Goal: Task Accomplishment & Management: Manage account settings

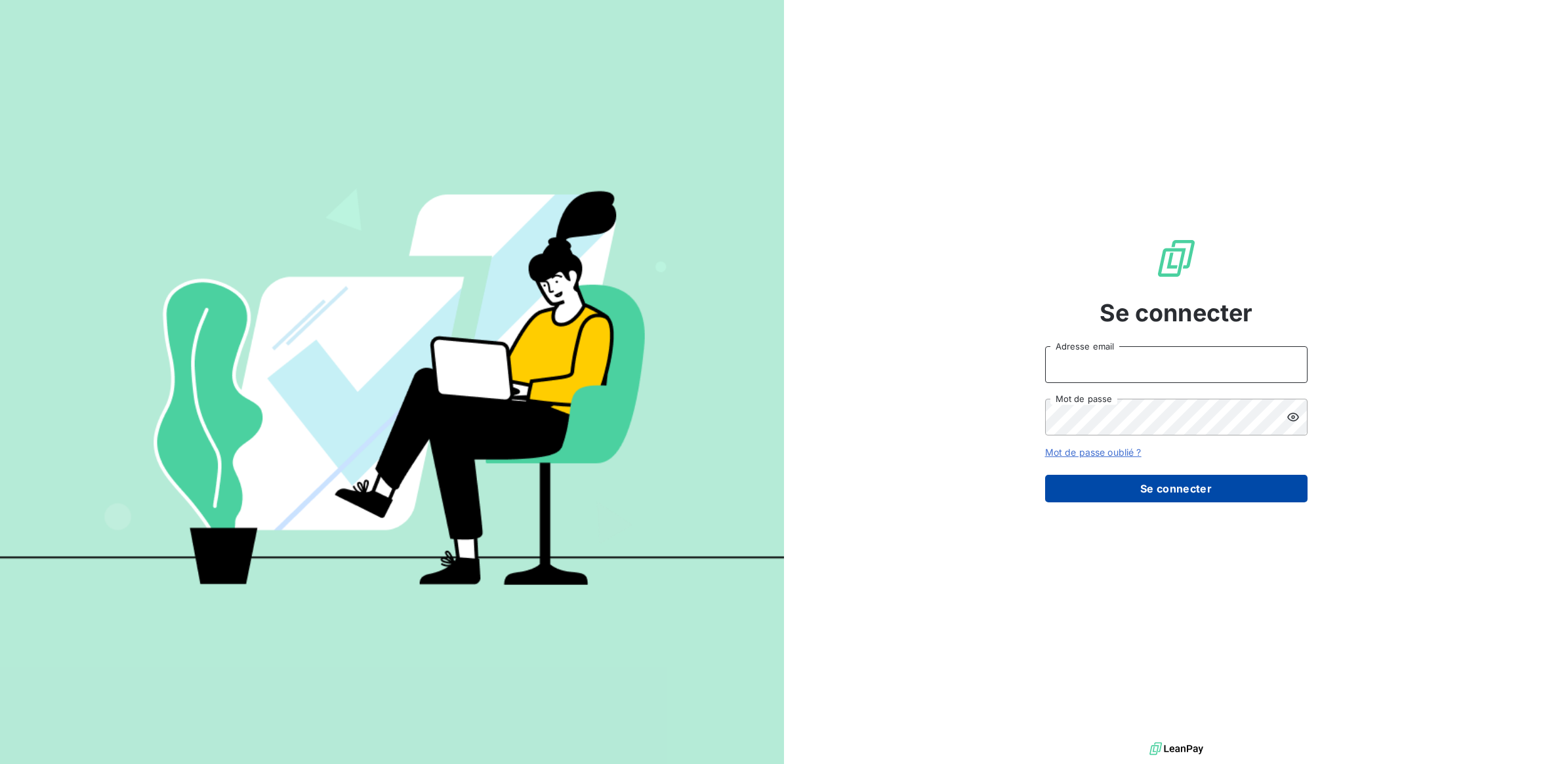
type input "agnes.etheve@terracoop.re"
click at [1179, 491] on button "Se connecter" at bounding box center [1176, 489] width 262 height 28
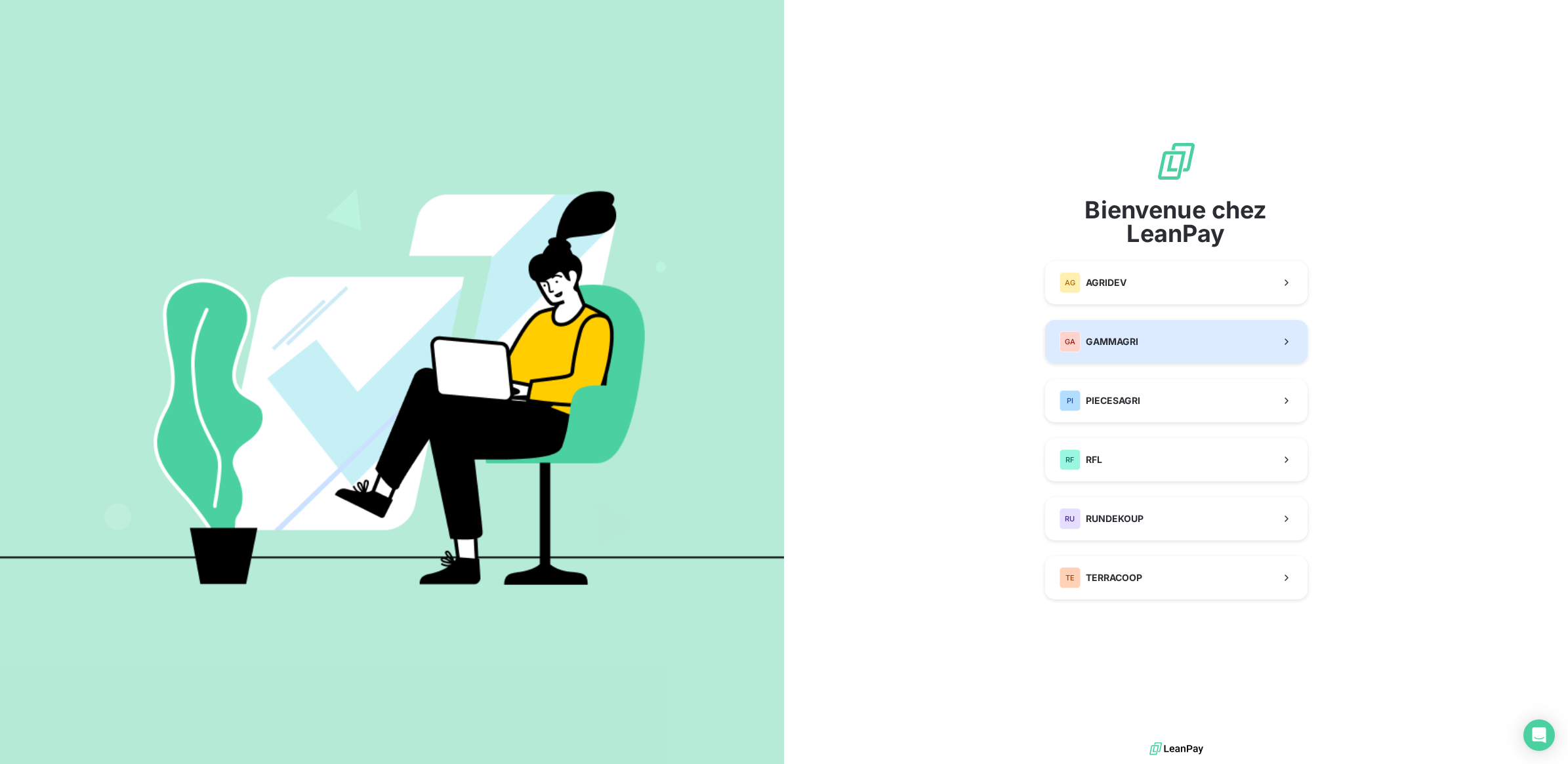
click at [1129, 355] on button "GA GAMMAGRI" at bounding box center [1176, 341] width 262 height 43
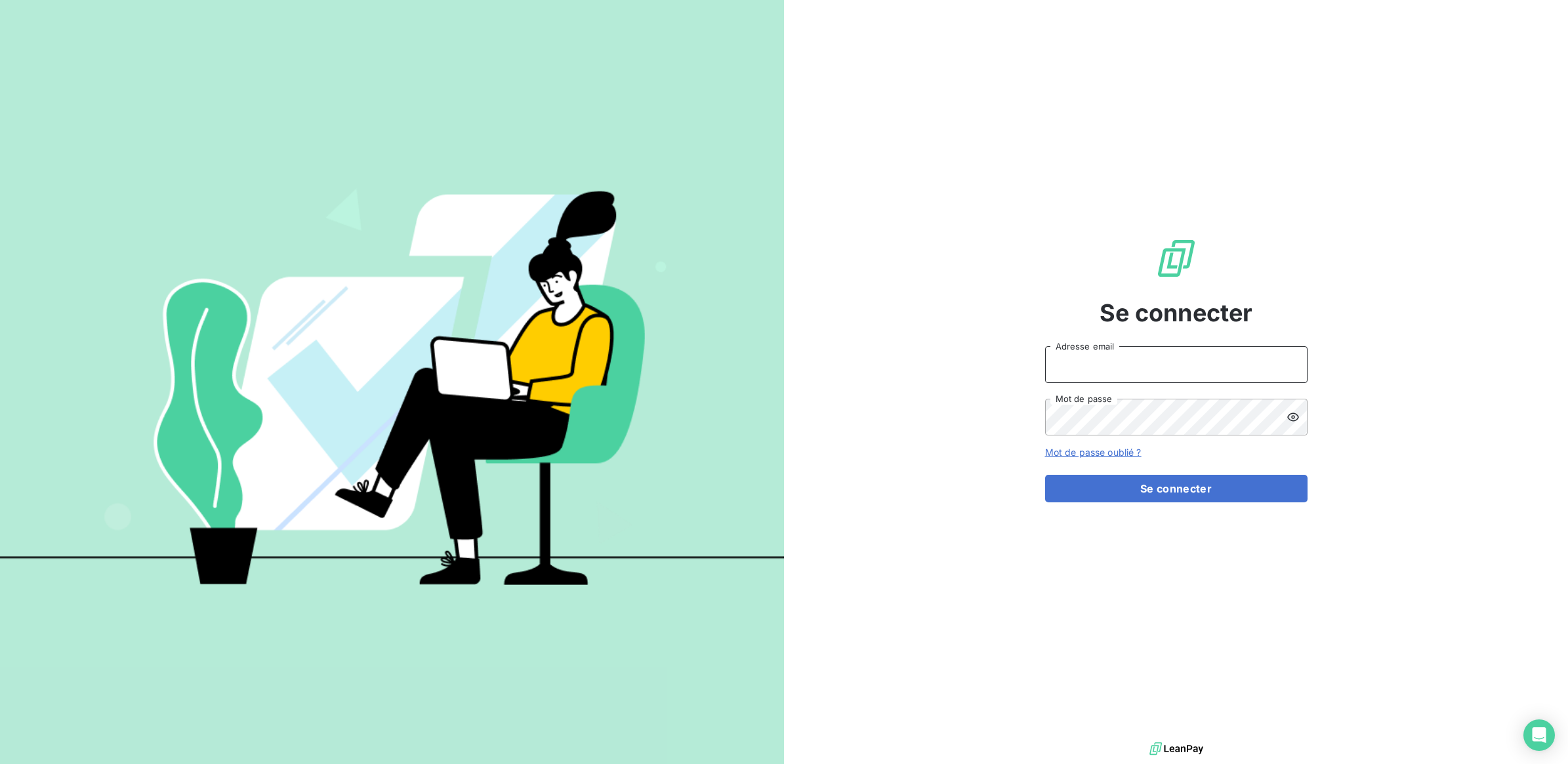
type input "agnes.etheve@terracoop.re"
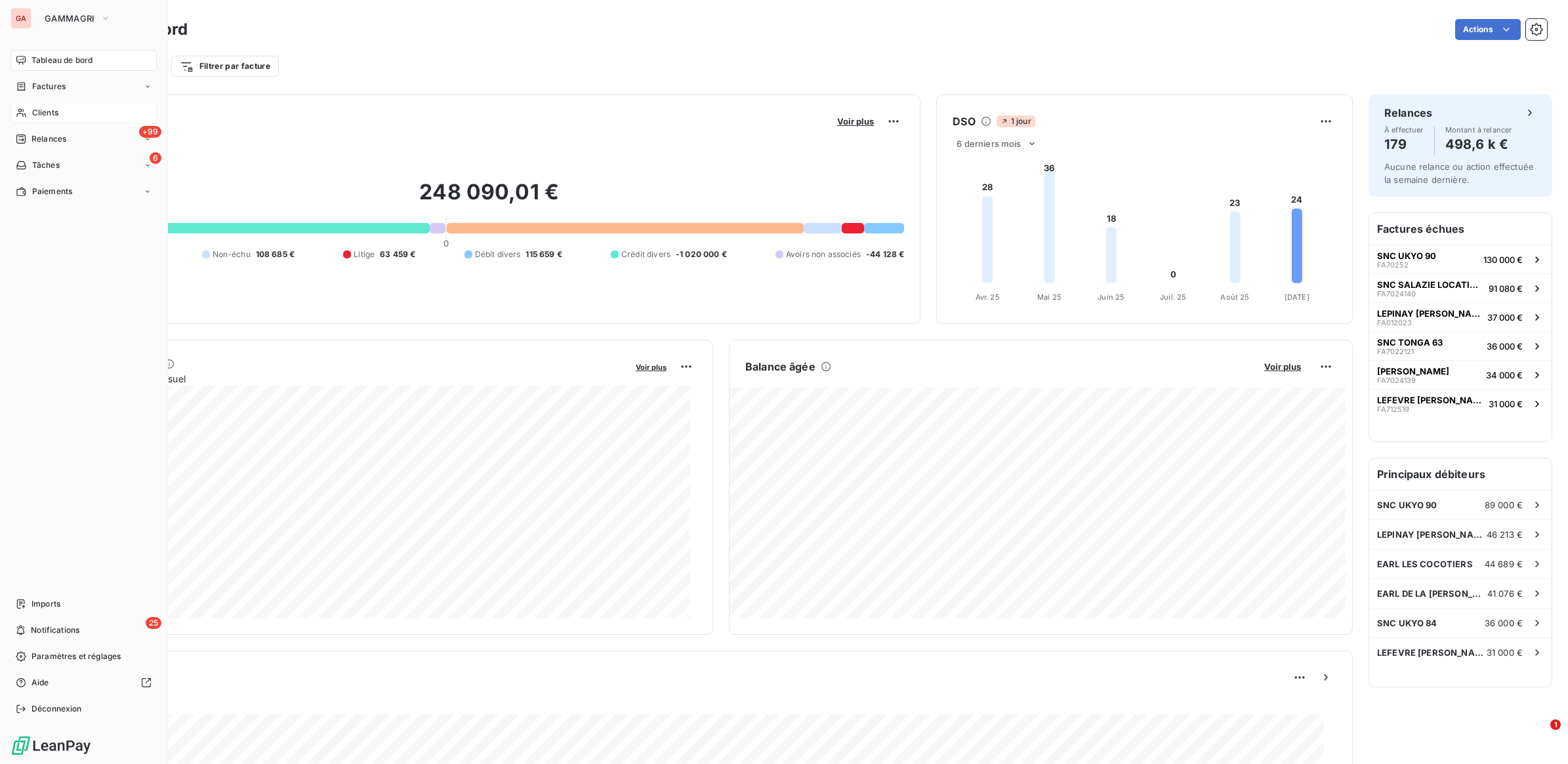
click at [48, 113] on span "Clients" at bounding box center [45, 113] width 26 height 12
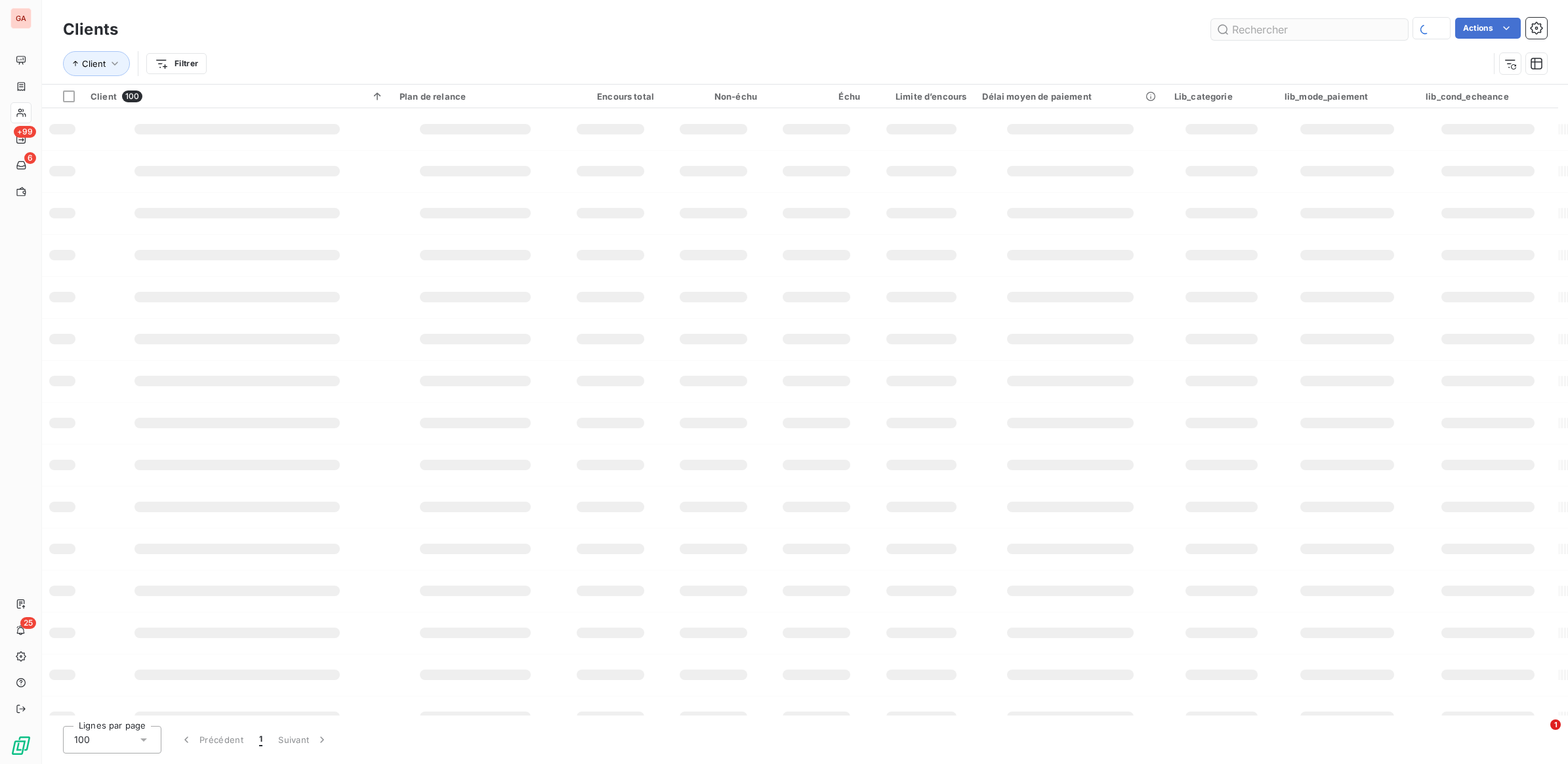
click at [1347, 33] on input "text" at bounding box center [1309, 30] width 197 height 21
type input "003242"
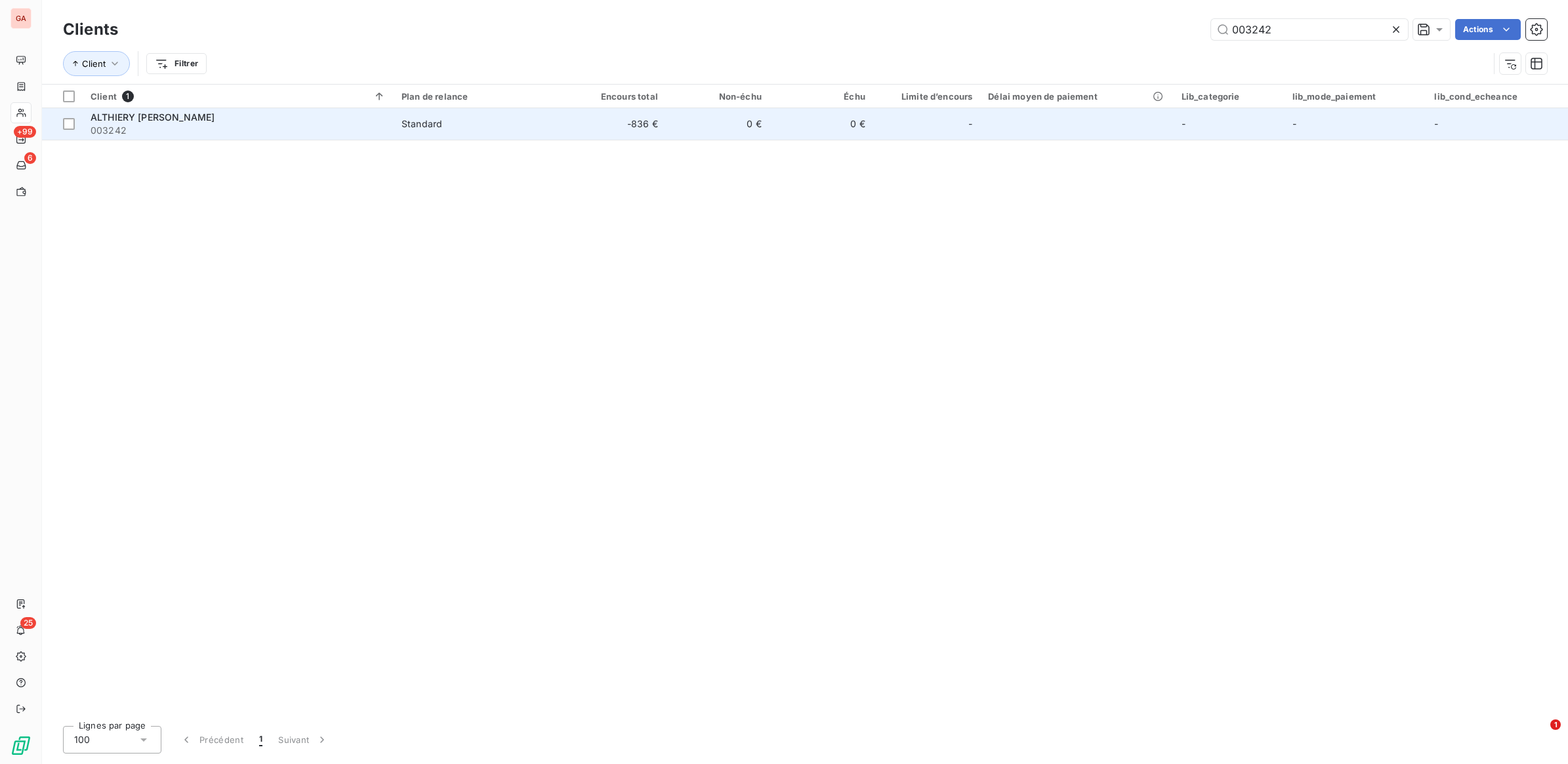
click at [421, 127] on div "Standard" at bounding box center [421, 124] width 41 height 13
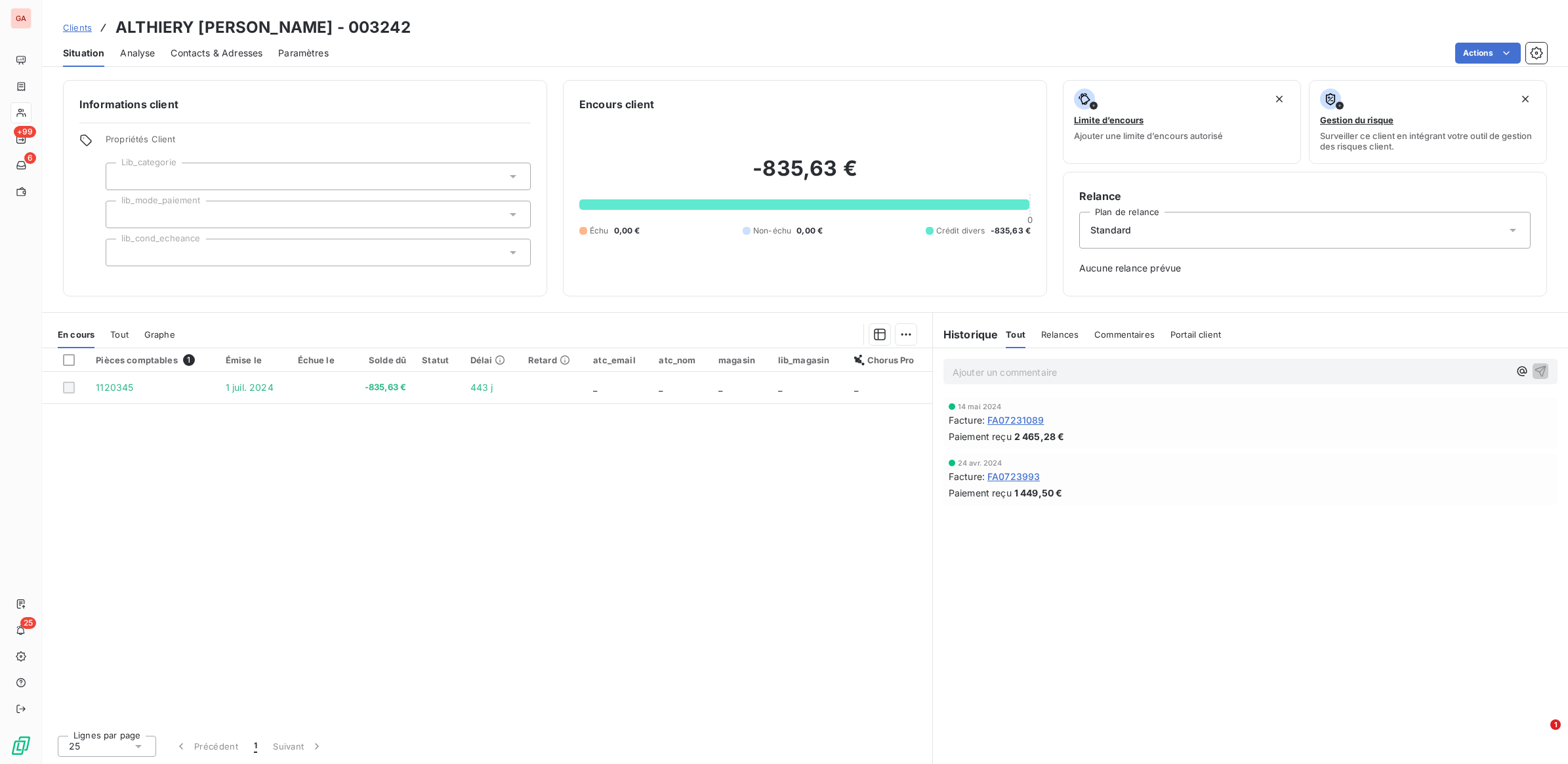
click at [87, 27] on span "Clients" at bounding box center [77, 27] width 29 height 10
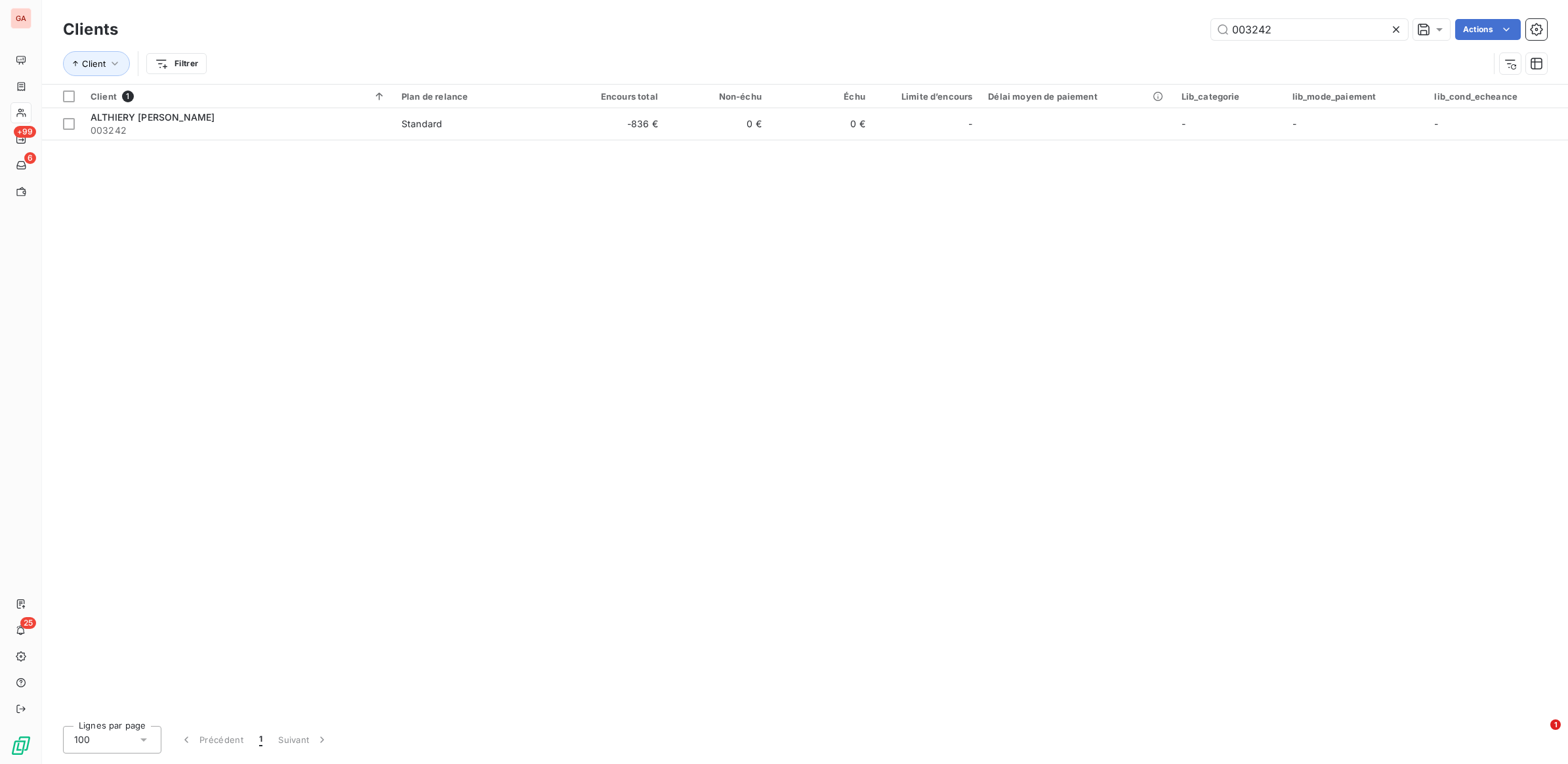
drag, startPoint x: 1257, startPoint y: 30, endPoint x: 1395, endPoint y: 31, distance: 138.0
click at [1355, 30] on input "003242" at bounding box center [1309, 30] width 197 height 21
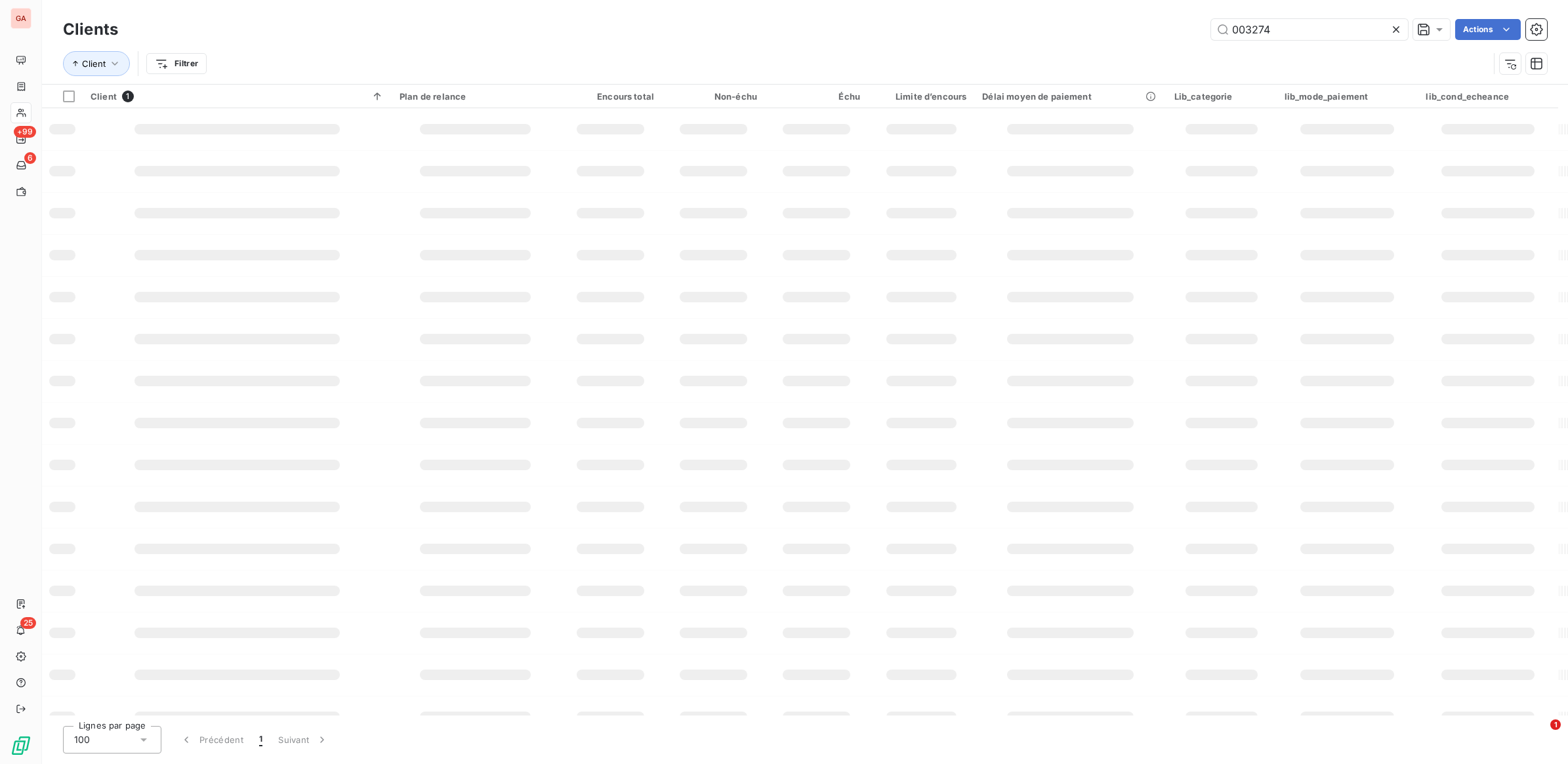
type input "003274"
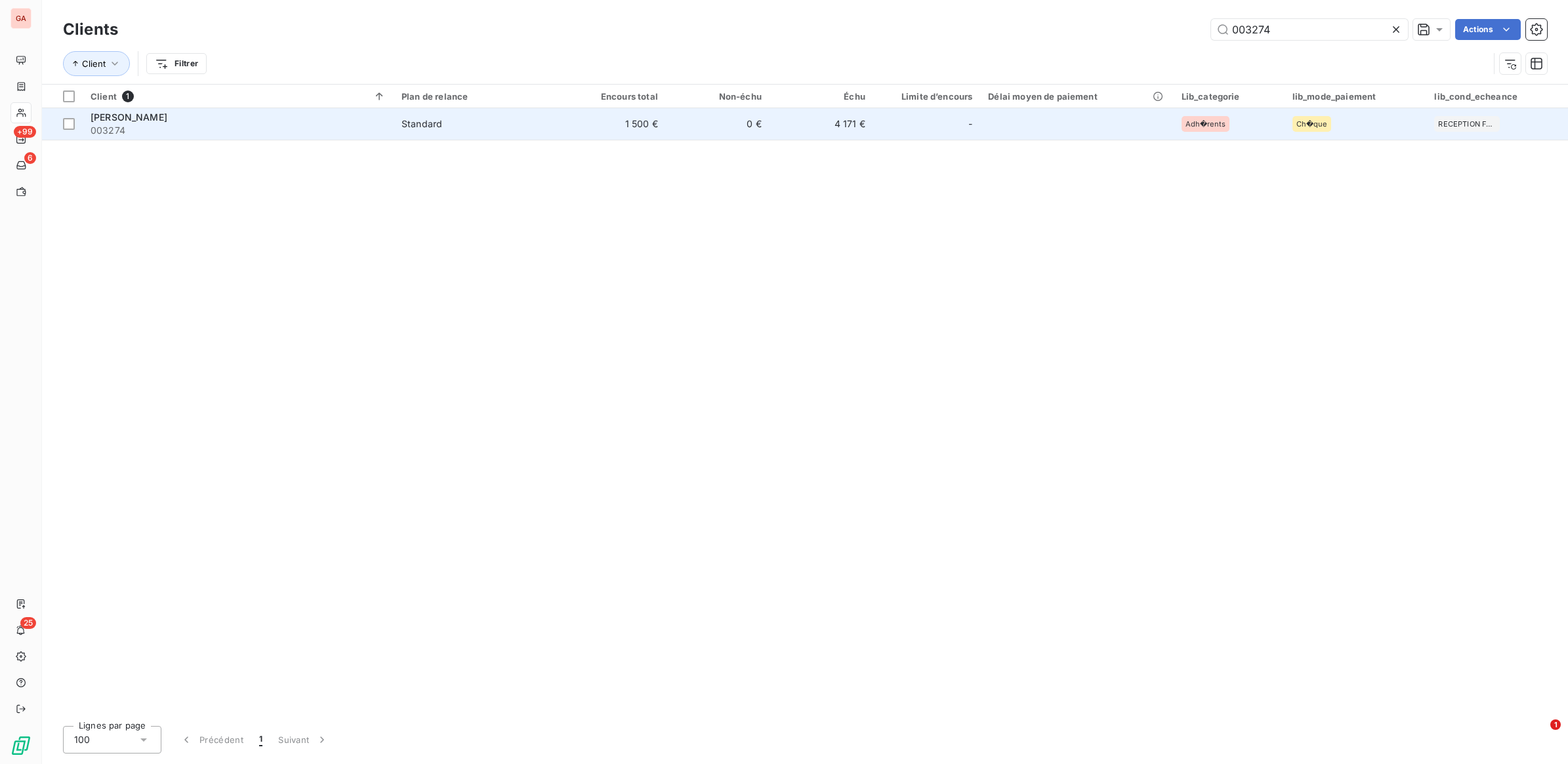
click at [602, 127] on td "1 500 €" at bounding box center [614, 124] width 103 height 31
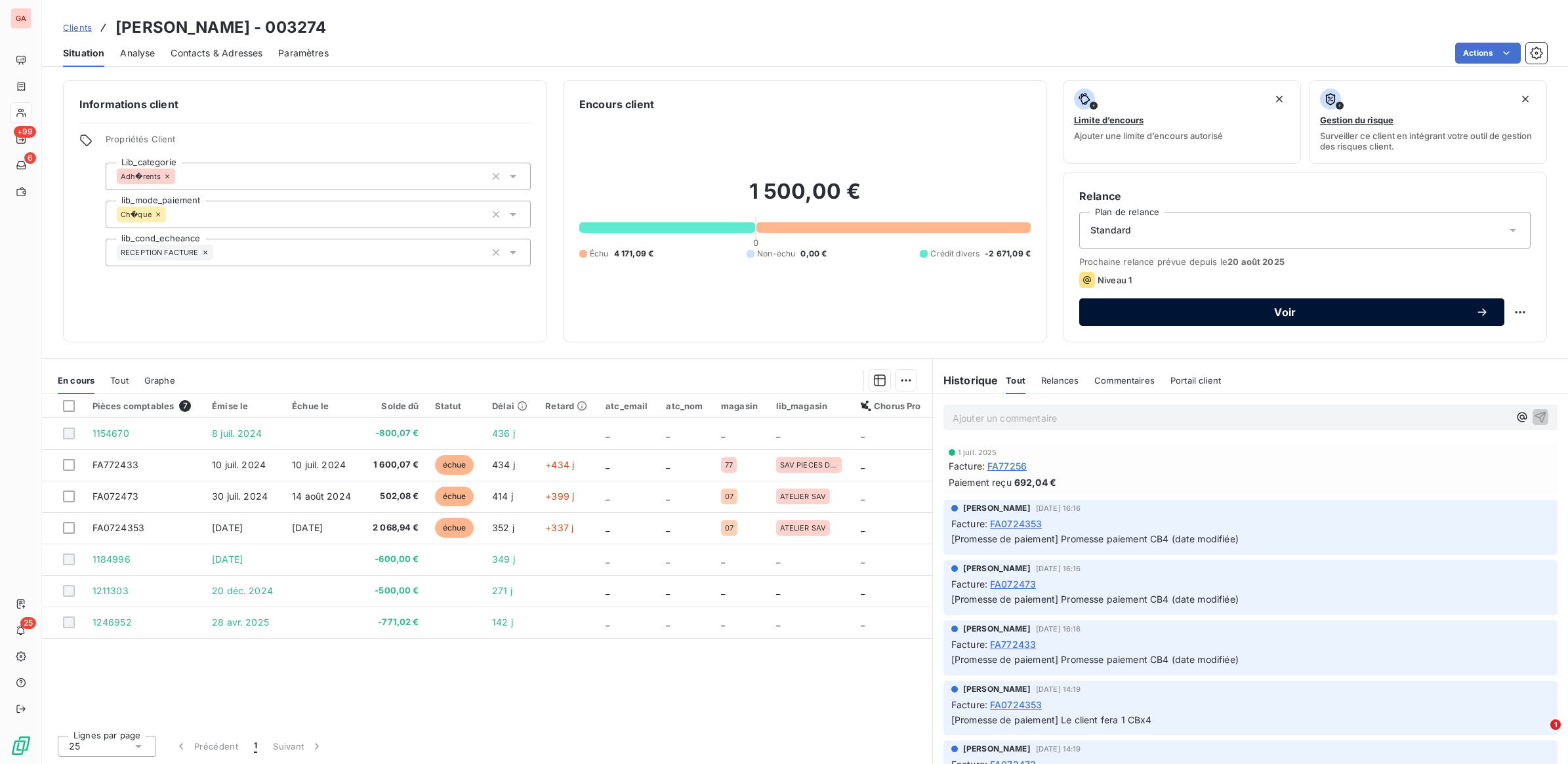
click at [1399, 316] on span "Voir" at bounding box center [1285, 311] width 381 height 10
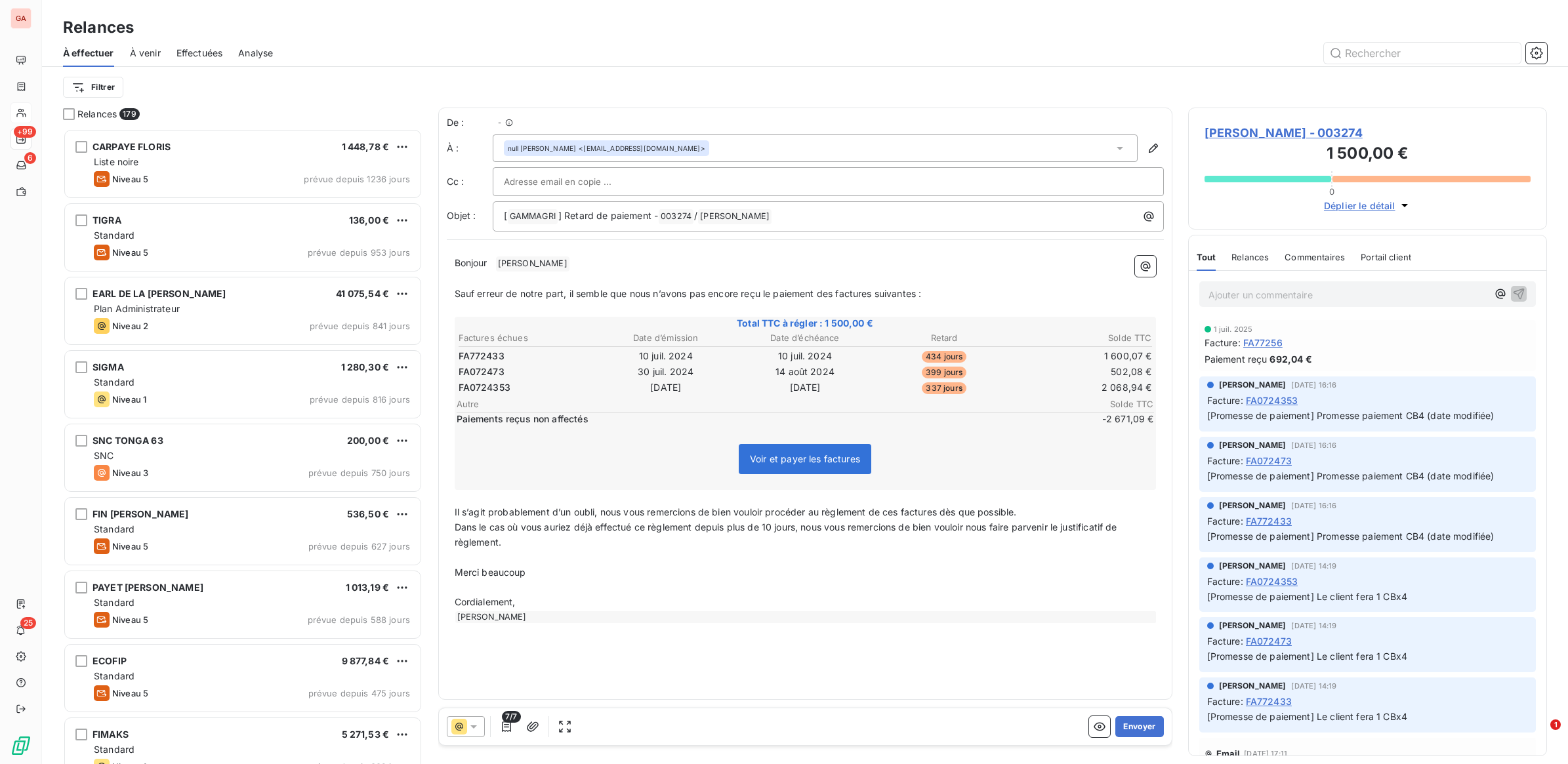
scroll to position [624, 346]
click at [480, 722] on div at bounding box center [465, 726] width 38 height 21
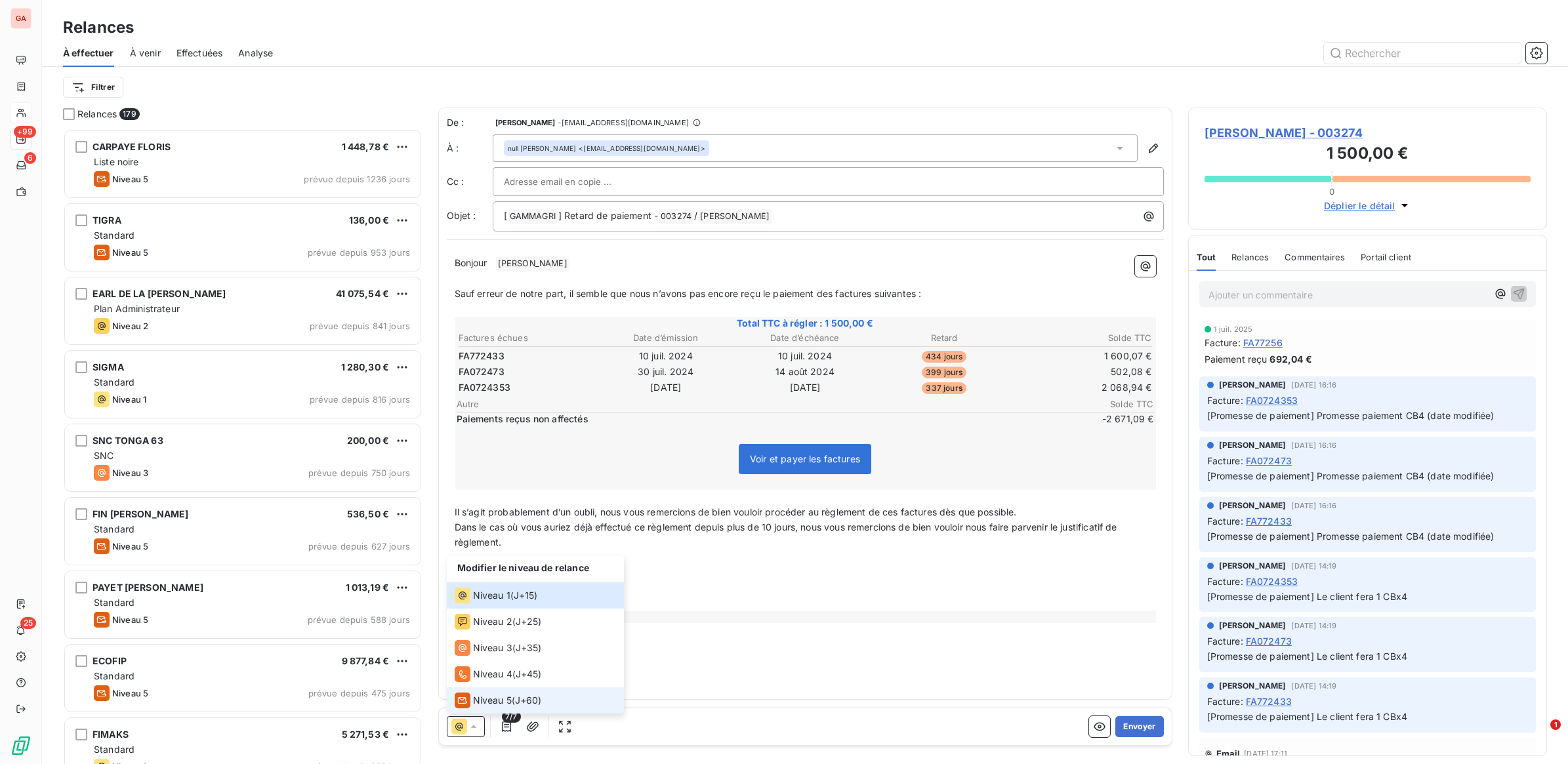
click at [478, 700] on span "Niveau 5" at bounding box center [492, 700] width 39 height 13
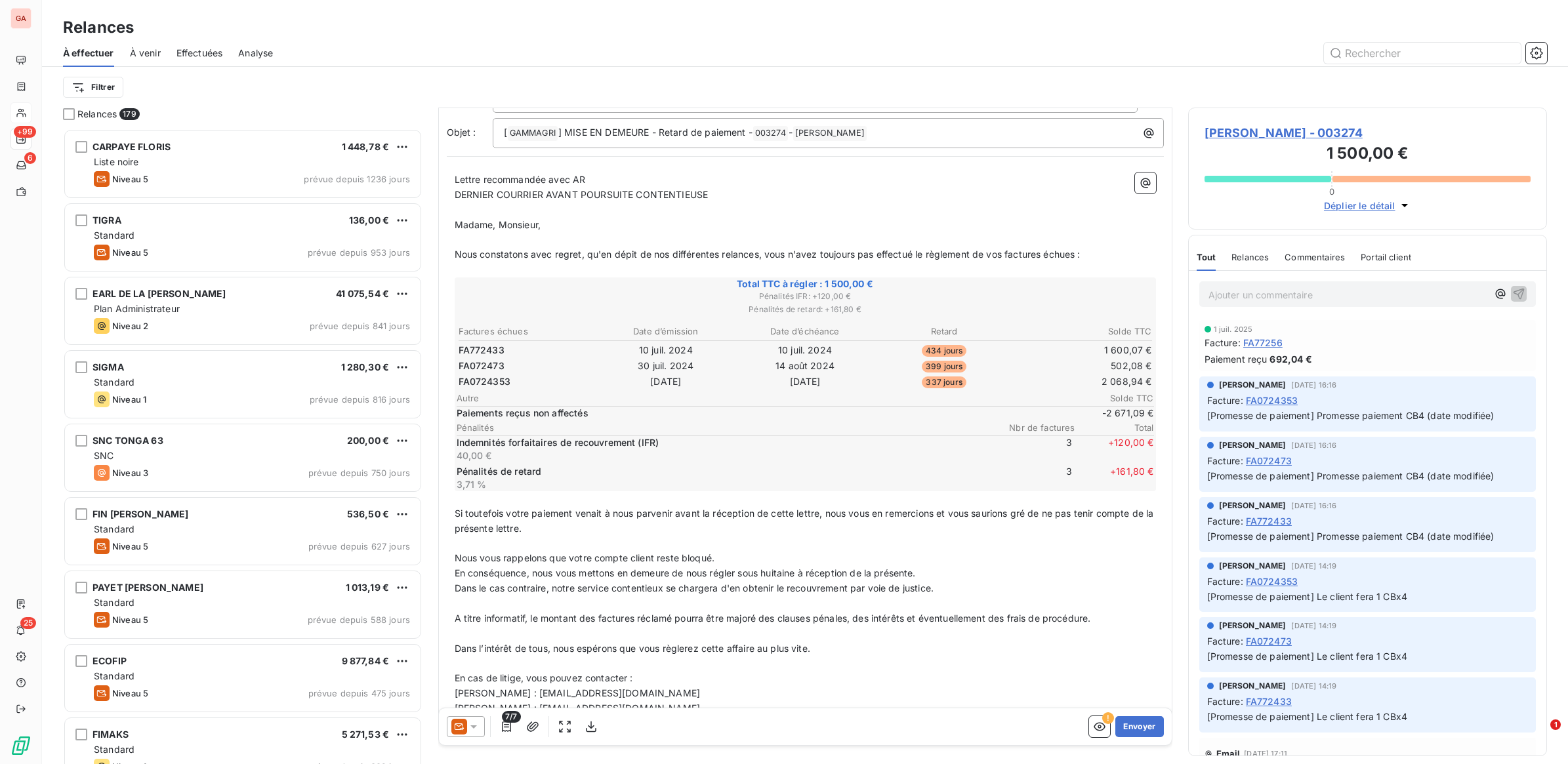
scroll to position [112, 0]
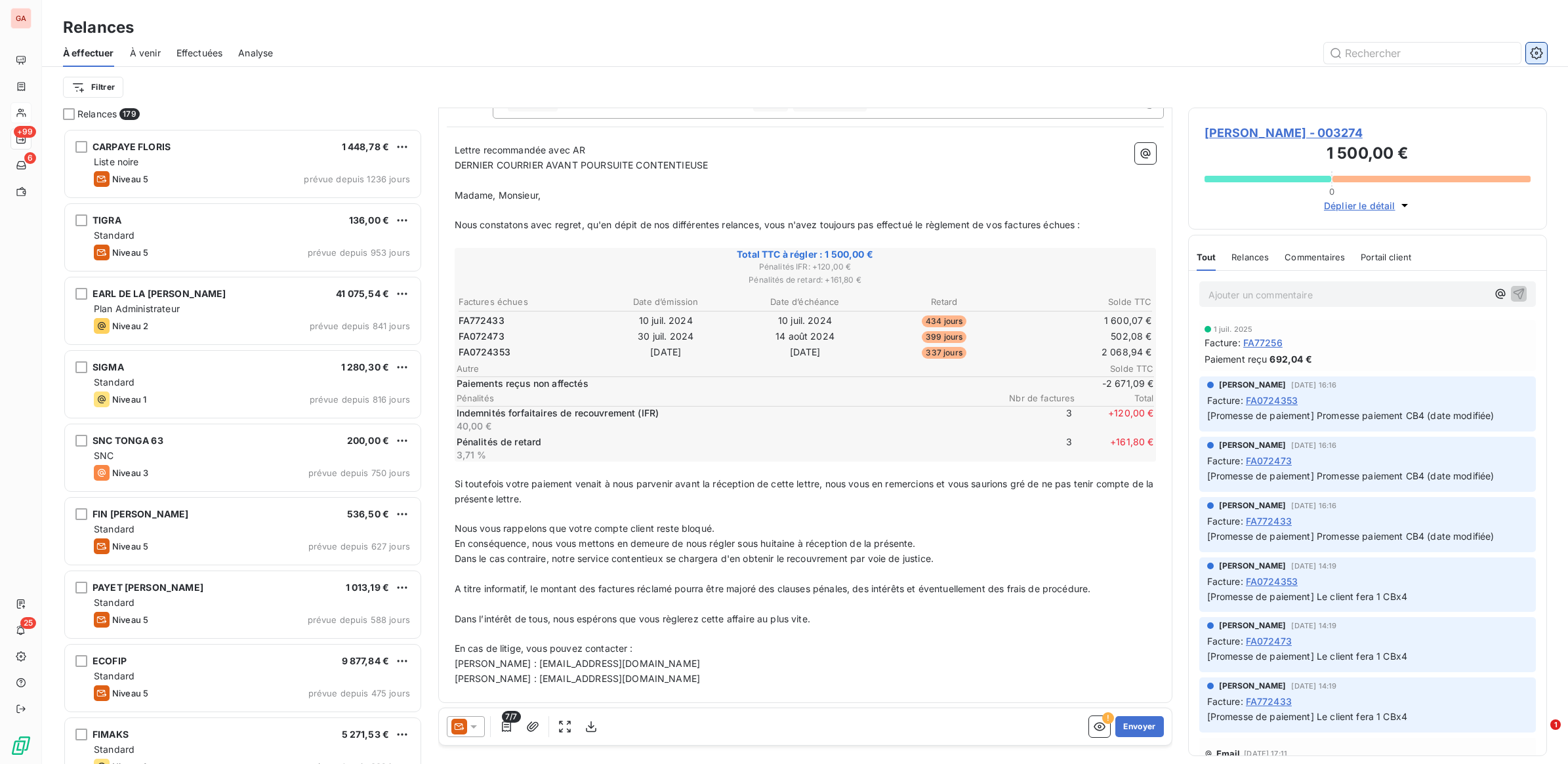
click at [1534, 50] on icon "button" at bounding box center [1537, 53] width 13 height 13
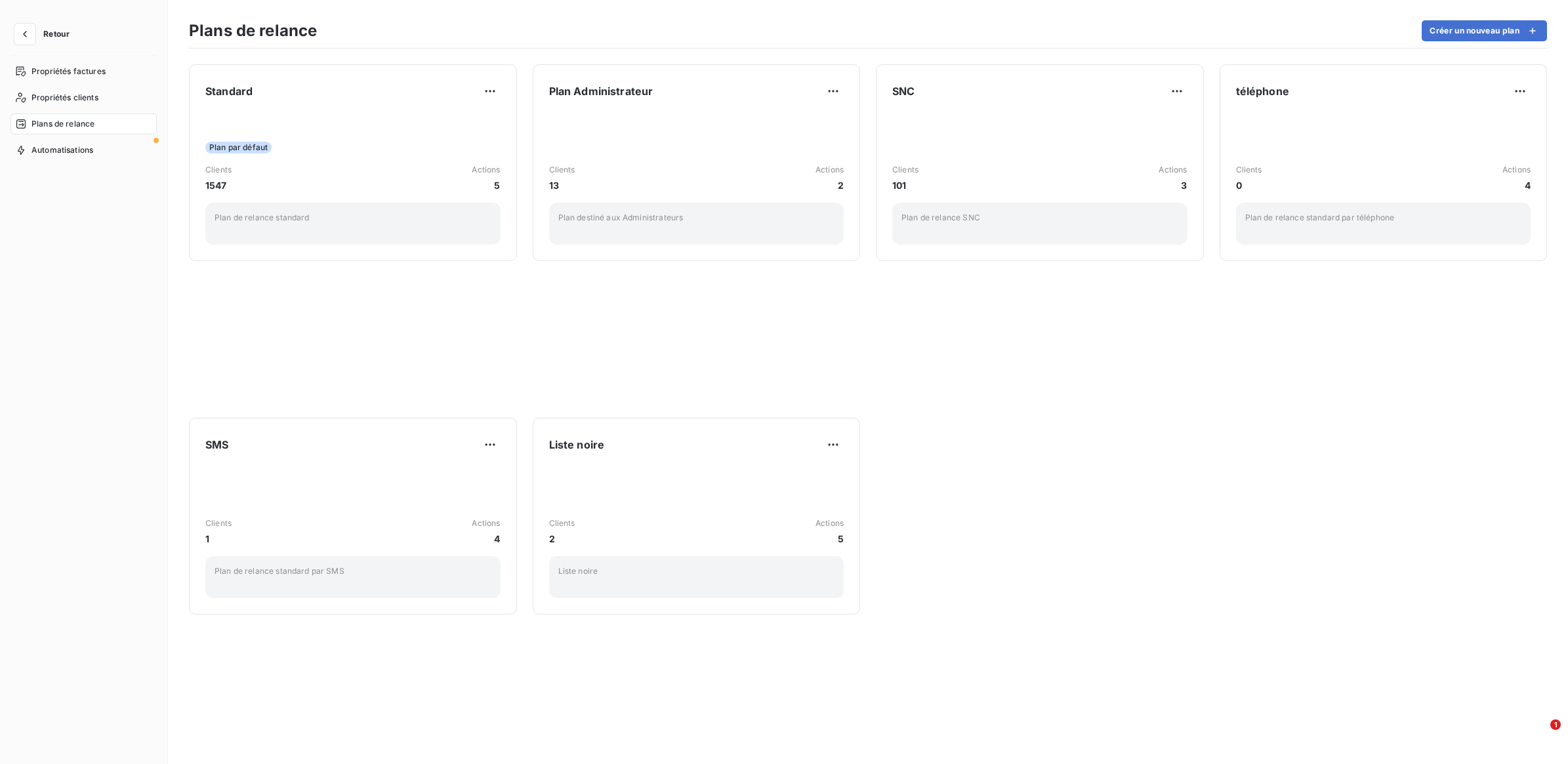
click at [57, 30] on span "Retour" at bounding box center [56, 34] width 26 height 8
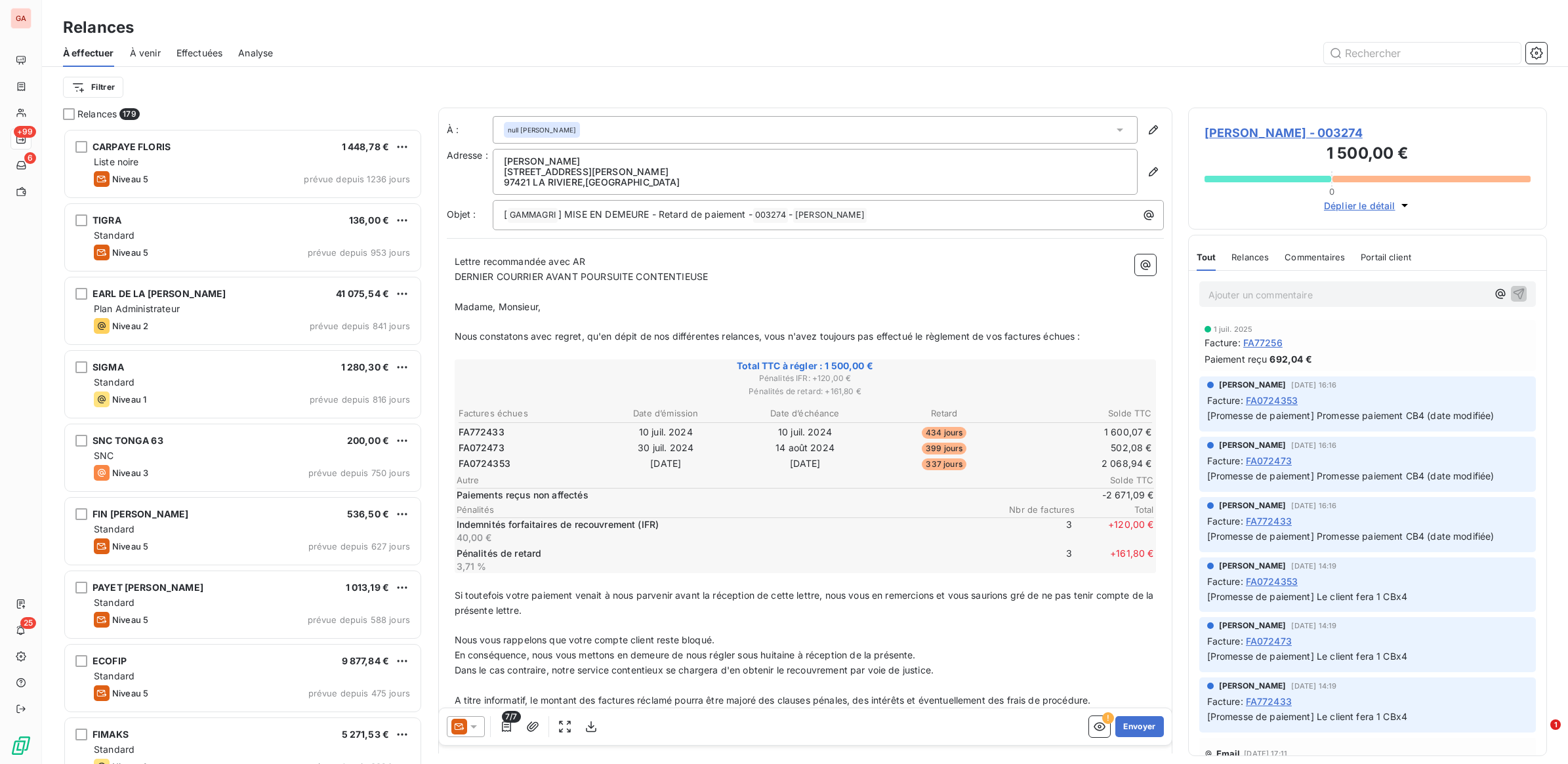
scroll to position [624, 346]
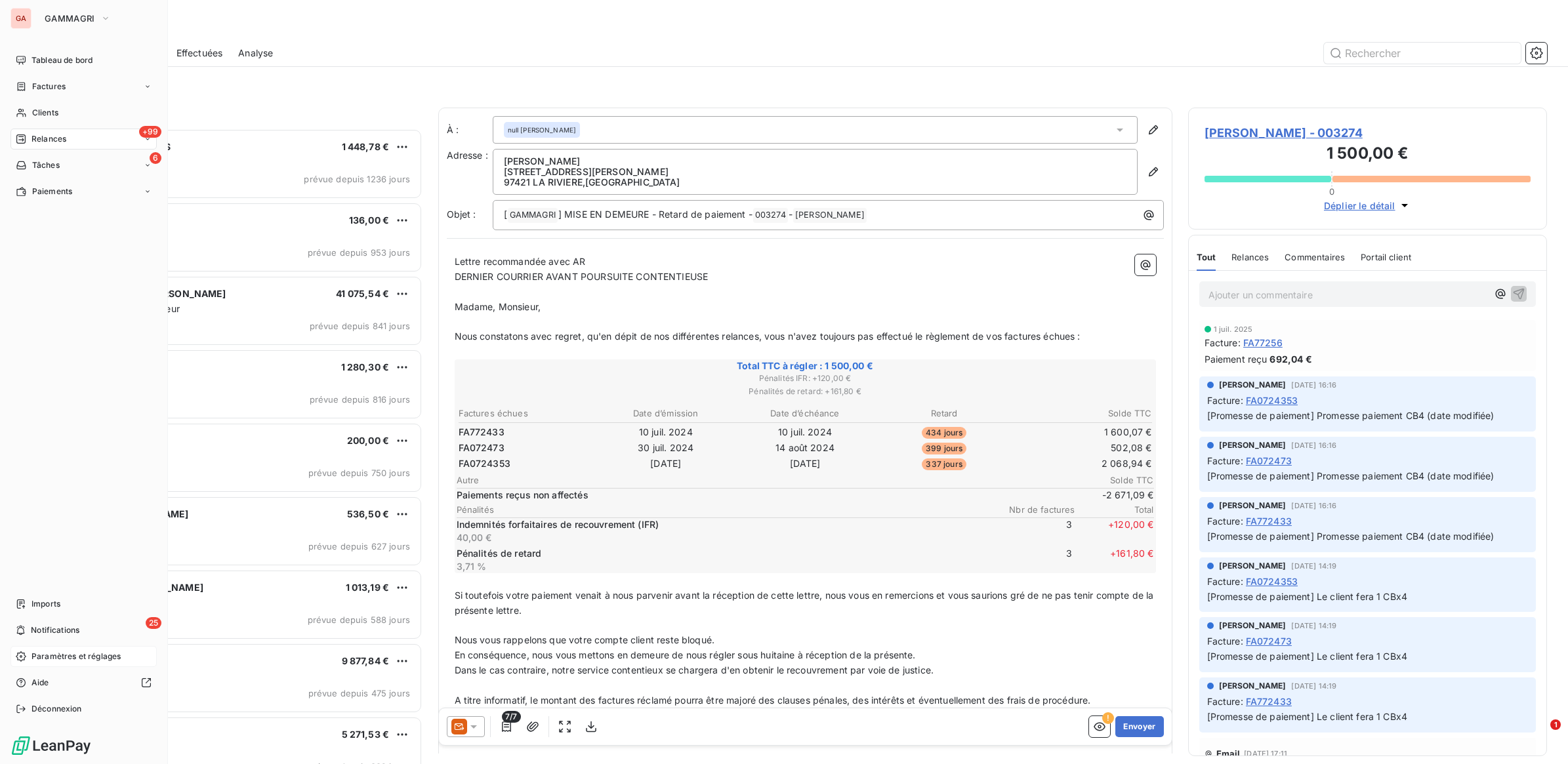
click at [43, 659] on span "Paramètres et réglages" at bounding box center [76, 656] width 90 height 12
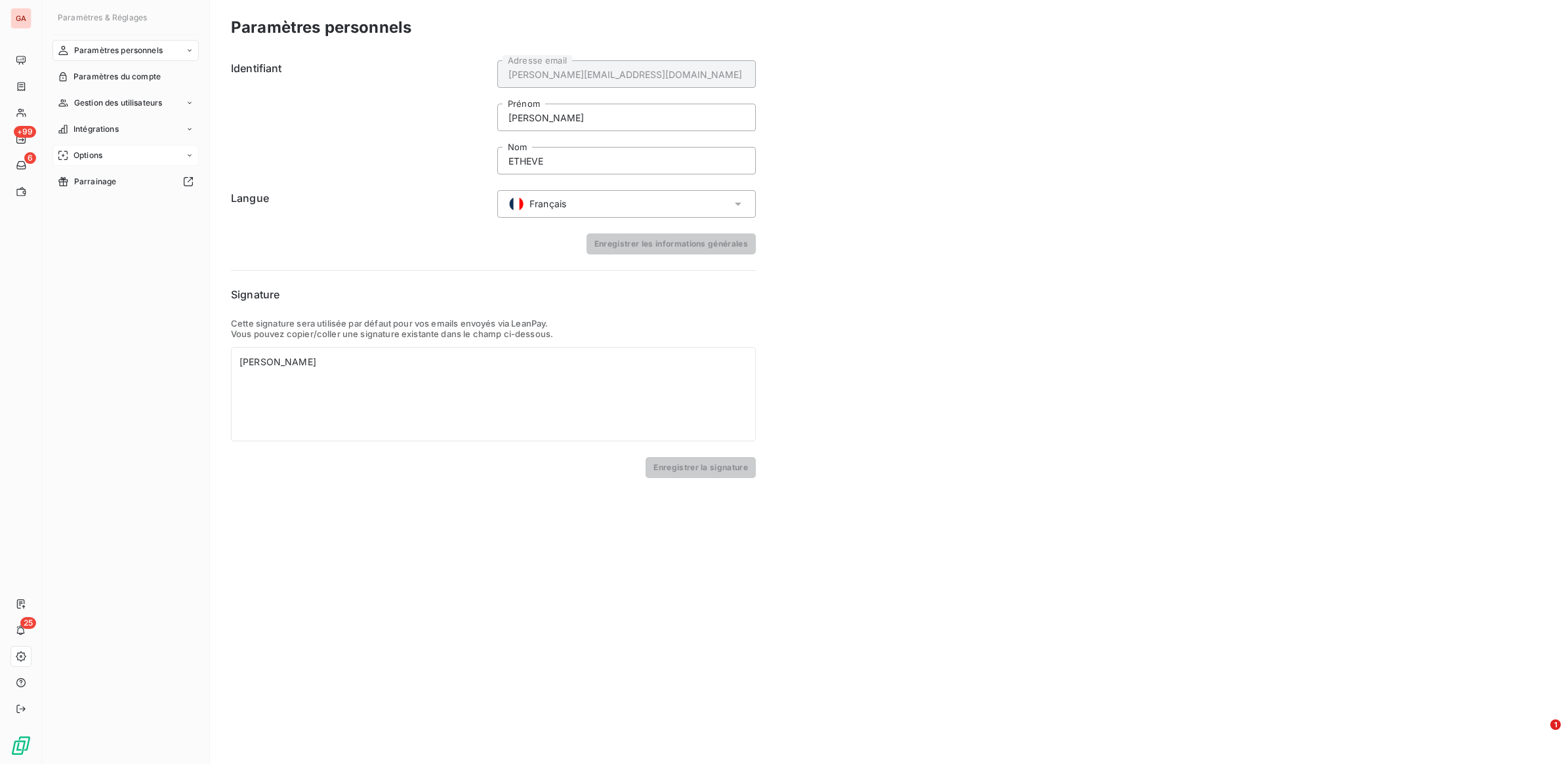
click at [118, 155] on div "Options" at bounding box center [126, 155] width 146 height 21
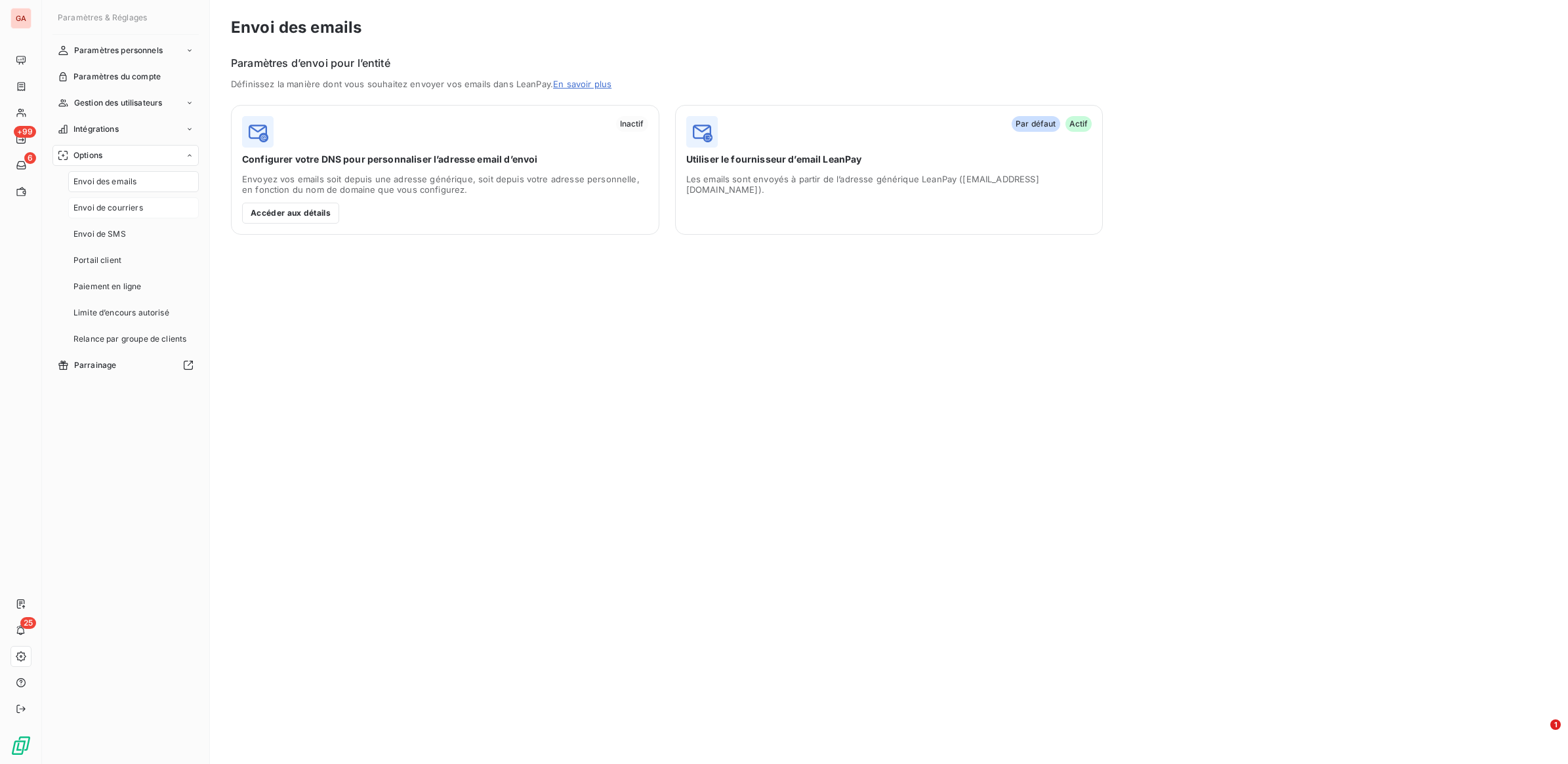
click at [127, 202] on span "Envoi de courriers" at bounding box center [108, 208] width 69 height 12
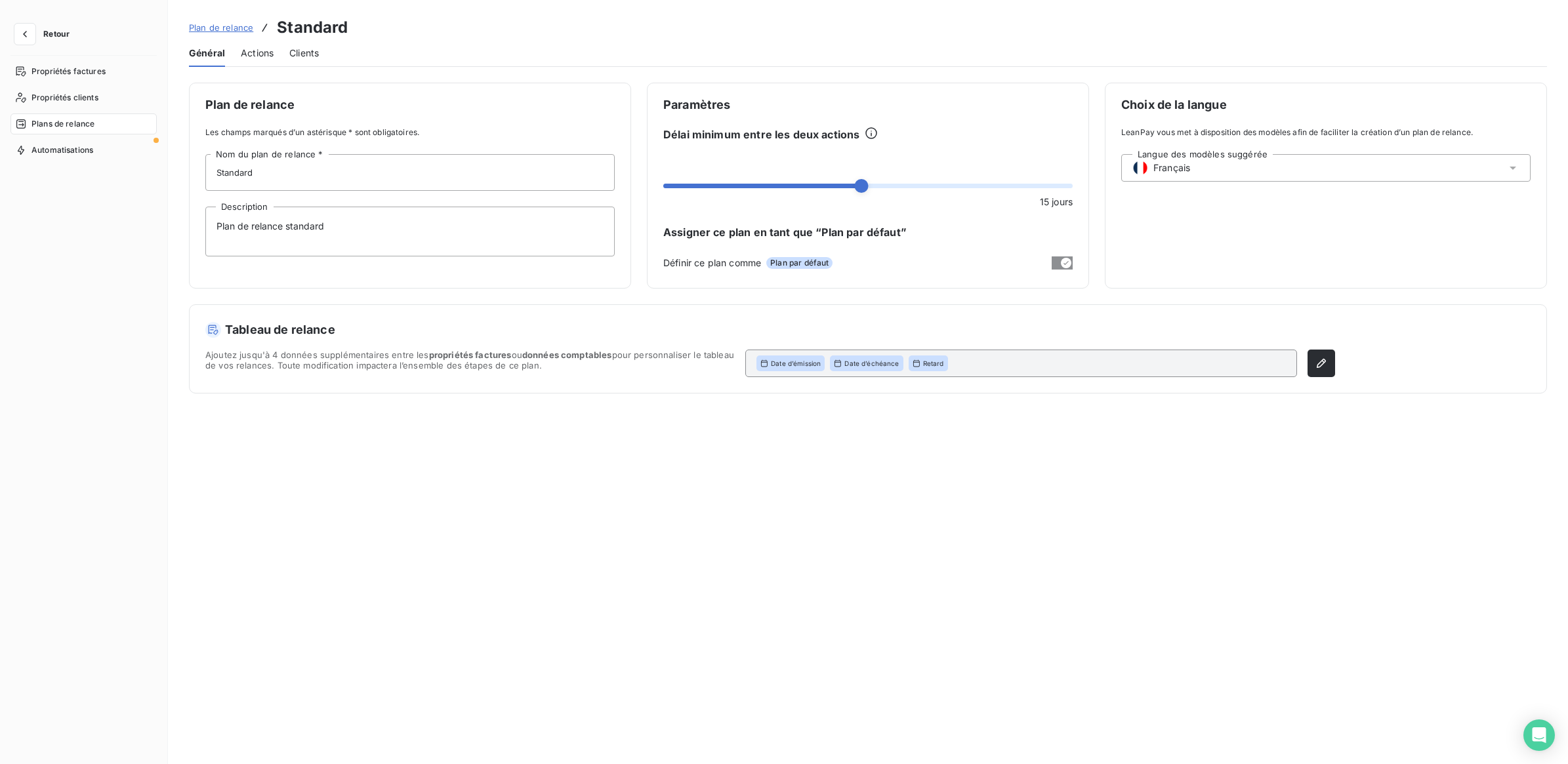
click at [253, 51] on span "Actions" at bounding box center [257, 53] width 32 height 13
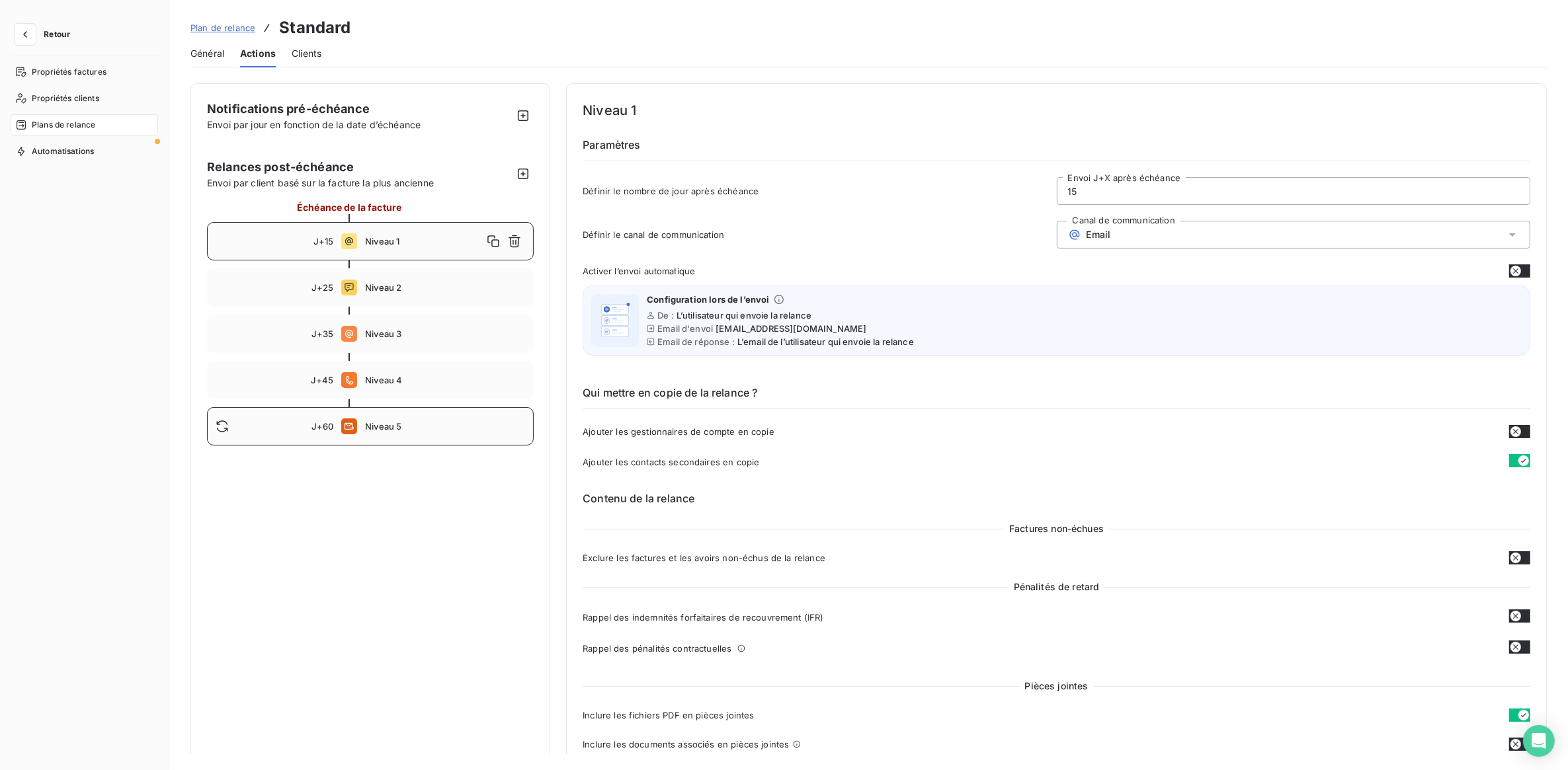
click at [387, 431] on span "Niveau 5" at bounding box center [445, 426] width 160 height 10
type input "60"
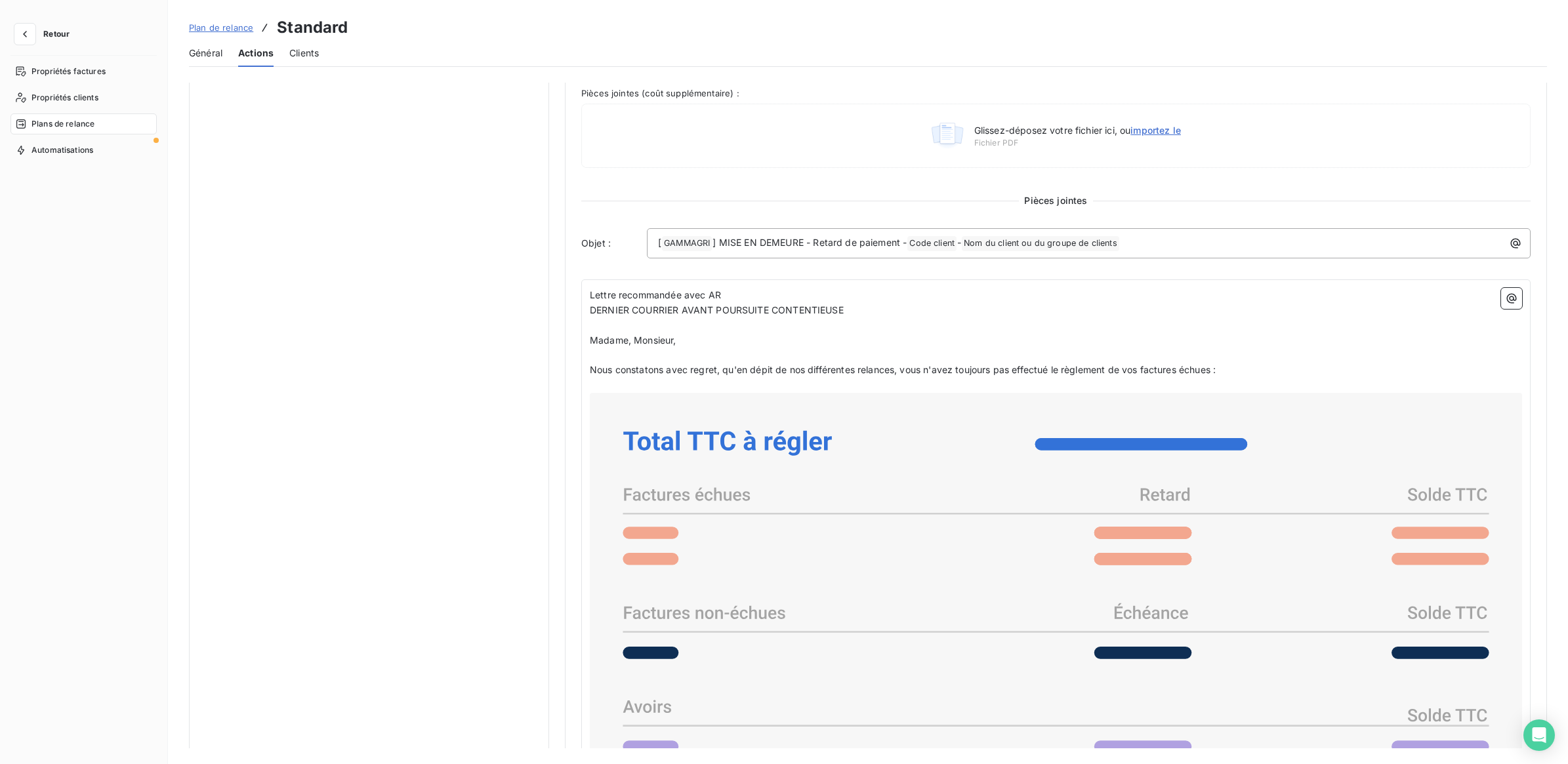
scroll to position [977, 0]
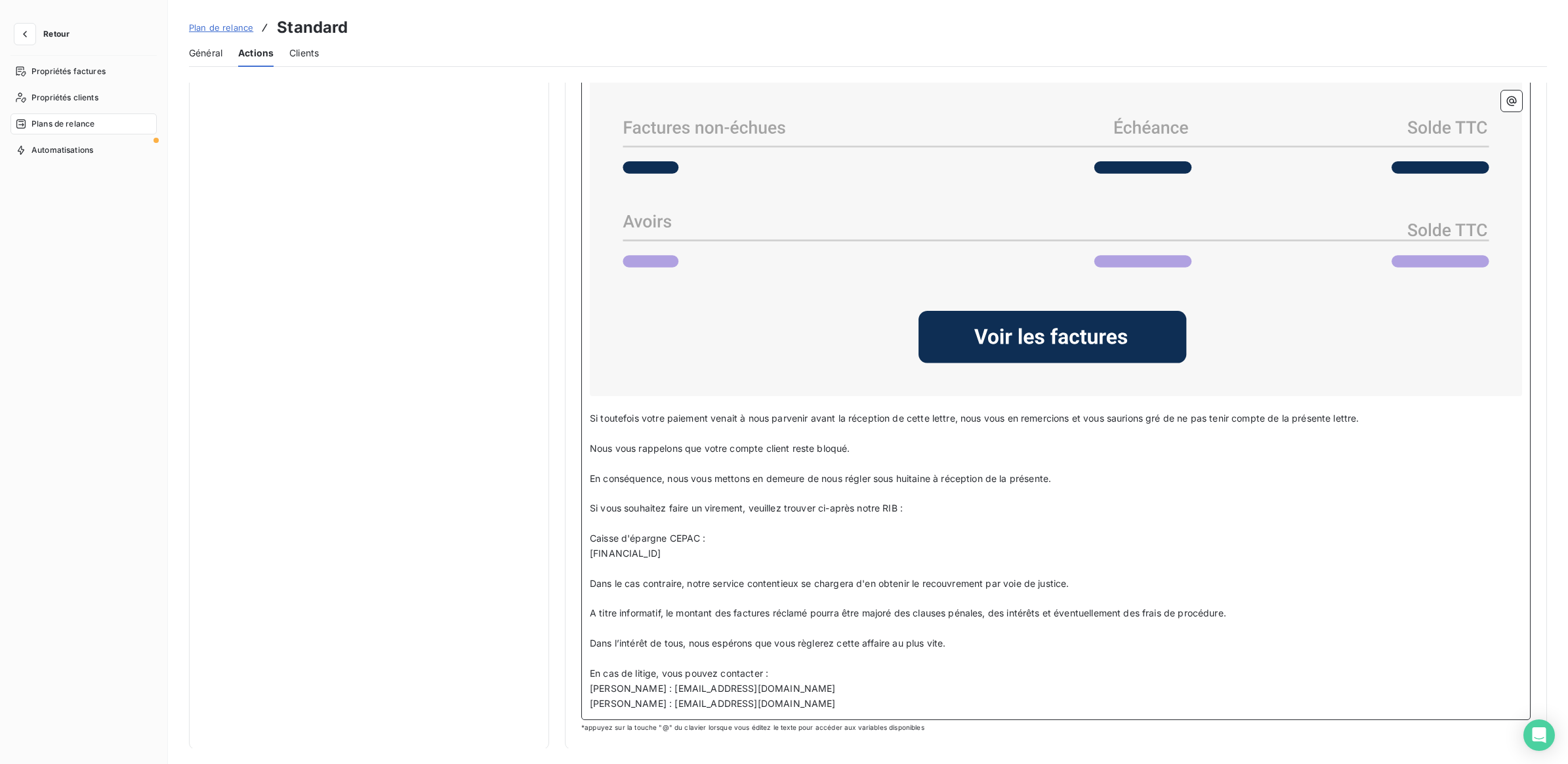
click at [632, 552] on span "[FINANCIAL_ID]" at bounding box center [625, 553] width 71 height 11
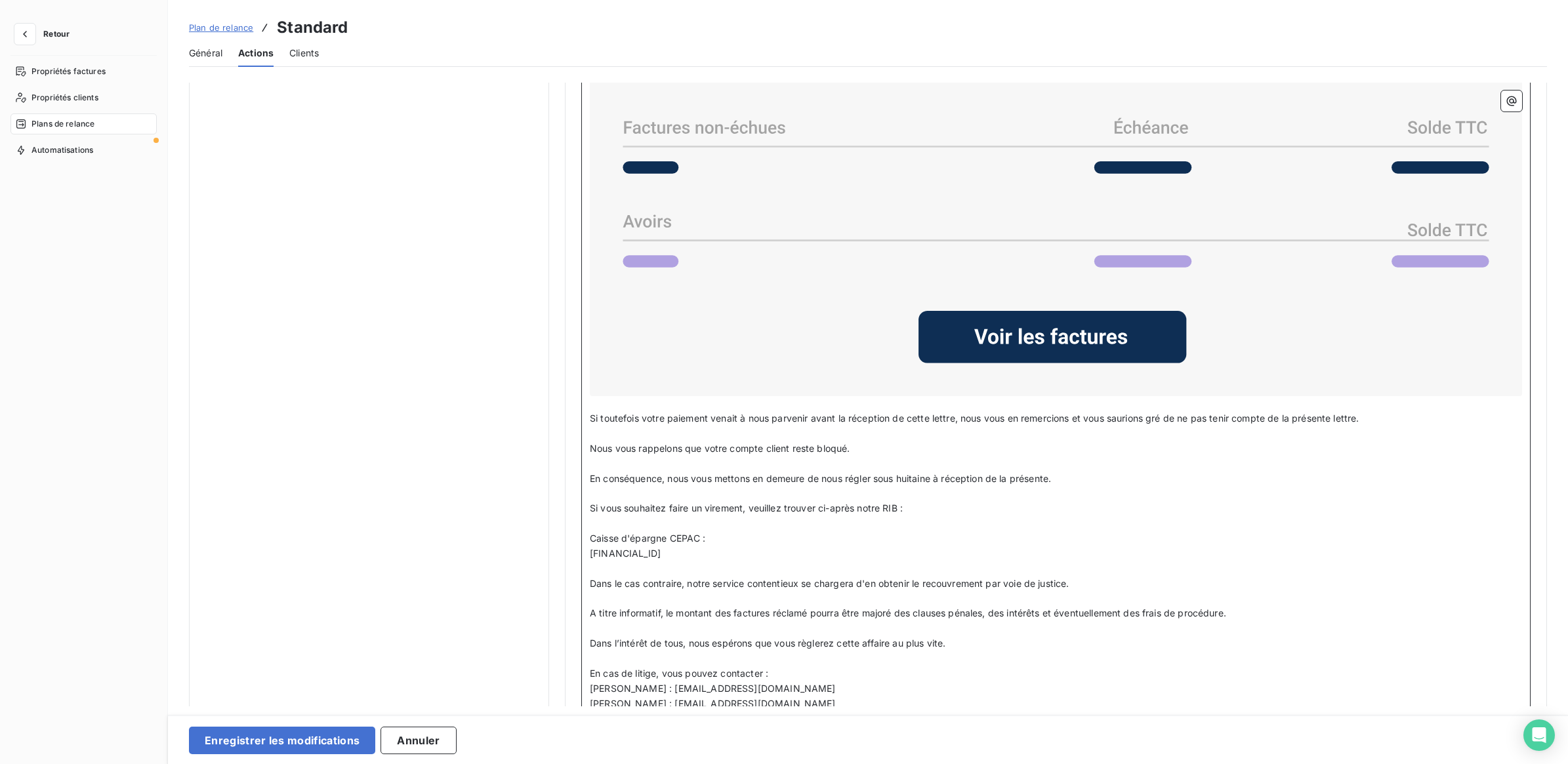
click at [656, 549] on span "[FINANCIAL_ID]" at bounding box center [625, 553] width 71 height 11
click at [653, 549] on span "[FINANCIAL_ID]" at bounding box center [625, 553] width 71 height 11
click at [661, 549] on span "[FINANCIAL_ID]" at bounding box center [625, 553] width 71 height 11
click at [661, 550] on span "[FINANCIAL_ID]" at bounding box center [625, 553] width 71 height 11
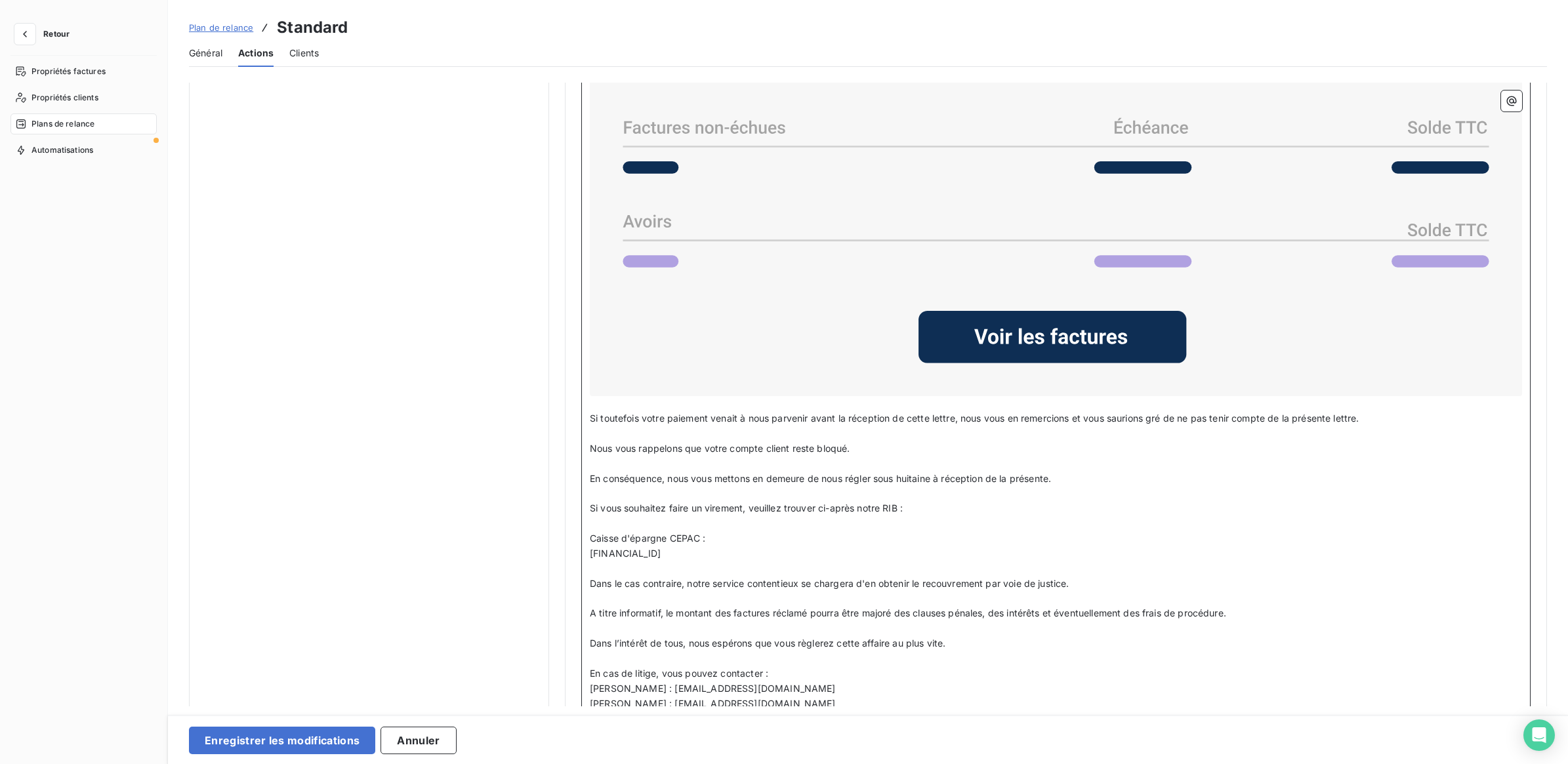
click at [661, 552] on span "[FINANCIAL_ID]" at bounding box center [625, 553] width 71 height 11
click at [788, 551] on p "[FINANCIAL_ID]" at bounding box center [1055, 553] width 932 height 15
click at [1173, 582] on p "Dans le cas contraire, notre service contentieux se chargera d'en obtenir le re…" at bounding box center [1055, 584] width 932 height 15
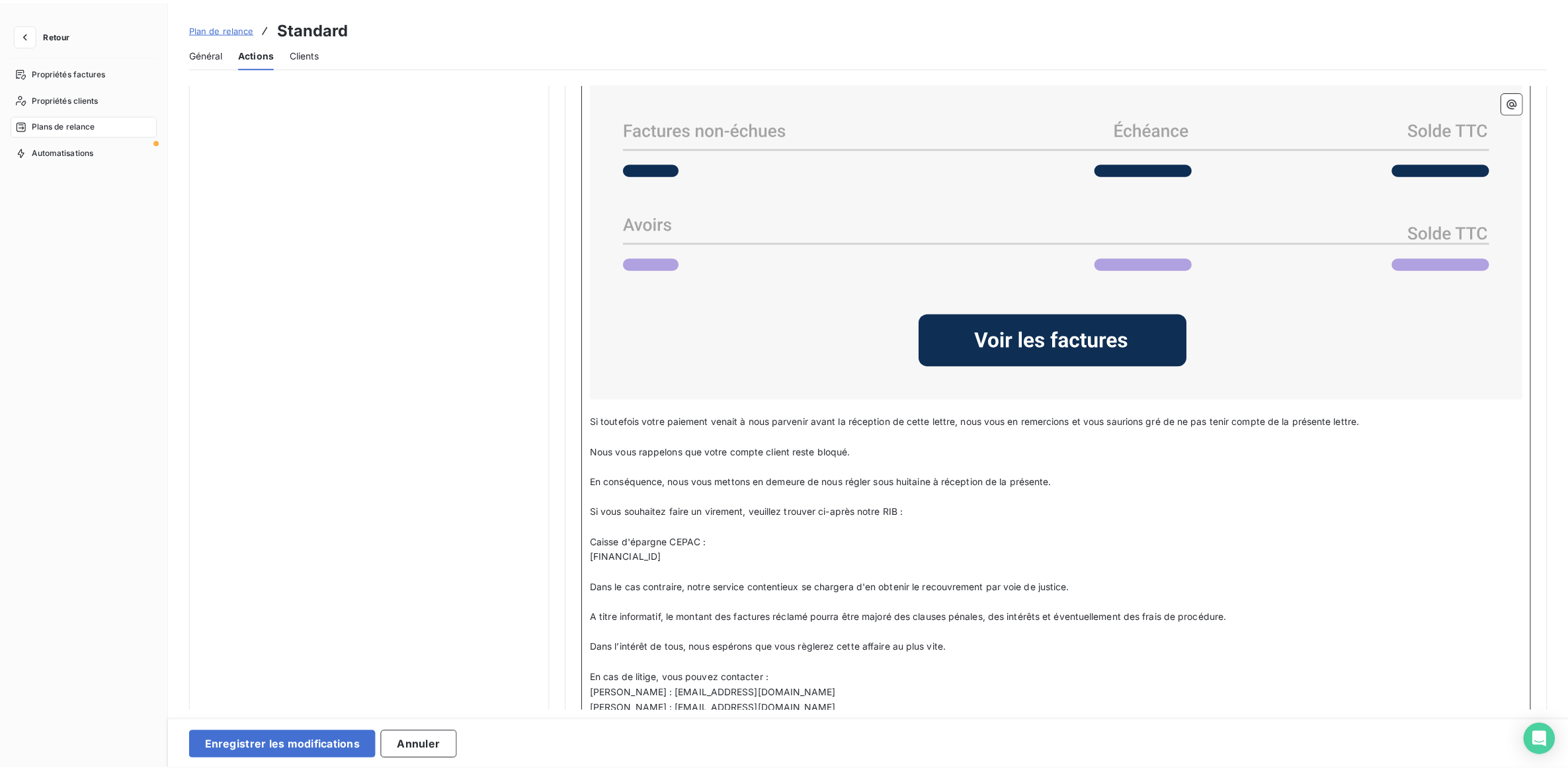
scroll to position [1027, 0]
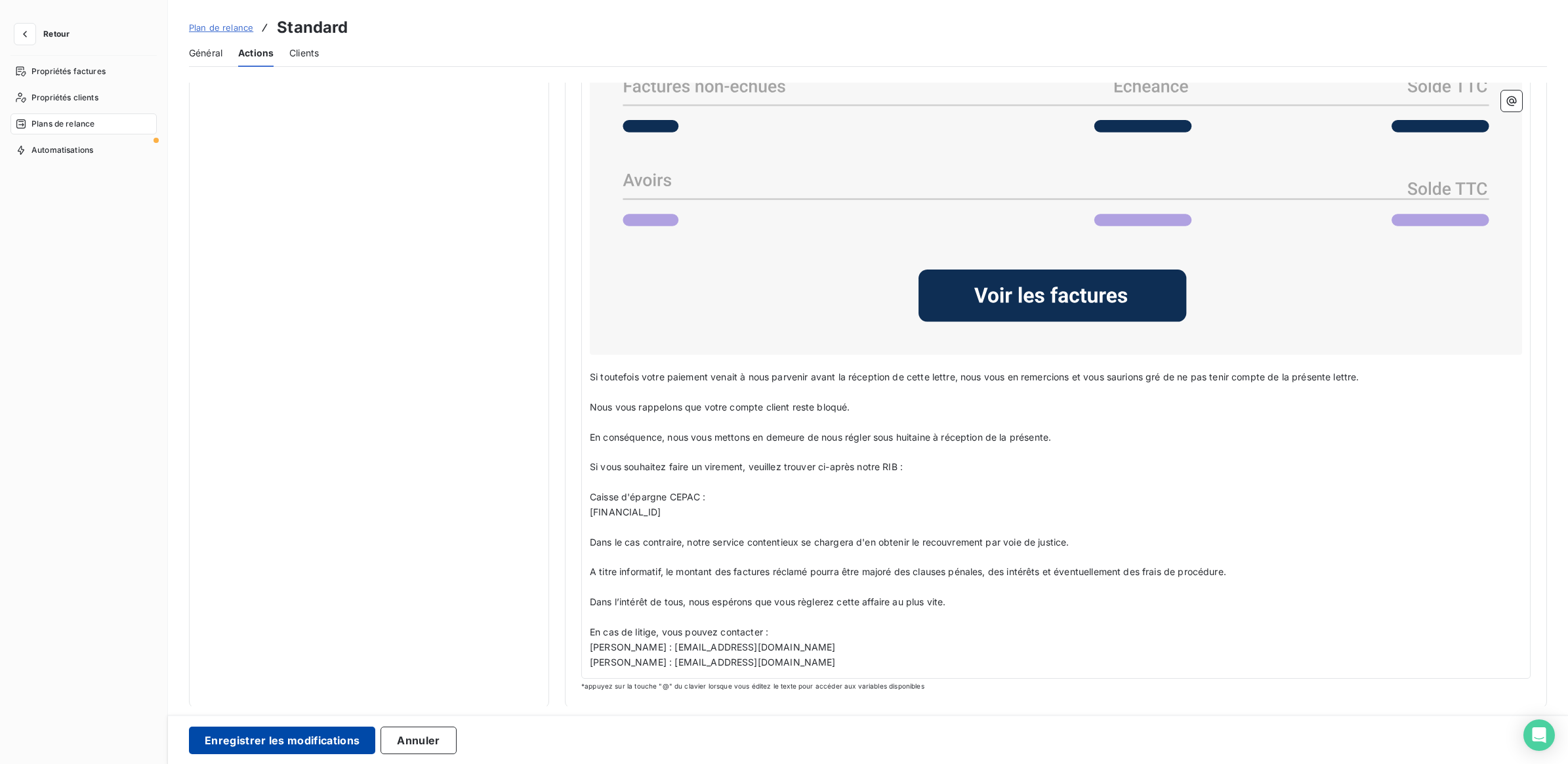
click at [270, 739] on button "Enregistrer les modifications" at bounding box center [282, 741] width 187 height 28
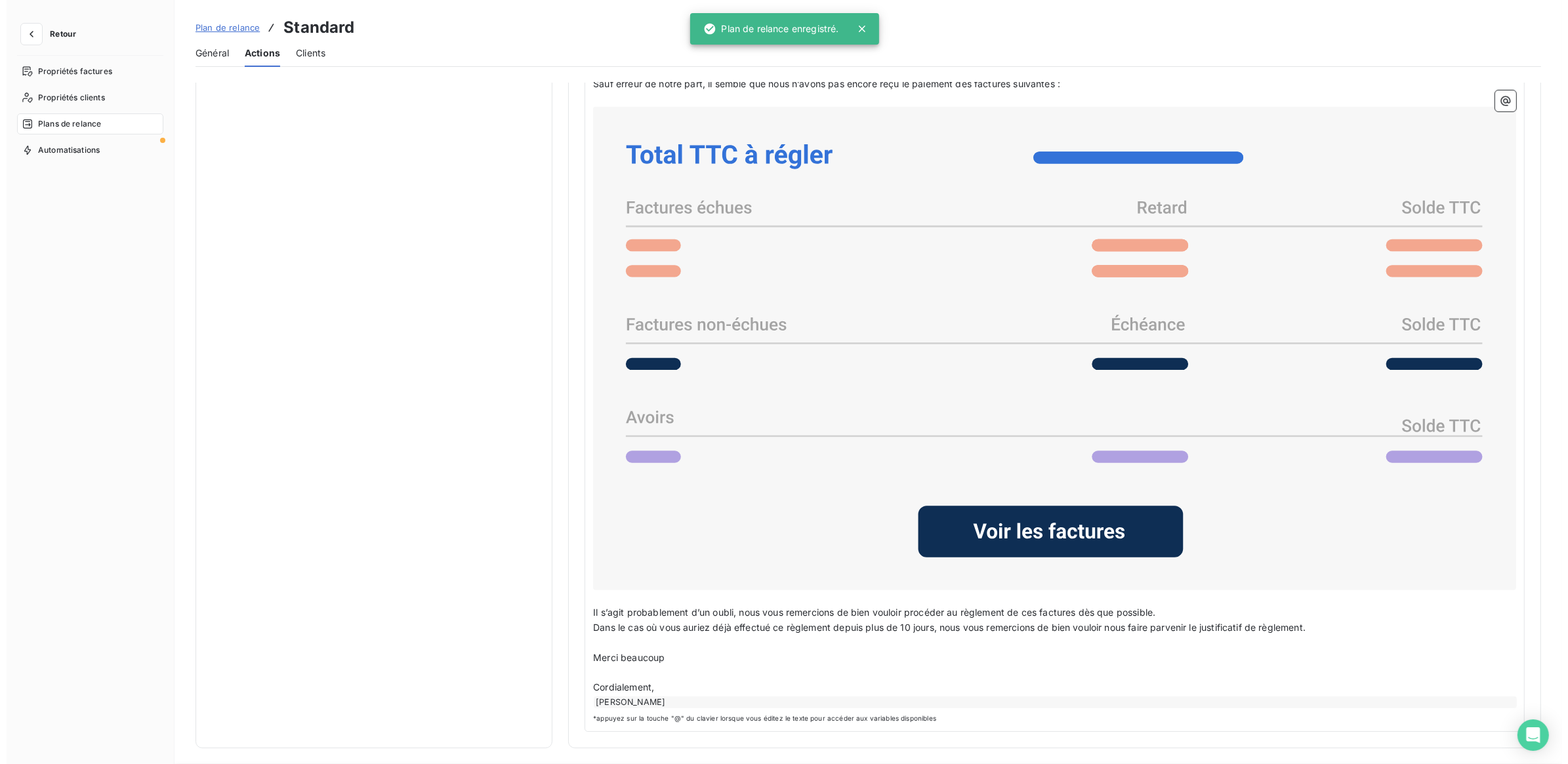
scroll to position [0, 0]
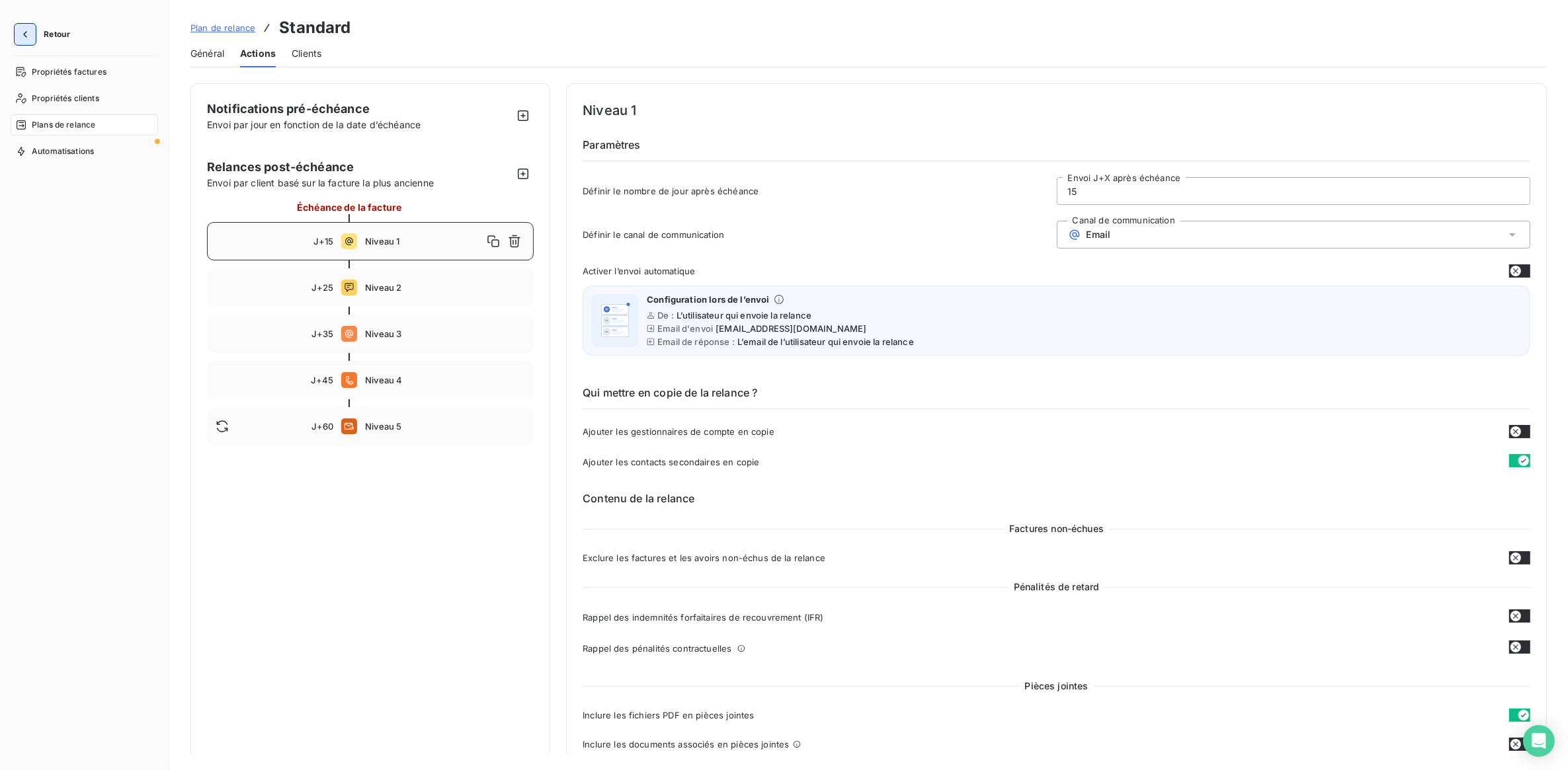
click at [24, 41] on button "button" at bounding box center [25, 34] width 21 height 21
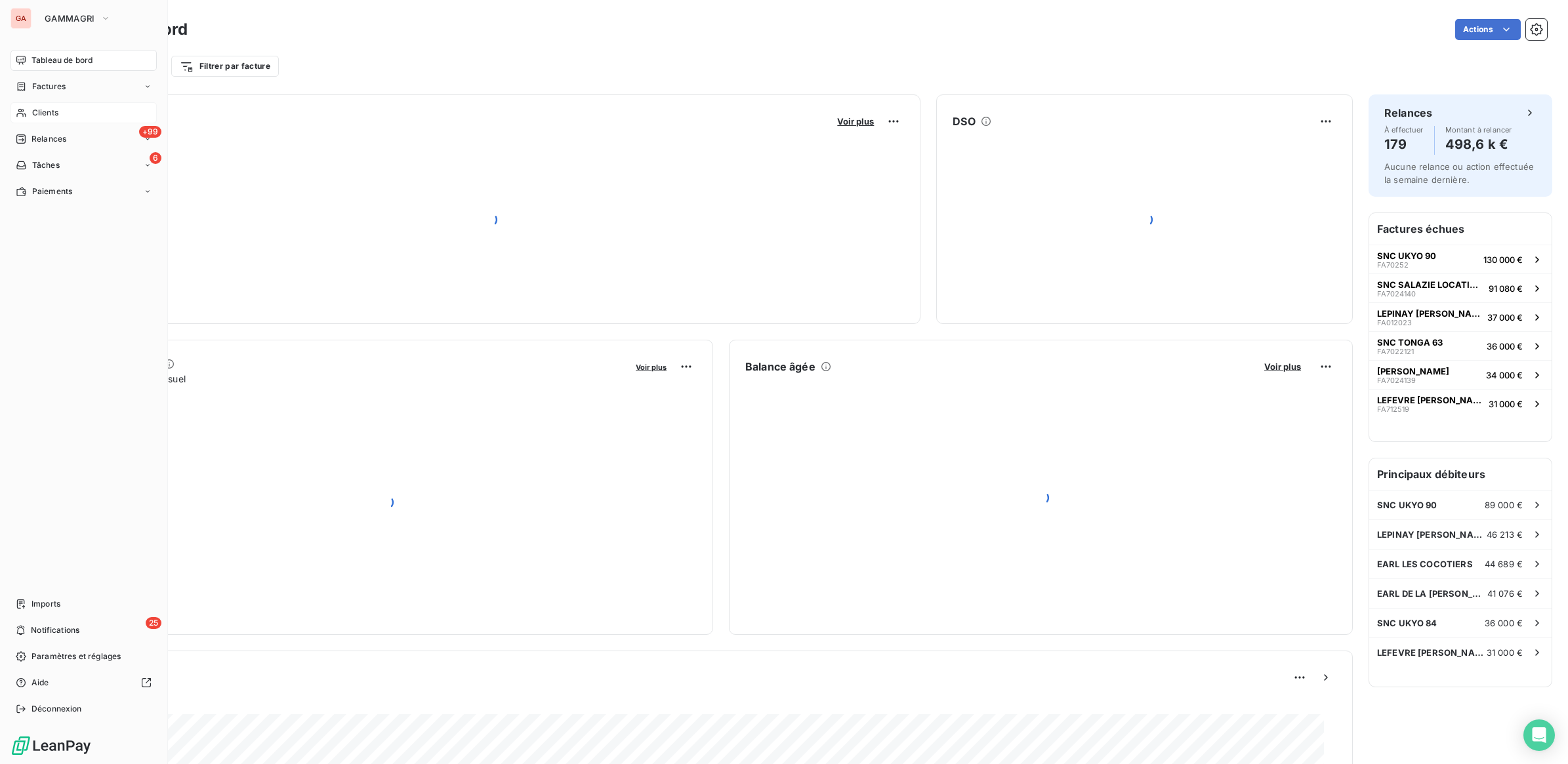
click at [26, 110] on icon at bounding box center [21, 112] width 11 height 10
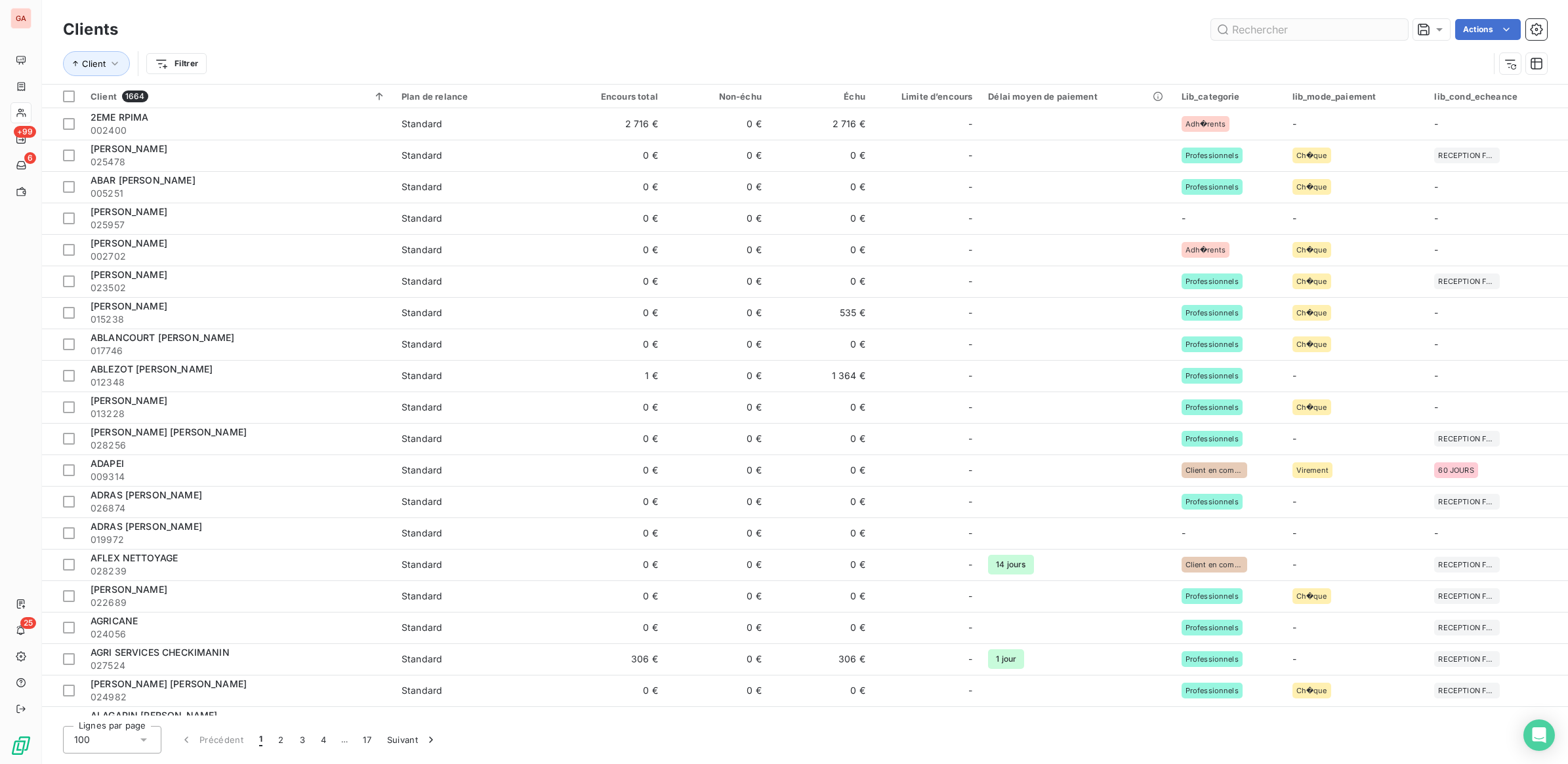
click at [1276, 27] on input "text" at bounding box center [1309, 30] width 197 height 21
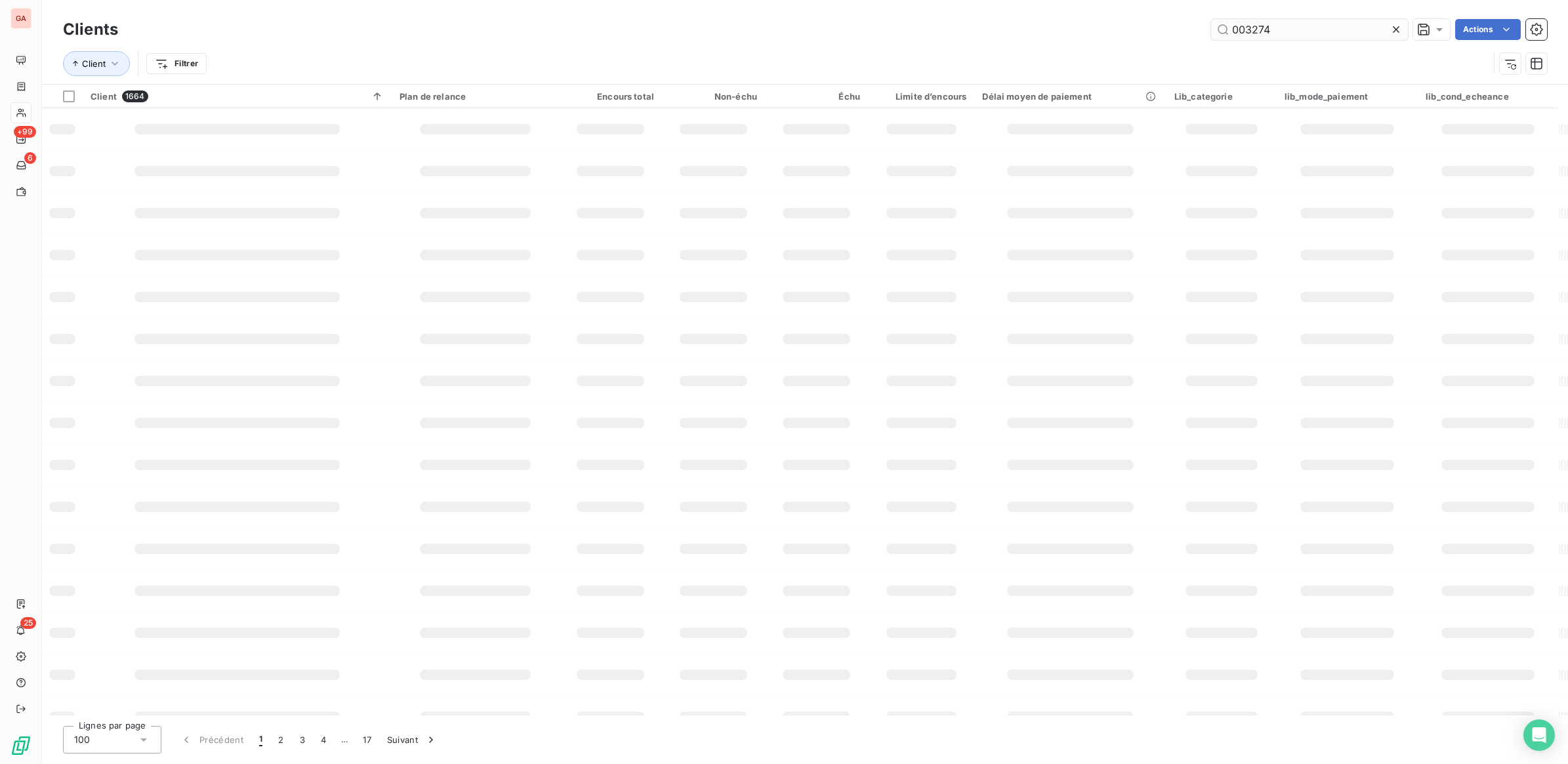
type input "003274"
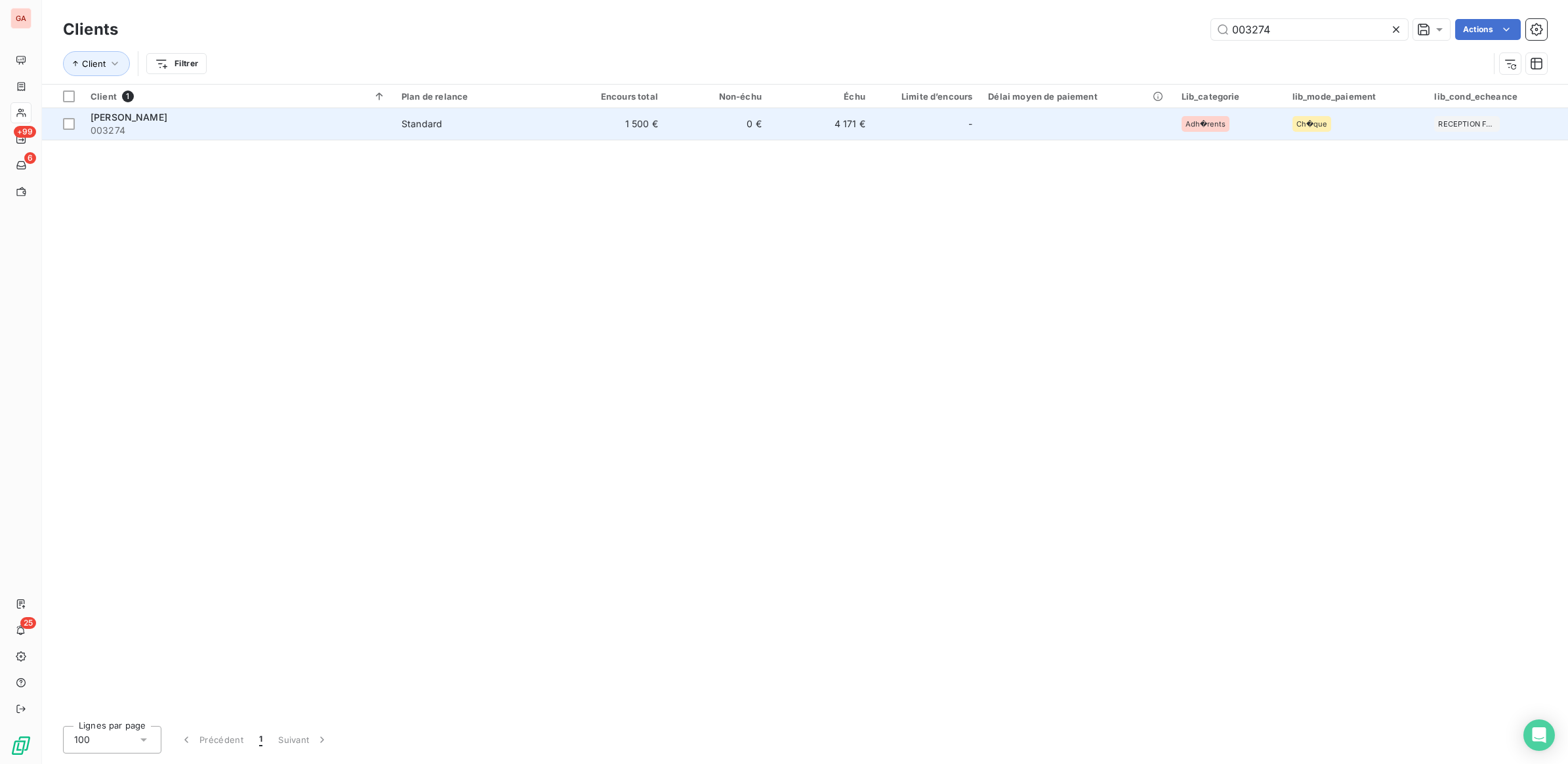
click at [797, 130] on td "4 171 €" at bounding box center [821, 124] width 103 height 31
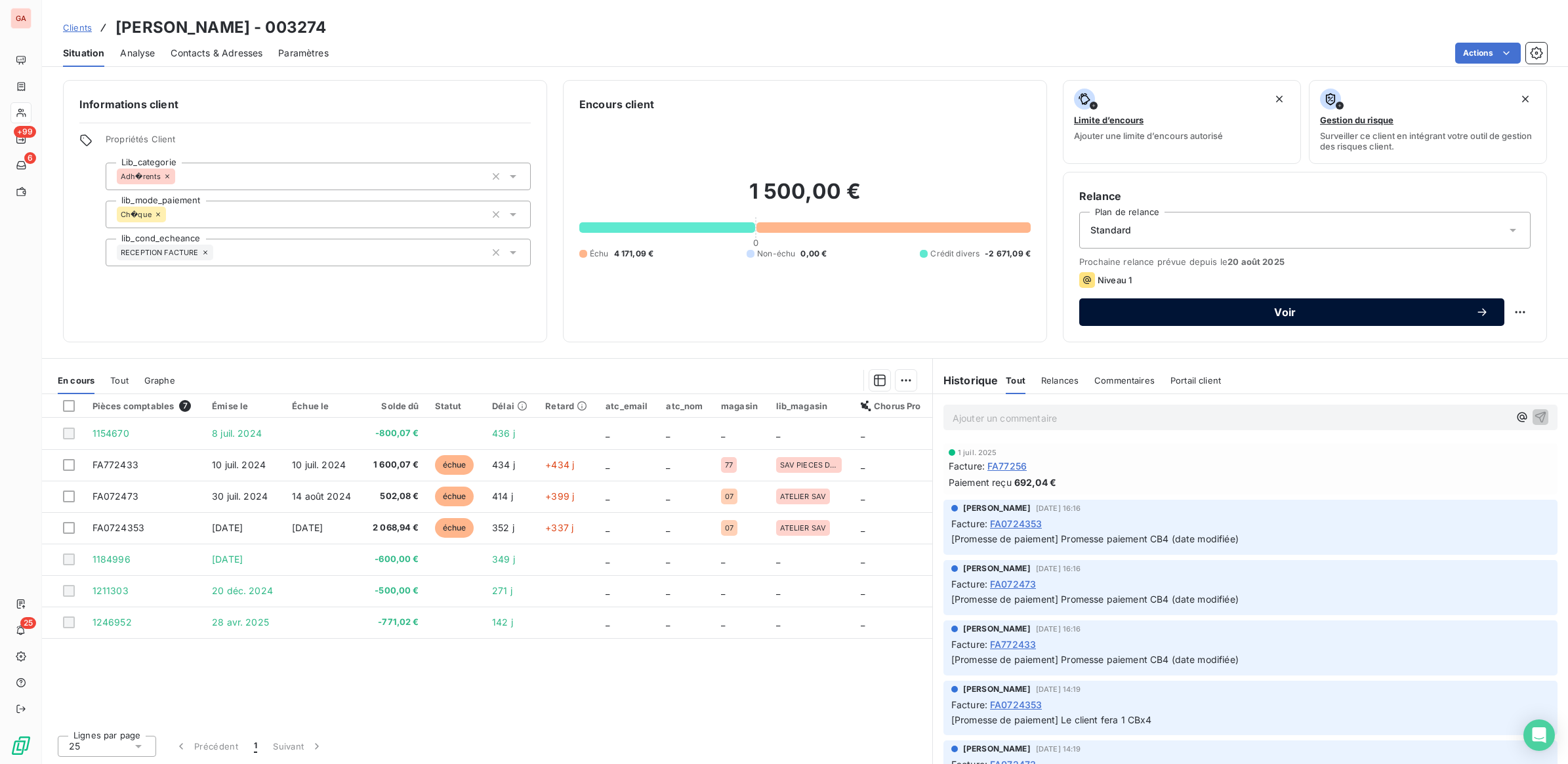
click at [1422, 313] on span "Voir" at bounding box center [1285, 311] width 381 height 10
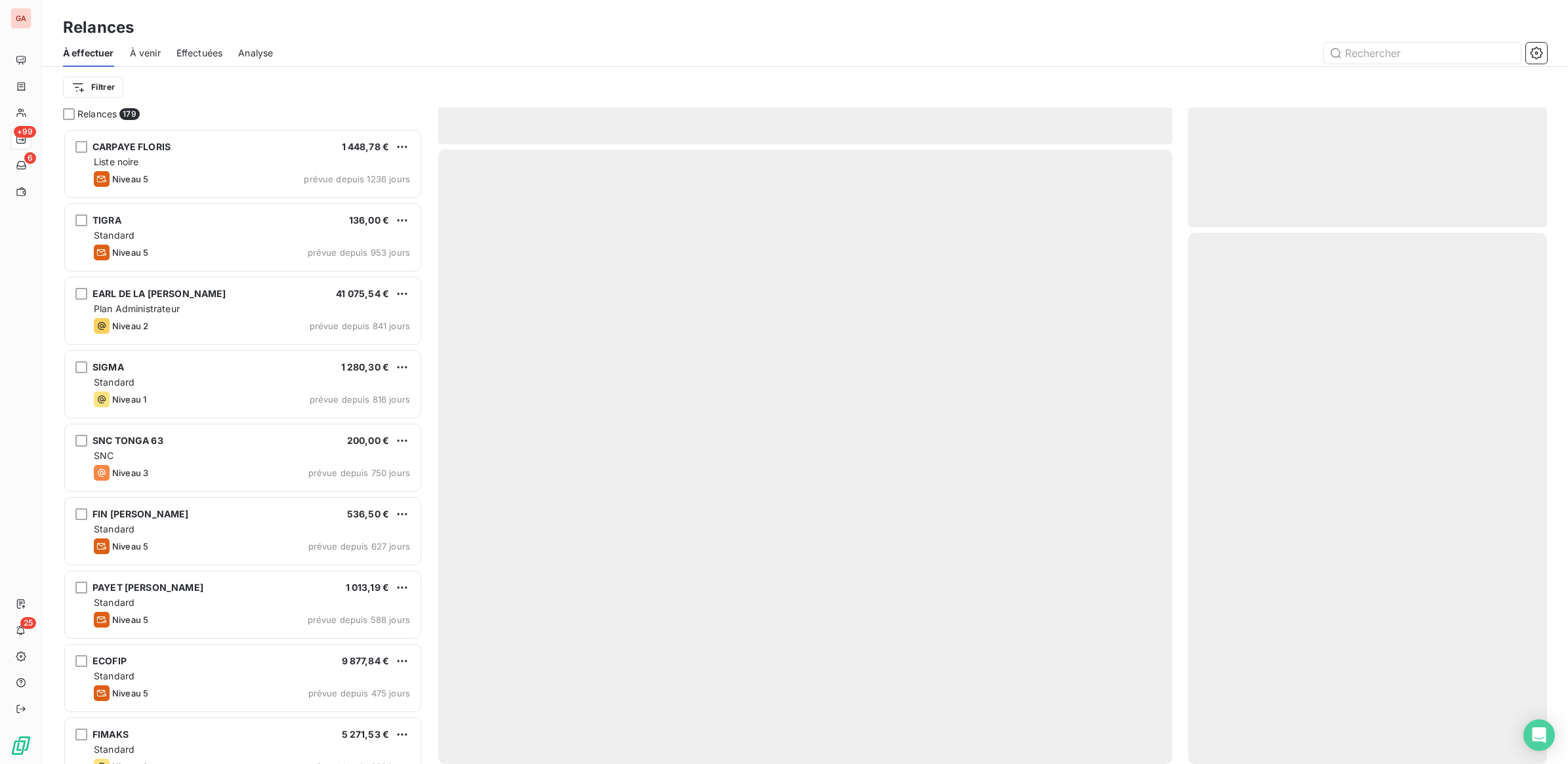
scroll to position [624, 346]
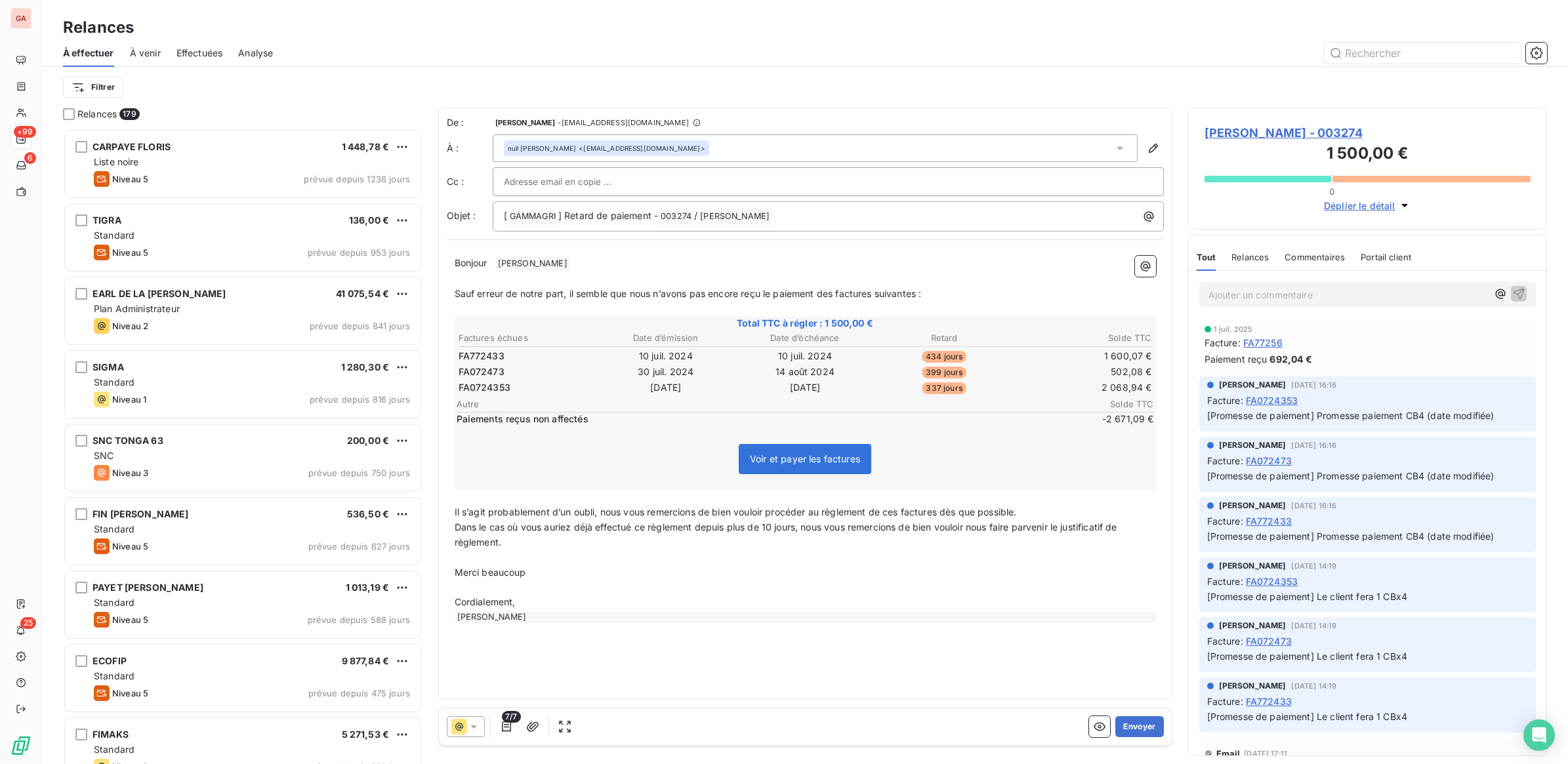
click at [474, 728] on icon at bounding box center [473, 727] width 6 height 4
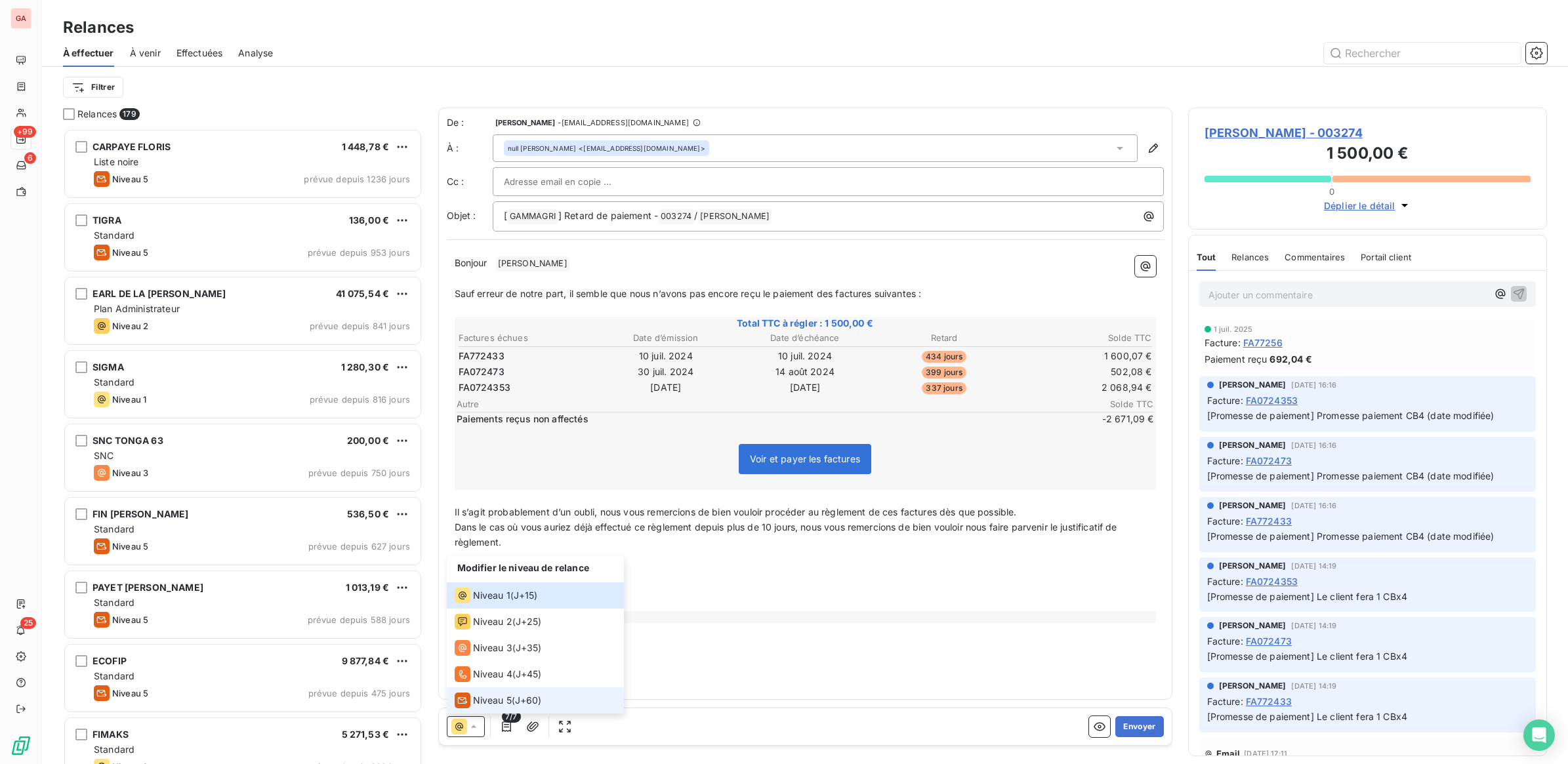
click at [485, 696] on span "Niveau 5" at bounding box center [492, 700] width 39 height 13
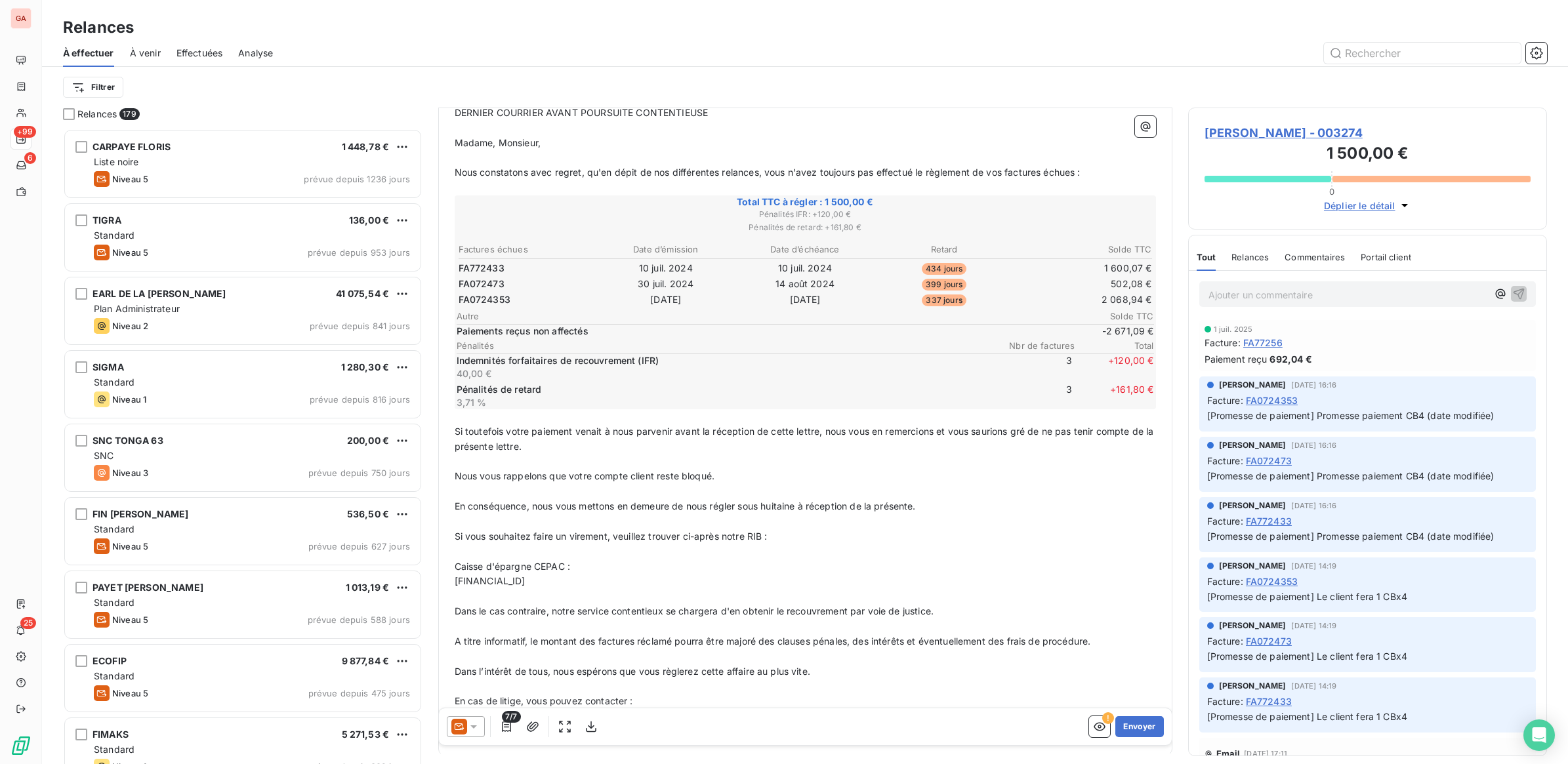
scroll to position [217, 0]
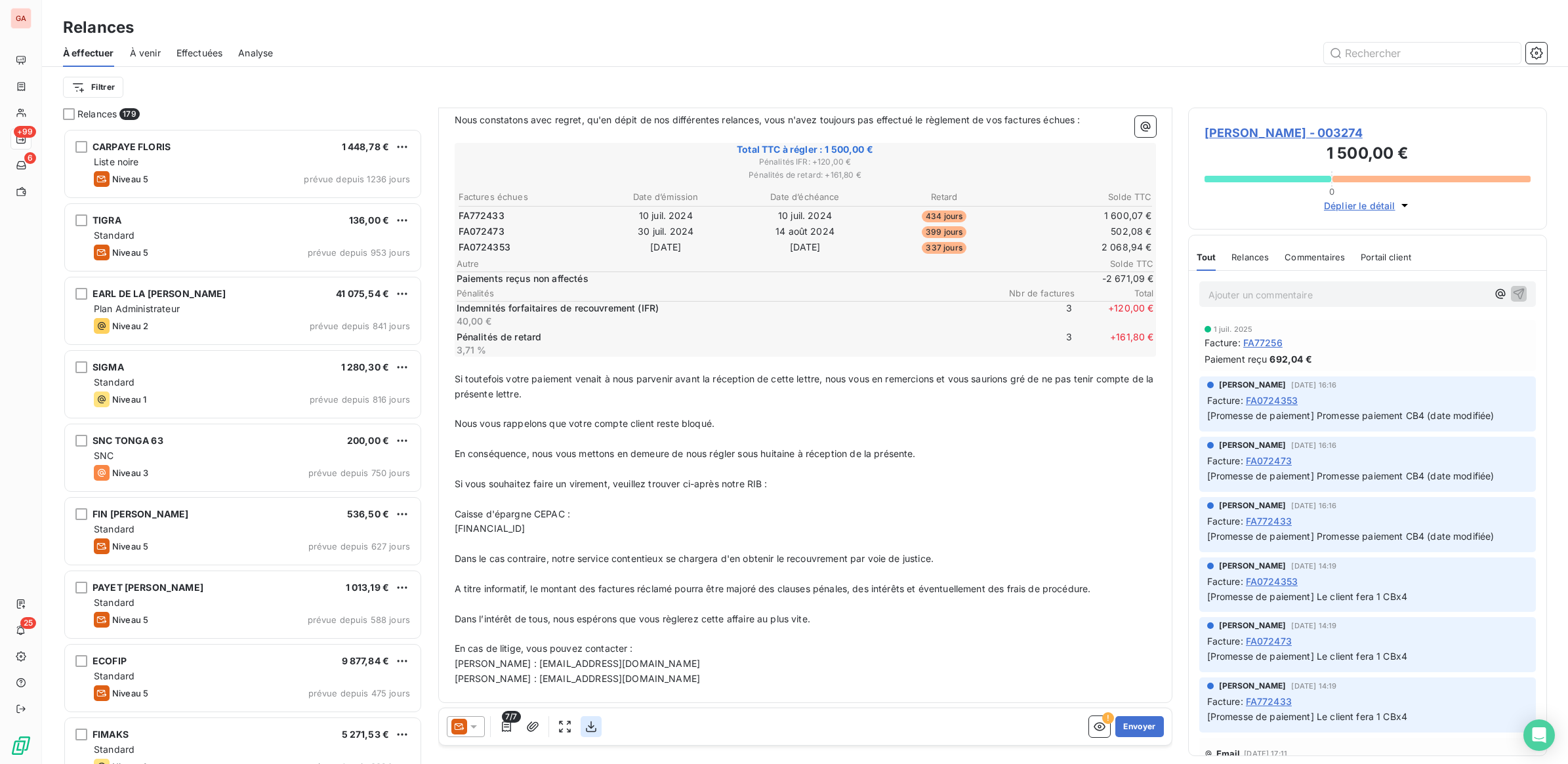
click at [590, 727] on icon "button" at bounding box center [590, 727] width 10 height 11
click at [1138, 724] on button "Envoyer" at bounding box center [1139, 726] width 48 height 21
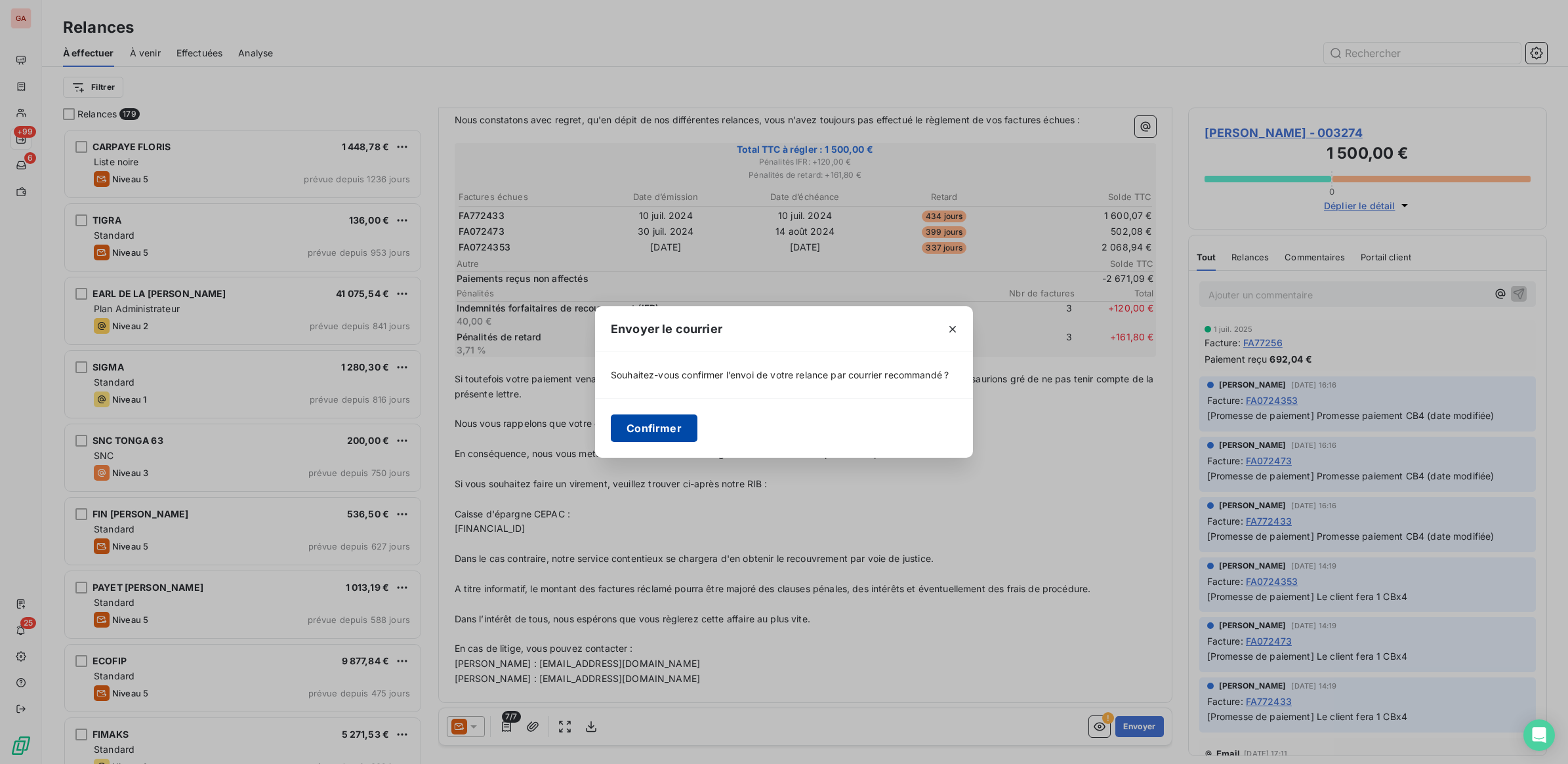
click at [656, 429] on button "Confirmer" at bounding box center [654, 429] width 87 height 28
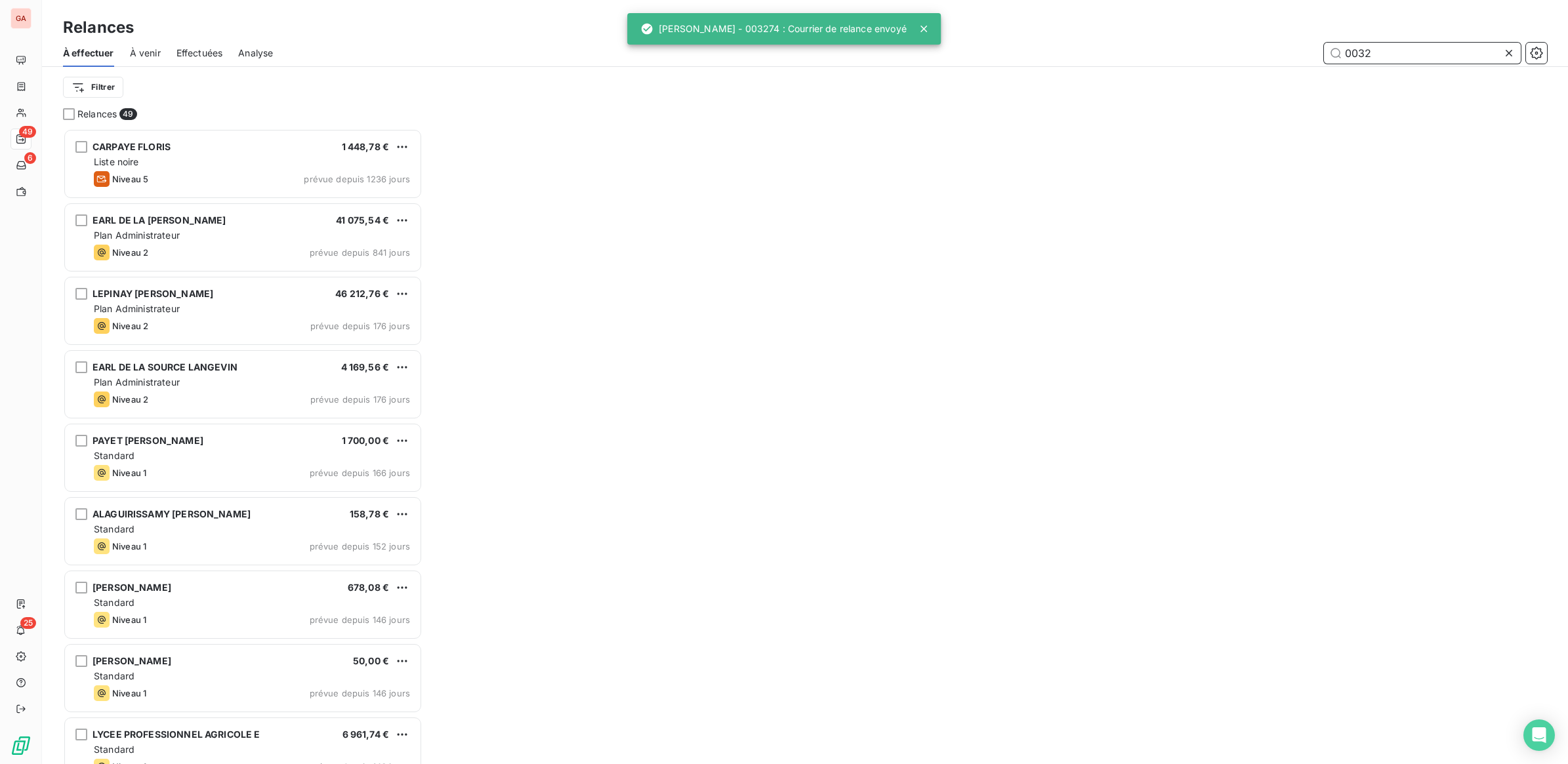
scroll to position [624, 346]
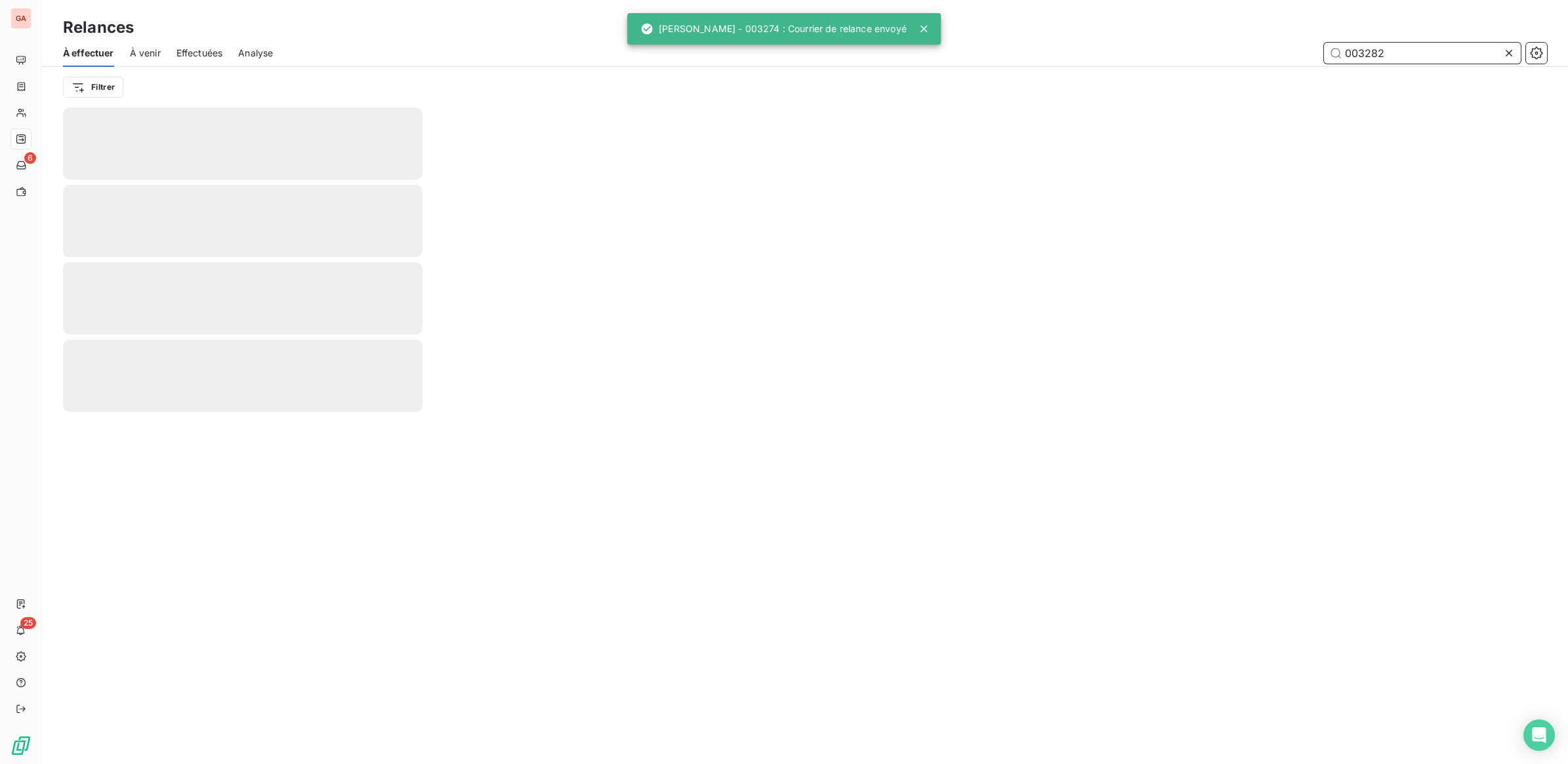
type input "003282"
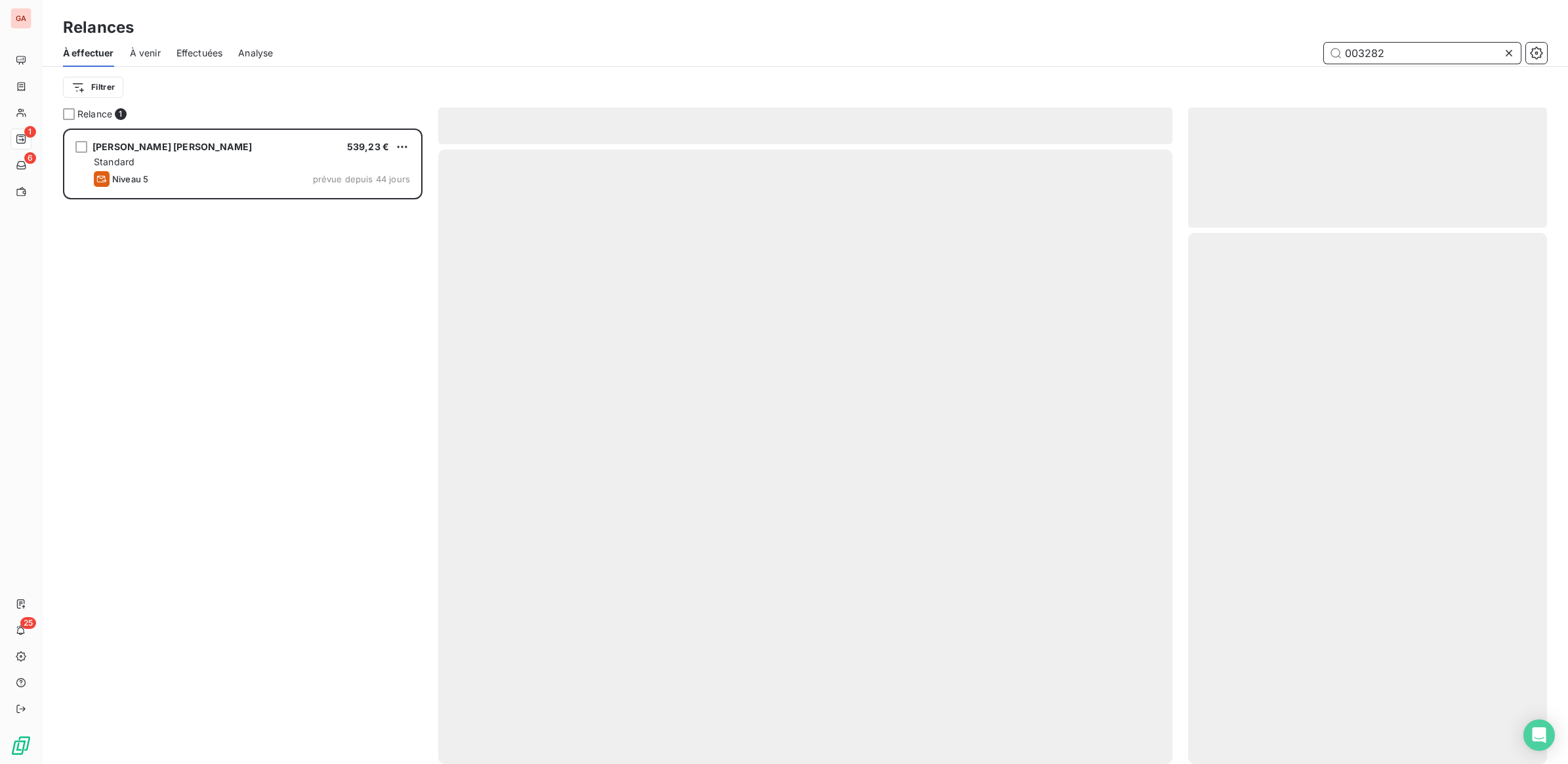
scroll to position [624, 346]
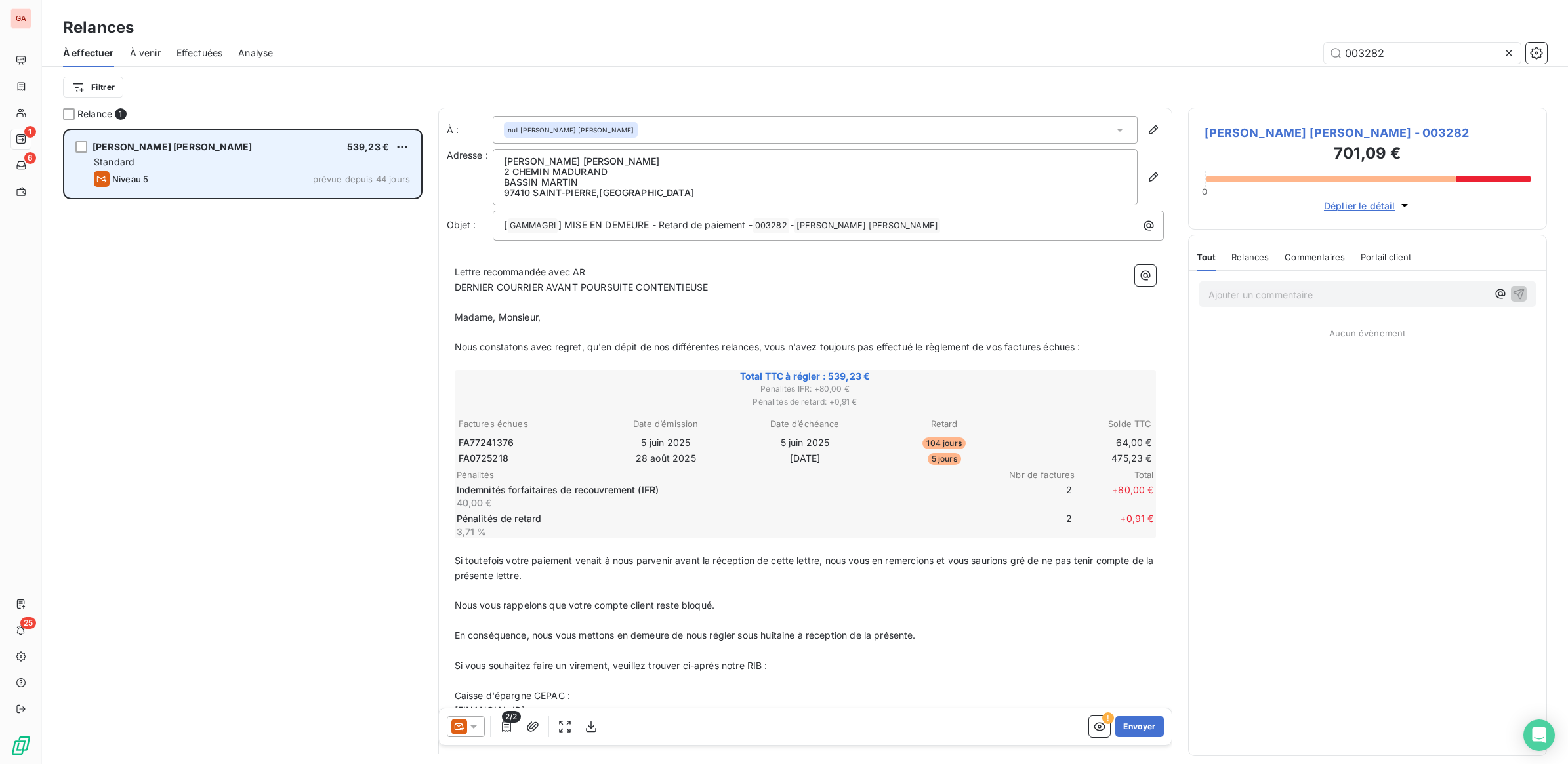
click at [194, 159] on div "Standard" at bounding box center [252, 162] width 316 height 13
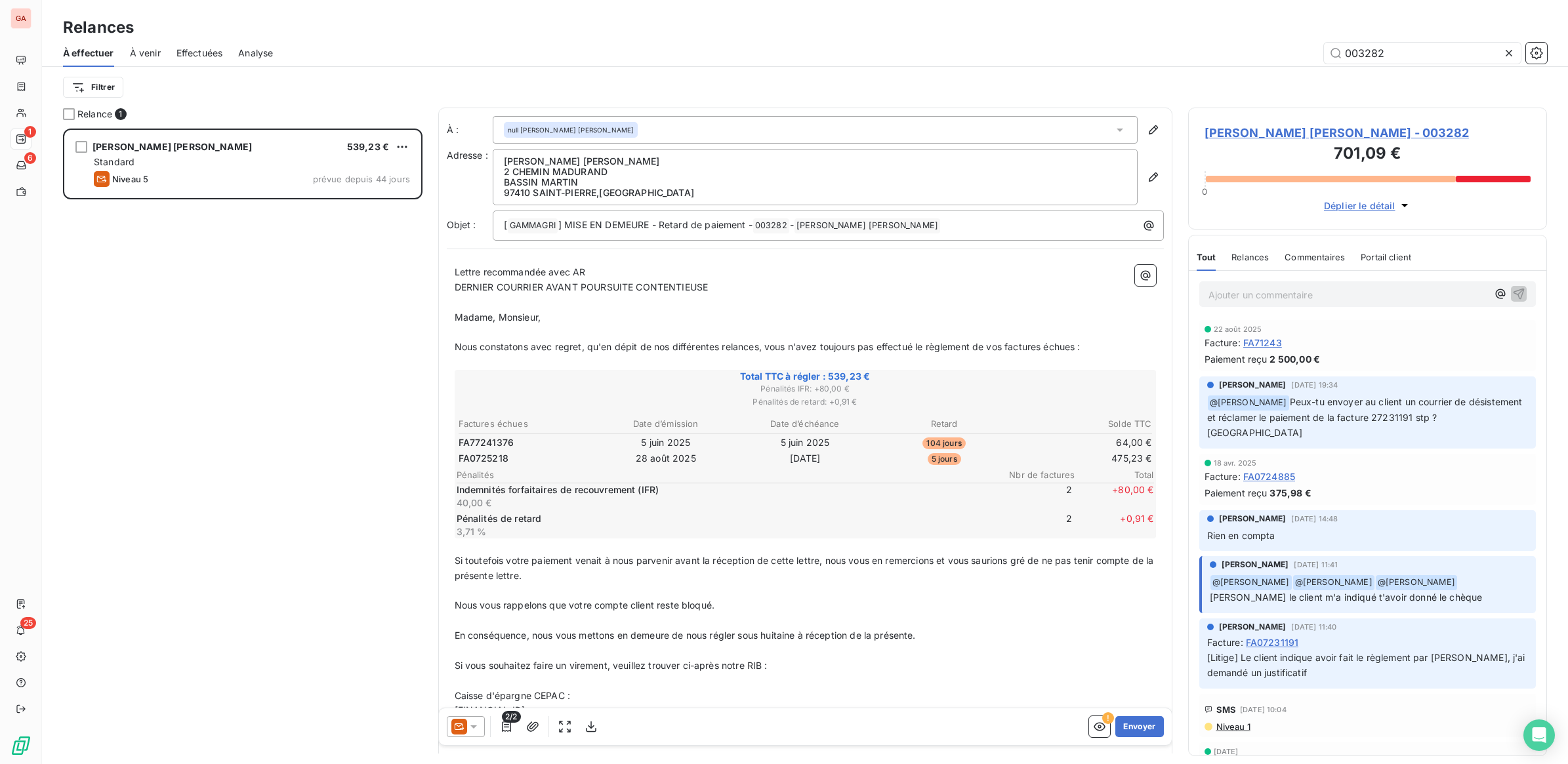
click at [682, 463] on td "28 août 2025" at bounding box center [665, 458] width 138 height 15
click at [480, 727] on div at bounding box center [465, 726] width 38 height 21
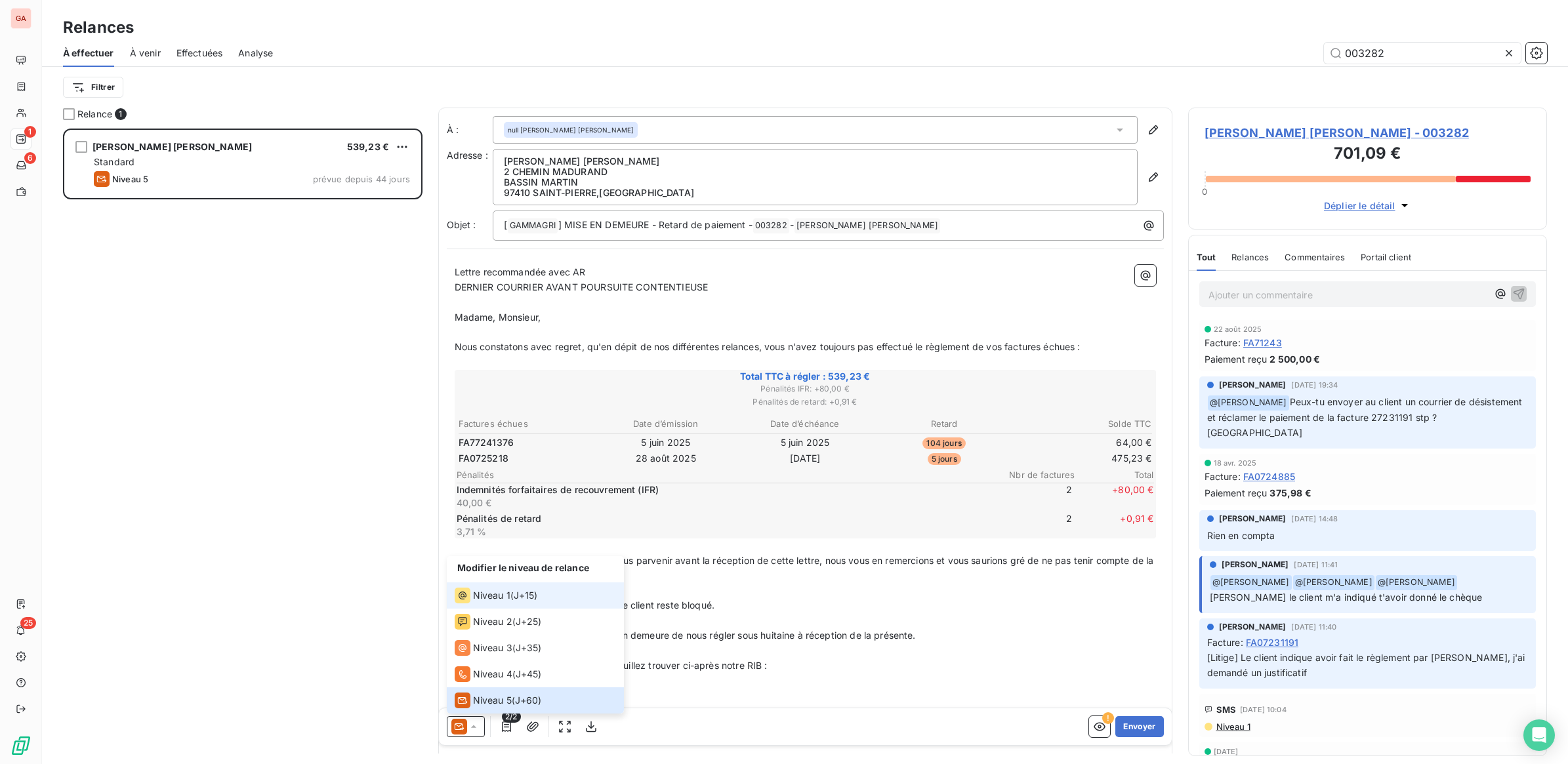
click at [533, 600] on span "J+15 )" at bounding box center [526, 596] width 24 height 13
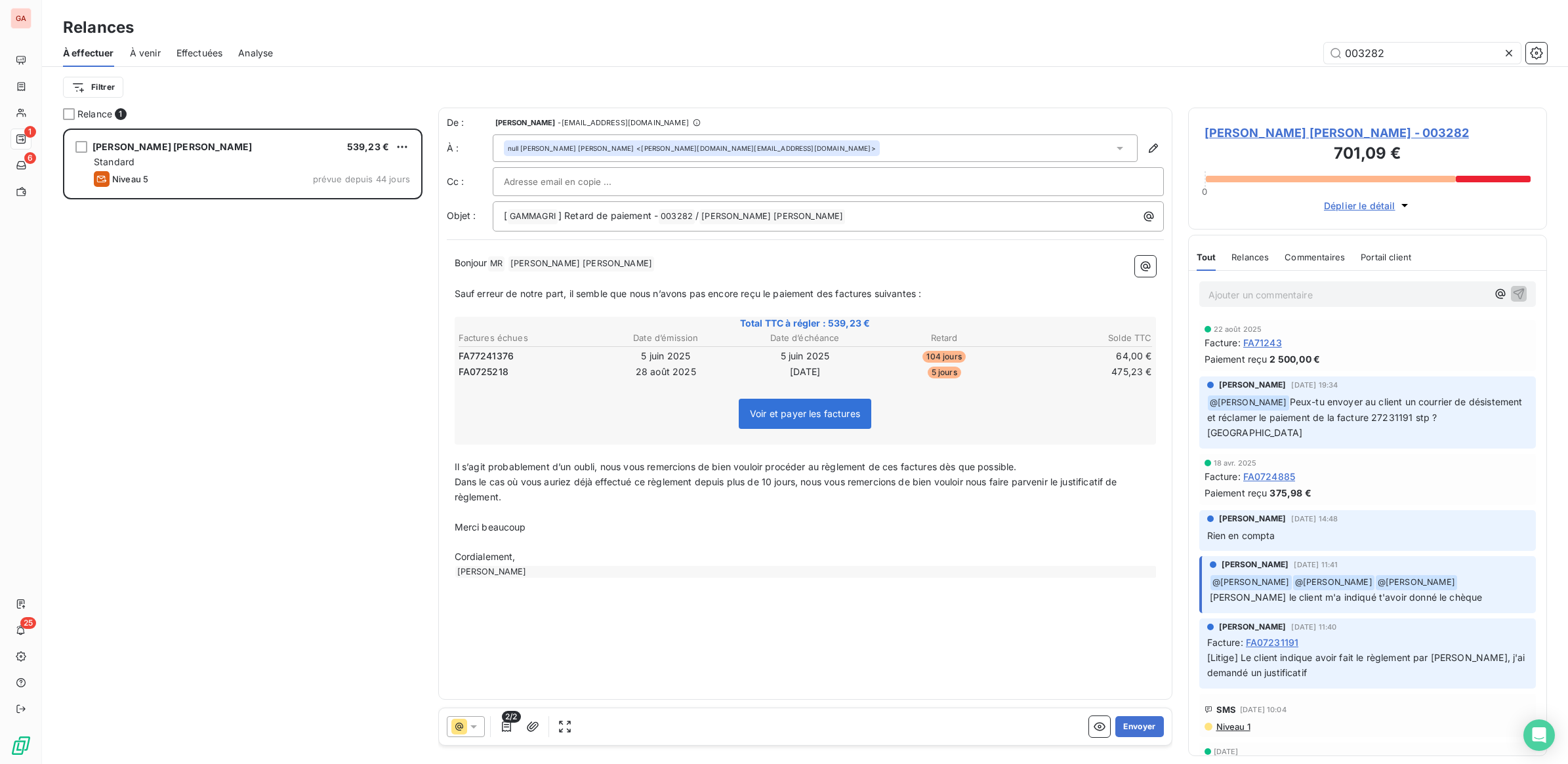
click at [1413, 199] on button "Déplier le détail" at bounding box center [1367, 205] width 95 height 15
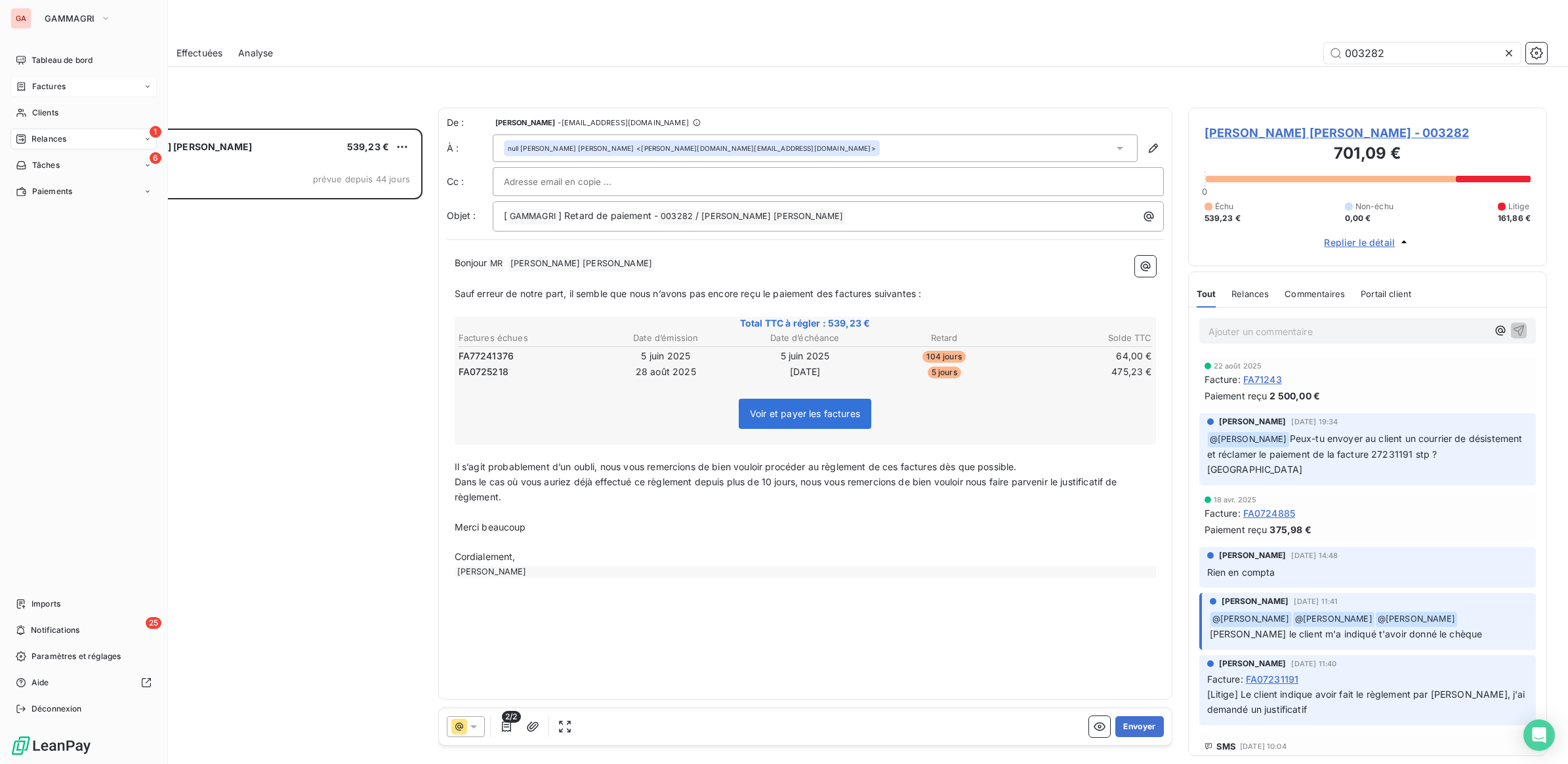
click at [56, 90] on span "Factures" at bounding box center [49, 86] width 33 height 12
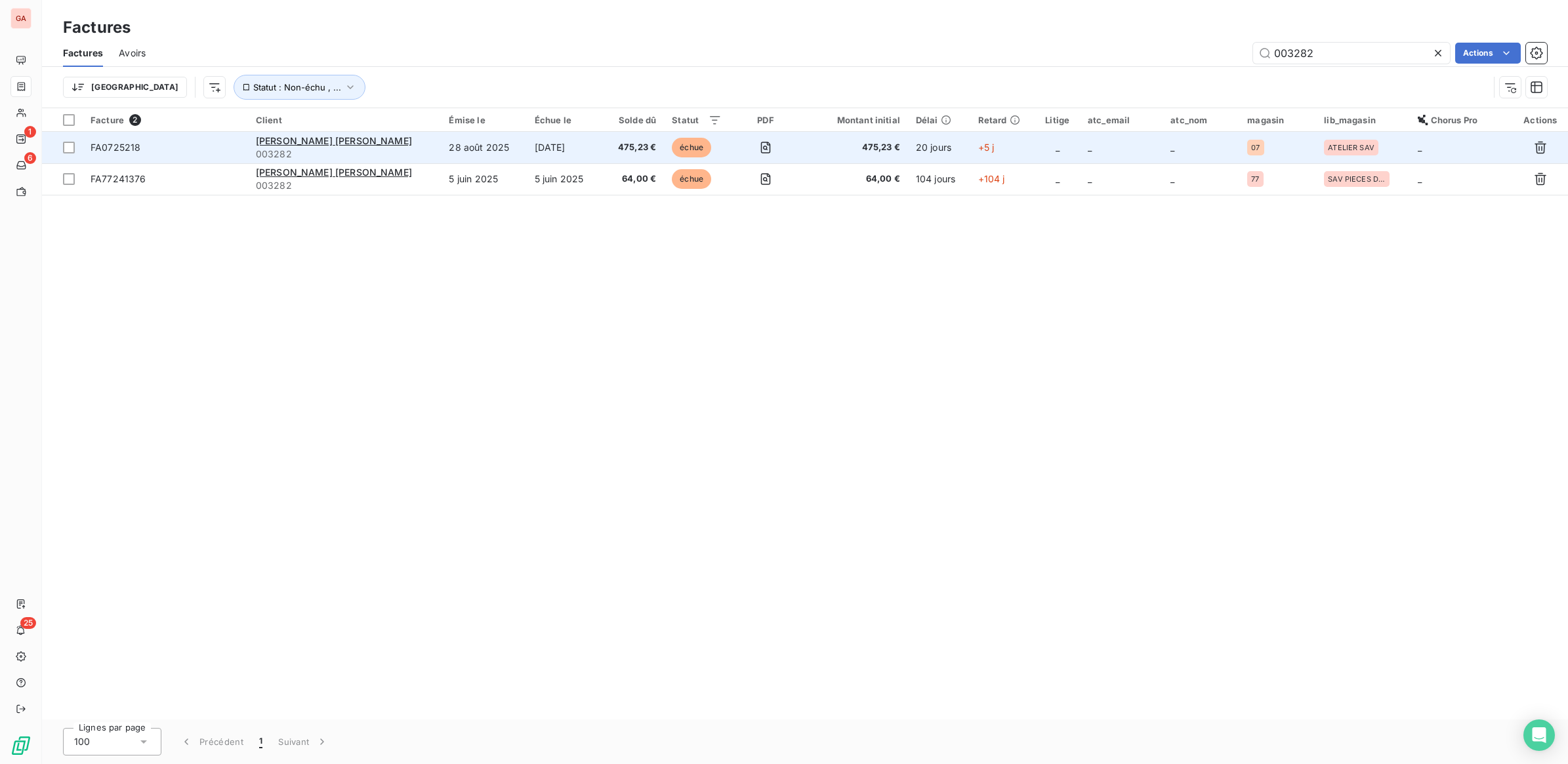
type input "003282"
click at [612, 148] on span "475,23 €" at bounding box center [634, 148] width 44 height 13
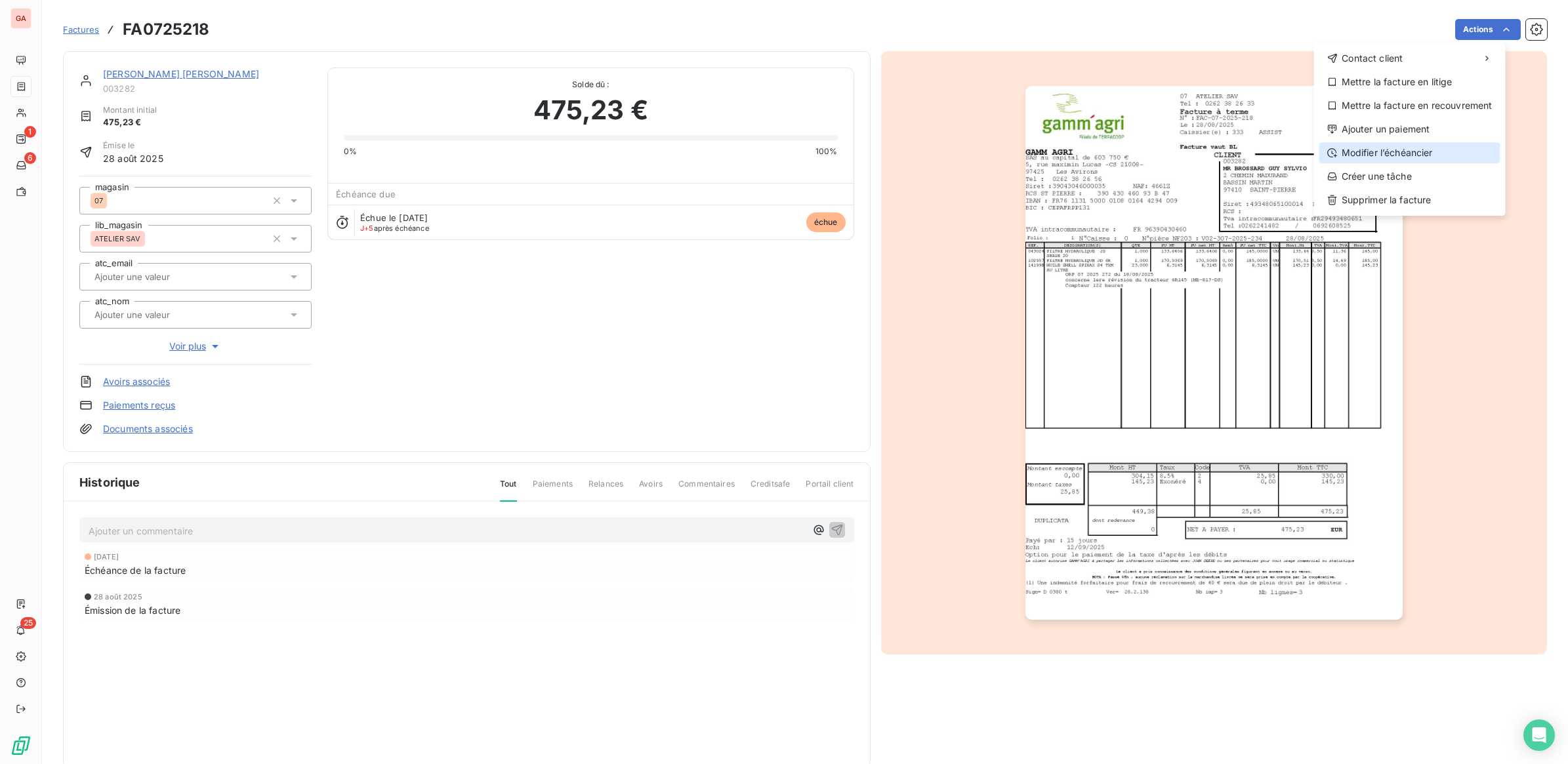
click at [1432, 152] on div "Modifier l’échéancier" at bounding box center [1410, 152] width 181 height 21
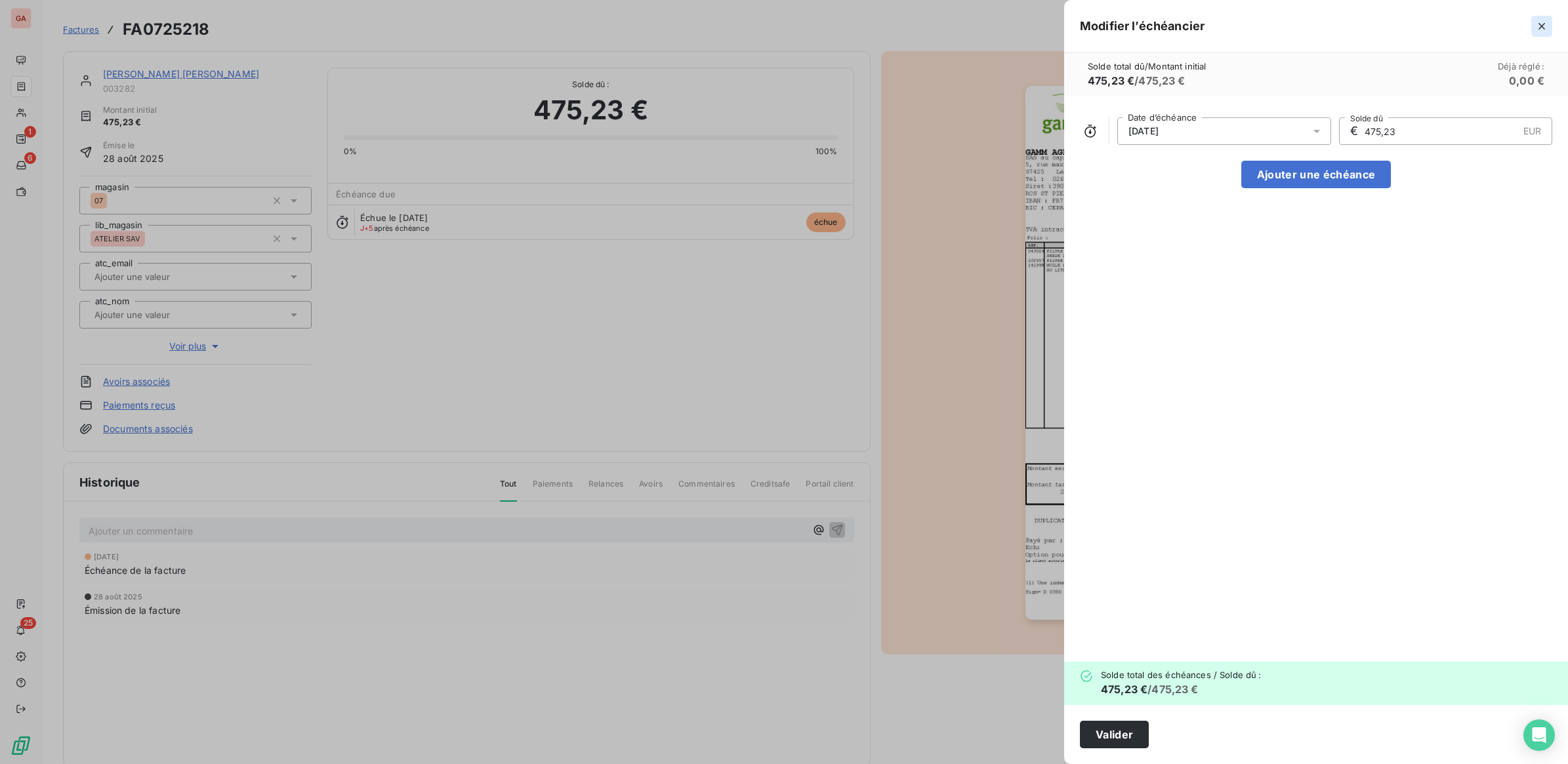
click at [1542, 28] on icon "button" at bounding box center [1541, 26] width 13 height 13
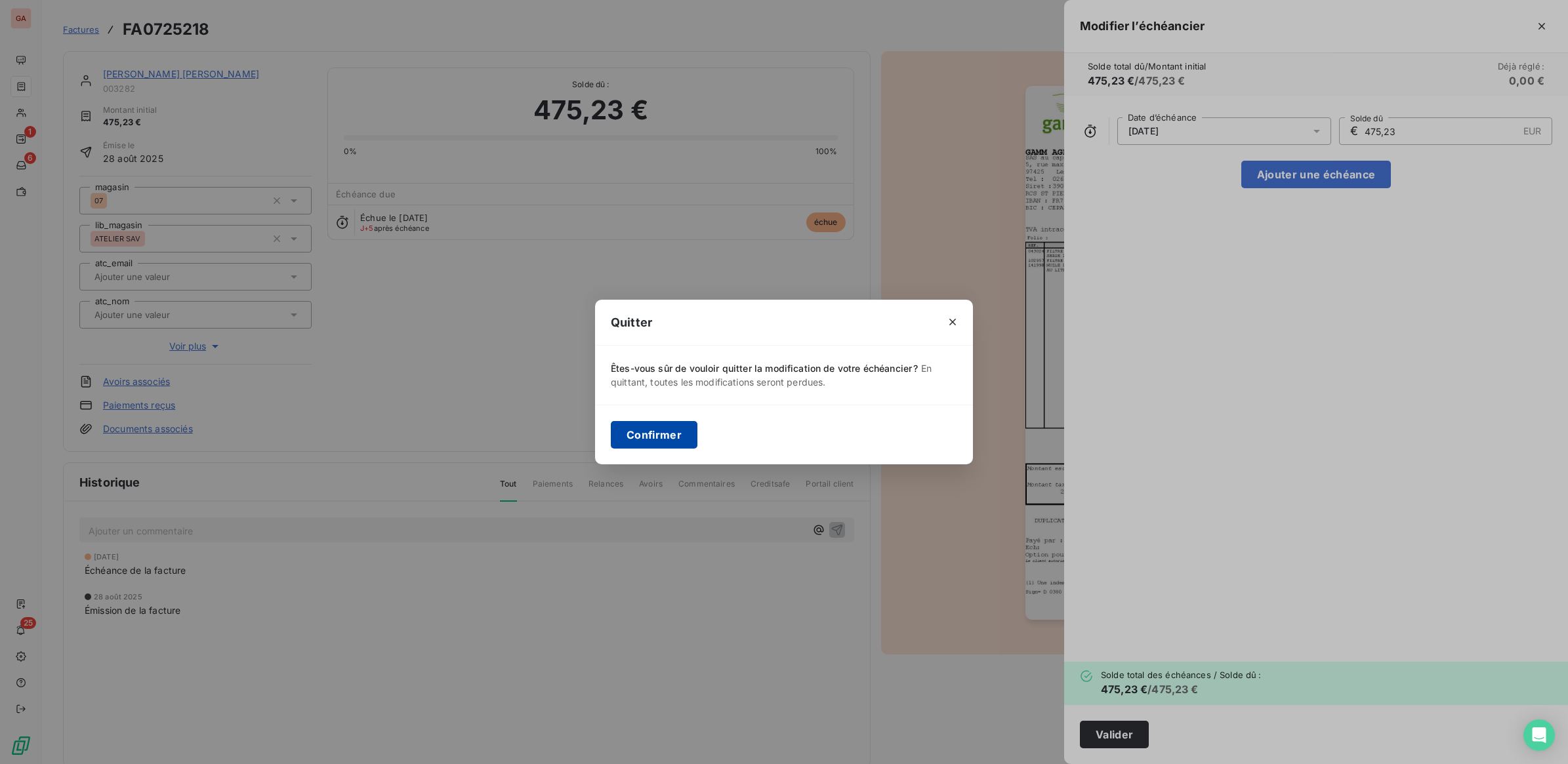
click at [626, 433] on button "Confirmer" at bounding box center [654, 435] width 87 height 28
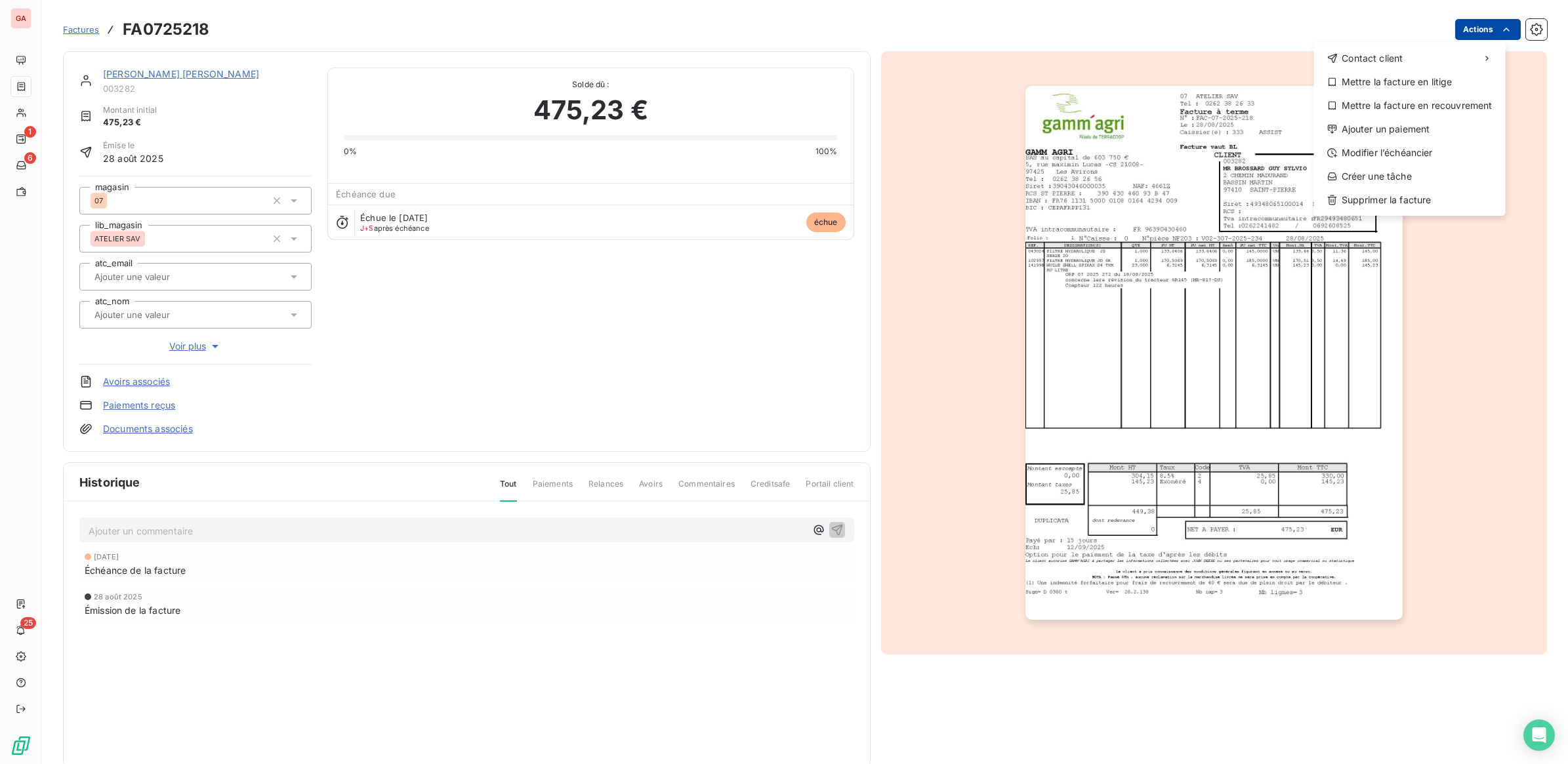
click at [1505, 30] on html "GA 1 6 25 Factures FA0725218 Actions Contact client Mettre la facture en litige…" at bounding box center [784, 382] width 1568 height 764
click at [1528, 30] on html "GA 1 6 25 Factures FA0725218 Actions Contact client Mettre la facture en litige…" at bounding box center [784, 382] width 1568 height 764
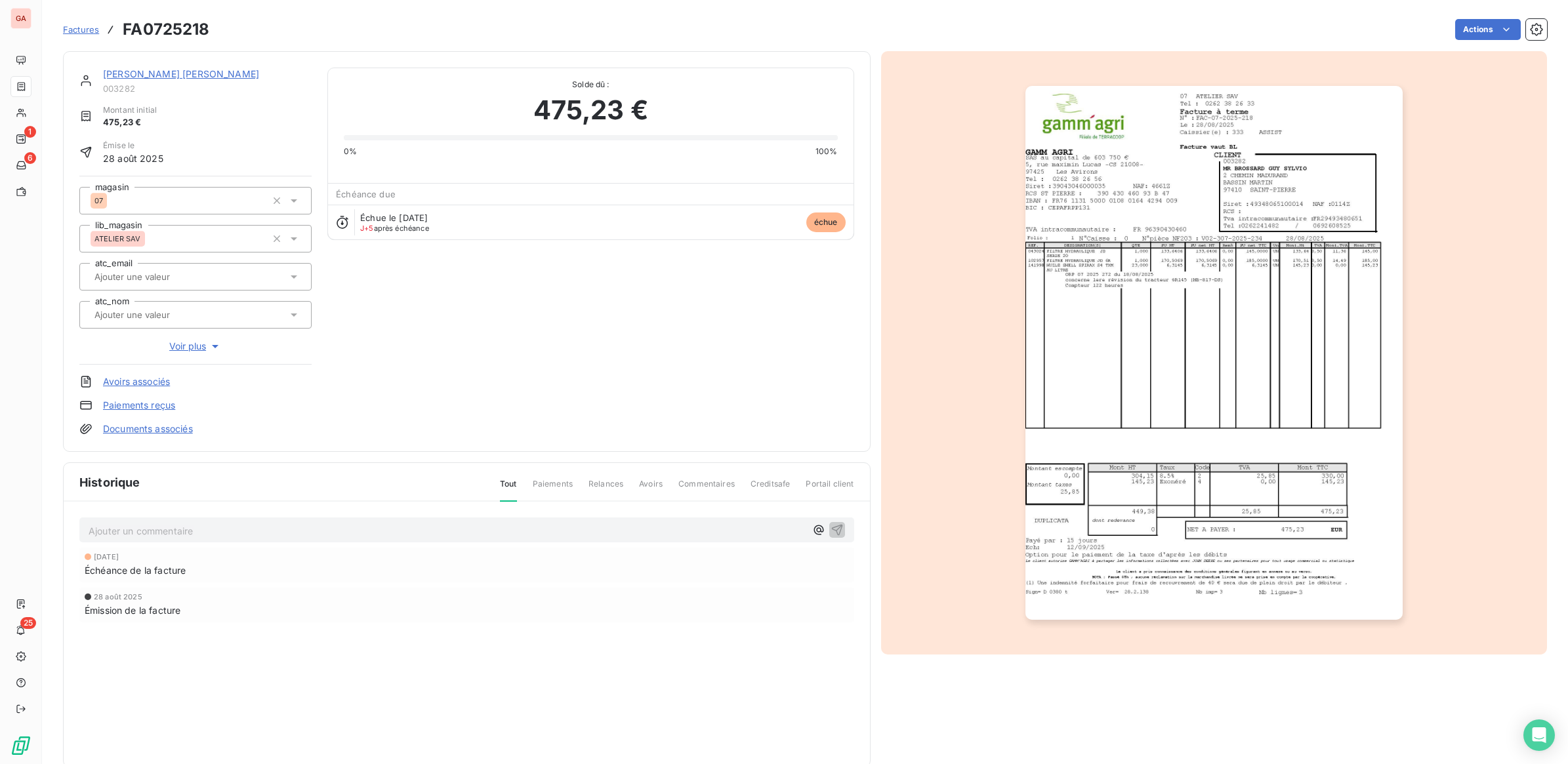
click at [1530, 30] on icon "button" at bounding box center [1536, 29] width 12 height 12
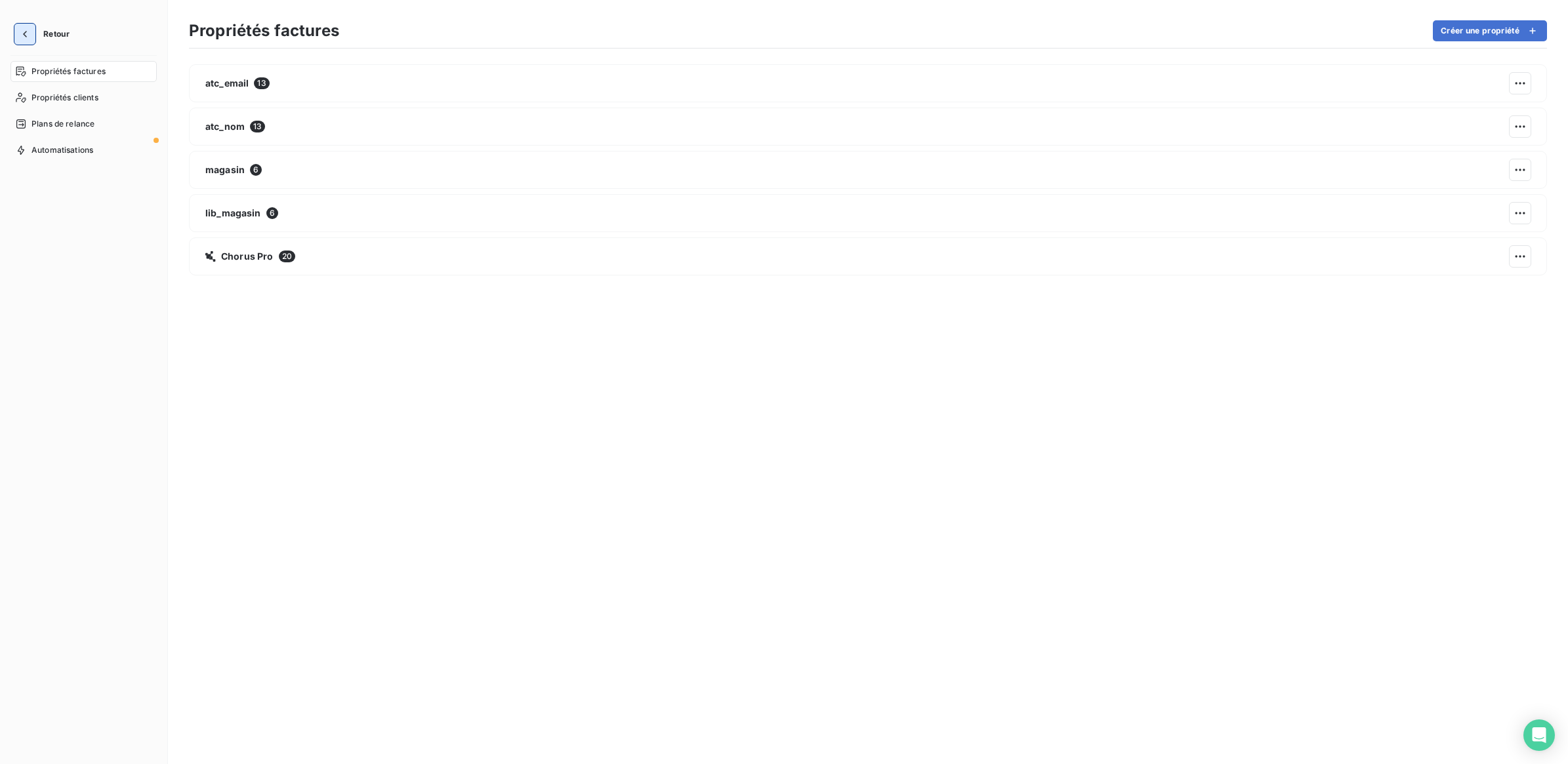
click at [34, 30] on button "button" at bounding box center [25, 34] width 21 height 21
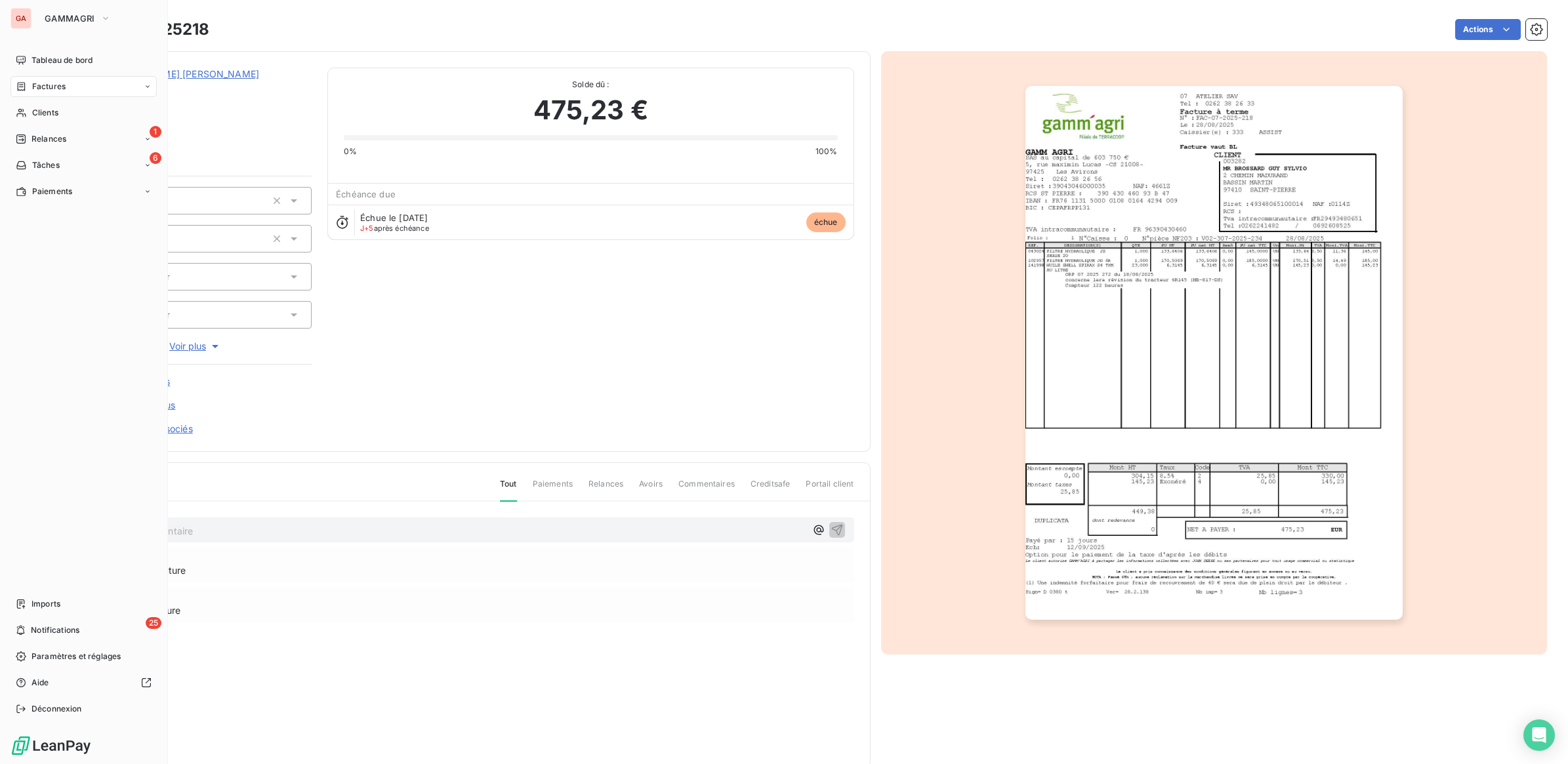
click at [18, 110] on html "GA GAMMAGRI Tableau de bord Factures Clients 1 Relances 6 Tâches Paiements Impo…" at bounding box center [784, 382] width 1568 height 764
click at [91, 119] on div "Clients" at bounding box center [83, 113] width 146 height 21
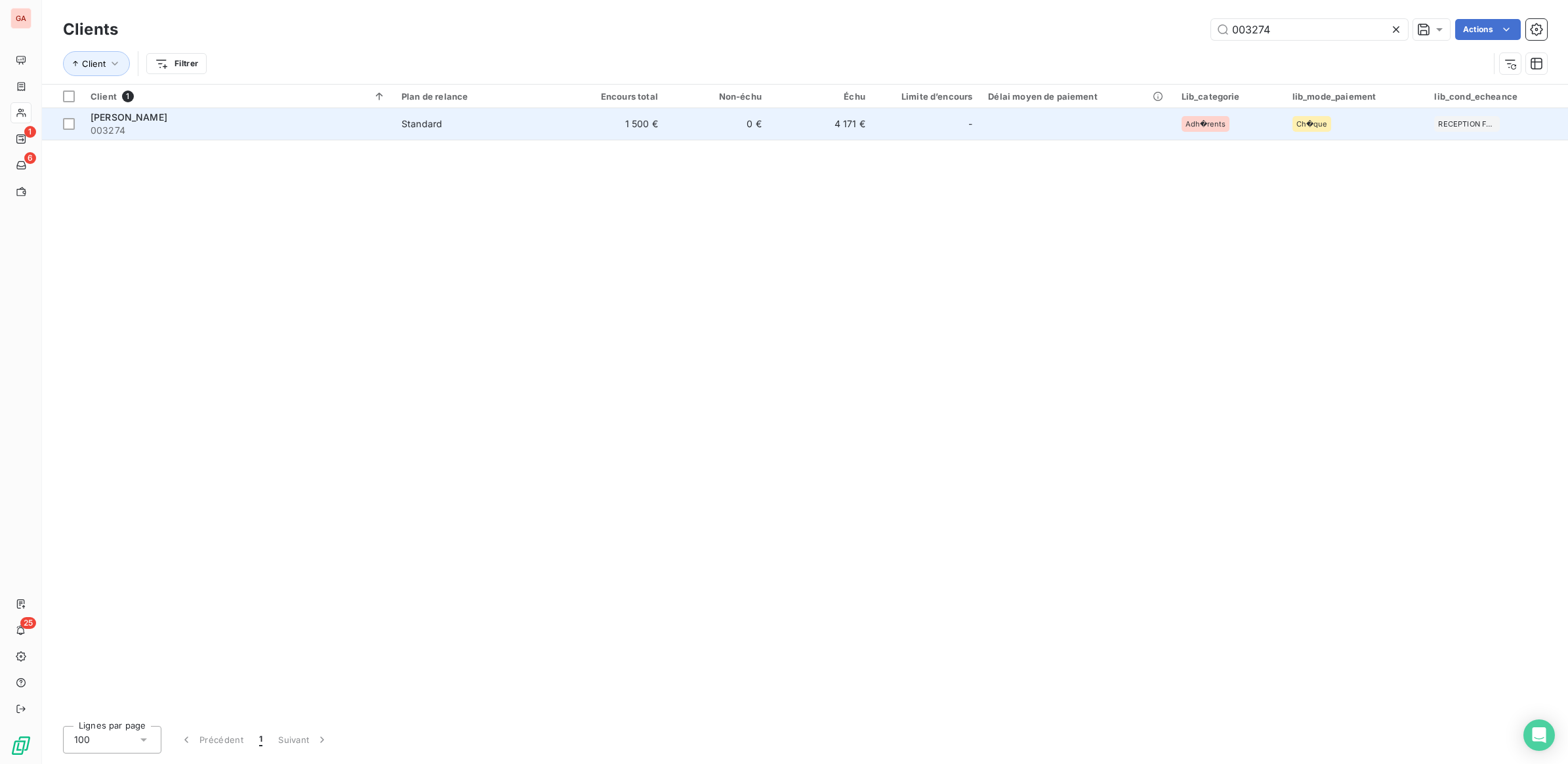
click at [1361, 119] on div "Ch�que" at bounding box center [1355, 124] width 127 height 16
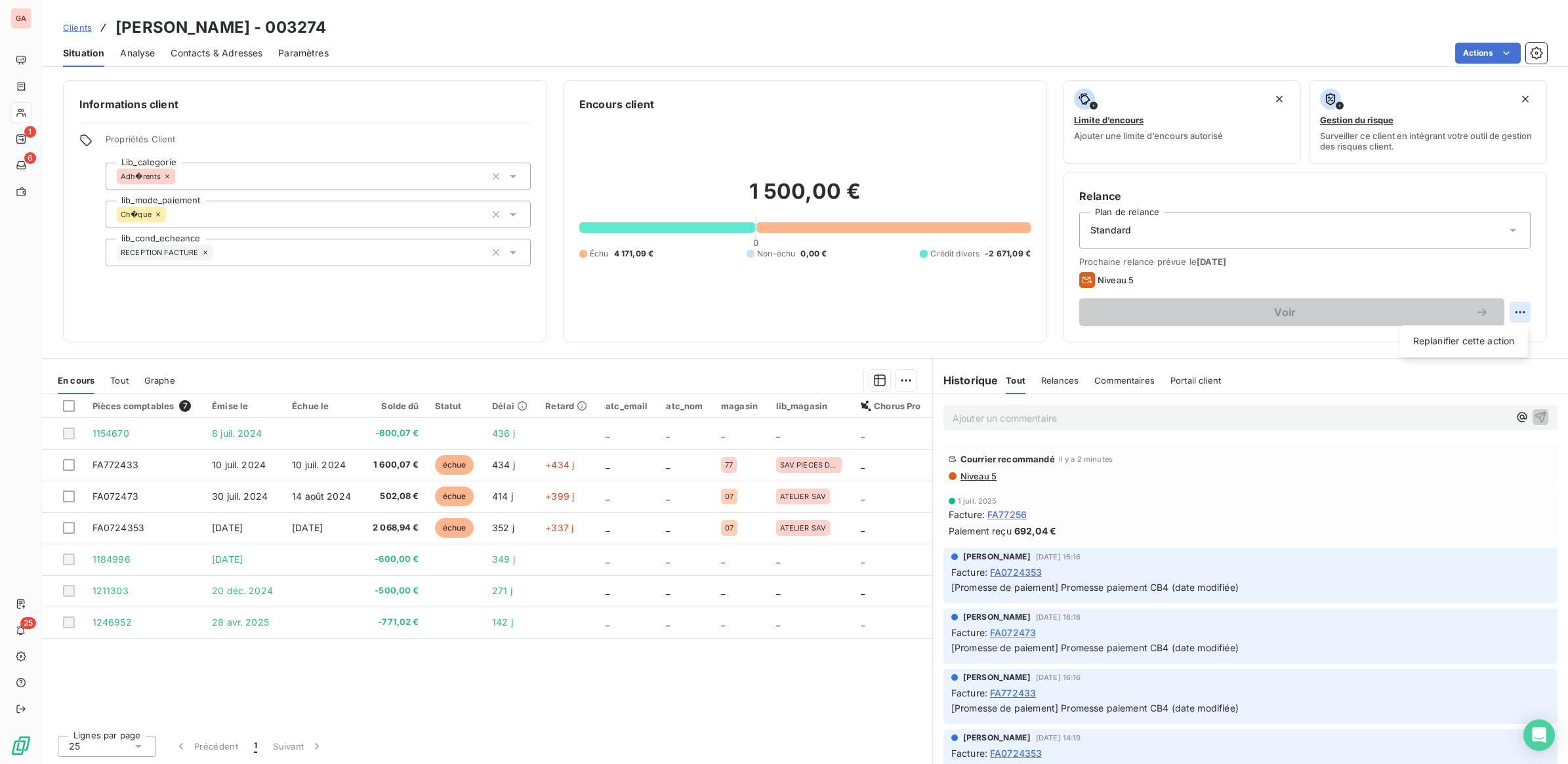
click at [1514, 307] on html "GA 1 6 25 Clients EARL CANNELLE - 003274 Situation Analyse Contacts & Adresses …" at bounding box center [784, 382] width 1568 height 764
click at [1494, 309] on html "GA 1 6 25 Clients EARL CANNELLE - 003274 Situation Analyse Contacts & Adresses …" at bounding box center [784, 382] width 1568 height 764
click at [1523, 313] on html "GA 1 6 25 Clients EARL CANNELLE - 003274 Situation Analyse Contacts & Adresses …" at bounding box center [784, 382] width 1568 height 764
click at [1522, 313] on html "GA 1 6 25 Clients EARL CANNELLE - 003274 Situation Analyse Contacts & Adresses …" at bounding box center [784, 382] width 1568 height 764
click at [1226, 263] on span "[DATE]" at bounding box center [1211, 261] width 30 height 10
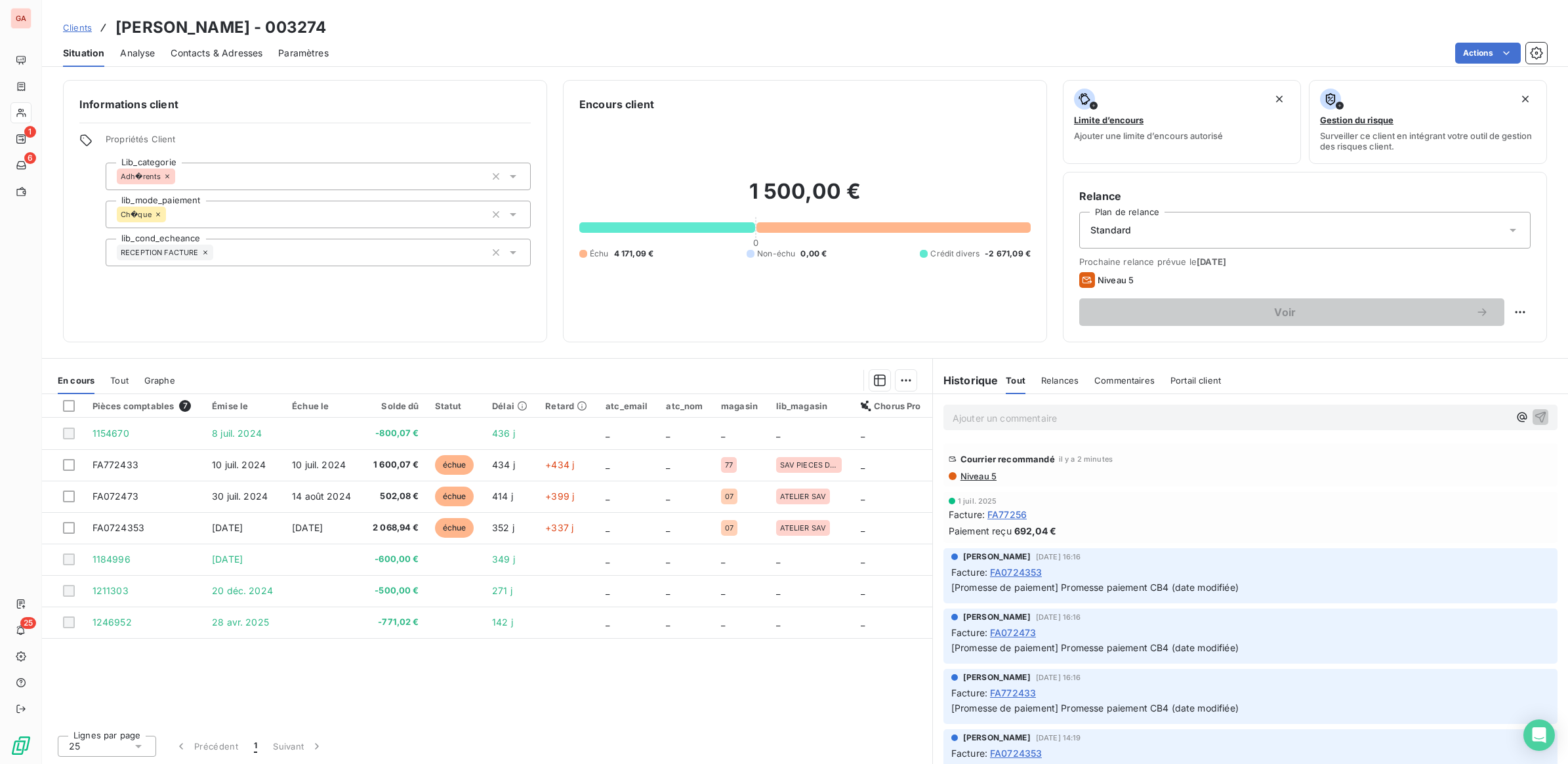
click at [90, 23] on span "Clients" at bounding box center [77, 27] width 29 height 10
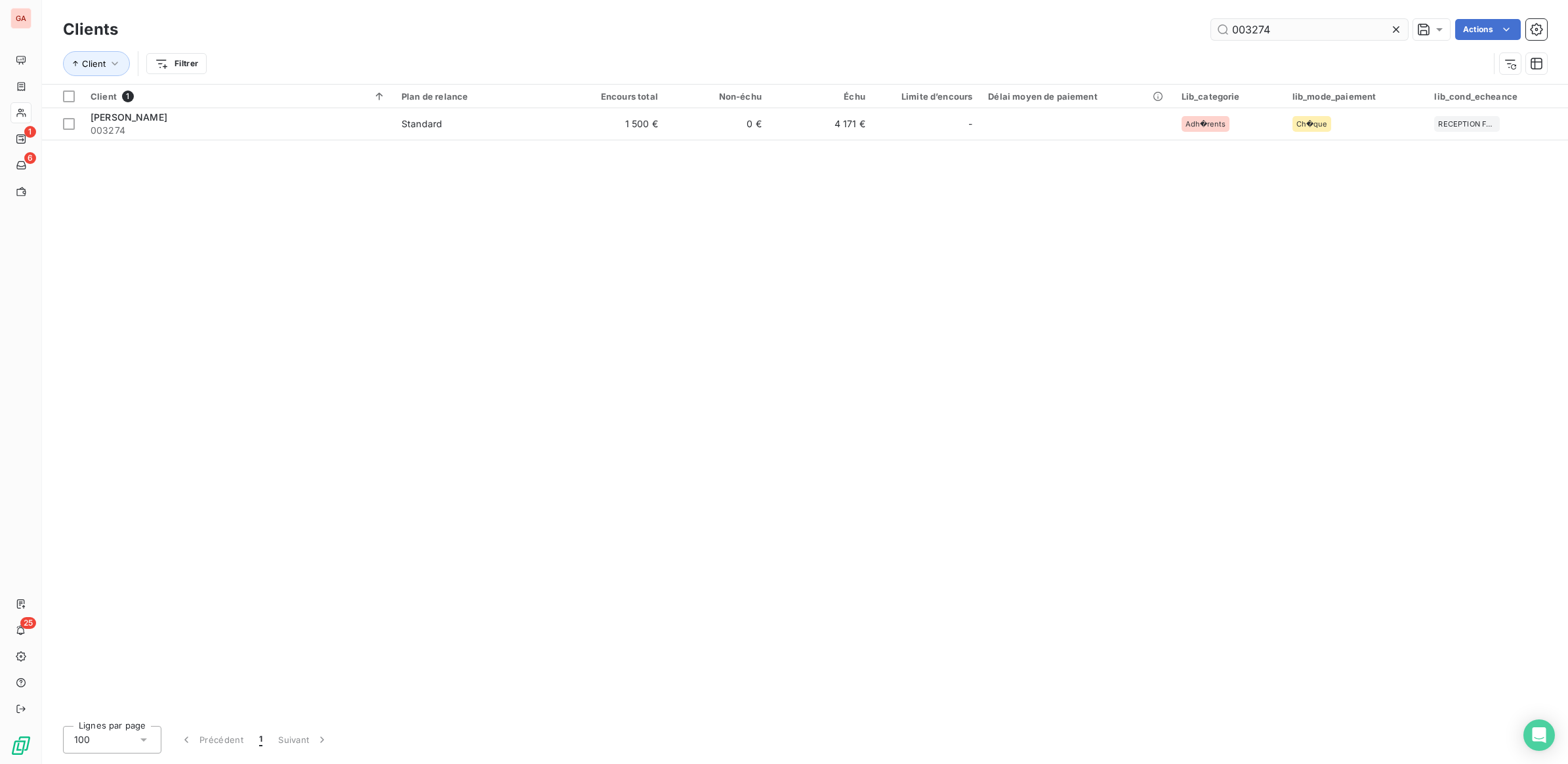
drag, startPoint x: 1257, startPoint y: 27, endPoint x: 1340, endPoint y: 32, distance: 83.2
click at [1340, 32] on input "003274" at bounding box center [1309, 30] width 197 height 21
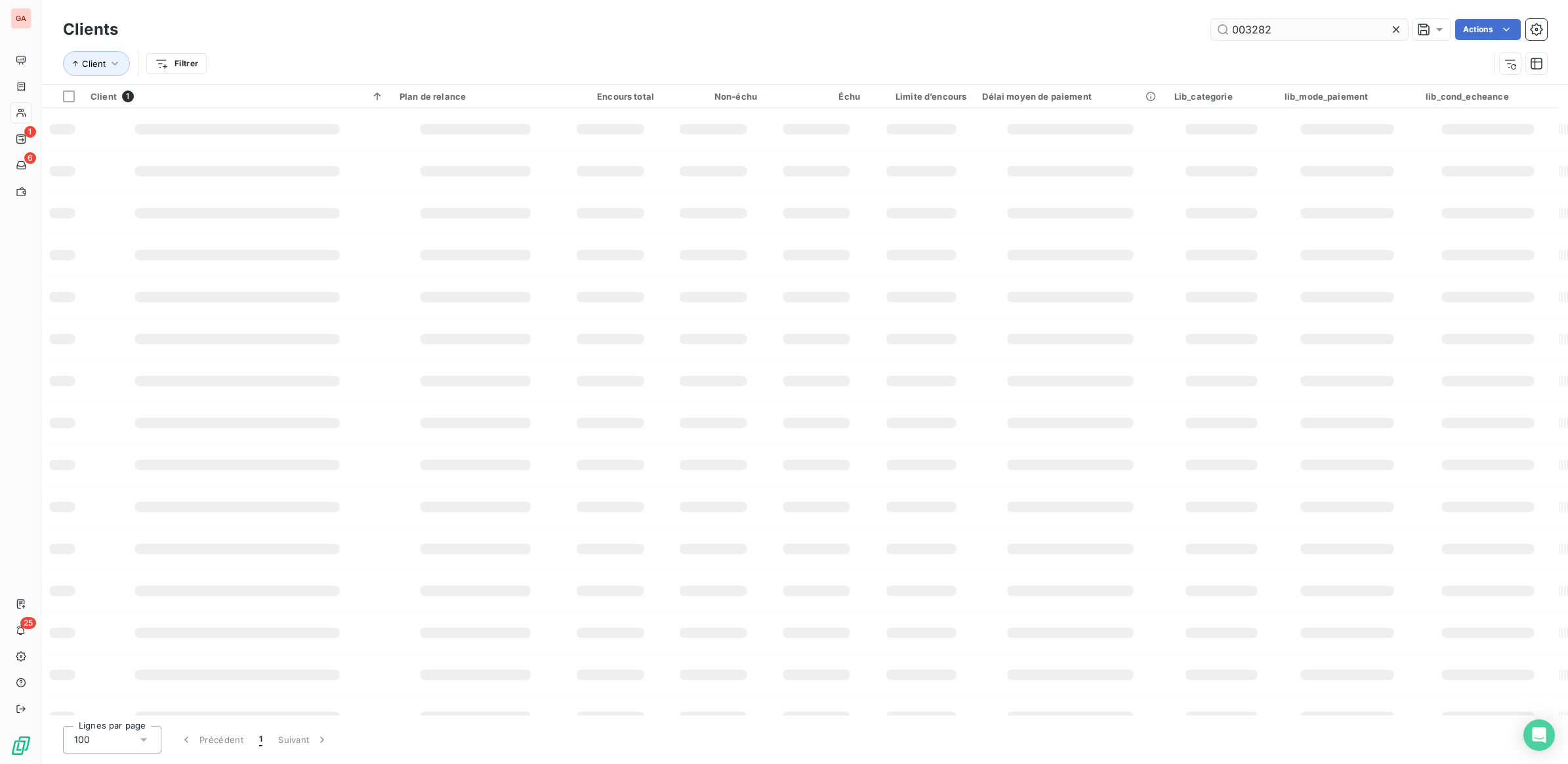
type input "003282"
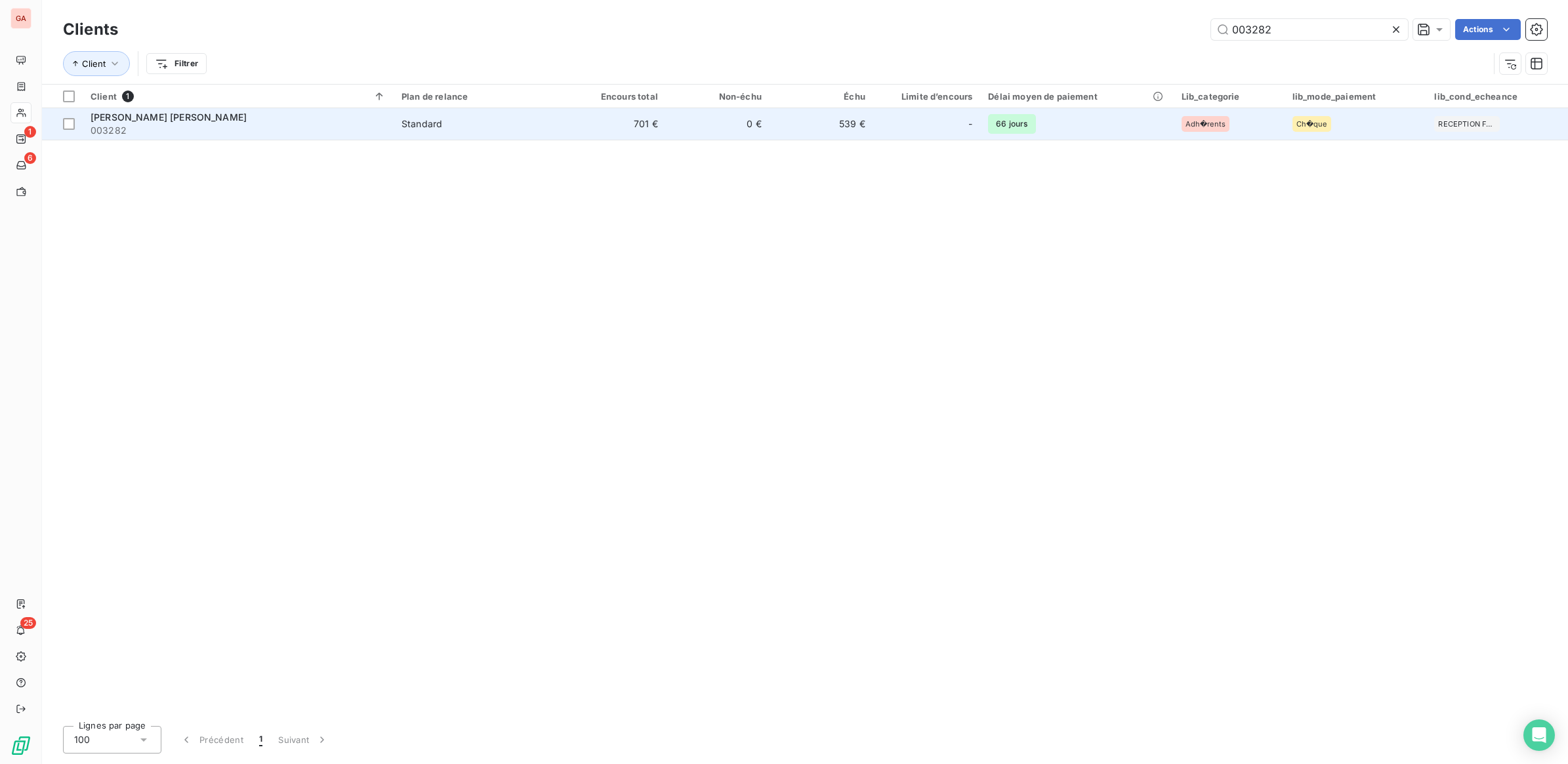
click at [666, 135] on td "701 €" at bounding box center [614, 124] width 103 height 31
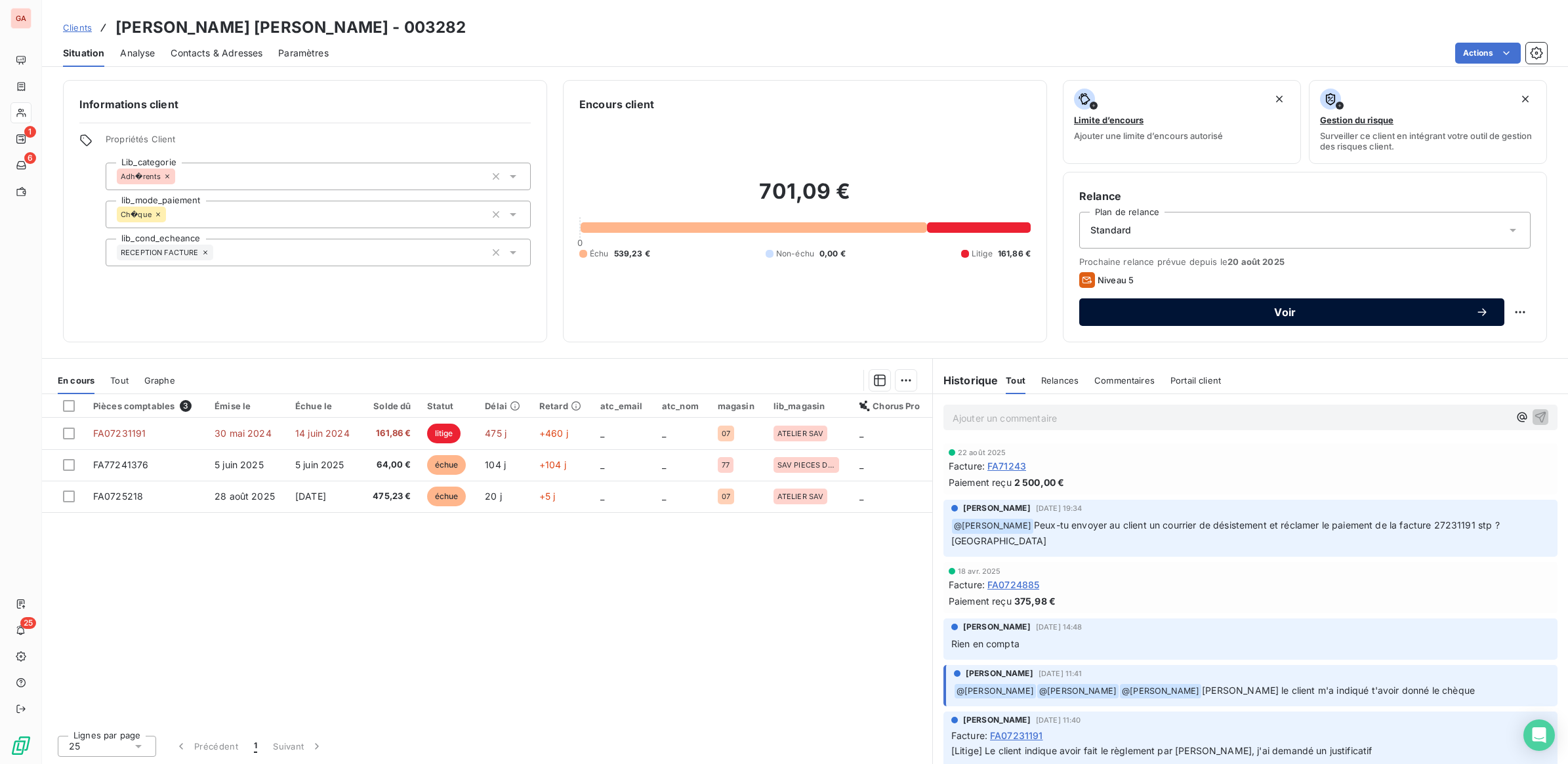
click at [1470, 312] on span "Voir" at bounding box center [1285, 311] width 381 height 10
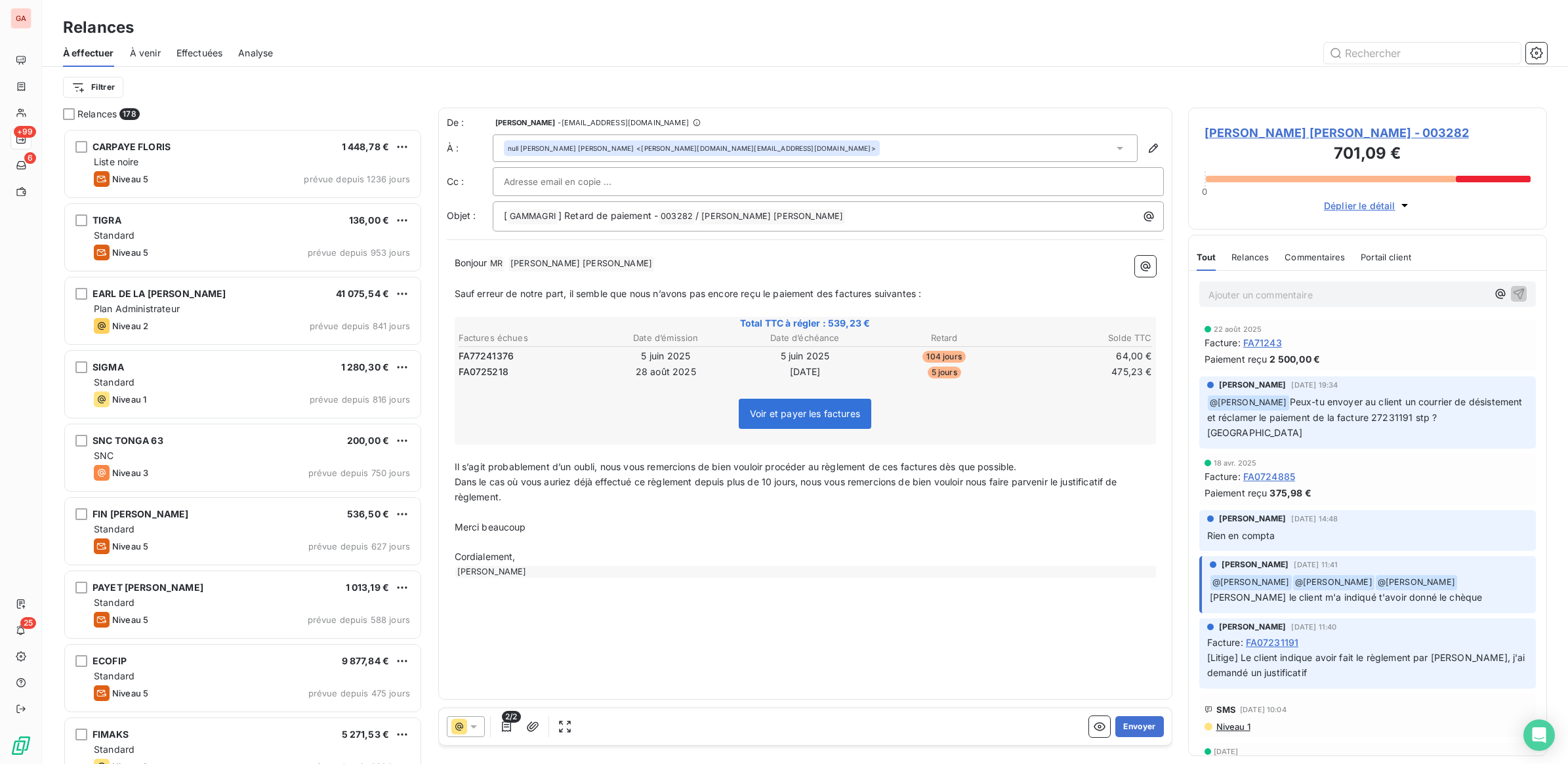
scroll to position [624, 346]
click at [474, 725] on icon at bounding box center [473, 727] width 6 height 4
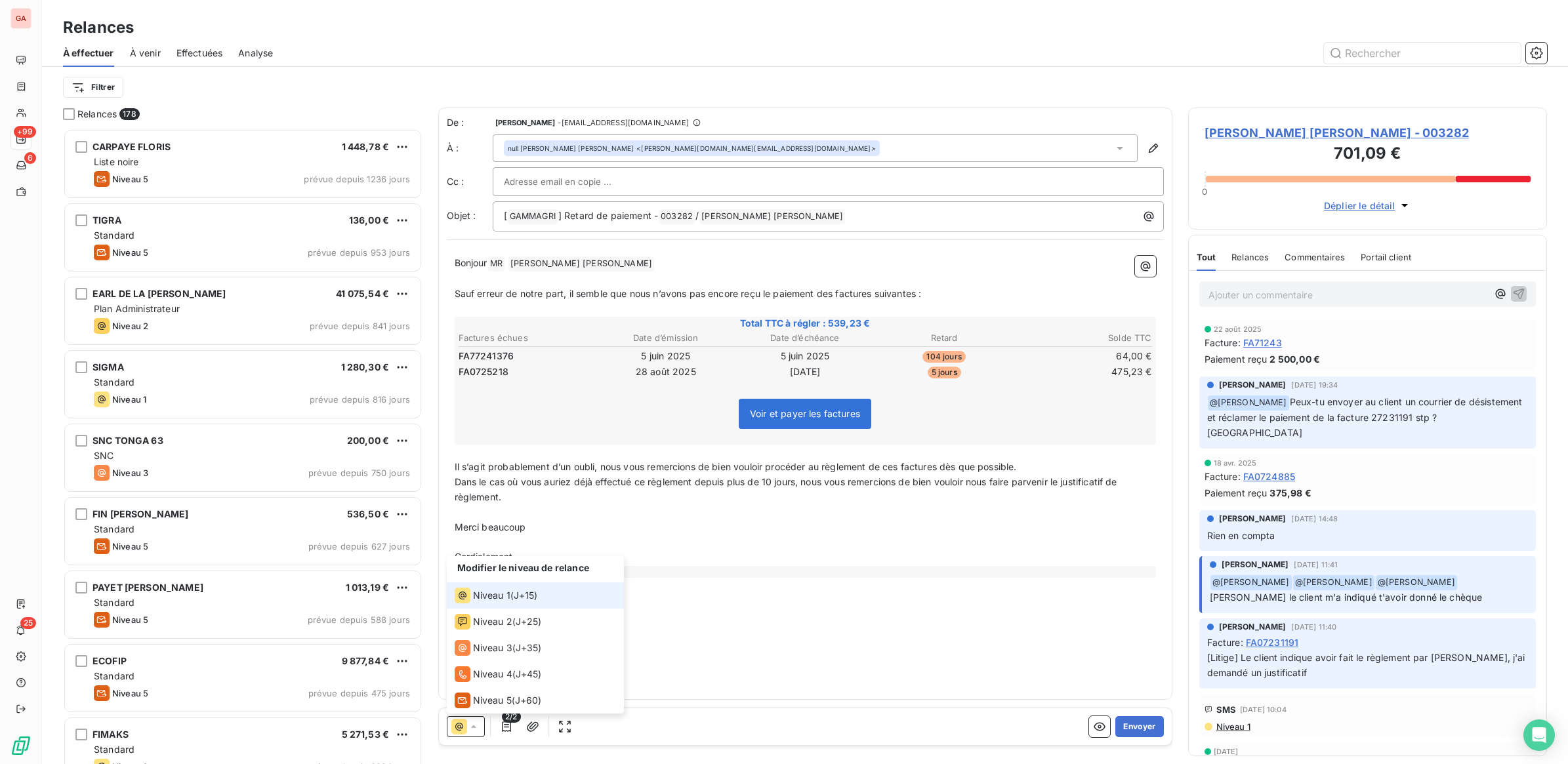
click at [514, 596] on div "Niveau 1 ( J+15 )" at bounding box center [496, 595] width 83 height 16
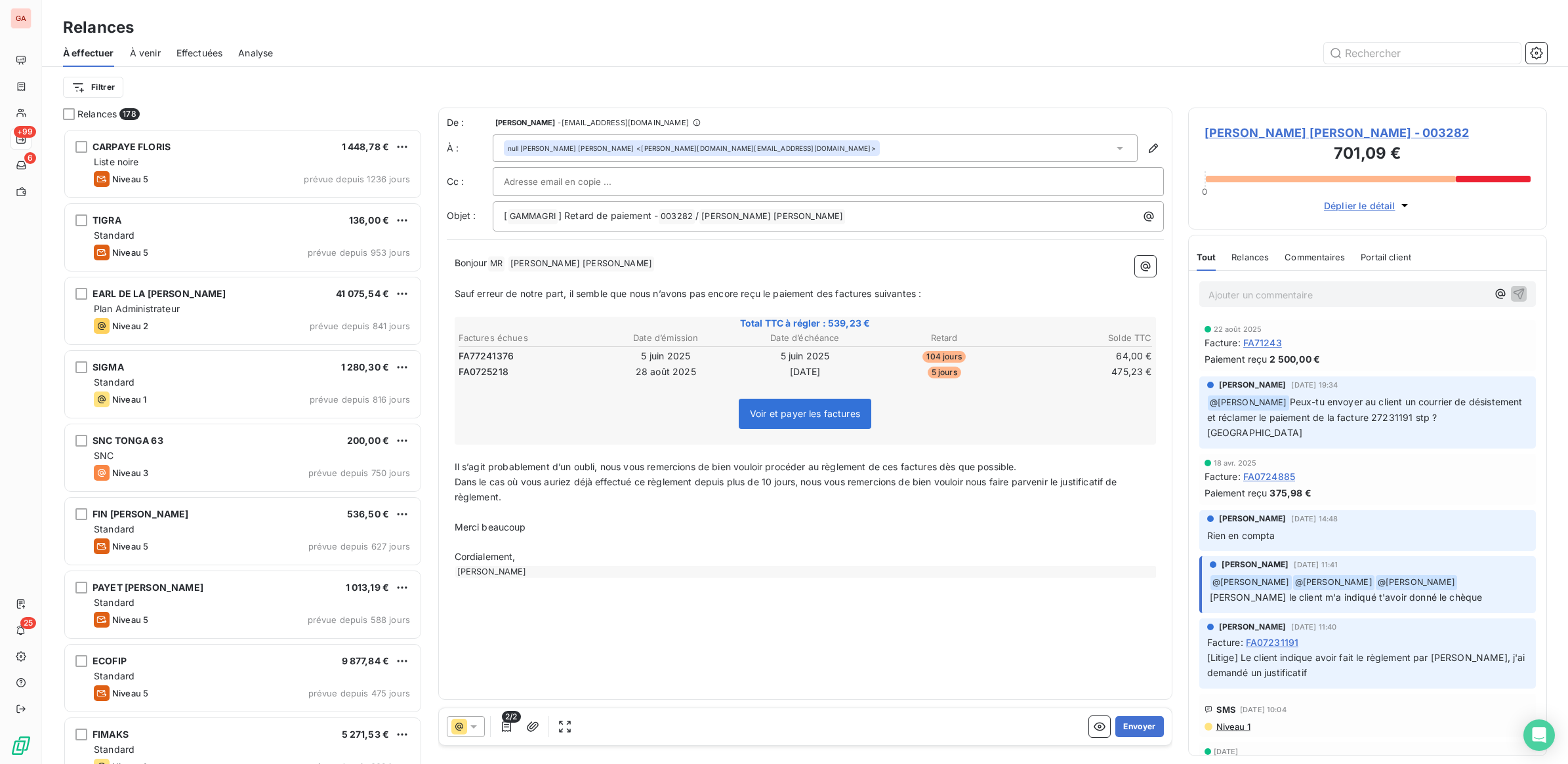
click at [1390, 207] on span "Déplier le détail" at bounding box center [1359, 205] width 71 height 14
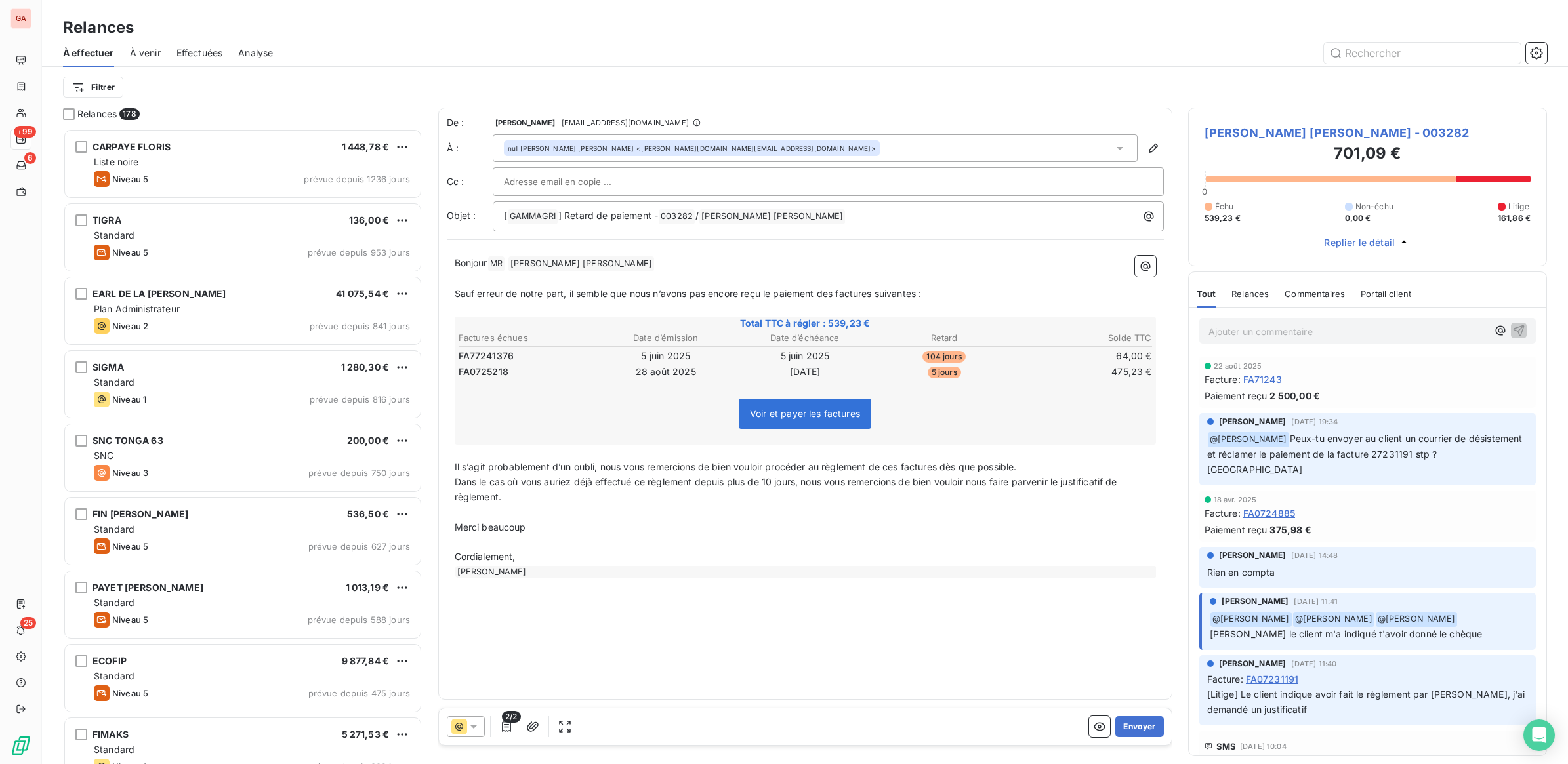
click at [1507, 213] on span "161,86 €" at bounding box center [1513, 218] width 32 height 12
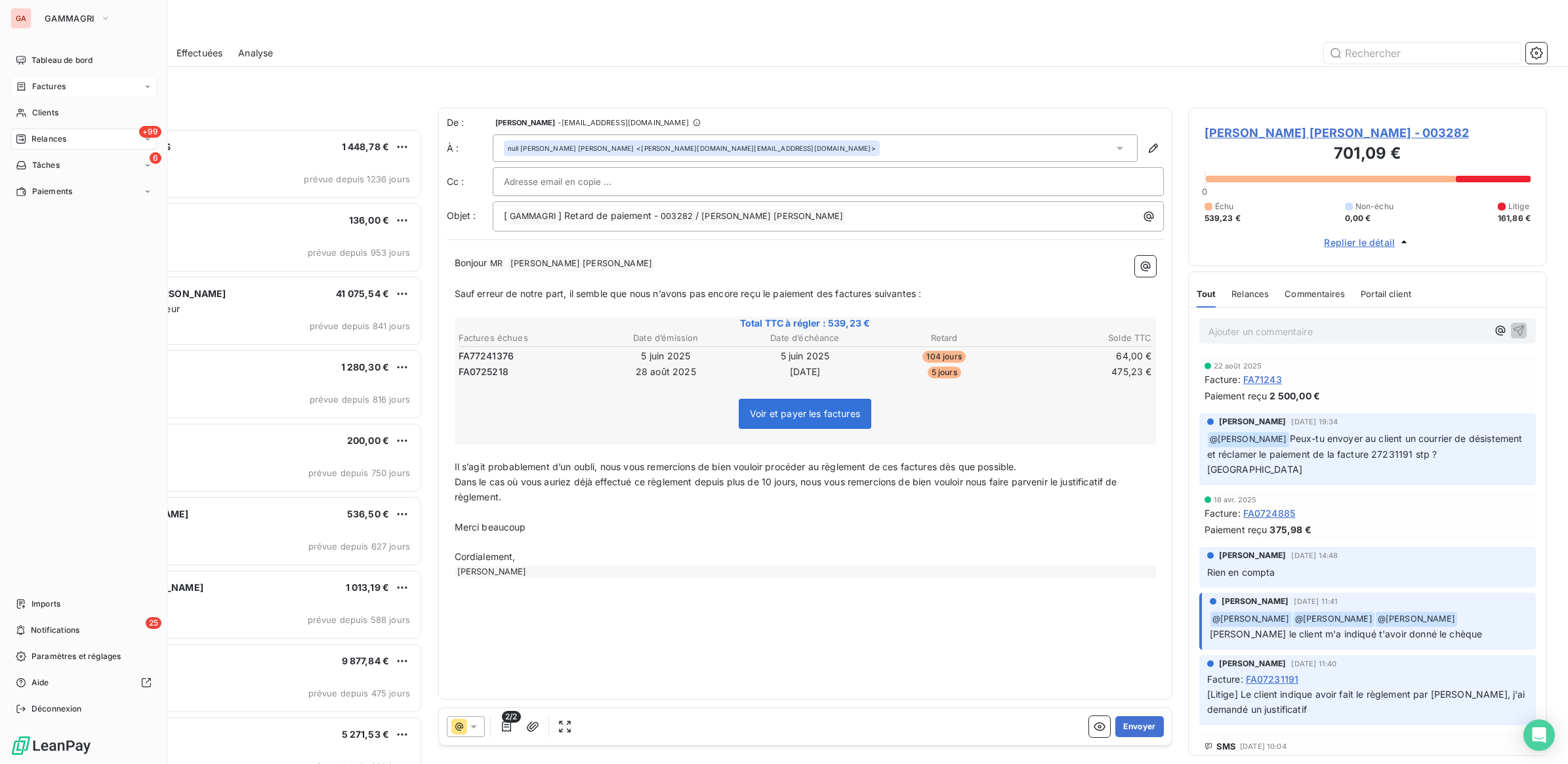
click at [32, 89] on span "Factures" at bounding box center [49, 86] width 33 height 12
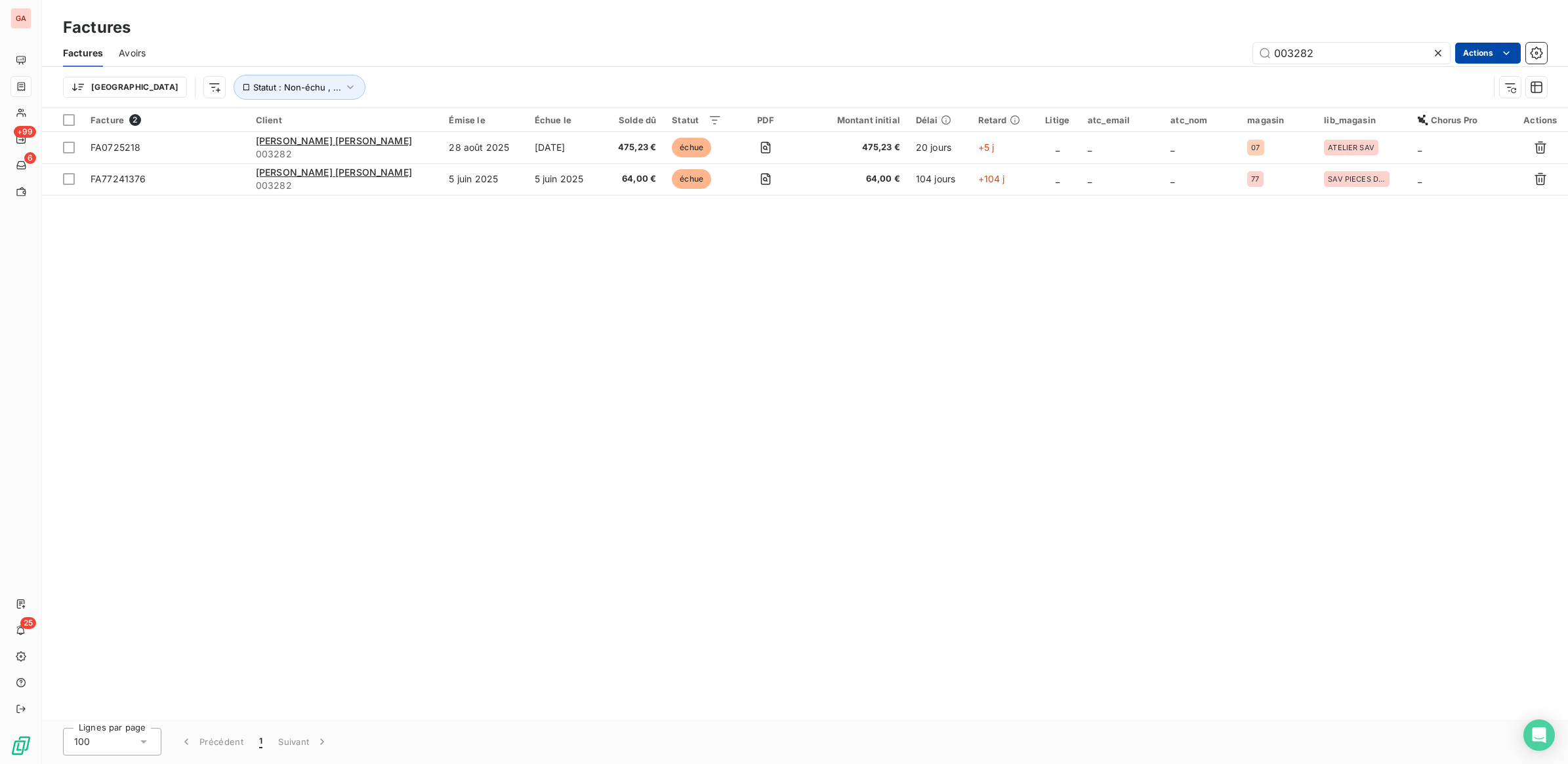
click at [1482, 46] on html "GA +99 6 25 Factures Factures Avoirs 003282 Actions Trier Statut : Non-échu , .…" at bounding box center [784, 382] width 1568 height 764
click at [282, 89] on html "GA +99 6 25 Factures Factures Avoirs 003282 Actions Mettre les factures en liti…" at bounding box center [784, 382] width 1568 height 764
click at [271, 87] on button "Statut : Non-échu , ..." at bounding box center [299, 87] width 132 height 25
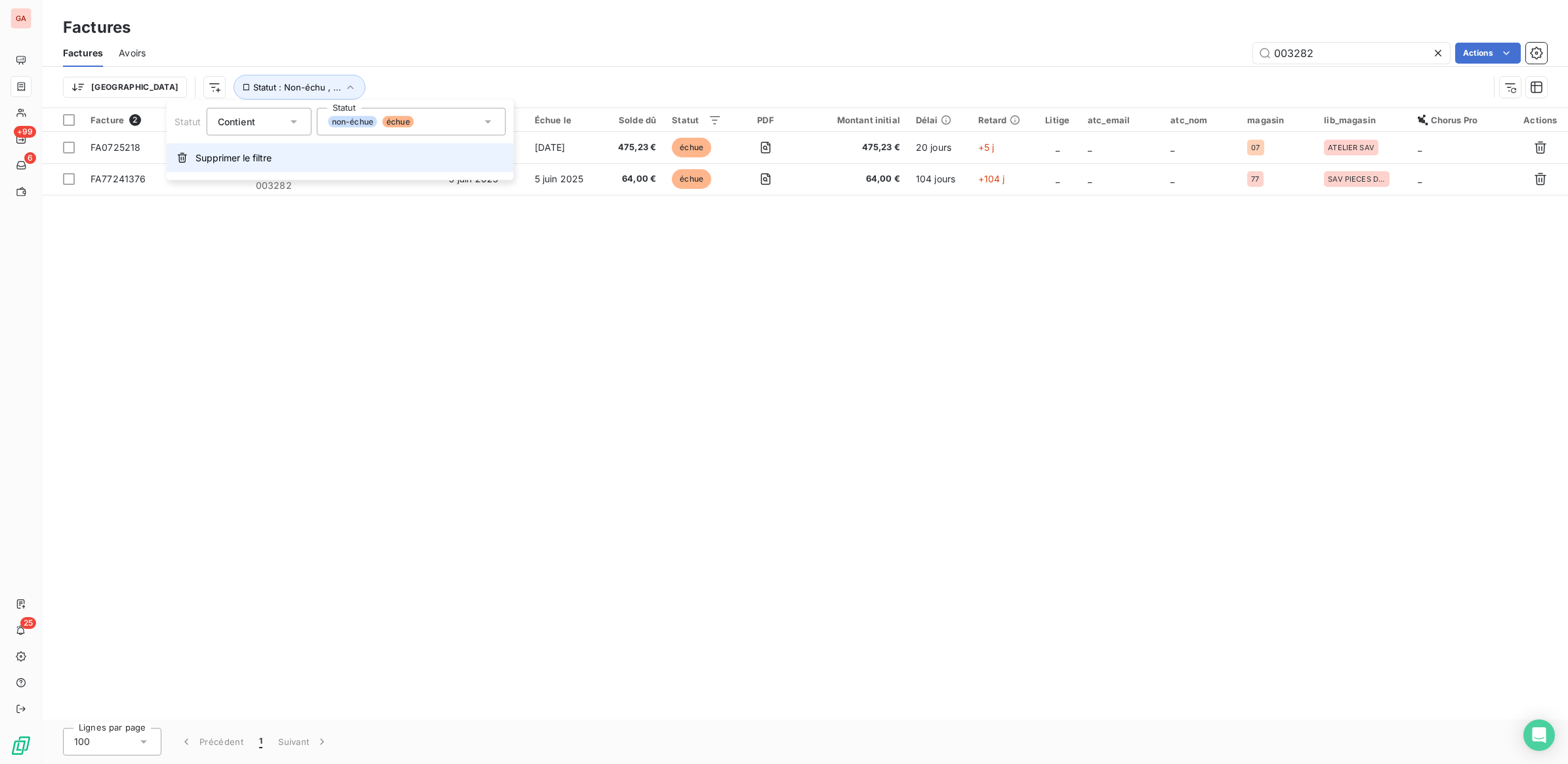
click at [228, 156] on span "Supprimer le filtre" at bounding box center [234, 158] width 76 height 13
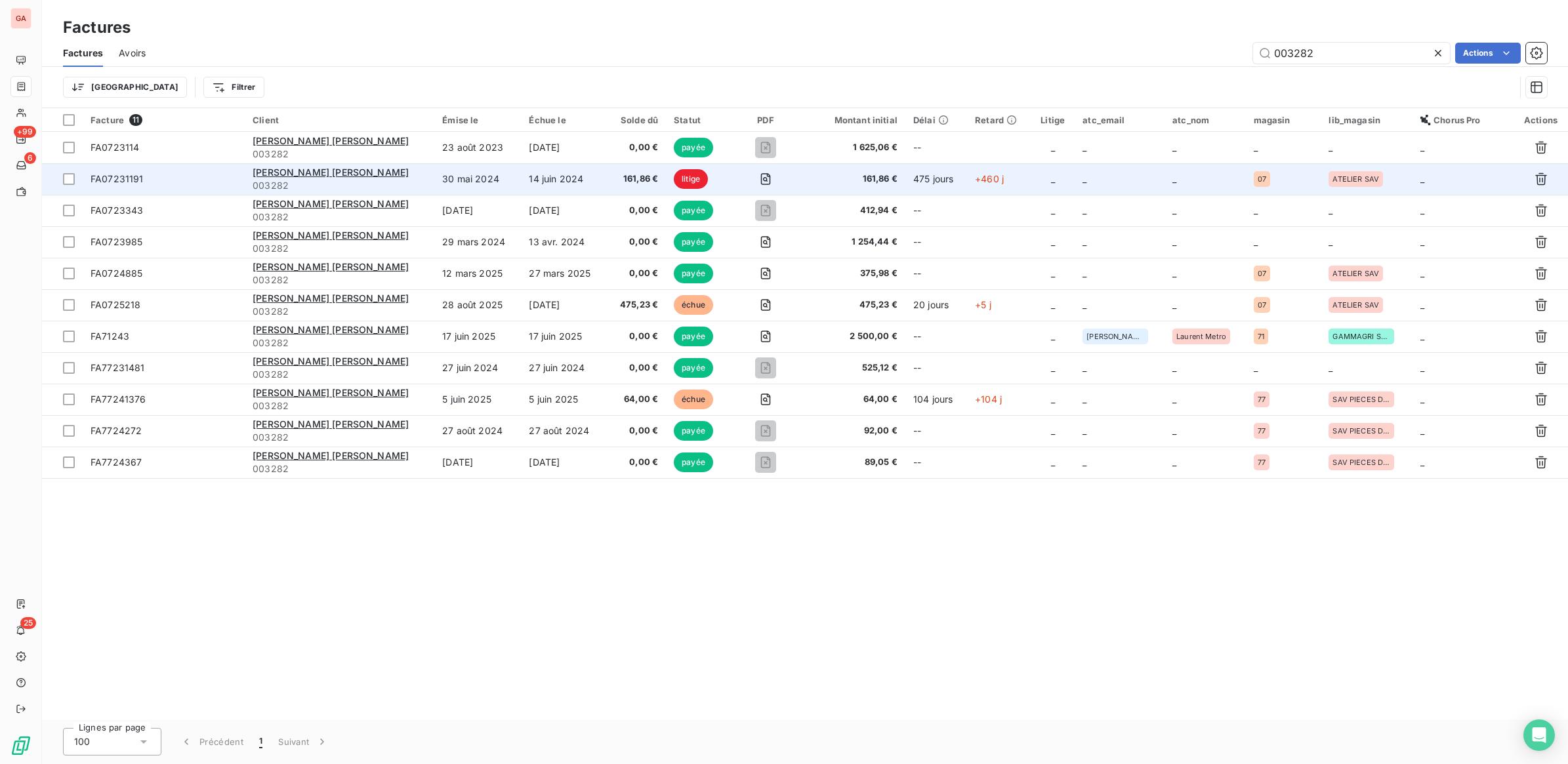
click at [614, 180] on span "161,86 €" at bounding box center [637, 179] width 44 height 13
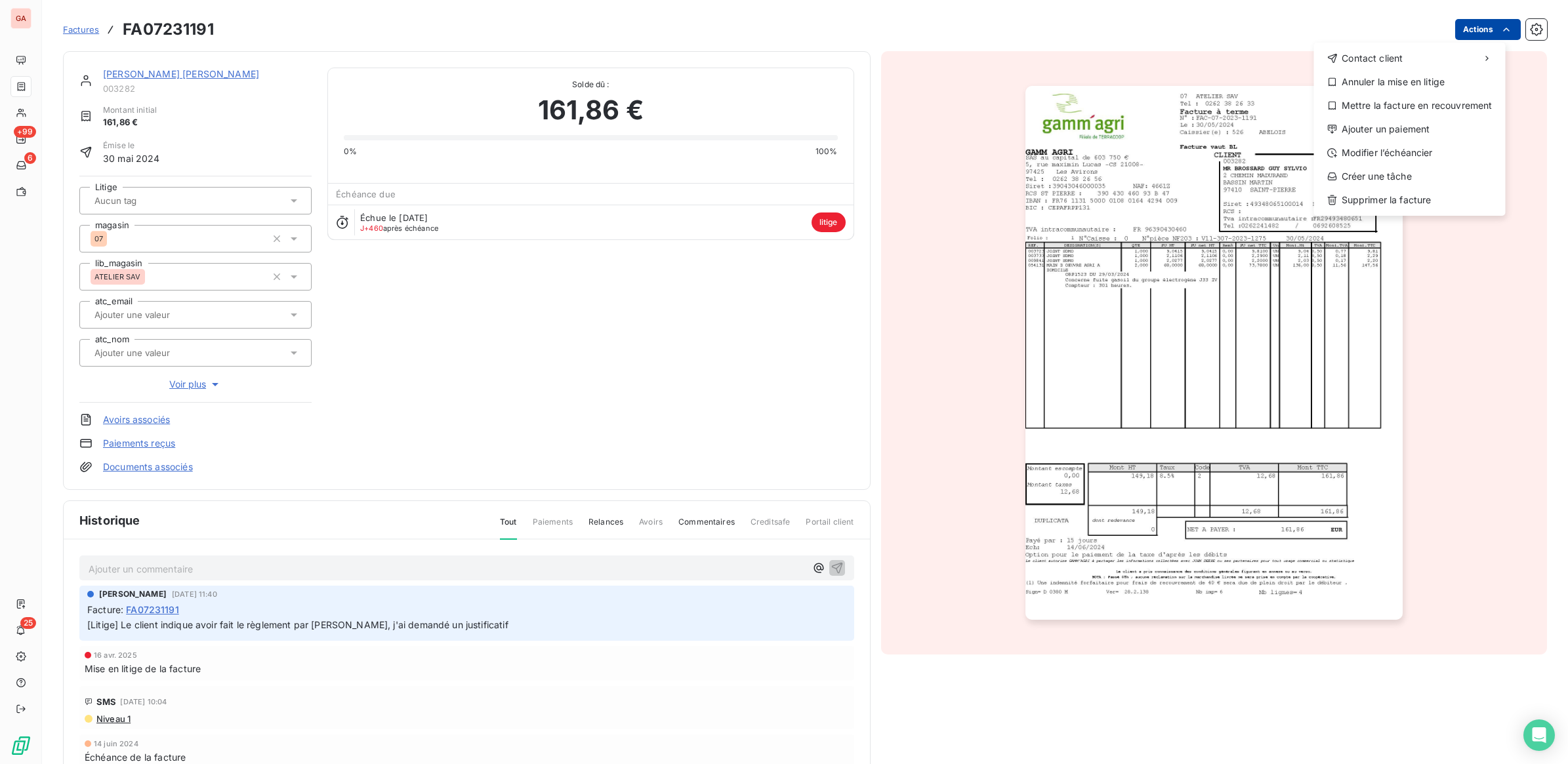
click at [1502, 29] on html "GA +99 6 25 Factures FA07231191 Actions Contact client Annuler la mise en litig…" at bounding box center [784, 382] width 1568 height 764
click at [1404, 150] on div "Modifier l’échéancier" at bounding box center [1410, 152] width 181 height 21
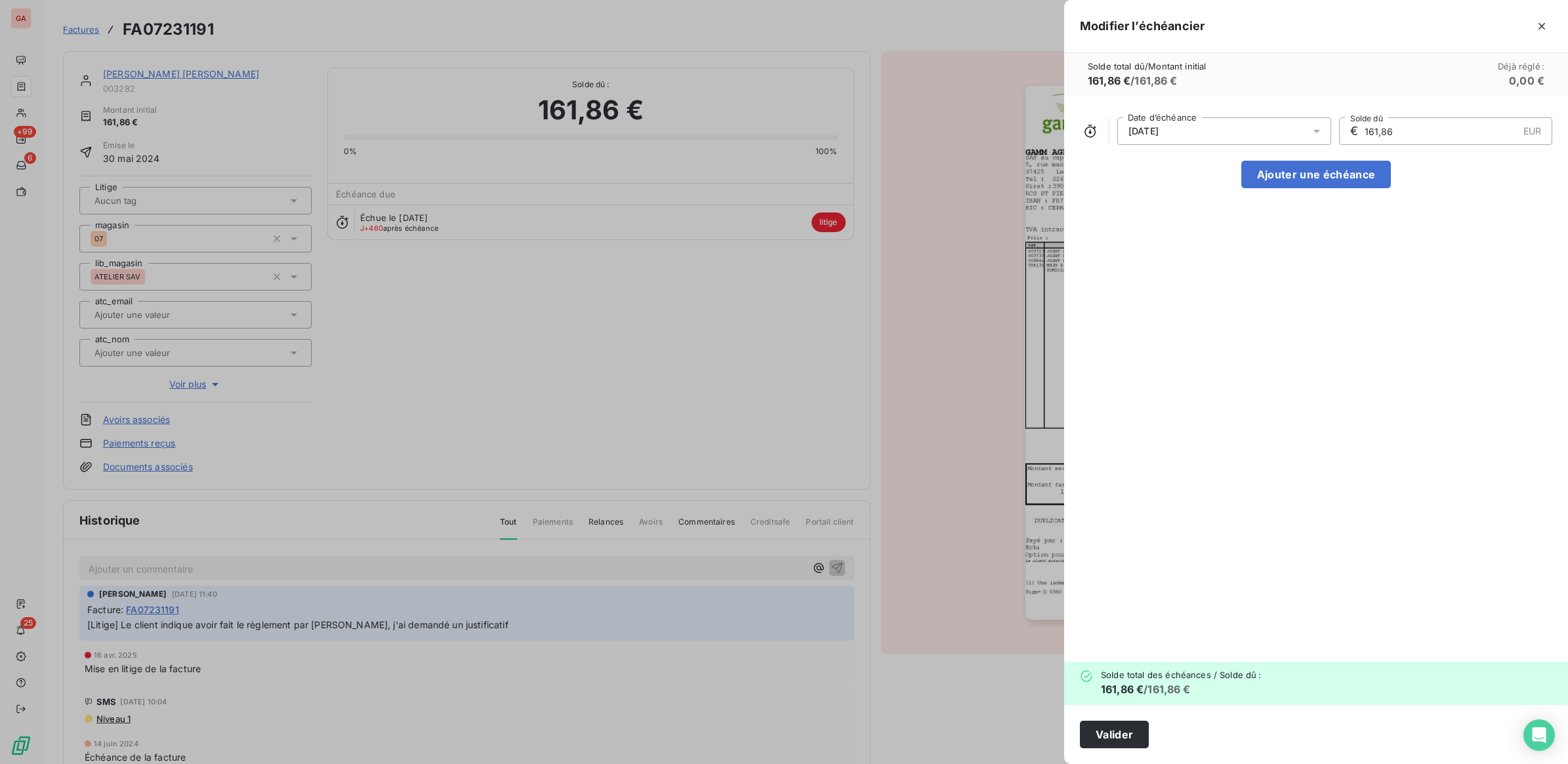
click at [1316, 133] on icon at bounding box center [1317, 131] width 13 height 13
click at [1424, 131] on input "161,86" at bounding box center [1440, 131] width 155 height 26
click at [1421, 129] on input "161,86" at bounding box center [1440, 131] width 155 height 26
click at [1371, 127] on input "161,86" at bounding box center [1440, 131] width 155 height 26
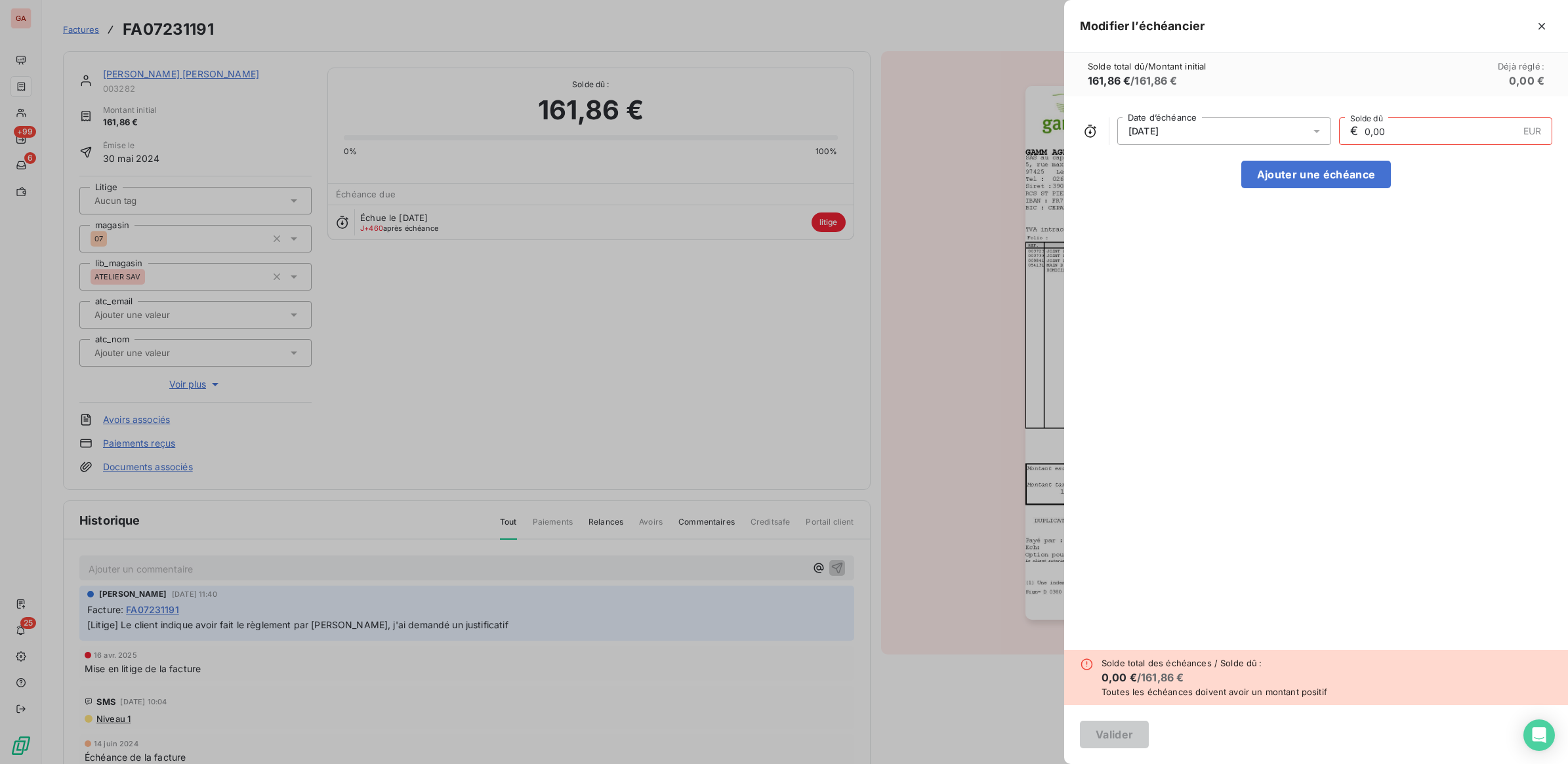
click at [1390, 128] on input "0,00" at bounding box center [1440, 131] width 155 height 26
type input "0,00"
click at [1550, 26] on button "button" at bounding box center [1541, 26] width 21 height 21
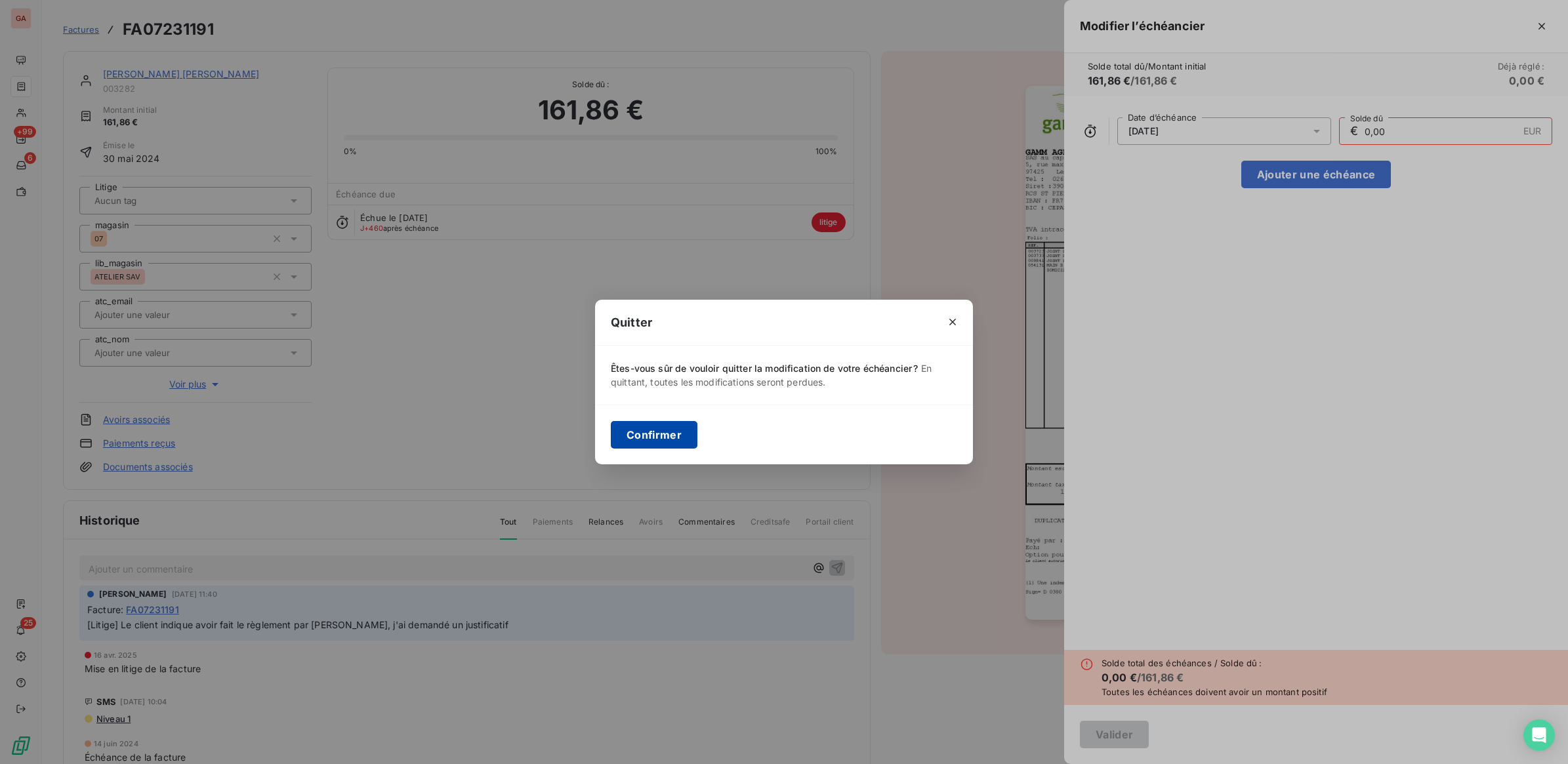
click at [662, 438] on button "Confirmer" at bounding box center [654, 435] width 87 height 28
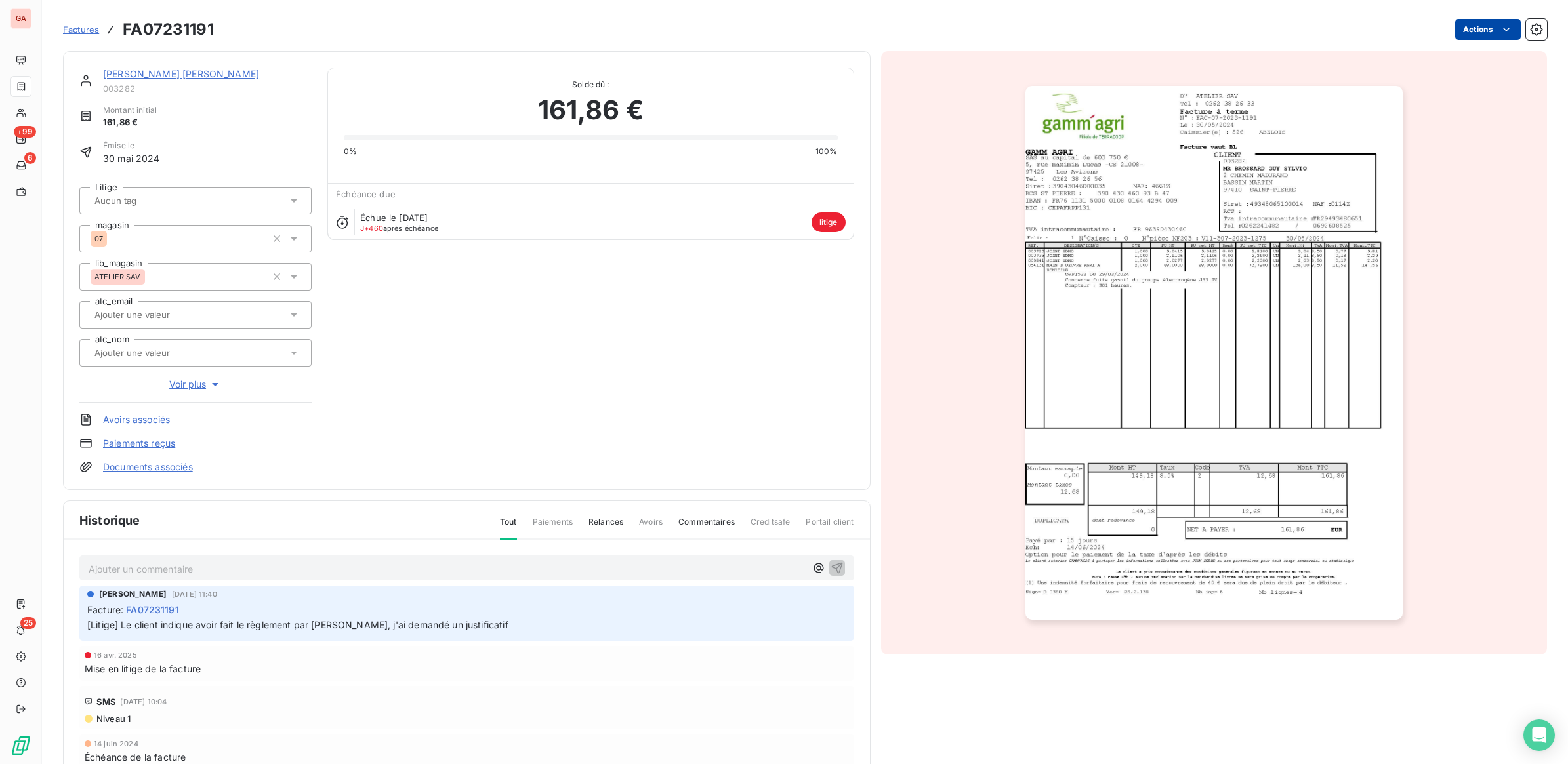
click at [1501, 30] on html "GA +99 6 25 Factures FA07231191 Actions [PERSON_NAME] [PERSON_NAME] 003282 Mont…" at bounding box center [784, 382] width 1568 height 764
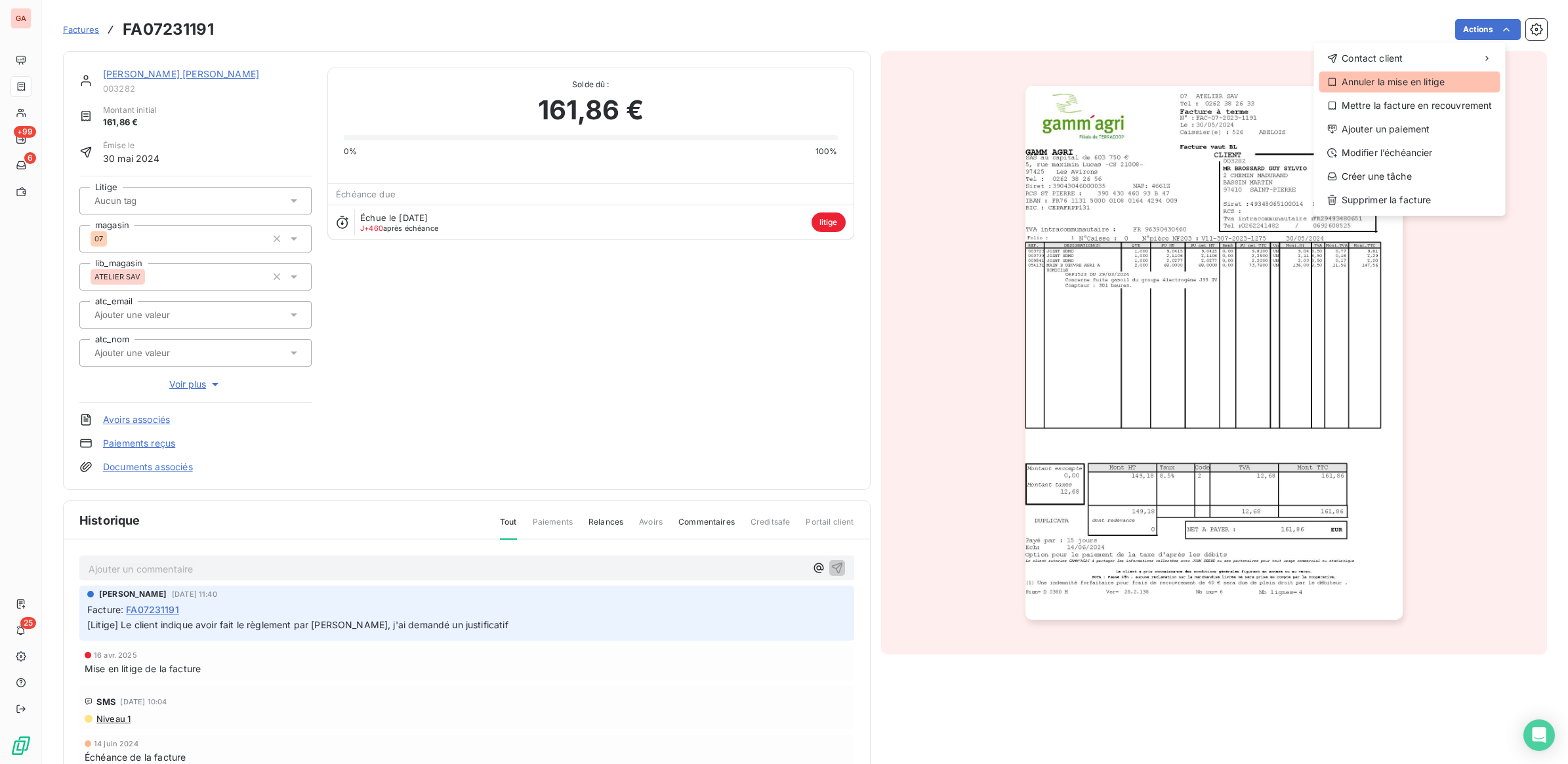
click at [1391, 85] on div "Annuler la mise en litige" at bounding box center [1410, 81] width 181 height 21
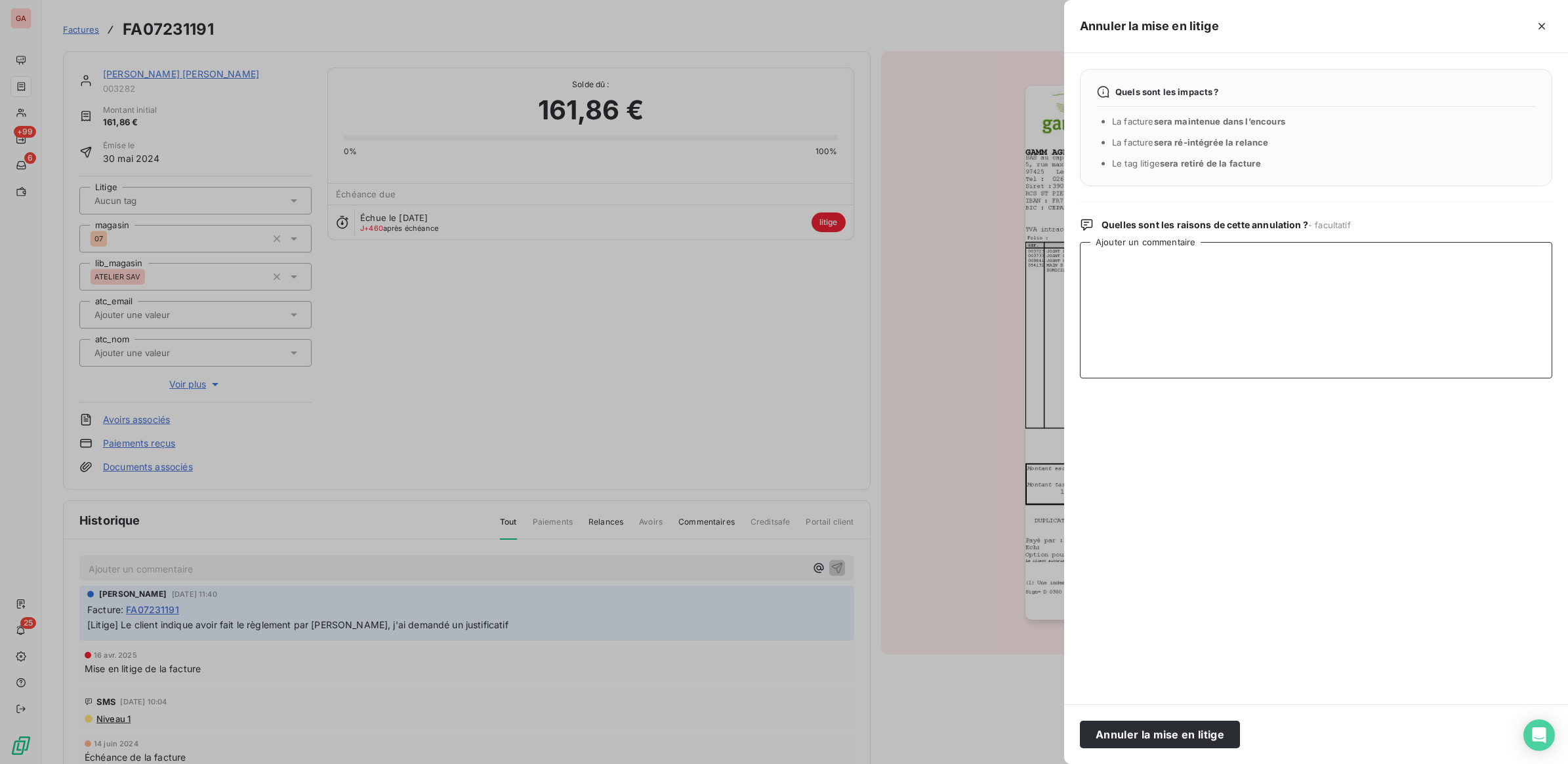
click at [1182, 324] on textarea "Ajouter un commentaire" at bounding box center [1316, 310] width 472 height 137
type textarea "R"
type textarea "facture relancée car [PERSON_NAME] non reçu, lors de la relance de ce jour, je …"
click at [1181, 738] on button "Annuler la mise en litige" at bounding box center [1160, 734] width 160 height 28
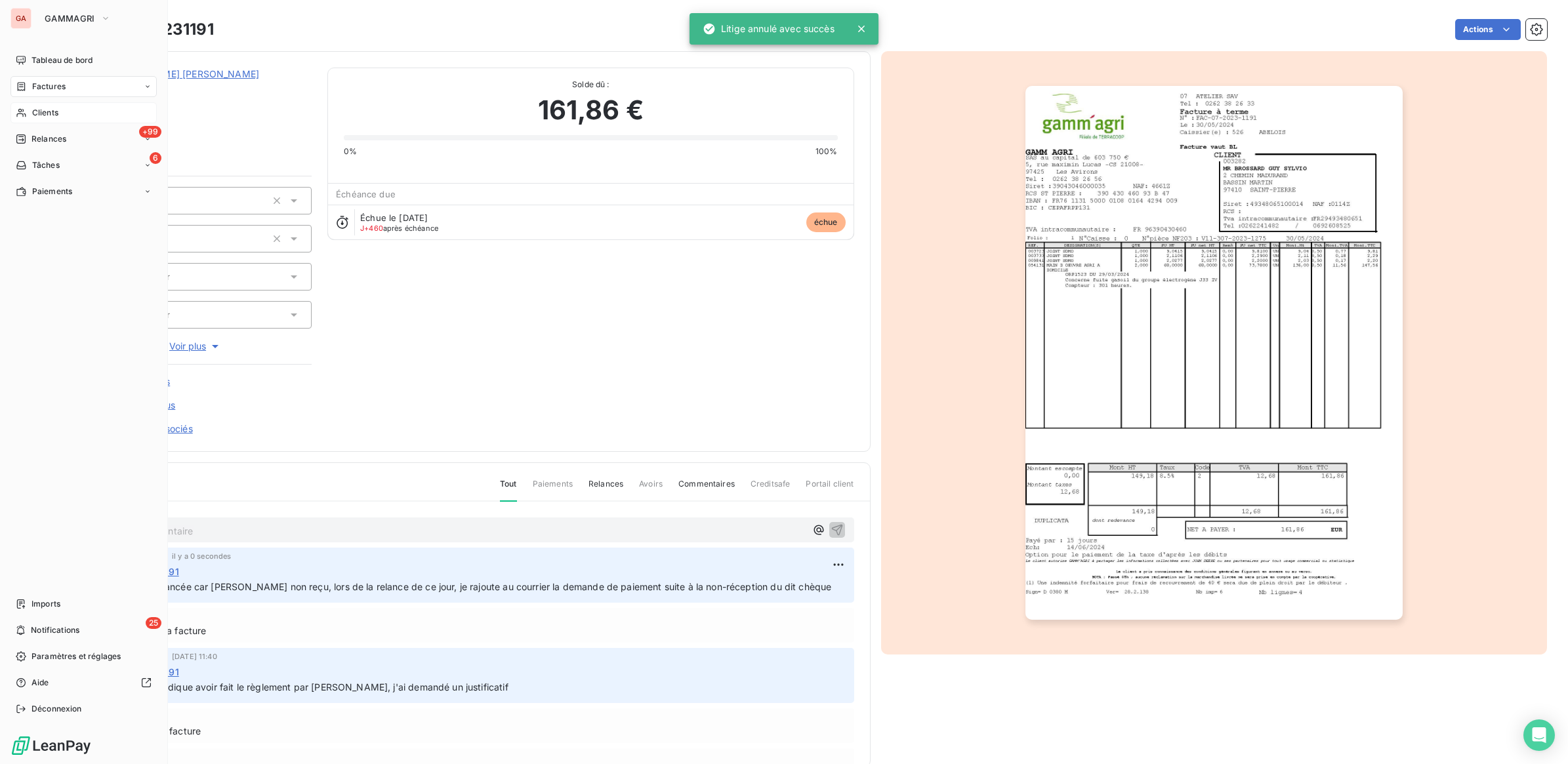
click at [64, 116] on div "Clients" at bounding box center [83, 113] width 146 height 21
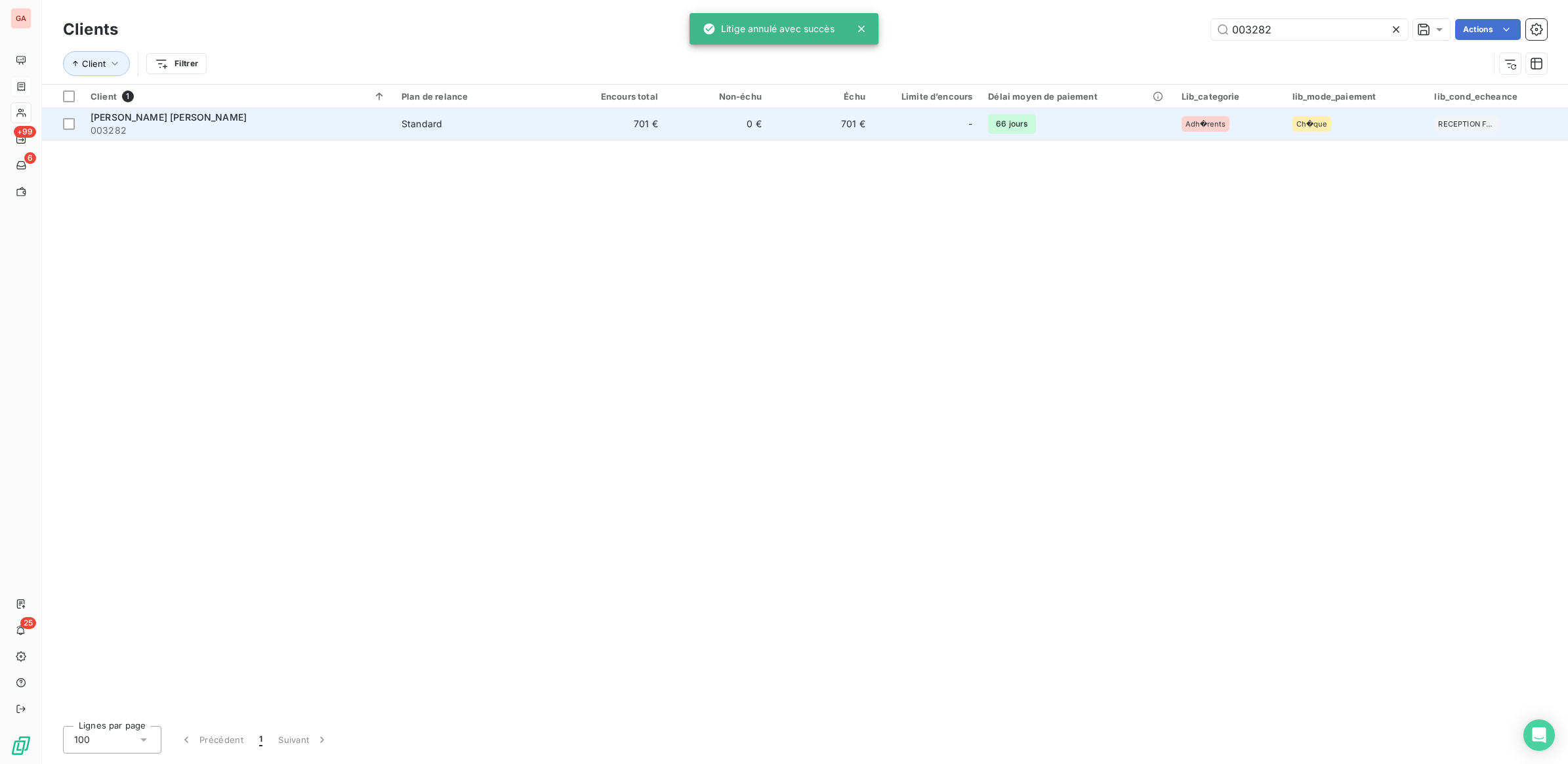
click at [332, 129] on span "003282" at bounding box center [237, 130] width 295 height 13
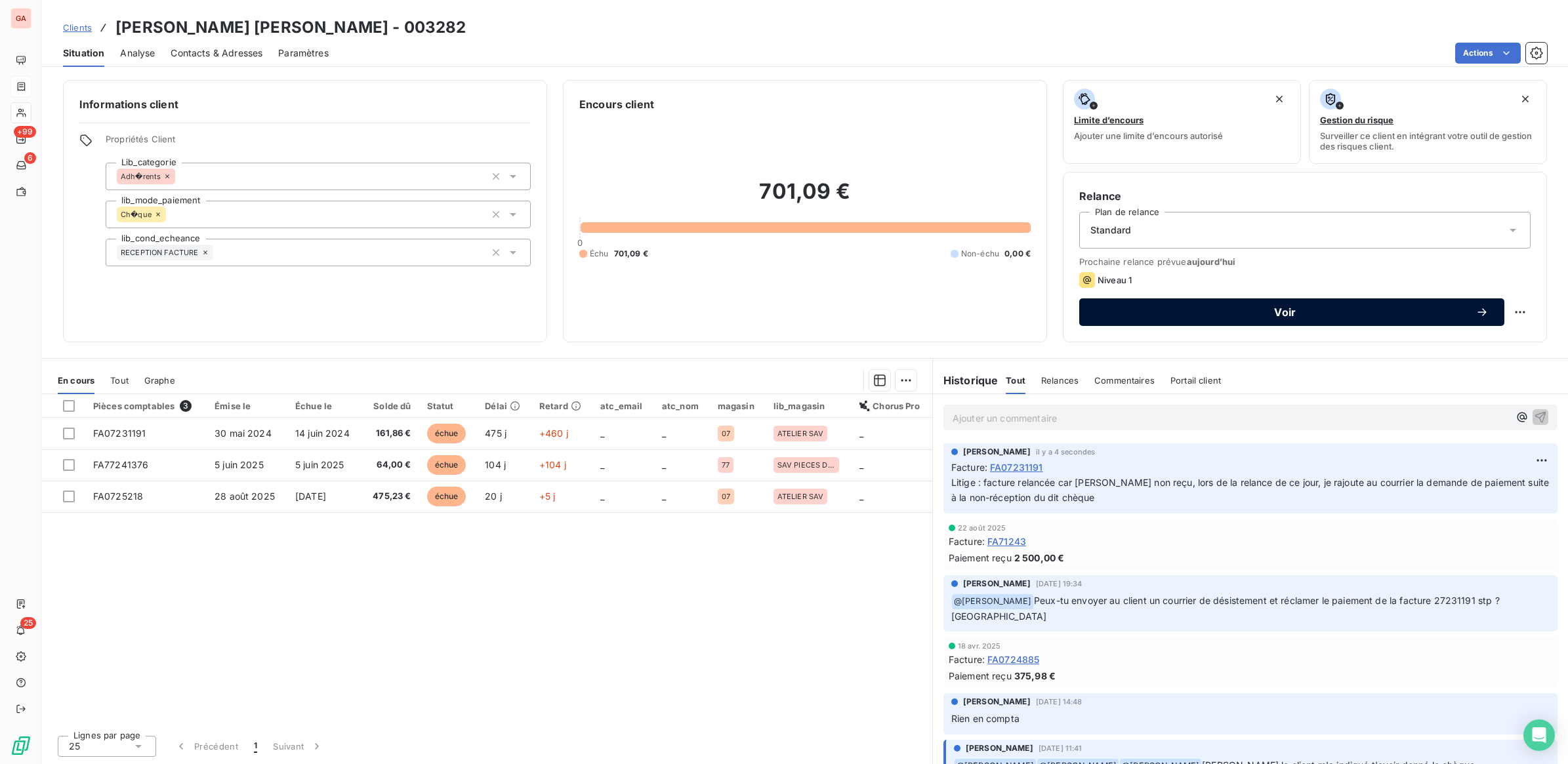
click at [1227, 318] on div "Voir" at bounding box center [1292, 312] width 394 height 13
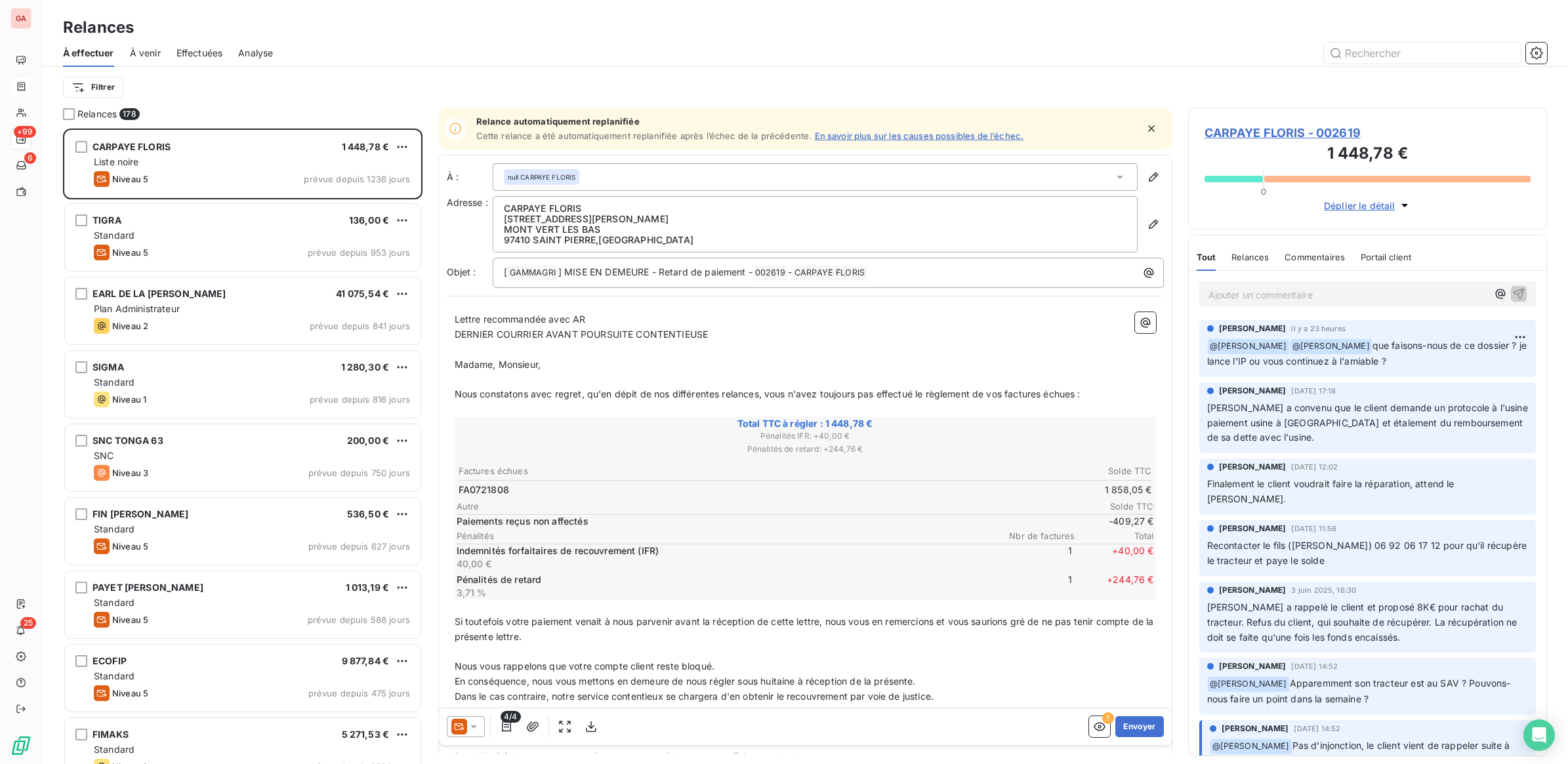
scroll to position [624, 346]
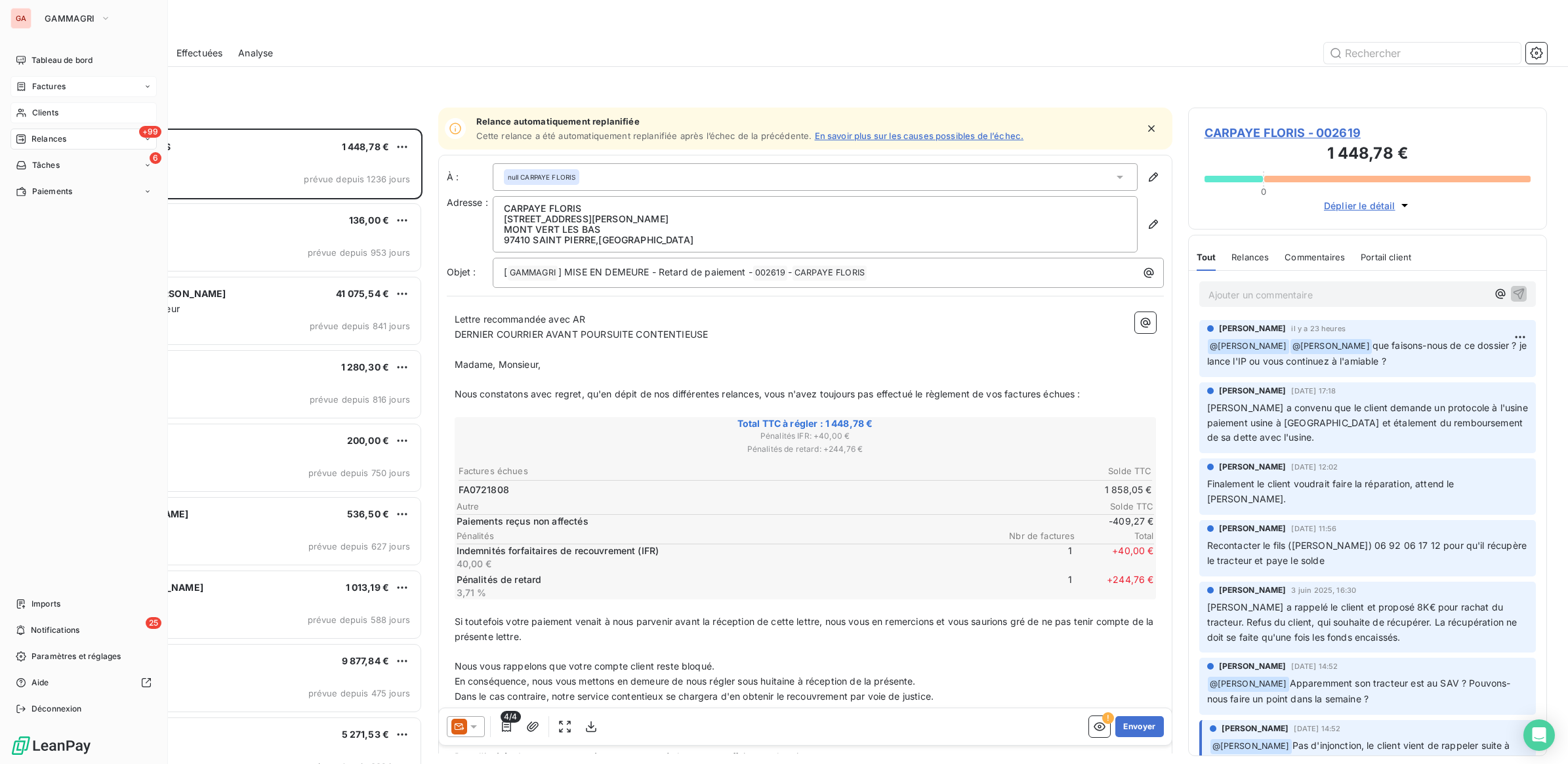
click at [21, 112] on icon at bounding box center [21, 112] width 11 height 10
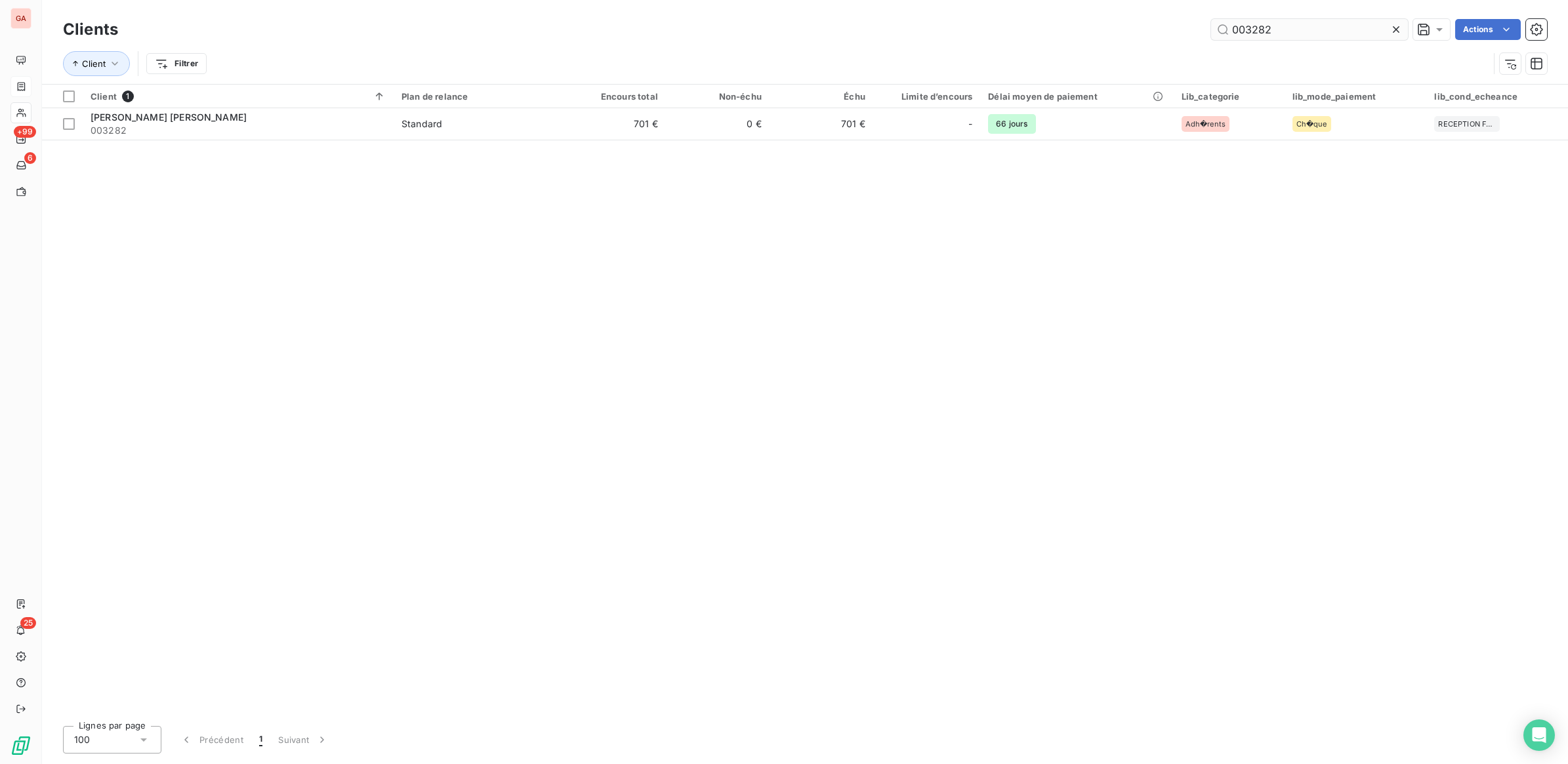
click at [1300, 35] on input "003282" at bounding box center [1309, 30] width 197 height 21
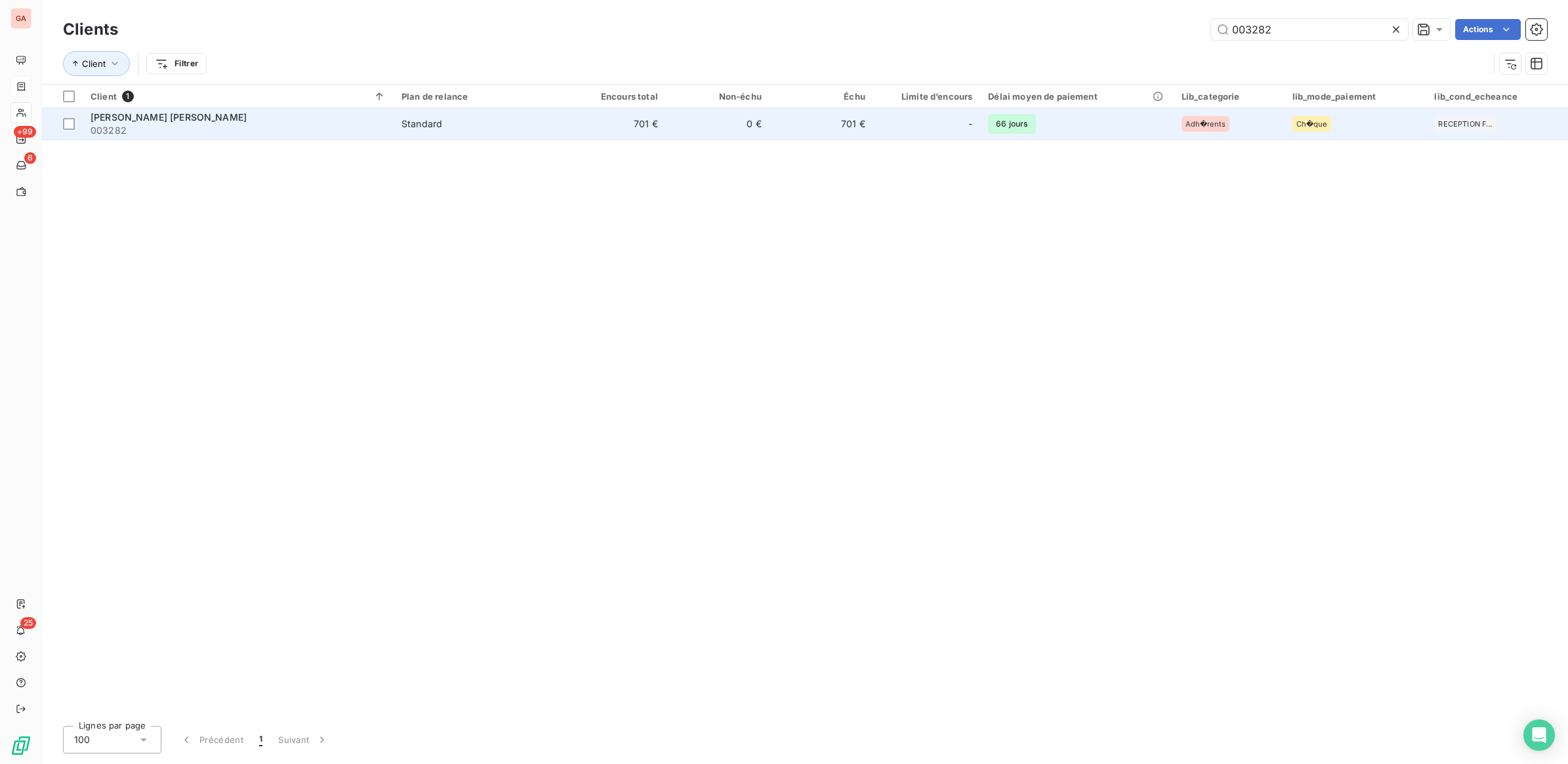
click at [1310, 120] on span "Ch�que" at bounding box center [1311, 124] width 30 height 8
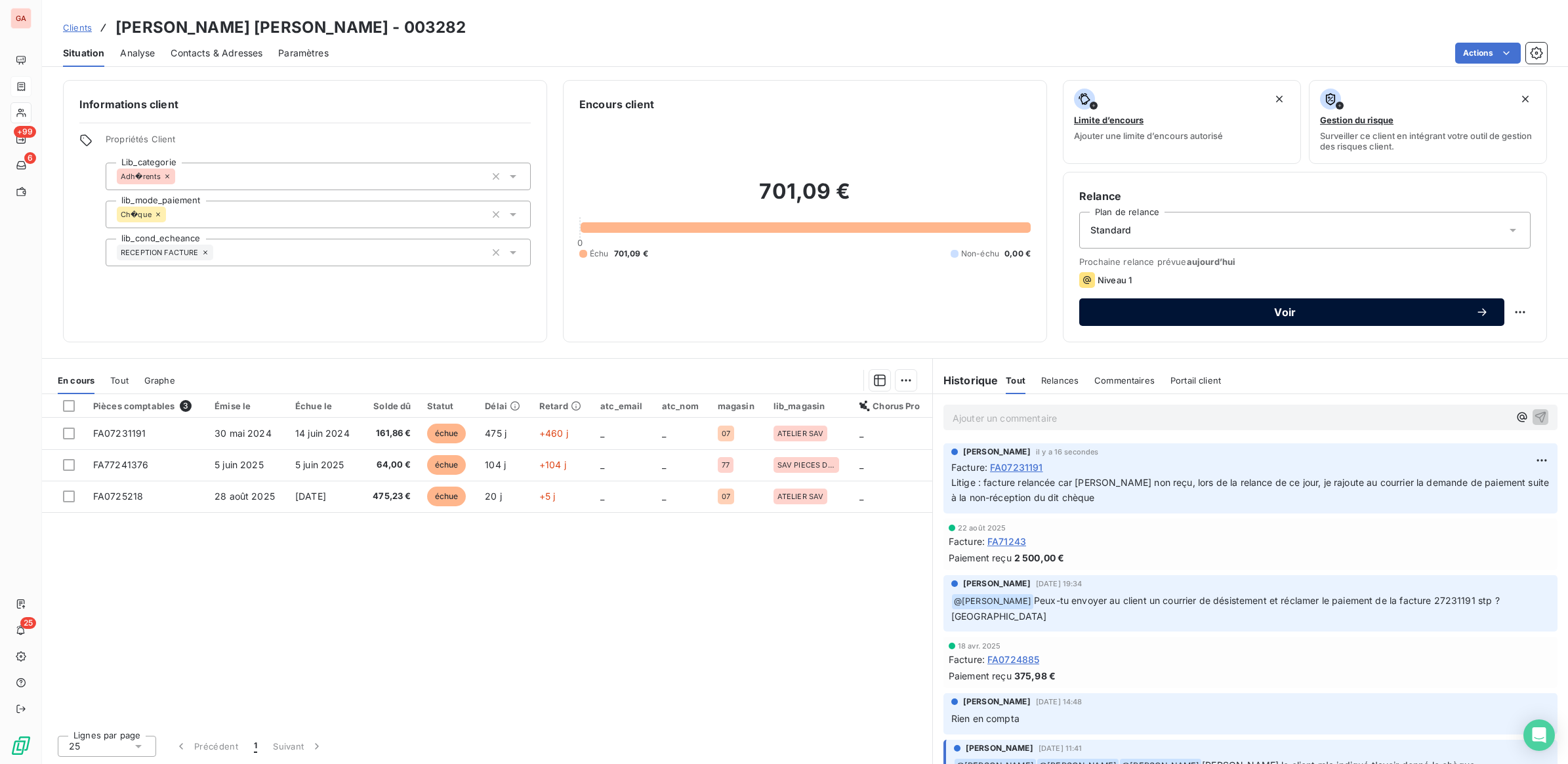
click at [1282, 316] on span "Voir" at bounding box center [1285, 311] width 381 height 10
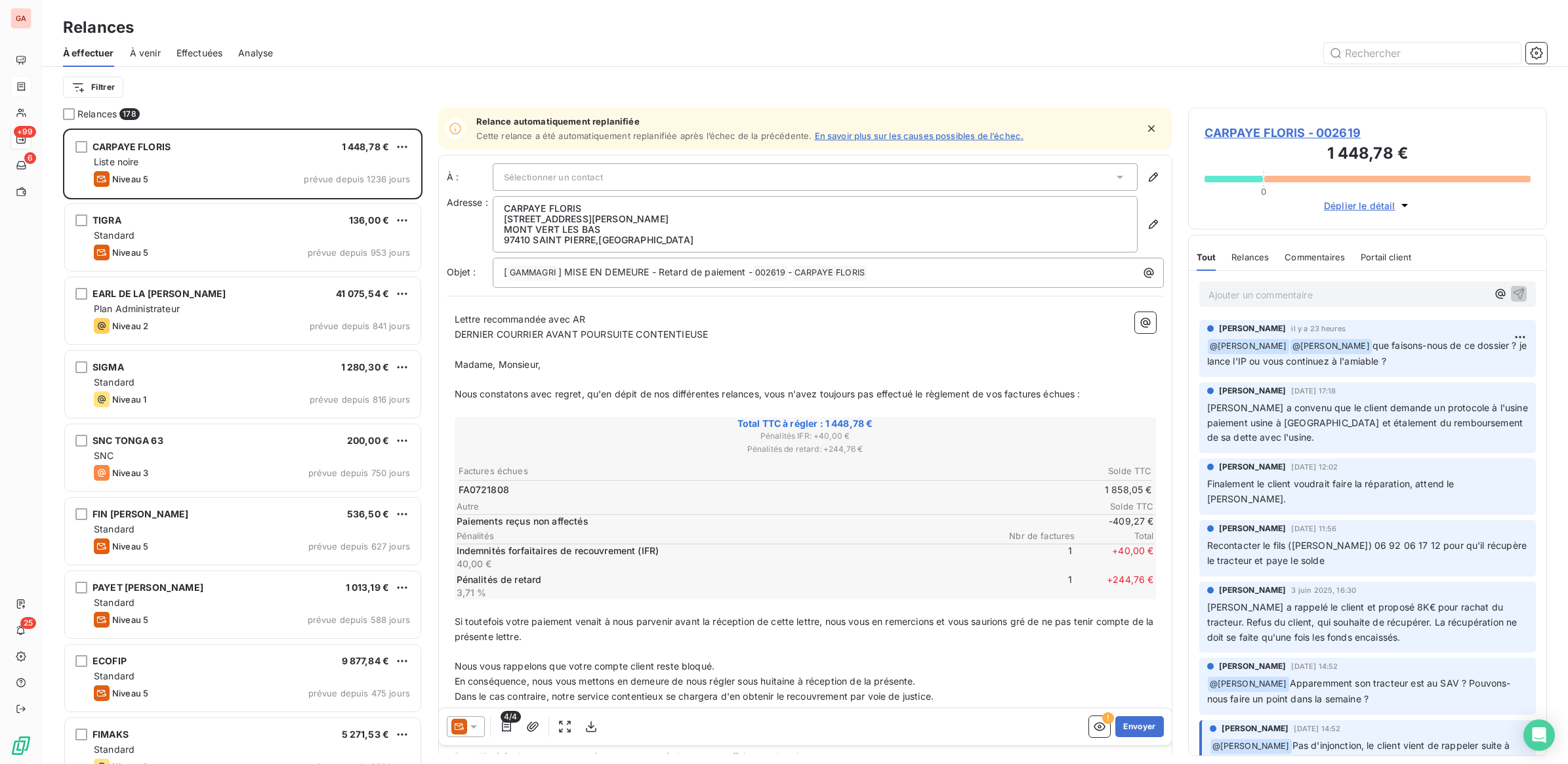
scroll to position [624, 346]
click at [470, 734] on div at bounding box center [465, 726] width 38 height 21
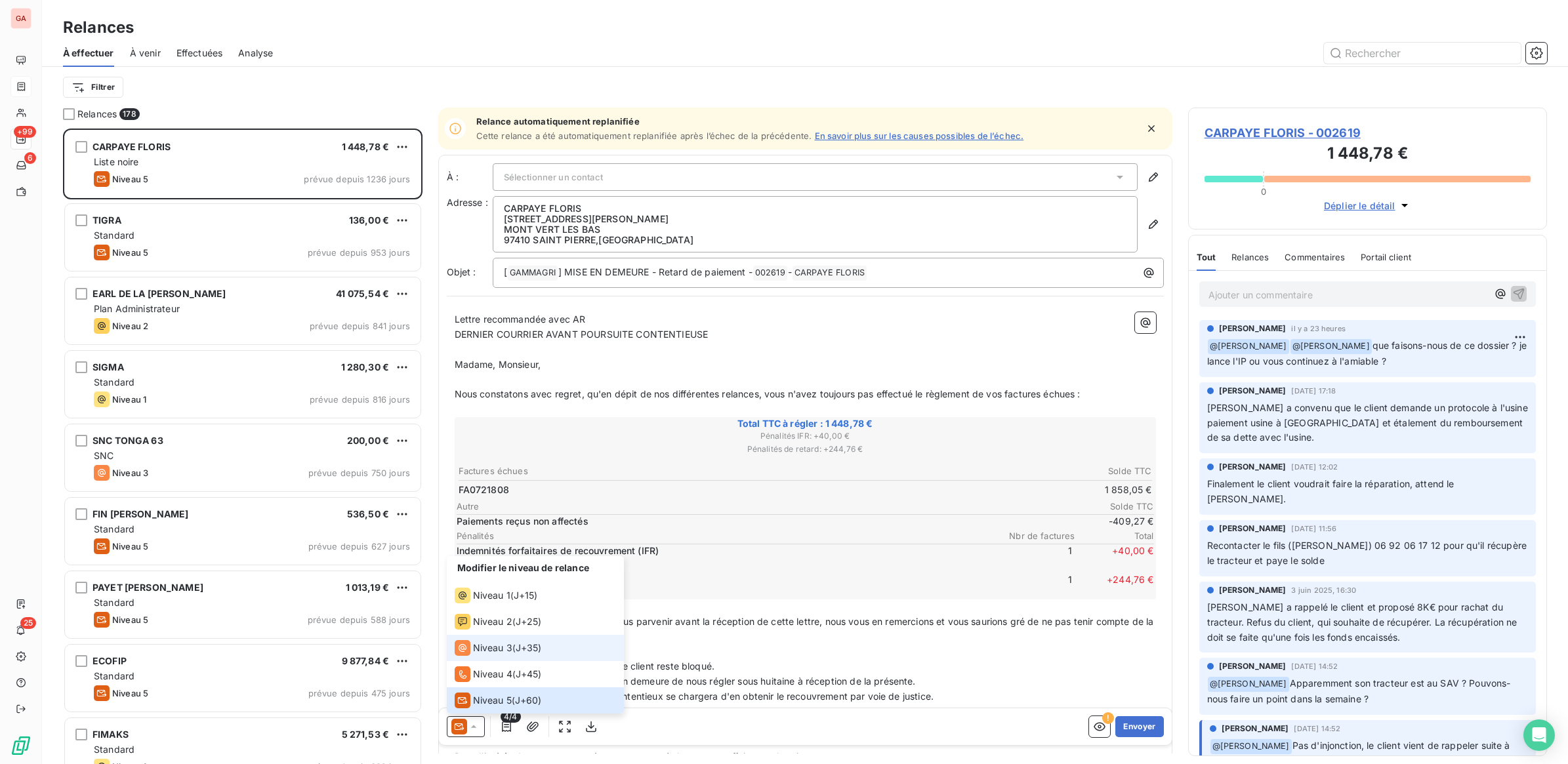
click at [492, 641] on span "Niveau 3" at bounding box center [492, 648] width 40 height 13
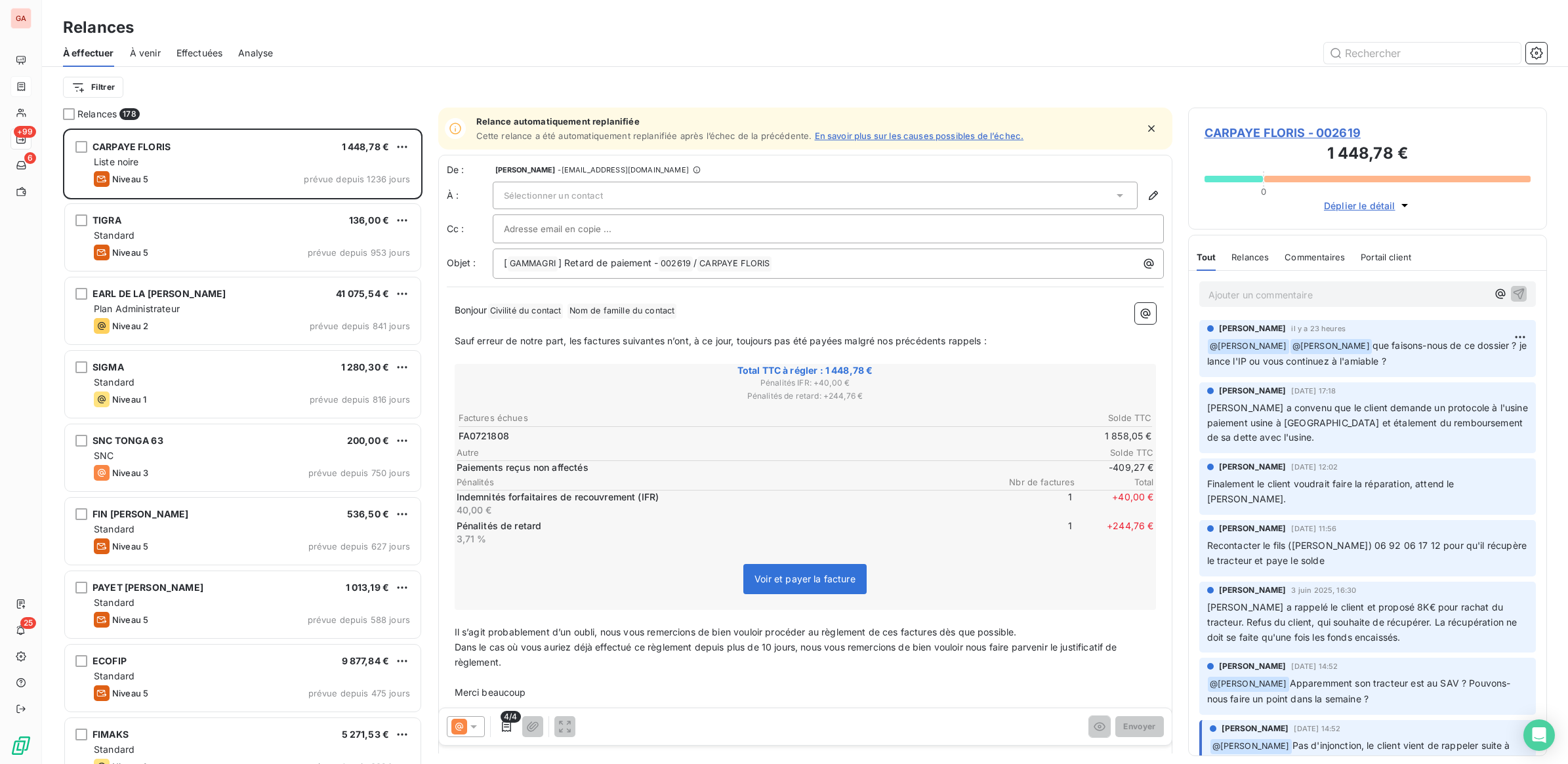
click at [510, 310] on span "Civilité du contact ﻿" at bounding box center [526, 311] width 76 height 15
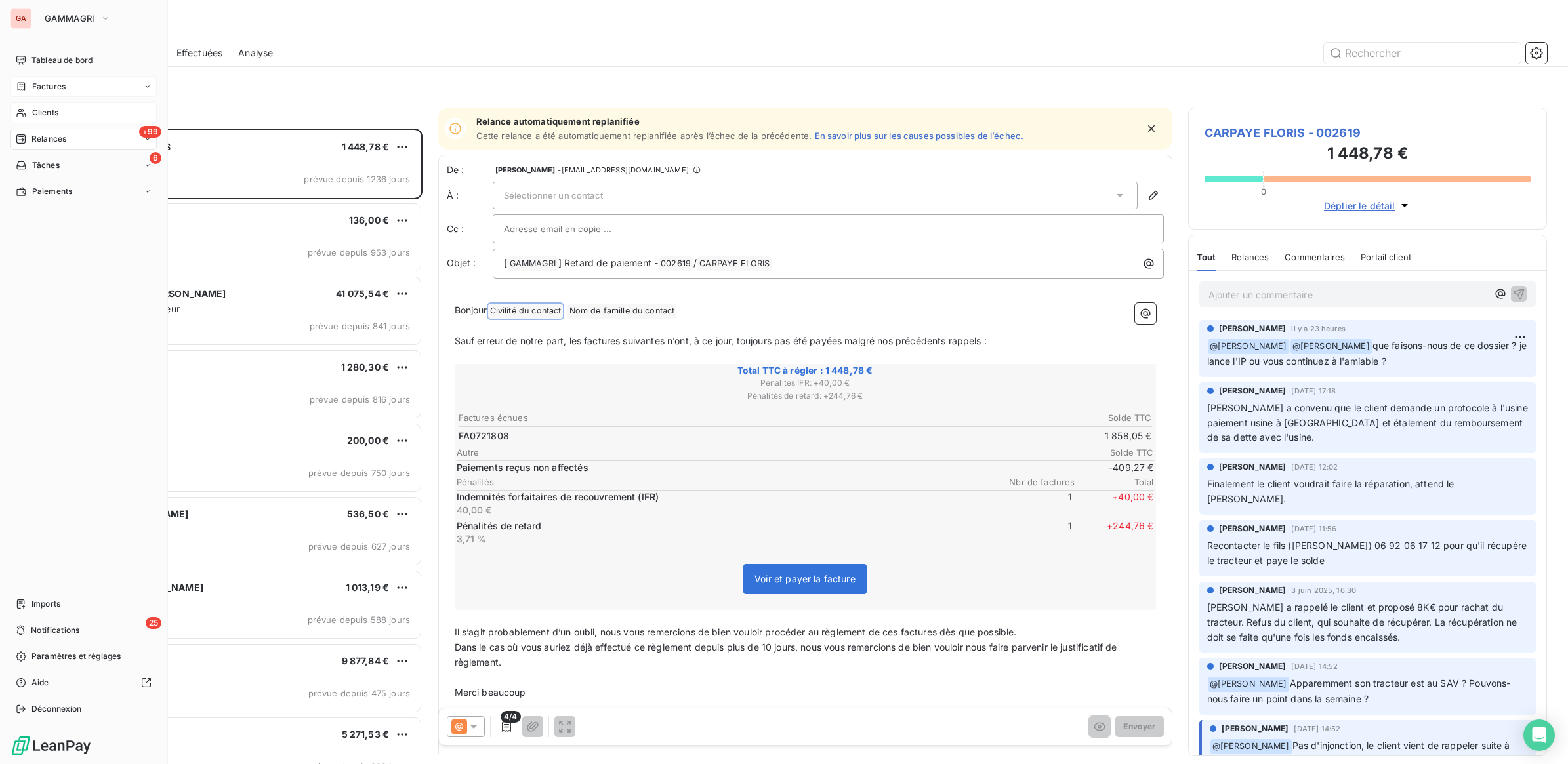
click at [42, 109] on span "Clients" at bounding box center [45, 113] width 26 height 12
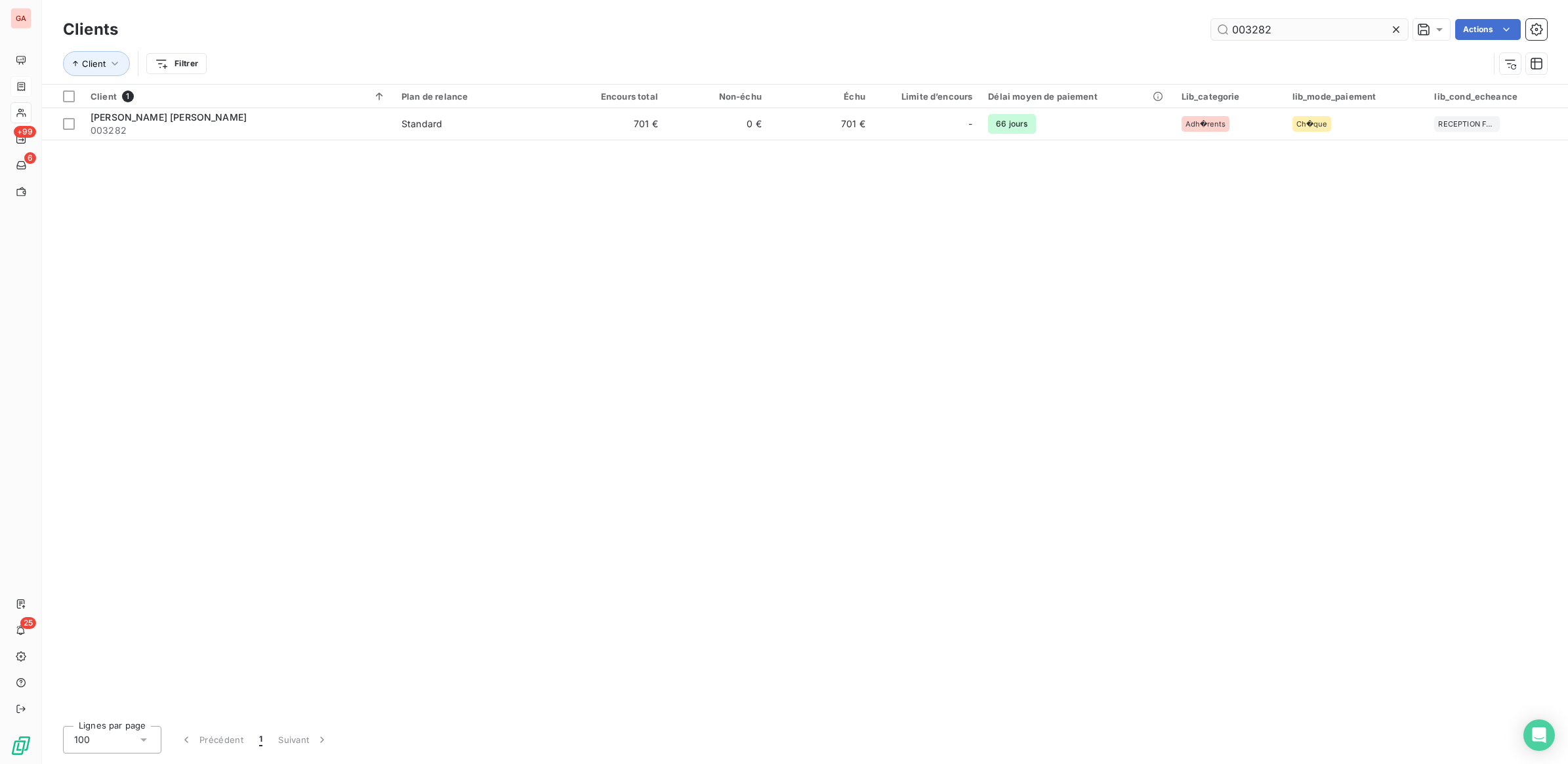
click at [1290, 28] on input "003282" at bounding box center [1309, 30] width 197 height 21
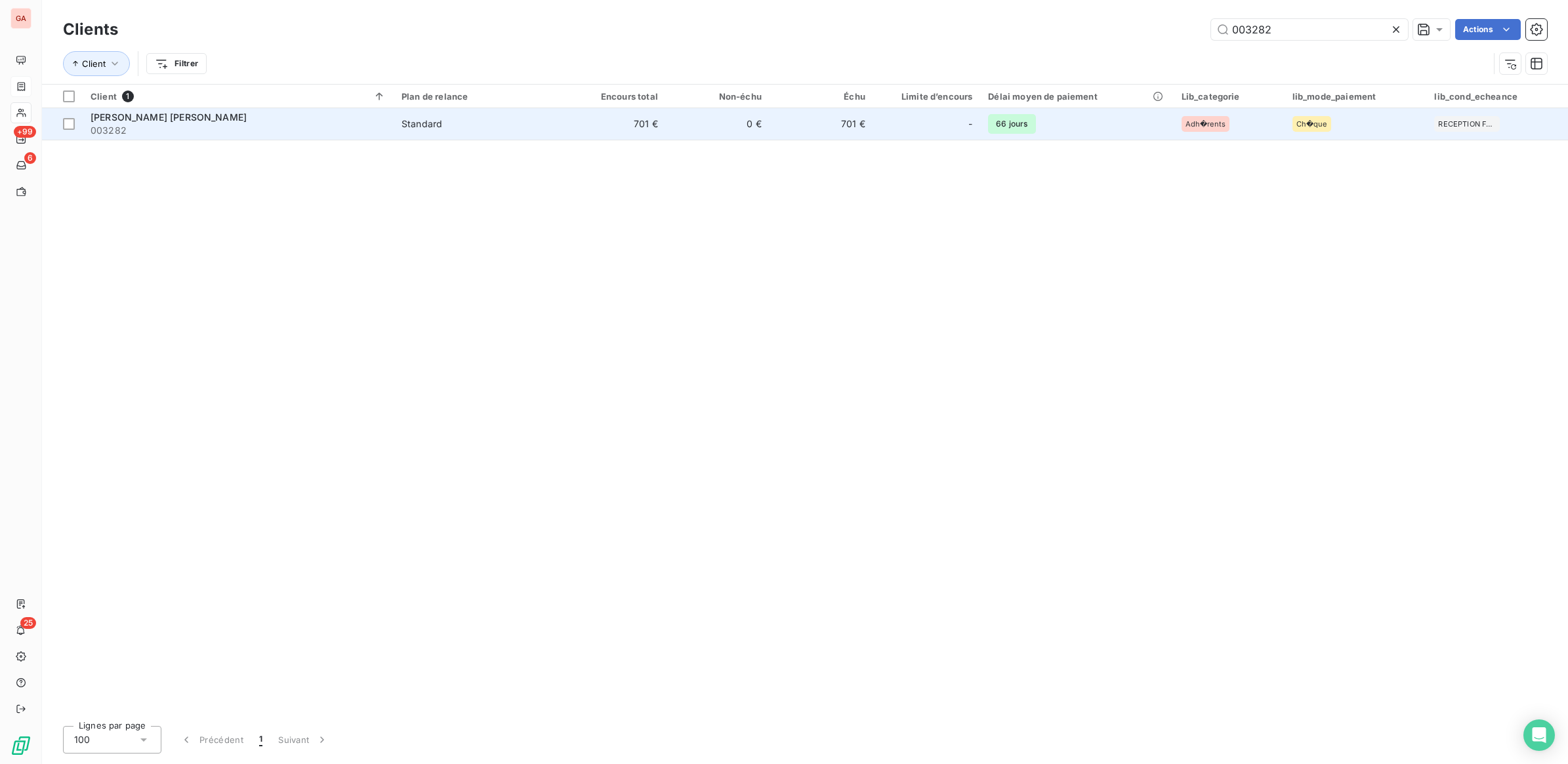
click at [1332, 129] on div "Ch�que" at bounding box center [1355, 124] width 127 height 16
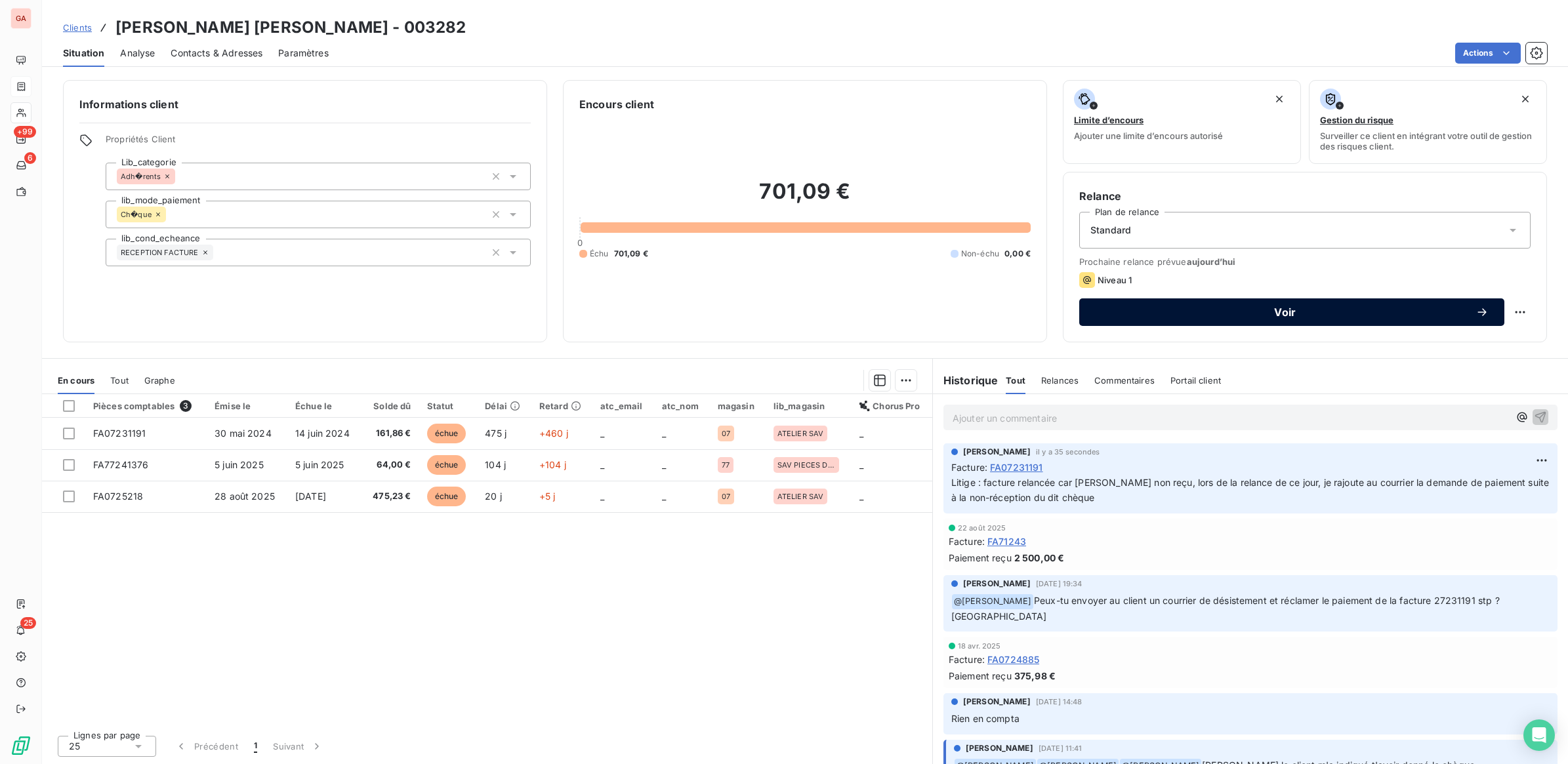
click at [1355, 307] on span "Voir" at bounding box center [1285, 311] width 381 height 10
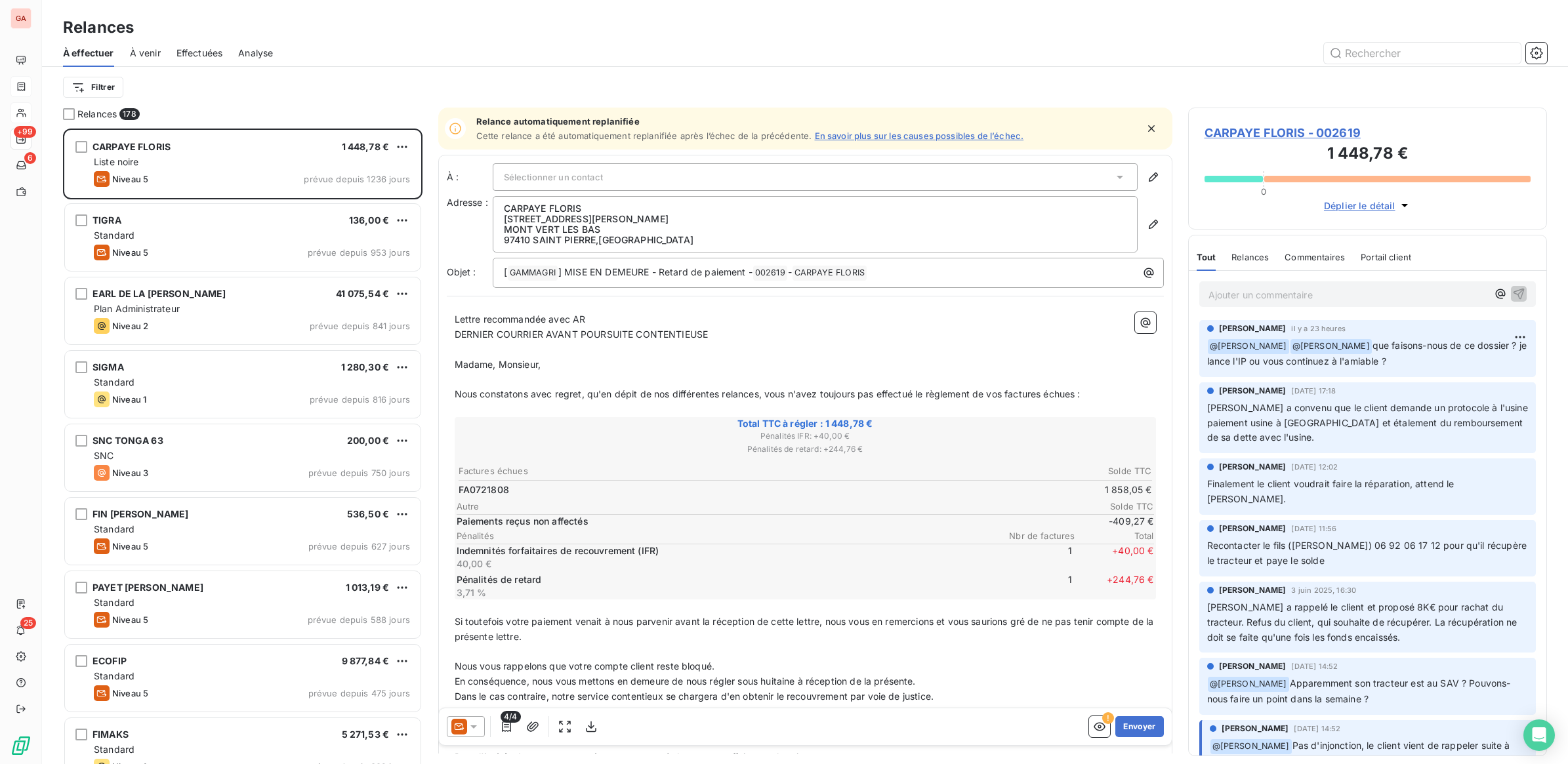
scroll to position [624, 346]
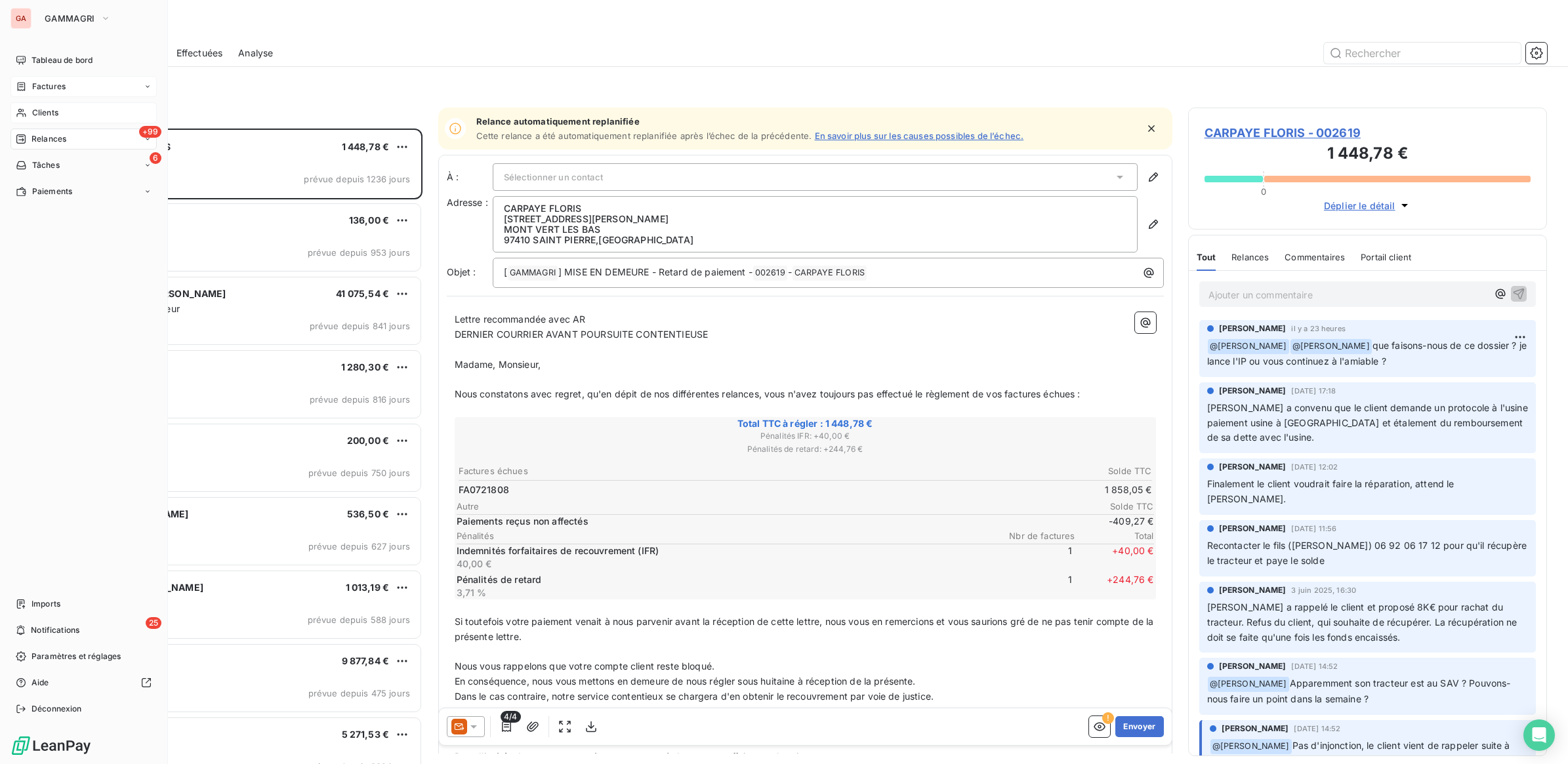
click at [54, 109] on span "Clients" at bounding box center [45, 113] width 26 height 12
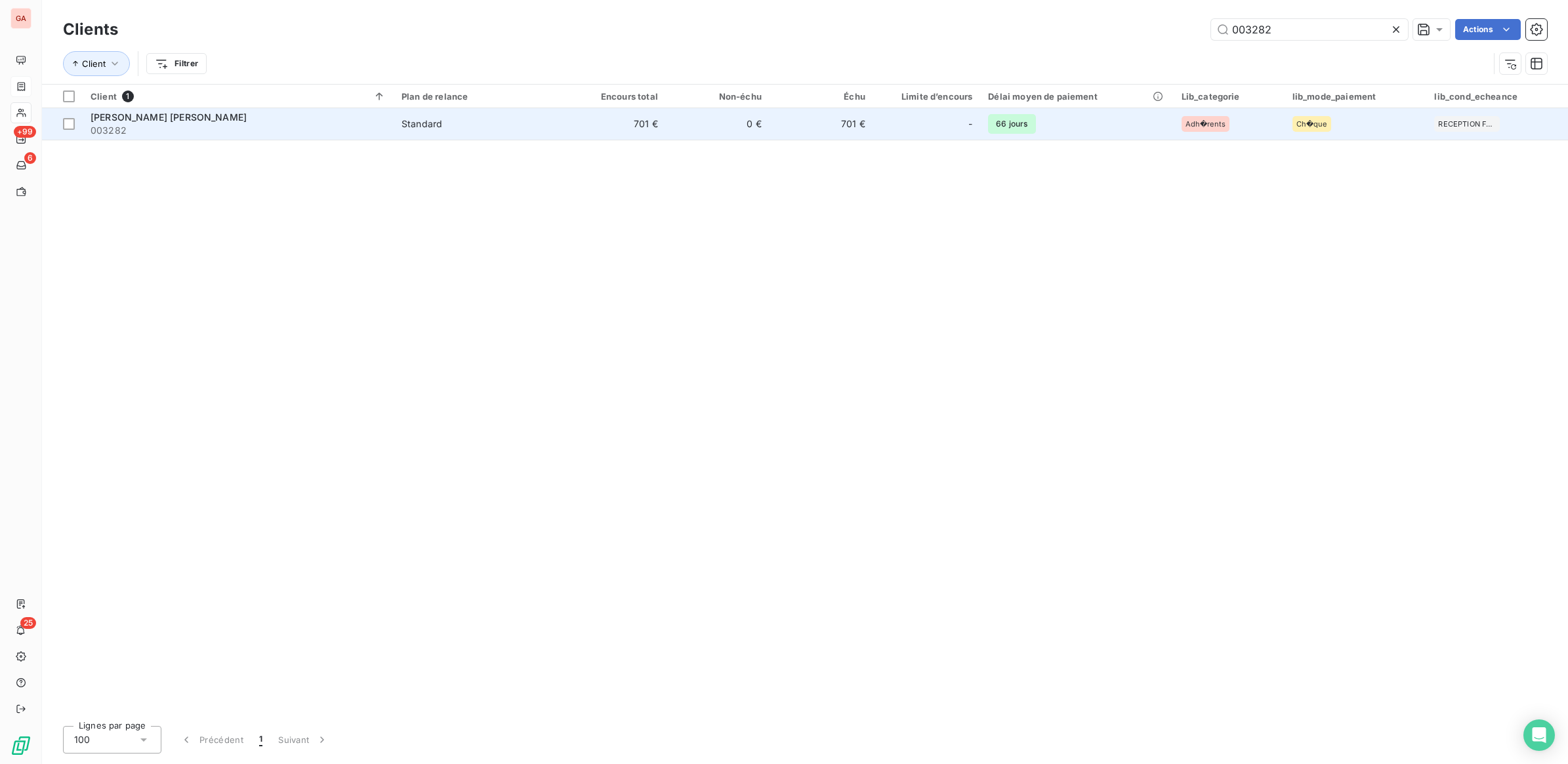
click at [1304, 126] on span "Ch�que" at bounding box center [1311, 124] width 30 height 8
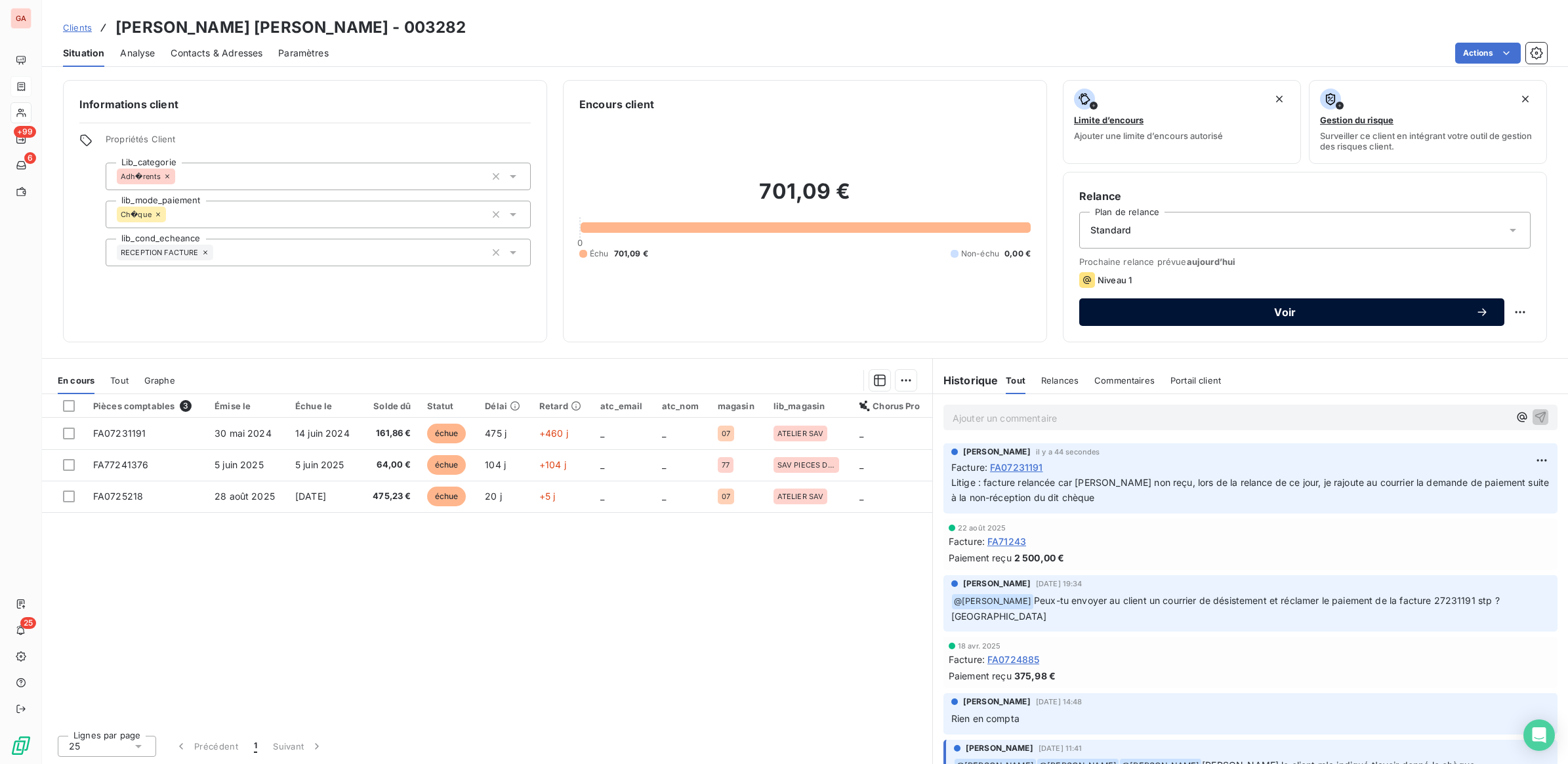
click at [1385, 303] on button "Voir" at bounding box center [1292, 312] width 425 height 28
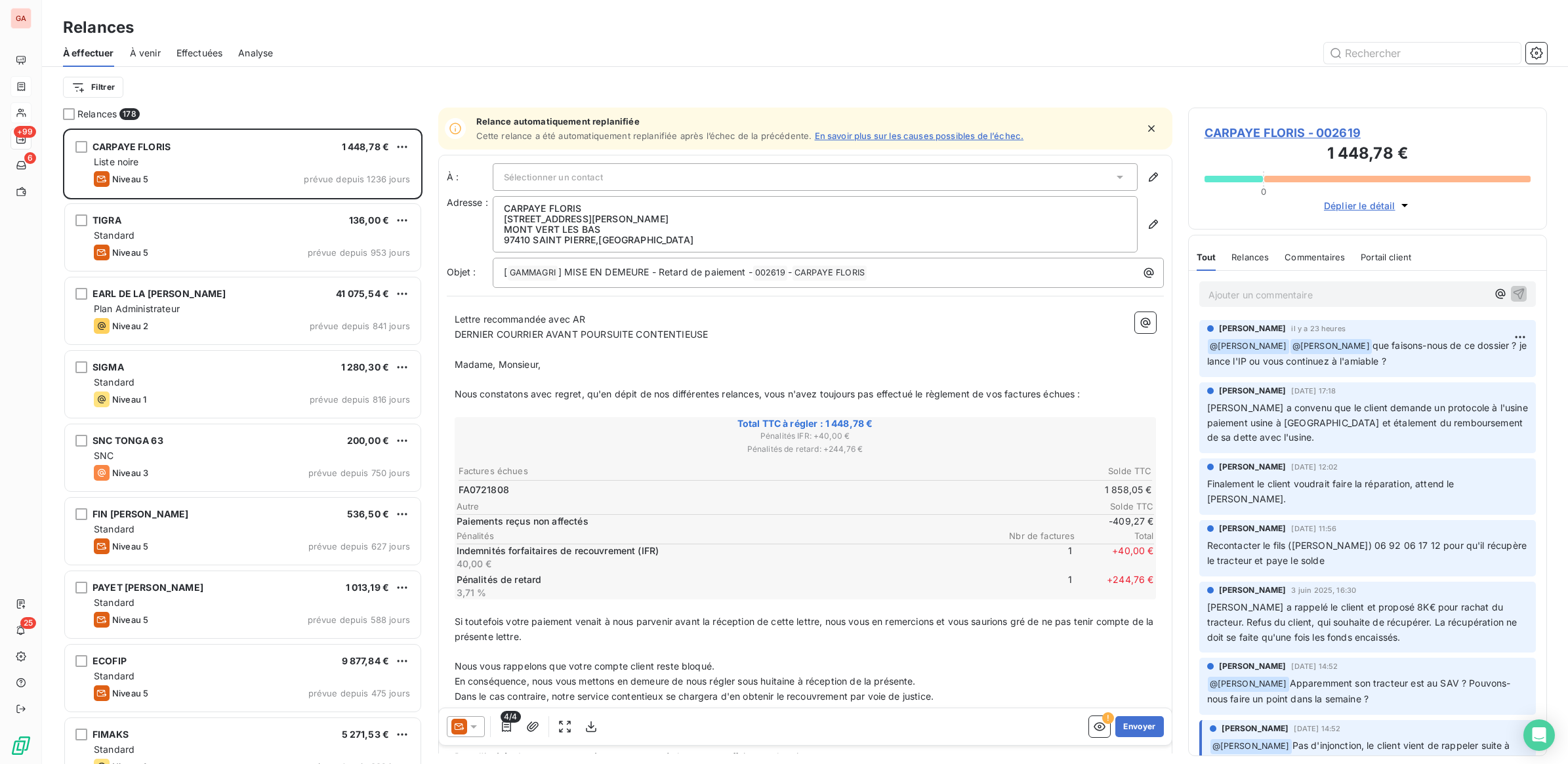
scroll to position [624, 346]
click at [97, 51] on span "À effectuer" at bounding box center [88, 53] width 51 height 13
click at [105, 82] on html "GA +99 6 25 Relances À effectuer À venir Effectuées Analyse Filtrer Relances 17…" at bounding box center [784, 382] width 1568 height 764
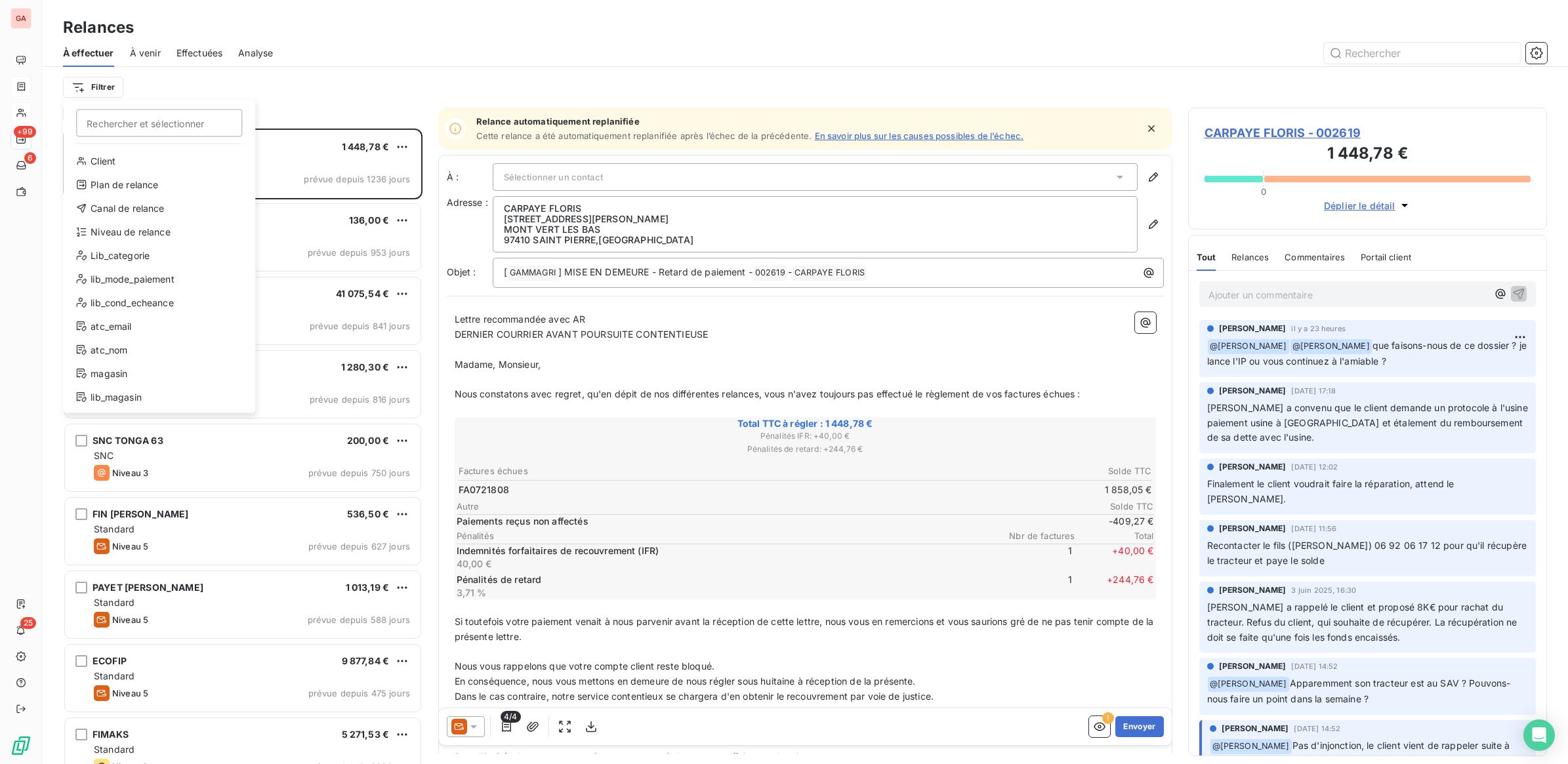
click at [152, 125] on input "Rechercher et sélectionner" at bounding box center [159, 124] width 166 height 28
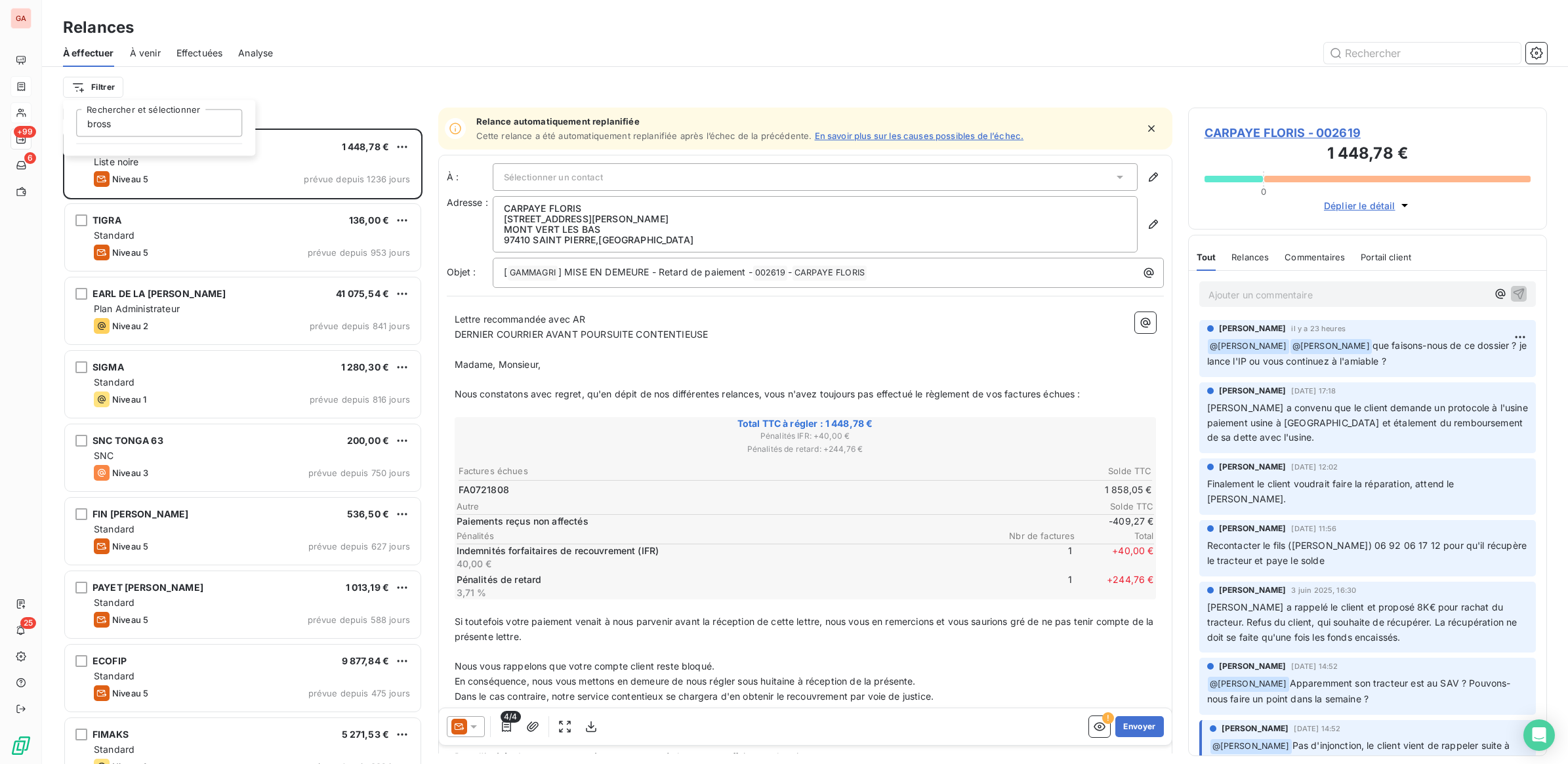
type input "bross"
click at [91, 79] on html "GA +99 6 25 Relances À effectuer À venir Effectuées Analyse Filtrer Relances 17…" at bounding box center [784, 382] width 1568 height 764
click at [97, 86] on html "GA +99 6 25 Relances À effectuer À venir Effectuées Analyse Filtrer Relances 17…" at bounding box center [784, 382] width 1568 height 764
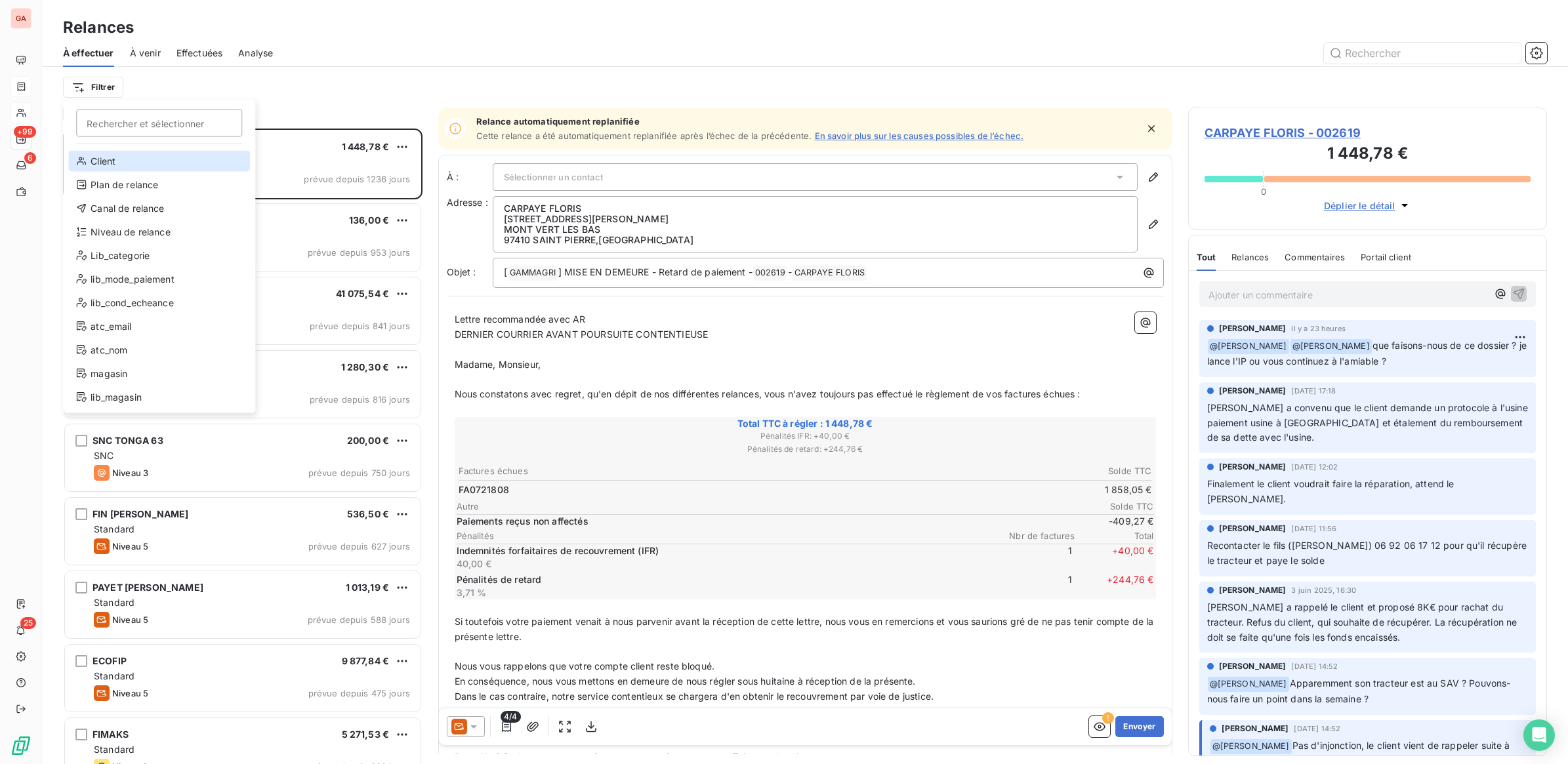
click at [96, 162] on div "Client" at bounding box center [159, 161] width 182 height 21
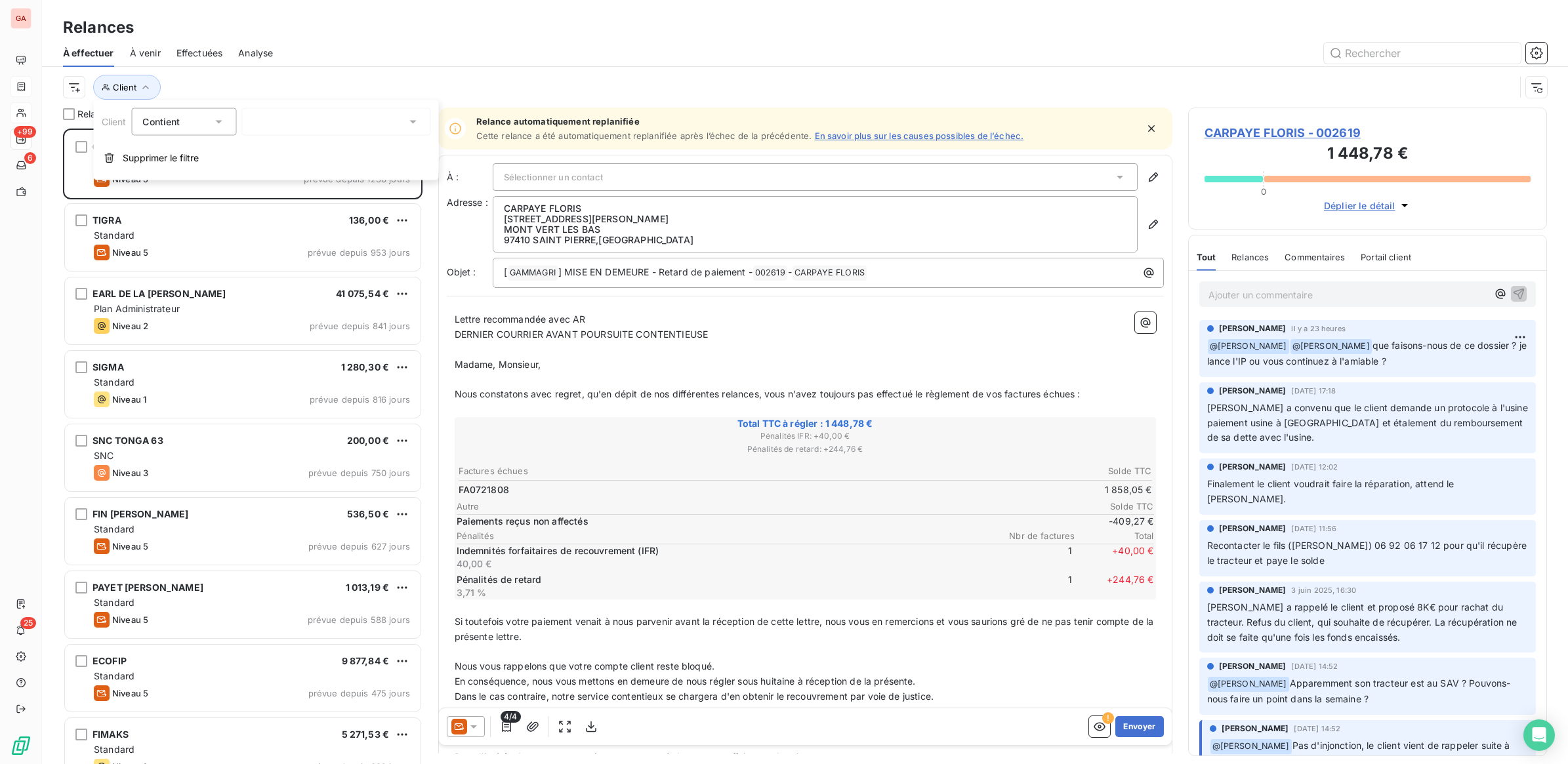
scroll to position [623, 346]
click at [320, 126] on div at bounding box center [335, 122] width 188 height 28
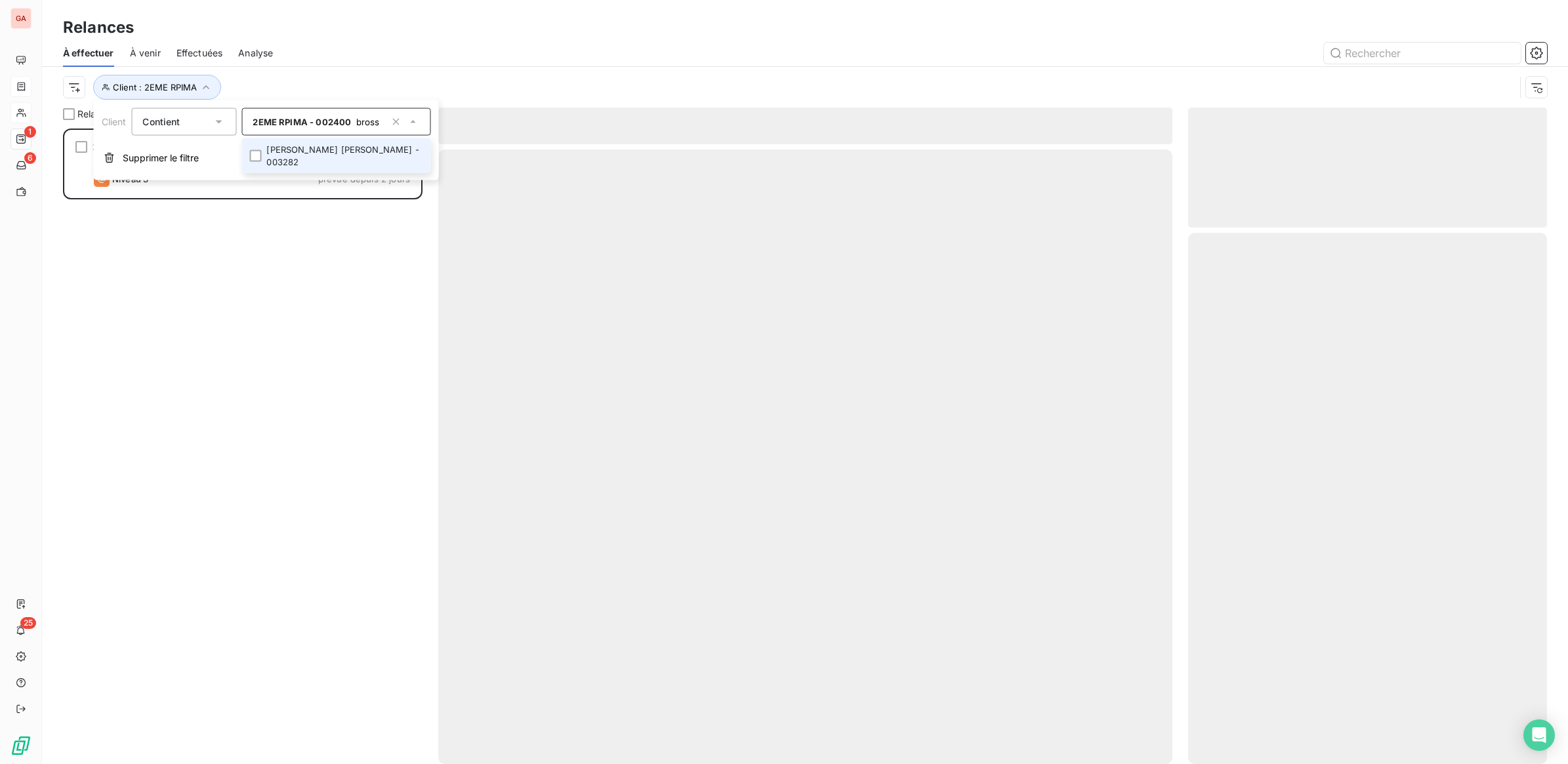
scroll to position [623, 346]
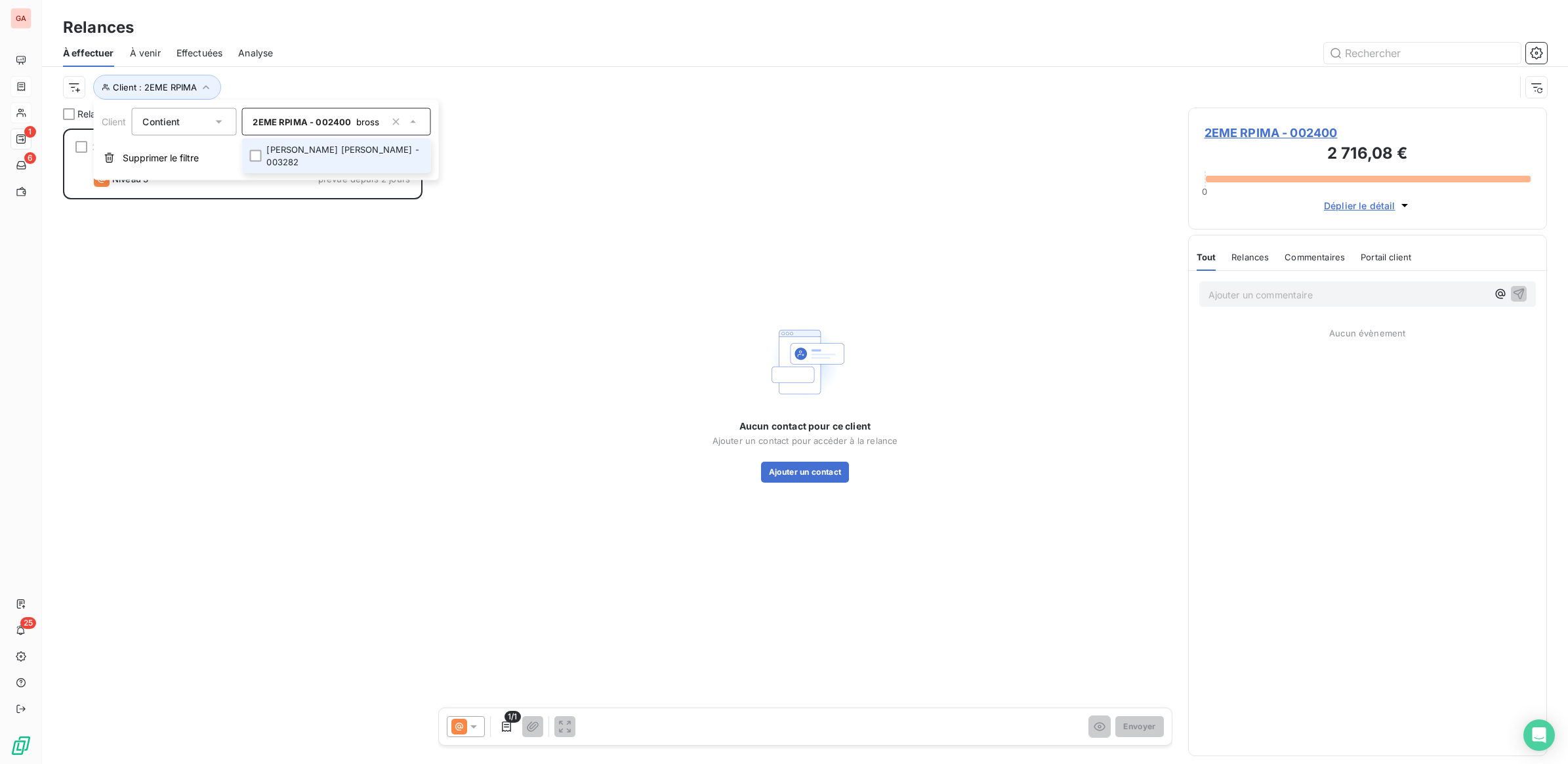
click at [332, 144] on li "[PERSON_NAME] [PERSON_NAME] - 003282" at bounding box center [335, 156] width 188 height 35
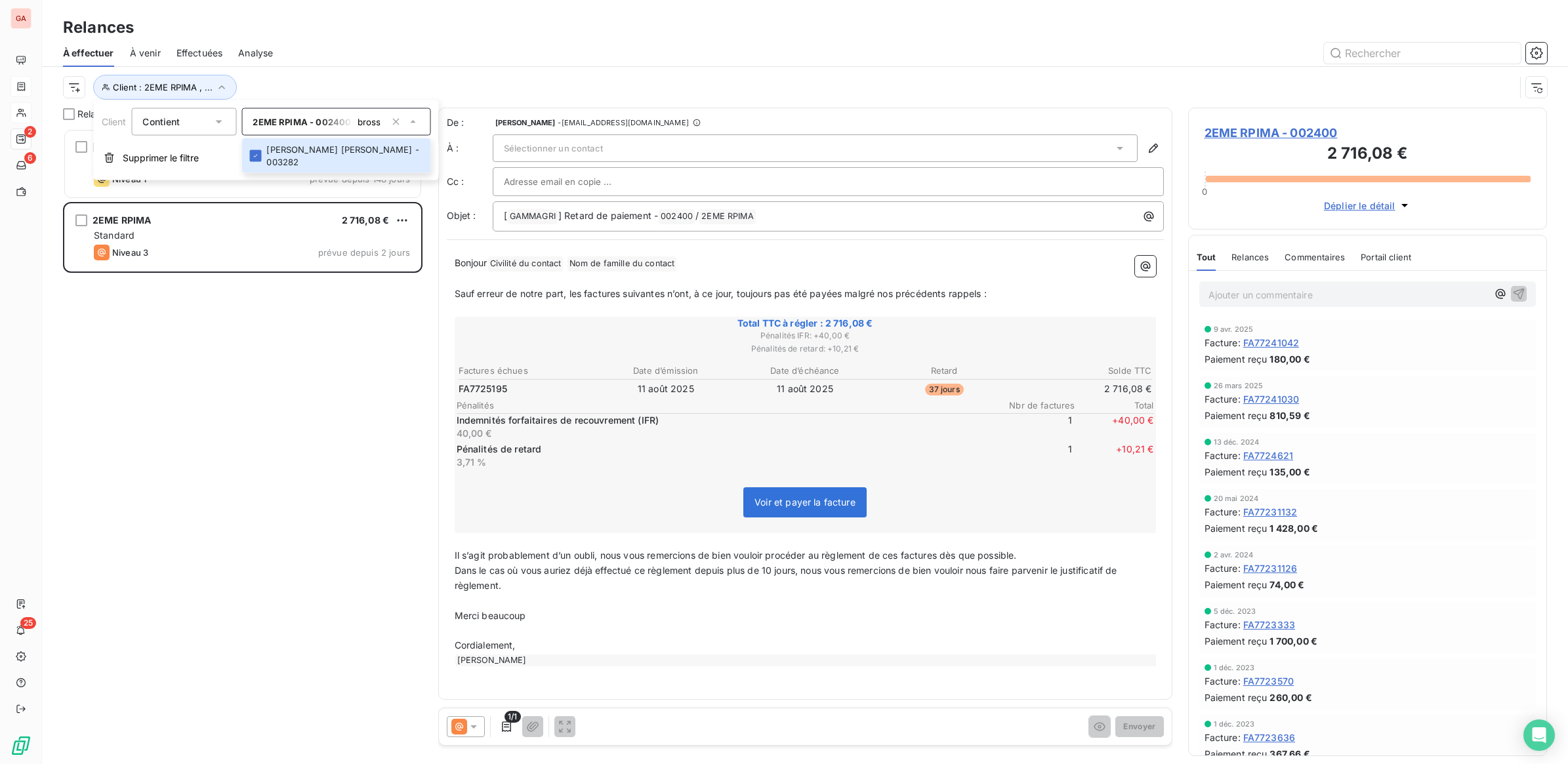
click at [388, 120] on button "button" at bounding box center [395, 122] width 21 height 21
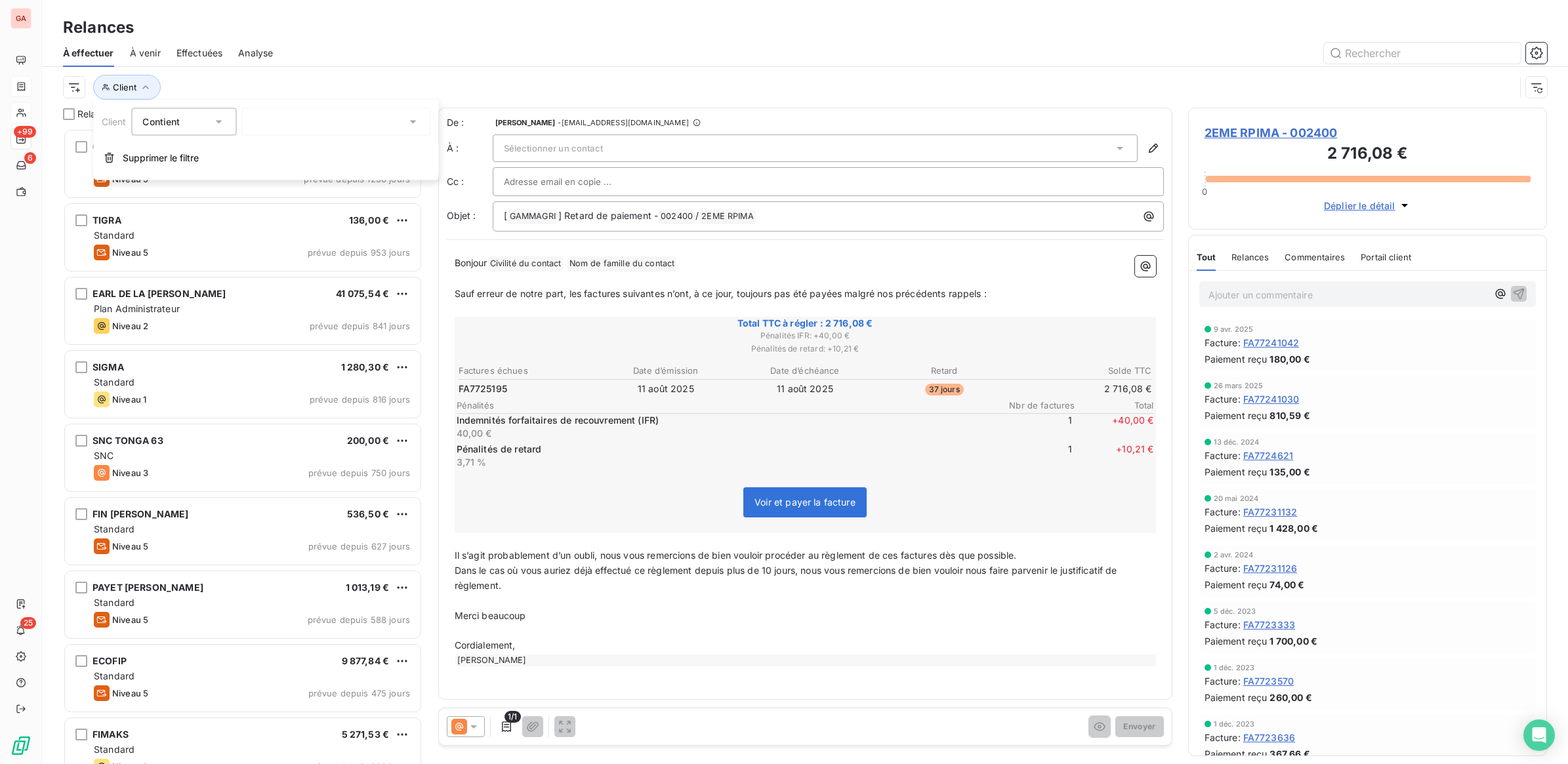
click at [289, 118] on div "bross" at bounding box center [335, 122] width 188 height 28
type input "bross"
click at [260, 150] on div at bounding box center [255, 155] width 12 height 12
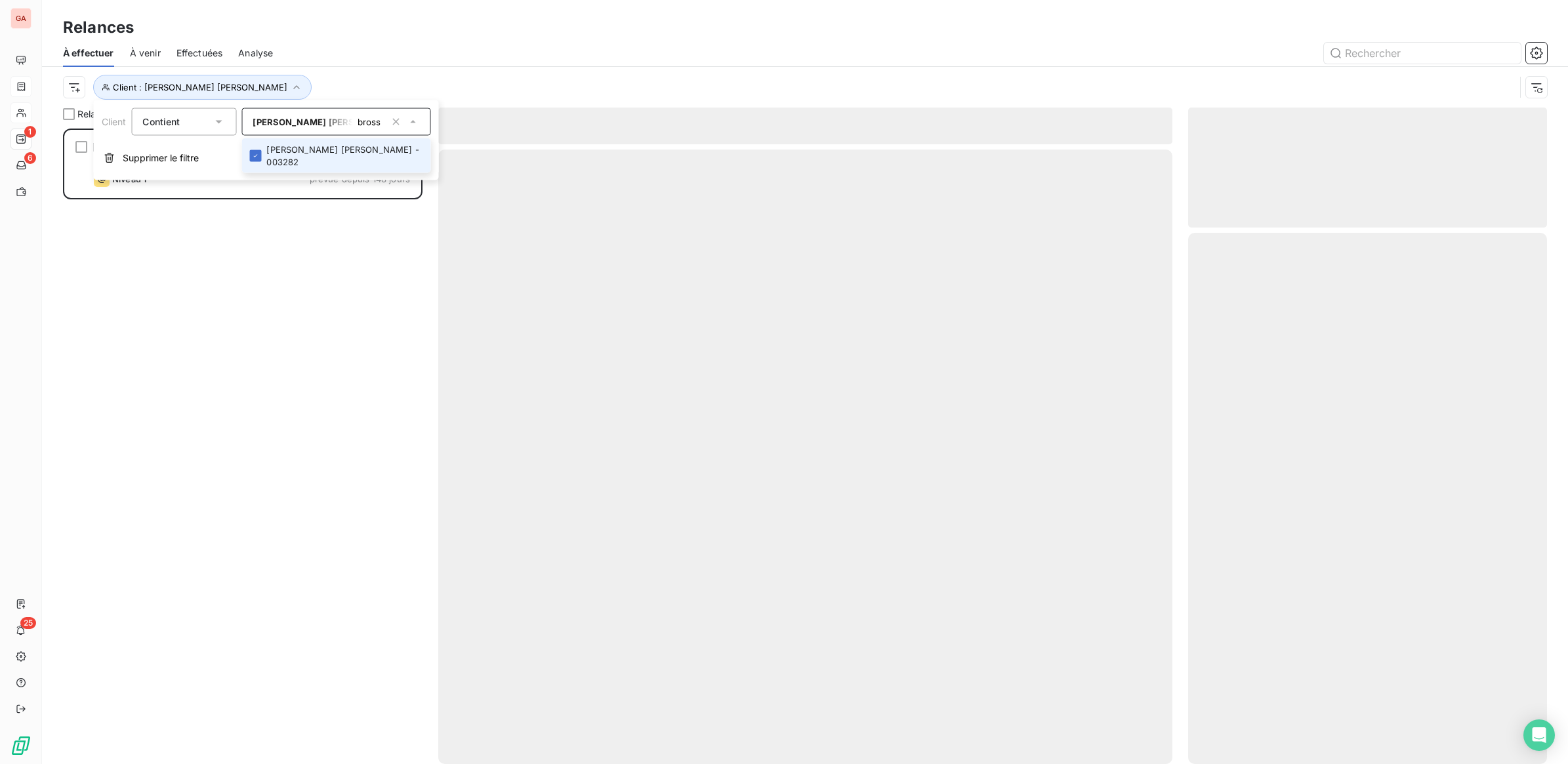
scroll to position [623, 346]
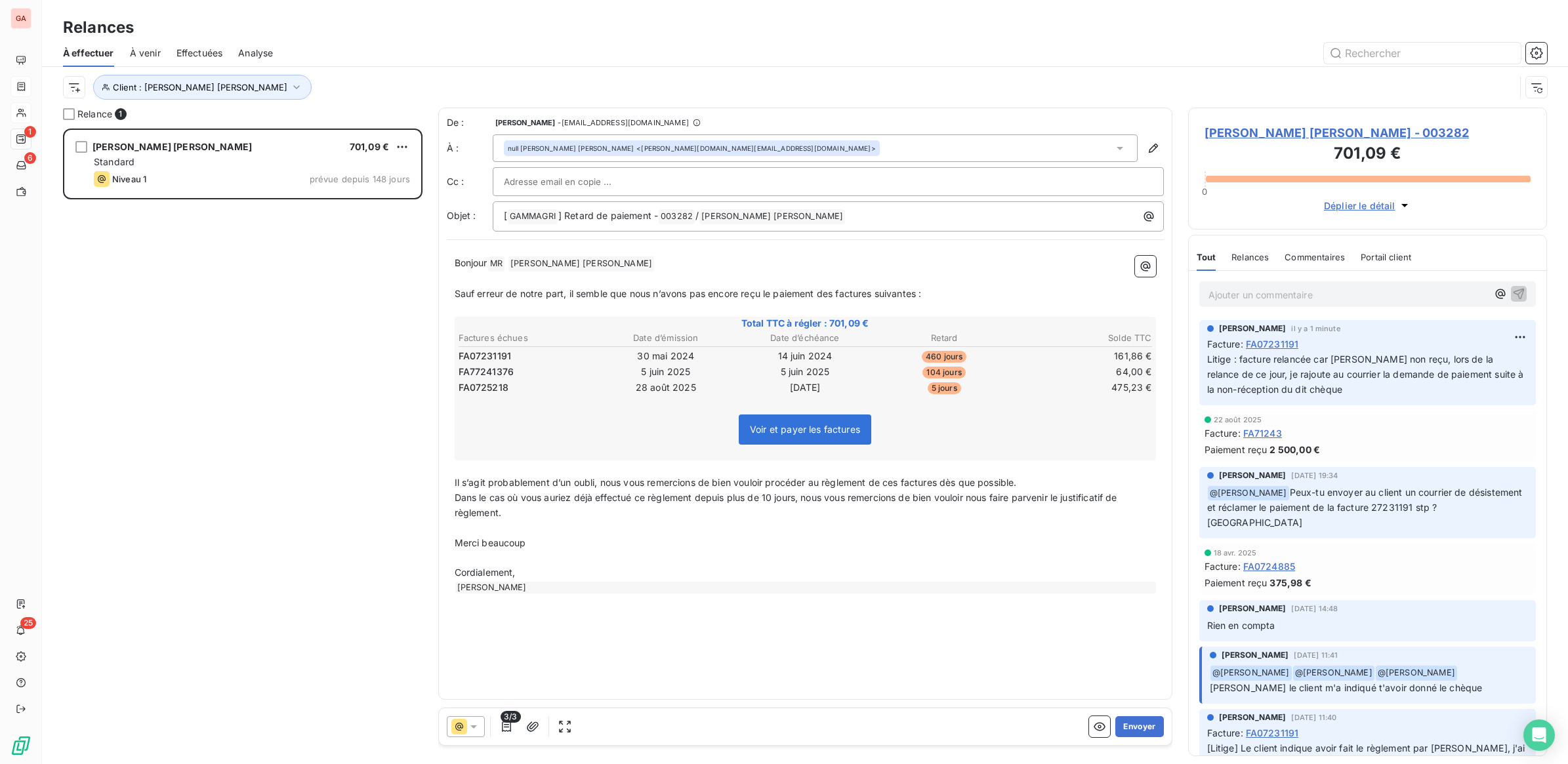
click at [474, 725] on icon at bounding box center [473, 727] width 6 height 4
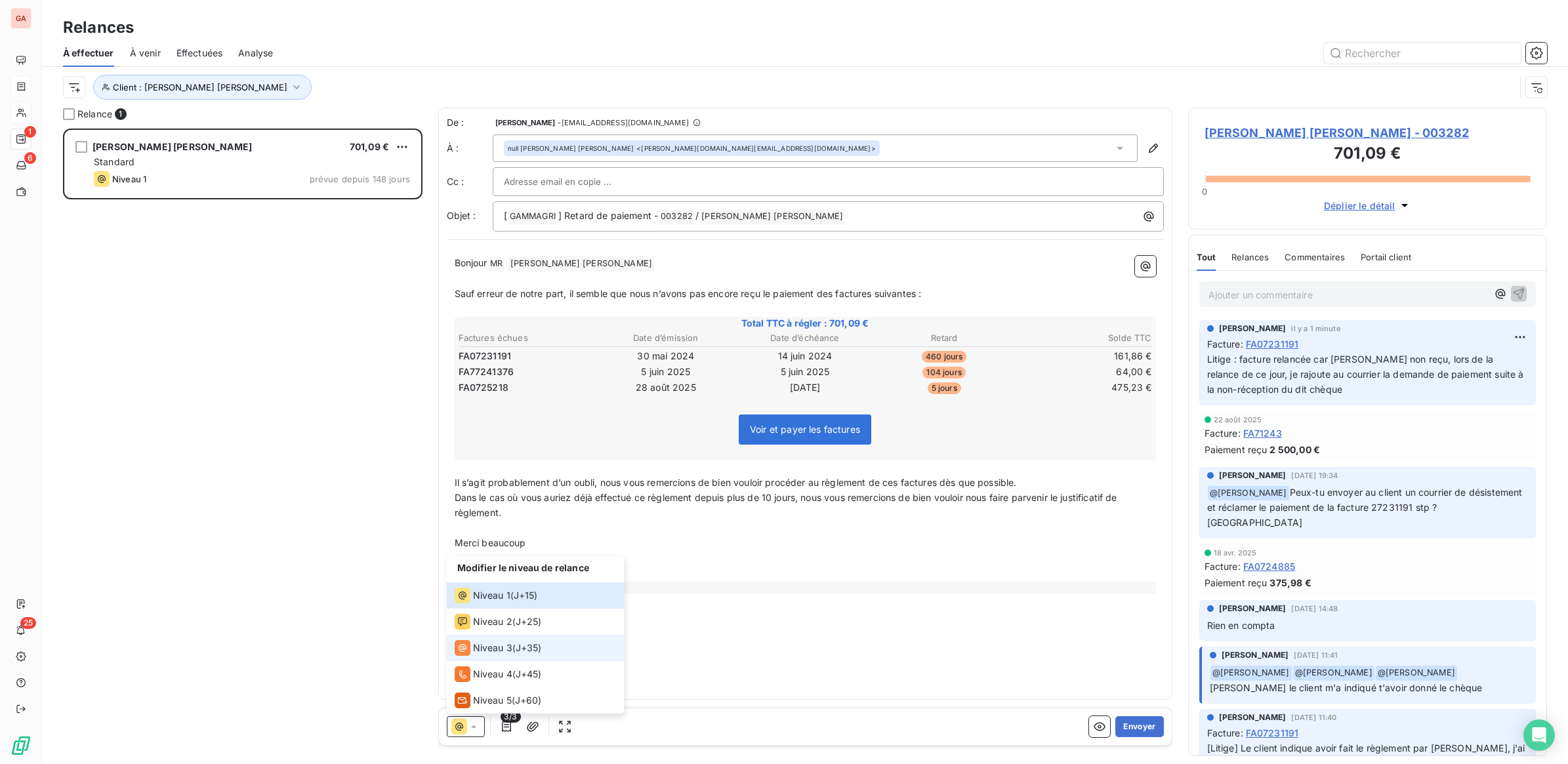
click at [514, 648] on div "Niveau 3 ( J+35 )" at bounding box center [498, 648] width 87 height 16
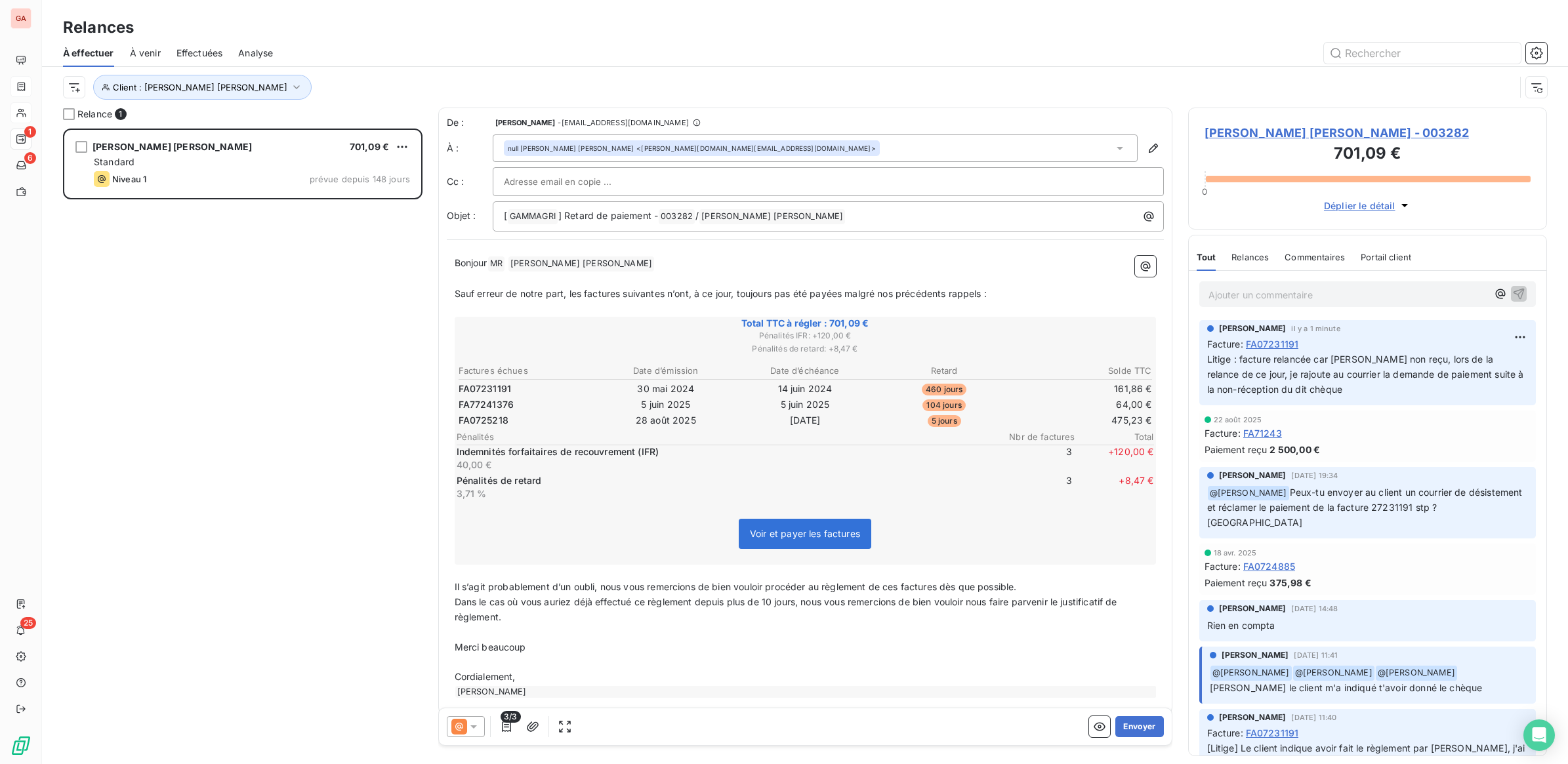
click at [527, 627] on p "﻿" at bounding box center [805, 633] width 701 height 15
click at [715, 647] on span "En ce qui concerne la facture 1191 du [DATE], le rè_gleemnt" at bounding box center [585, 647] width 261 height 11
drag, startPoint x: 700, startPoint y: 644, endPoint x: 693, endPoint y: 644, distance: 7.0
click at [693, 644] on p "En ce qui concerne la facture 1191 du [DATE], le rè_gleemnt" at bounding box center [805, 648] width 701 height 15
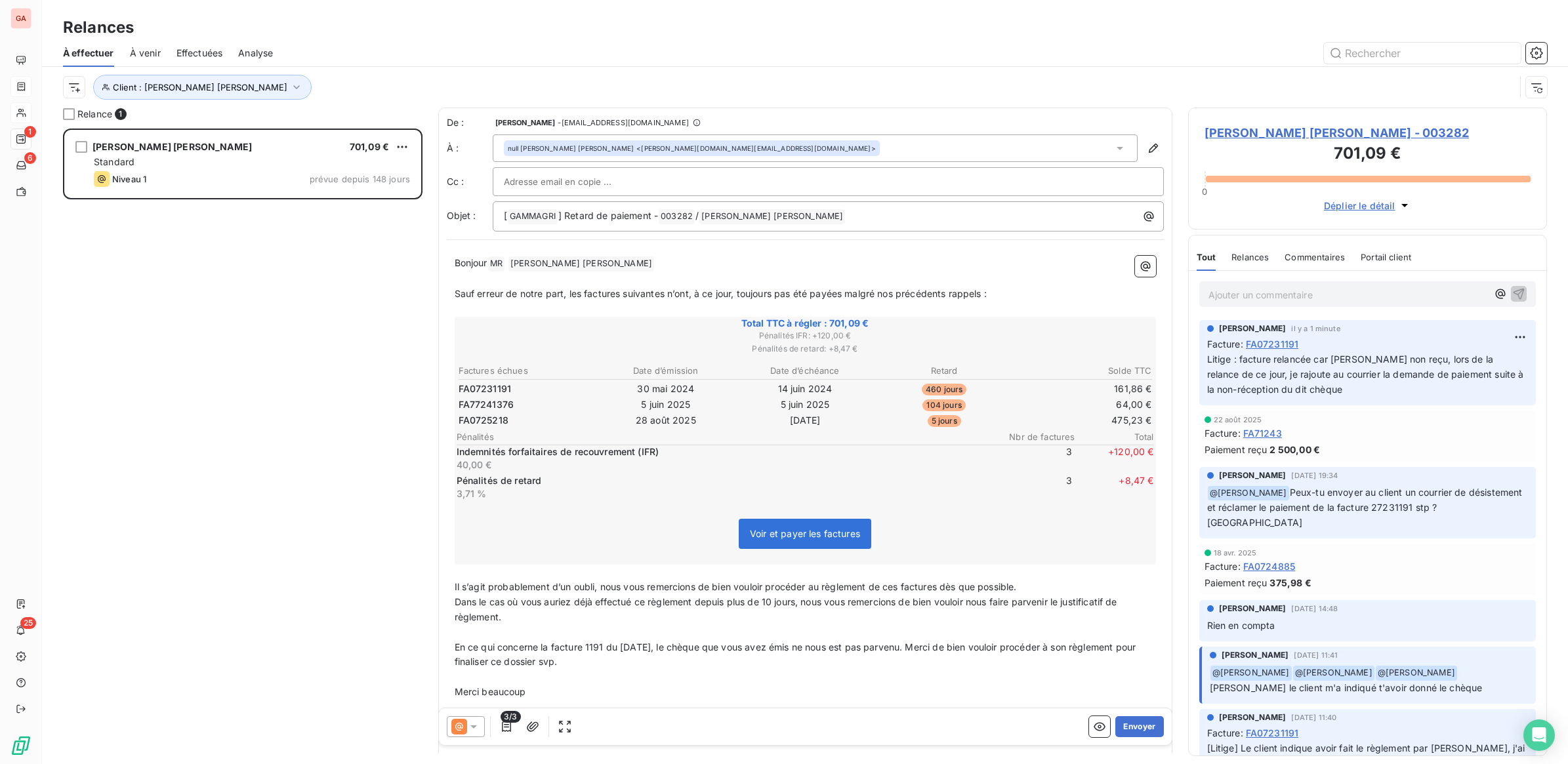
scroll to position [57, 0]
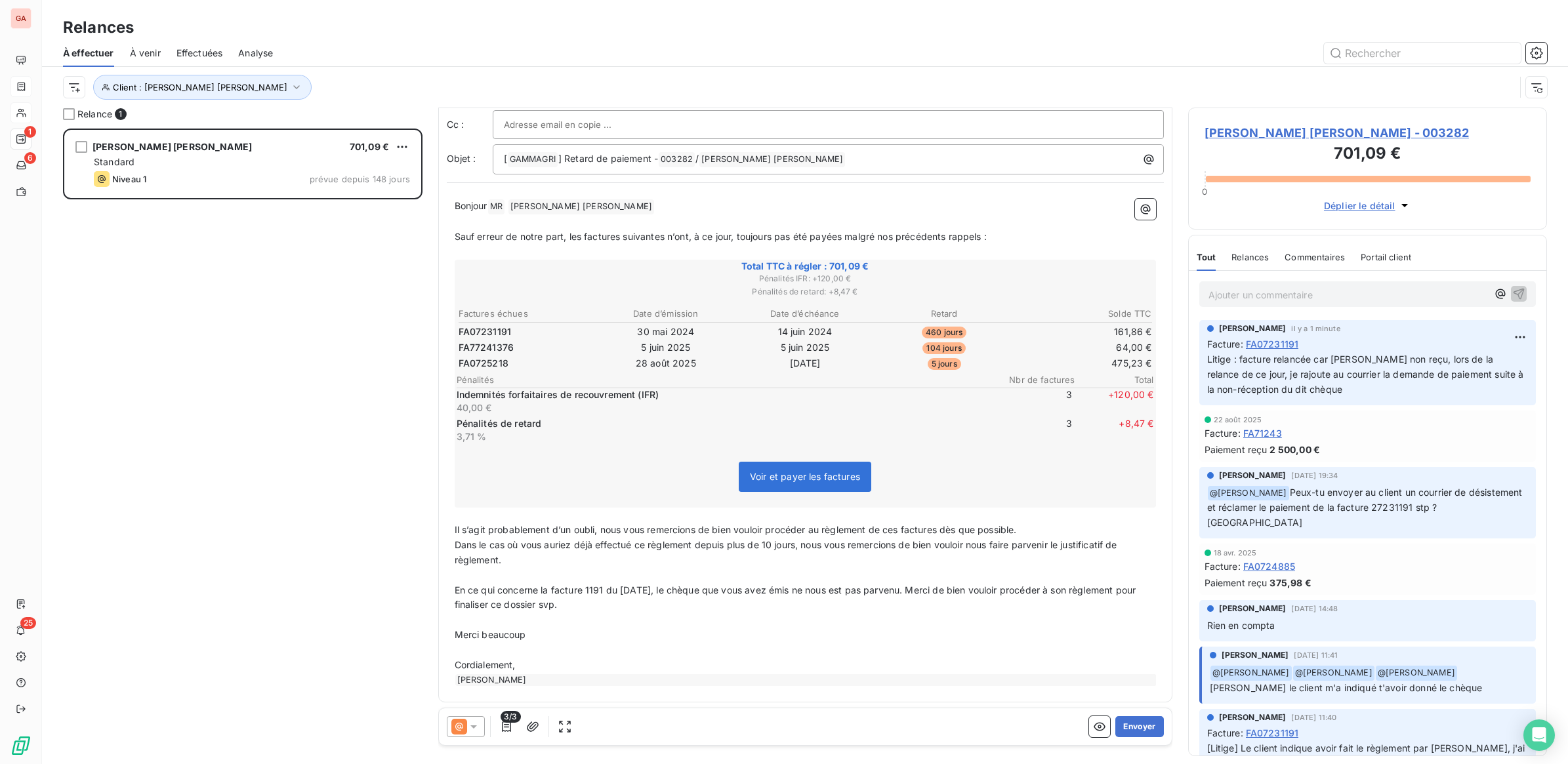
click at [541, 676] on div "[PERSON_NAME]" at bounding box center [806, 680] width 701 height 12
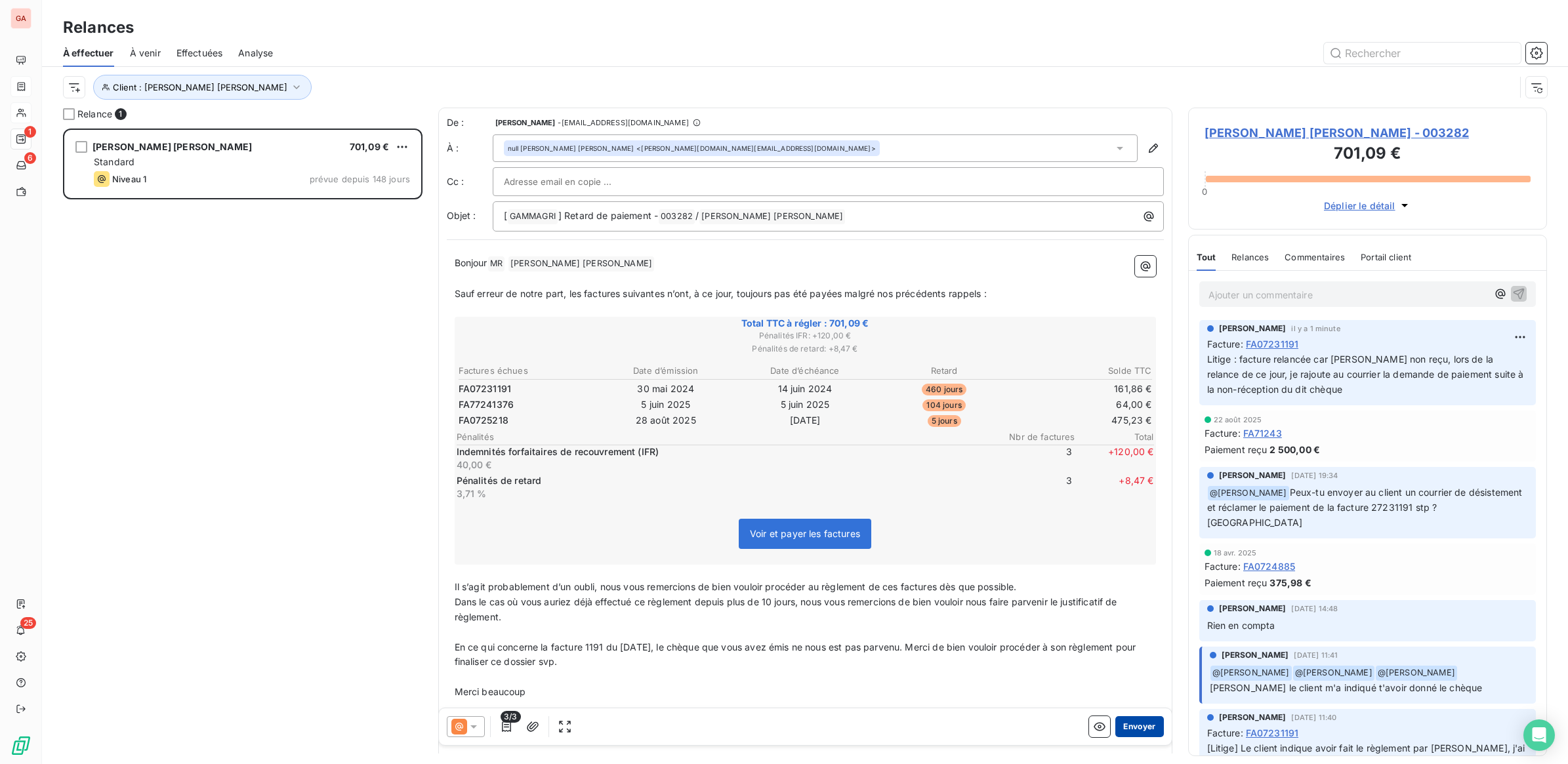
click at [1125, 729] on button "Envoyer" at bounding box center [1139, 726] width 48 height 21
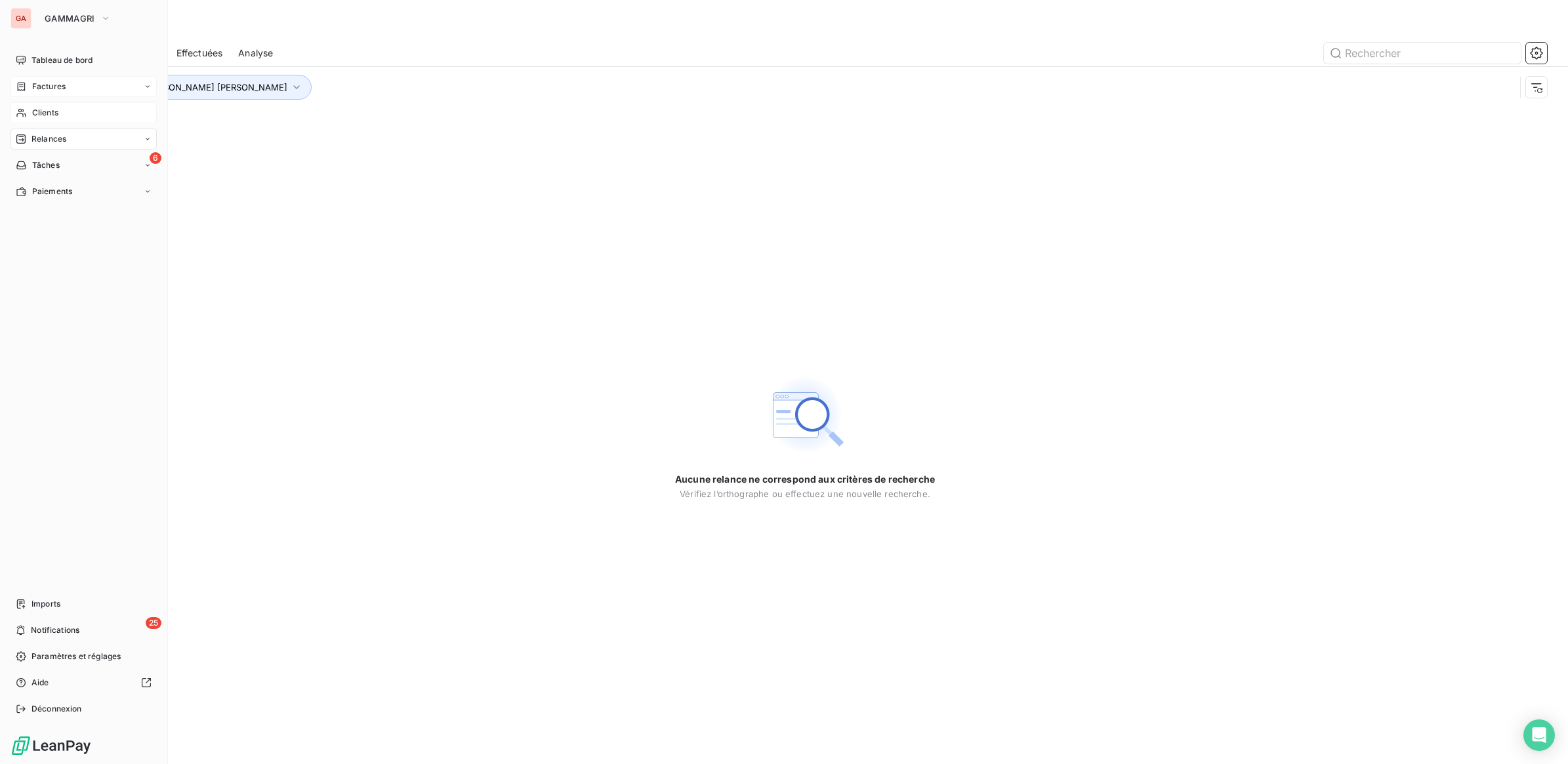
click at [24, 112] on icon at bounding box center [21, 112] width 11 height 10
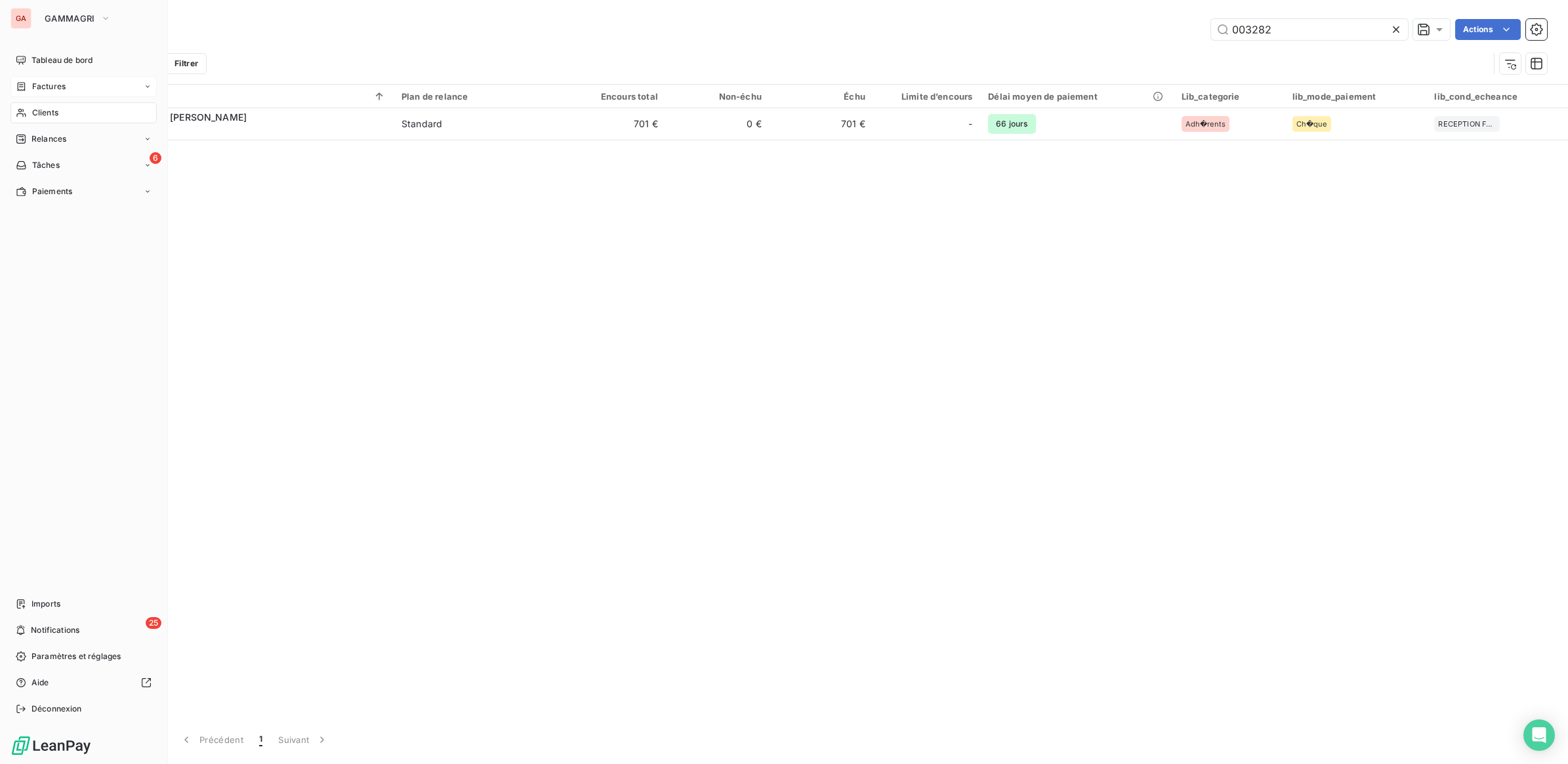
click at [54, 109] on span "Clients" at bounding box center [45, 113] width 26 height 12
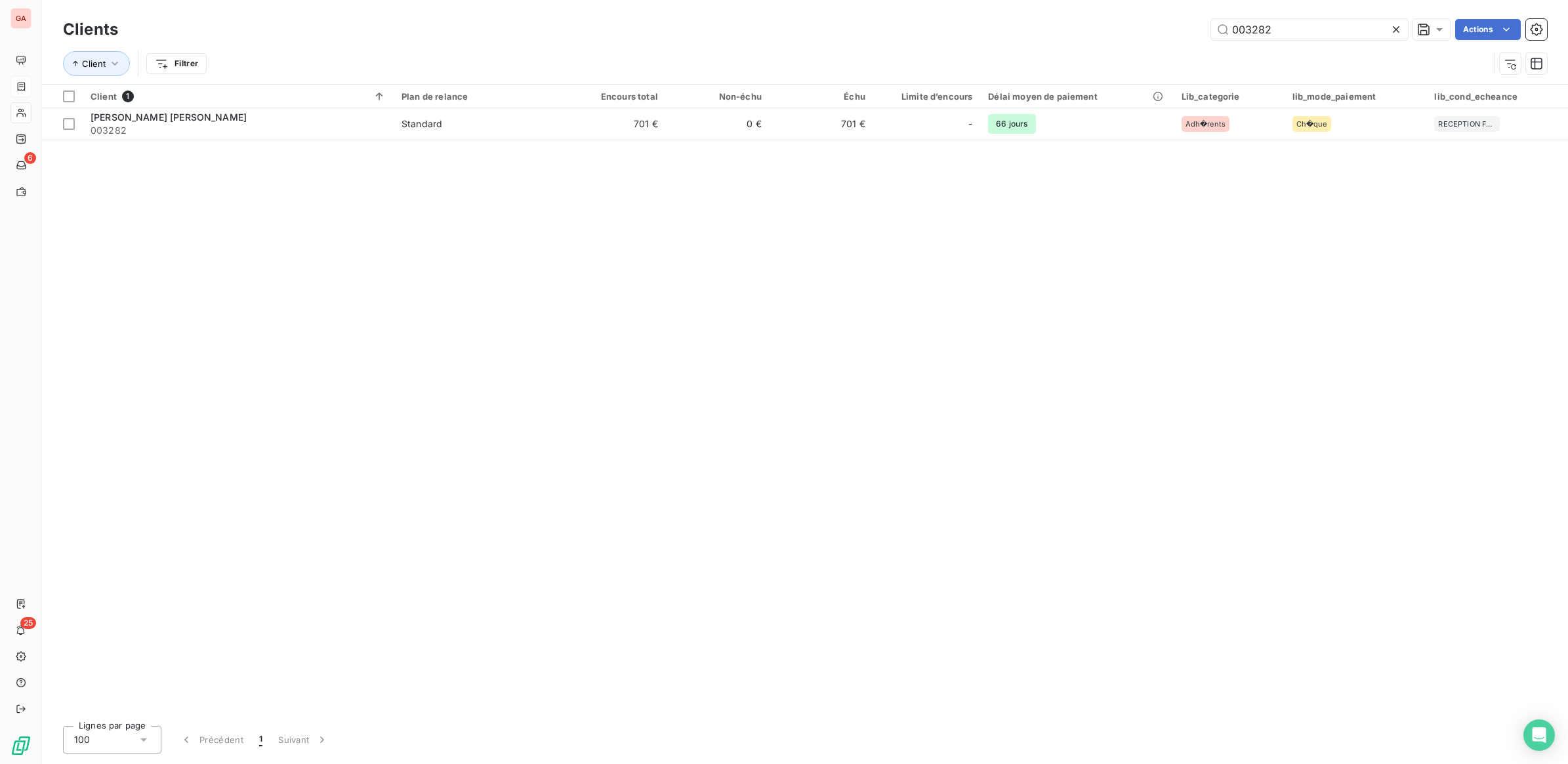
click at [1395, 28] on icon at bounding box center [1395, 29] width 6 height 6
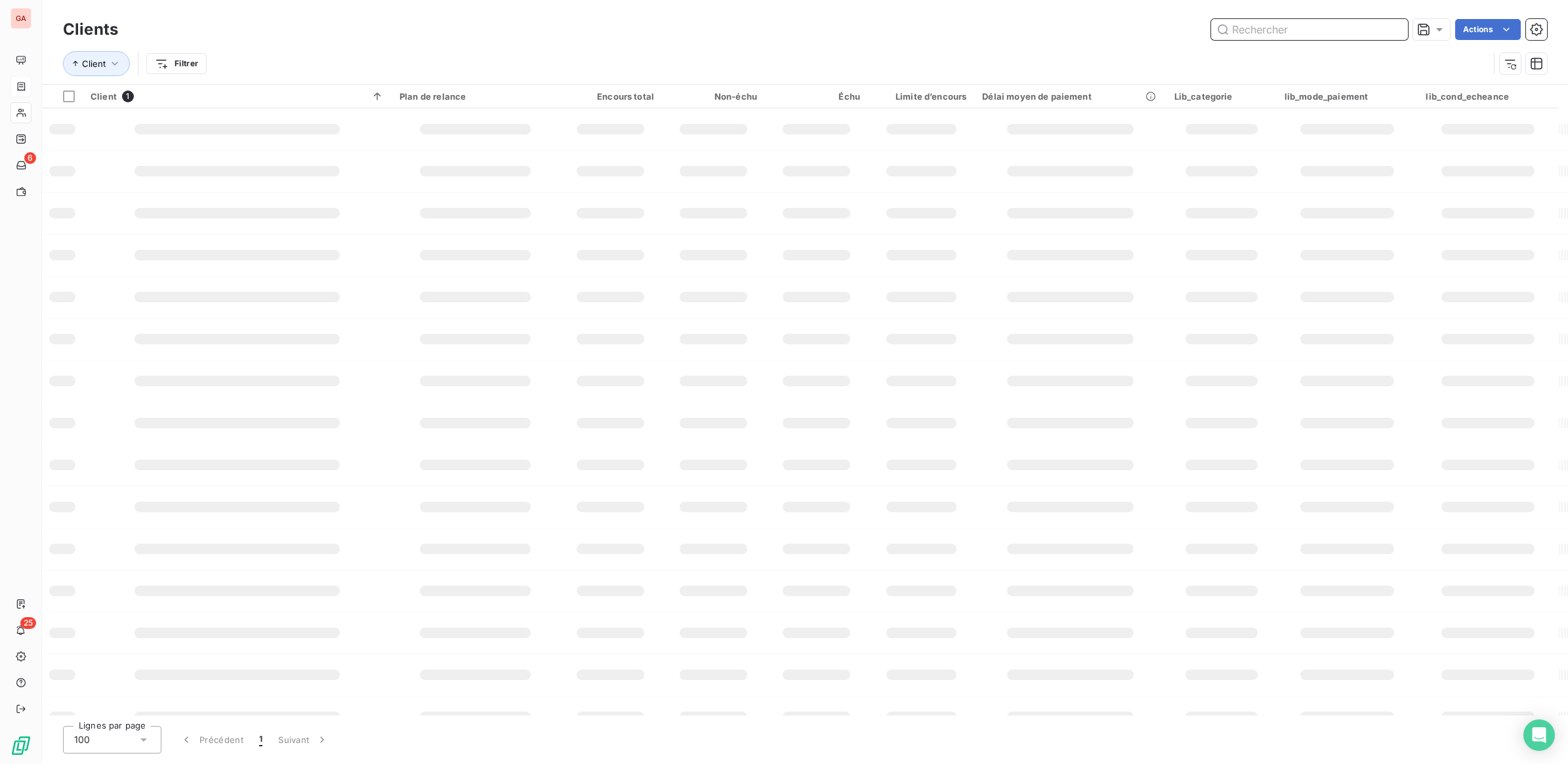
click at [1304, 37] on input "text" at bounding box center [1309, 30] width 197 height 21
type input "003411"
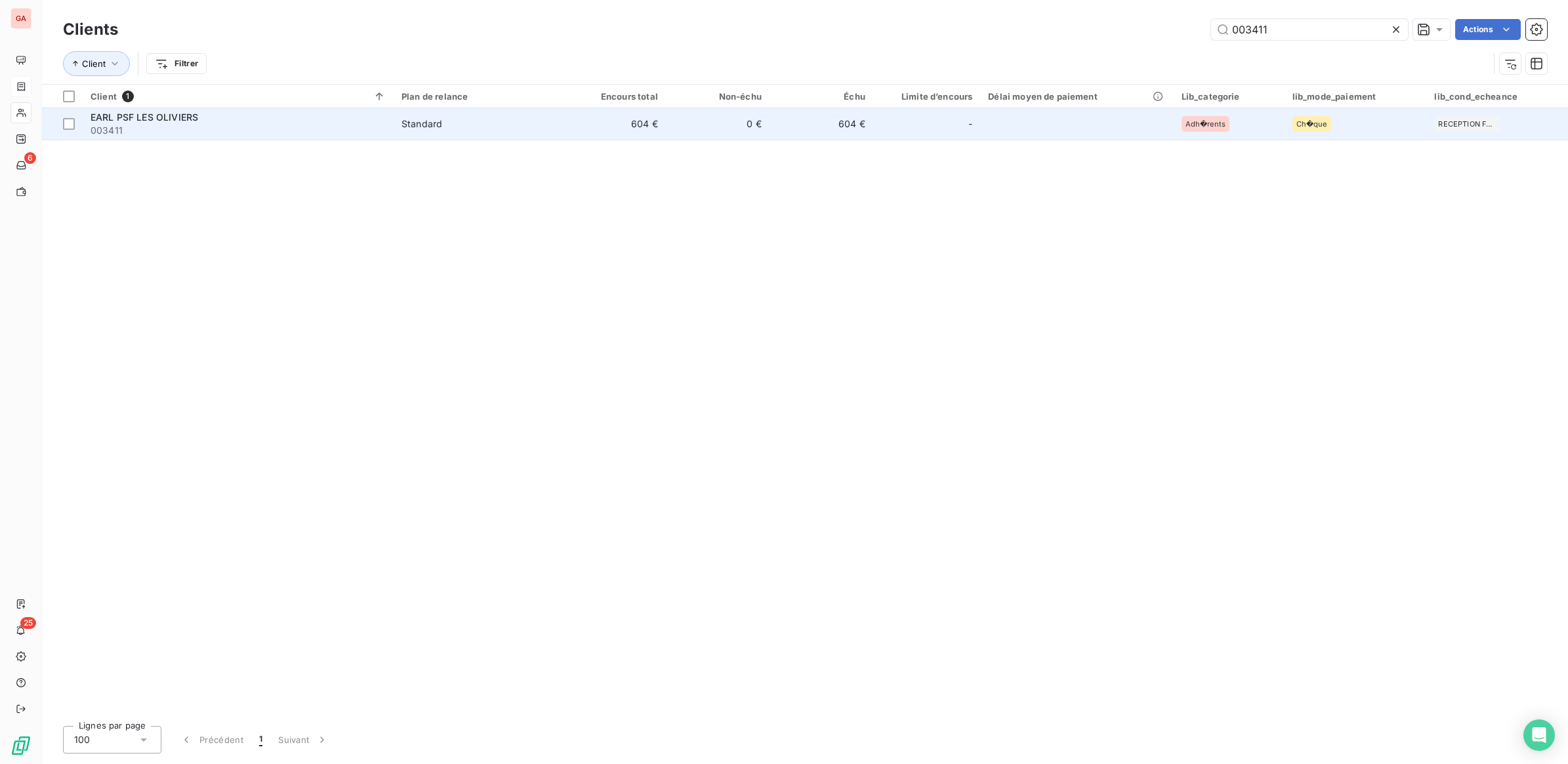
click at [379, 135] on span "003411" at bounding box center [237, 130] width 295 height 13
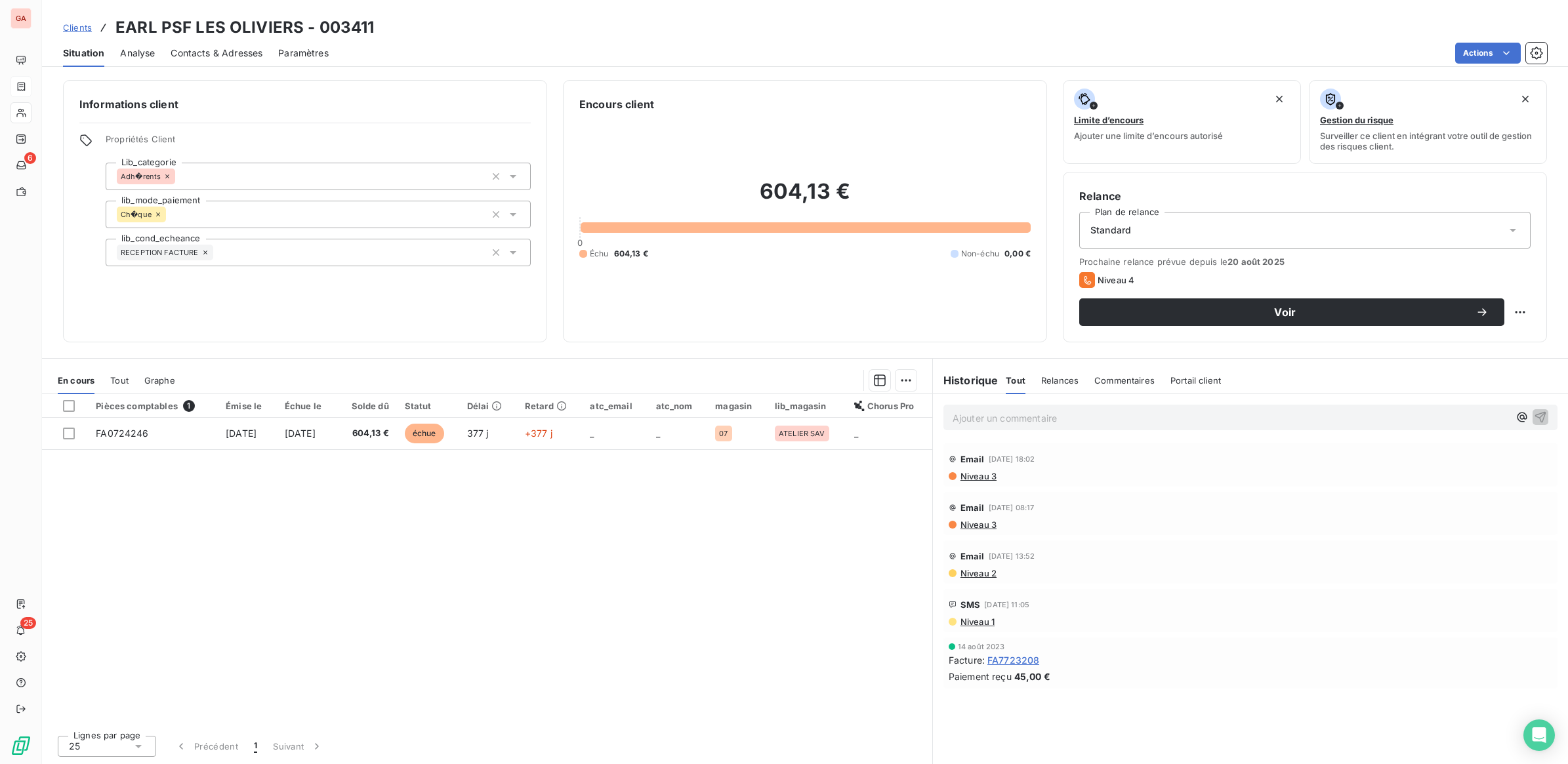
click at [1390, 346] on div "Informations client Propriétés Client Lib_categorie Adh�rents lib_mode_paiement…" at bounding box center [804, 418] width 1525 height 692
click at [1403, 309] on span "Voir" at bounding box center [1285, 311] width 381 height 10
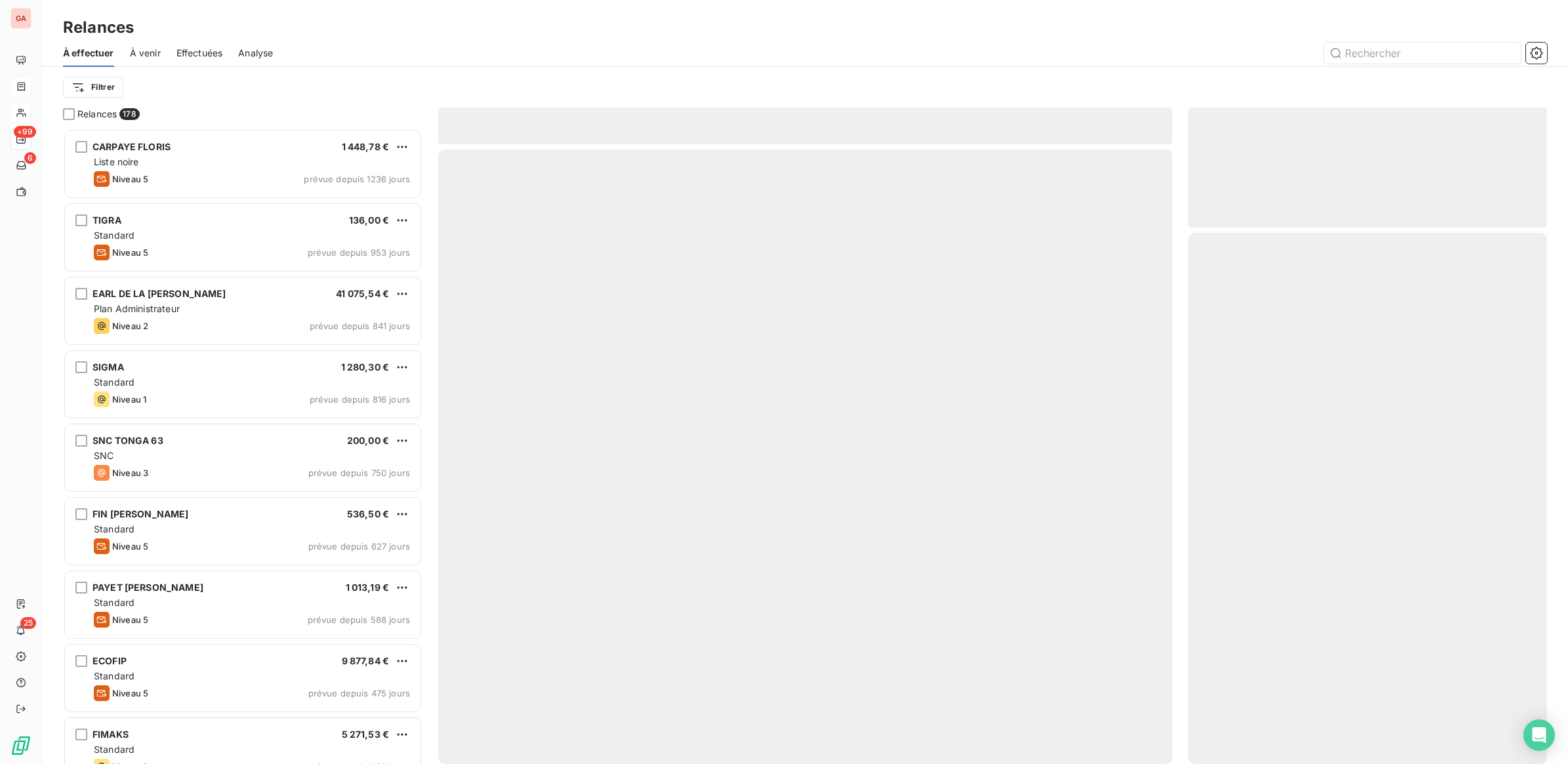
scroll to position [624, 346]
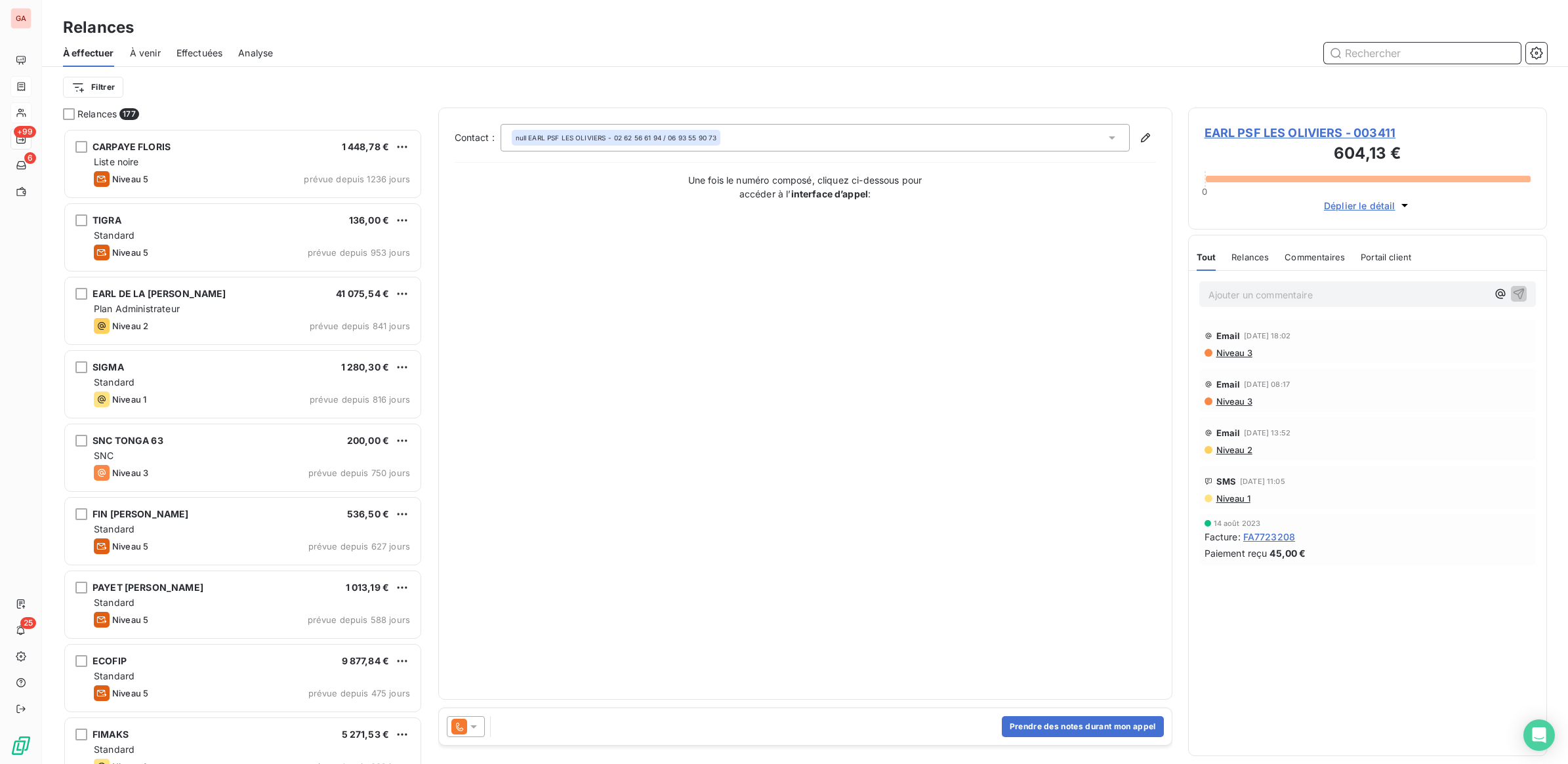
click at [1371, 246] on div "Portail client" at bounding box center [1385, 257] width 51 height 28
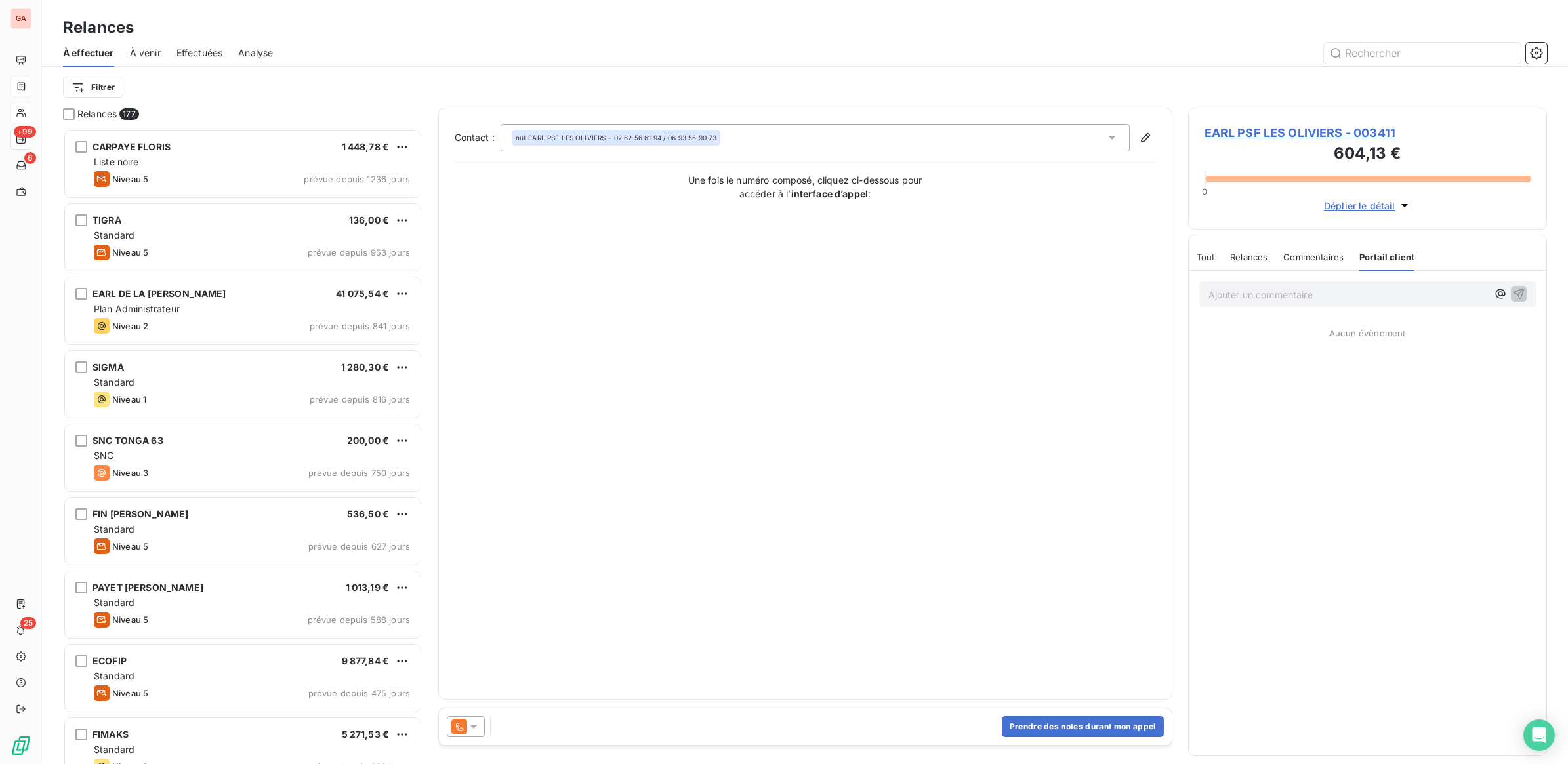
click at [1363, 258] on span "Portail client" at bounding box center [1387, 257] width 55 height 10
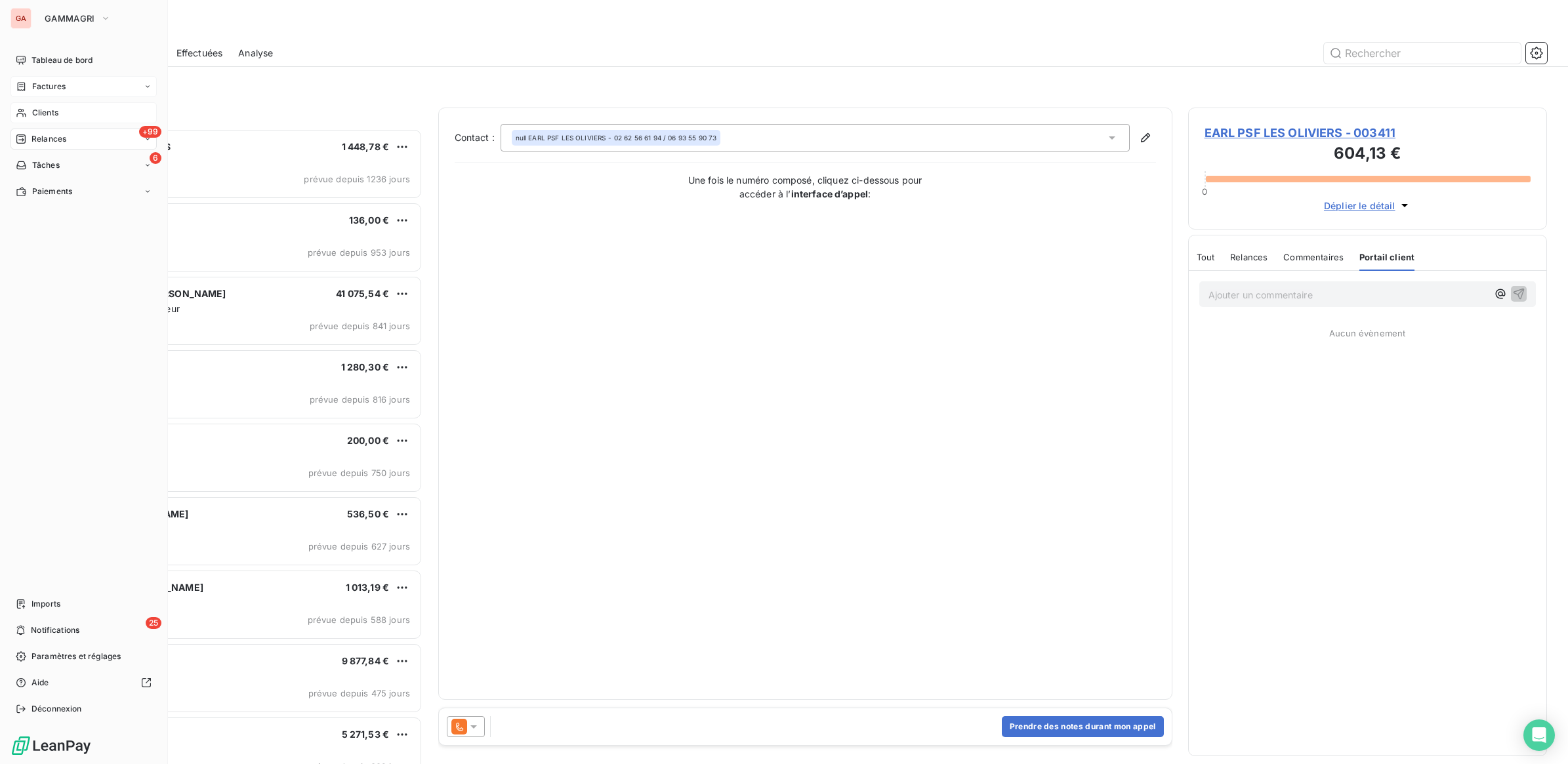
click at [38, 110] on span "Clients" at bounding box center [45, 113] width 26 height 12
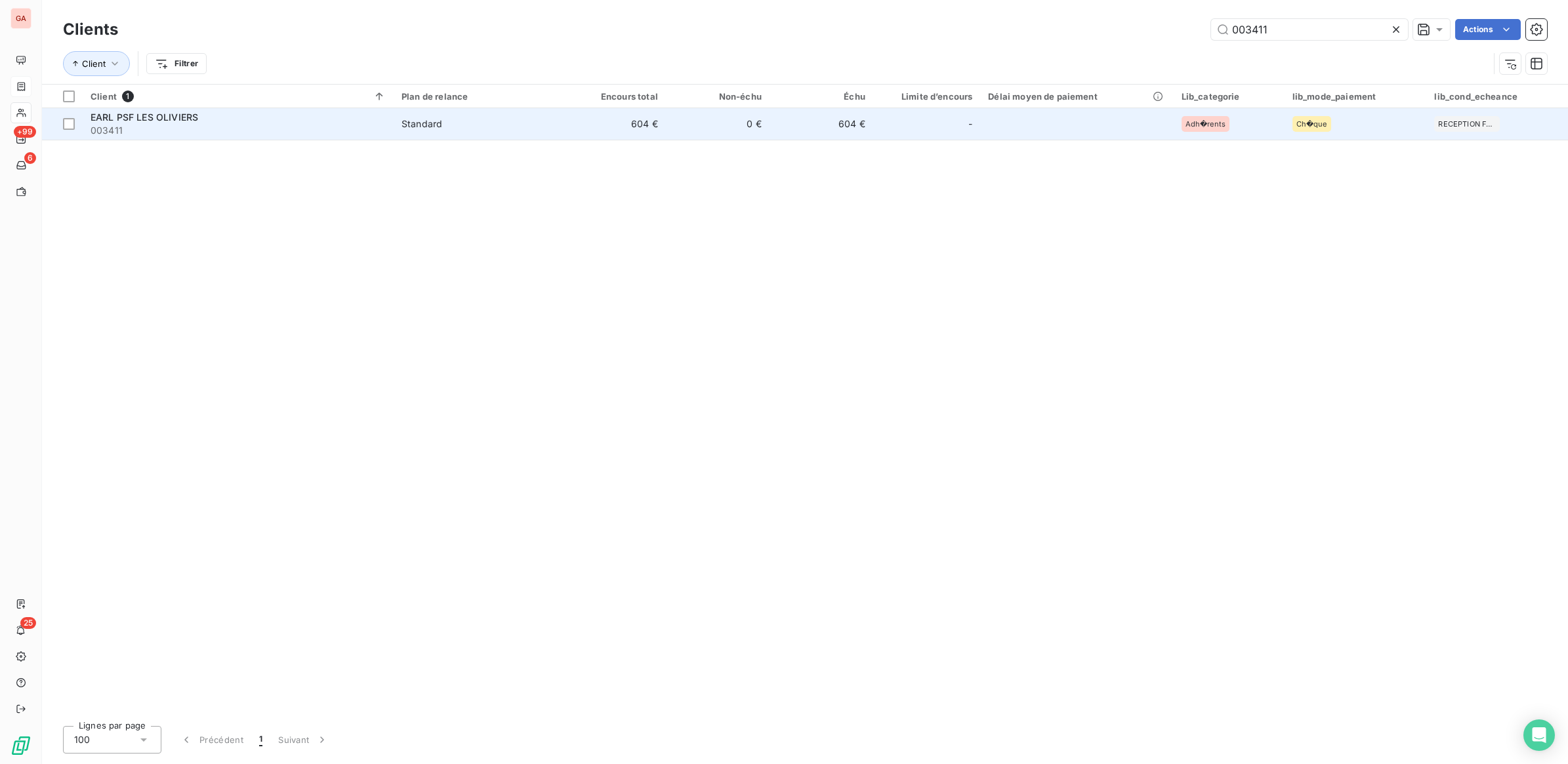
click at [457, 120] on span "Standard" at bounding box center [477, 124] width 152 height 13
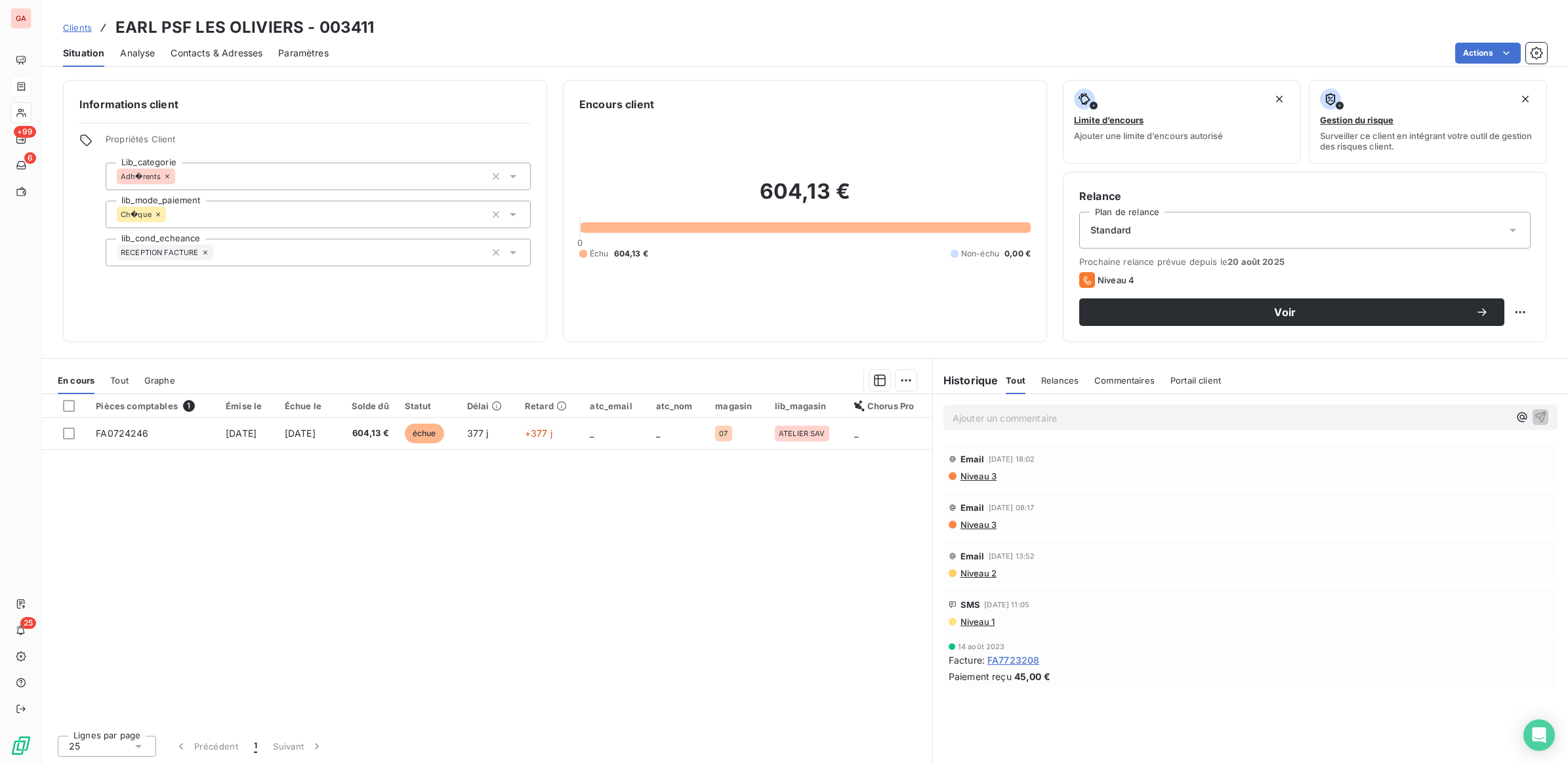
click at [1156, 234] on div "Standard" at bounding box center [1305, 230] width 451 height 37
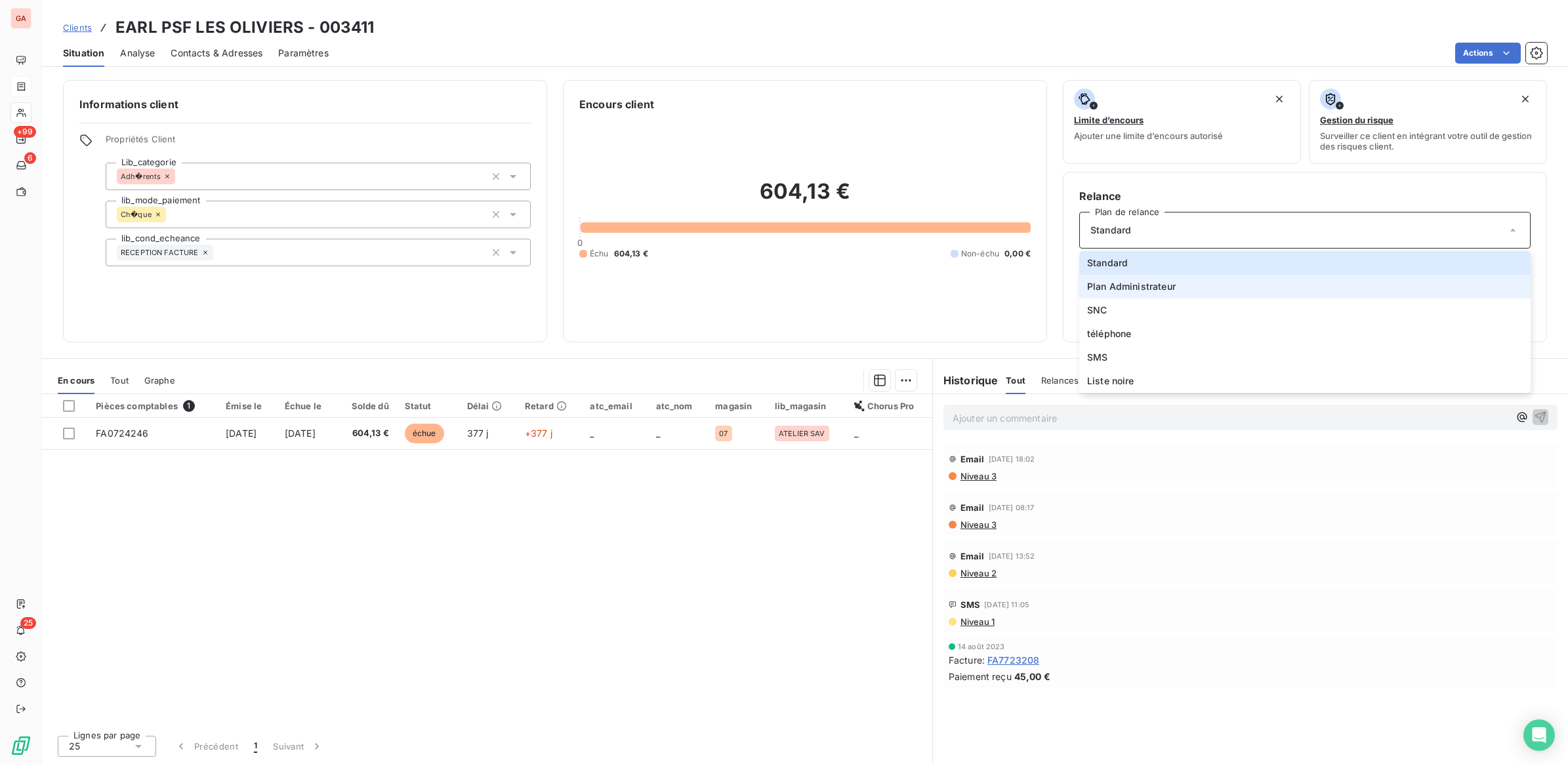
click at [1138, 281] on span "Plan Administrateur" at bounding box center [1131, 286] width 89 height 13
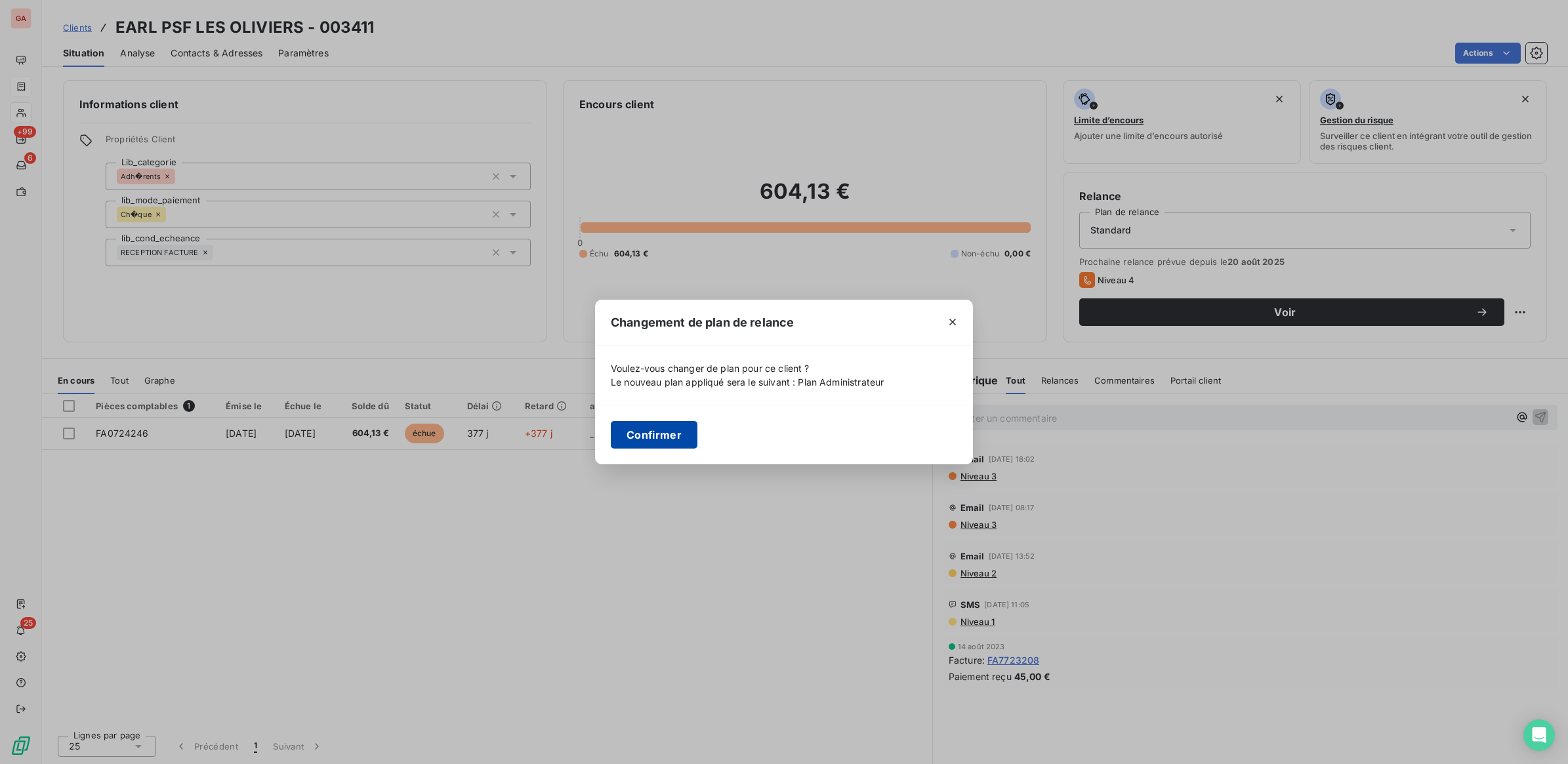
click at [657, 437] on button "Confirmer" at bounding box center [654, 435] width 87 height 28
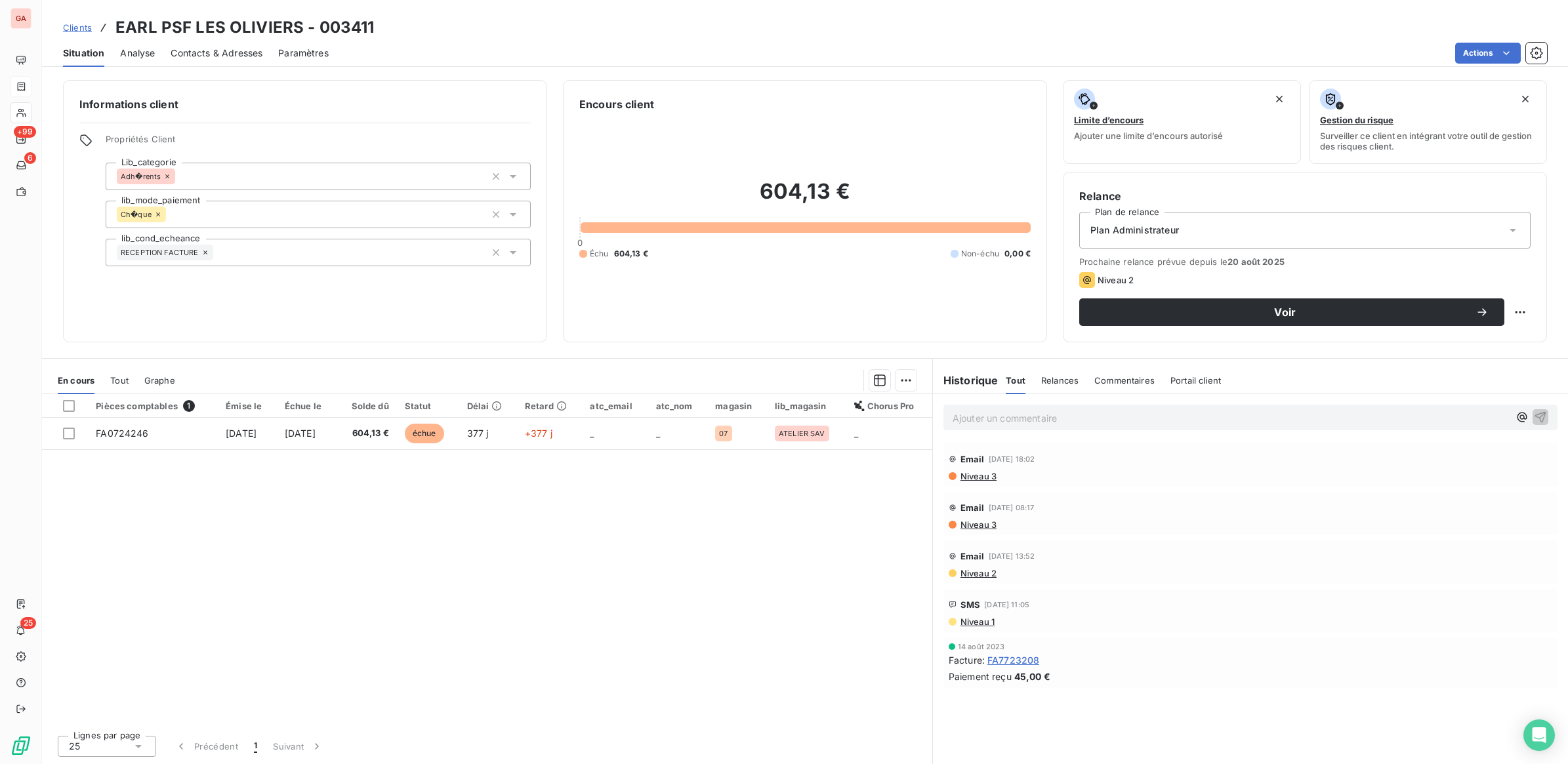
click at [84, 30] on span "Clients" at bounding box center [77, 27] width 29 height 10
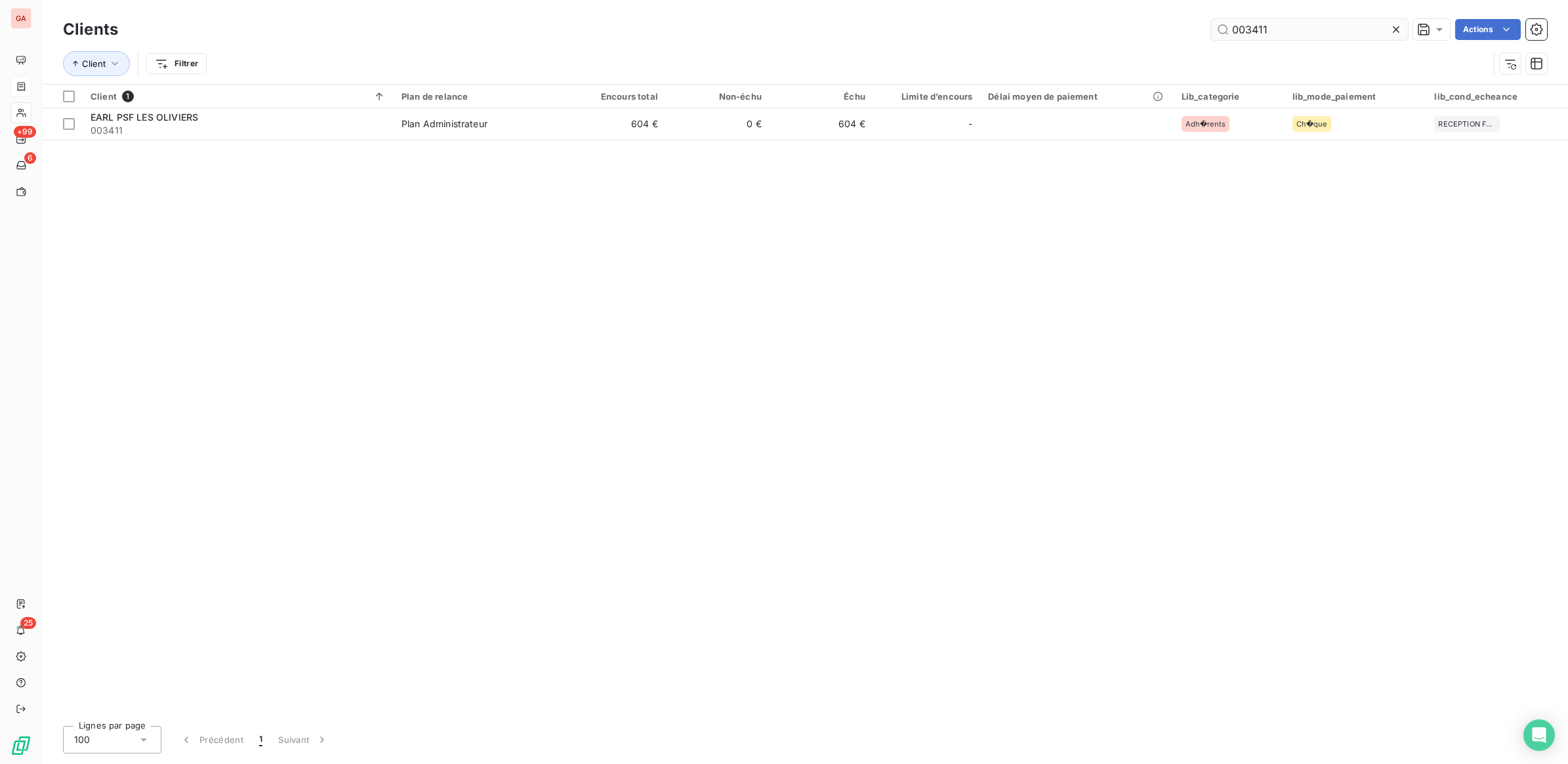
click at [1274, 32] on input "003411" at bounding box center [1309, 30] width 197 height 21
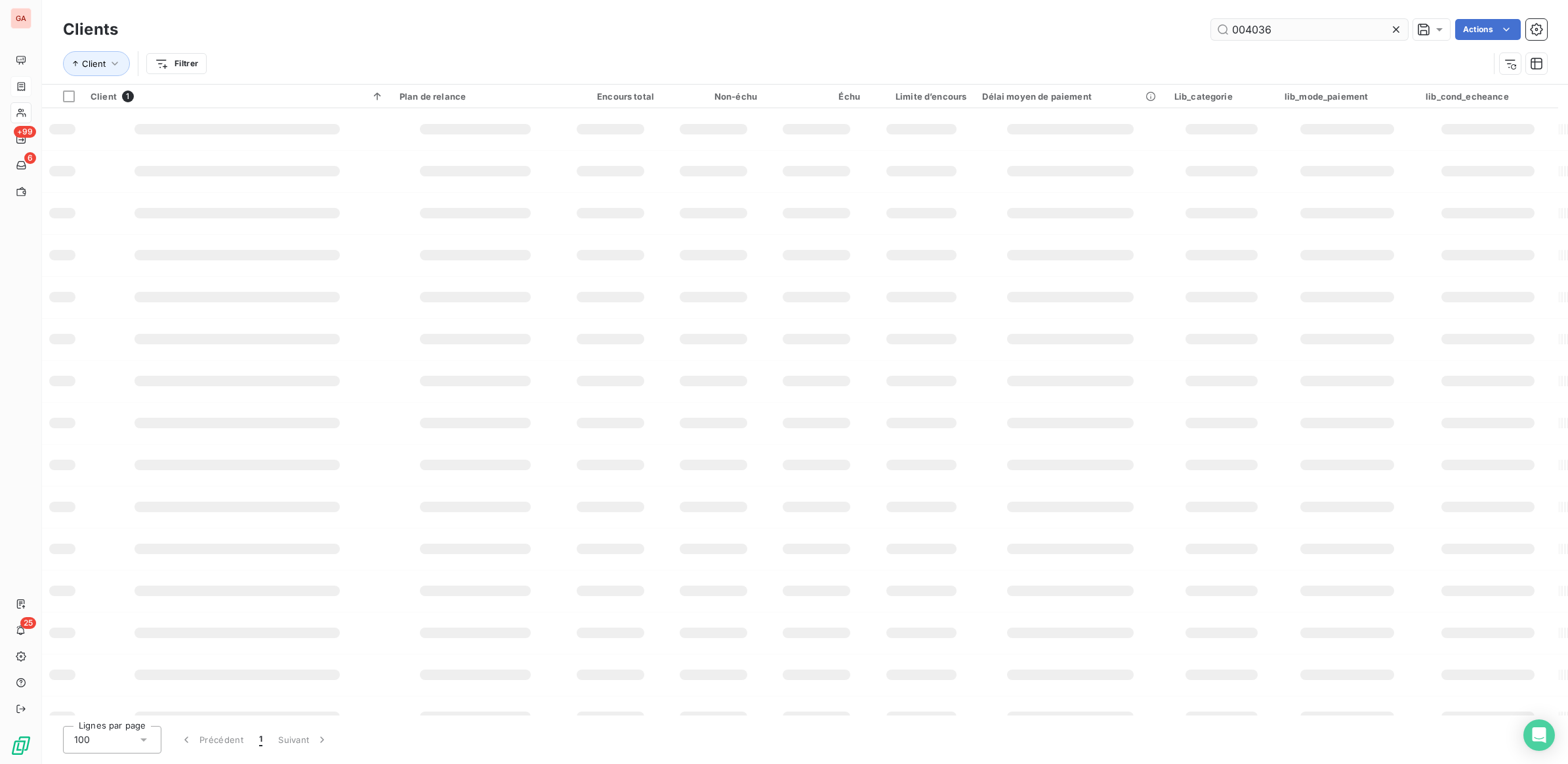
type input "004036"
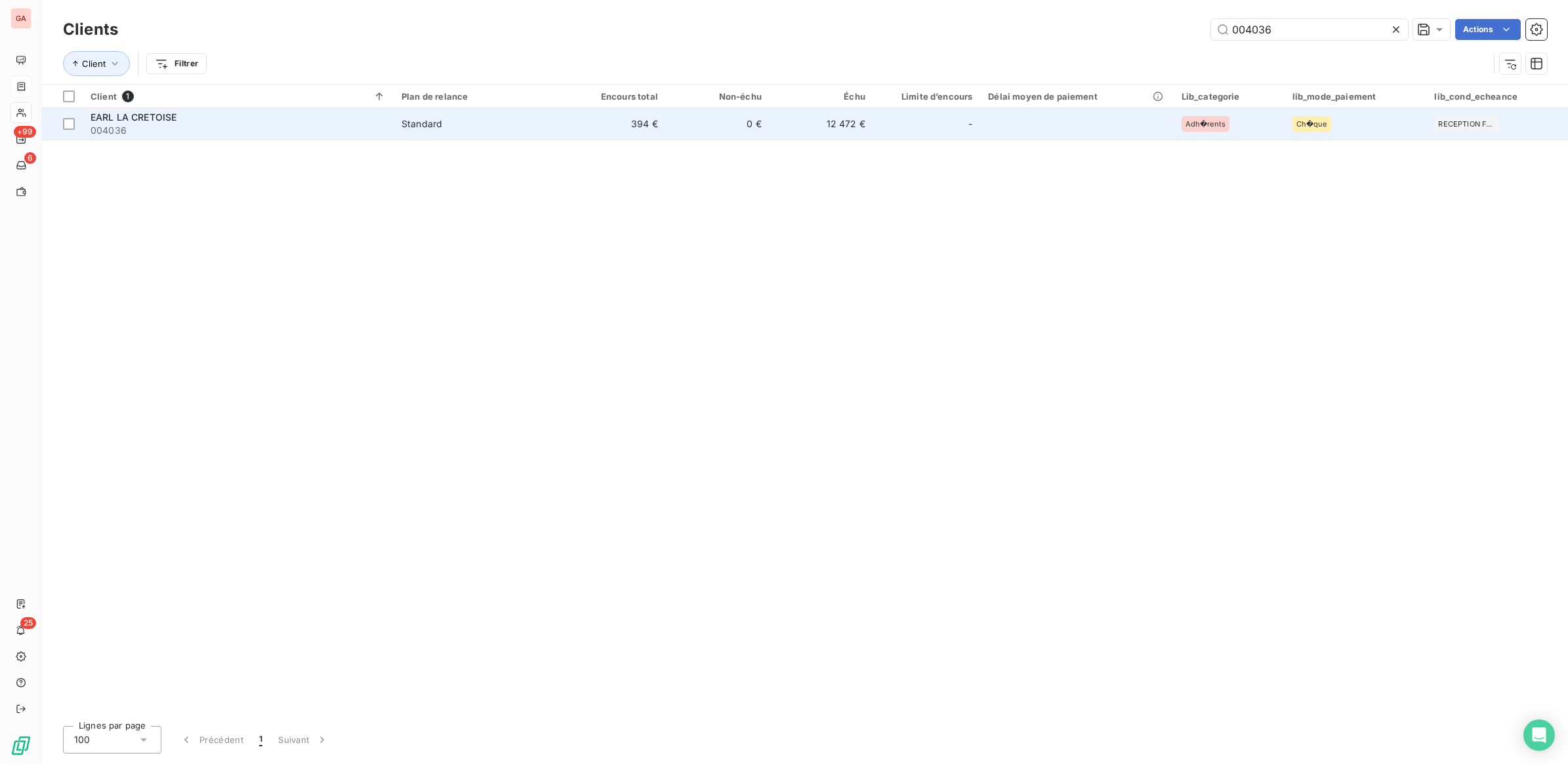
click at [745, 135] on td "0 €" at bounding box center [718, 124] width 103 height 31
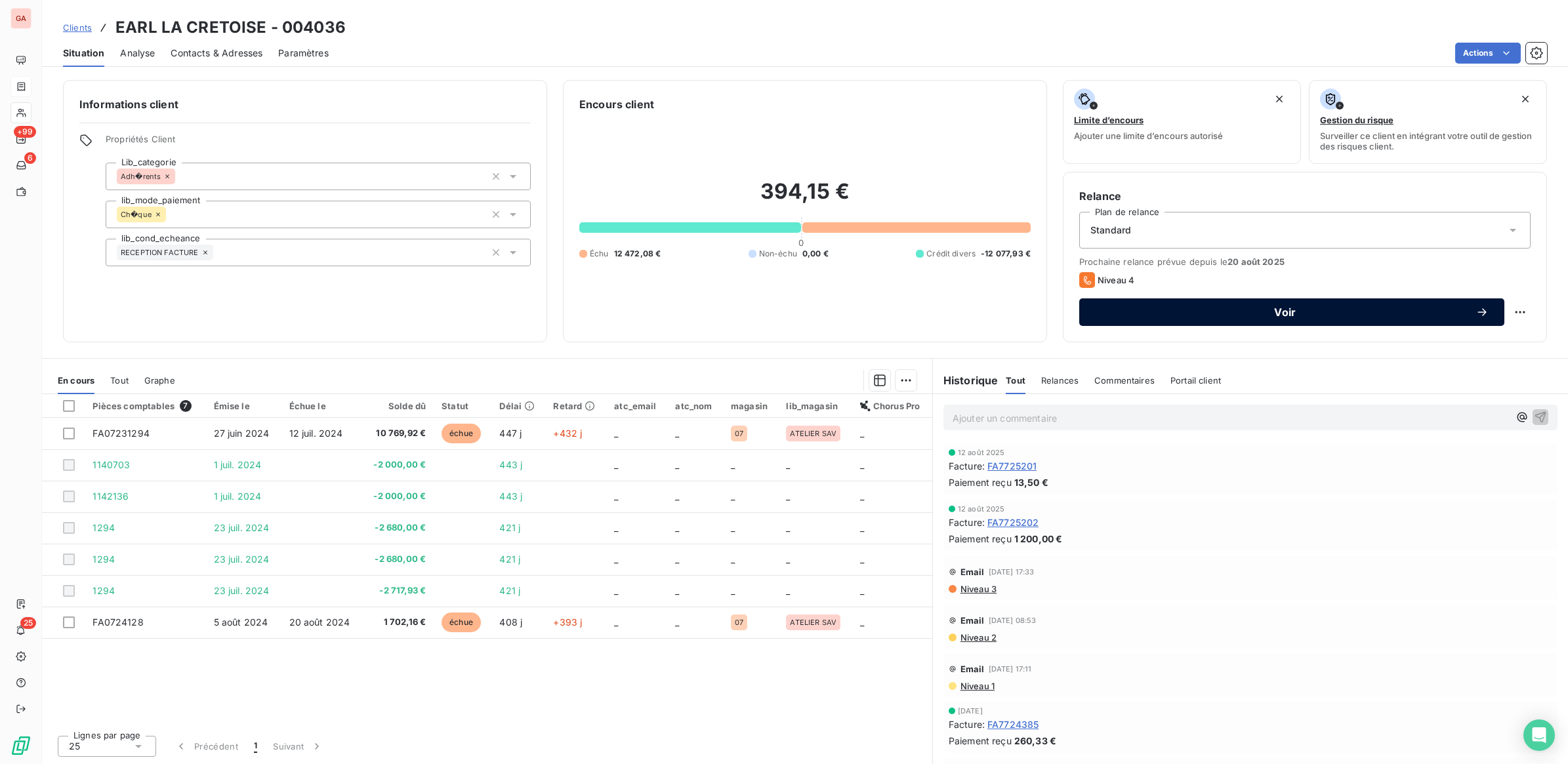
click at [1301, 298] on button "Voir" at bounding box center [1292, 312] width 425 height 28
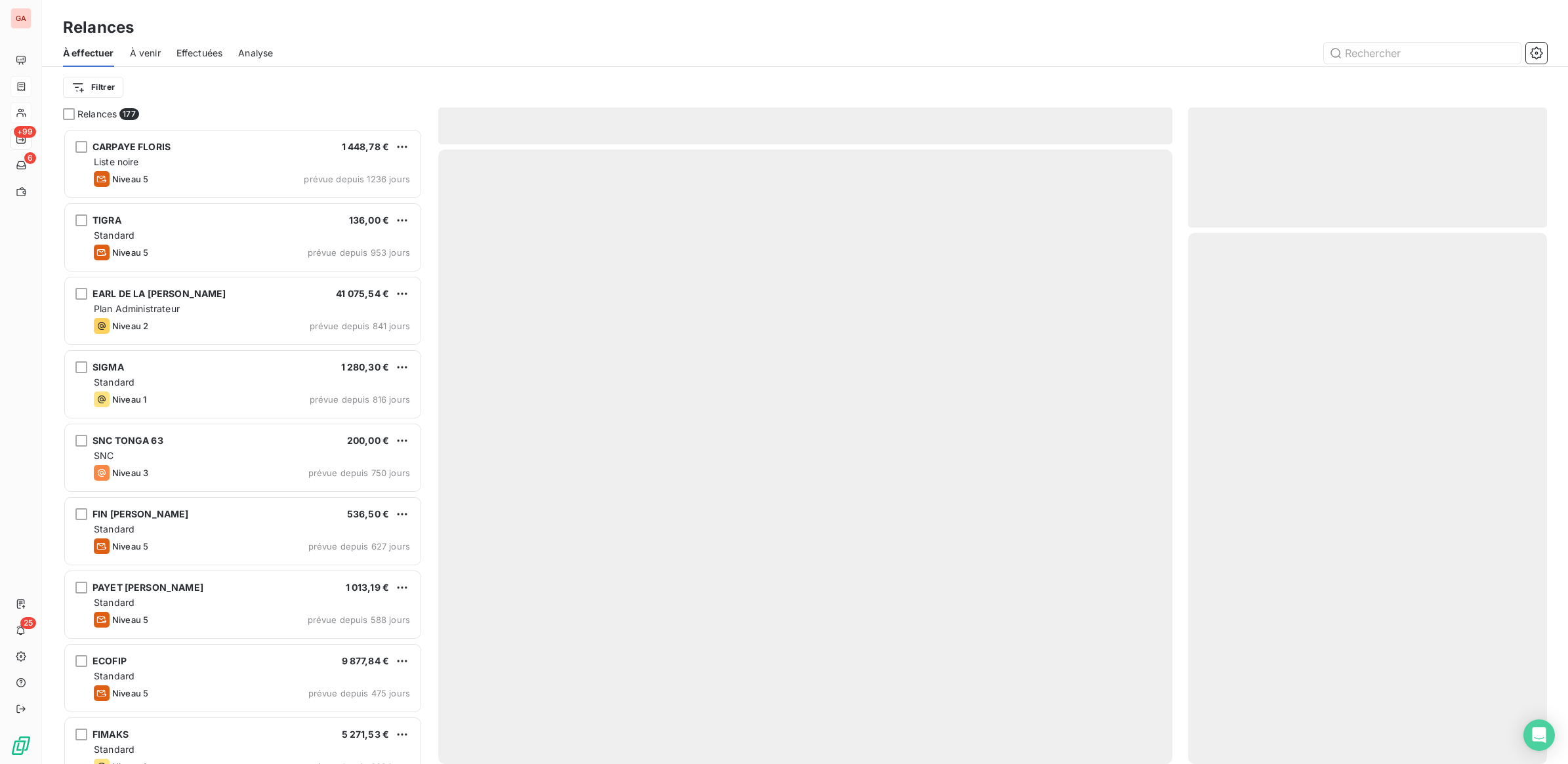
scroll to position [624, 346]
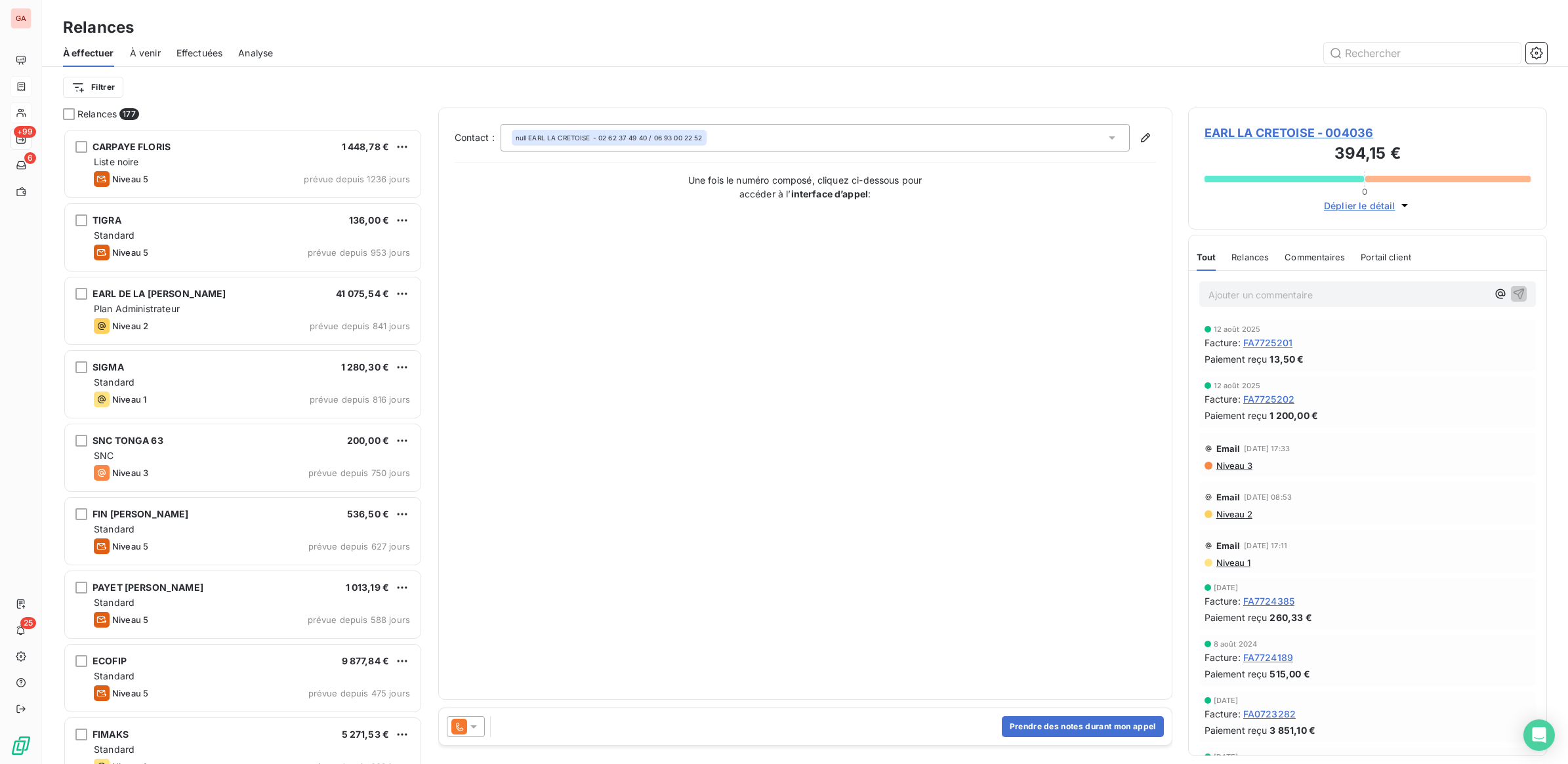
click at [480, 722] on icon at bounding box center [473, 727] width 13 height 13
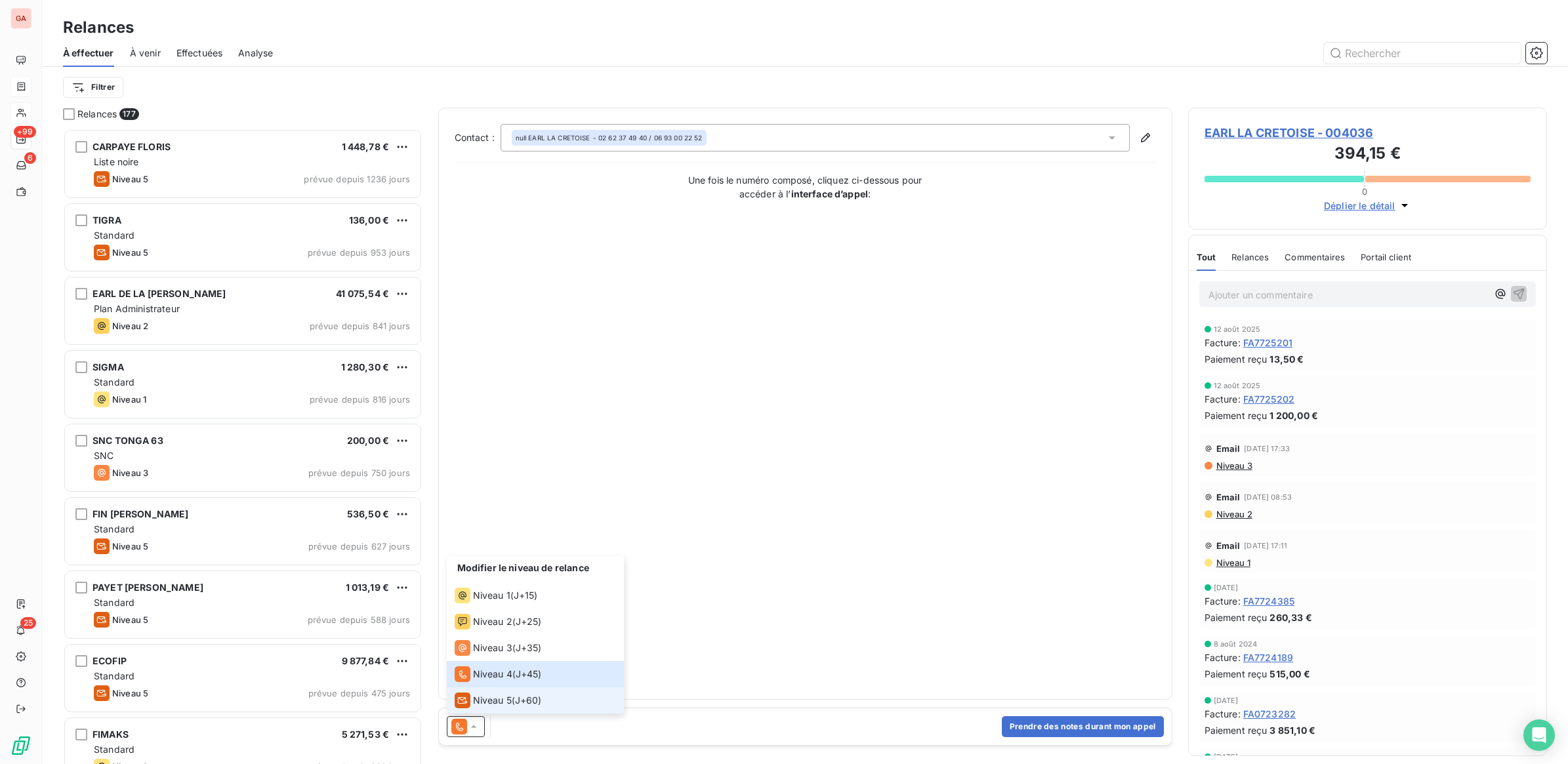
click at [490, 697] on span "Niveau 5" at bounding box center [492, 700] width 39 height 13
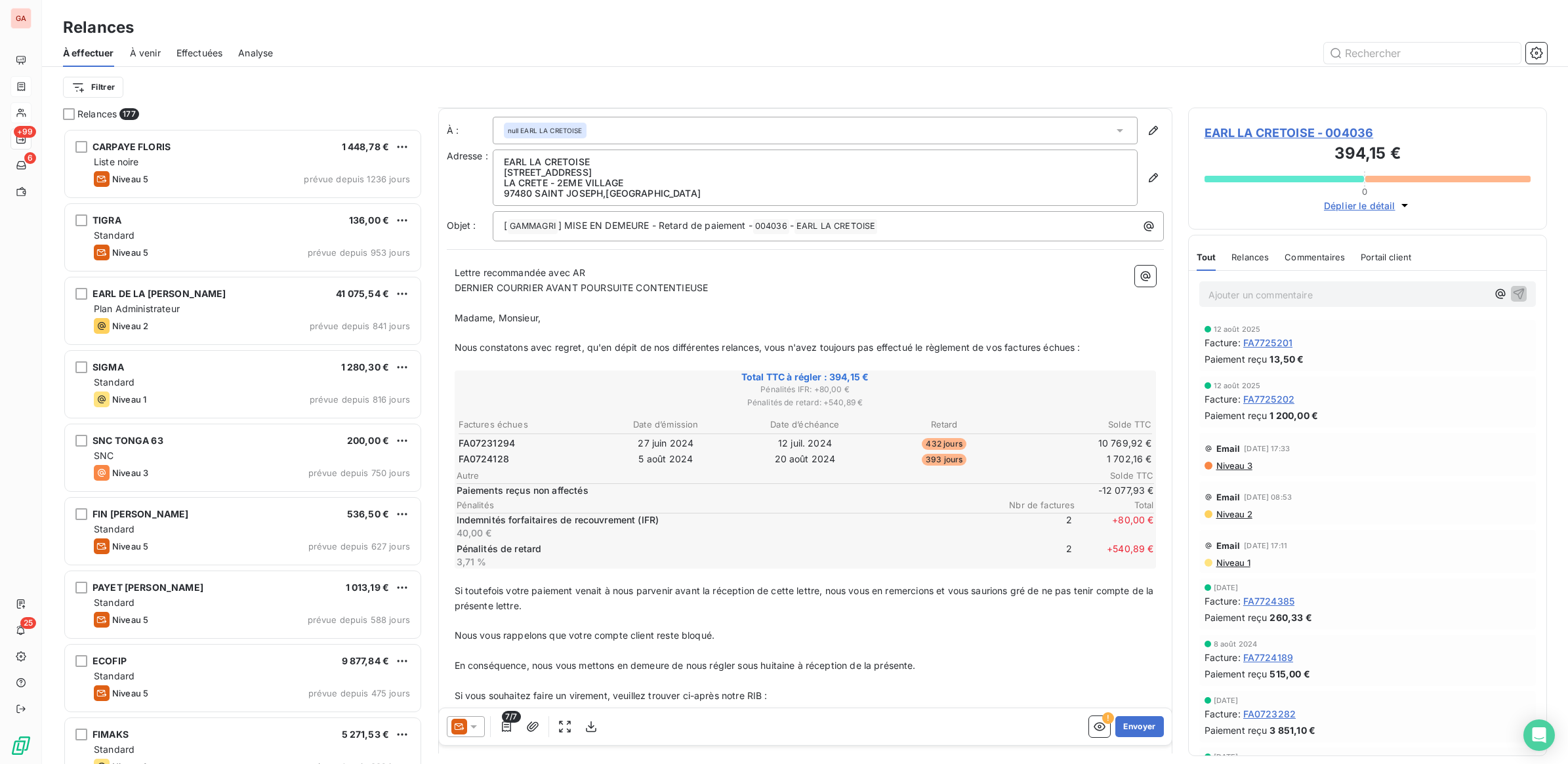
scroll to position [82, 0]
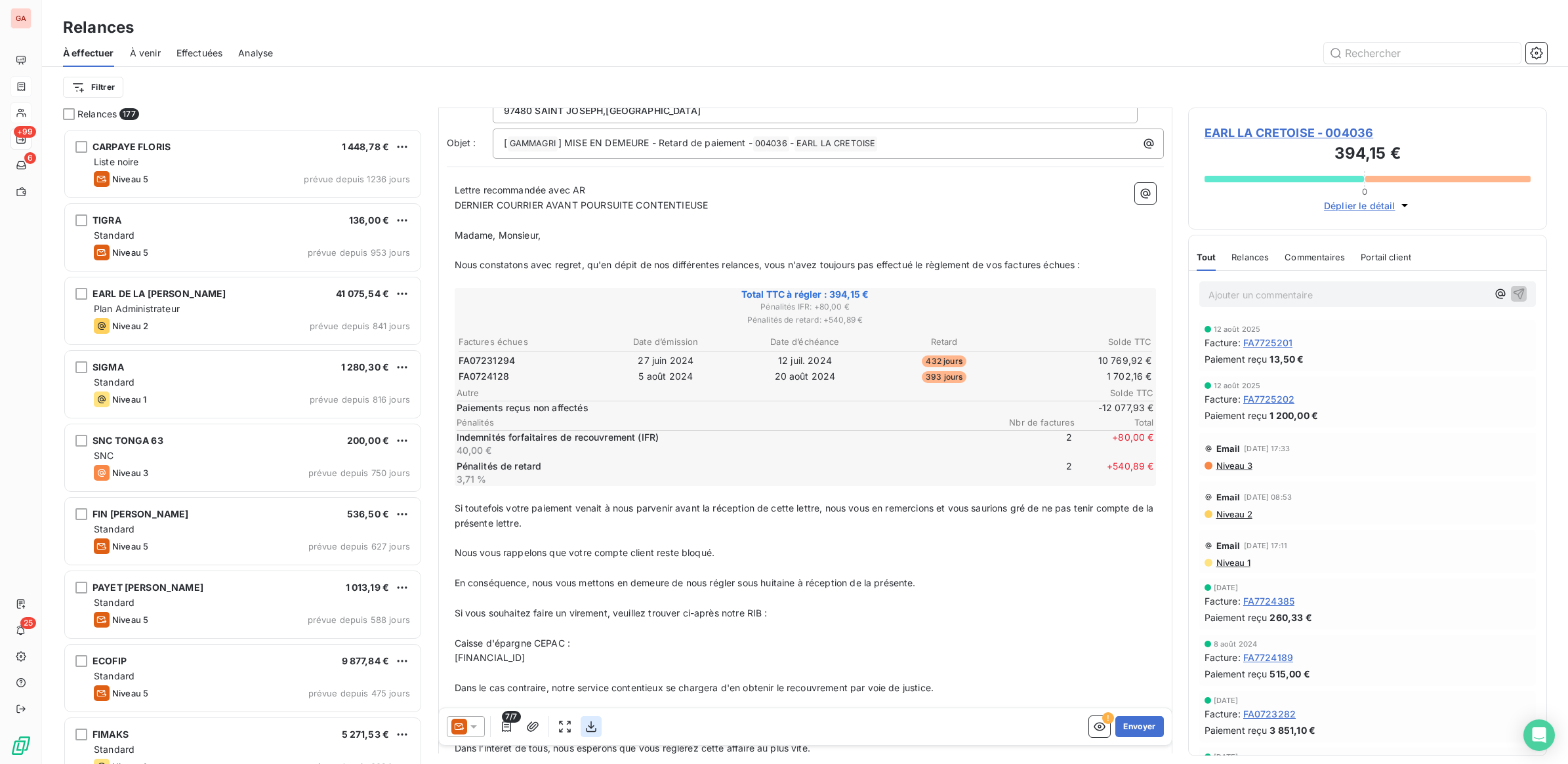
click at [590, 726] on icon "button" at bounding box center [591, 727] width 13 height 13
click at [1127, 727] on button "Envoyer" at bounding box center [1139, 726] width 48 height 21
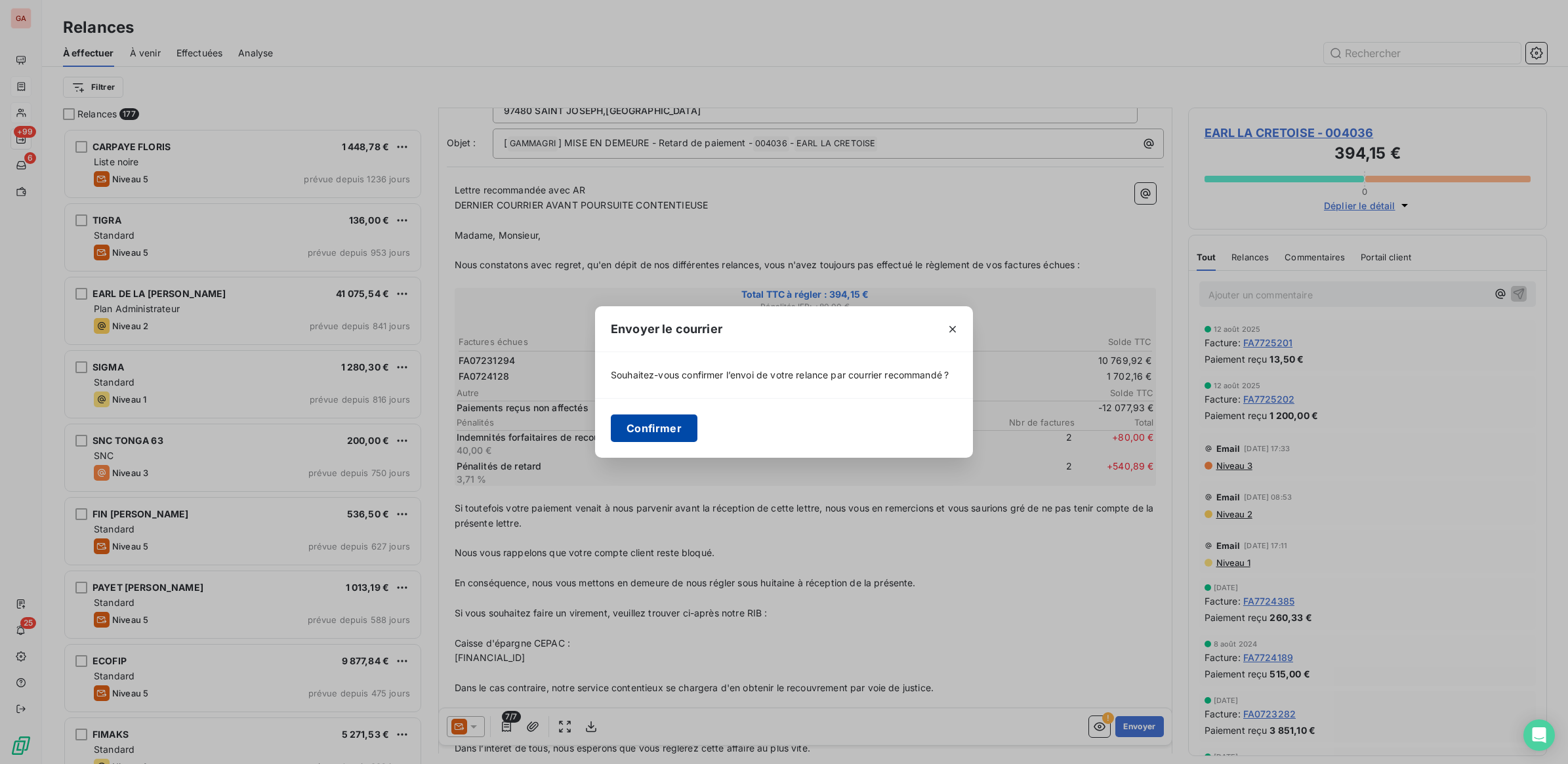
drag, startPoint x: 634, startPoint y: 435, endPoint x: 657, endPoint y: 435, distance: 23.0
click at [635, 435] on button "Confirmer" at bounding box center [654, 429] width 87 height 28
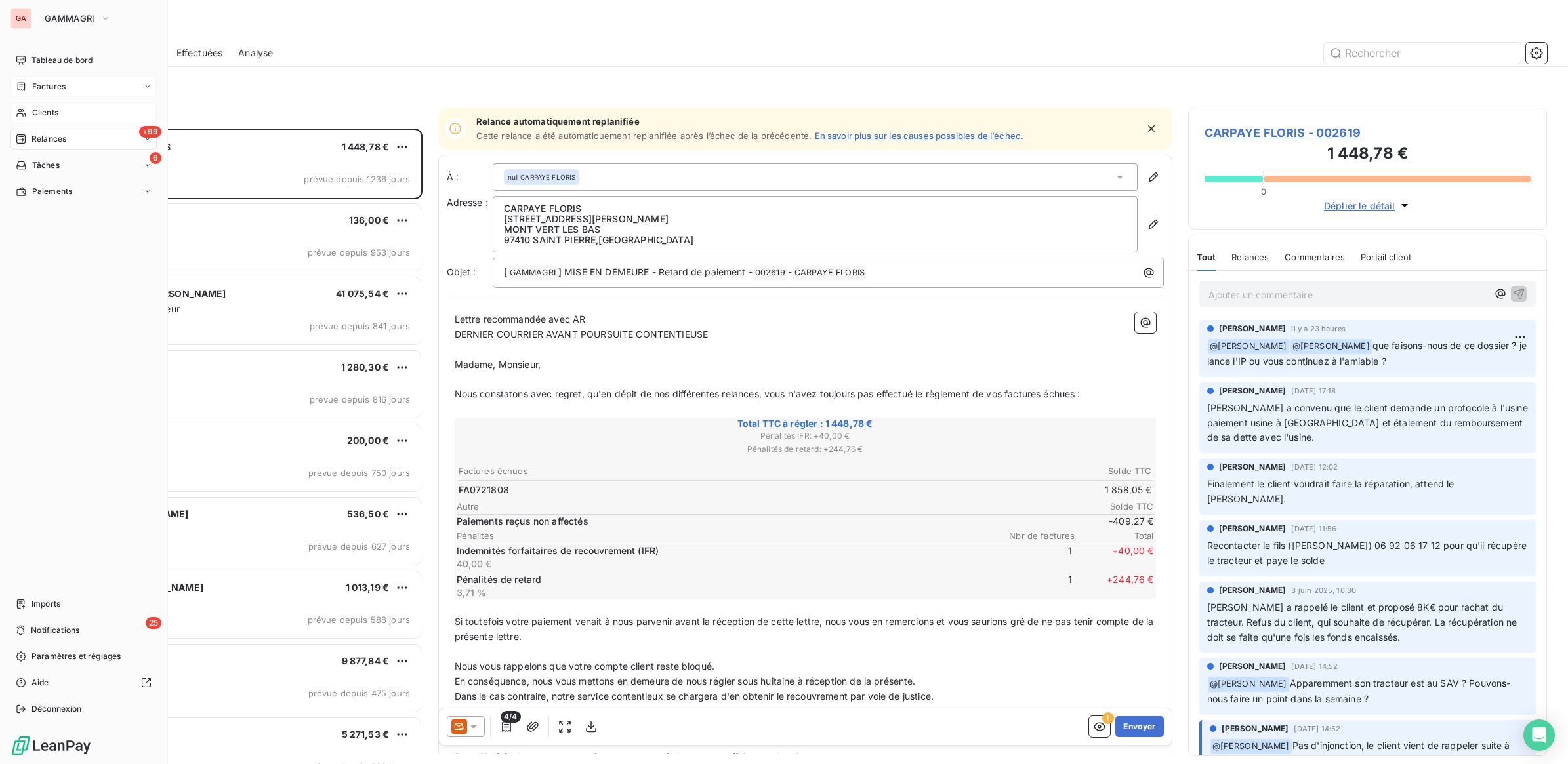
click at [50, 110] on span "Clients" at bounding box center [45, 113] width 26 height 12
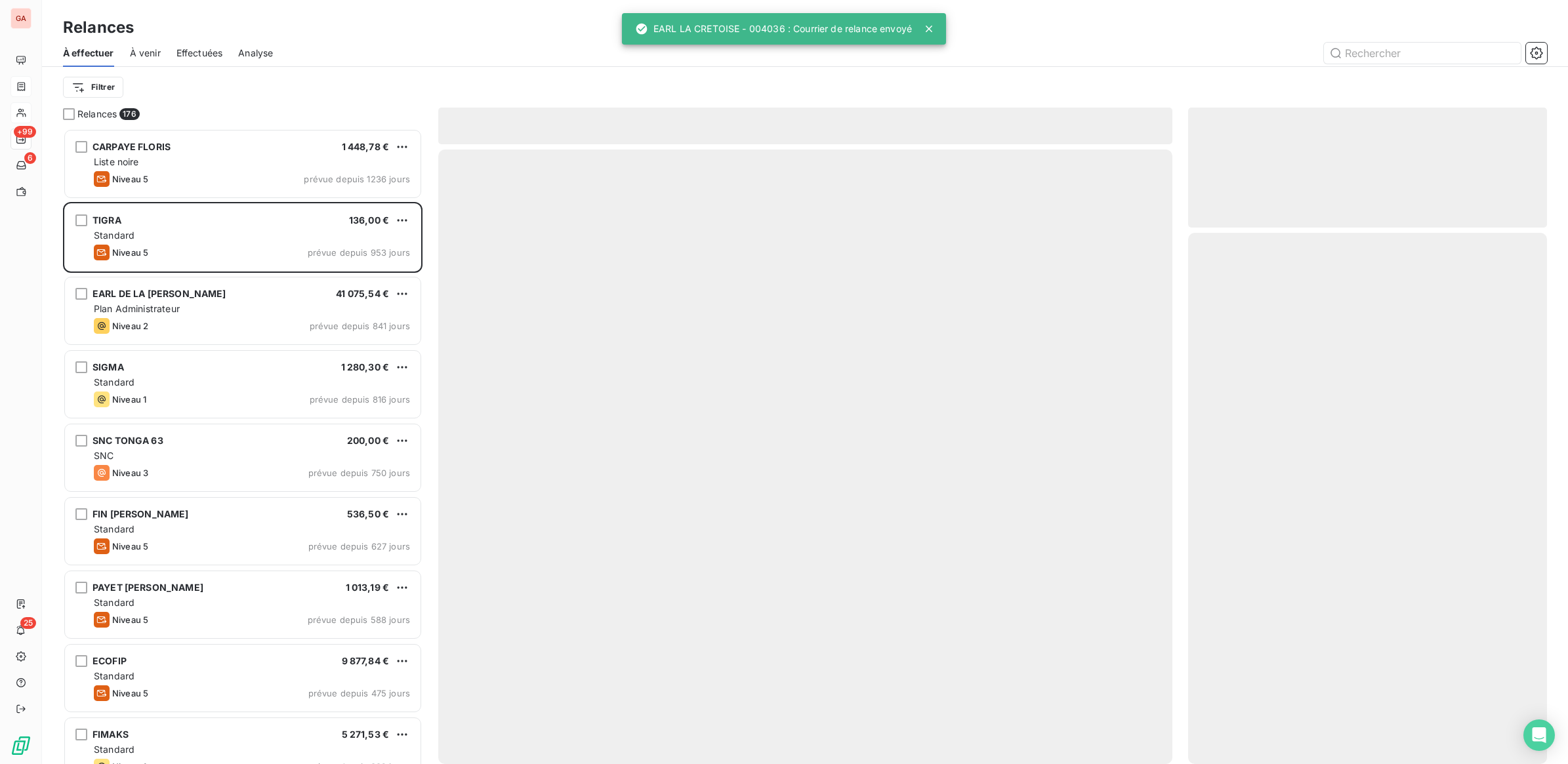
scroll to position [624, 346]
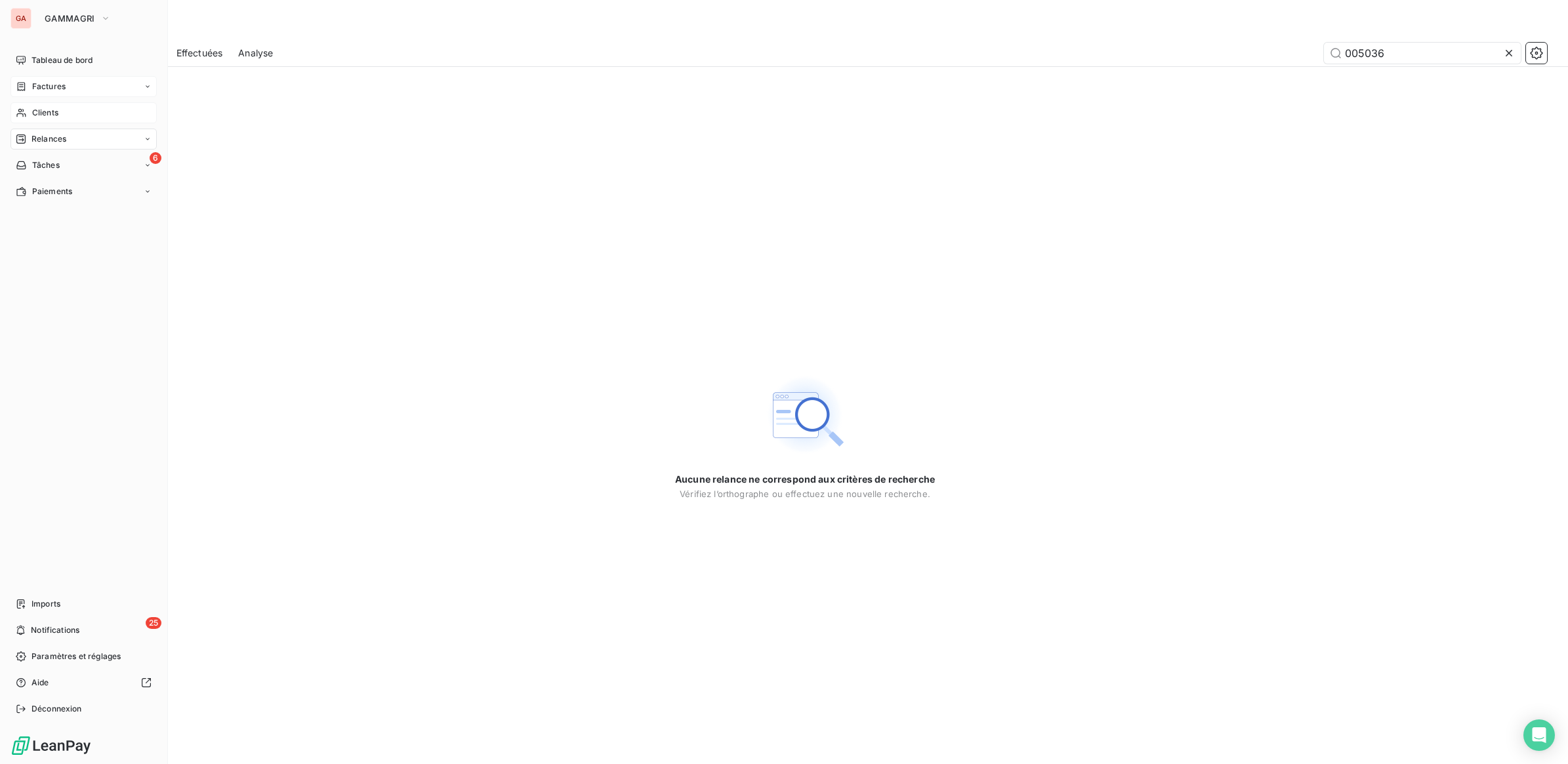
type input "005036"
click at [24, 114] on icon at bounding box center [21, 113] width 9 height 8
click at [82, 115] on div "Clients" at bounding box center [83, 113] width 146 height 21
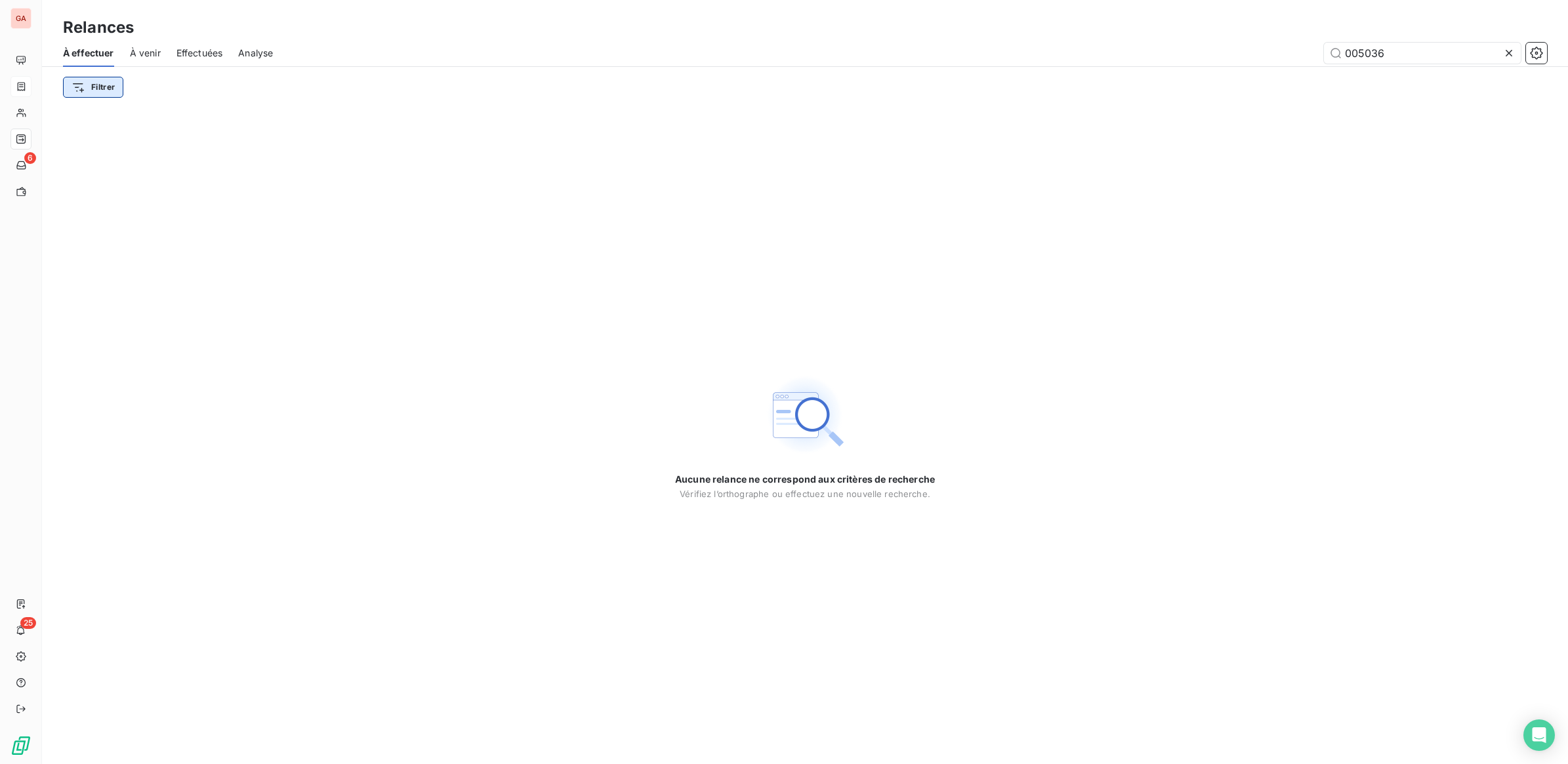
click at [82, 87] on html "GA 6 25 Relances À effectuer À venir Effectuées Analyse 005036 Filtrer Aucune r…" at bounding box center [784, 382] width 1568 height 764
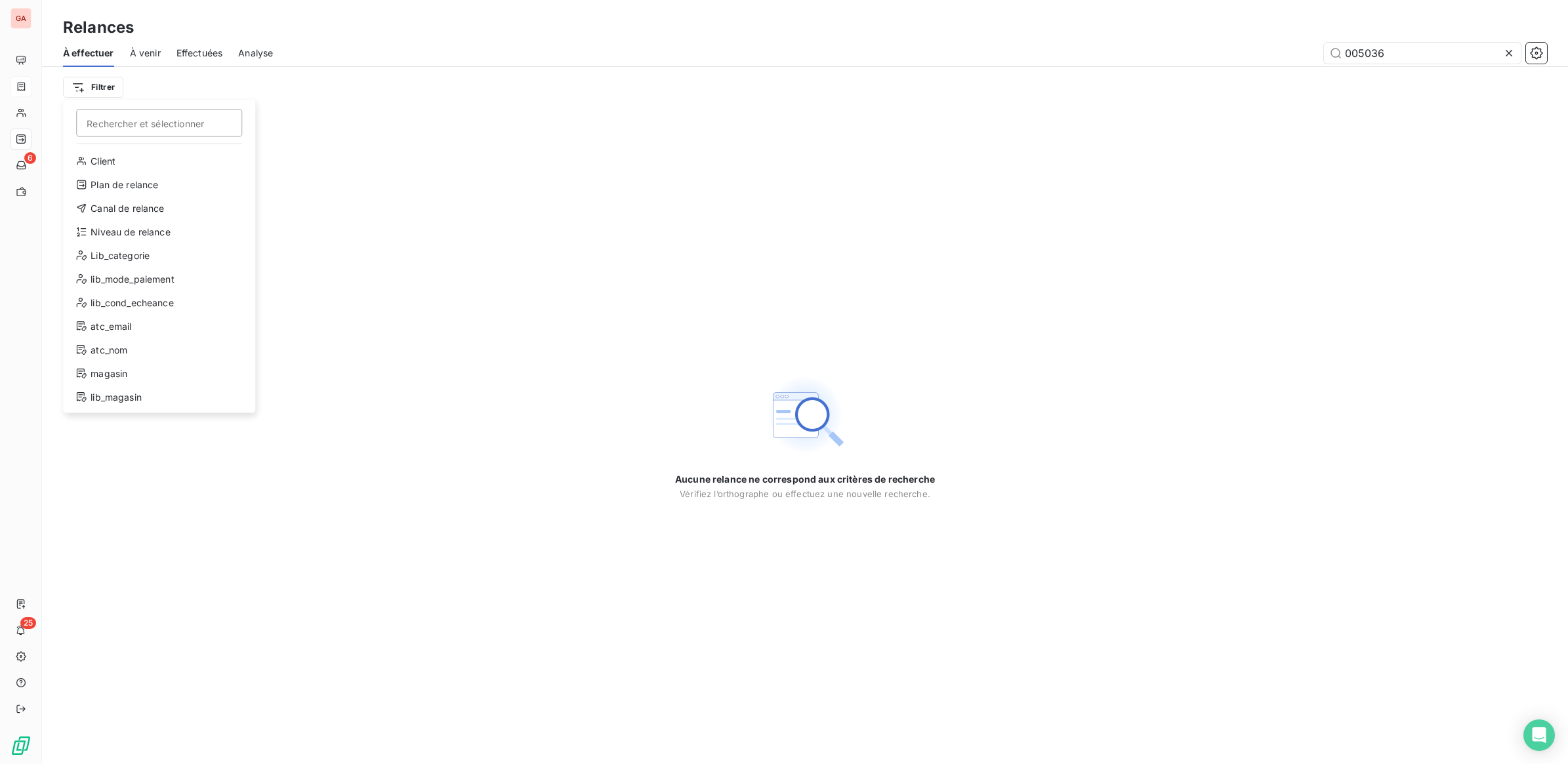
click at [83, 86] on html "GA 6 25 Relances À effectuer À venir Effectuées Analyse 005036 Filtrer Recherch…" at bounding box center [784, 382] width 1568 height 764
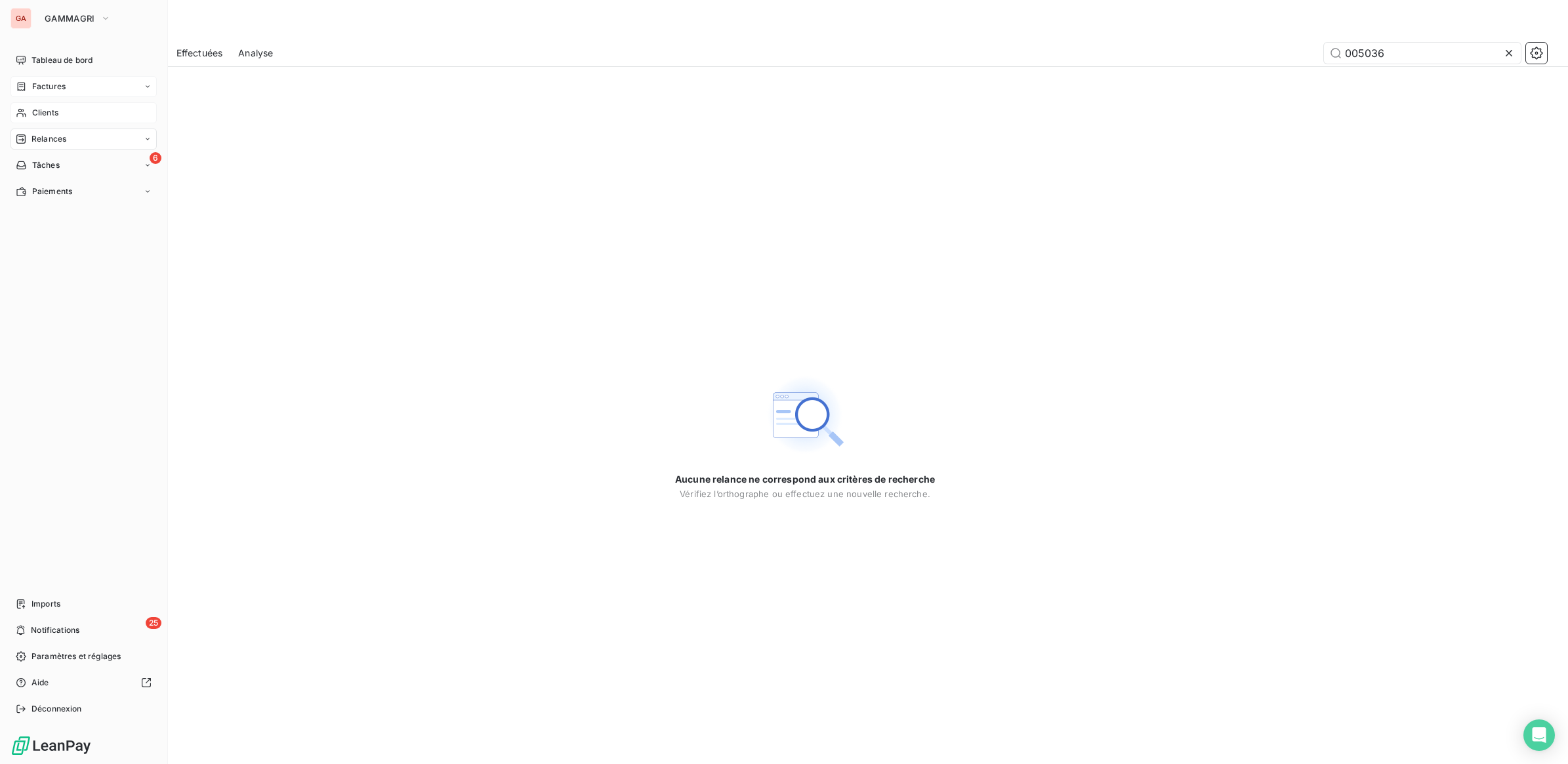
click at [76, 109] on div "Clients" at bounding box center [83, 113] width 146 height 21
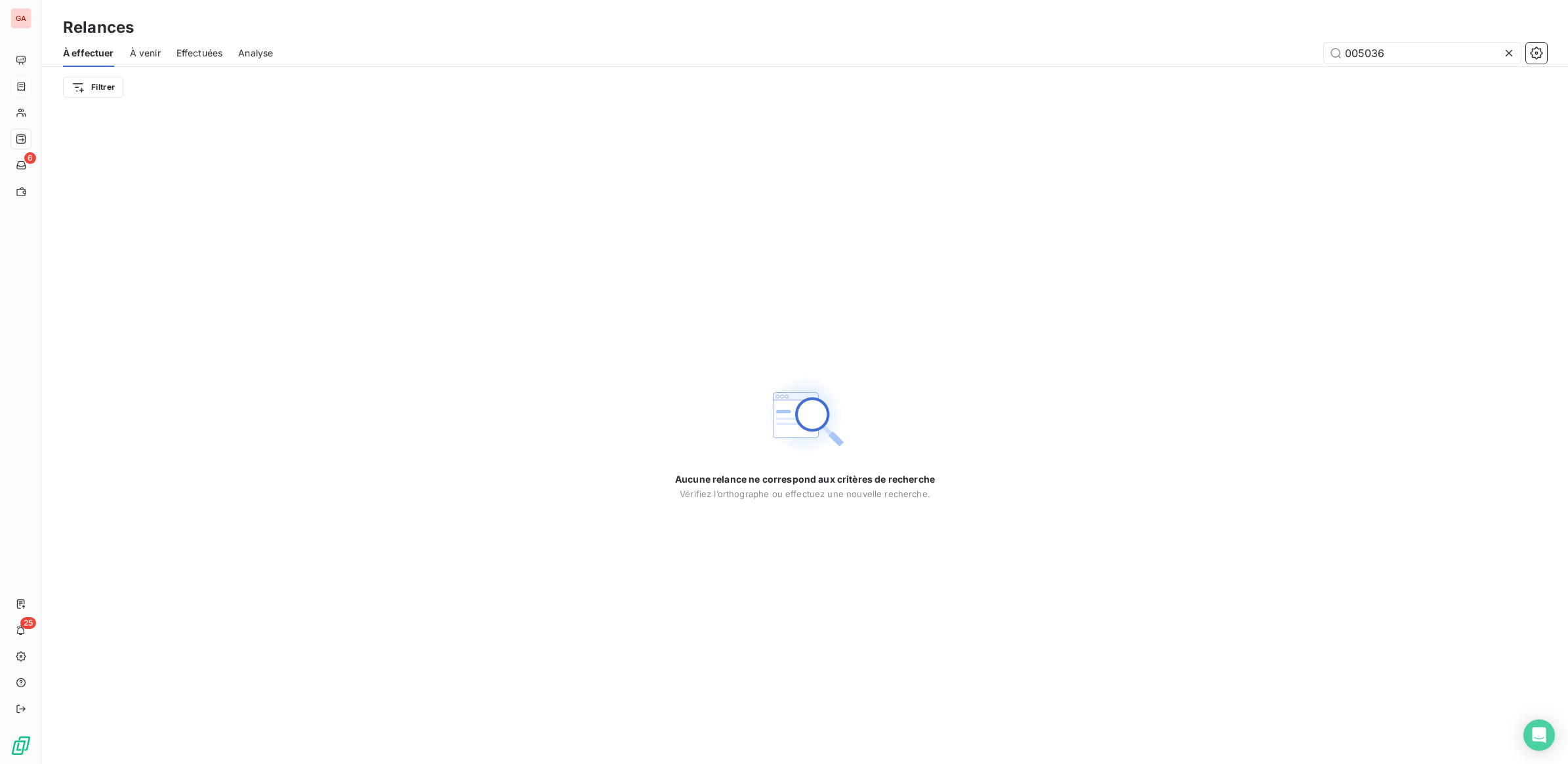
click at [1505, 50] on icon at bounding box center [1509, 53] width 13 height 13
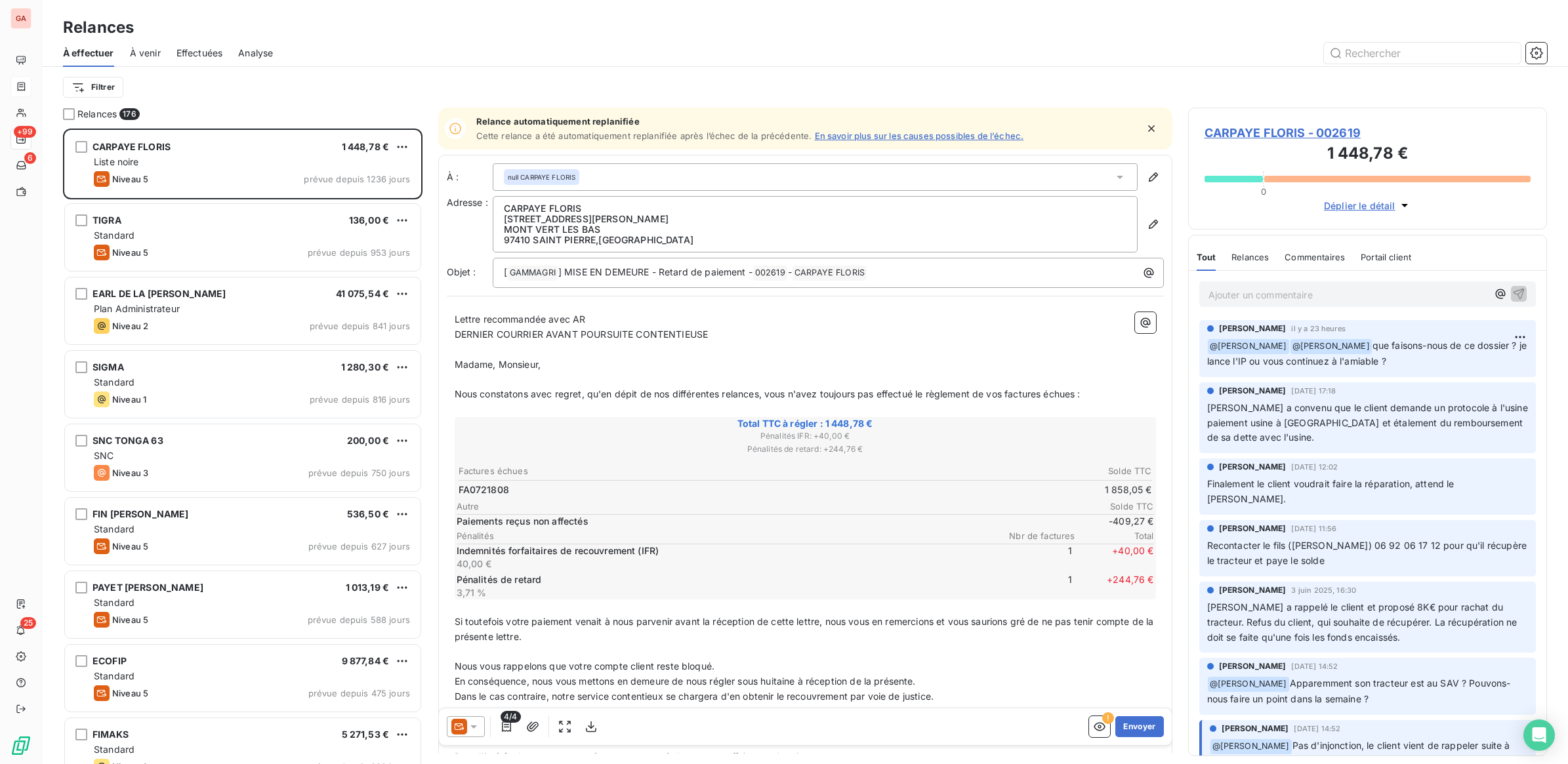
scroll to position [624, 346]
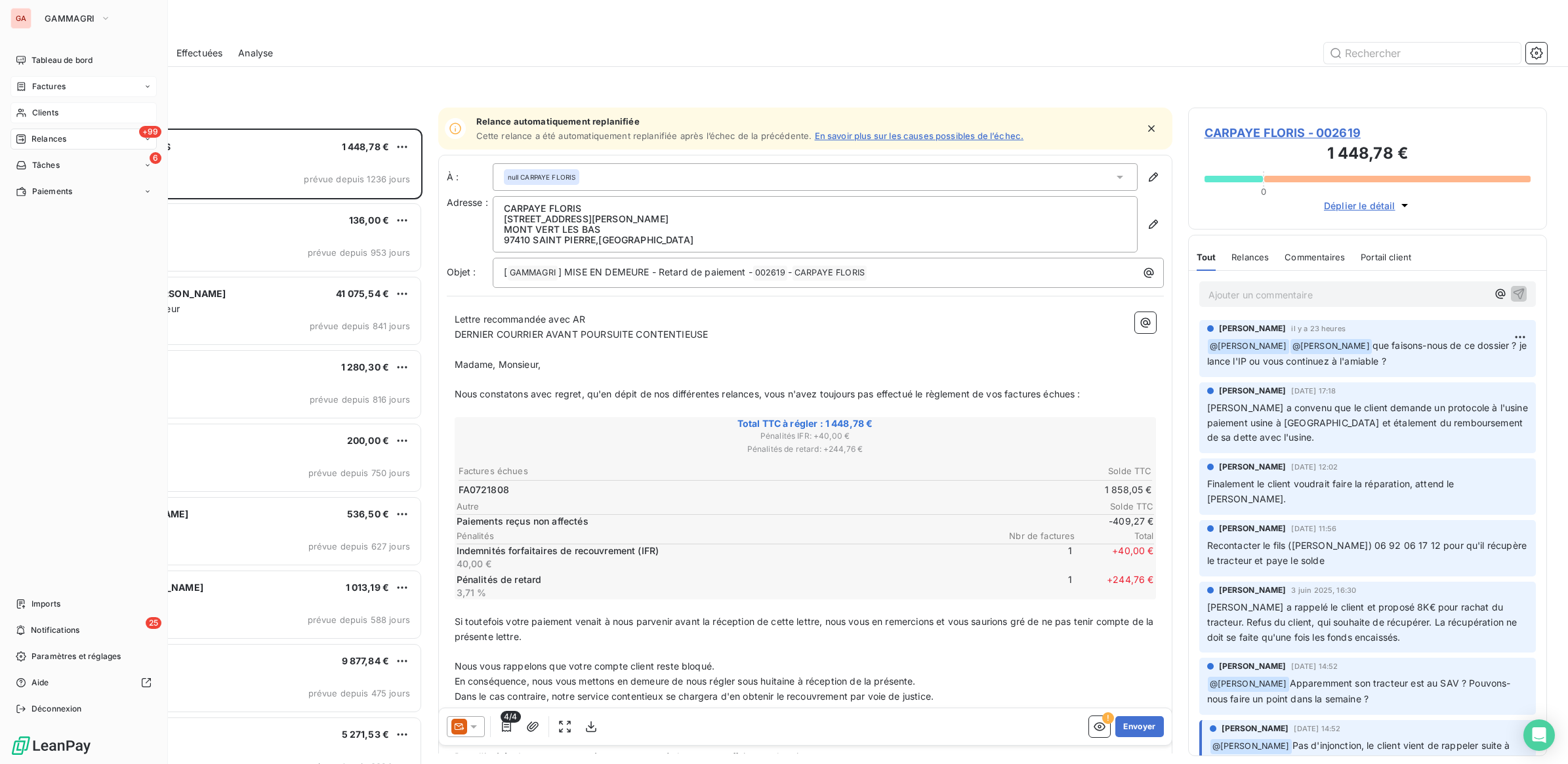
click at [26, 103] on div "Clients" at bounding box center [83, 113] width 146 height 21
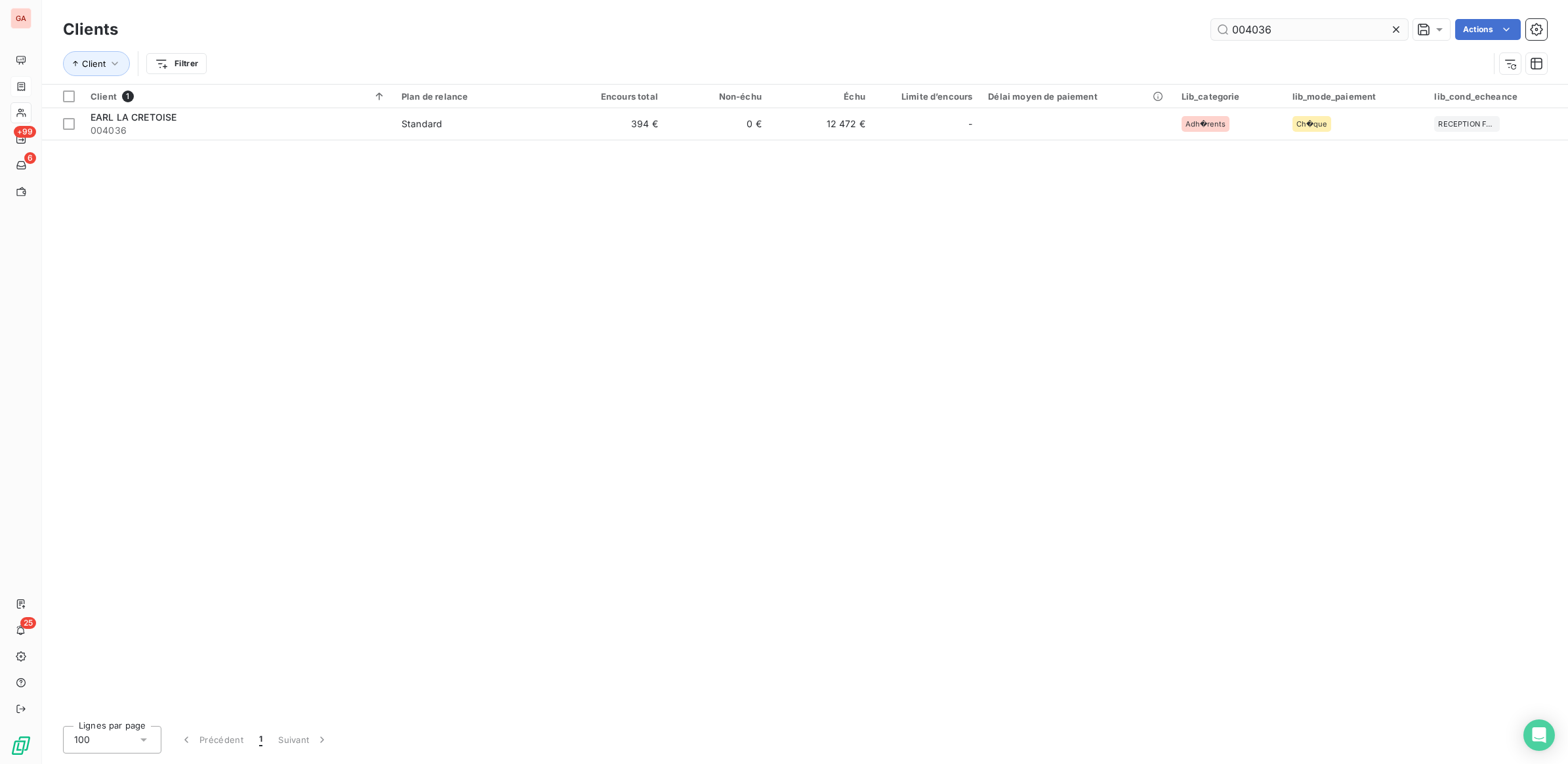
click at [1276, 24] on input "004036" at bounding box center [1309, 30] width 197 height 21
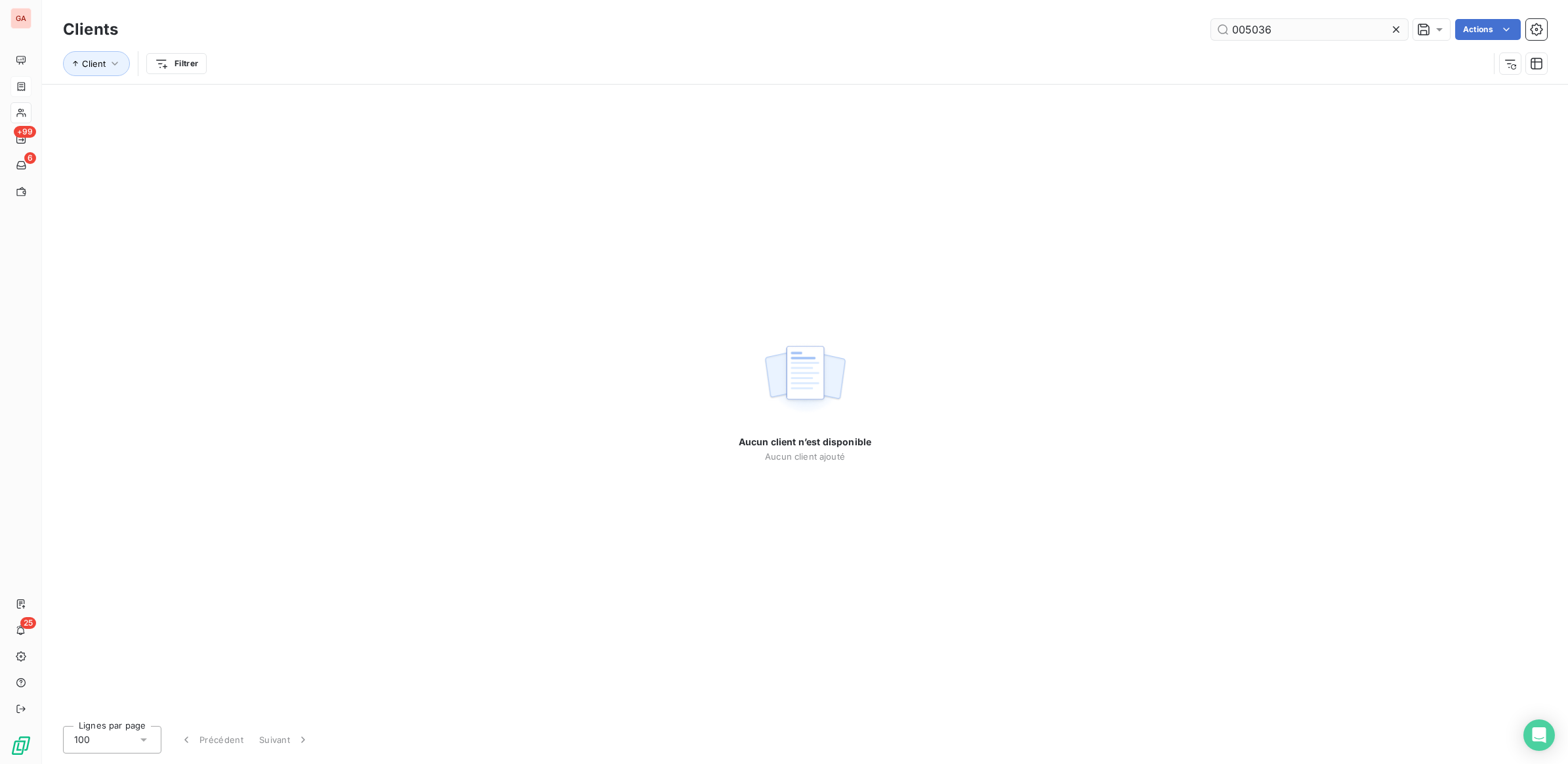
click at [1255, 30] on input "005036" at bounding box center [1309, 30] width 197 height 21
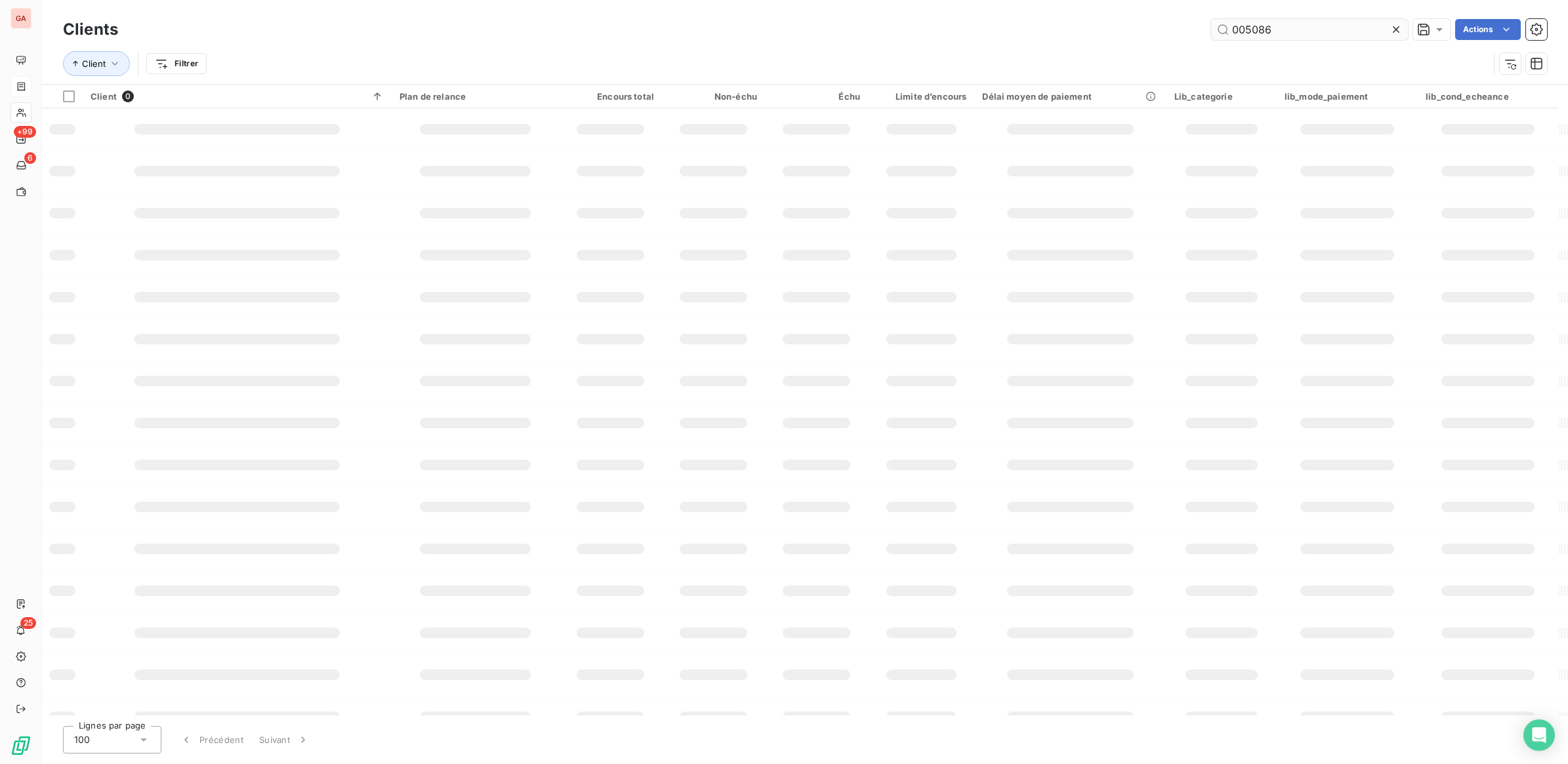
type input "005086"
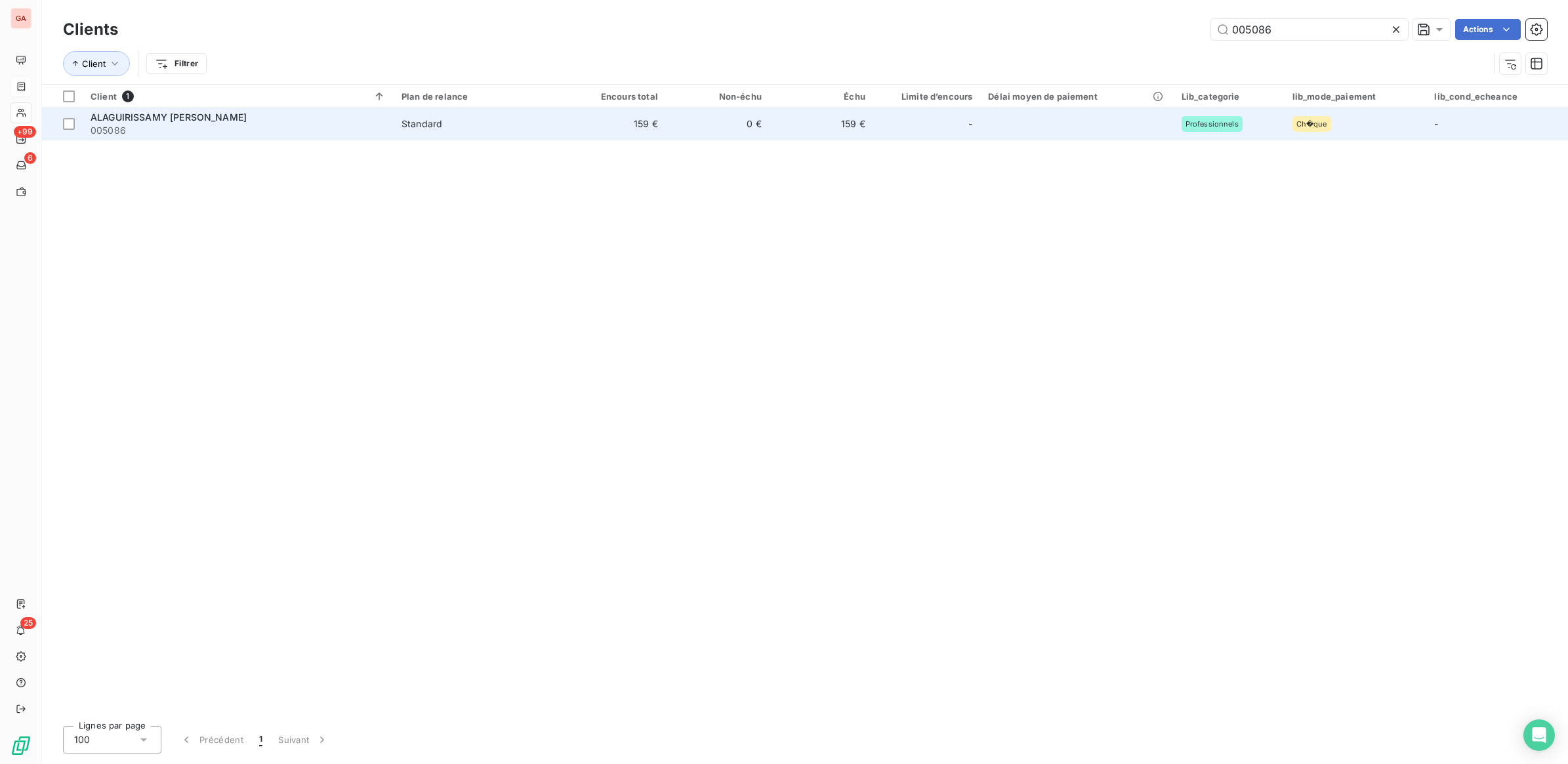
click at [402, 130] on td "Standard" at bounding box center [478, 124] width 168 height 31
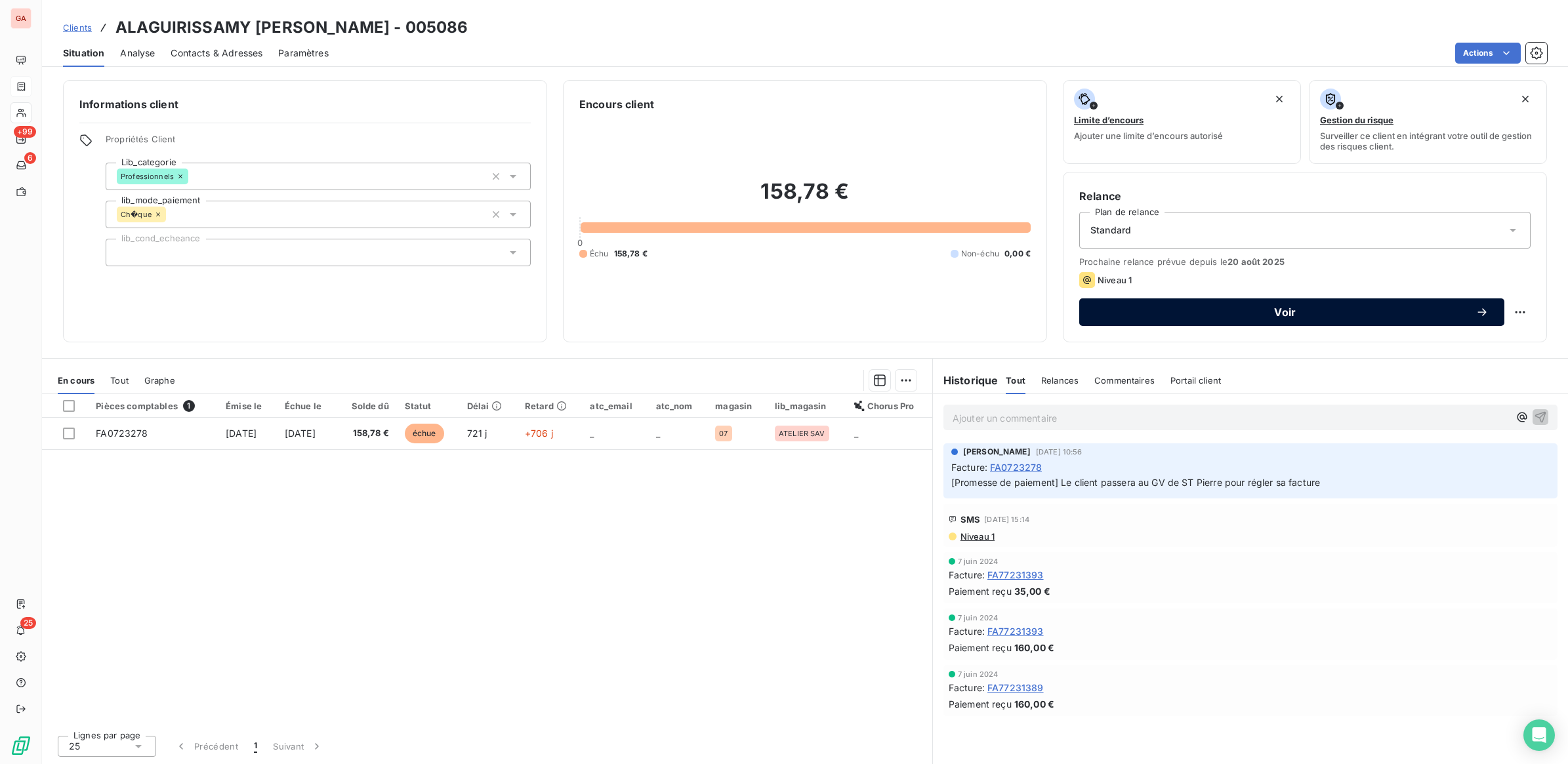
click at [1326, 316] on span "Voir" at bounding box center [1285, 311] width 381 height 10
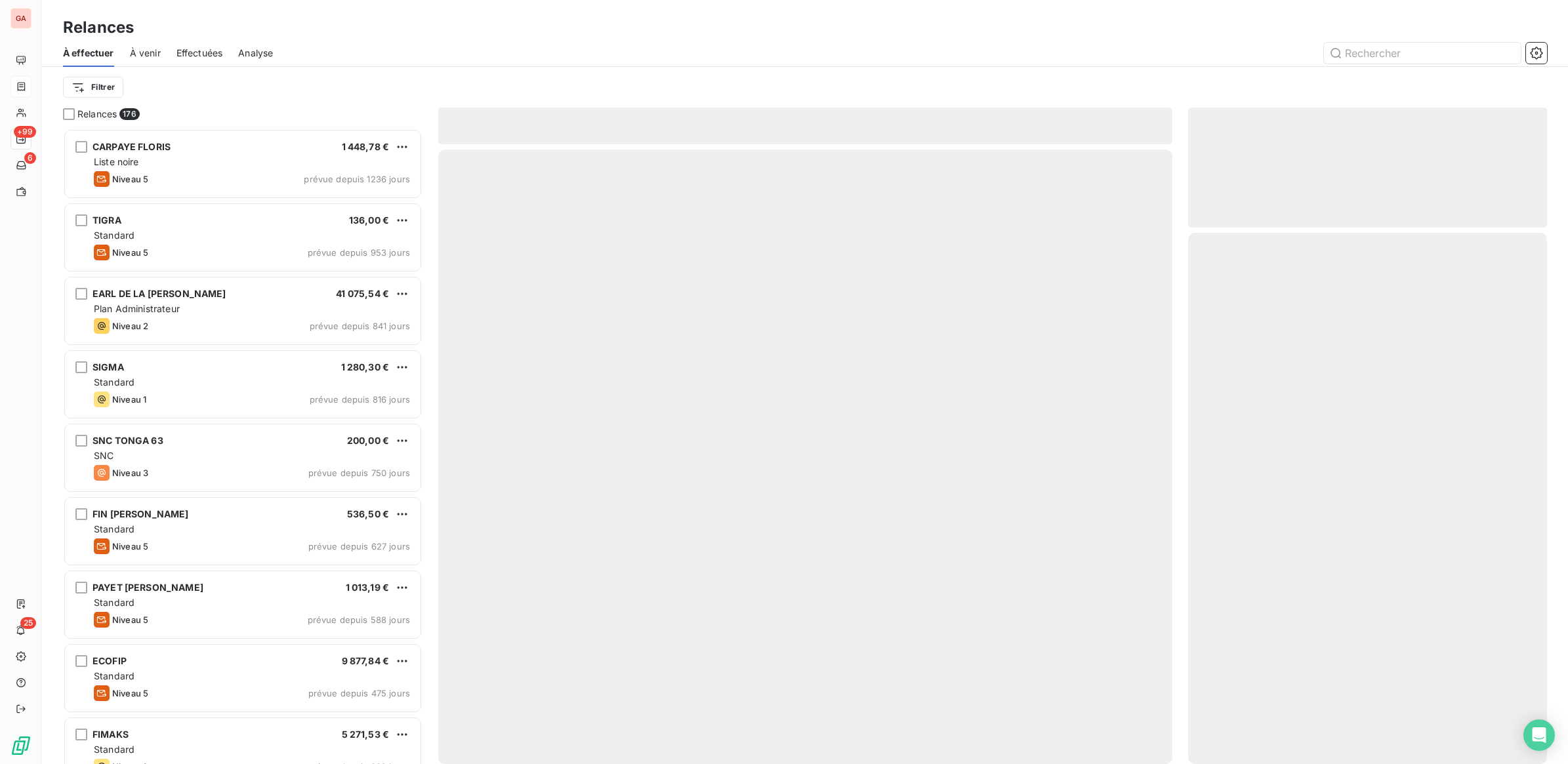
scroll to position [624, 346]
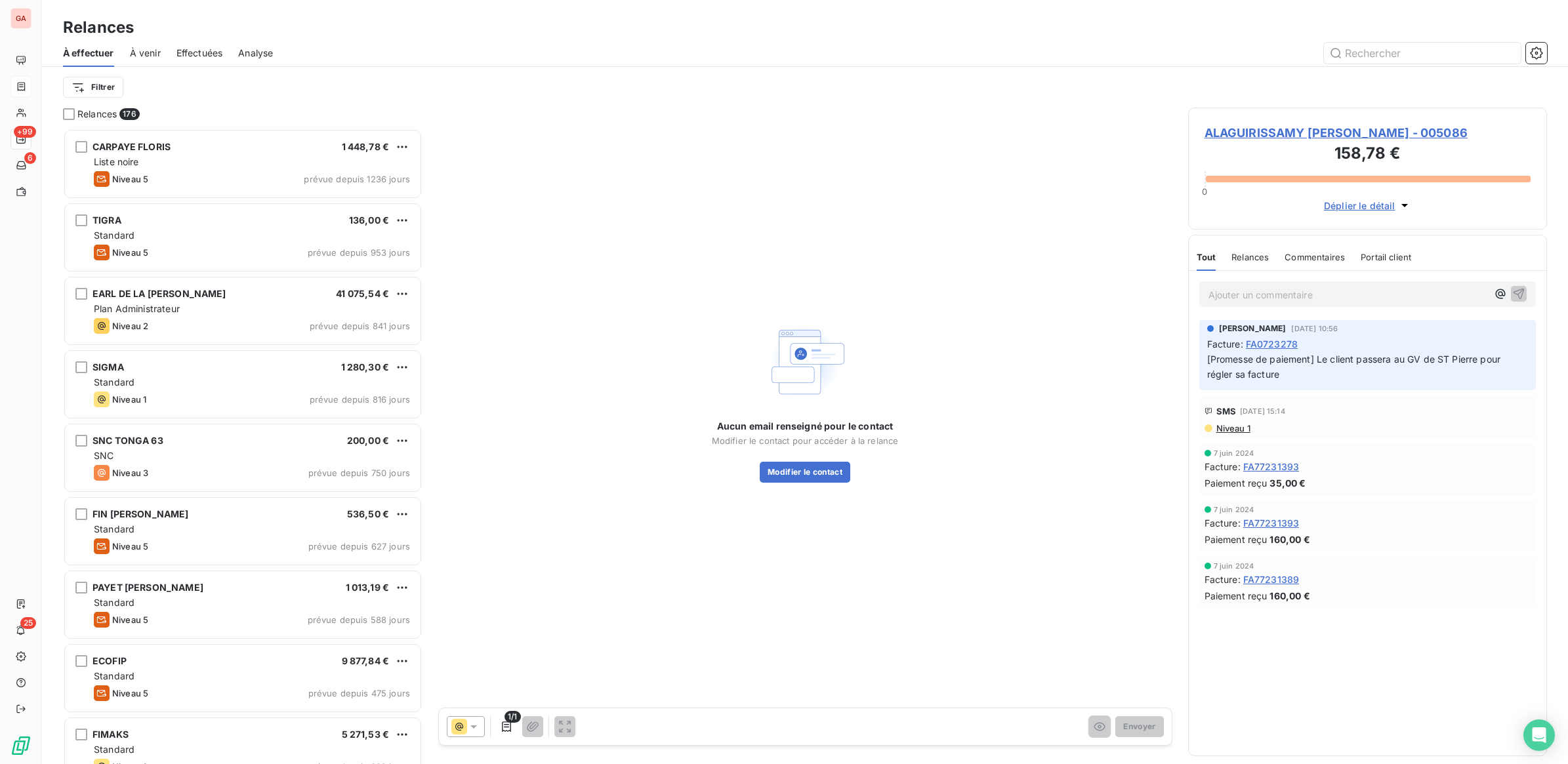
click at [474, 722] on icon at bounding box center [473, 727] width 13 height 13
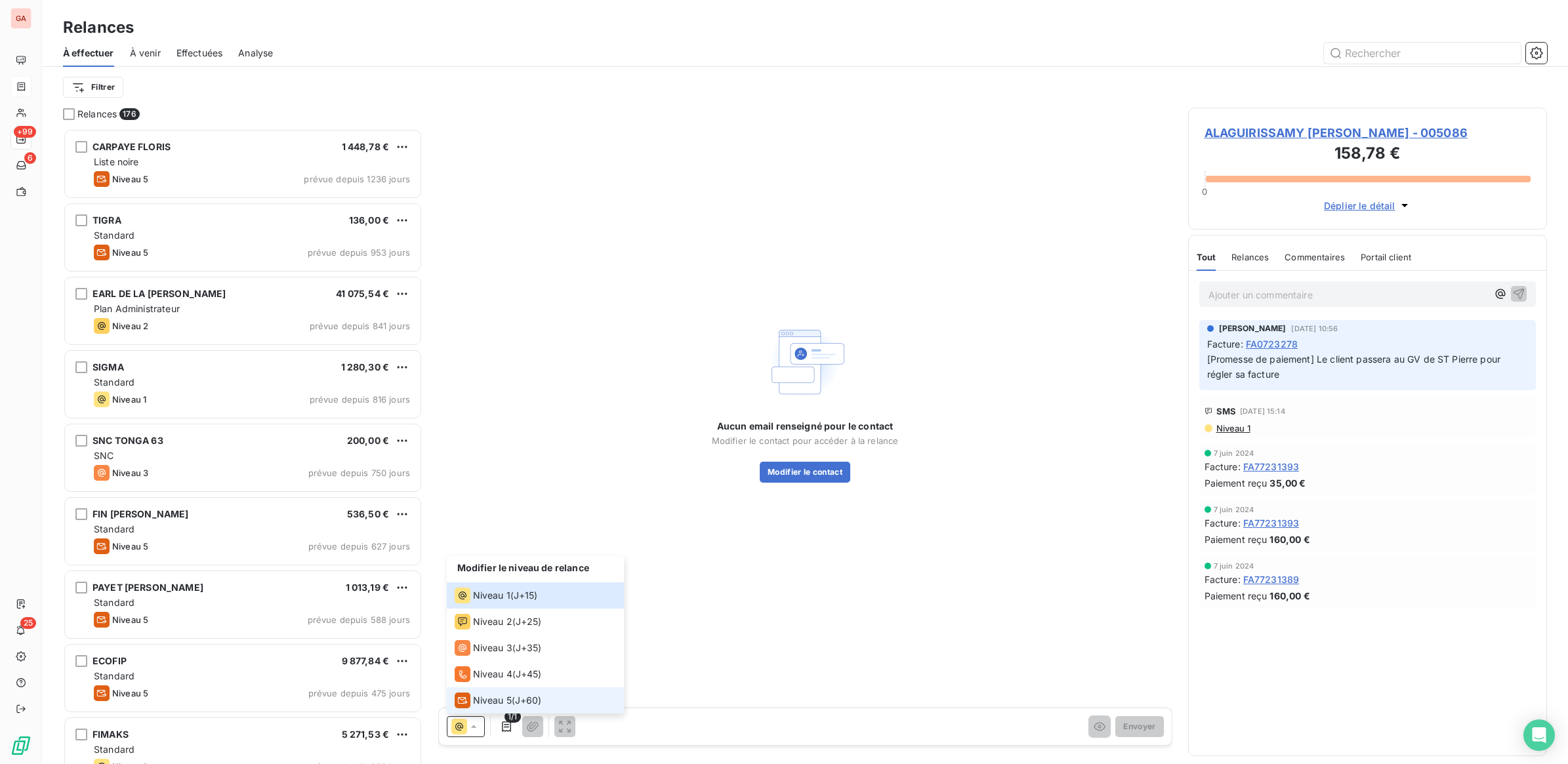
click at [479, 703] on span "Niveau 5" at bounding box center [492, 700] width 39 height 13
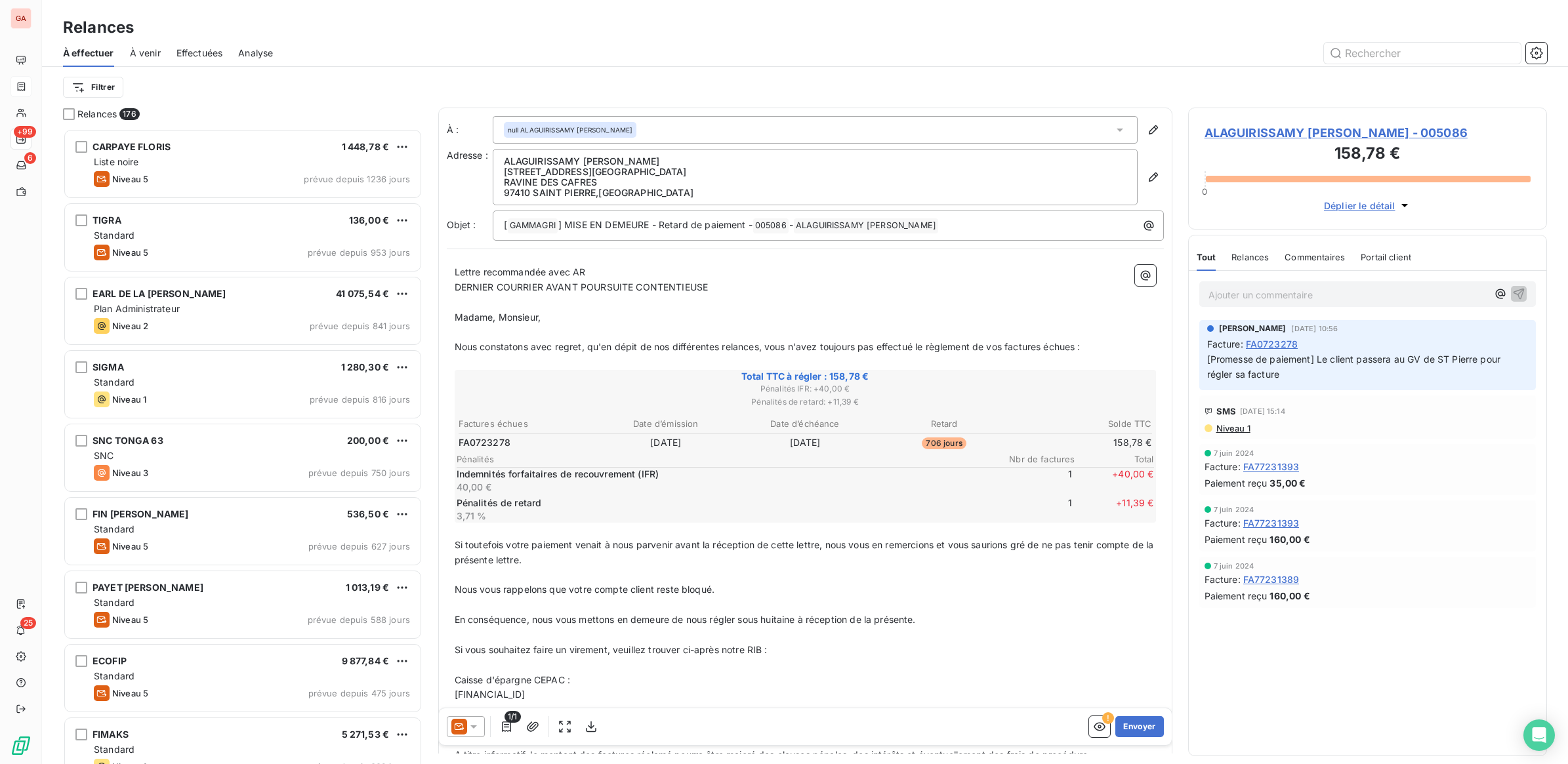
click at [638, 561] on p "Si toutefois votre paiement venait à nous parvenir avant la réception de cette …" at bounding box center [805, 552] width 701 height 30
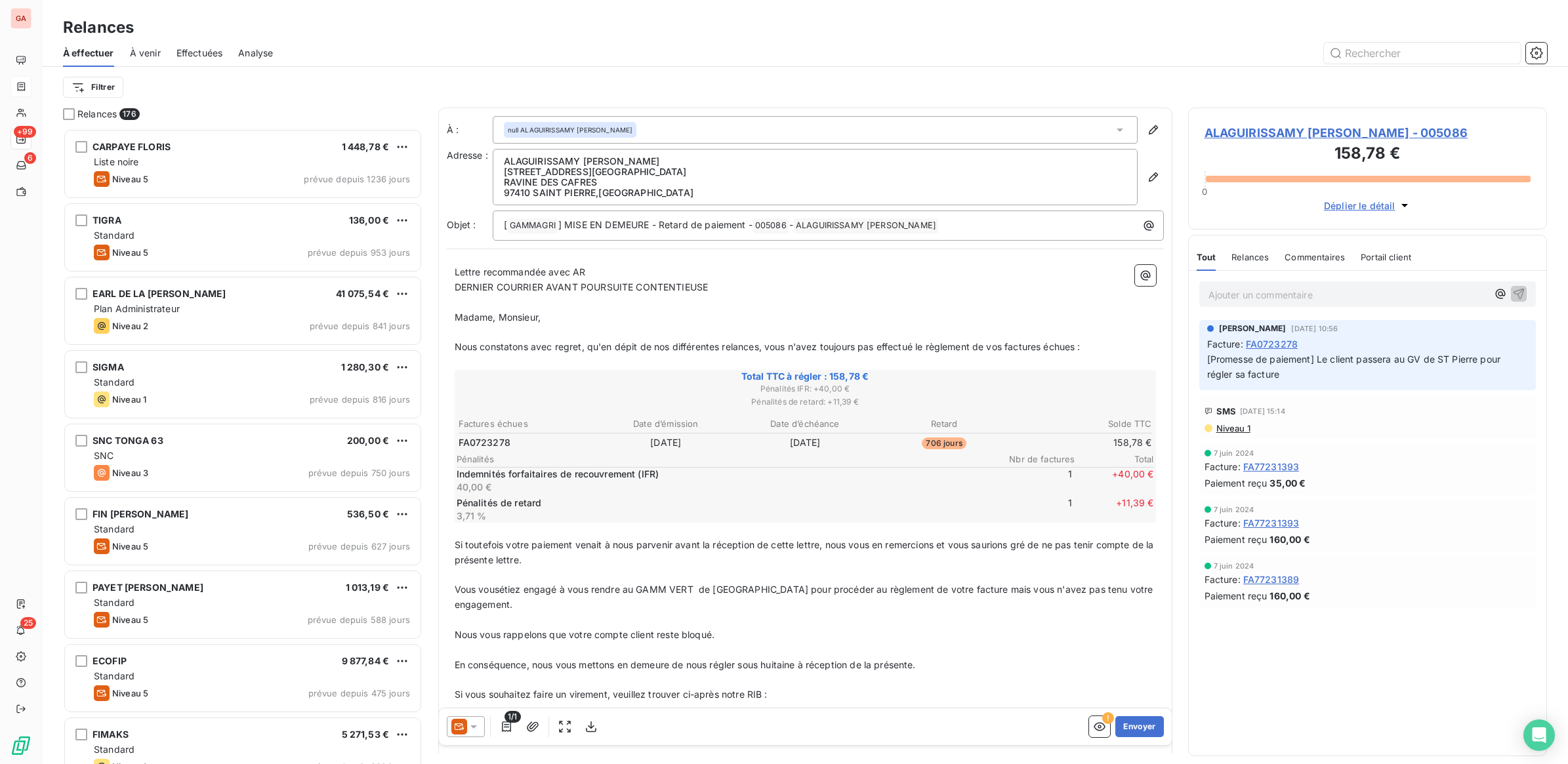
click at [1084, 588] on span "Vous vousétiez engagé à vous rendre au GAMM VERT de [GEOGRAPHIC_DATA] pour proc…" at bounding box center [805, 597] width 701 height 26
click at [500, 584] on span "Vous vousétiez engagé à vous rendre au GAMM VERT de [GEOGRAPHIC_DATA] pour proc…" at bounding box center [802, 597] width 696 height 26
click at [704, 588] on span "Vous vous étiez engagé à vous rendre au GAMM VERT de [GEOGRAPHIC_DATA] pour pro…" at bounding box center [803, 597] width 698 height 26
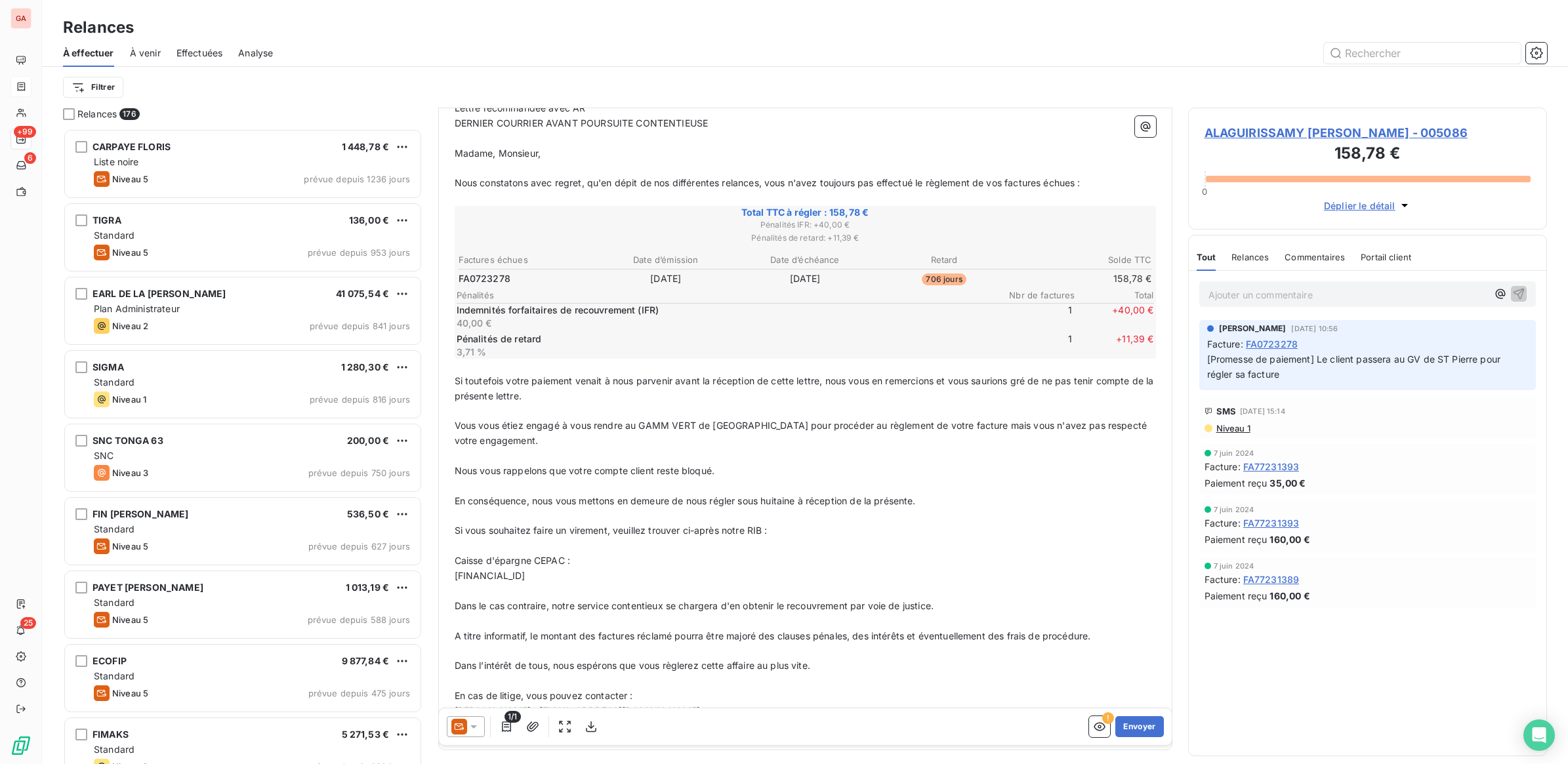
scroll to position [1, 0]
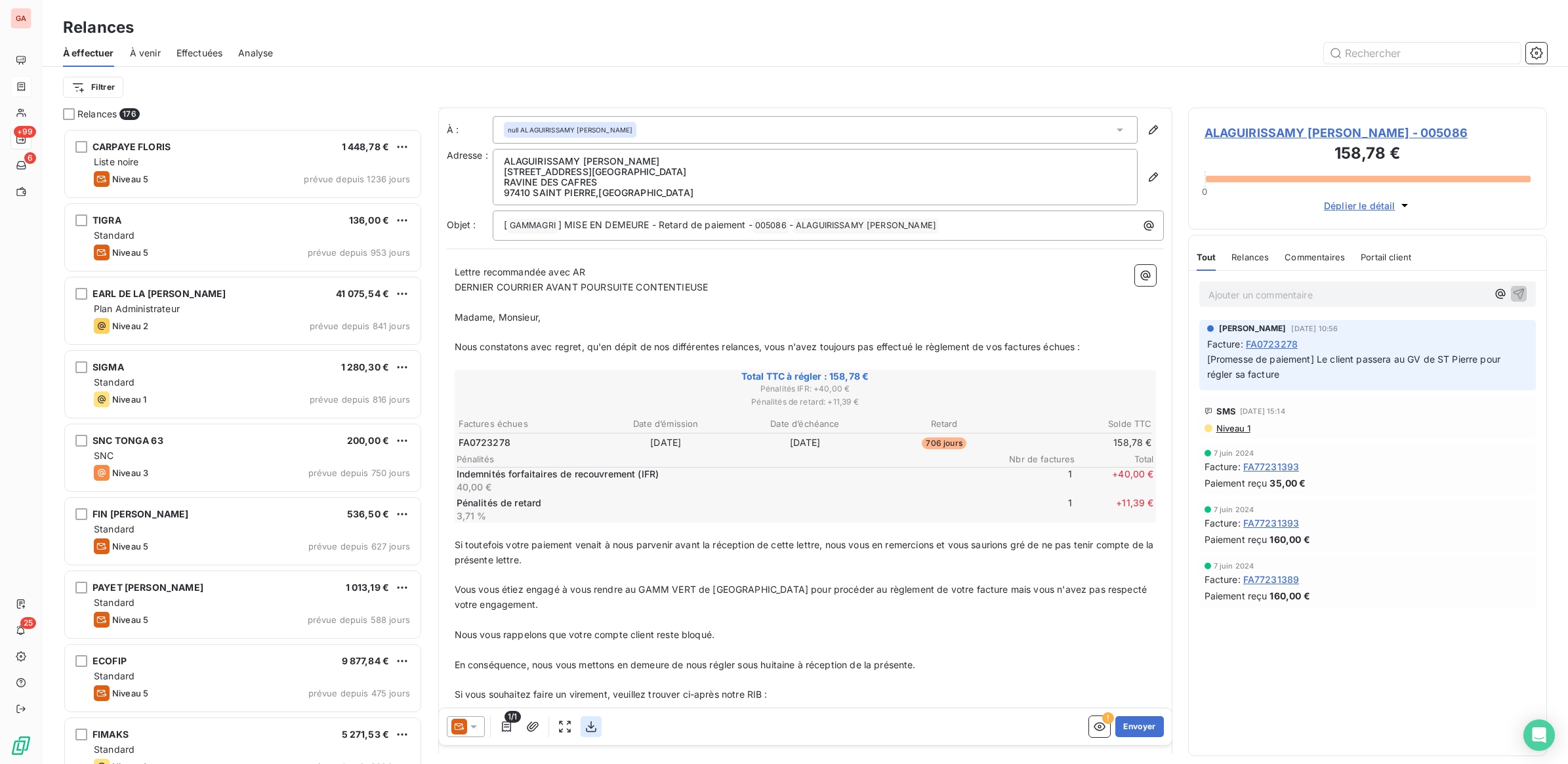
click at [591, 729] on icon "button" at bounding box center [591, 727] width 13 height 13
click at [1130, 722] on button "Envoyer" at bounding box center [1139, 726] width 48 height 21
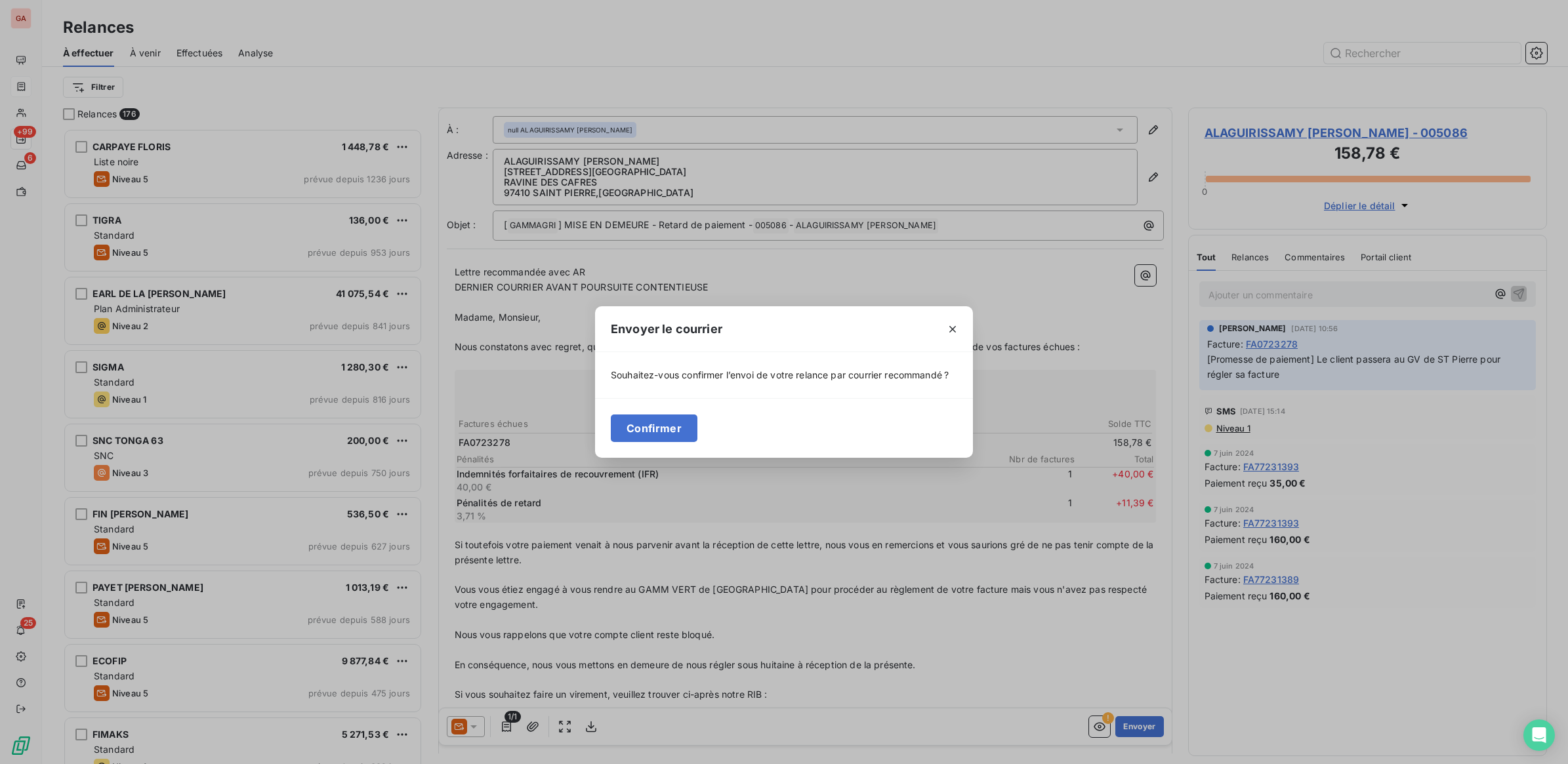
click at [662, 430] on button "Confirmer" at bounding box center [654, 429] width 87 height 28
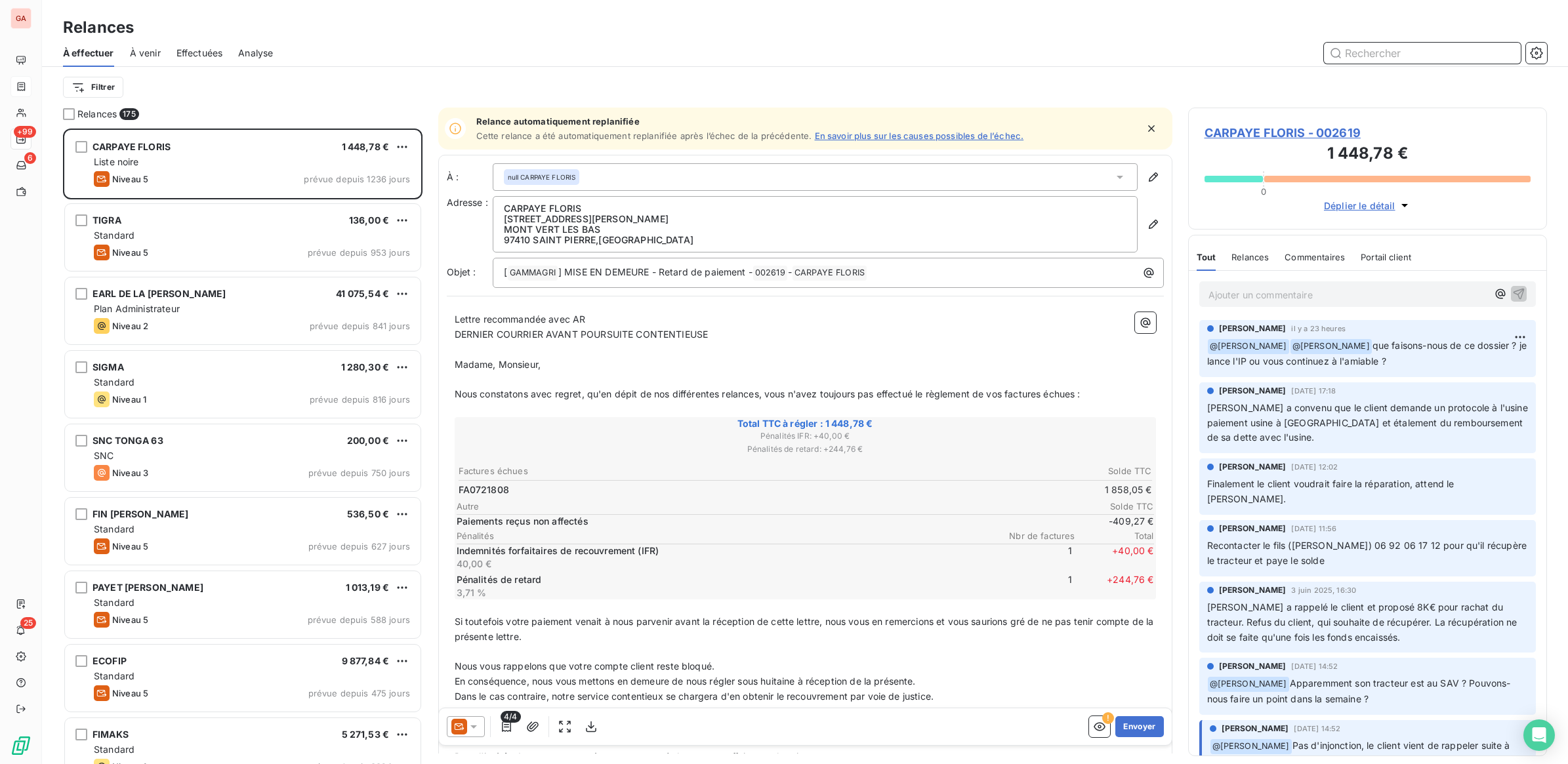
click at [1381, 50] on input "text" at bounding box center [1422, 53] width 197 height 21
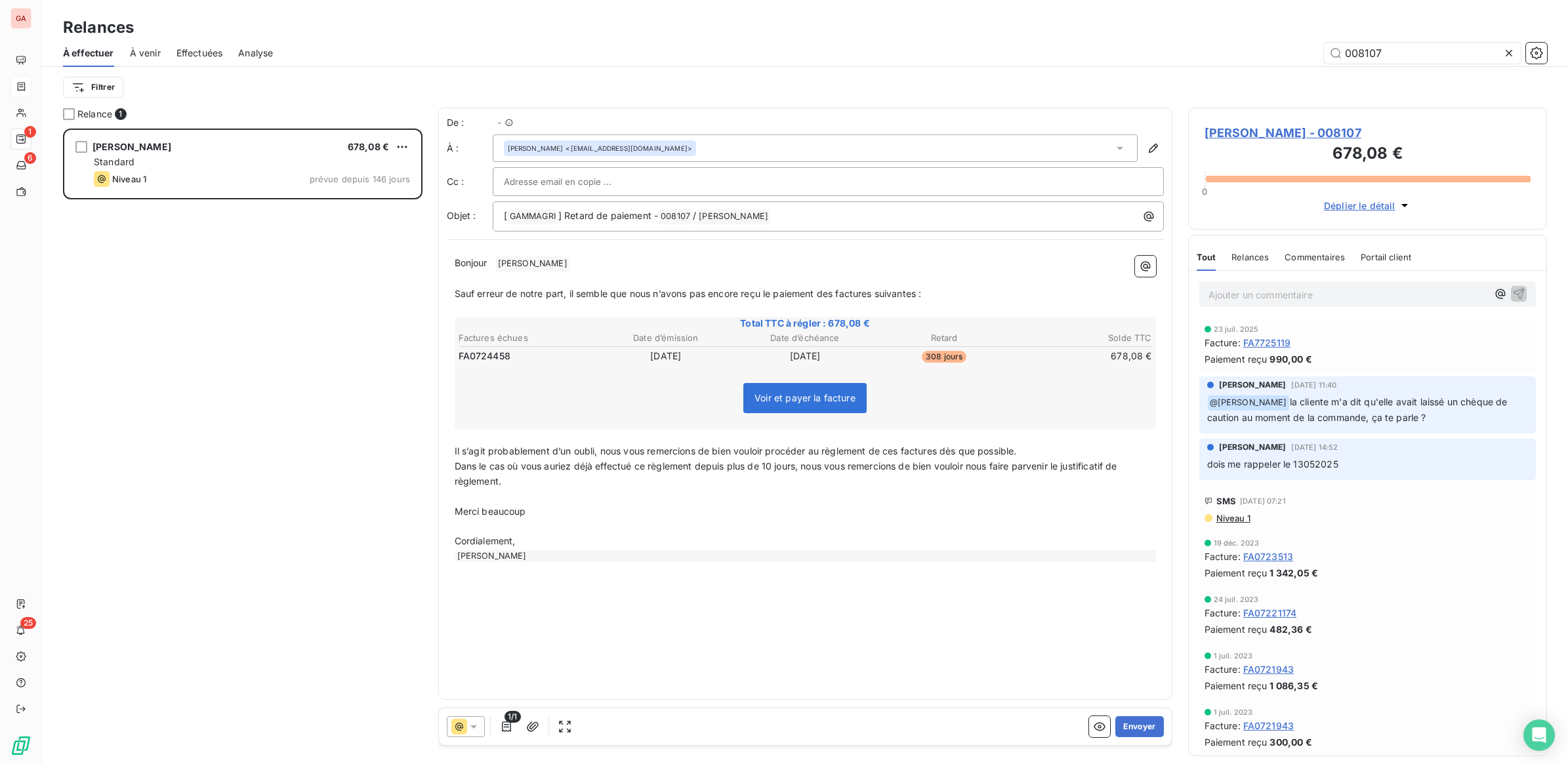
scroll to position [624, 346]
click at [480, 727] on icon at bounding box center [473, 727] width 13 height 13
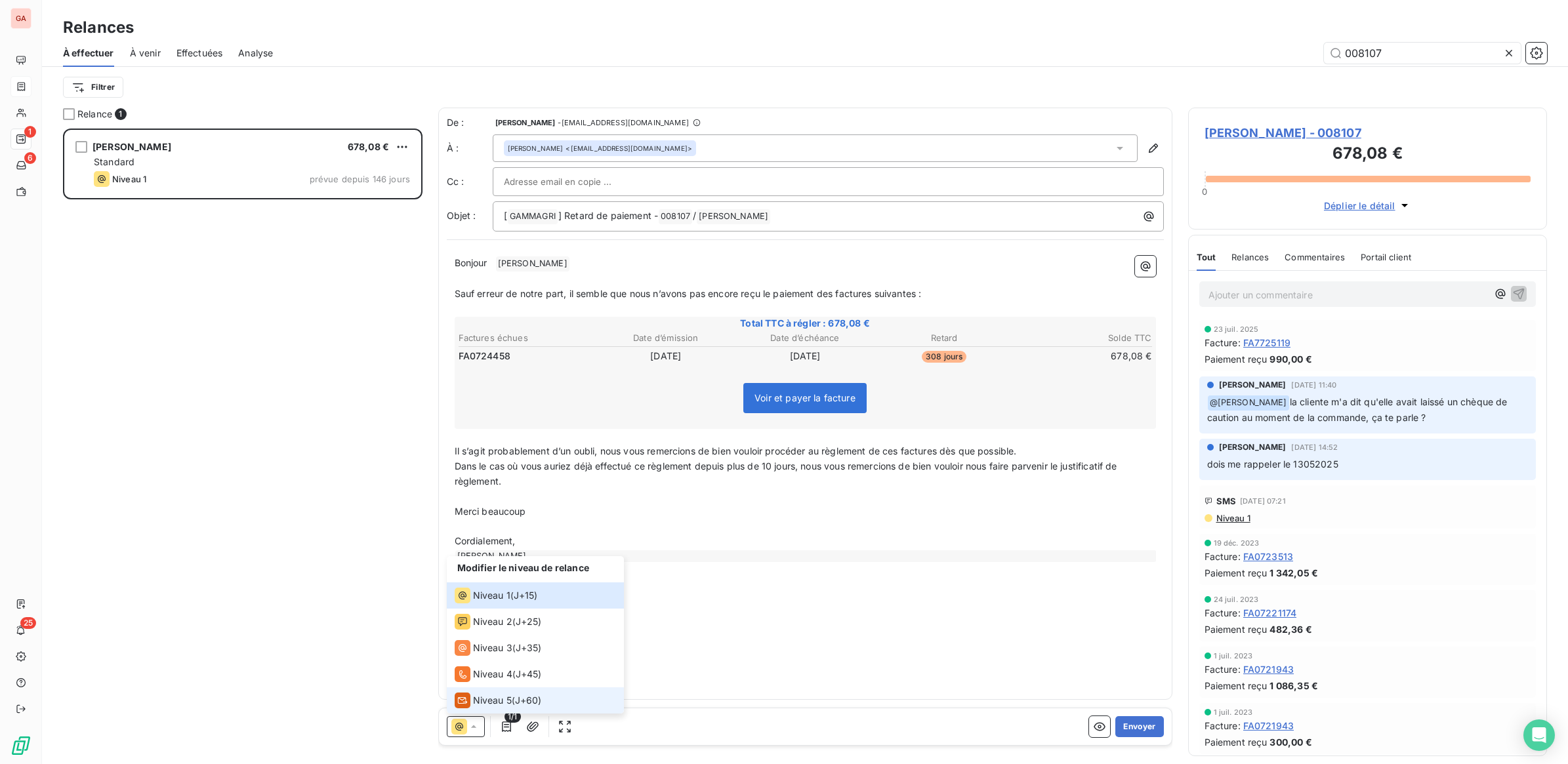
click at [490, 702] on span "Niveau 5" at bounding box center [492, 700] width 39 height 13
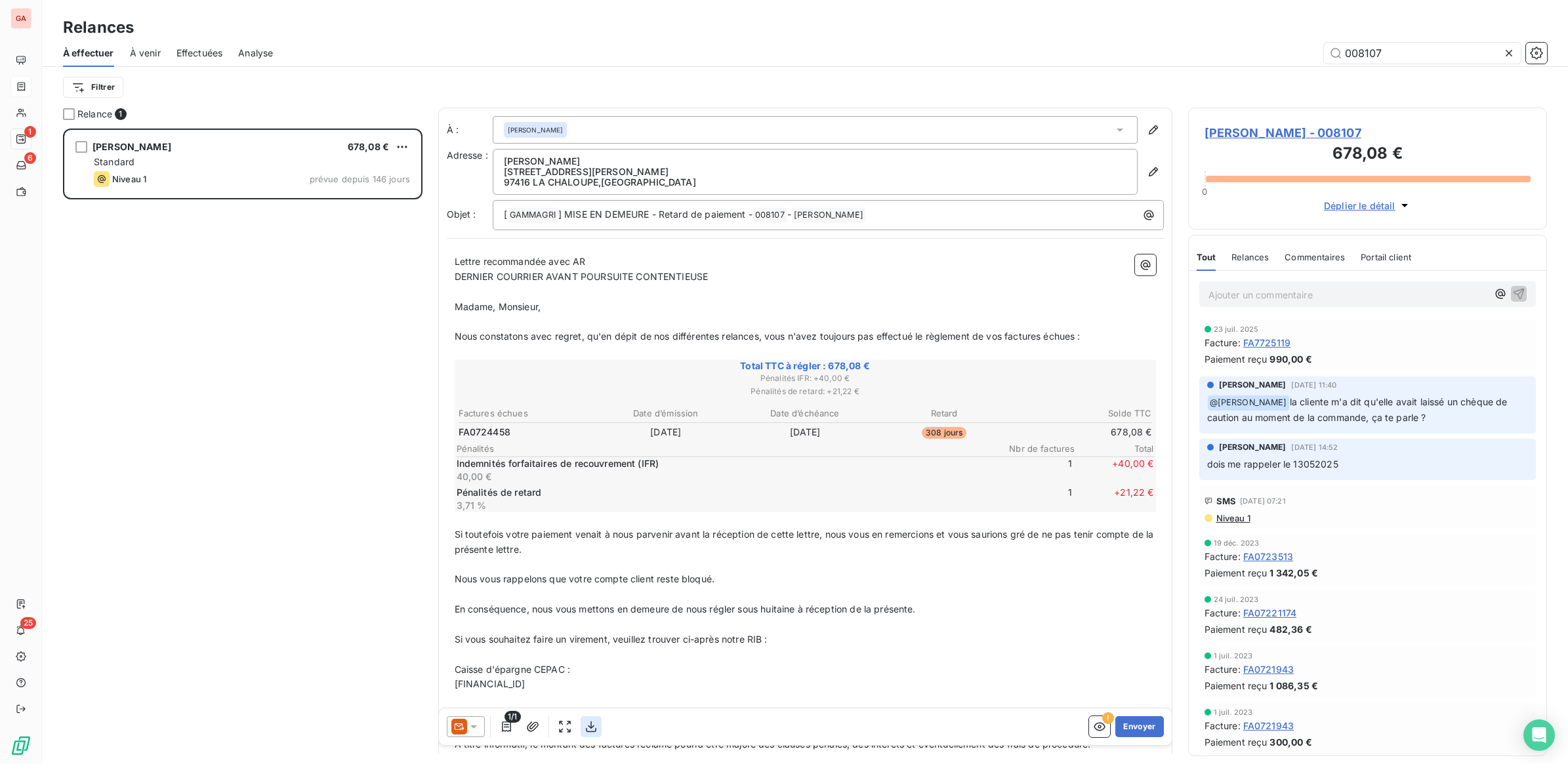
click at [589, 727] on icon "button" at bounding box center [591, 727] width 13 height 13
click at [1127, 729] on button "Envoyer" at bounding box center [1139, 726] width 48 height 21
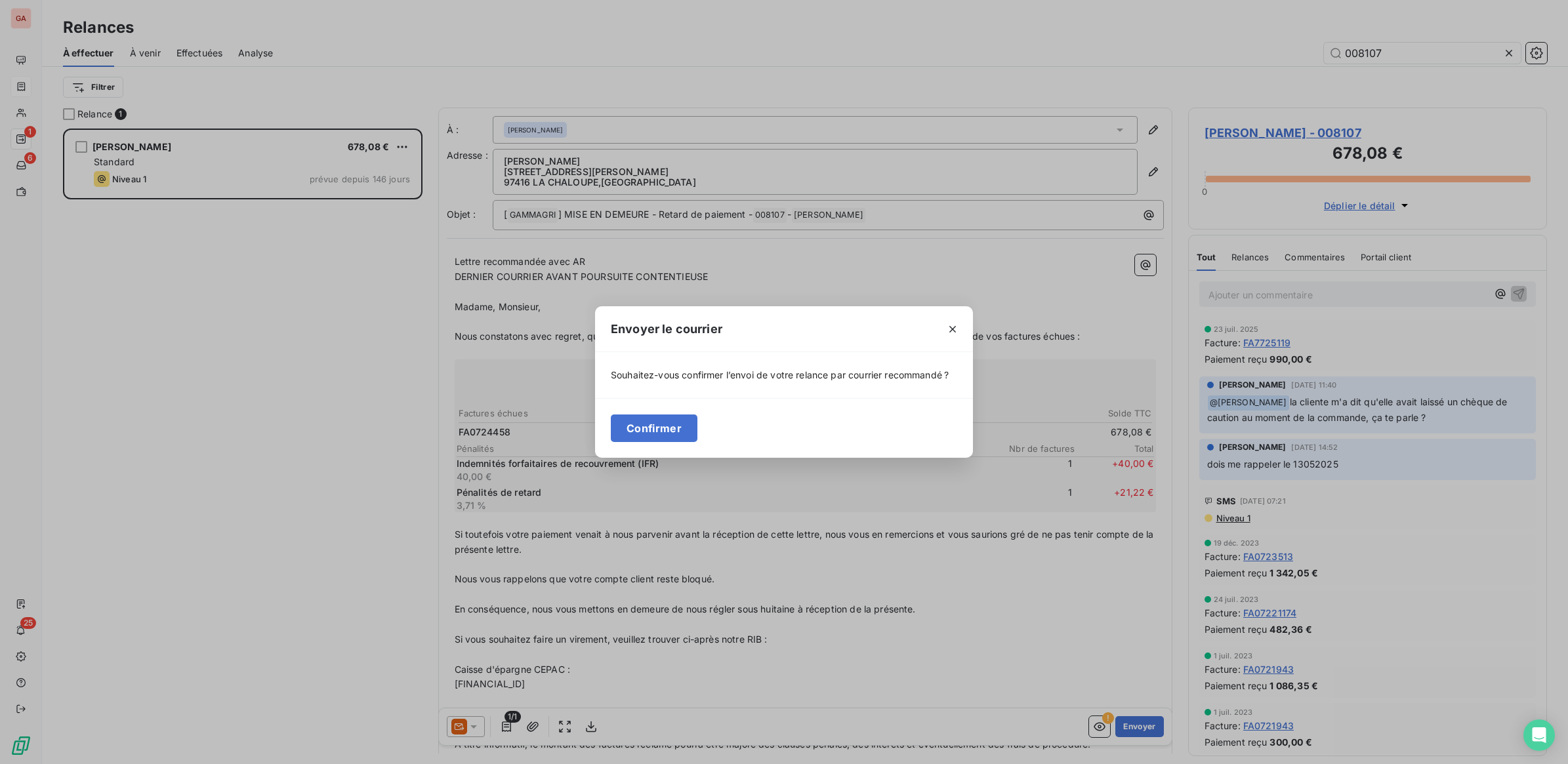
drag, startPoint x: 647, startPoint y: 433, endPoint x: 711, endPoint y: 434, distance: 64.0
click at [655, 433] on button "Confirmer" at bounding box center [654, 429] width 87 height 28
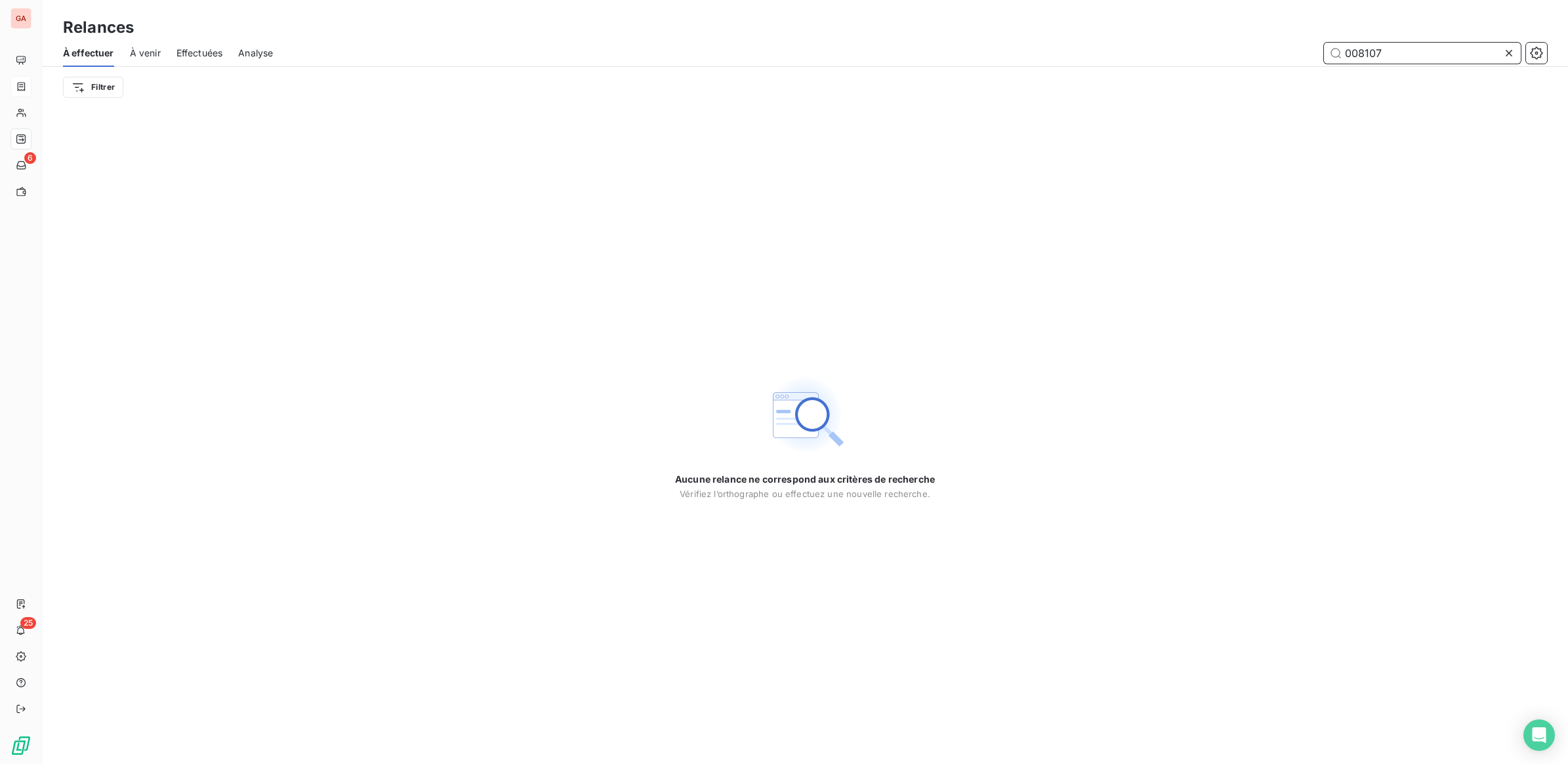
click at [1389, 51] on input "008107" at bounding box center [1422, 53] width 197 height 21
type input "008233"
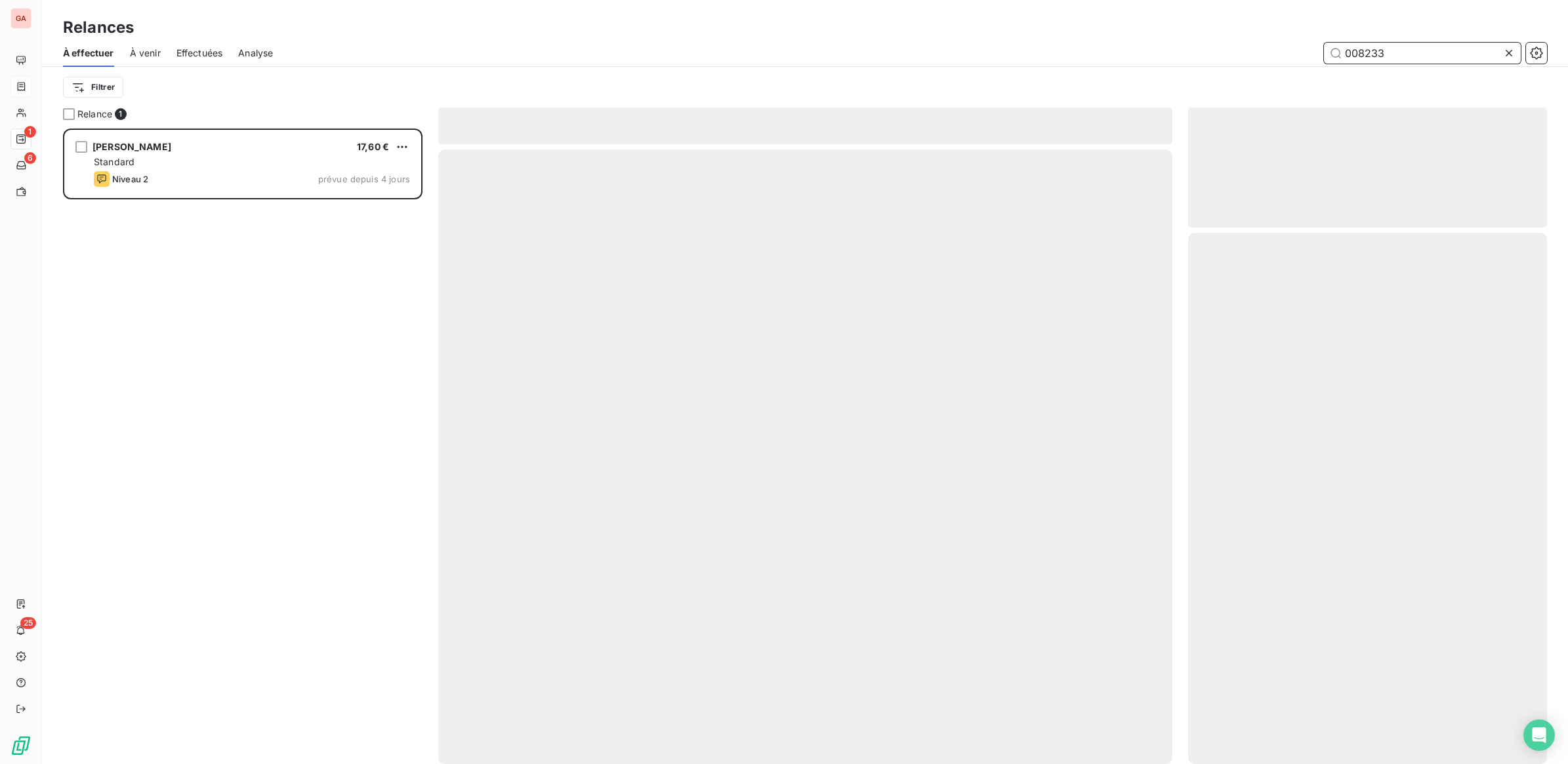
scroll to position [624, 346]
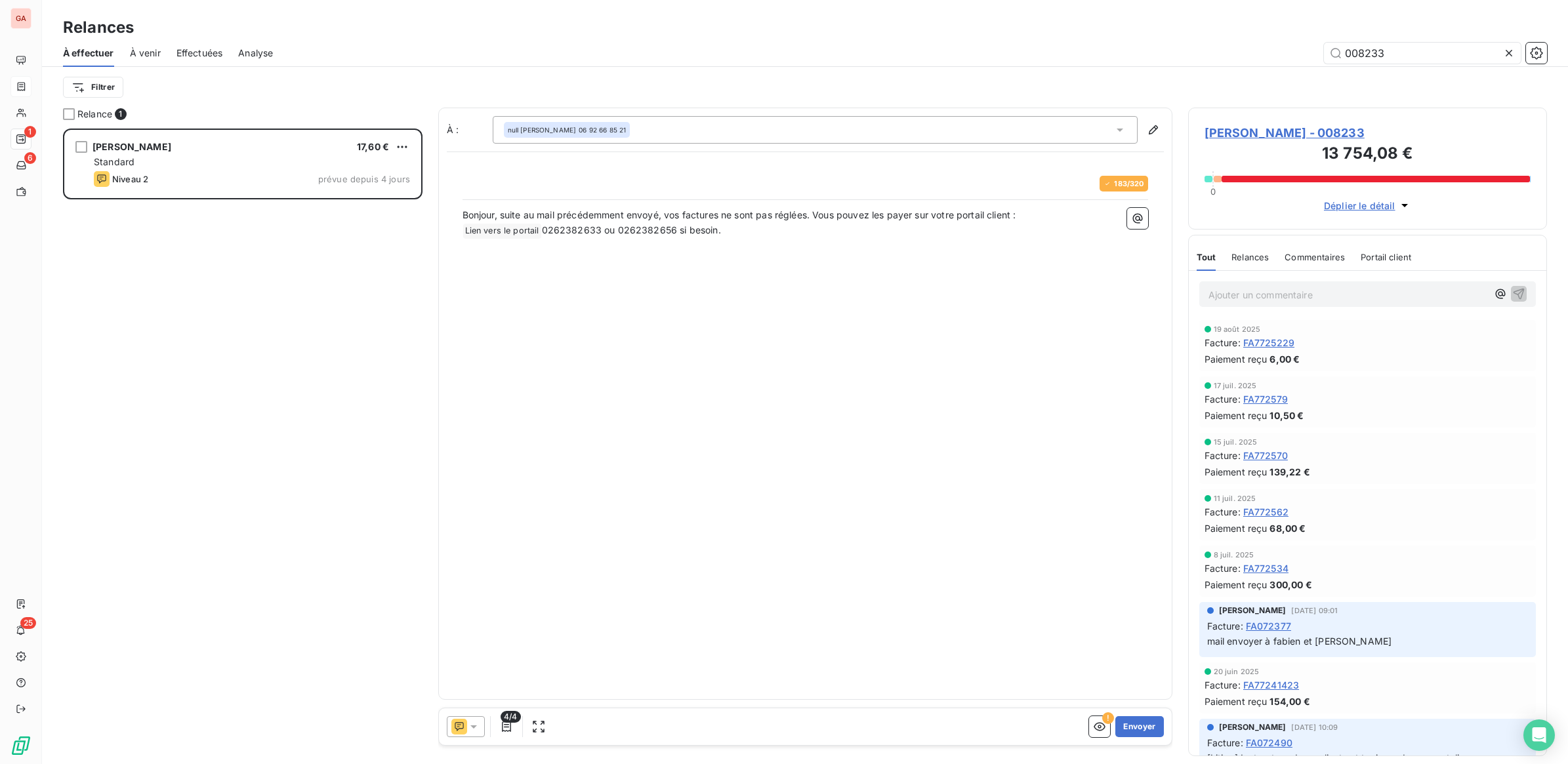
click at [1398, 630] on div "Facture : FA072377" at bounding box center [1367, 625] width 322 height 14
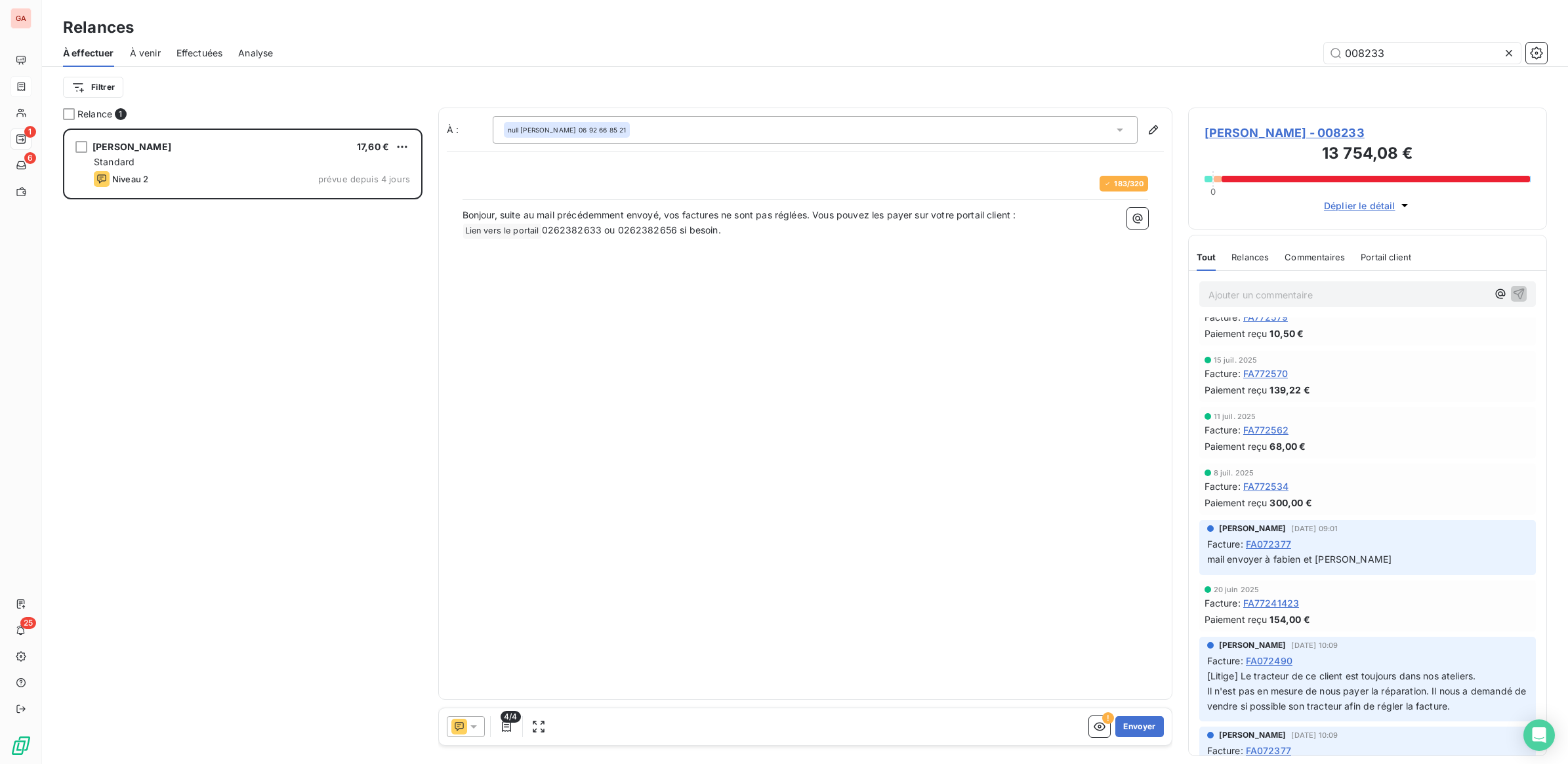
scroll to position [0, 0]
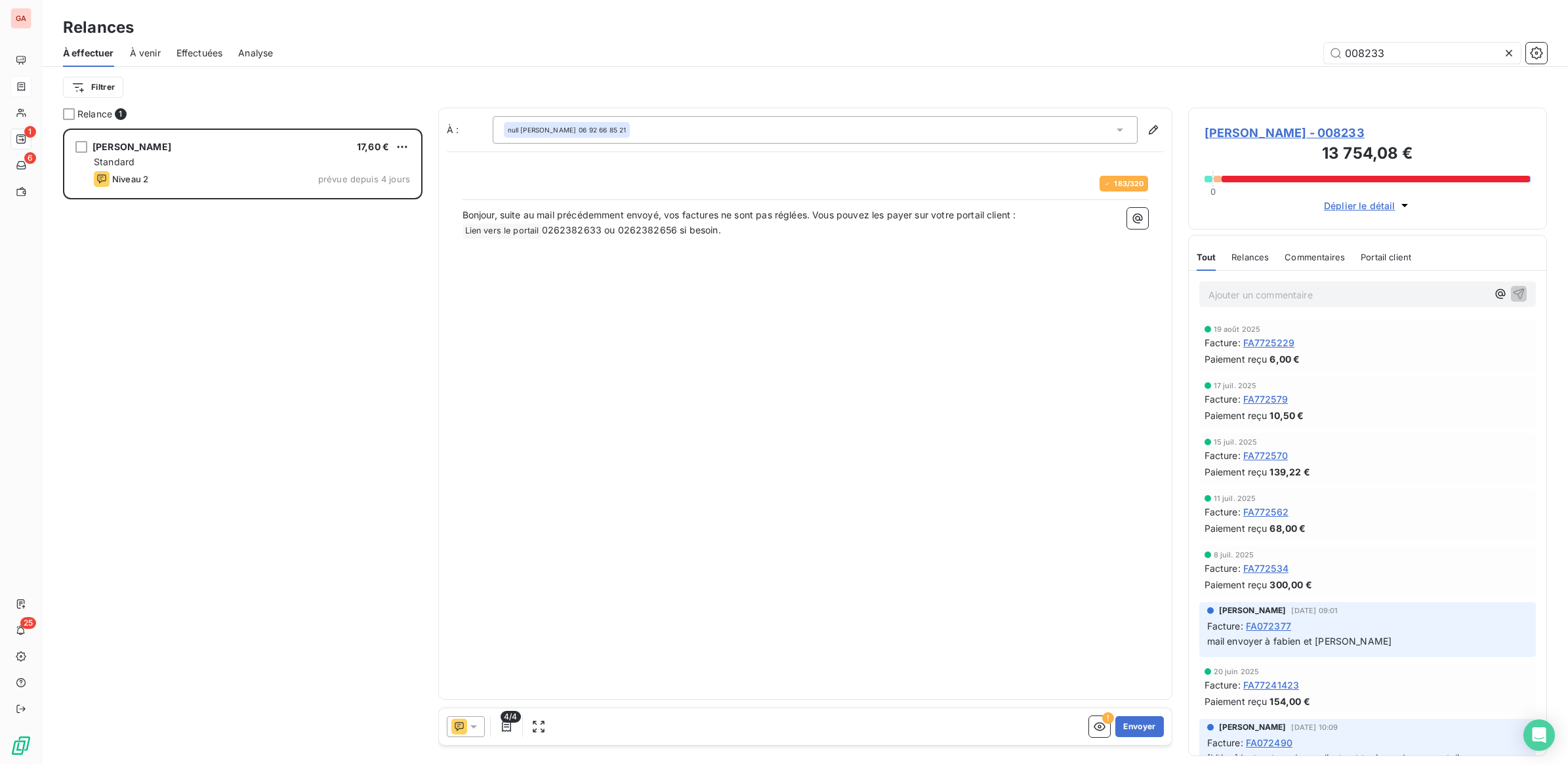
click at [474, 725] on icon at bounding box center [473, 727] width 6 height 4
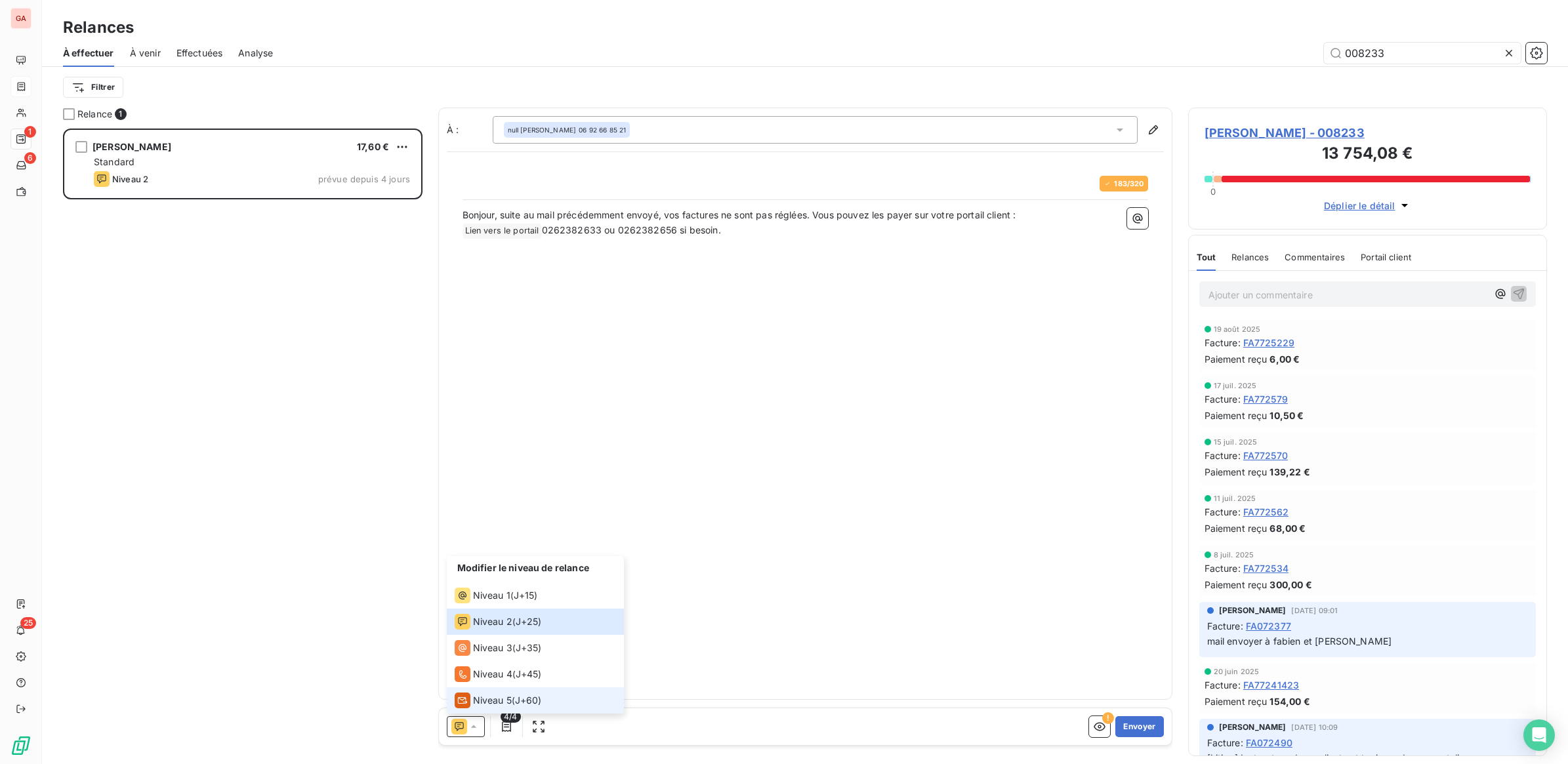
click at [476, 705] on span "Niveau 5" at bounding box center [492, 700] width 39 height 13
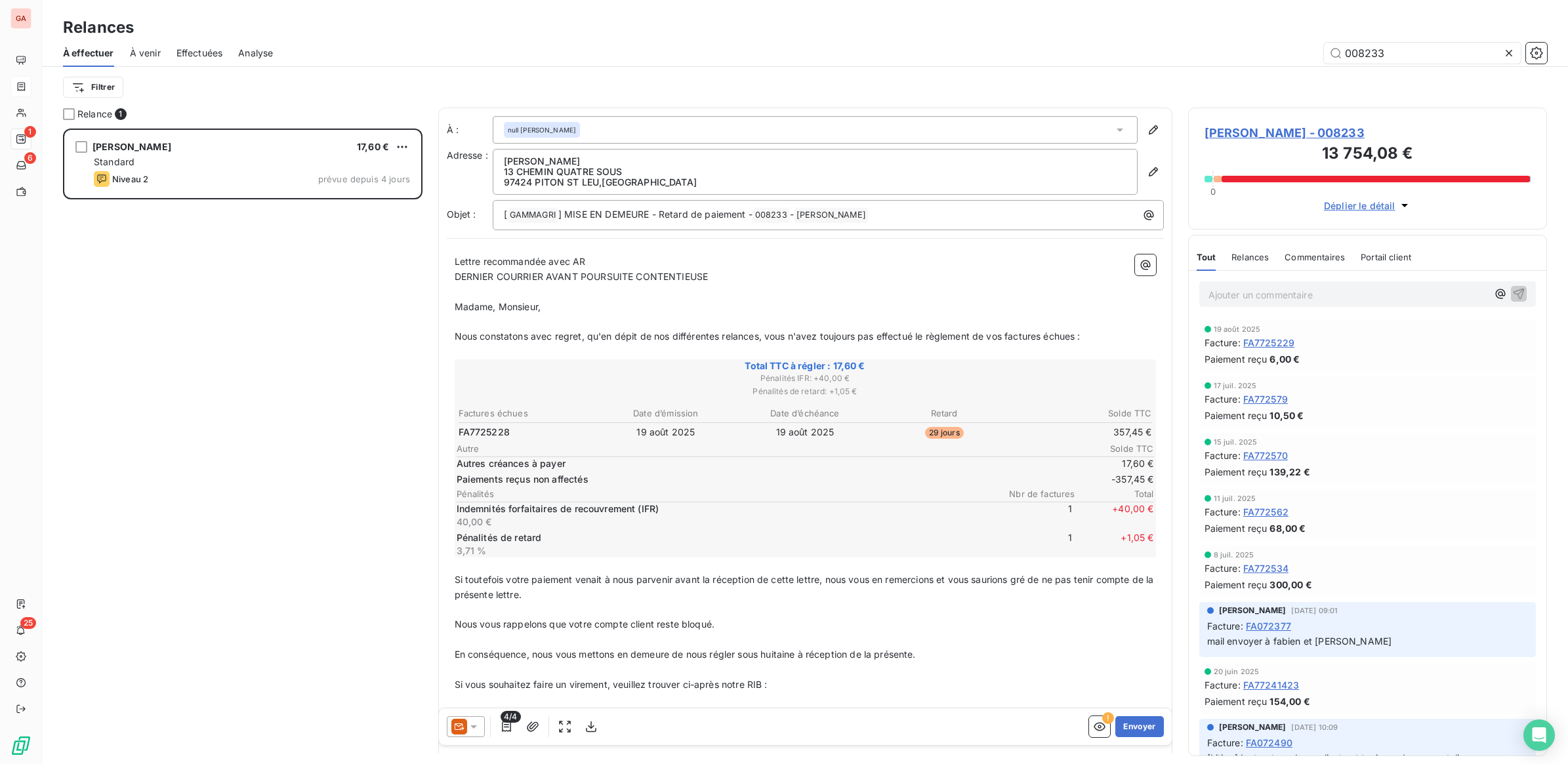
click at [1392, 216] on div "[PERSON_NAME] - 008233 13 754,08 € 0 Déplier le détail" at bounding box center [1367, 168] width 359 height 122
click at [1388, 205] on span "Déplier le détail" at bounding box center [1359, 205] width 71 height 14
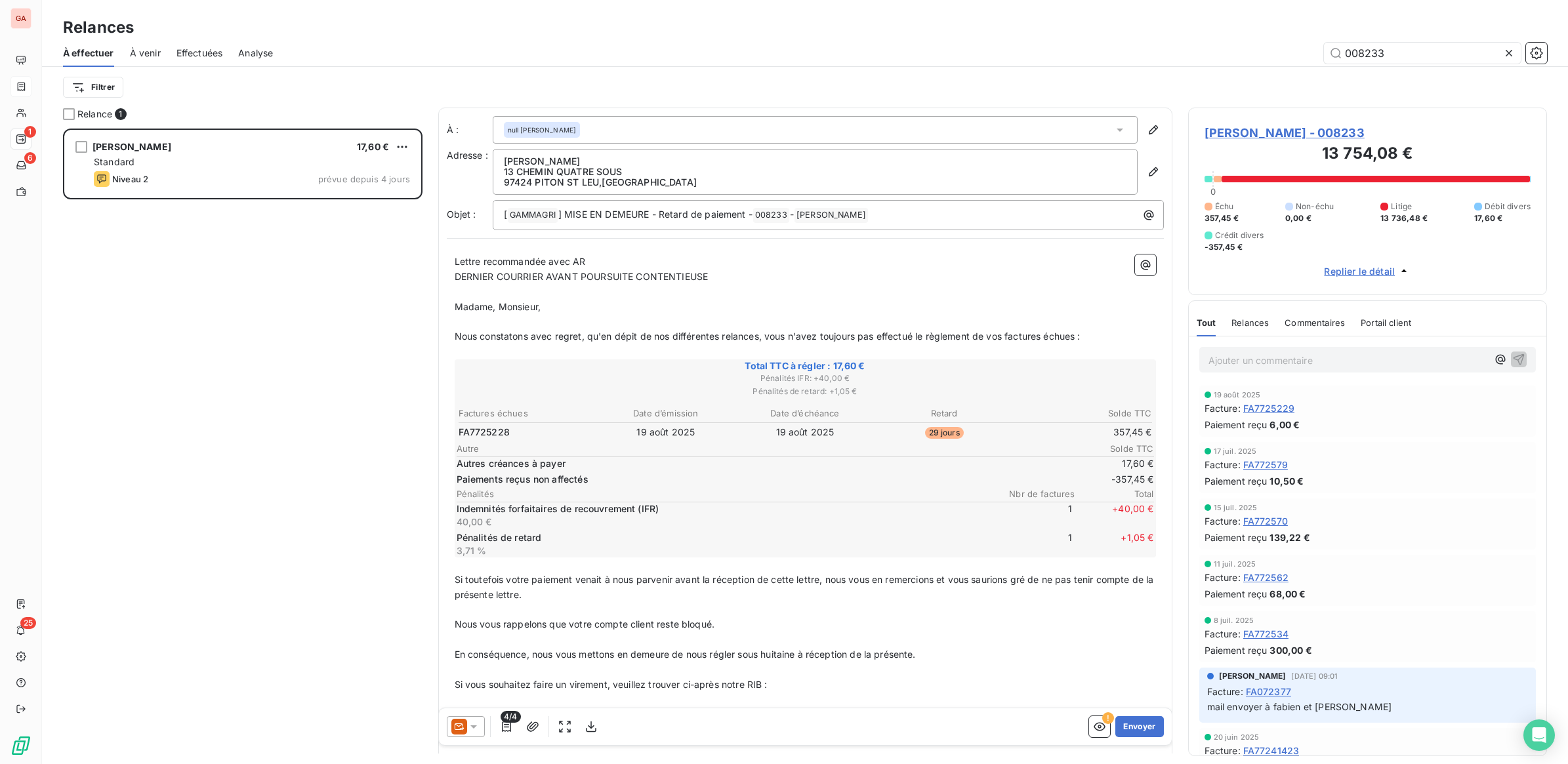
click at [1407, 220] on span "13 736,48 €" at bounding box center [1404, 218] width 47 height 12
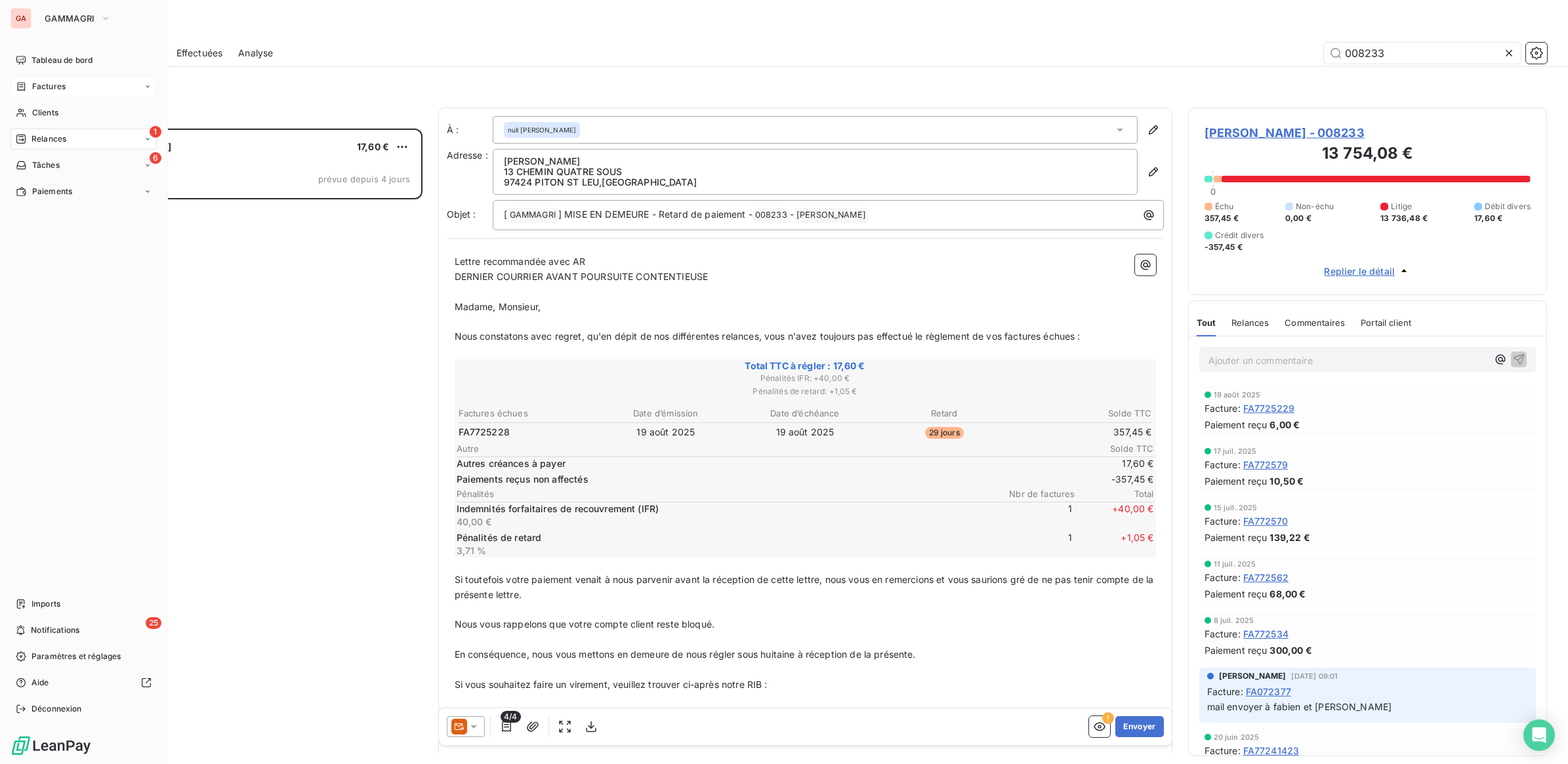
click at [53, 87] on span "Factures" at bounding box center [49, 86] width 33 height 12
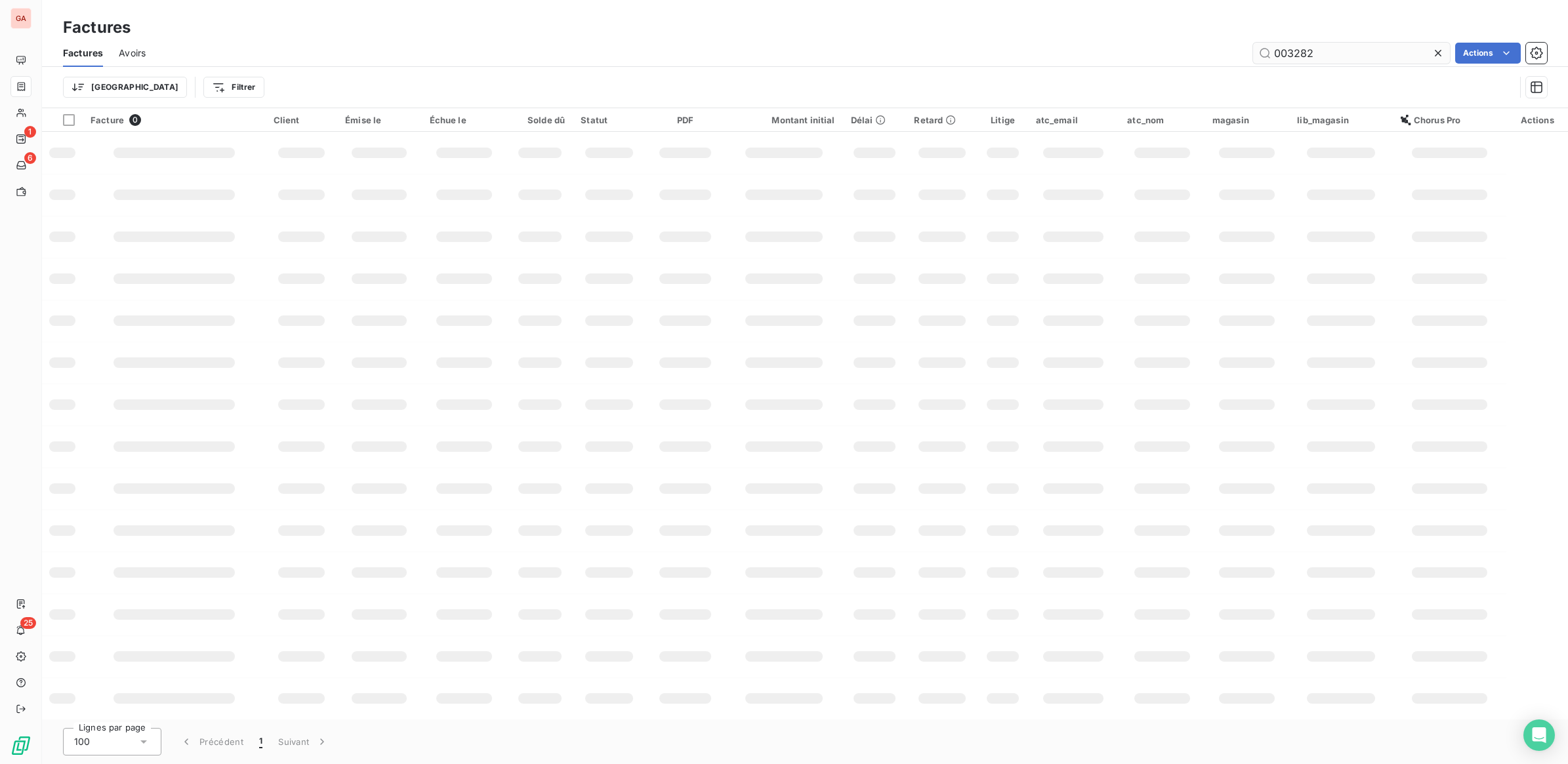
click at [1337, 54] on input "003282" at bounding box center [1351, 53] width 197 height 21
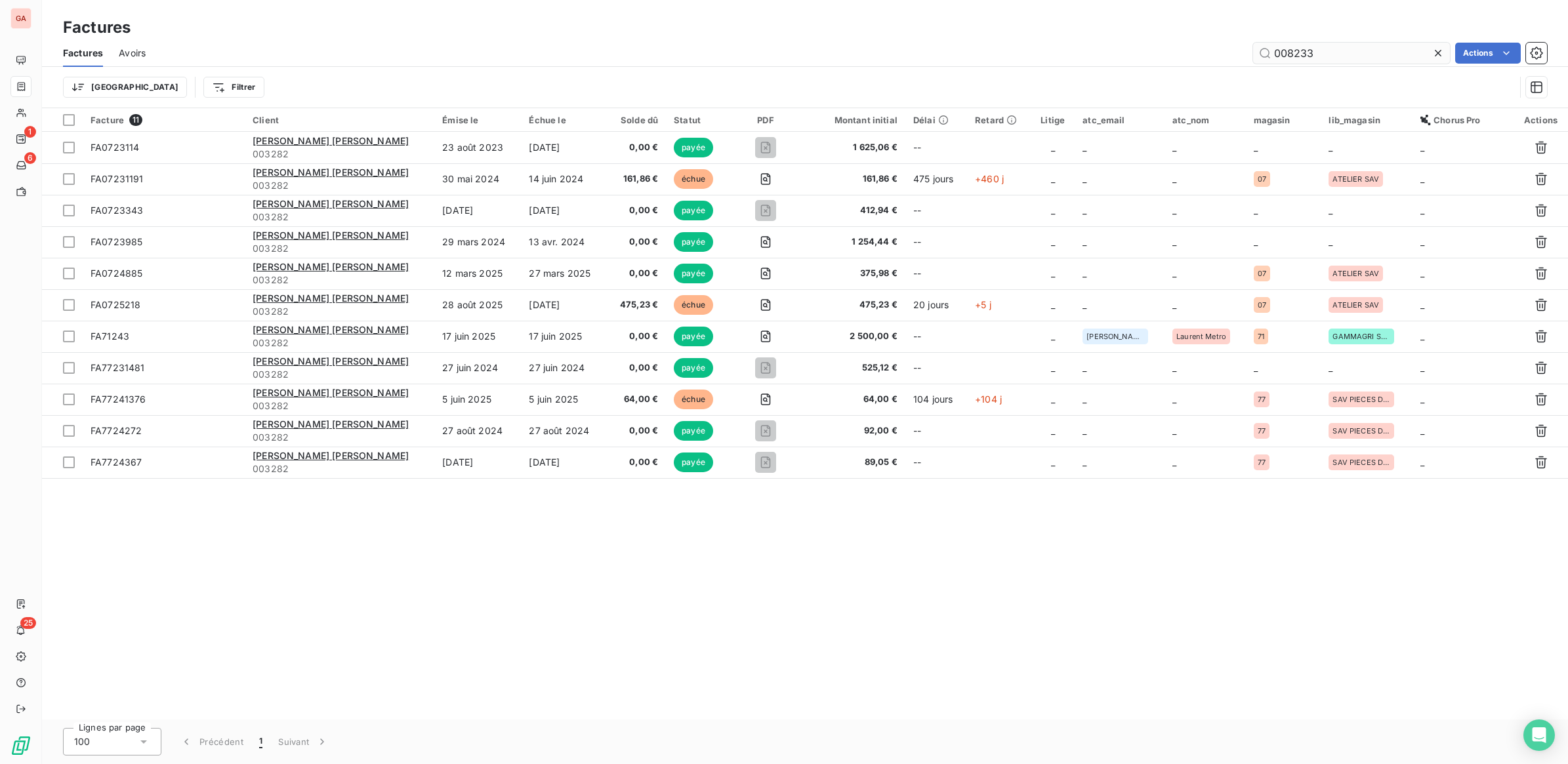
type input "008233"
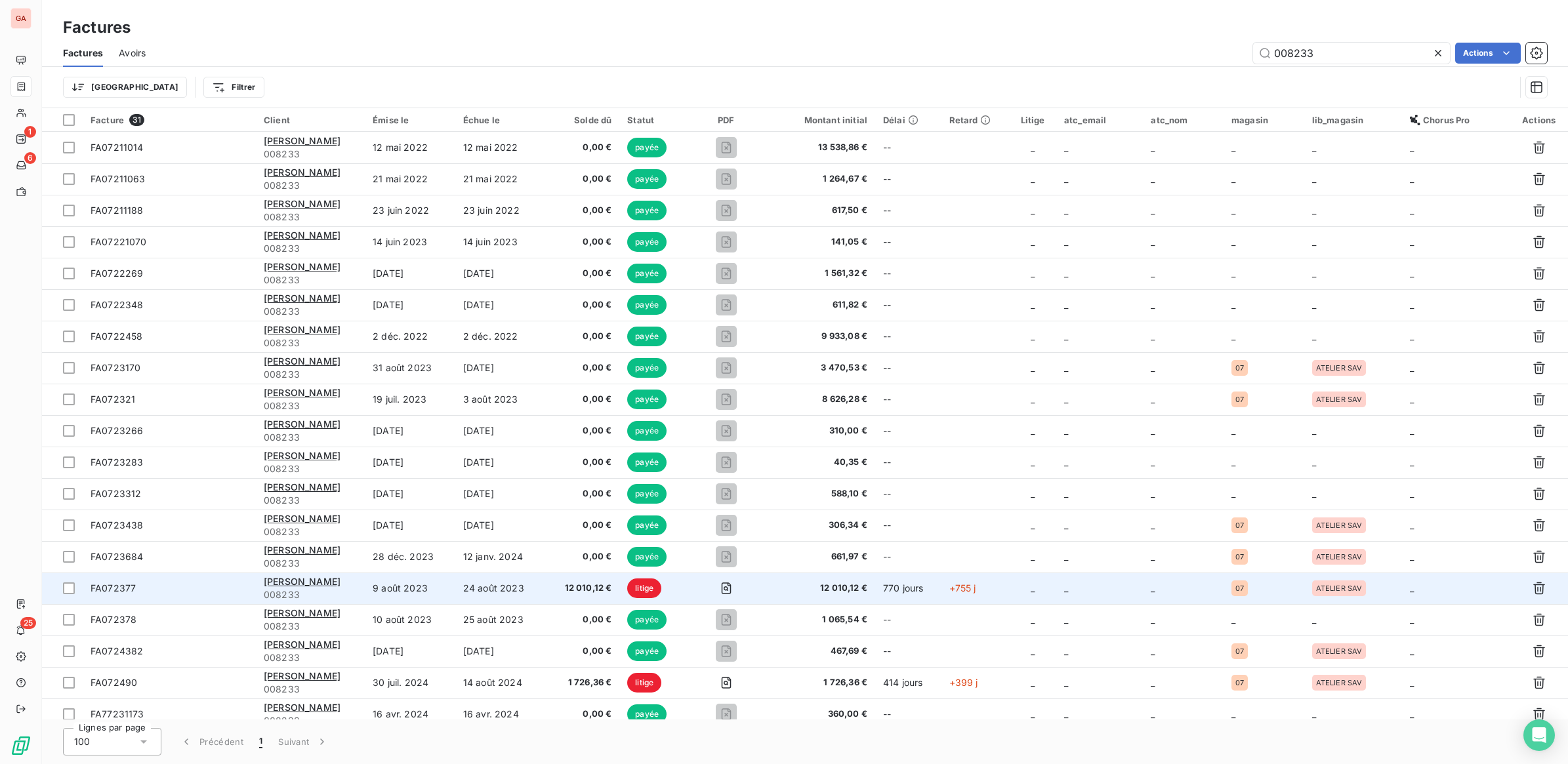
click at [579, 596] on td "12 010,12 €" at bounding box center [583, 588] width 74 height 31
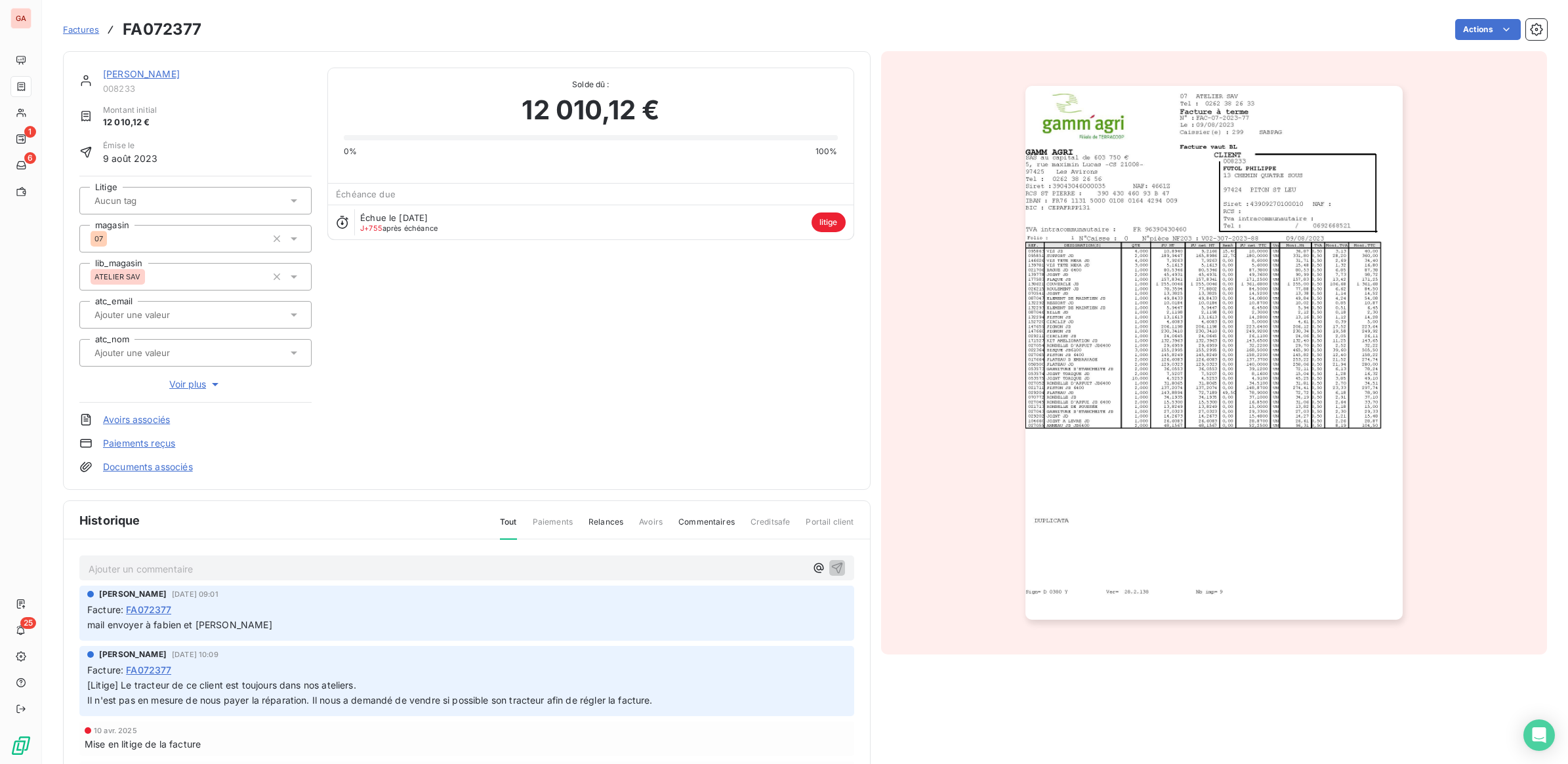
click at [688, 526] on span "Commentaires" at bounding box center [706, 528] width 56 height 22
click at [284, 571] on p "Ajouter un commentaire ﻿" at bounding box center [447, 569] width 717 height 17
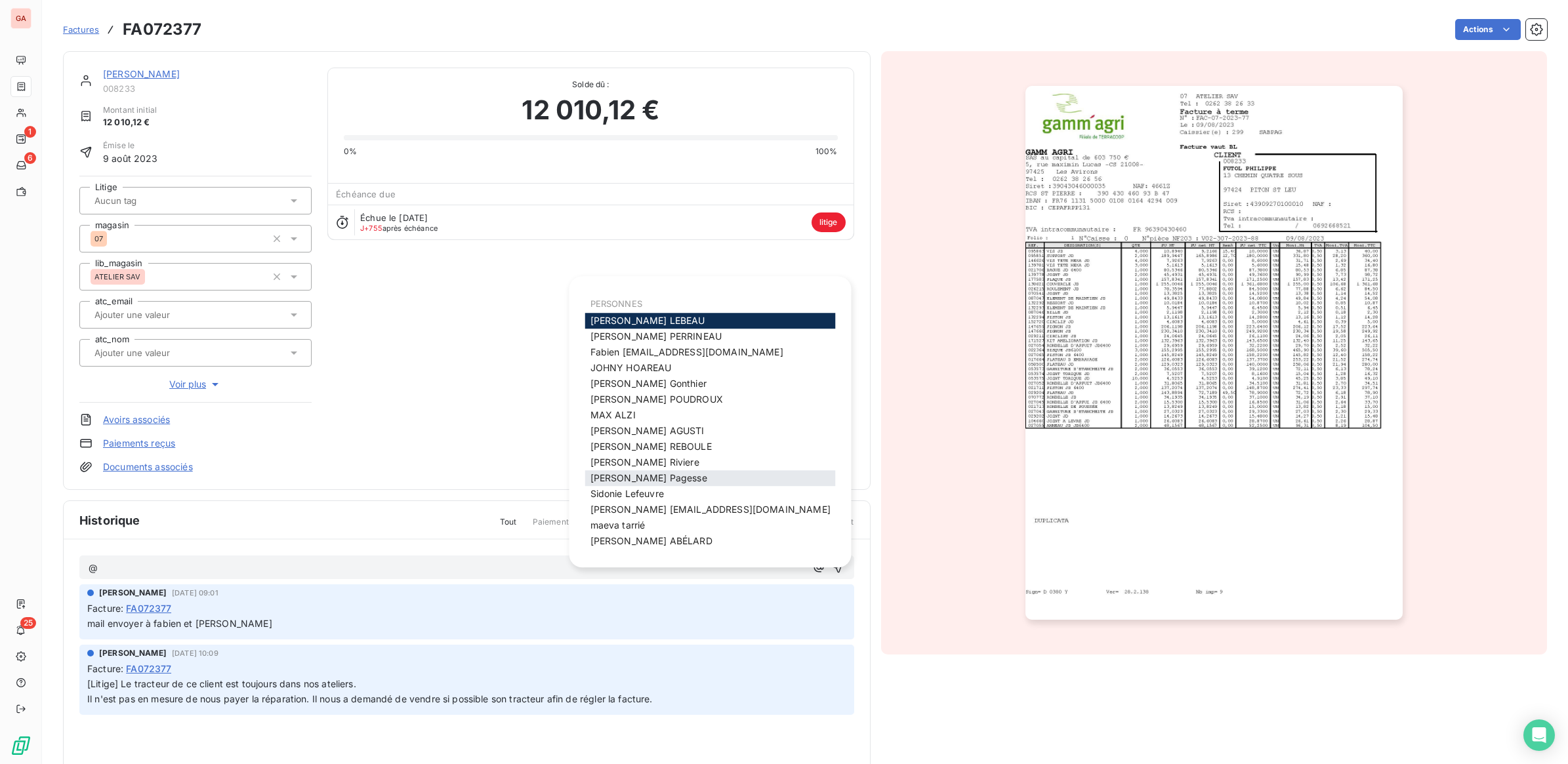
click at [635, 482] on span "[PERSON_NAME]" at bounding box center [649, 478] width 116 height 11
click at [684, 336] on div "[PERSON_NAME]" at bounding box center [710, 336] width 250 height 16
click at [643, 336] on span "[PERSON_NAME]" at bounding box center [656, 336] width 131 height 11
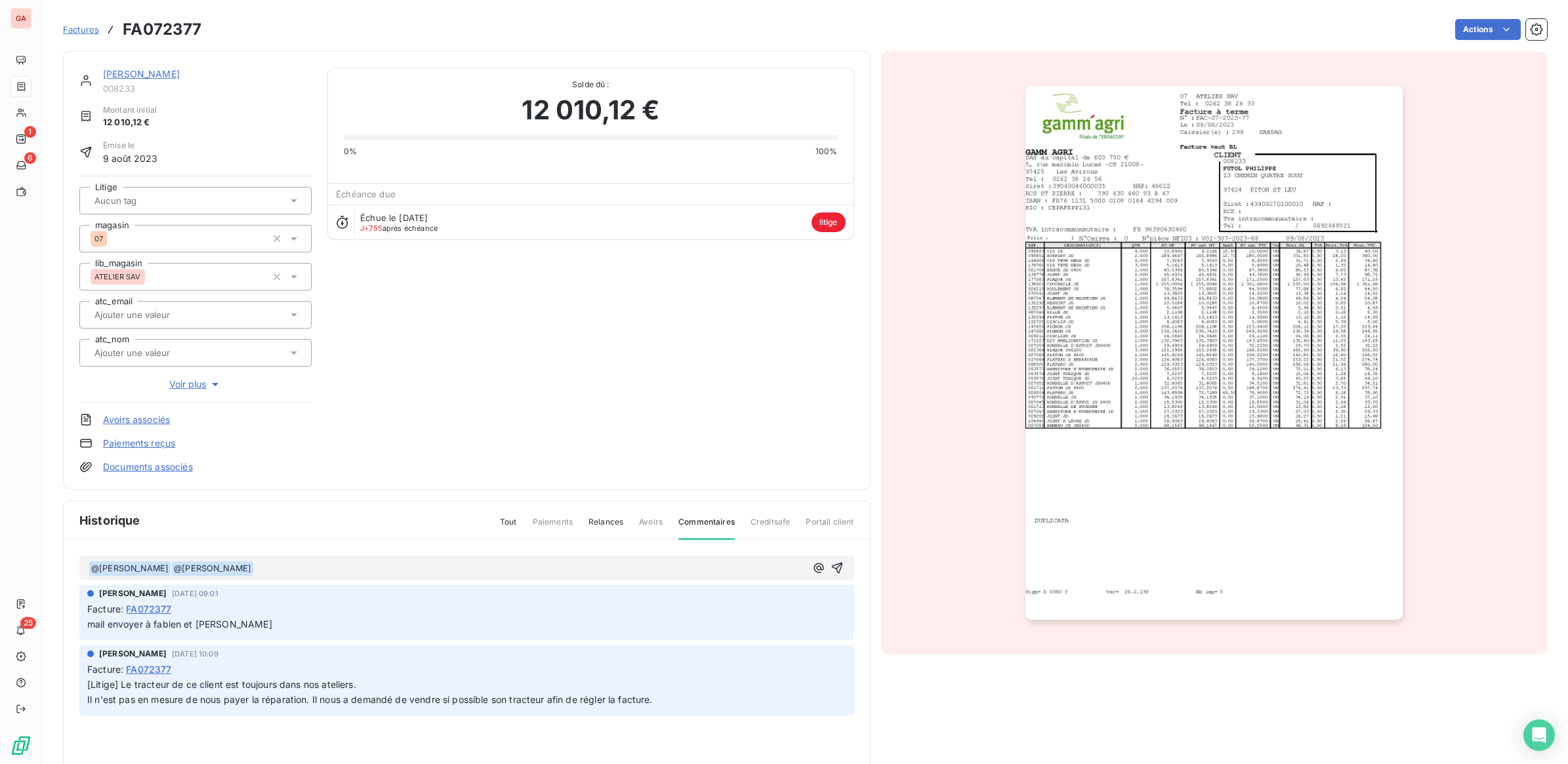
click at [371, 569] on p "﻿ @ [PERSON_NAME] ﻿ ﻿ @ [PERSON_NAME] ﻿ ﻿" at bounding box center [447, 568] width 717 height 16
click at [381, 564] on p "﻿ @ [PERSON_NAME] ﻿ ﻿ @ [PERSON_NAME] ﻿ La facture de 12k€" at bounding box center [447, 568] width 717 height 16
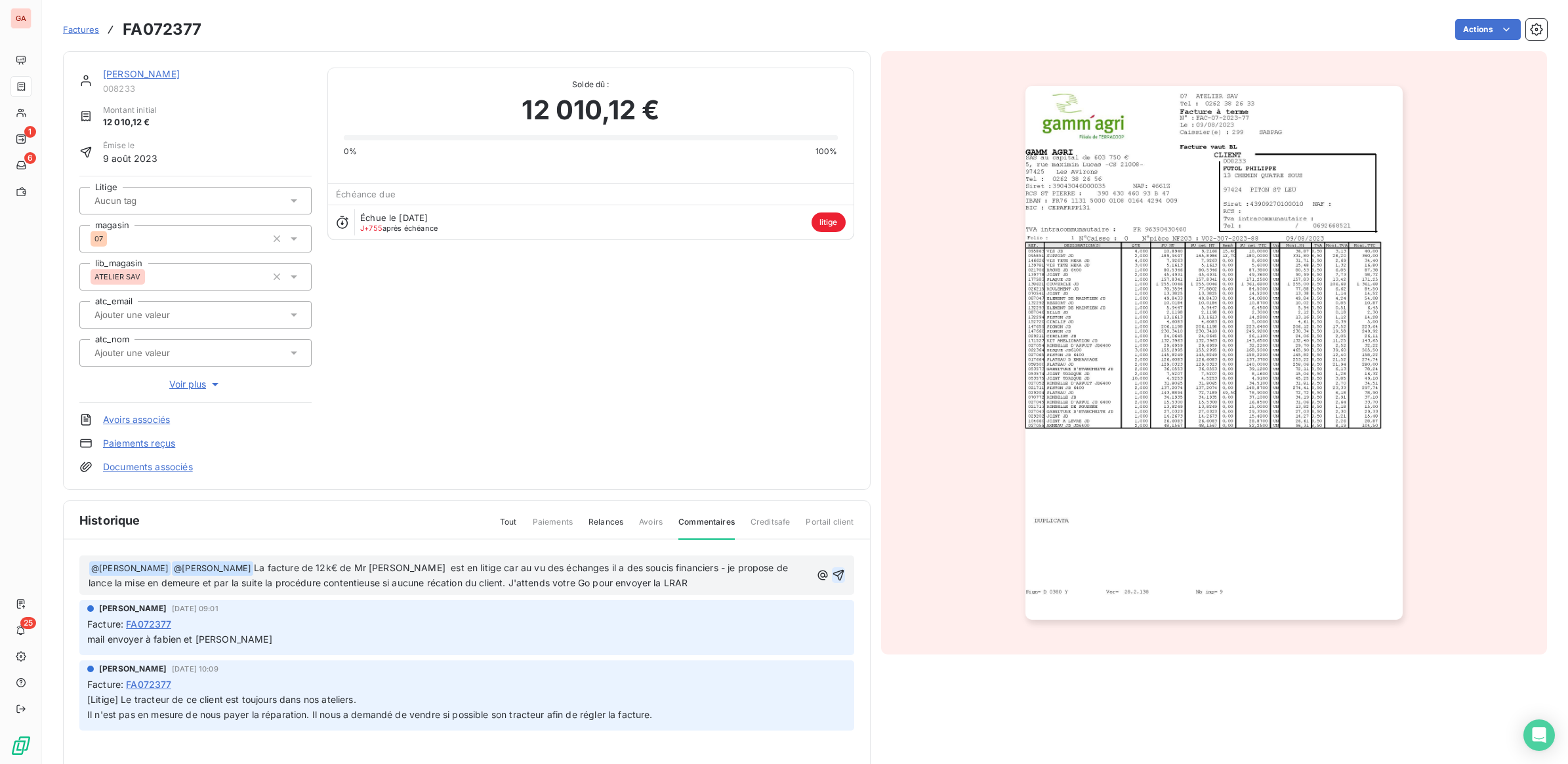
click at [832, 575] on icon "button" at bounding box center [838, 576] width 13 height 13
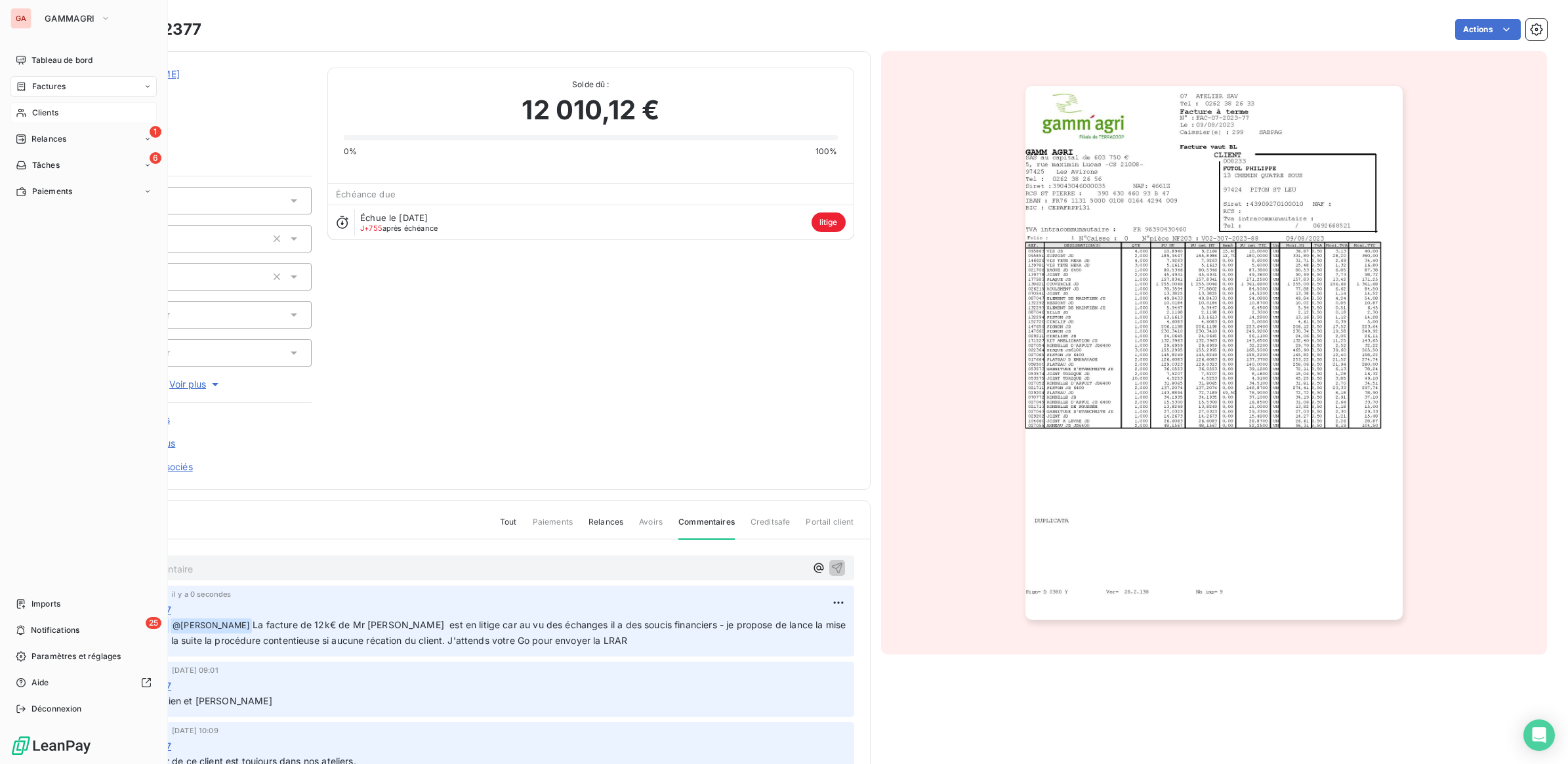
click at [51, 110] on span "Clients" at bounding box center [45, 113] width 26 height 12
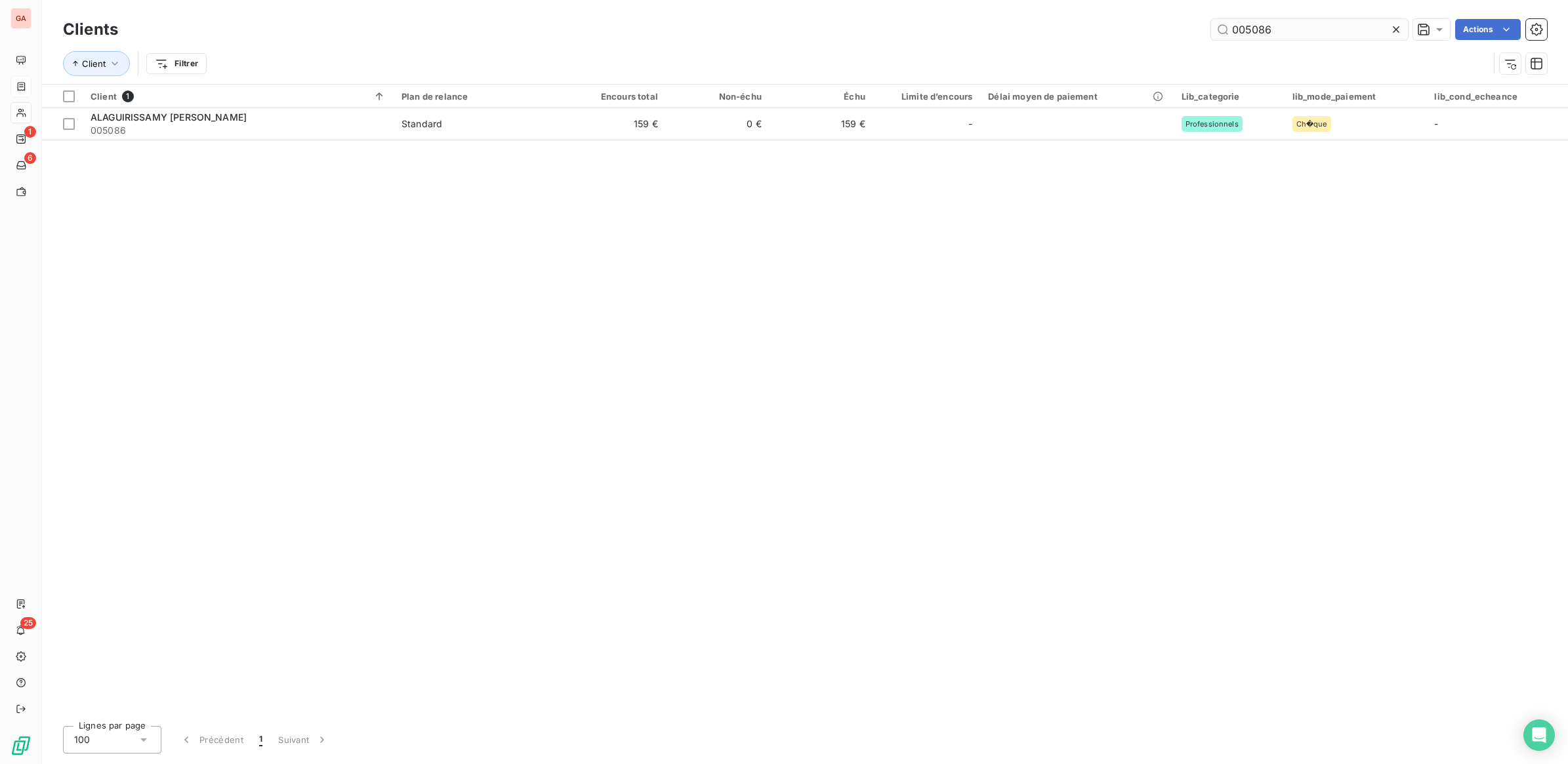
click at [1261, 31] on input "005086" at bounding box center [1309, 30] width 197 height 21
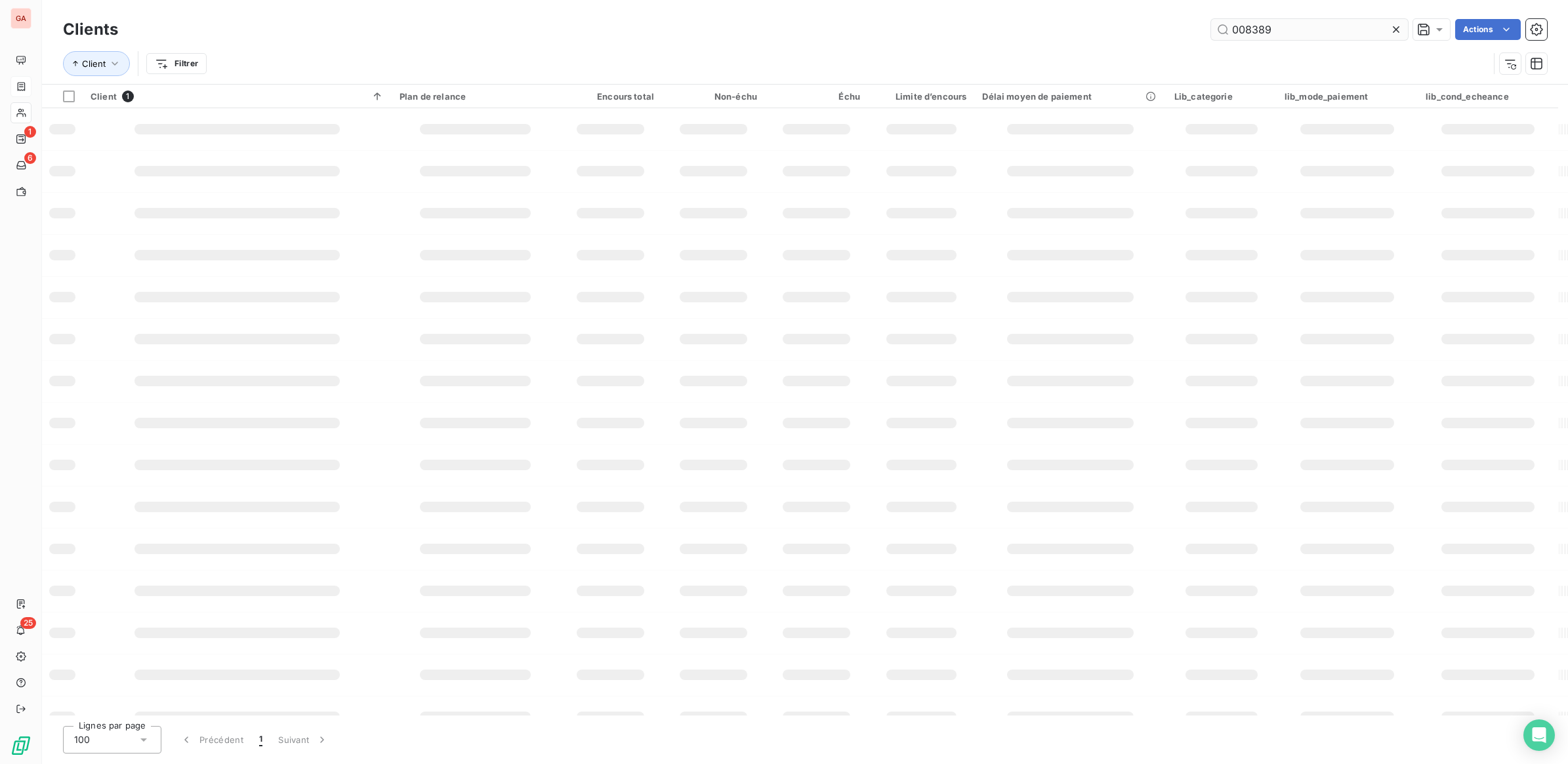
type input "008389"
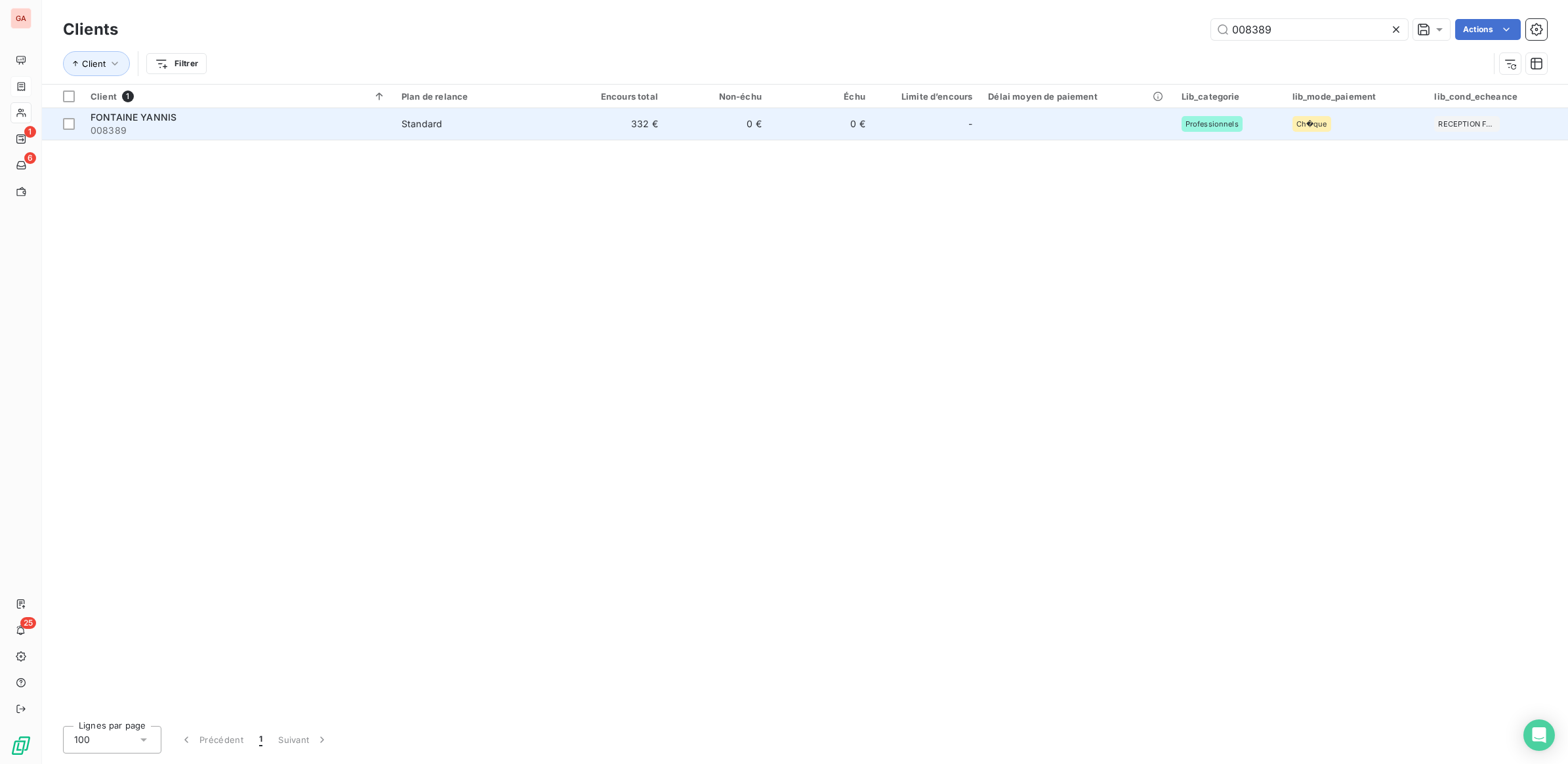
click at [894, 139] on td "-" at bounding box center [927, 124] width 107 height 31
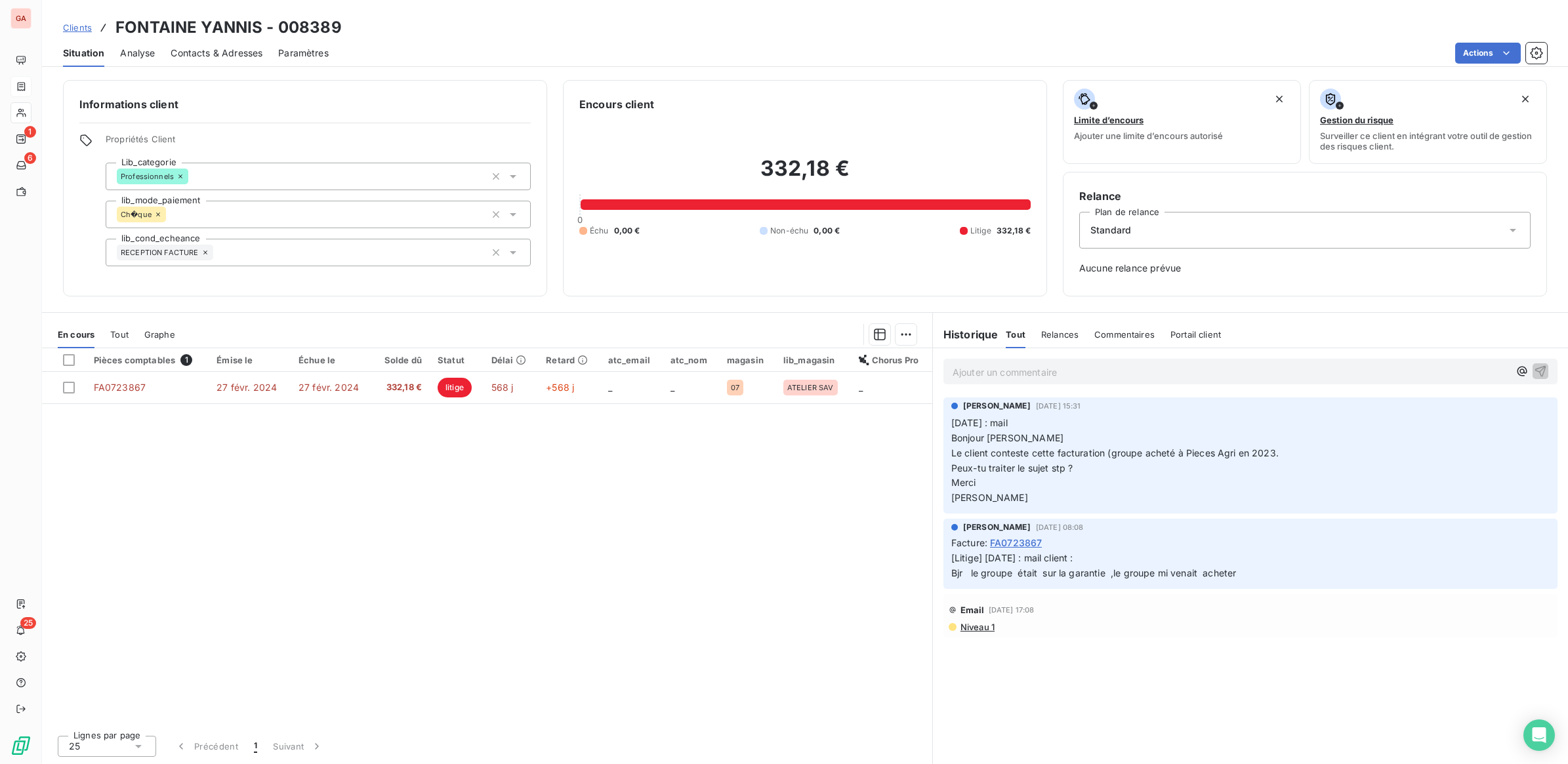
click at [1146, 365] on p "Ajouter un commentaire ﻿" at bounding box center [1231, 372] width 556 height 17
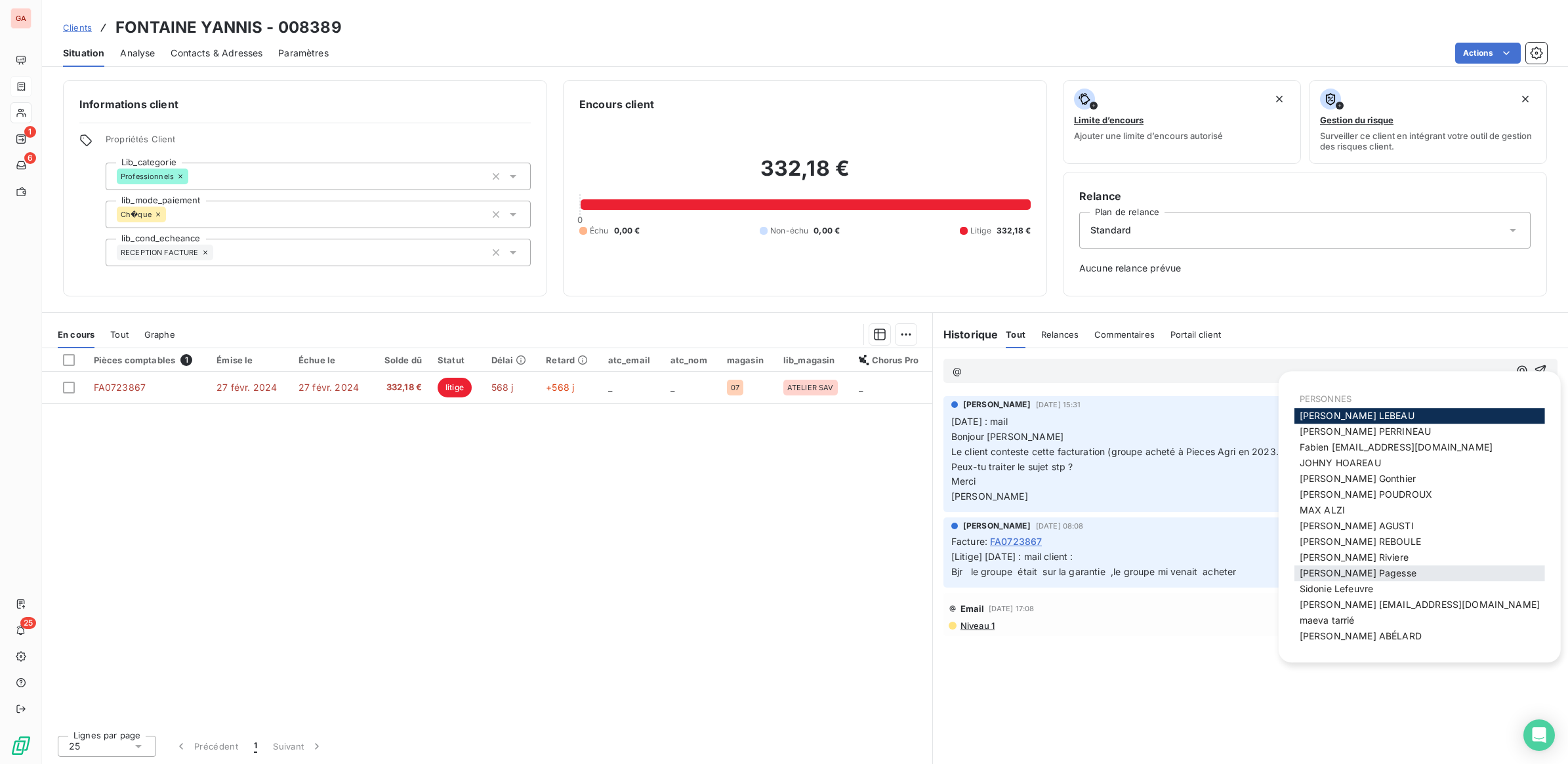
click at [1355, 569] on span "[PERSON_NAME]" at bounding box center [1357, 573] width 116 height 11
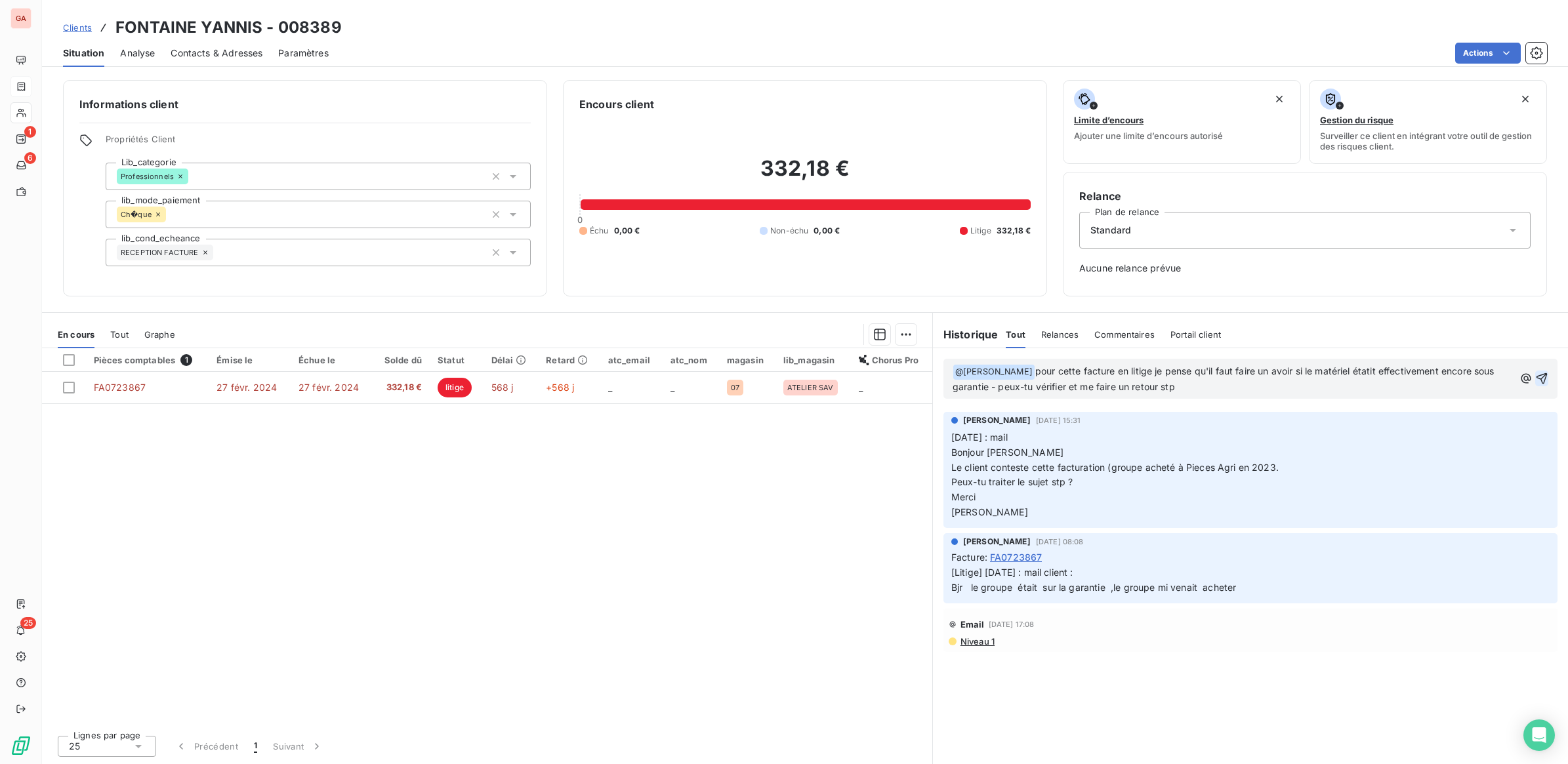
click at [1542, 379] on icon "button" at bounding box center [1541, 379] width 13 height 13
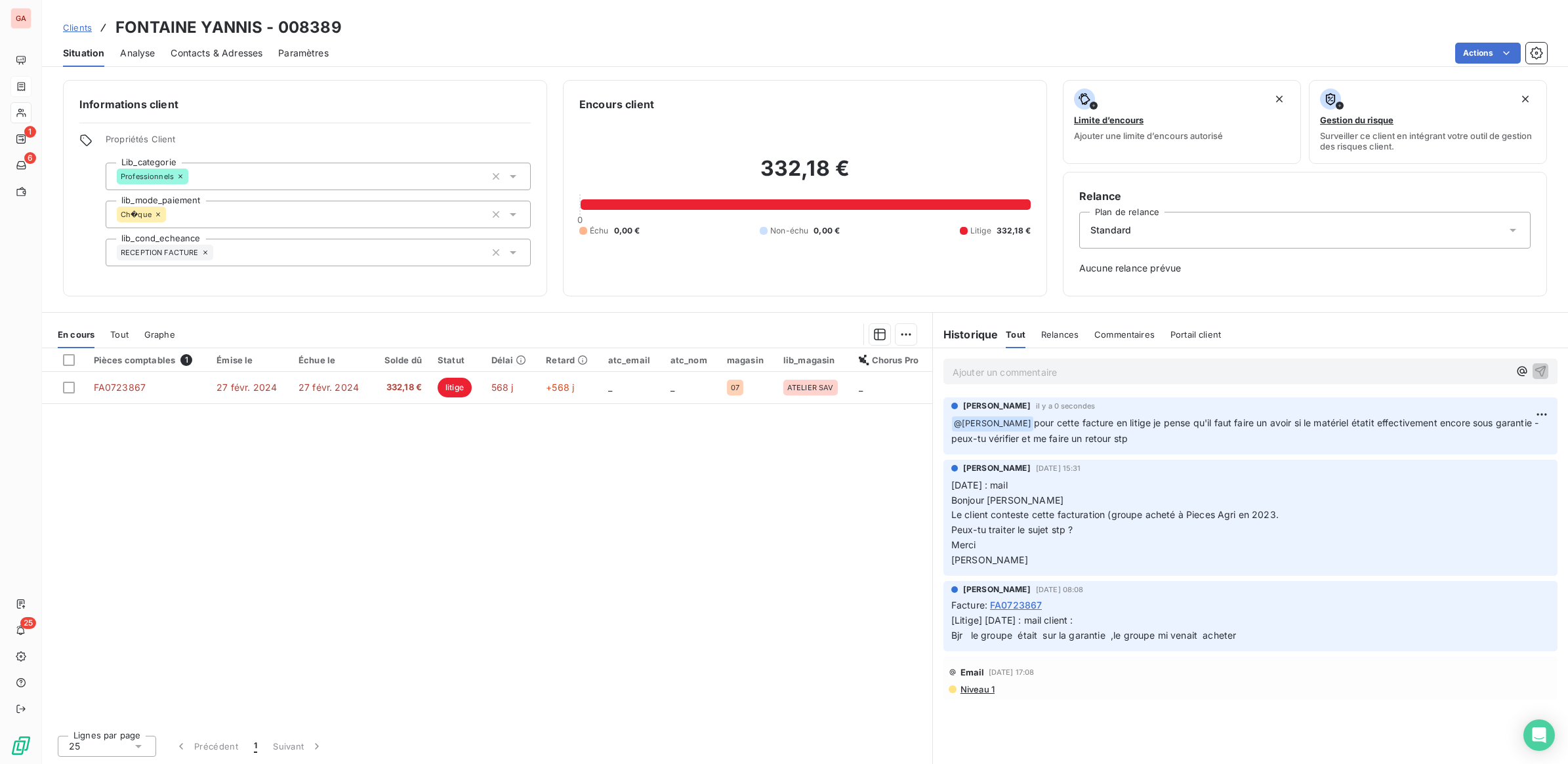
click at [76, 29] on span "Clients" at bounding box center [77, 27] width 29 height 10
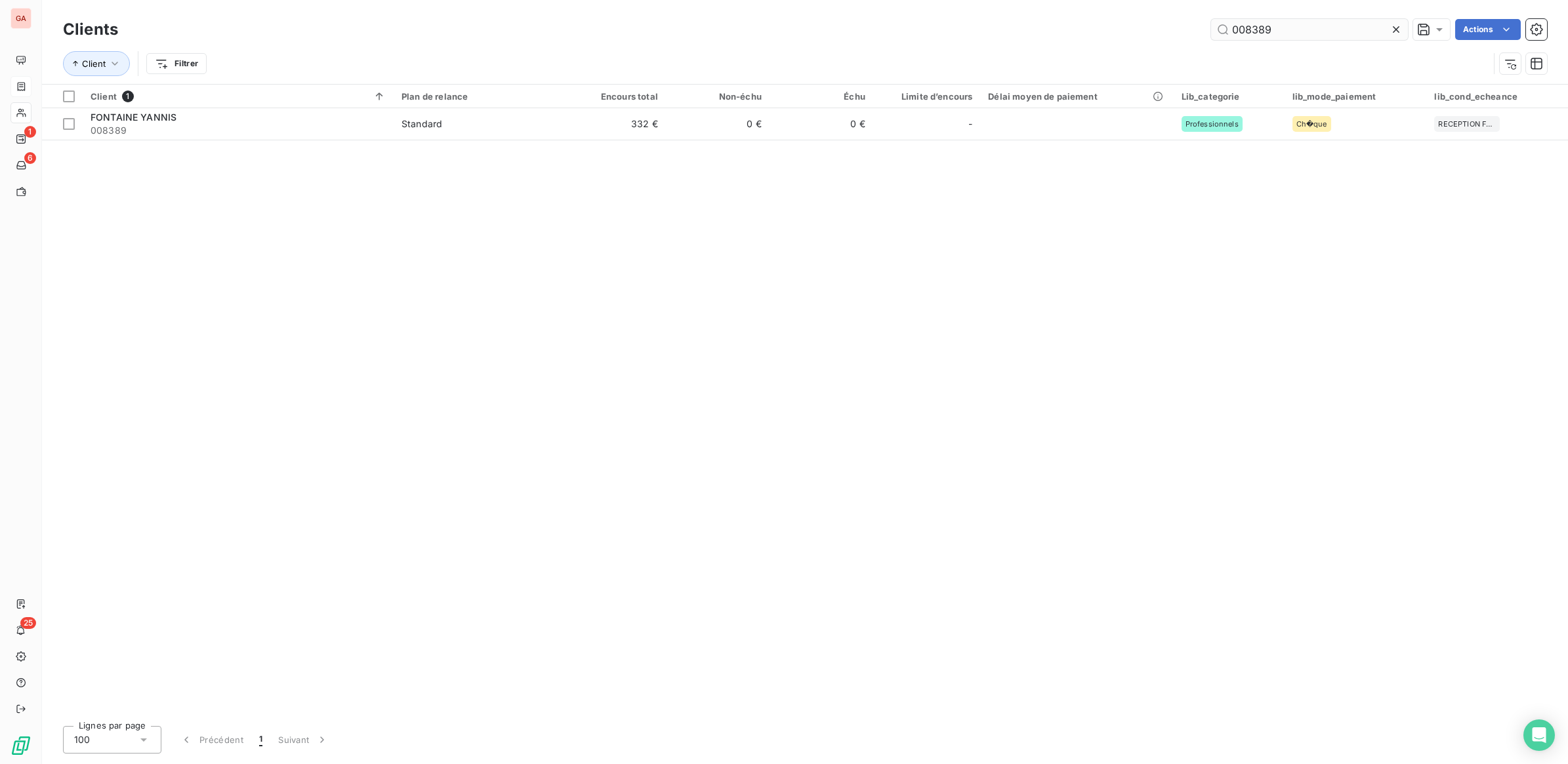
click at [1270, 30] on input "008389" at bounding box center [1309, 30] width 197 height 21
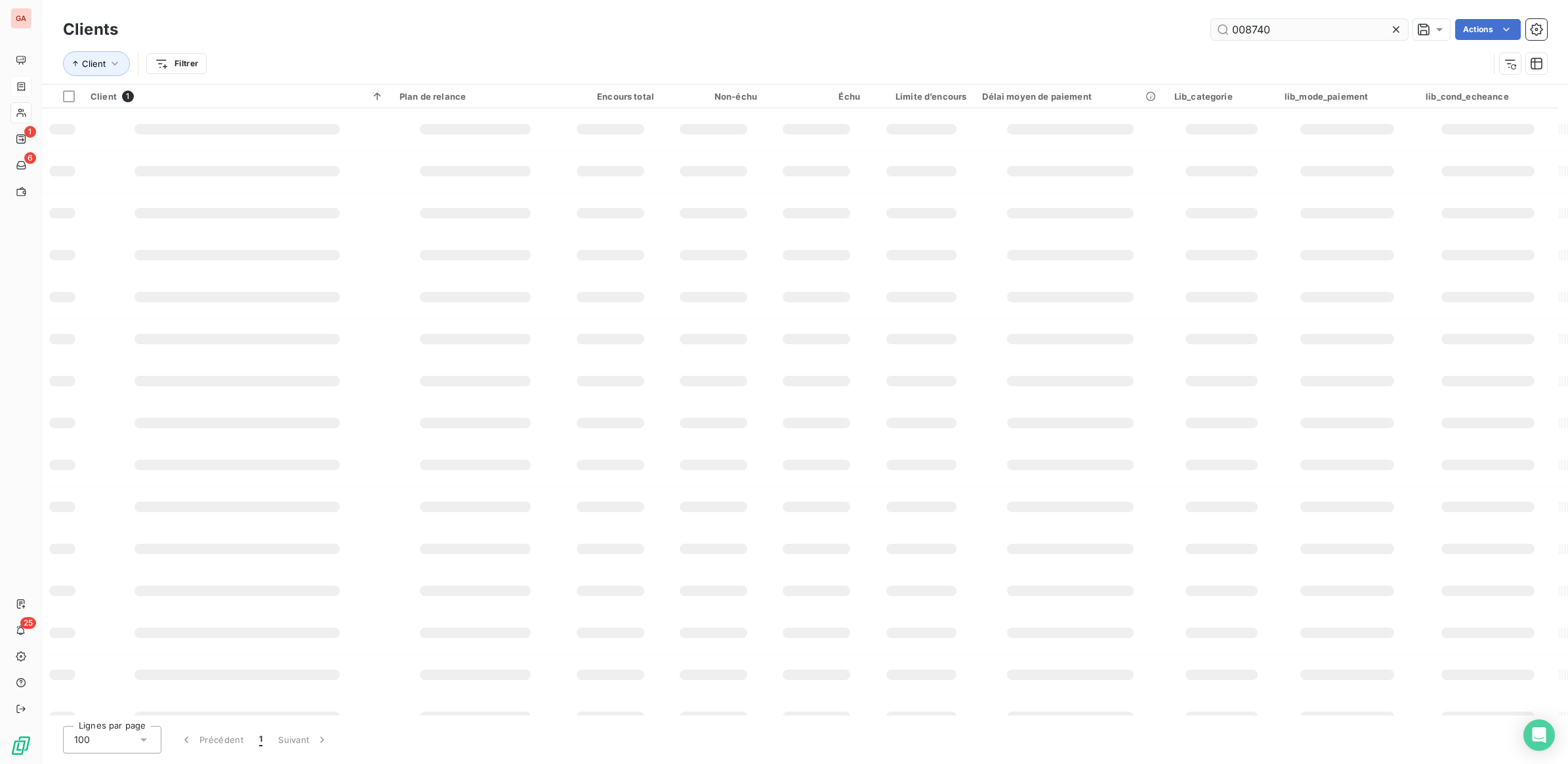
type input "008740"
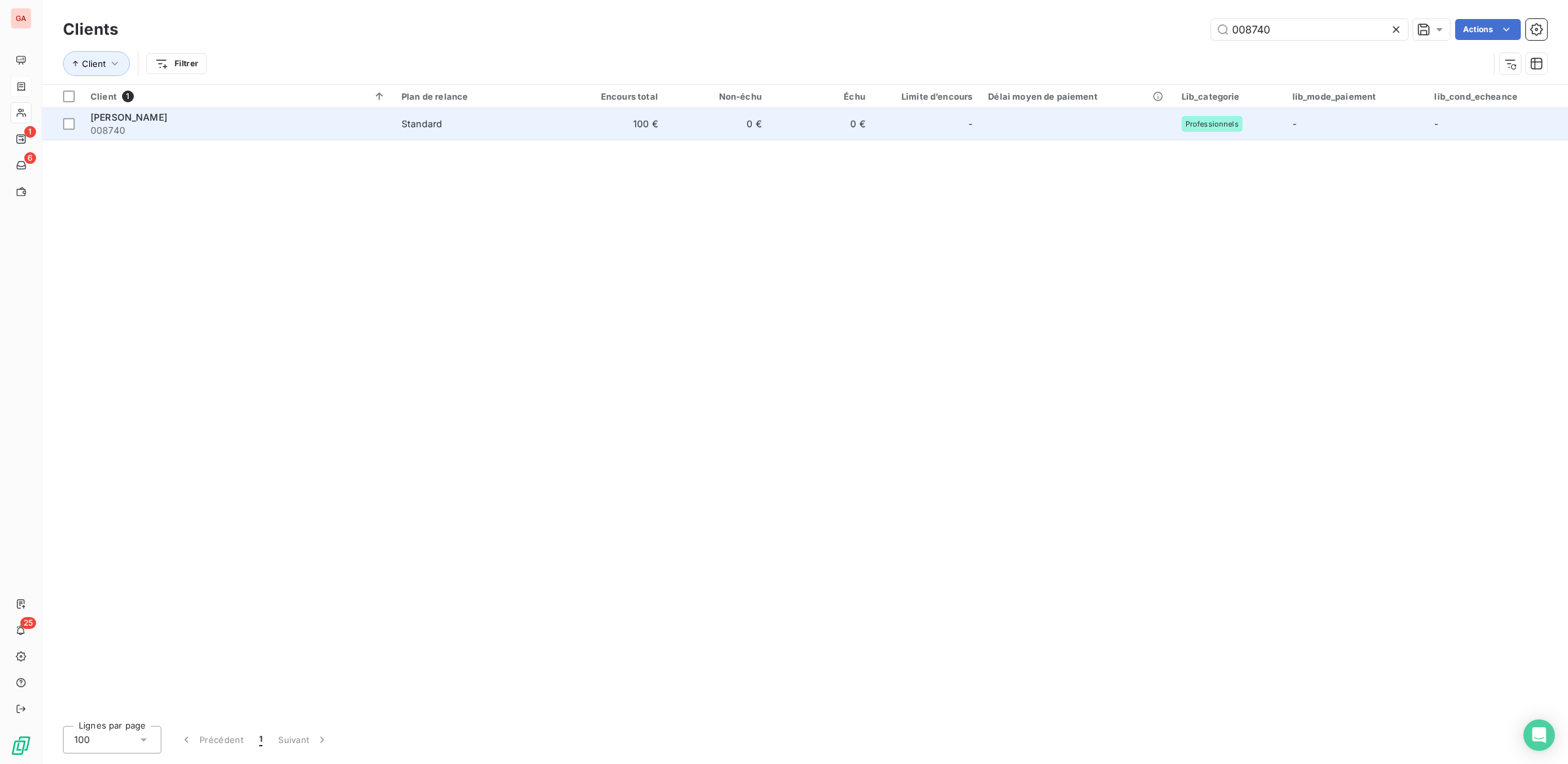
click at [607, 123] on td "100 €" at bounding box center [614, 124] width 103 height 31
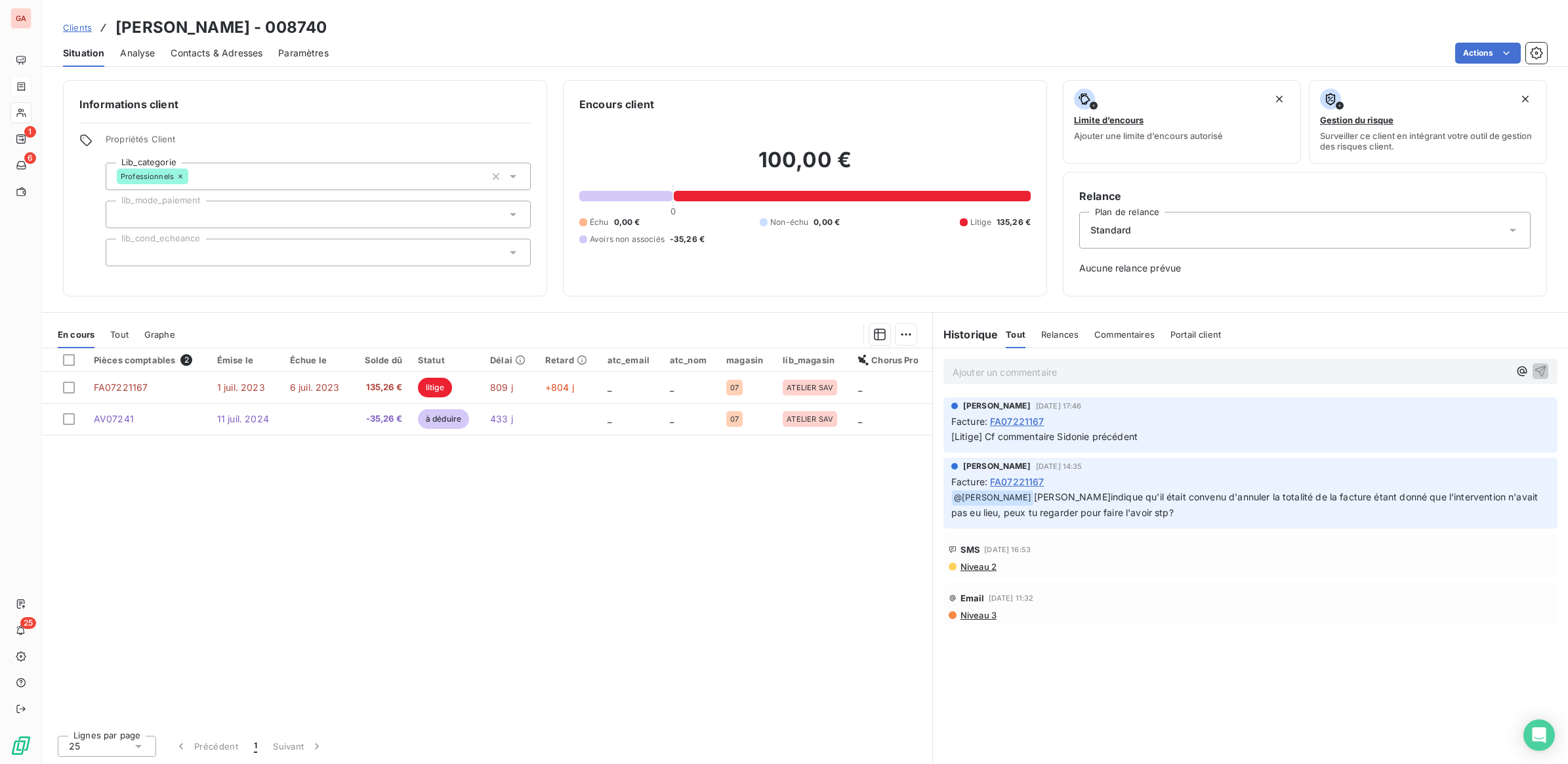
click at [1005, 370] on p "Ajouter un commentaire ﻿" at bounding box center [1231, 372] width 556 height 17
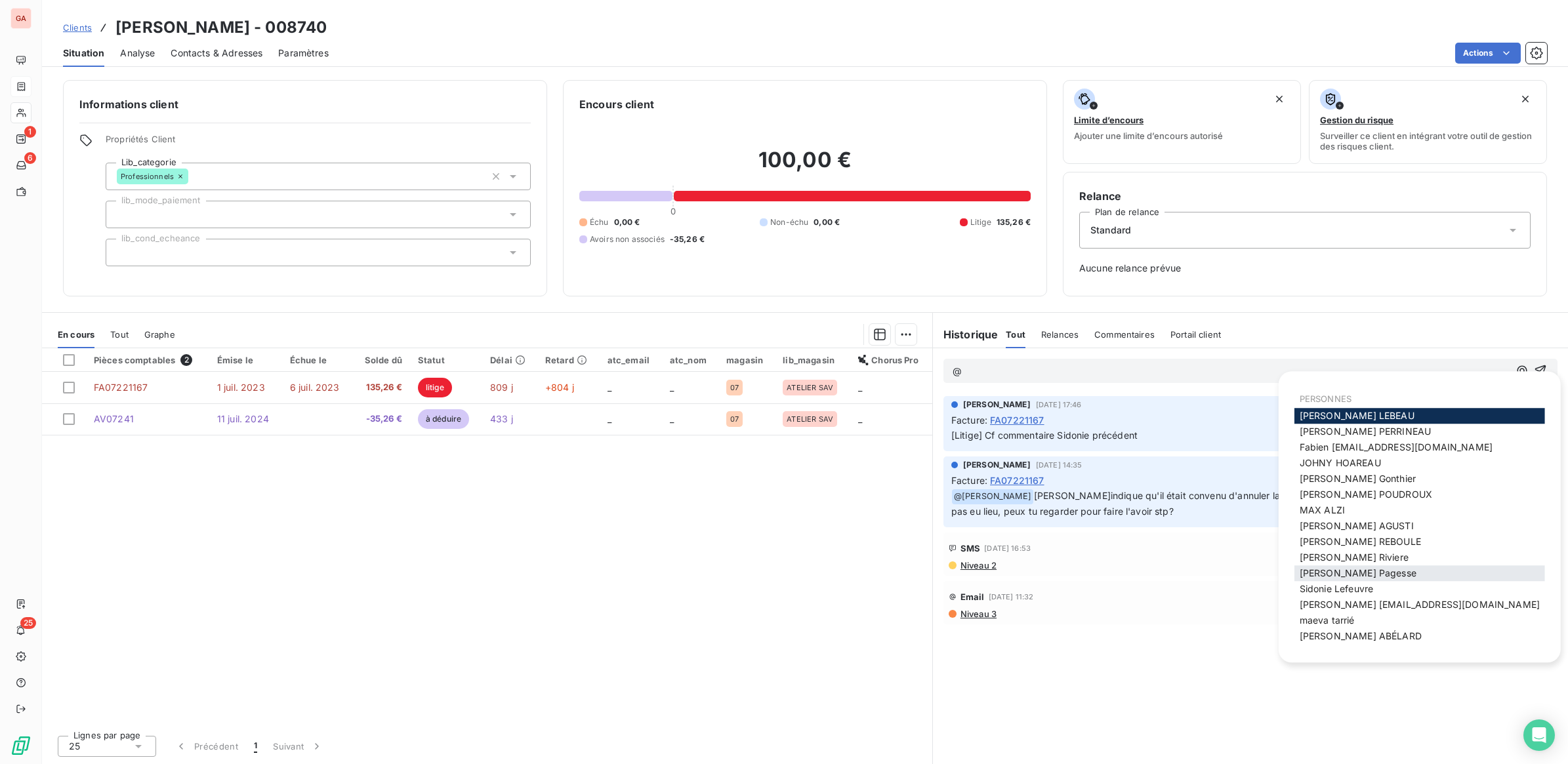
click at [1352, 569] on span "[PERSON_NAME]" at bounding box center [1357, 573] width 116 height 11
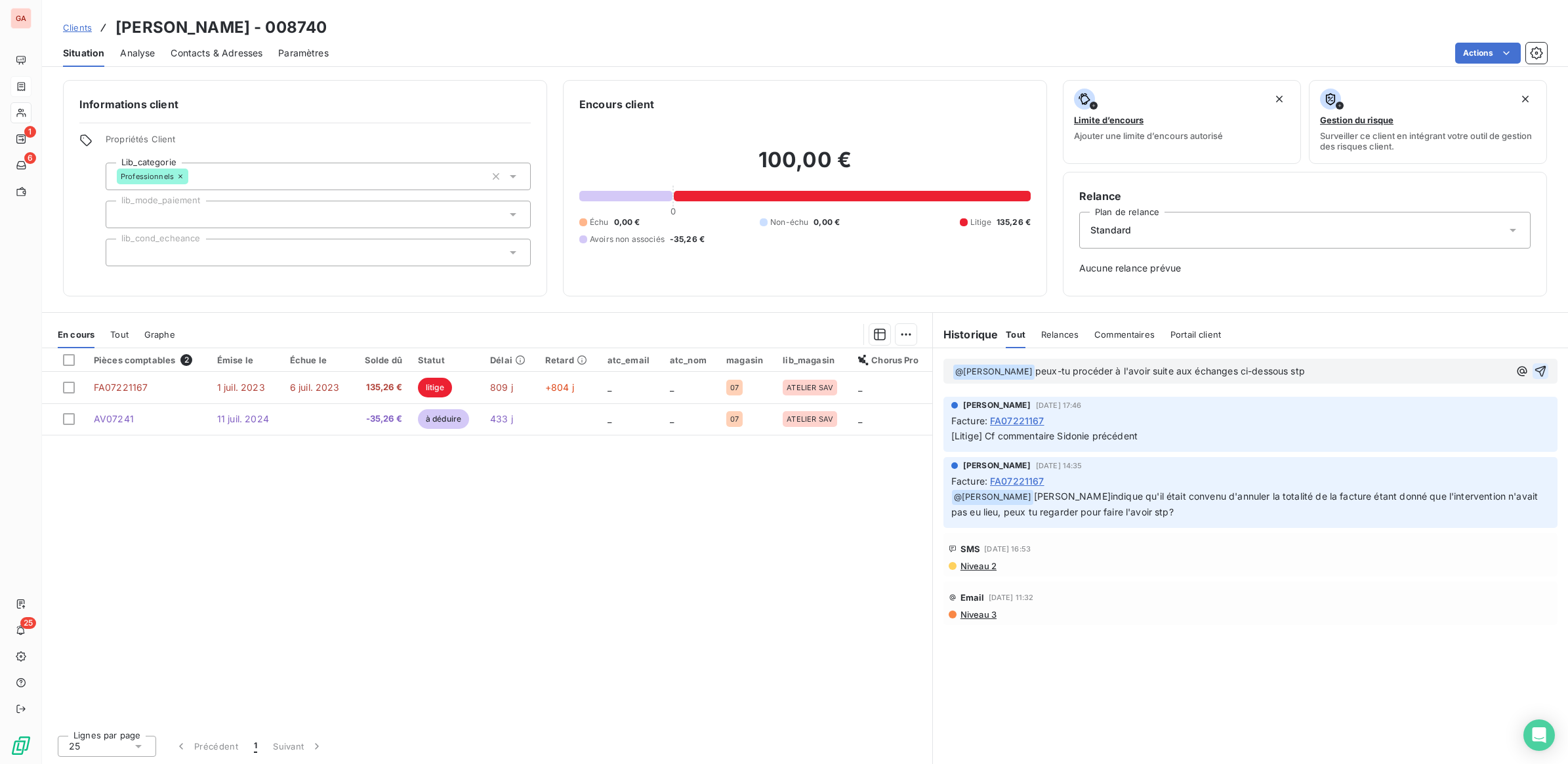
click at [1540, 369] on icon "button" at bounding box center [1540, 371] width 13 height 13
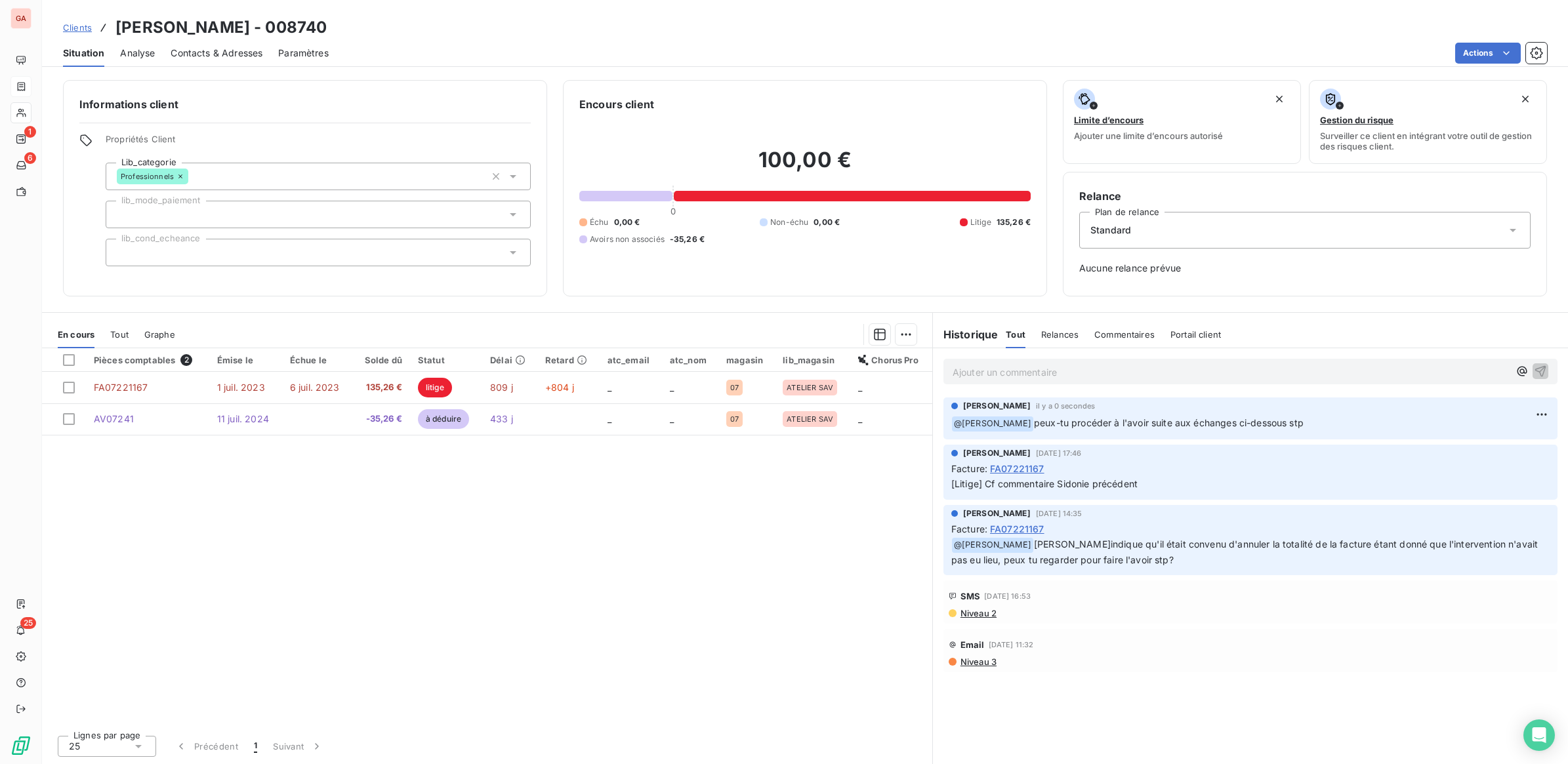
click at [82, 28] on span "Clients" at bounding box center [77, 27] width 29 height 10
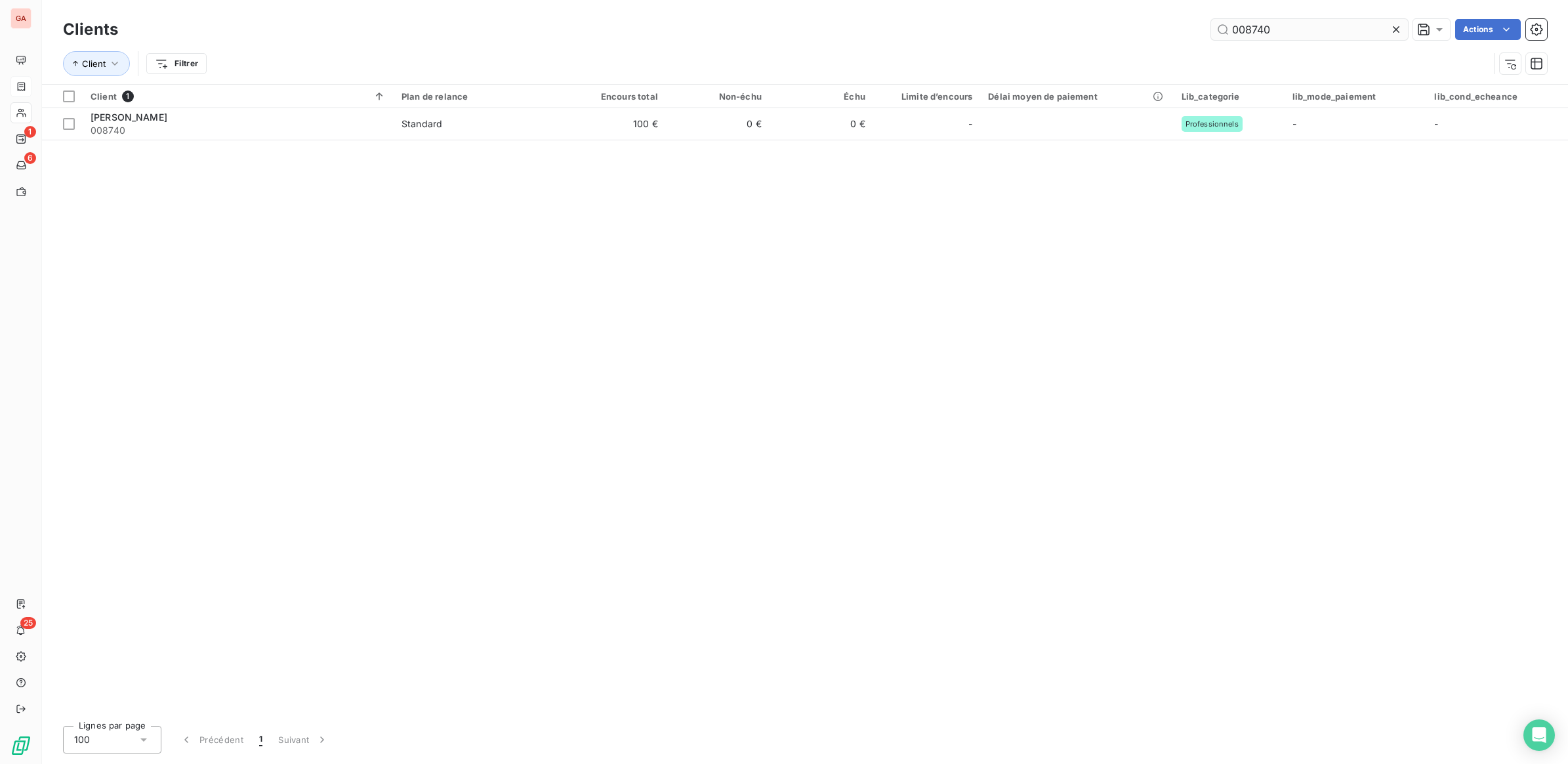
click at [1282, 31] on input "008740" at bounding box center [1309, 30] width 197 height 21
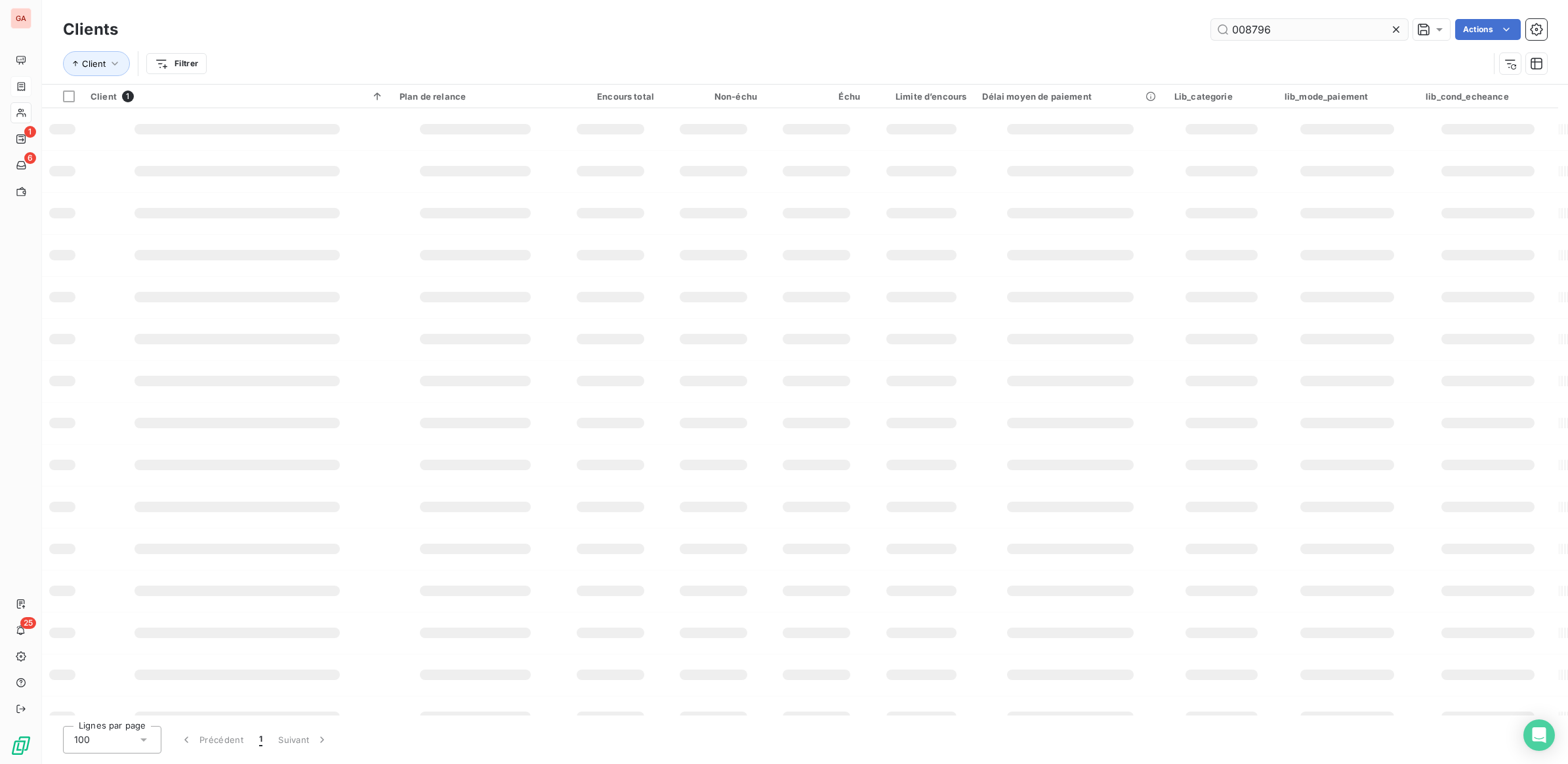
type input "008796"
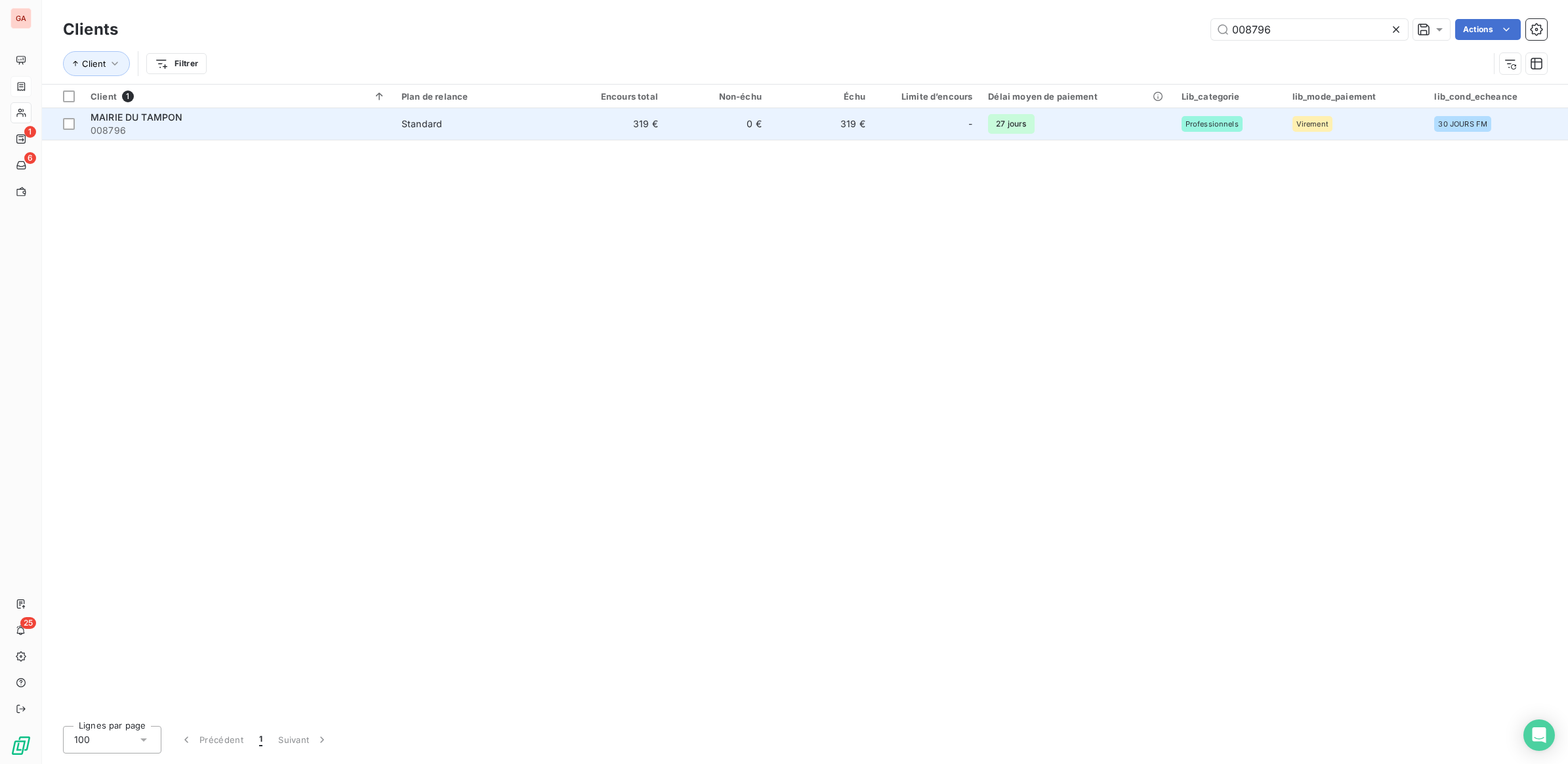
click at [821, 116] on td "319 €" at bounding box center [821, 124] width 103 height 31
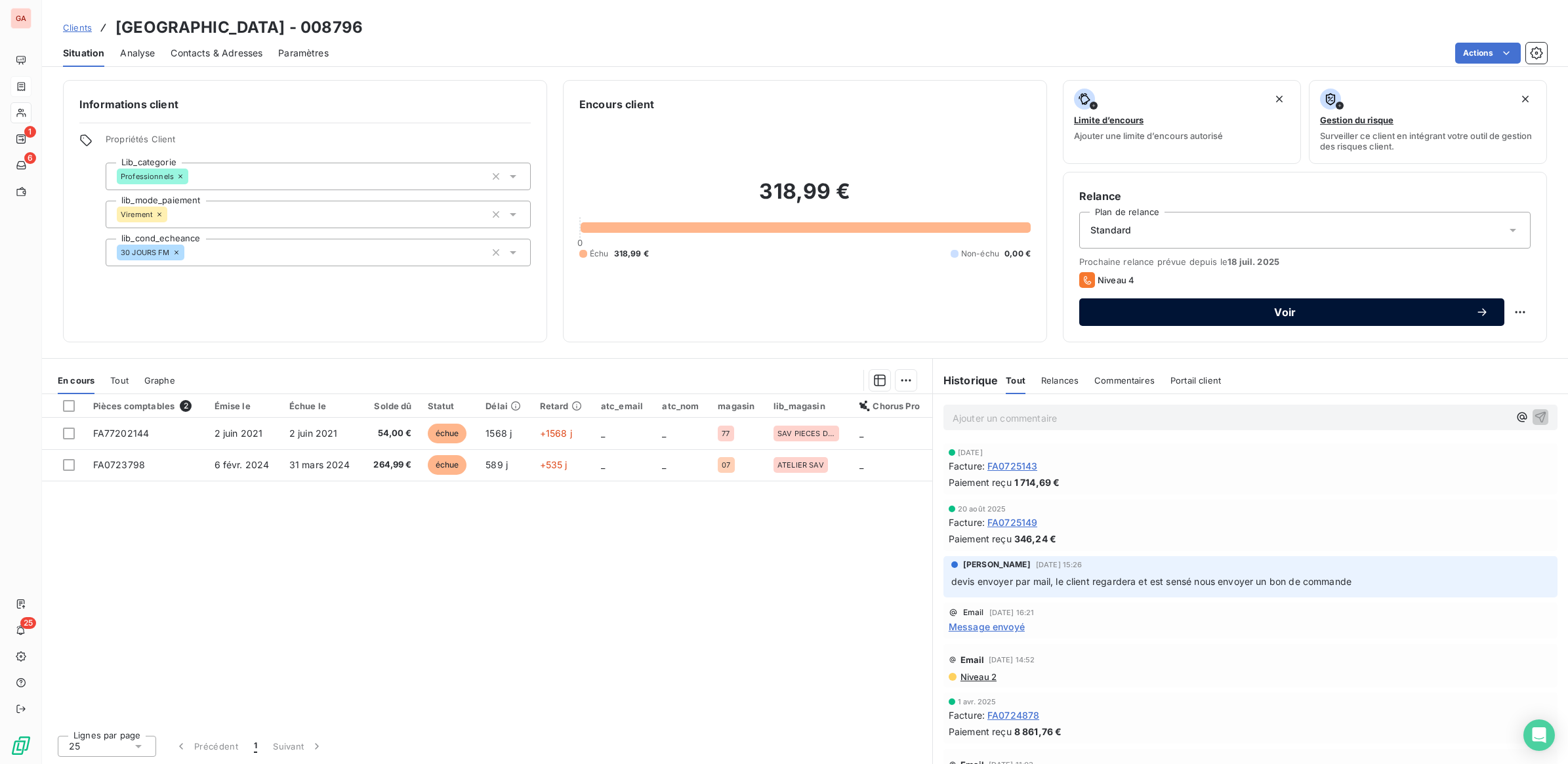
click at [1307, 312] on span "Voir" at bounding box center [1285, 311] width 381 height 10
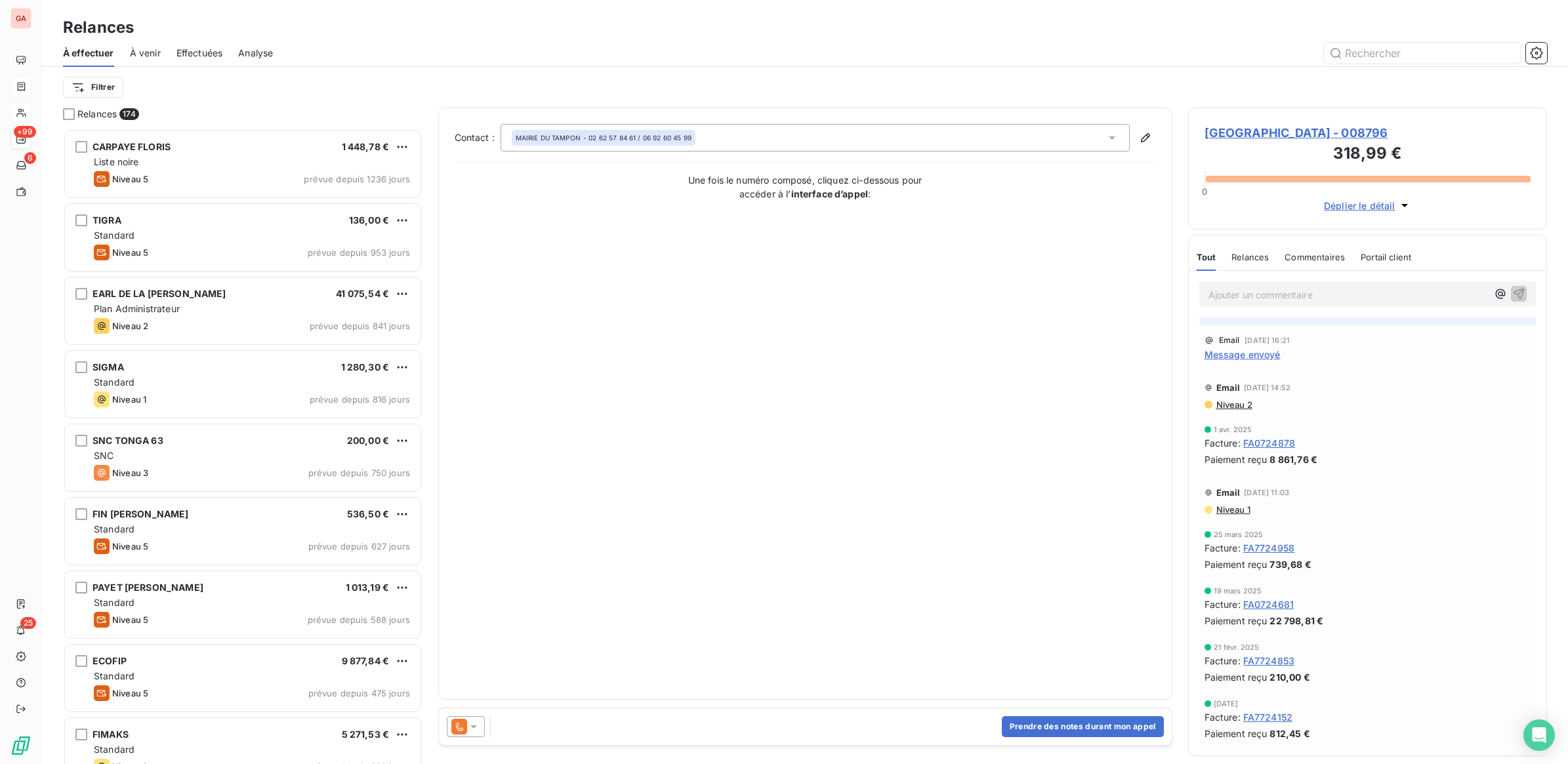
scroll to position [212, 0]
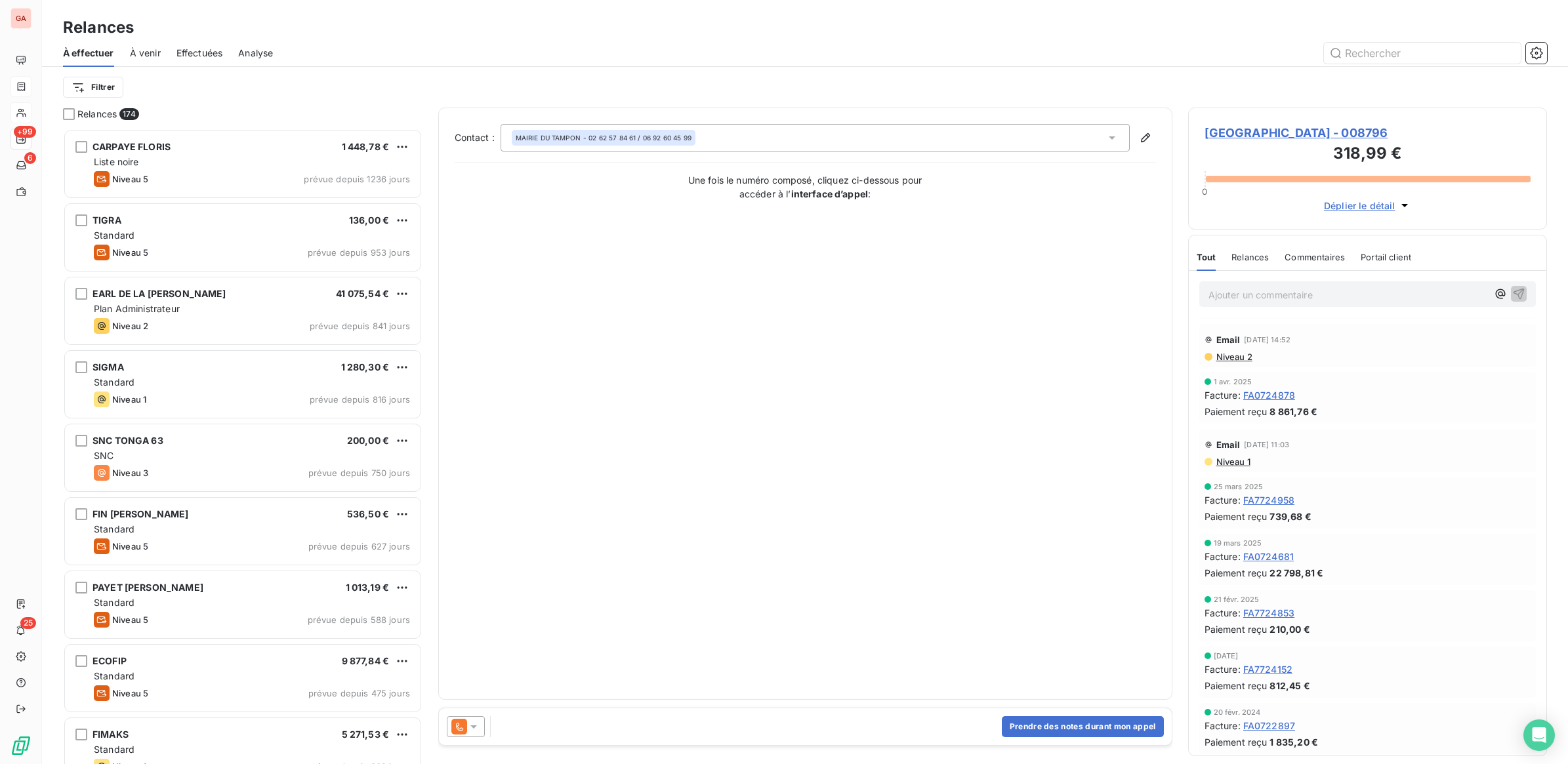
click at [1293, 294] on p "Ajouter un commentaire ﻿" at bounding box center [1348, 295] width 279 height 17
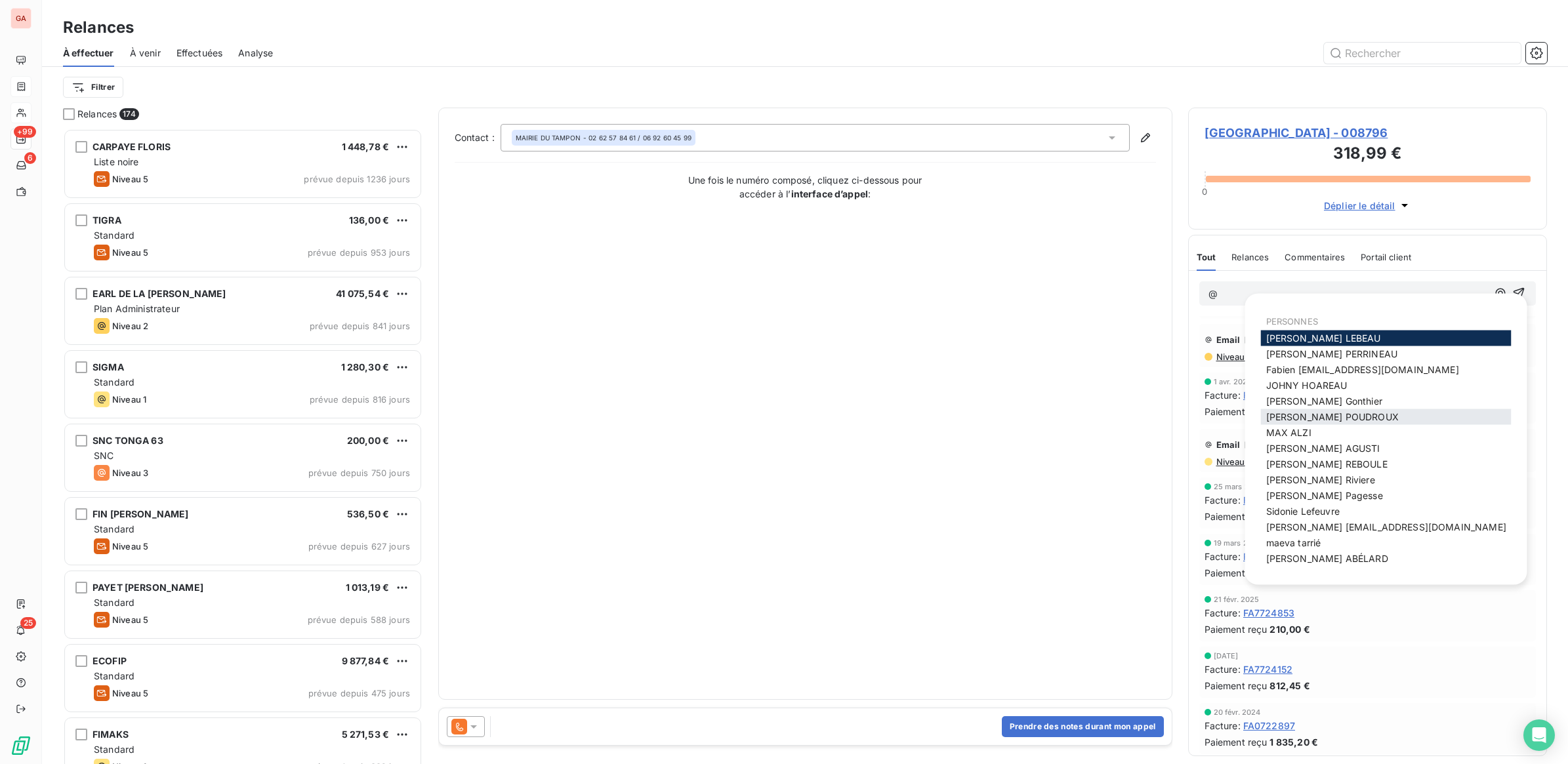
click at [1322, 417] on span "[PERSON_NAME]" at bounding box center [1331, 417] width 132 height 11
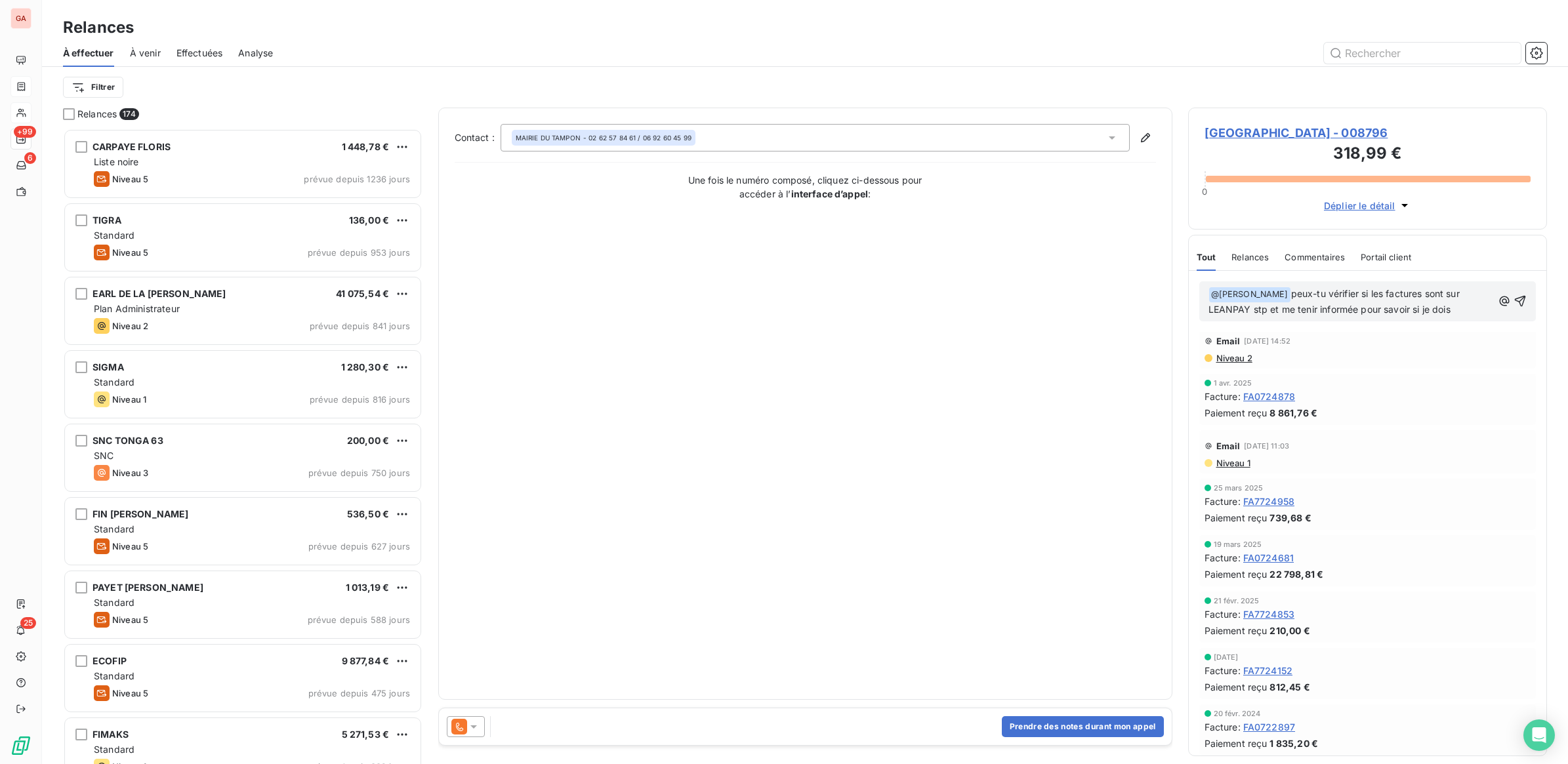
scroll to position [240, 0]
drag, startPoint x: 1283, startPoint y: 322, endPoint x: 1331, endPoint y: 321, distance: 48.0
click at [1331, 321] on span "peux-tu vérifier si les factures sont sur LEANPAY stp et me tenir informée pour…" at bounding box center [1350, 309] width 284 height 42
drag, startPoint x: 1287, startPoint y: 309, endPoint x: 1304, endPoint y: 309, distance: 17.0
click at [1287, 309] on span "peux-tu vérifier si les factures sont sur LEANPAY stp et me tenir informée pour…" at bounding box center [1350, 309] width 284 height 42
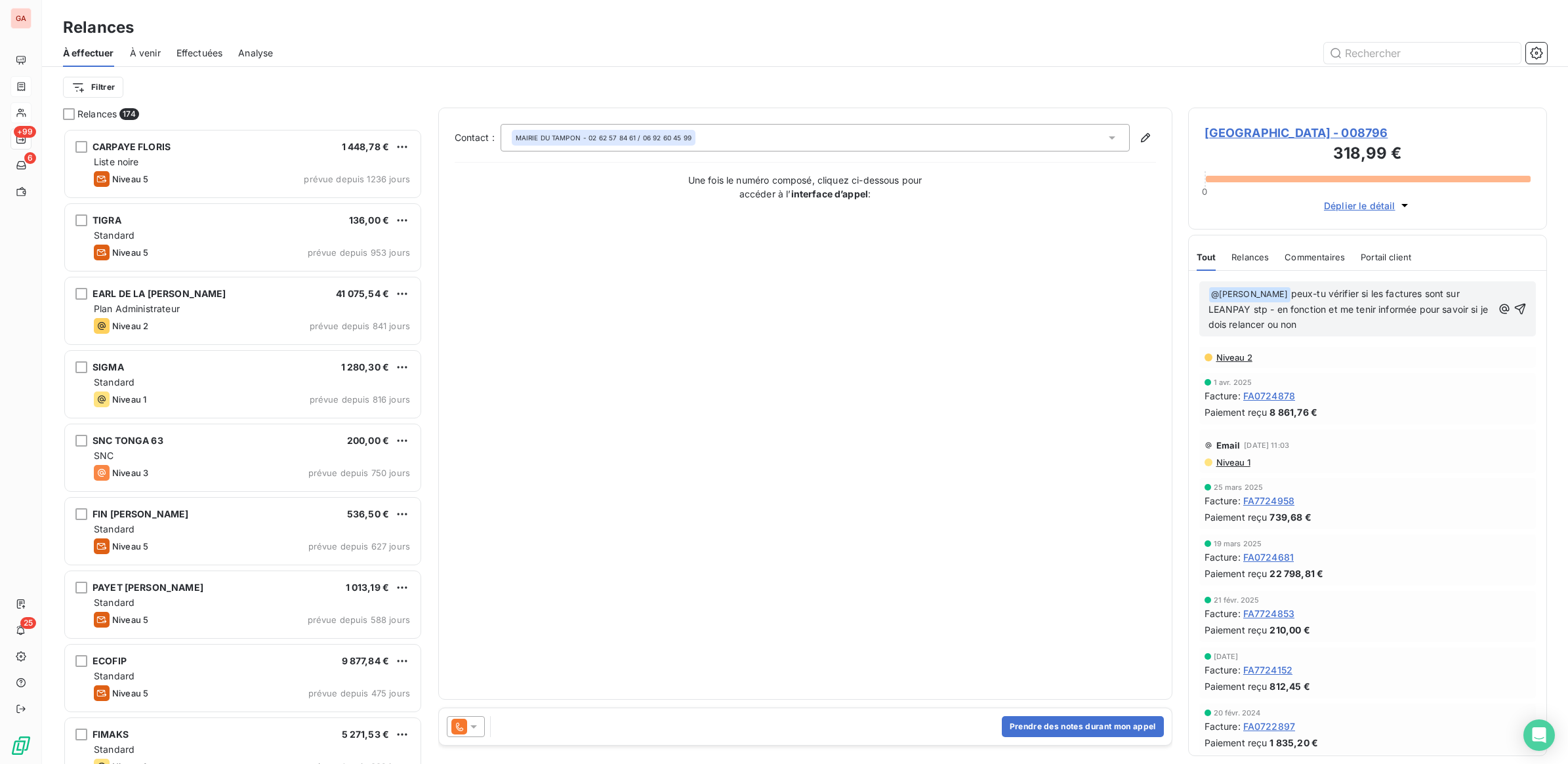
click at [1353, 307] on span "peux-tu vérifier si les factures sont sur LEANPAY stp - en fonction et me tenir…" at bounding box center [1350, 309] width 283 height 42
drag, startPoint x: 1405, startPoint y: 325, endPoint x: 1360, endPoint y: 306, distance: 48.8
click at [1360, 306] on p "﻿ @ [PERSON_NAME] ﻿ peux-tu vérifier si les factures sont sur LEANPAY stp - en …" at bounding box center [1351, 309] width 285 height 46
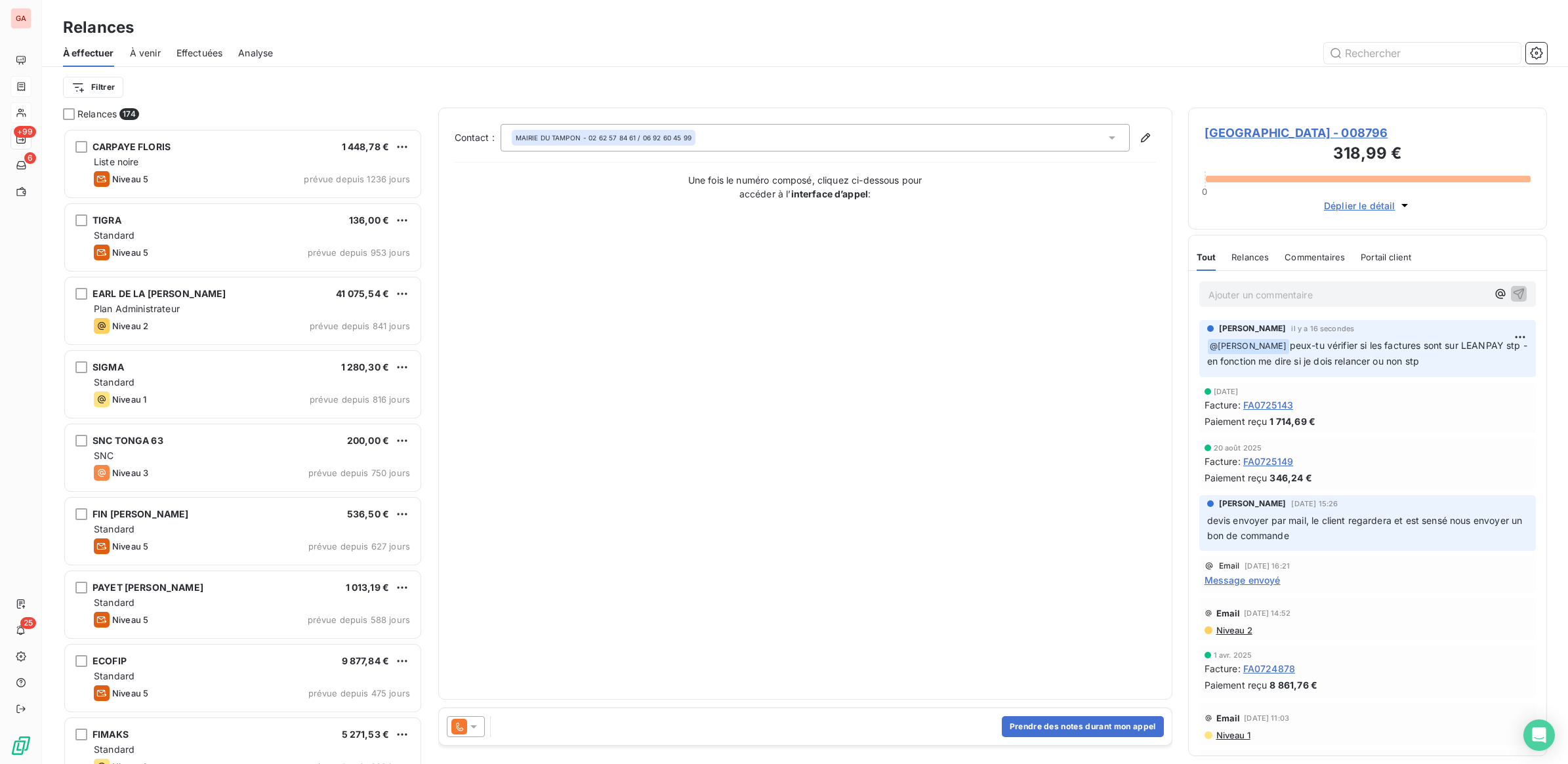
click at [1283, 295] on p "Ajouter un commentaire ﻿" at bounding box center [1348, 295] width 279 height 17
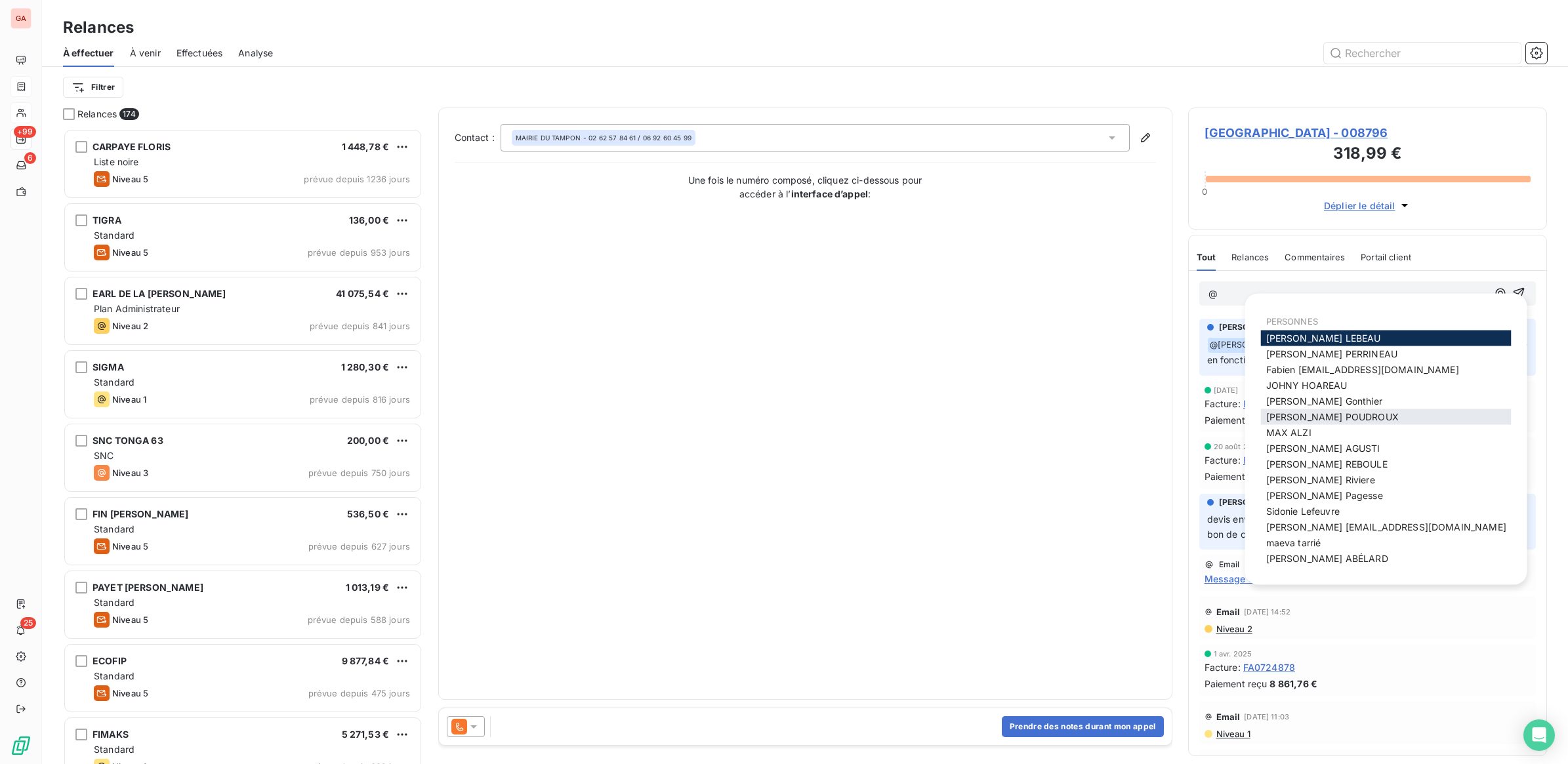
click at [1308, 417] on span "[PERSON_NAME]" at bounding box center [1331, 417] width 132 height 11
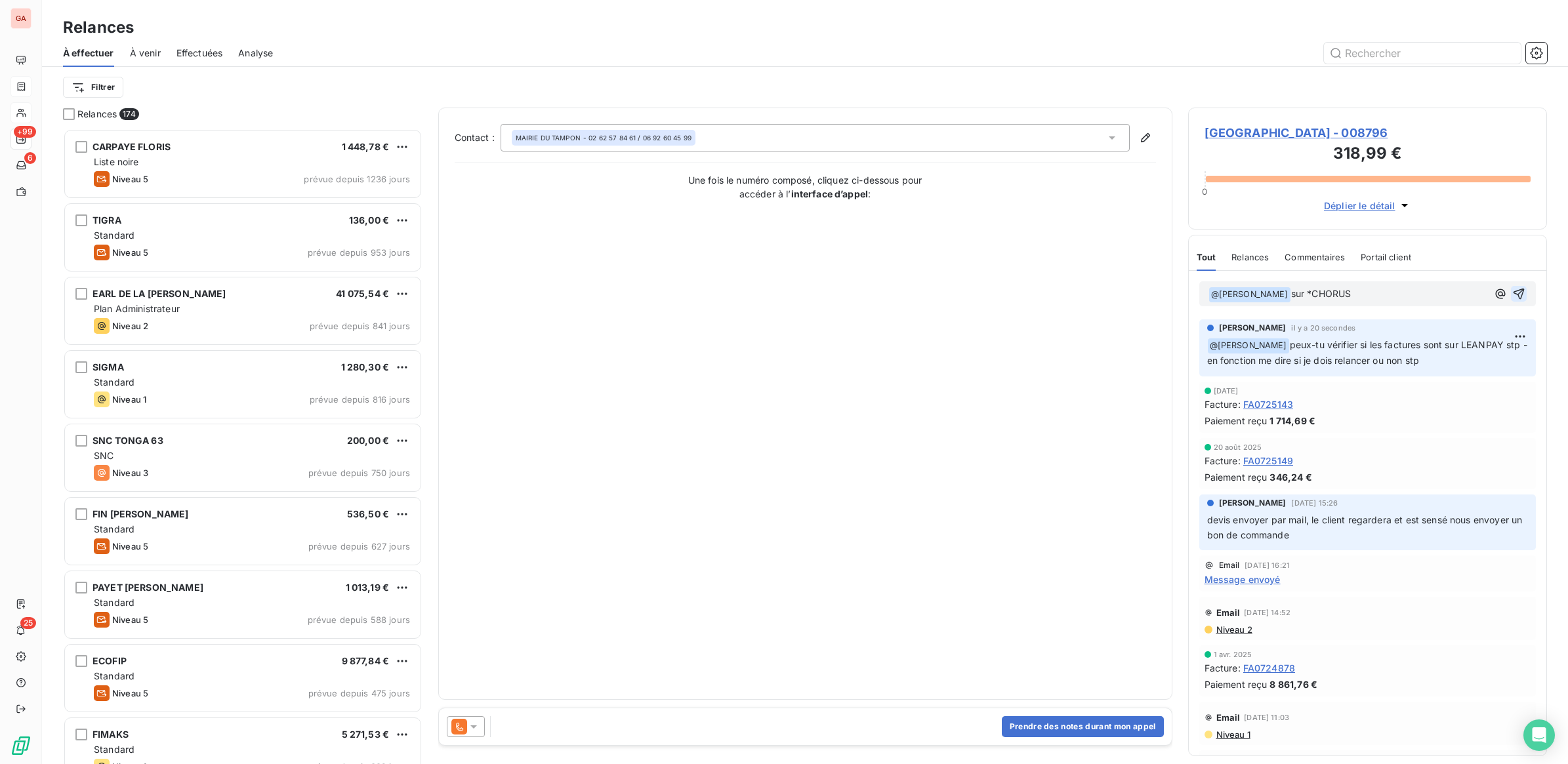
click at [1512, 295] on icon "button" at bounding box center [1518, 294] width 13 height 13
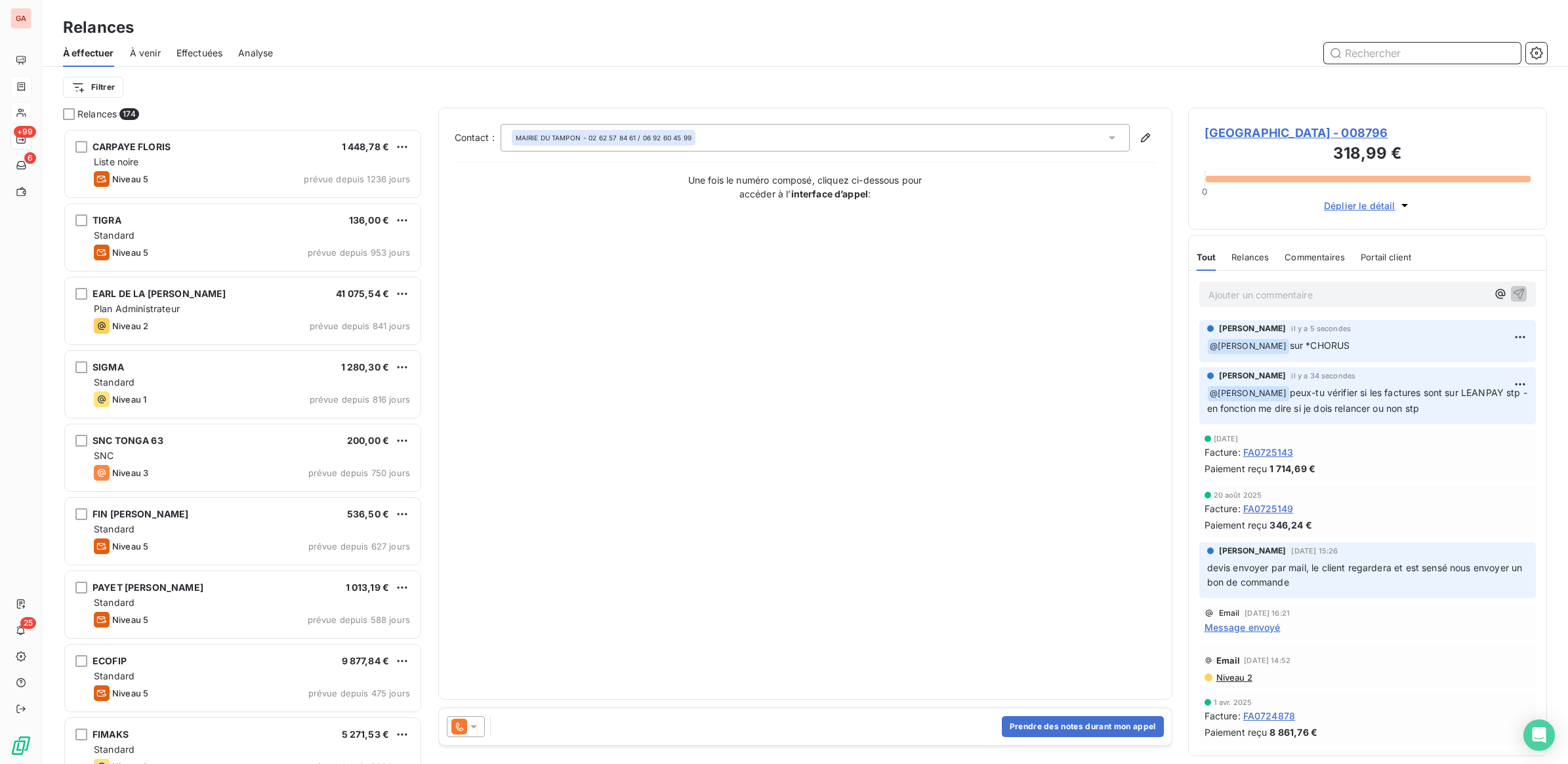
click at [1384, 54] on input "text" at bounding box center [1422, 53] width 197 height 21
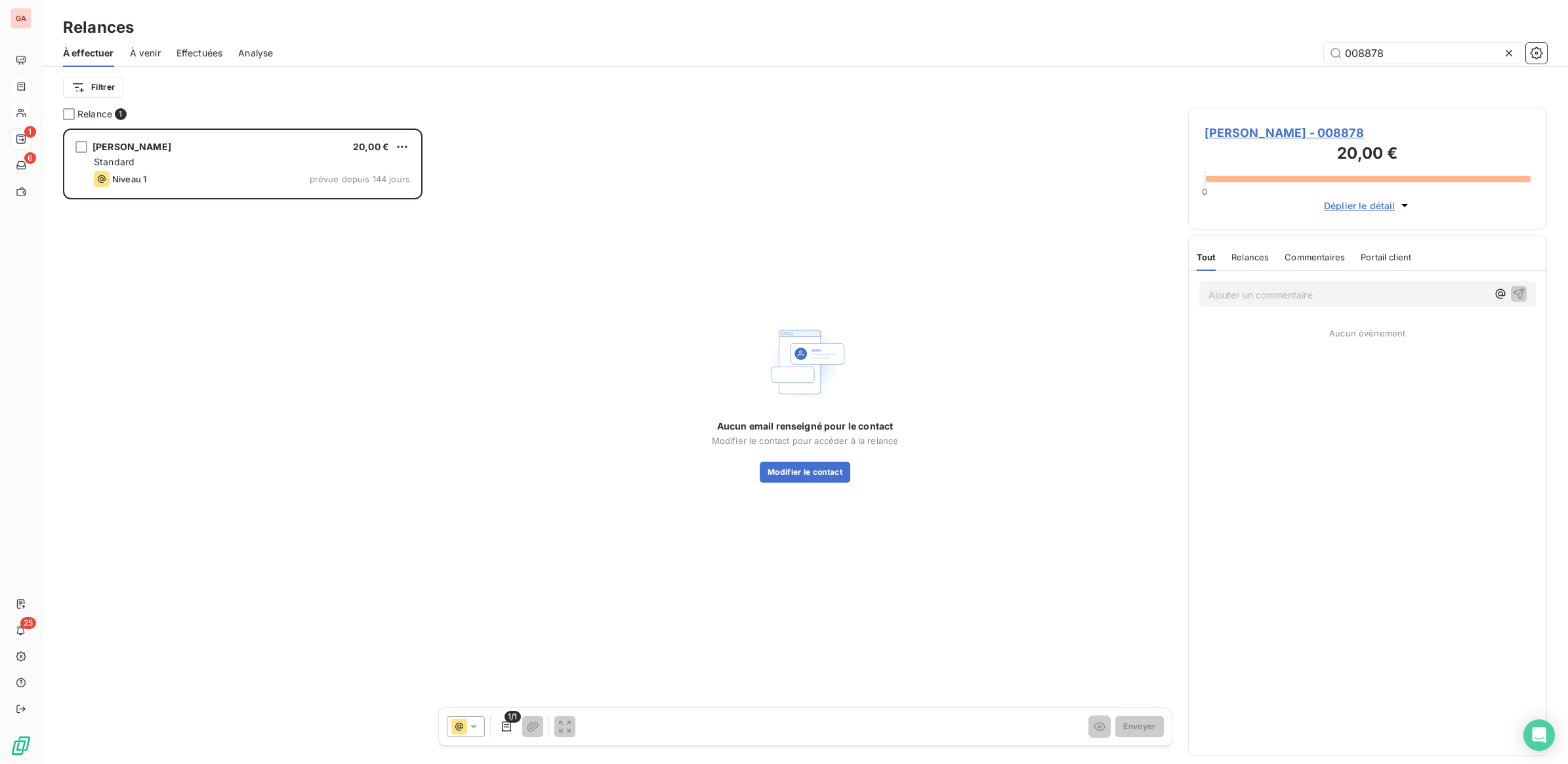
scroll to position [624, 346]
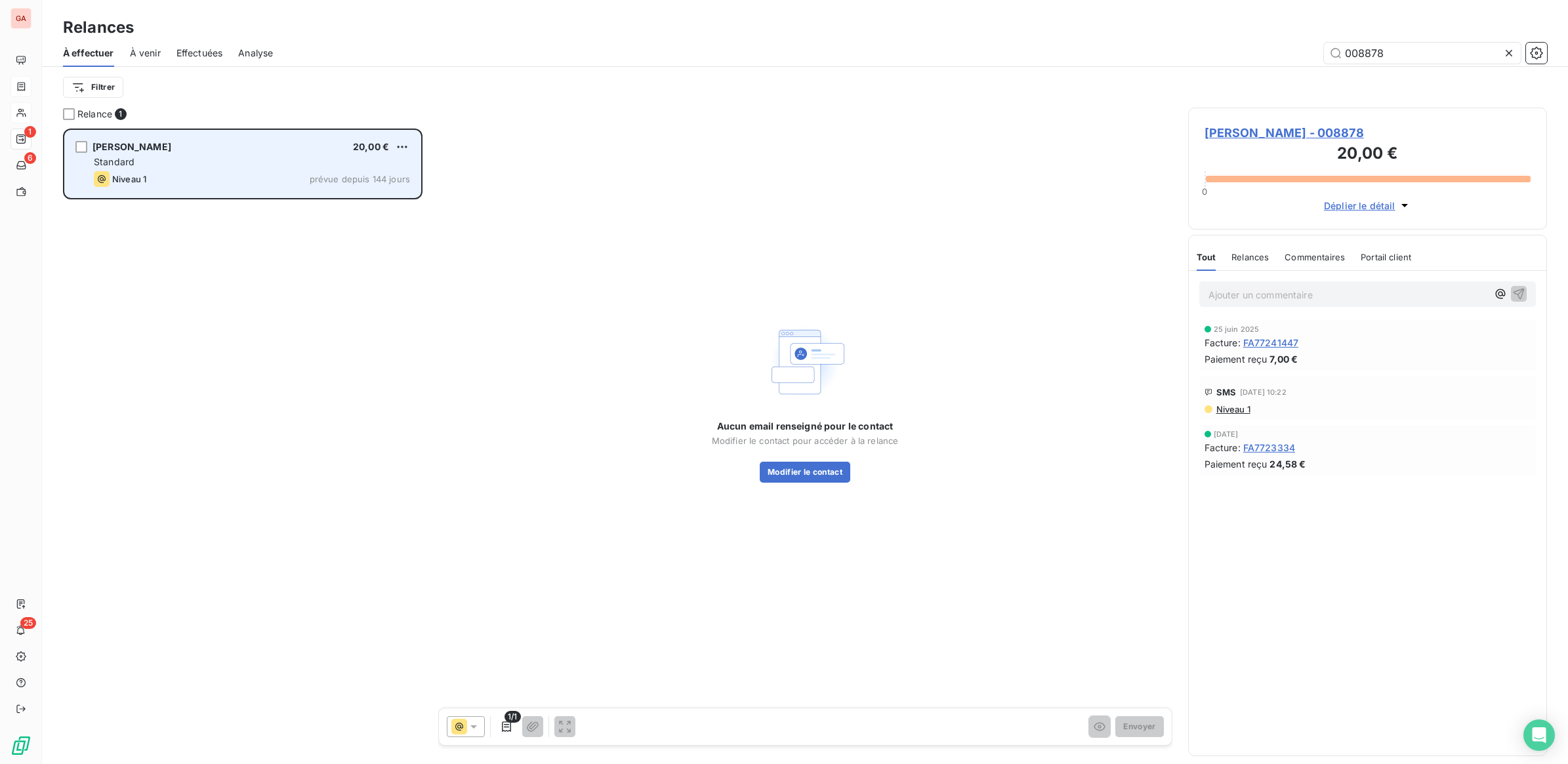
click at [163, 155] on div "Standard" at bounding box center [252, 162] width 316 height 13
click at [84, 148] on div "grid" at bounding box center [81, 147] width 12 height 12
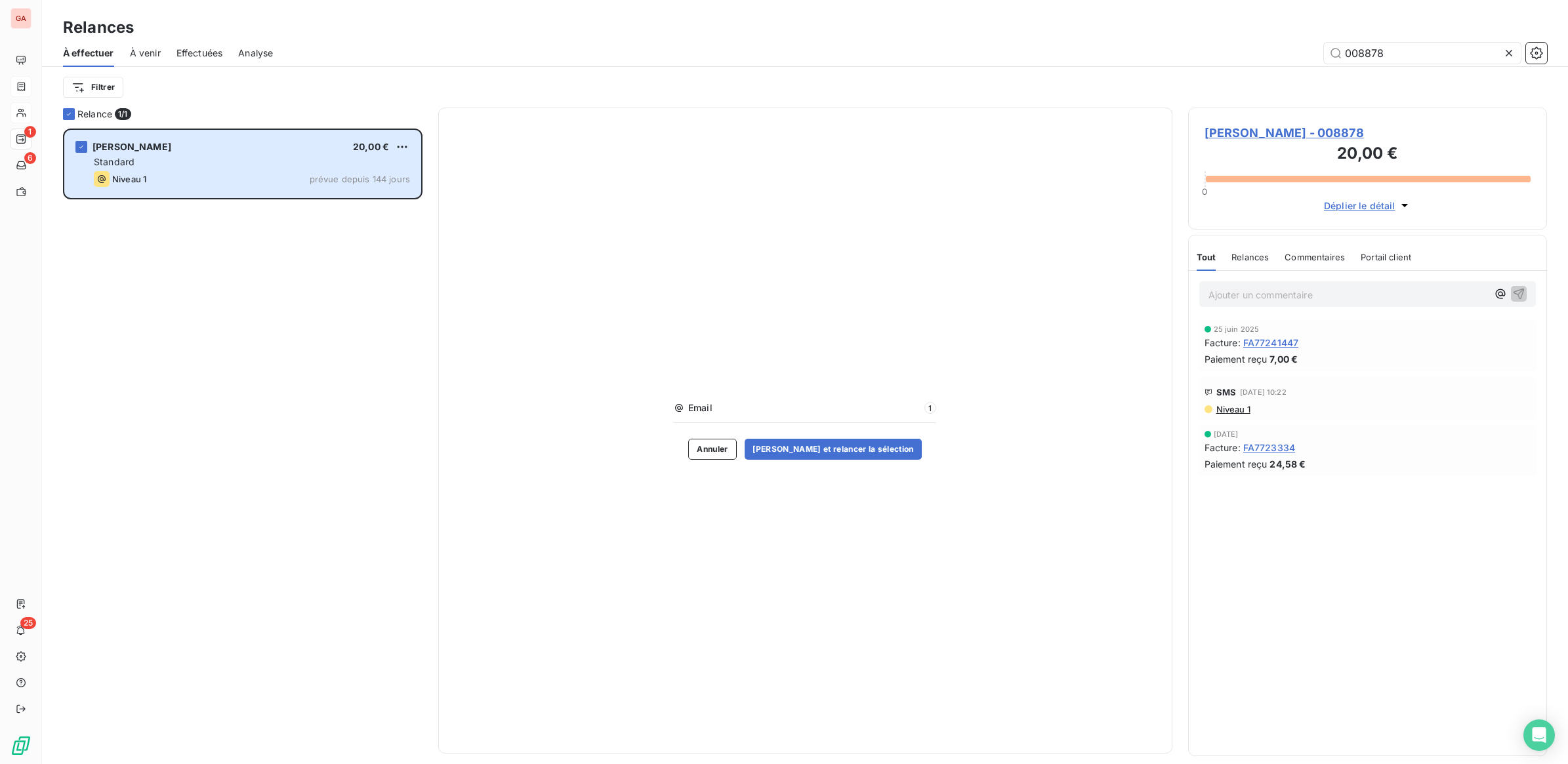
click at [757, 407] on span "Email" at bounding box center [804, 407] width 232 height 13
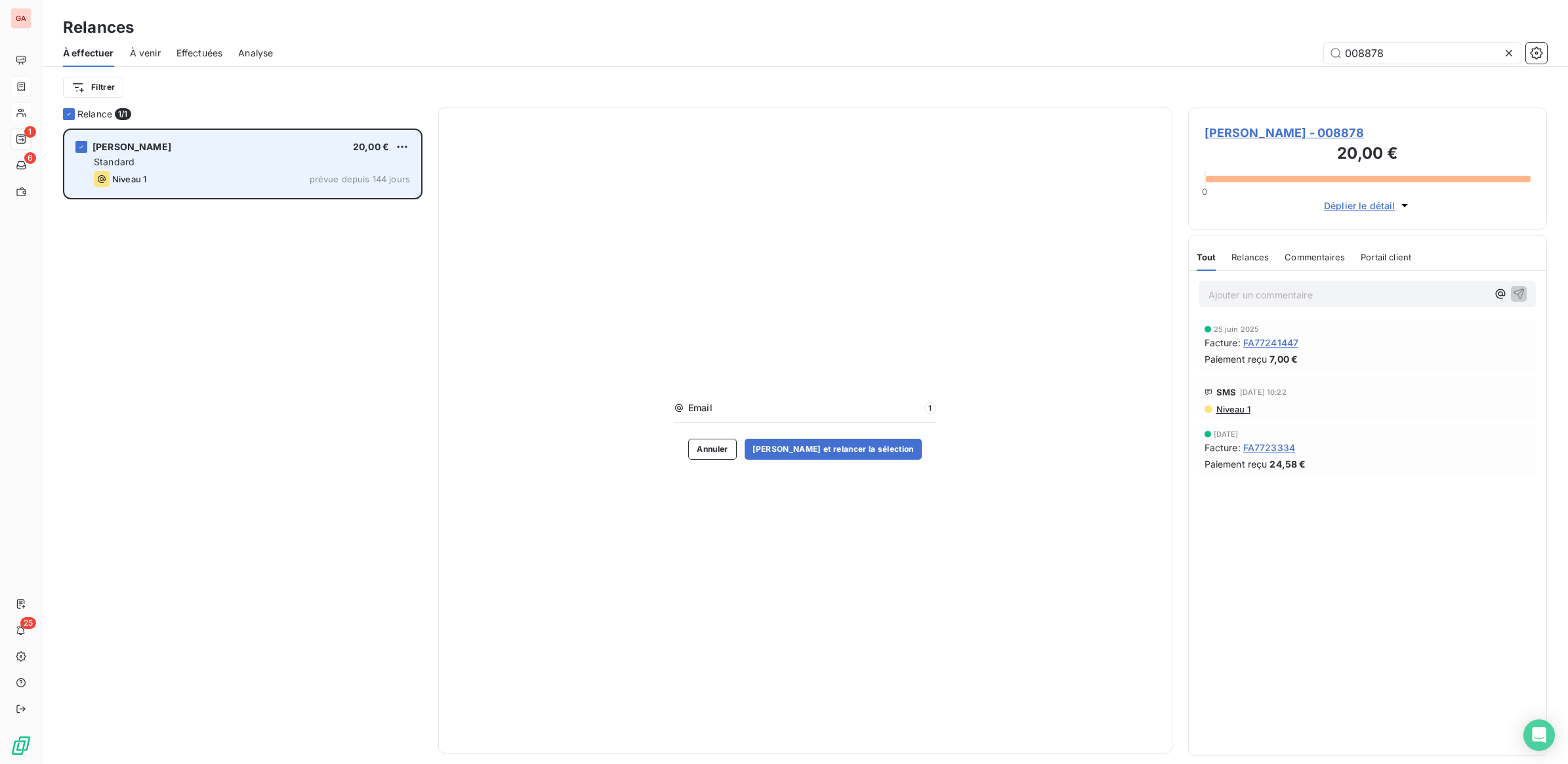
click at [304, 133] on div "[PERSON_NAME] 20,00 € Standard Niveau 1 prévue depuis 144 jours" at bounding box center [242, 164] width 356 height 67
click at [171, 140] on div "[PERSON_NAME]" at bounding box center [131, 147] width 79 height 13
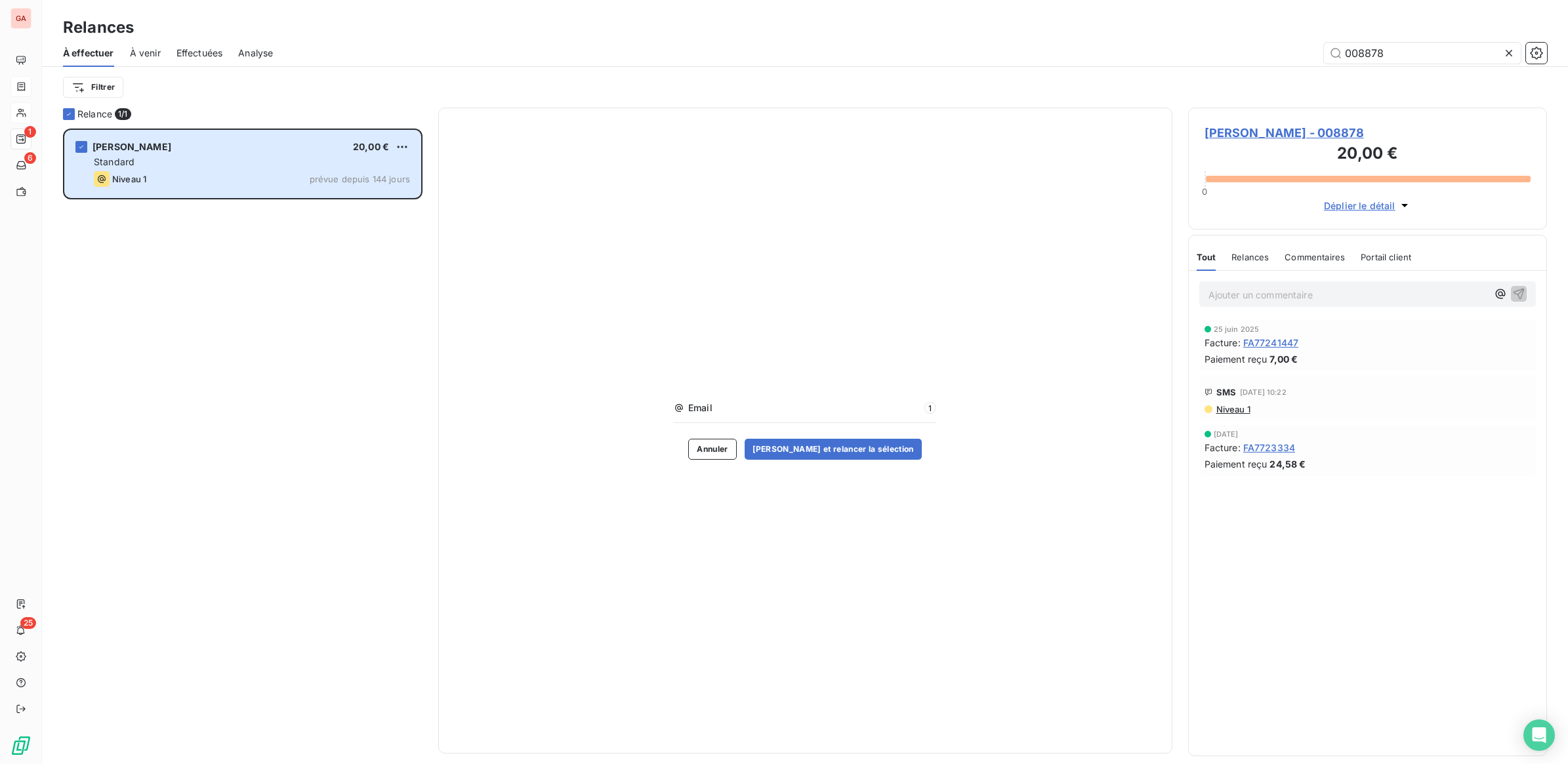
click at [93, 115] on span "Relance" at bounding box center [95, 114] width 35 height 13
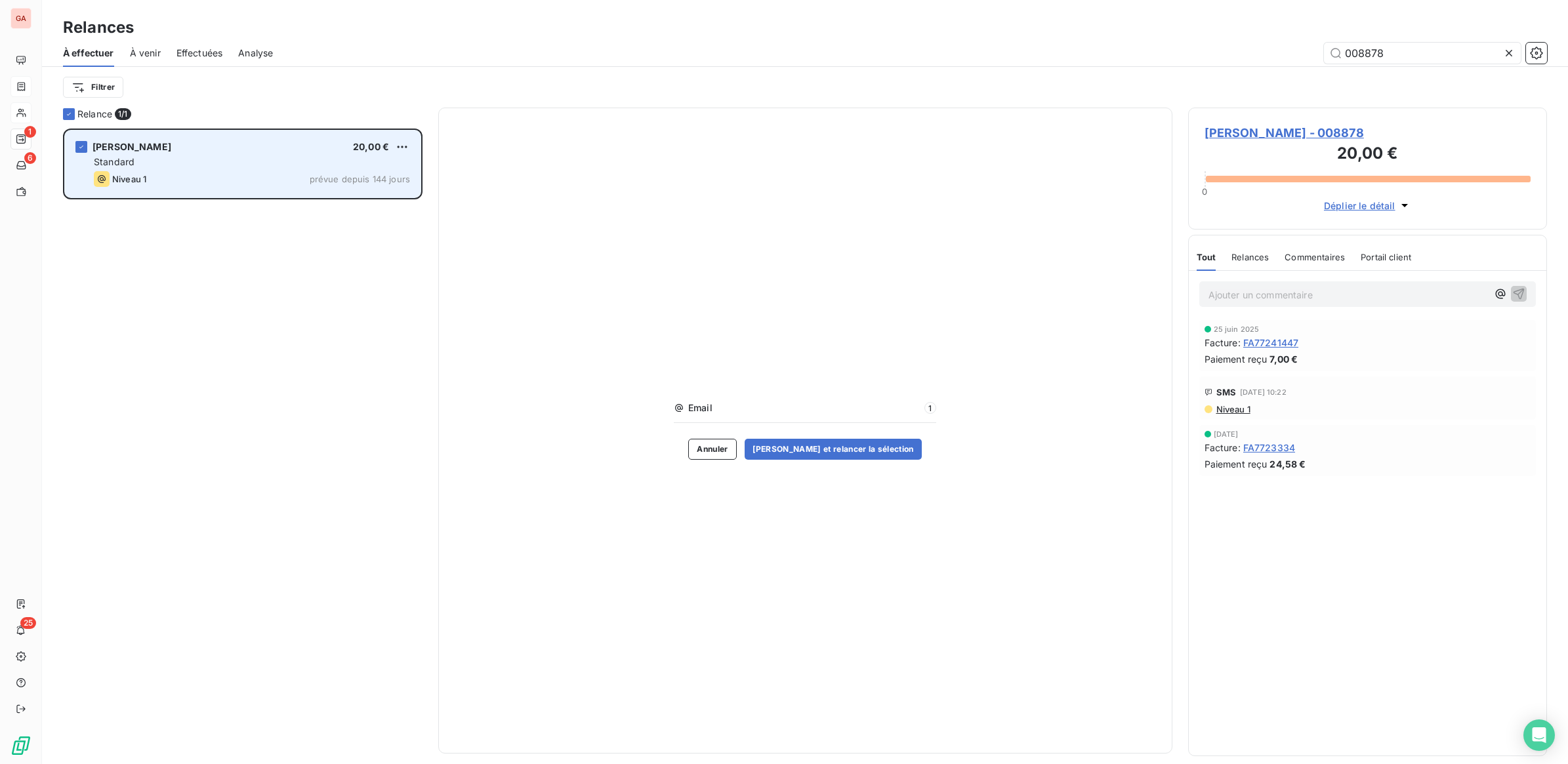
click at [176, 155] on div "Standard" at bounding box center [252, 162] width 316 height 13
click at [128, 181] on span "Niveau 1" at bounding box center [128, 178] width 34 height 10
click at [128, 180] on span "Niveau 1" at bounding box center [128, 178] width 34 height 10
click at [366, 188] on div "[PERSON_NAME] 20,00 € Standard Niveau 1 prévue depuis 144 jours" at bounding box center [242, 164] width 356 height 67
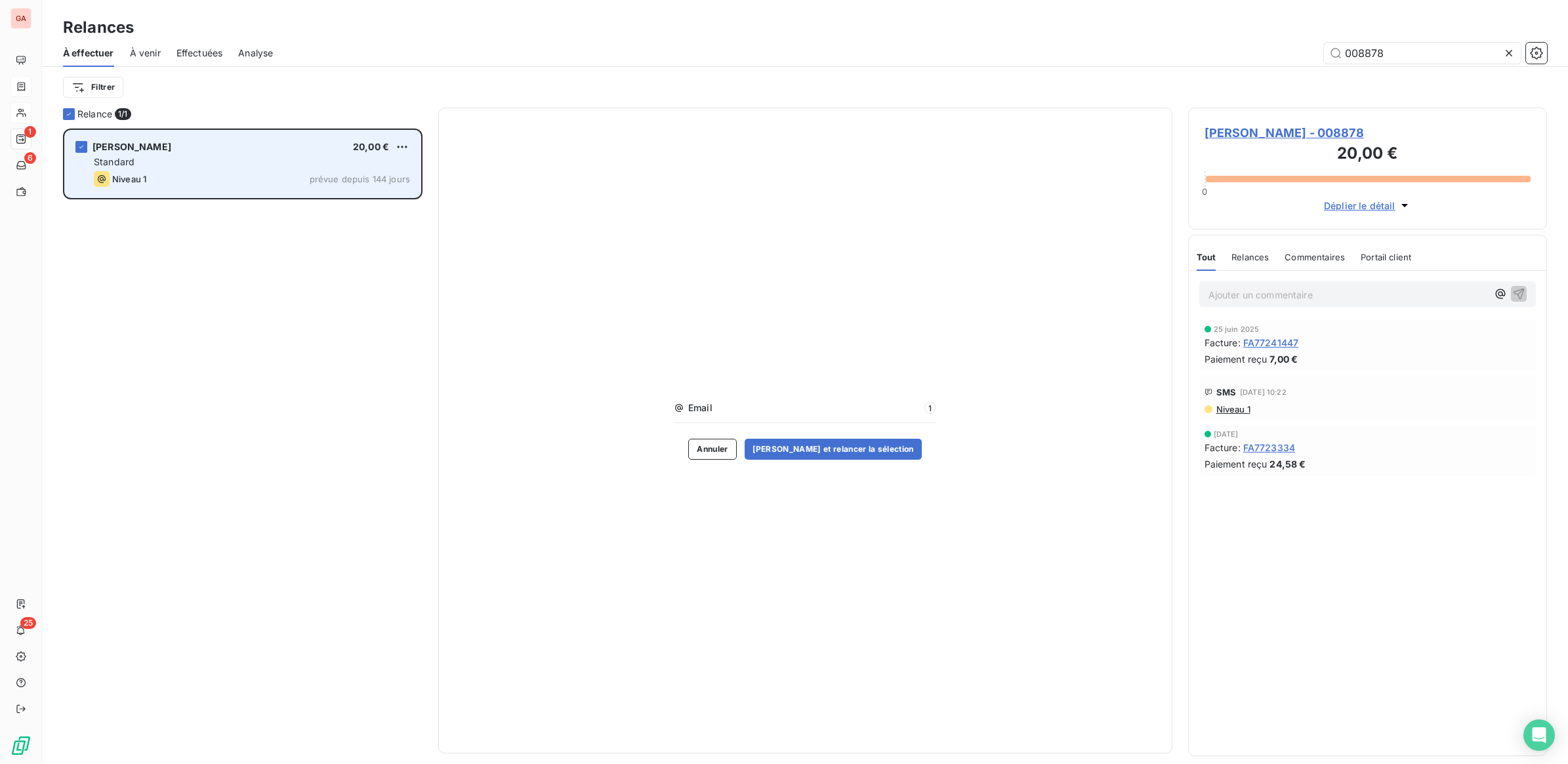
click at [388, 180] on span "prévue depuis 144 jours" at bounding box center [359, 178] width 101 height 10
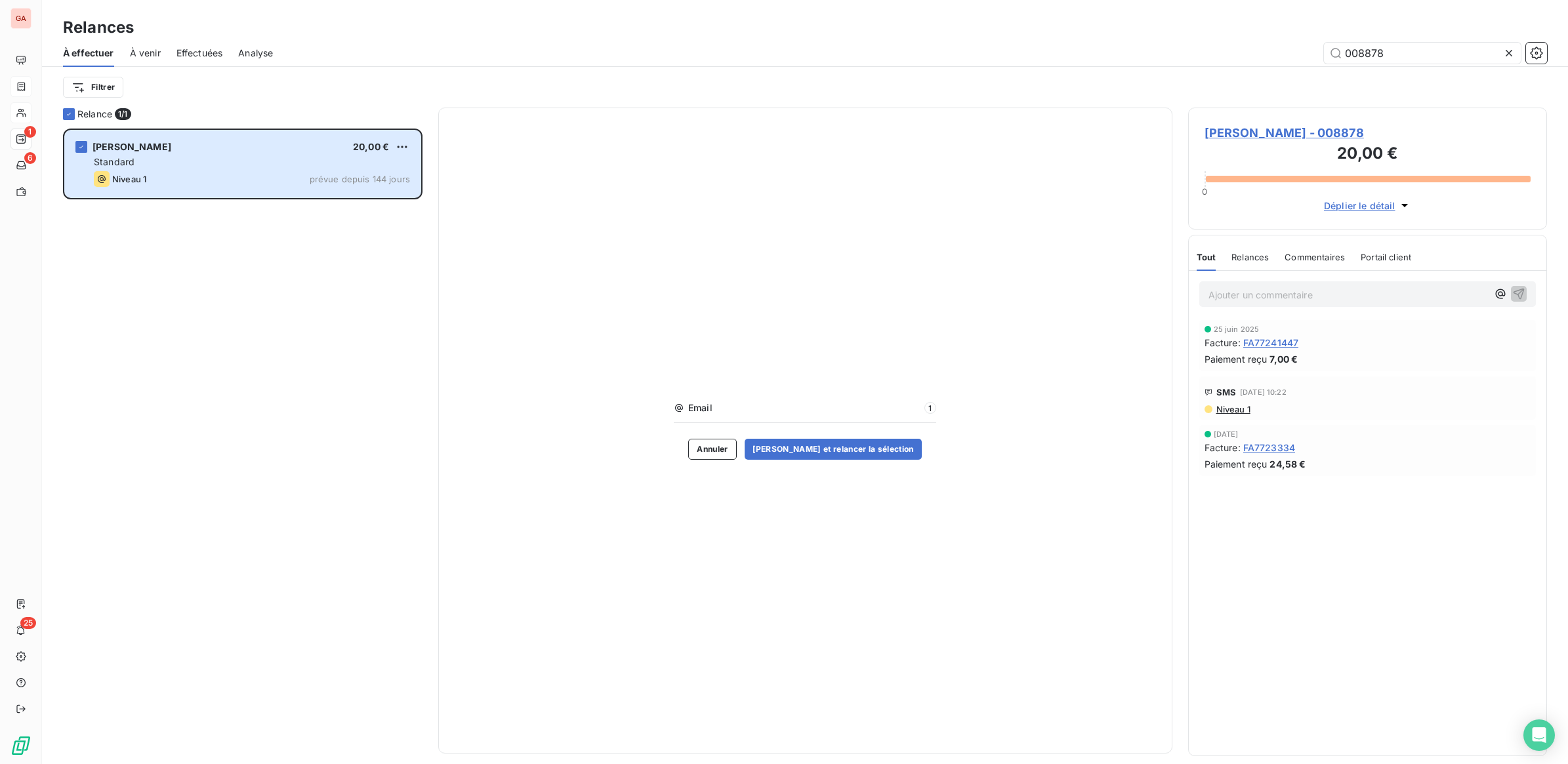
click at [745, 407] on span "Email" at bounding box center [804, 407] width 232 height 13
click at [926, 411] on span "1" at bounding box center [930, 407] width 12 height 12
click at [932, 410] on span "1" at bounding box center [930, 407] width 12 height 12
click at [713, 451] on button "Annuler" at bounding box center [712, 449] width 48 height 21
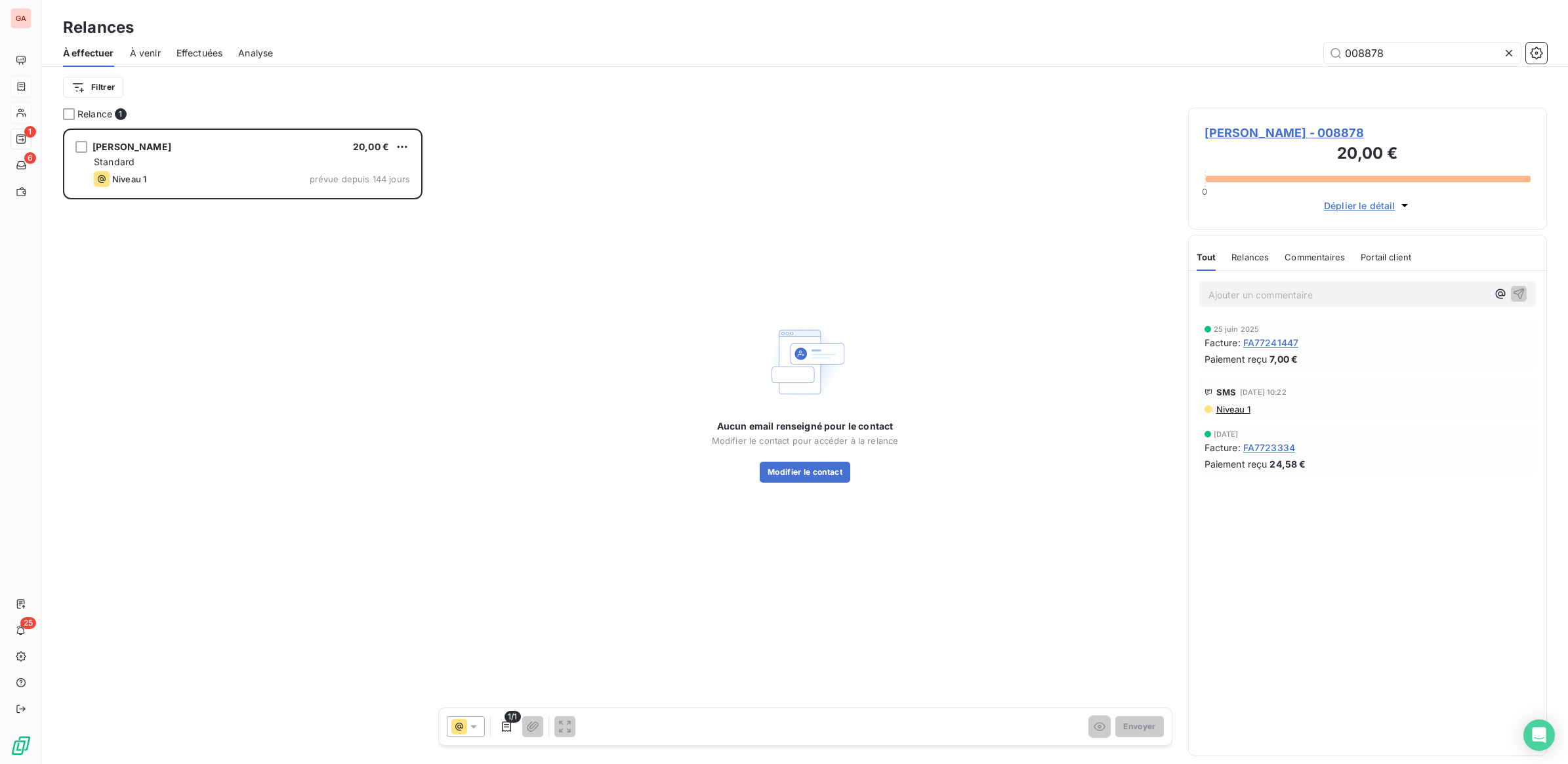
click at [476, 725] on icon at bounding box center [473, 727] width 6 height 4
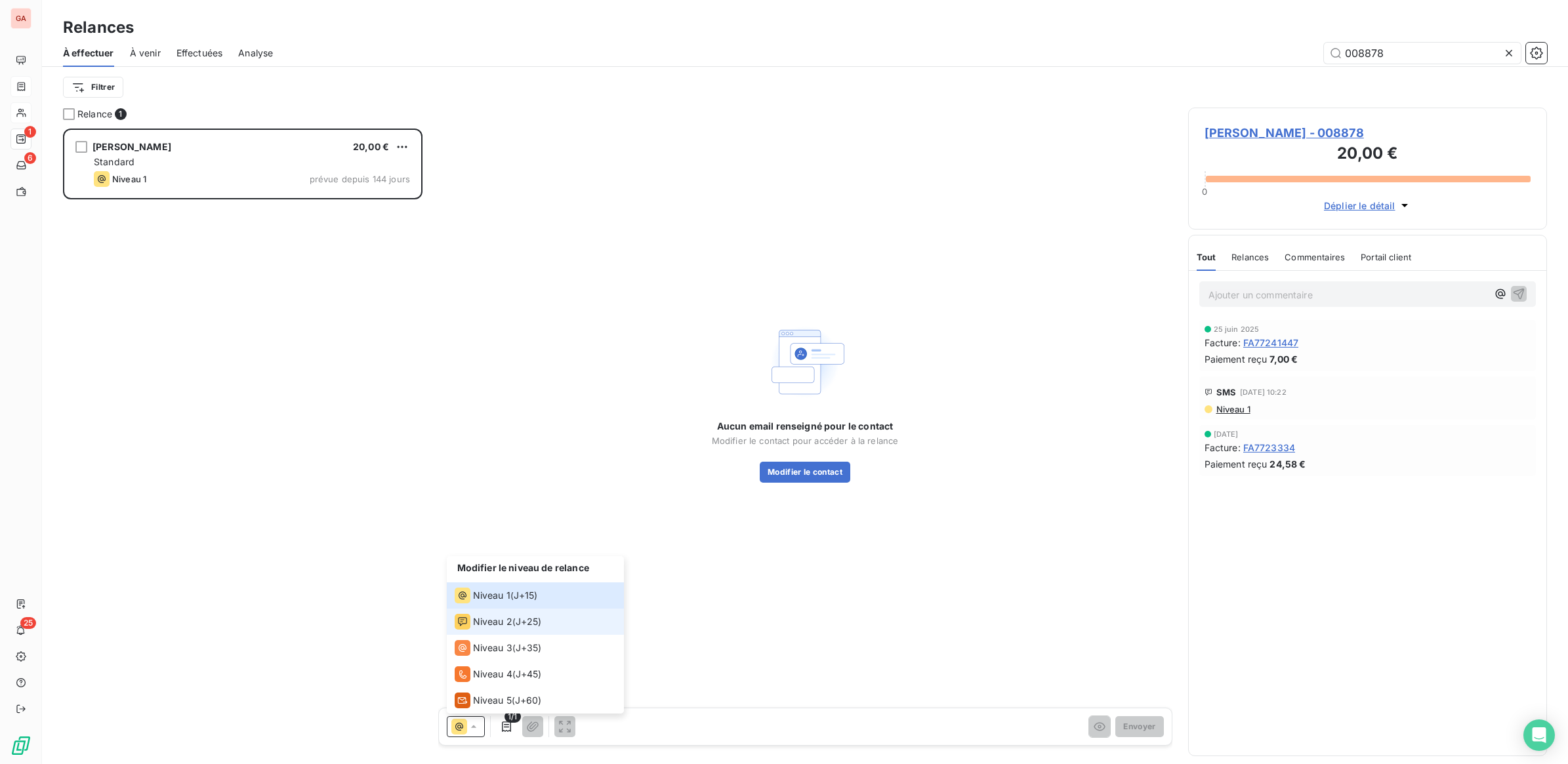
click at [536, 625] on span "J+25 )" at bounding box center [529, 622] width 26 height 13
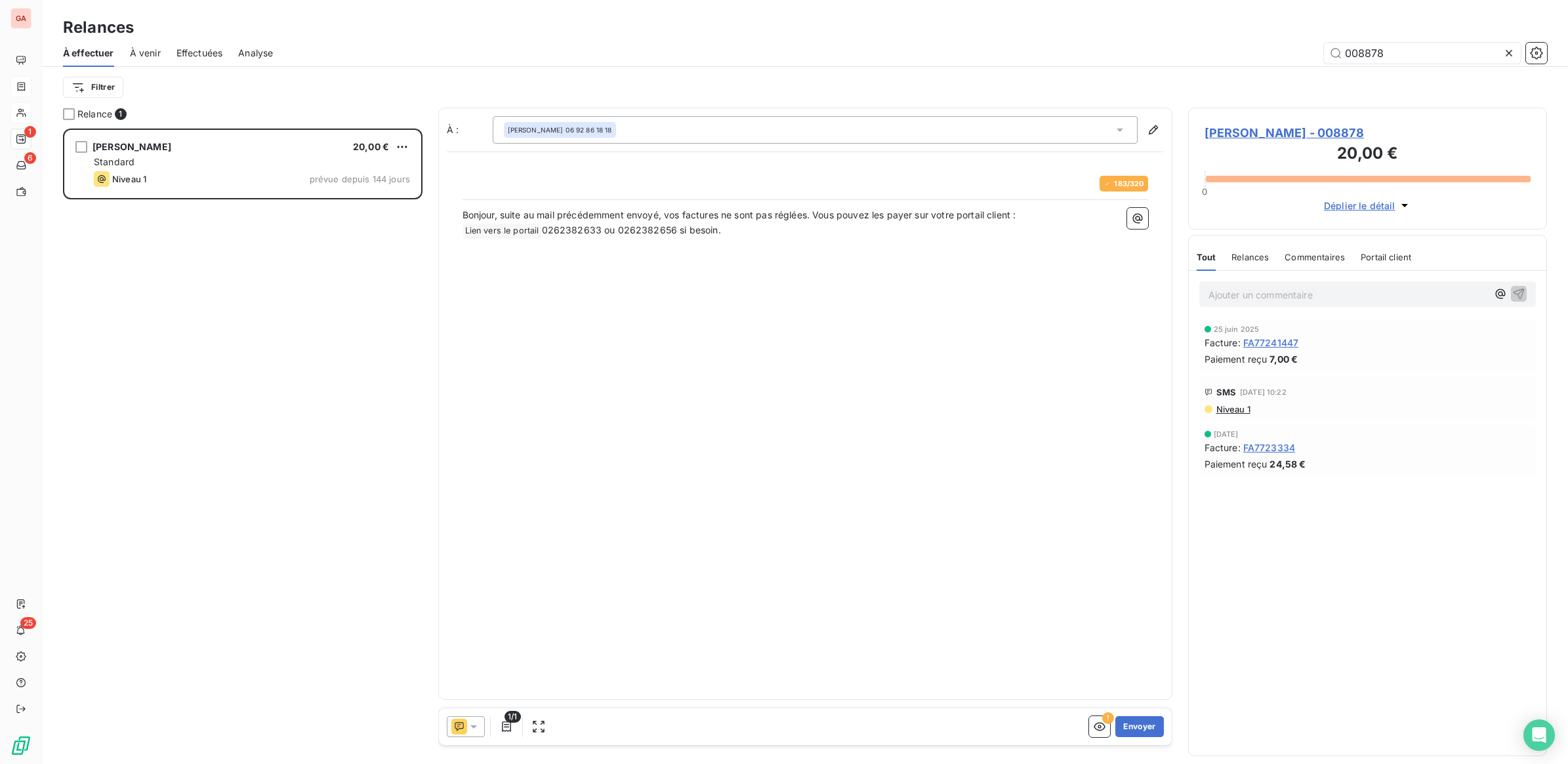
click at [478, 732] on icon at bounding box center [473, 727] width 13 height 13
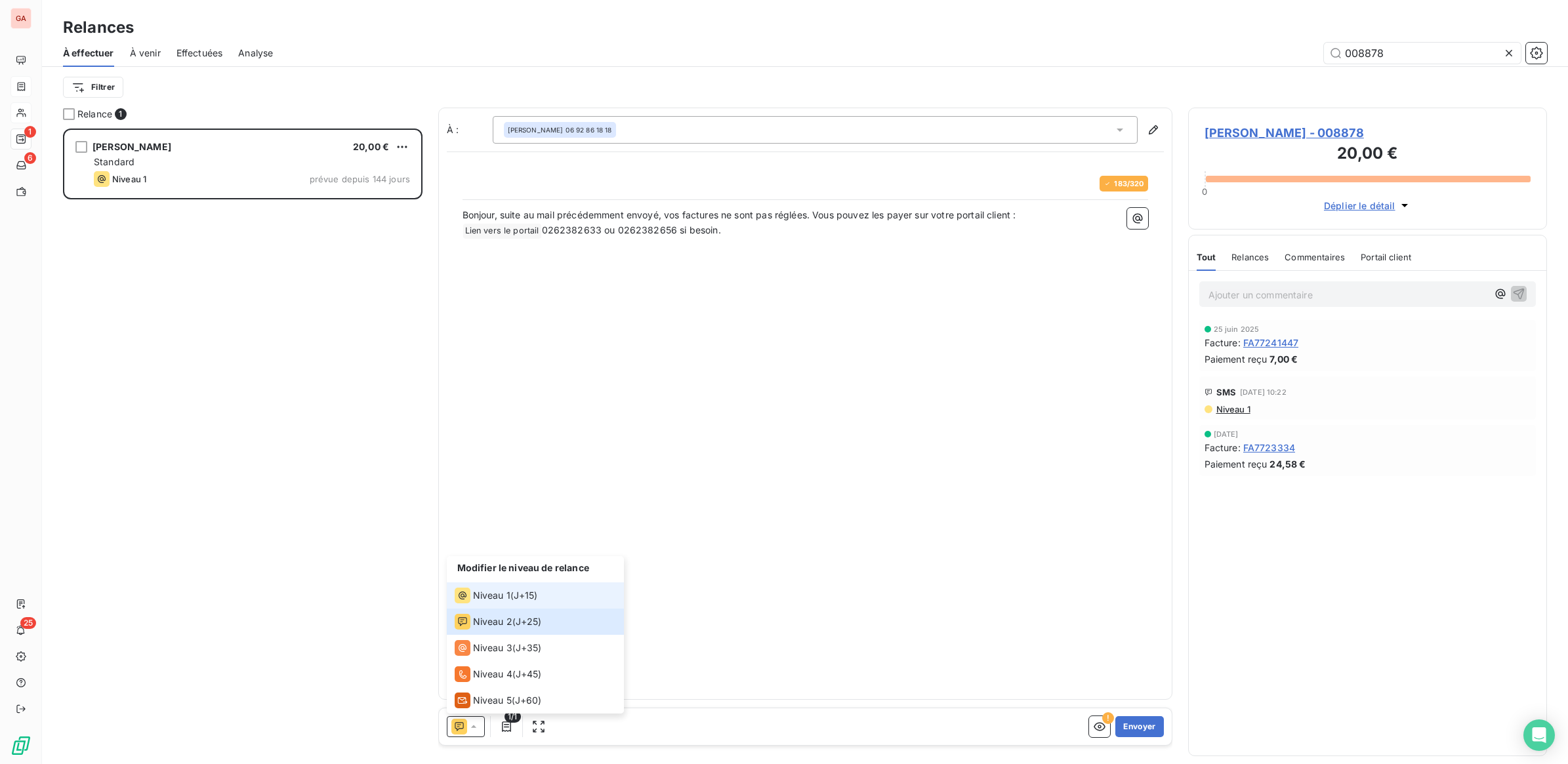
click at [507, 602] on div "Niveau 1" at bounding box center [482, 595] width 55 height 16
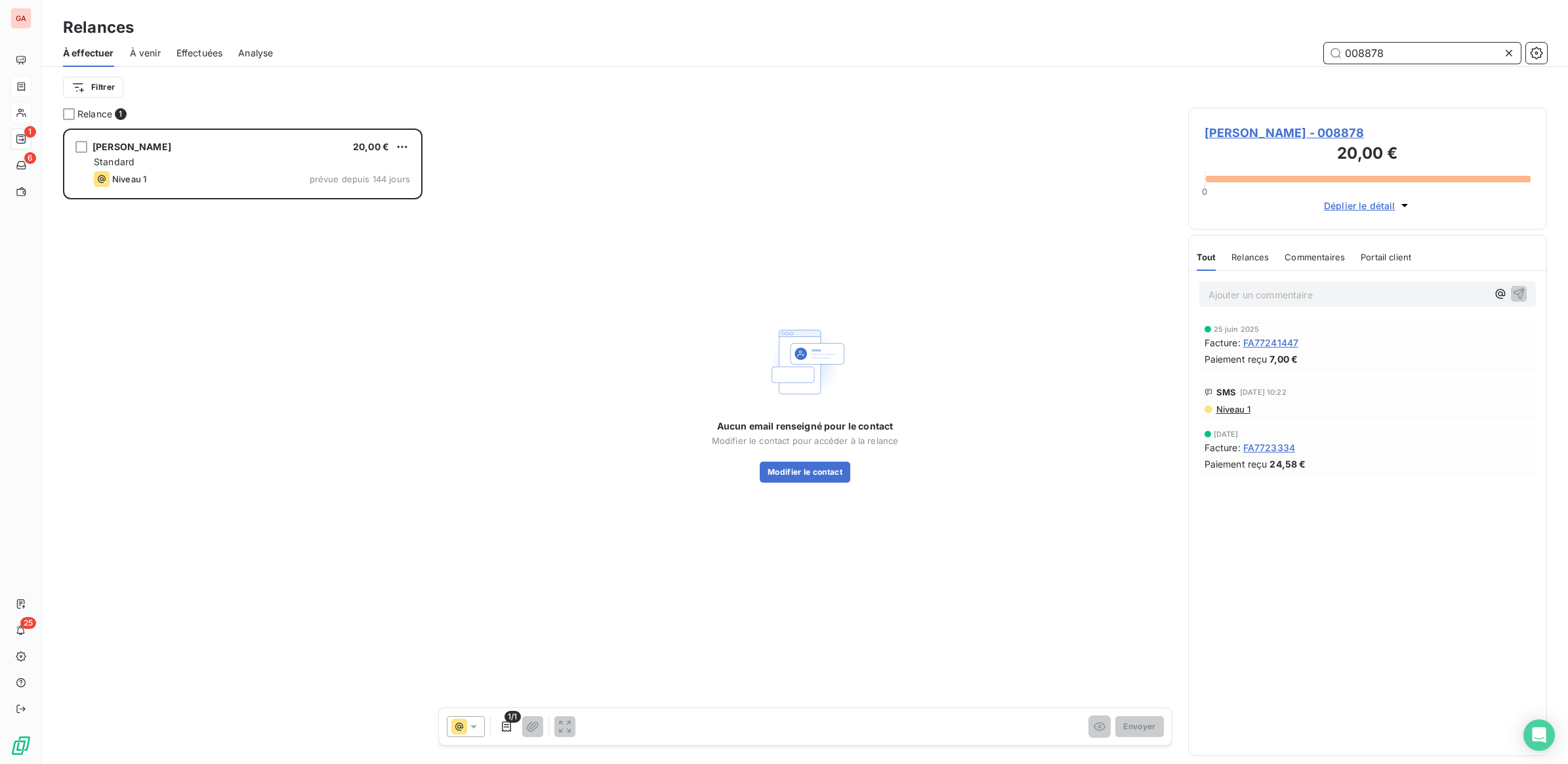
click at [1381, 57] on input "008878" at bounding box center [1422, 53] width 197 height 21
type input "009657"
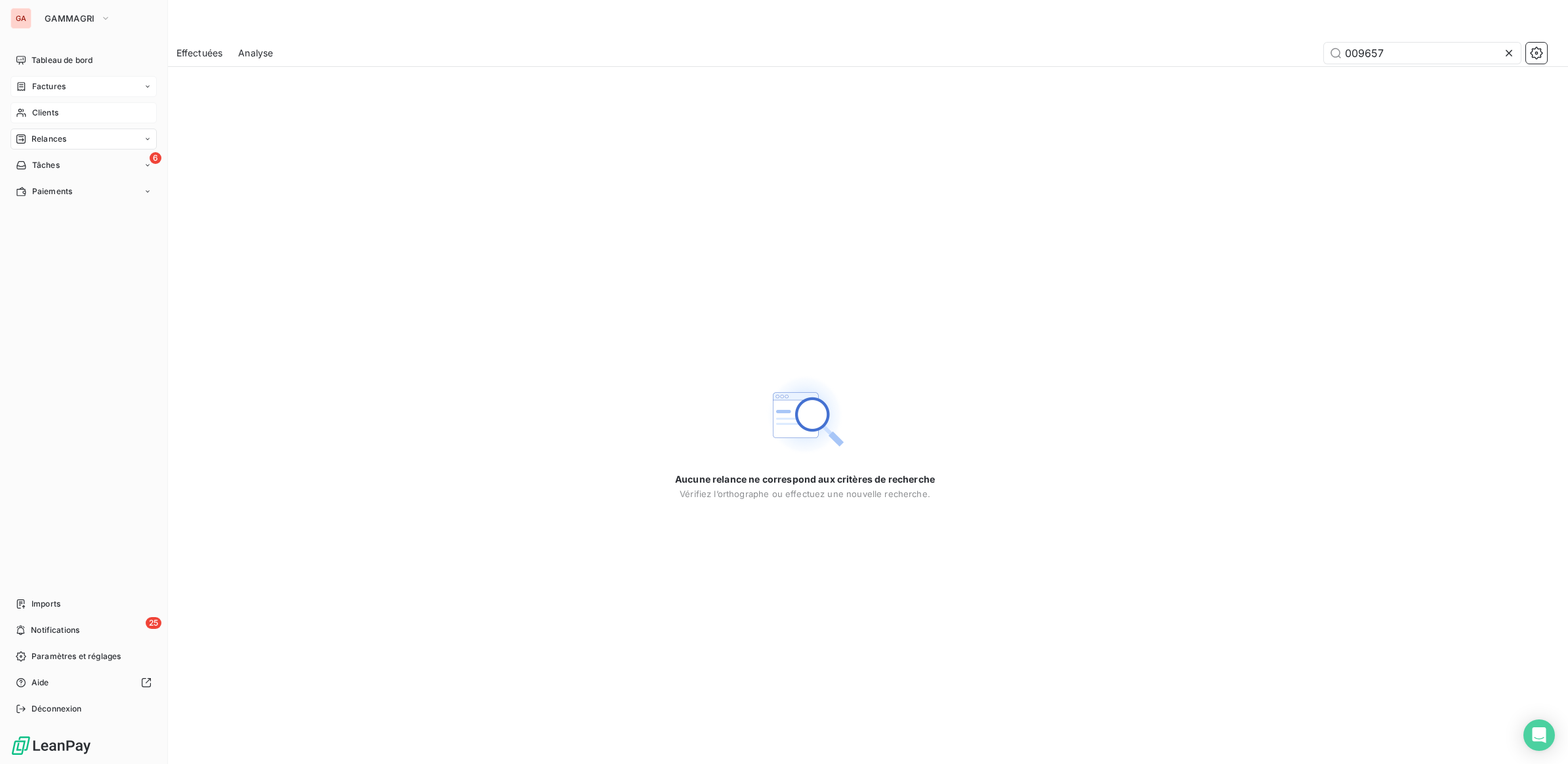
click at [50, 109] on span "Clients" at bounding box center [45, 113] width 26 height 12
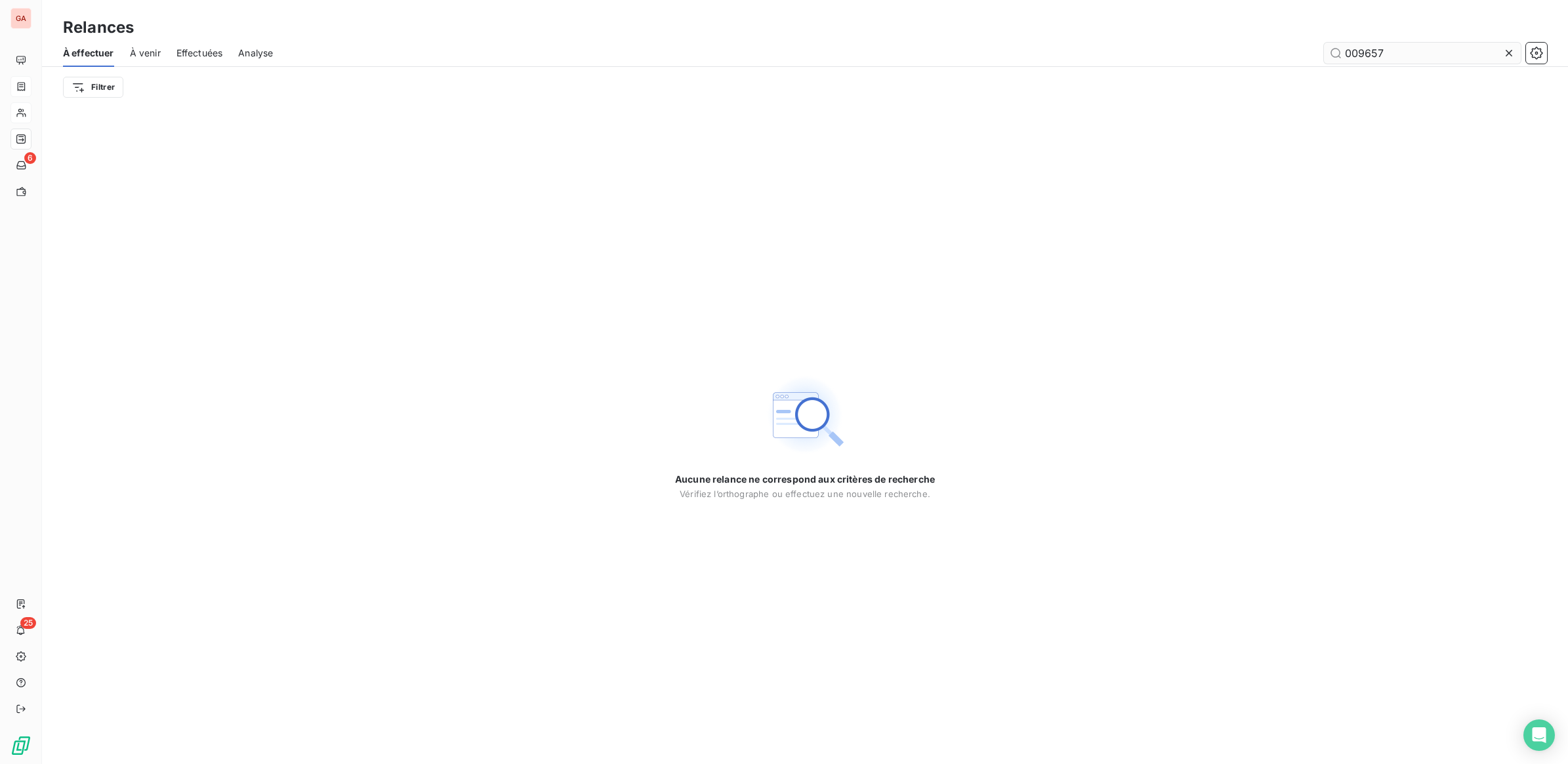
click at [1376, 53] on input "009657" at bounding box center [1422, 53] width 197 height 21
click at [1511, 53] on icon at bounding box center [1509, 53] width 13 height 13
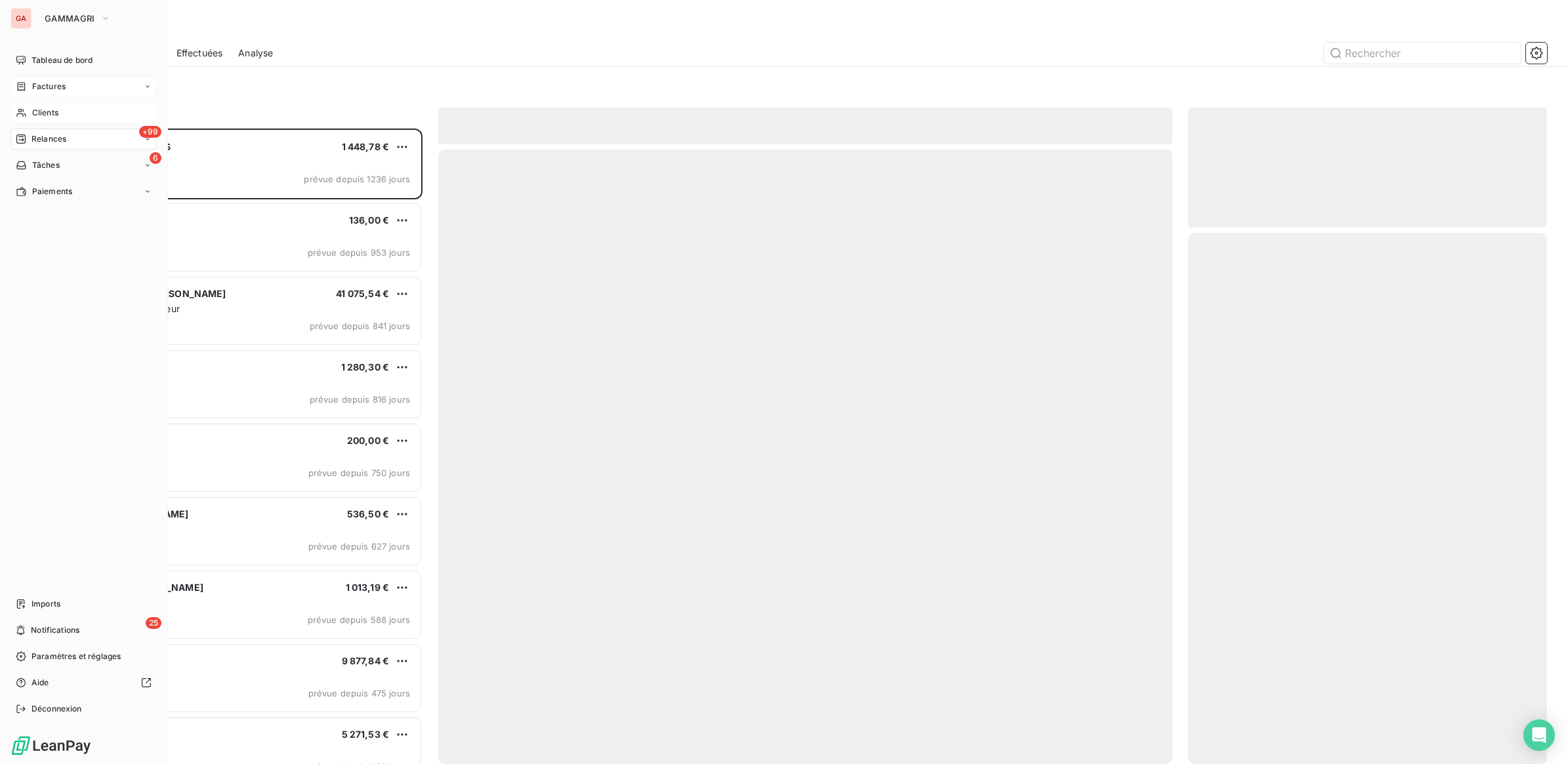
scroll to position [624, 346]
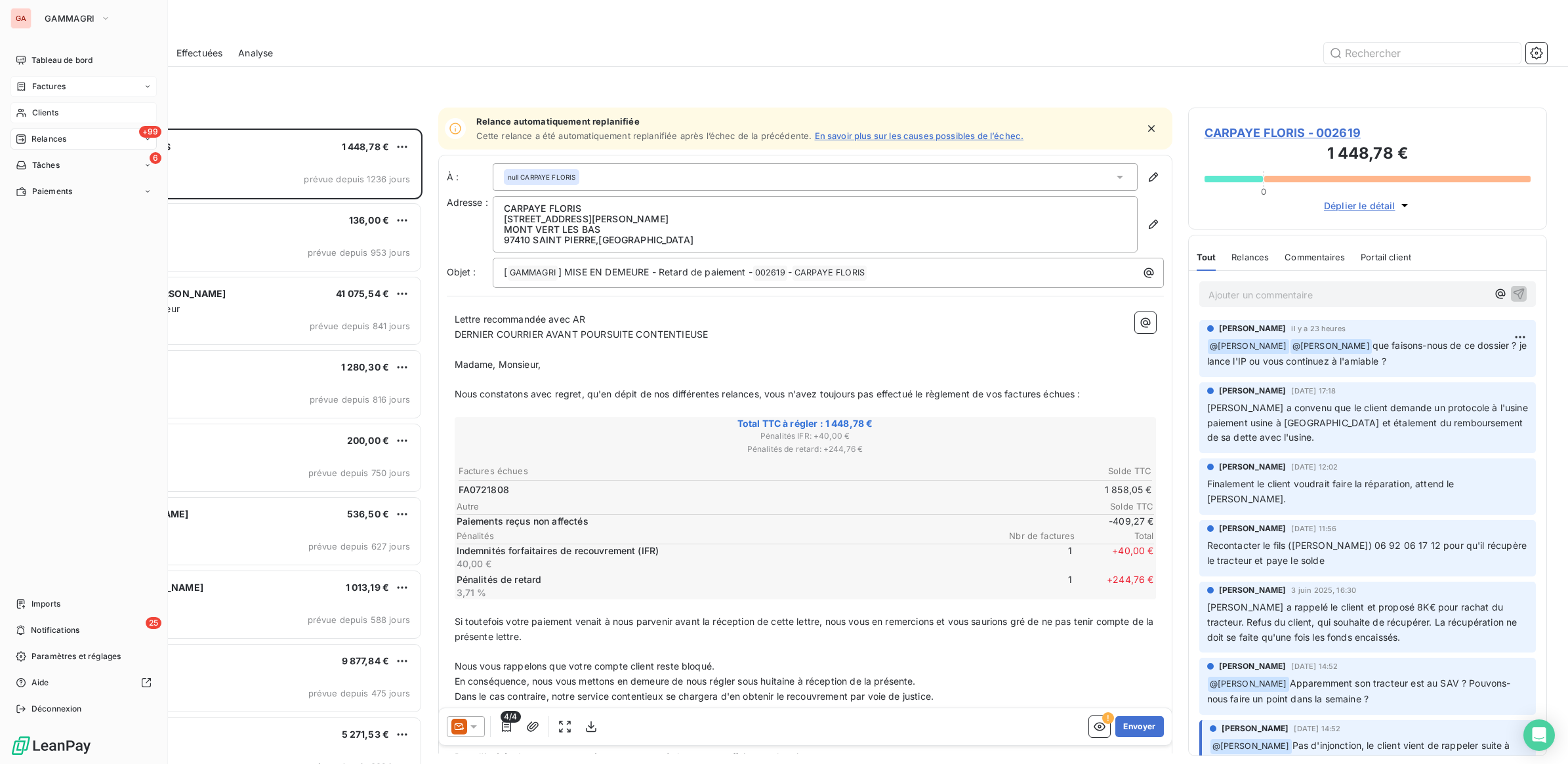
click at [44, 109] on span "Clients" at bounding box center [45, 113] width 26 height 12
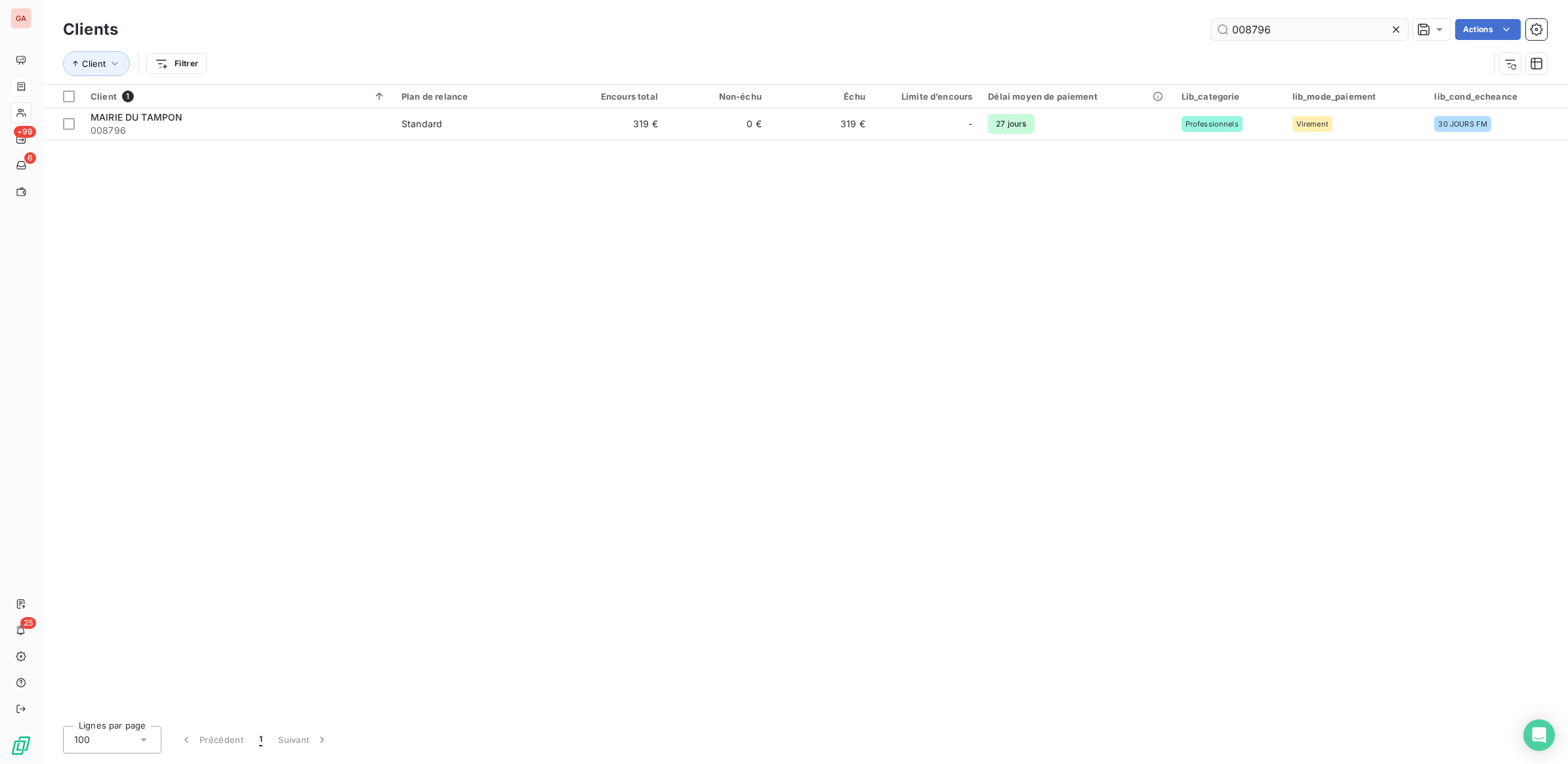
click at [1290, 30] on input "008796" at bounding box center [1309, 30] width 197 height 21
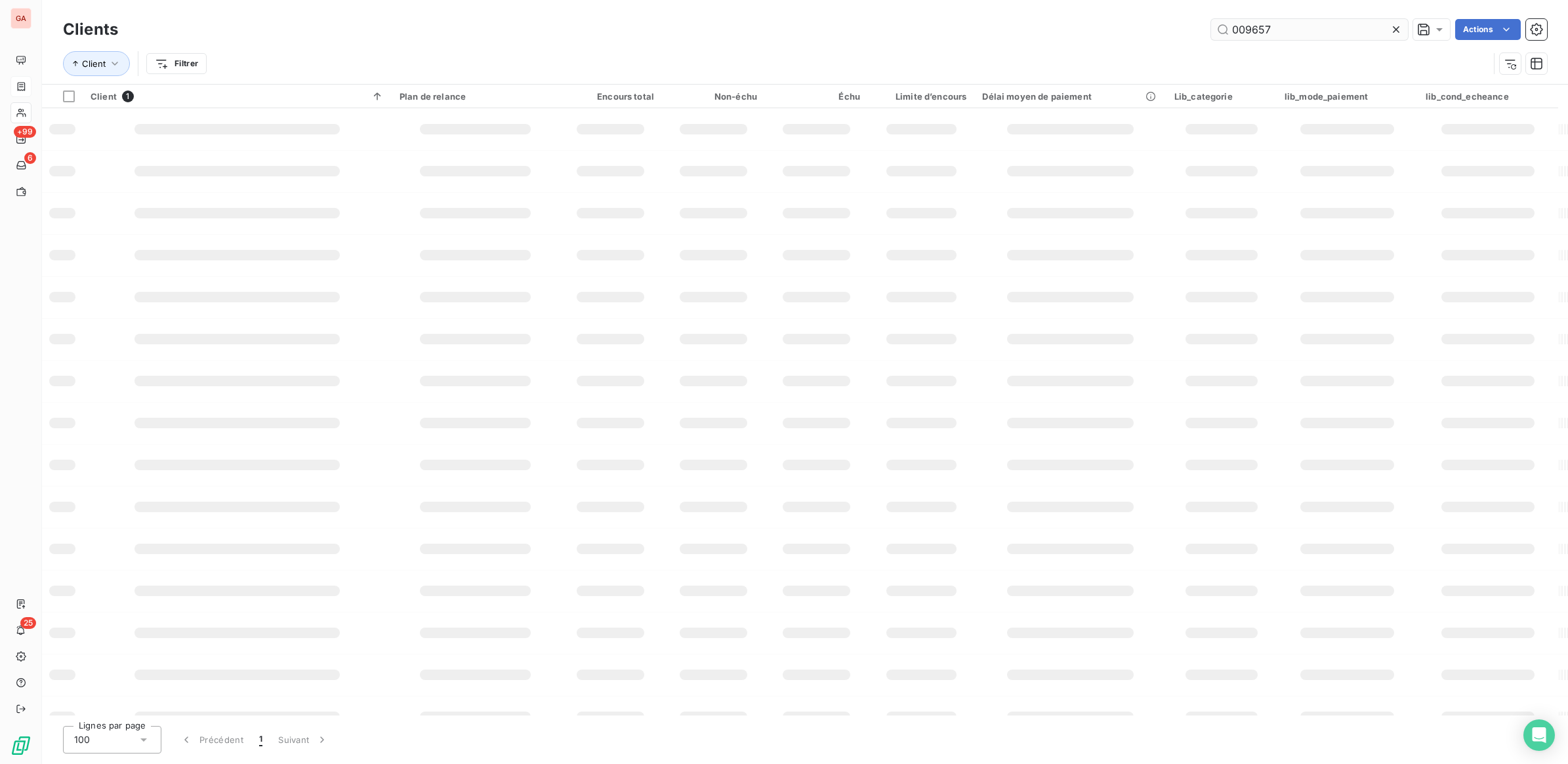
type input "009657"
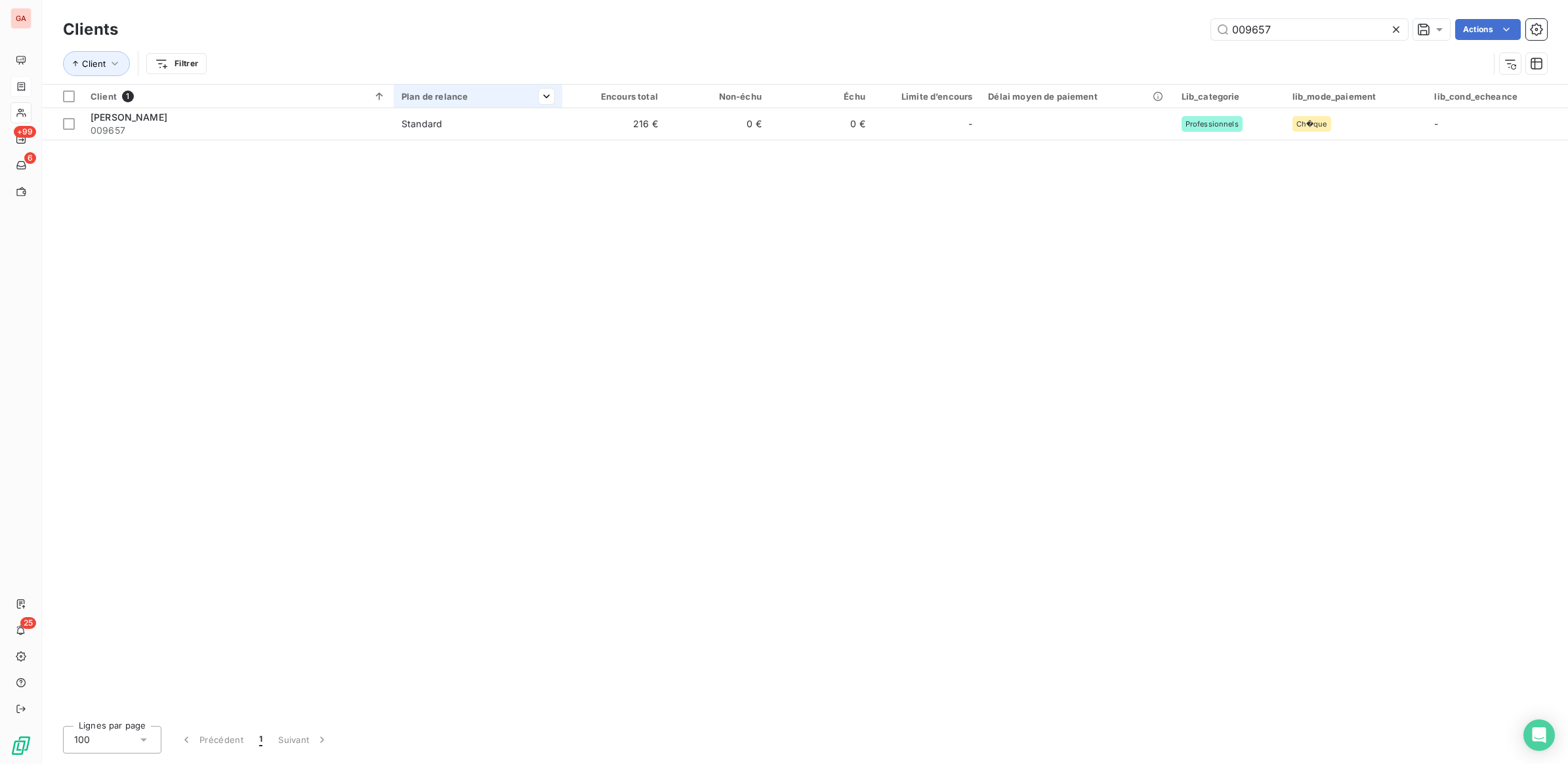
click at [457, 107] on div at bounding box center [478, 107] width 168 height 1
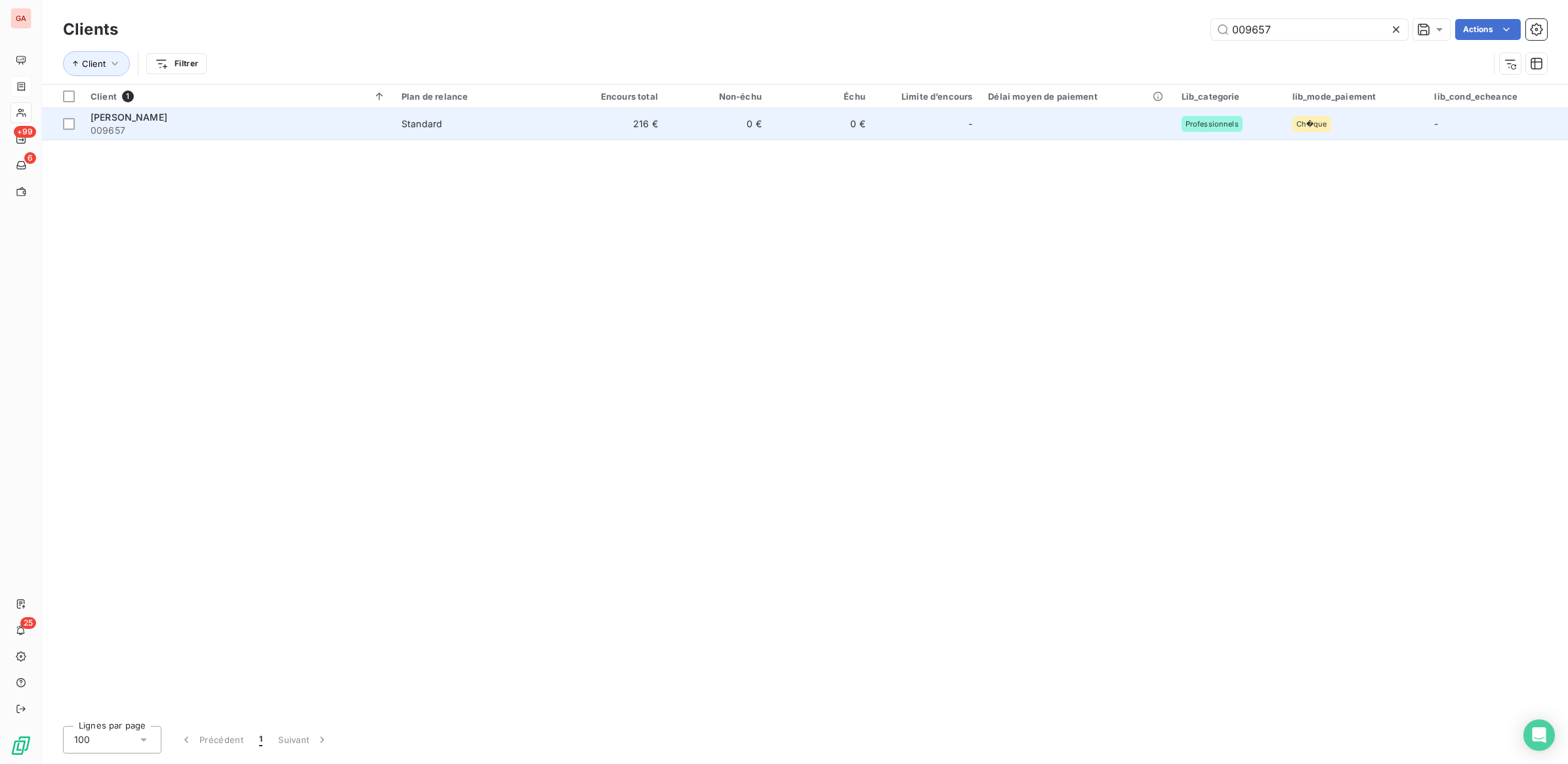
click at [463, 122] on span "Standard" at bounding box center [477, 124] width 152 height 13
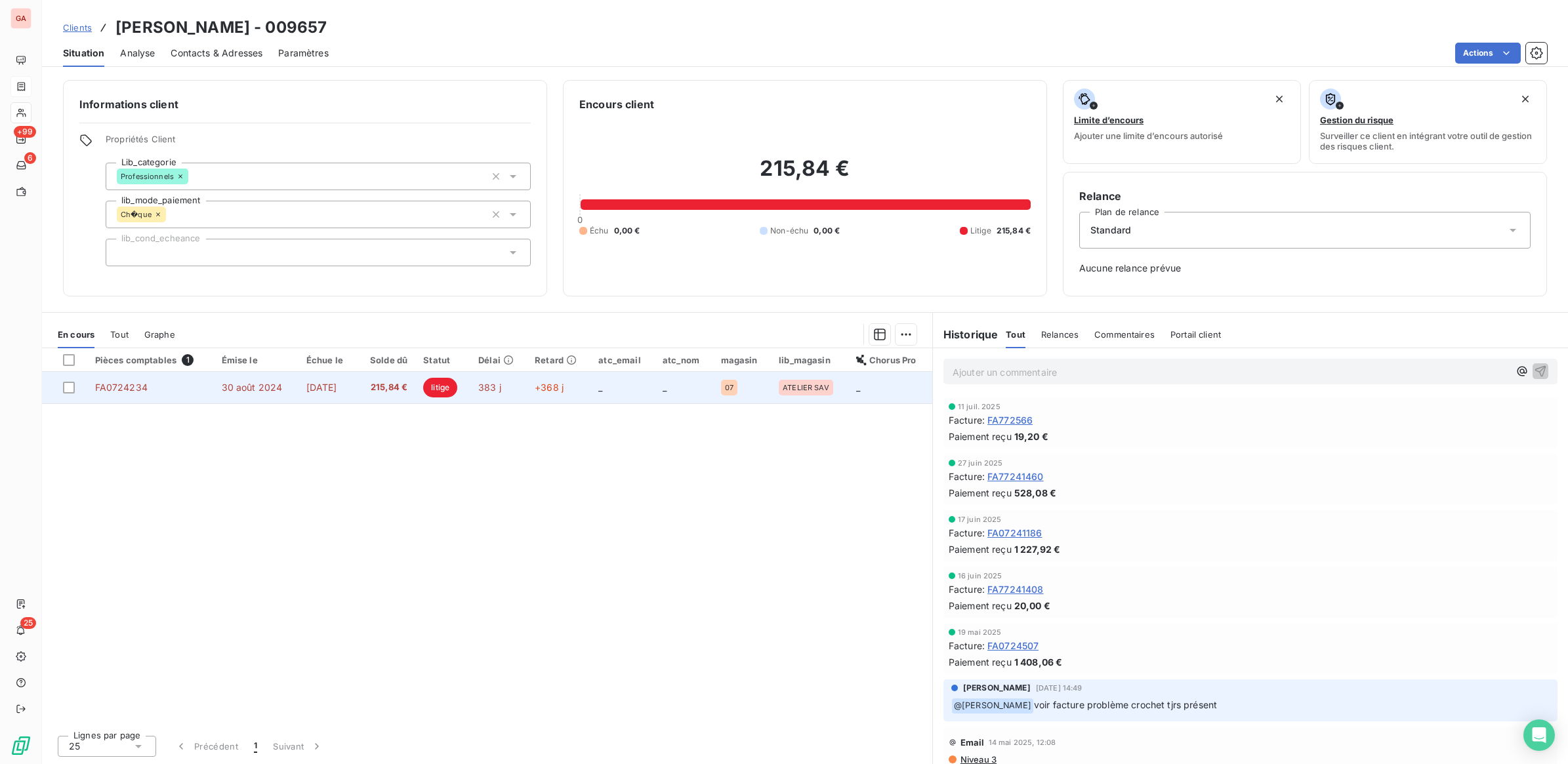
click at [453, 390] on span "litige" at bounding box center [440, 387] width 34 height 19
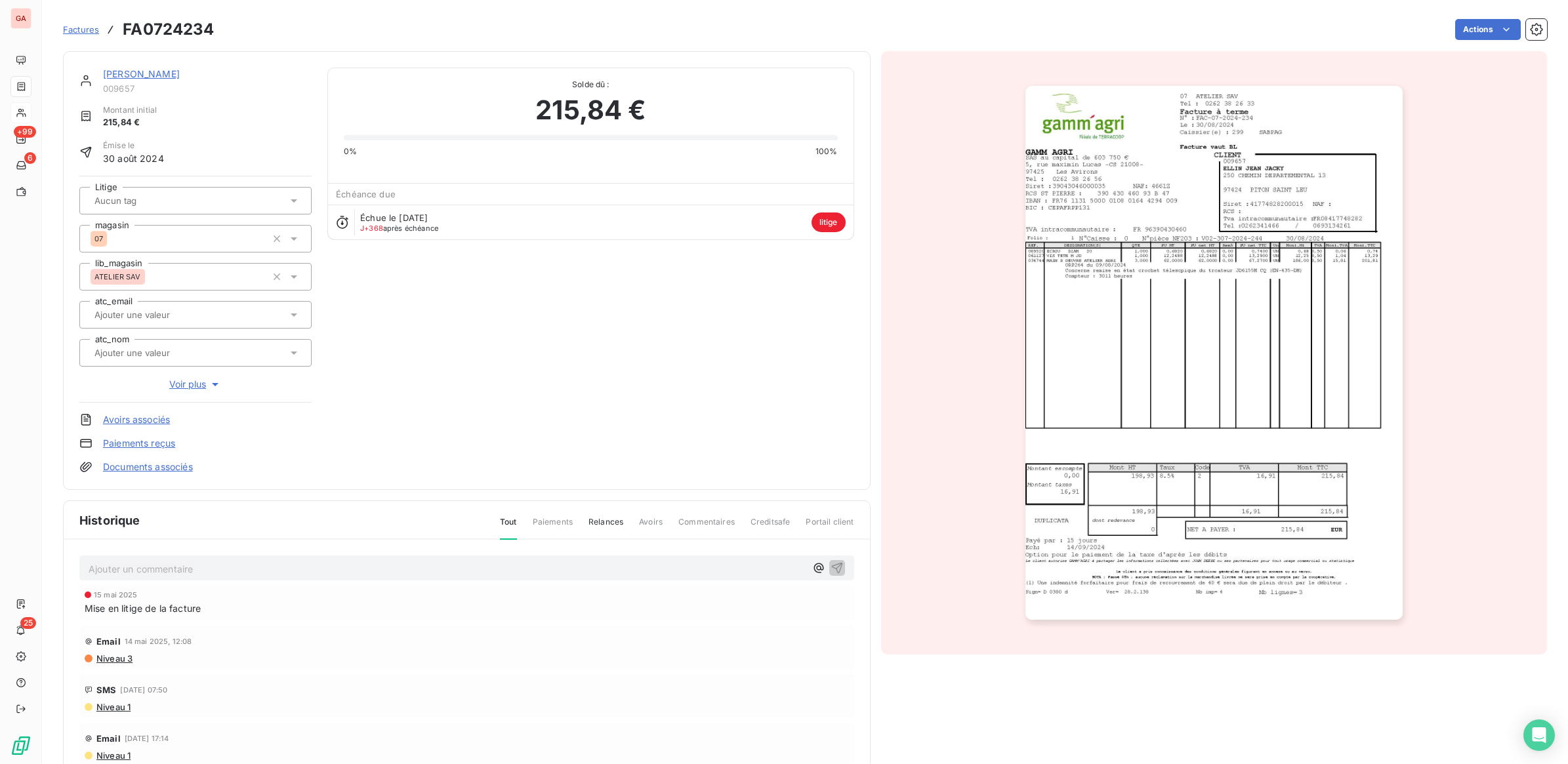
click at [474, 568] on p "Ajouter un commentaire ﻿" at bounding box center [447, 569] width 717 height 17
click at [1158, 307] on img "button" at bounding box center [1214, 353] width 377 height 534
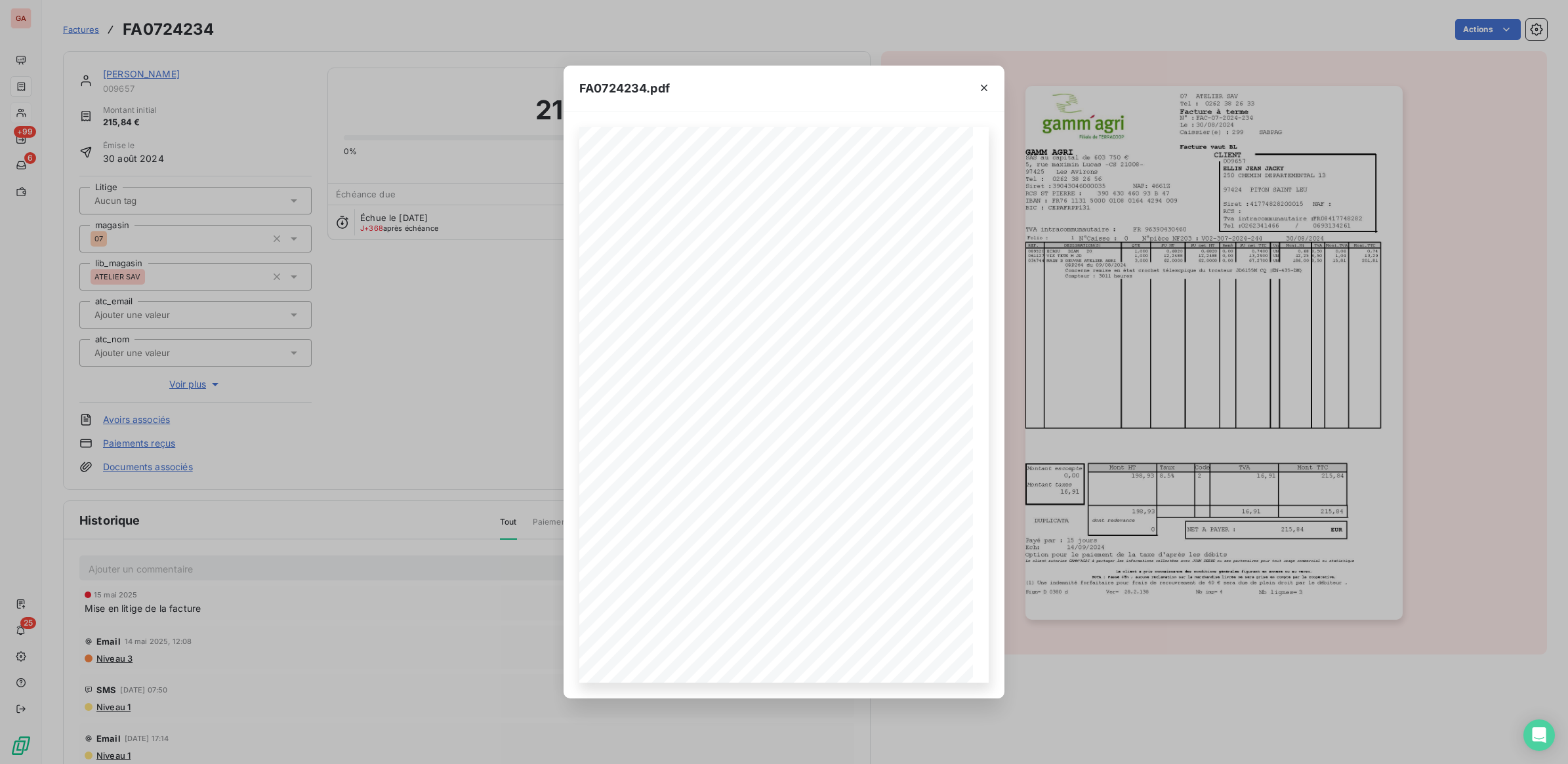
drag, startPoint x: 976, startPoint y: 85, endPoint x: 154, endPoint y: 596, distance: 967.9
click at [976, 85] on button "button" at bounding box center [984, 88] width 21 height 21
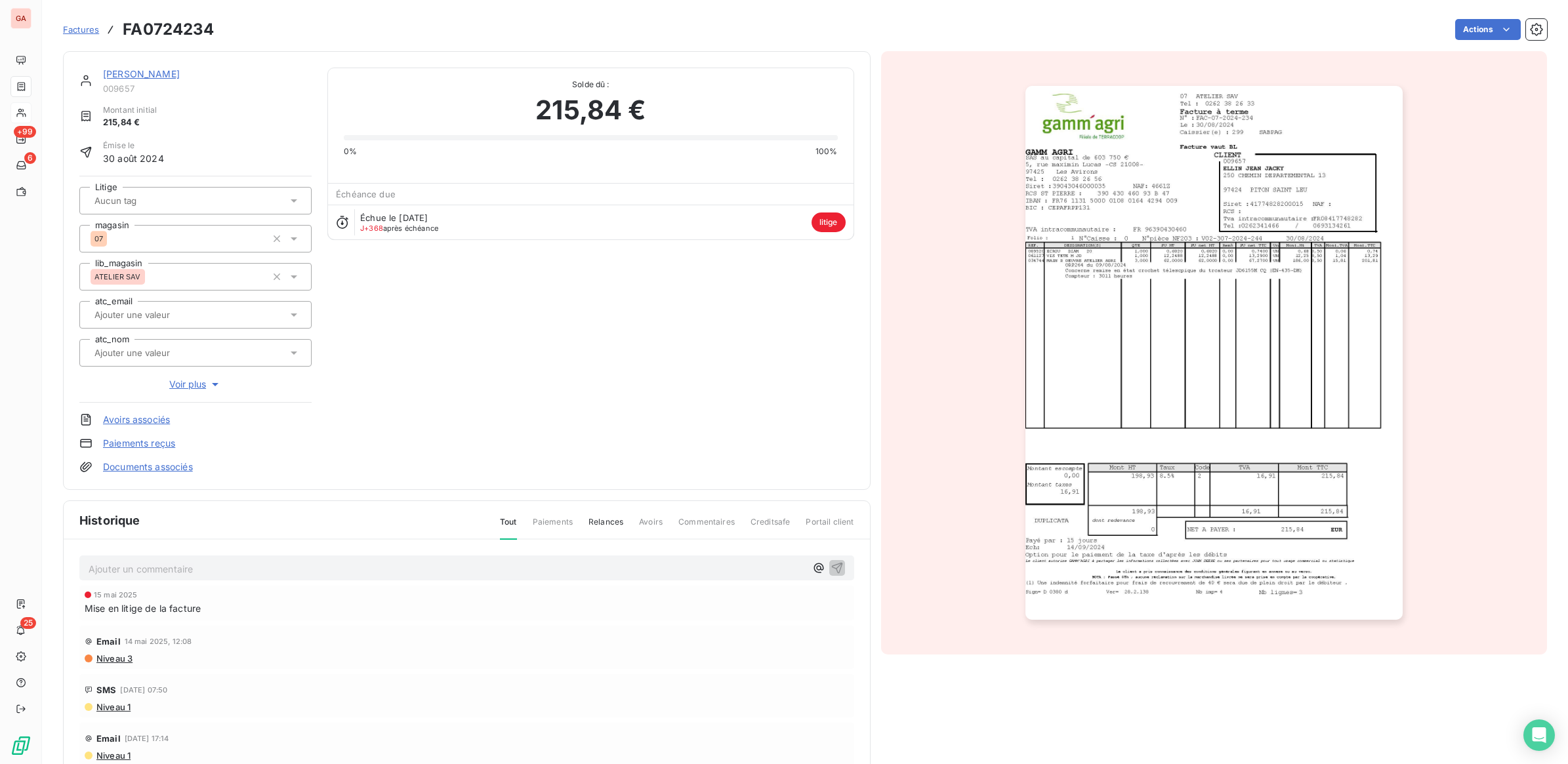
click at [202, 566] on p "Ajouter un commentaire ﻿" at bounding box center [447, 569] width 717 height 17
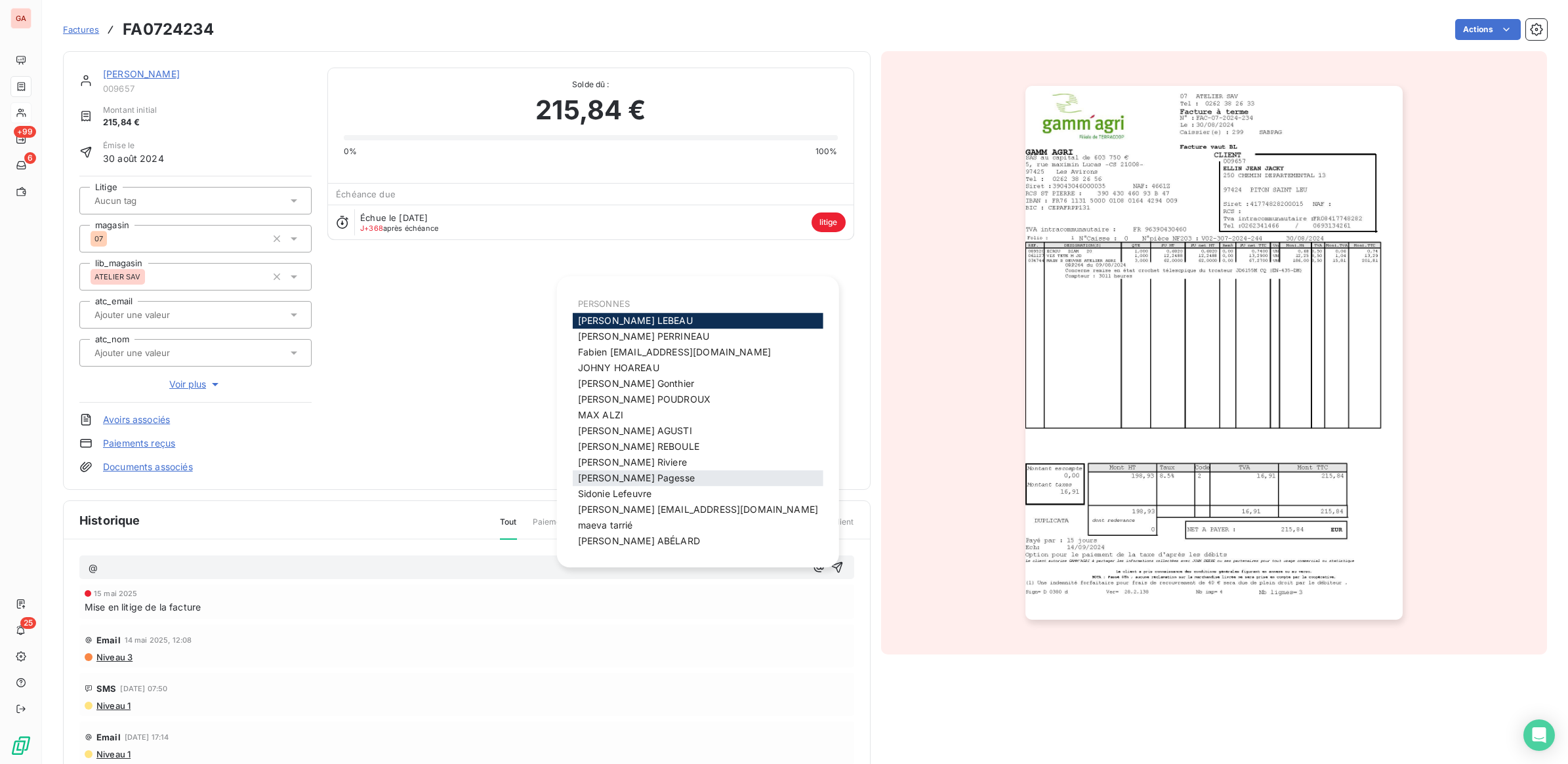
click at [635, 476] on span "[PERSON_NAME]" at bounding box center [636, 478] width 116 height 11
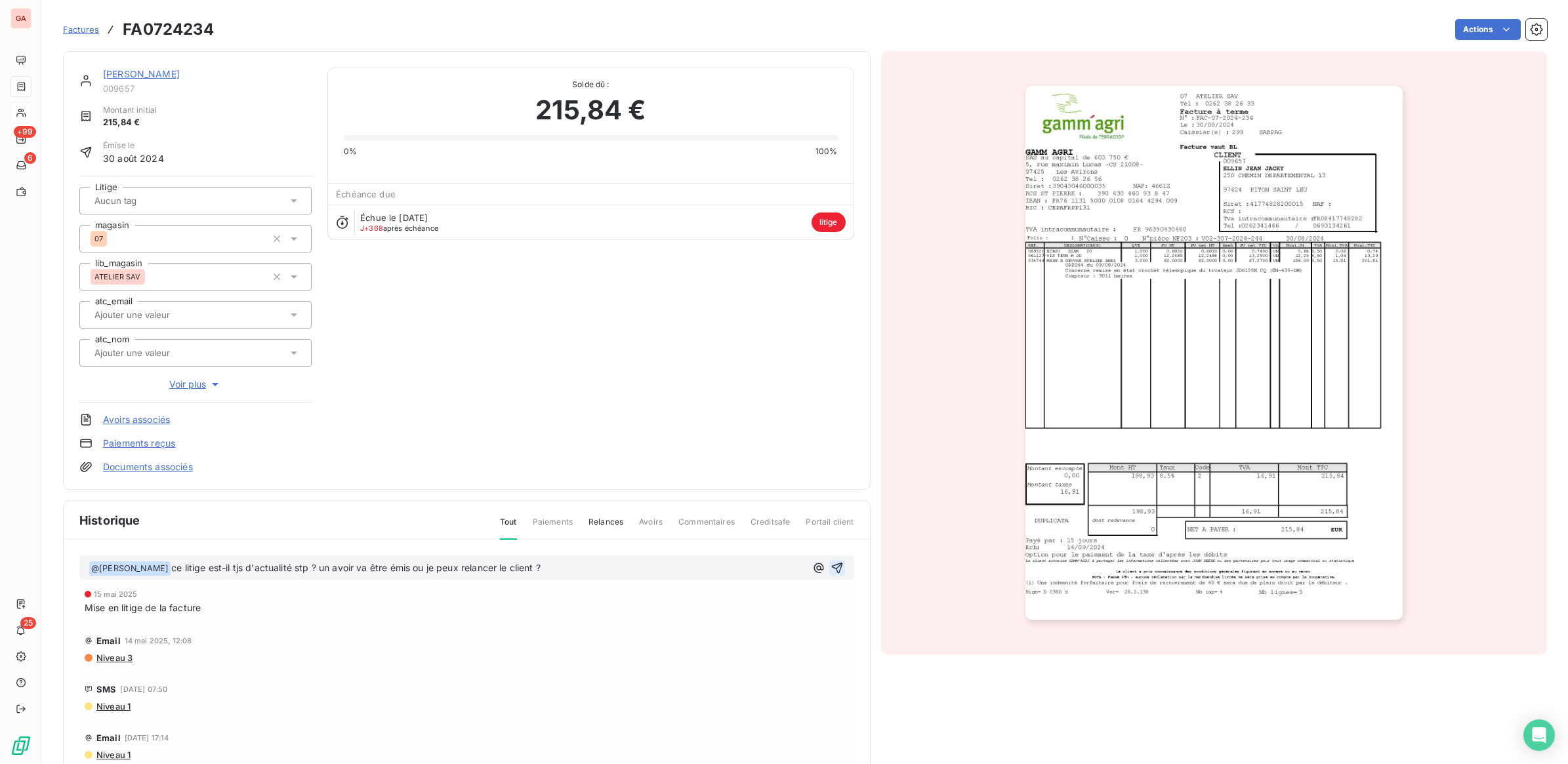
click at [831, 562] on icon "button" at bounding box center [837, 568] width 13 height 13
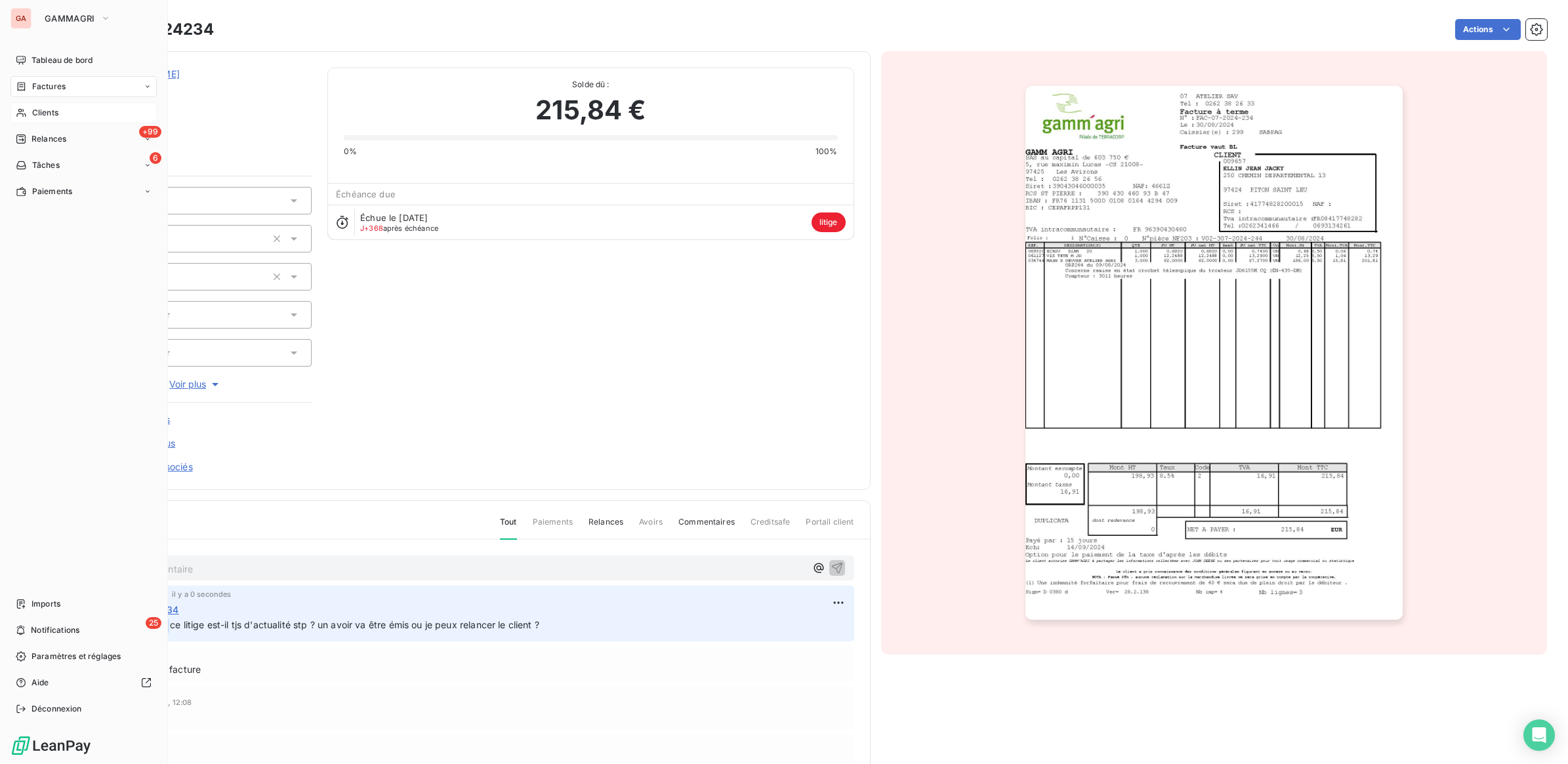
click at [30, 109] on div "Clients" at bounding box center [83, 113] width 146 height 21
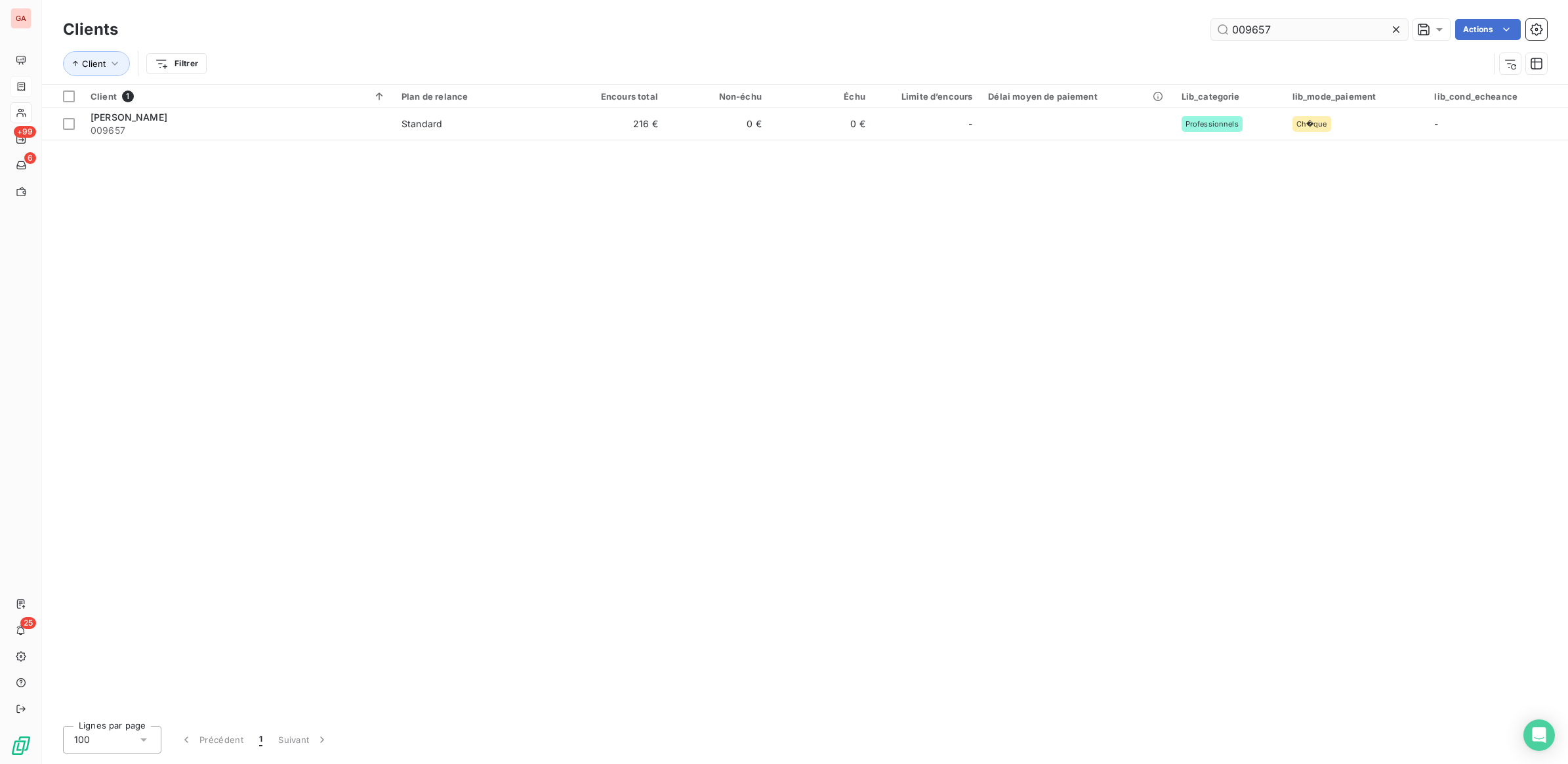
click at [1273, 30] on input "009657" at bounding box center [1309, 30] width 197 height 21
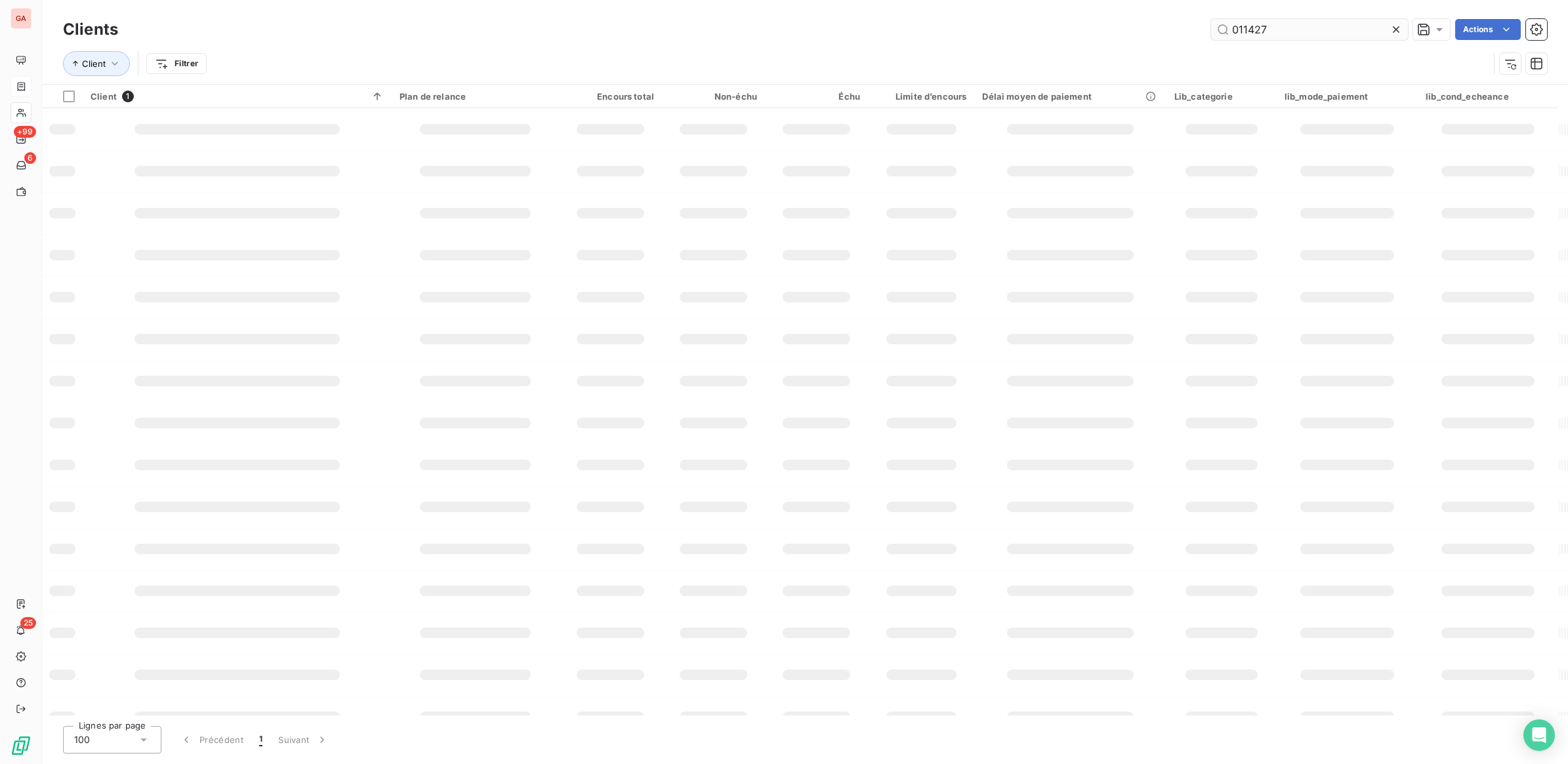
type input "011427"
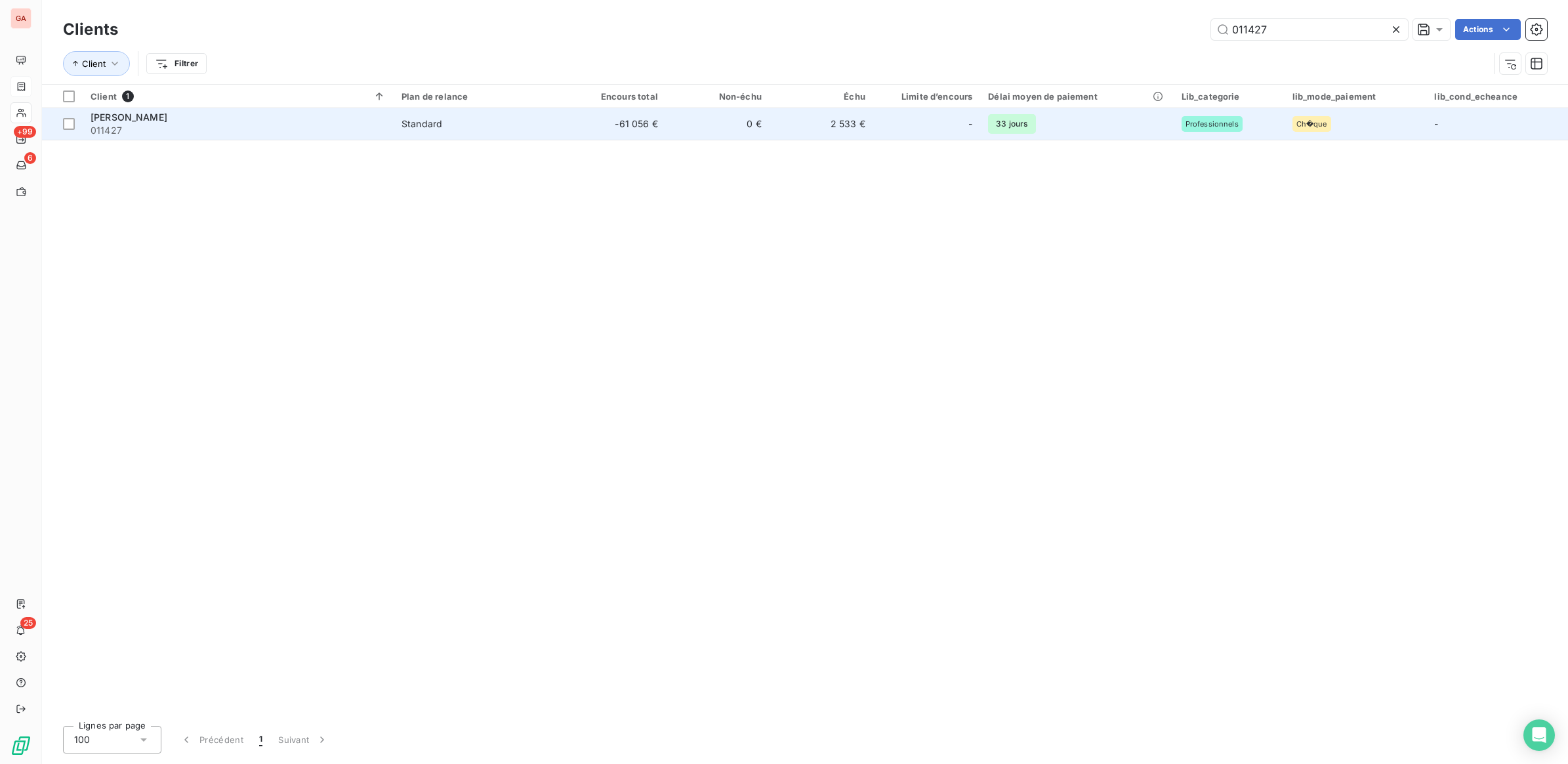
click at [1166, 123] on td "33 jours" at bounding box center [1076, 124] width 193 height 31
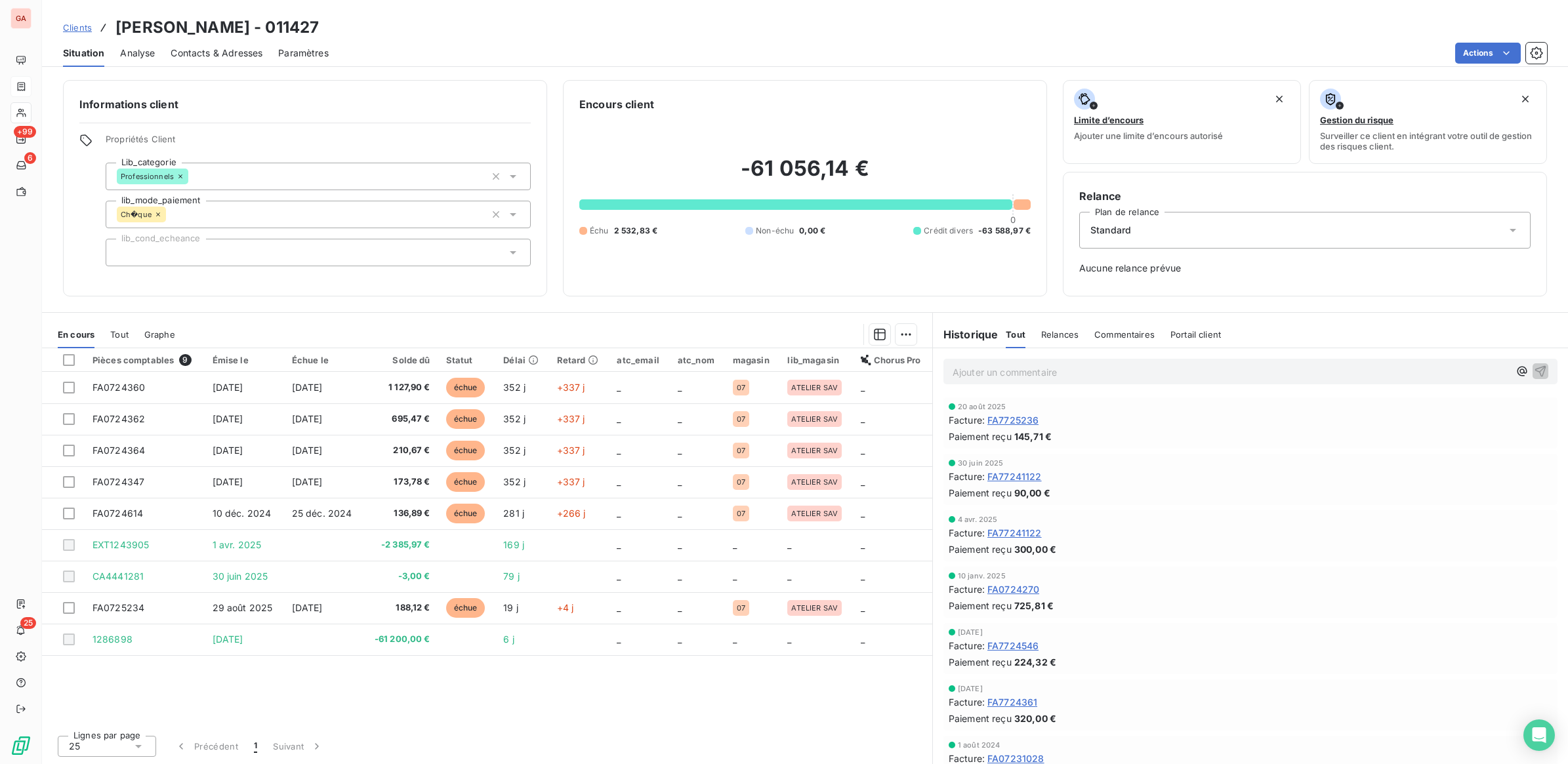
click at [90, 29] on span "Clients" at bounding box center [77, 27] width 29 height 10
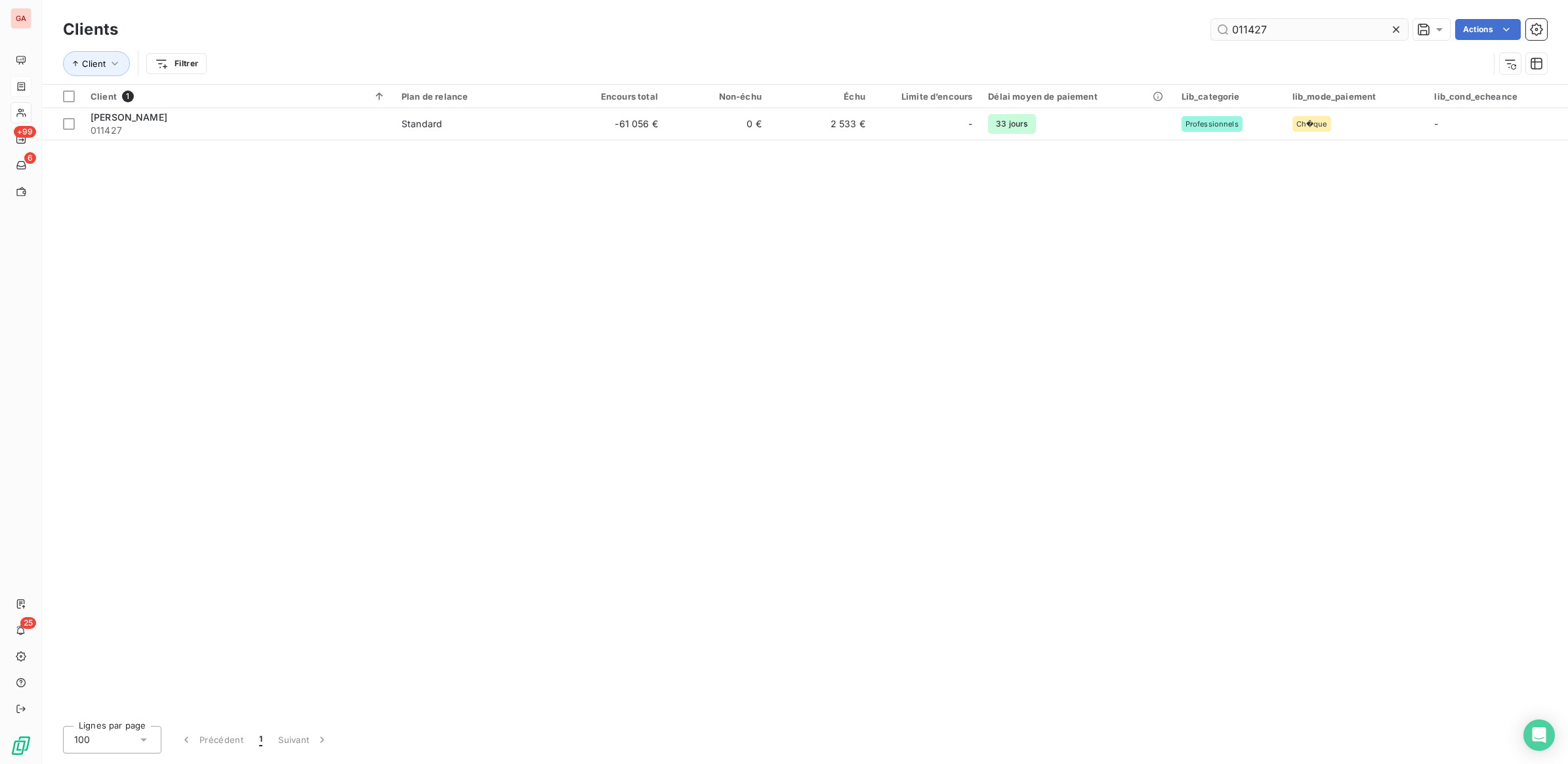
click at [1290, 30] on input "011427" at bounding box center [1309, 30] width 197 height 21
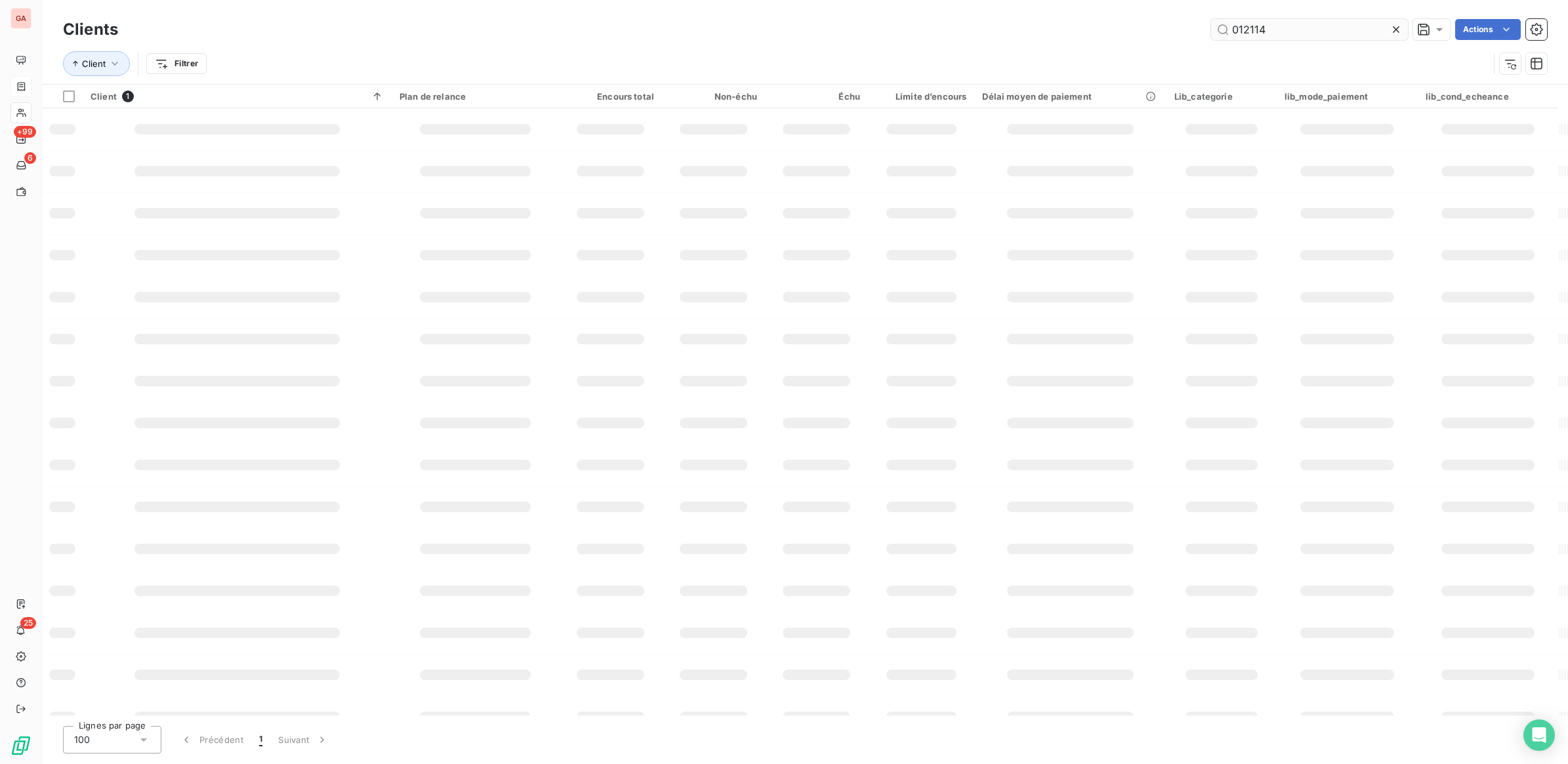
type input "012114"
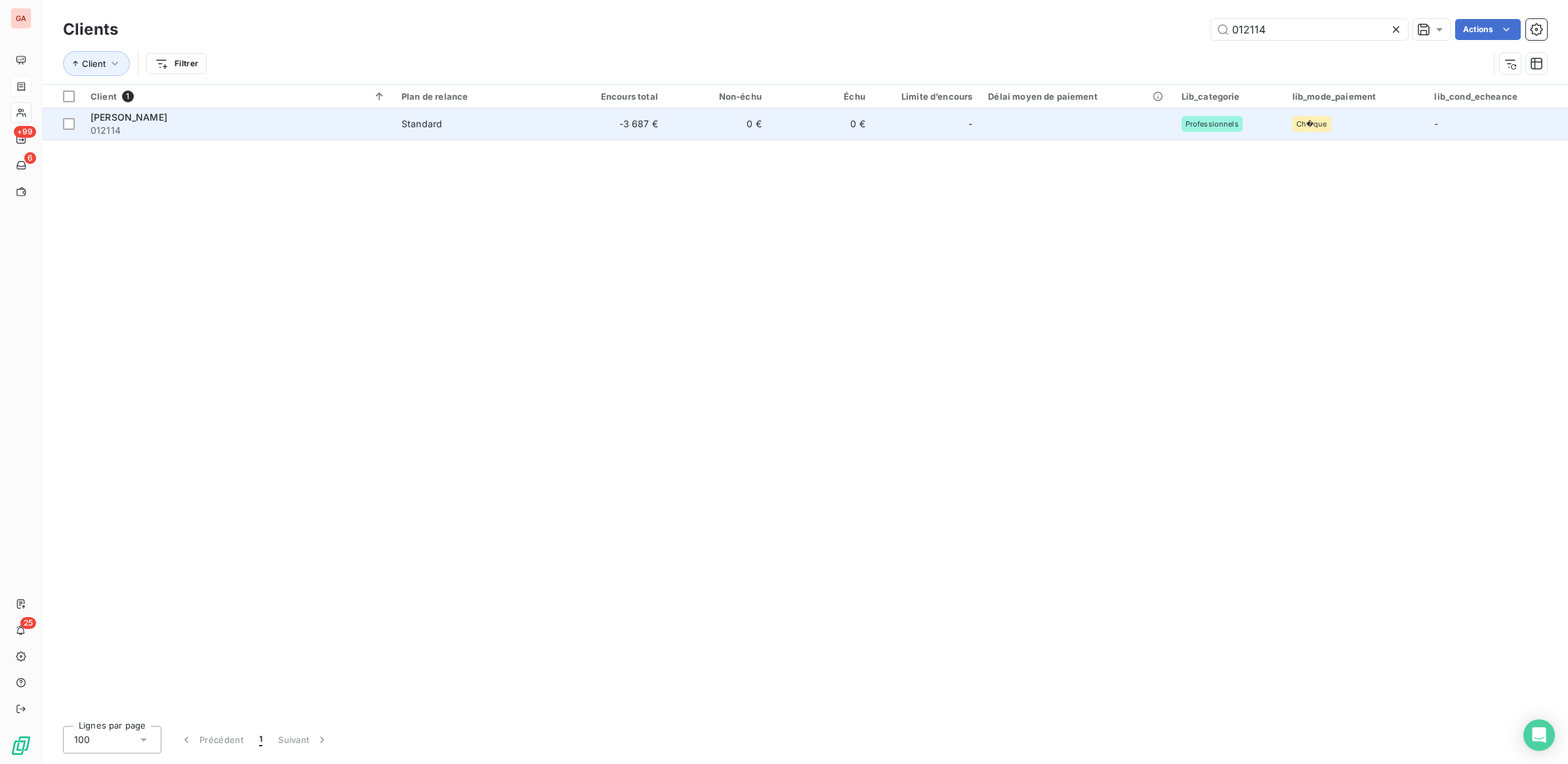
click at [822, 129] on td "0 €" at bounding box center [821, 124] width 103 height 31
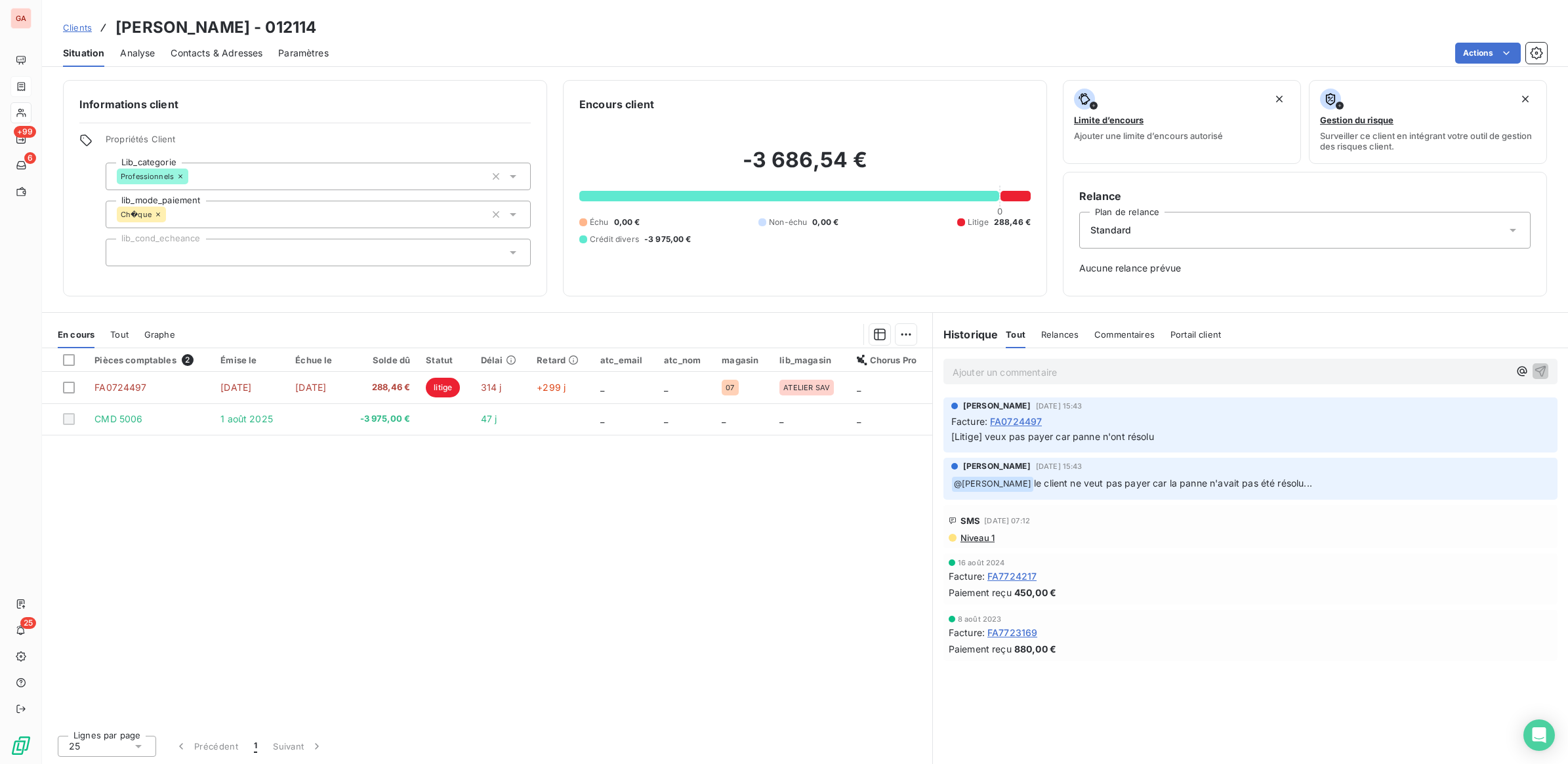
click at [957, 225] on div "Litige" at bounding box center [973, 222] width 31 height 12
click at [994, 226] on span "288,46 €" at bounding box center [1013, 222] width 37 height 12
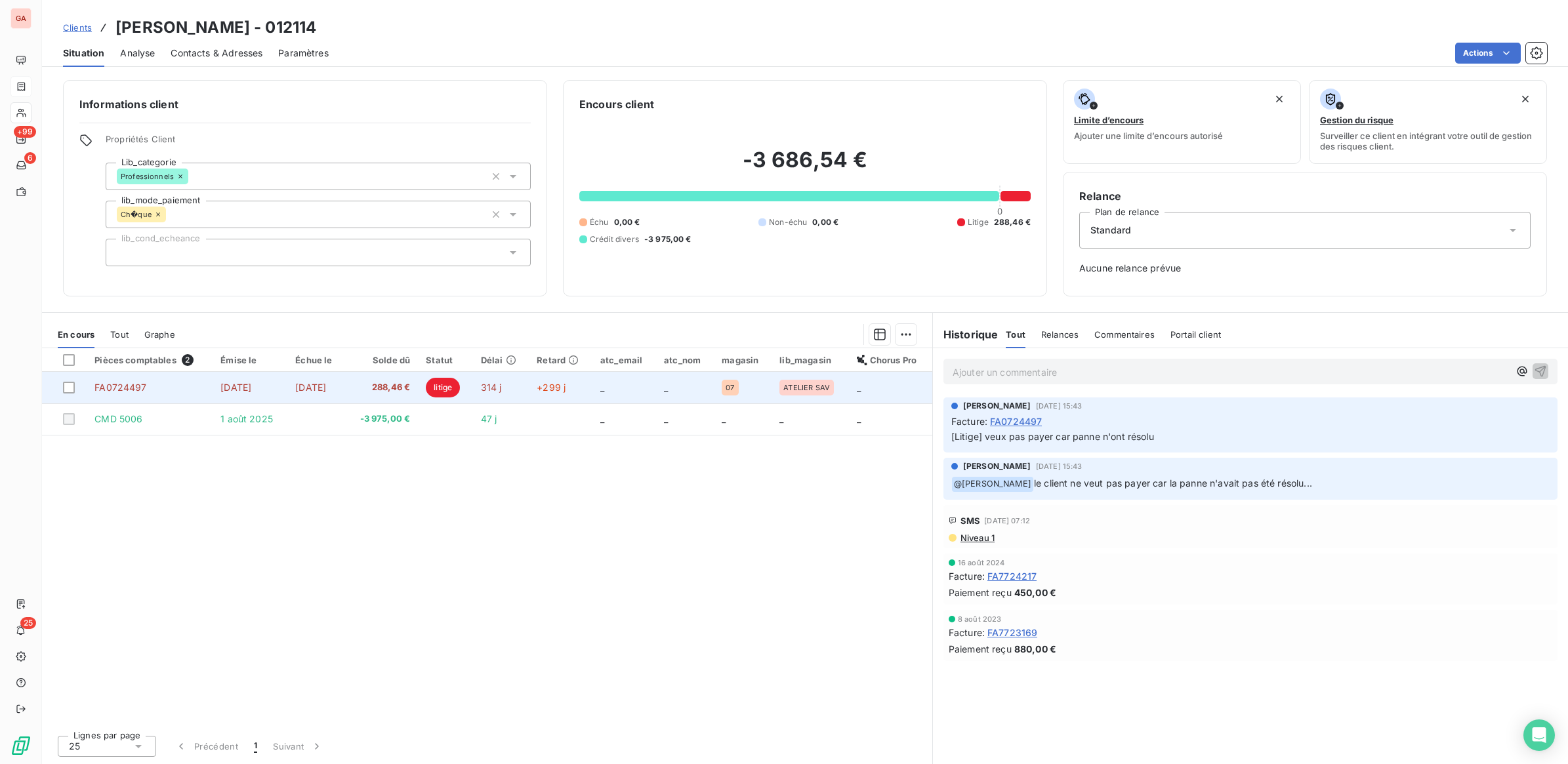
click at [460, 383] on span "litige" at bounding box center [443, 387] width 34 height 19
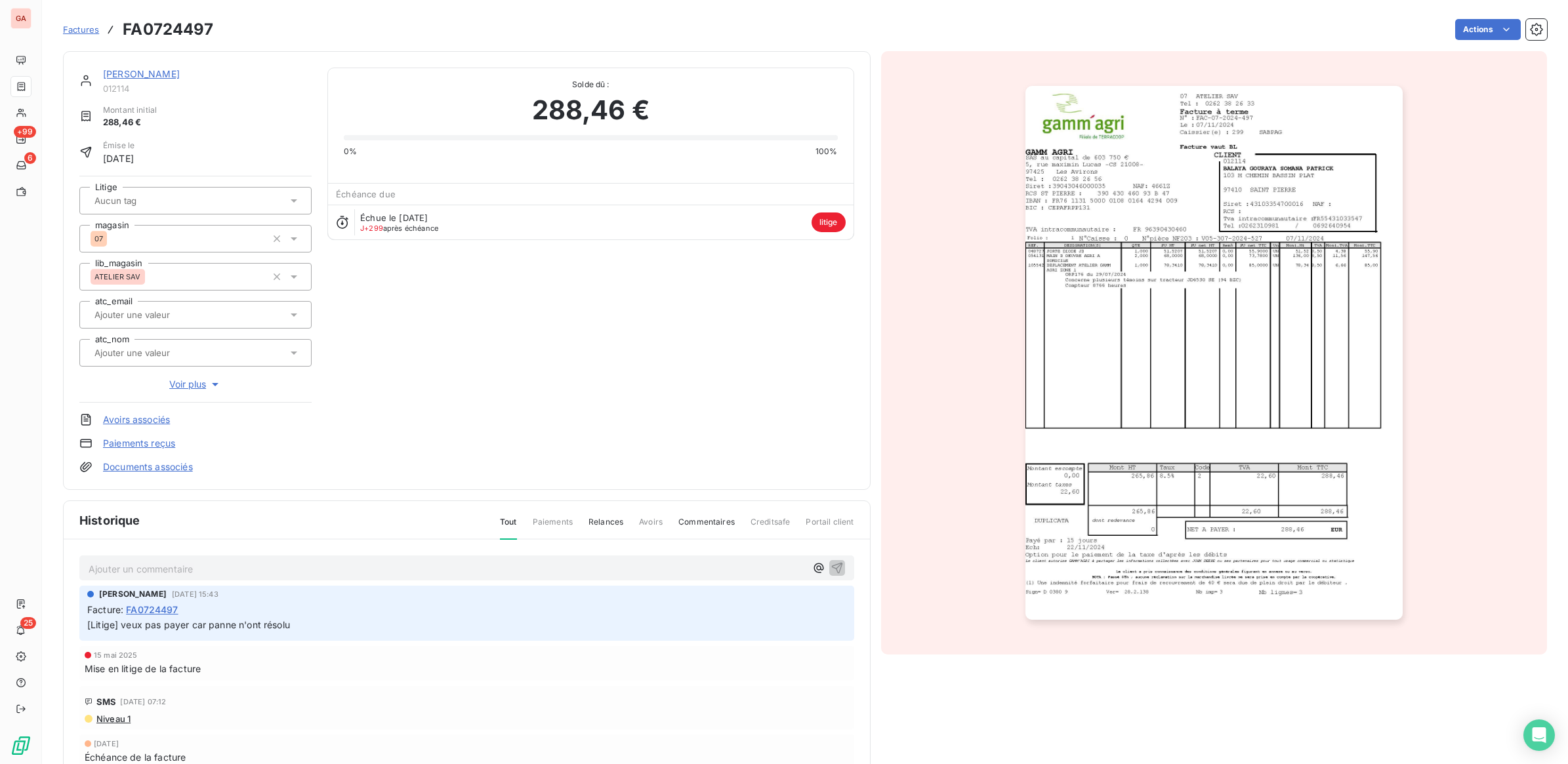
click at [322, 568] on p "Ajouter un commentaire ﻿" at bounding box center [447, 569] width 717 height 17
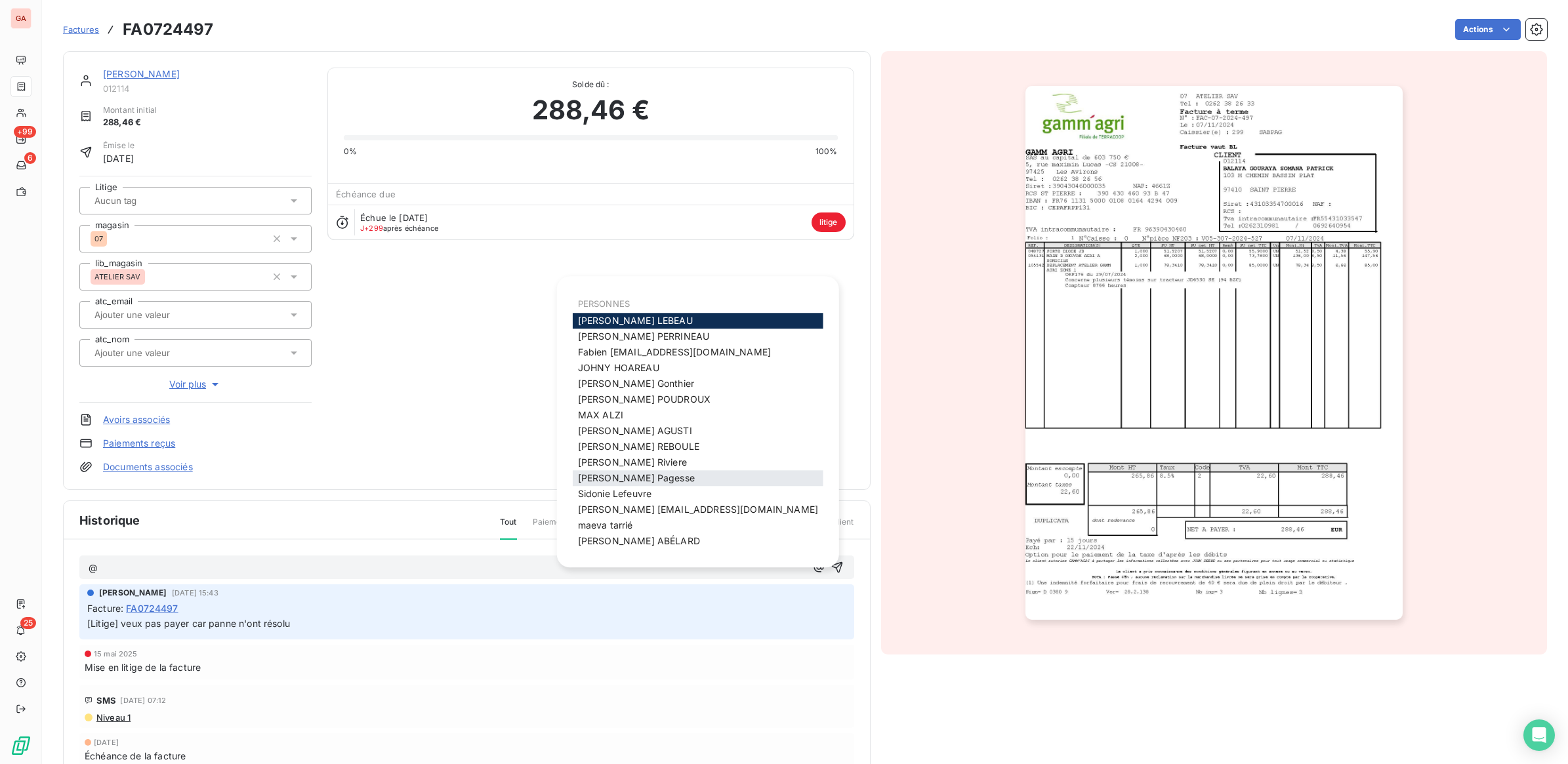
click at [599, 472] on span "[PERSON_NAME]" at bounding box center [636, 478] width 116 height 11
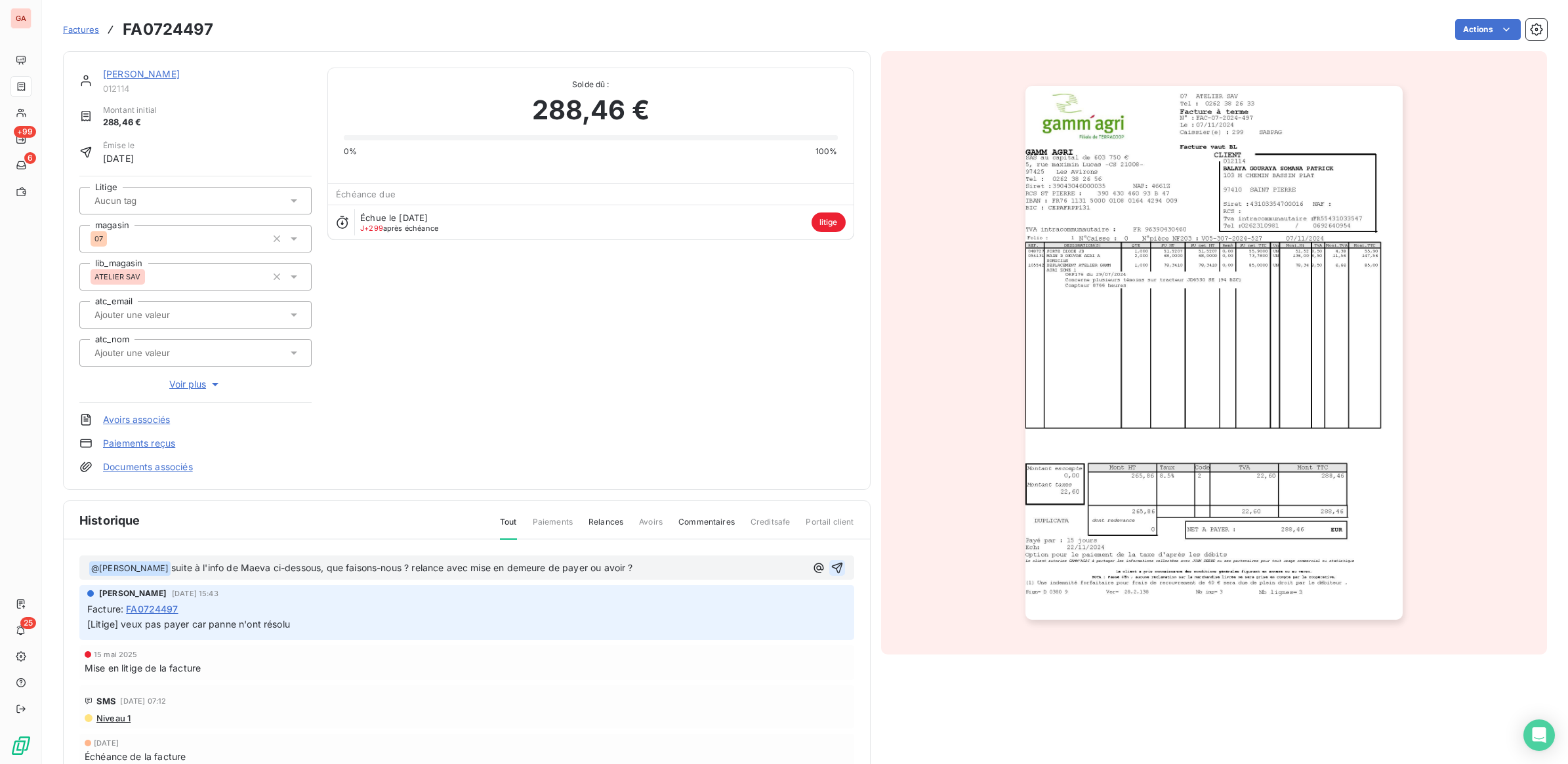
click at [831, 566] on icon "button" at bounding box center [837, 568] width 13 height 13
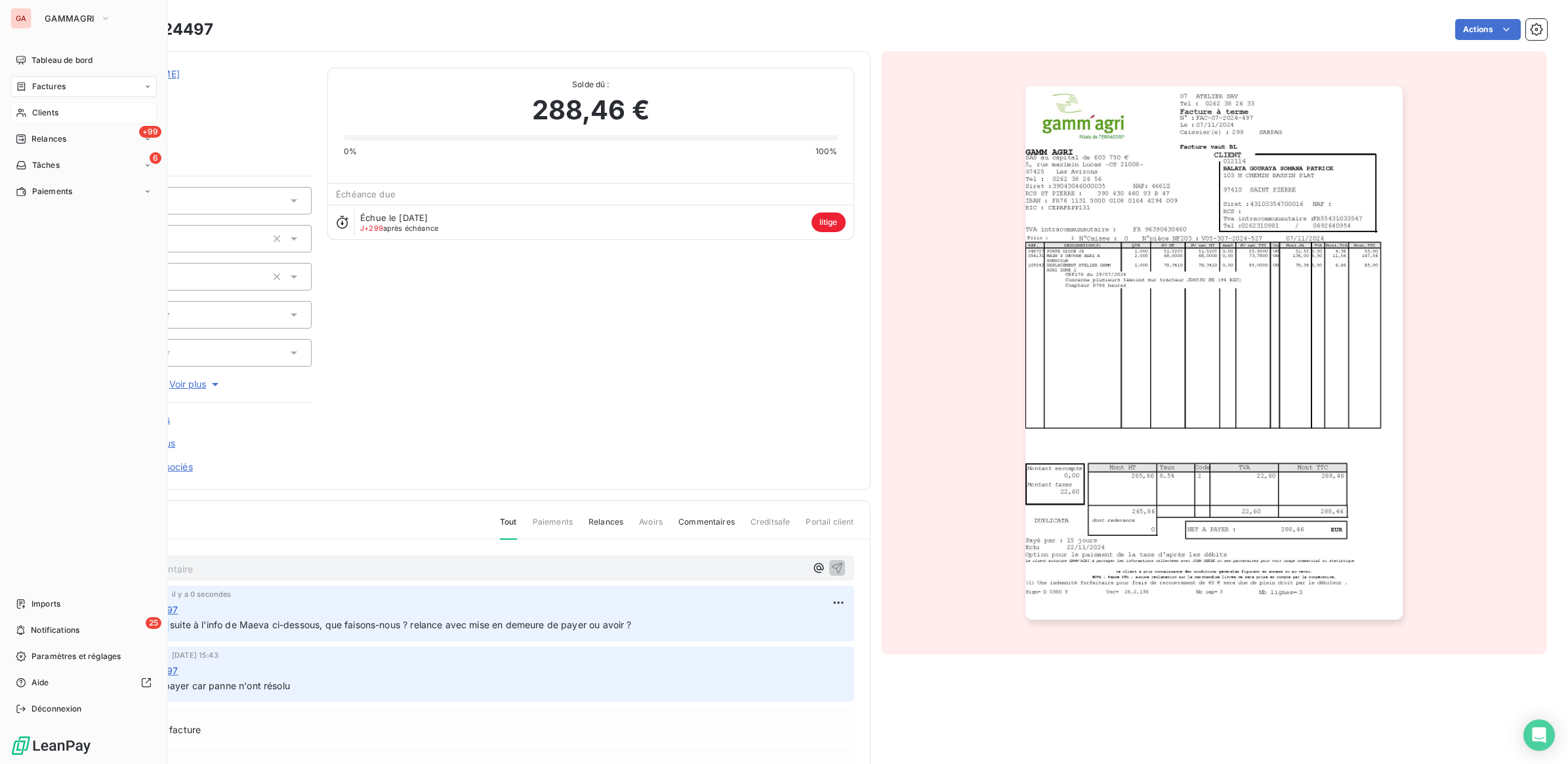
click at [32, 112] on span "Clients" at bounding box center [45, 113] width 26 height 12
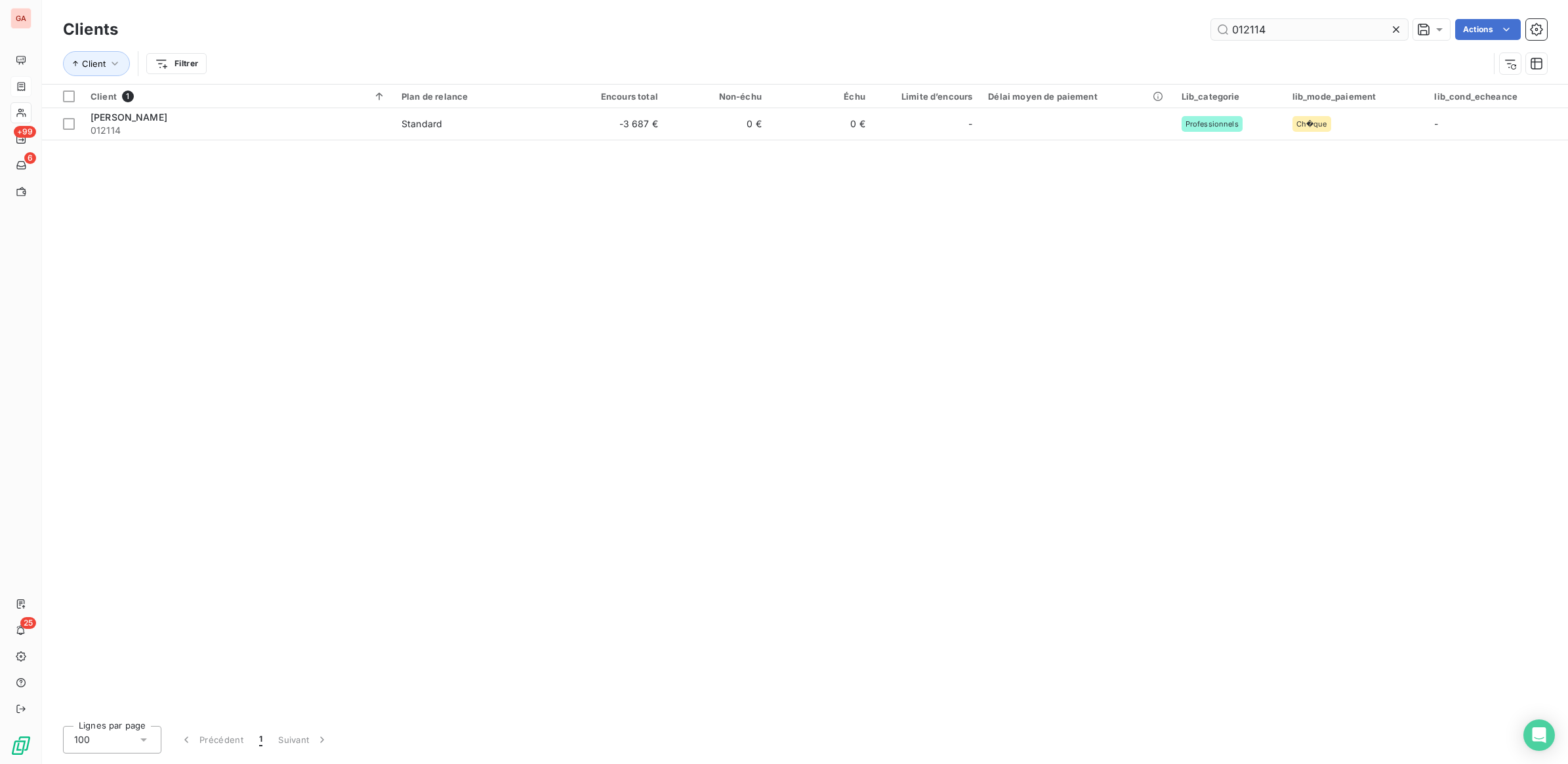
click at [1270, 38] on input "012114" at bounding box center [1309, 30] width 197 height 21
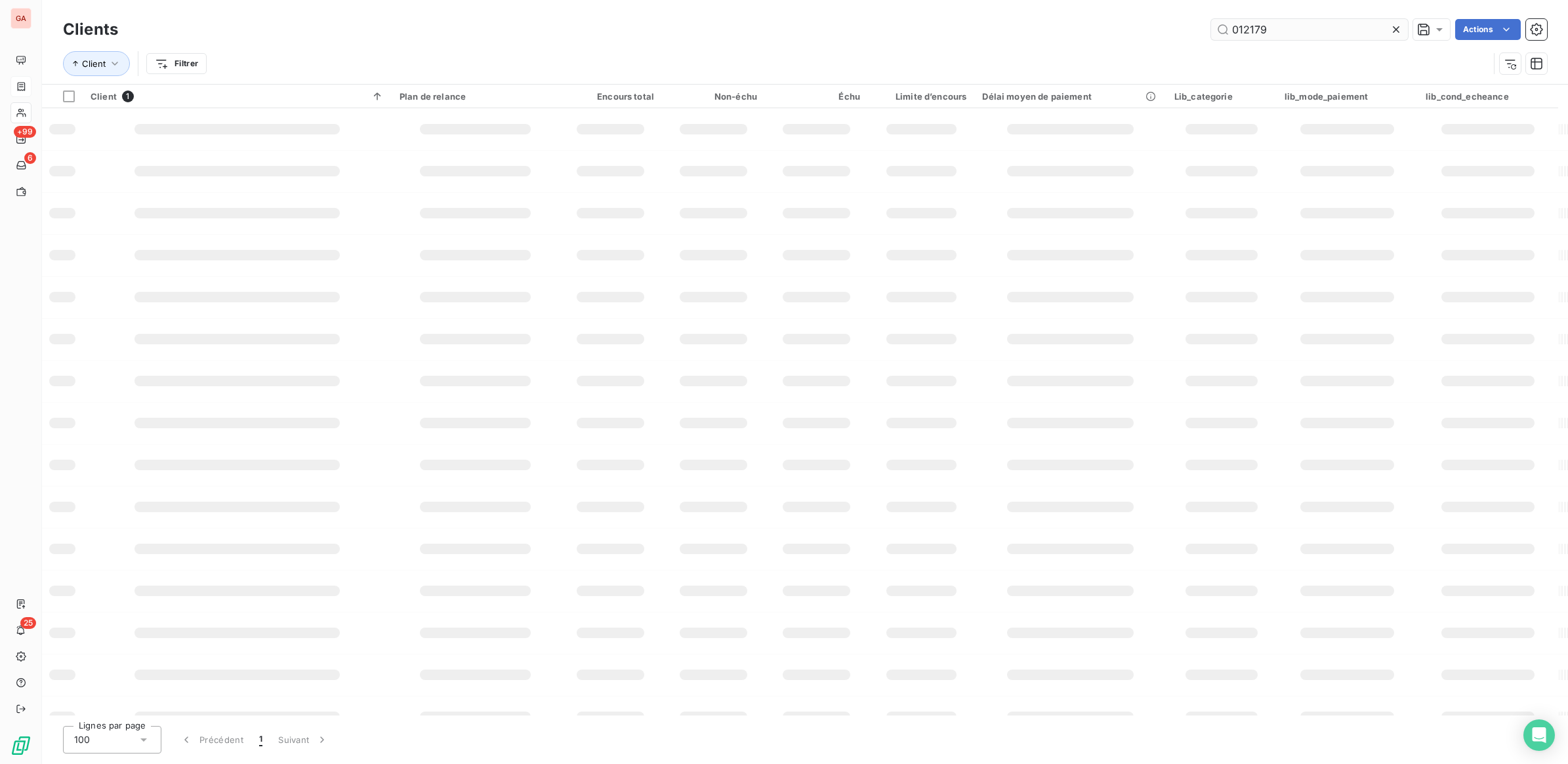
type input "012179"
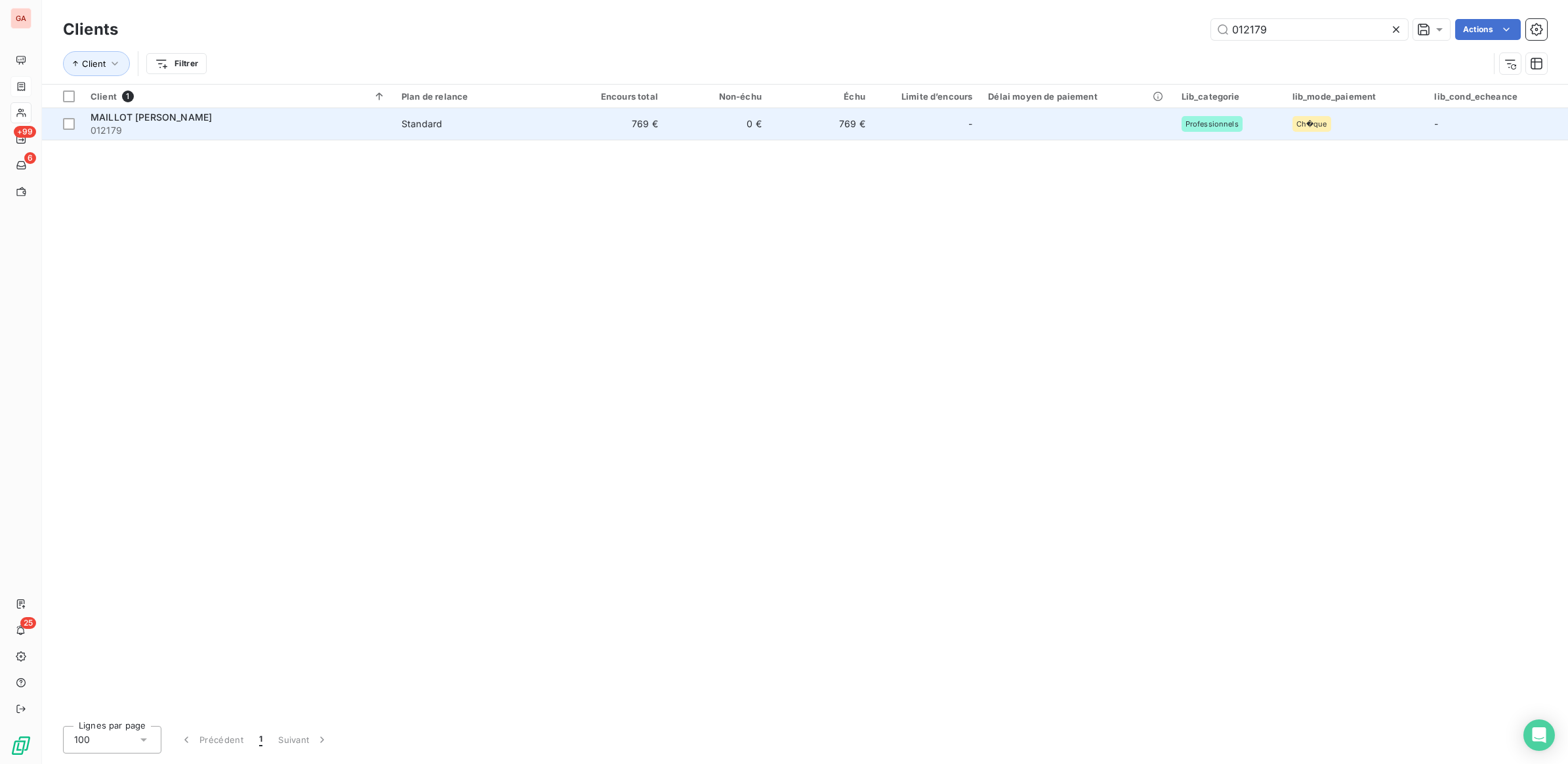
click at [648, 122] on td "769 €" at bounding box center [614, 124] width 103 height 31
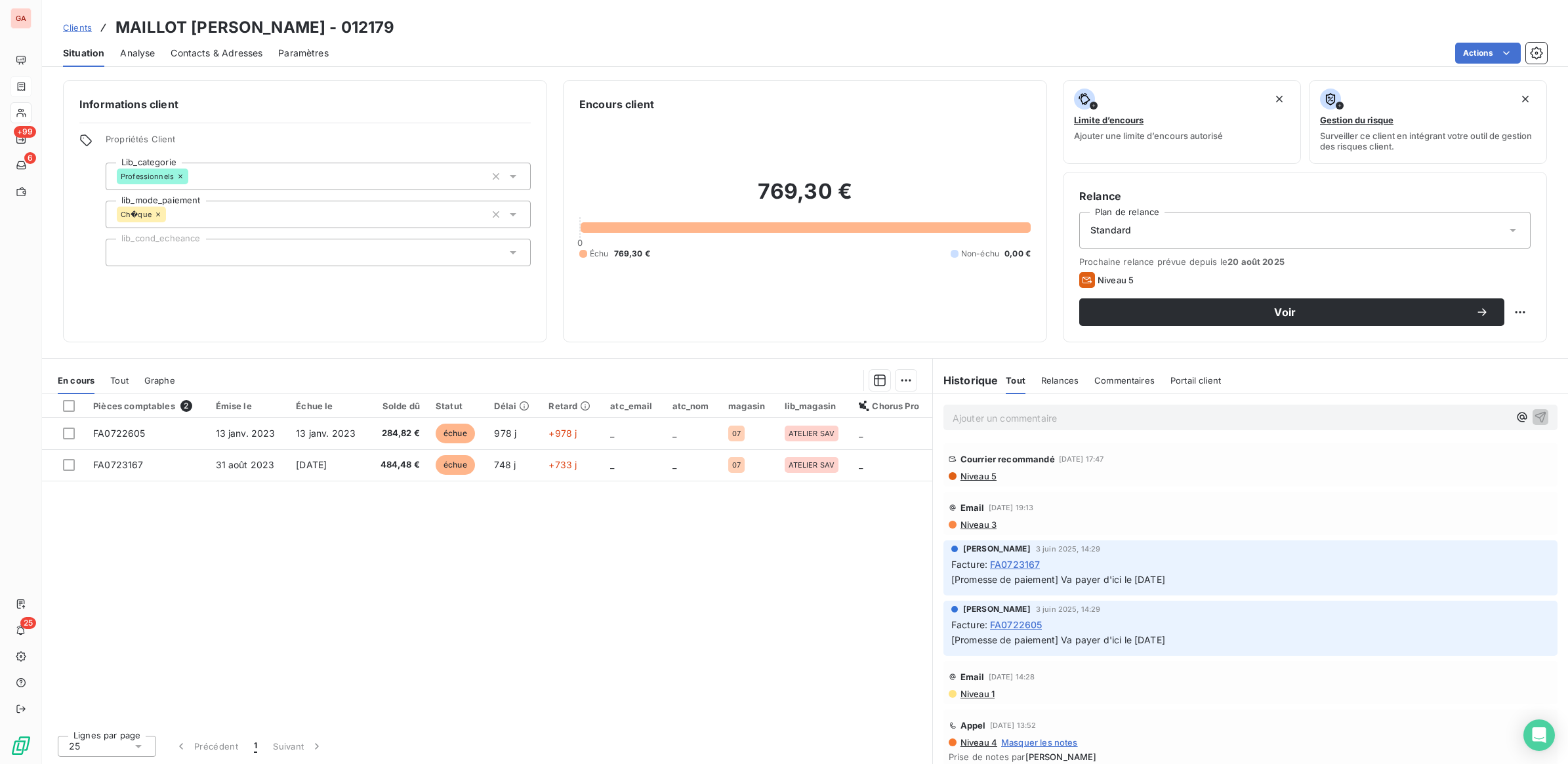
click at [987, 479] on span "Niveau 5" at bounding box center [978, 476] width 37 height 10
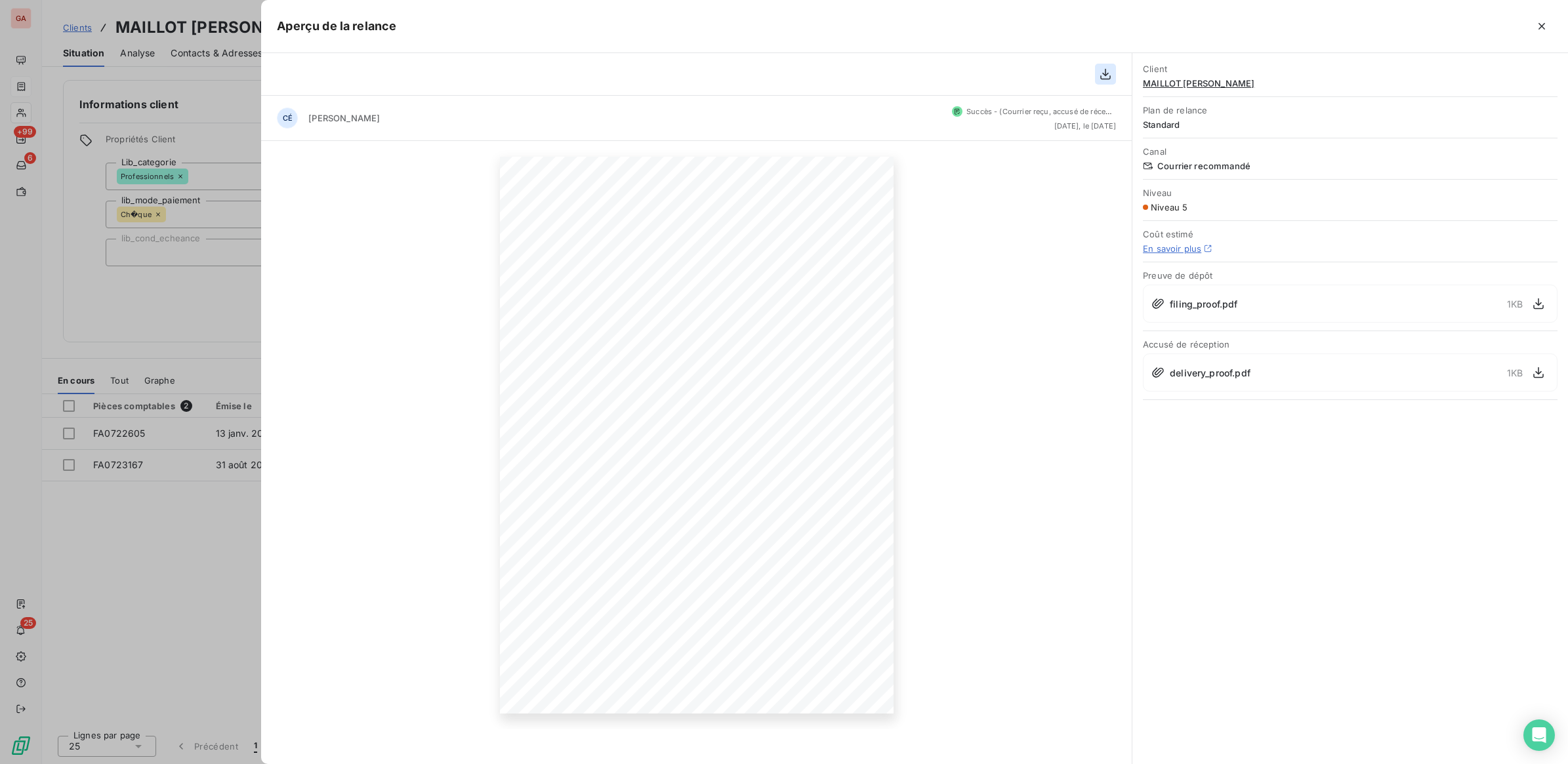
click at [1110, 73] on icon "button" at bounding box center [1105, 74] width 13 height 13
click at [196, 320] on div at bounding box center [784, 382] width 1568 height 764
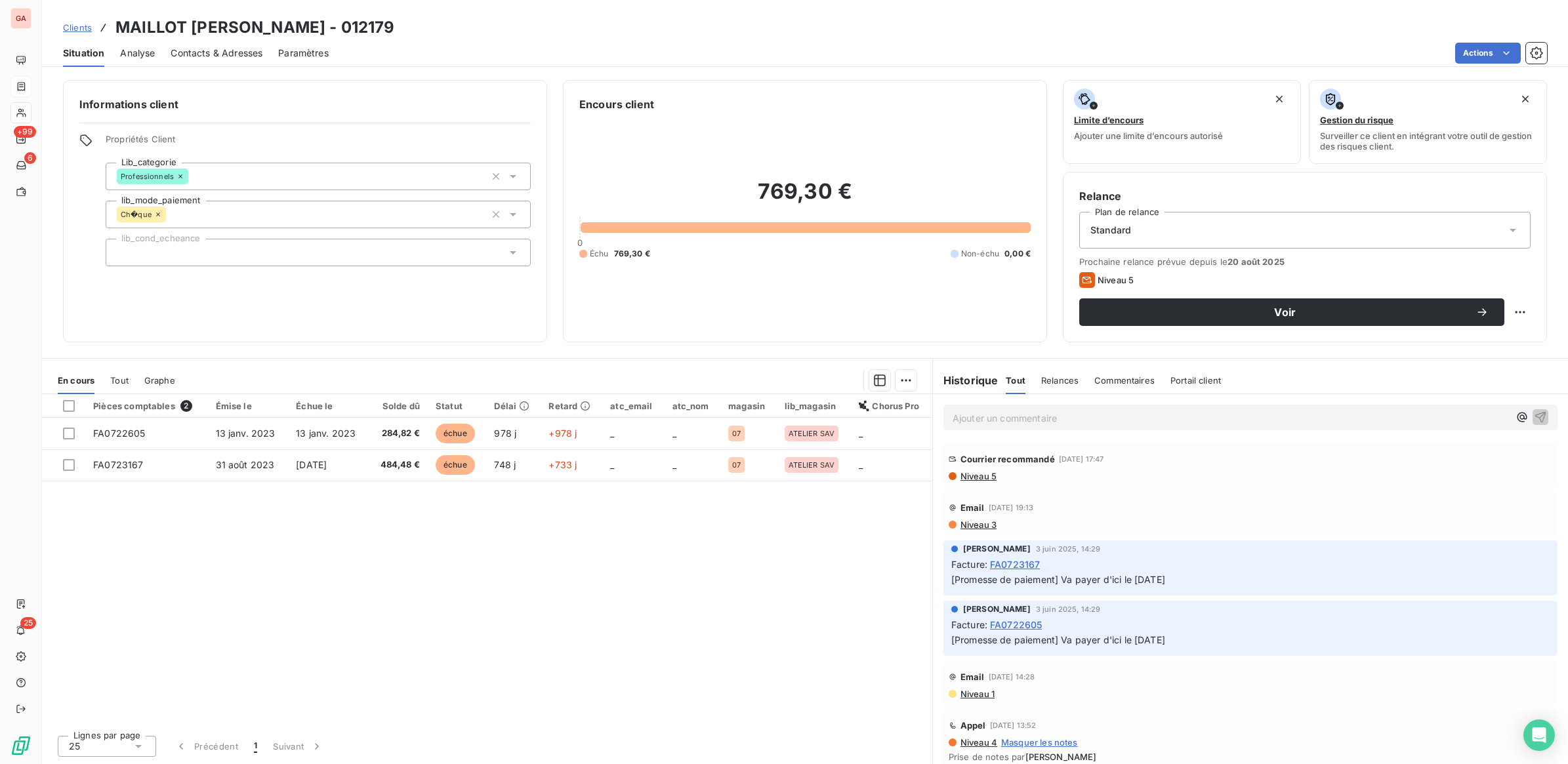
click at [85, 29] on span "Clients" at bounding box center [77, 27] width 29 height 10
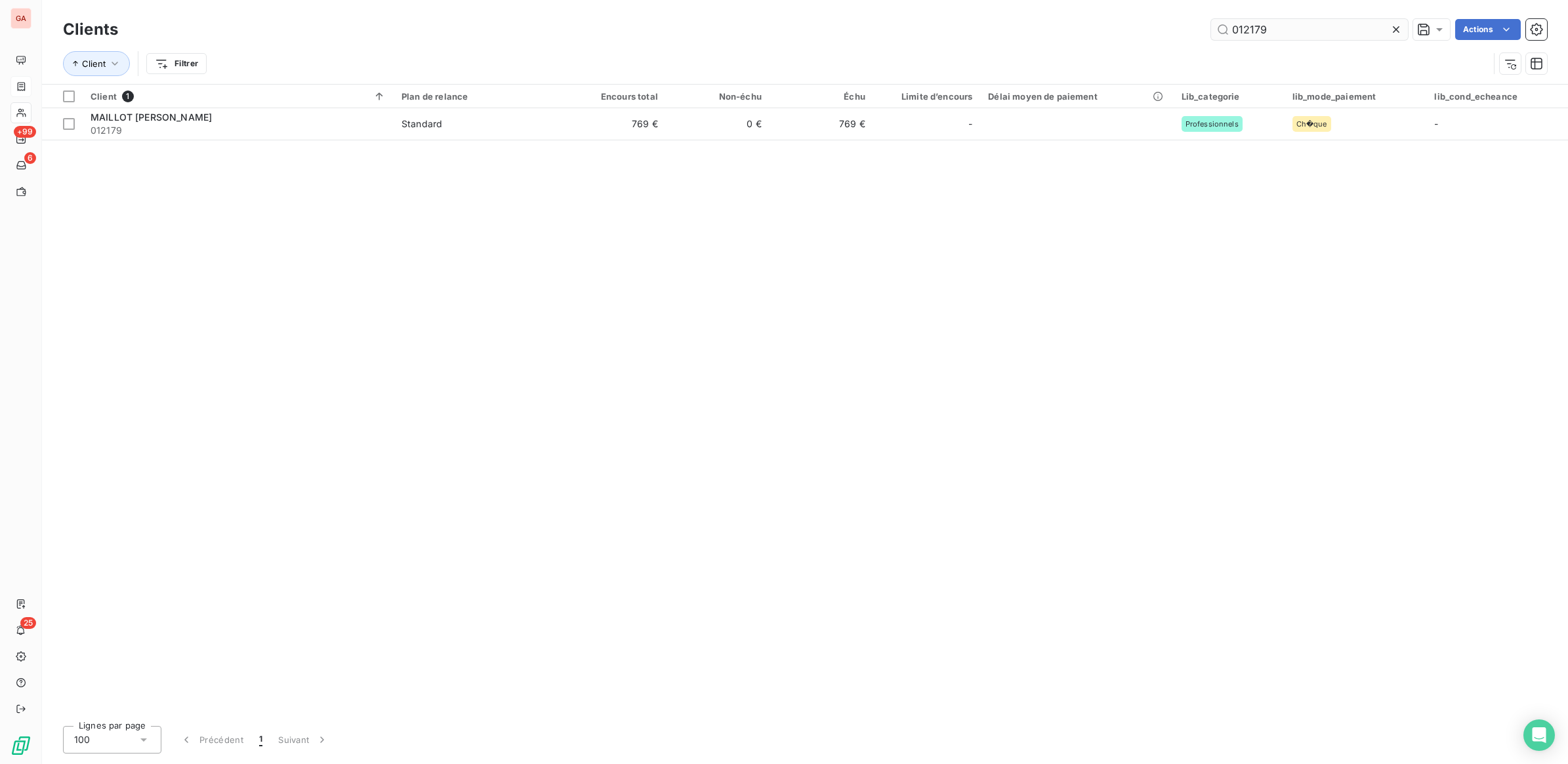
click at [1274, 26] on input "012179" at bounding box center [1309, 30] width 197 height 21
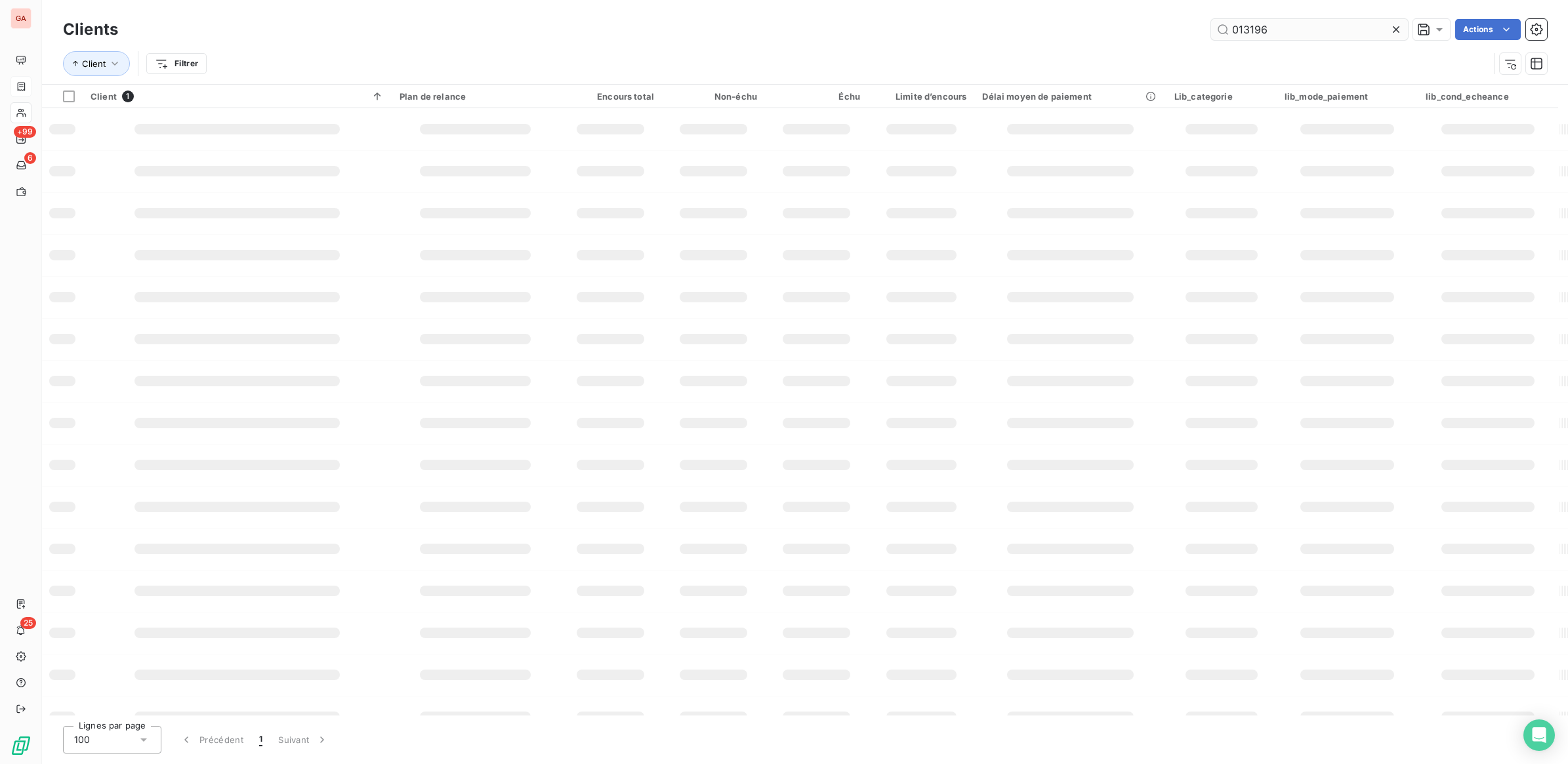
type input "013196"
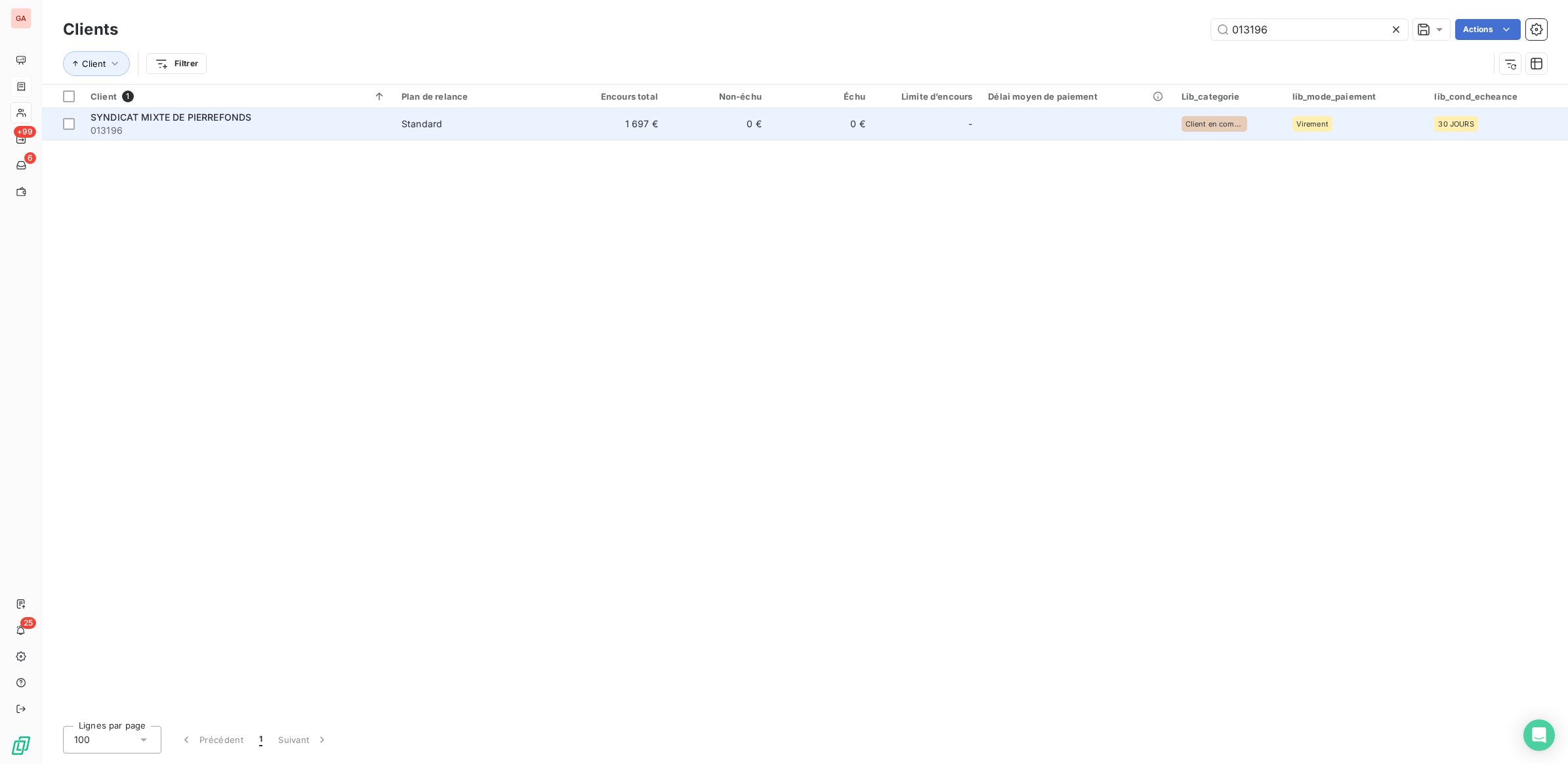
click at [482, 121] on span "Standard" at bounding box center [477, 124] width 152 height 13
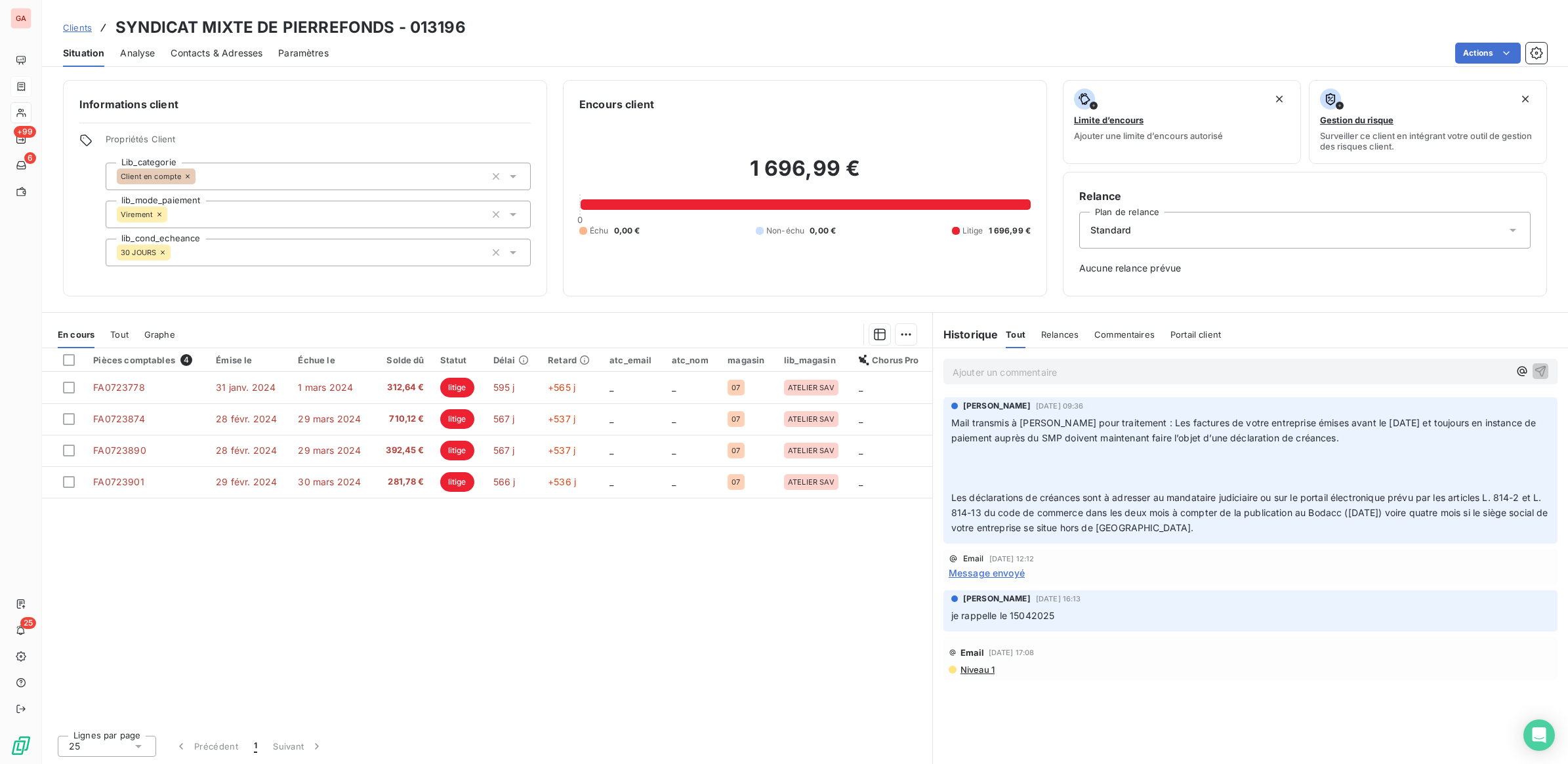
click at [83, 31] on span "Clients" at bounding box center [77, 27] width 29 height 10
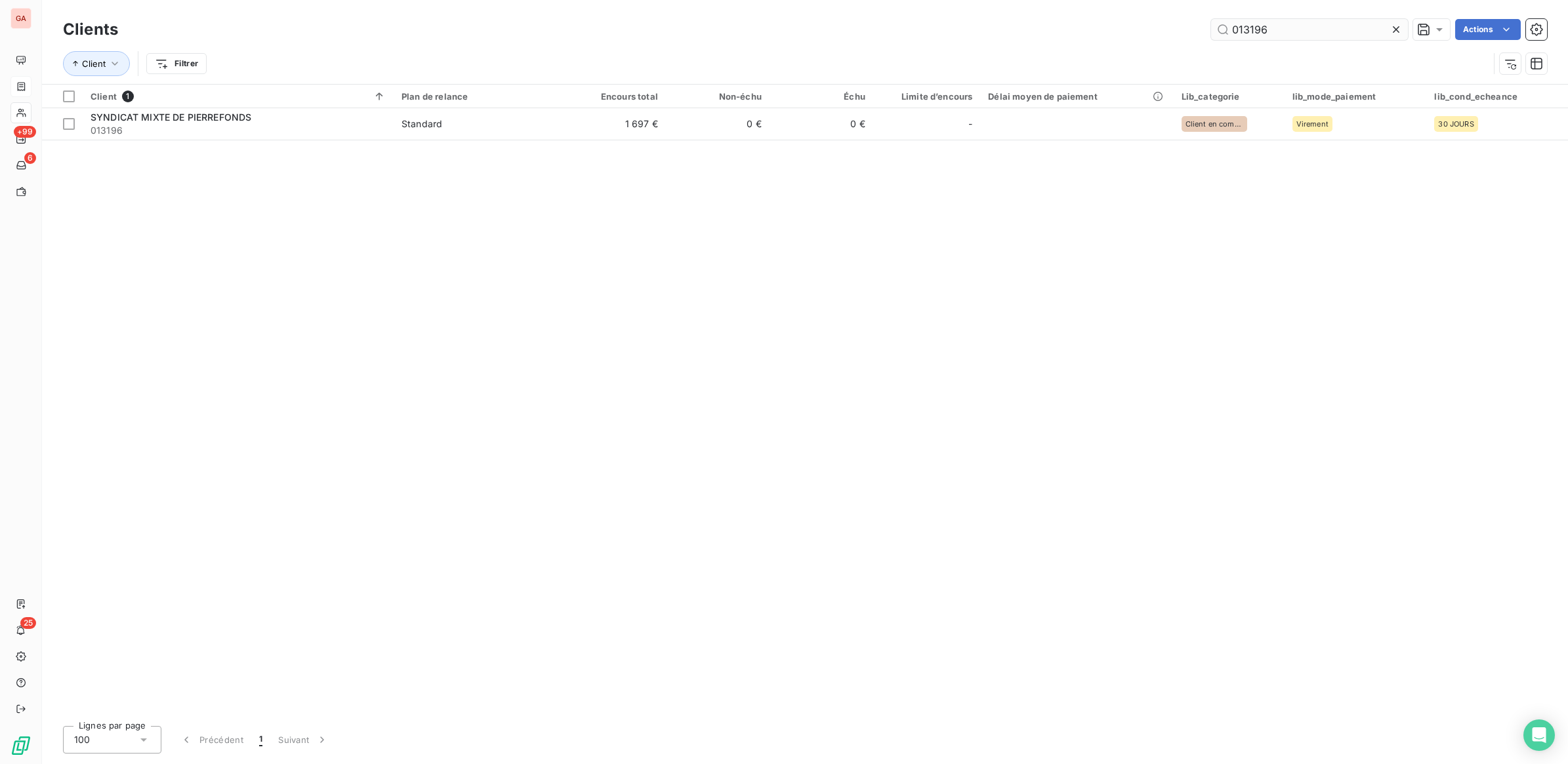
click at [1296, 30] on input "013196" at bounding box center [1309, 30] width 197 height 21
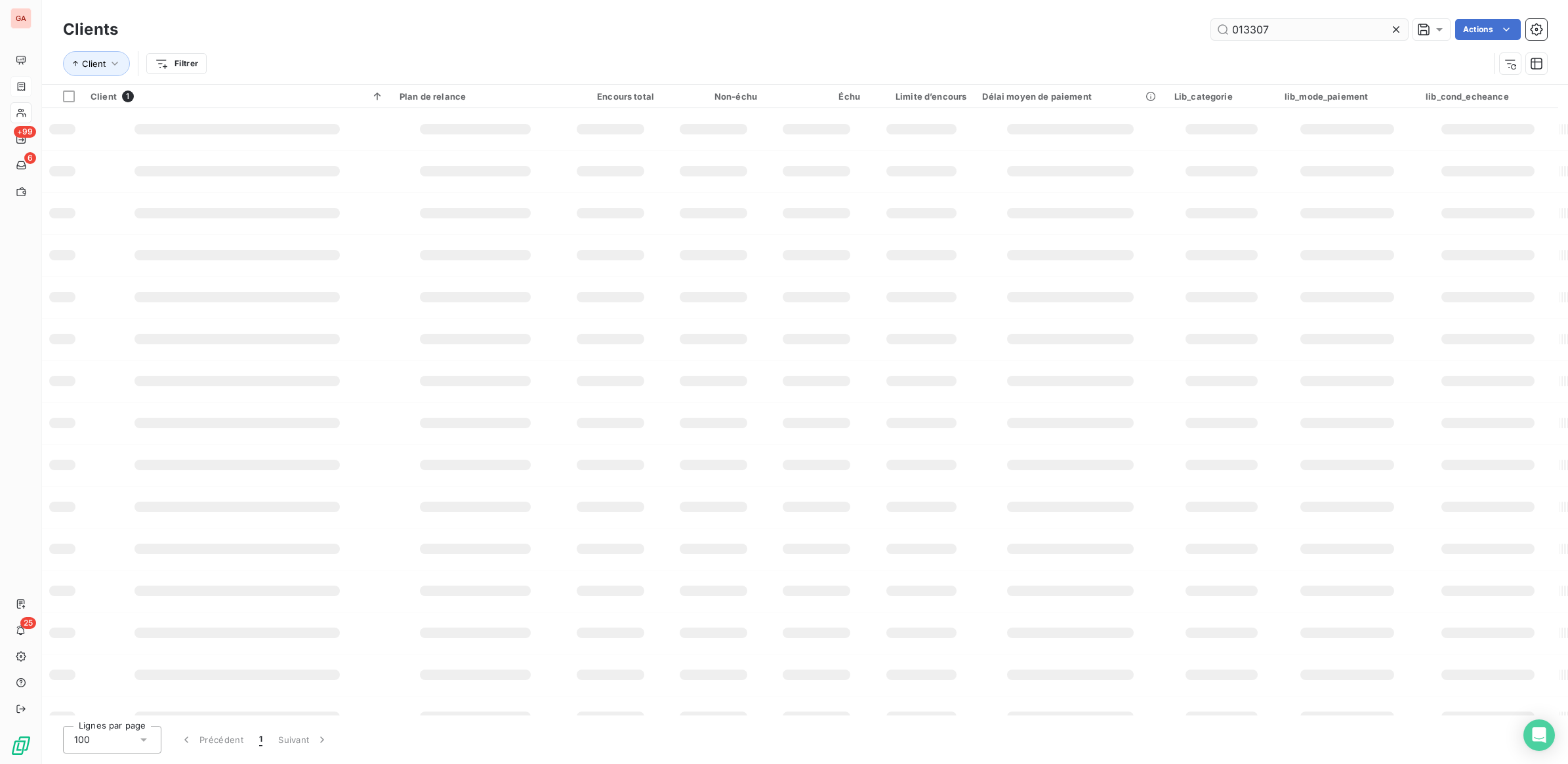
type input "013307"
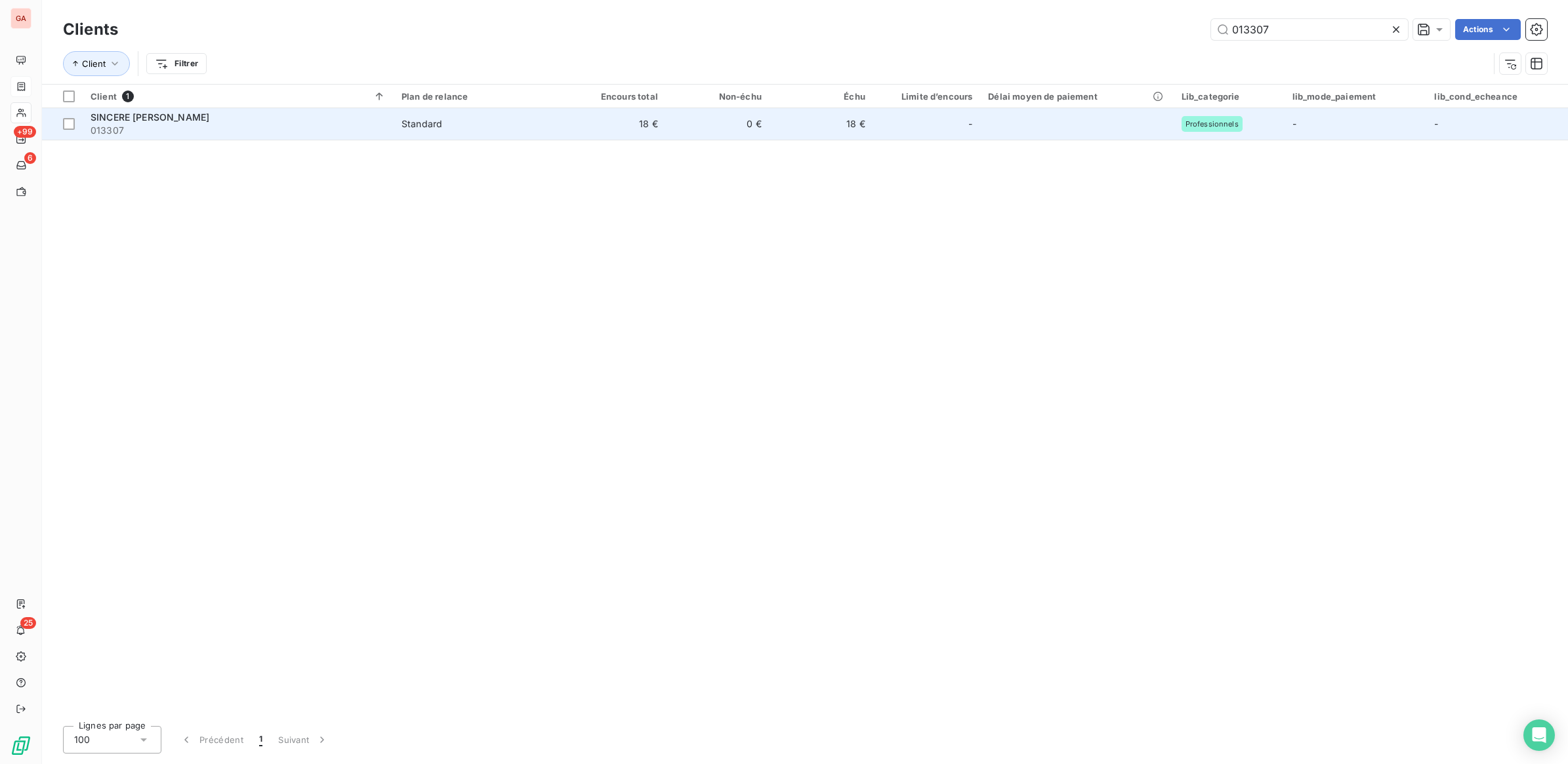
click at [590, 119] on td "18 €" at bounding box center [614, 124] width 103 height 31
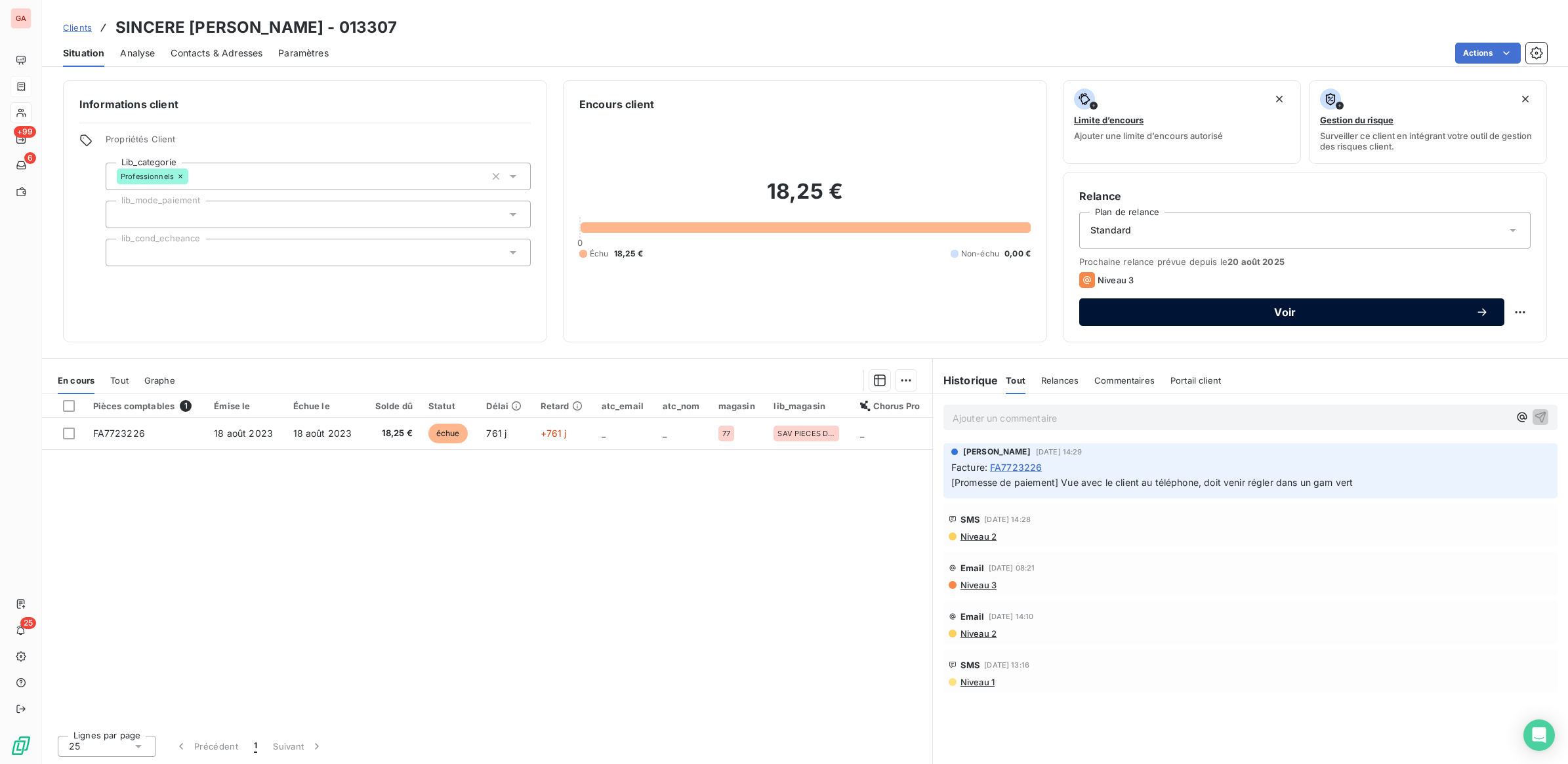
click at [1476, 312] on icon "button" at bounding box center [1482, 312] width 13 height 13
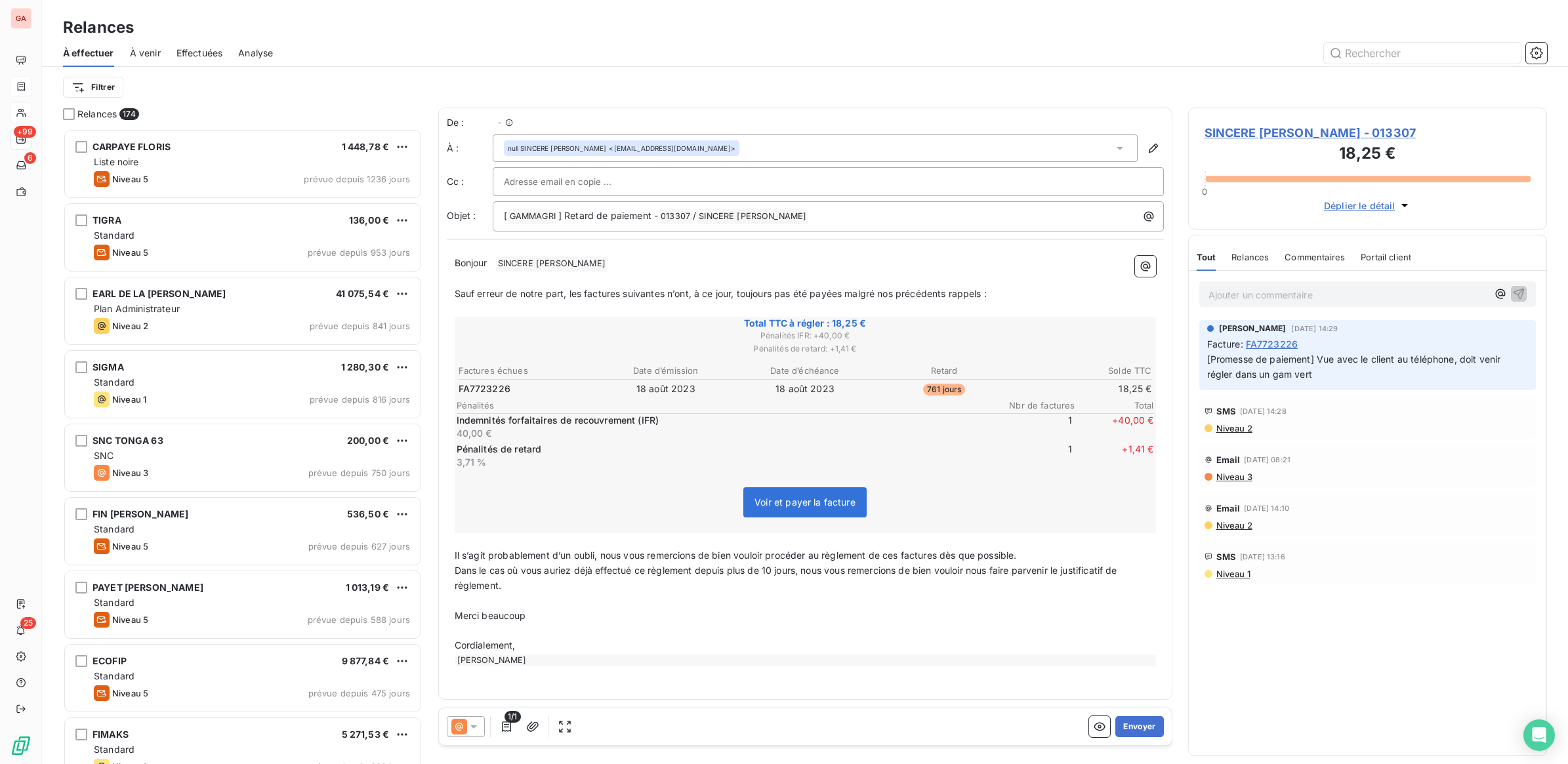
scroll to position [624, 346]
click at [476, 722] on icon at bounding box center [473, 727] width 13 height 13
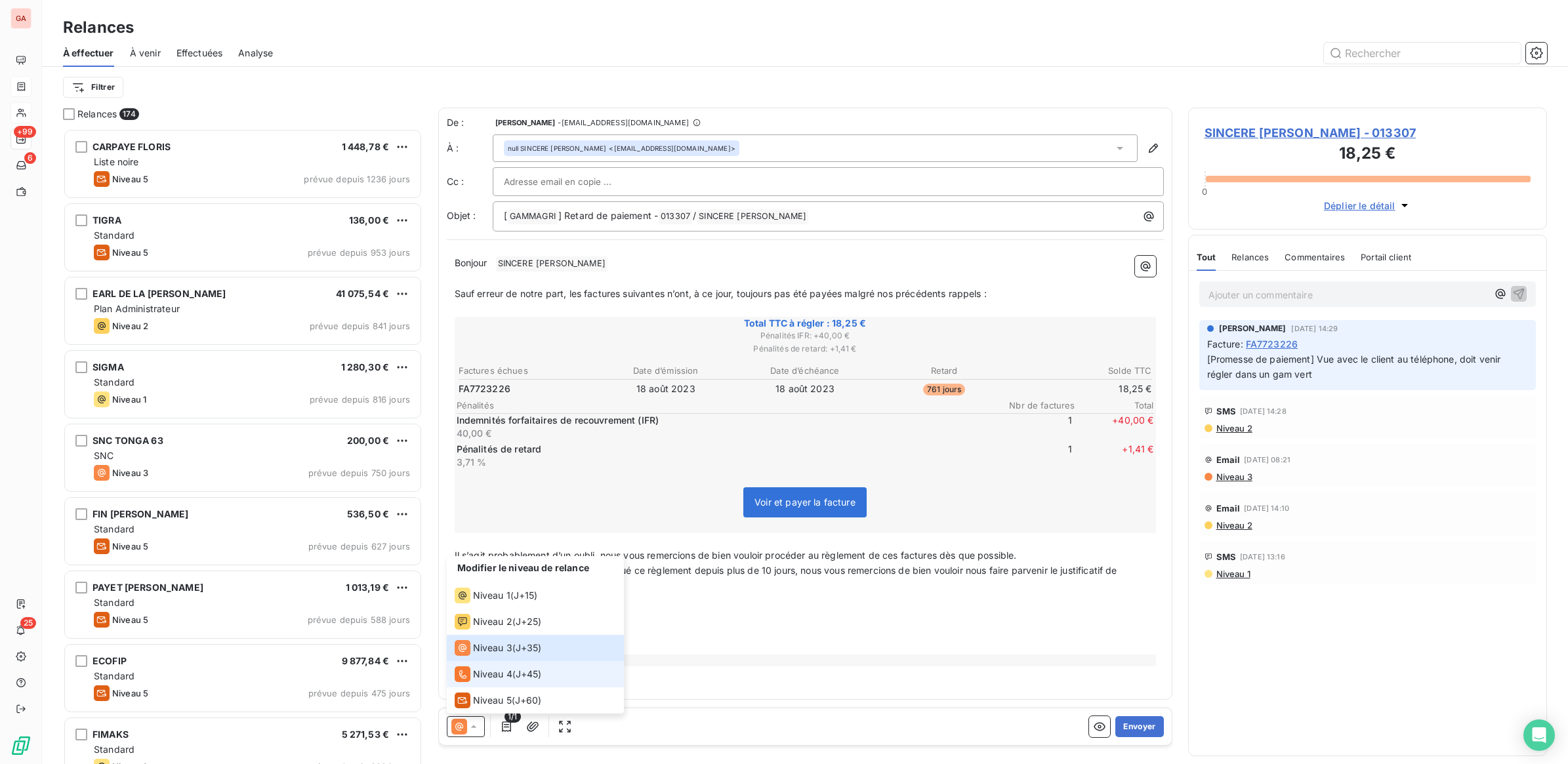
click at [496, 675] on span "Niveau 4" at bounding box center [492, 674] width 40 height 13
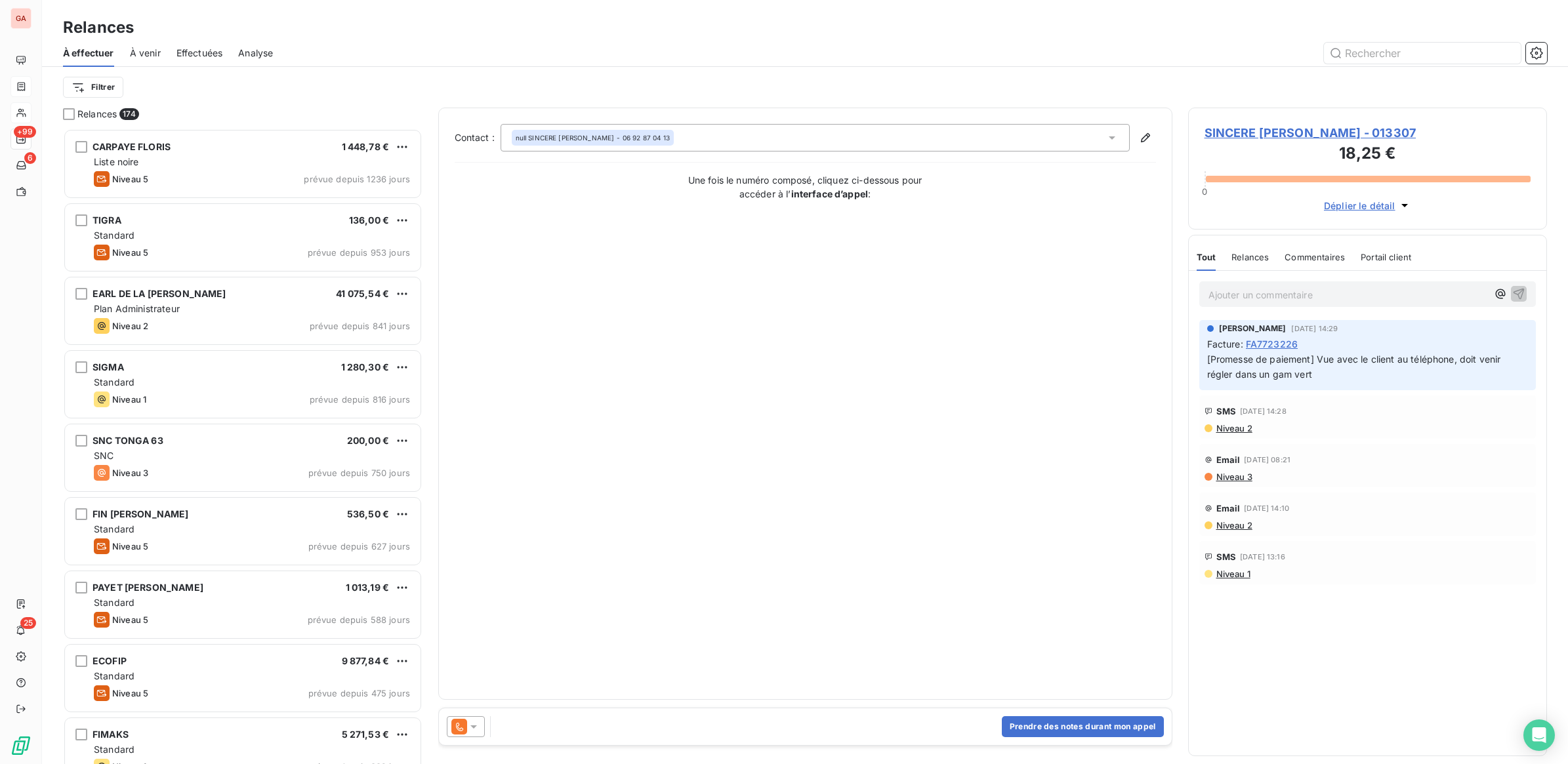
click at [477, 728] on icon at bounding box center [473, 727] width 13 height 13
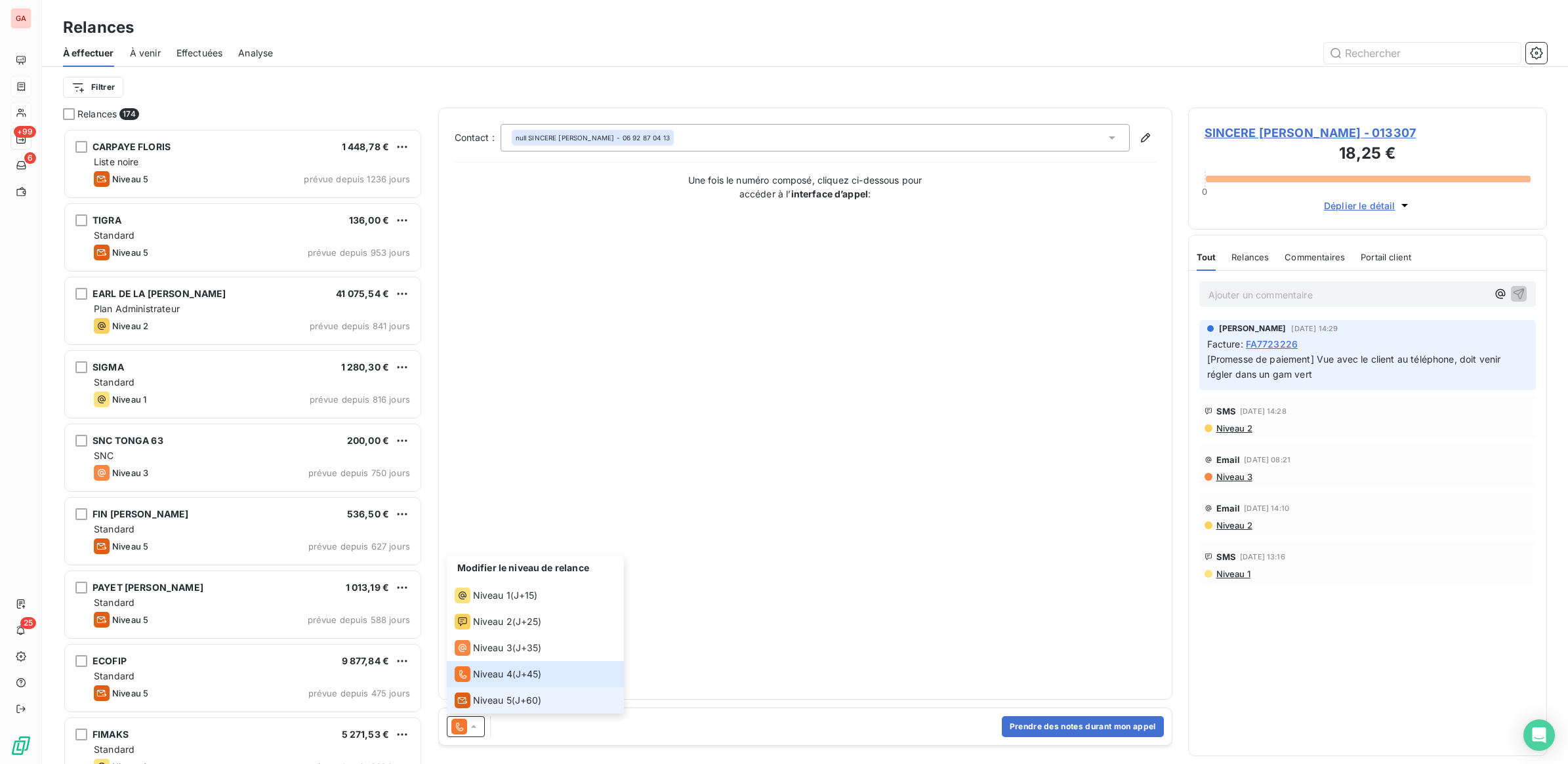
click at [519, 697] on span "J+60 )" at bounding box center [528, 700] width 27 height 13
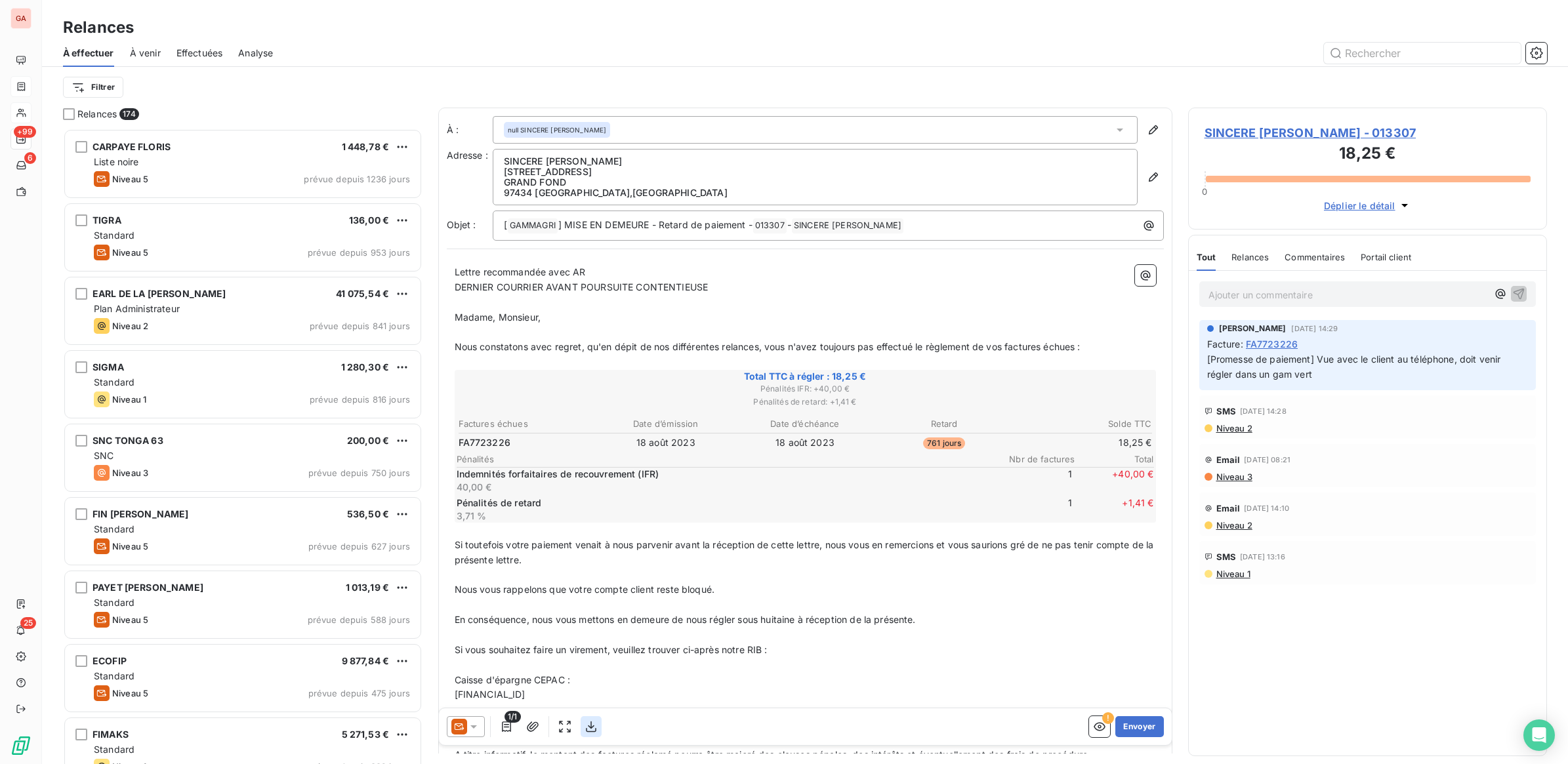
click at [591, 727] on icon "button" at bounding box center [590, 727] width 10 height 11
click at [1134, 723] on button "Envoyer" at bounding box center [1139, 726] width 48 height 21
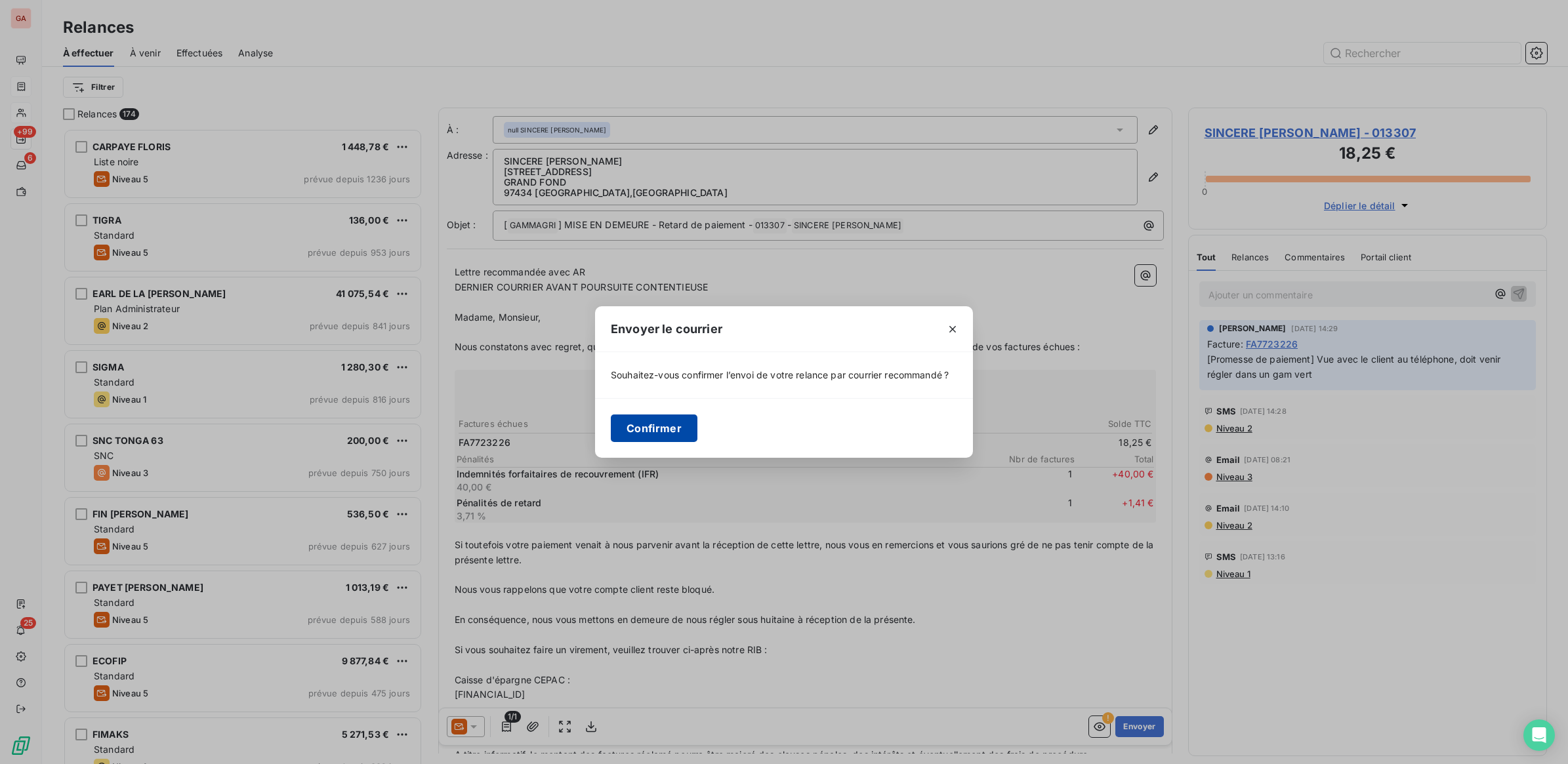
click at [679, 431] on button "Confirmer" at bounding box center [654, 429] width 87 height 28
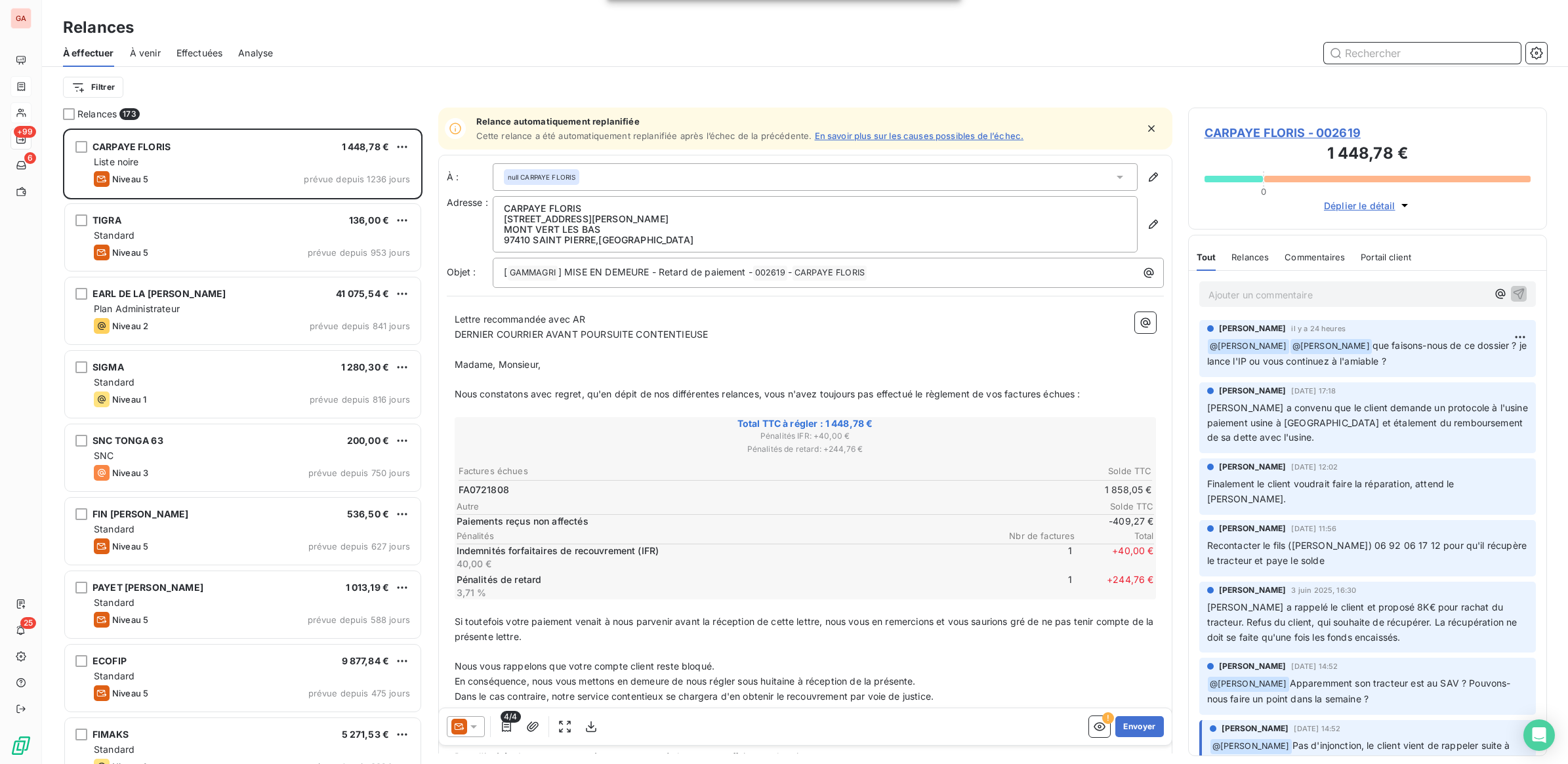
click at [1376, 53] on input "text" at bounding box center [1422, 53] width 197 height 21
type input "013418"
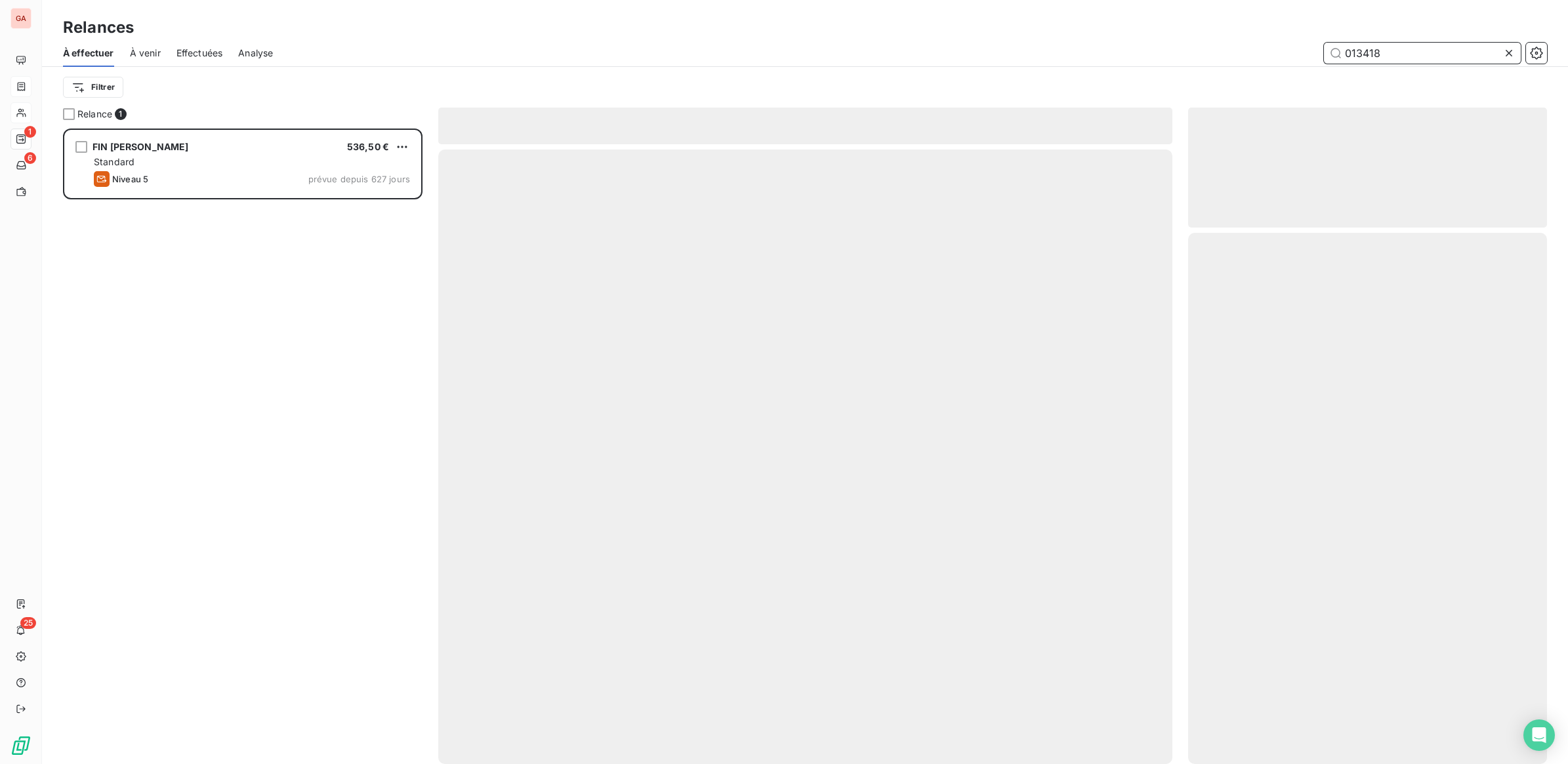
scroll to position [624, 346]
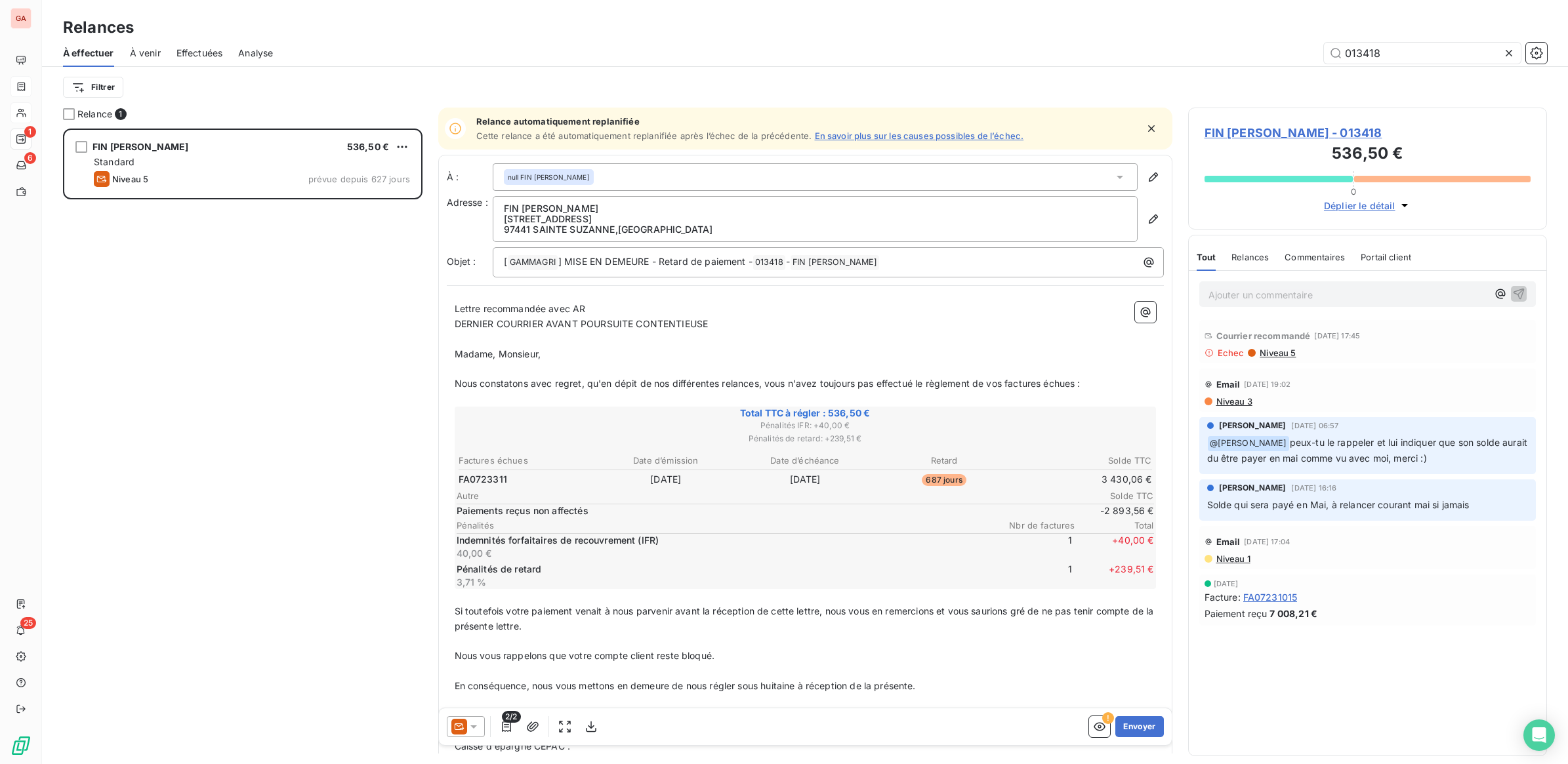
click at [474, 729] on icon at bounding box center [473, 727] width 13 height 13
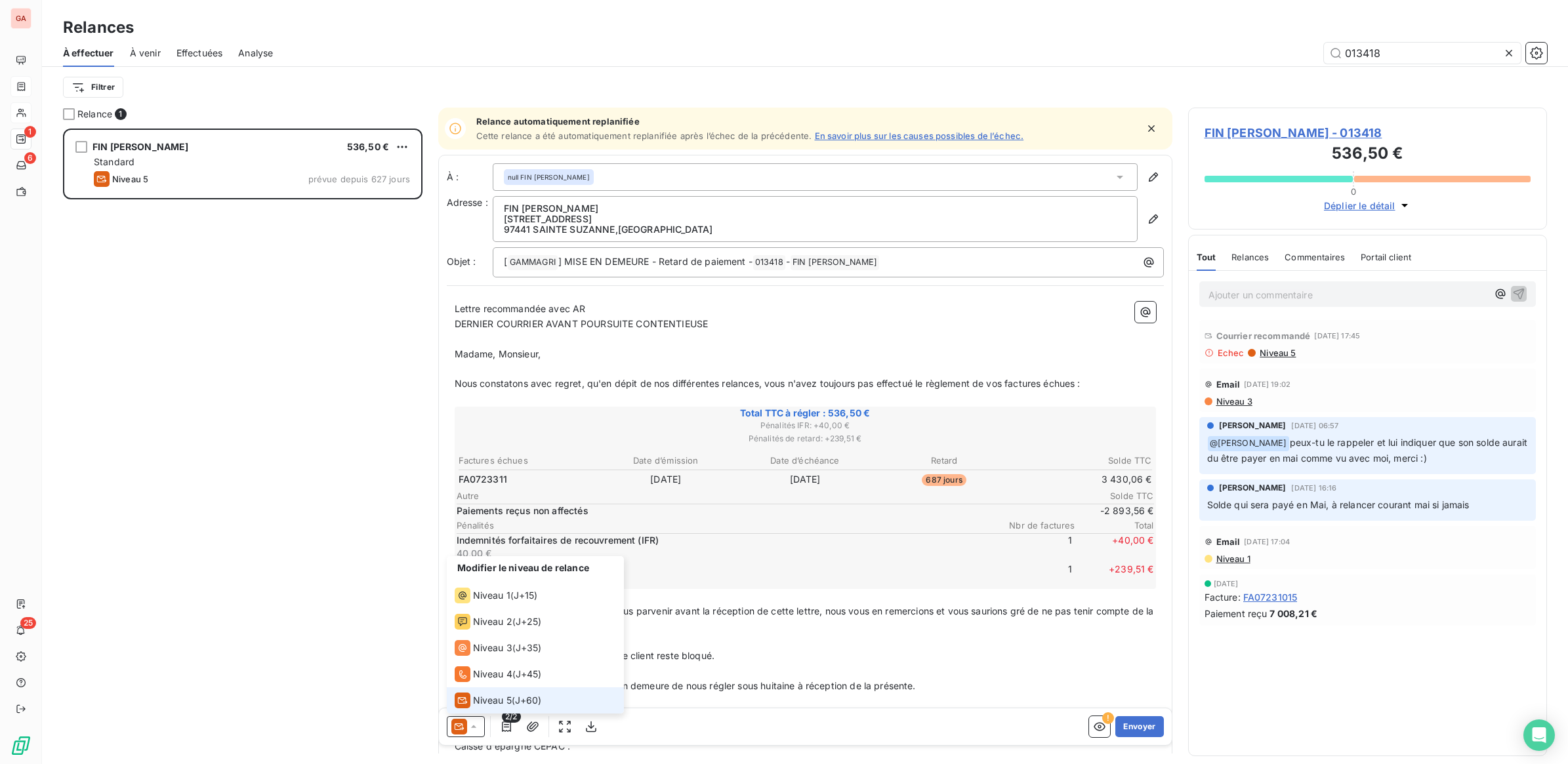
click at [491, 700] on span "Niveau 5" at bounding box center [492, 700] width 39 height 13
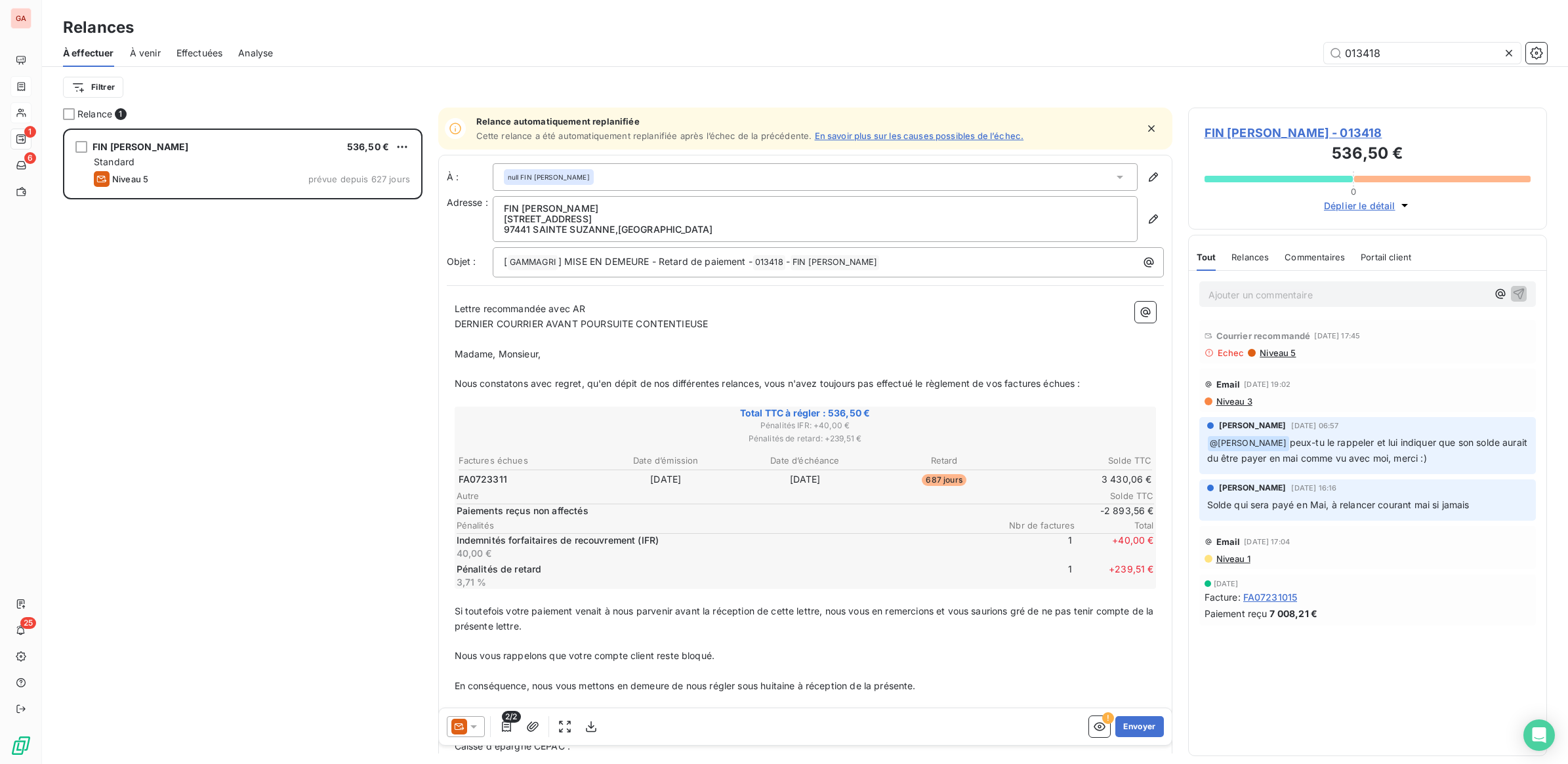
click at [1274, 354] on span "Niveau 5" at bounding box center [1277, 352] width 37 height 10
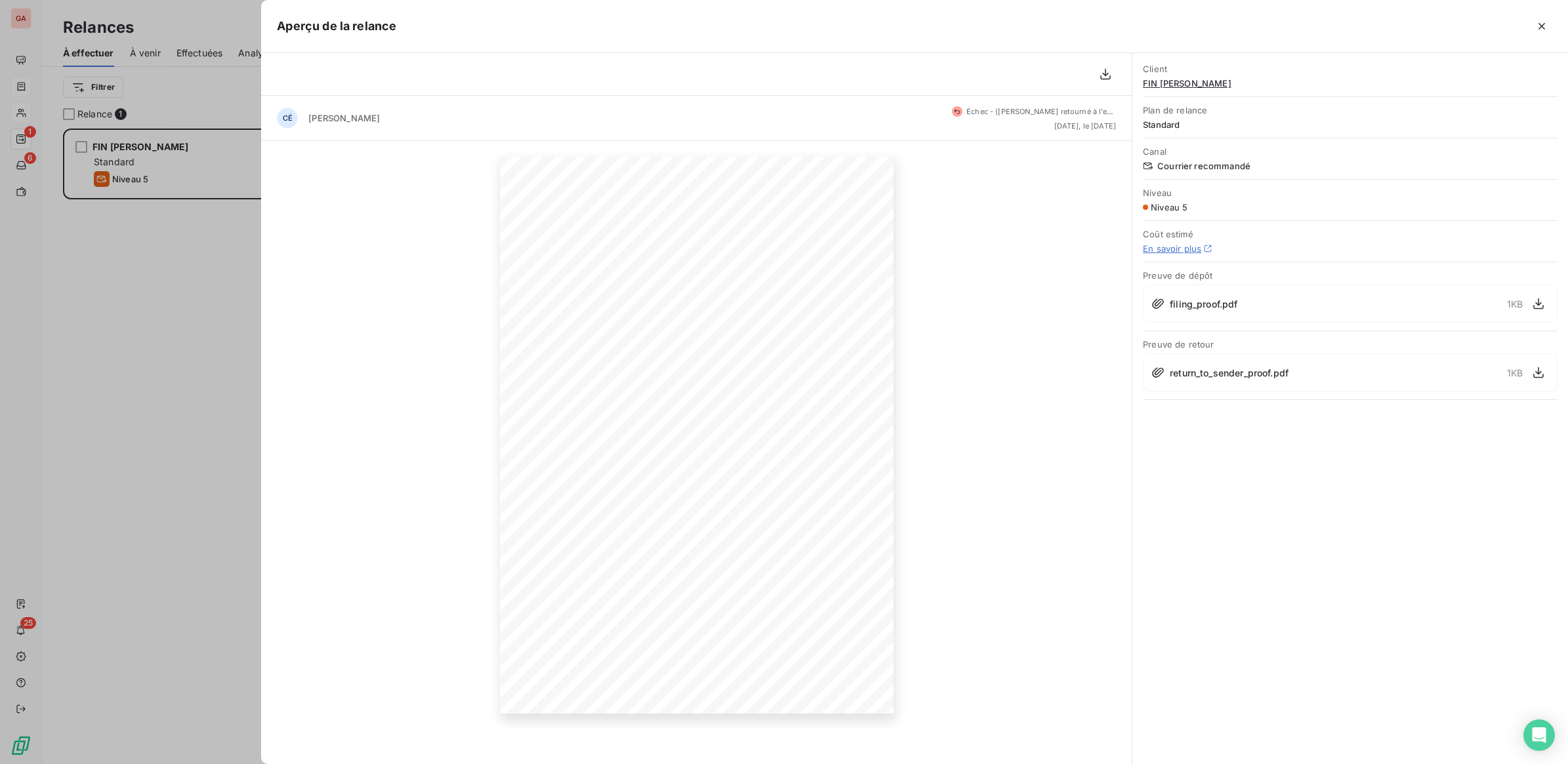
click at [1222, 381] on div "return_to_sender_proof.pdf 1 KB" at bounding box center [1350, 372] width 415 height 38
click at [1537, 370] on icon "button" at bounding box center [1538, 372] width 13 height 13
click at [1537, 310] on icon "button" at bounding box center [1538, 304] width 13 height 13
click at [833, 710] on icon "button" at bounding box center [832, 712] width 10 height 11
click at [1539, 24] on icon "button" at bounding box center [1541, 26] width 13 height 13
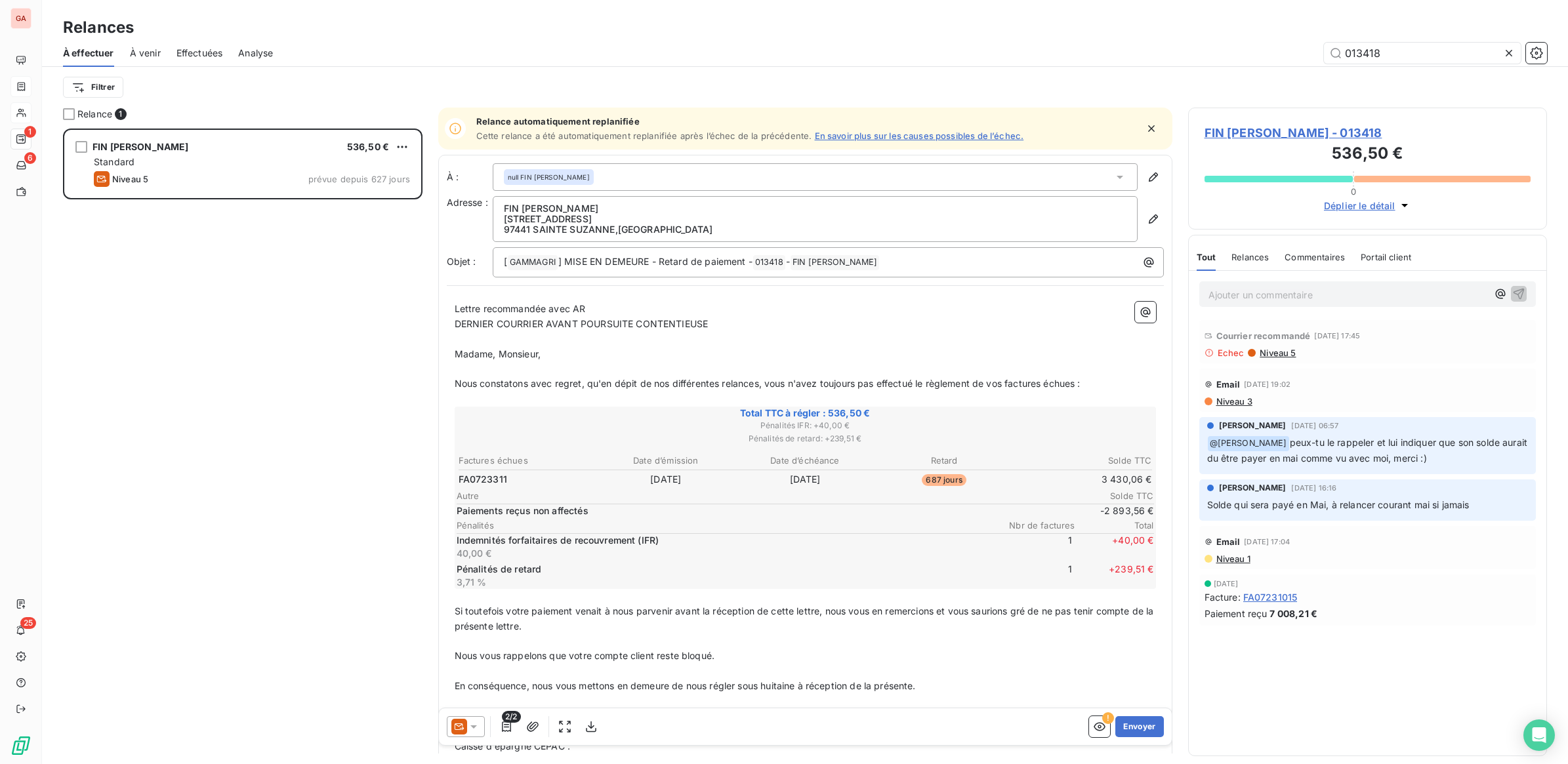
click at [1299, 309] on div "Ajouter un commentaire ﻿" at bounding box center [1367, 294] width 359 height 46
click at [1308, 297] on p "Ajouter un commentaire ﻿" at bounding box center [1348, 295] width 279 height 17
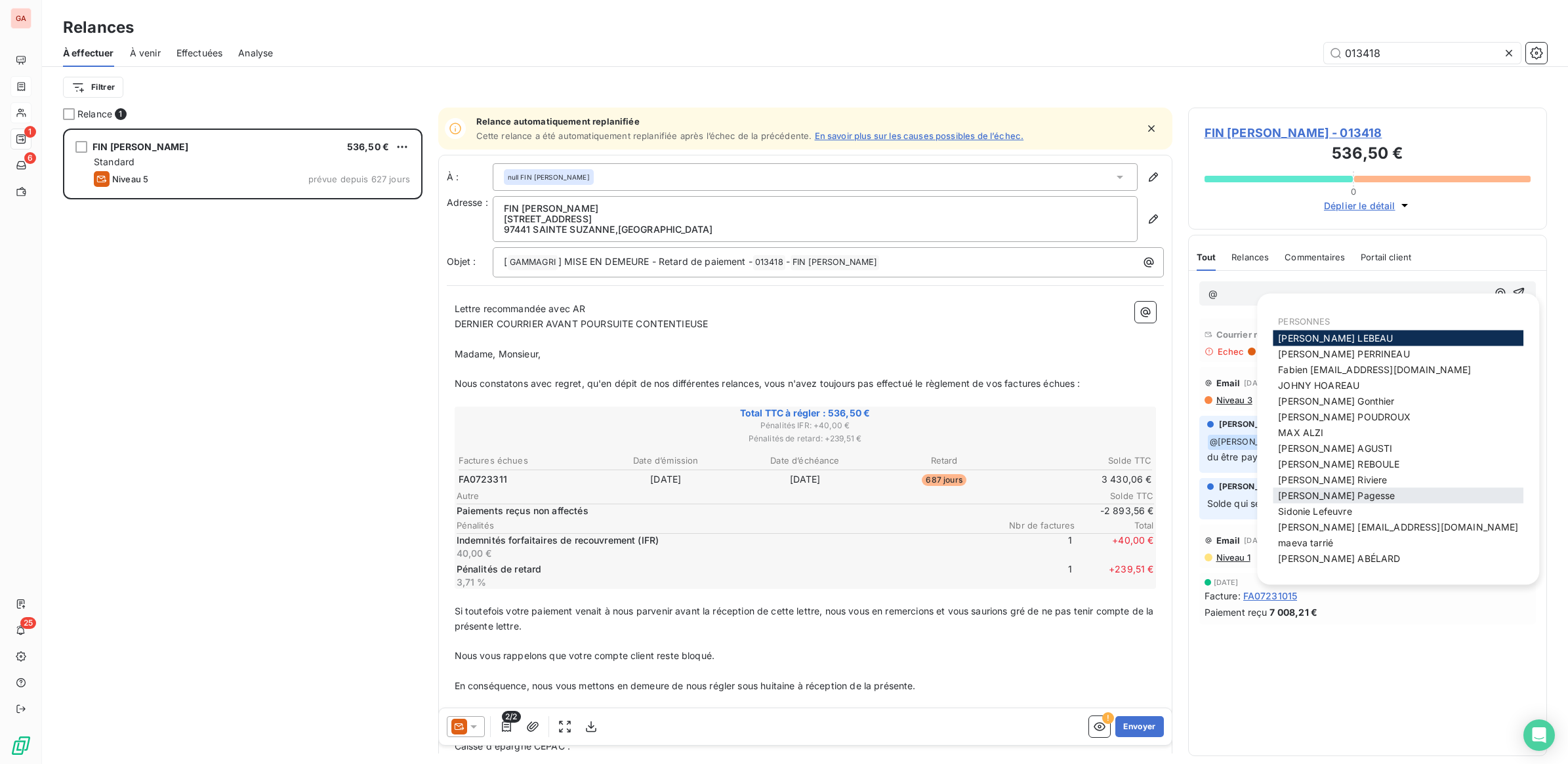
click at [1333, 490] on span "[PERSON_NAME]" at bounding box center [1336, 495] width 116 height 11
click at [1318, 356] on span "[PERSON_NAME]" at bounding box center [1343, 354] width 131 height 11
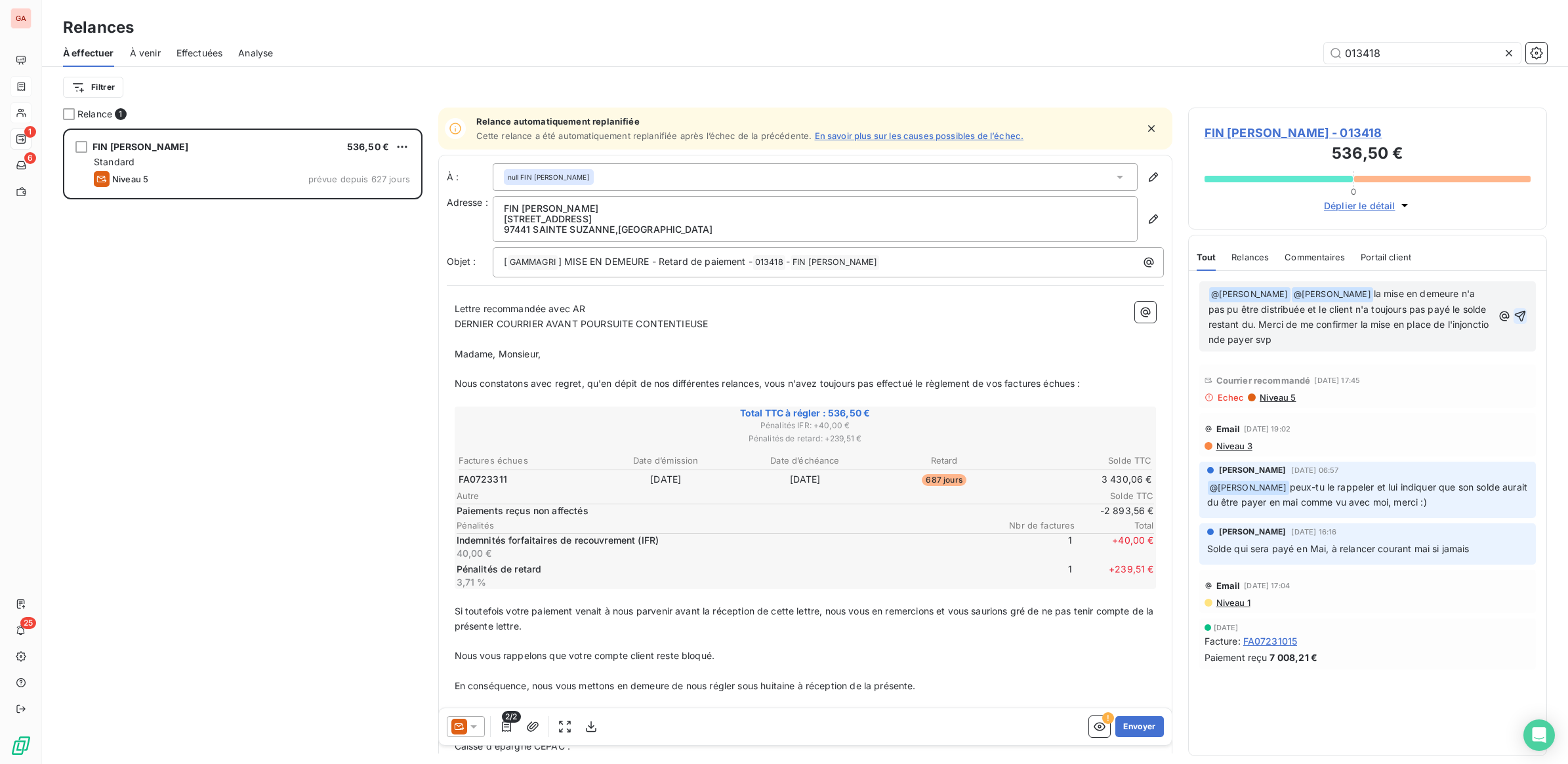
click at [1522, 312] on icon "button" at bounding box center [1520, 317] width 11 height 11
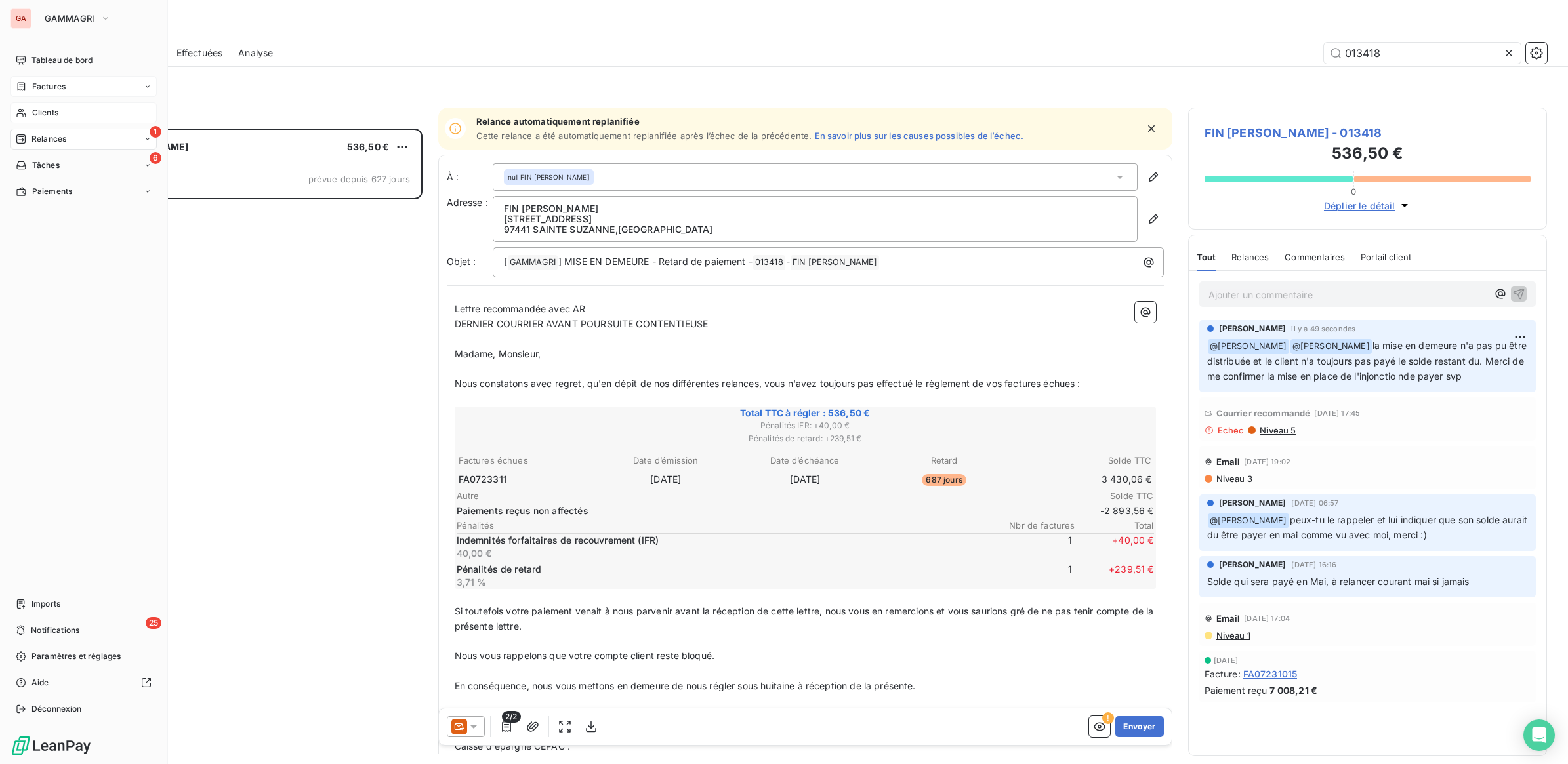
click at [46, 112] on span "Clients" at bounding box center [45, 113] width 26 height 12
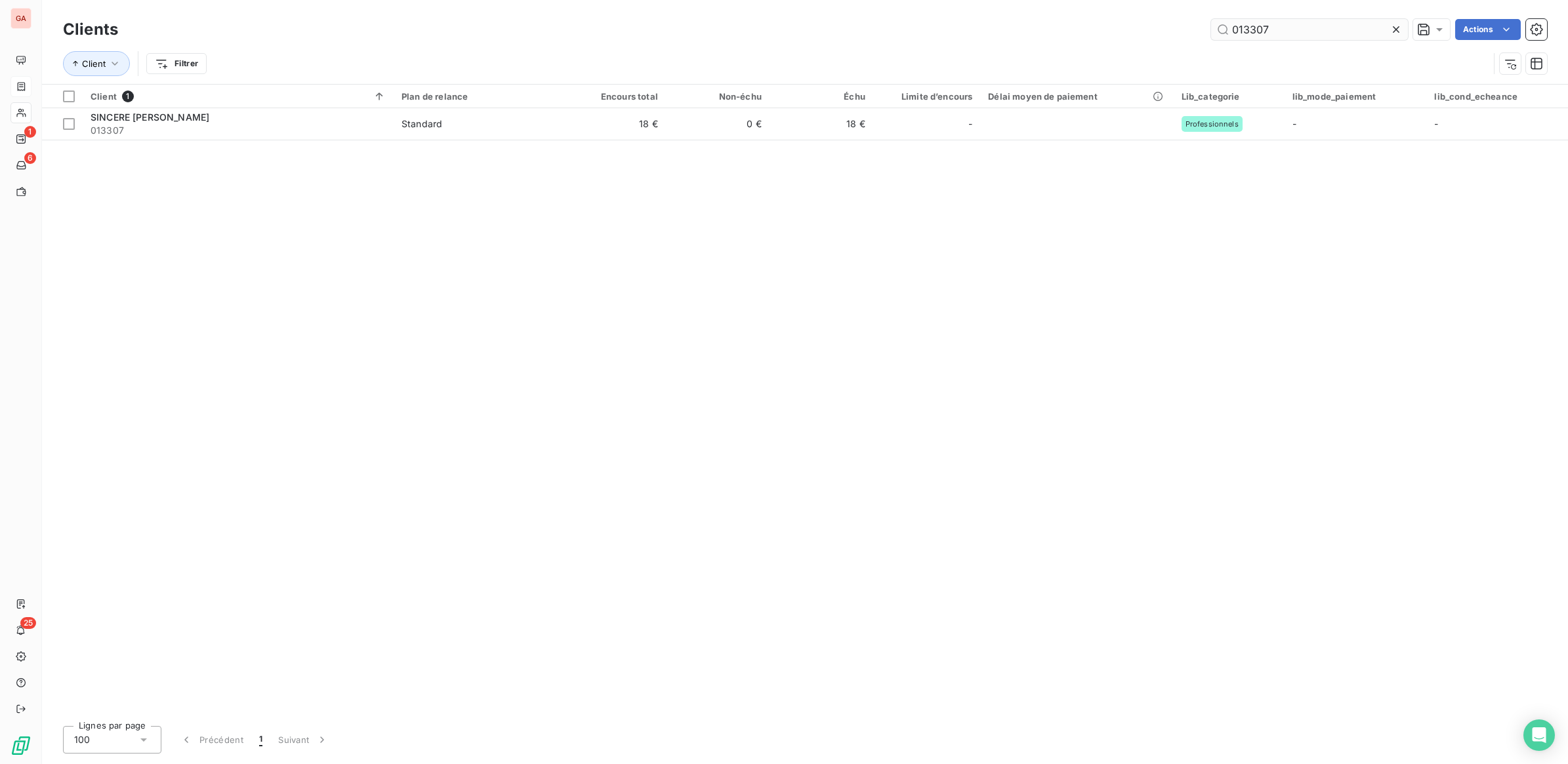
click at [1278, 30] on input "013307" at bounding box center [1309, 30] width 197 height 21
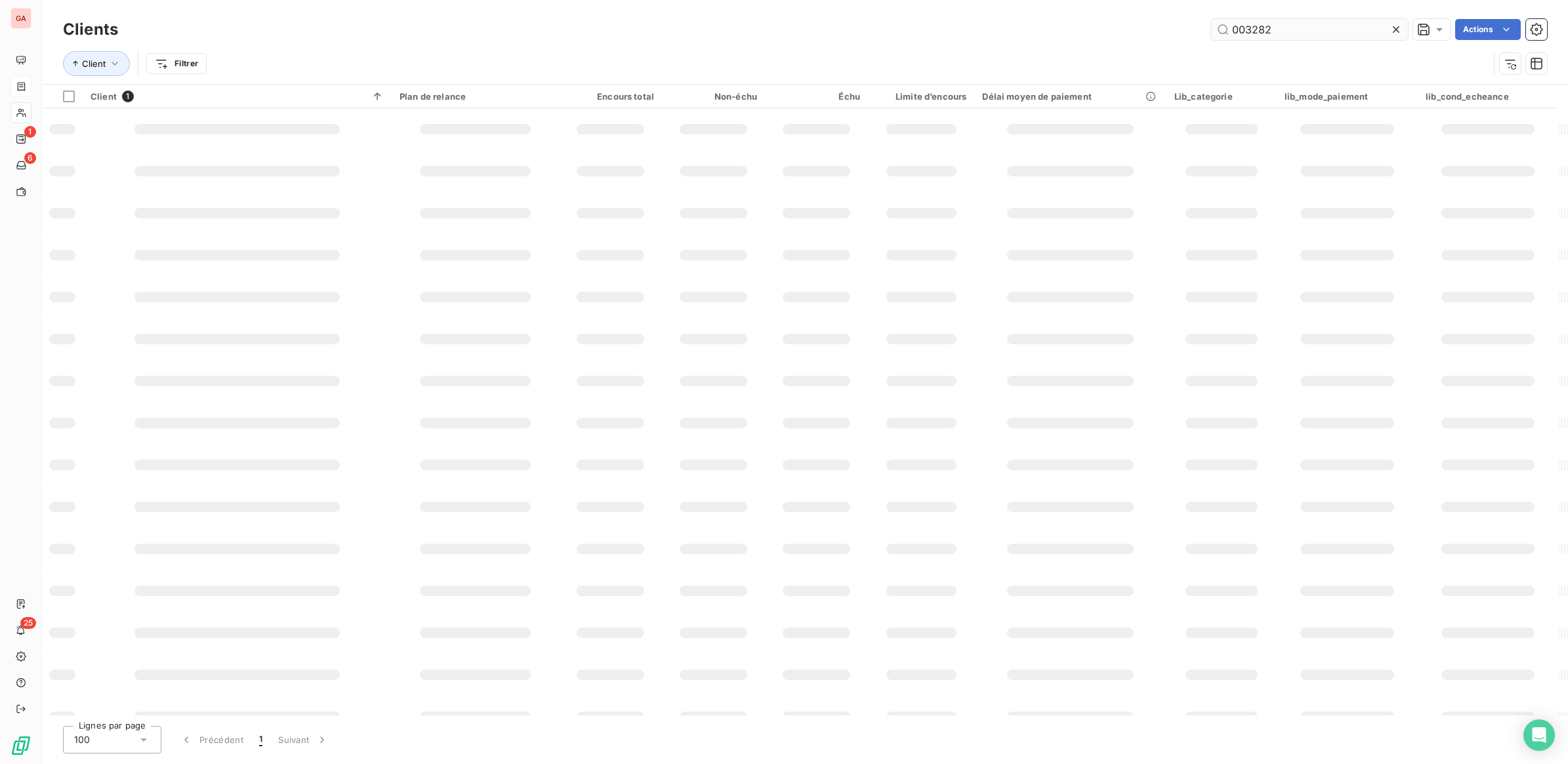
type input "003282"
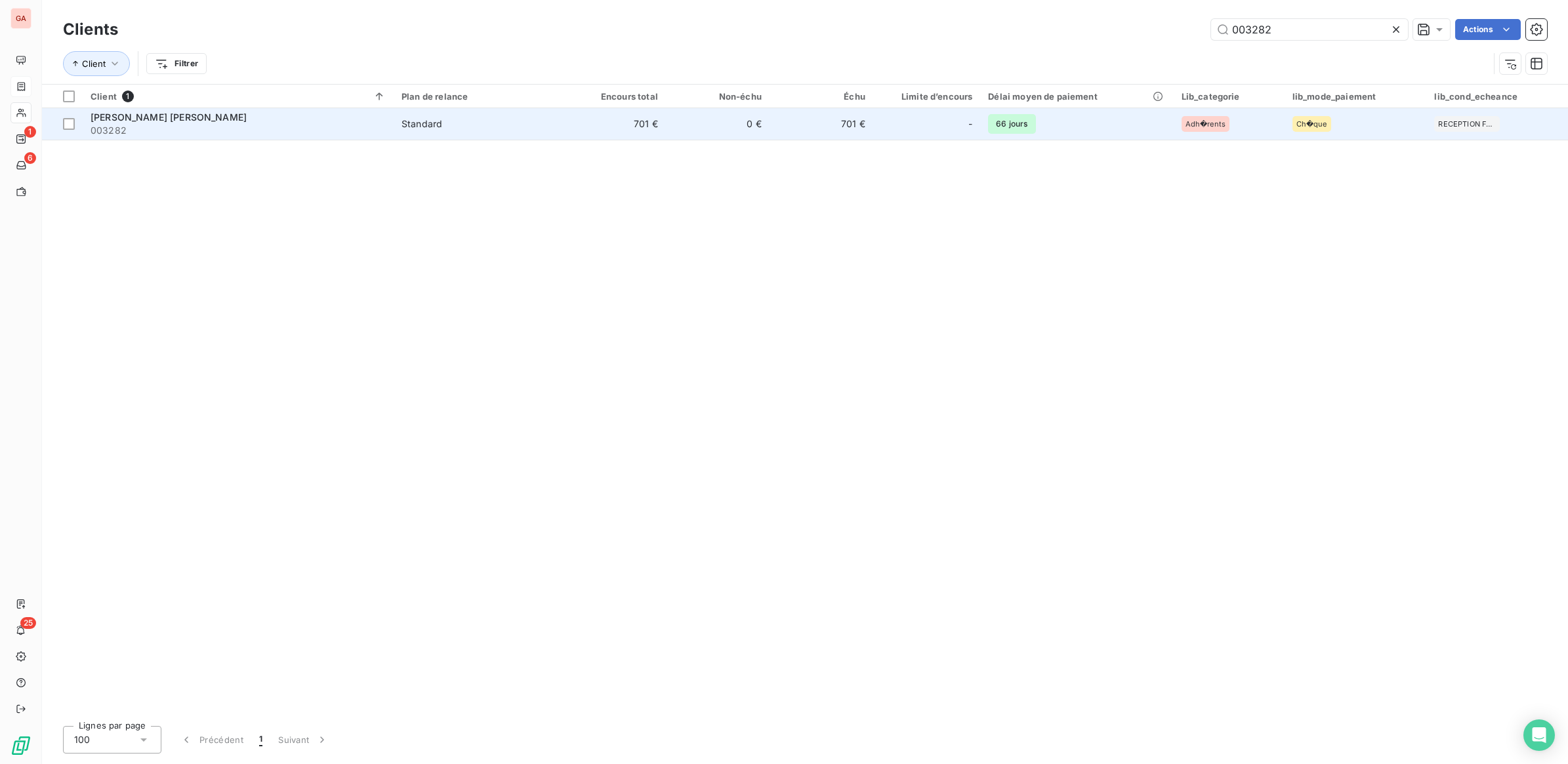
click at [1146, 123] on td "66 jours" at bounding box center [1076, 124] width 193 height 31
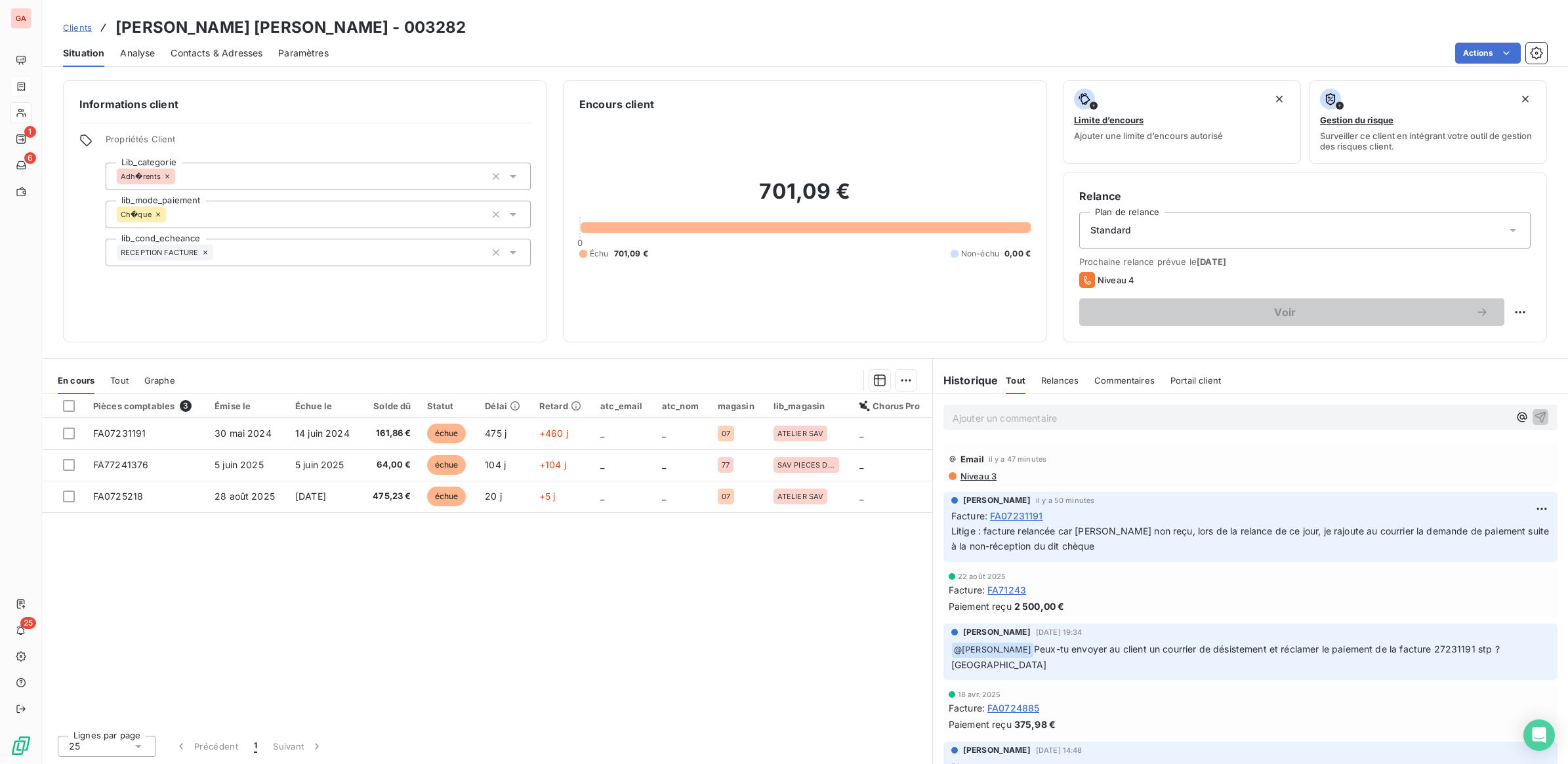
click at [1051, 415] on p "Ajouter un commentaire ﻿" at bounding box center [1231, 418] width 556 height 17
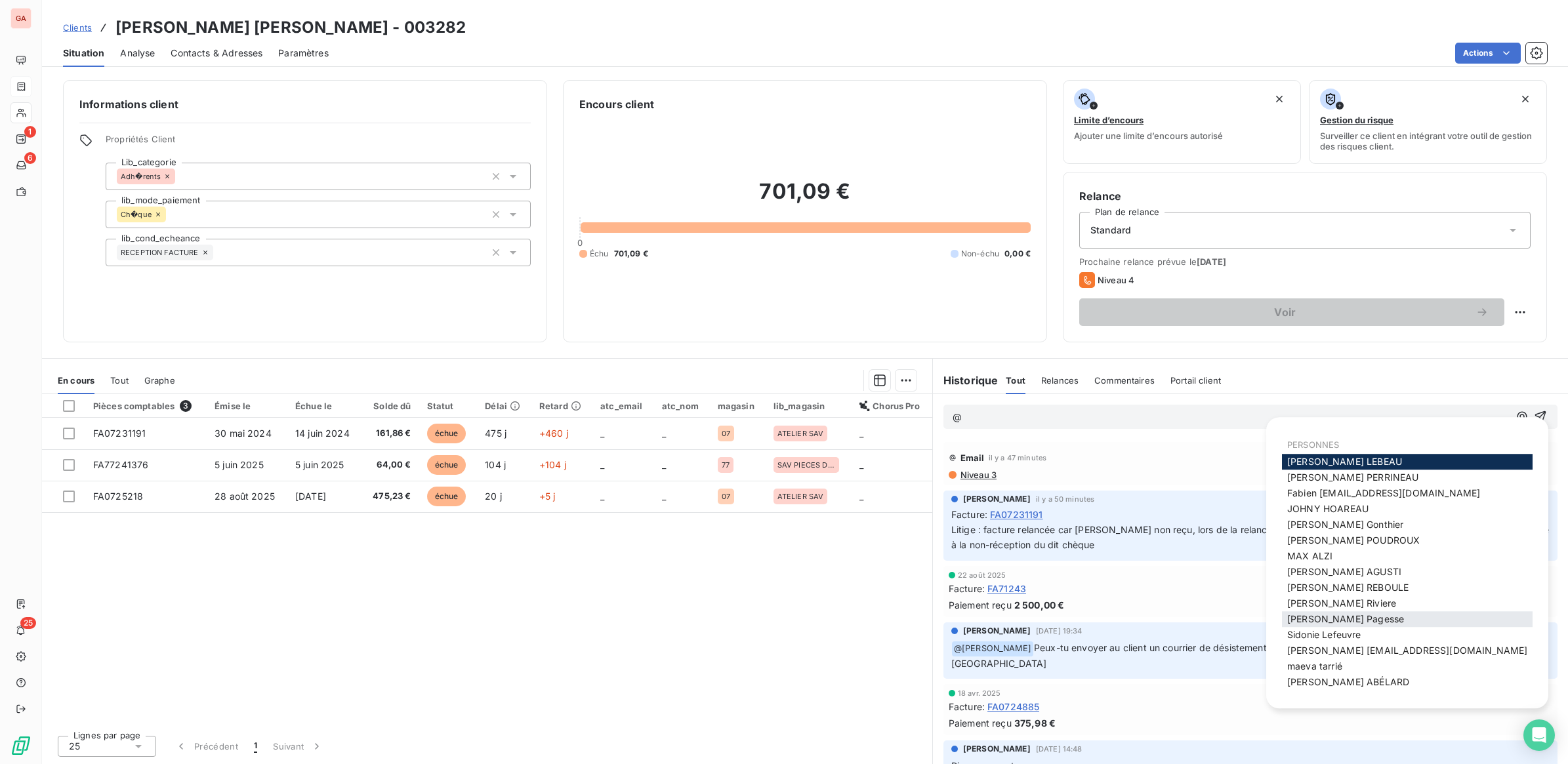
click at [1313, 614] on span "[PERSON_NAME]" at bounding box center [1345, 619] width 116 height 11
click at [1345, 608] on span "[PERSON_NAME]" at bounding box center [1342, 603] width 109 height 11
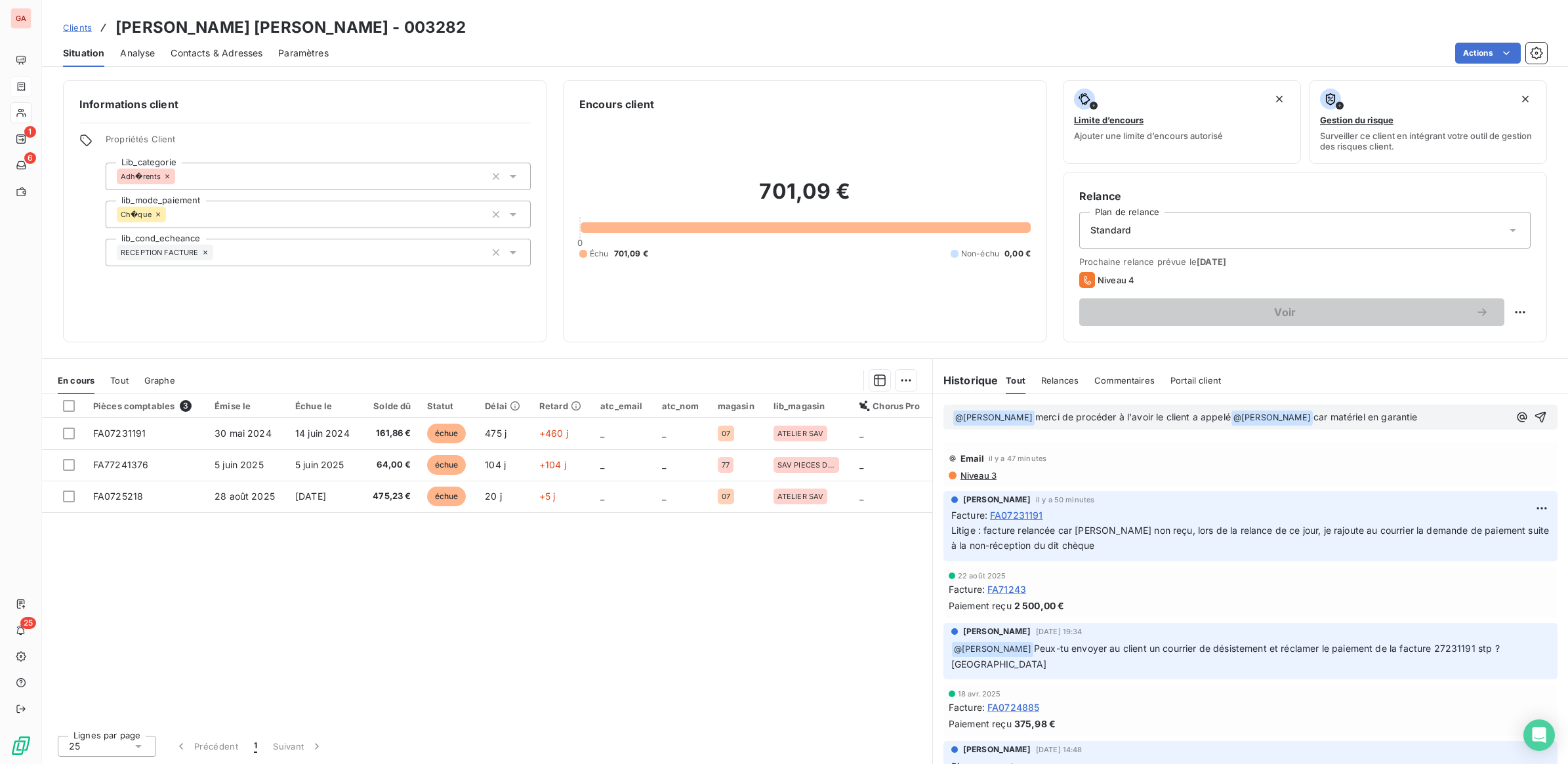
drag, startPoint x: 1153, startPoint y: 417, endPoint x: 1240, endPoint y: 441, distance: 90.2
click at [1155, 417] on span "merci de procéder à l'avoir le client a appelé" at bounding box center [1133, 417] width 196 height 11
click at [1534, 418] on icon "button" at bounding box center [1540, 417] width 13 height 13
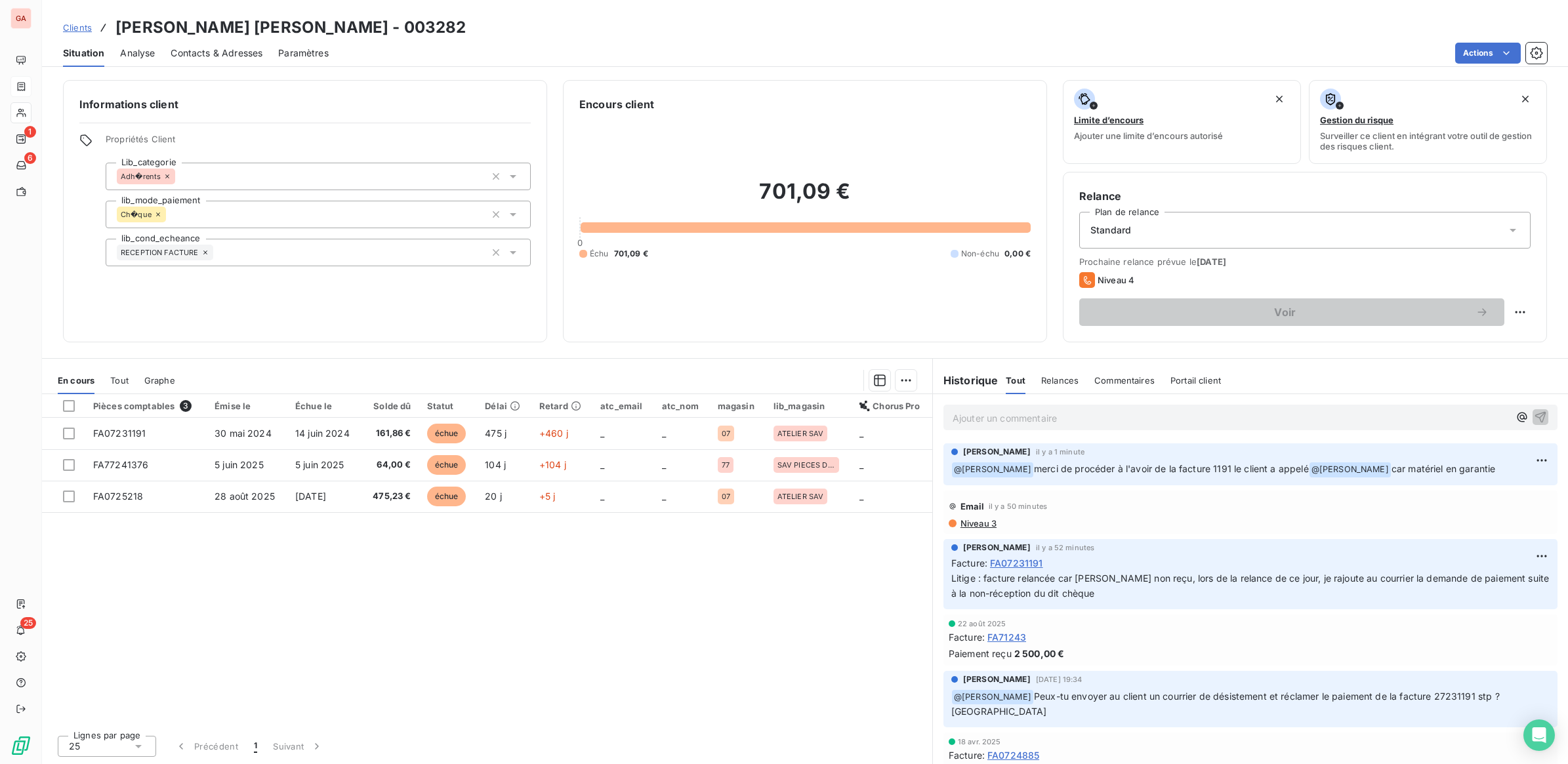
drag, startPoint x: 77, startPoint y: 30, endPoint x: 90, endPoint y: 30, distance: 13.0
click at [76, 30] on span "Clients" at bounding box center [77, 27] width 29 height 10
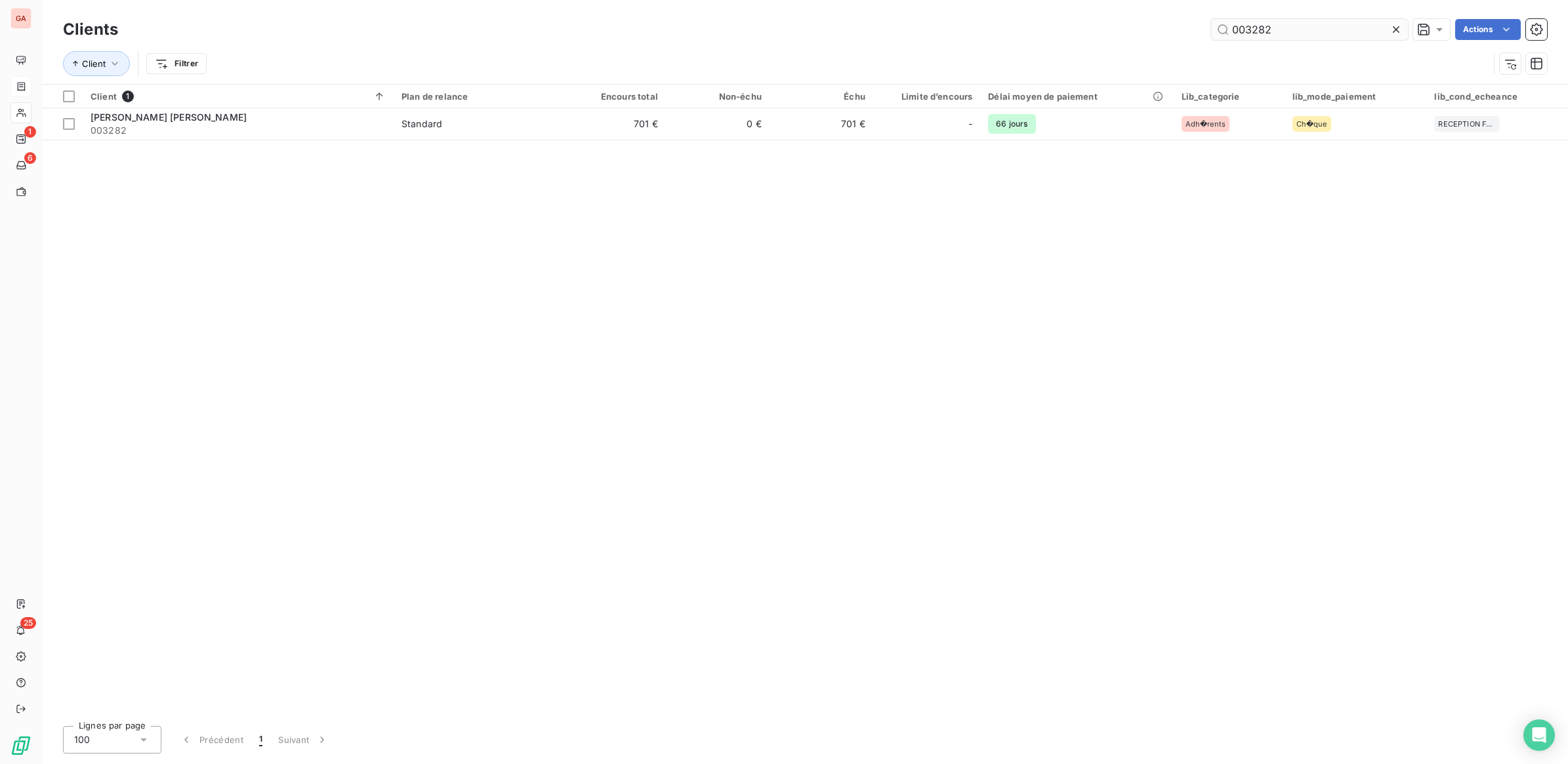
click at [1315, 34] on input "003282" at bounding box center [1309, 30] width 197 height 21
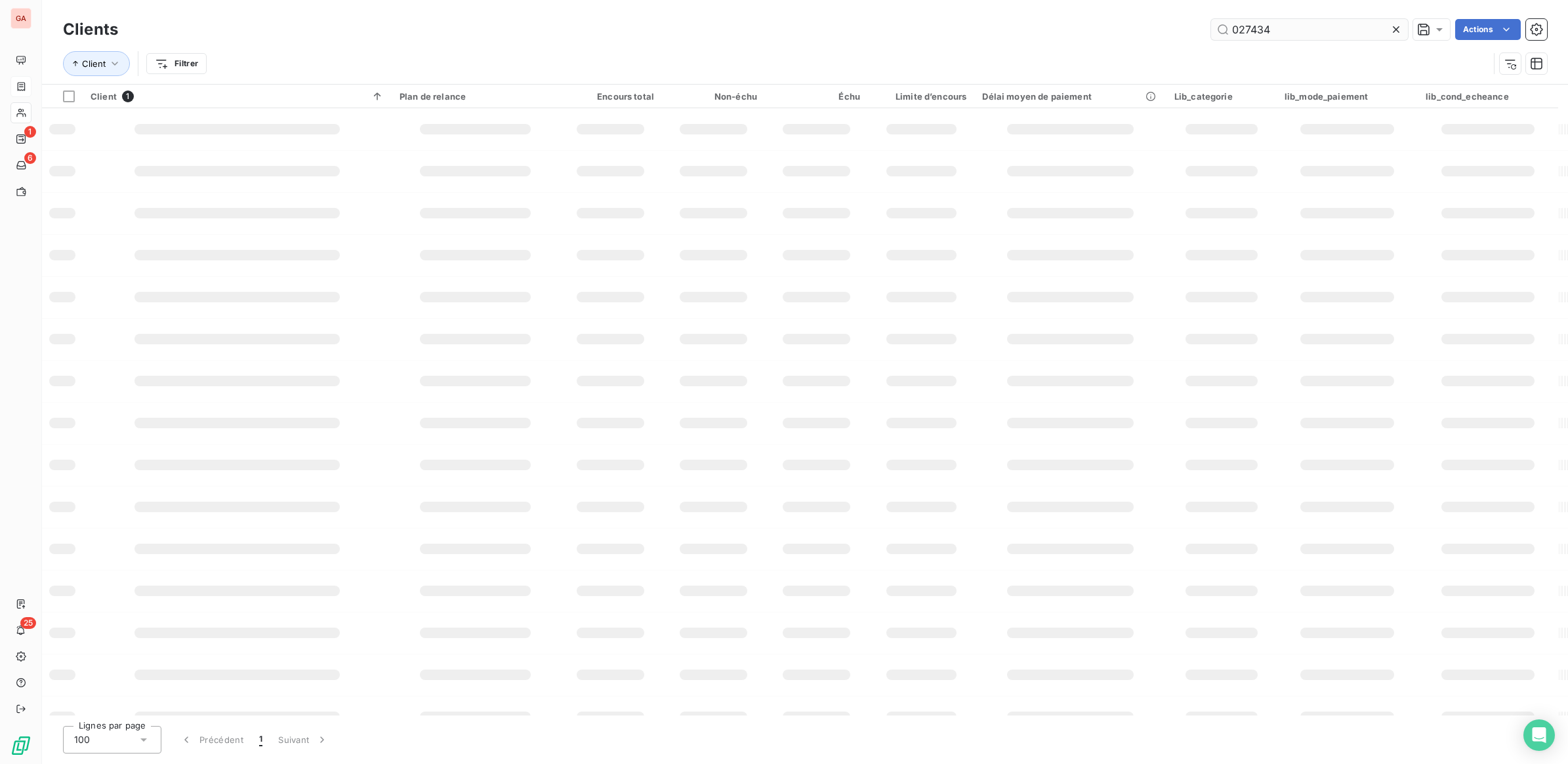
type input "027434"
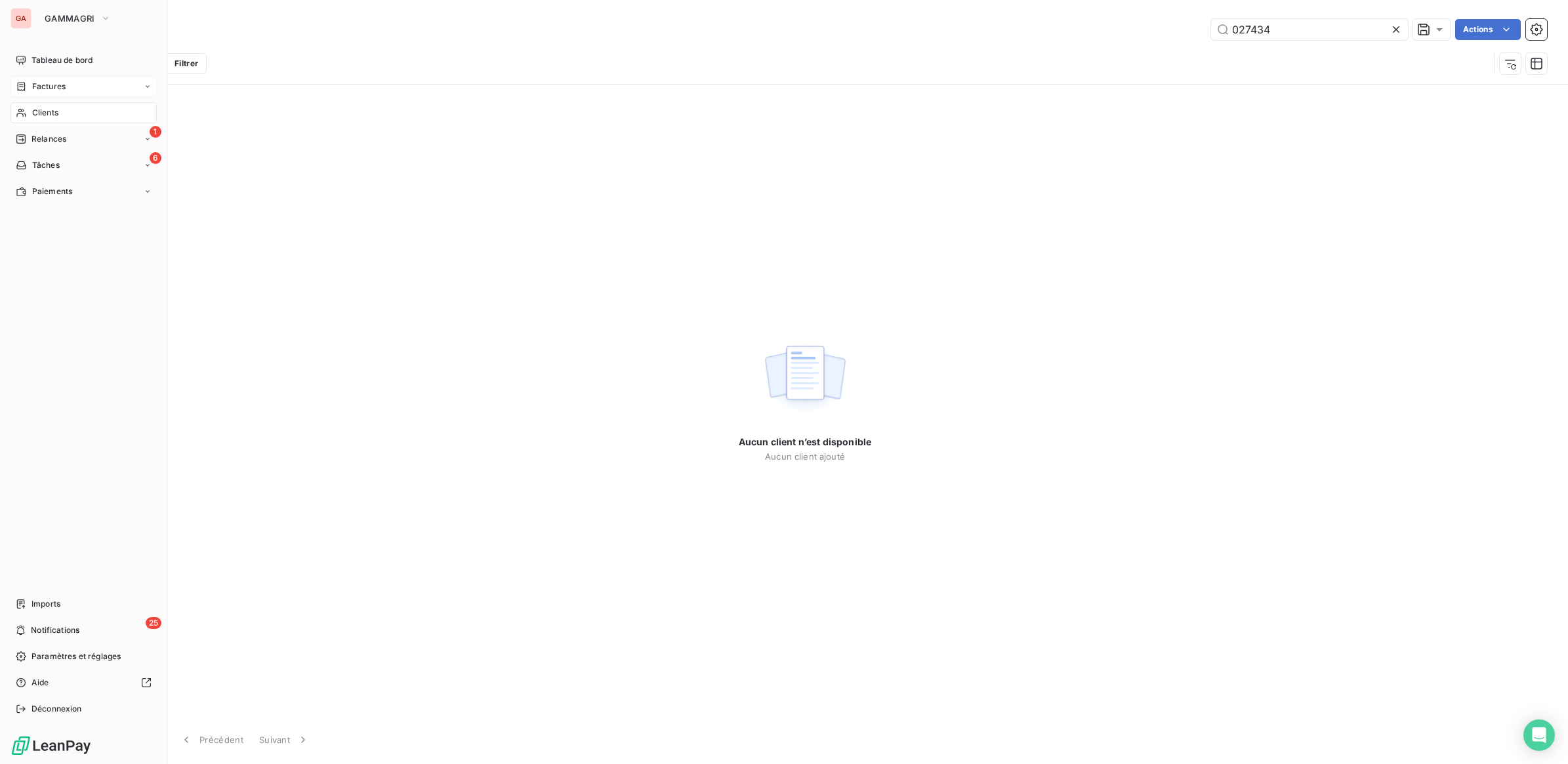
click at [41, 110] on span "Clients" at bounding box center [45, 113] width 26 height 12
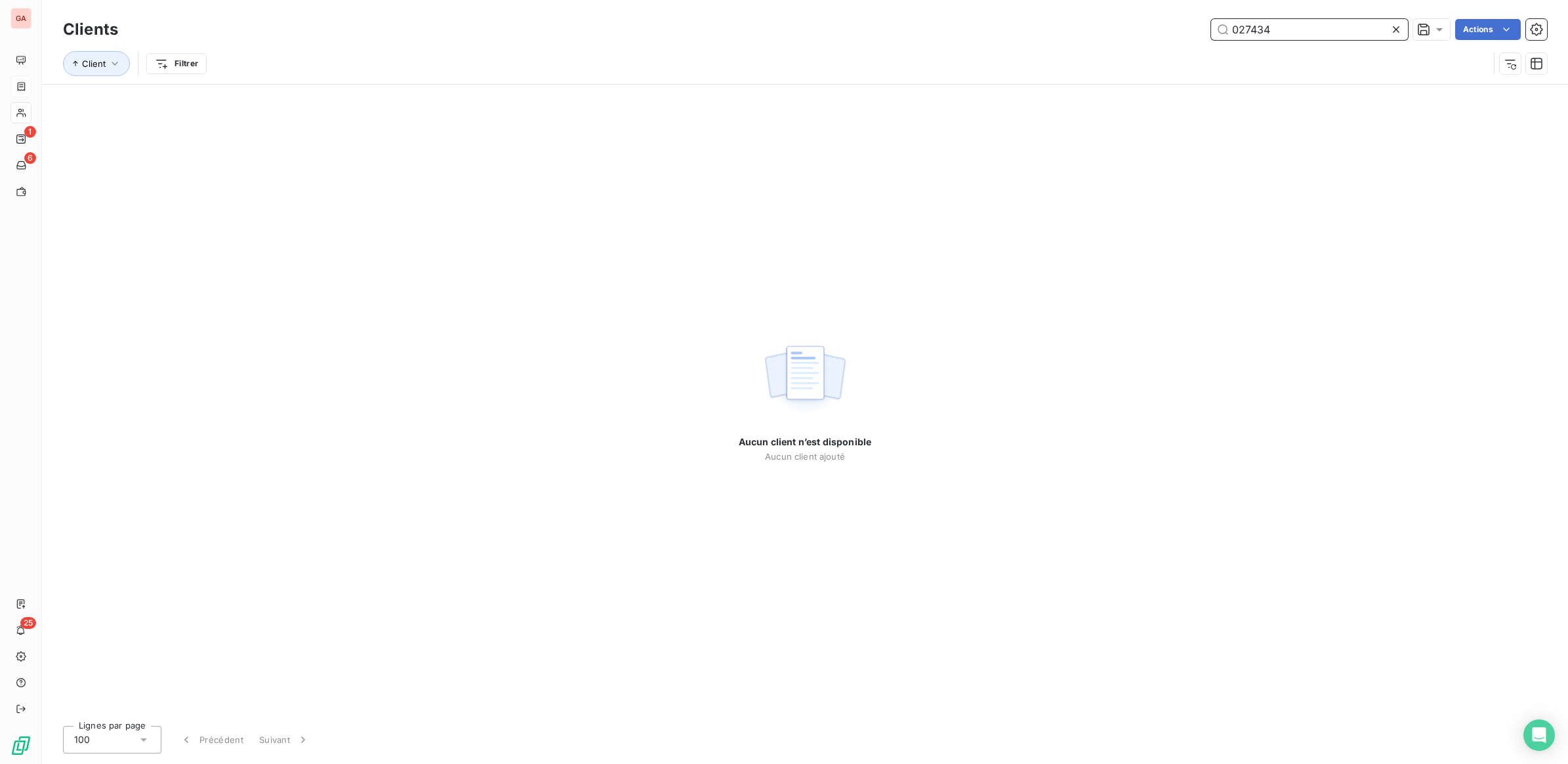
click at [1252, 30] on input "027434" at bounding box center [1309, 30] width 197 height 21
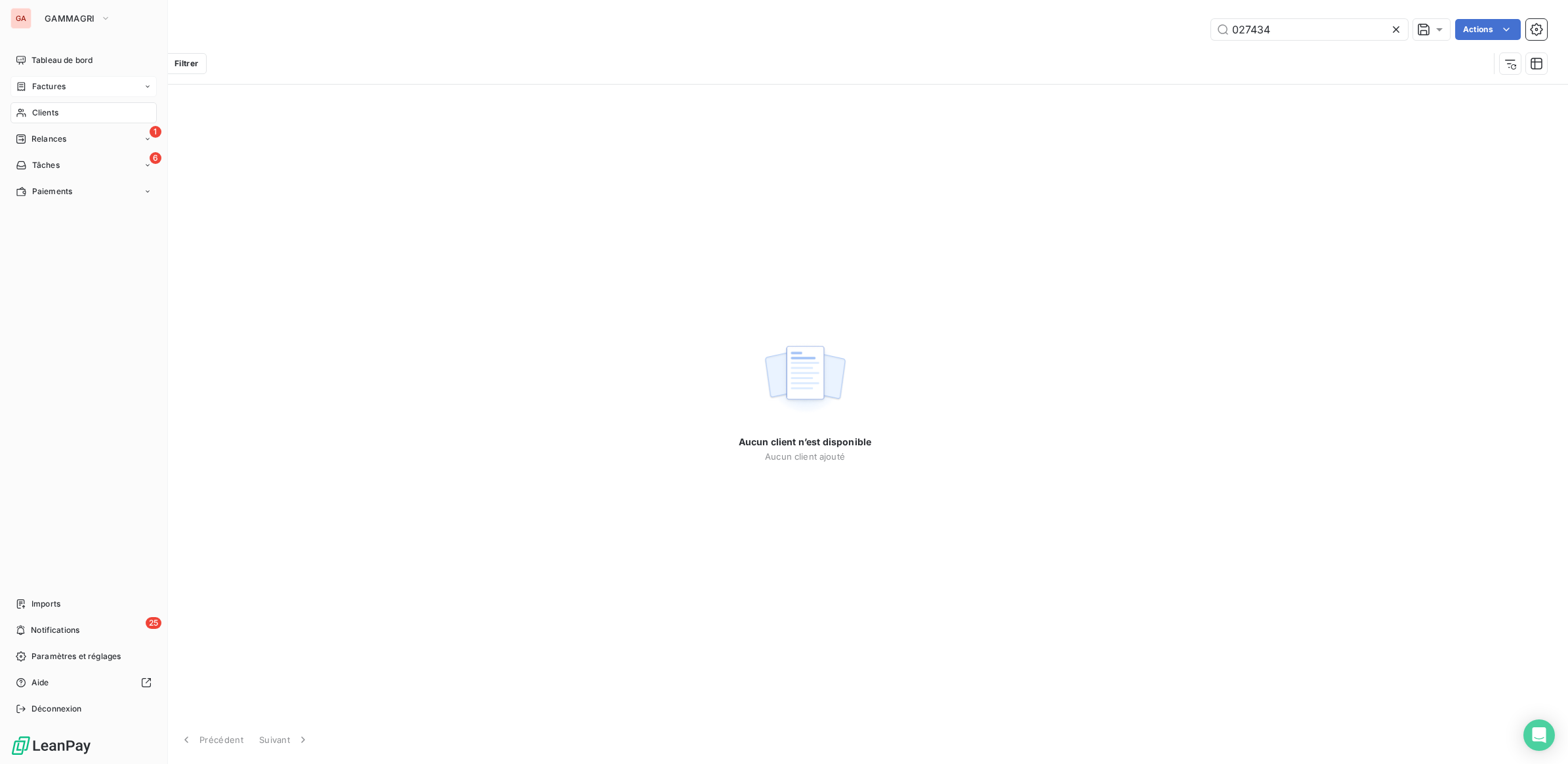
click at [54, 118] on span "Clients" at bounding box center [45, 113] width 26 height 12
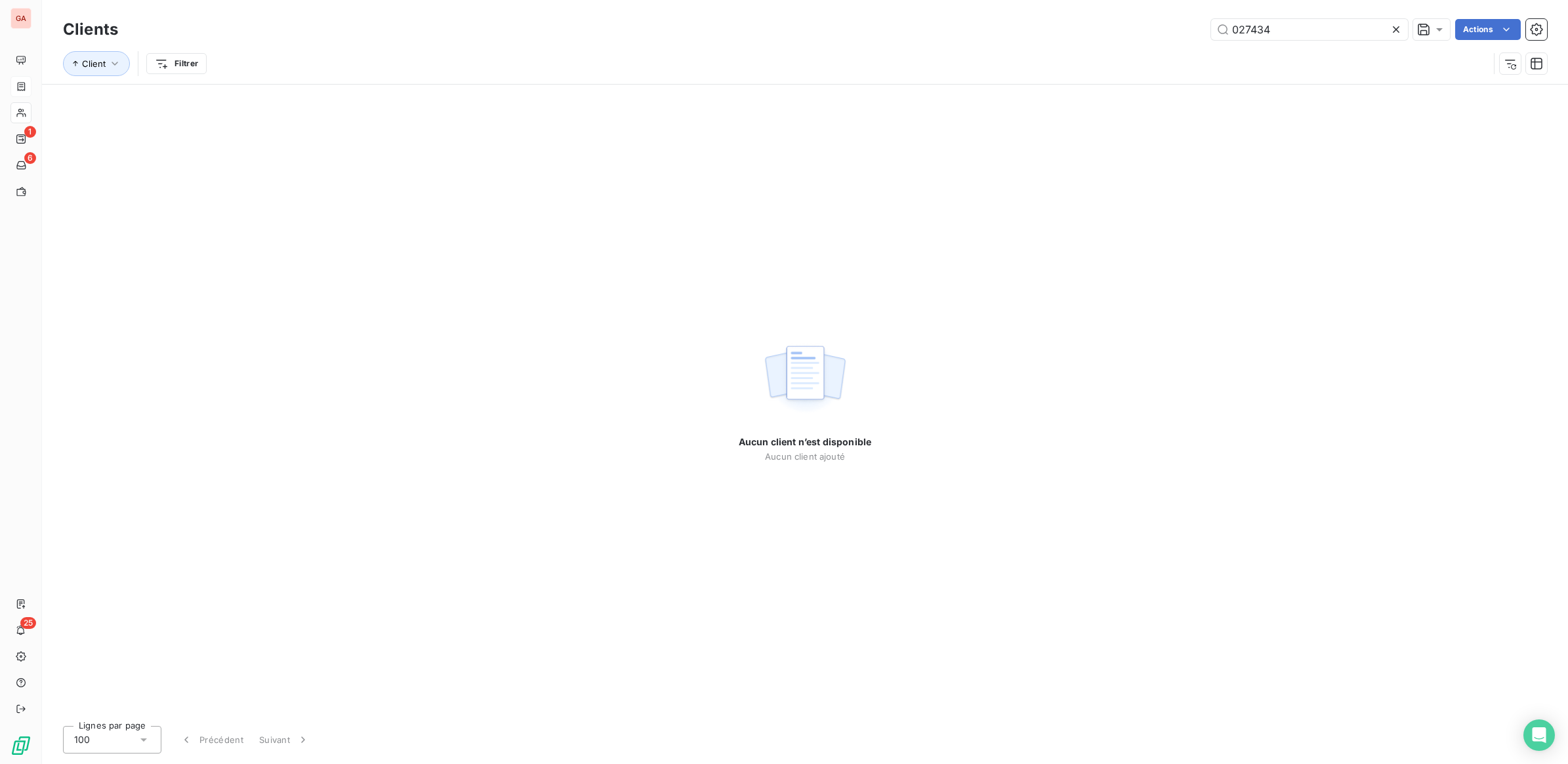
click at [1396, 30] on icon at bounding box center [1396, 30] width 13 height 13
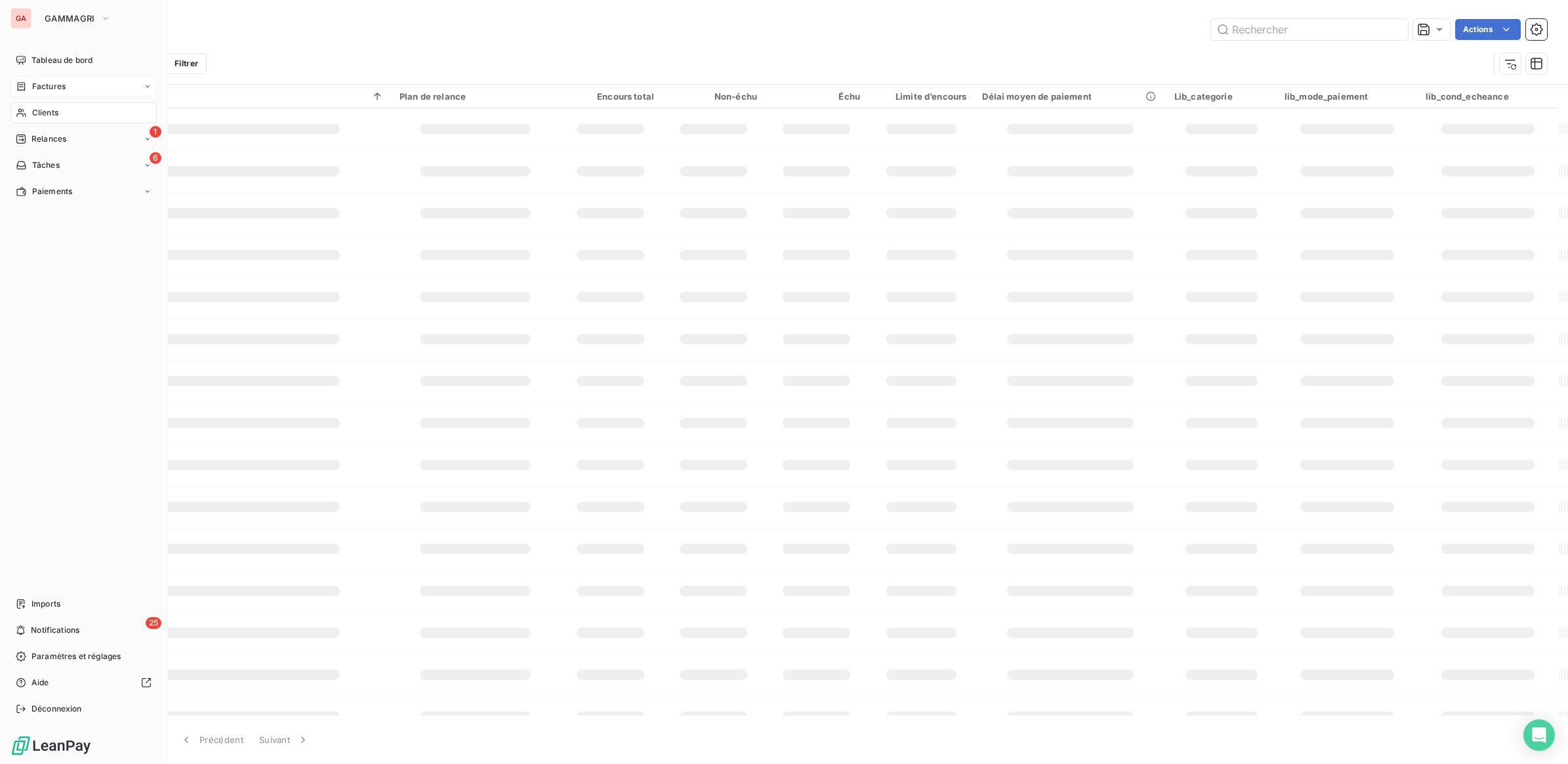
click at [36, 107] on span "Clients" at bounding box center [45, 113] width 26 height 12
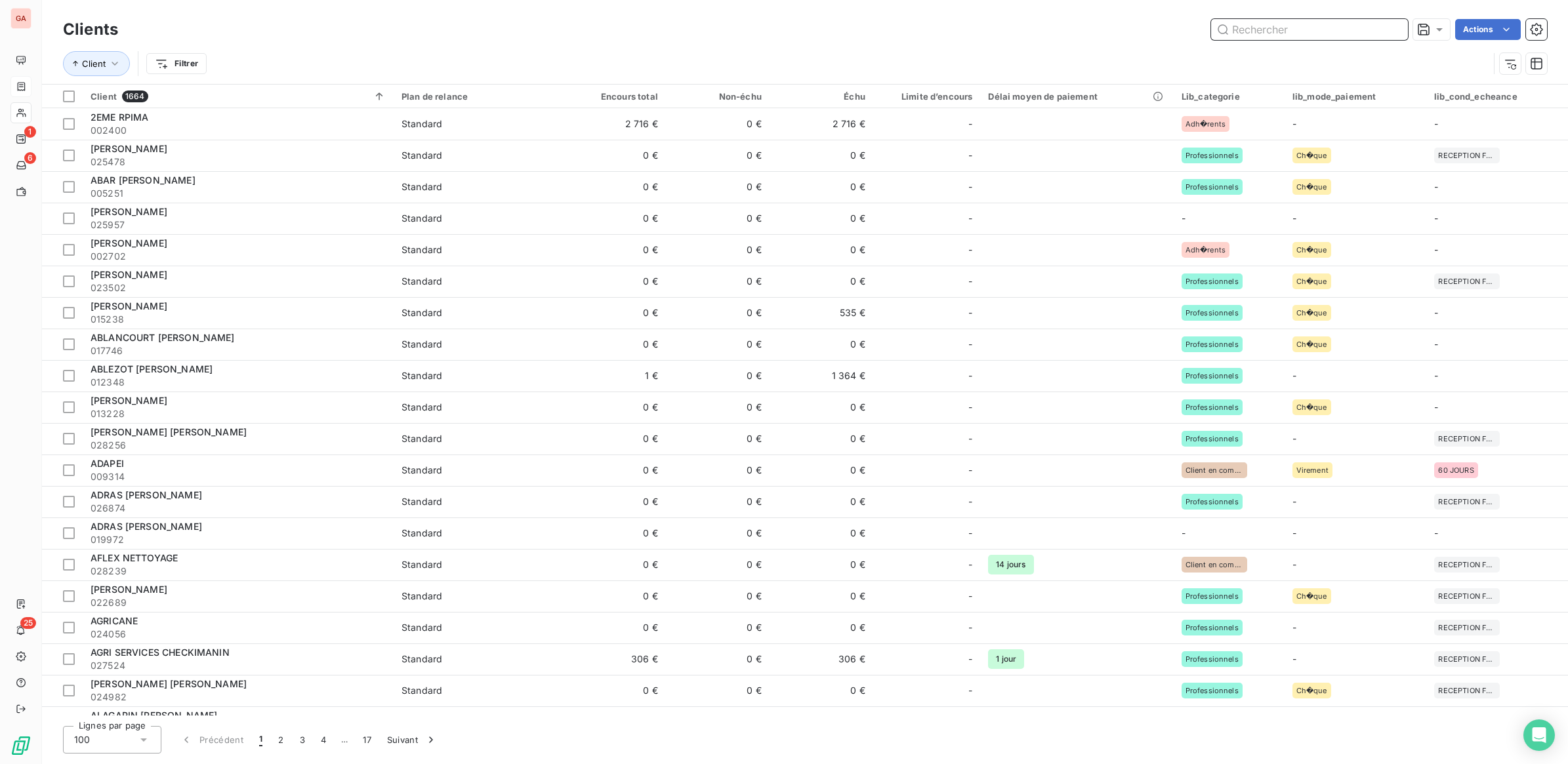
click at [1254, 34] on input "text" at bounding box center [1309, 30] width 197 height 21
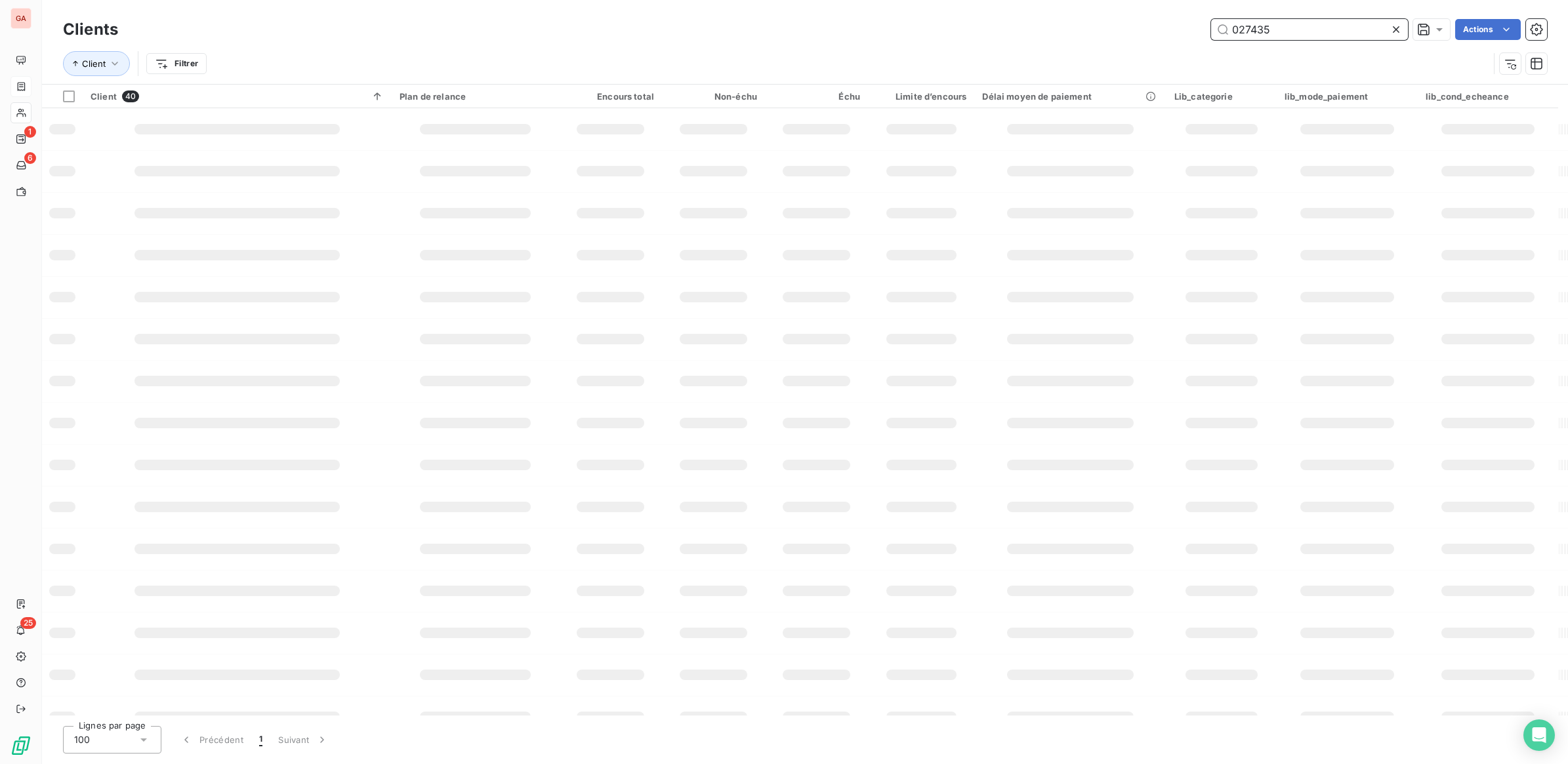
type input "027435"
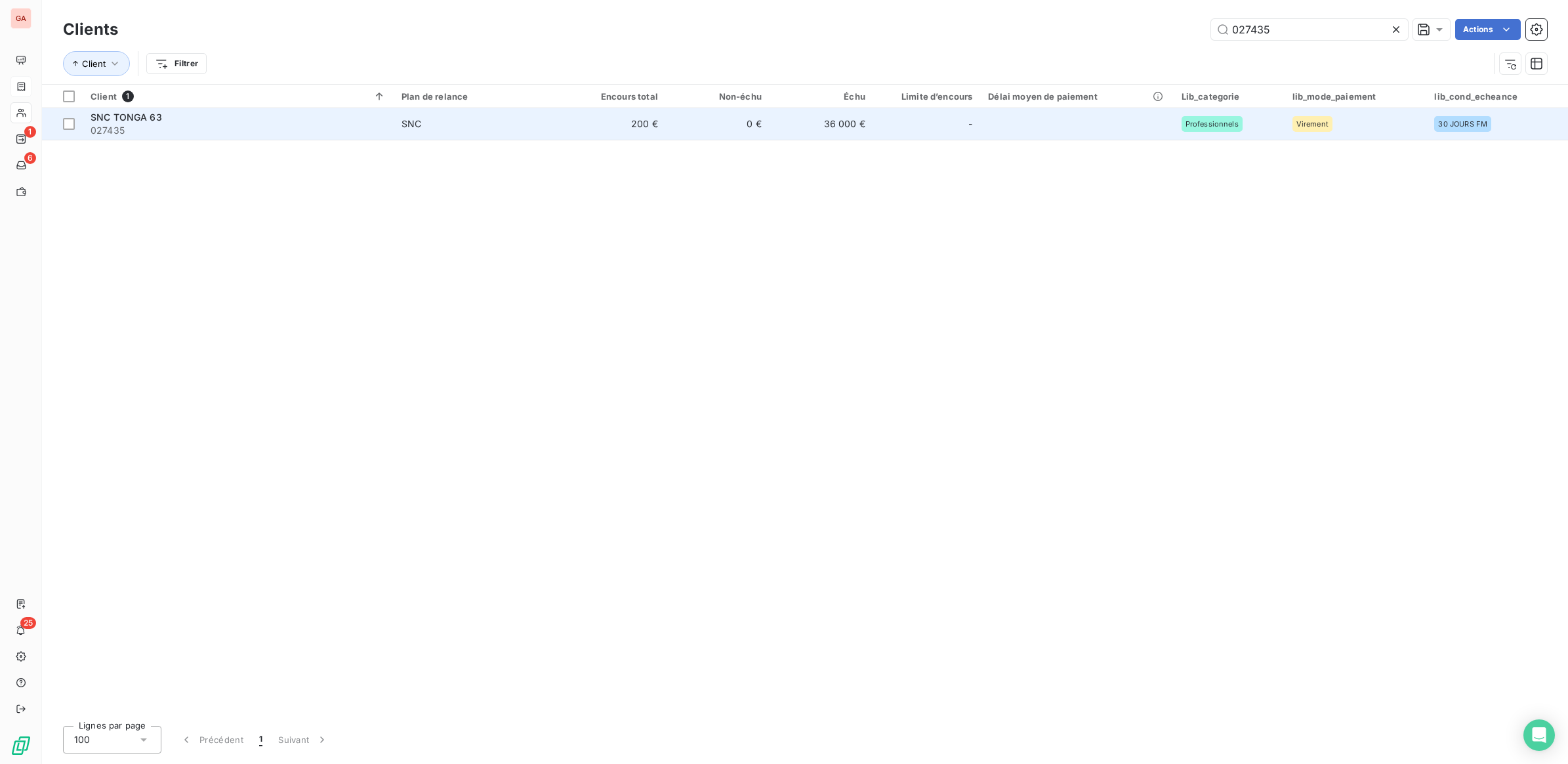
click at [197, 127] on span "027435" at bounding box center [237, 130] width 295 height 13
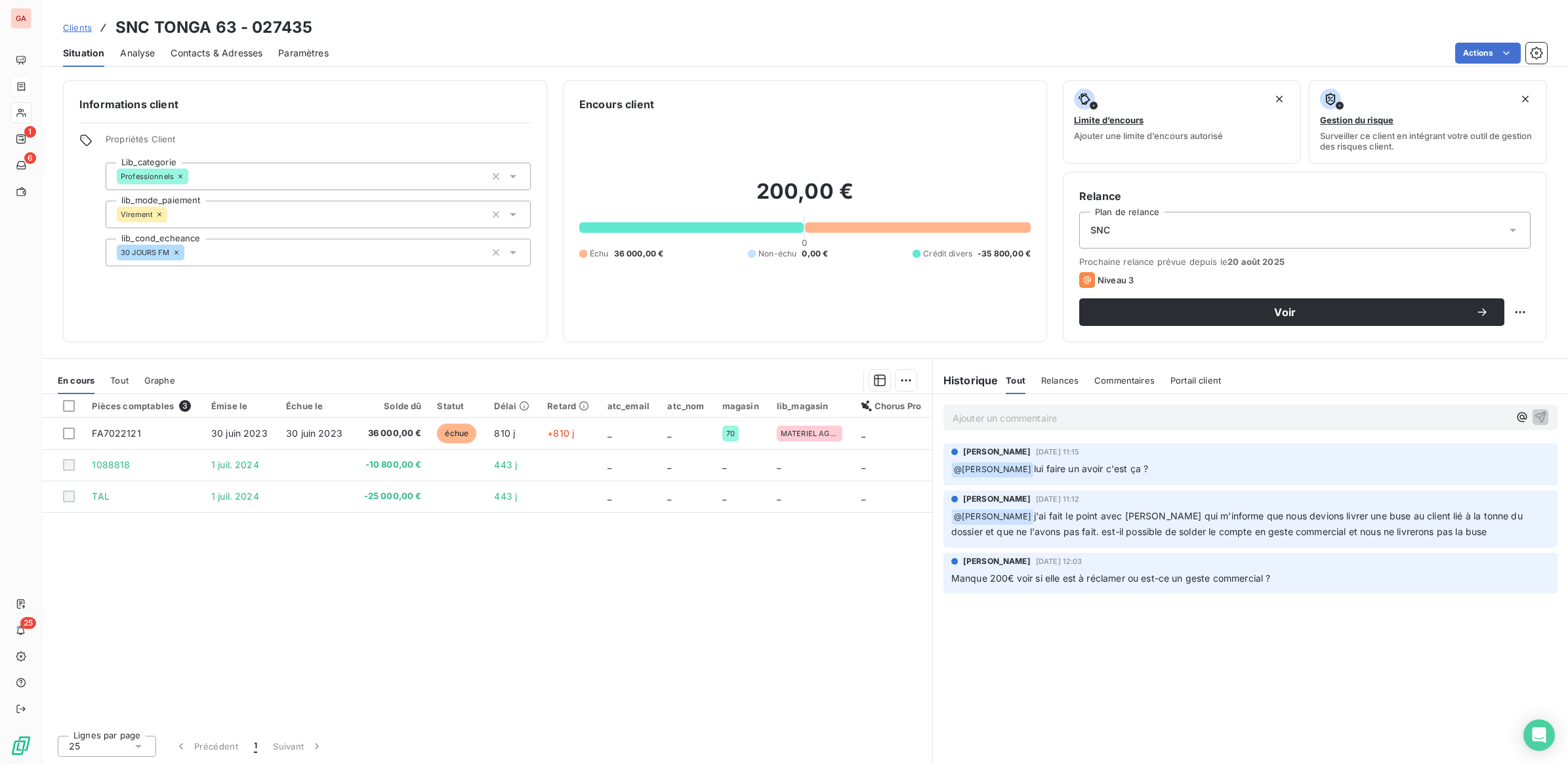
click at [82, 26] on span "Clients" at bounding box center [77, 27] width 29 height 10
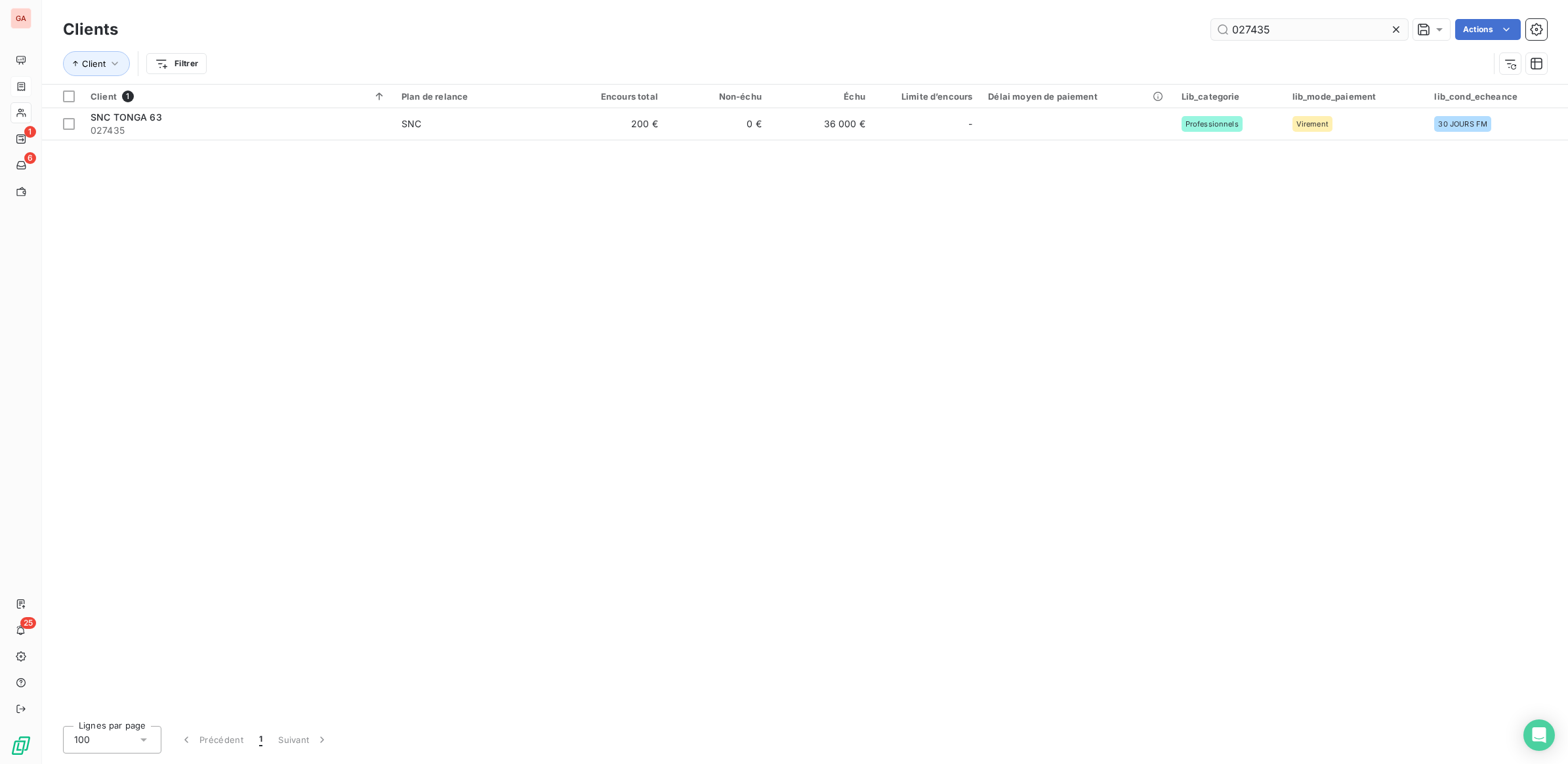
click at [1319, 31] on input "027435" at bounding box center [1309, 30] width 197 height 21
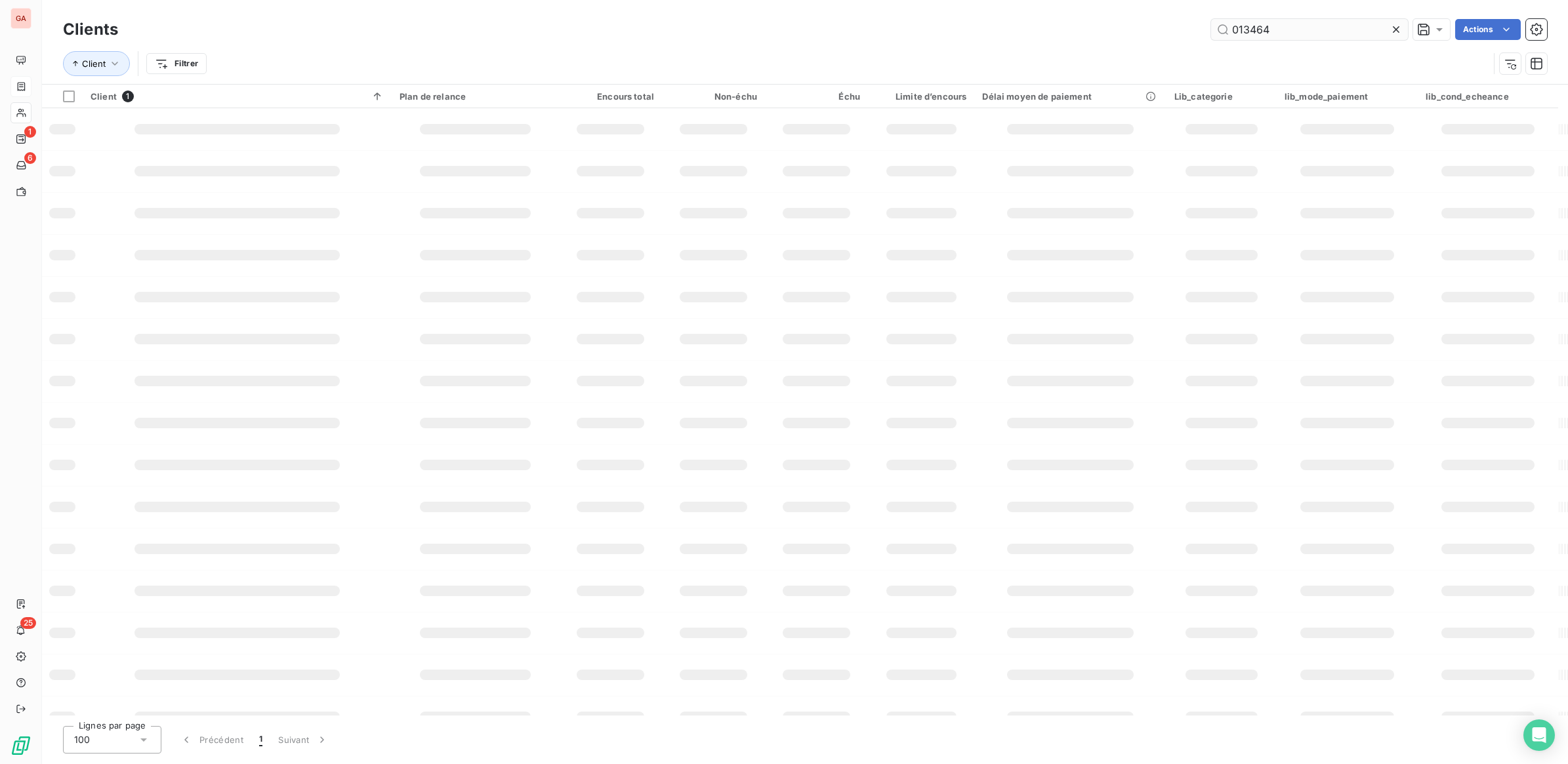
type input "013464"
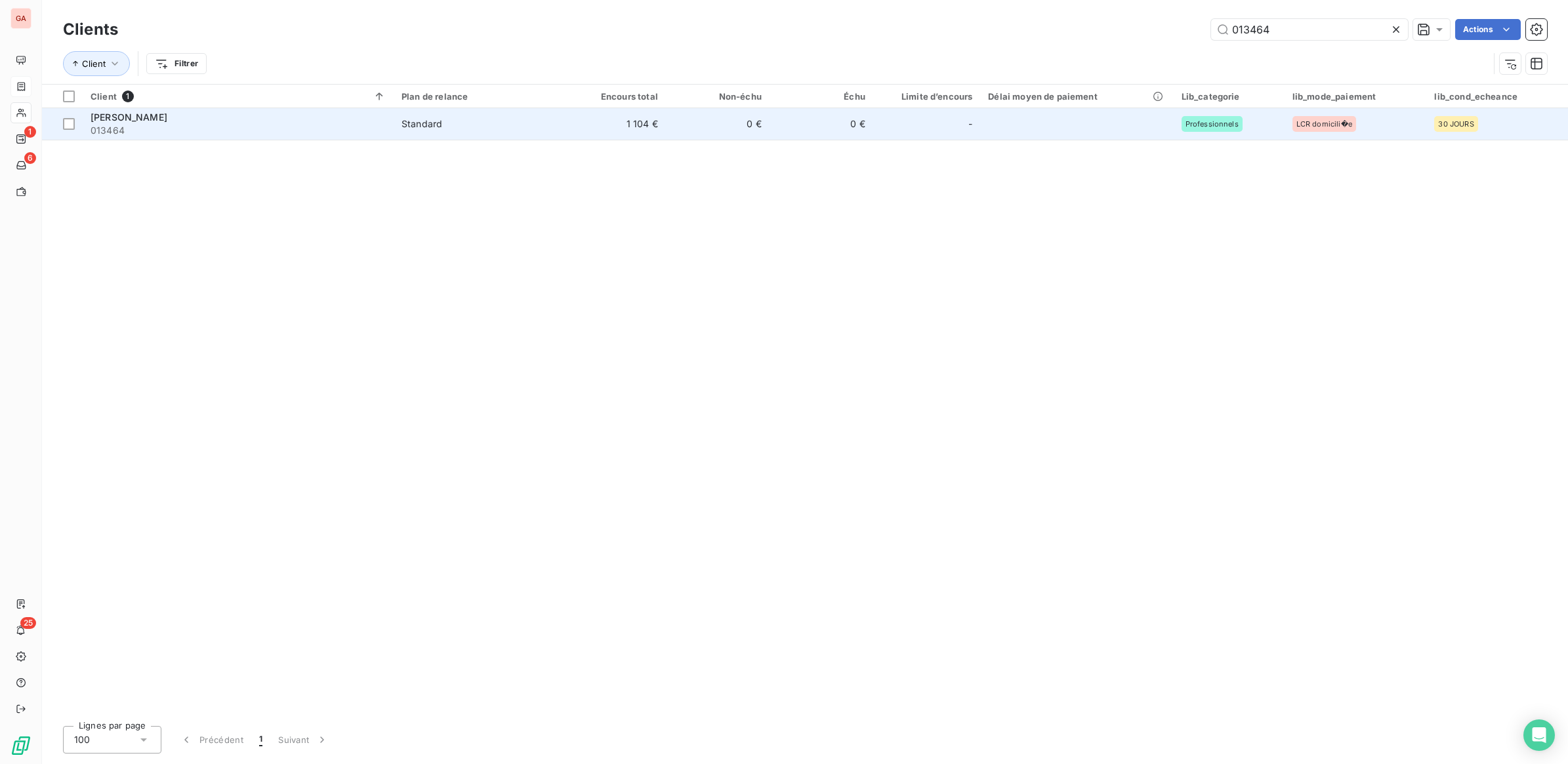
click at [662, 130] on td "1 104 €" at bounding box center [614, 124] width 103 height 31
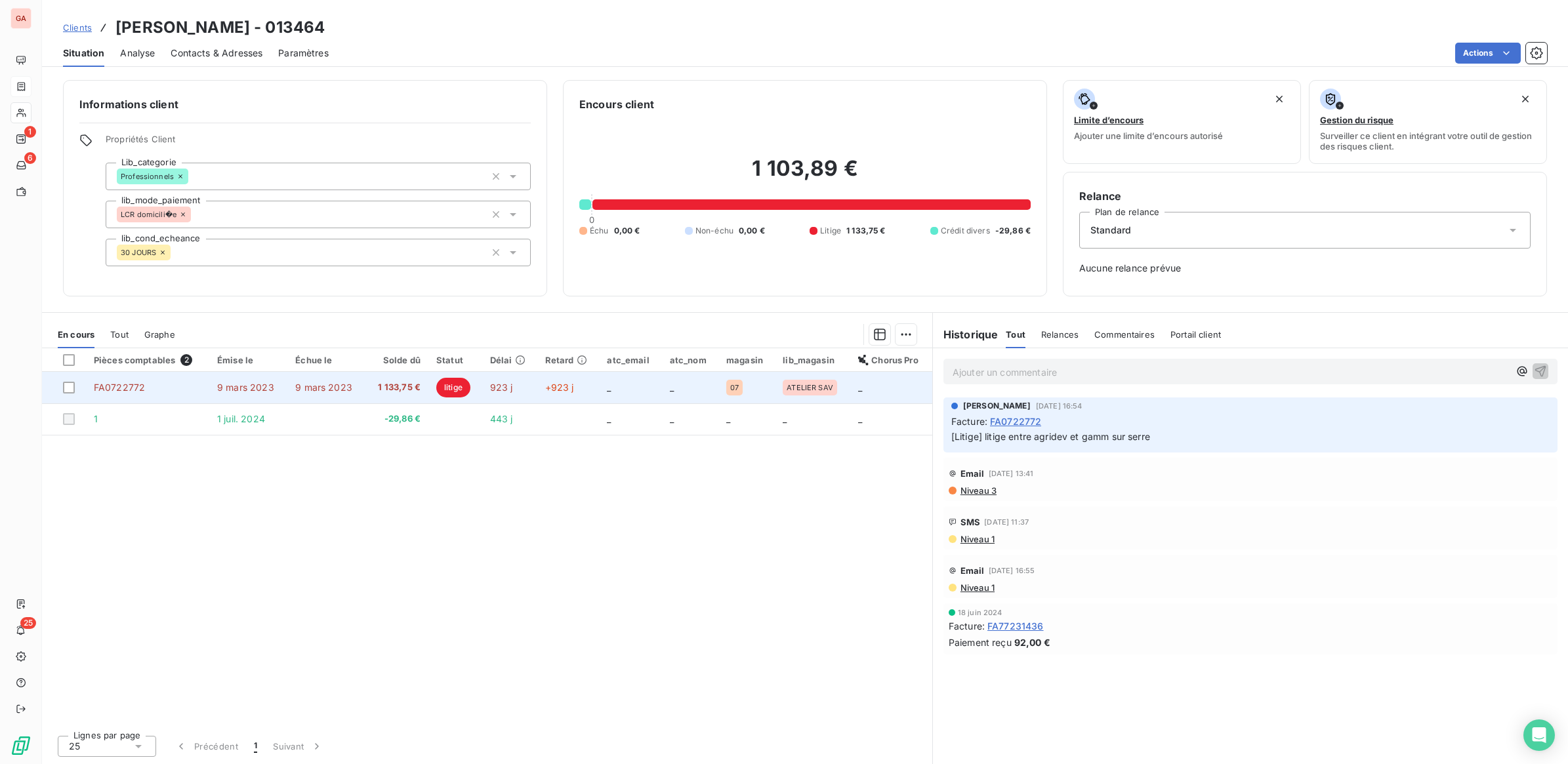
click at [458, 395] on span "litige" at bounding box center [453, 387] width 34 height 19
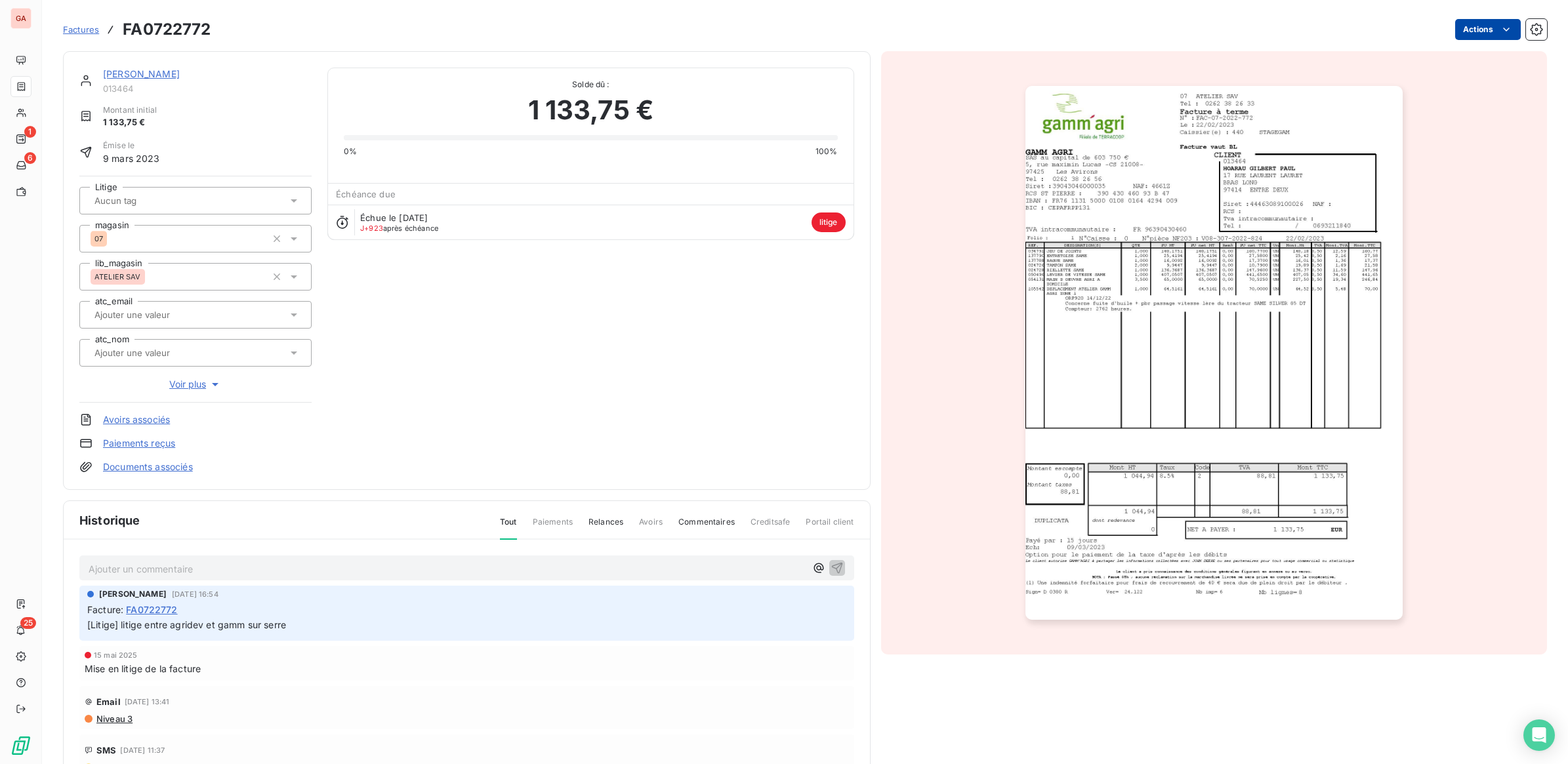
click at [1504, 30] on html "GA 1 6 25 Factures FA0722772 Actions HOARAU [PERSON_NAME] 013464 Montant initia…" at bounding box center [784, 382] width 1568 height 764
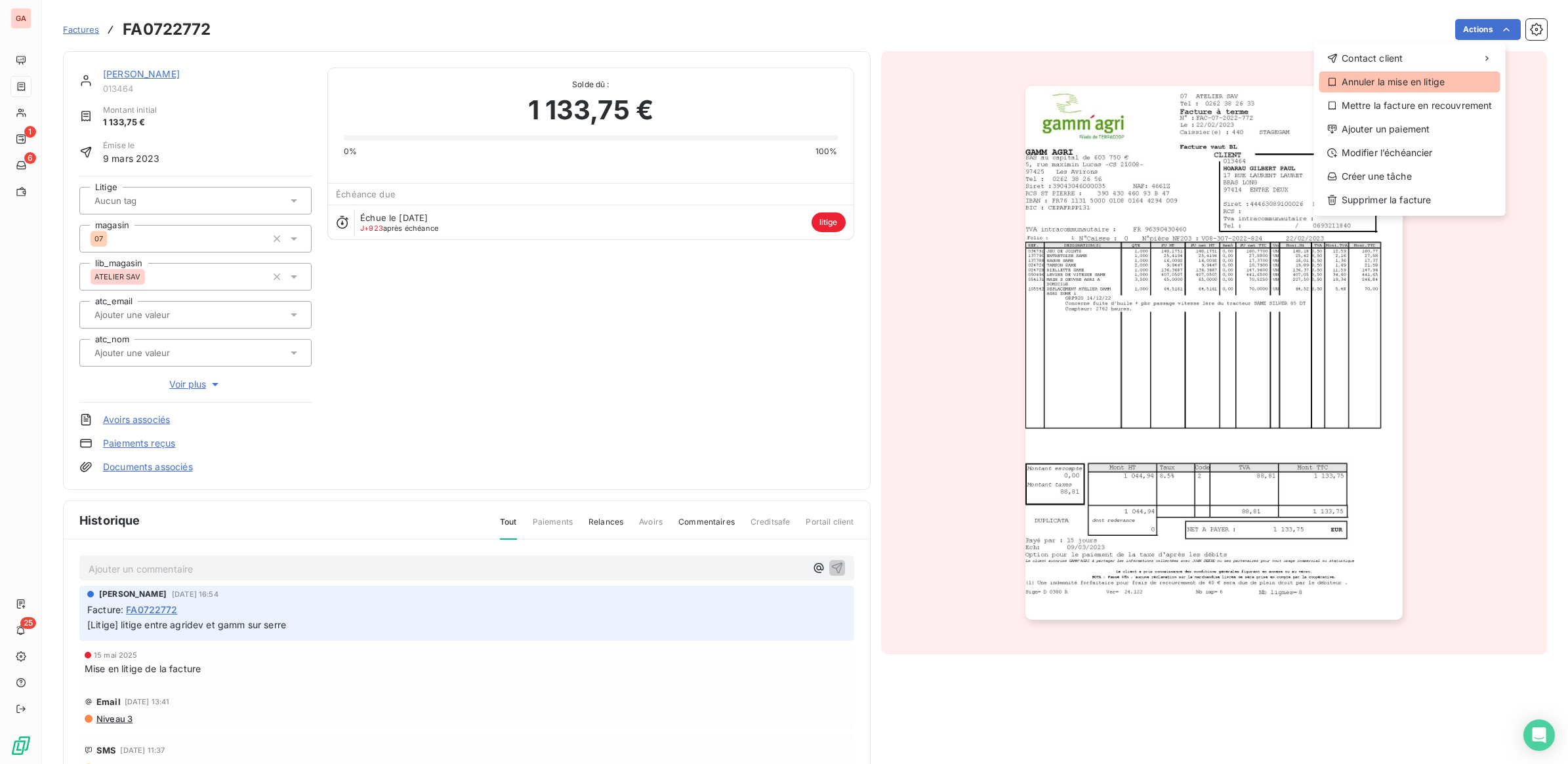
click at [1426, 80] on div "Annuler la mise en litige" at bounding box center [1410, 81] width 181 height 21
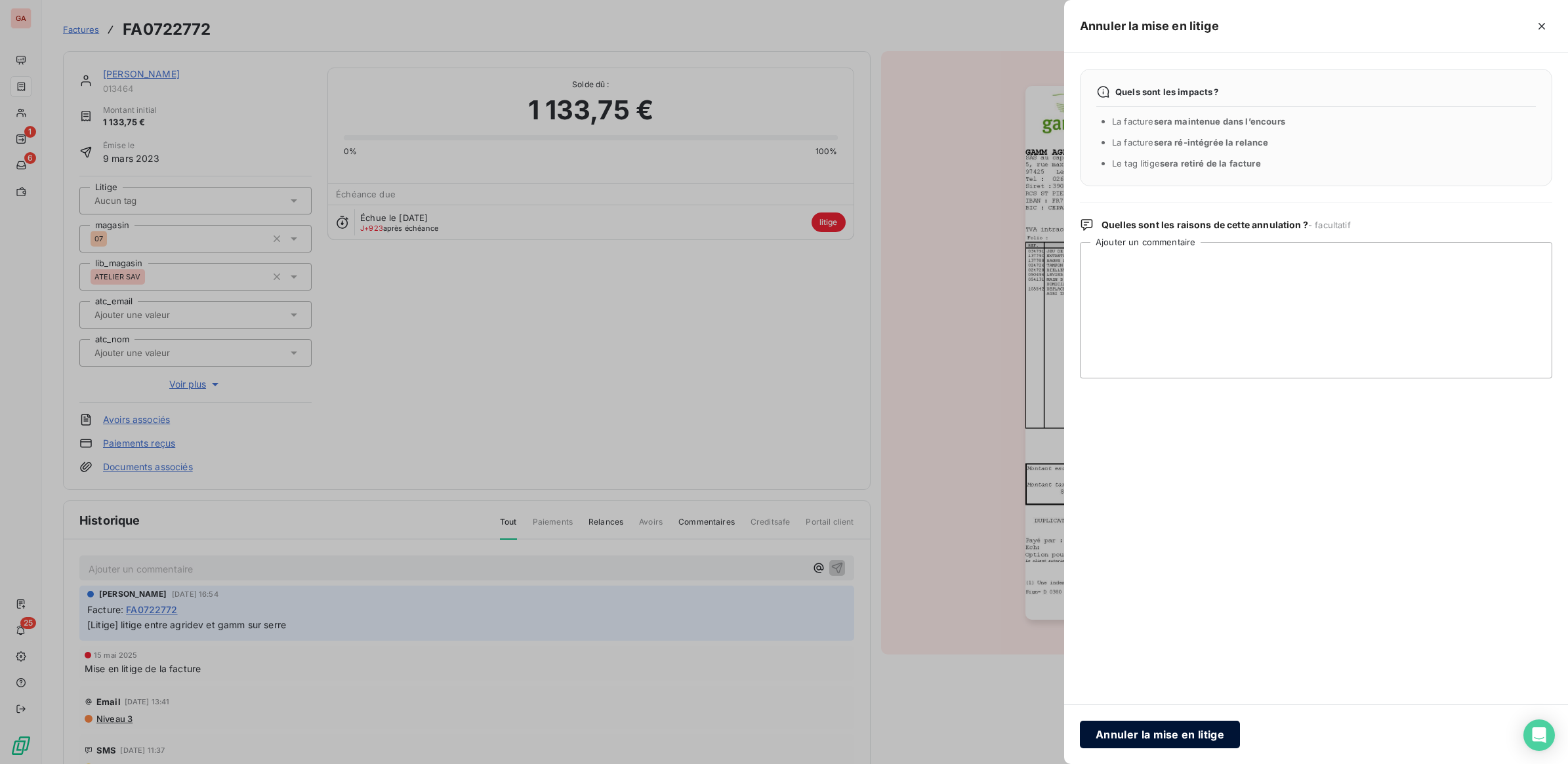
click at [1185, 734] on button "Annuler la mise en litige" at bounding box center [1160, 734] width 160 height 28
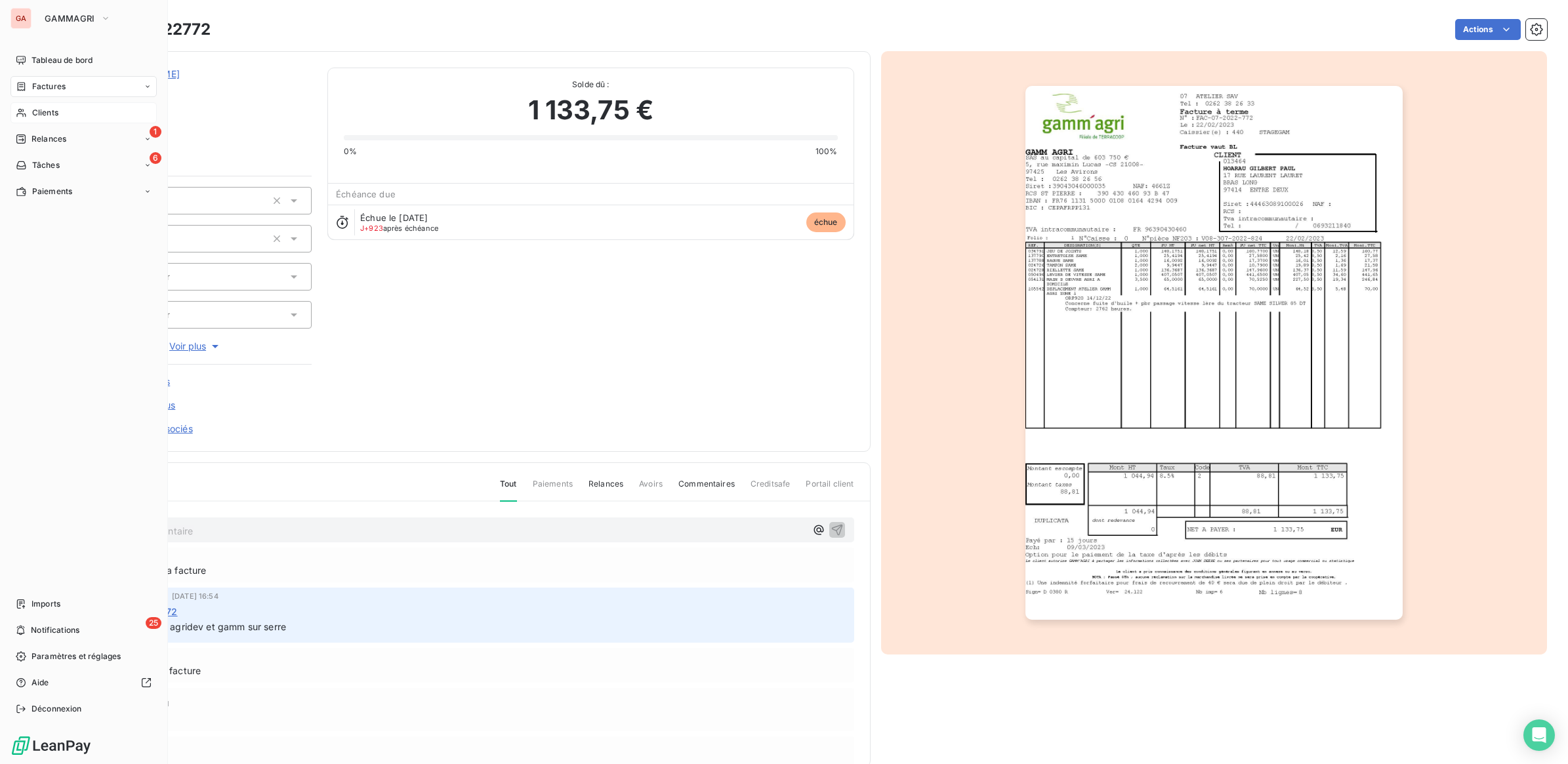
click at [24, 113] on icon at bounding box center [21, 112] width 11 height 10
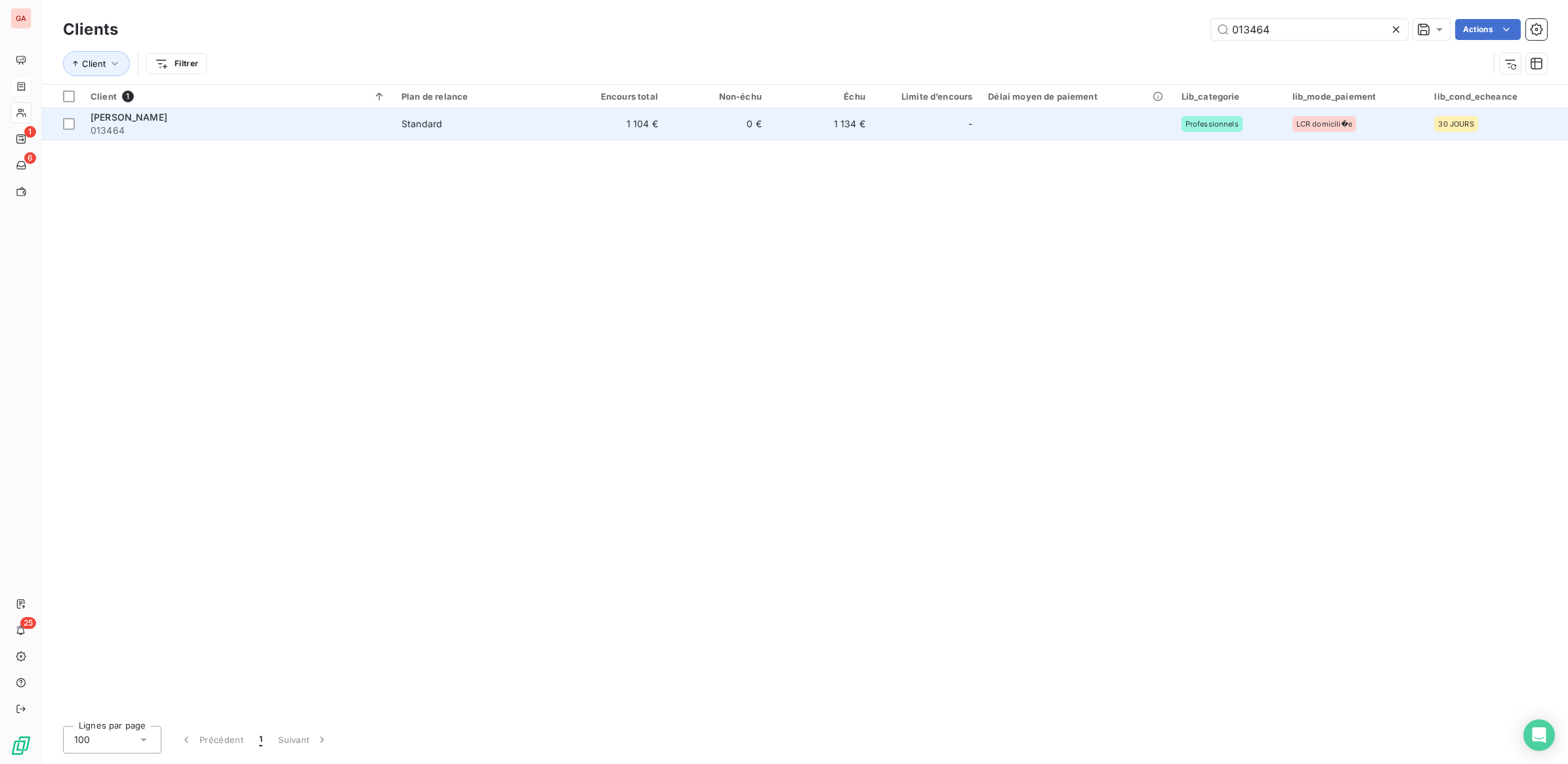
click at [565, 127] on td "1 104 €" at bounding box center [614, 124] width 103 height 31
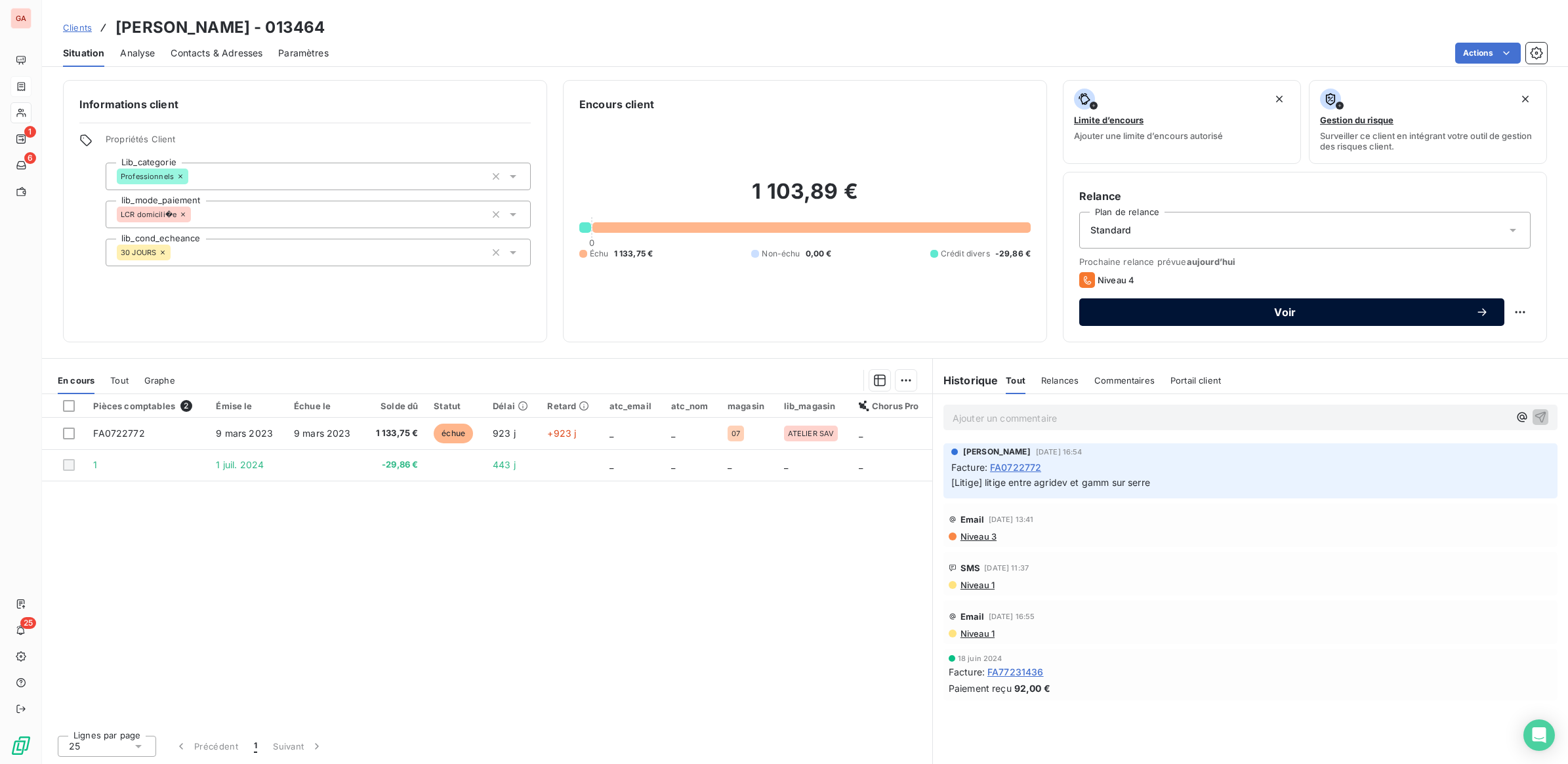
click at [1293, 313] on span "Voir" at bounding box center [1285, 311] width 381 height 10
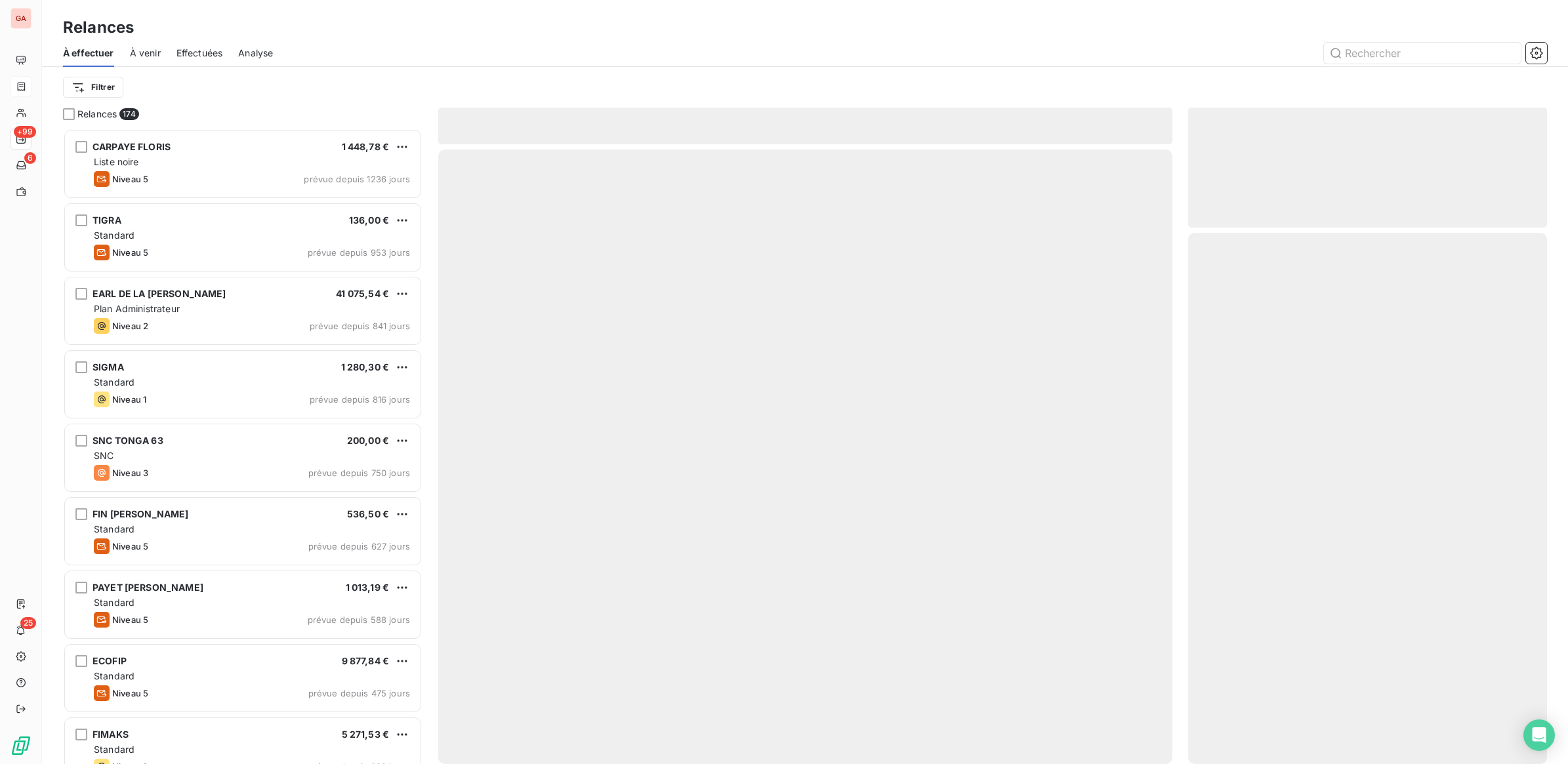
scroll to position [624, 346]
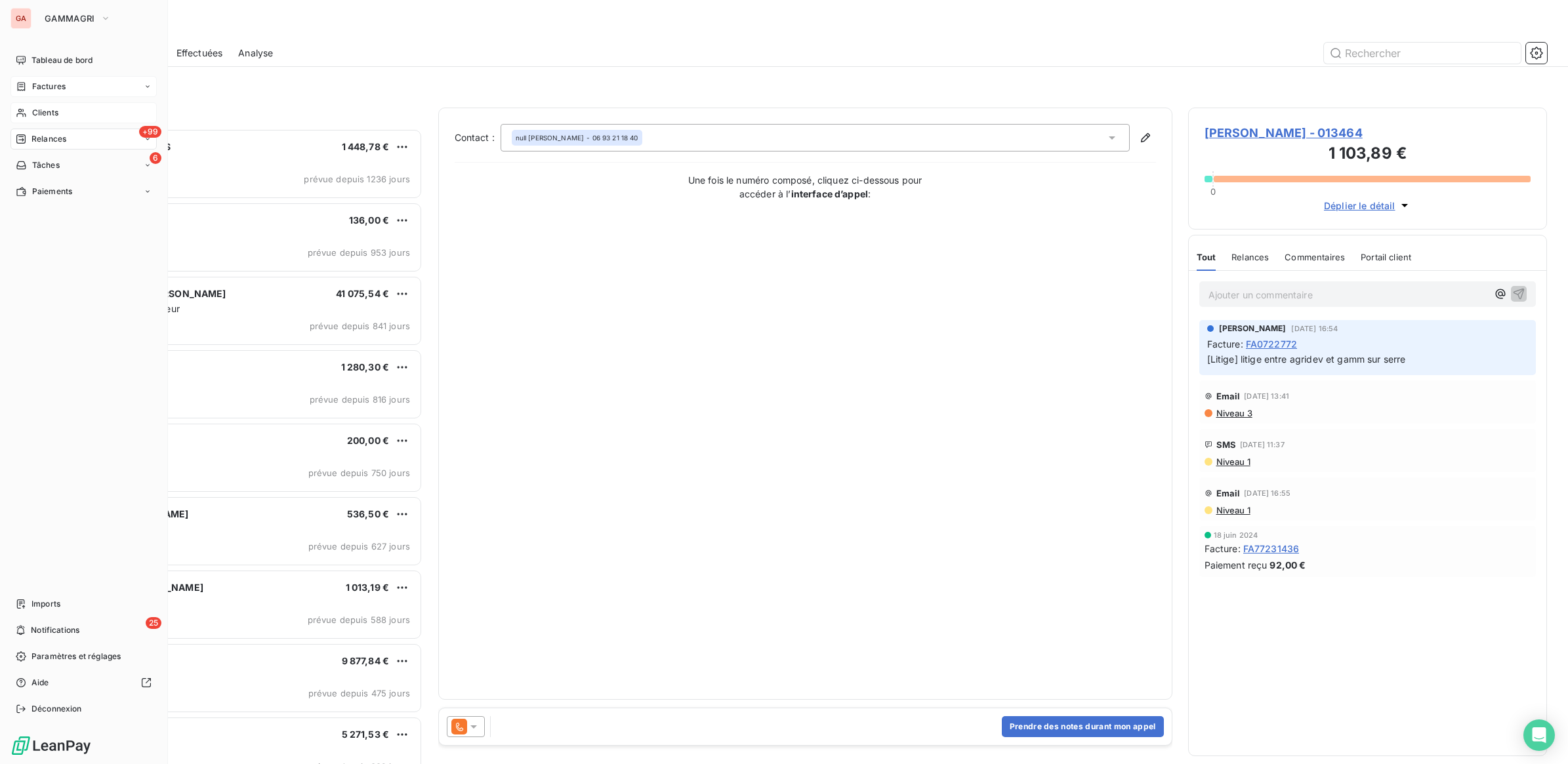
click at [44, 109] on span "Clients" at bounding box center [45, 113] width 26 height 12
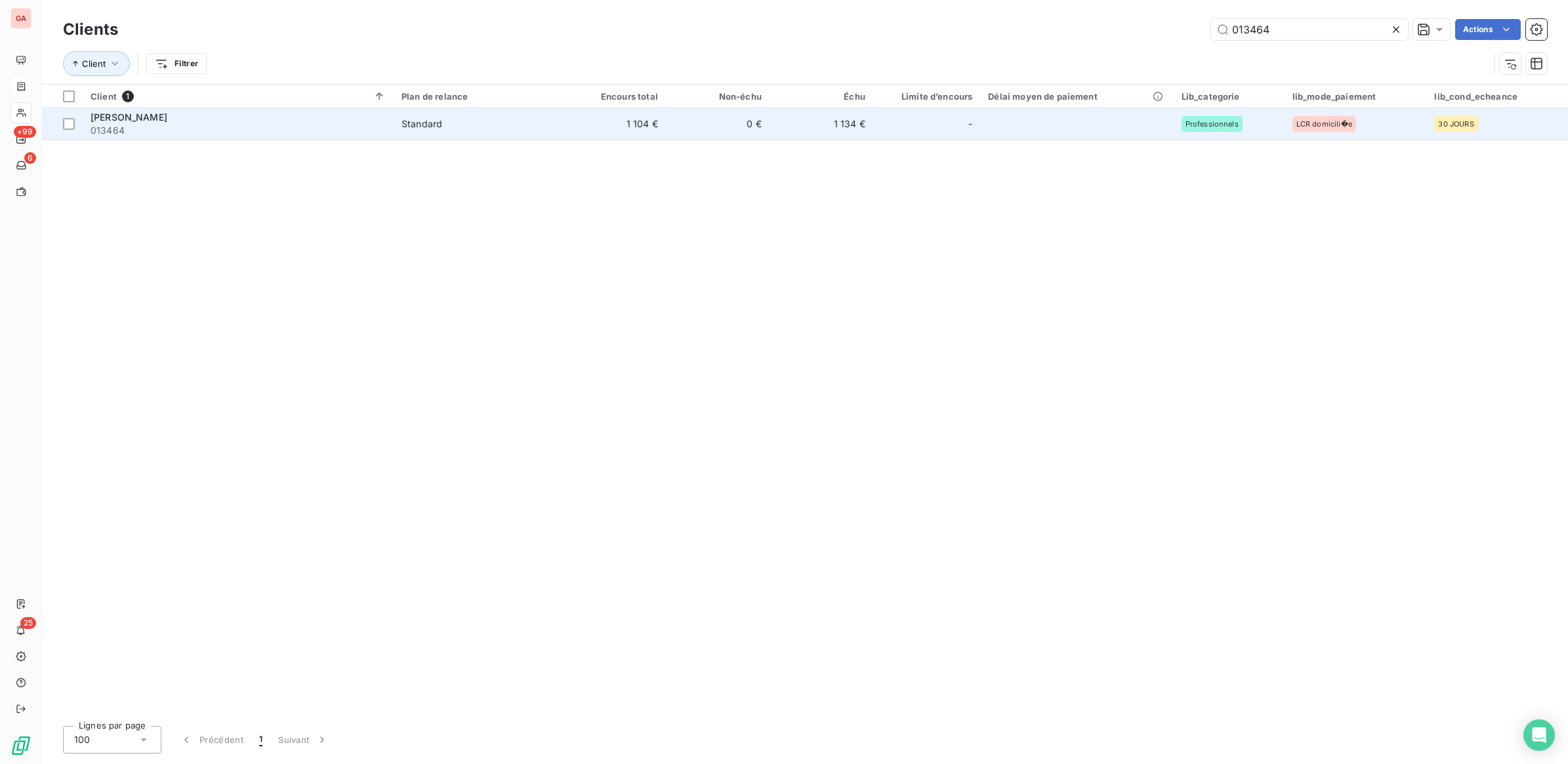
click at [1255, 121] on div "Professionnels" at bounding box center [1229, 124] width 95 height 16
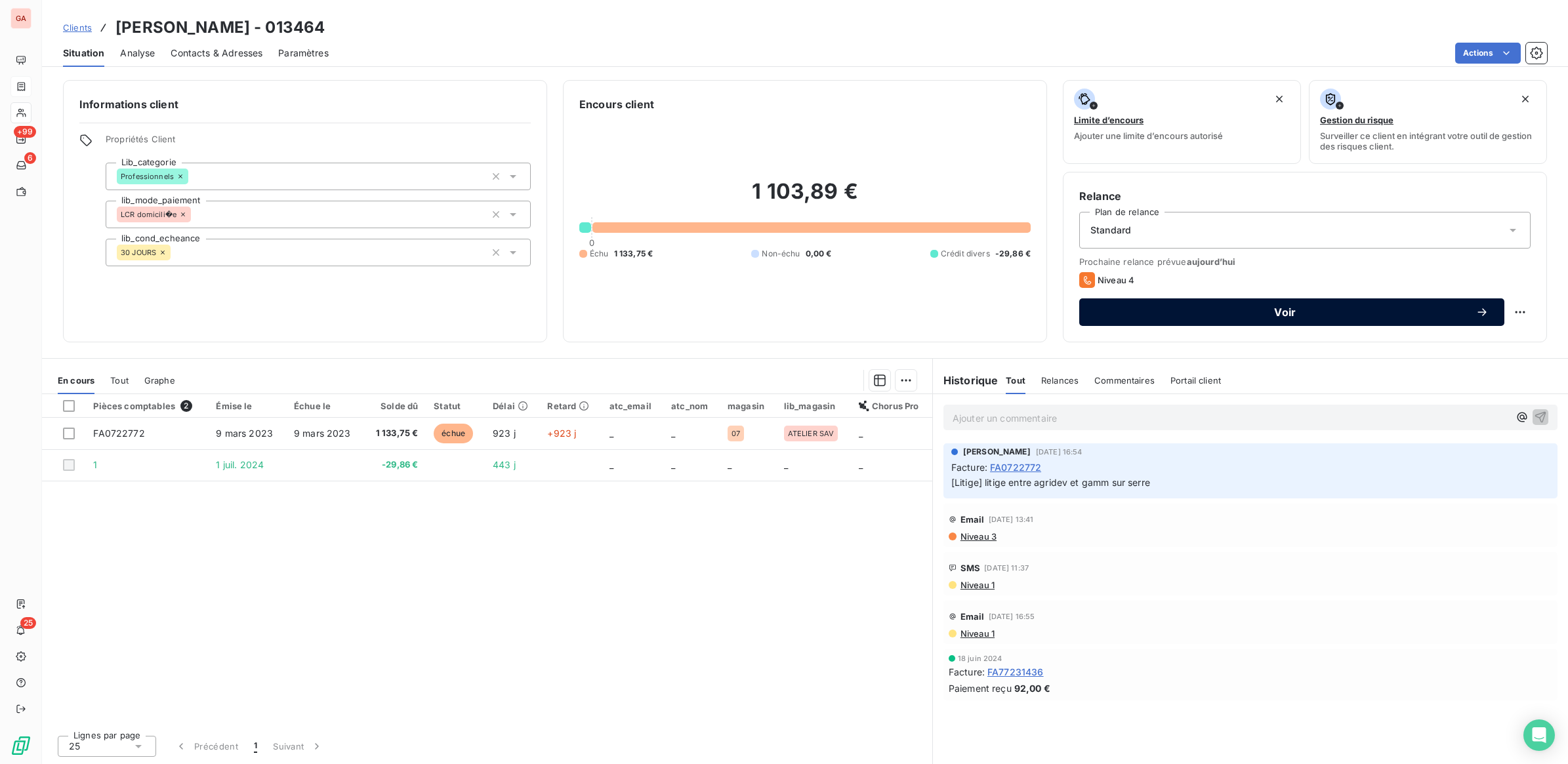
click at [1465, 307] on span "Voir" at bounding box center [1285, 311] width 381 height 10
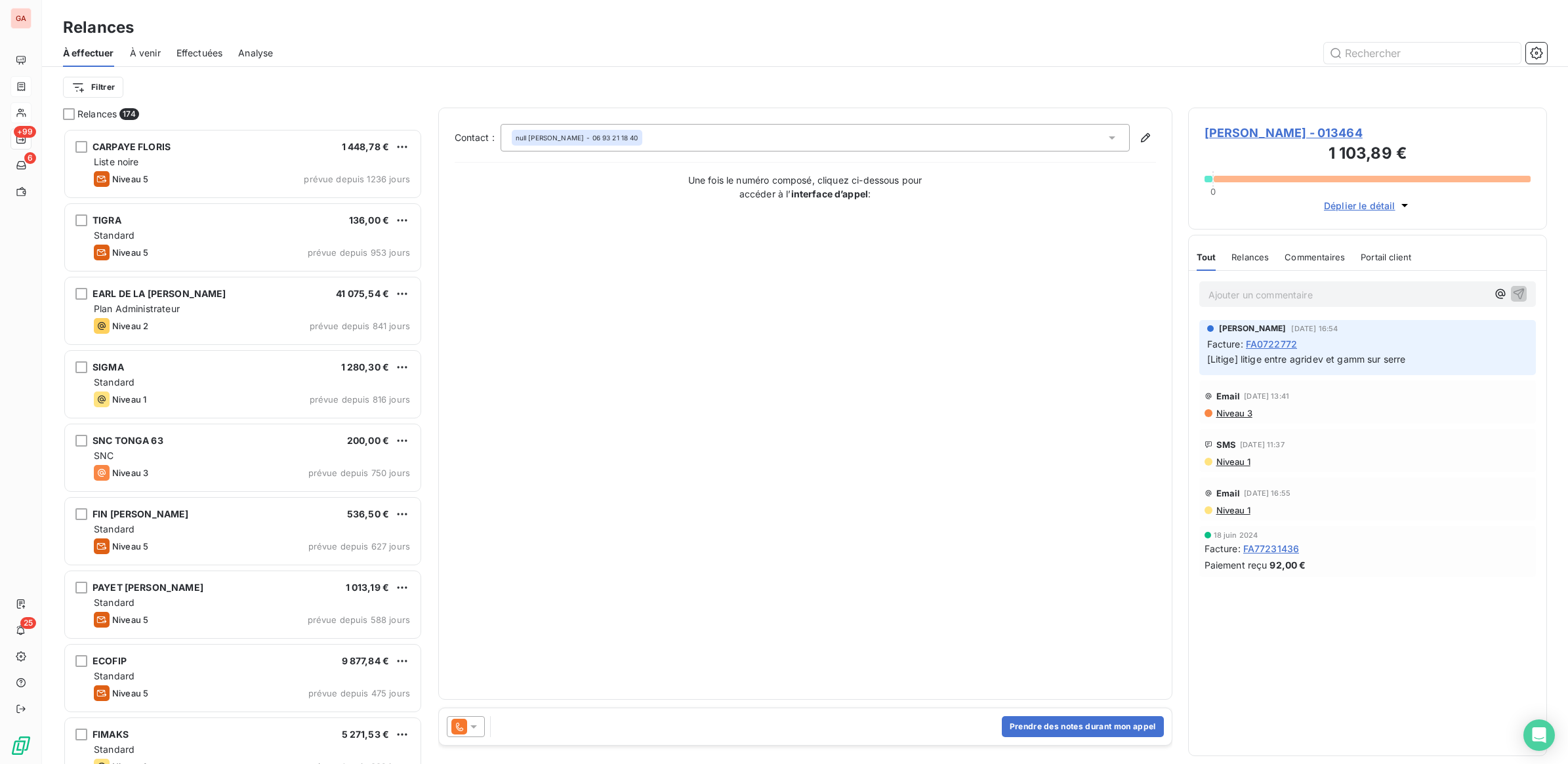
scroll to position [624, 346]
click at [1057, 372] on div "Contact : null [PERSON_NAME] - 06 93 21 18 40 Une fois le numéro composé, cliqu…" at bounding box center [805, 404] width 701 height 560
click at [470, 722] on icon at bounding box center [473, 727] width 13 height 13
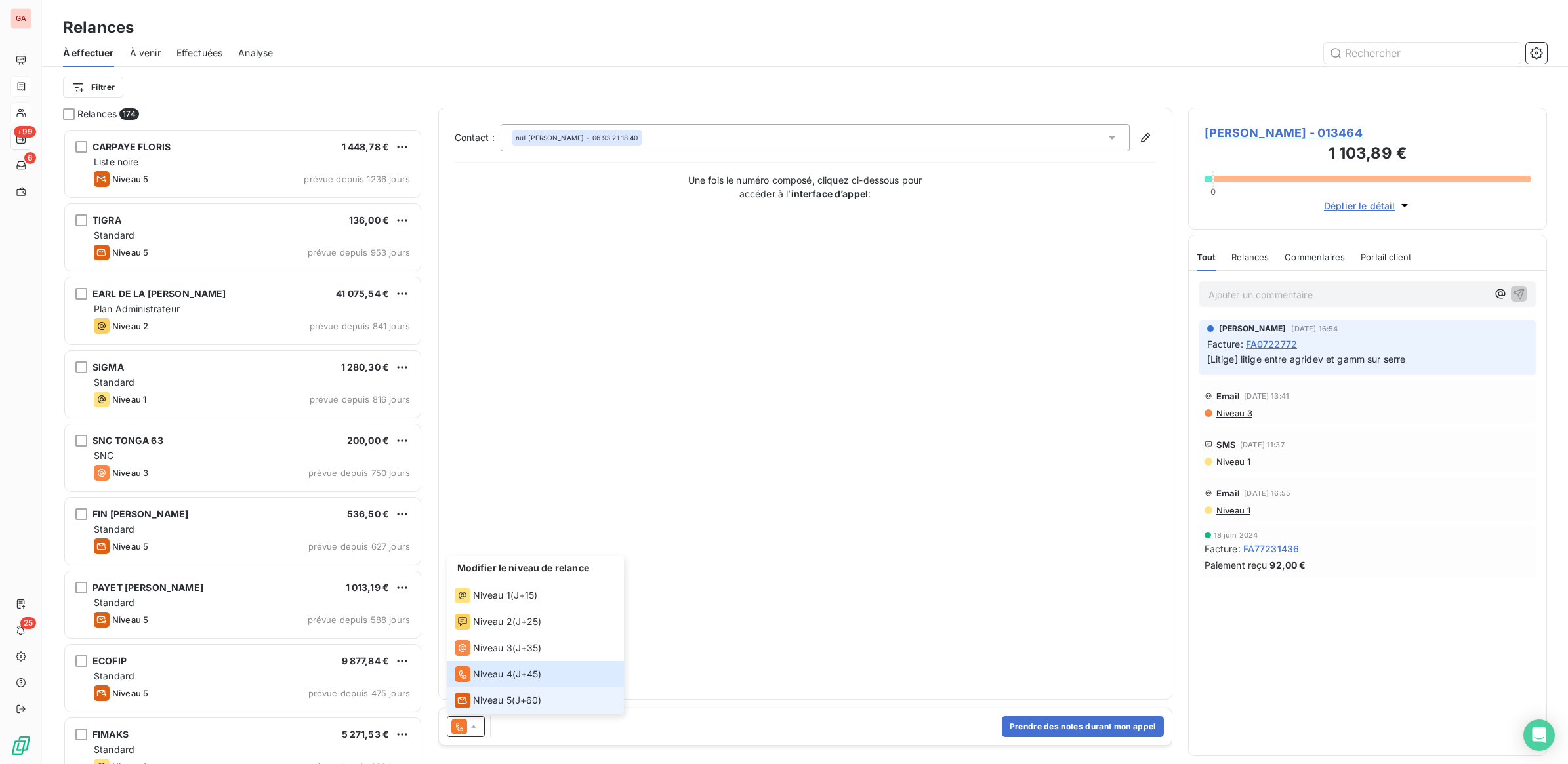
click at [486, 702] on span "Niveau 5" at bounding box center [492, 700] width 39 height 13
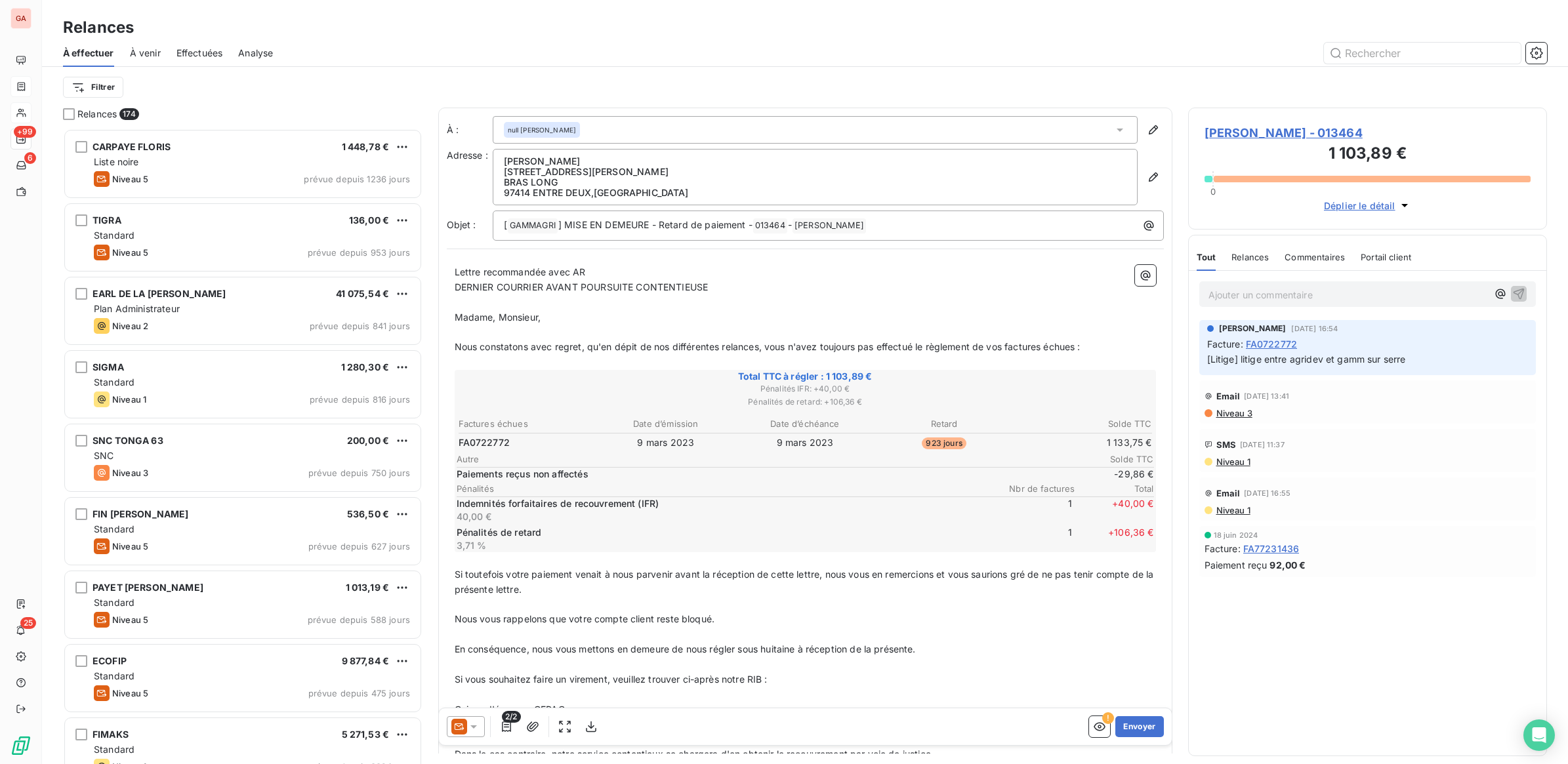
click at [604, 734] on div "2/2 ! Envoyer" at bounding box center [805, 727] width 733 height 37
click at [595, 732] on icon "button" at bounding box center [591, 727] width 13 height 13
click at [1134, 732] on button "Envoyer" at bounding box center [1139, 726] width 48 height 21
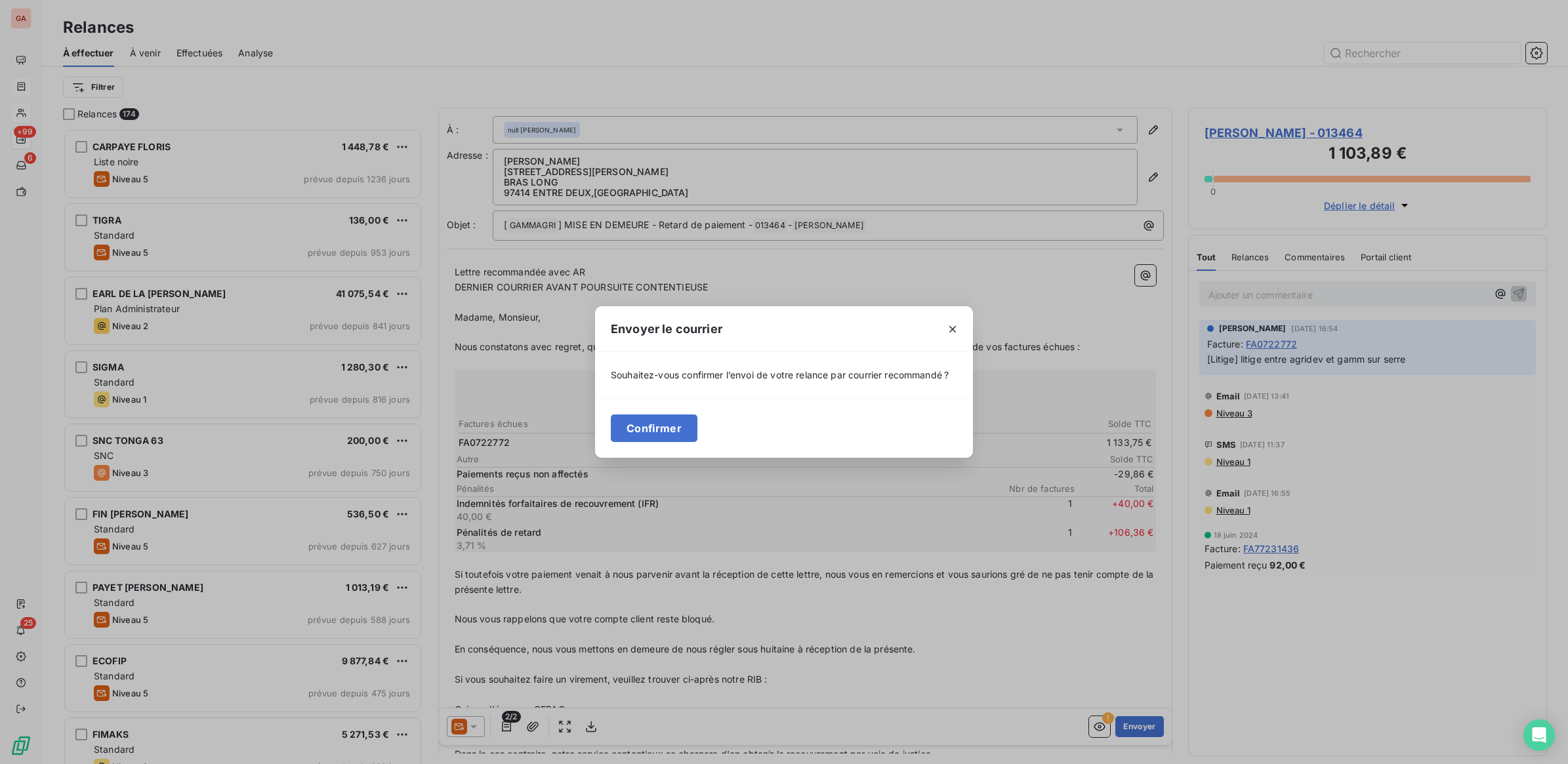
drag, startPoint x: 684, startPoint y: 435, endPoint x: 872, endPoint y: 431, distance: 188.0
click at [693, 433] on button "Confirmer" at bounding box center [654, 429] width 87 height 28
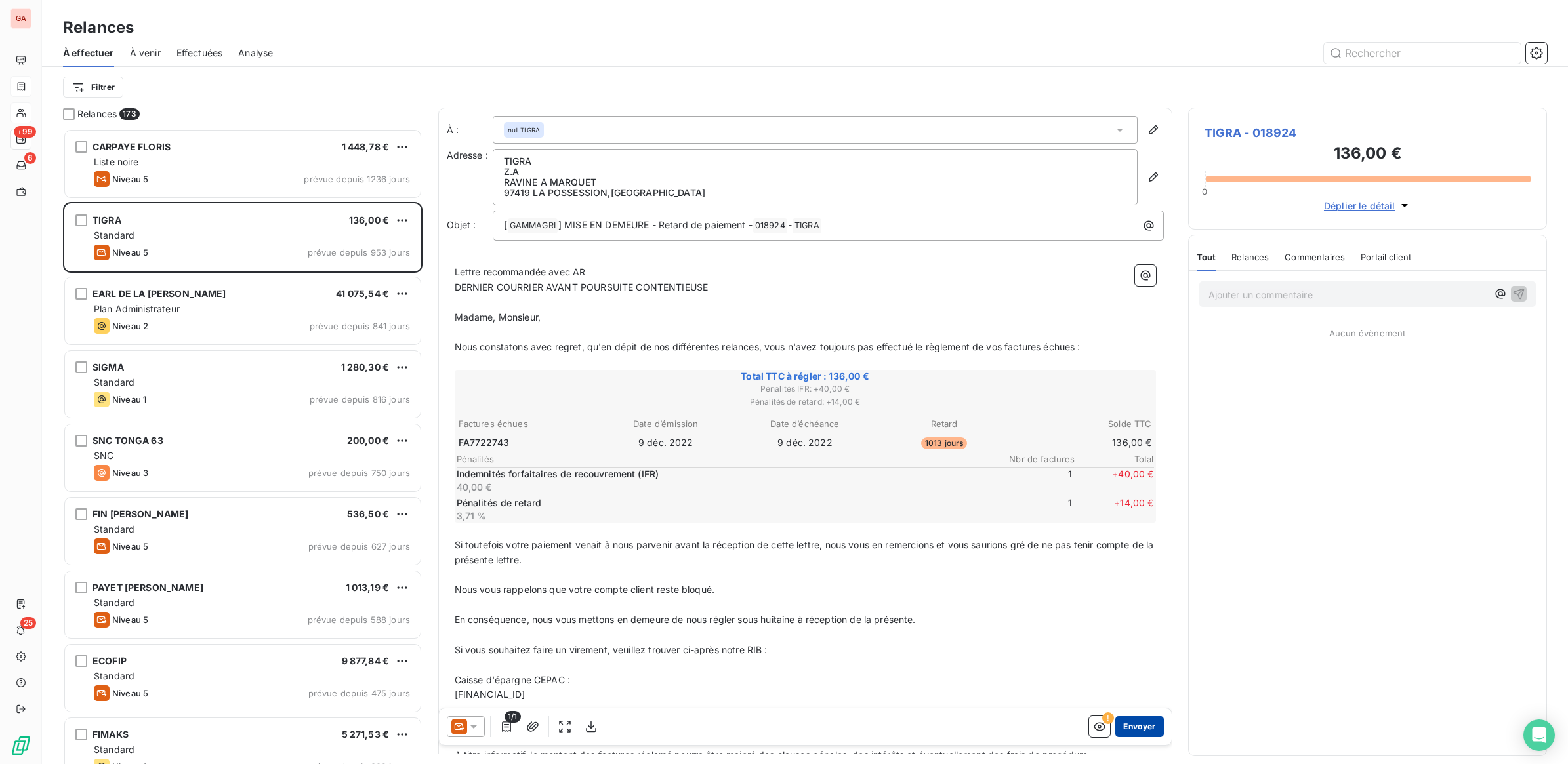
click at [1117, 719] on button "Envoyer" at bounding box center [1139, 726] width 48 height 21
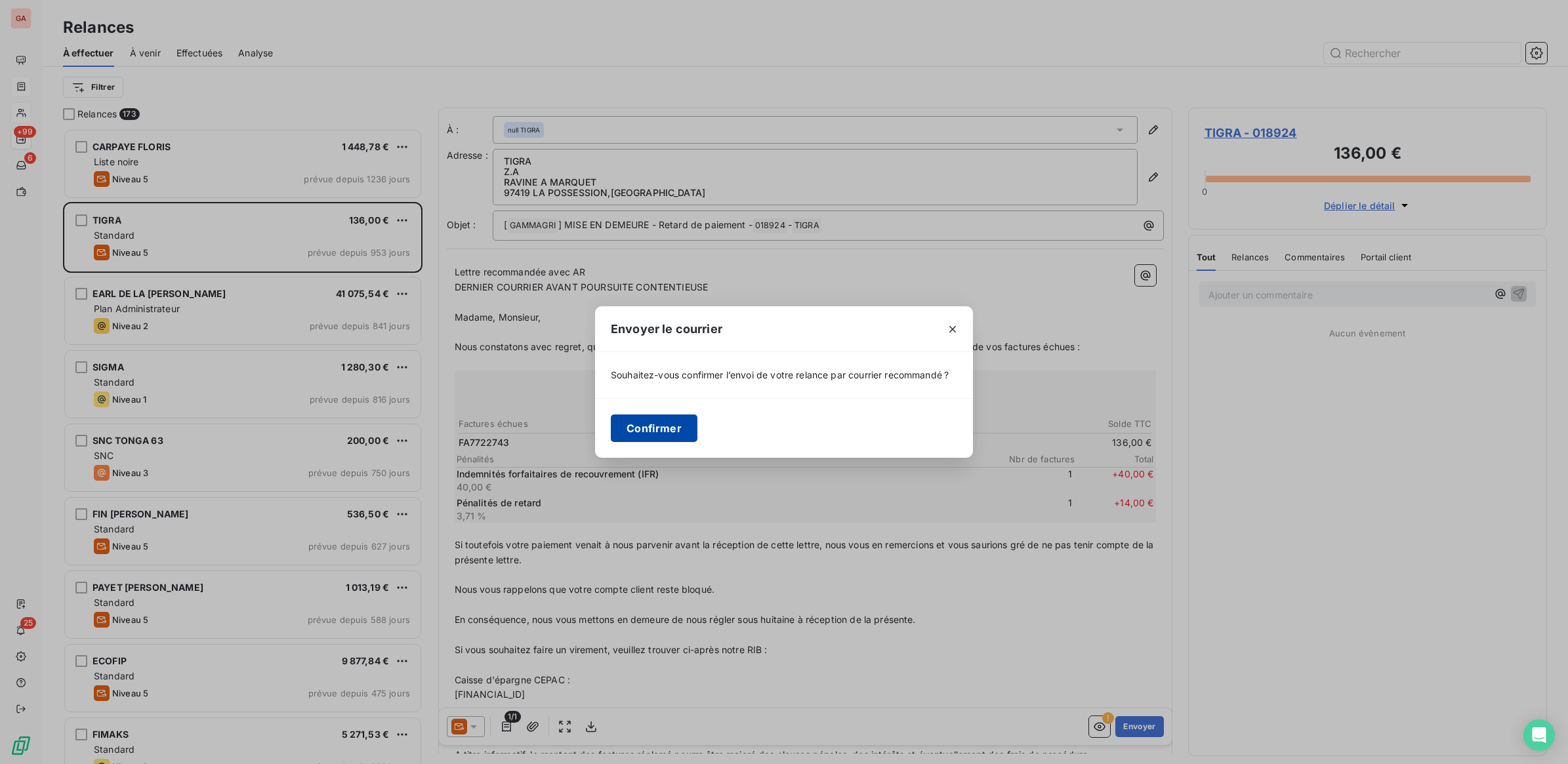
click at [656, 433] on button "Confirmer" at bounding box center [654, 429] width 87 height 28
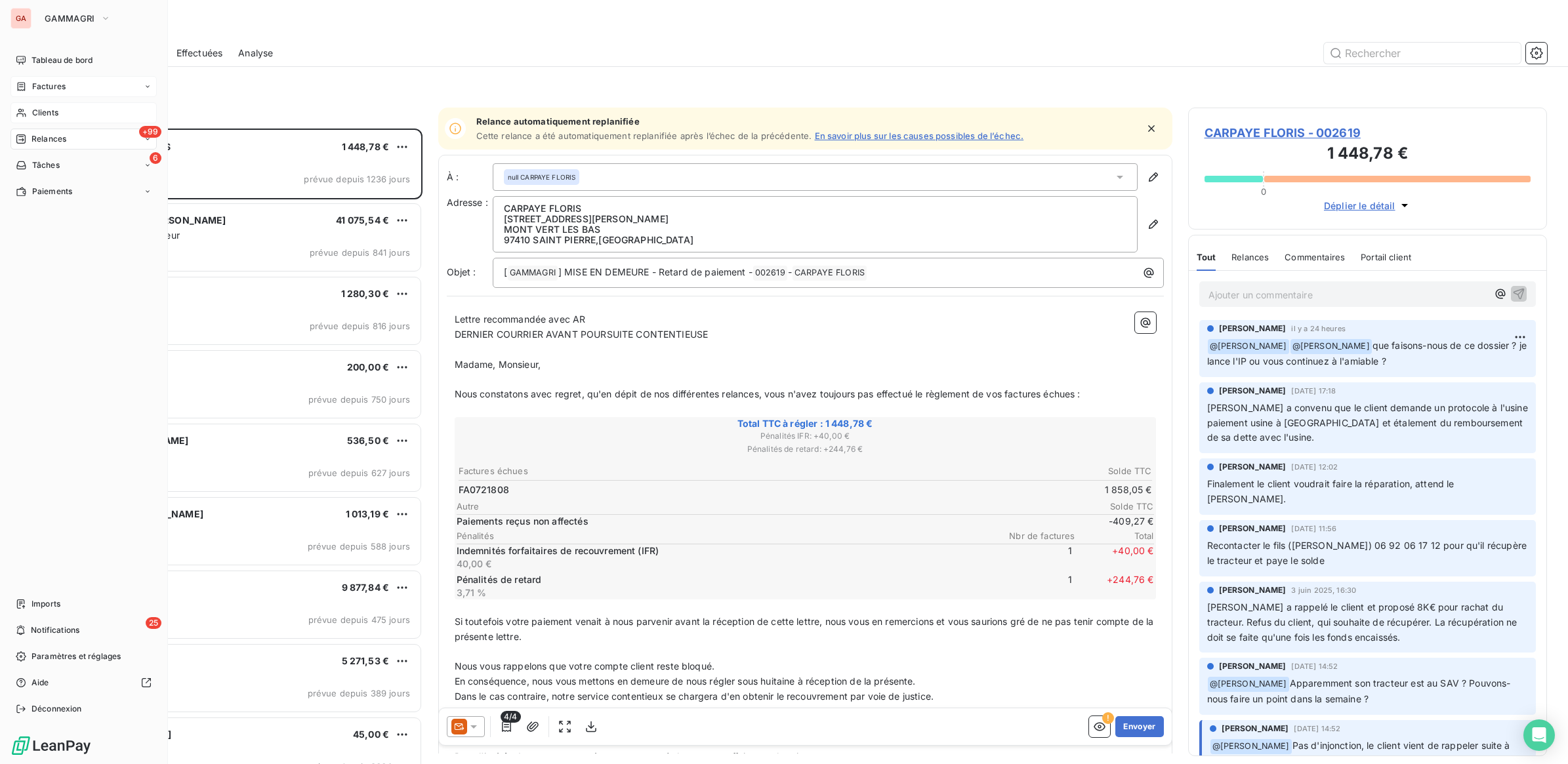
click at [48, 118] on span "Clients" at bounding box center [45, 113] width 26 height 12
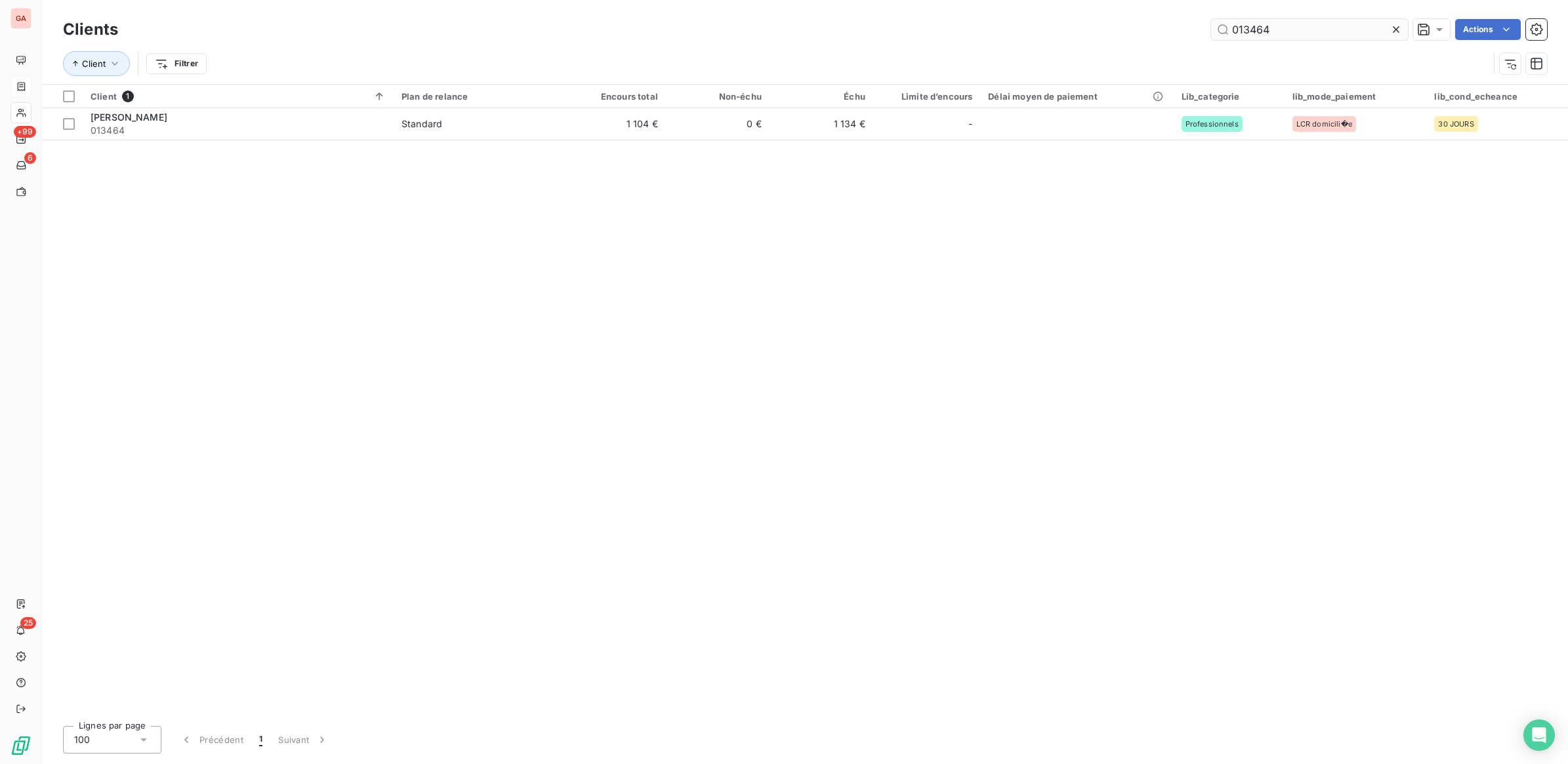
click at [1274, 37] on input "013464" at bounding box center [1309, 30] width 197 height 21
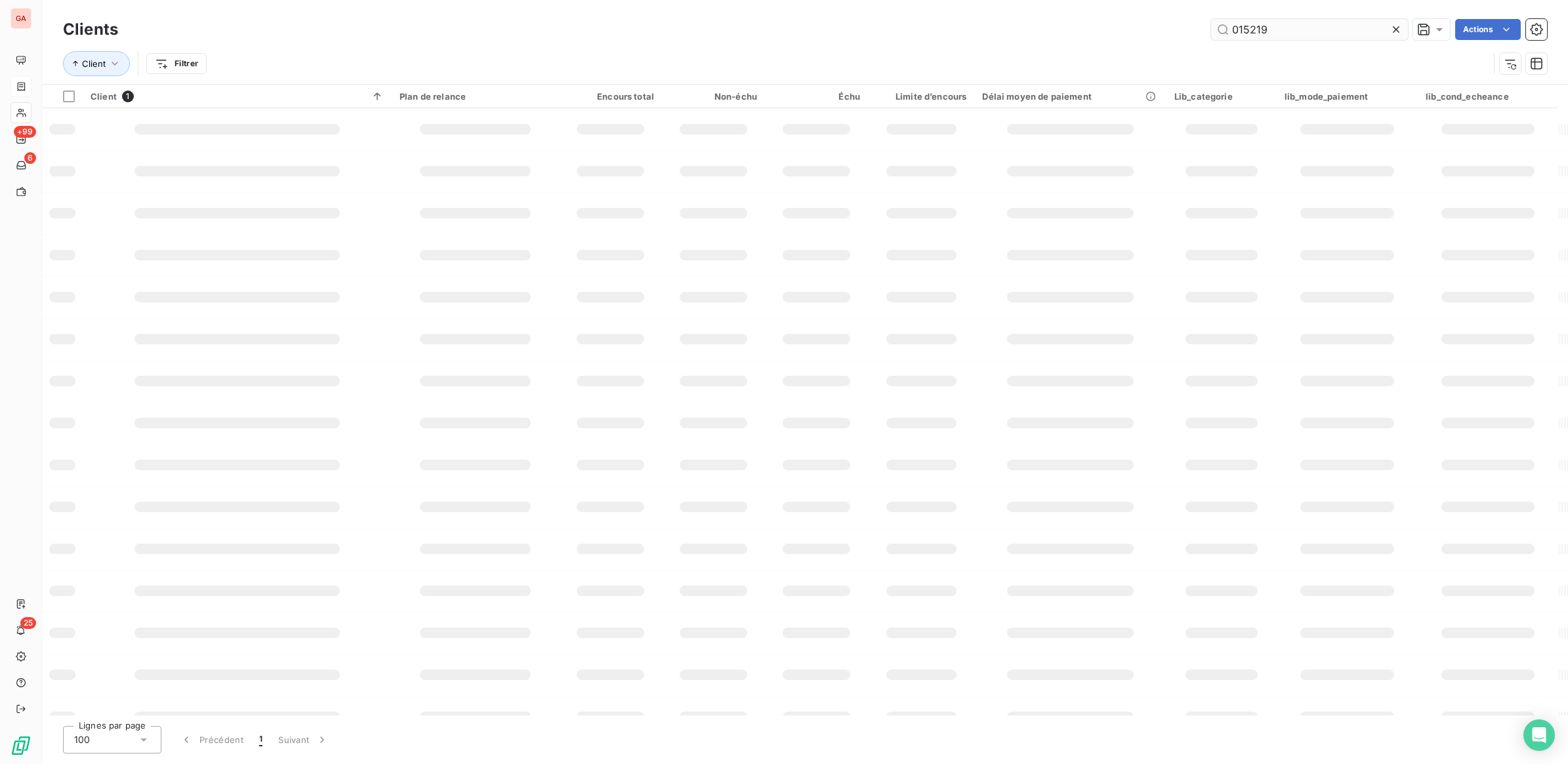
type input "015219"
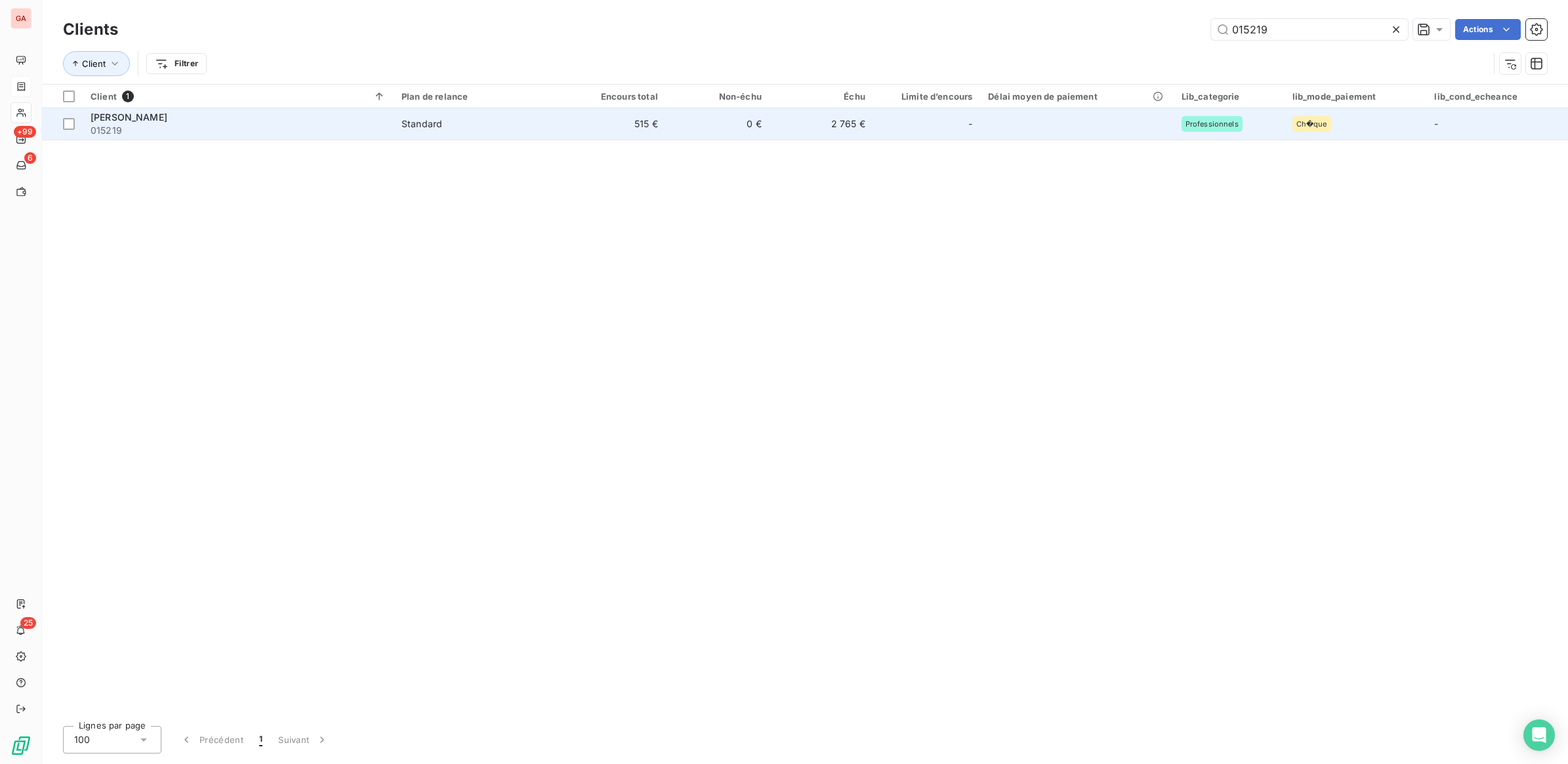
click at [394, 116] on td "[PERSON_NAME] 015219" at bounding box center [237, 124] width 311 height 31
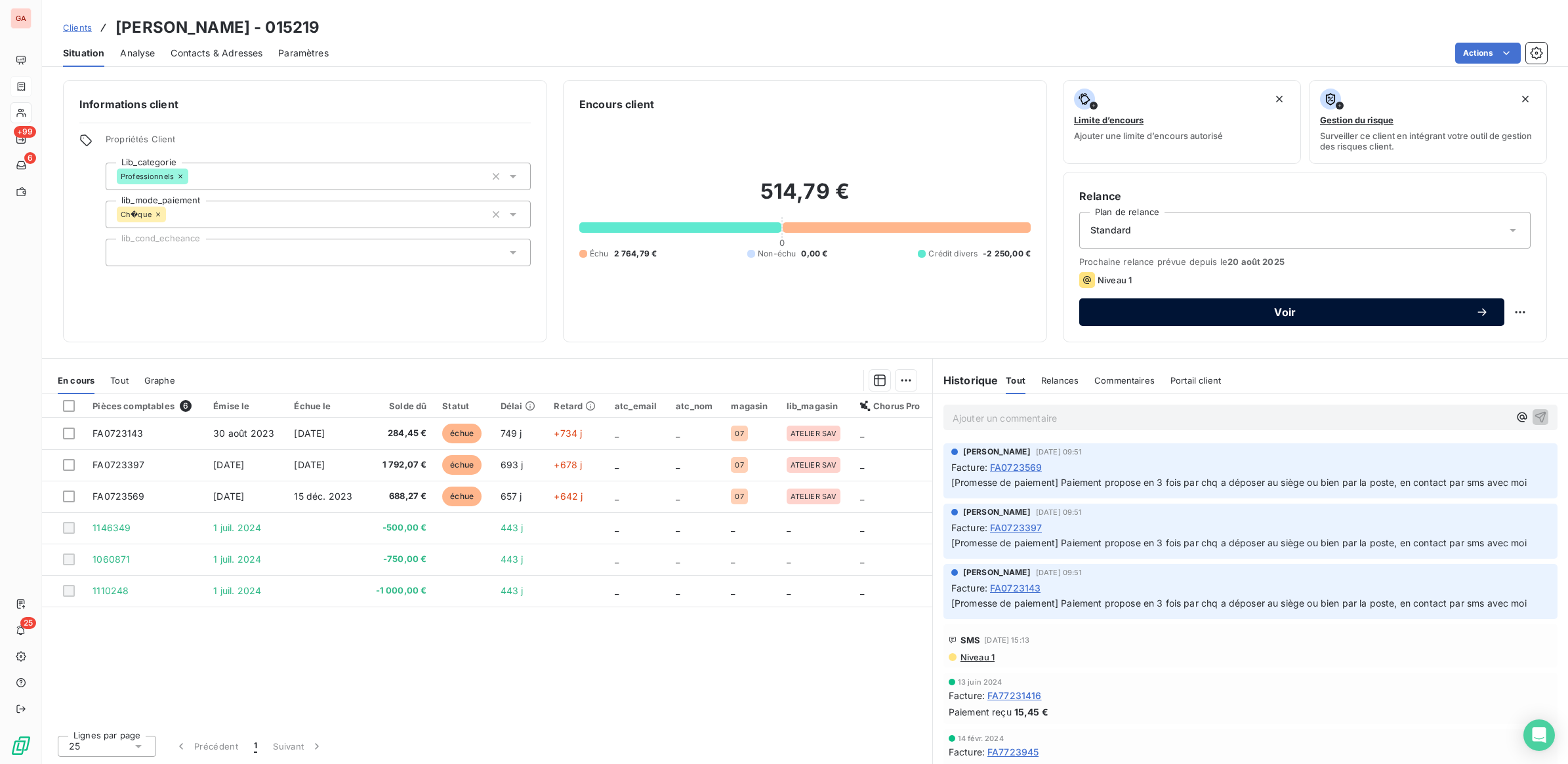
click at [1361, 304] on button "Voir" at bounding box center [1292, 312] width 425 height 28
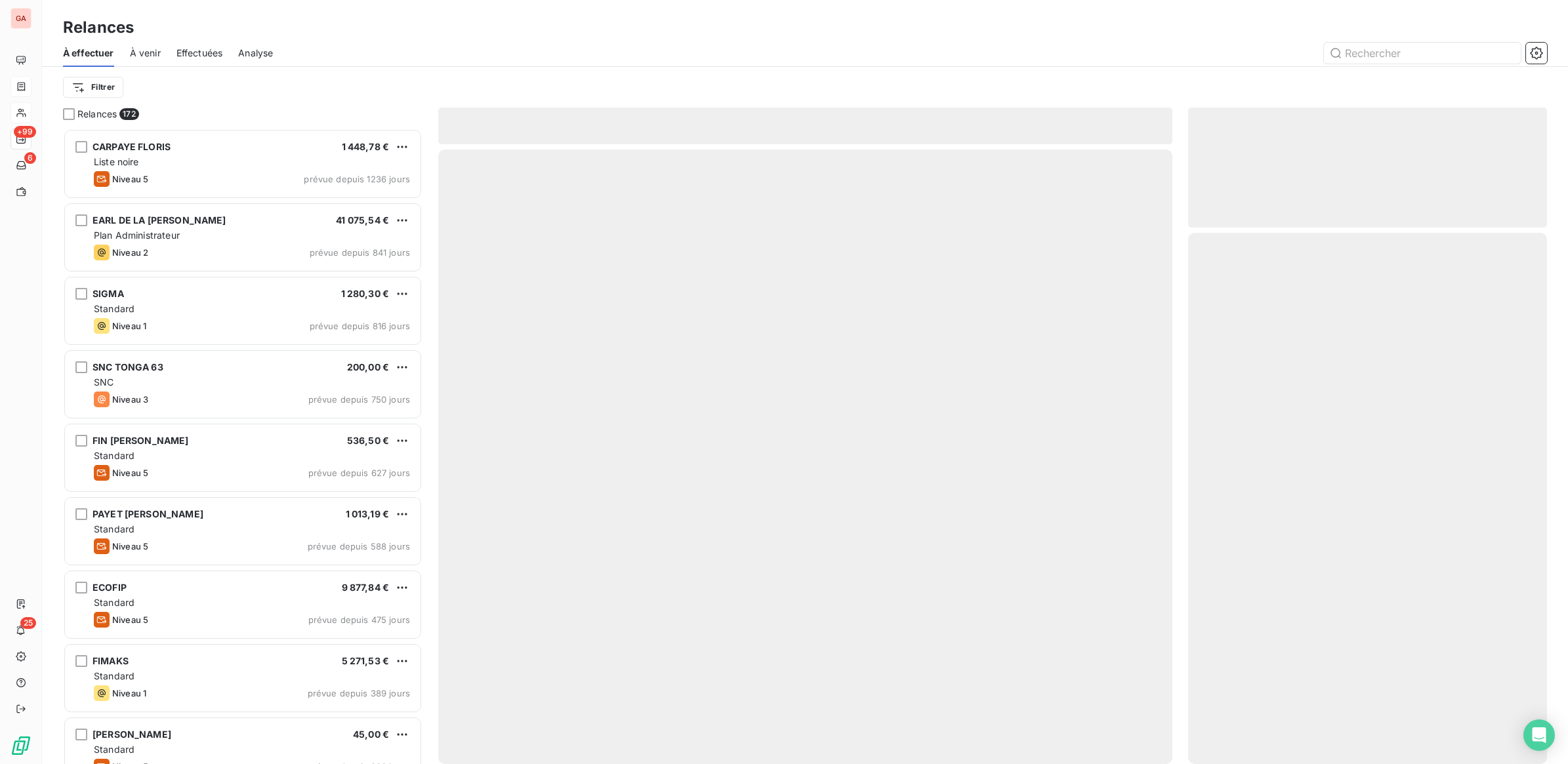
scroll to position [624, 346]
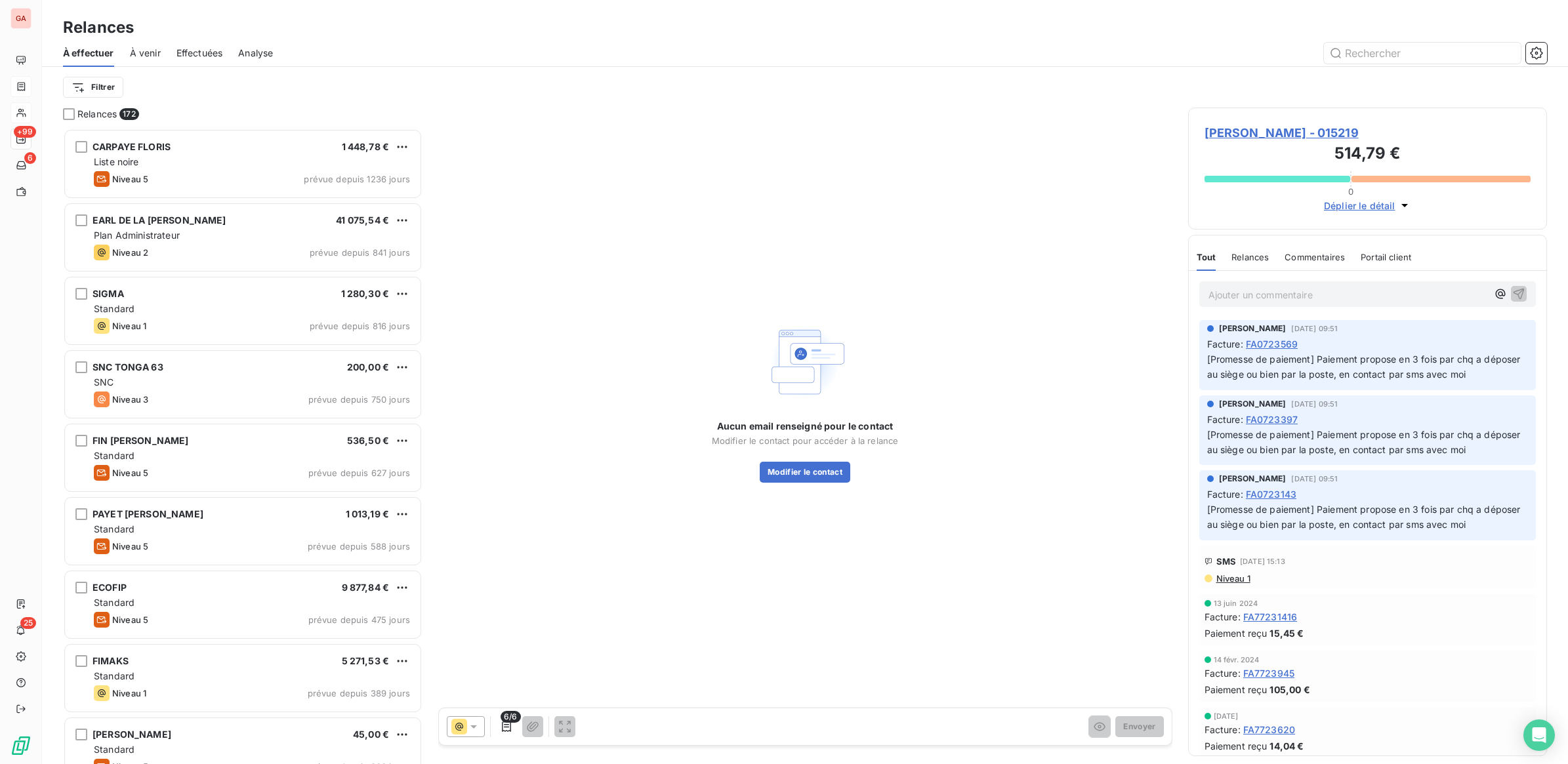
click at [478, 722] on icon at bounding box center [473, 727] width 13 height 13
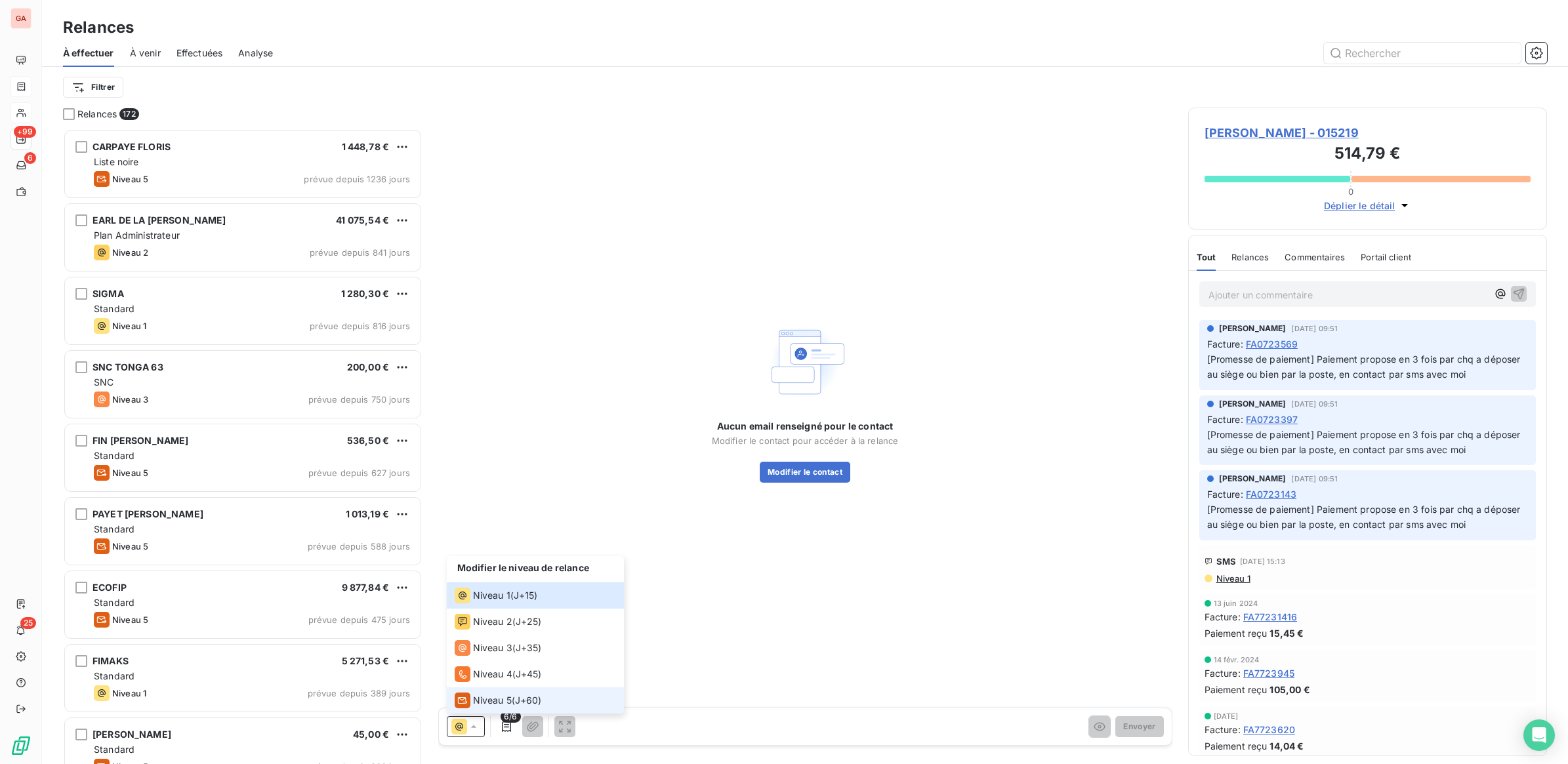
click at [491, 700] on span "Niveau 5" at bounding box center [492, 700] width 39 height 13
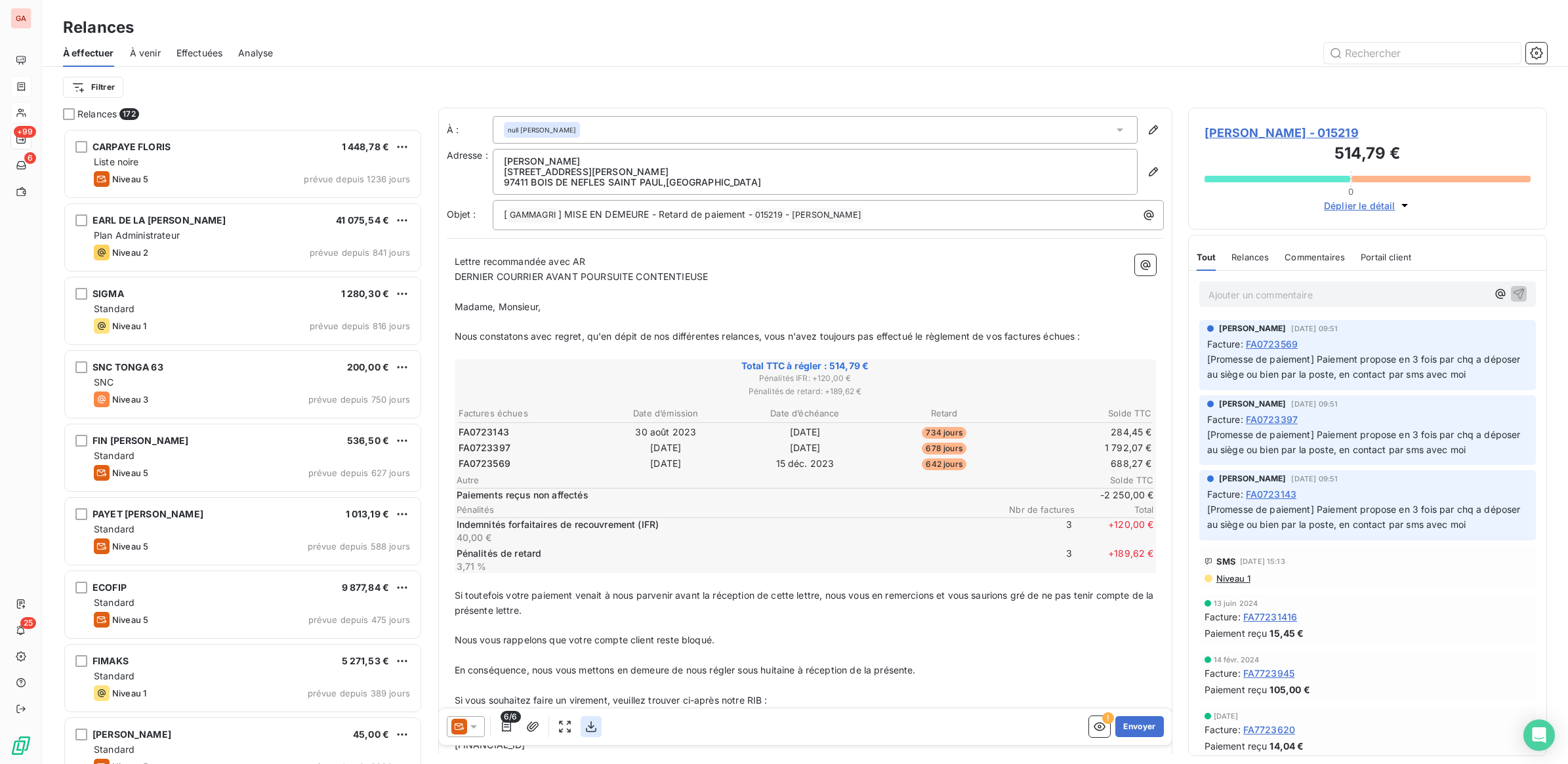
click at [598, 727] on button "button" at bounding box center [590, 726] width 21 height 21
click at [1130, 729] on button "Envoyer" at bounding box center [1139, 726] width 48 height 21
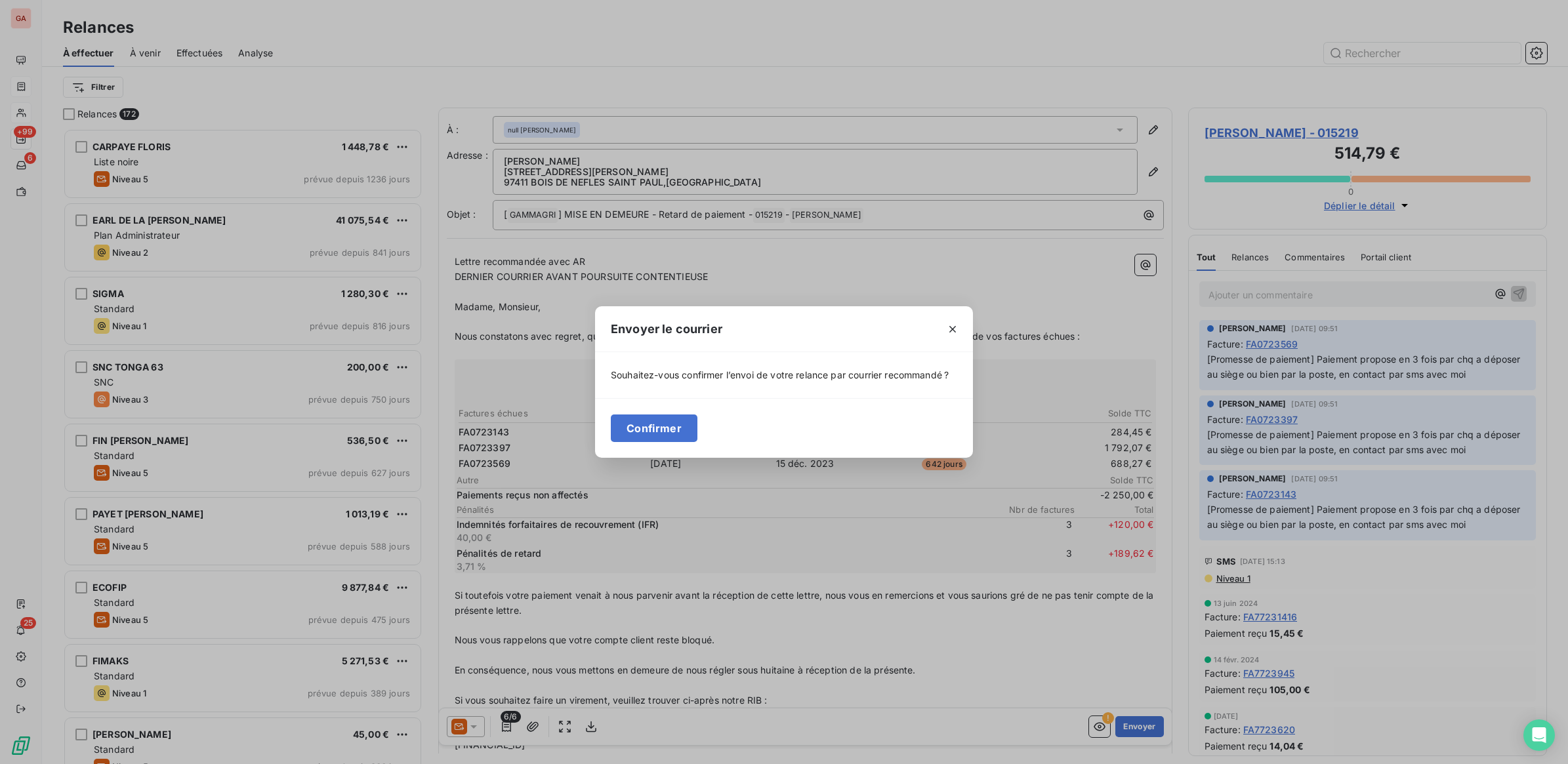
drag, startPoint x: 637, startPoint y: 431, endPoint x: 715, endPoint y: 438, distance: 78.3
click at [640, 431] on button "Confirmer" at bounding box center [654, 429] width 87 height 28
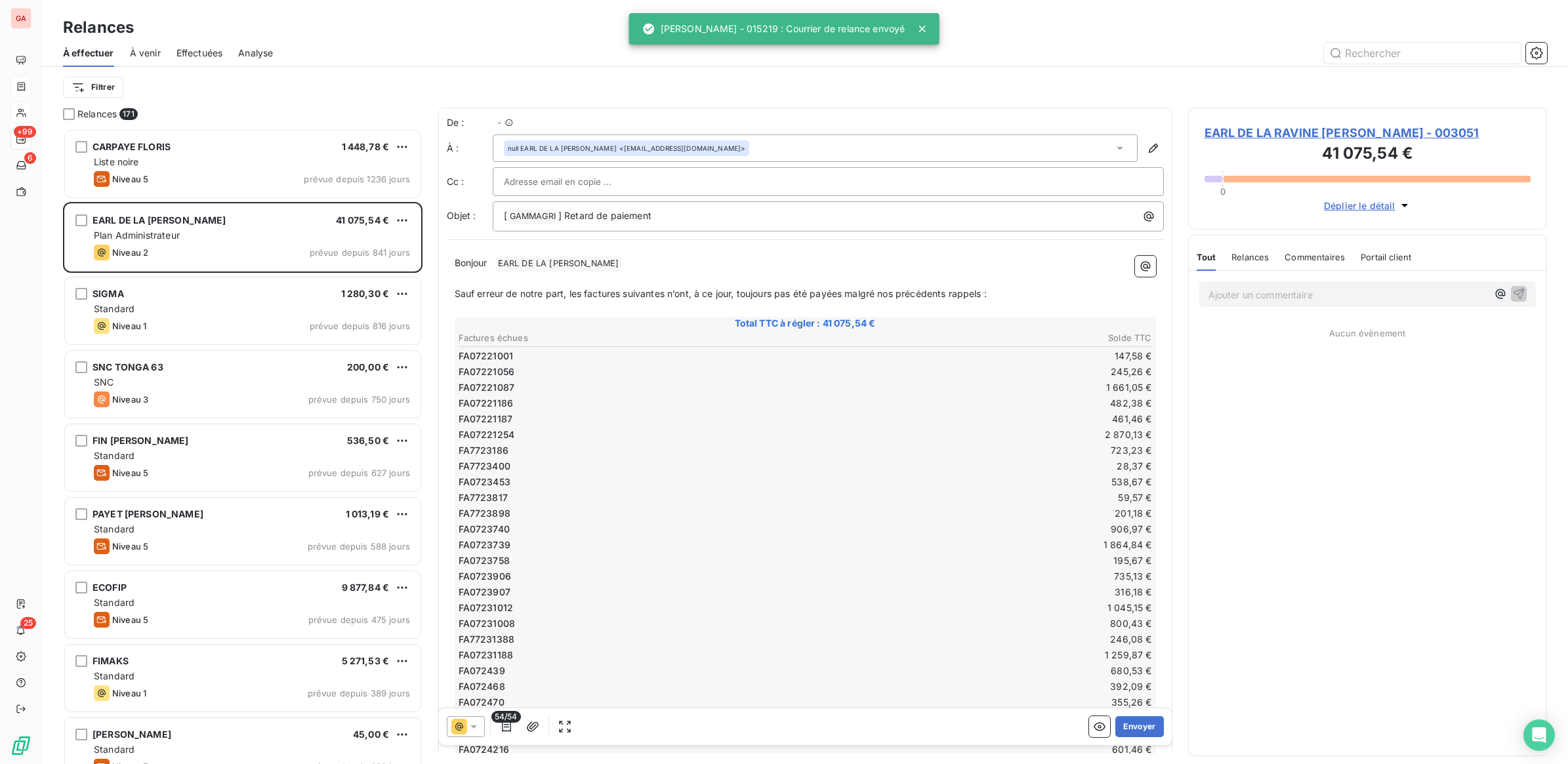
scroll to position [624, 346]
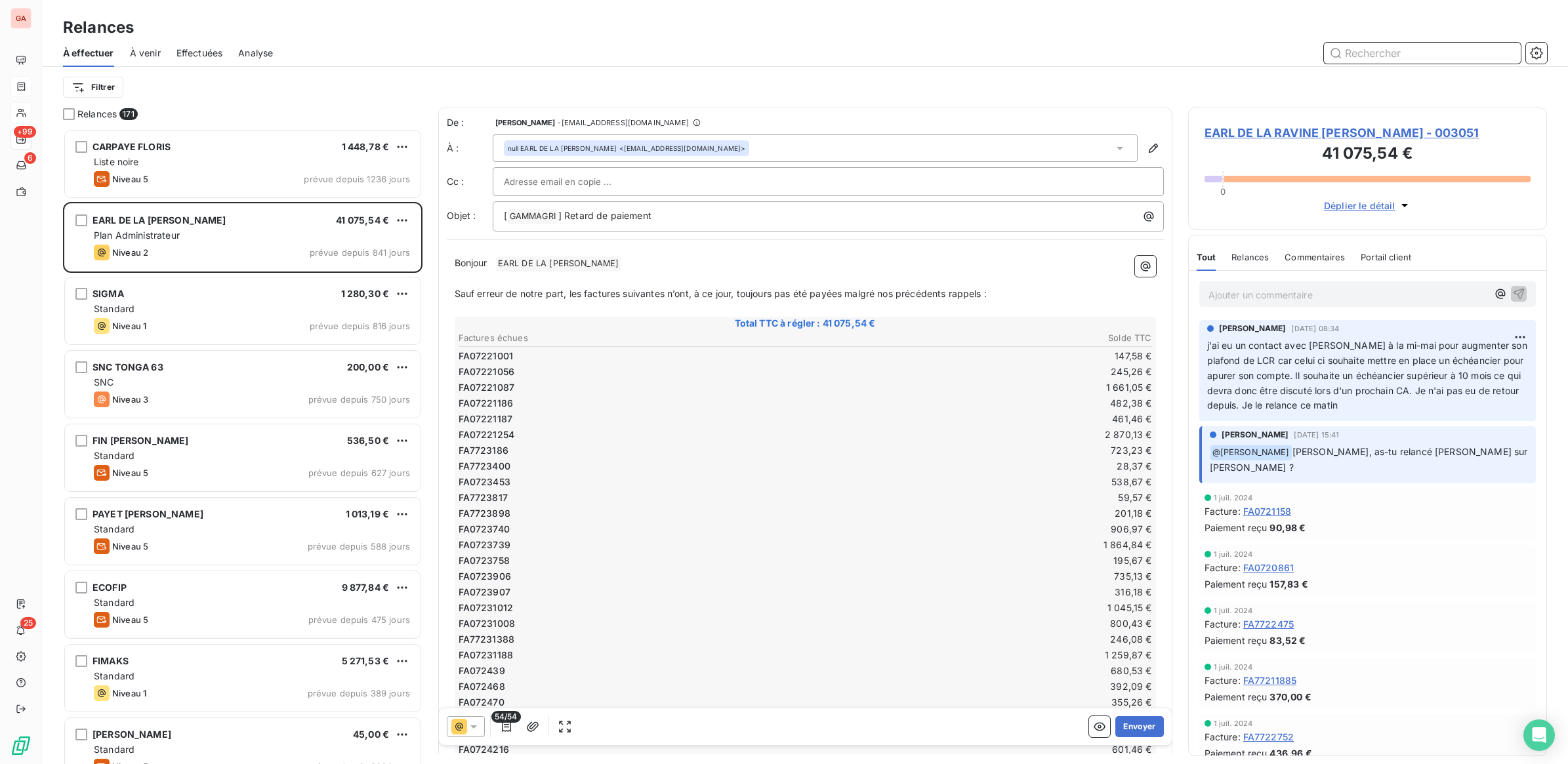
click at [1389, 51] on input "text" at bounding box center [1422, 53] width 197 height 21
type input "015446"
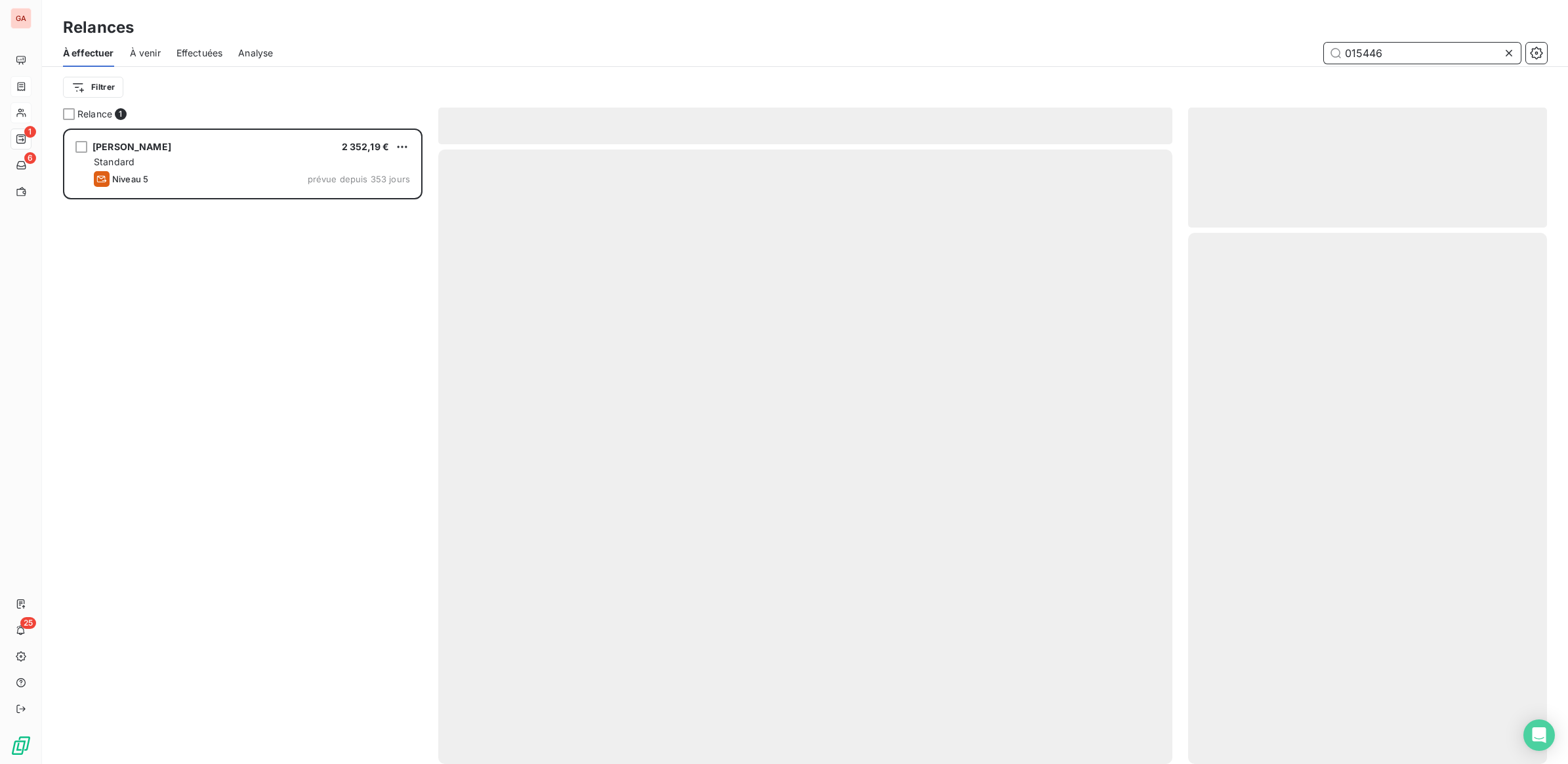
scroll to position [624, 346]
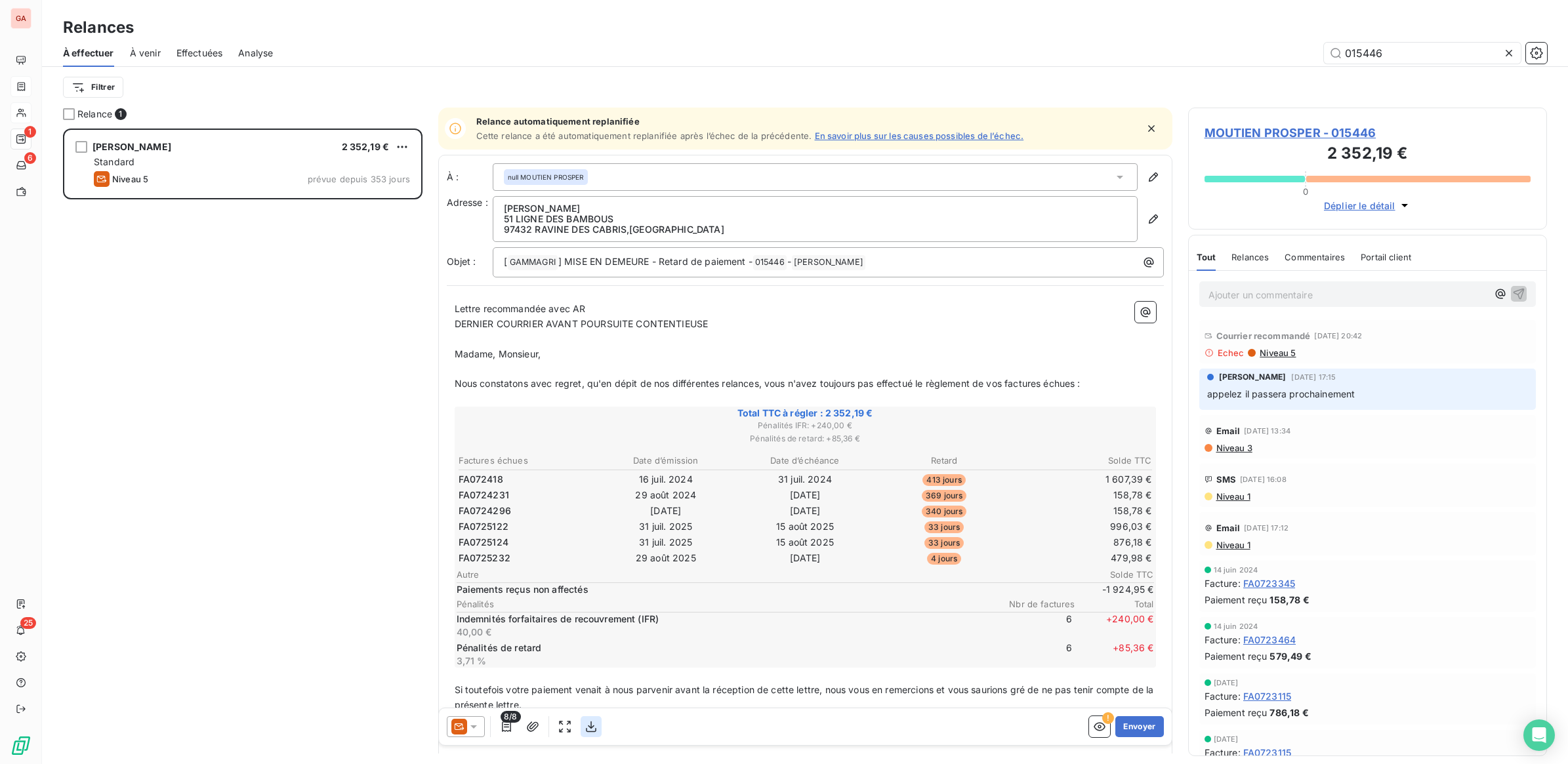
click at [587, 733] on icon "button" at bounding box center [591, 727] width 13 height 13
click at [1115, 729] on button "Envoyer" at bounding box center [1139, 726] width 48 height 21
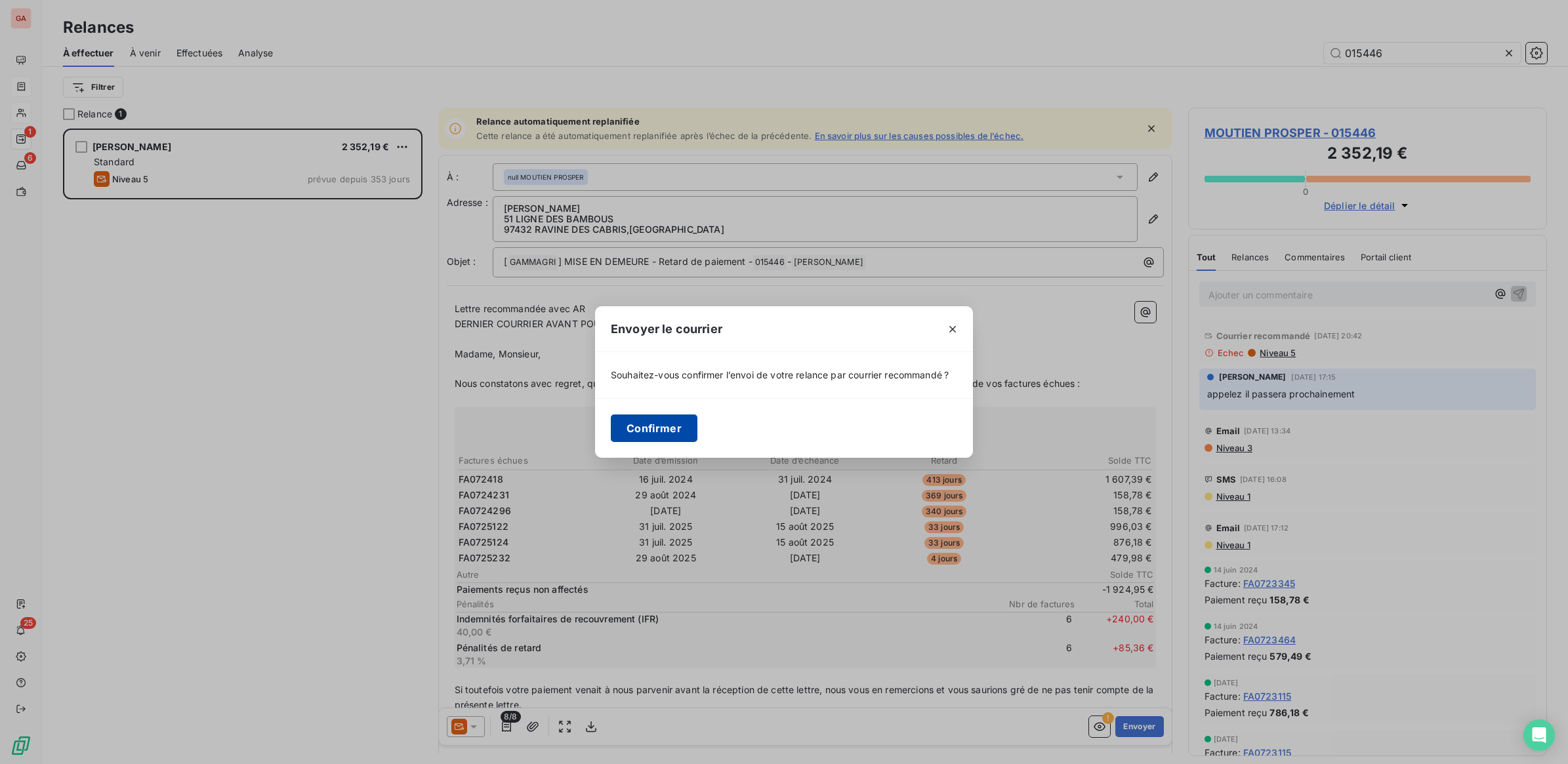
click at [671, 441] on button "Confirmer" at bounding box center [654, 429] width 87 height 28
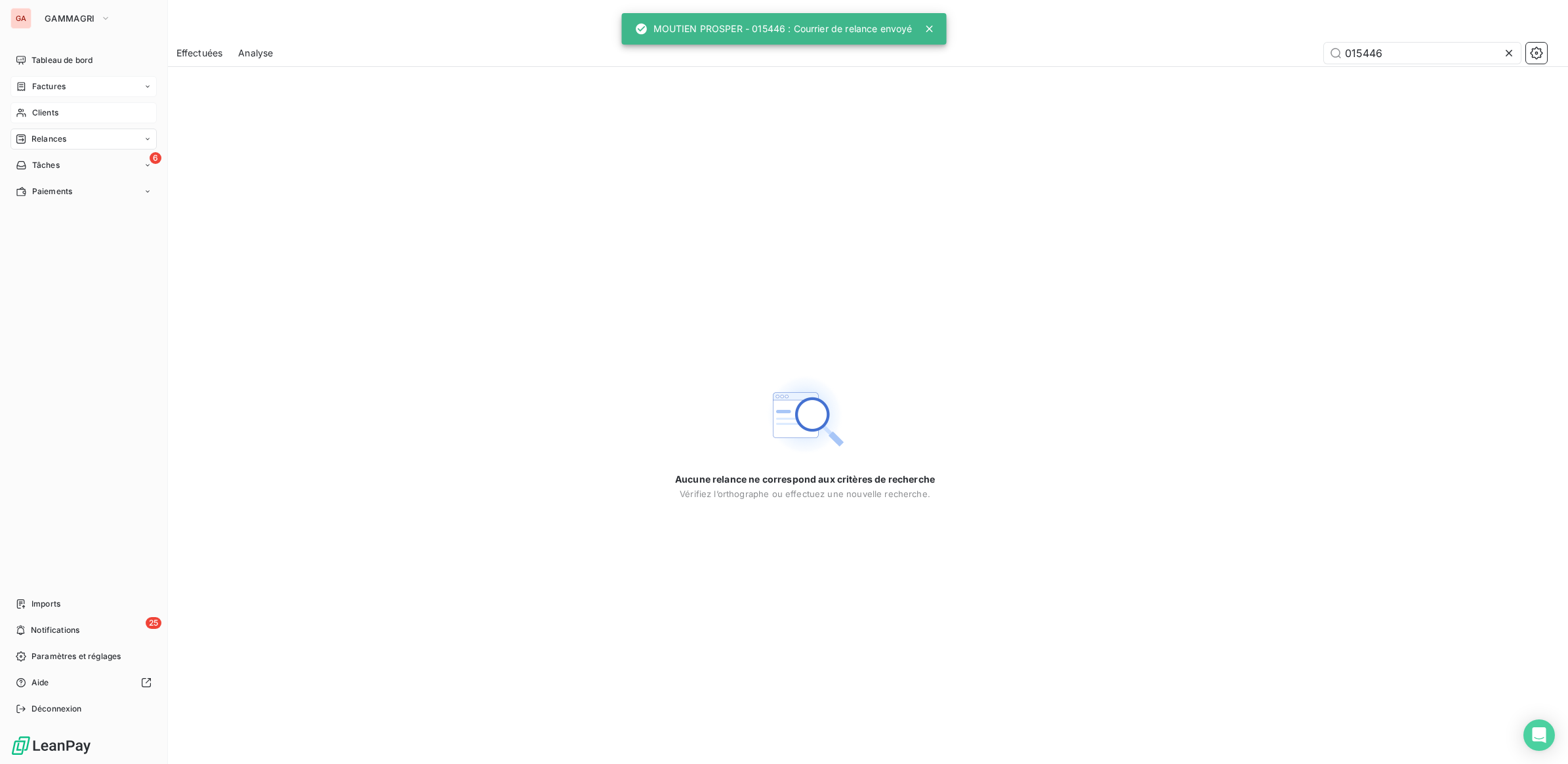
click at [28, 110] on div "Clients" at bounding box center [83, 113] width 146 height 21
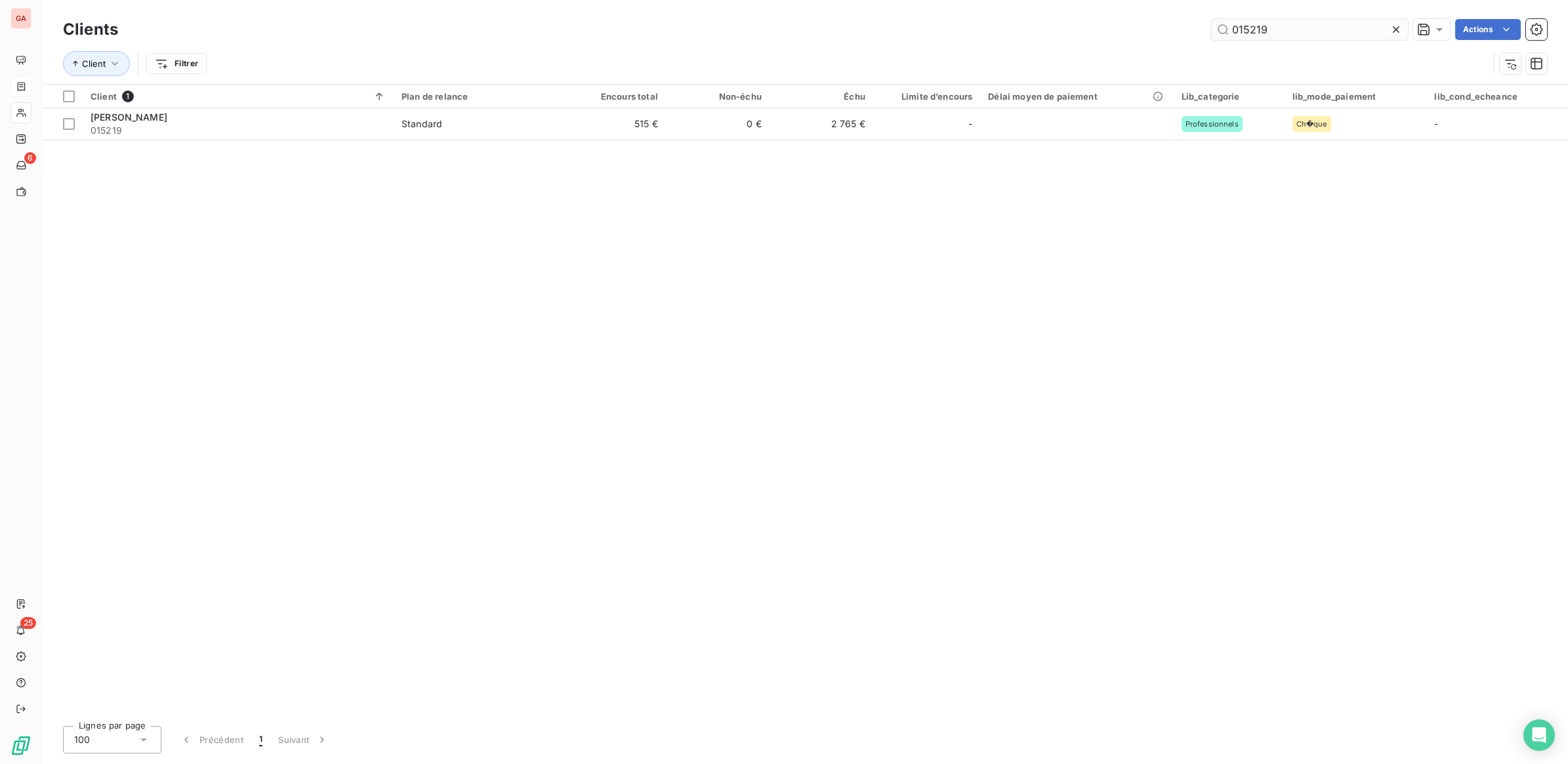
click at [1245, 20] on input "015219" at bounding box center [1309, 30] width 197 height 21
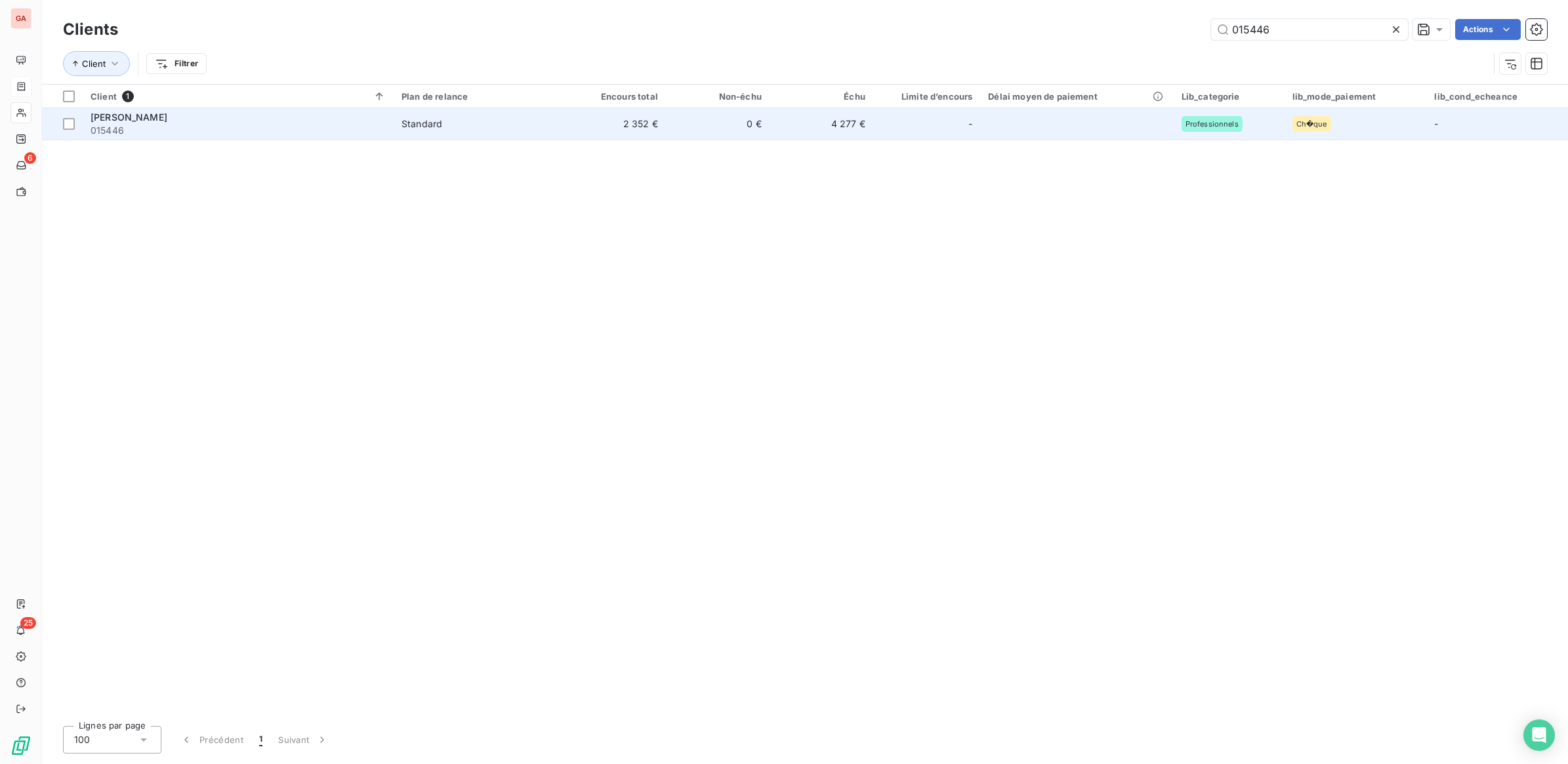
type input "015446"
click at [499, 129] on span "Standard" at bounding box center [477, 124] width 152 height 13
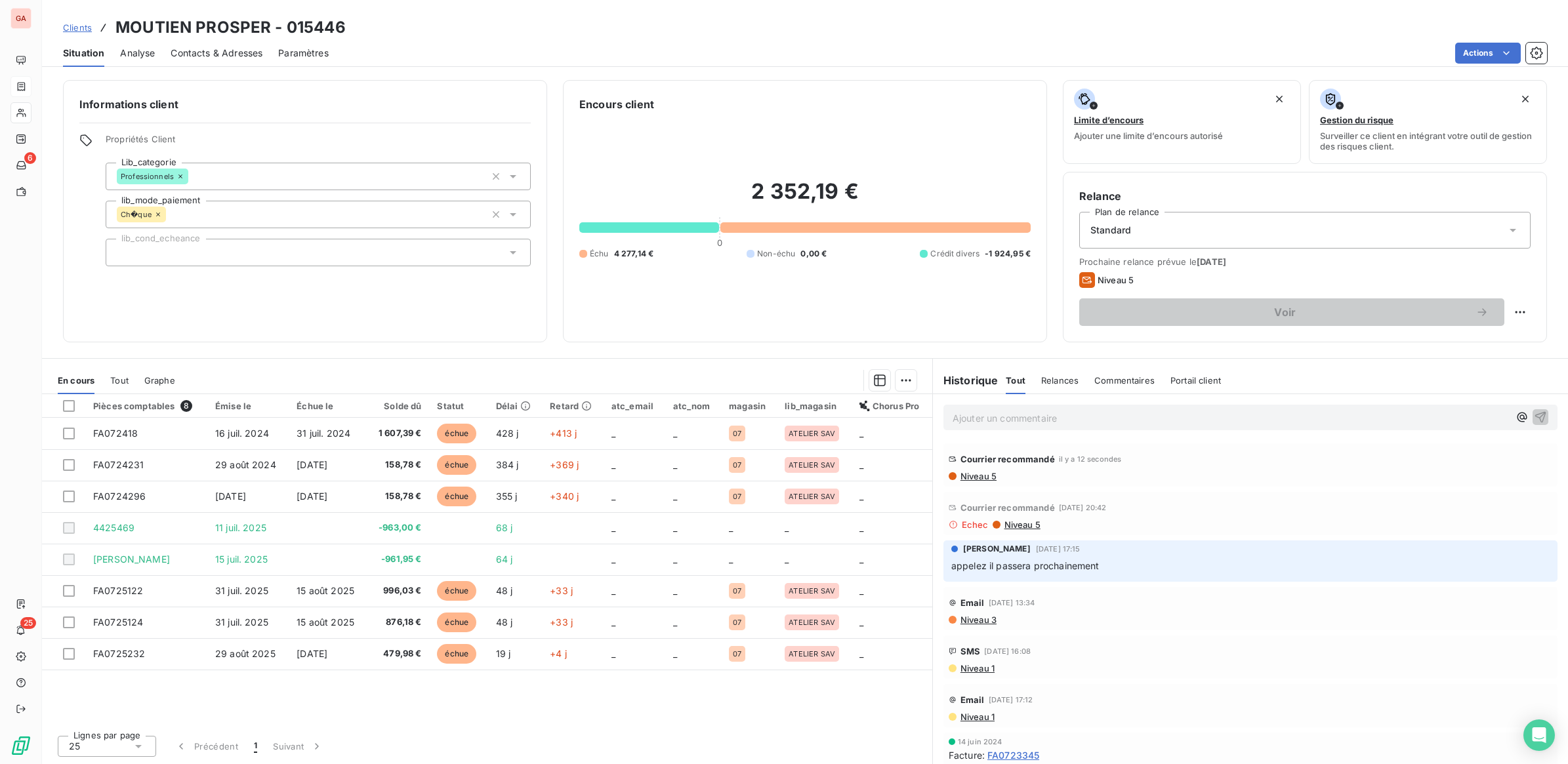
click at [518, 176] on icon at bounding box center [513, 176] width 13 height 13
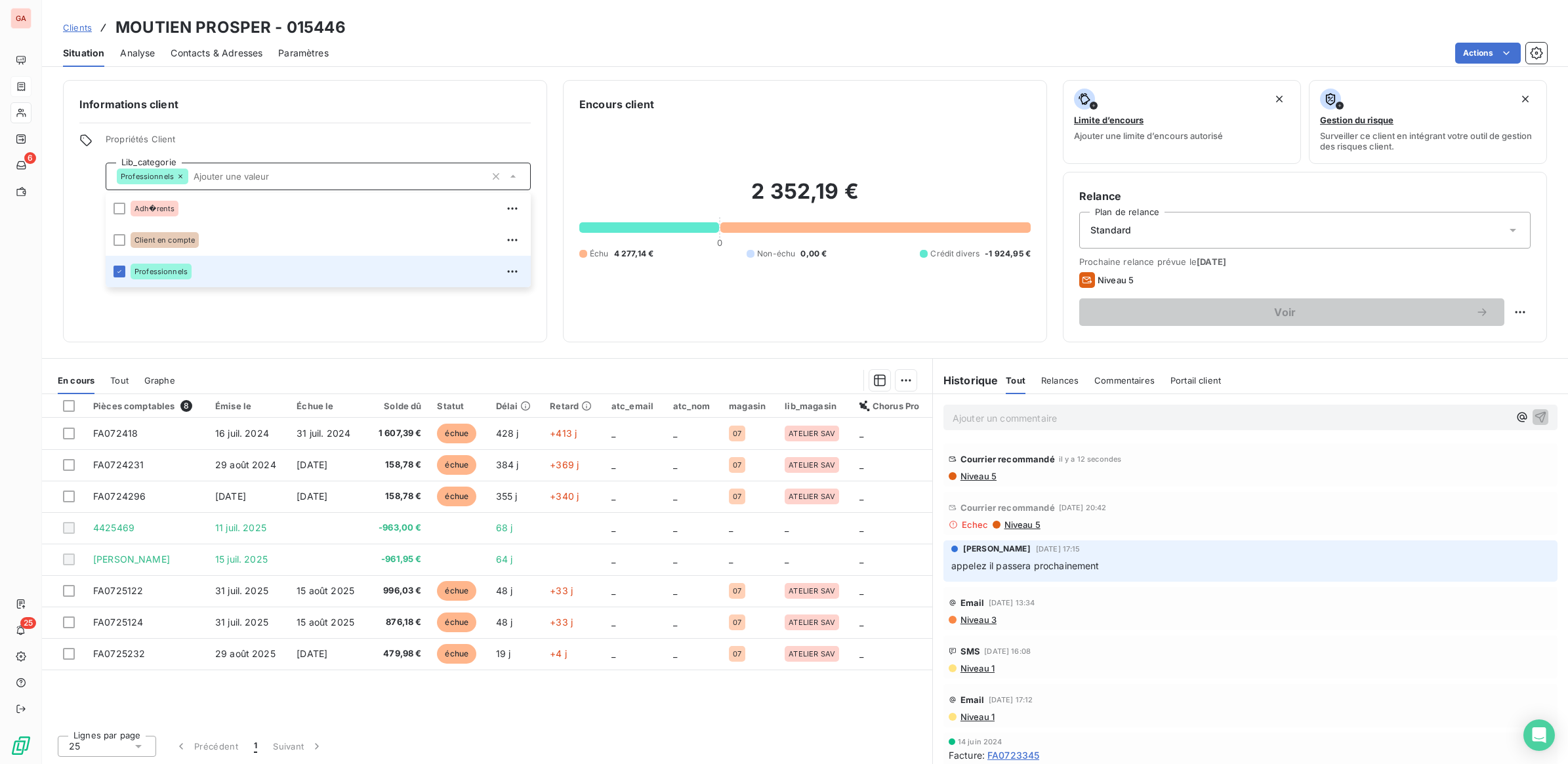
click at [518, 176] on icon at bounding box center [513, 176] width 13 height 13
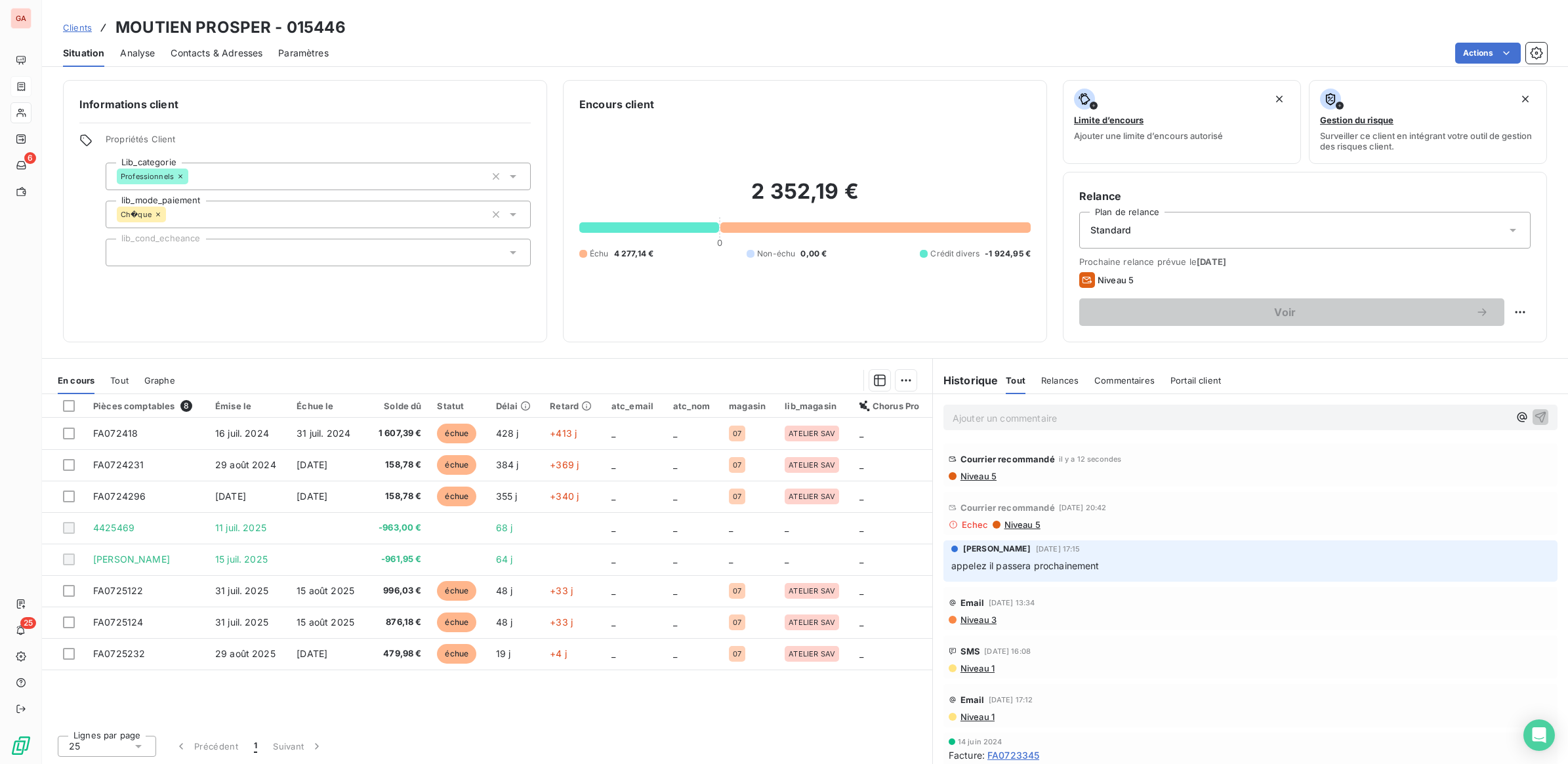
click at [517, 254] on icon at bounding box center [513, 252] width 13 height 13
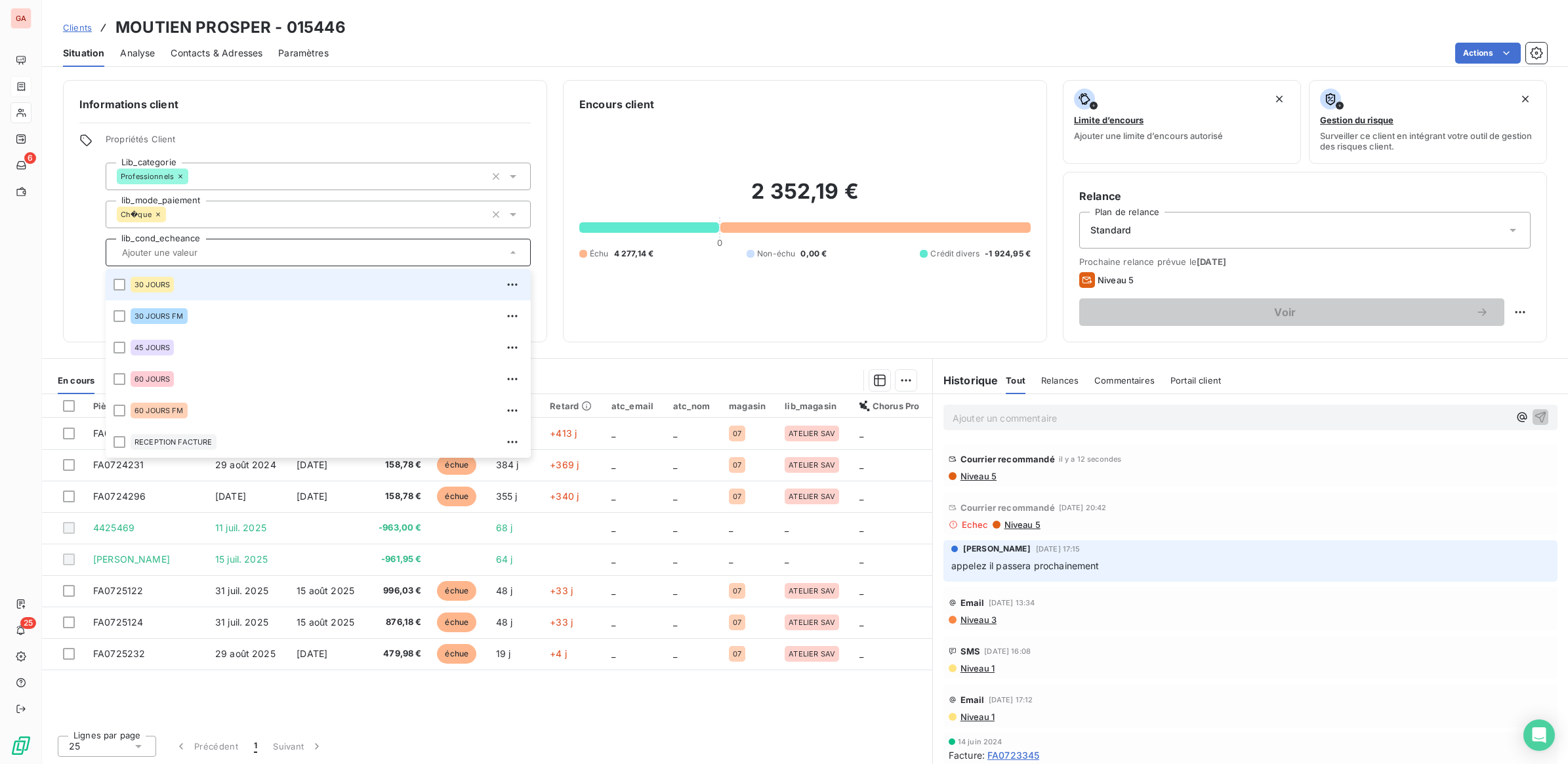
click at [517, 252] on icon at bounding box center [513, 252] width 13 height 13
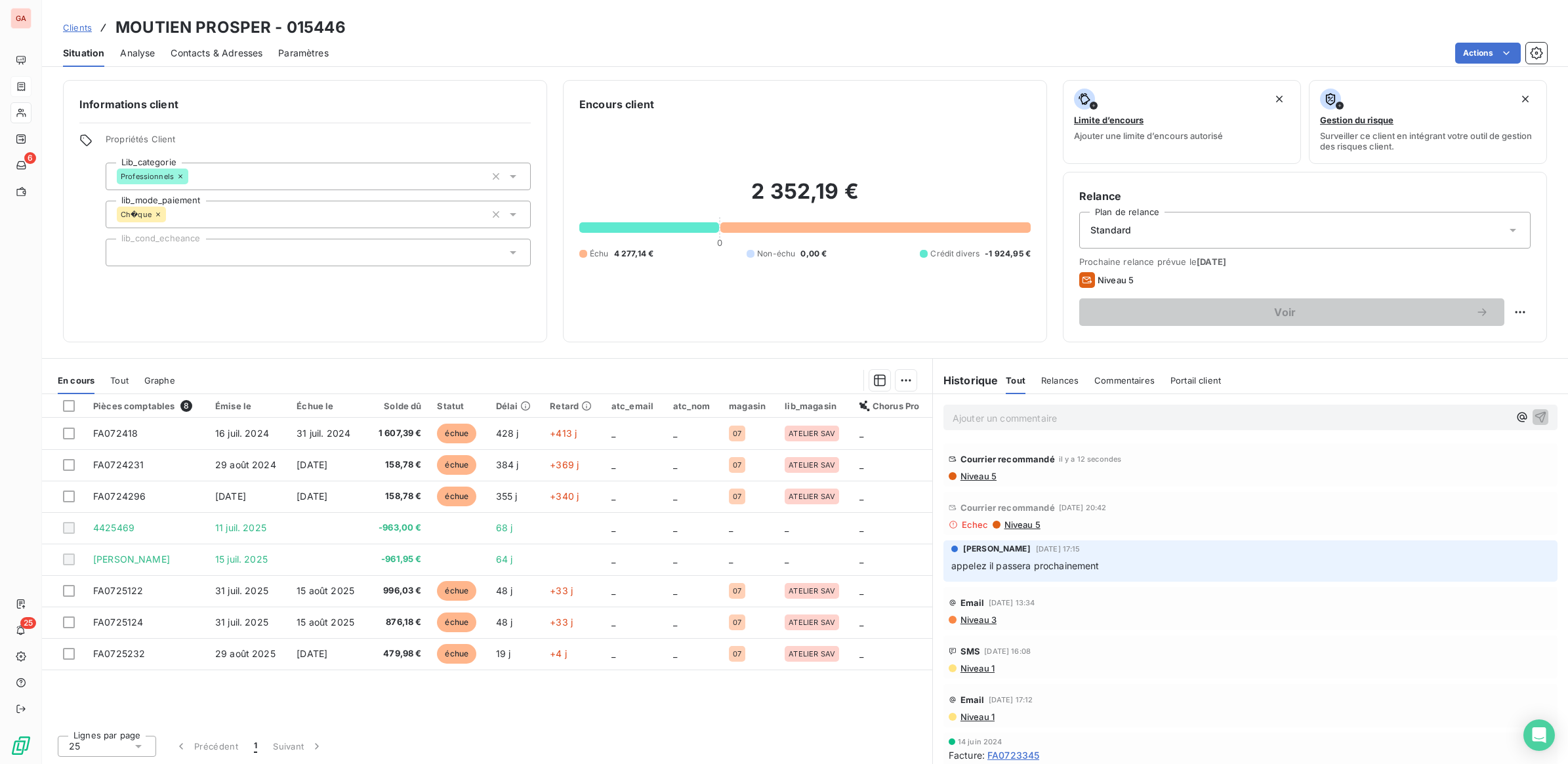
click at [87, 141] on icon at bounding box center [86, 140] width 13 height 13
click at [133, 54] on span "Analyse" at bounding box center [138, 53] width 35 height 13
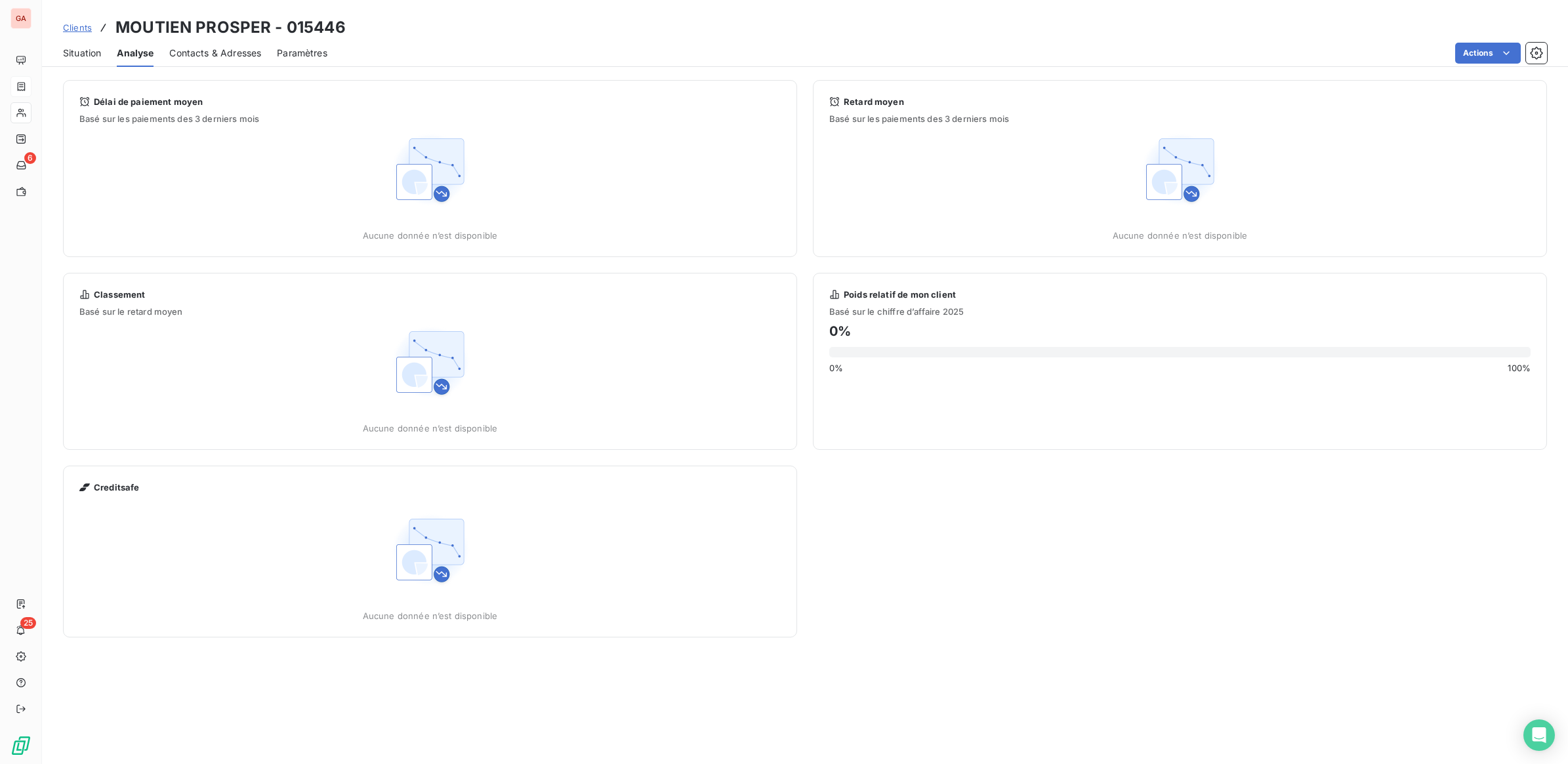
click at [196, 57] on span "Contacts & Adresses" at bounding box center [214, 53] width 91 height 13
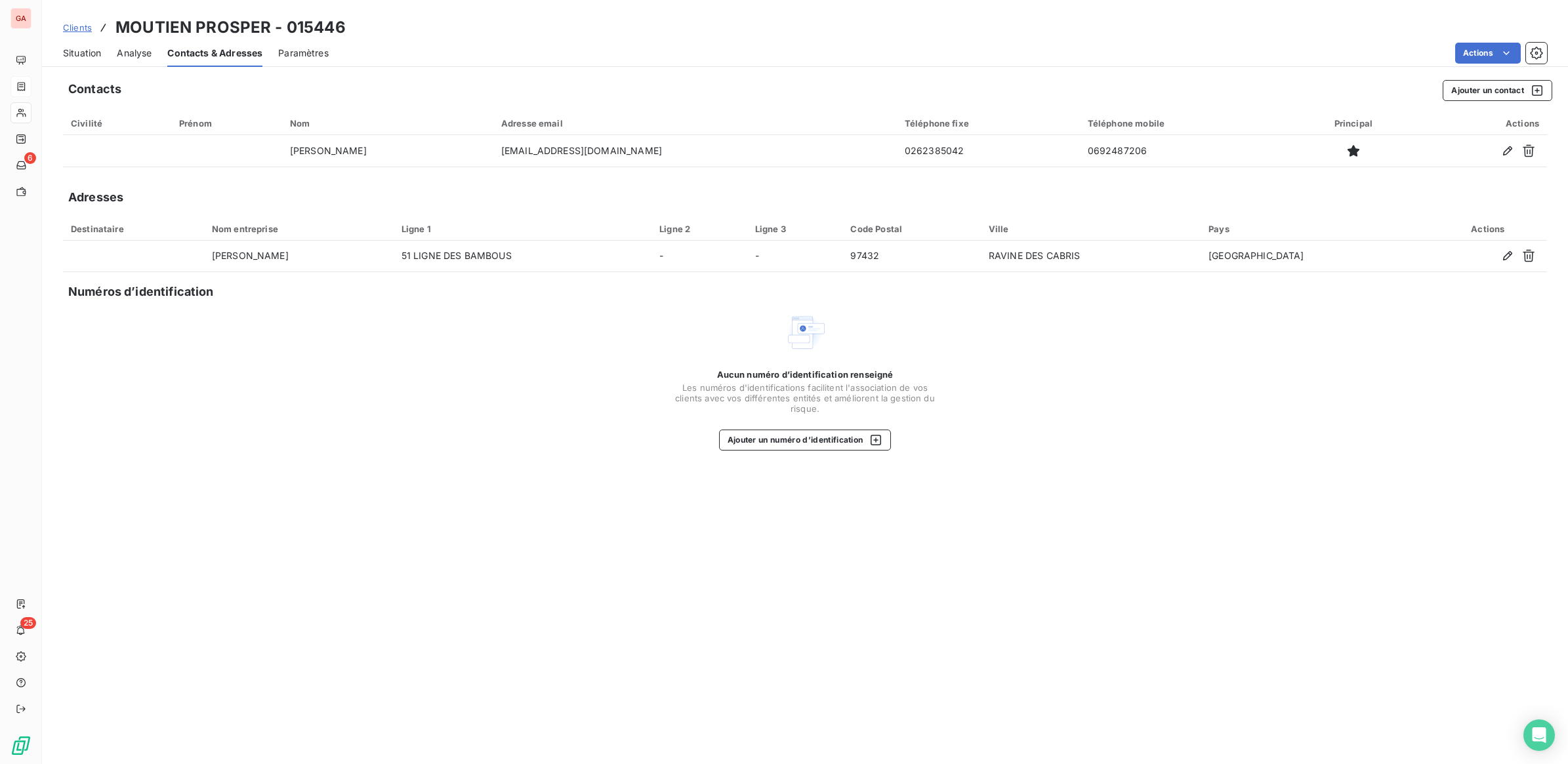
click at [284, 51] on span "Paramètres" at bounding box center [303, 53] width 51 height 13
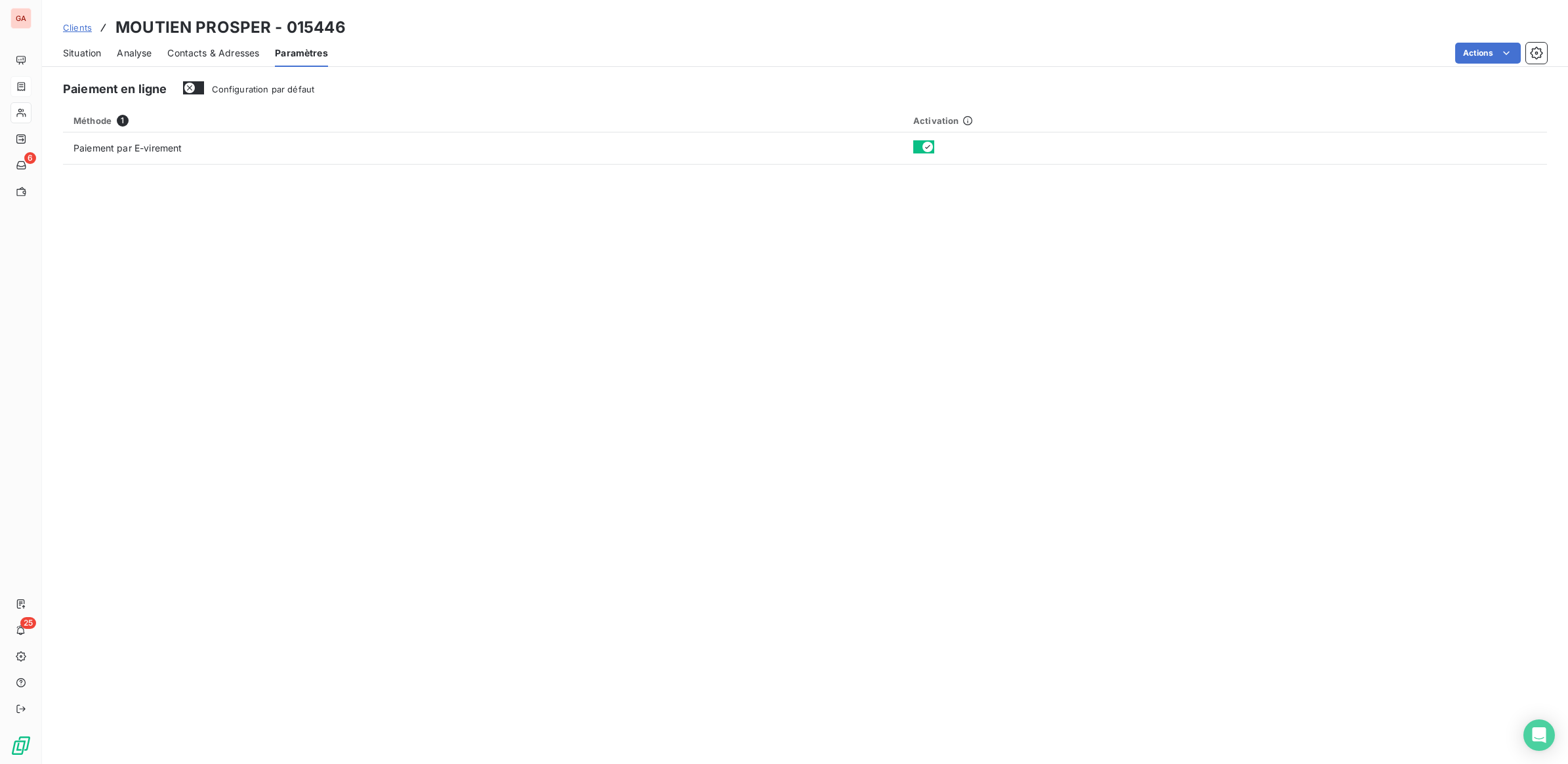
click at [92, 60] on div "Situation" at bounding box center [81, 54] width 38 height 28
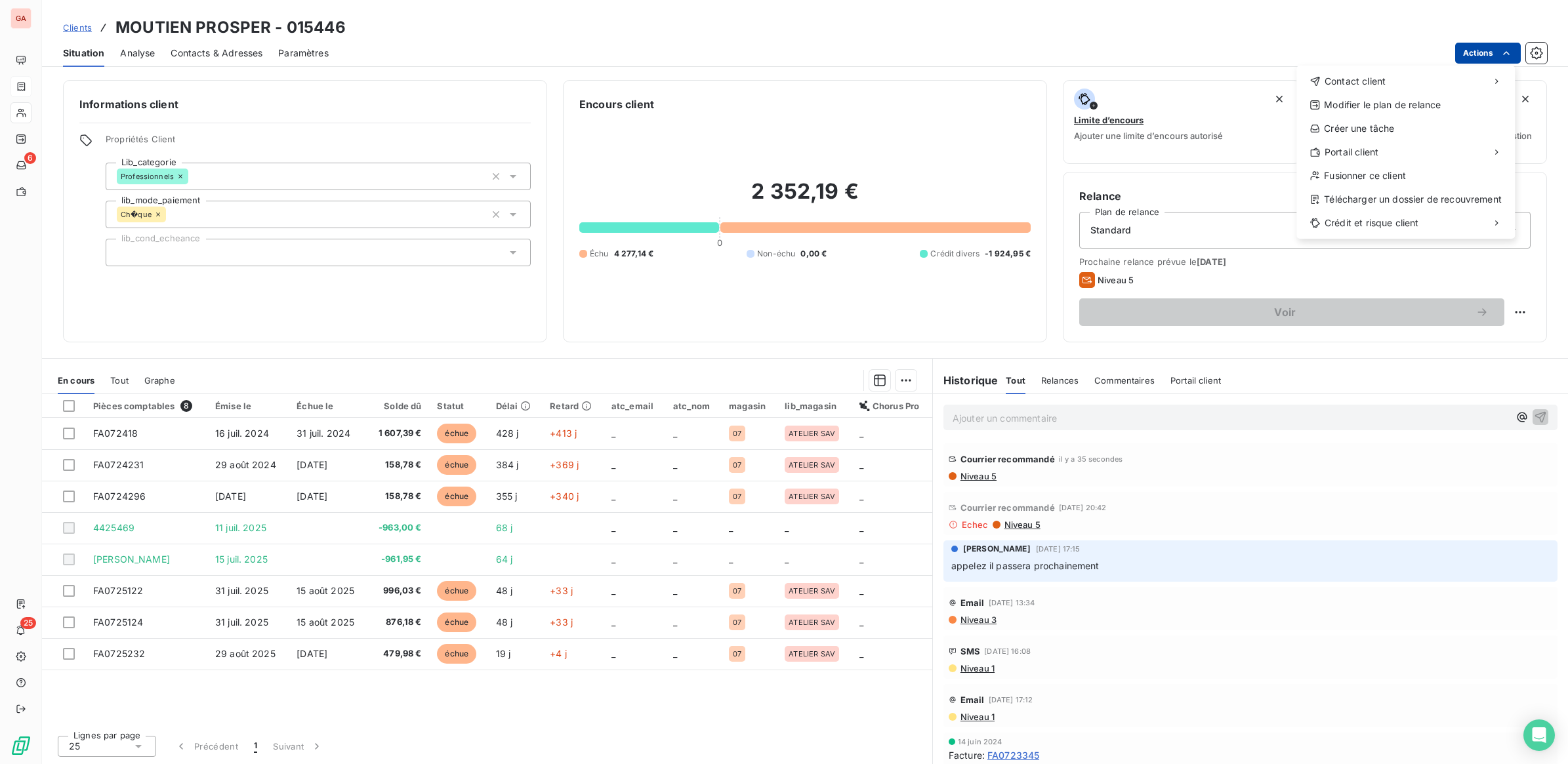
click at [1498, 54] on html "GA 6 25 Clients MOUTIEN PROSPER - 015446 Situation Analyse Contacts & Adresses …" at bounding box center [784, 382] width 1568 height 764
click at [508, 177] on html "GA 6 25 Clients MOUTIEN PROSPER - 015446 Situation Analyse Contacts & Adresses …" at bounding box center [784, 382] width 1568 height 764
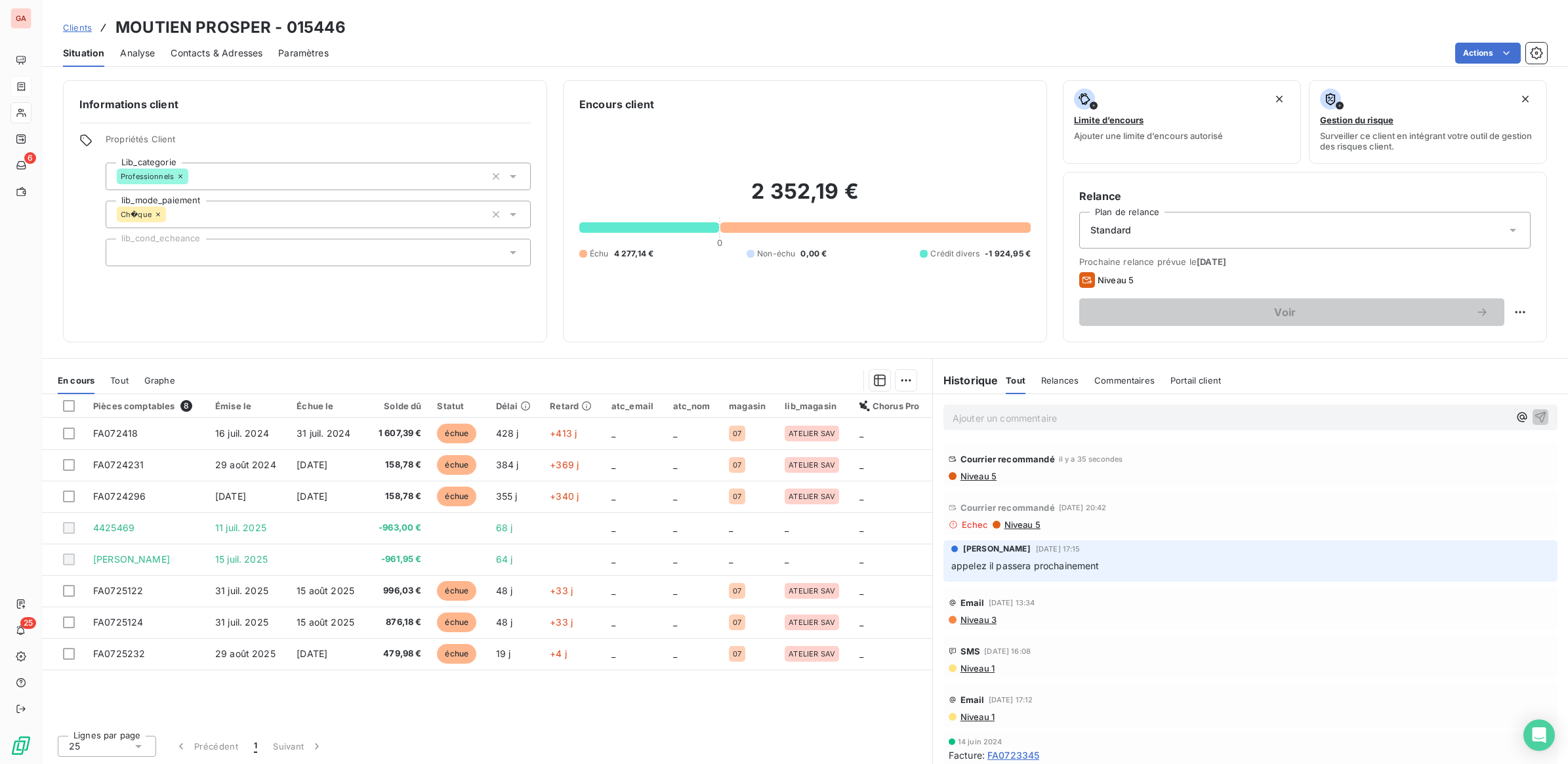
click at [520, 181] on div "Professionnels" at bounding box center [318, 176] width 425 height 28
click at [456, 318] on div "Informations client Propriétés Client Lib_categorie Professionnels lib_mode_pai…" at bounding box center [305, 212] width 484 height 262
click at [1163, 427] on div "Ajouter un commentaire ﻿" at bounding box center [1250, 418] width 614 height 26
click at [1166, 420] on p "Ajouter un commentaire ﻿" at bounding box center [1231, 418] width 556 height 17
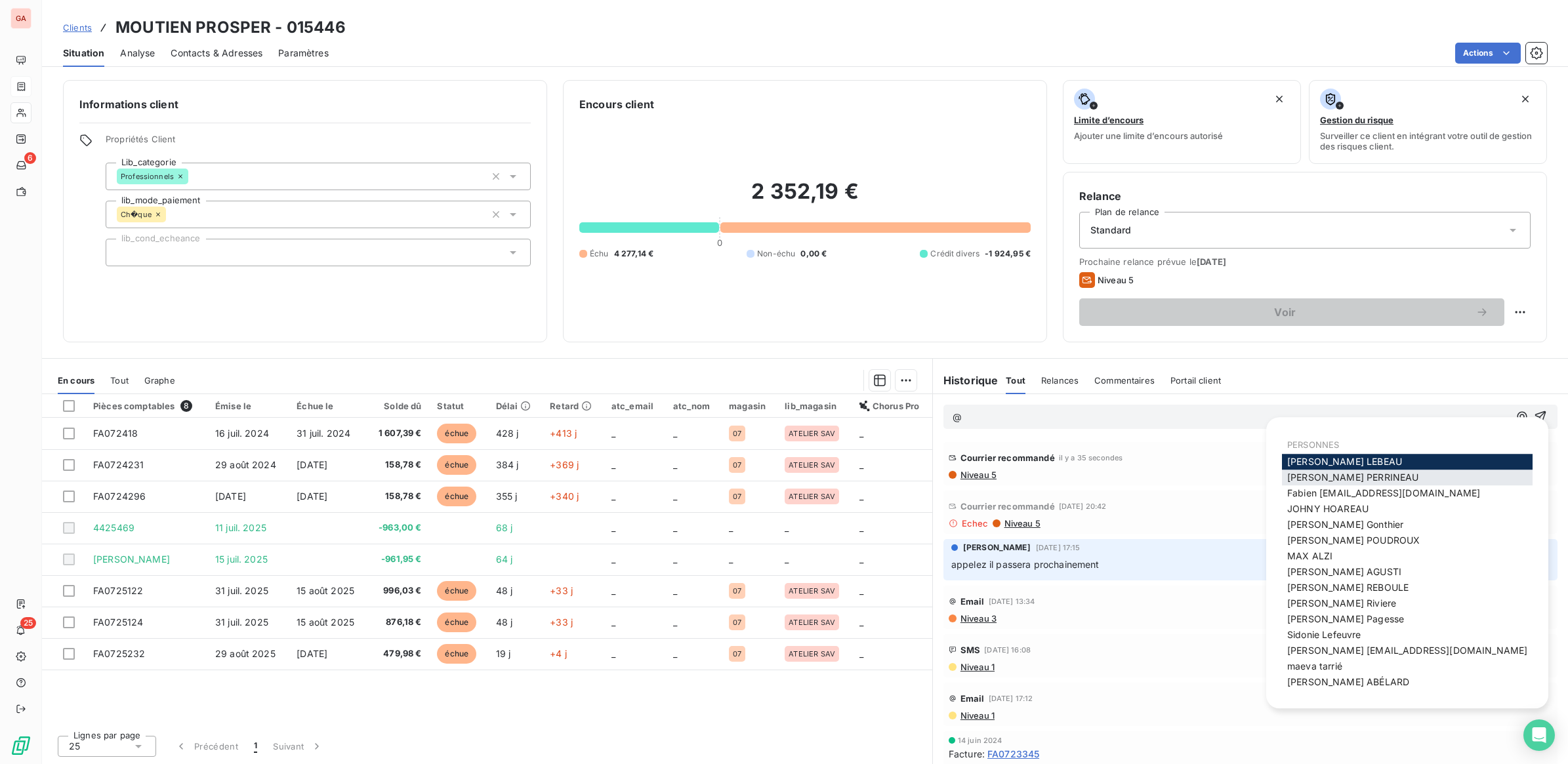
click at [1389, 482] on div "[PERSON_NAME]" at bounding box center [1406, 477] width 250 height 16
click at [1318, 474] on span "[PERSON_NAME]" at bounding box center [1353, 477] width 131 height 11
click at [1319, 612] on div "[PERSON_NAME]" at bounding box center [1406, 619] width 250 height 16
click at [1329, 617] on span "[PERSON_NAME]" at bounding box center [1345, 619] width 116 height 11
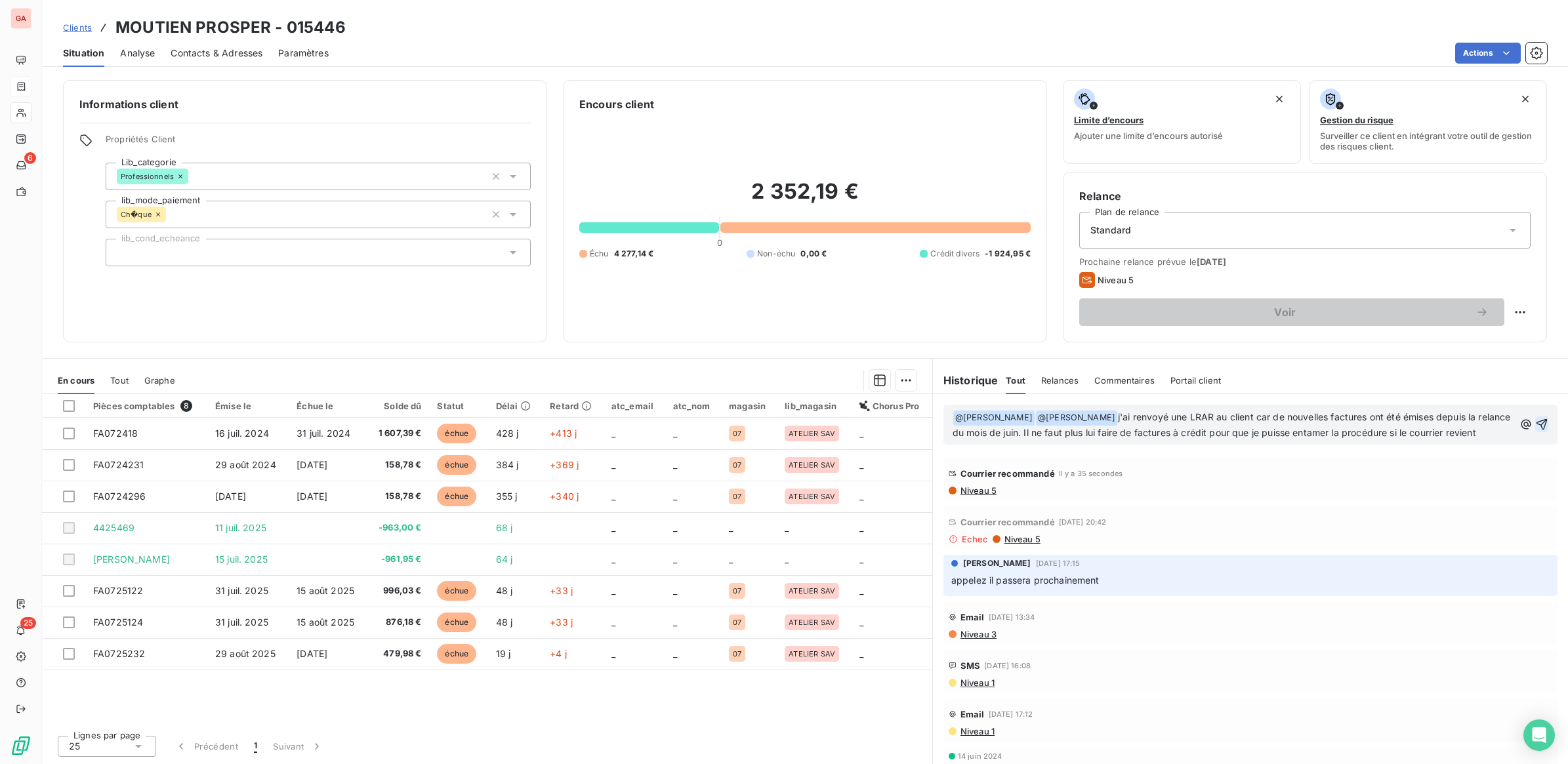
click at [1535, 431] on div "﻿ @ [PERSON_NAME] ﻿ ﻿ @ [PERSON_NAME] ﻿ j'ai renvoyé une LRAR au client car de …" at bounding box center [1250, 424] width 614 height 40
click at [1535, 431] on icon "button" at bounding box center [1541, 424] width 13 height 13
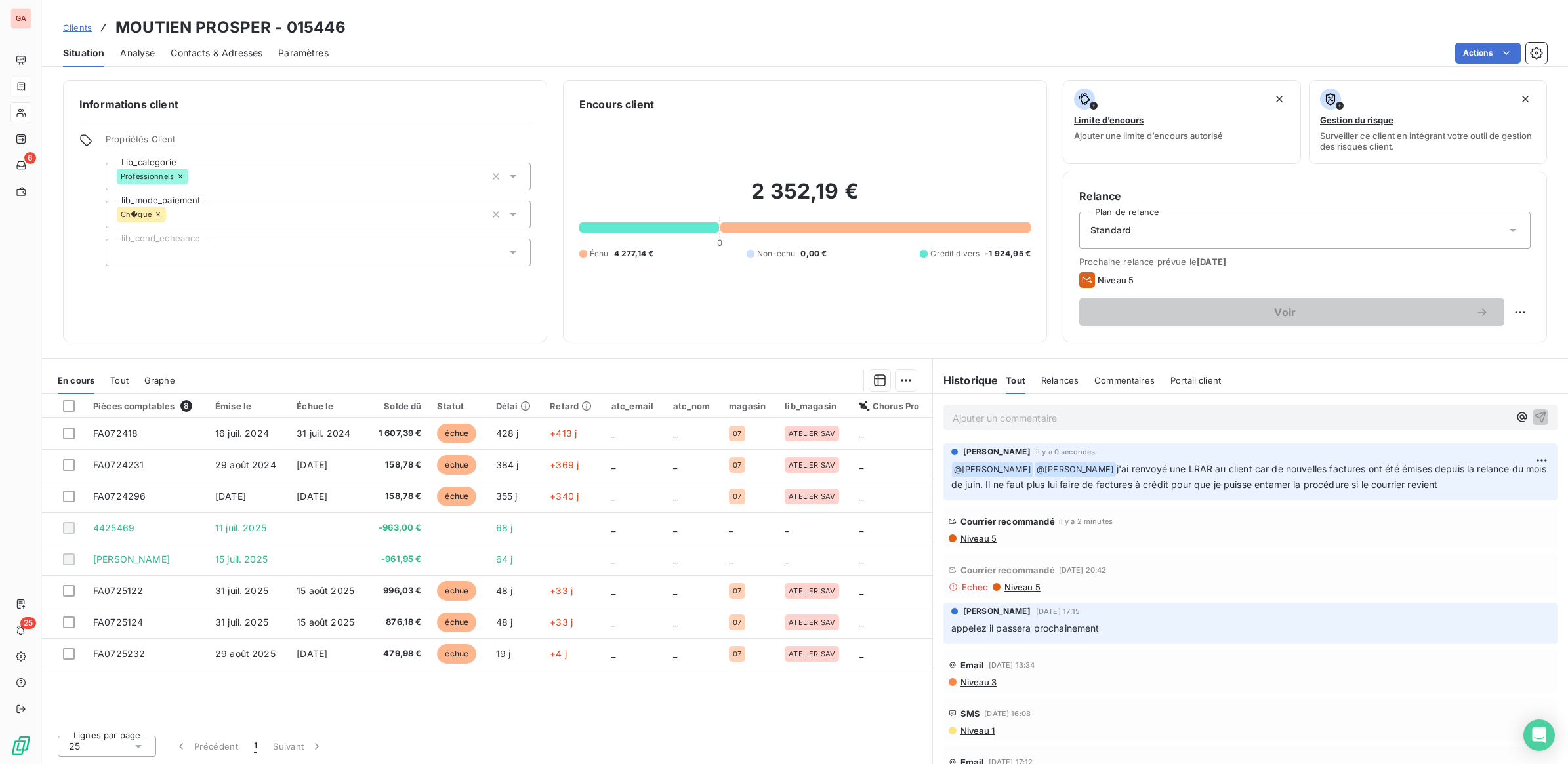
click at [78, 28] on span "Clients" at bounding box center [77, 27] width 29 height 10
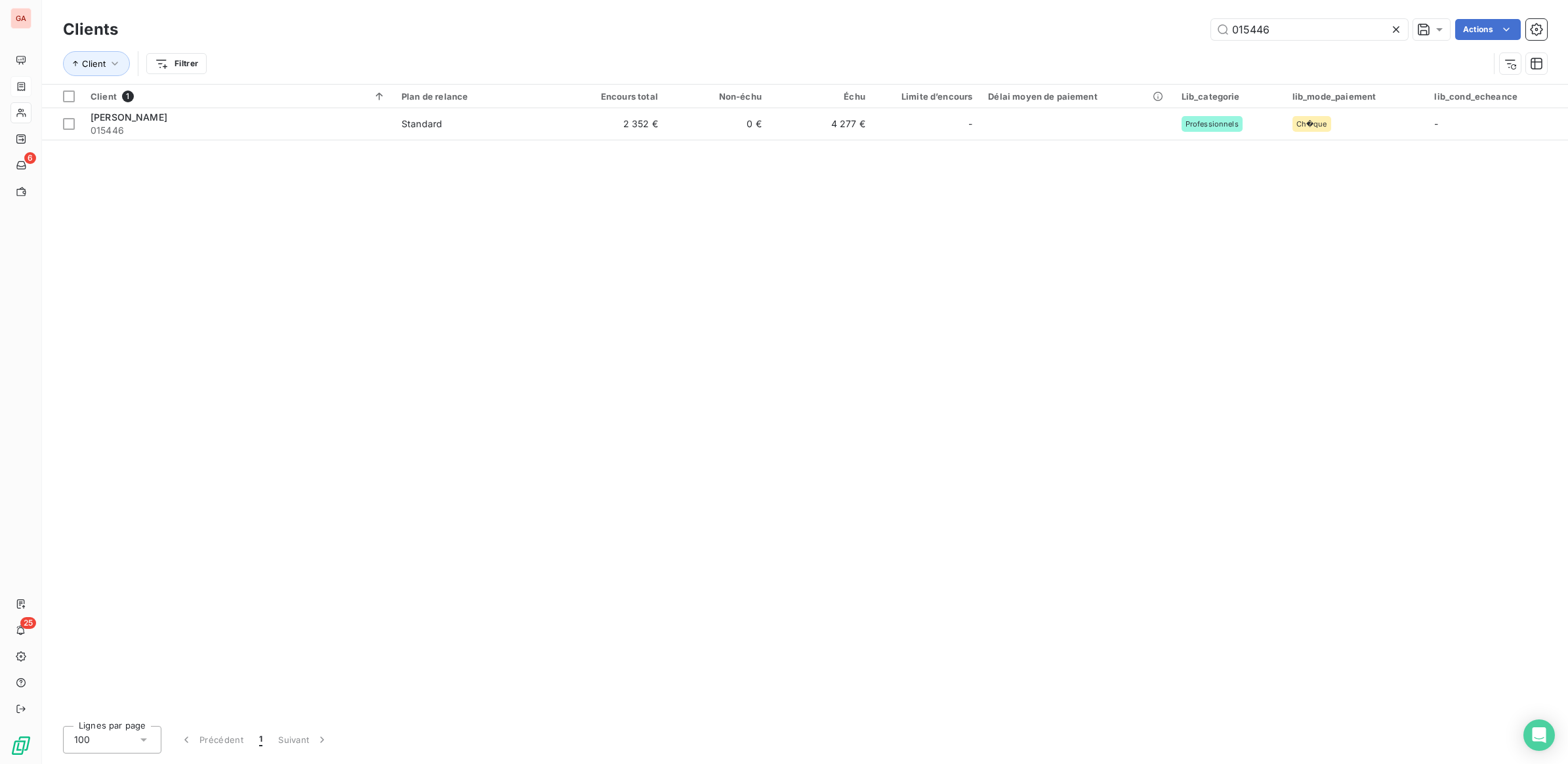
drag, startPoint x: 1249, startPoint y: 29, endPoint x: 1398, endPoint y: 42, distance: 149.6
click at [1389, 40] on div "015446" at bounding box center [1309, 30] width 197 height 21
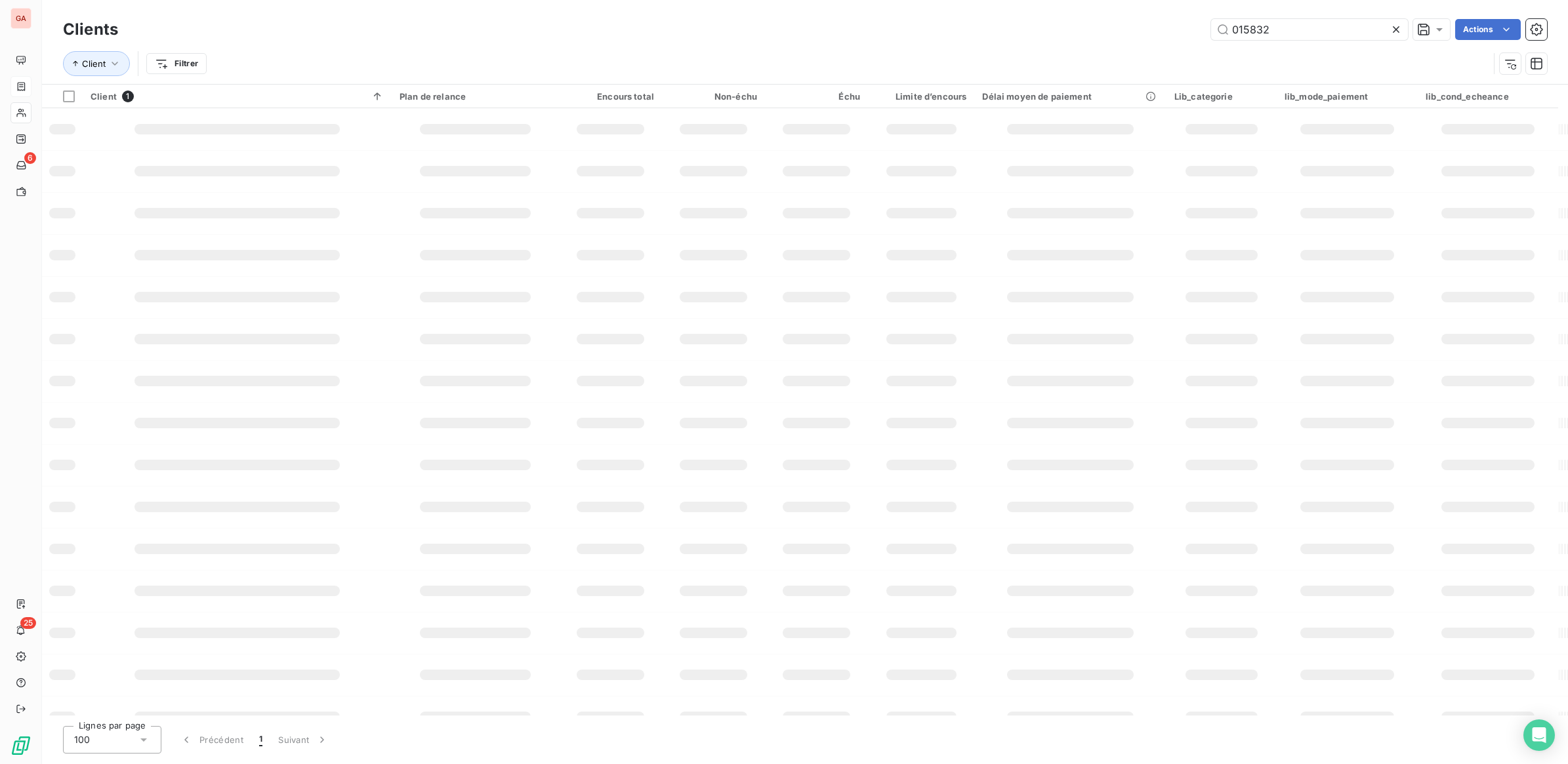
type input "015832"
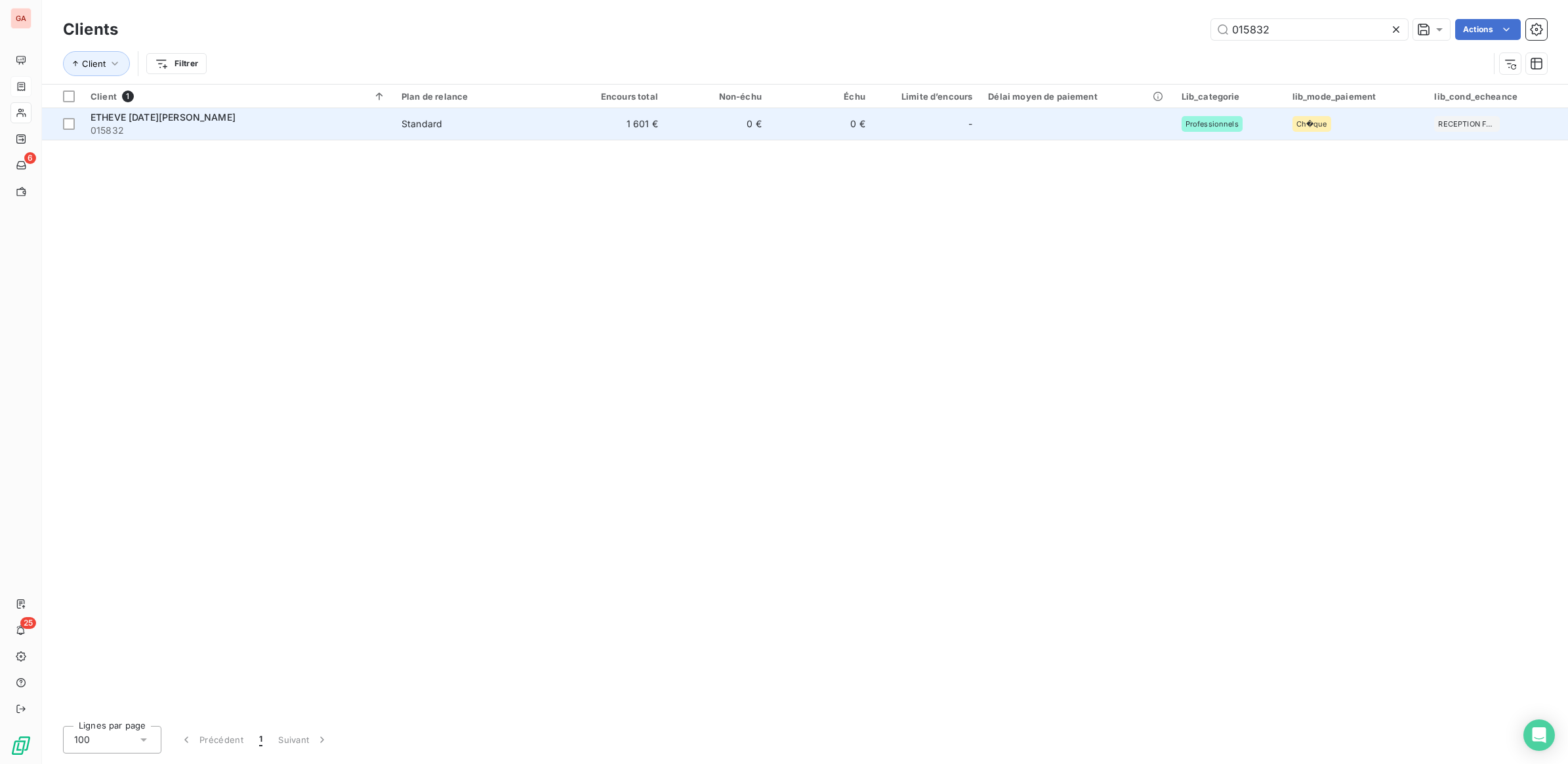
click at [548, 117] on span "Standard" at bounding box center [477, 124] width 152 height 13
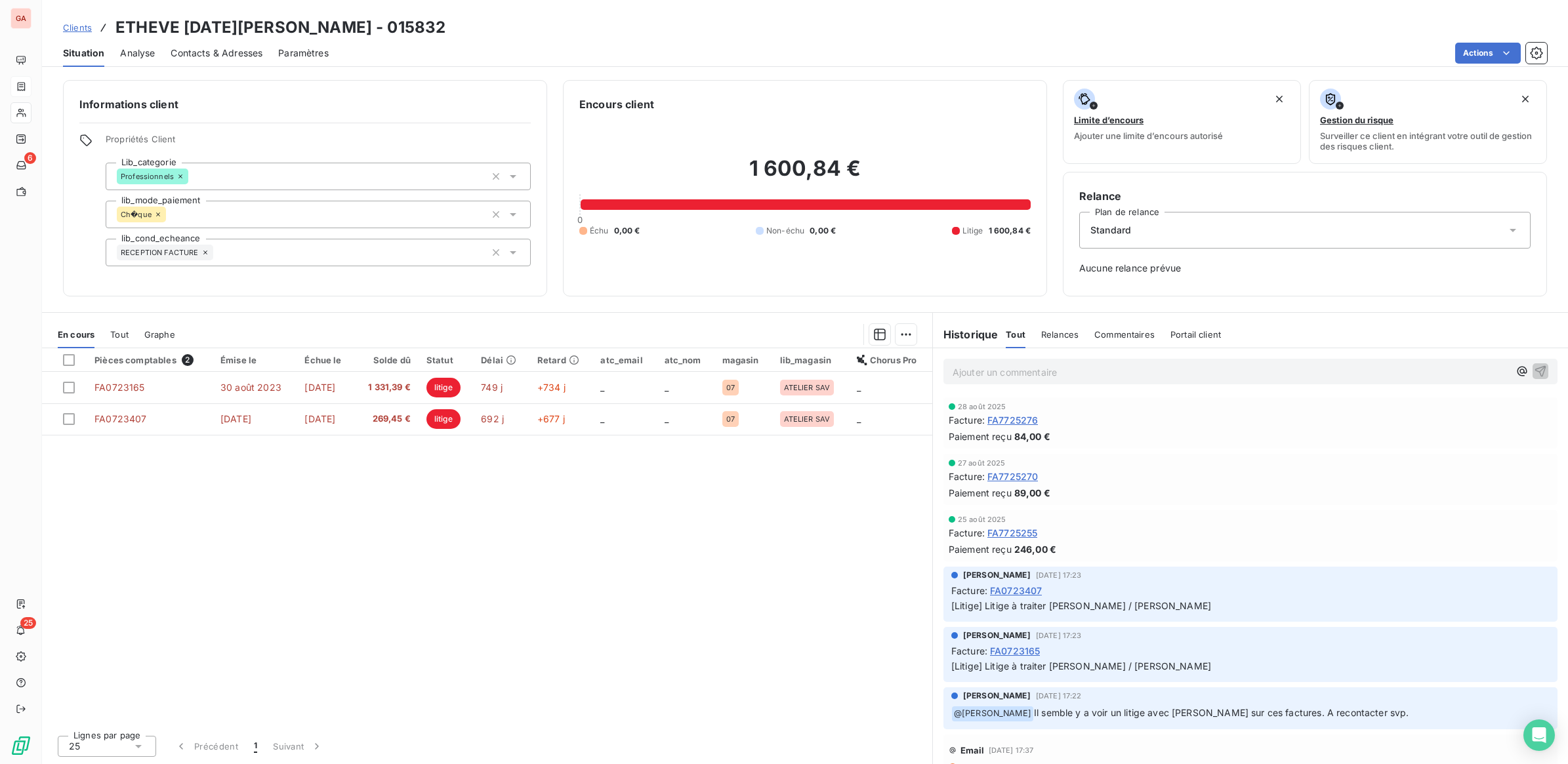
click at [1134, 372] on p "Ajouter un commentaire ﻿" at bounding box center [1231, 372] width 556 height 17
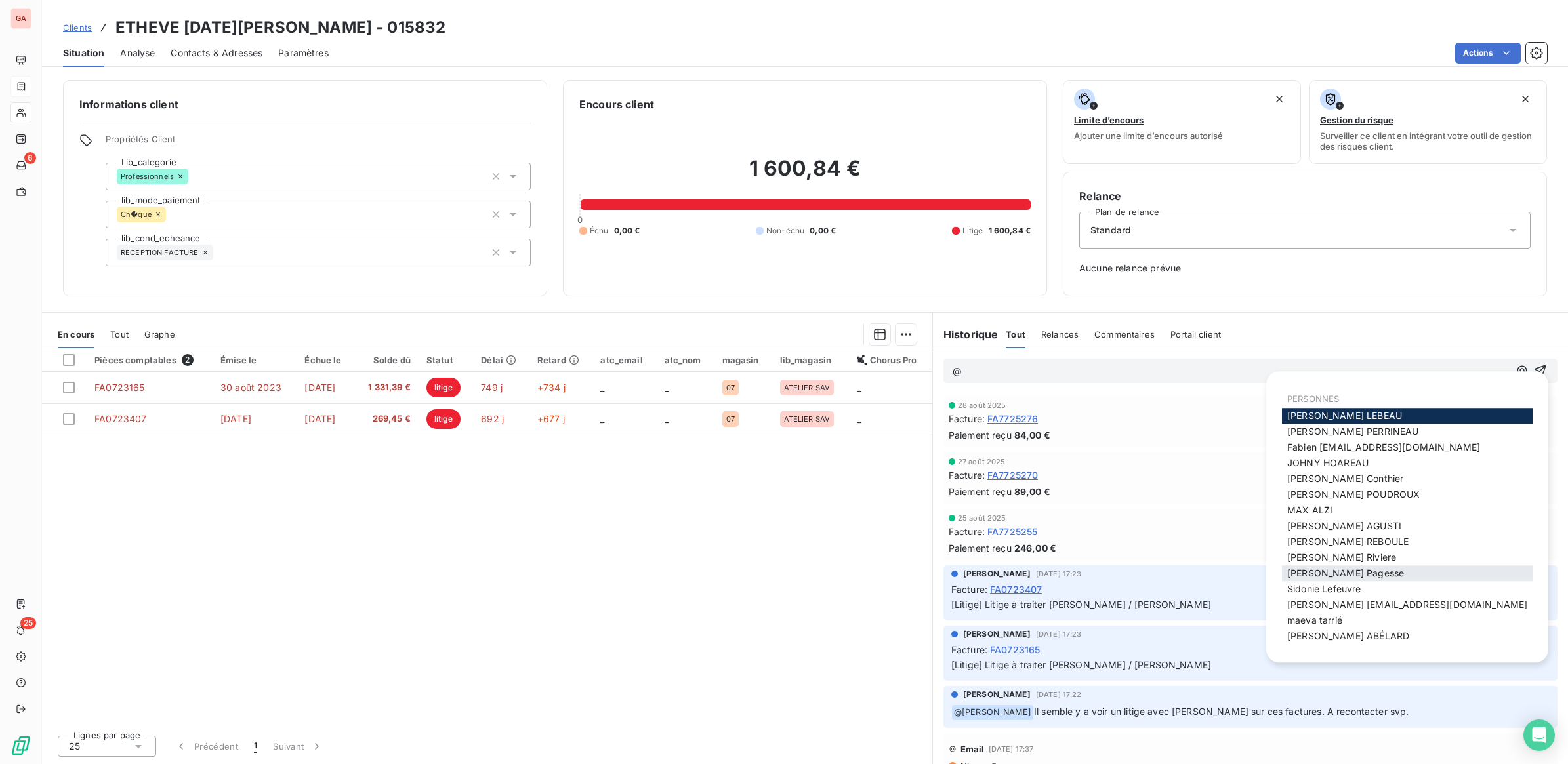
click at [1352, 569] on span "[PERSON_NAME]" at bounding box center [1345, 573] width 116 height 11
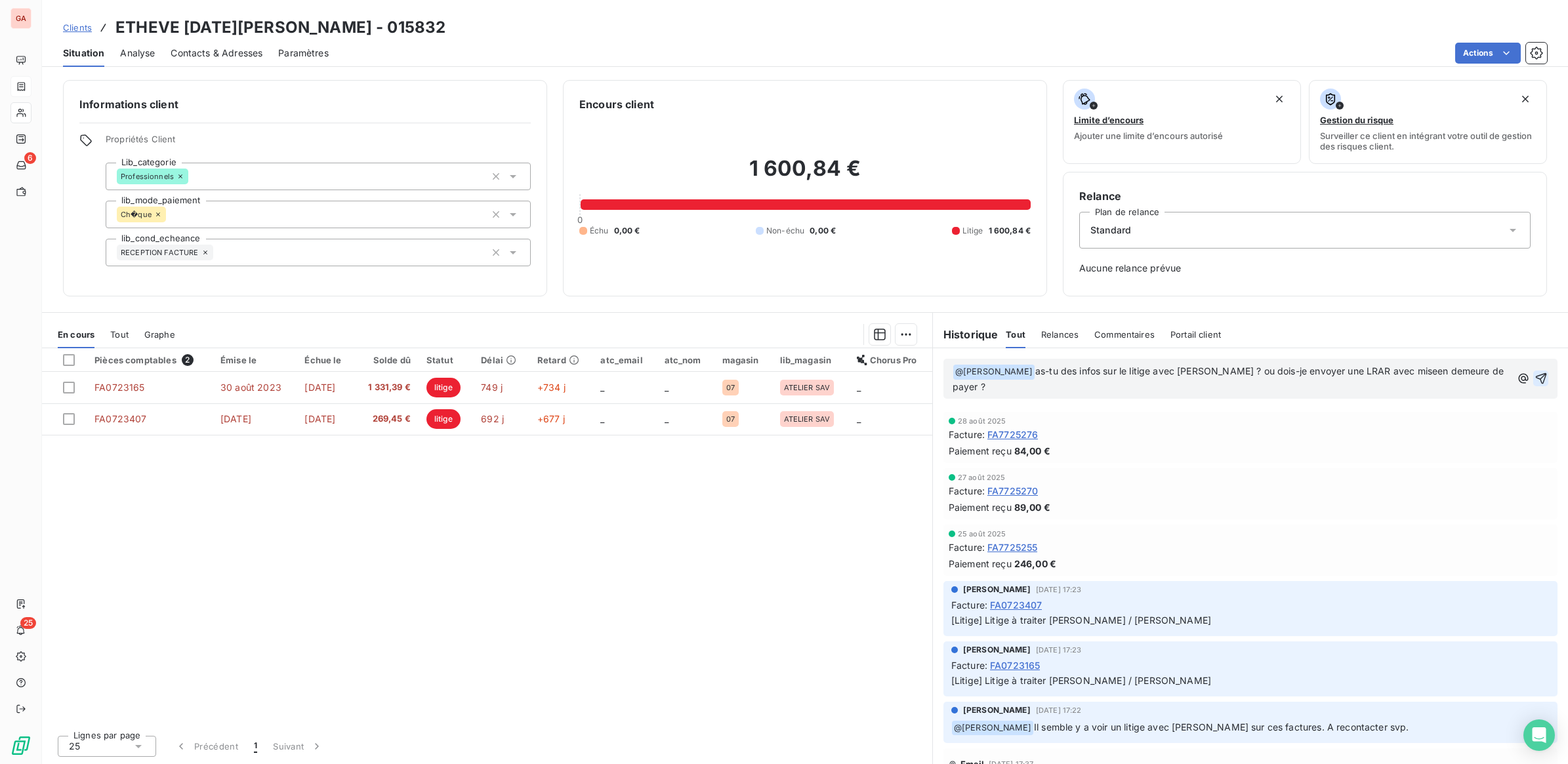
click at [1535, 372] on icon "button" at bounding box center [1541, 379] width 13 height 13
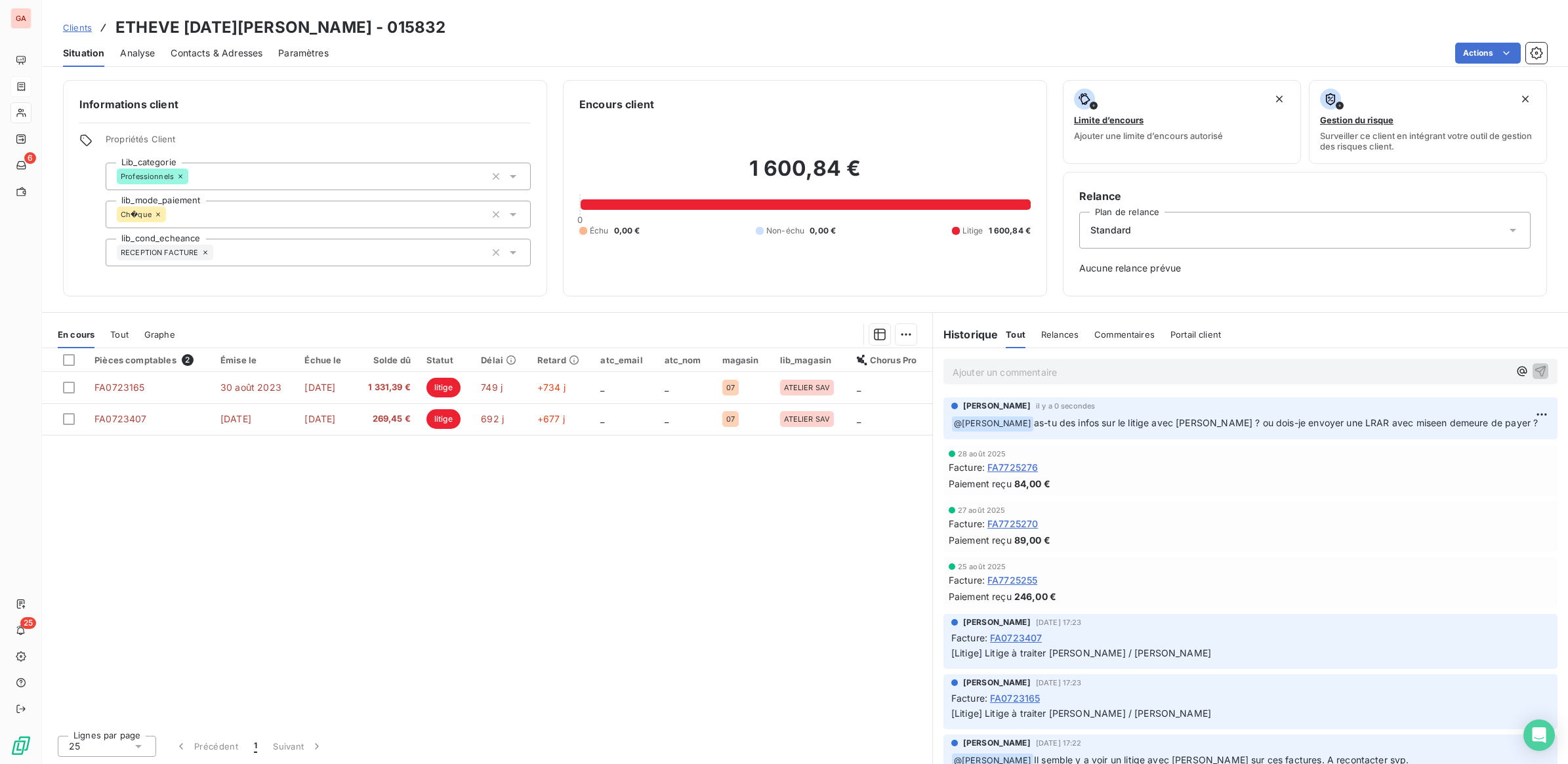
click at [80, 28] on span "Clients" at bounding box center [77, 27] width 29 height 10
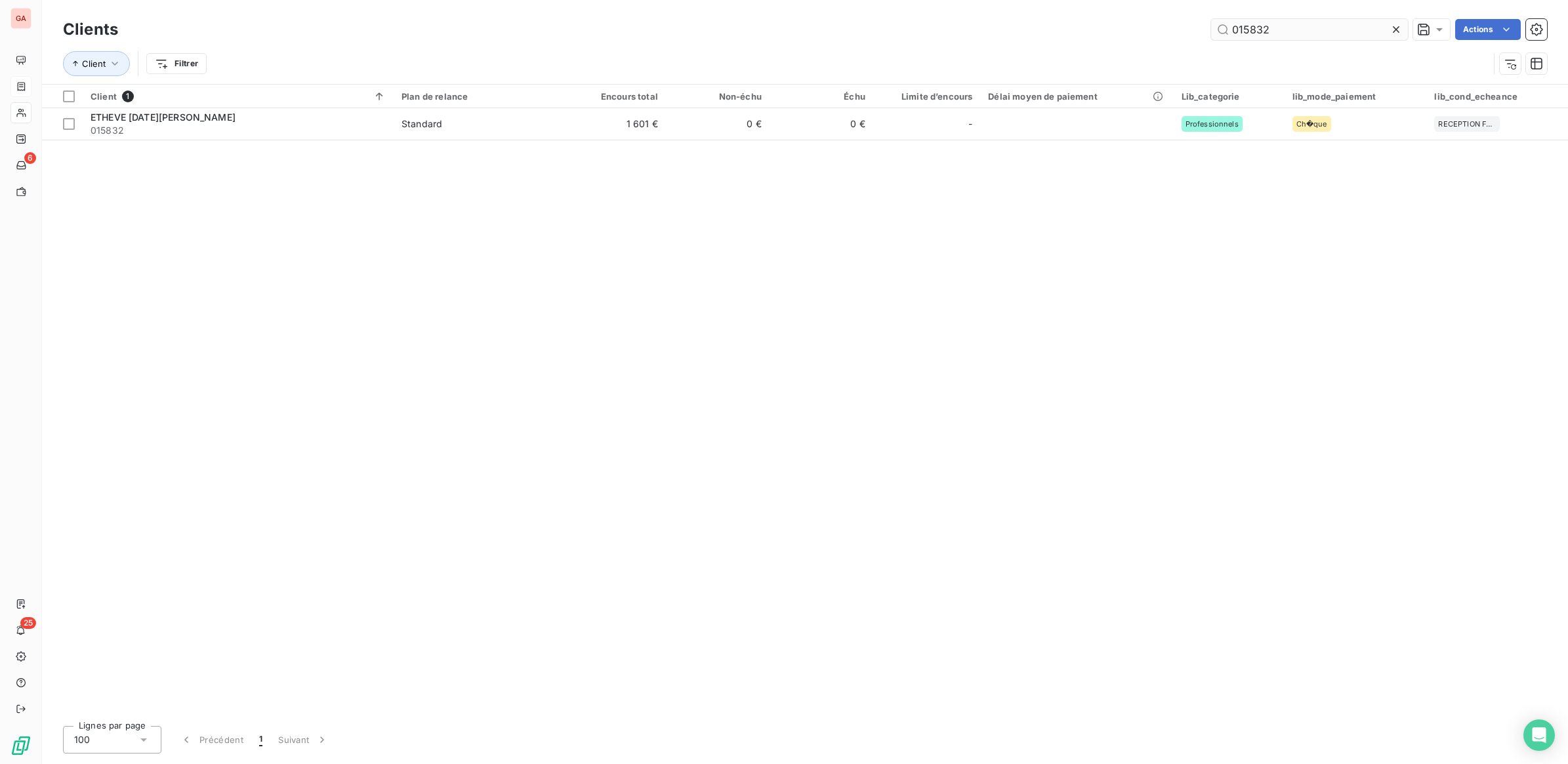
click at [1264, 23] on input "015832" at bounding box center [1309, 30] width 197 height 21
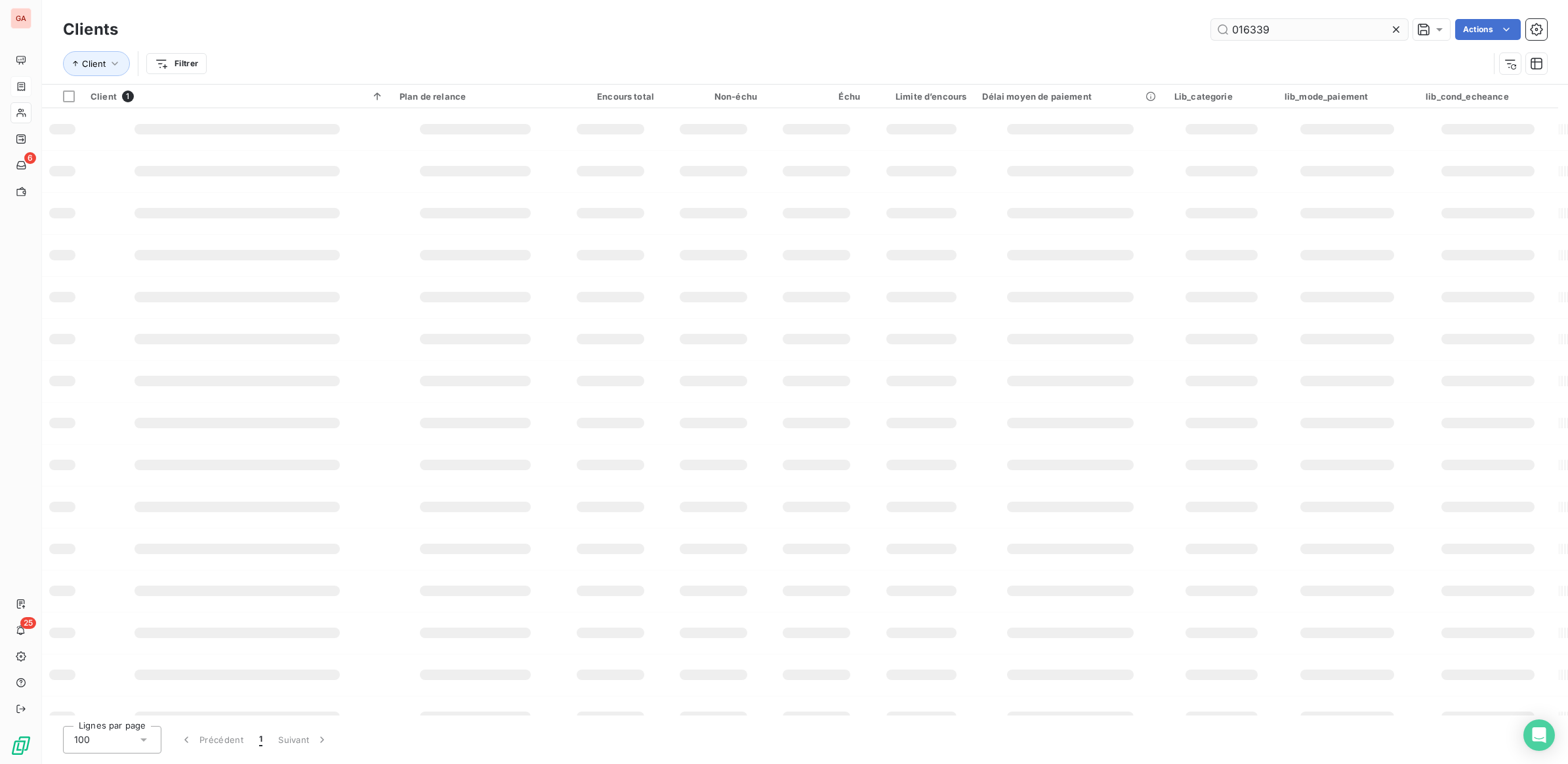
type input "016339"
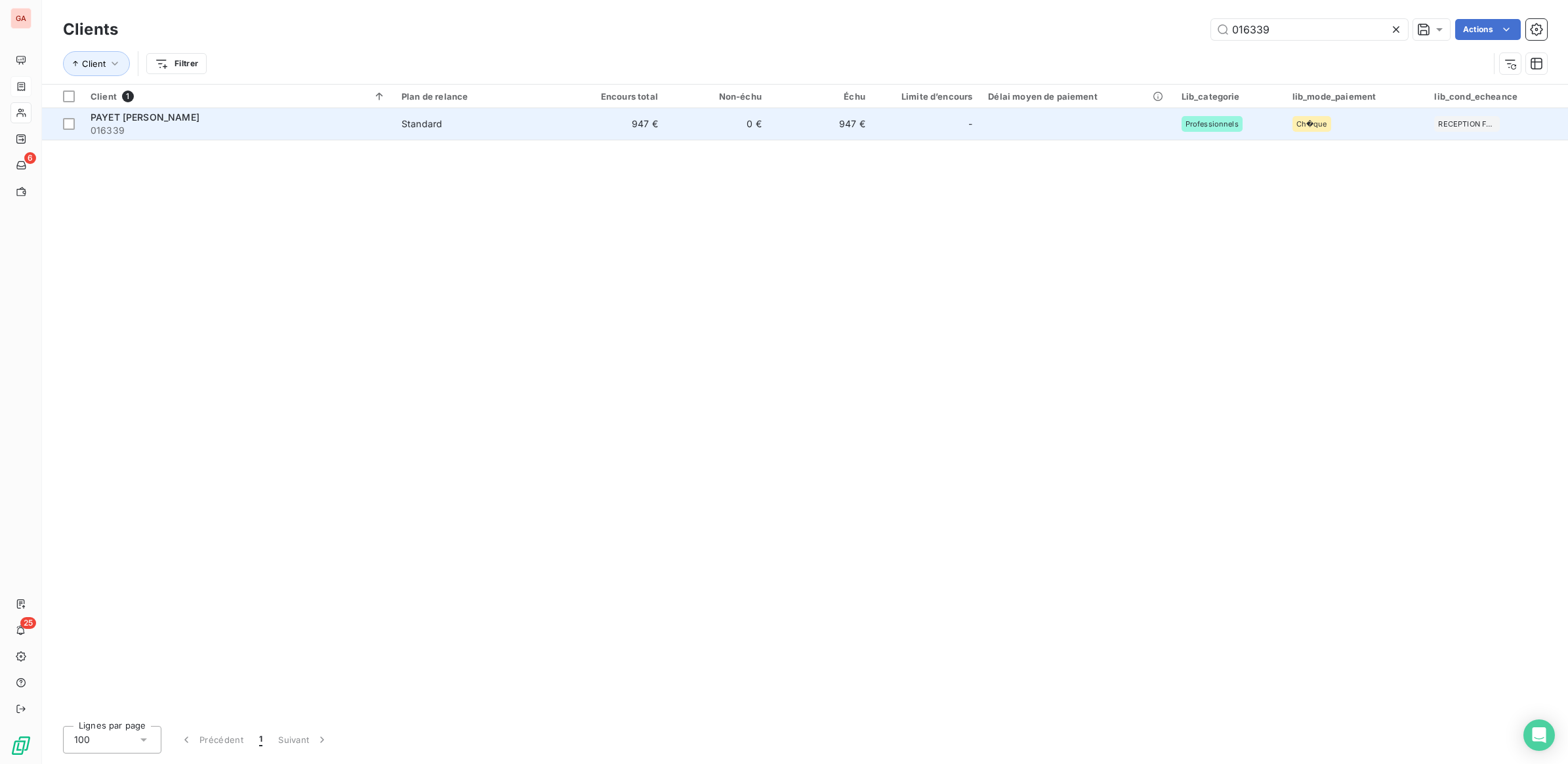
click at [444, 135] on td "Standard" at bounding box center [478, 124] width 168 height 31
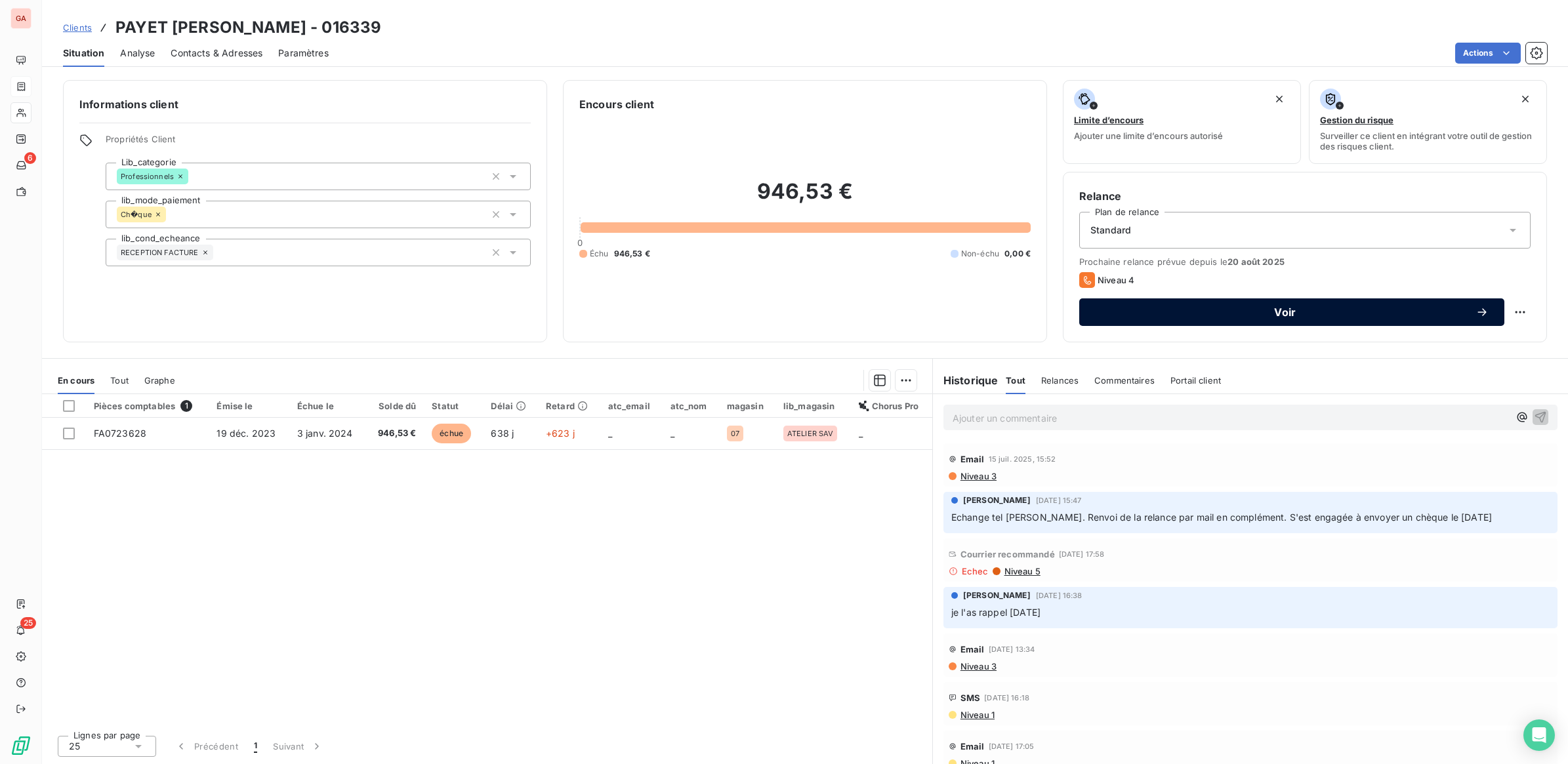
click at [1385, 316] on span "Voir" at bounding box center [1285, 311] width 381 height 10
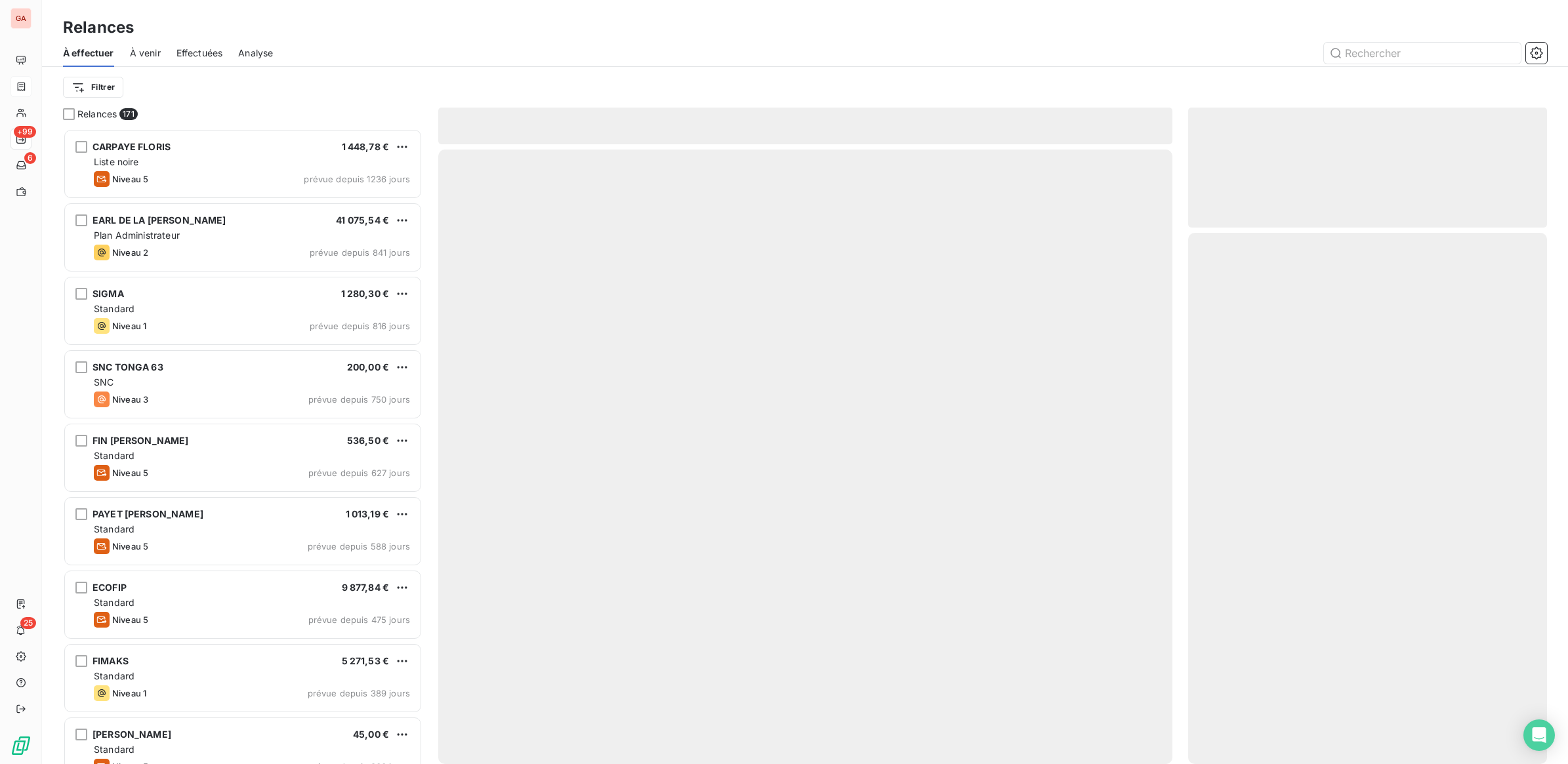
scroll to position [624, 346]
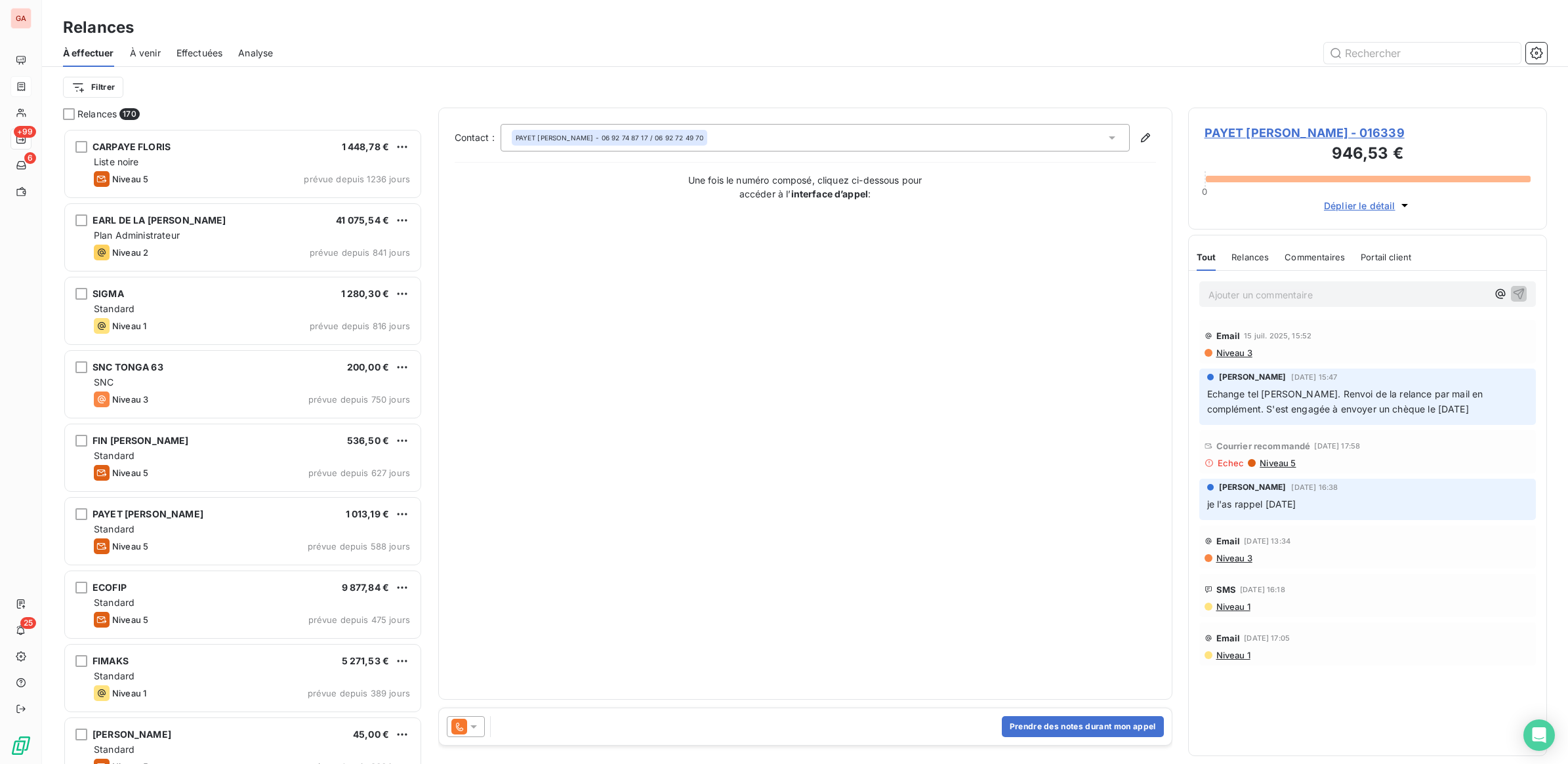
click at [1249, 463] on div at bounding box center [1251, 463] width 8 height 8
click at [1277, 461] on span "Niveau 5" at bounding box center [1277, 463] width 37 height 10
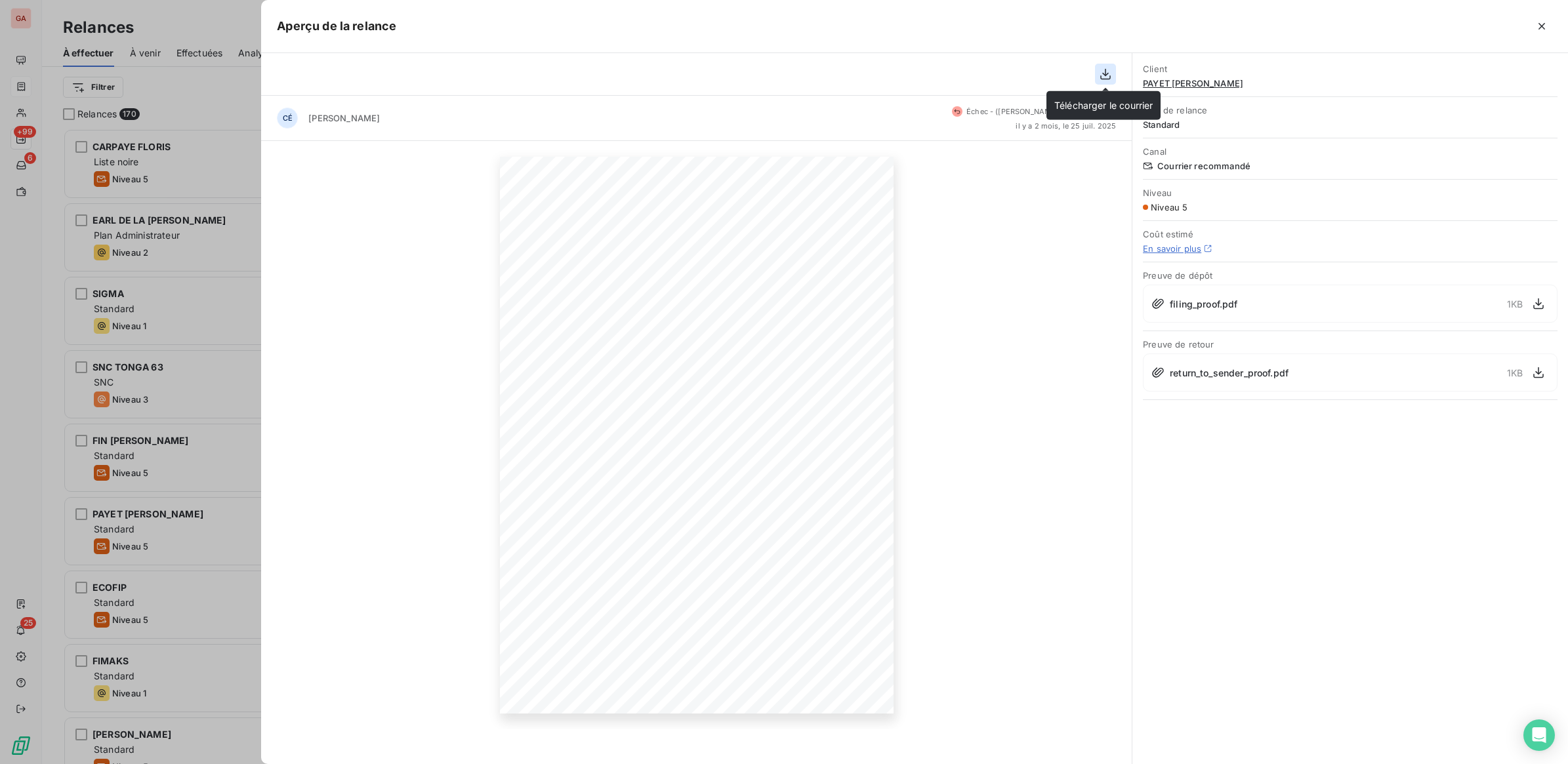
click at [1110, 71] on icon "button" at bounding box center [1105, 74] width 13 height 13
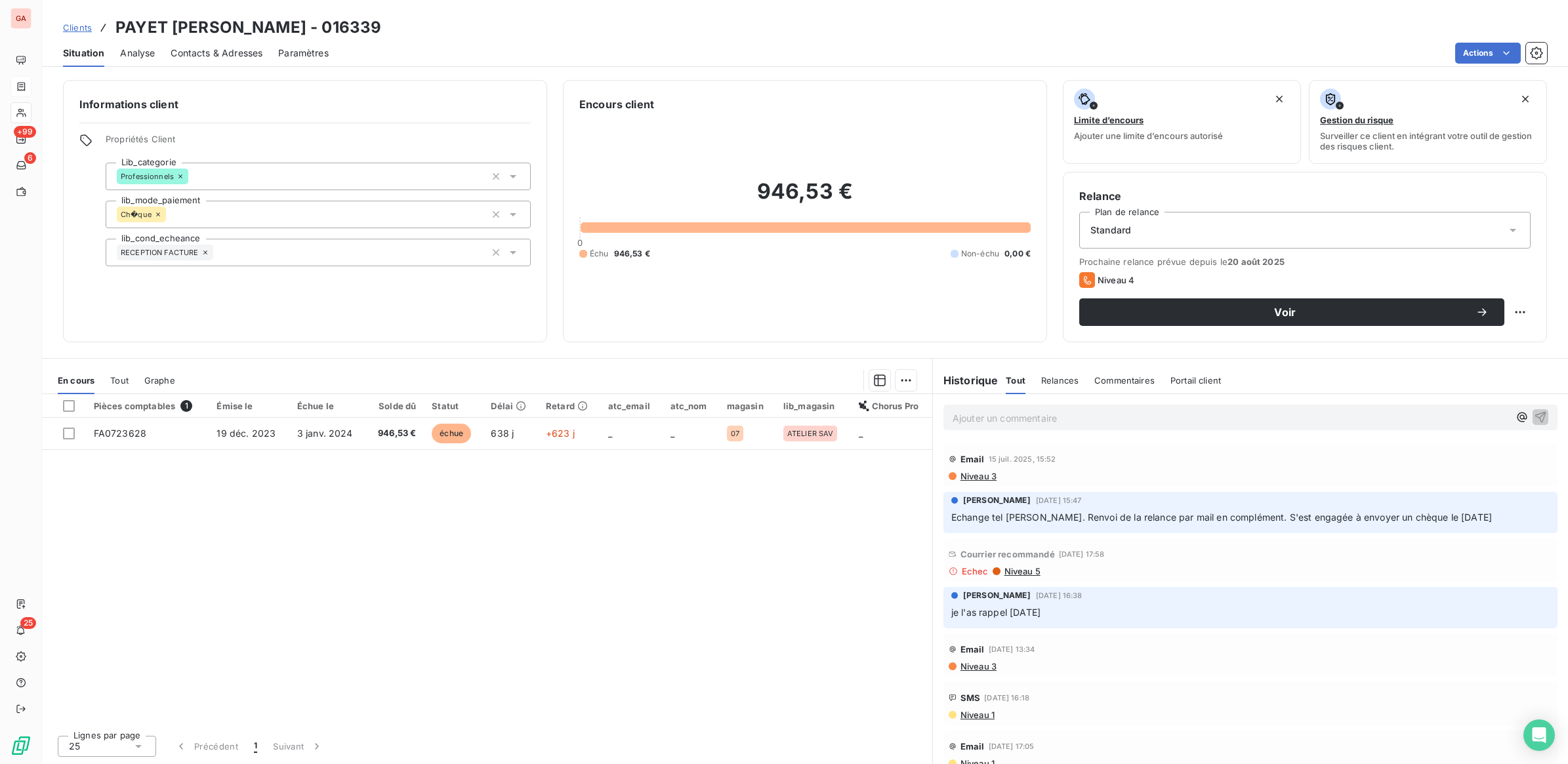
click at [1033, 567] on span "Niveau 5" at bounding box center [1021, 571] width 37 height 10
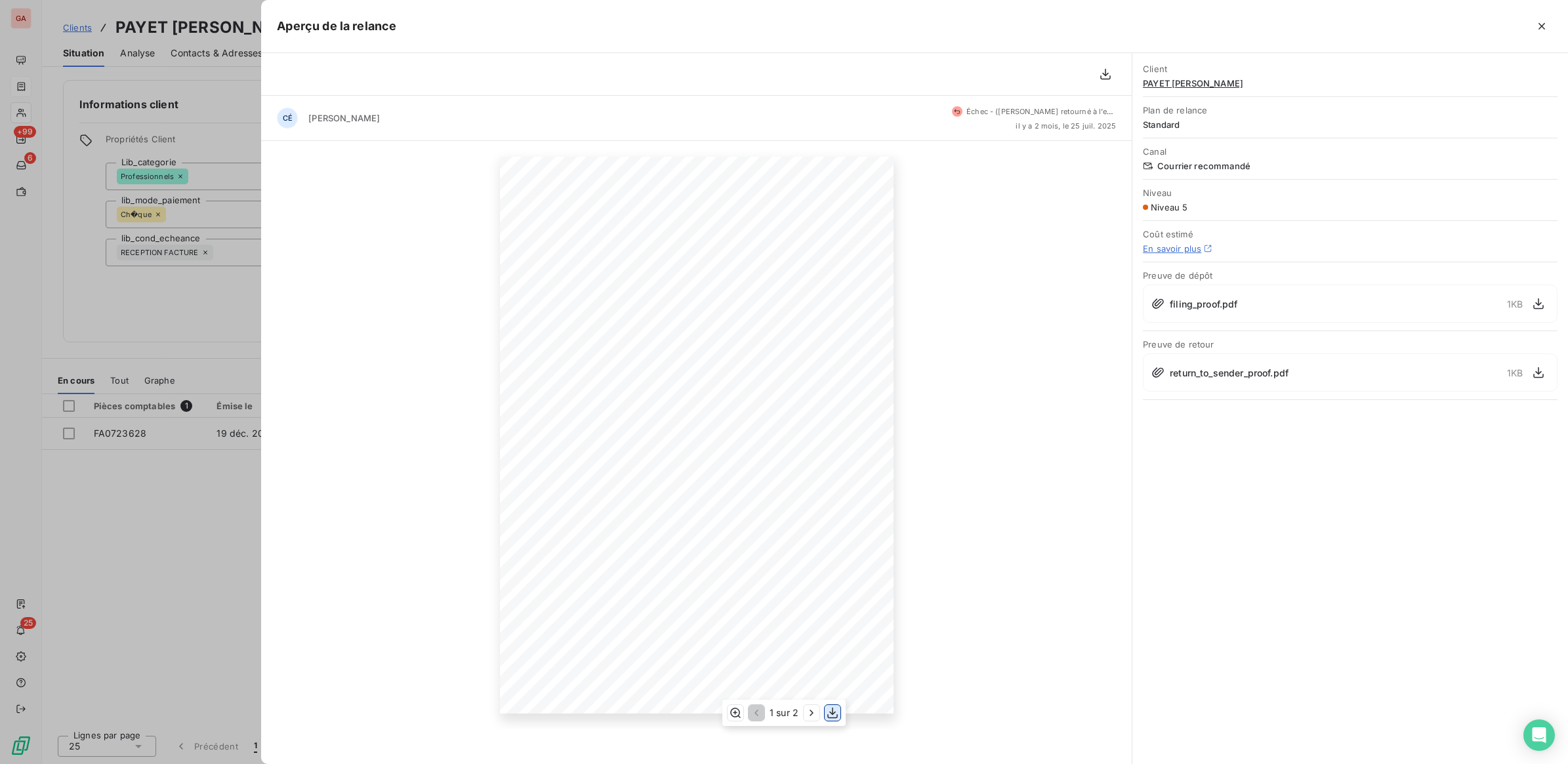
click at [837, 711] on icon "button" at bounding box center [833, 713] width 13 height 13
click at [213, 287] on div at bounding box center [784, 382] width 1568 height 764
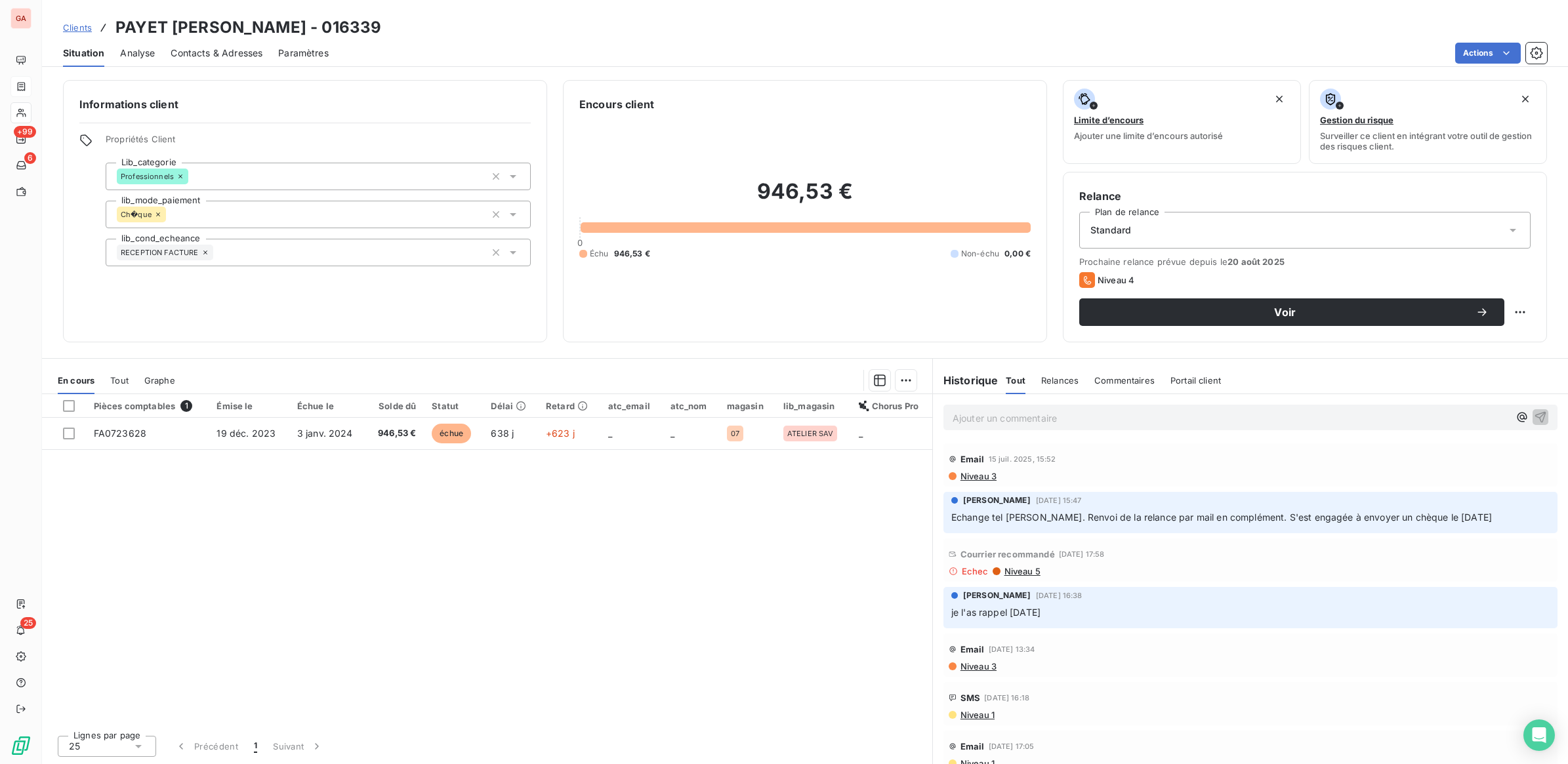
click at [1046, 418] on p "Ajouter un commentaire ﻿" at bounding box center [1231, 418] width 556 height 17
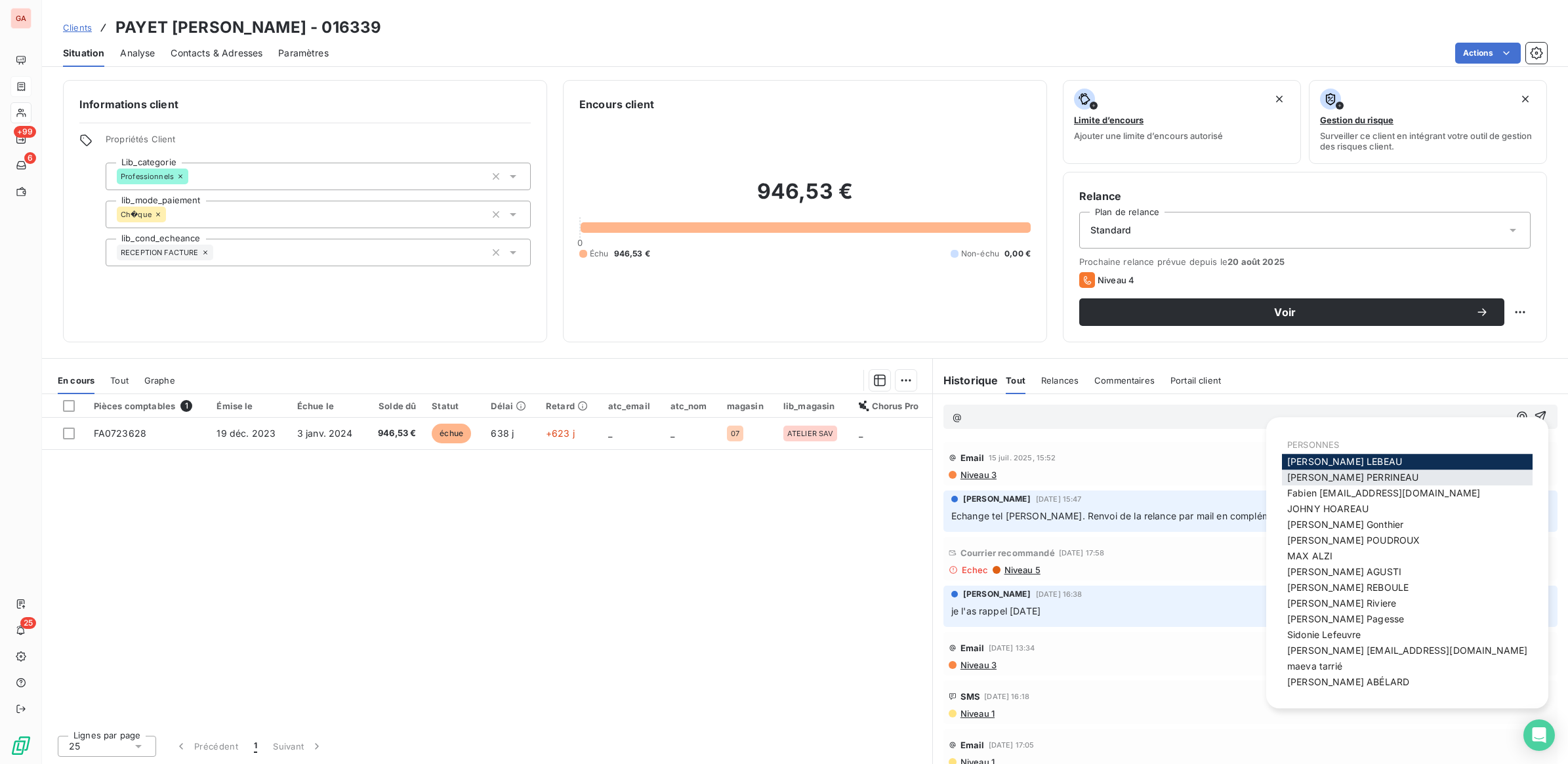
click at [1347, 474] on span "[PERSON_NAME]" at bounding box center [1353, 477] width 131 height 11
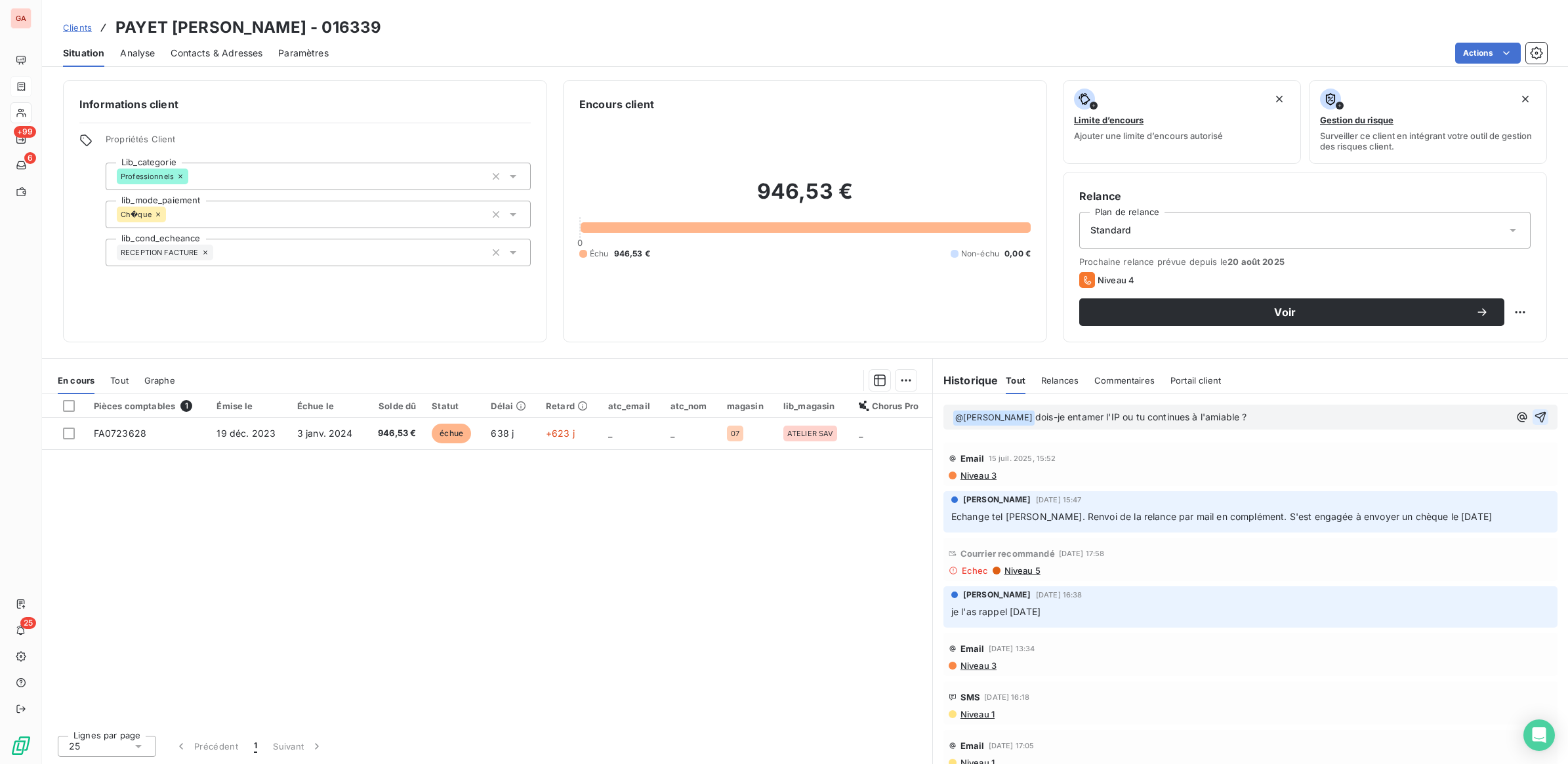
click at [1534, 415] on icon "button" at bounding box center [1540, 417] width 13 height 13
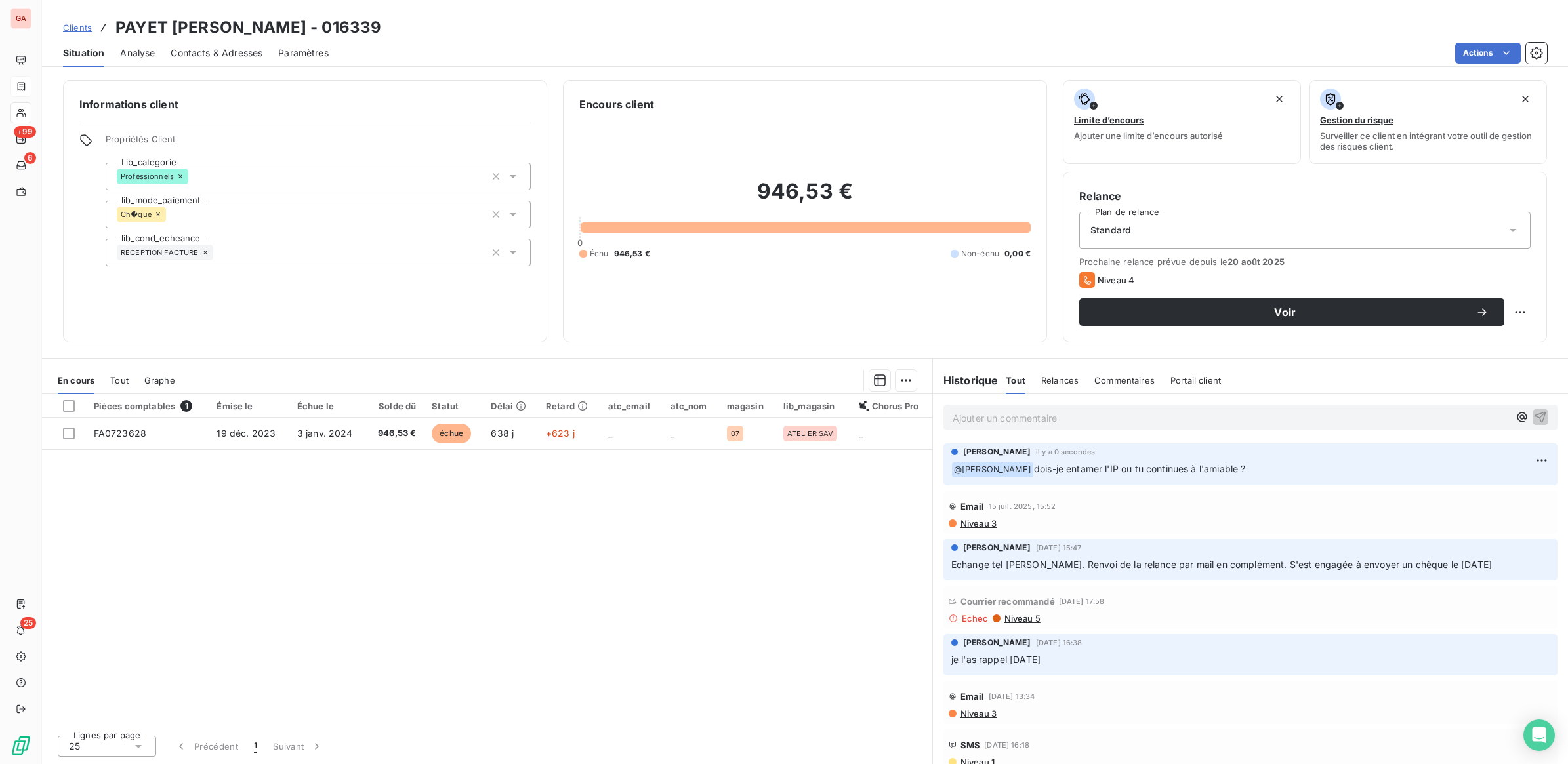
click at [82, 28] on span "Clients" at bounding box center [77, 27] width 29 height 10
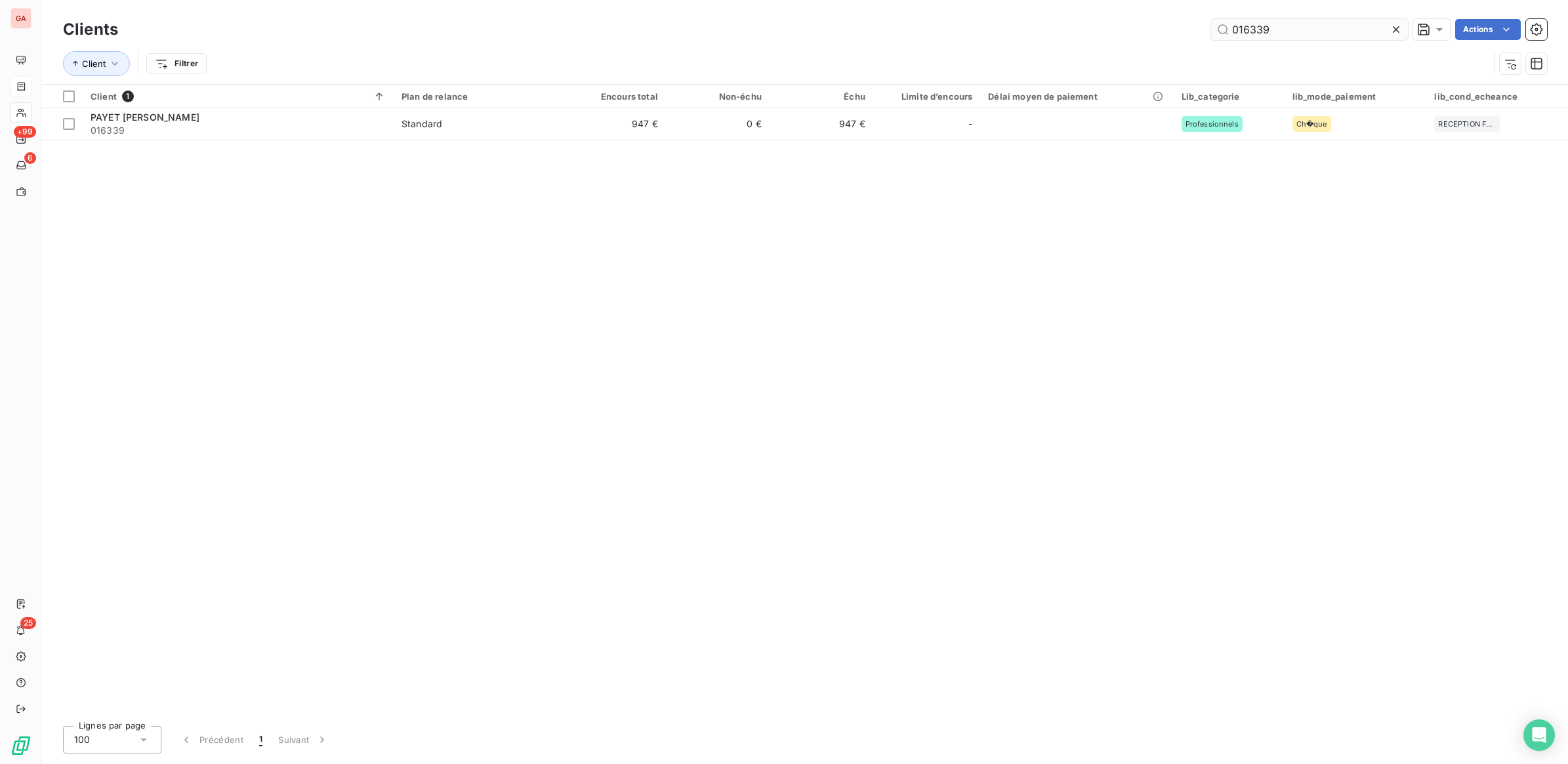
click at [1283, 33] on input "016339" at bounding box center [1309, 30] width 197 height 21
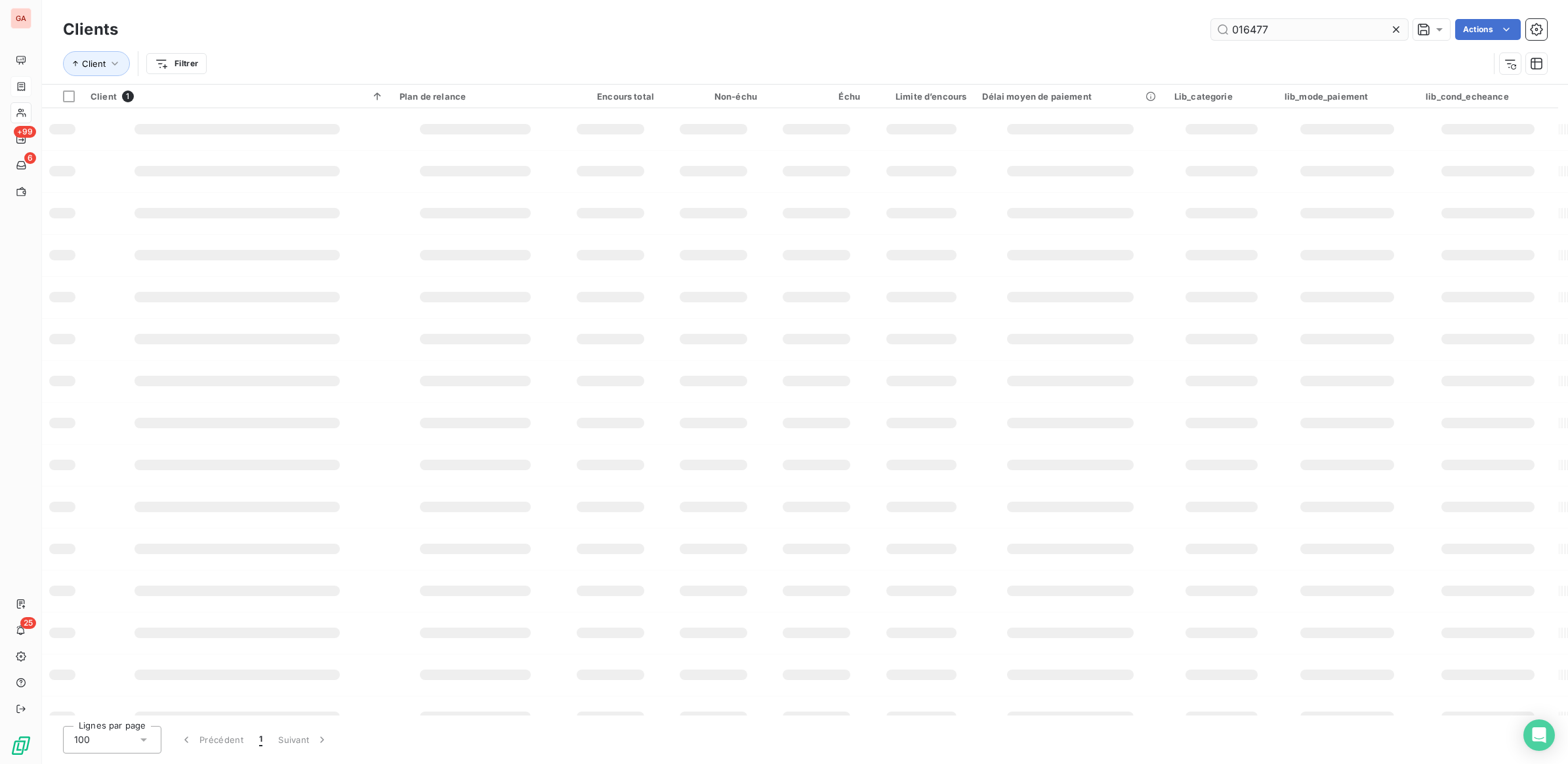
type input "016477"
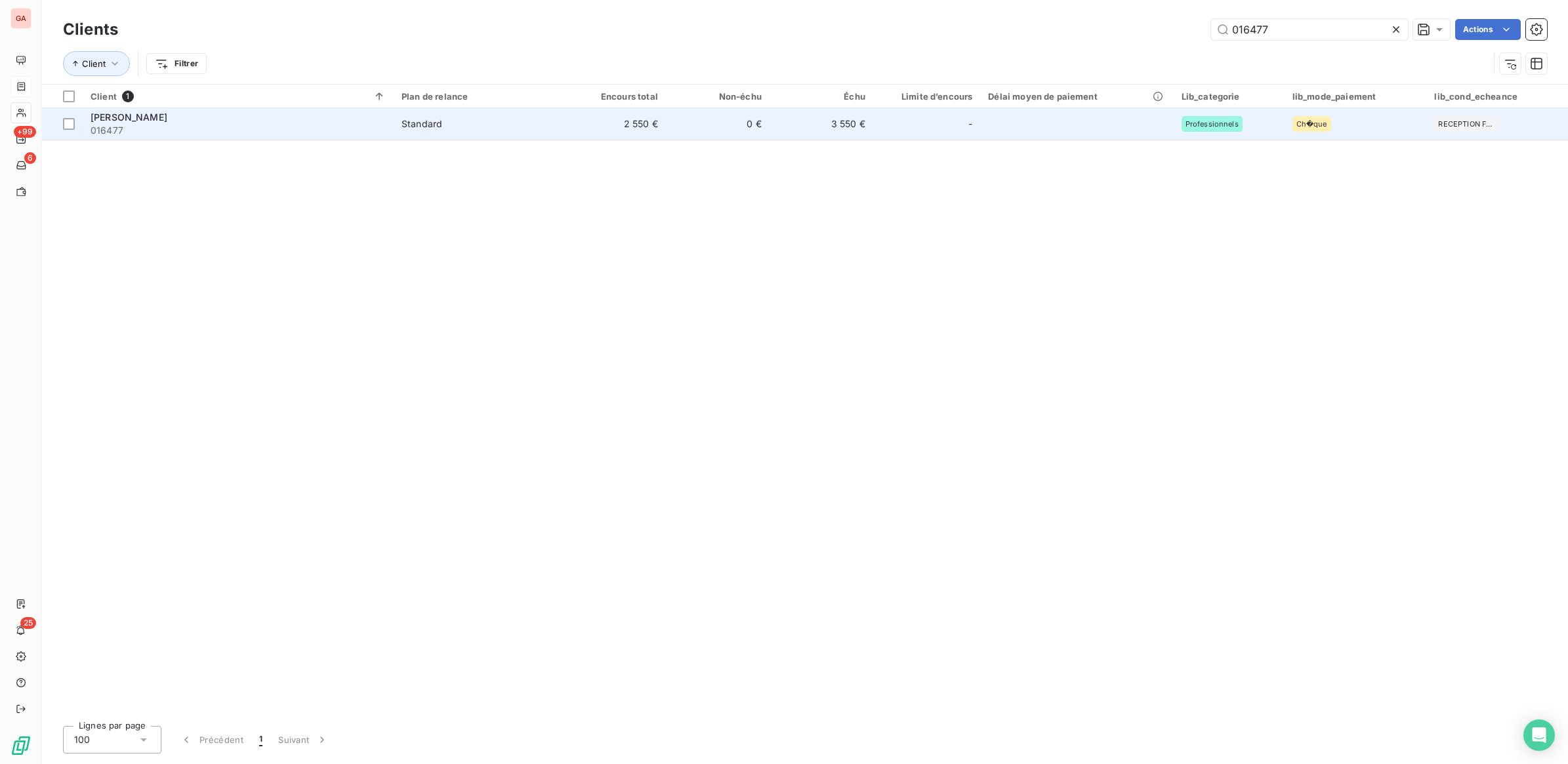
click at [1090, 129] on td at bounding box center [1076, 124] width 193 height 31
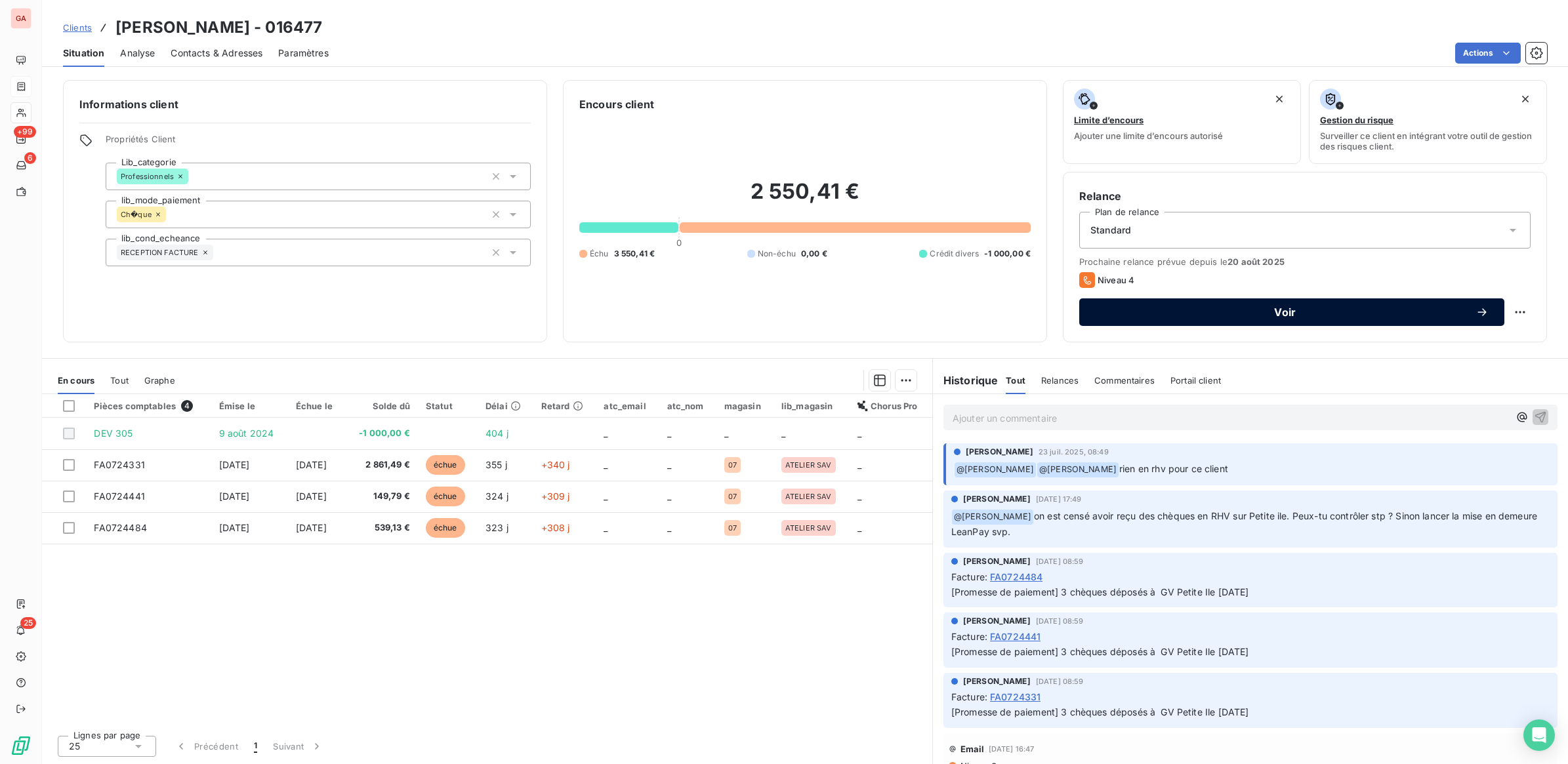
click at [1401, 309] on span "Voir" at bounding box center [1285, 311] width 381 height 10
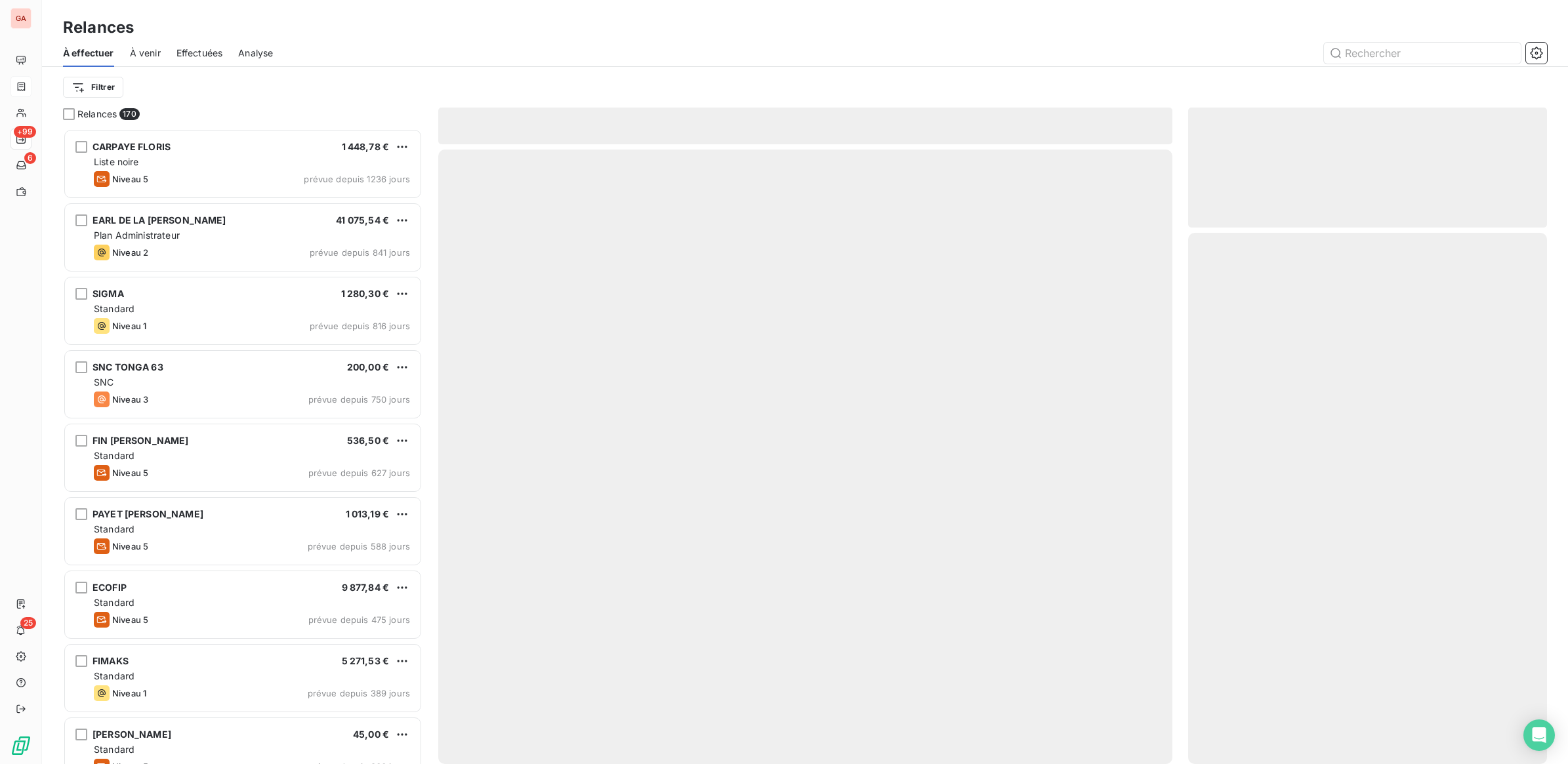
scroll to position [624, 346]
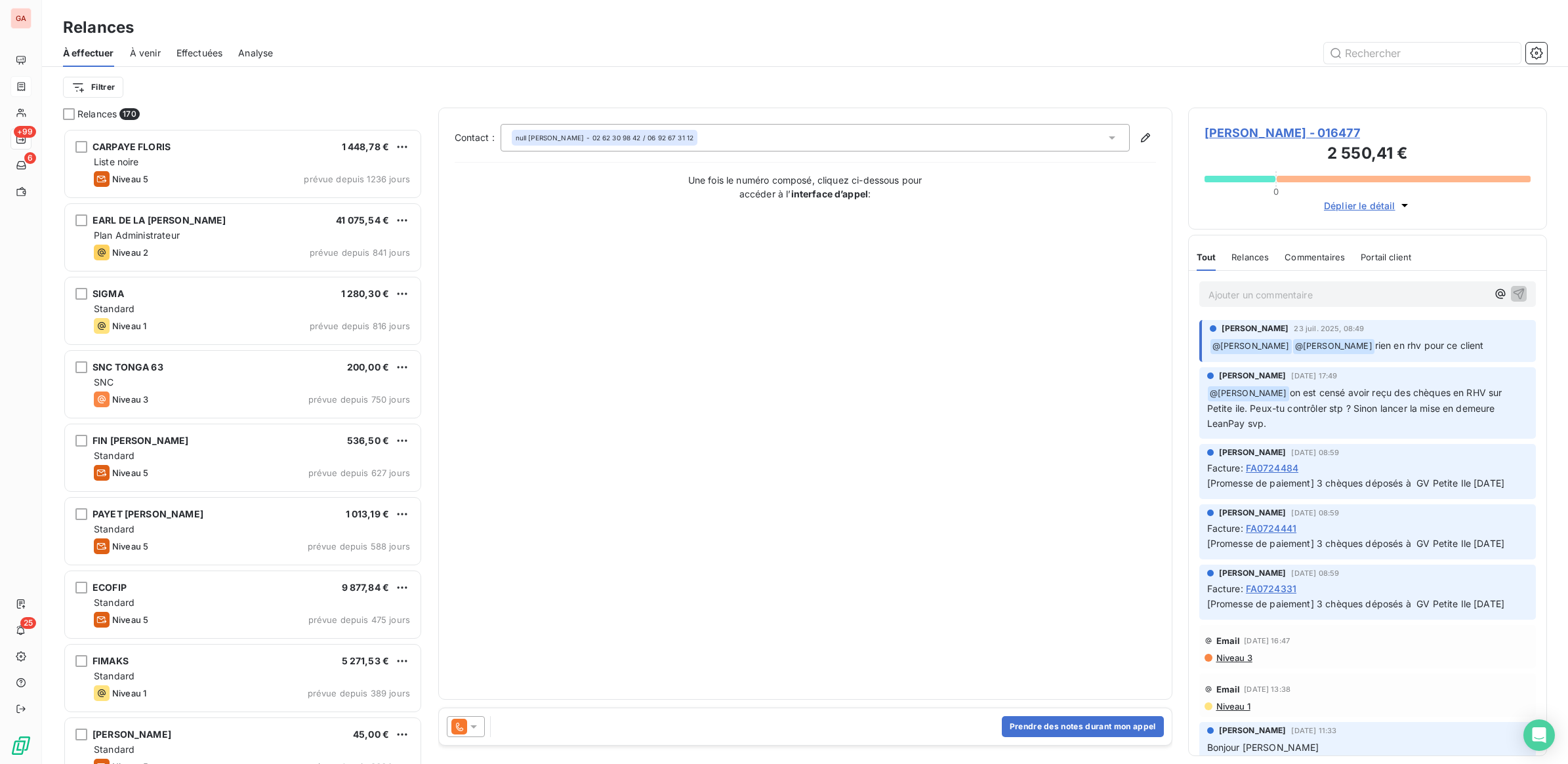
click at [478, 726] on icon at bounding box center [473, 727] width 13 height 13
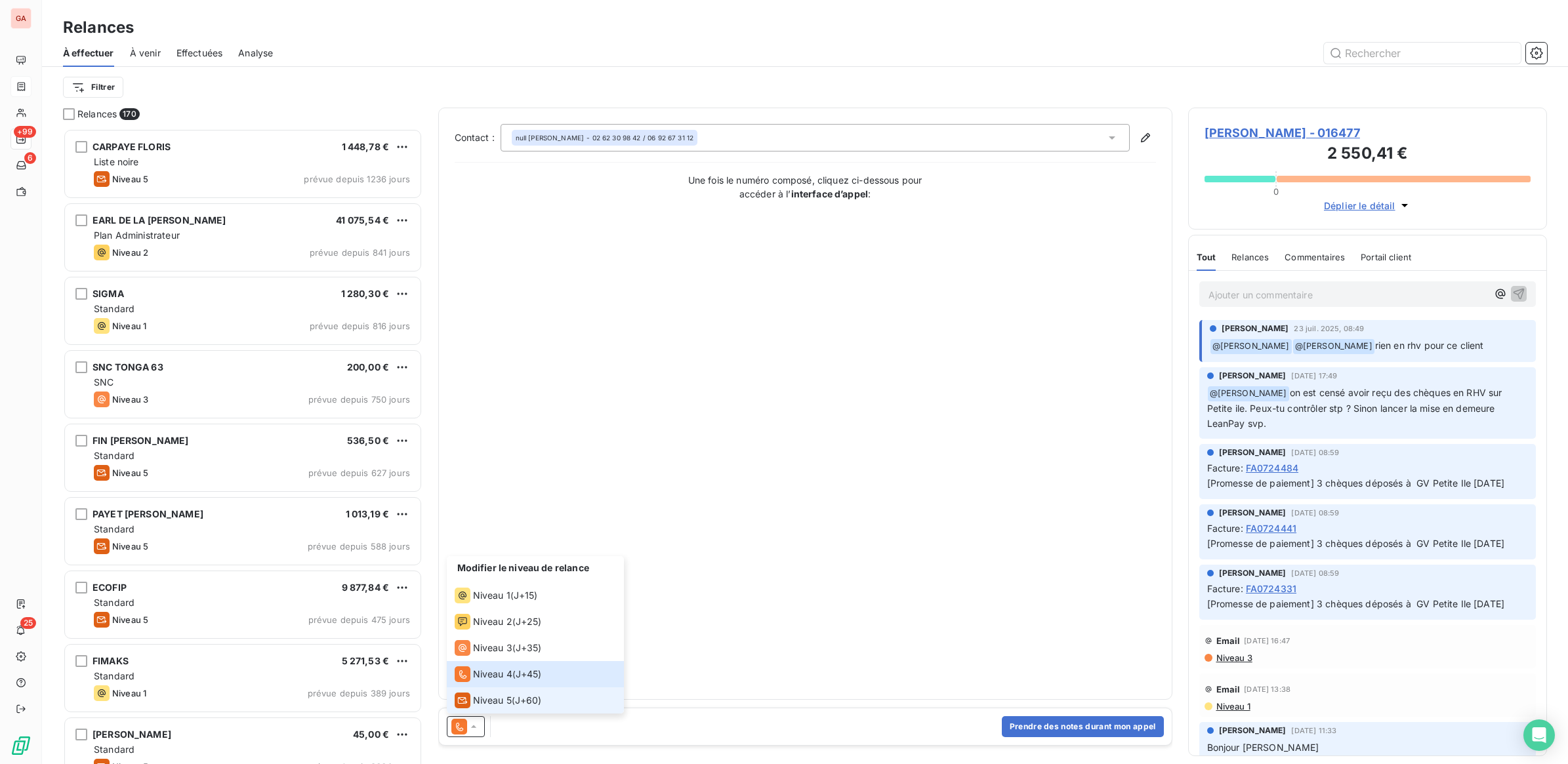
click at [500, 709] on li "Niveau 5 ( J+60 )" at bounding box center [535, 700] width 177 height 26
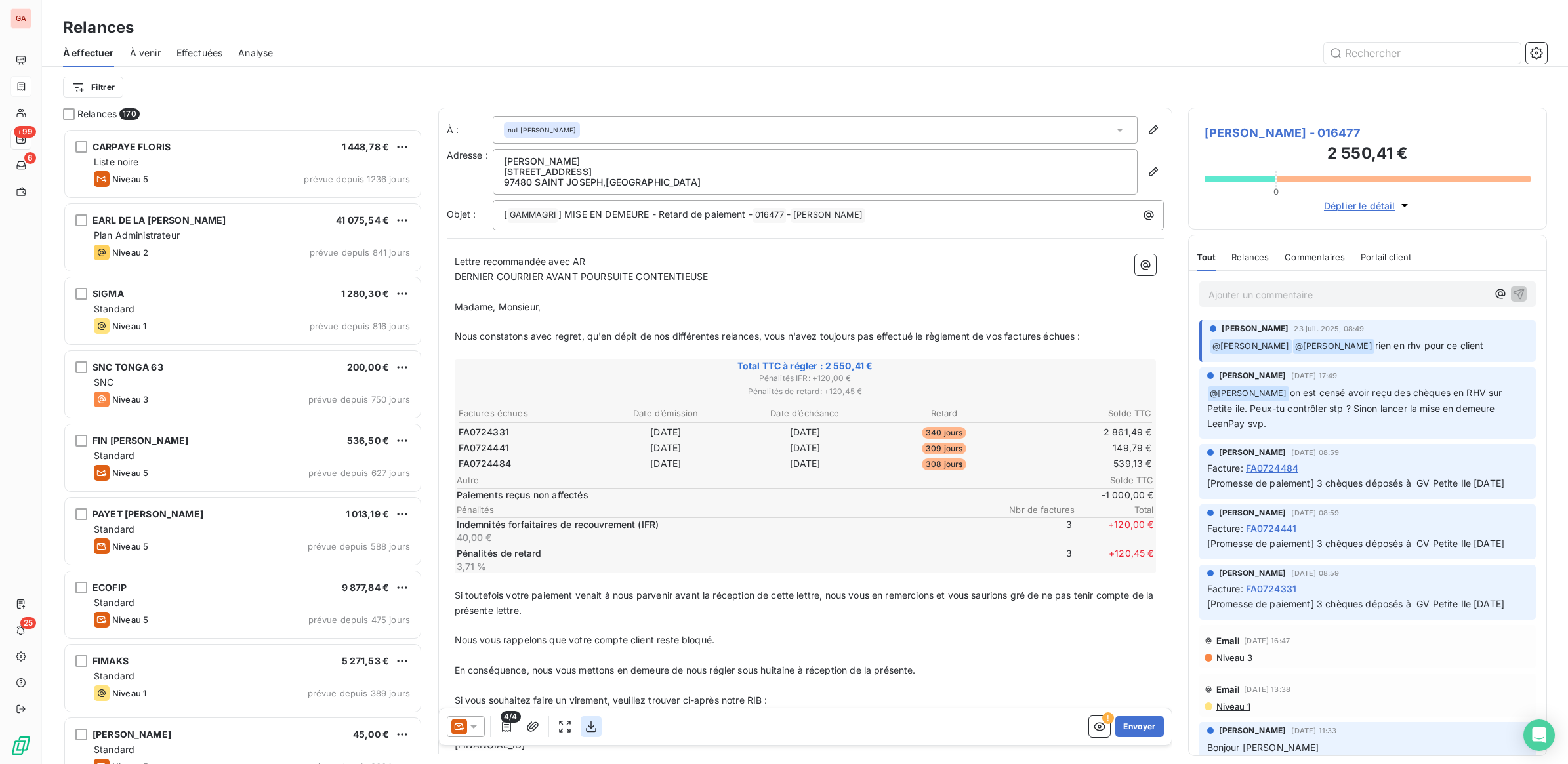
click at [598, 729] on button "button" at bounding box center [590, 726] width 21 height 21
drag, startPoint x: 1130, startPoint y: 730, endPoint x: 1149, endPoint y: 722, distance: 20.6
click at [1142, 723] on button "Envoyer" at bounding box center [1139, 726] width 48 height 21
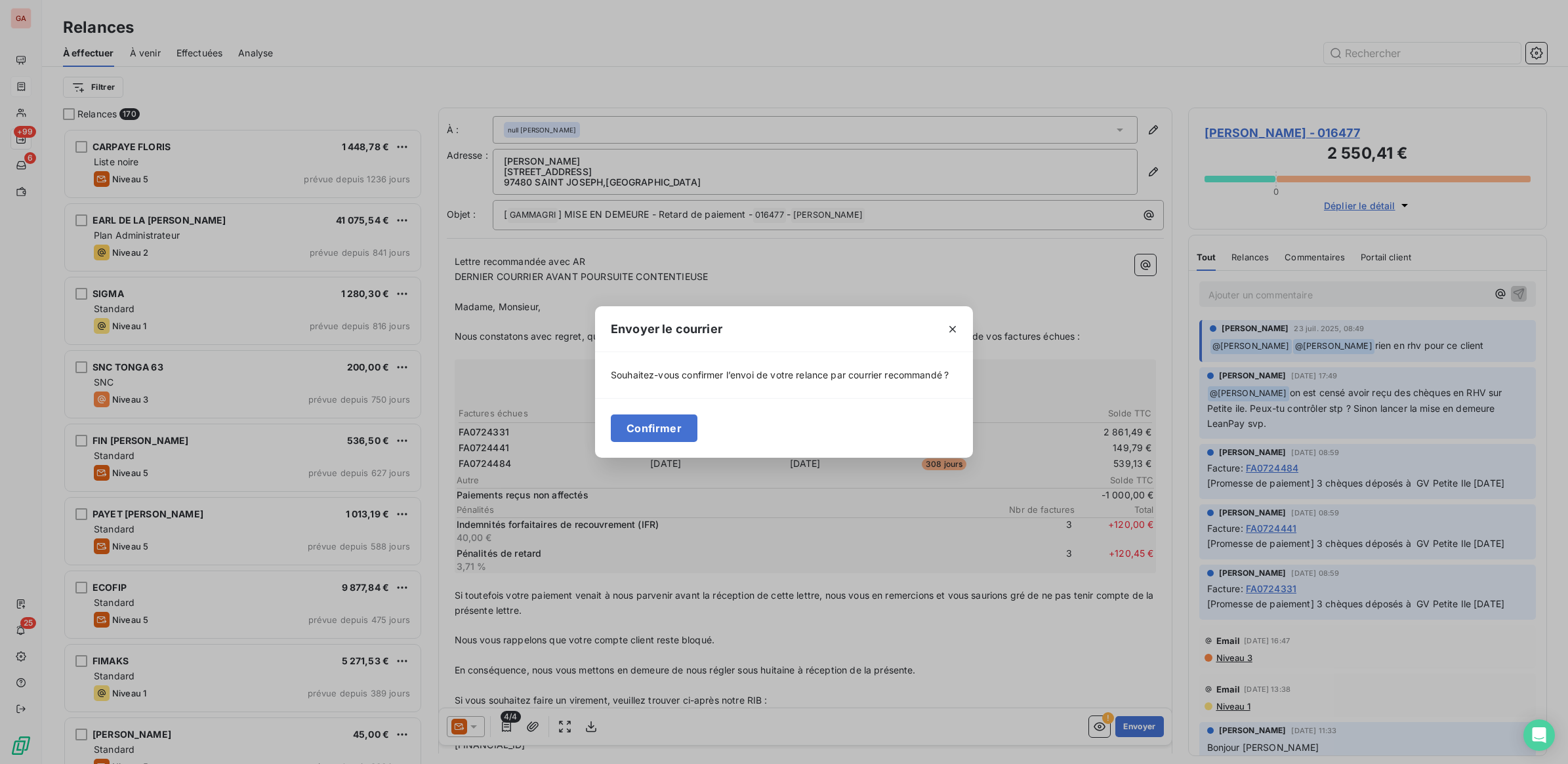
drag, startPoint x: 639, startPoint y: 429, endPoint x: 738, endPoint y: 418, distance: 99.6
click at [662, 421] on button "Confirmer" at bounding box center [654, 429] width 87 height 28
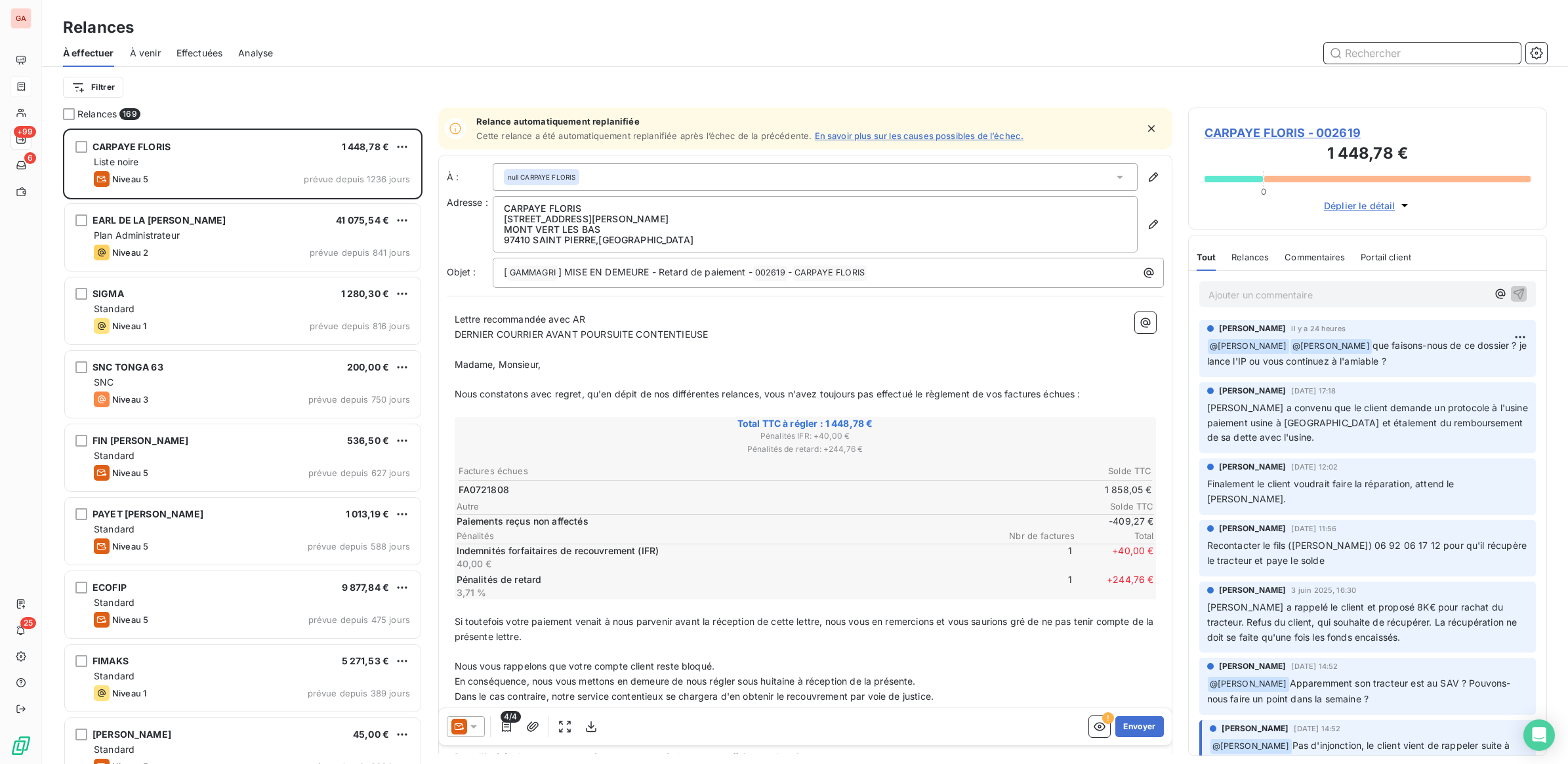
click at [1351, 51] on input "text" at bounding box center [1422, 53] width 197 height 21
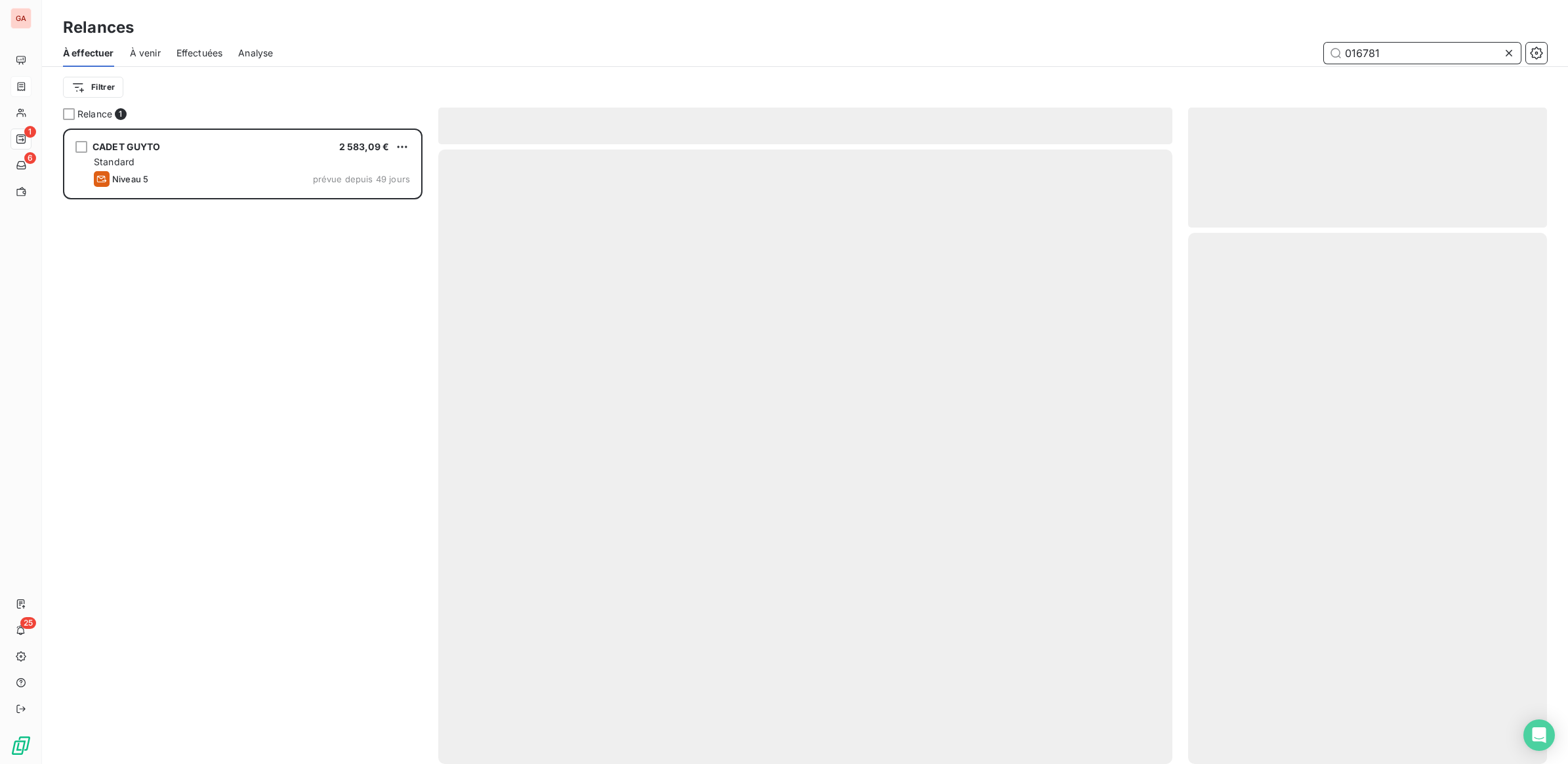
scroll to position [624, 346]
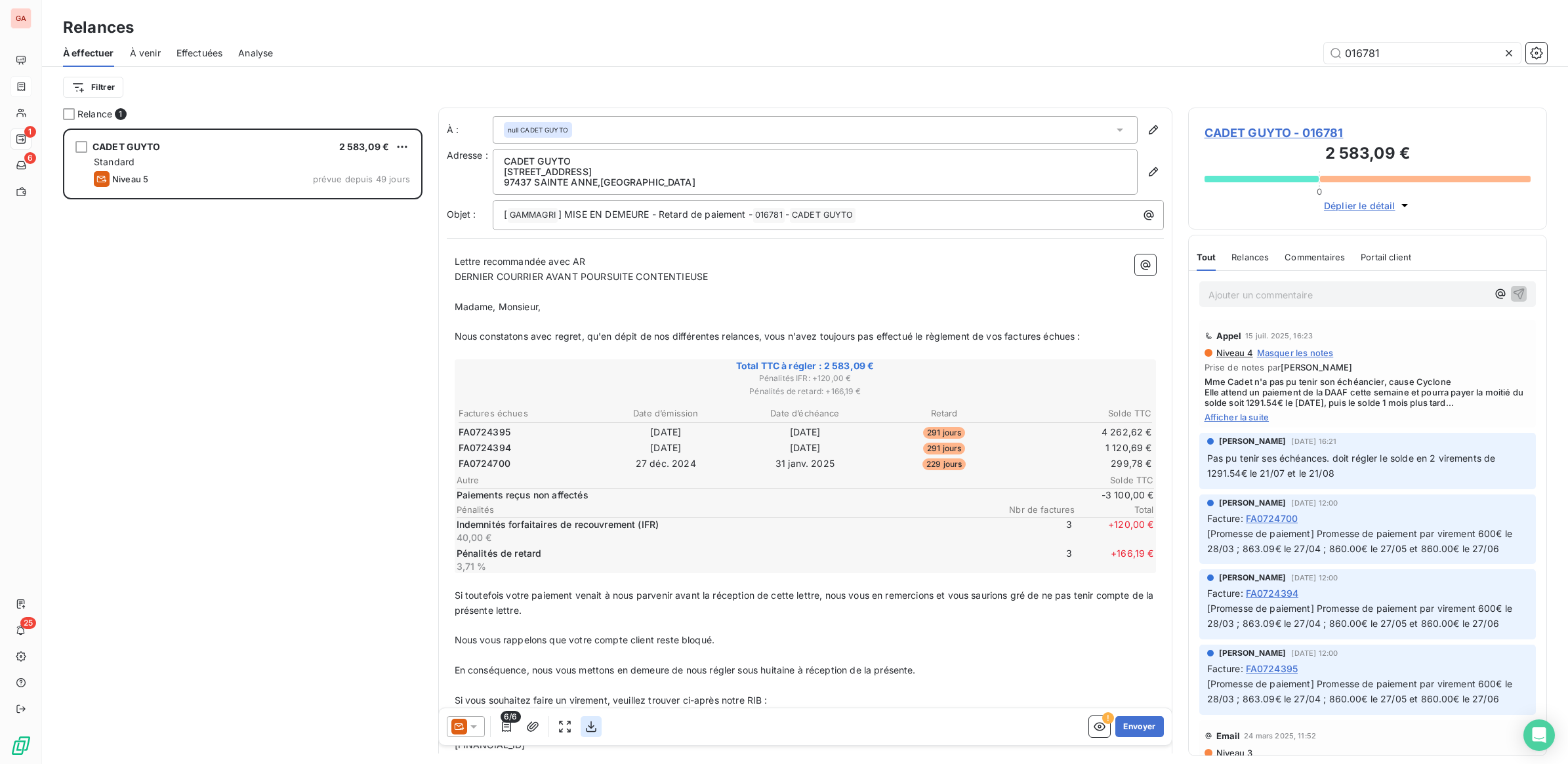
click at [594, 723] on icon "button" at bounding box center [591, 727] width 13 height 13
click at [1135, 727] on button "Envoyer" at bounding box center [1139, 726] width 48 height 21
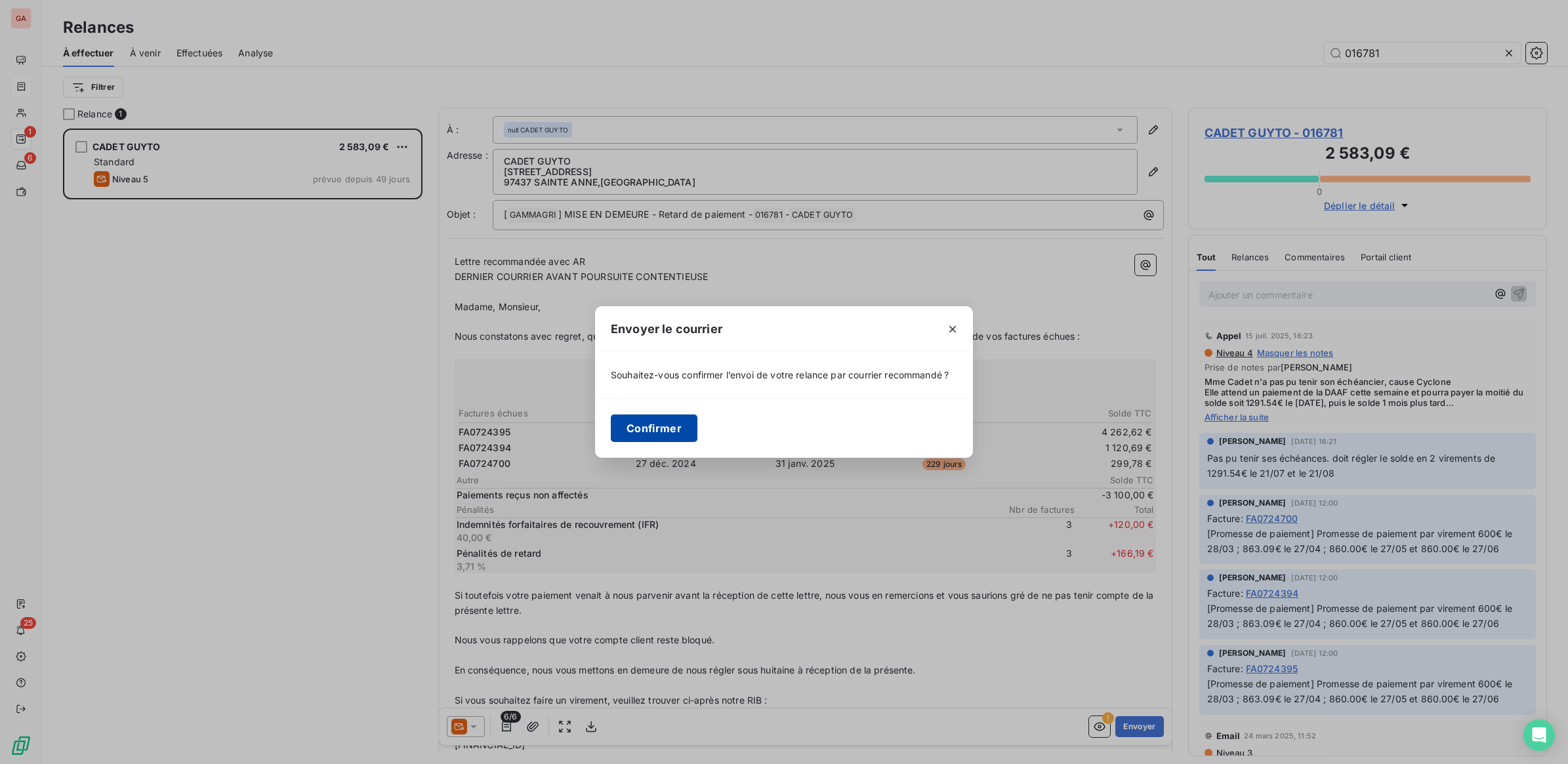
click at [668, 438] on button "Confirmer" at bounding box center [654, 429] width 87 height 28
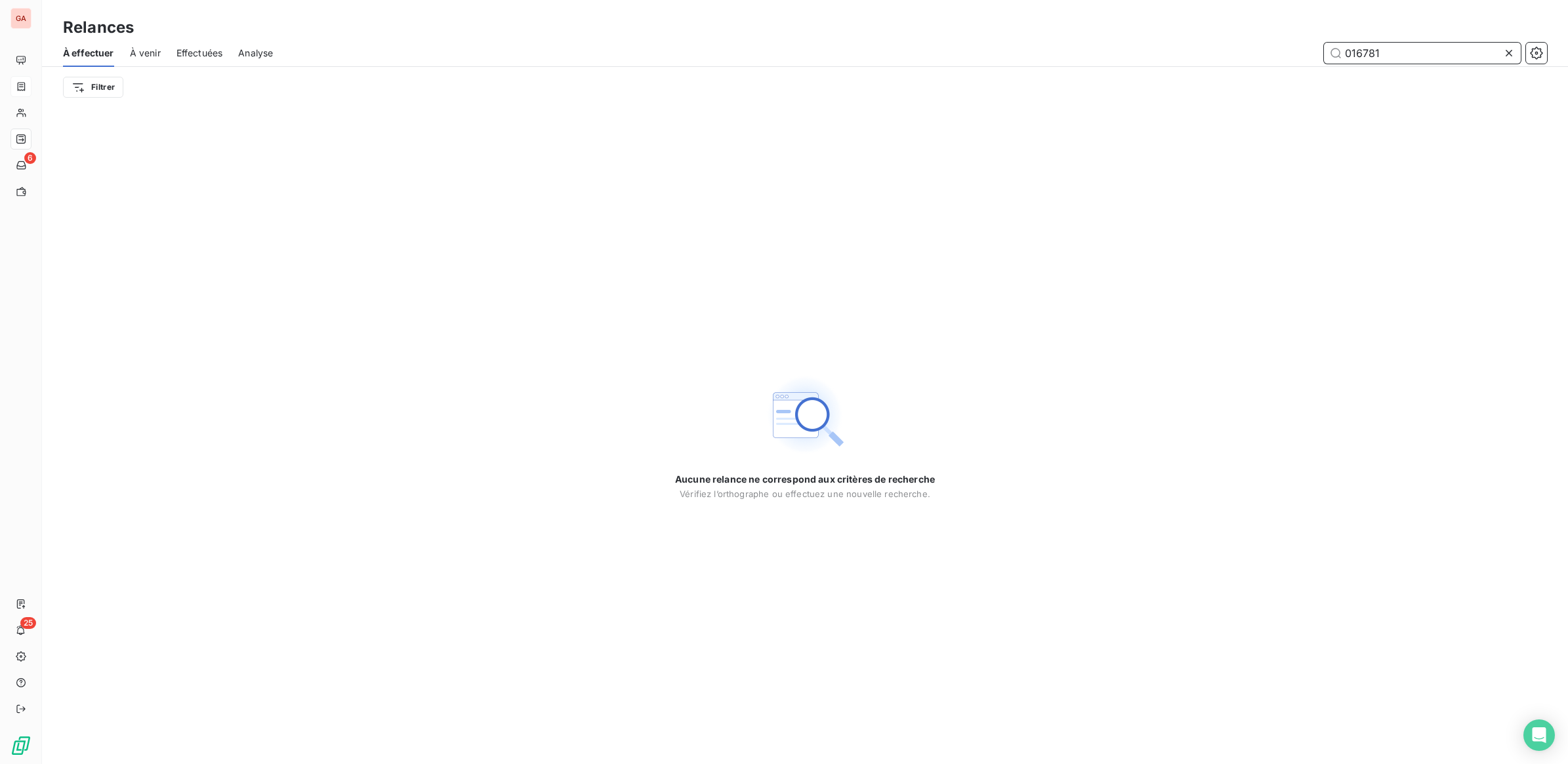
click at [1355, 47] on input "016781" at bounding box center [1422, 53] width 197 height 21
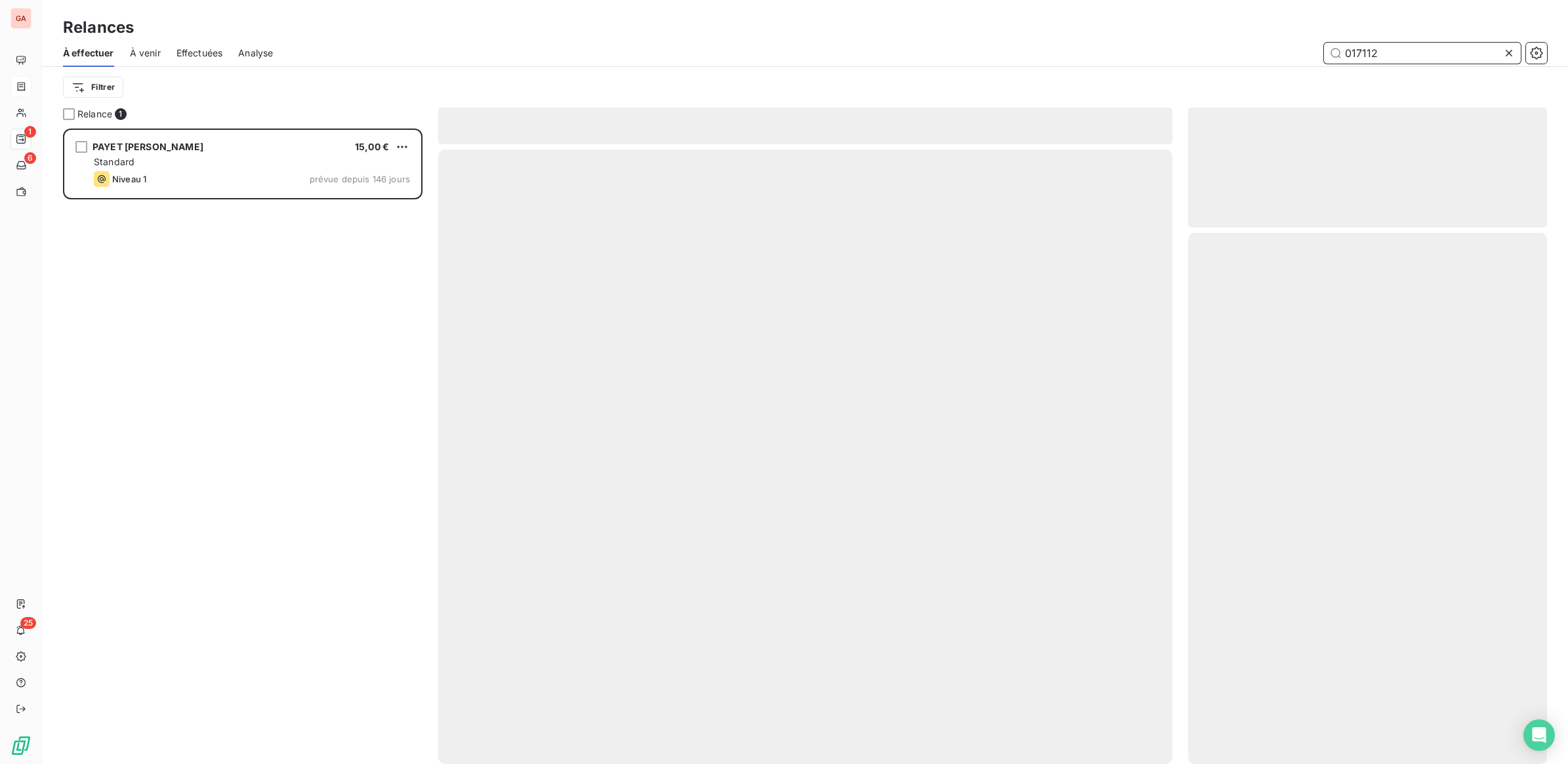
scroll to position [624, 346]
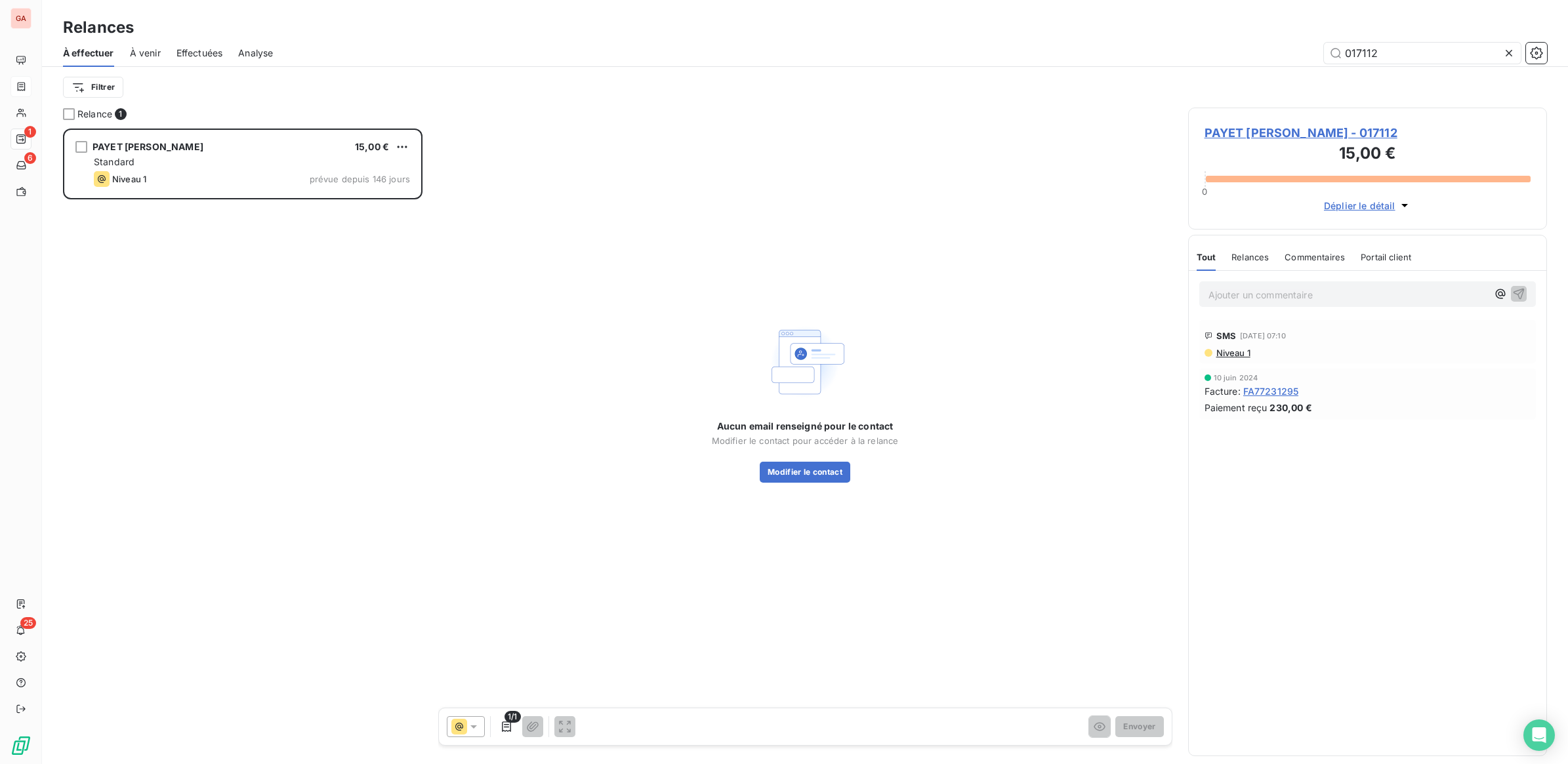
click at [480, 726] on div at bounding box center [465, 726] width 38 height 21
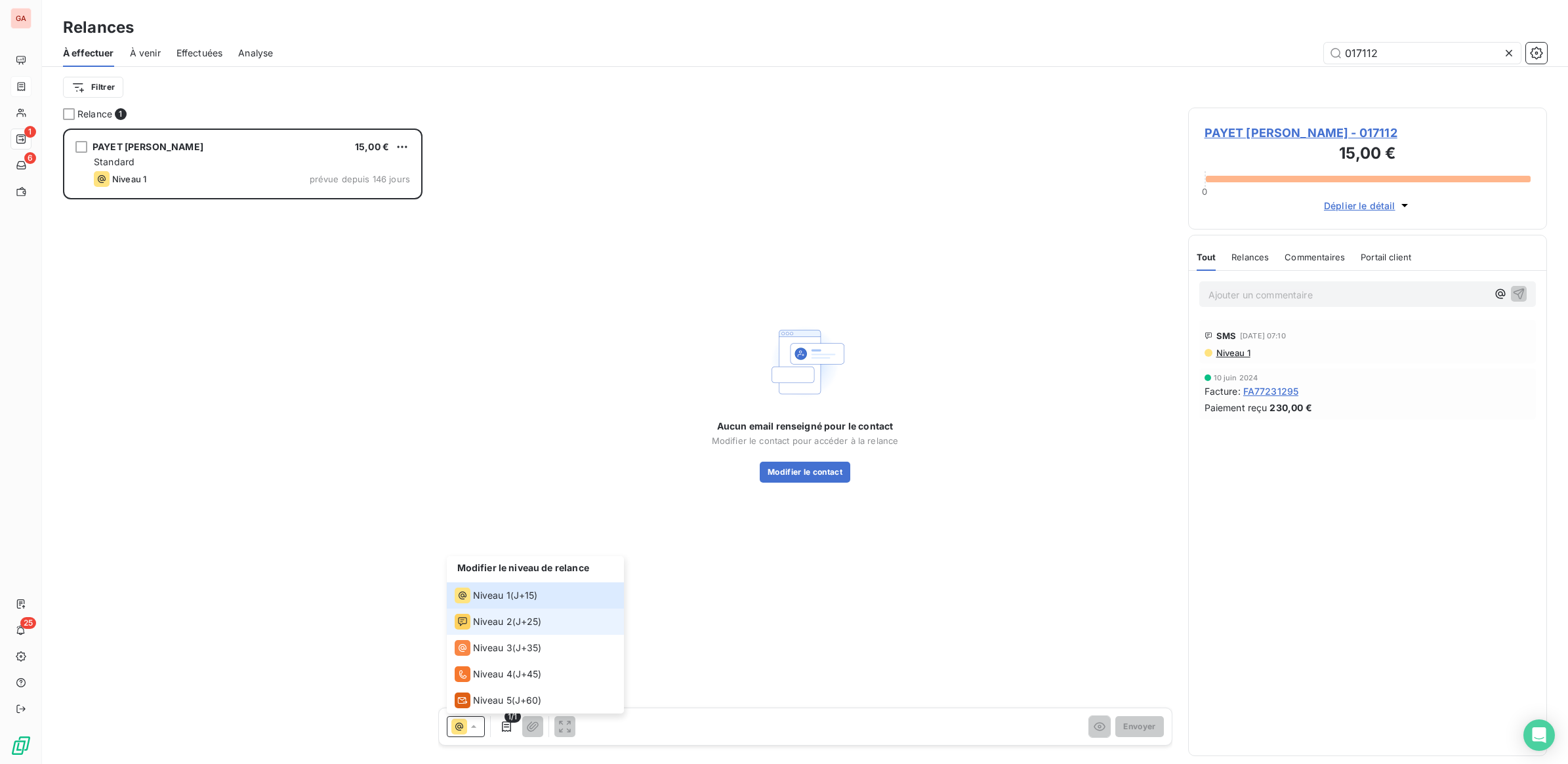
click at [494, 626] on span "Niveau 2" at bounding box center [492, 622] width 40 height 13
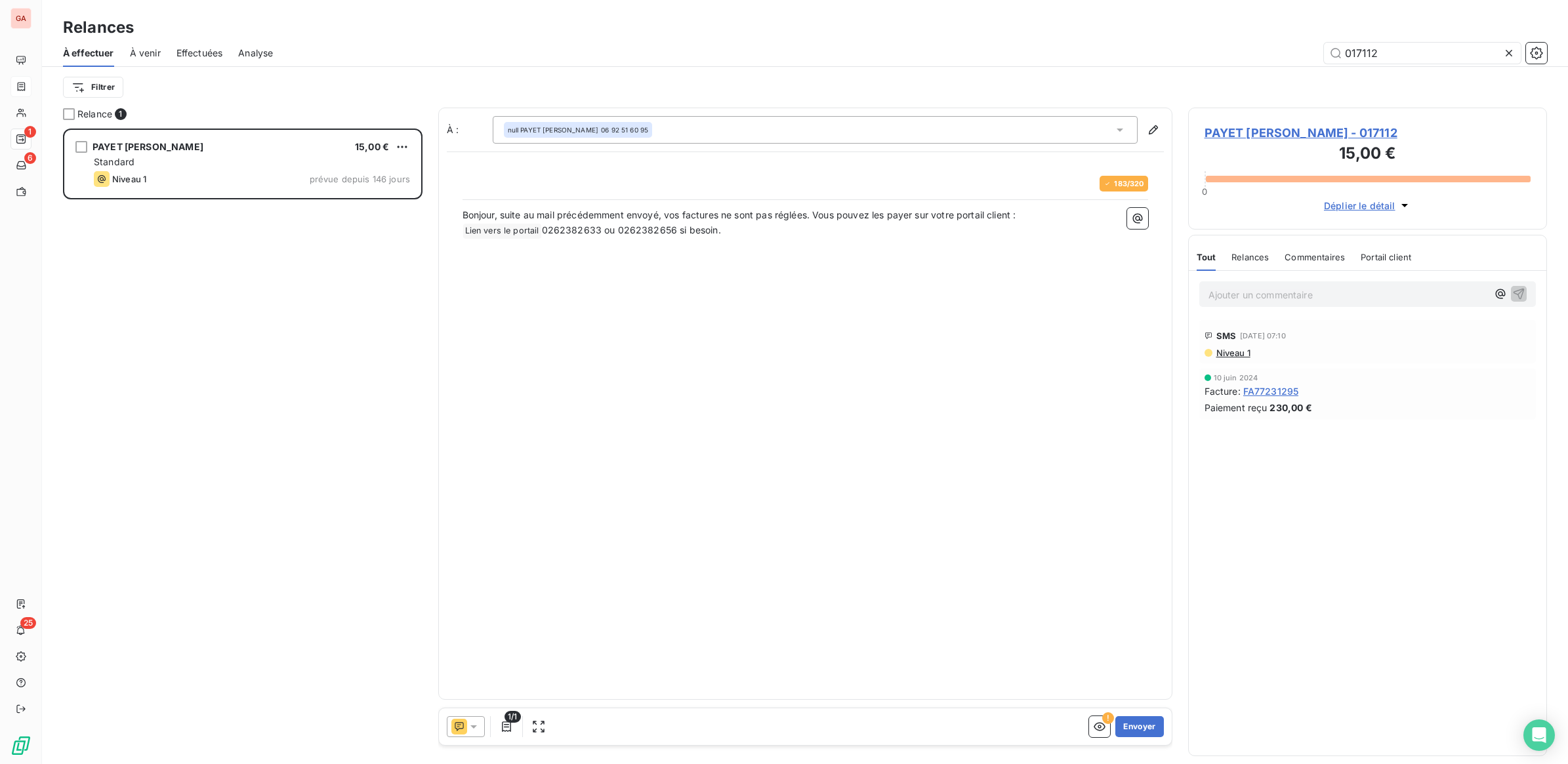
click at [471, 727] on icon at bounding box center [473, 727] width 13 height 13
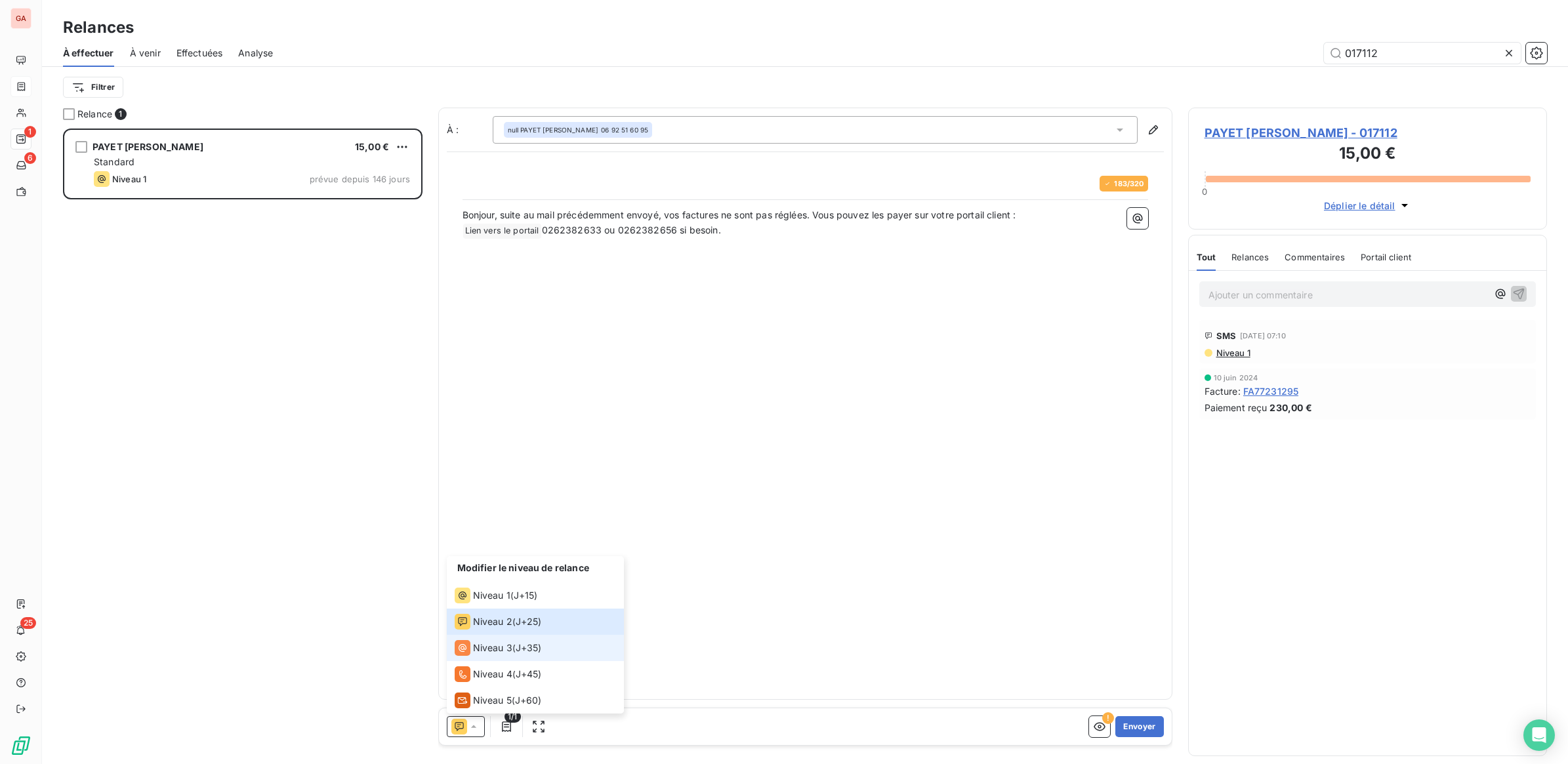
click at [473, 652] on span "Niveau 3" at bounding box center [492, 648] width 40 height 13
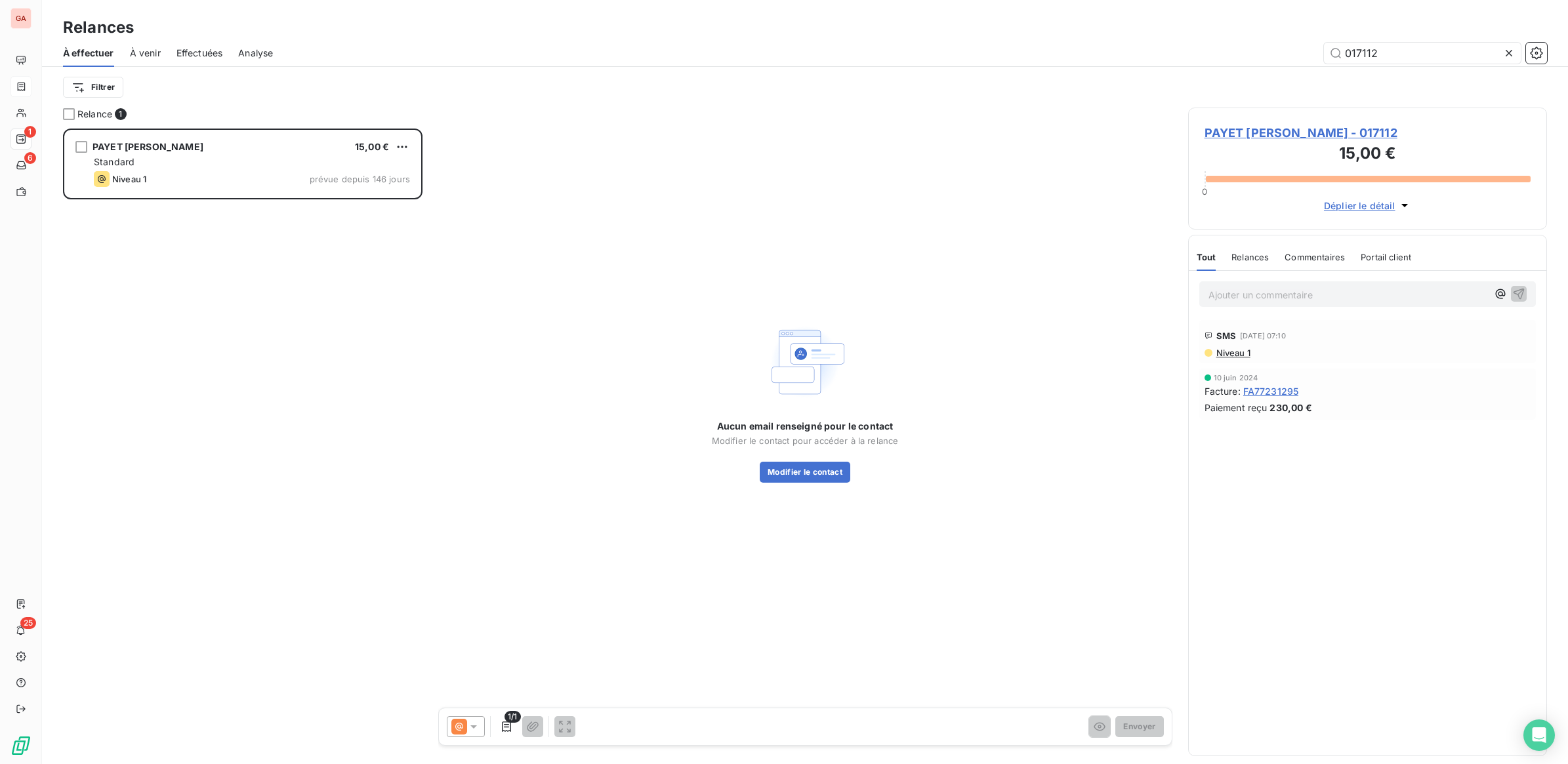
click at [473, 729] on icon at bounding box center [473, 727] width 13 height 13
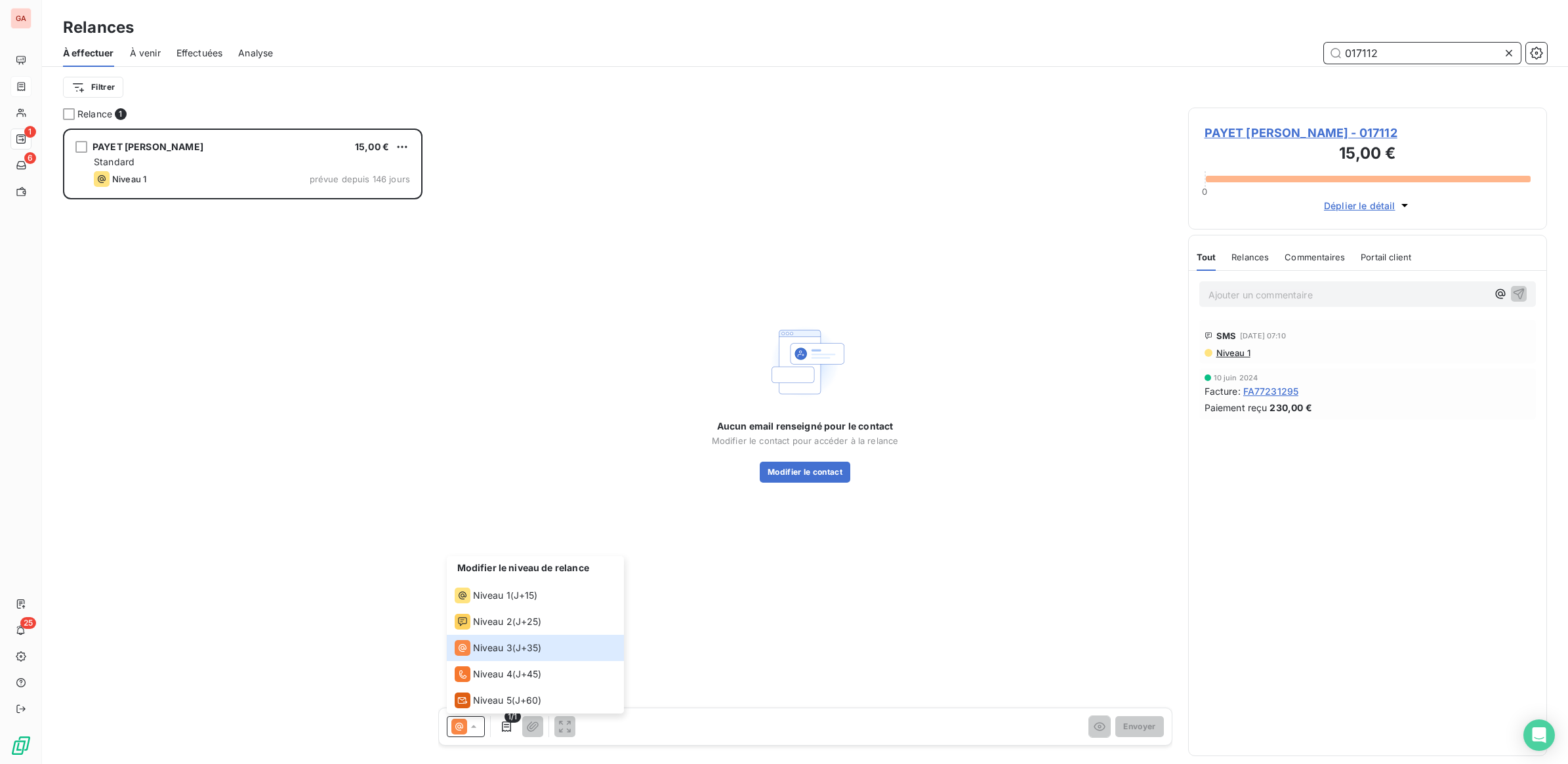
drag, startPoint x: 1360, startPoint y: 49, endPoint x: 1496, endPoint y: 46, distance: 136.0
click at [1483, 44] on input "017112" at bounding box center [1422, 53] width 197 height 21
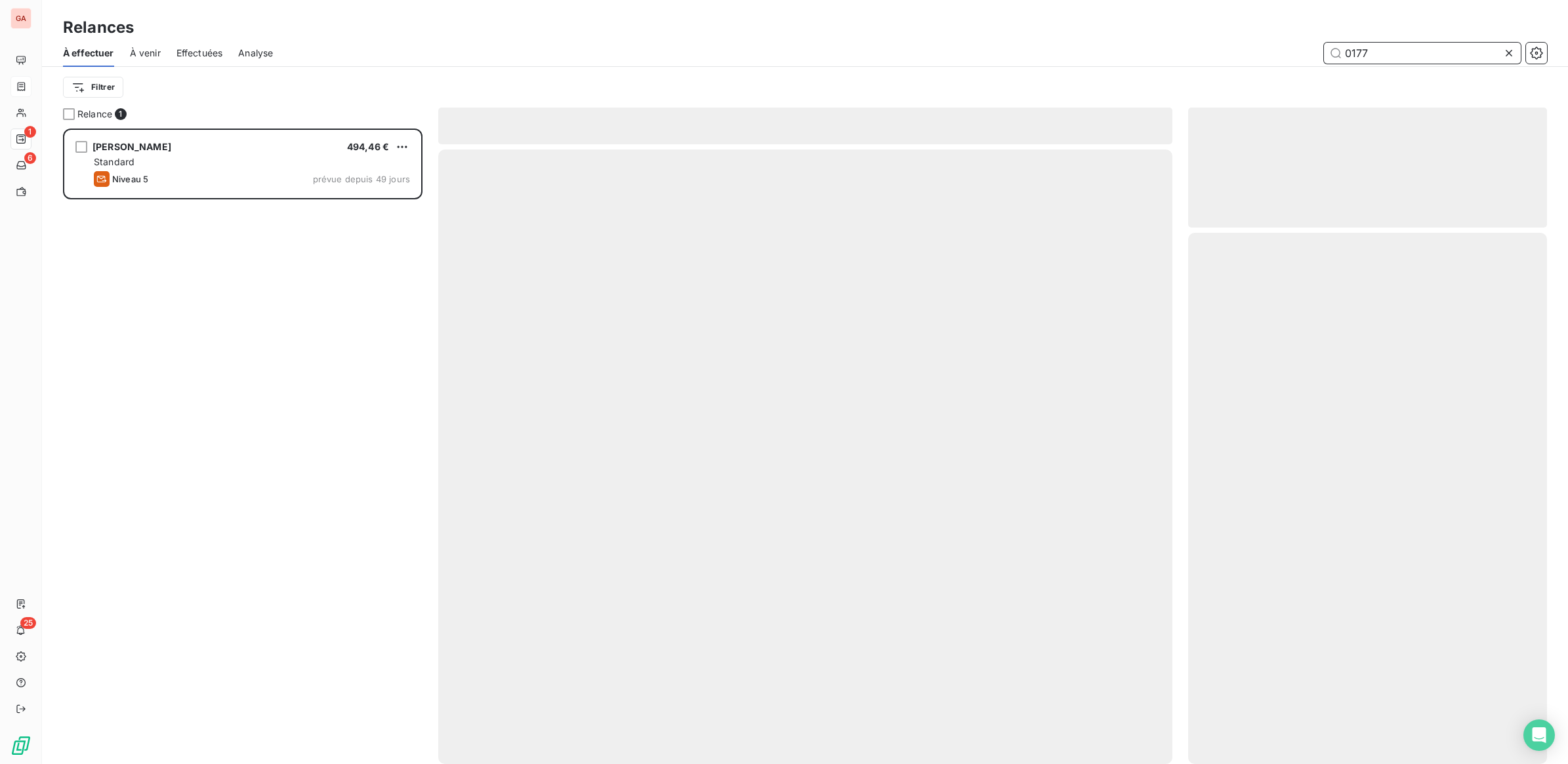
scroll to position [624, 346]
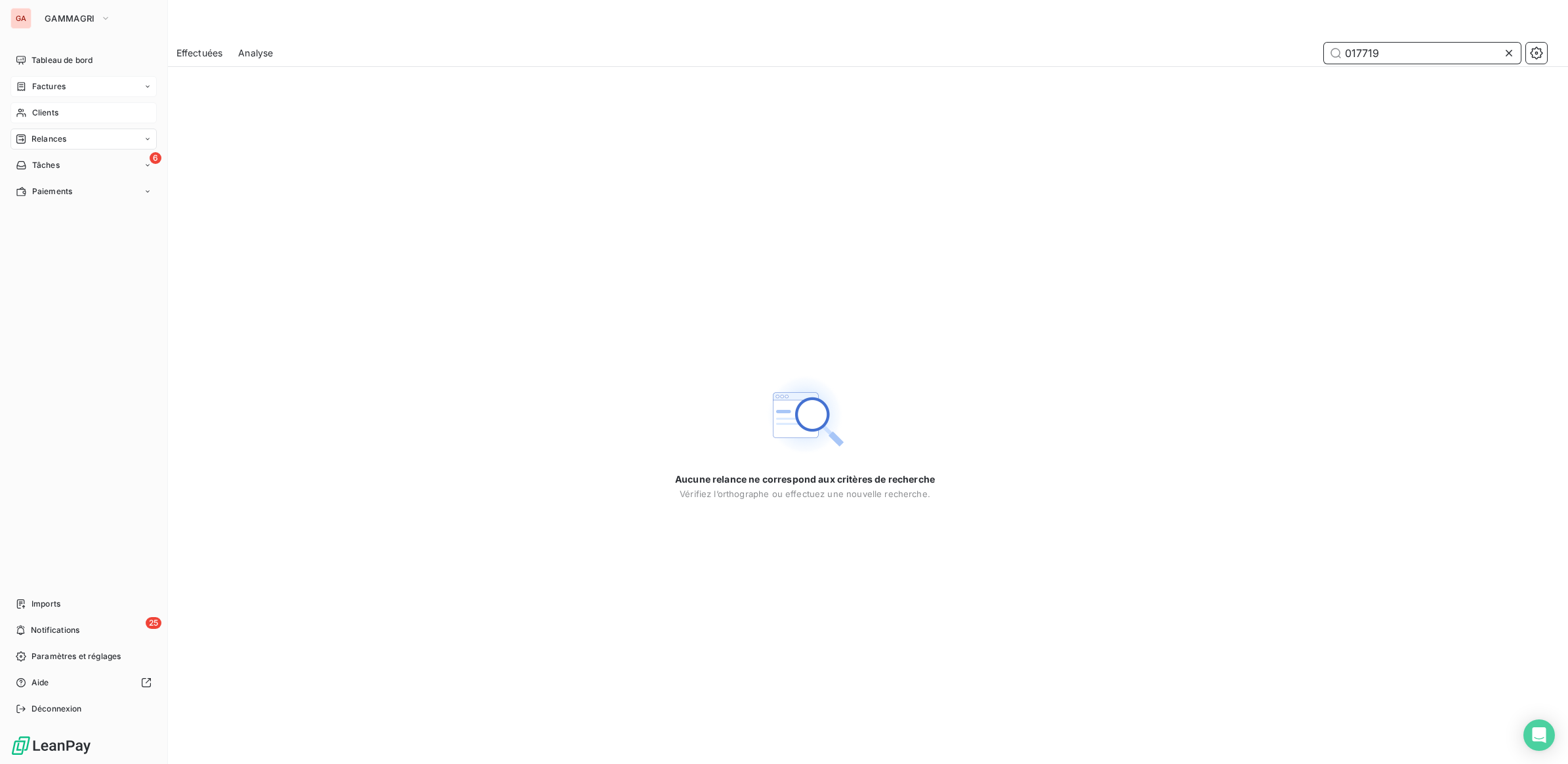
type input "017719"
click at [43, 112] on span "Clients" at bounding box center [45, 113] width 26 height 12
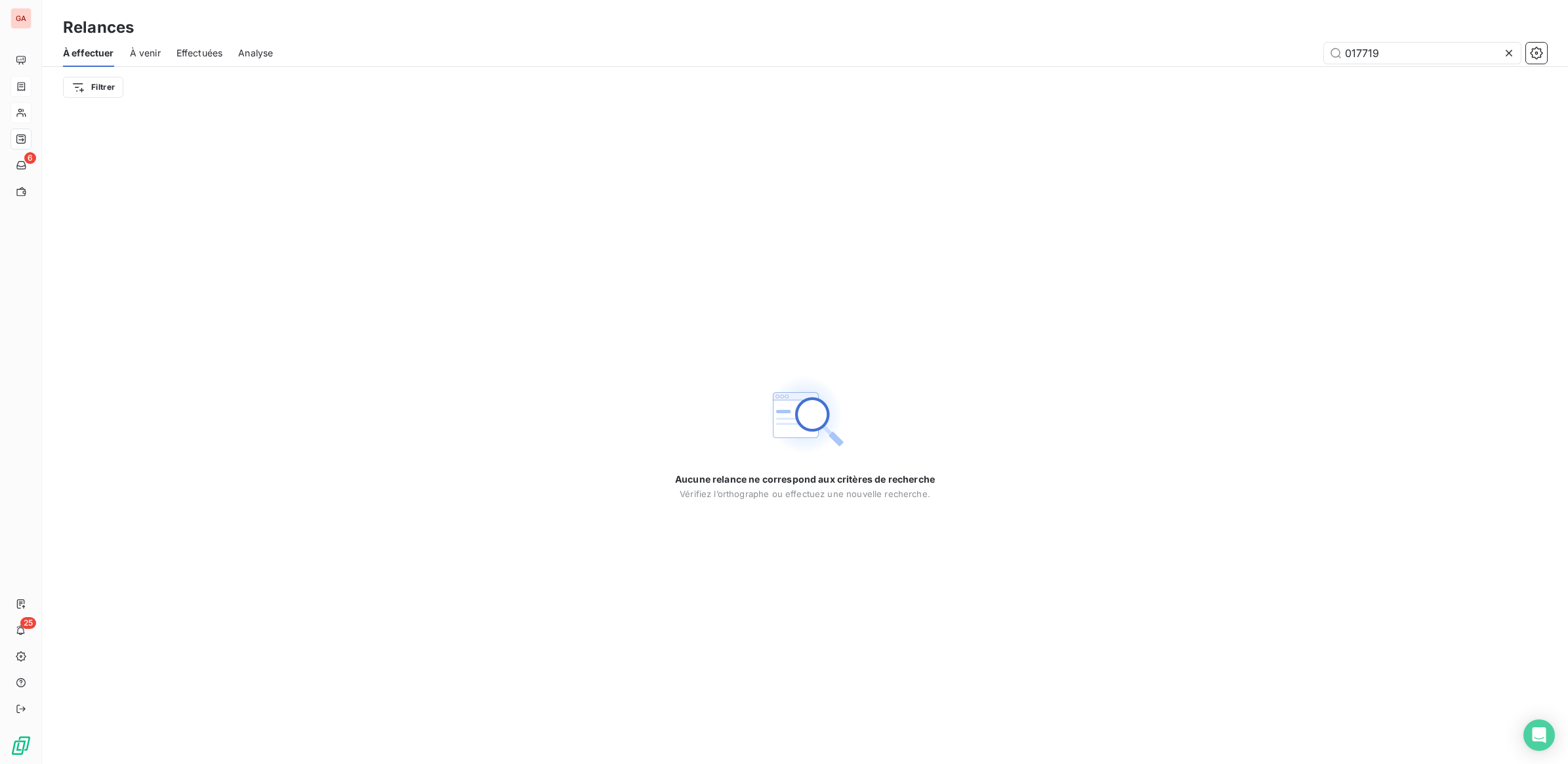
click at [1512, 54] on icon at bounding box center [1509, 53] width 13 height 13
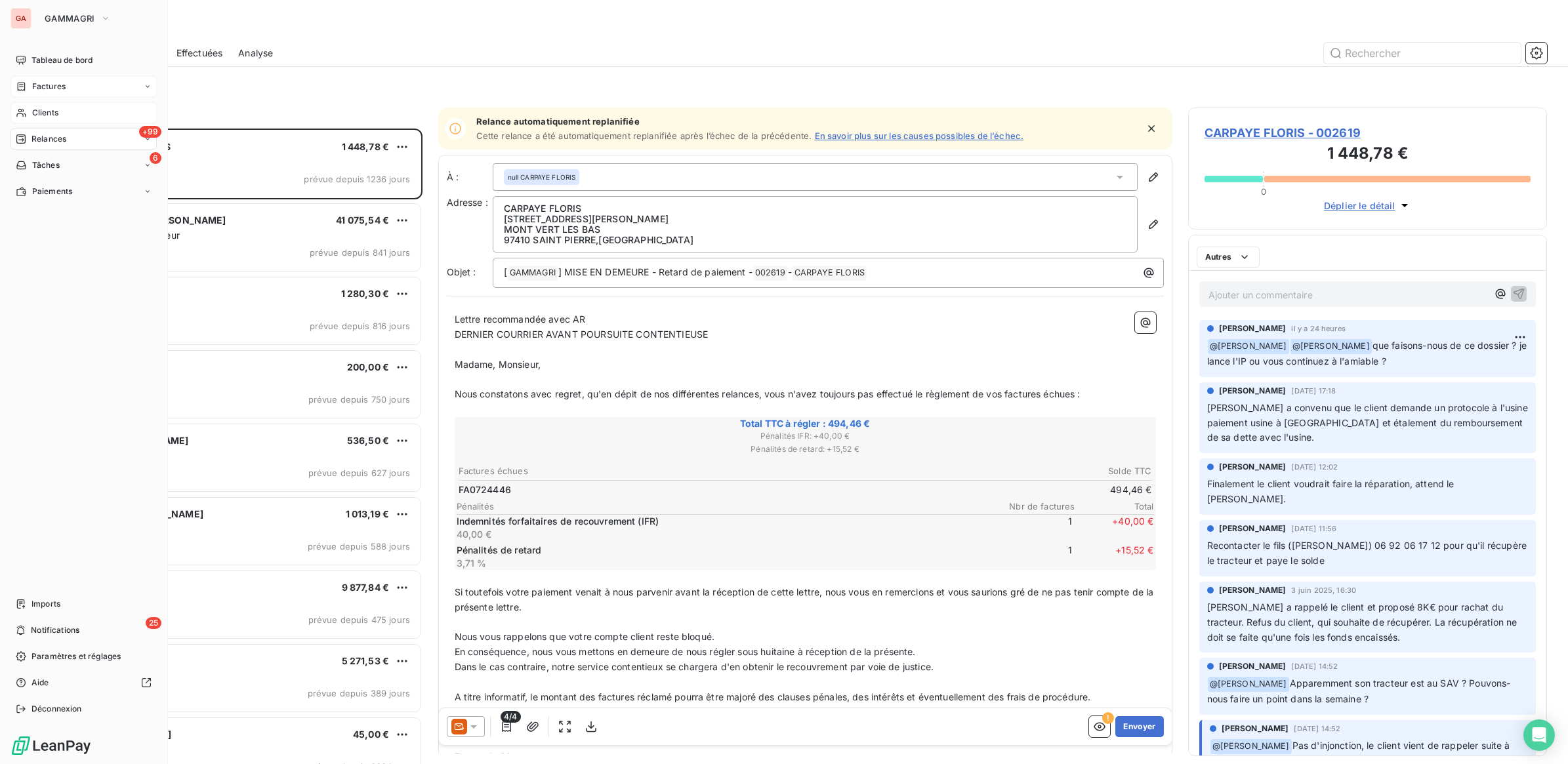
scroll to position [624, 346]
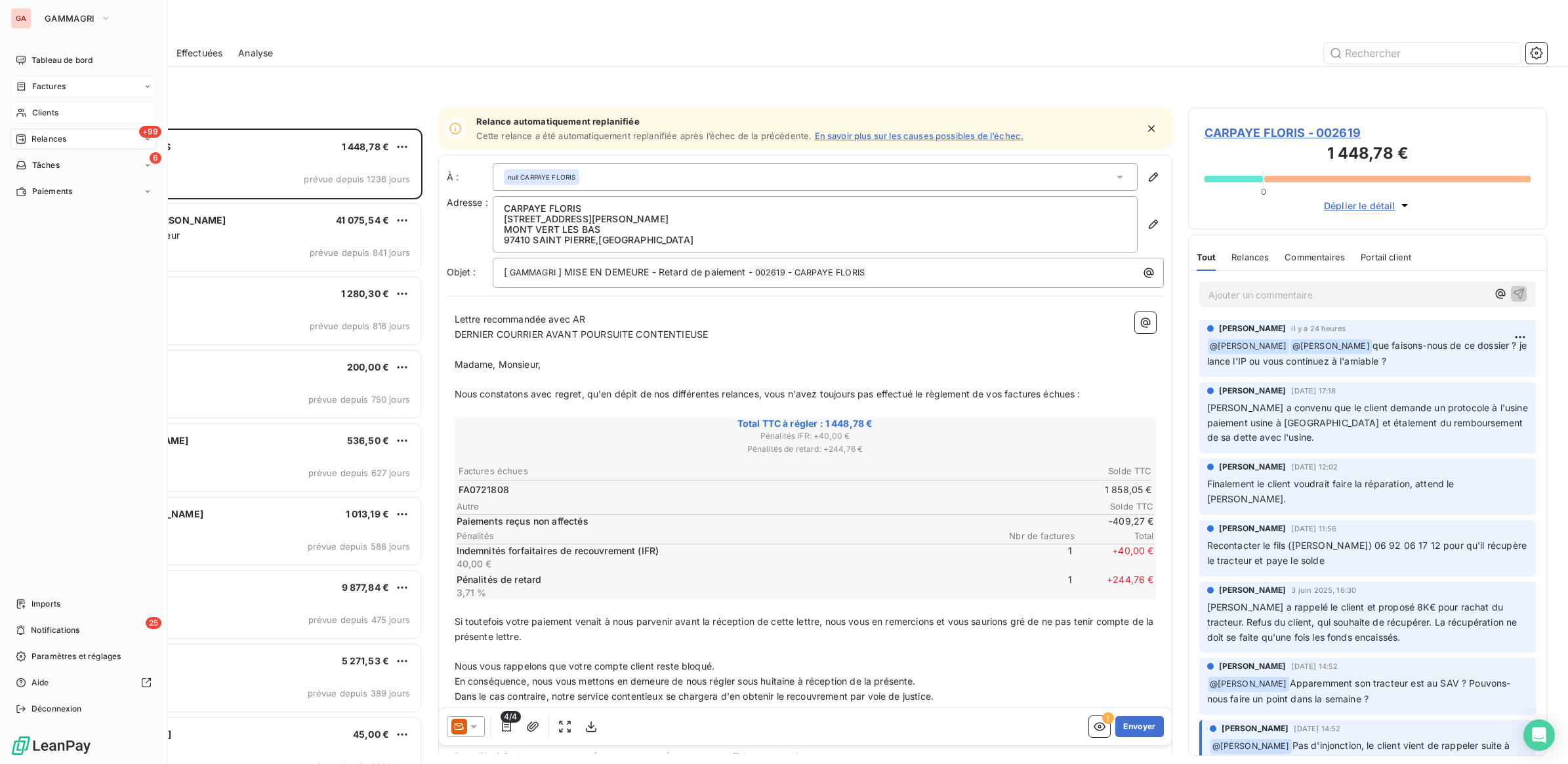
click at [54, 112] on span "Clients" at bounding box center [45, 113] width 26 height 12
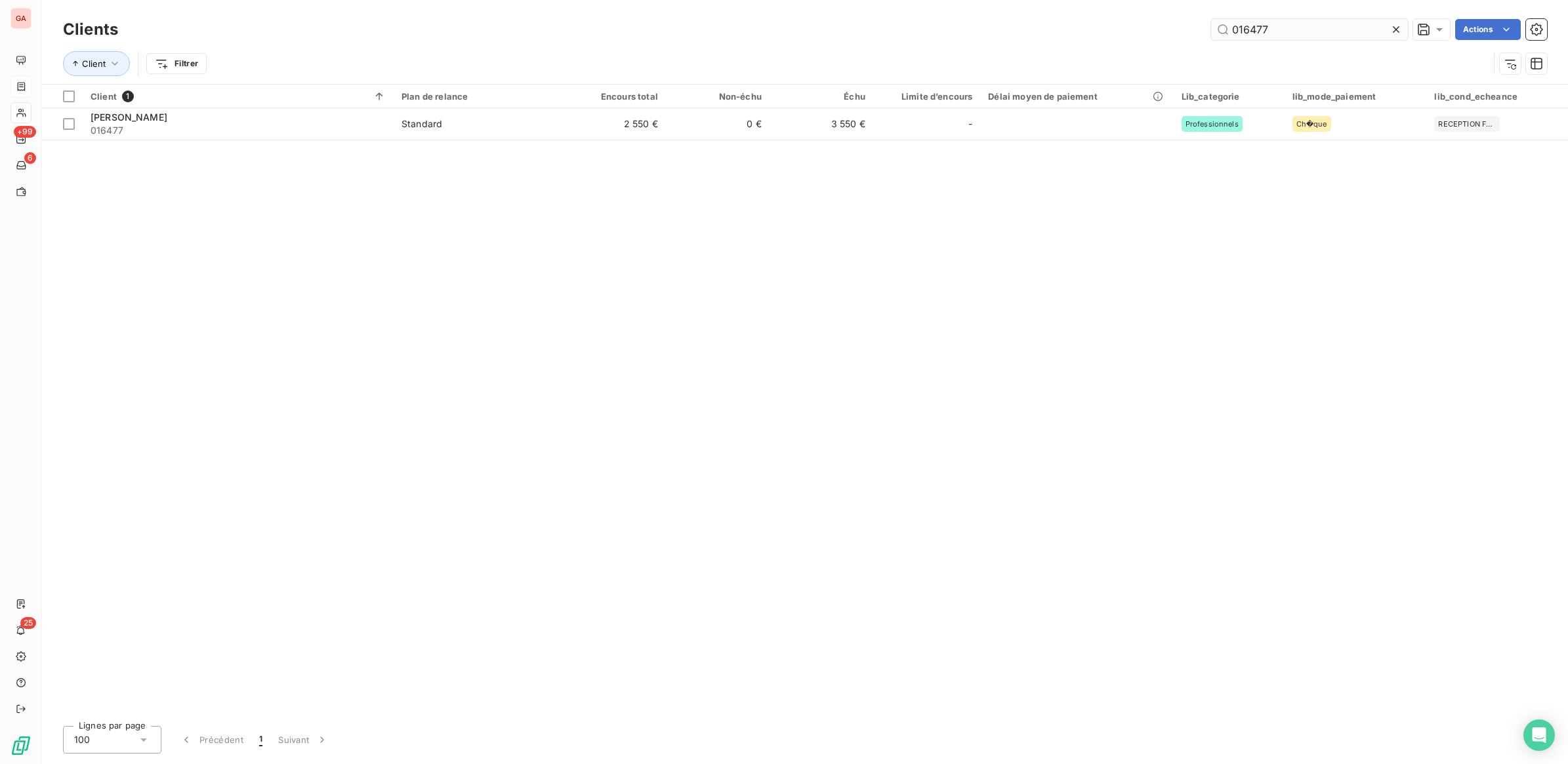
click at [1307, 37] on input "016477" at bounding box center [1309, 30] width 197 height 21
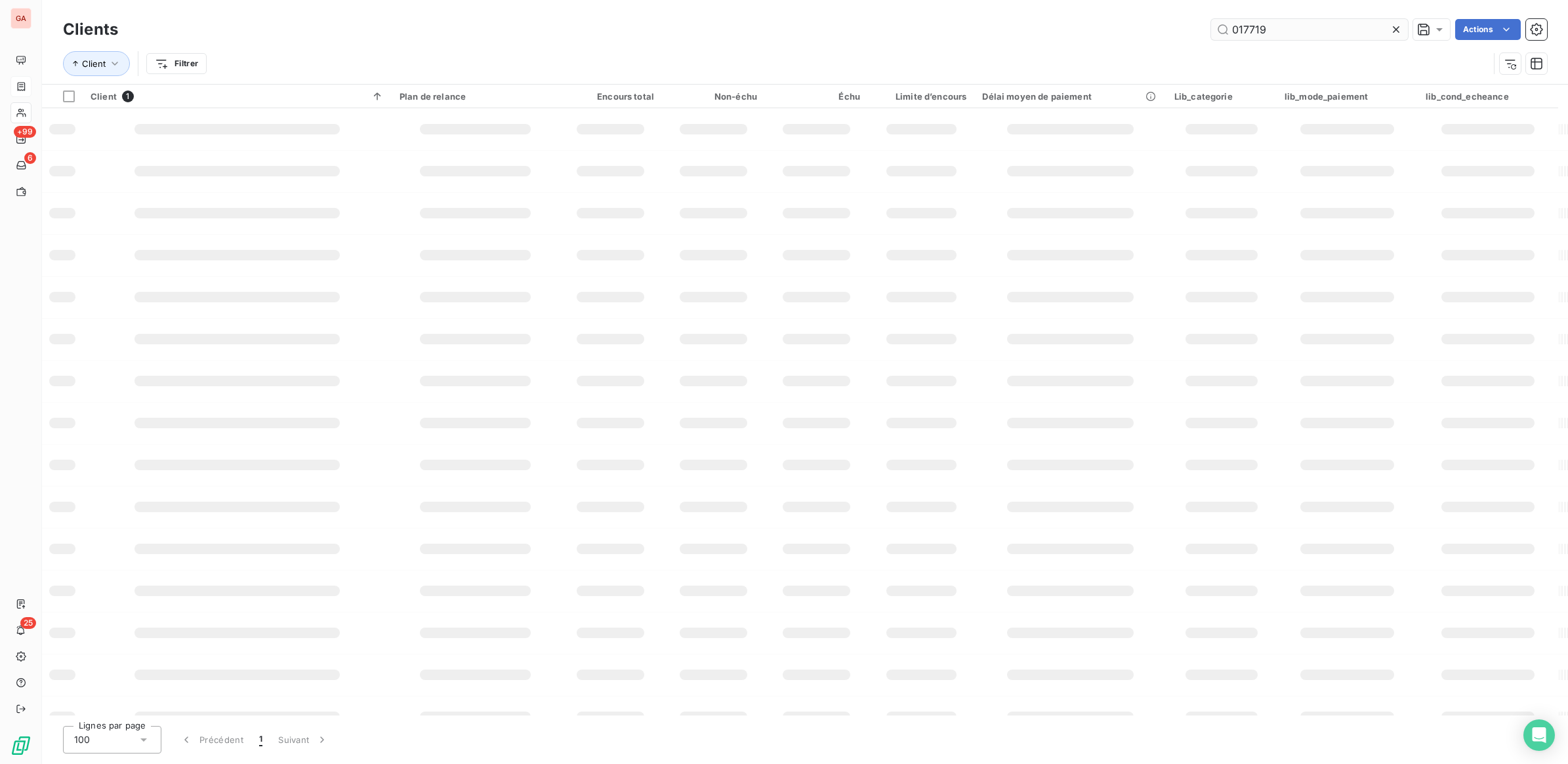
type input "017719"
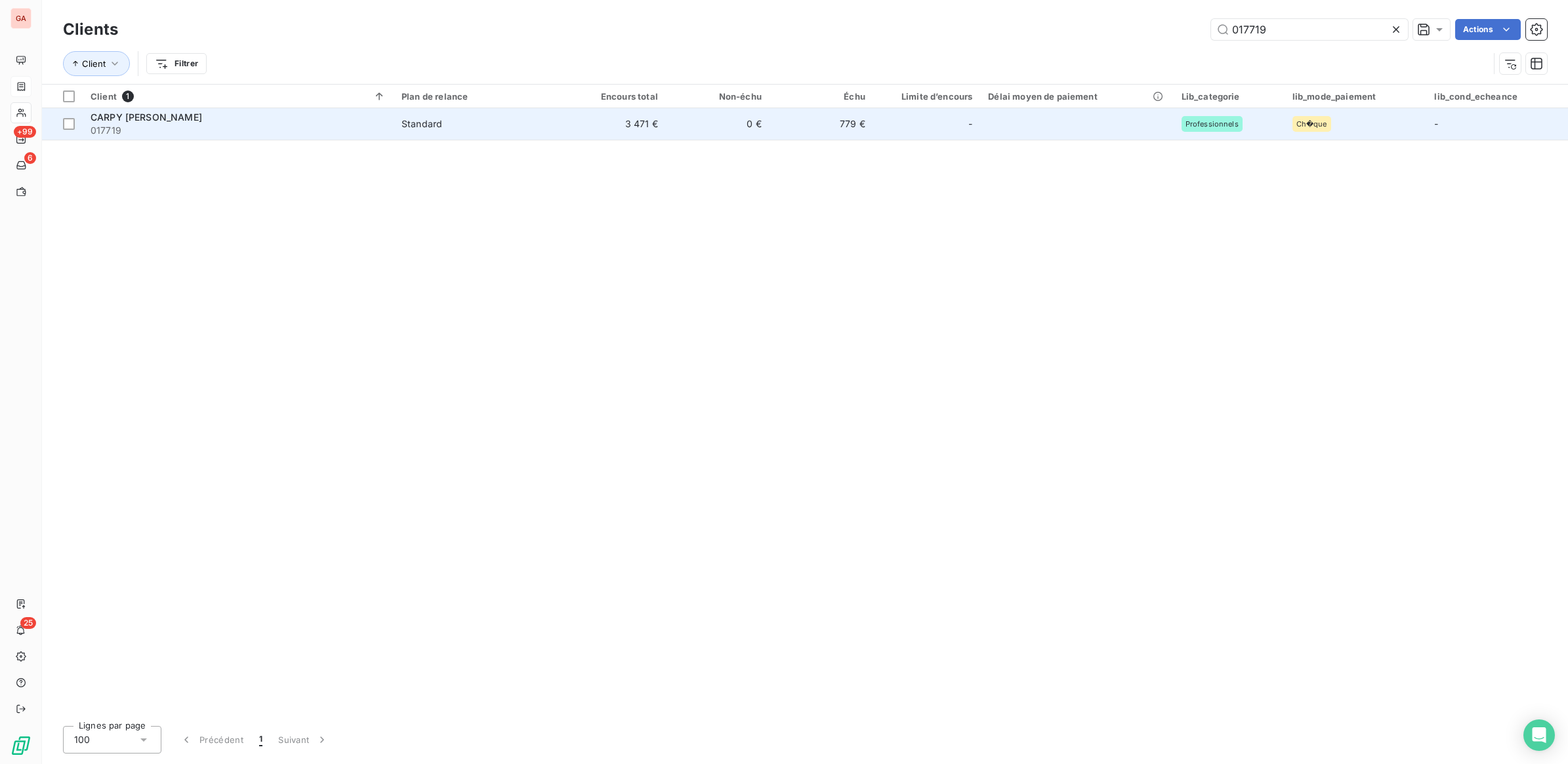
click at [723, 131] on td "0 €" at bounding box center [718, 124] width 103 height 31
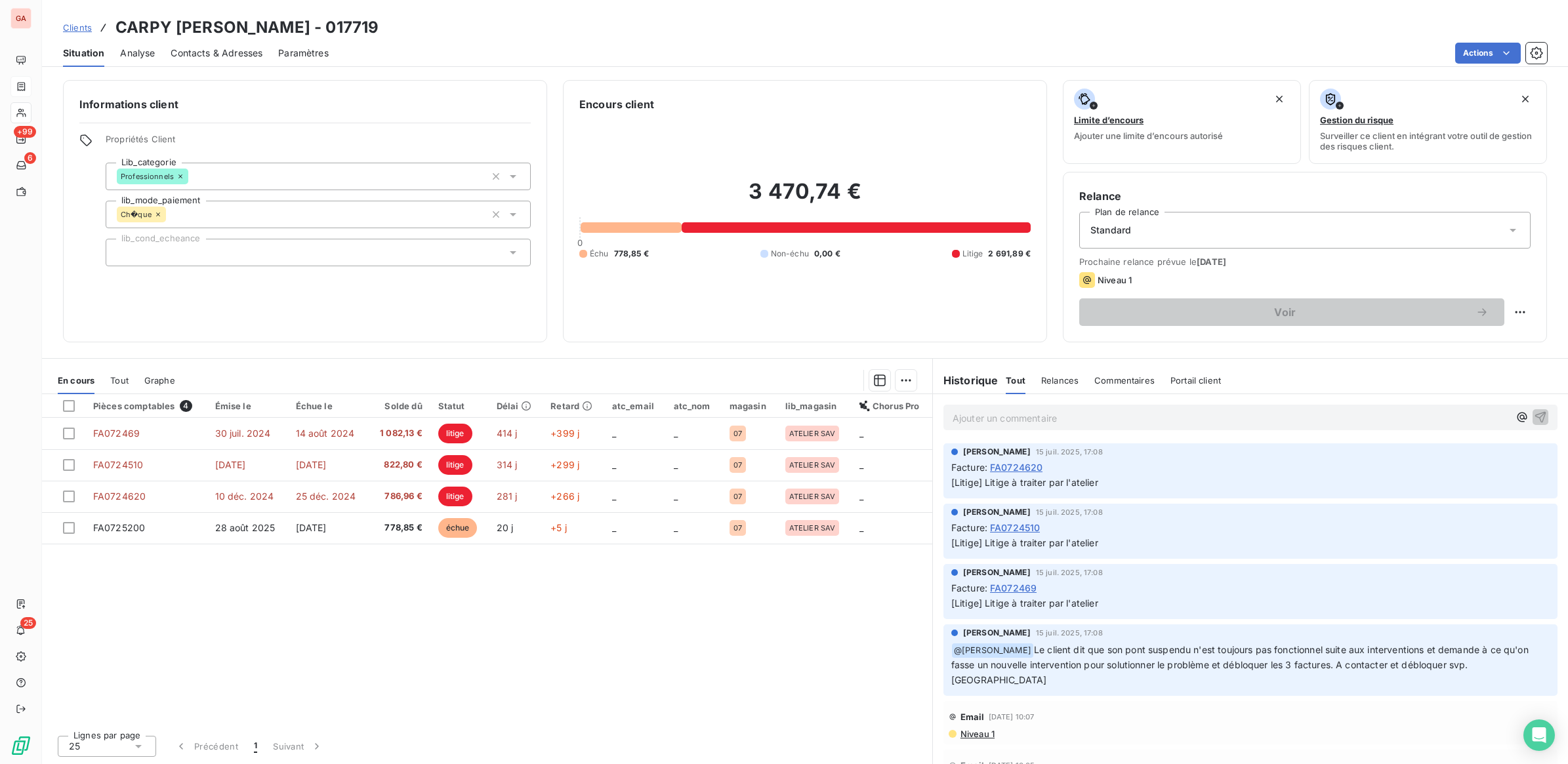
click at [1103, 427] on div "Ajouter un commentaire ﻿" at bounding box center [1250, 418] width 614 height 26
click at [1106, 419] on p "Ajouter un commentaire ﻿" at bounding box center [1231, 418] width 556 height 17
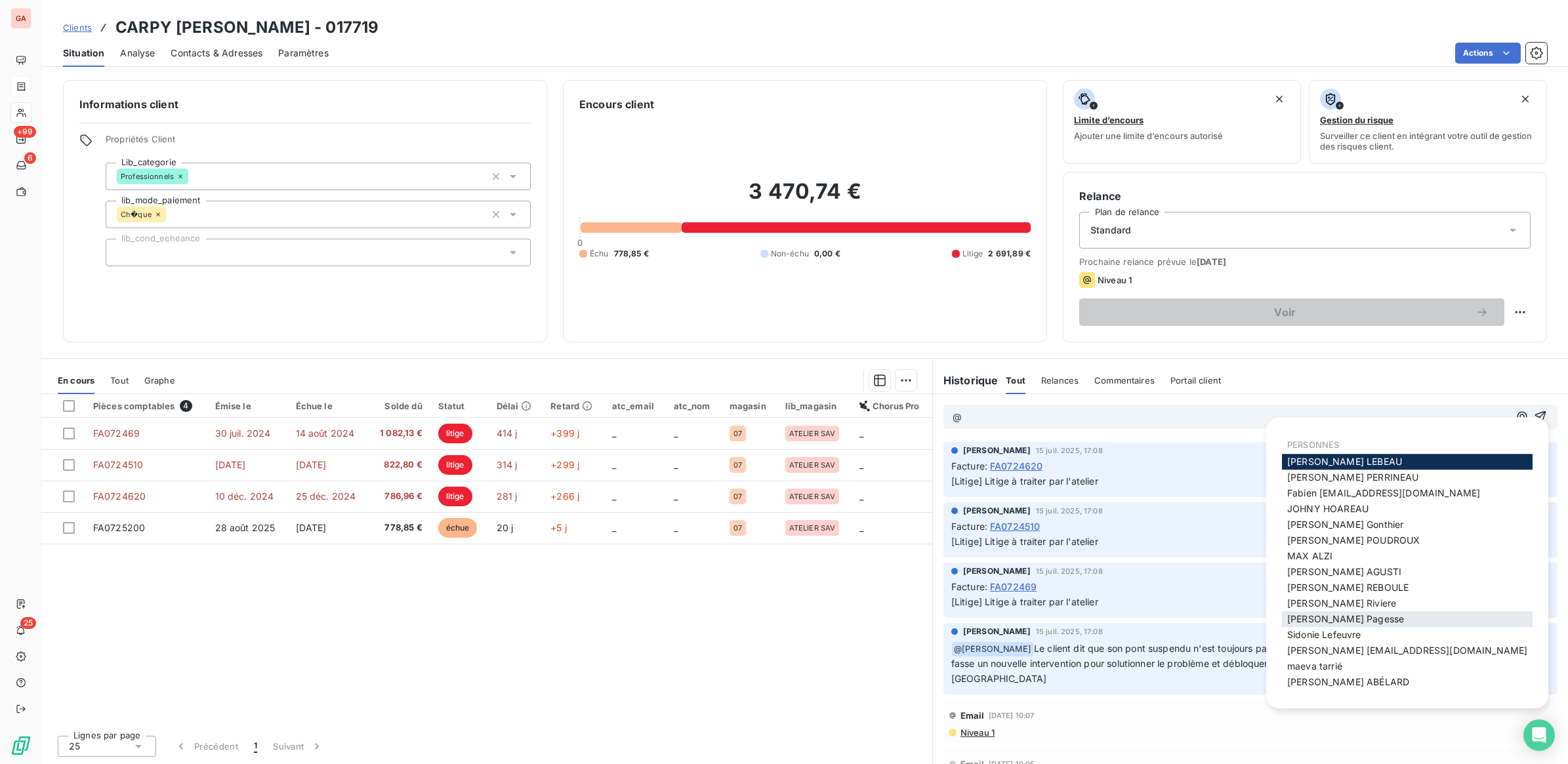
click at [1306, 616] on span "[PERSON_NAME]" at bounding box center [1345, 619] width 116 height 11
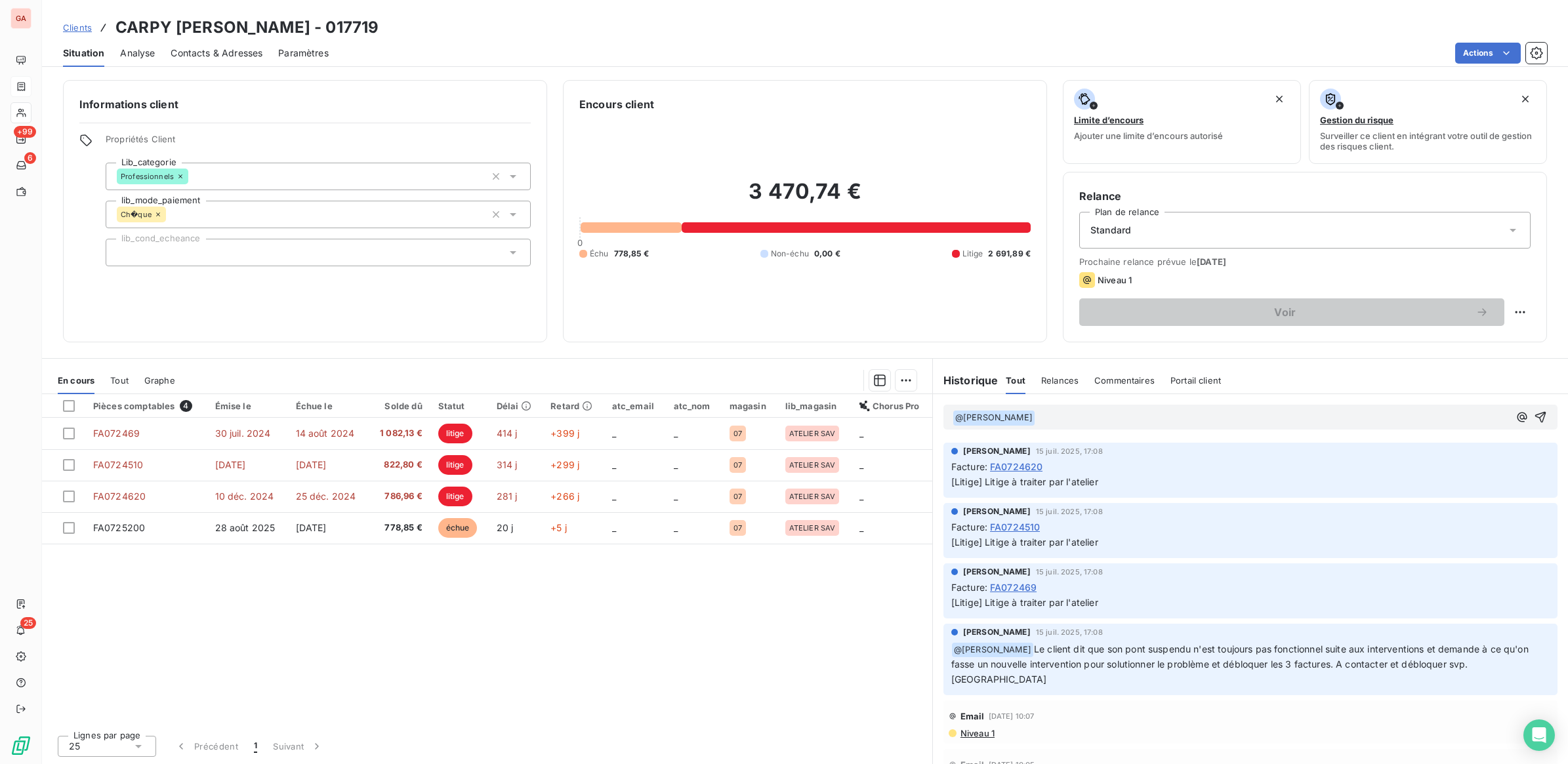
click at [1045, 414] on p "﻿ @ [PERSON_NAME] ﻿ ﻿" at bounding box center [1231, 418] width 556 height 16
click at [1532, 424] on button "button" at bounding box center [1539, 417] width 16 height 16
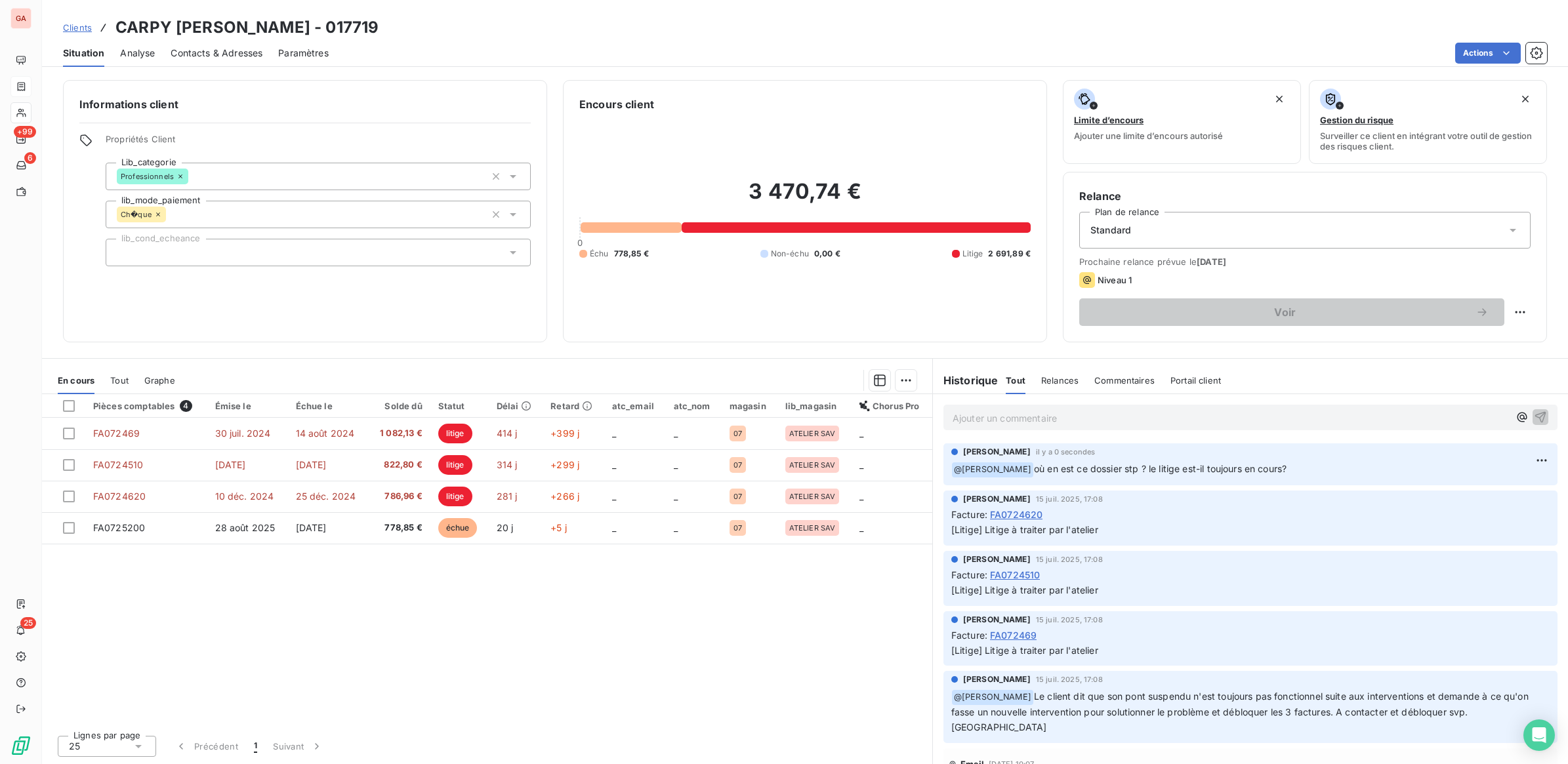
click at [66, 24] on span "Clients" at bounding box center [77, 27] width 29 height 10
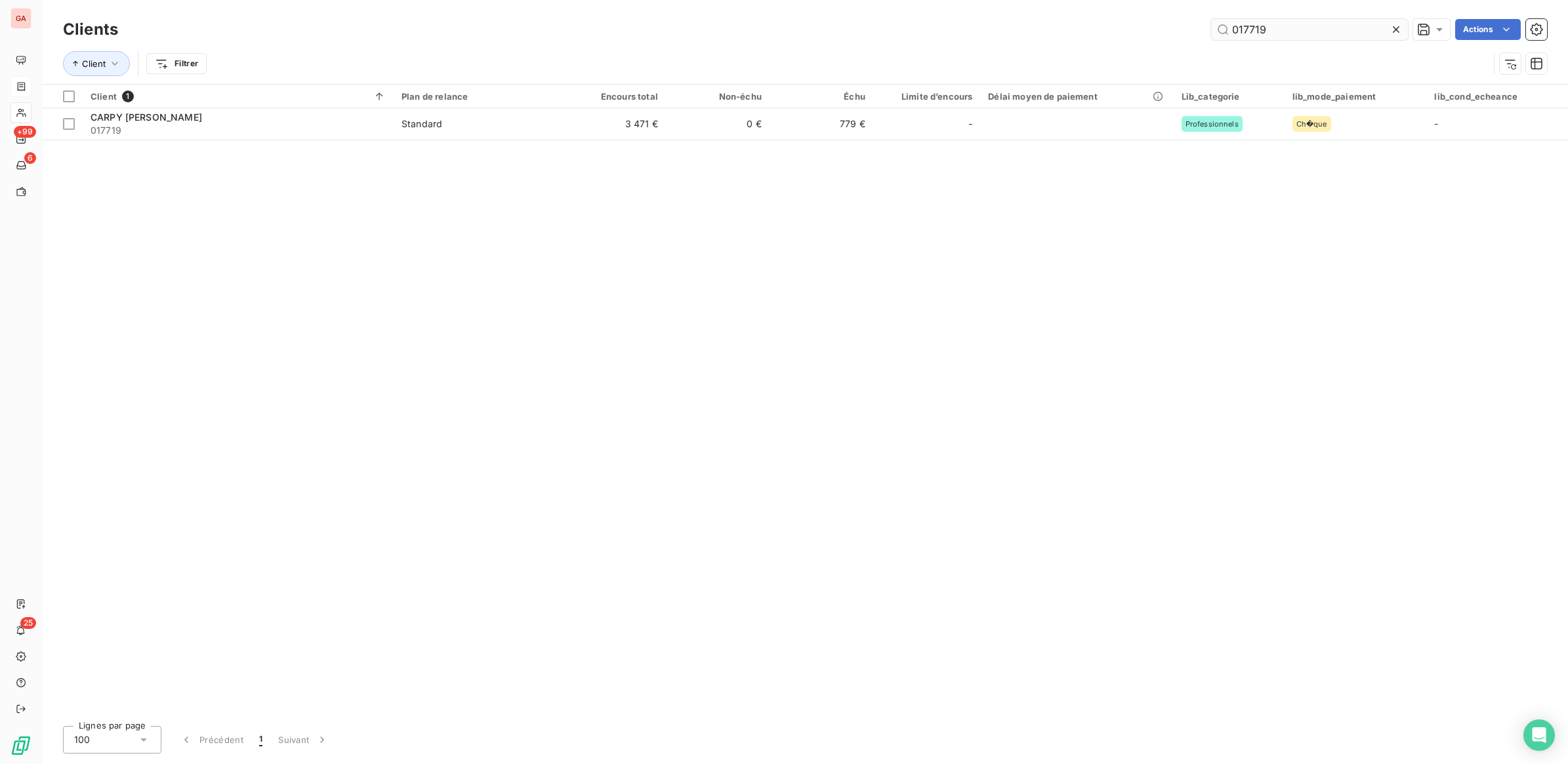
drag, startPoint x: 1257, startPoint y: 24, endPoint x: 1271, endPoint y: 20, distance: 14.6
click at [1266, 21] on input "017719" at bounding box center [1309, 30] width 197 height 21
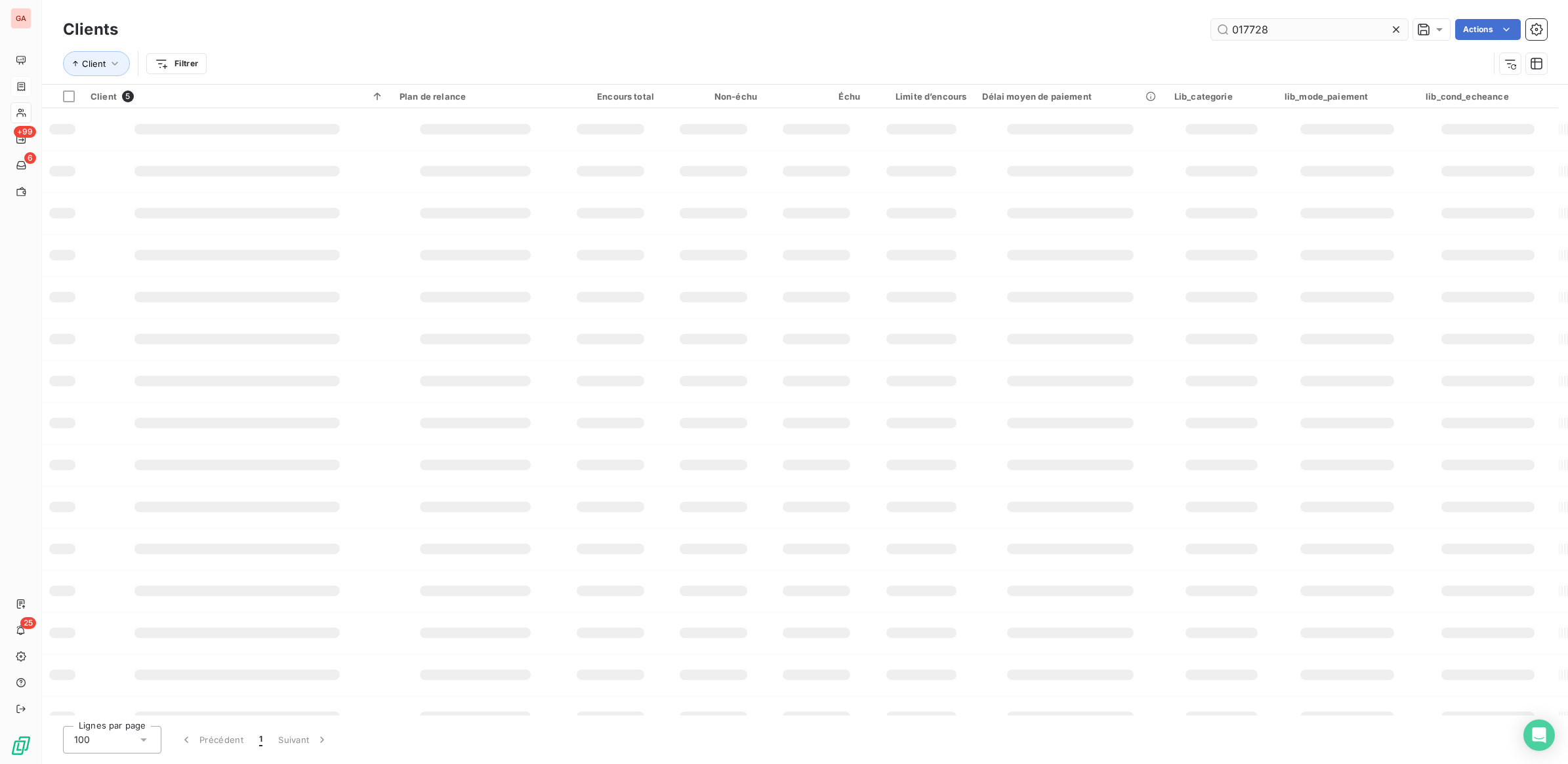
type input "017728"
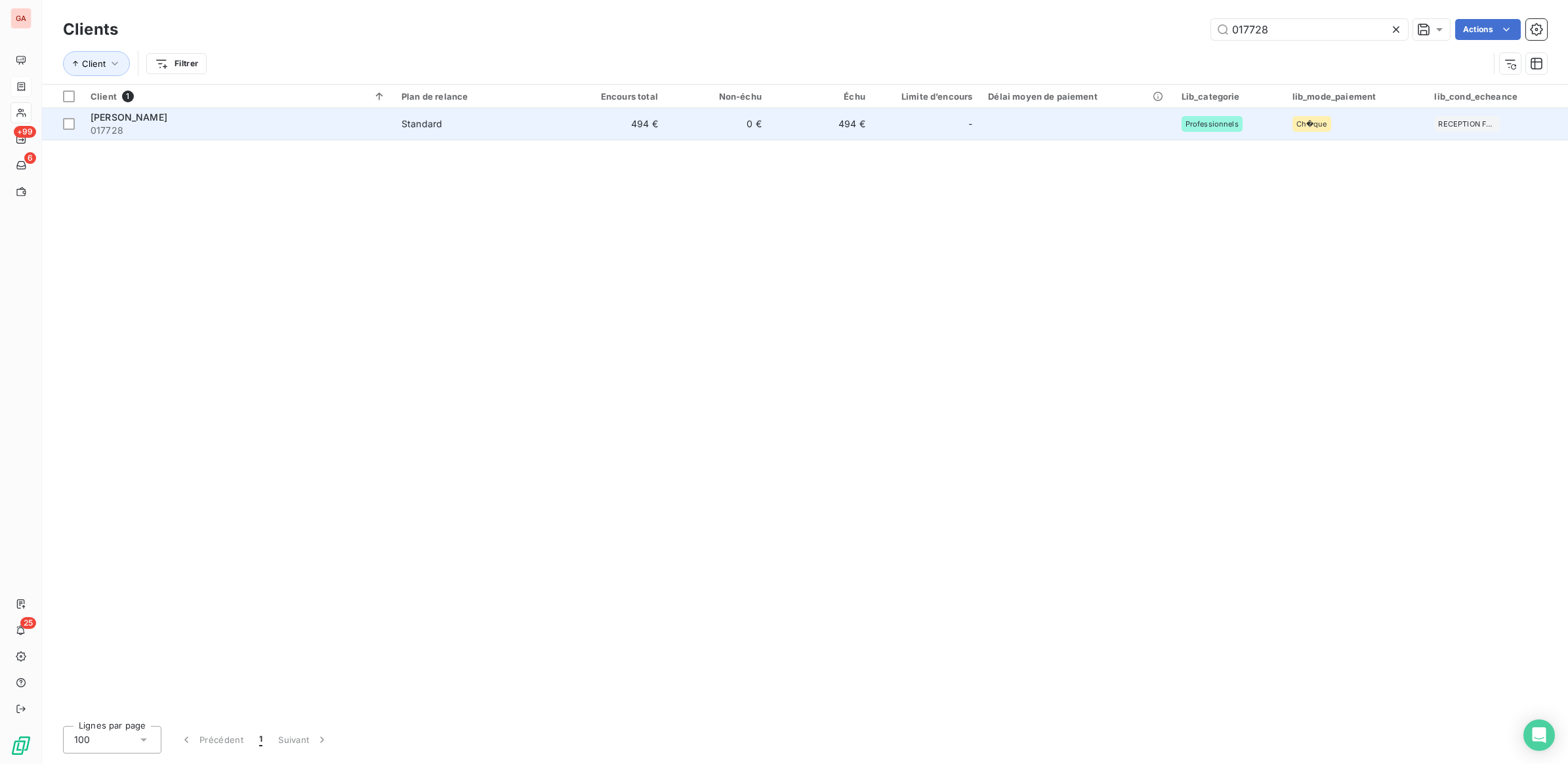
click at [690, 133] on td "0 €" at bounding box center [718, 124] width 103 height 31
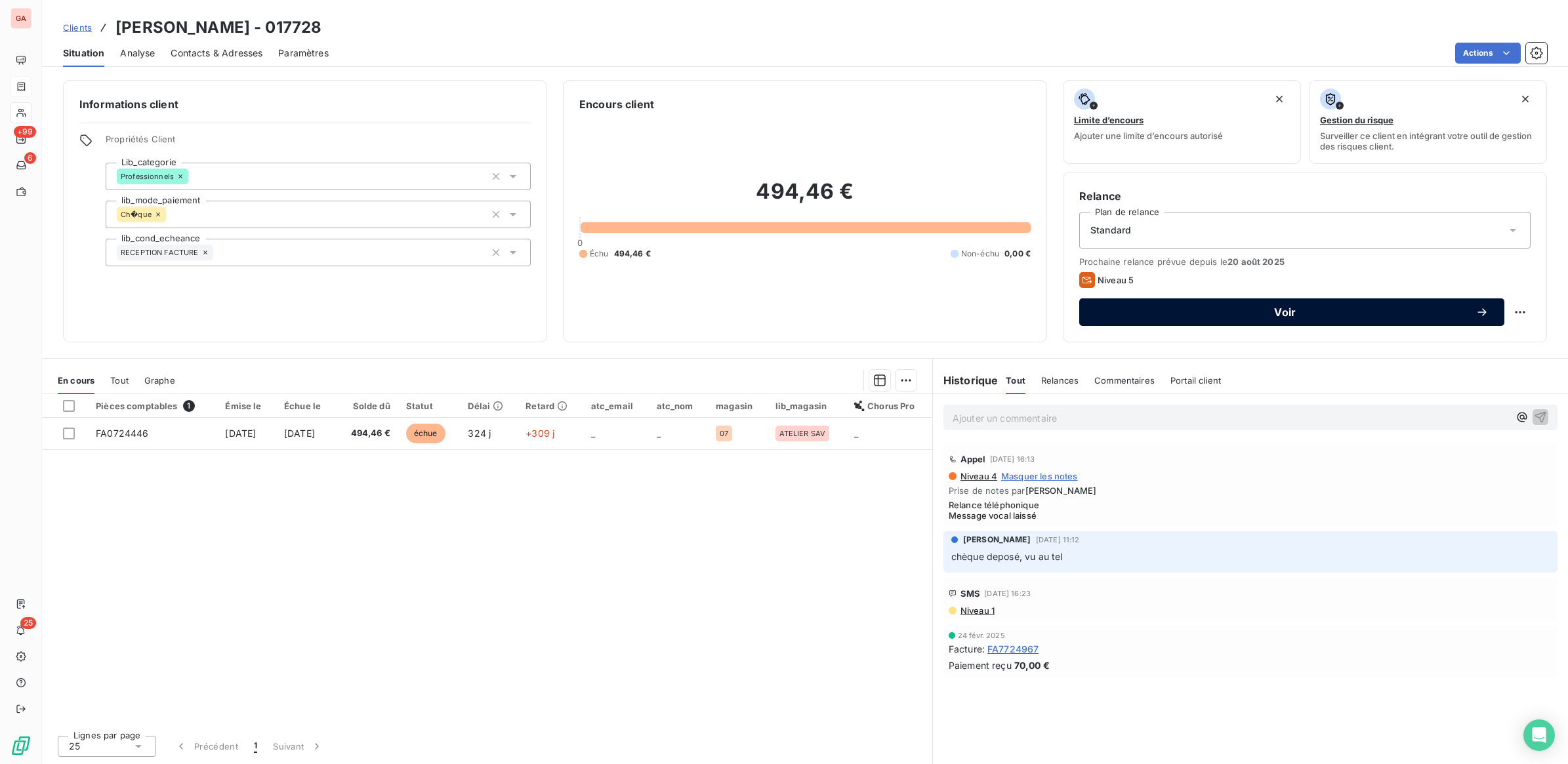
click at [1428, 319] on button "Voir" at bounding box center [1292, 312] width 425 height 28
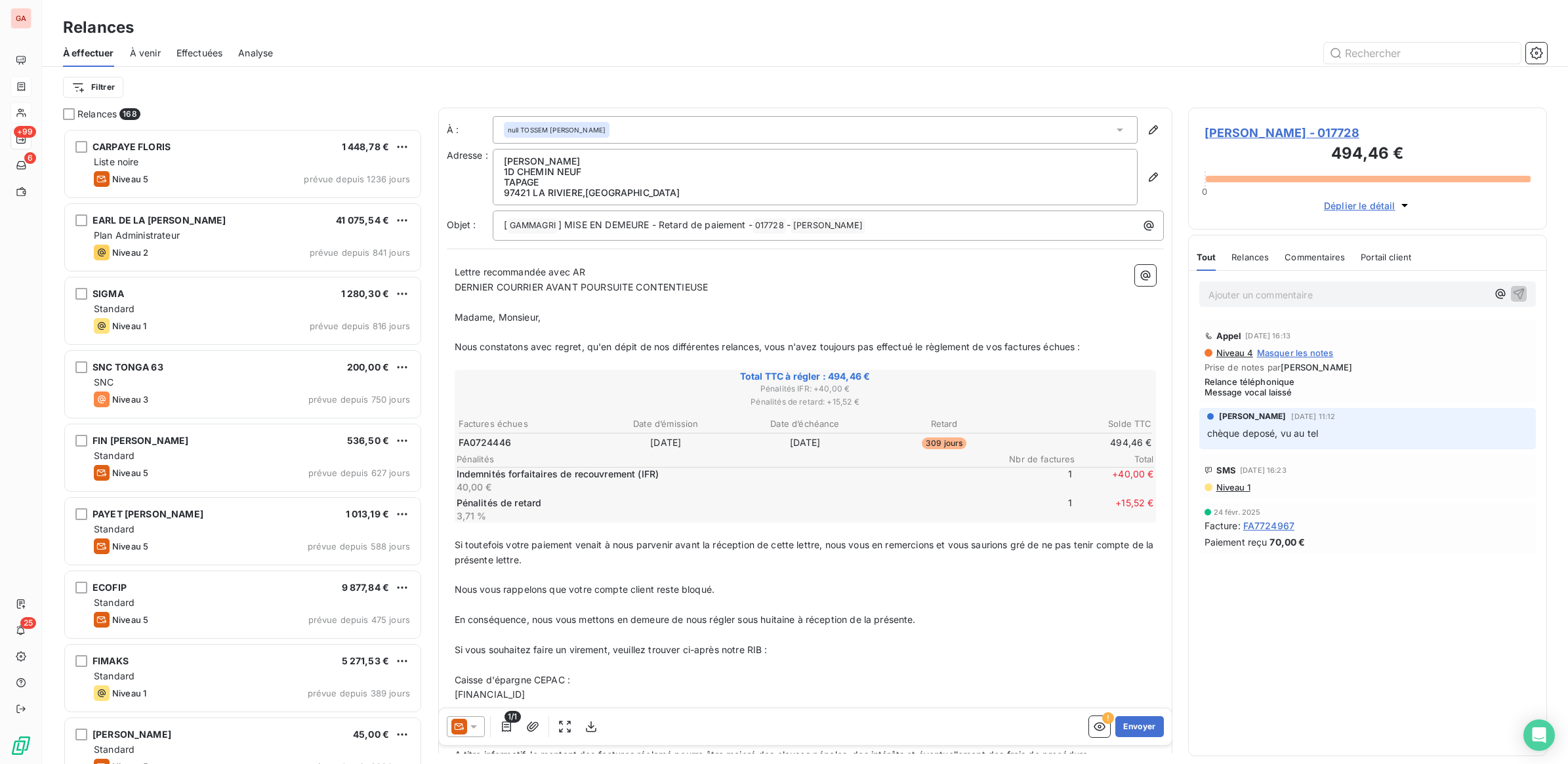
scroll to position [624, 346]
click at [594, 729] on icon "button" at bounding box center [591, 727] width 13 height 13
click at [1136, 716] on button "Envoyer" at bounding box center [1139, 726] width 48 height 21
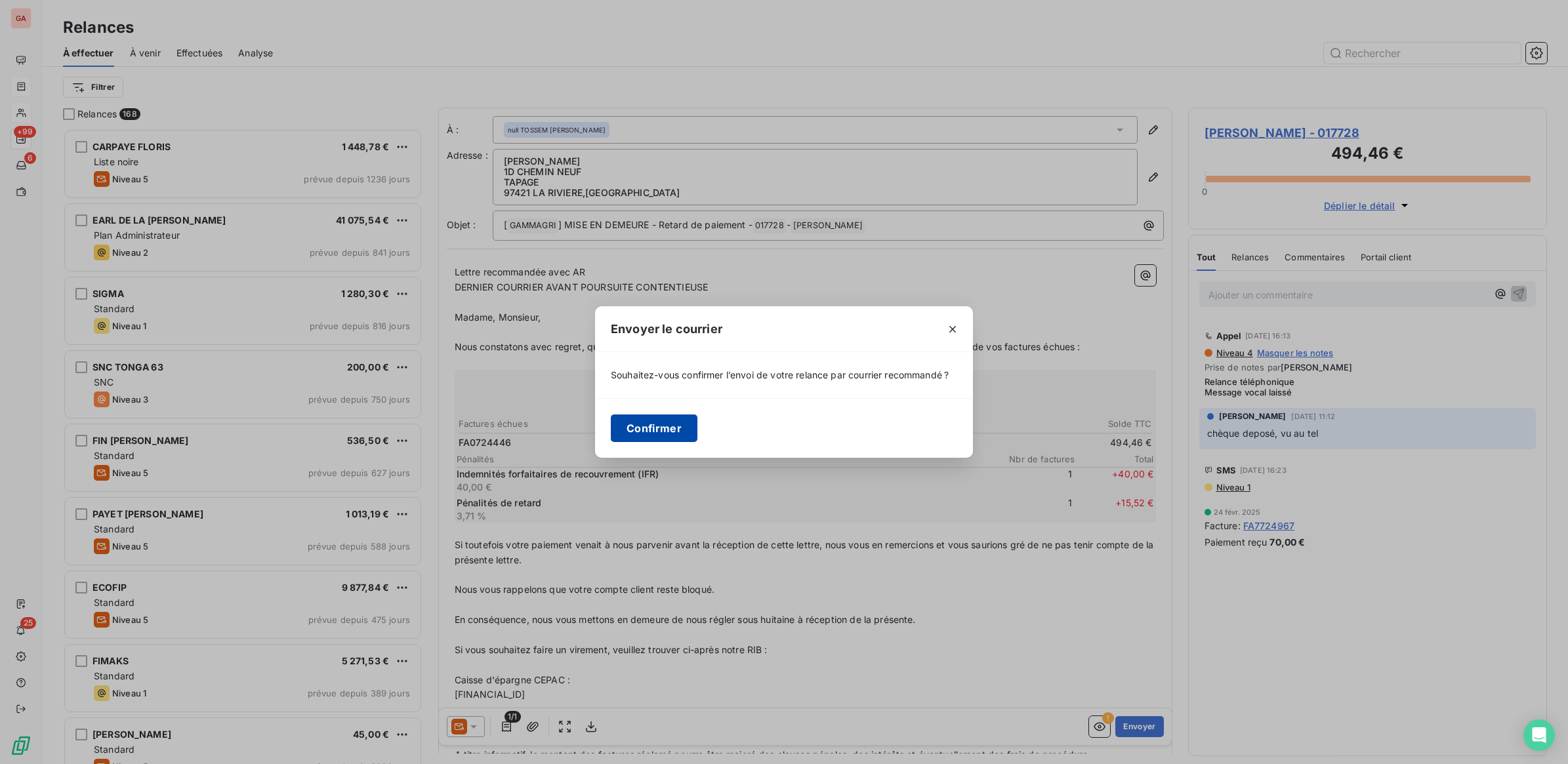
drag, startPoint x: 662, startPoint y: 429, endPoint x: 711, endPoint y: 431, distance: 49.0
click at [664, 431] on button "Confirmer" at bounding box center [654, 429] width 87 height 28
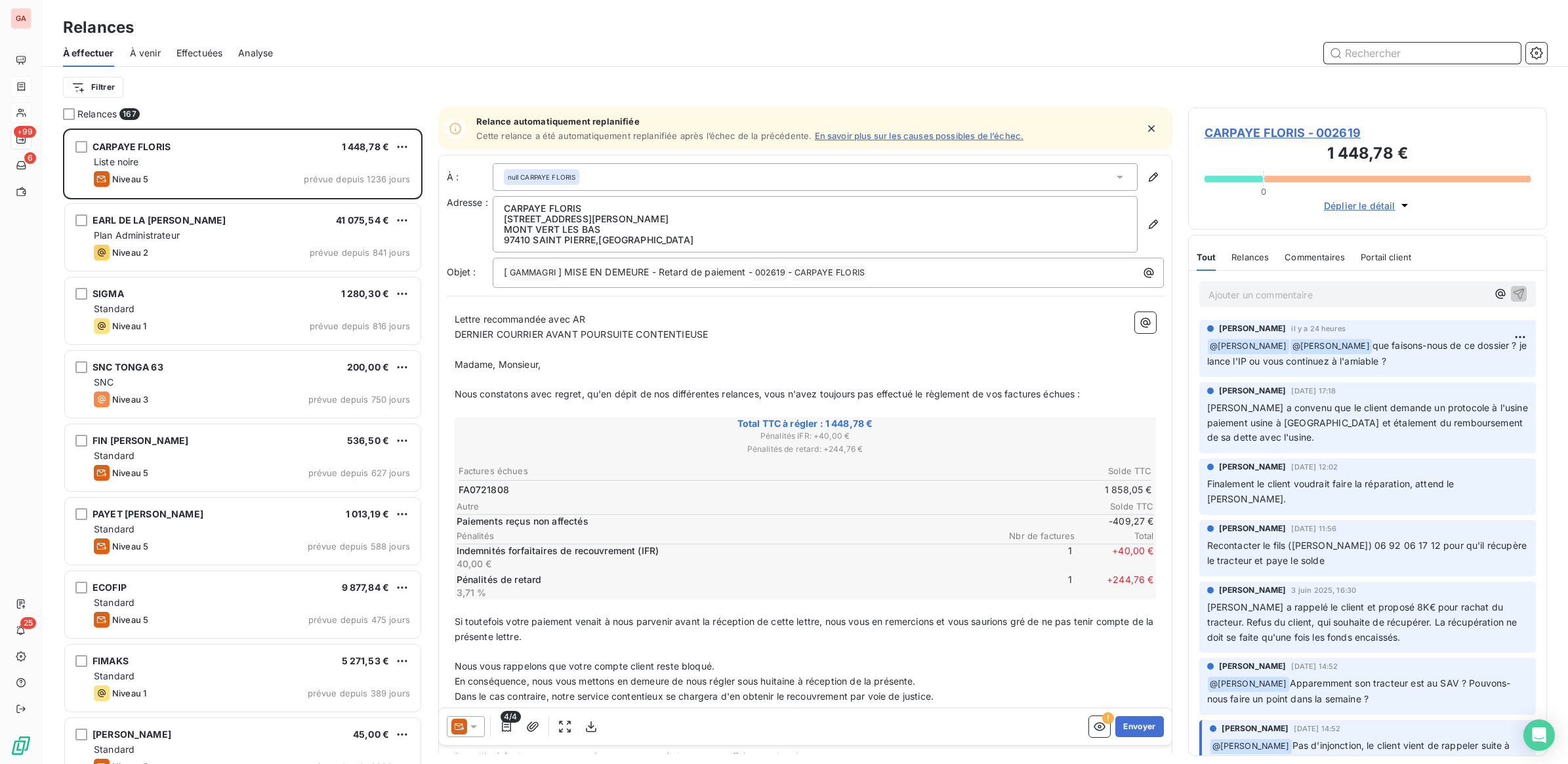
click at [1418, 55] on input "text" at bounding box center [1422, 53] width 197 height 21
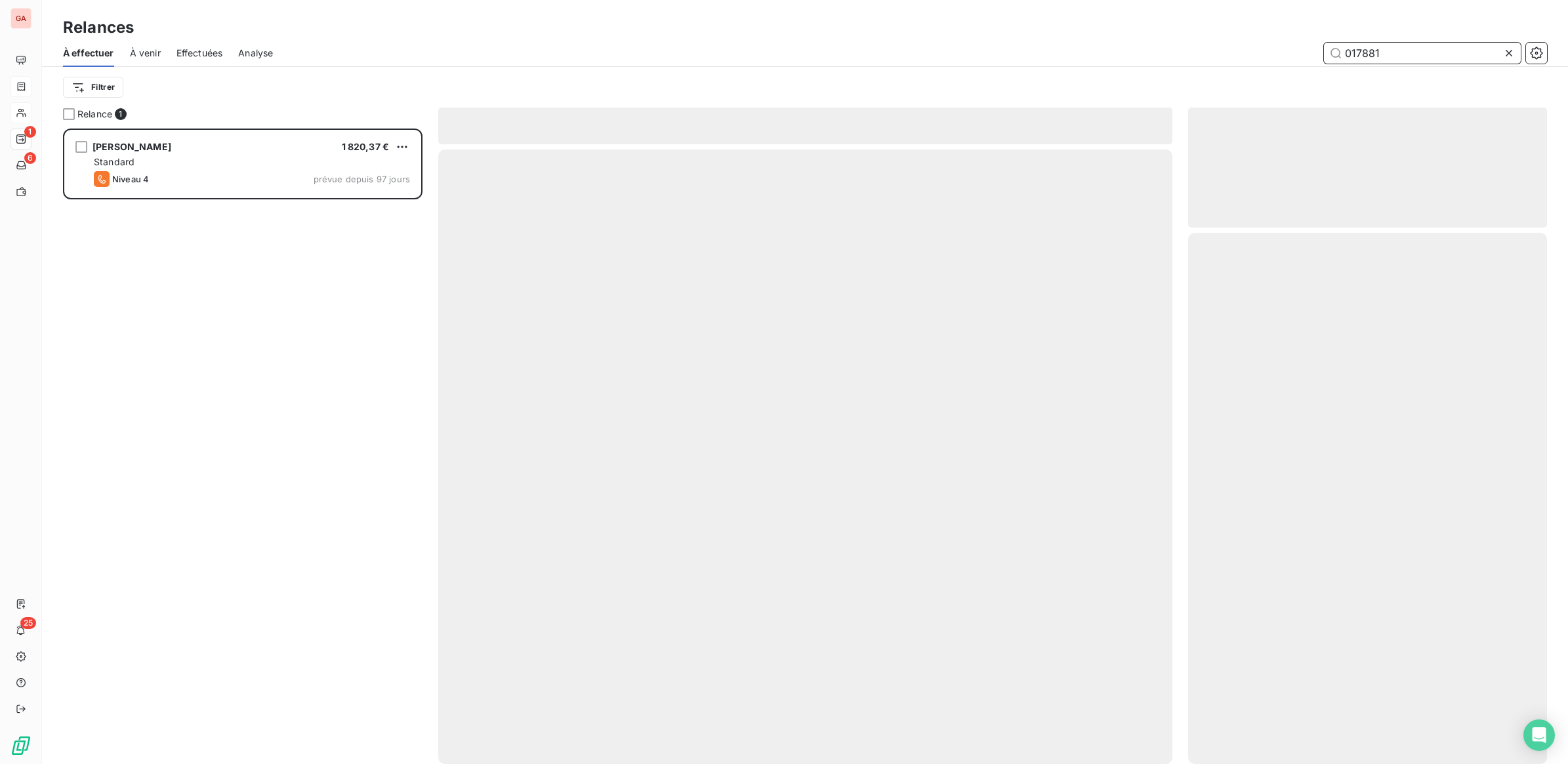
scroll to position [624, 346]
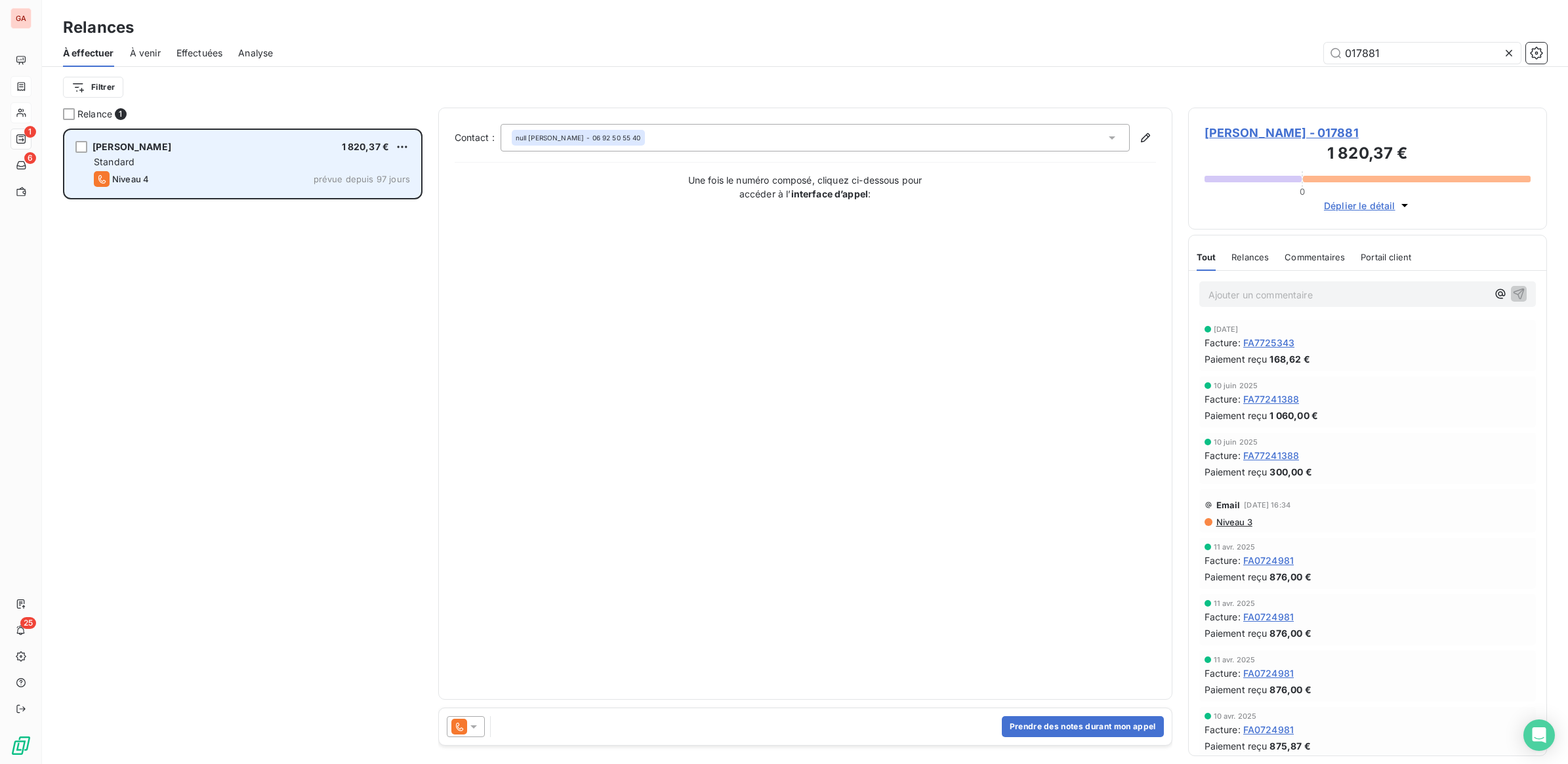
click at [220, 132] on div "[PERSON_NAME] 1 820,37 € Standard Niveau 4 prévue depuis 97 jours" at bounding box center [242, 164] width 356 height 67
click at [222, 159] on div "Standard" at bounding box center [252, 162] width 316 height 13
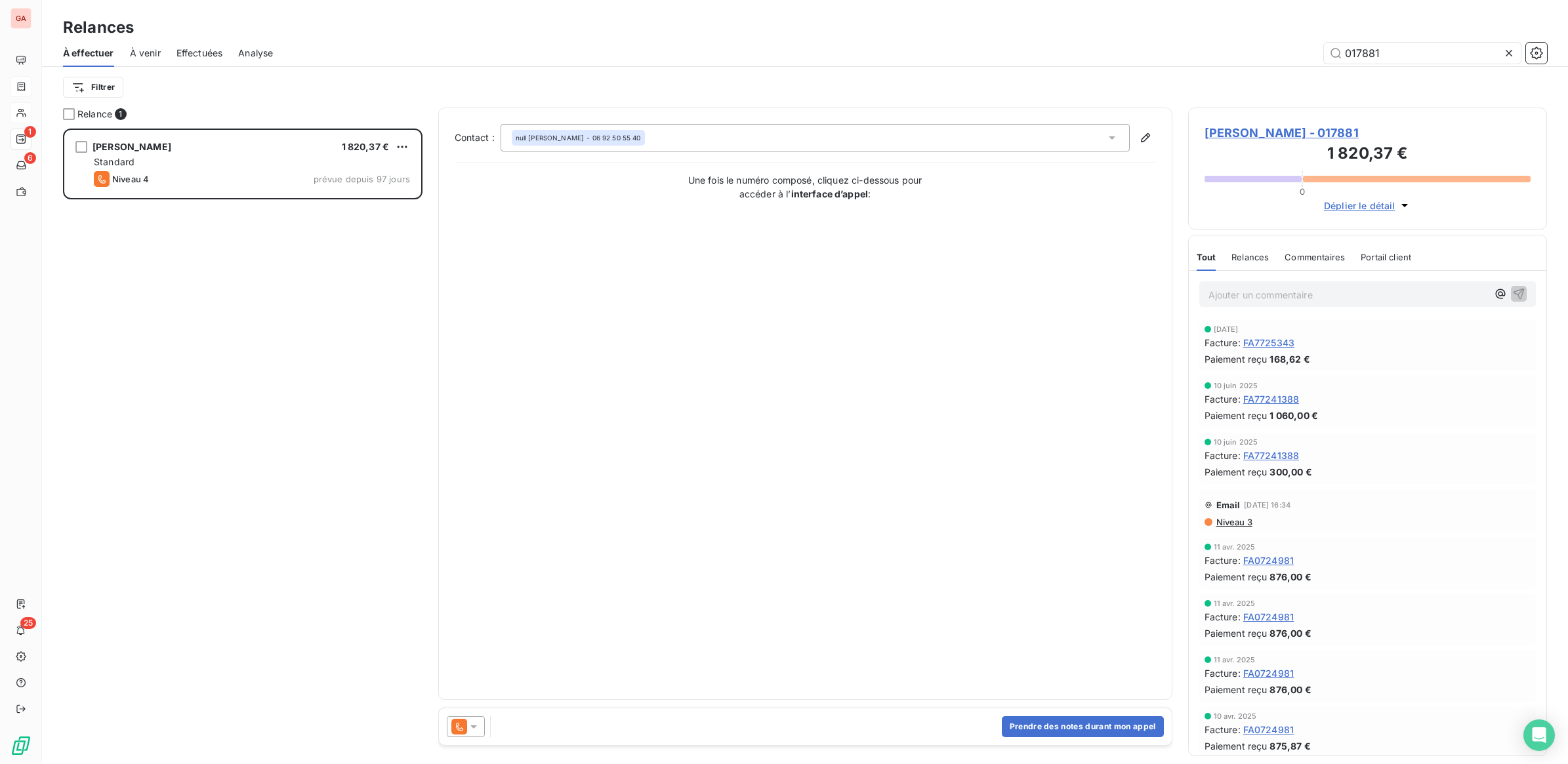
click at [470, 729] on icon at bounding box center [473, 727] width 13 height 13
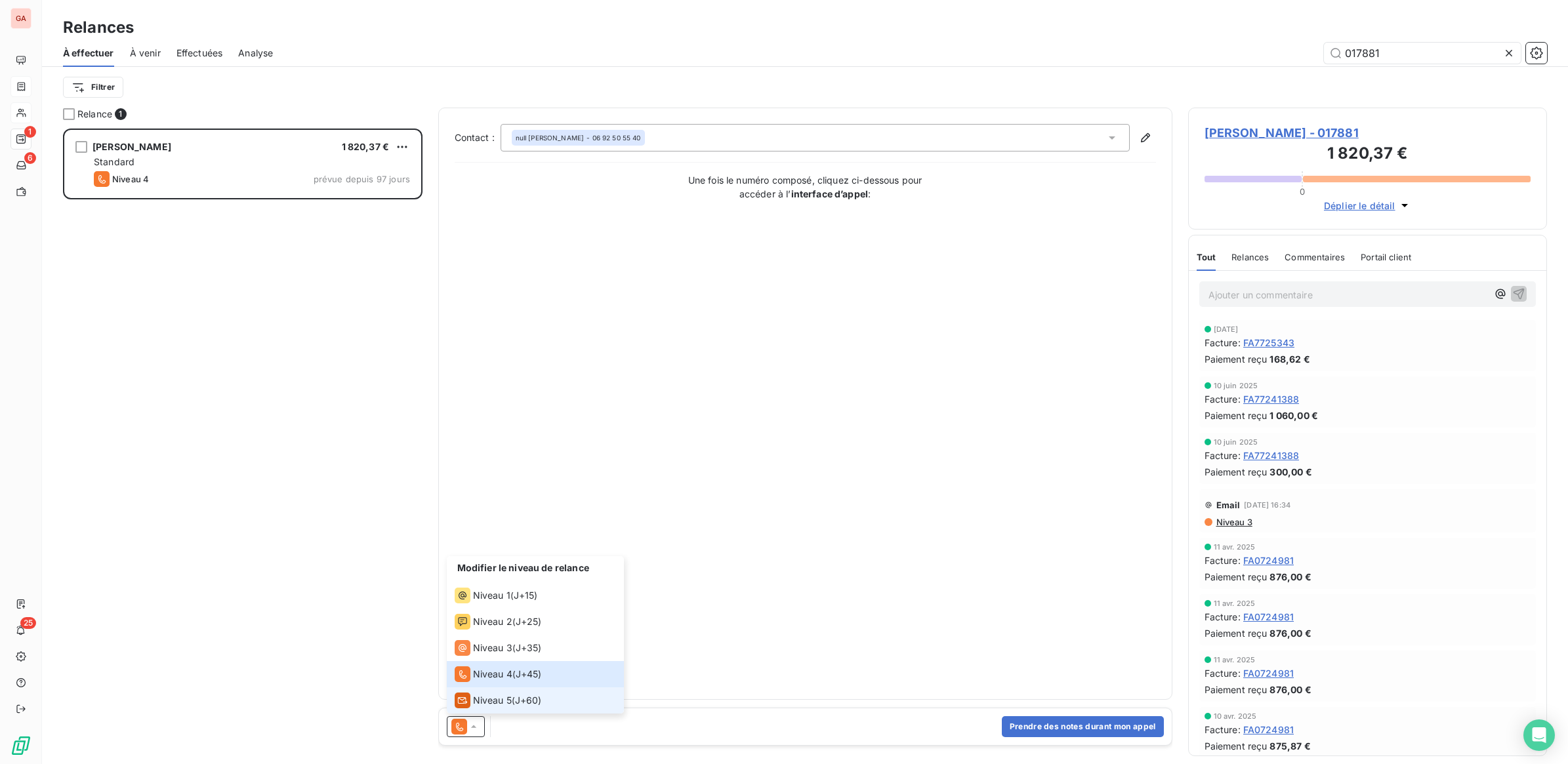
click at [489, 699] on span "Niveau 5" at bounding box center [492, 700] width 39 height 13
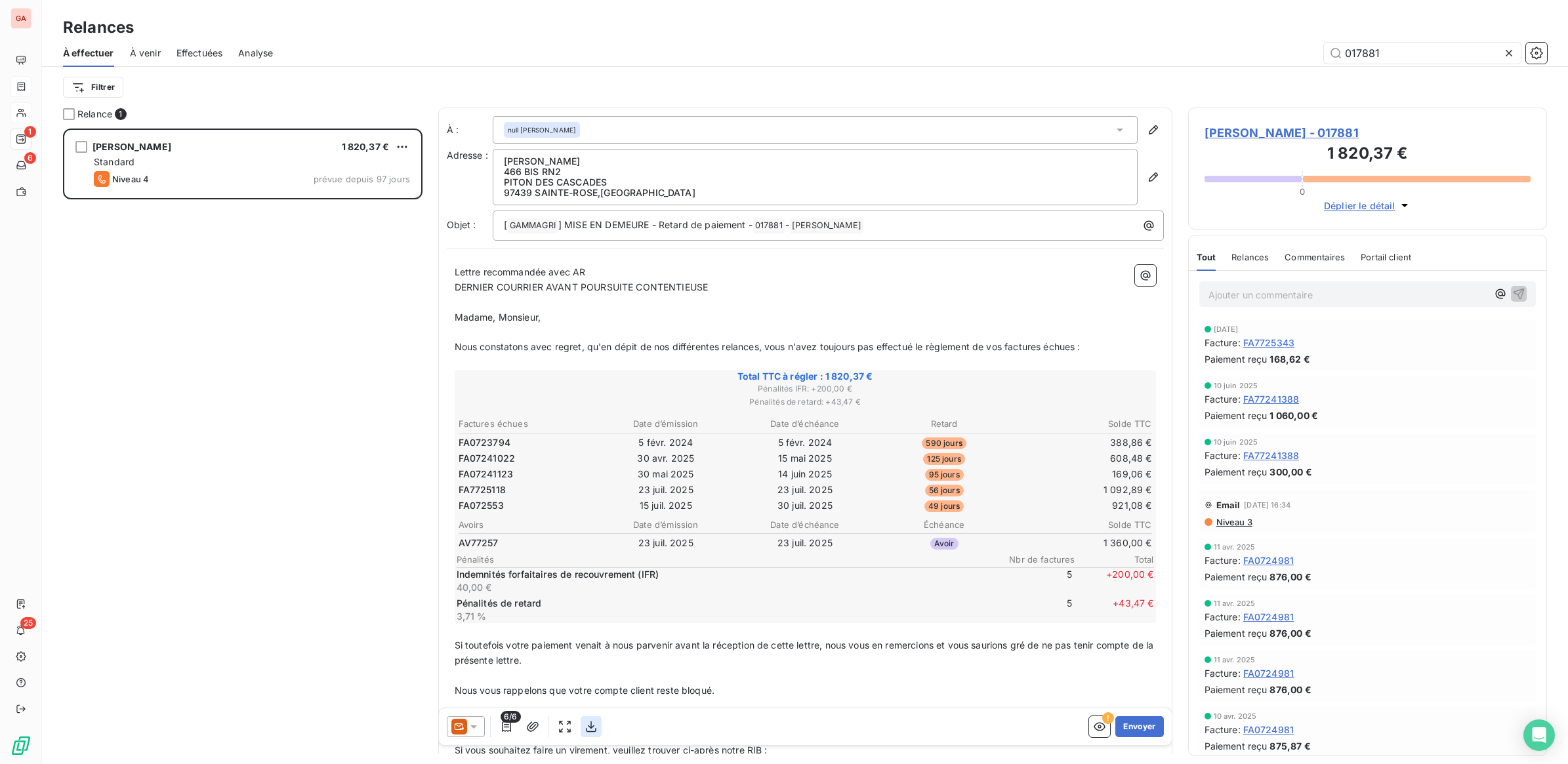
click at [589, 729] on icon "button" at bounding box center [591, 727] width 13 height 13
click at [1126, 726] on button "Envoyer" at bounding box center [1139, 726] width 48 height 21
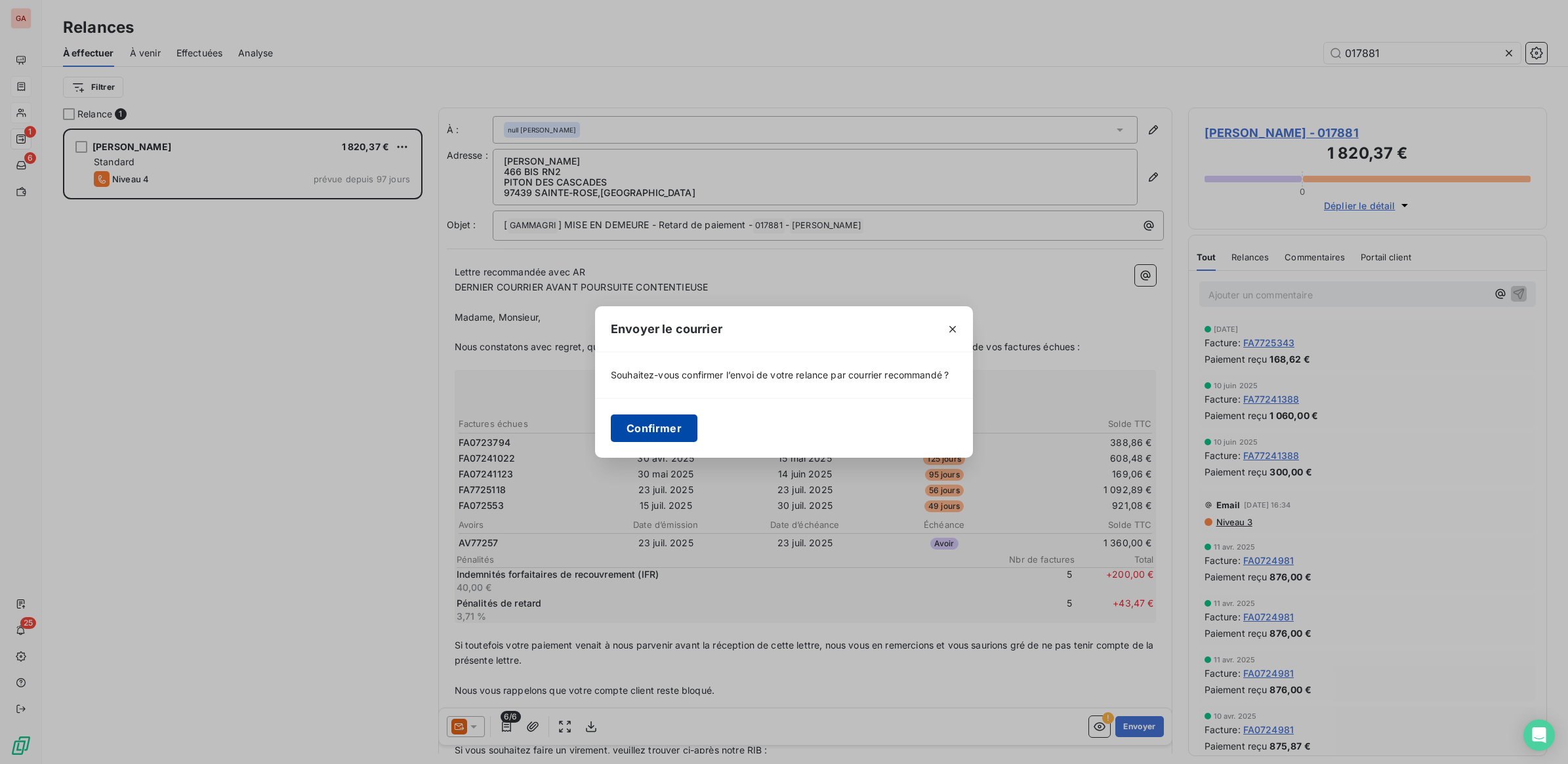
drag, startPoint x: 633, startPoint y: 438, endPoint x: 696, endPoint y: 431, distance: 63.4
click at [648, 435] on button "Confirmer" at bounding box center [654, 429] width 87 height 28
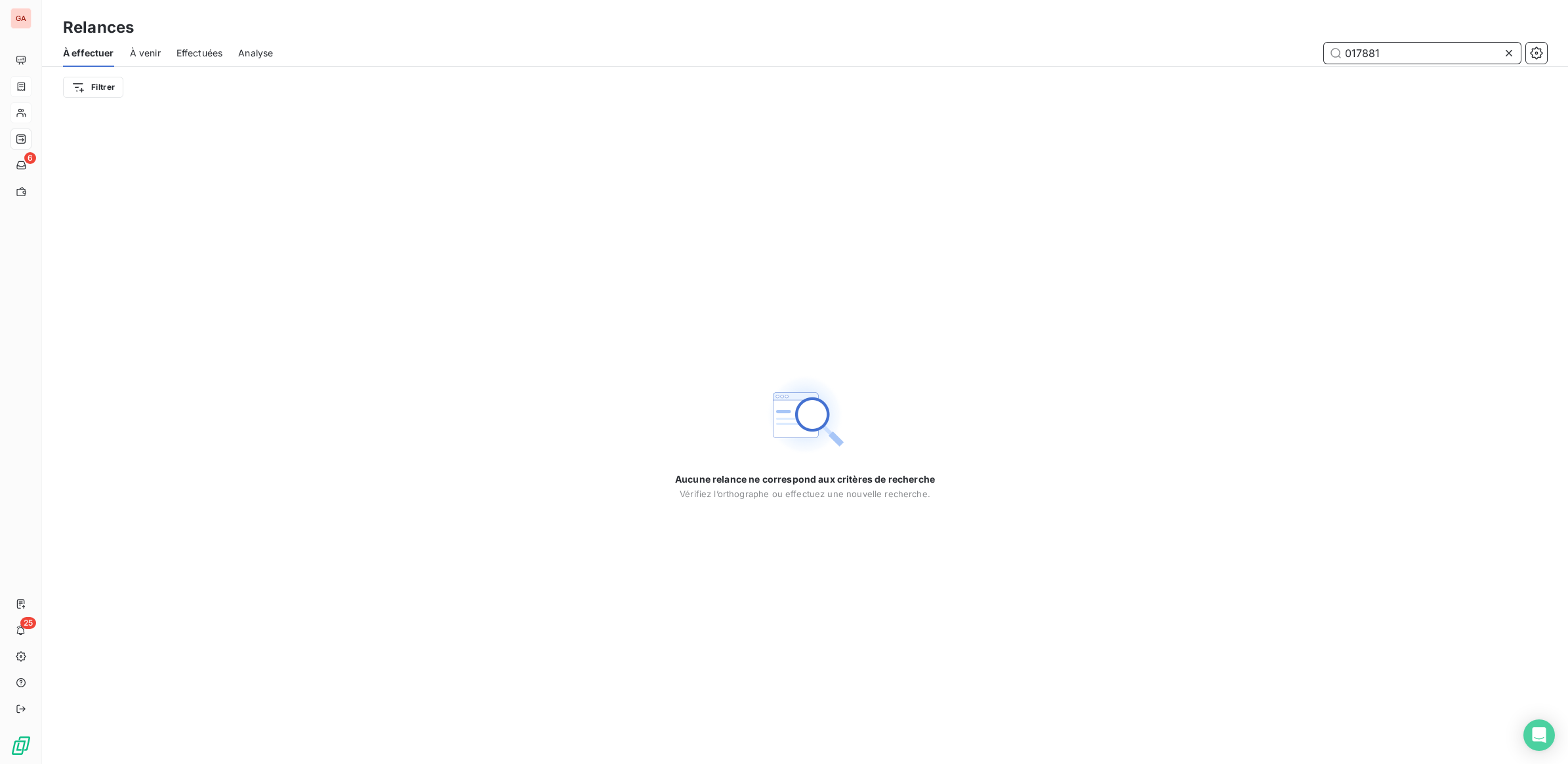
click at [1353, 59] on input "017881" at bounding box center [1422, 53] width 197 height 21
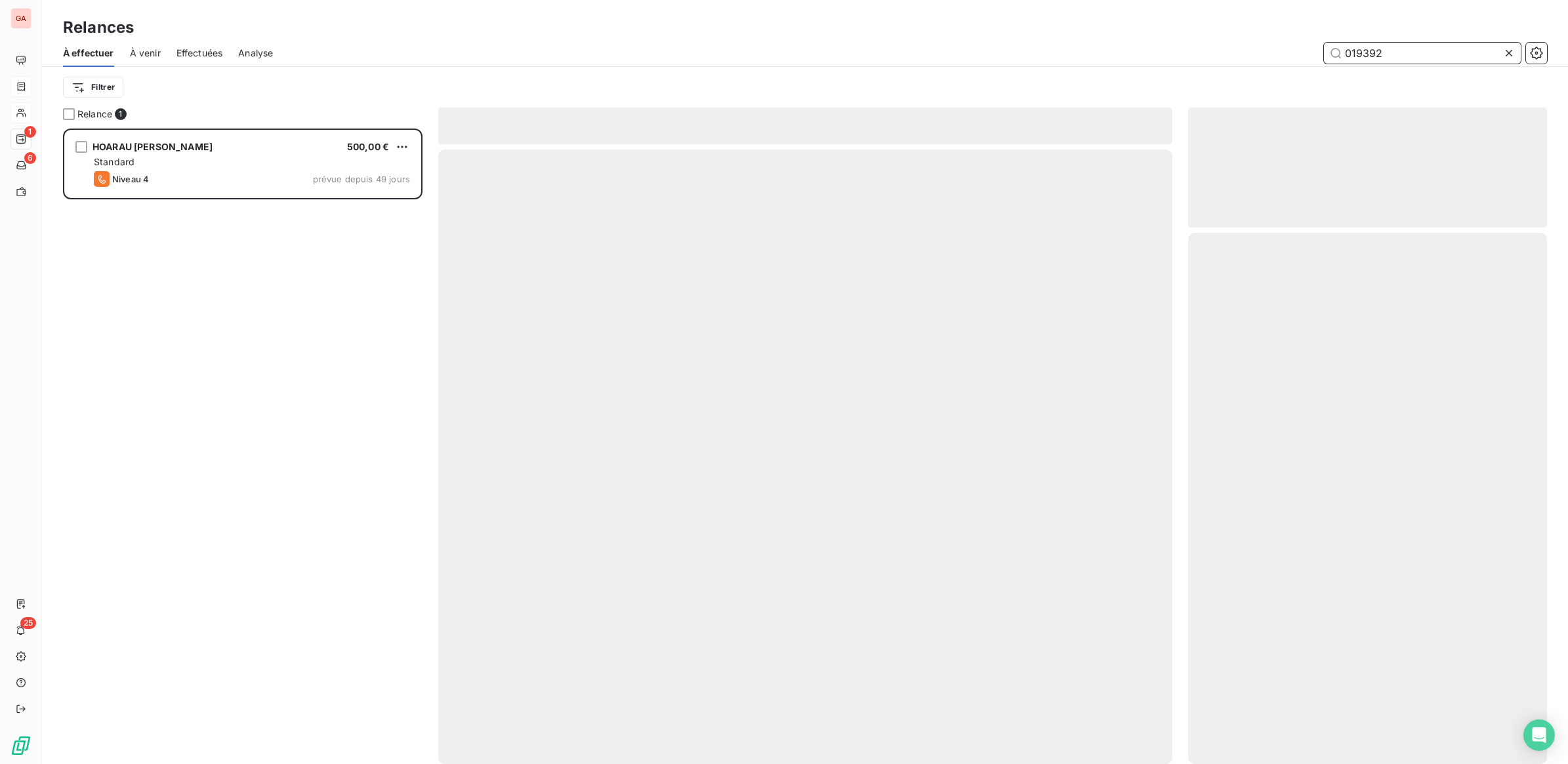
scroll to position [624, 346]
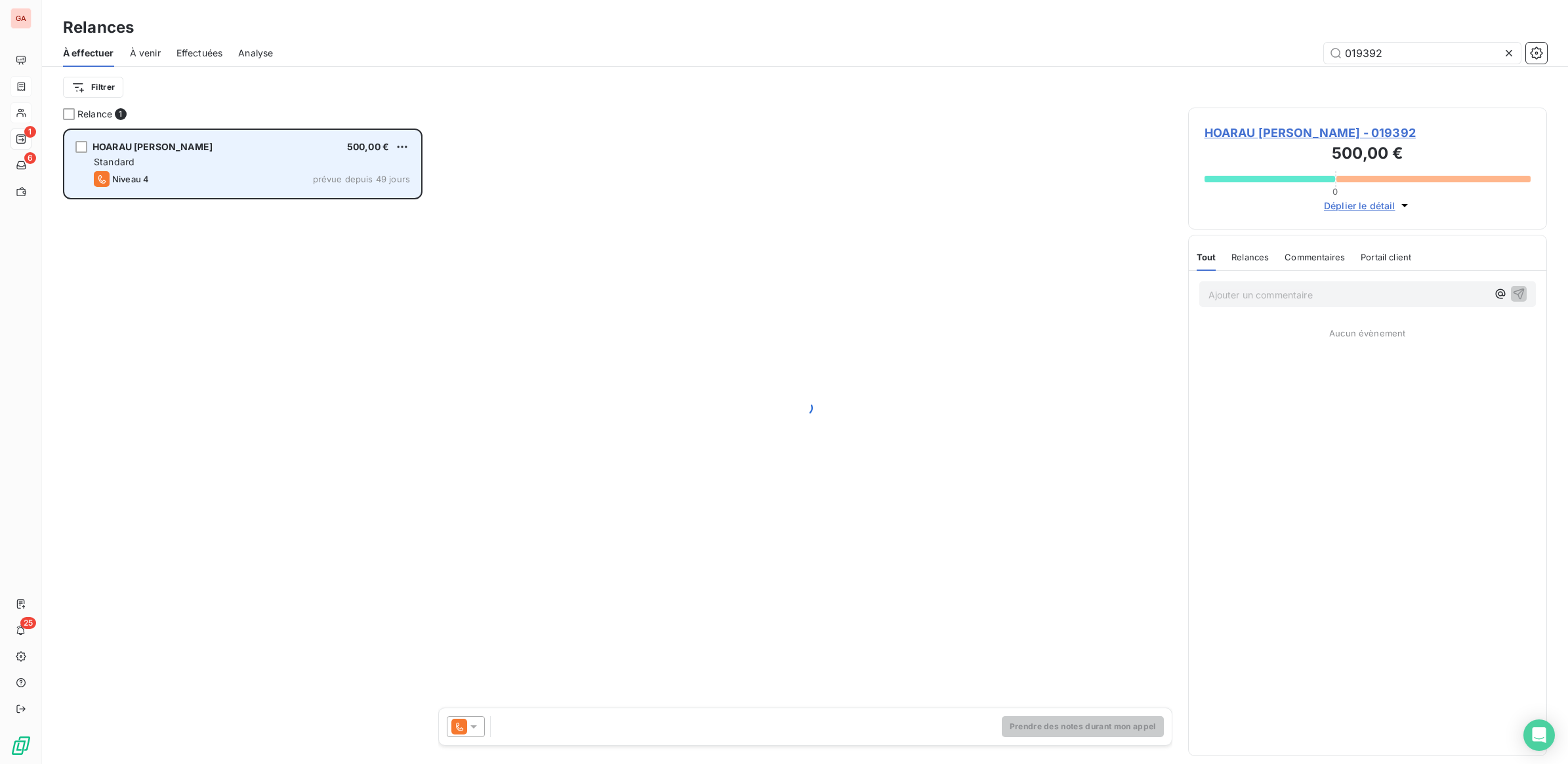
click at [224, 165] on div "Standard" at bounding box center [252, 162] width 316 height 13
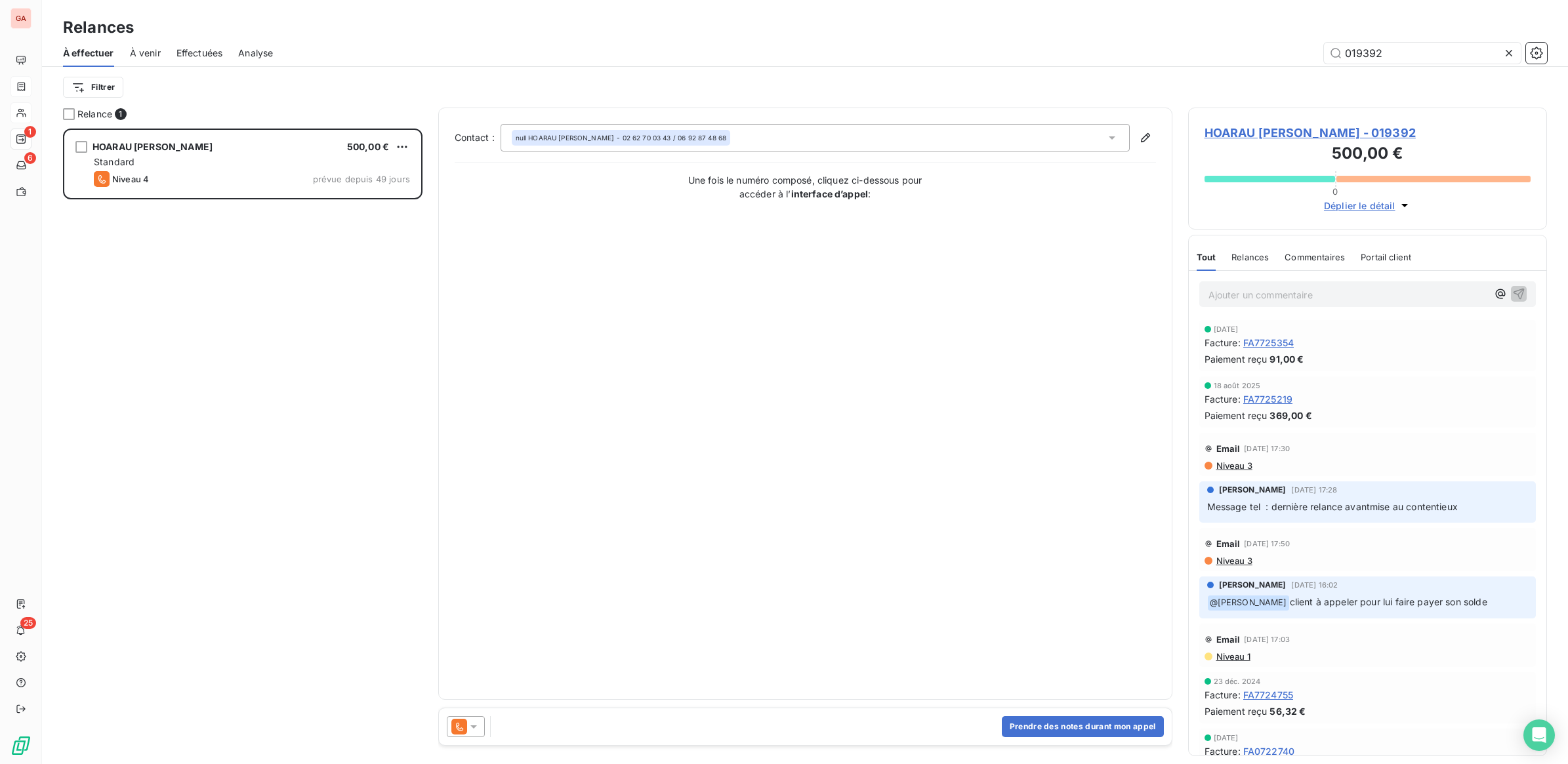
click at [482, 726] on div at bounding box center [465, 726] width 38 height 21
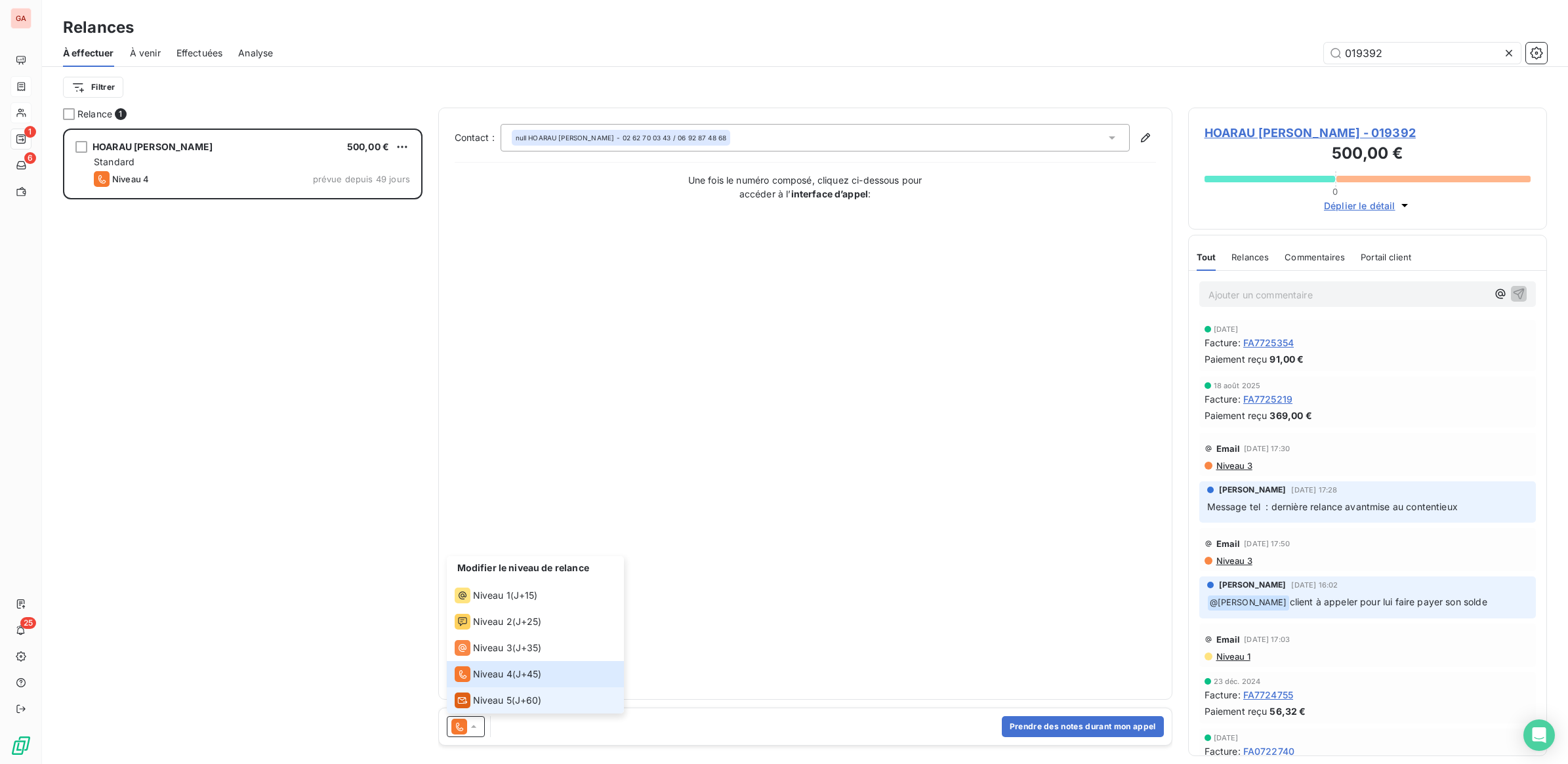
click at [507, 702] on span "Niveau 5" at bounding box center [492, 700] width 39 height 13
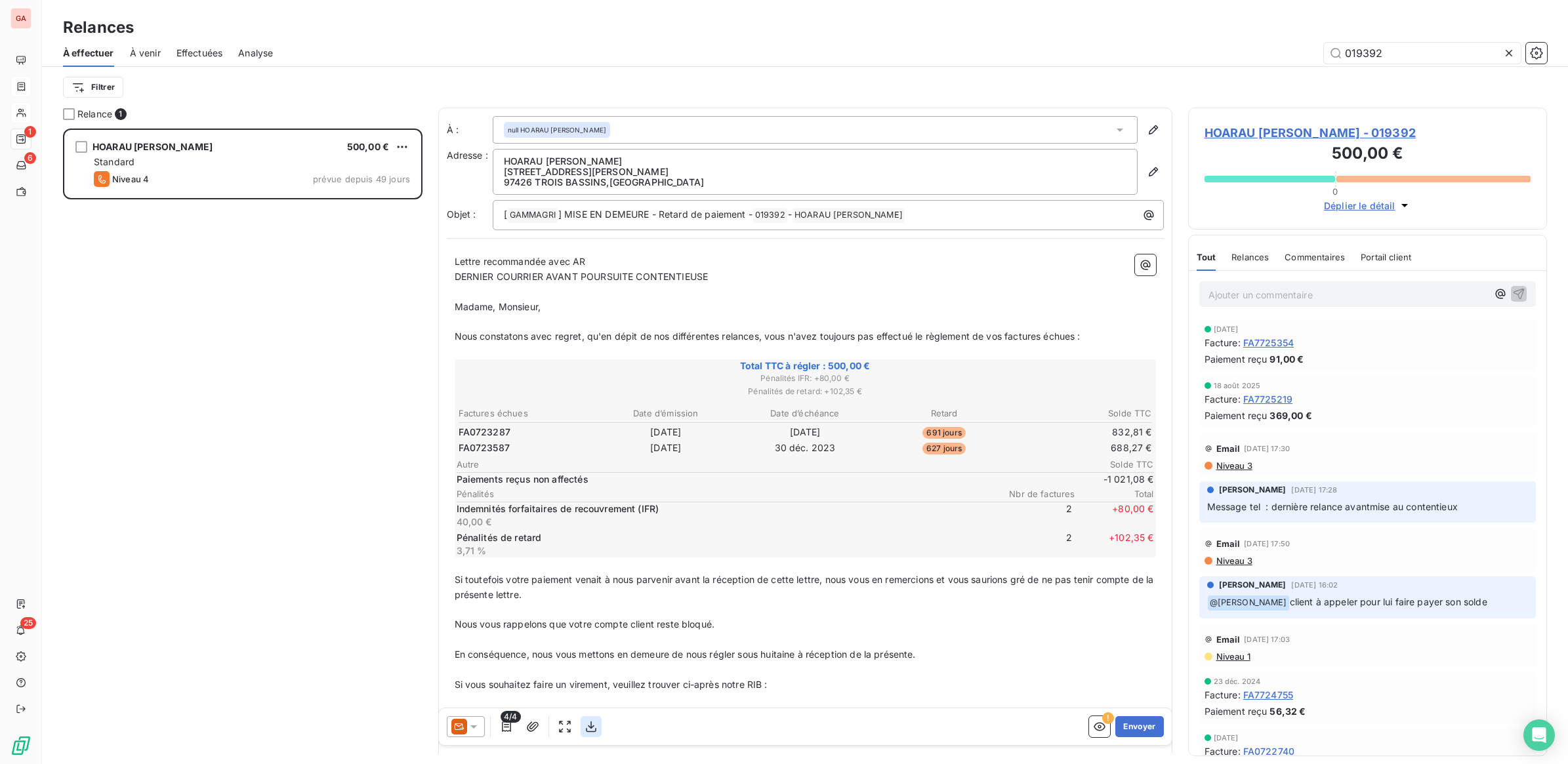
click at [592, 732] on icon "button" at bounding box center [590, 727] width 10 height 11
click at [1138, 723] on button "Envoyer" at bounding box center [1139, 726] width 48 height 21
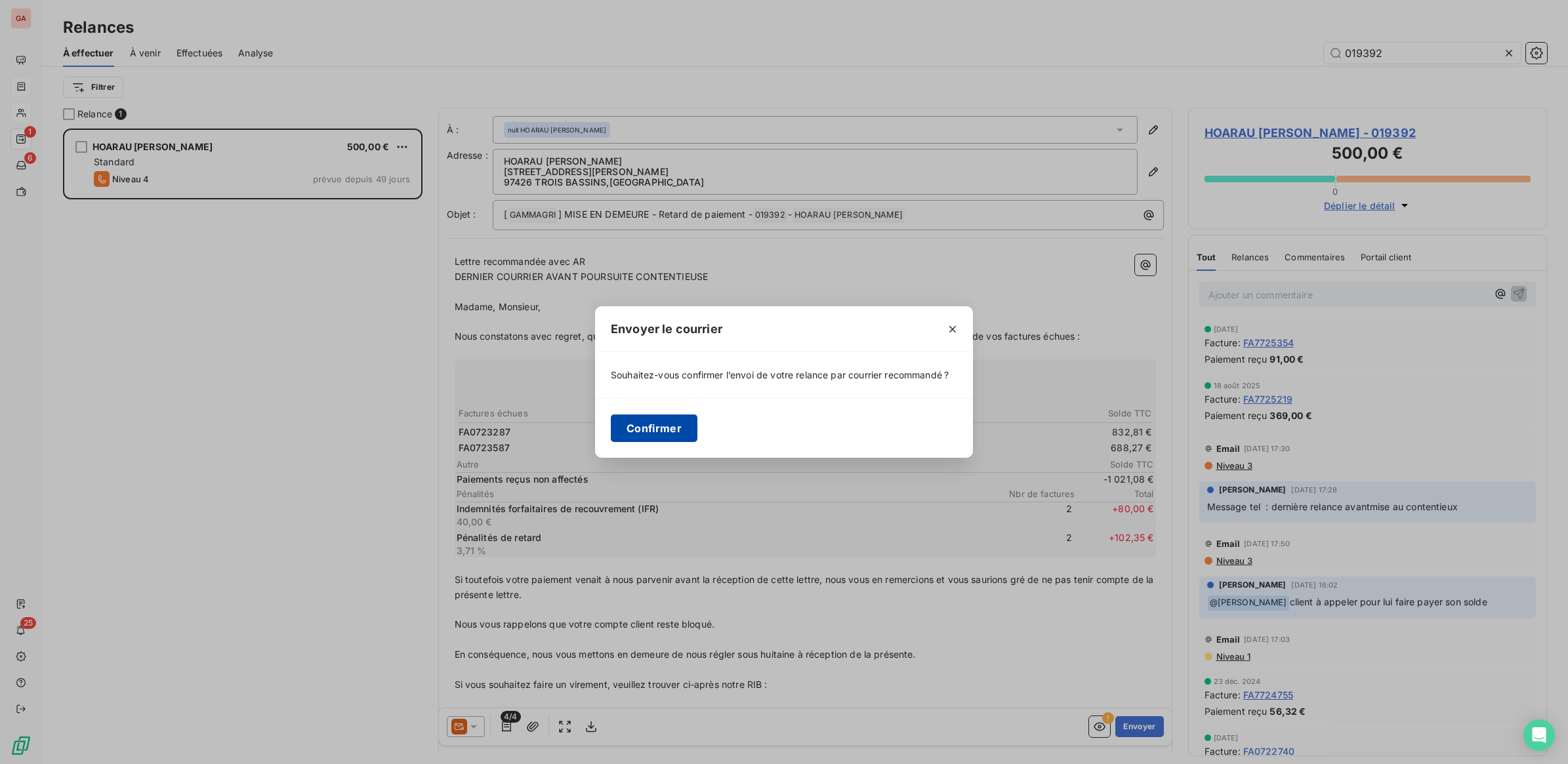
drag, startPoint x: 625, startPoint y: 428, endPoint x: 635, endPoint y: 428, distance: 10.0
click at [626, 428] on button "Confirmer" at bounding box center [654, 429] width 87 height 28
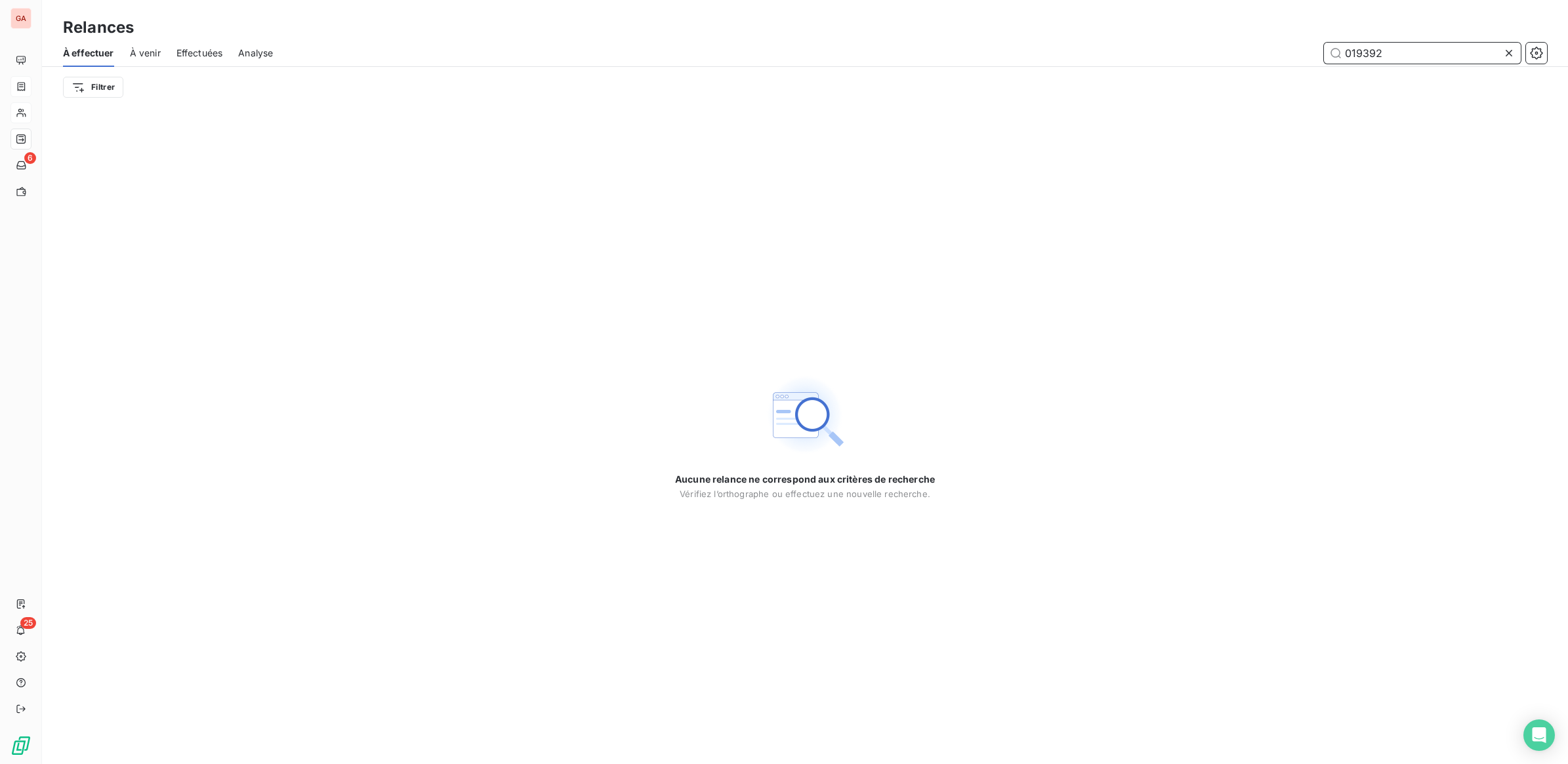
drag, startPoint x: 1361, startPoint y: 51, endPoint x: 1448, endPoint y: 48, distance: 87.1
click at [1448, 48] on input "019392" at bounding box center [1422, 53] width 197 height 21
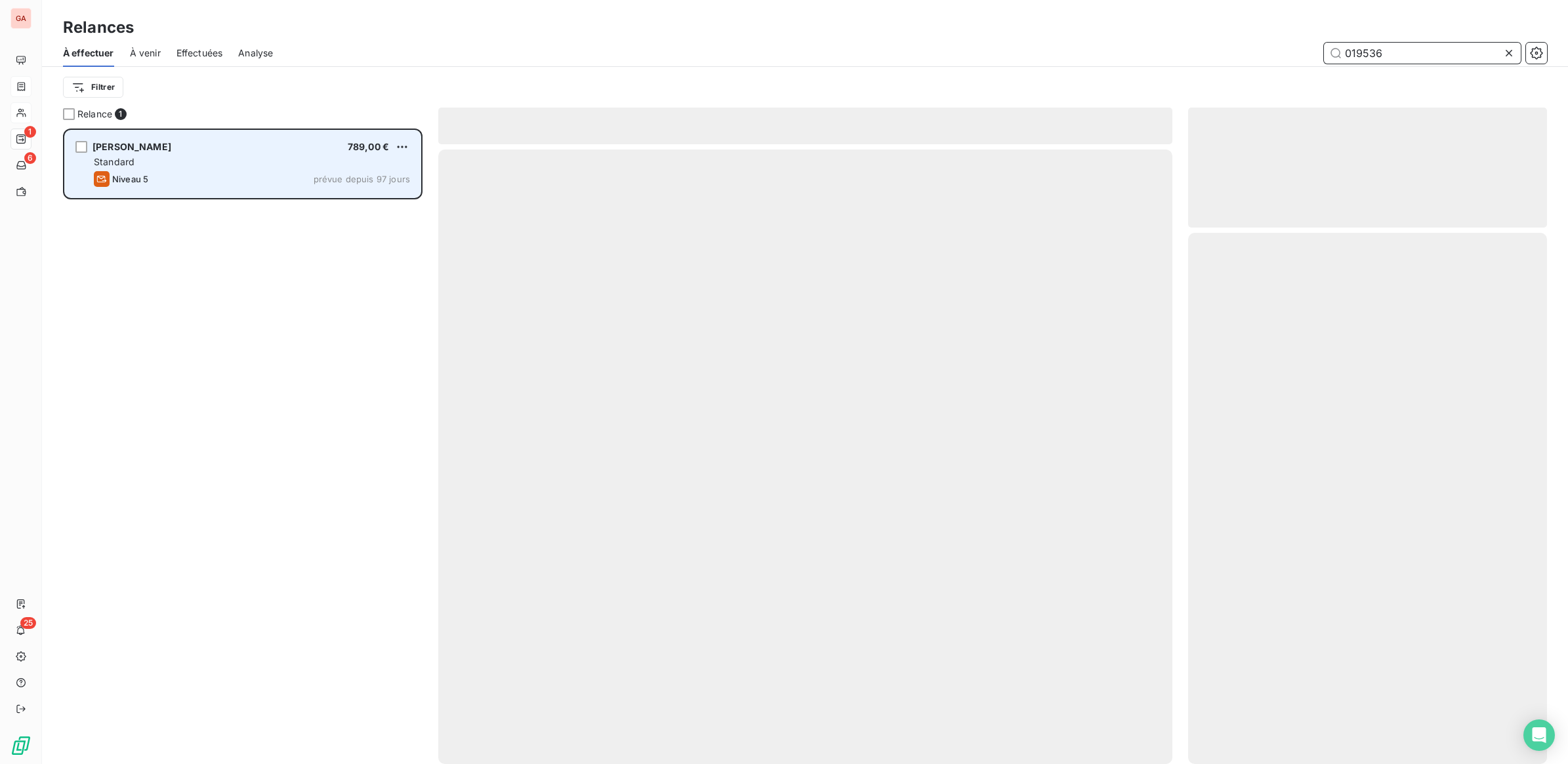
scroll to position [624, 346]
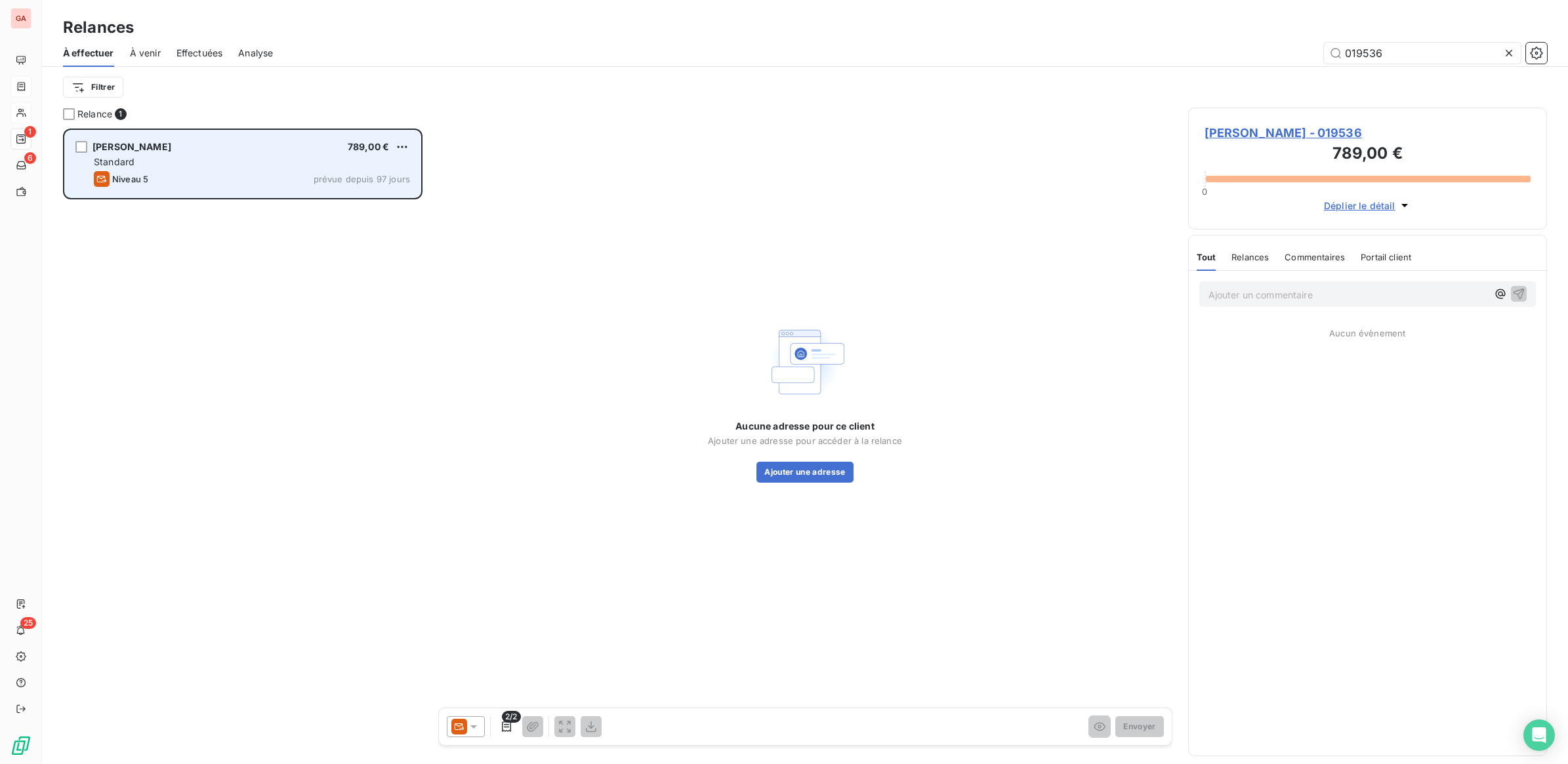
click at [318, 158] on div "Standard" at bounding box center [252, 162] width 316 height 13
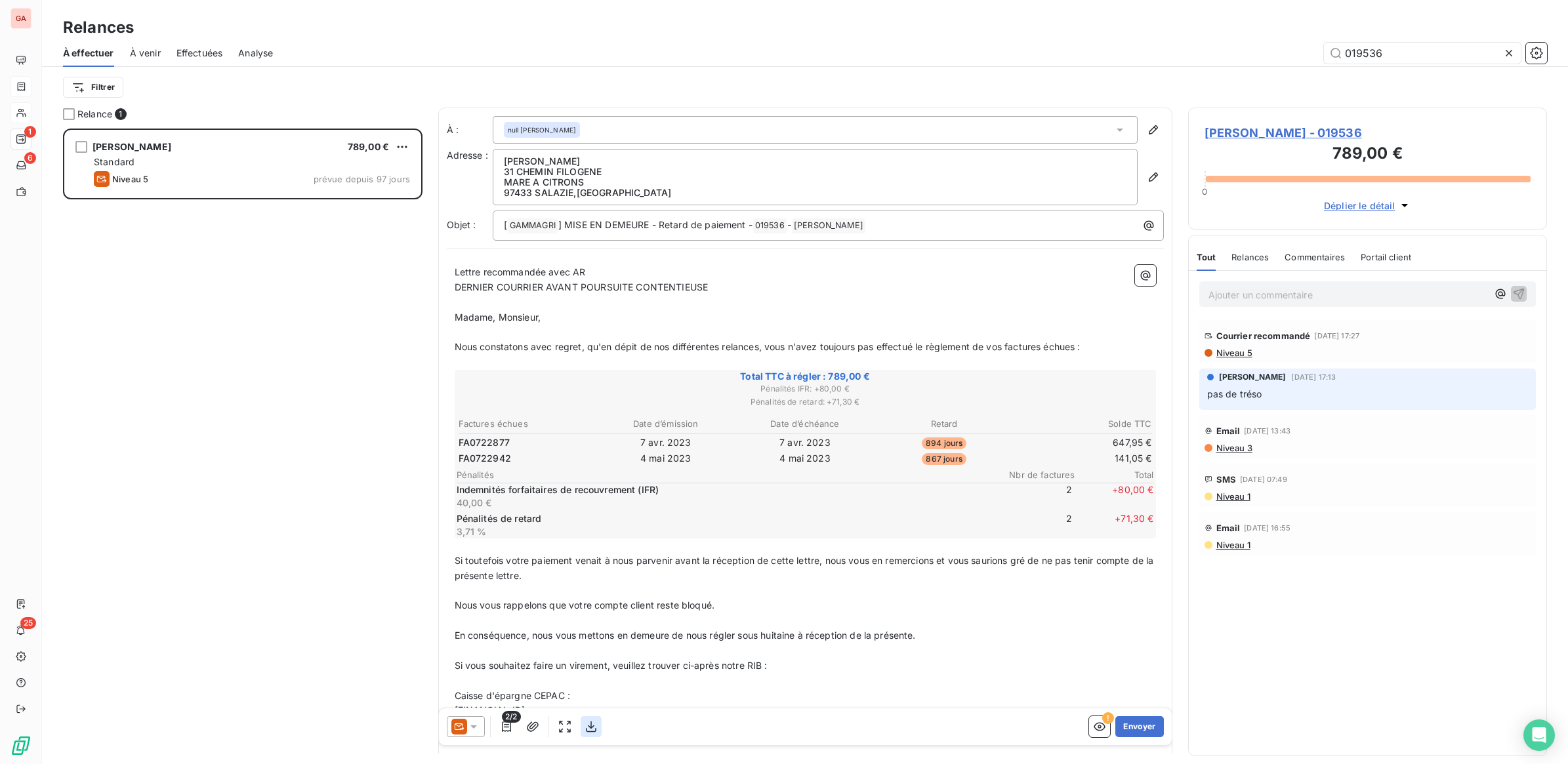
click at [591, 727] on icon "button" at bounding box center [590, 727] width 10 height 11
click at [1240, 355] on span "Niveau 5" at bounding box center [1234, 352] width 37 height 10
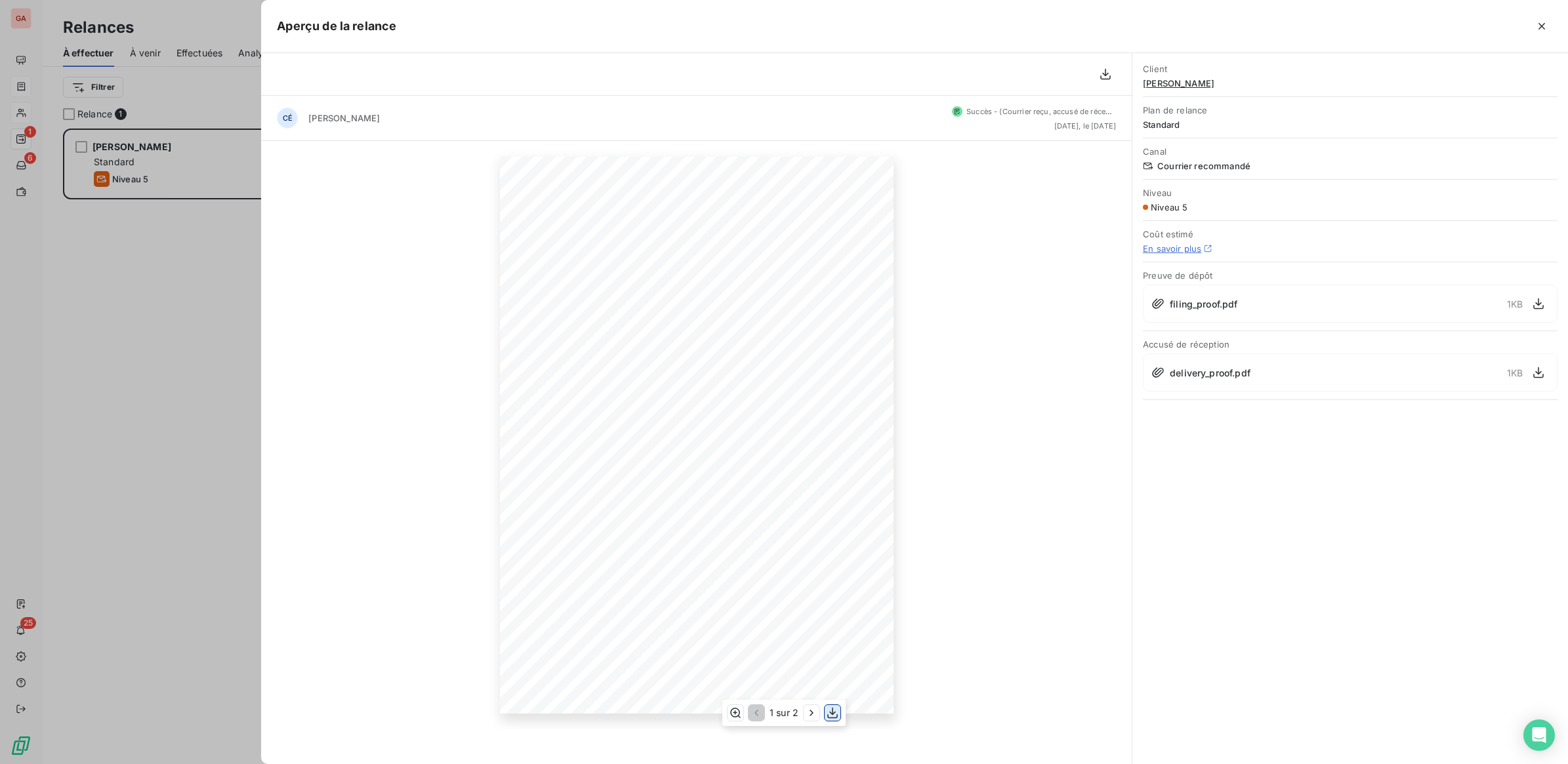
click at [831, 712] on icon "button" at bounding box center [833, 713] width 13 height 13
drag, startPoint x: 97, startPoint y: 346, endPoint x: 193, endPoint y: 267, distance: 124.3
click at [98, 346] on div at bounding box center [784, 382] width 1568 height 764
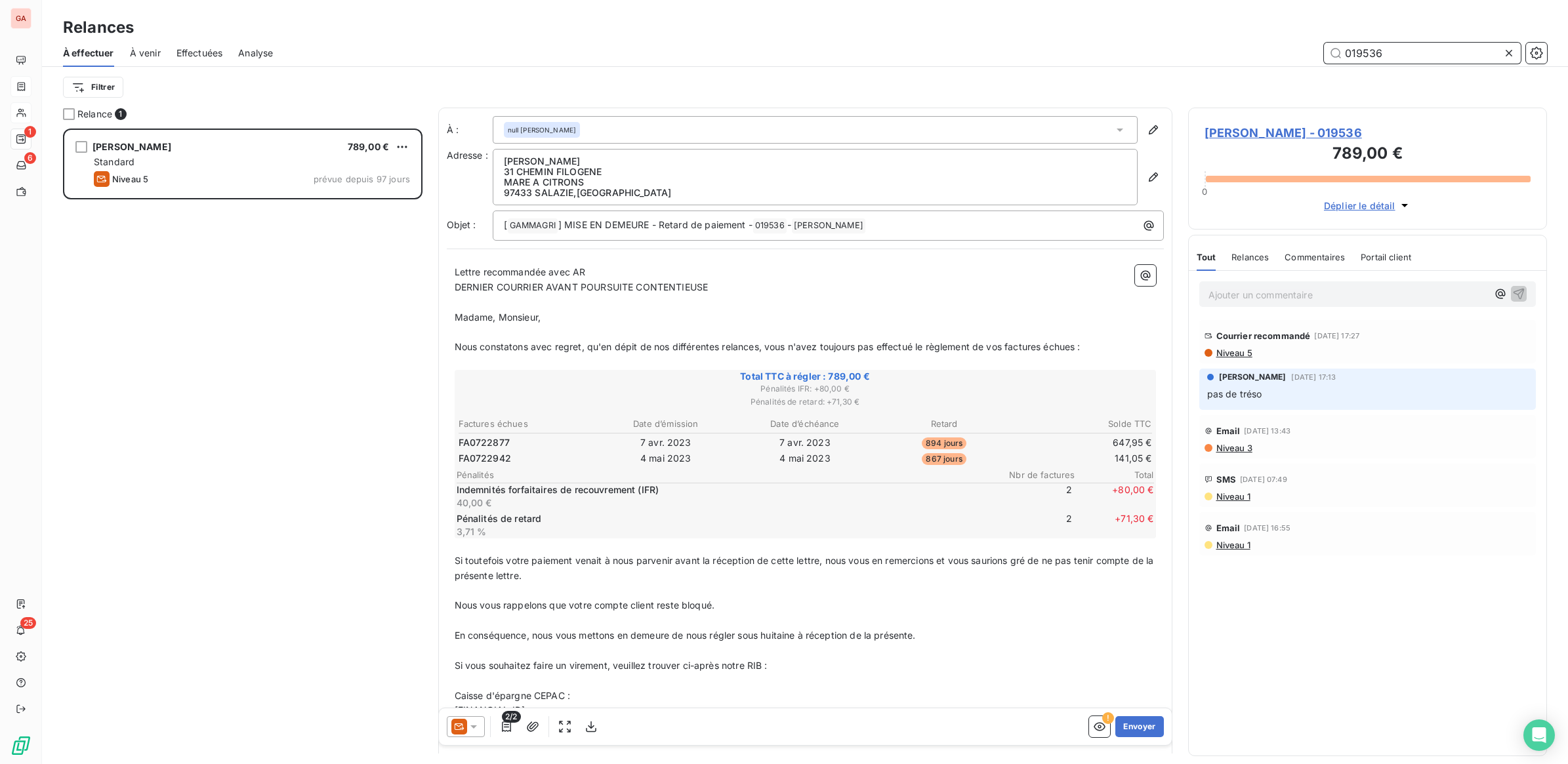
drag, startPoint x: 1371, startPoint y: 49, endPoint x: 1385, endPoint y: 49, distance: 14.0
click at [1385, 49] on input "019536" at bounding box center [1422, 53] width 197 height 21
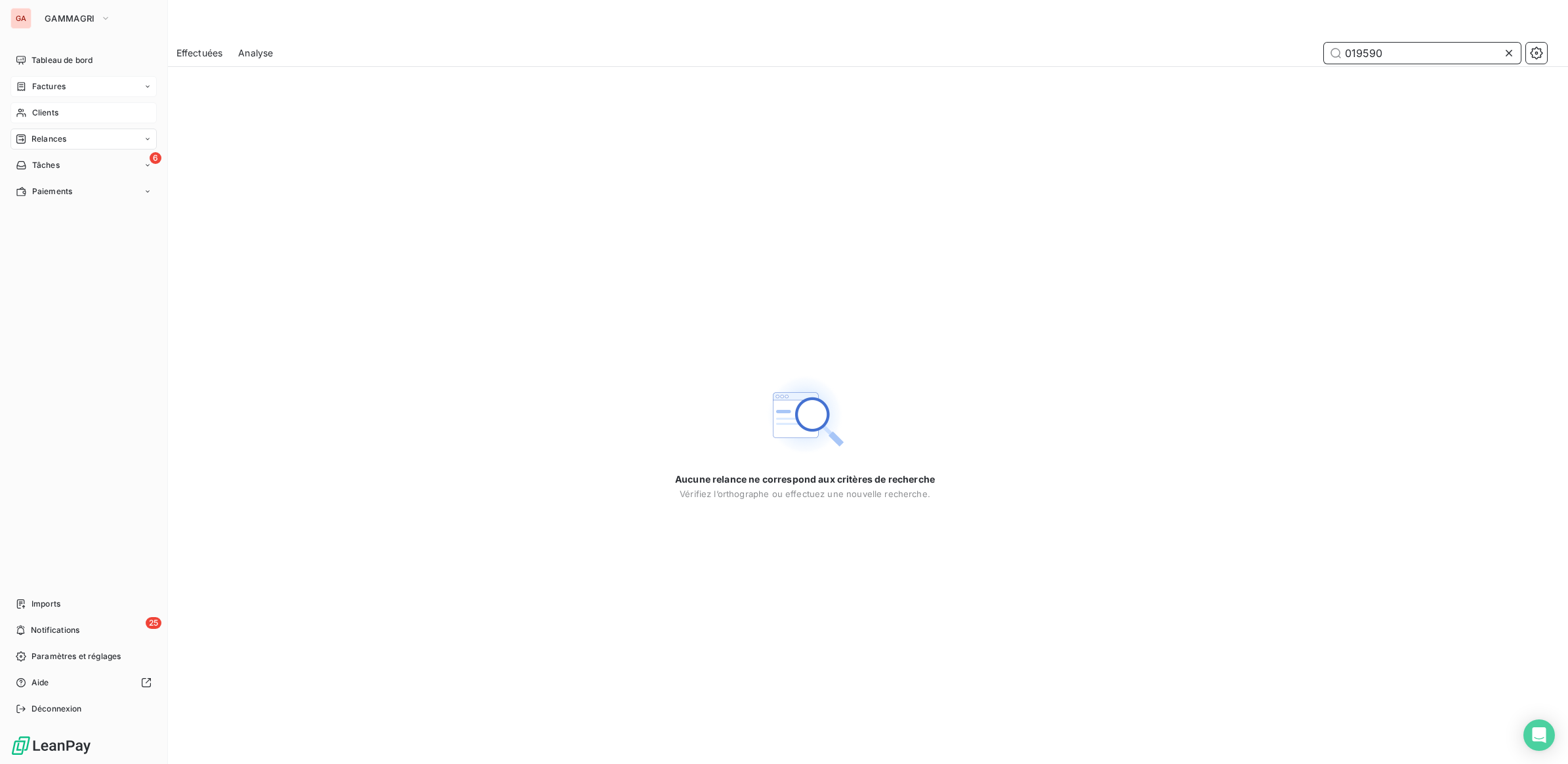
type input "019590"
click at [50, 112] on span "Clients" at bounding box center [45, 113] width 26 height 12
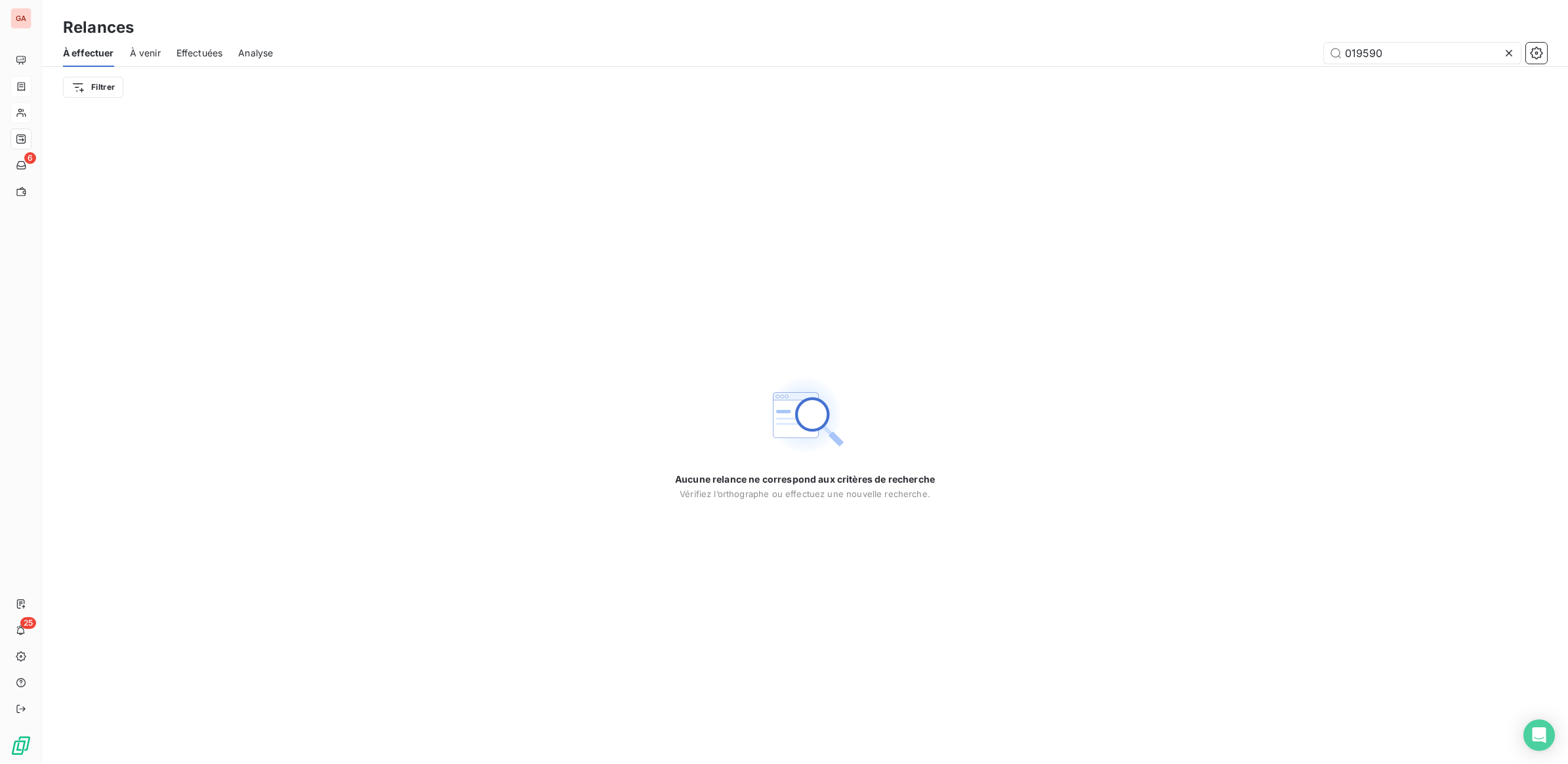
drag, startPoint x: 1511, startPoint y: 51, endPoint x: 1209, endPoint y: 40, distance: 302.2
click at [1510, 51] on icon at bounding box center [1509, 53] width 13 height 13
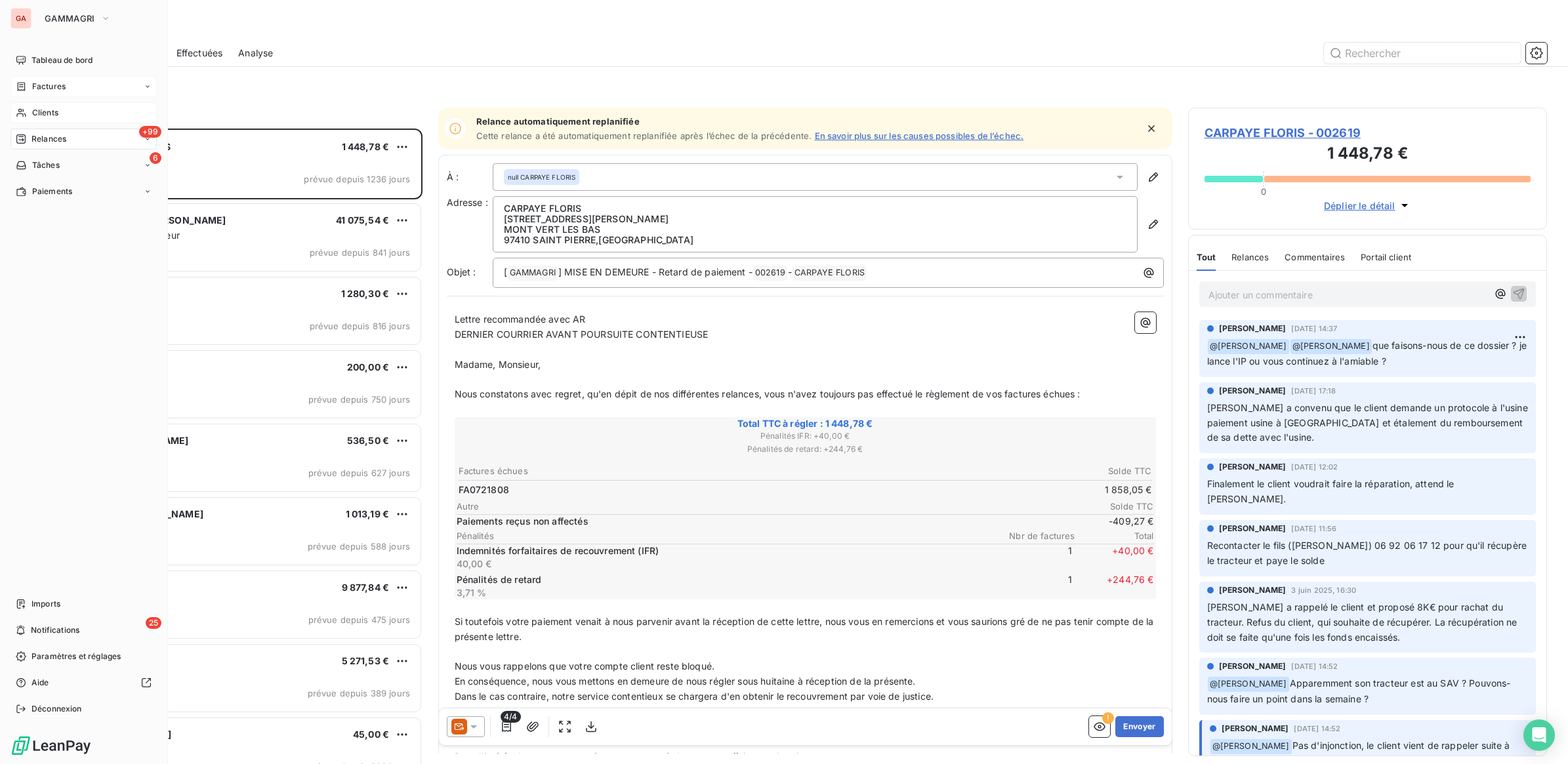
scroll to position [624, 346]
click at [21, 115] on icon at bounding box center [21, 112] width 11 height 10
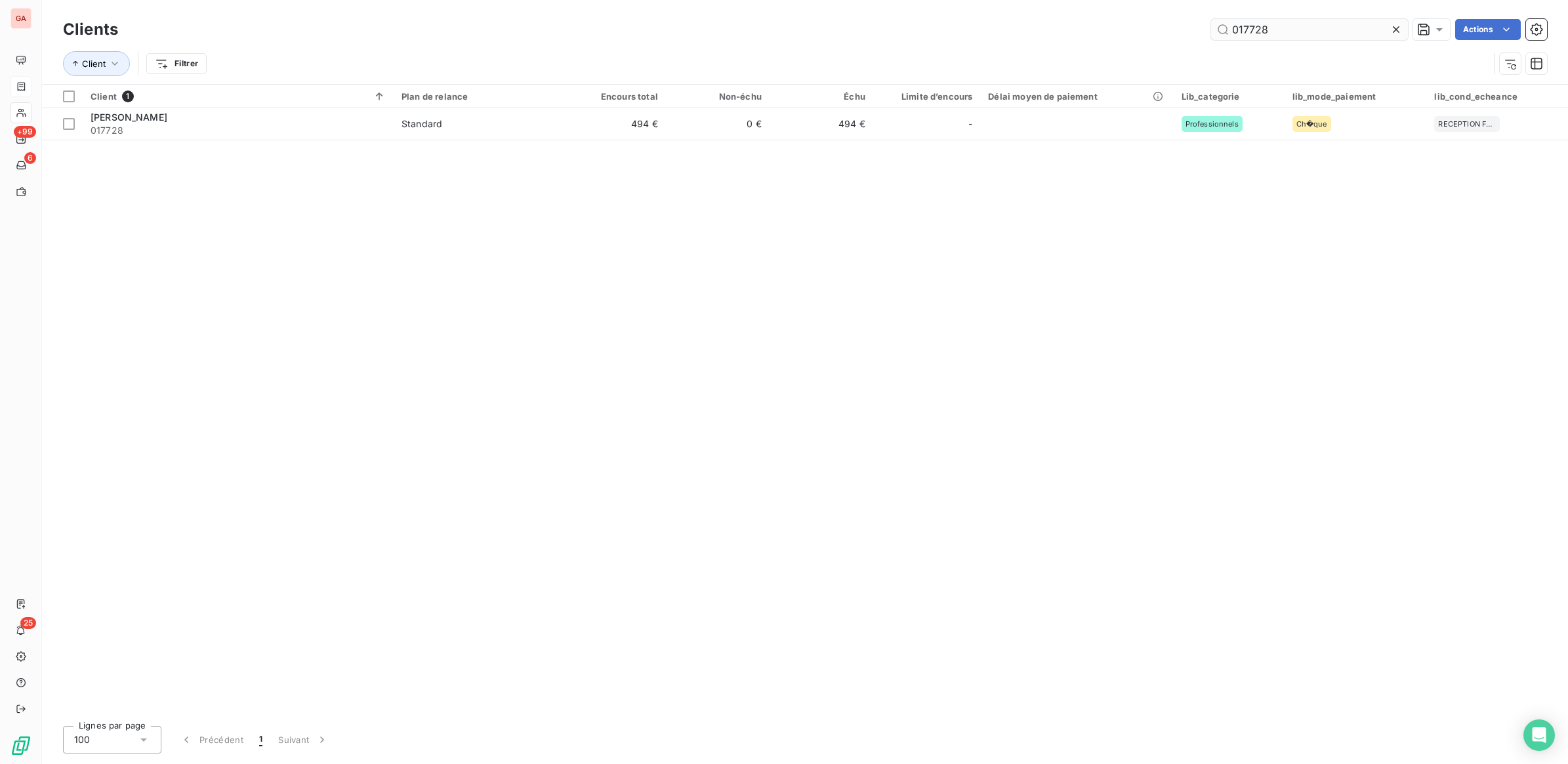
click at [1258, 26] on input "017728" at bounding box center [1309, 30] width 197 height 21
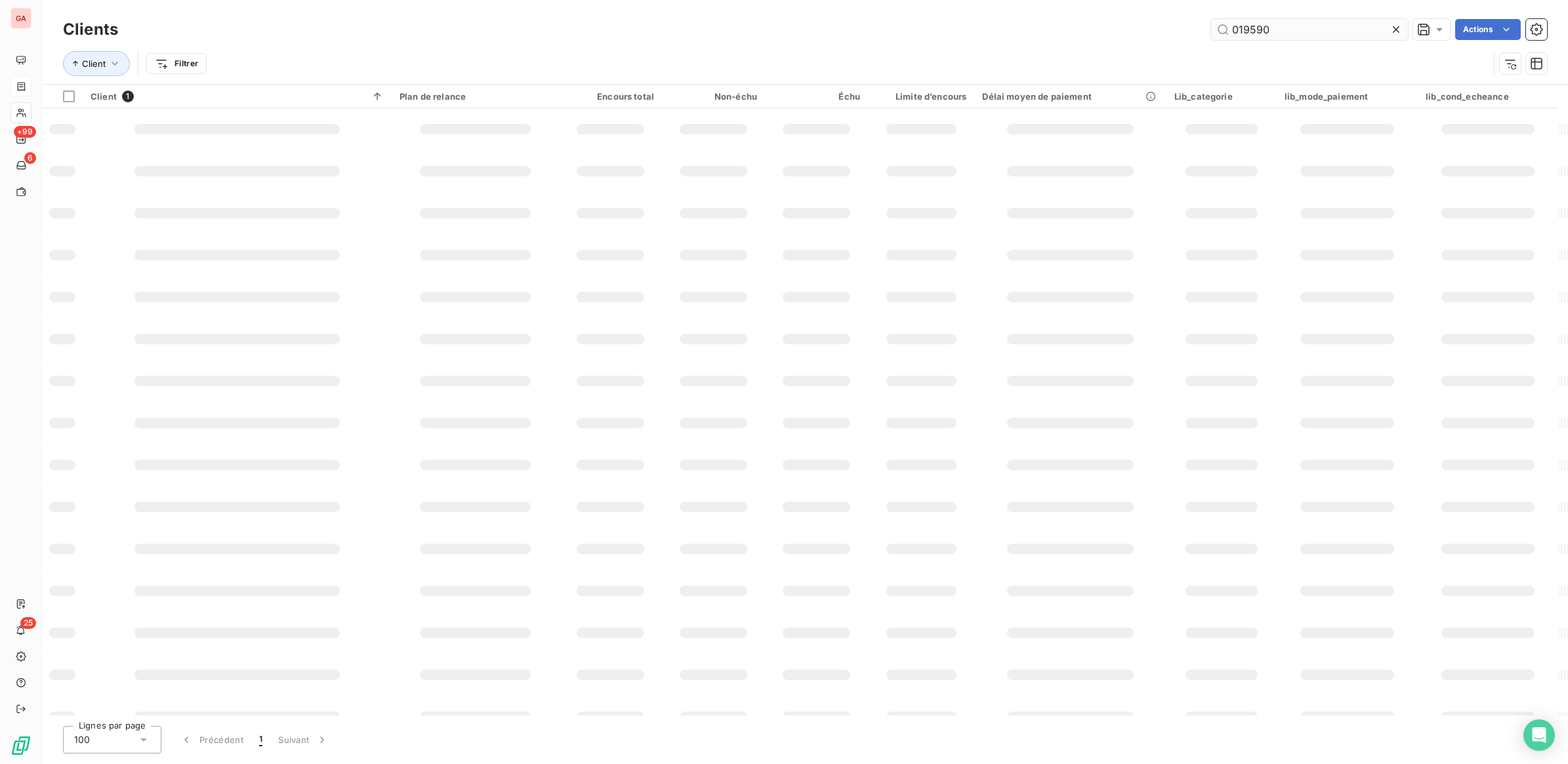
type input "019590"
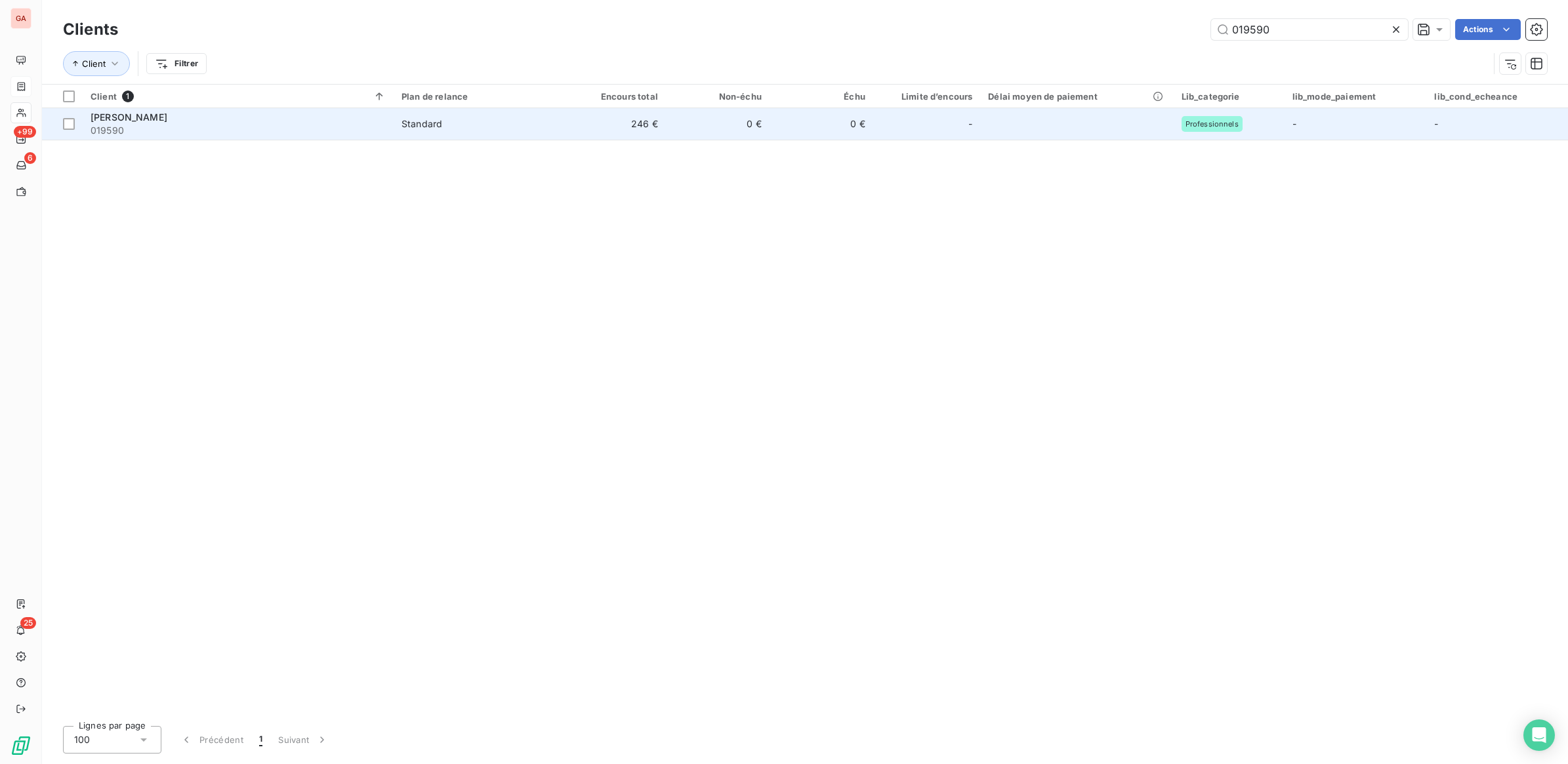
click at [404, 116] on td "Standard" at bounding box center [478, 124] width 168 height 31
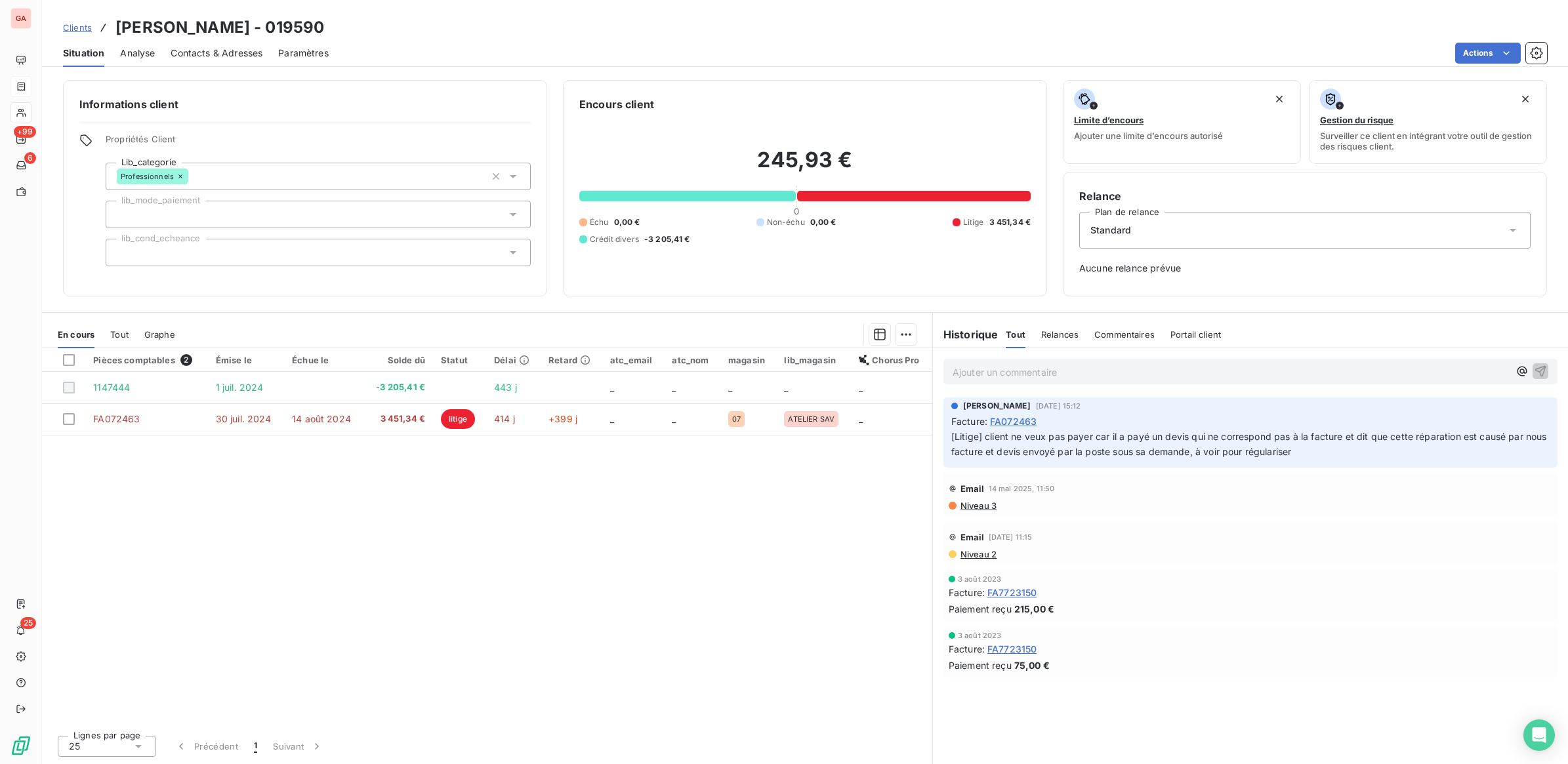
click at [1076, 371] on p "Ajouter un commentaire ﻿" at bounding box center [1231, 372] width 556 height 17
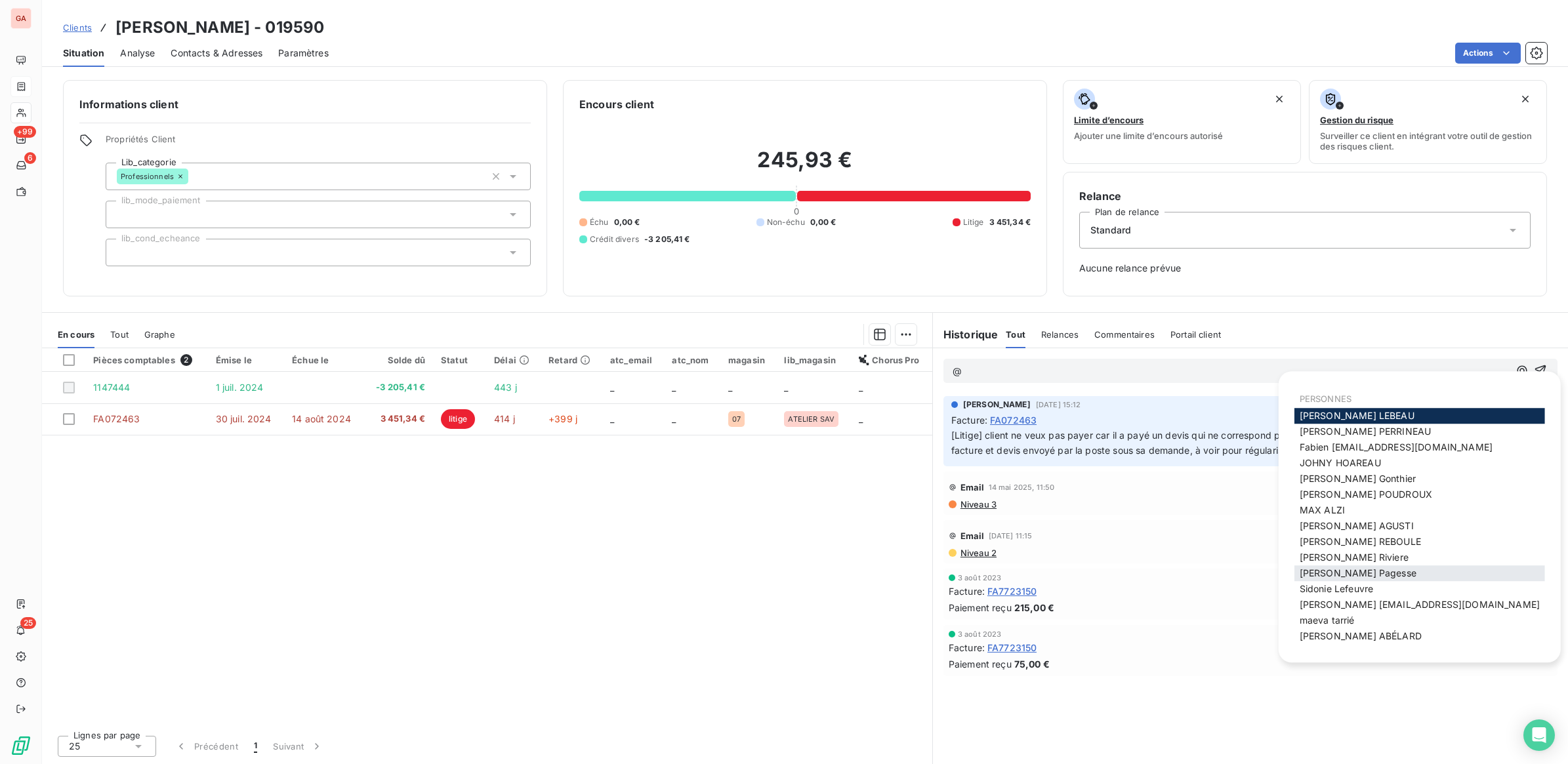
click at [1381, 572] on div "[PERSON_NAME]" at bounding box center [1419, 573] width 250 height 16
click at [1354, 571] on span "[PERSON_NAME]" at bounding box center [1357, 573] width 116 height 11
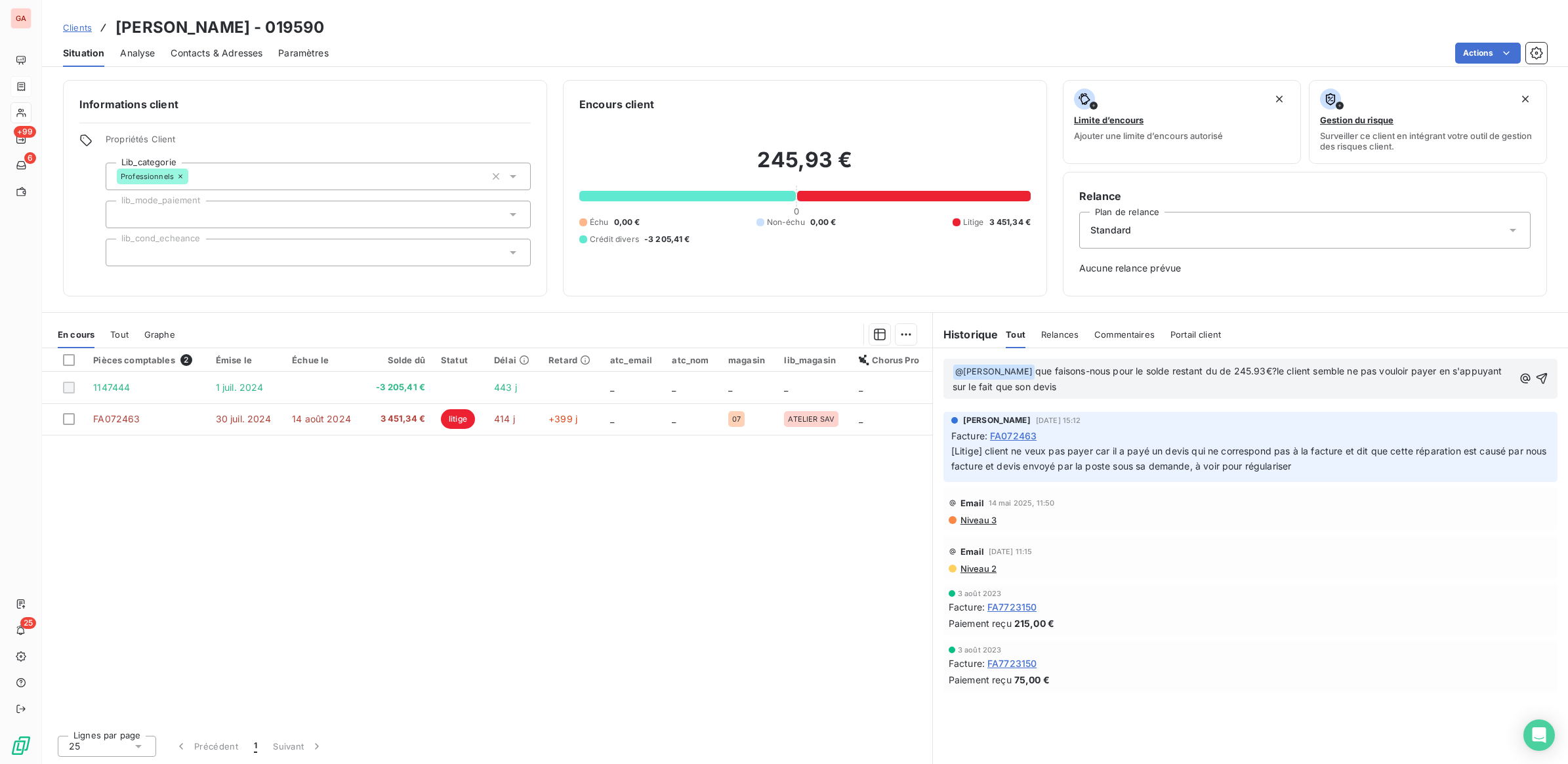
click at [1280, 371] on span "que faisons-nous pour le solde restant du de 245.93€?le client semble ne pas vo…" at bounding box center [1229, 378] width 553 height 27
click at [1124, 389] on p "﻿ @ [PERSON_NAME] ﻿ que faisons-nous pour le solde restant du de 245.93€? le cl…" at bounding box center [1233, 379] width 561 height 30
click at [1071, 384] on span "que faisons-nous pour le solde restant du de 245.93€? le client semble ne pas v…" at bounding box center [1230, 378] width 555 height 27
click at [1196, 388] on span "que faisons-nous pour le solde restant du de 245.93€? le client semble ne pas v…" at bounding box center [1230, 378] width 555 height 27
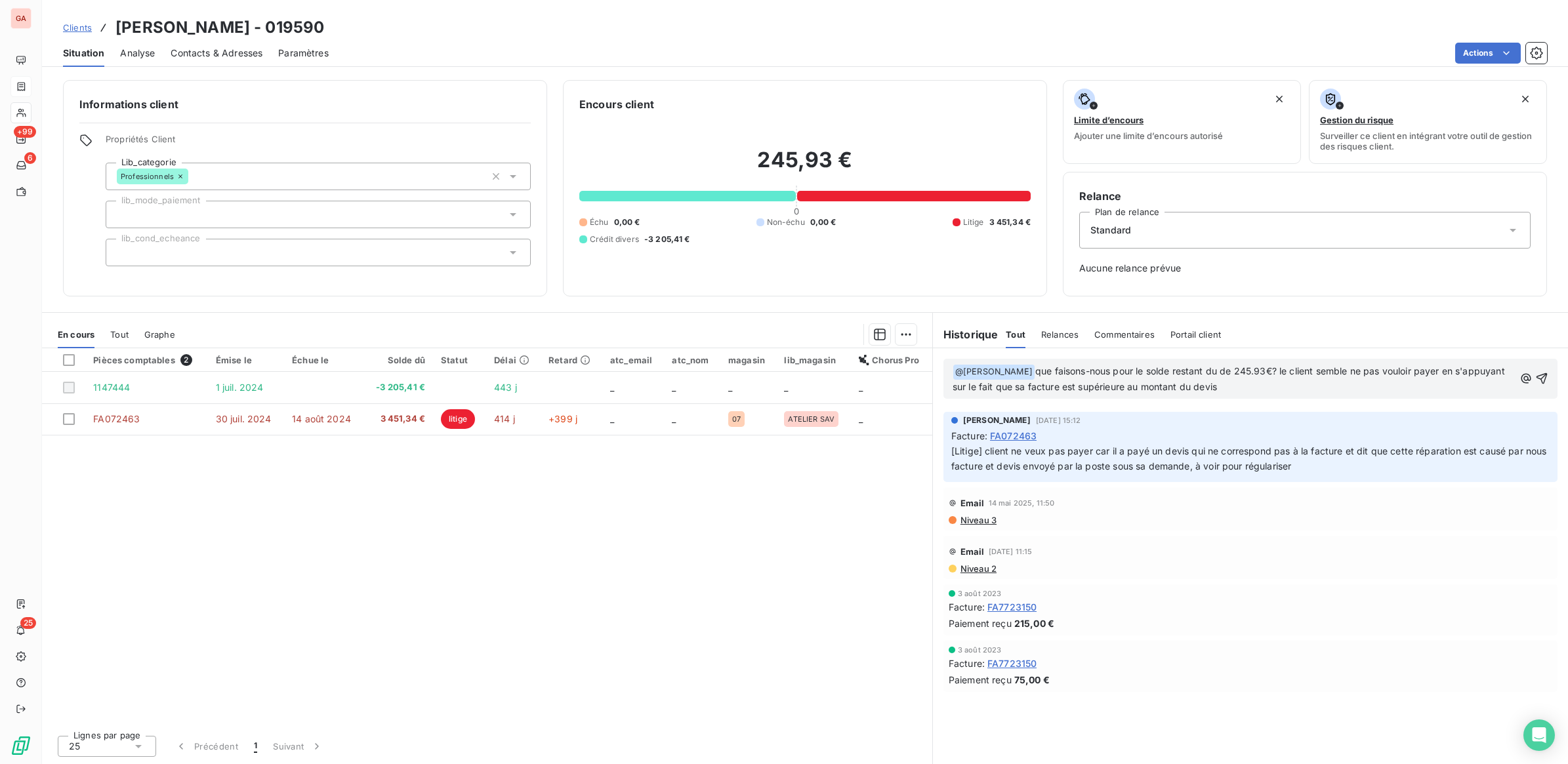
click at [1297, 390] on p "﻿ @ [PERSON_NAME] ﻿ que faisons-nous pour le solde restant du de 245.93€? le cl…" at bounding box center [1234, 379] width 562 height 30
click at [1546, 374] on icon "button" at bounding box center [1542, 379] width 11 height 11
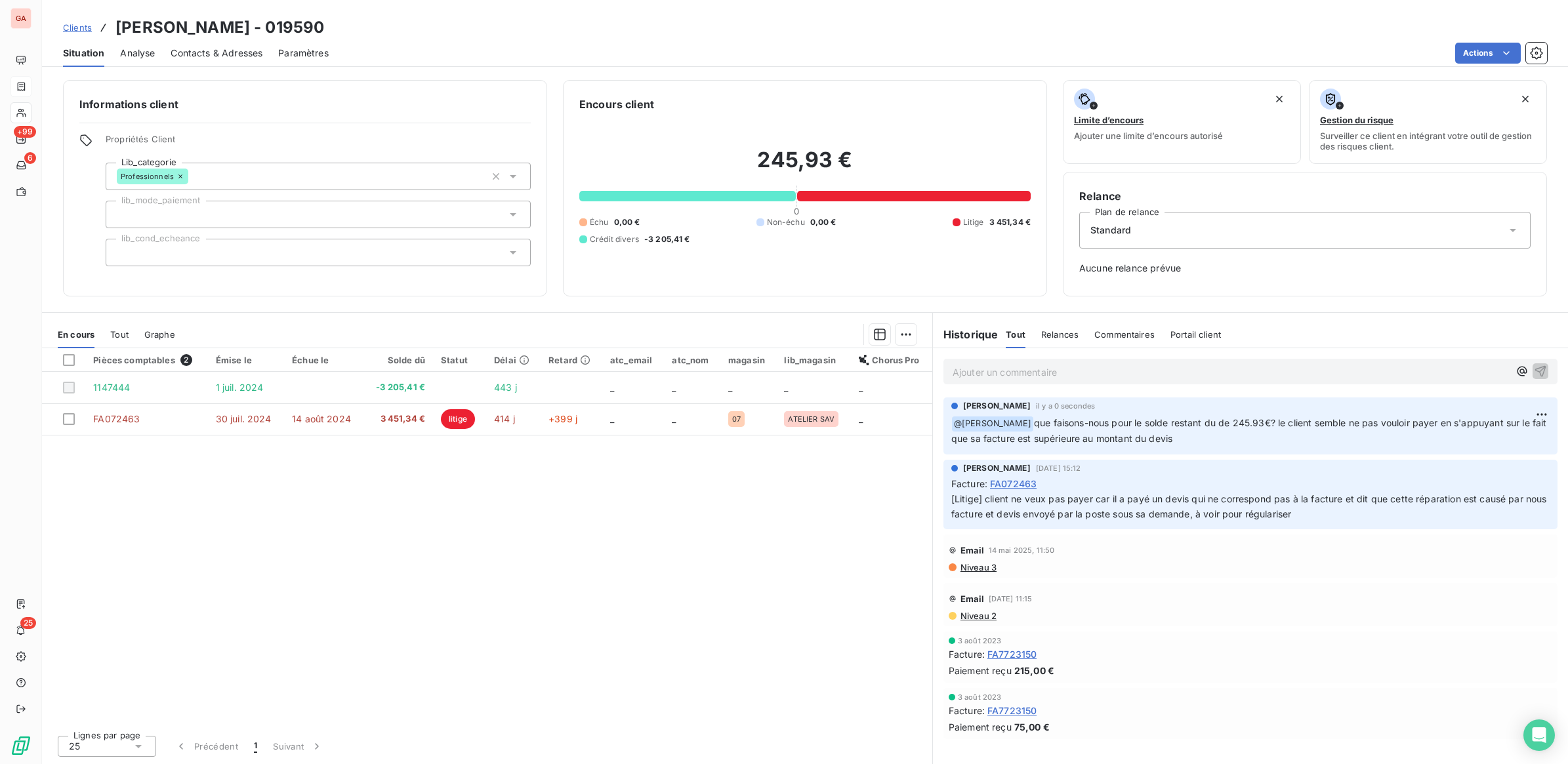
click at [69, 26] on span "Clients" at bounding box center [77, 27] width 29 height 10
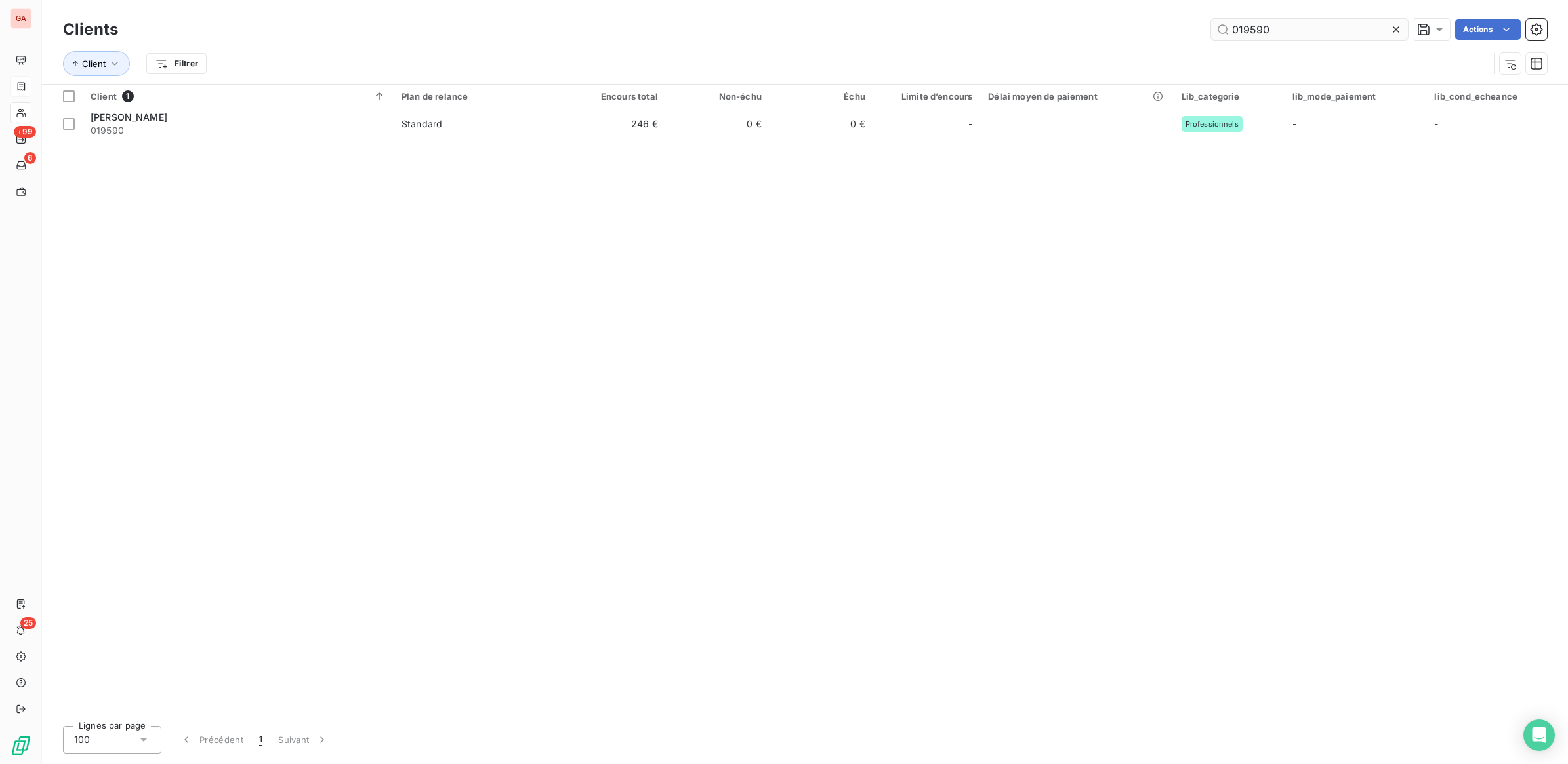
click at [1273, 21] on input "019590" at bounding box center [1309, 30] width 197 height 21
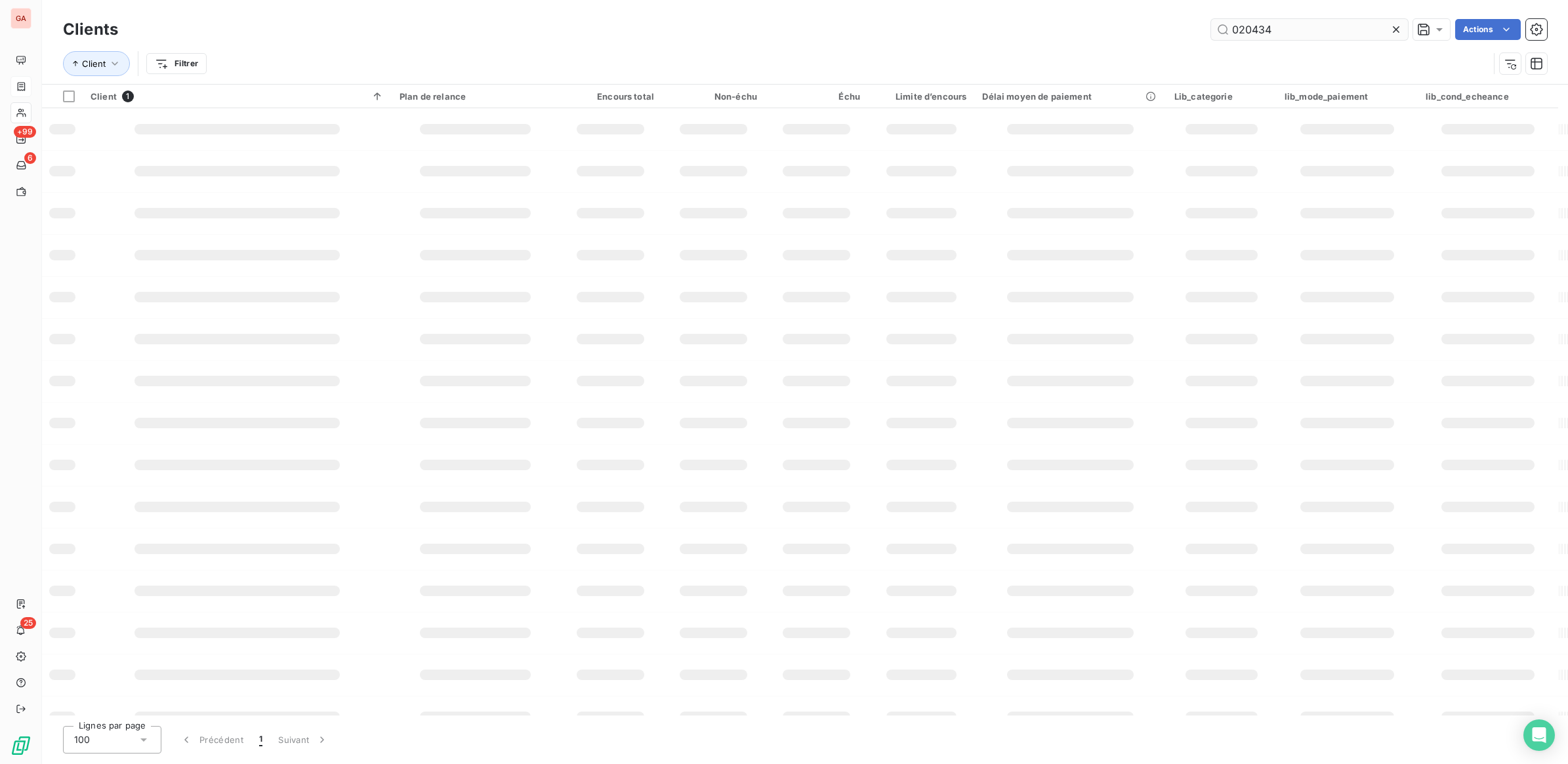
type input "020434"
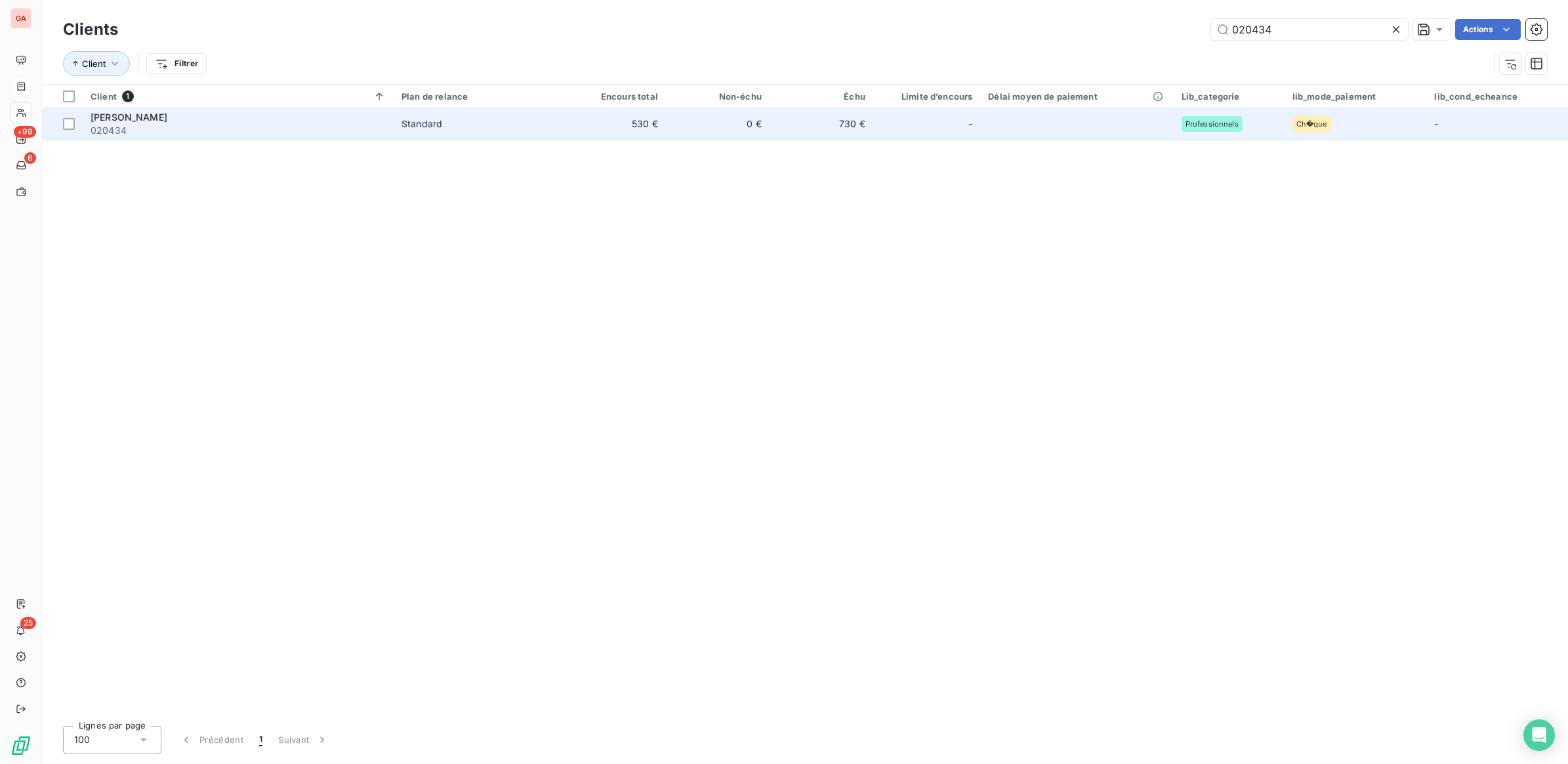
click at [573, 119] on td "530 €" at bounding box center [614, 124] width 103 height 31
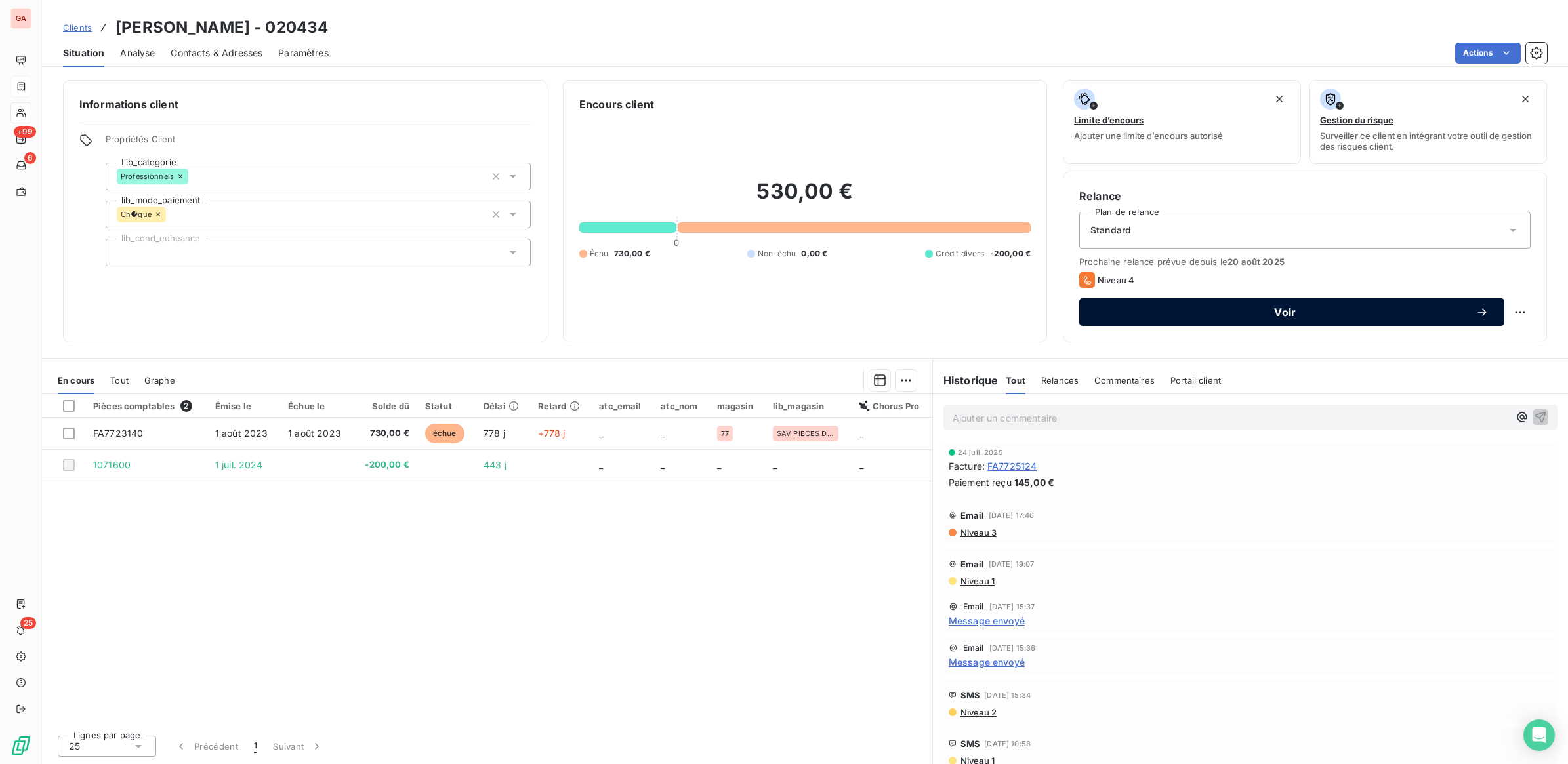
click at [1389, 309] on span "Voir" at bounding box center [1285, 311] width 381 height 10
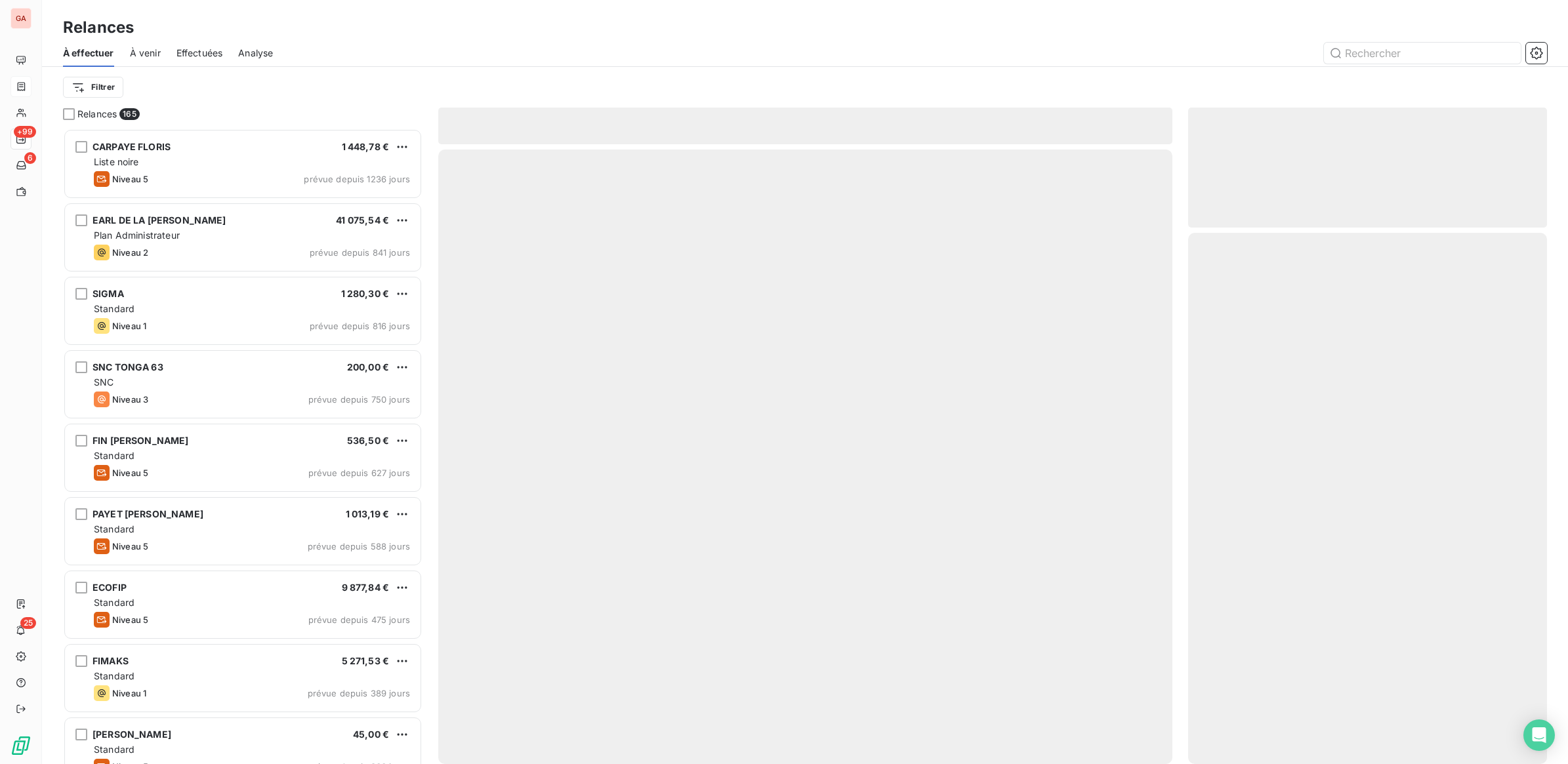
scroll to position [624, 346]
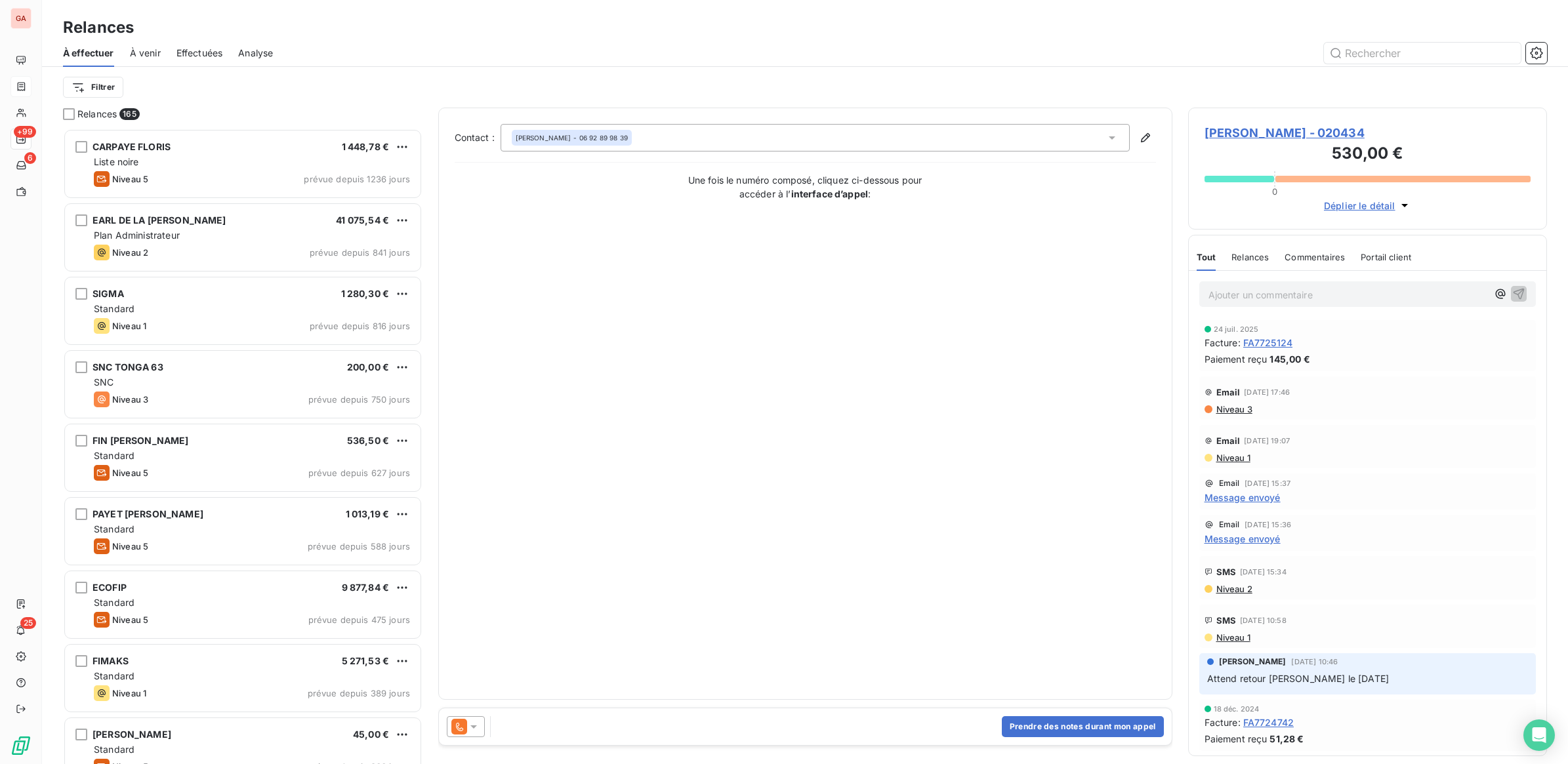
click at [476, 728] on icon at bounding box center [473, 727] width 13 height 13
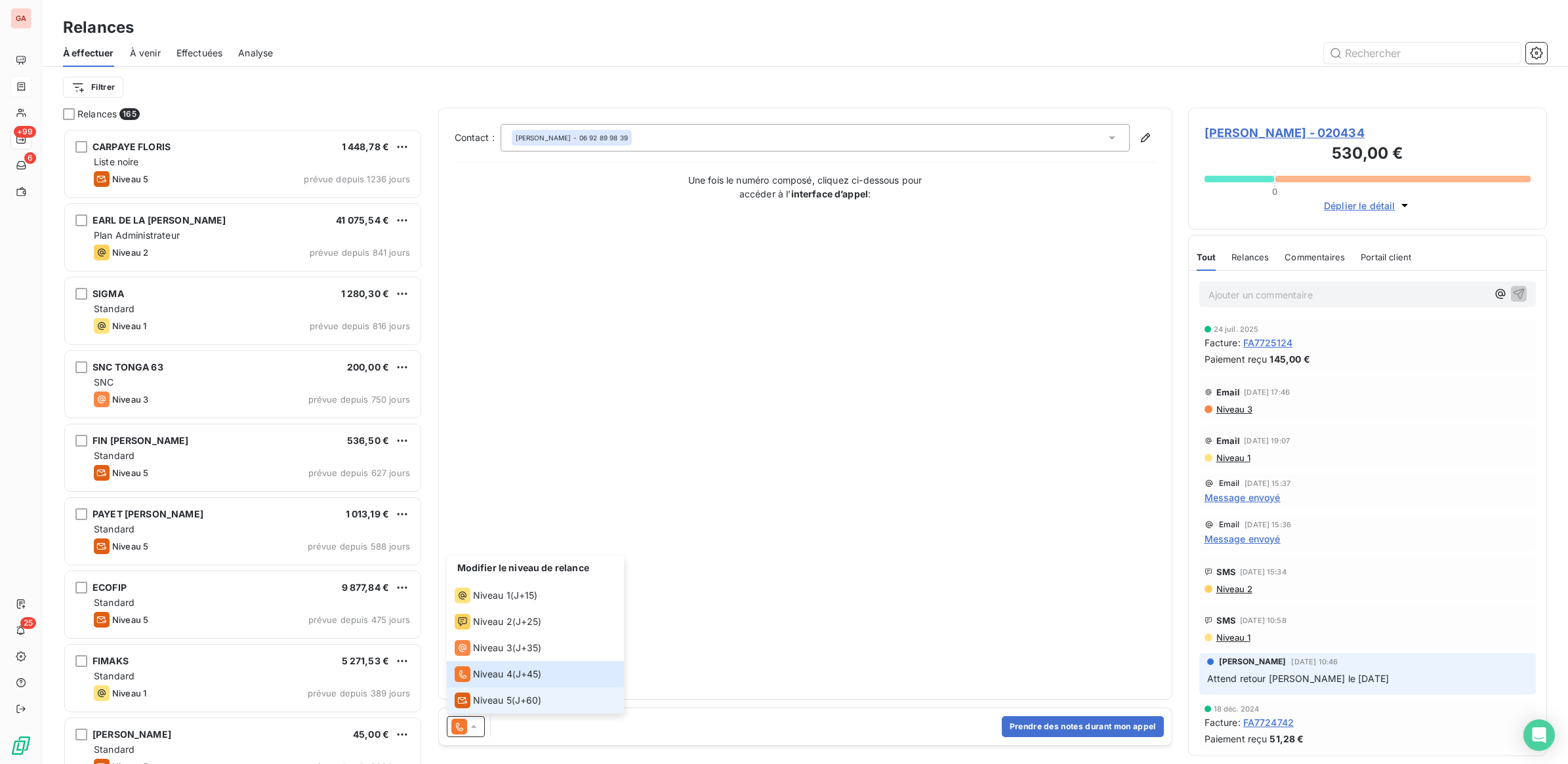
click at [493, 705] on span "Niveau 5" at bounding box center [492, 700] width 39 height 13
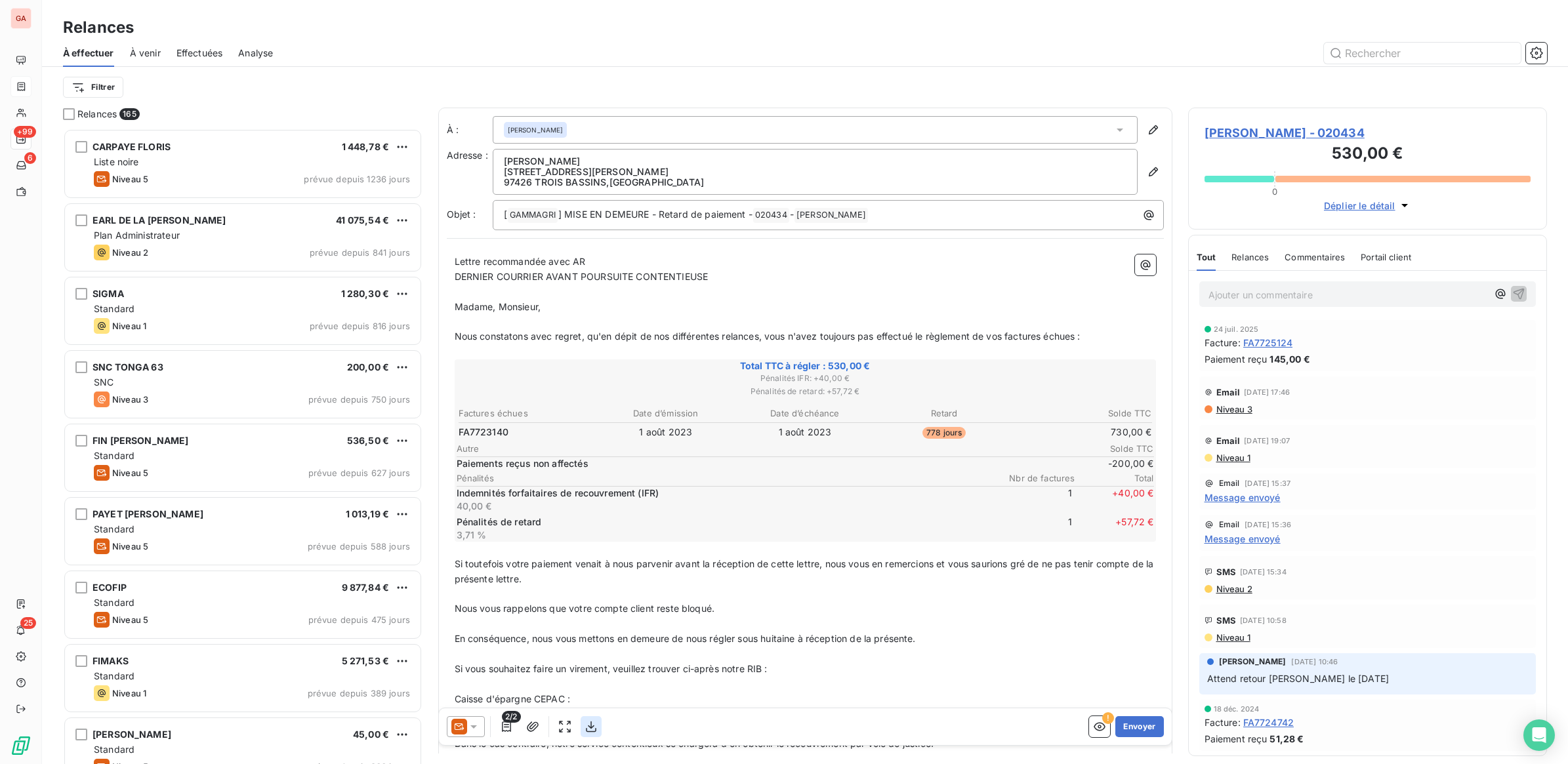
click at [590, 724] on icon "button" at bounding box center [591, 727] width 13 height 13
click at [1132, 722] on button "Envoyer" at bounding box center [1139, 726] width 48 height 21
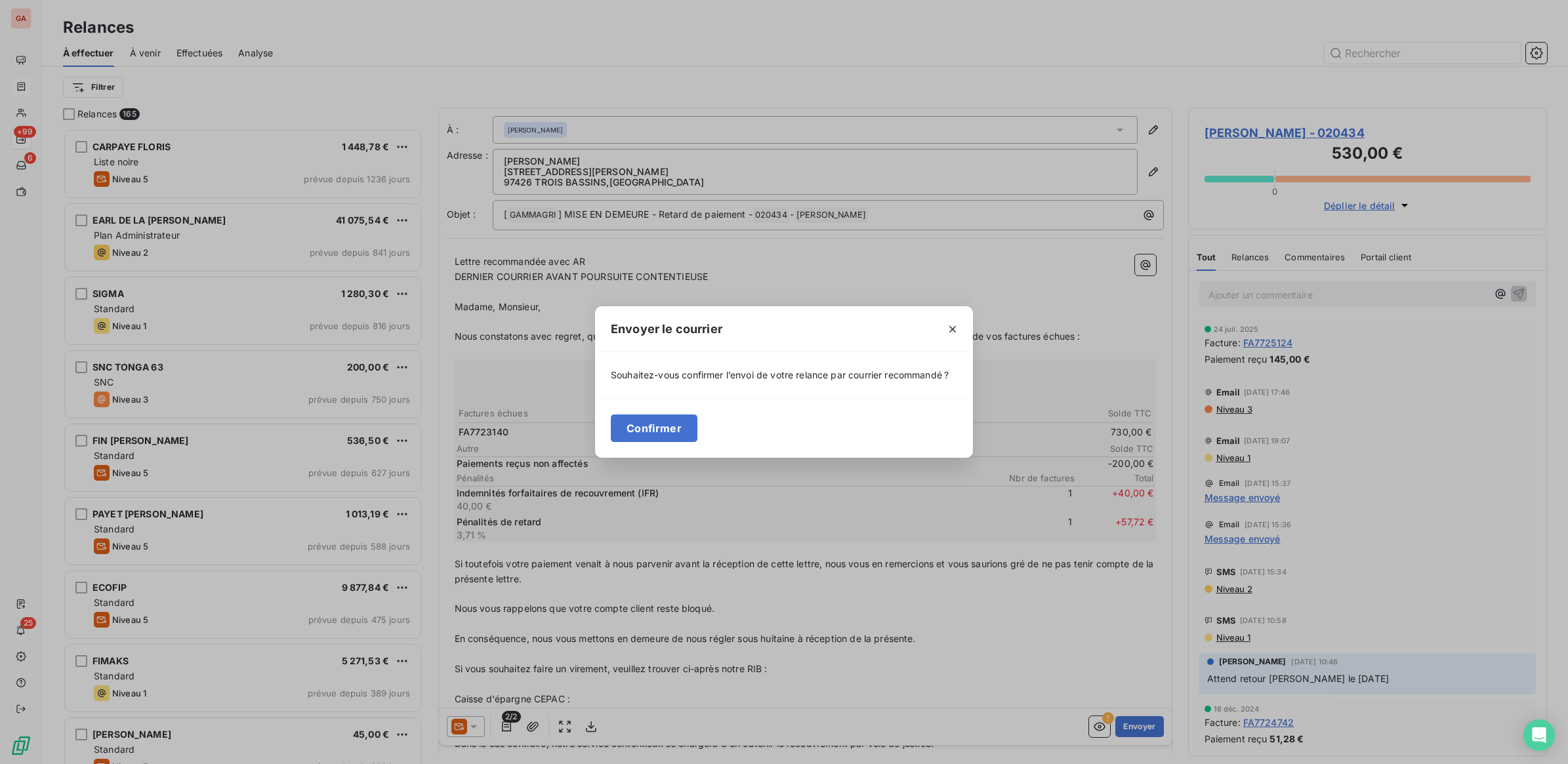
click at [721, 433] on div "Confirmer" at bounding box center [784, 428] width 378 height 60
drag, startPoint x: 657, startPoint y: 441, endPoint x: 683, endPoint y: 442, distance: 26.0
click at [657, 441] on button "Confirmer" at bounding box center [654, 429] width 87 height 28
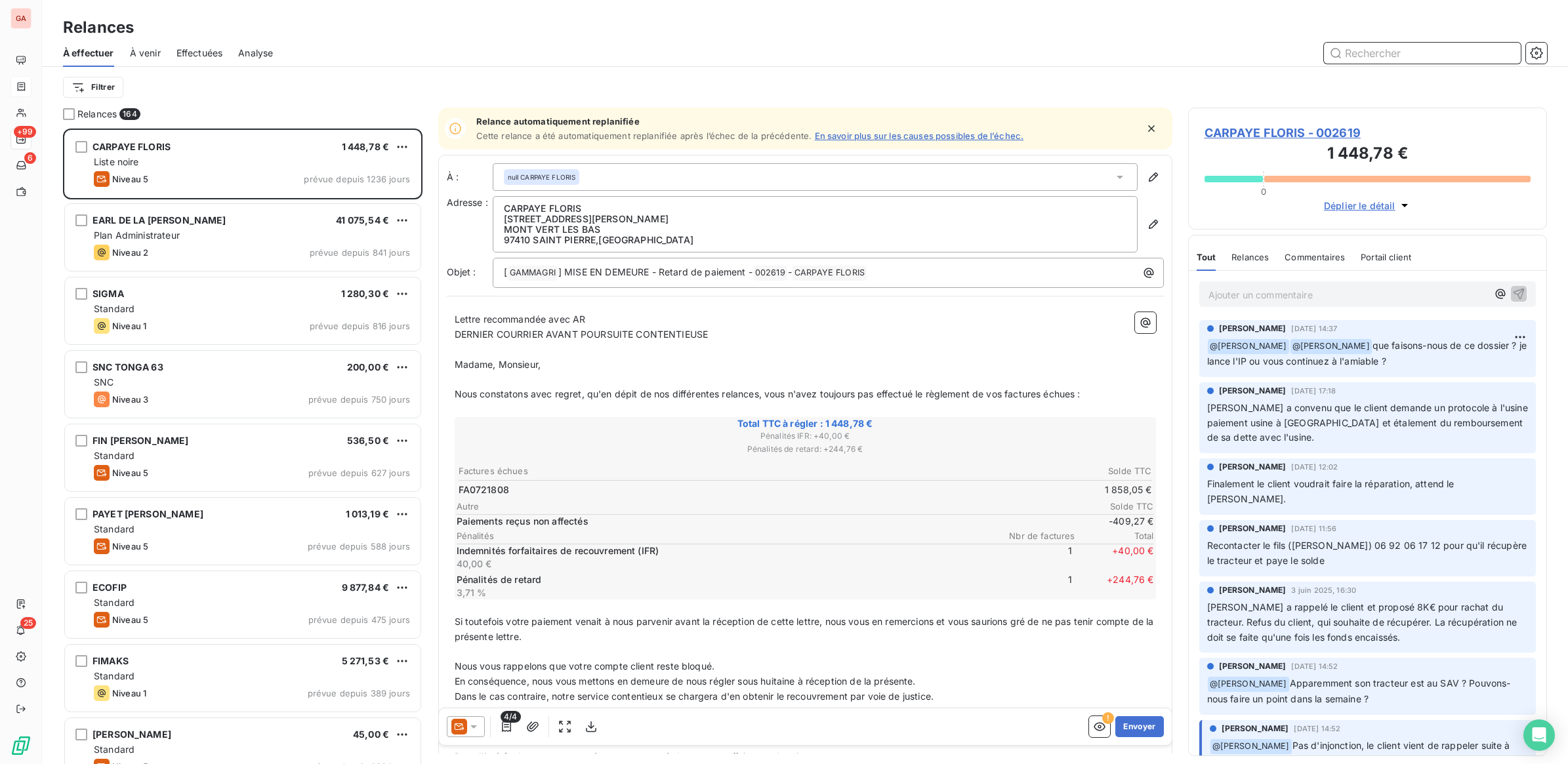
click at [1371, 50] on input "text" at bounding box center [1422, 53] width 197 height 21
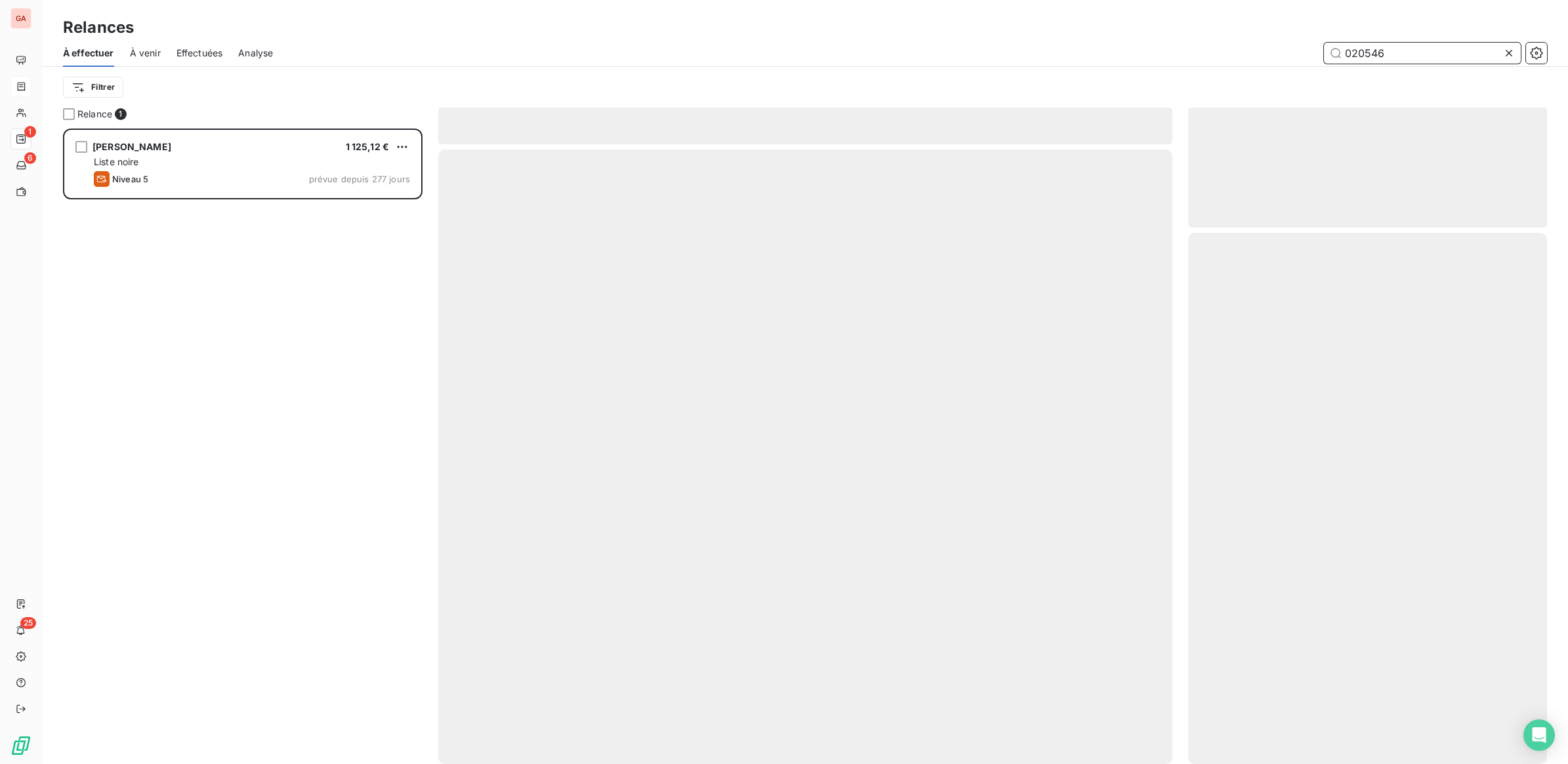
scroll to position [624, 346]
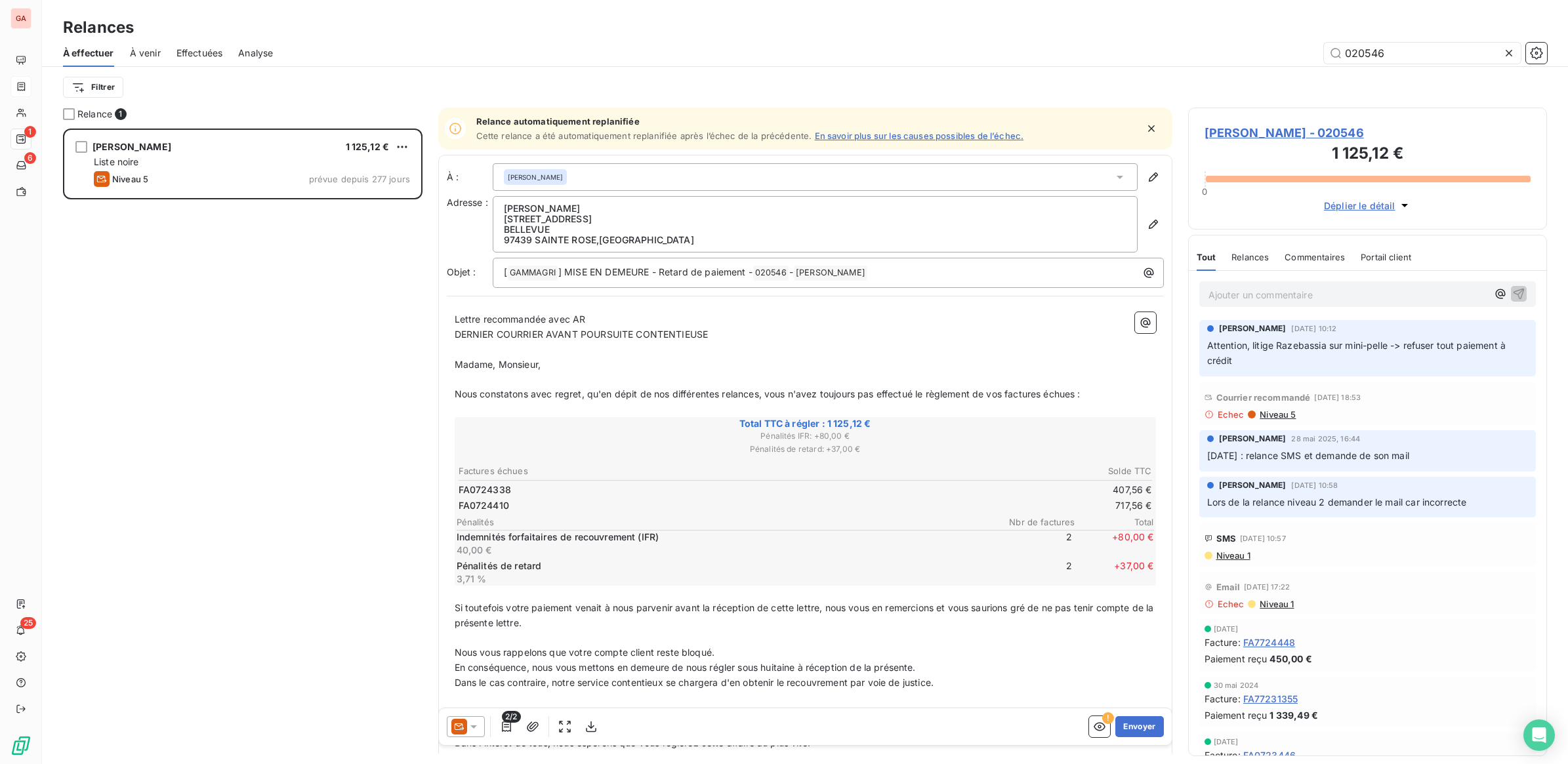
click at [1276, 414] on span "Niveau 5" at bounding box center [1277, 414] width 37 height 10
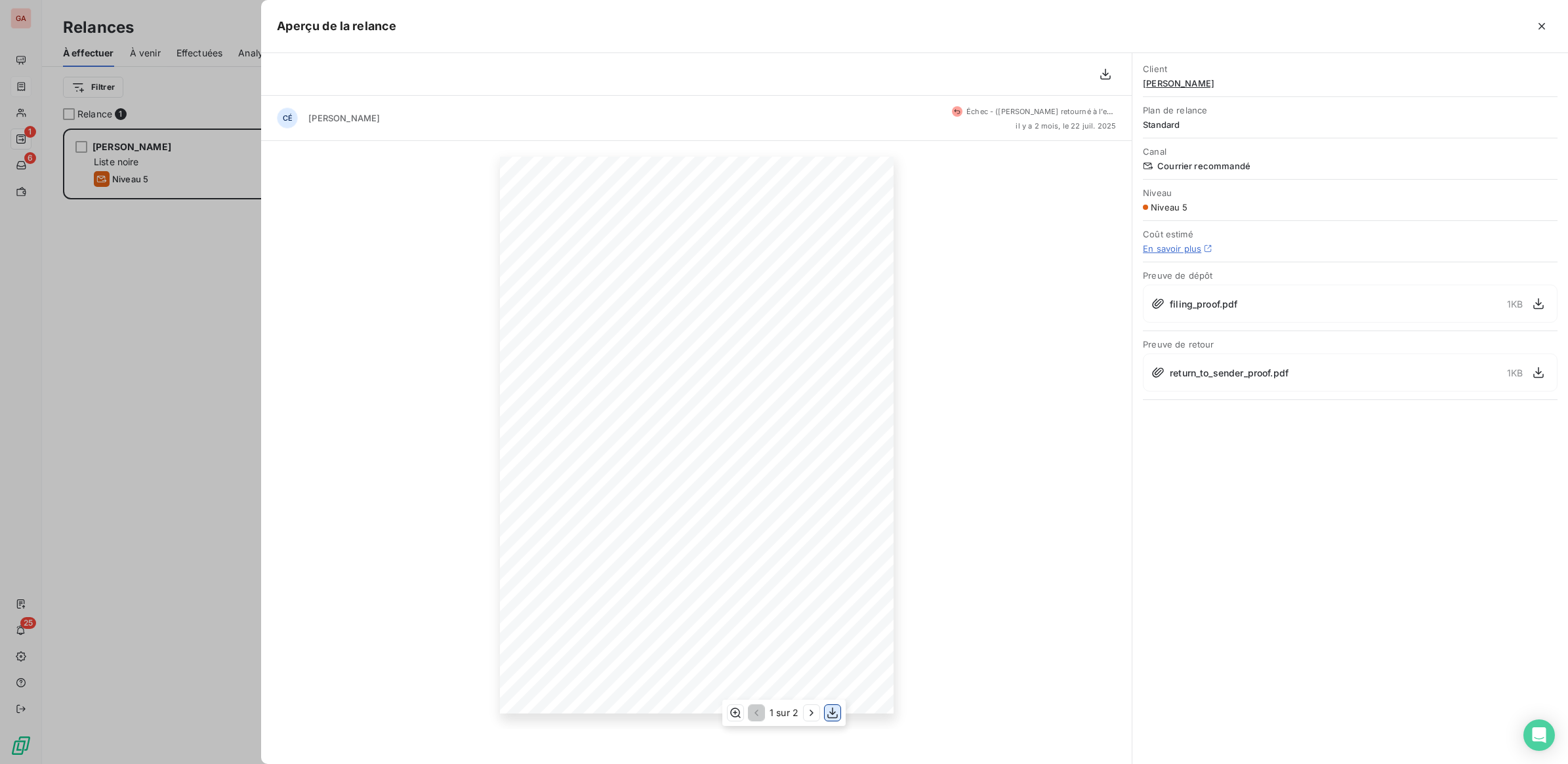
click at [831, 713] on icon "button" at bounding box center [833, 713] width 13 height 13
click at [116, 443] on div at bounding box center [784, 382] width 1568 height 764
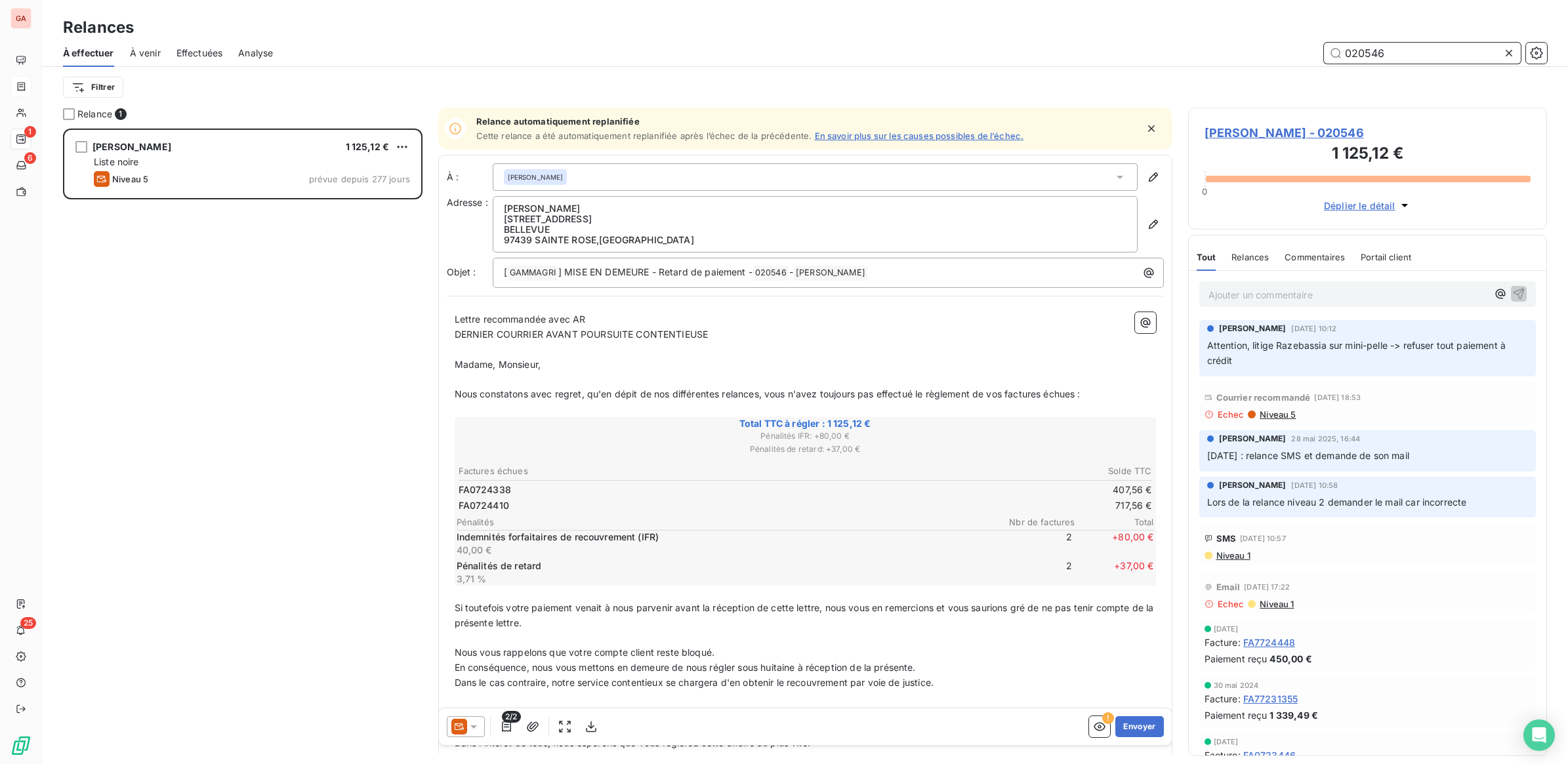
click at [1379, 50] on input "020546" at bounding box center [1422, 53] width 197 height 21
type input "021706"
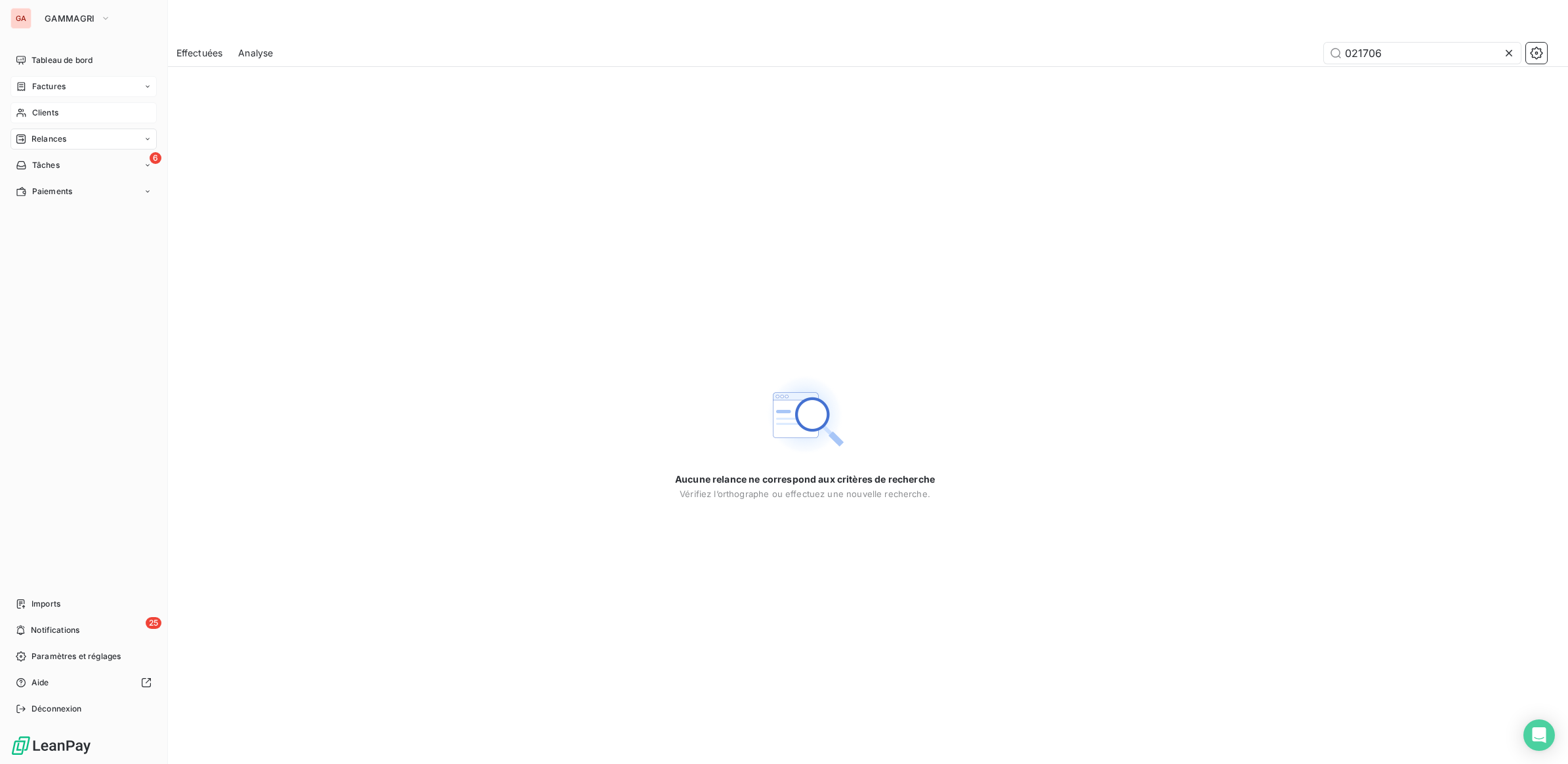
click at [16, 110] on icon at bounding box center [21, 112] width 11 height 10
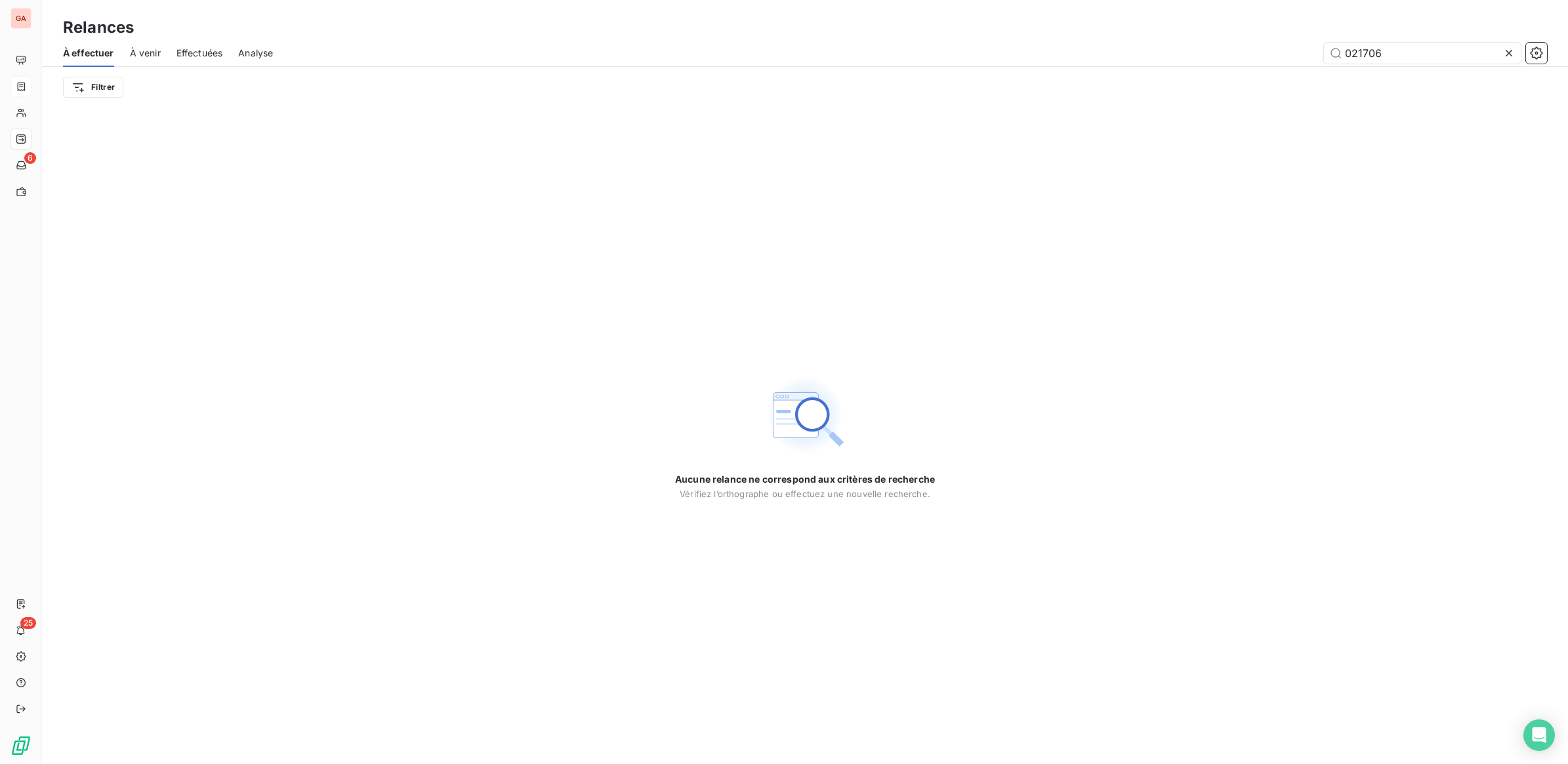
click at [1507, 50] on icon at bounding box center [1509, 53] width 13 height 13
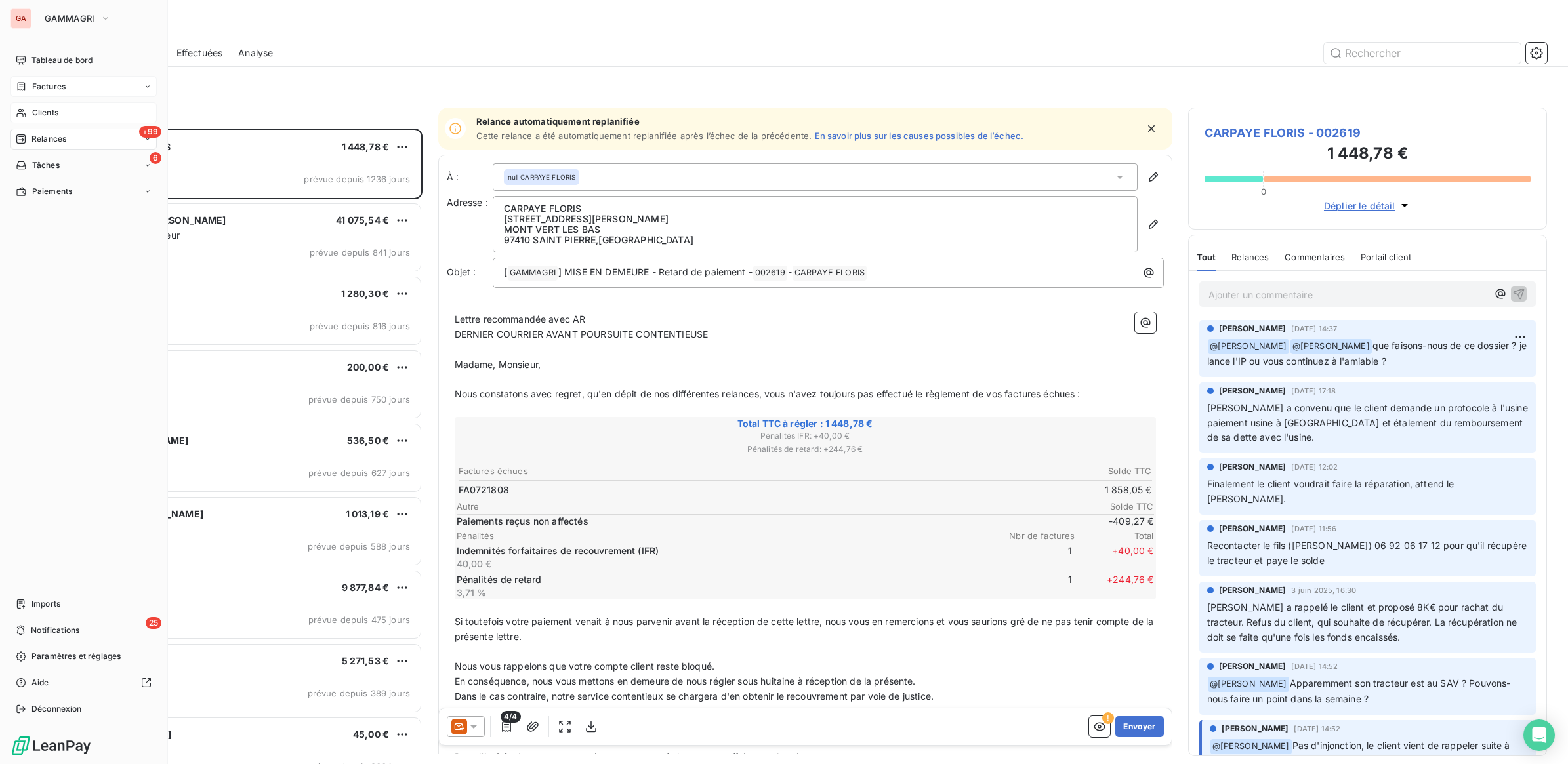
scroll to position [624, 346]
click at [27, 105] on div "Clients" at bounding box center [83, 113] width 146 height 21
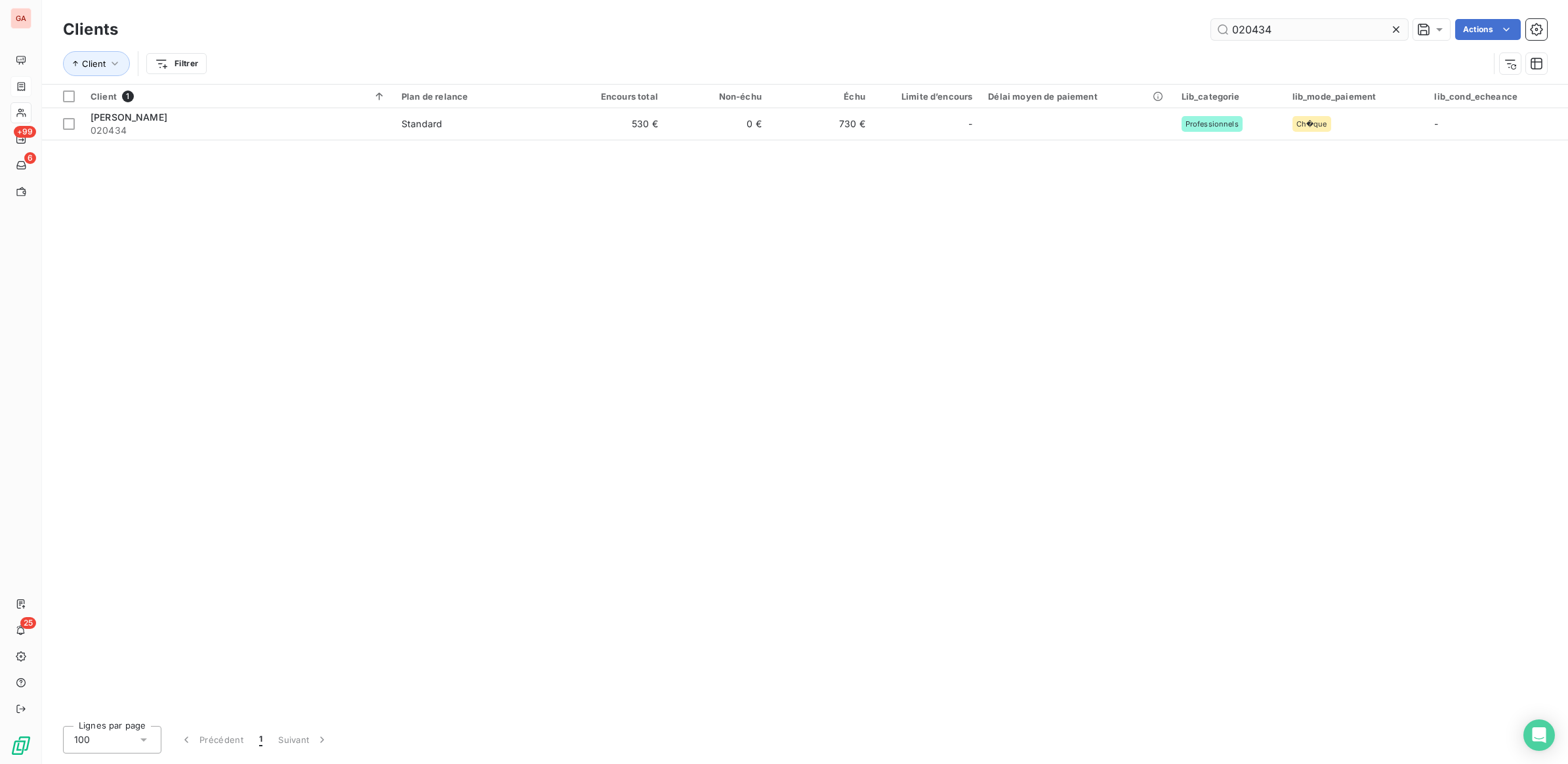
click at [1358, 30] on input "020434" at bounding box center [1309, 30] width 197 height 21
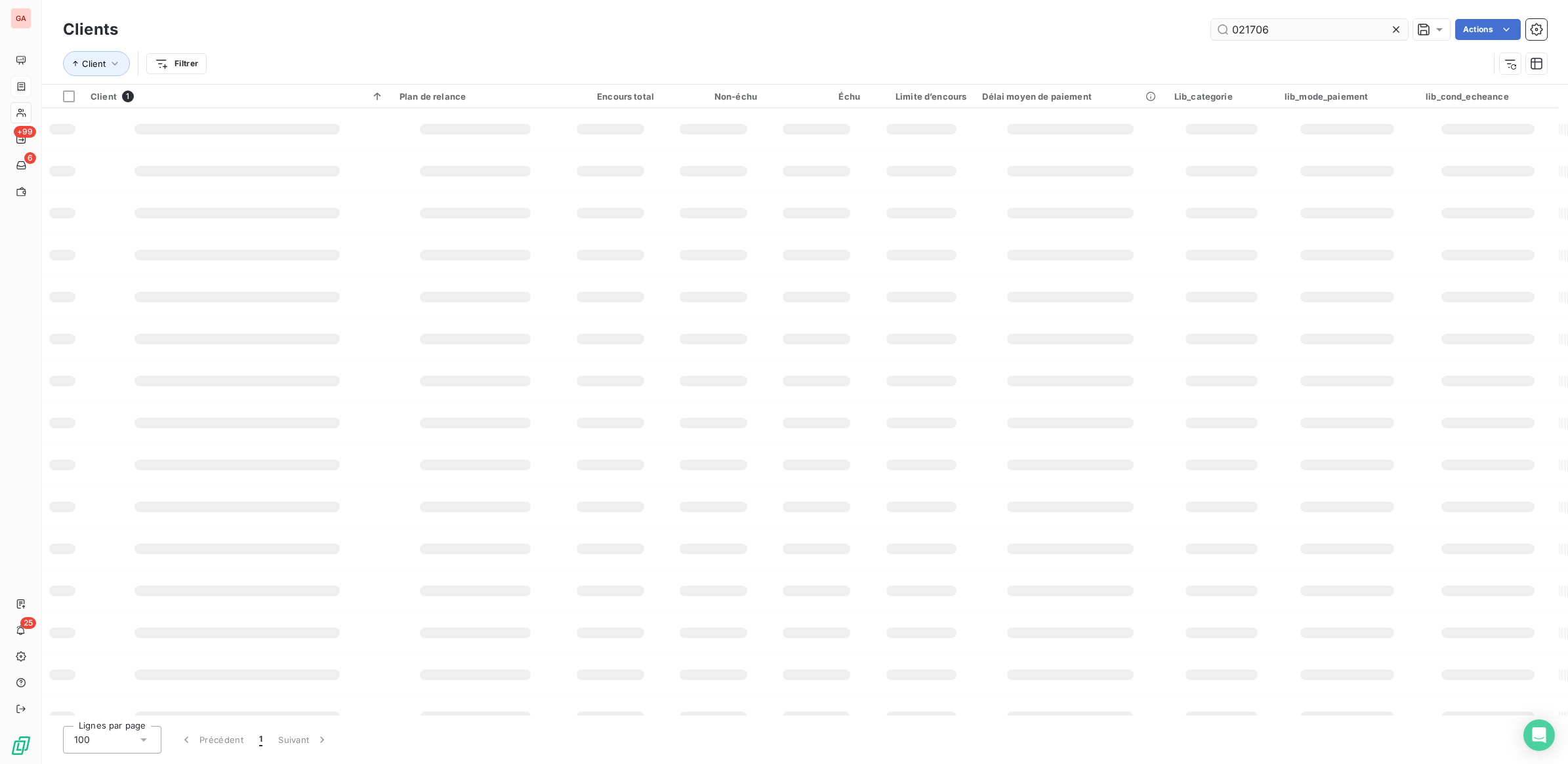
type input "021706"
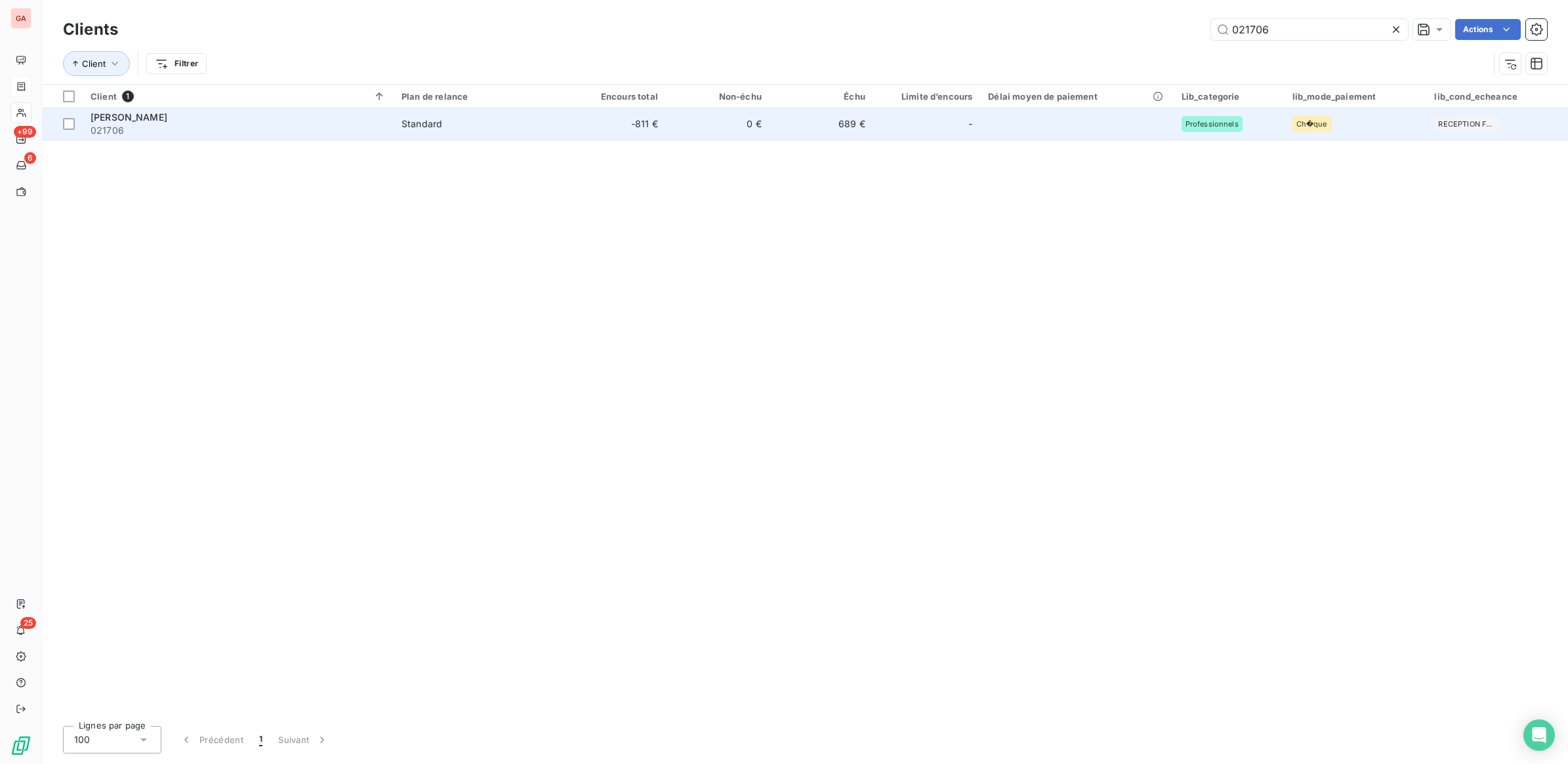
click at [448, 129] on span "Standard" at bounding box center [477, 124] width 152 height 13
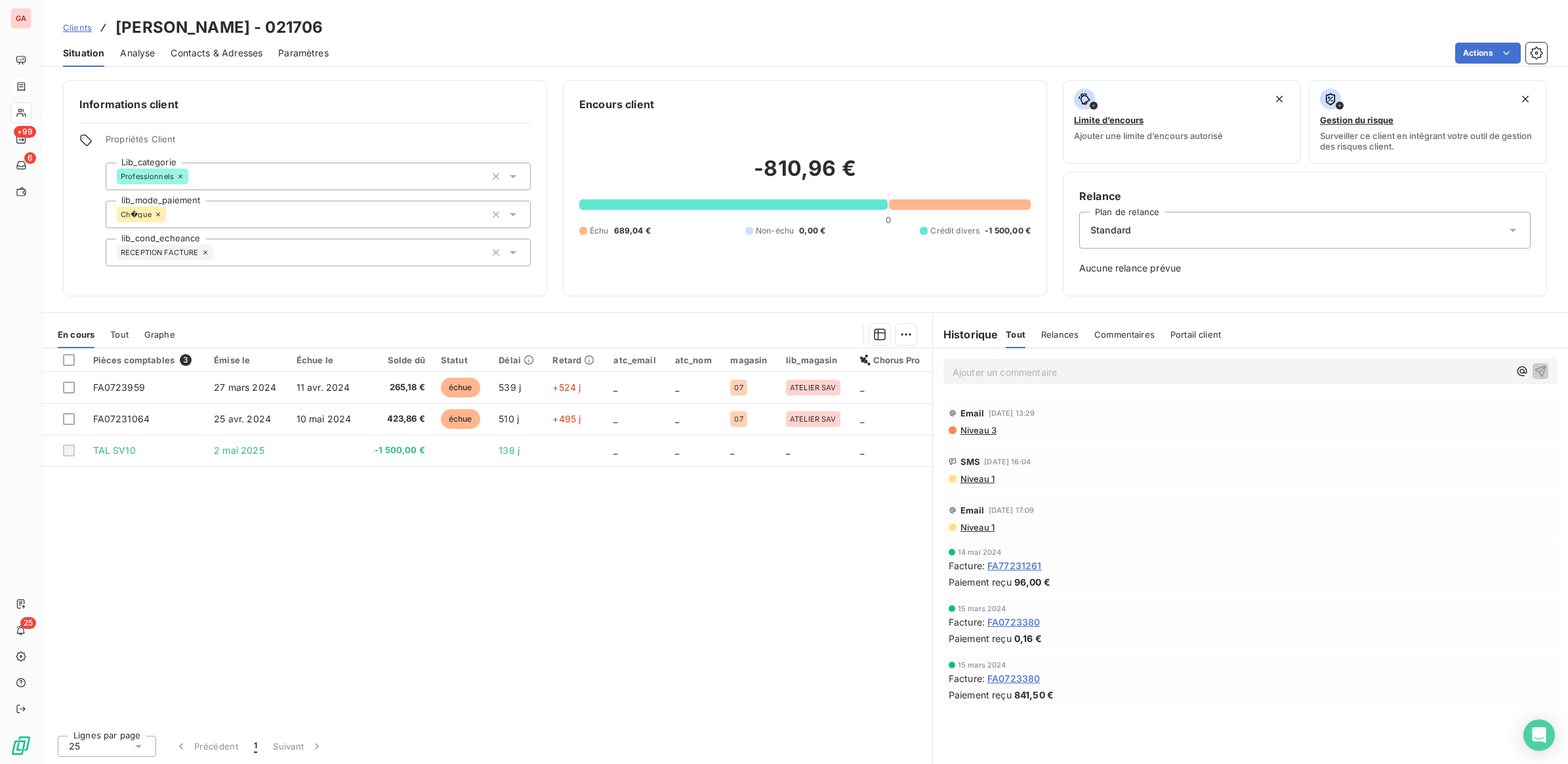
click at [483, 563] on div "Pièces comptables 3 Émise le Échue le Solde dû Statut Délai Retard atc_email at…" at bounding box center [486, 537] width 890 height 377
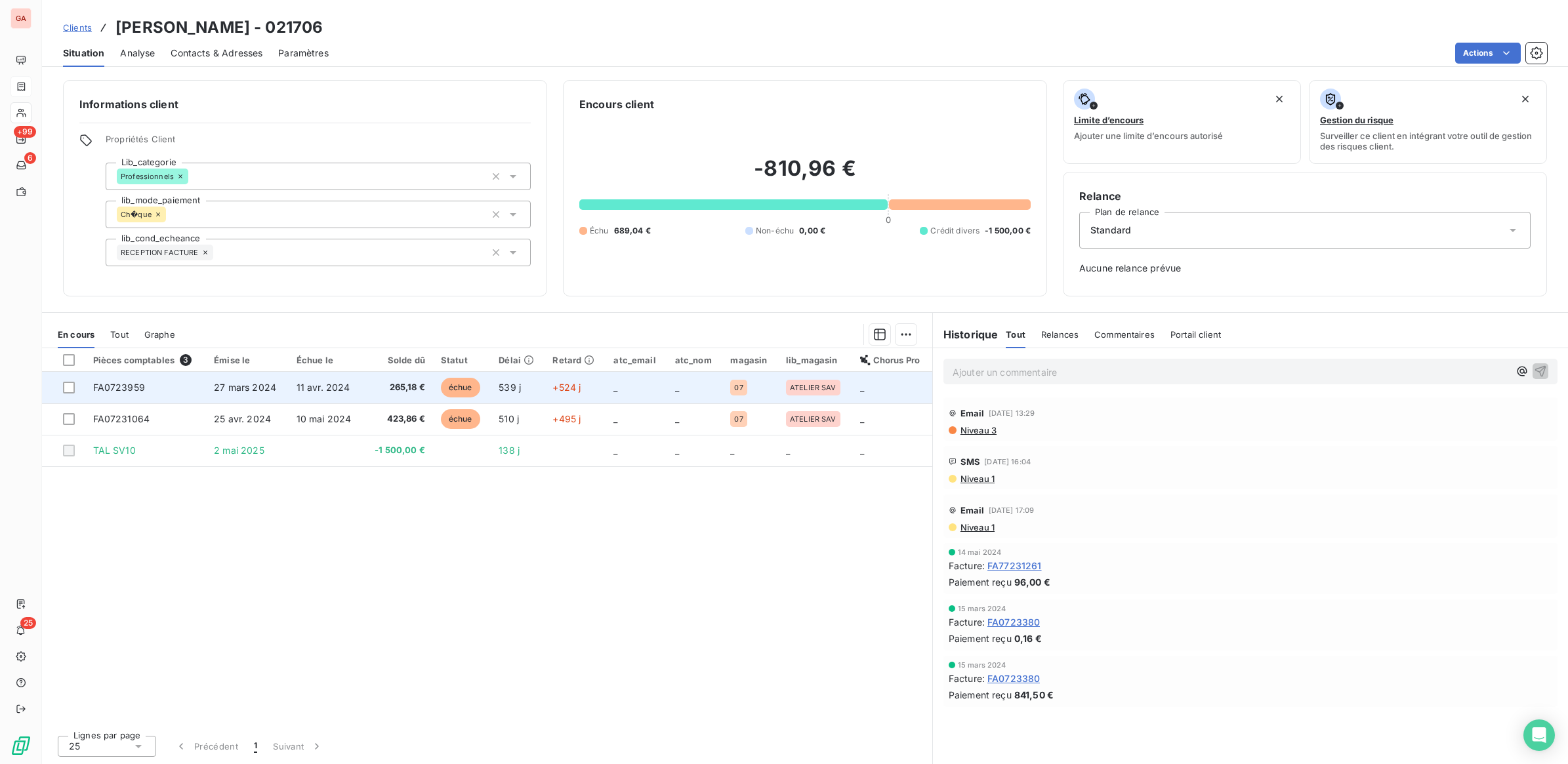
click at [410, 394] on td "265,18 €" at bounding box center [397, 388] width 69 height 31
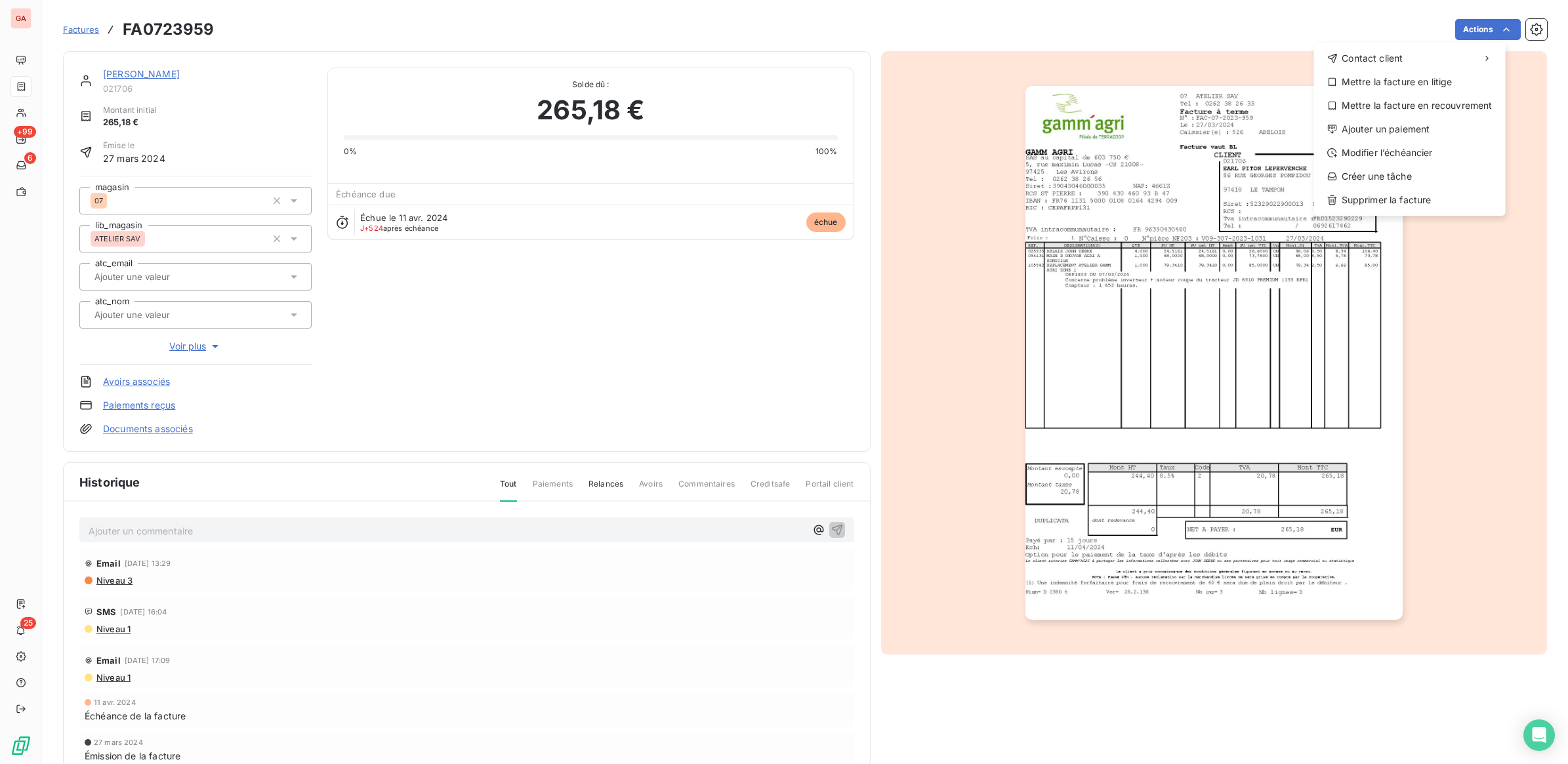
click at [21, 113] on html "GA +99 6 25 Factures FA0723959 Actions Contact client Mettre la facture en liti…" at bounding box center [784, 382] width 1568 height 764
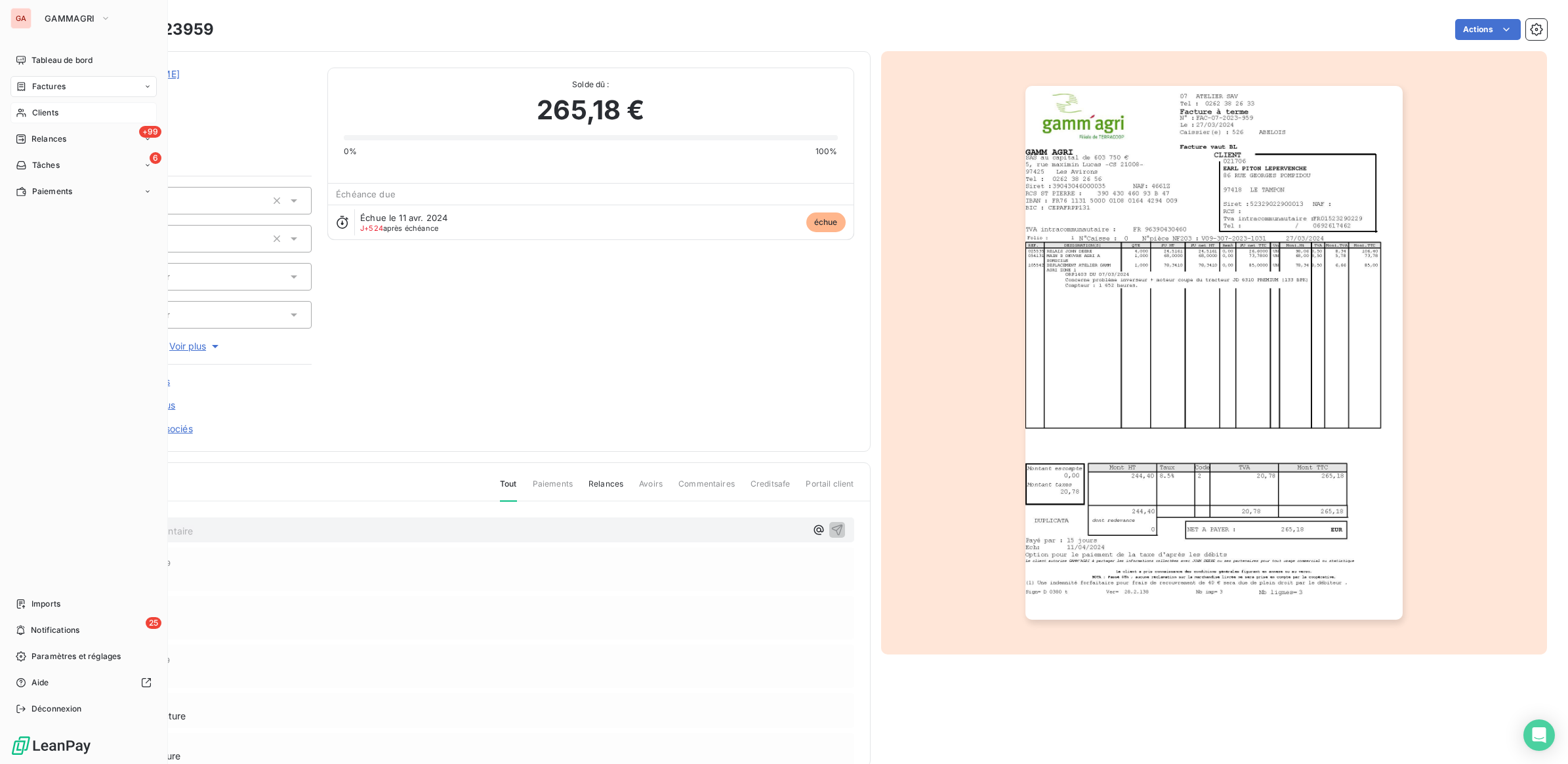
click at [36, 116] on span "Clients" at bounding box center [45, 113] width 26 height 12
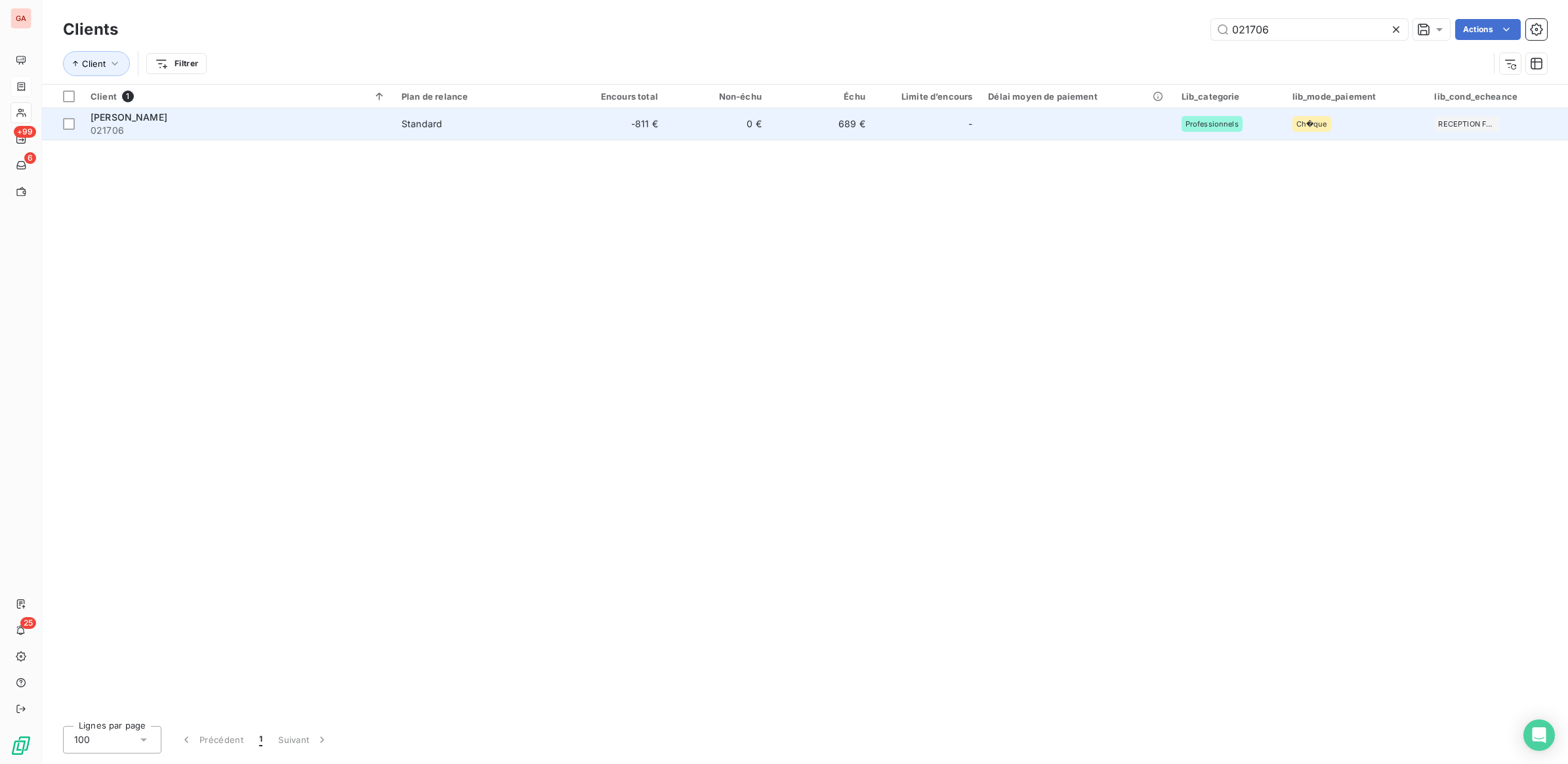
click at [997, 135] on td at bounding box center [1076, 124] width 193 height 31
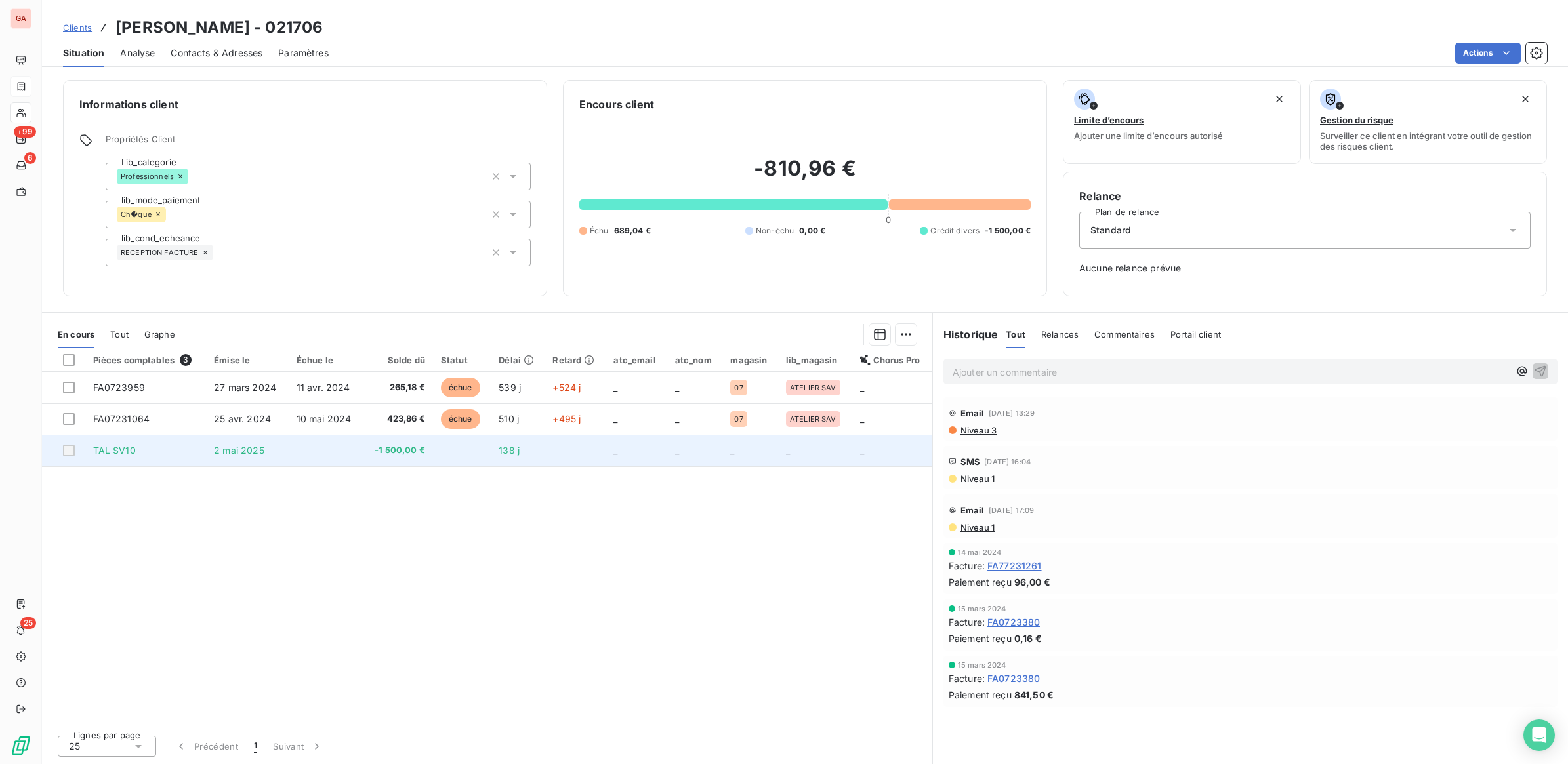
click at [464, 447] on td at bounding box center [462, 451] width 58 height 31
drag, startPoint x: 464, startPoint y: 447, endPoint x: 428, endPoint y: 454, distance: 36.7
click at [428, 454] on td "-1 500,00 €" at bounding box center [397, 451] width 69 height 31
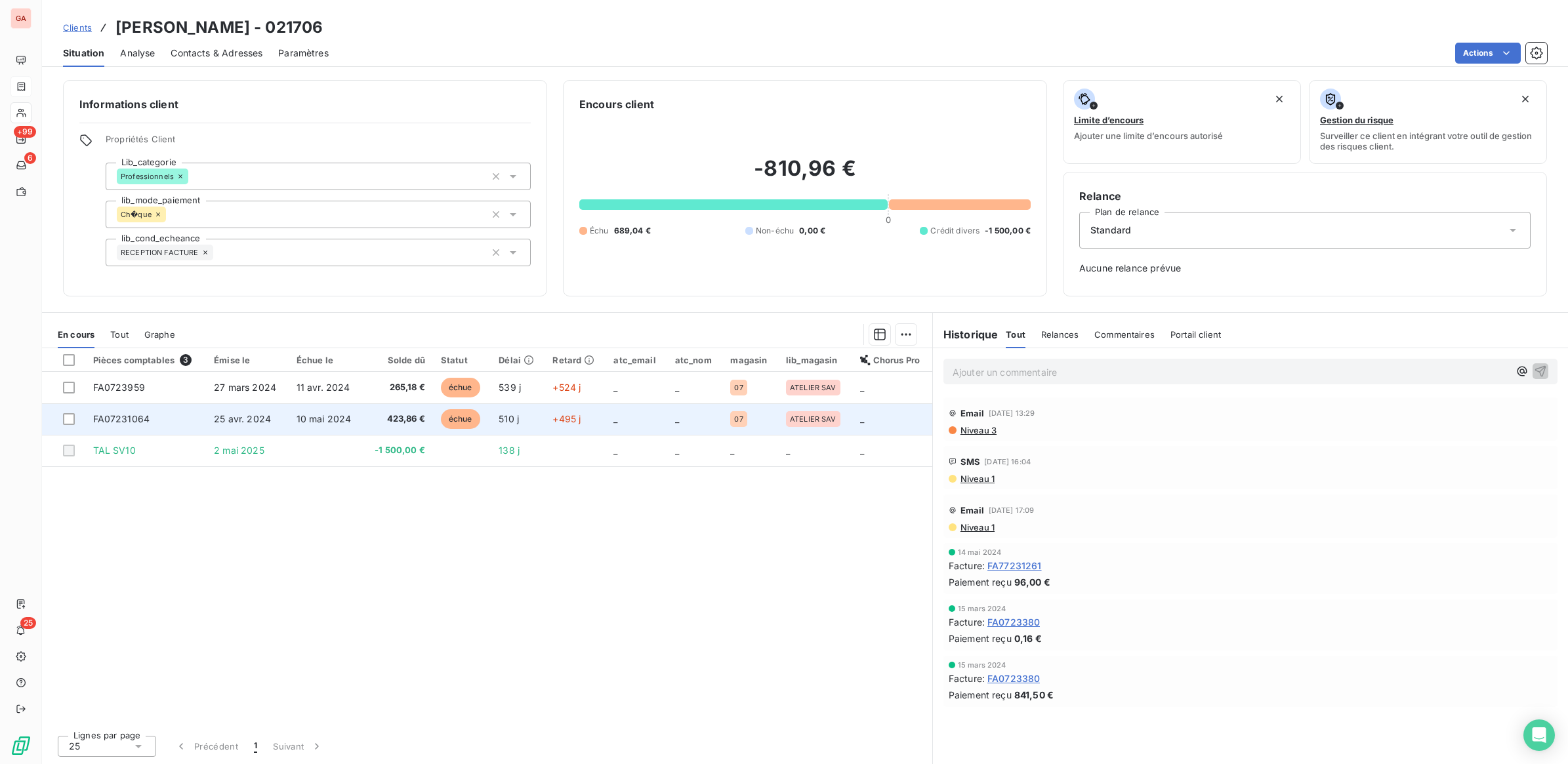
click at [450, 421] on span "échue" at bounding box center [460, 418] width 40 height 19
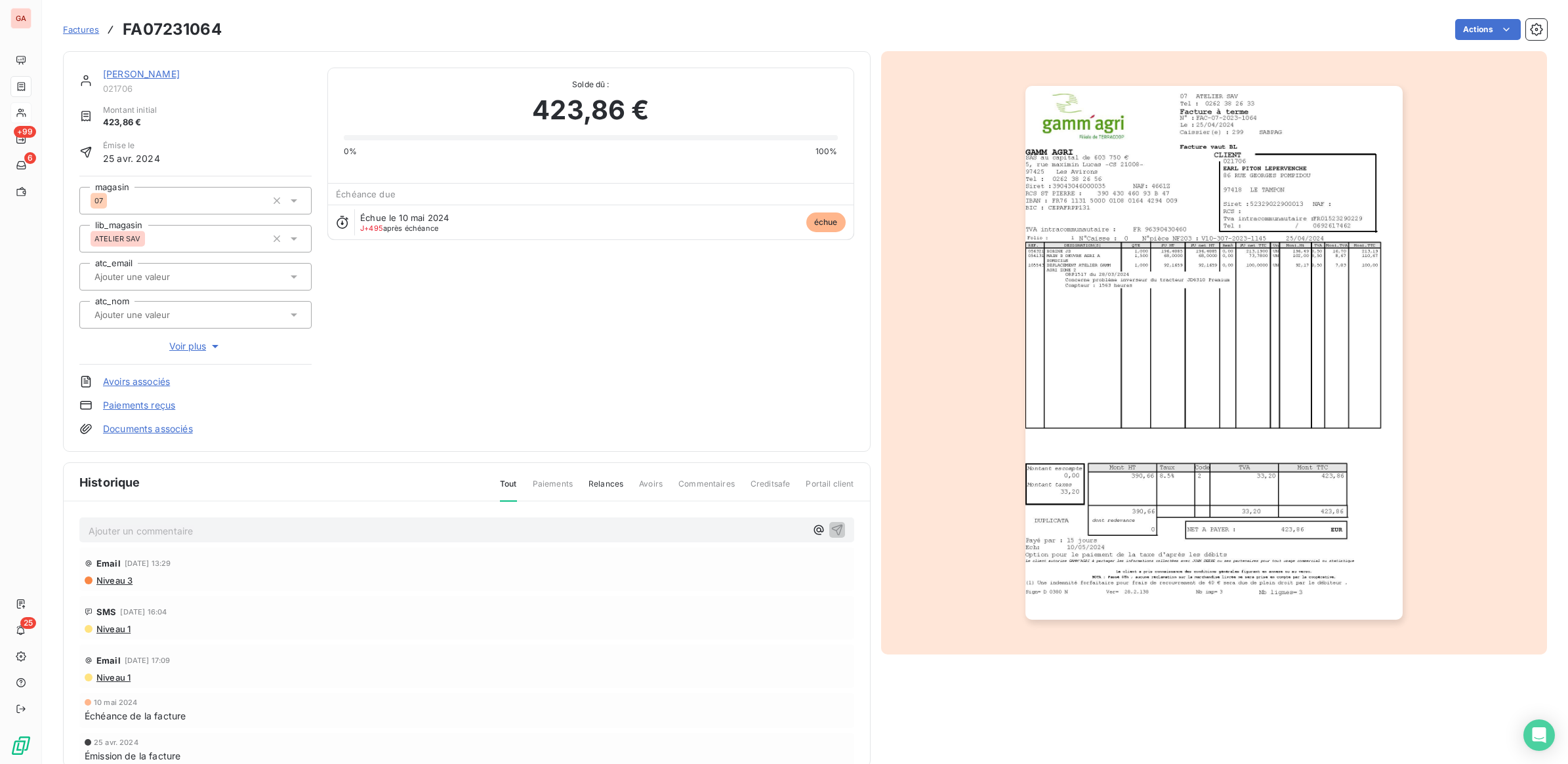
click at [92, 32] on span "Factures" at bounding box center [80, 29] width 36 height 10
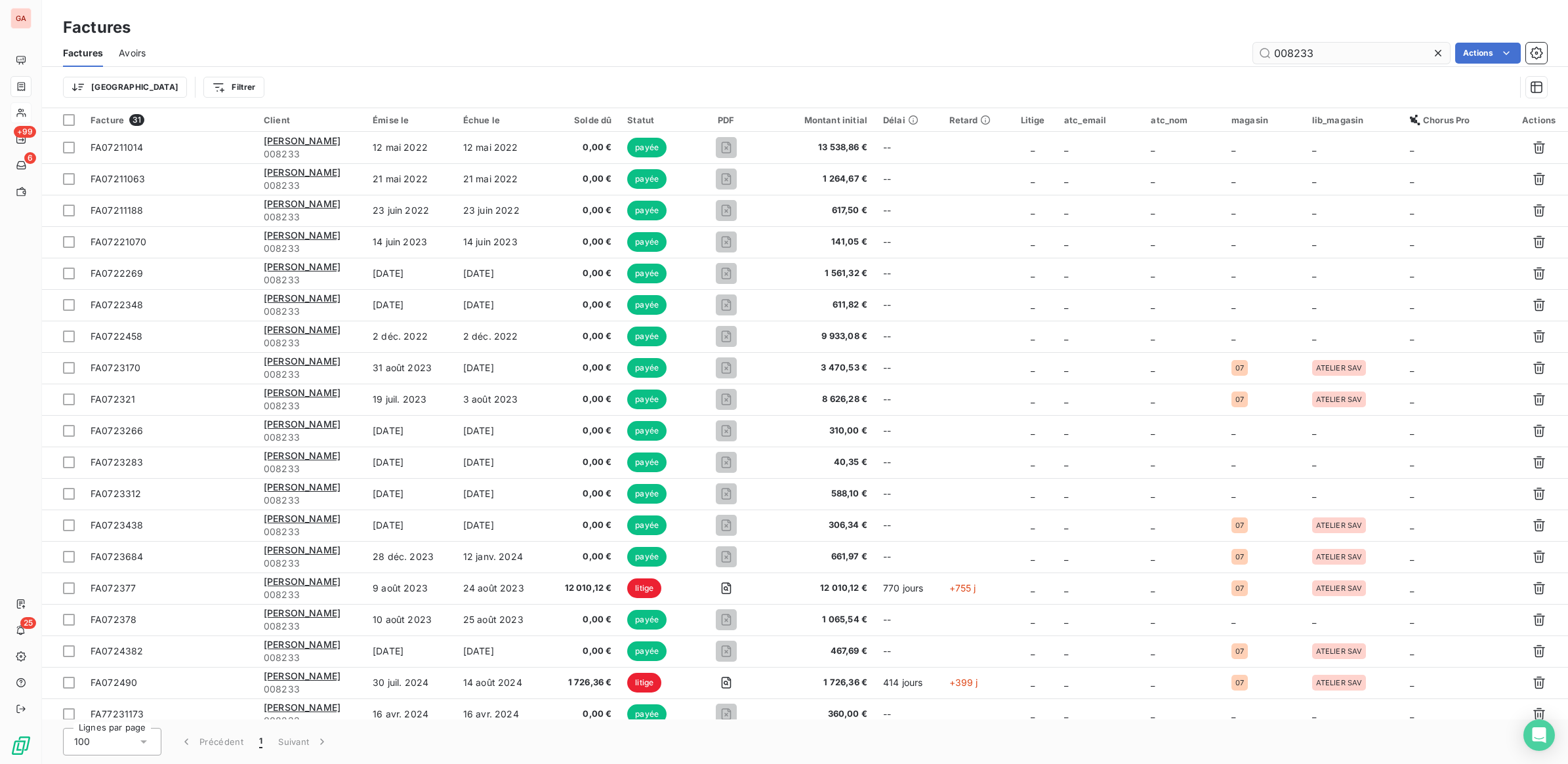
click at [1290, 55] on input "008233" at bounding box center [1351, 53] width 197 height 21
type input "021706"
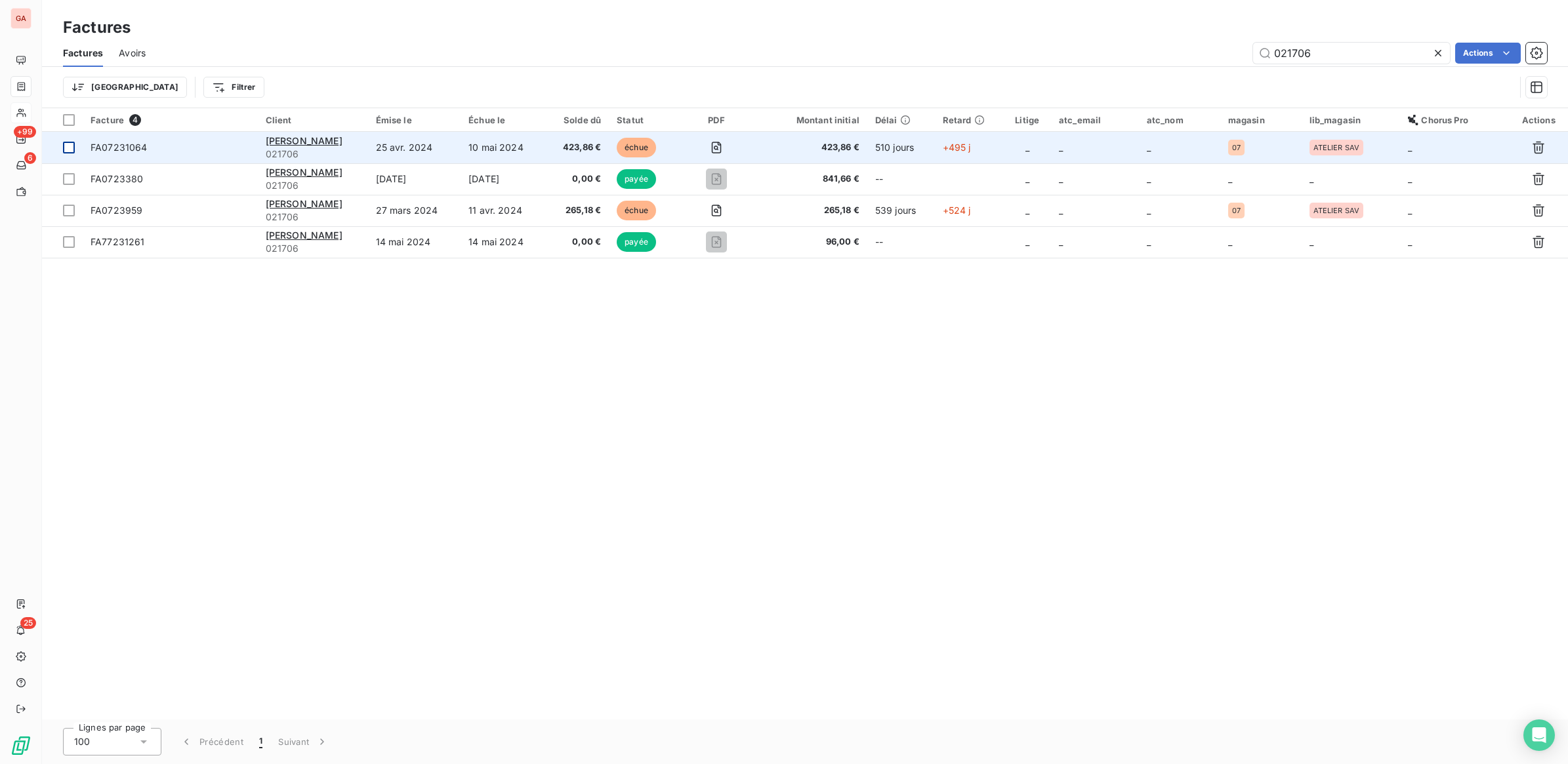
click at [69, 151] on div at bounding box center [68, 147] width 12 height 12
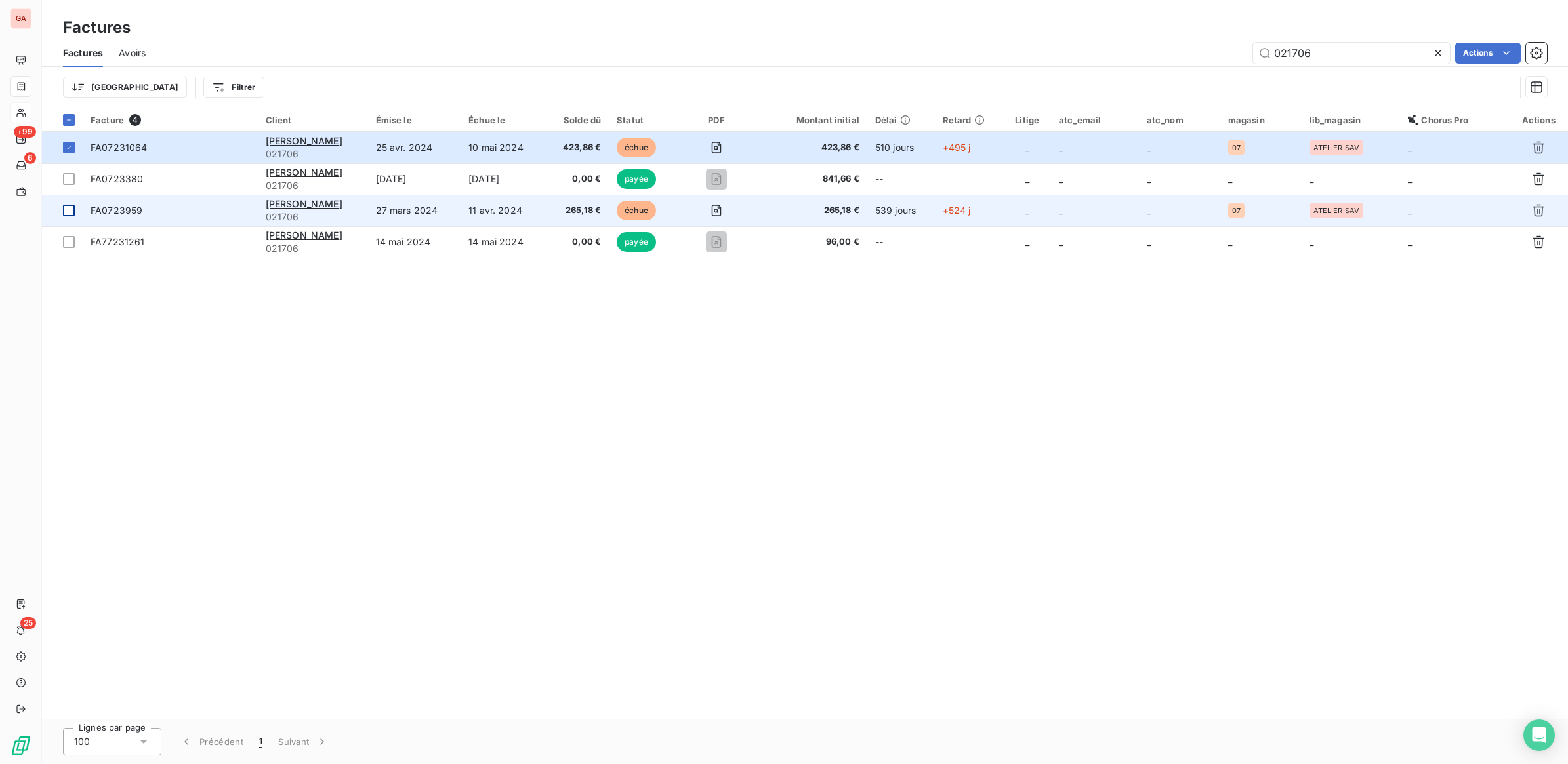
click at [69, 212] on div at bounding box center [68, 211] width 12 height 12
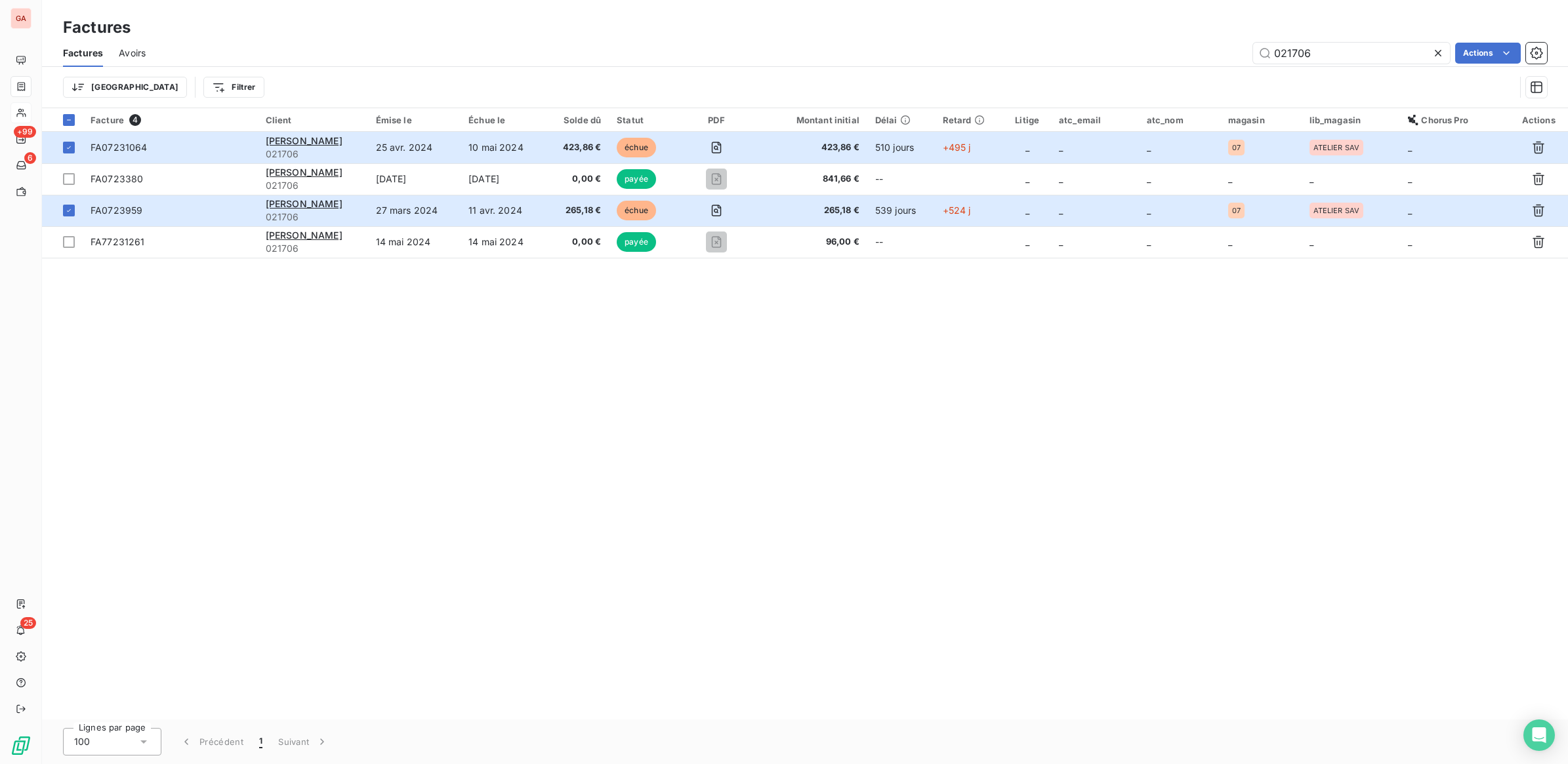
drag, startPoint x: 136, startPoint y: 212, endPoint x: 132, endPoint y: 49, distance: 163.0
click at [132, 49] on span "Avoirs" at bounding box center [131, 53] width 27 height 13
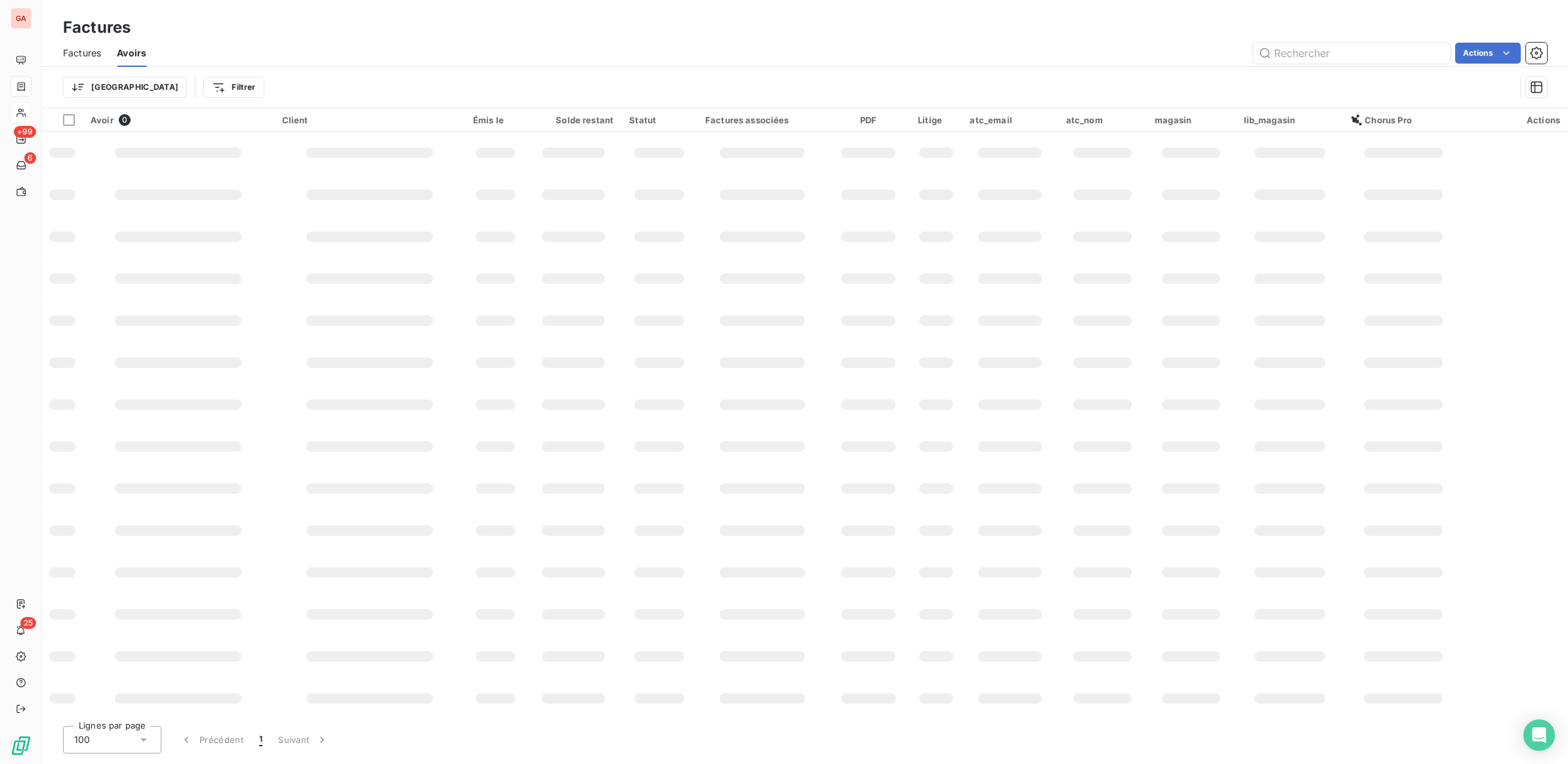
click at [132, 49] on span "Avoirs" at bounding box center [131, 53] width 30 height 13
click at [83, 55] on span "Factures" at bounding box center [81, 53] width 38 height 13
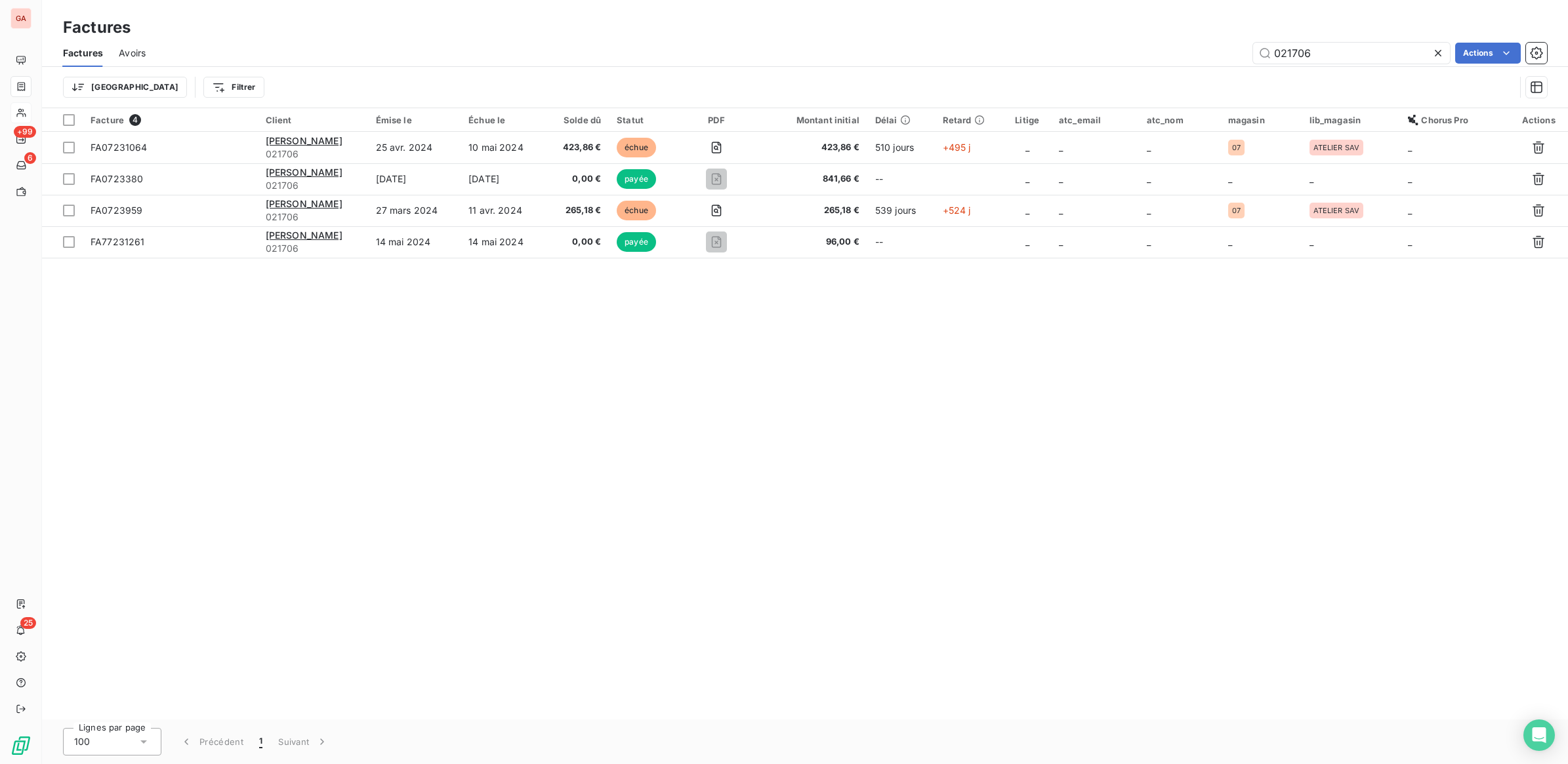
click at [86, 55] on span "Factures" at bounding box center [82, 53] width 40 height 13
click at [1502, 44] on html "GA +99 6 25 Factures Factures Avoirs 021706 Actions Mettre les factures en liti…" at bounding box center [784, 382] width 1568 height 764
click at [1204, 509] on html "GA +99 6 25 Factures Factures Avoirs 021706 Actions Mettre les factures en liti…" at bounding box center [784, 382] width 1568 height 764
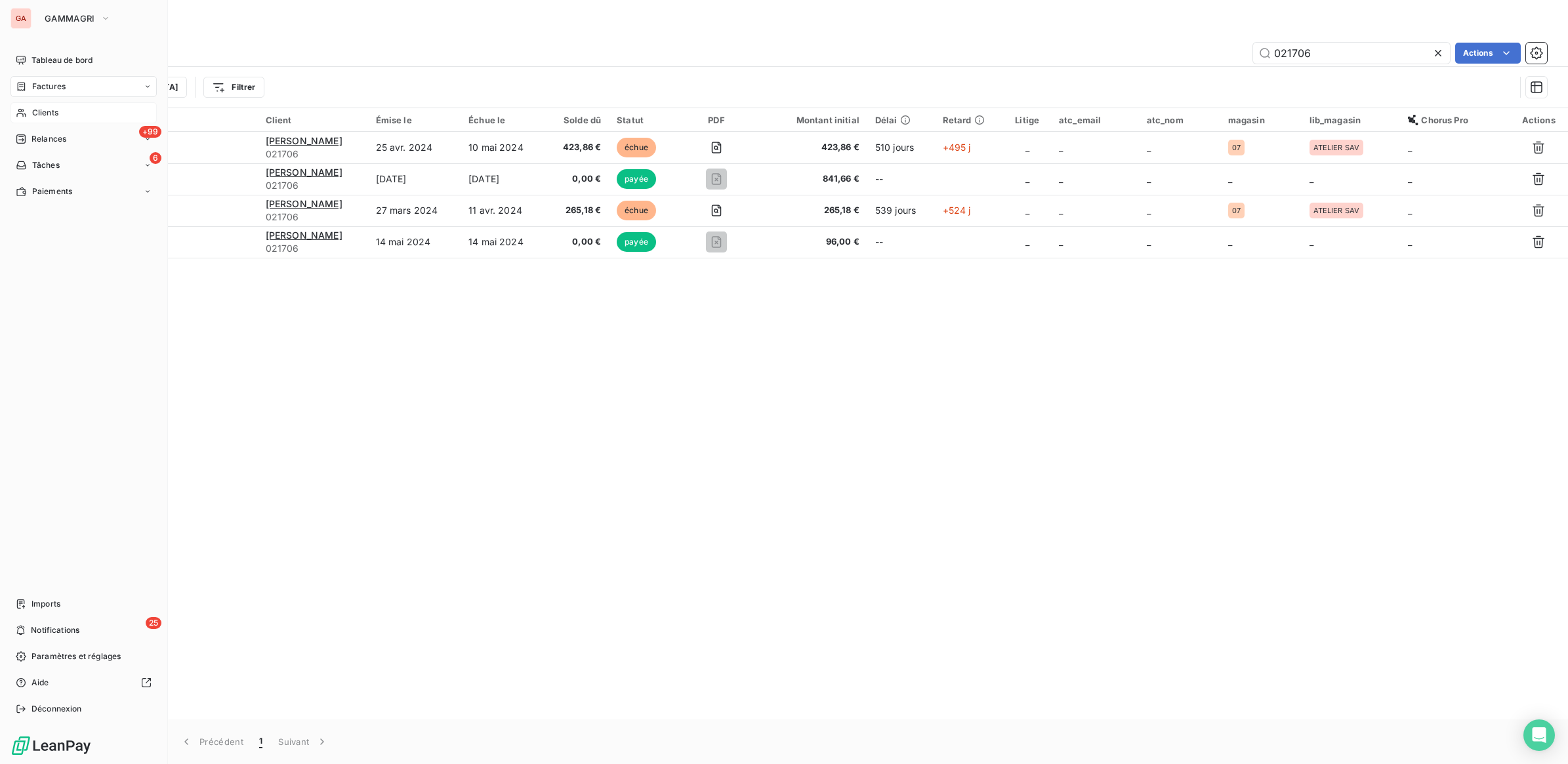
click at [17, 109] on icon at bounding box center [21, 112] width 11 height 10
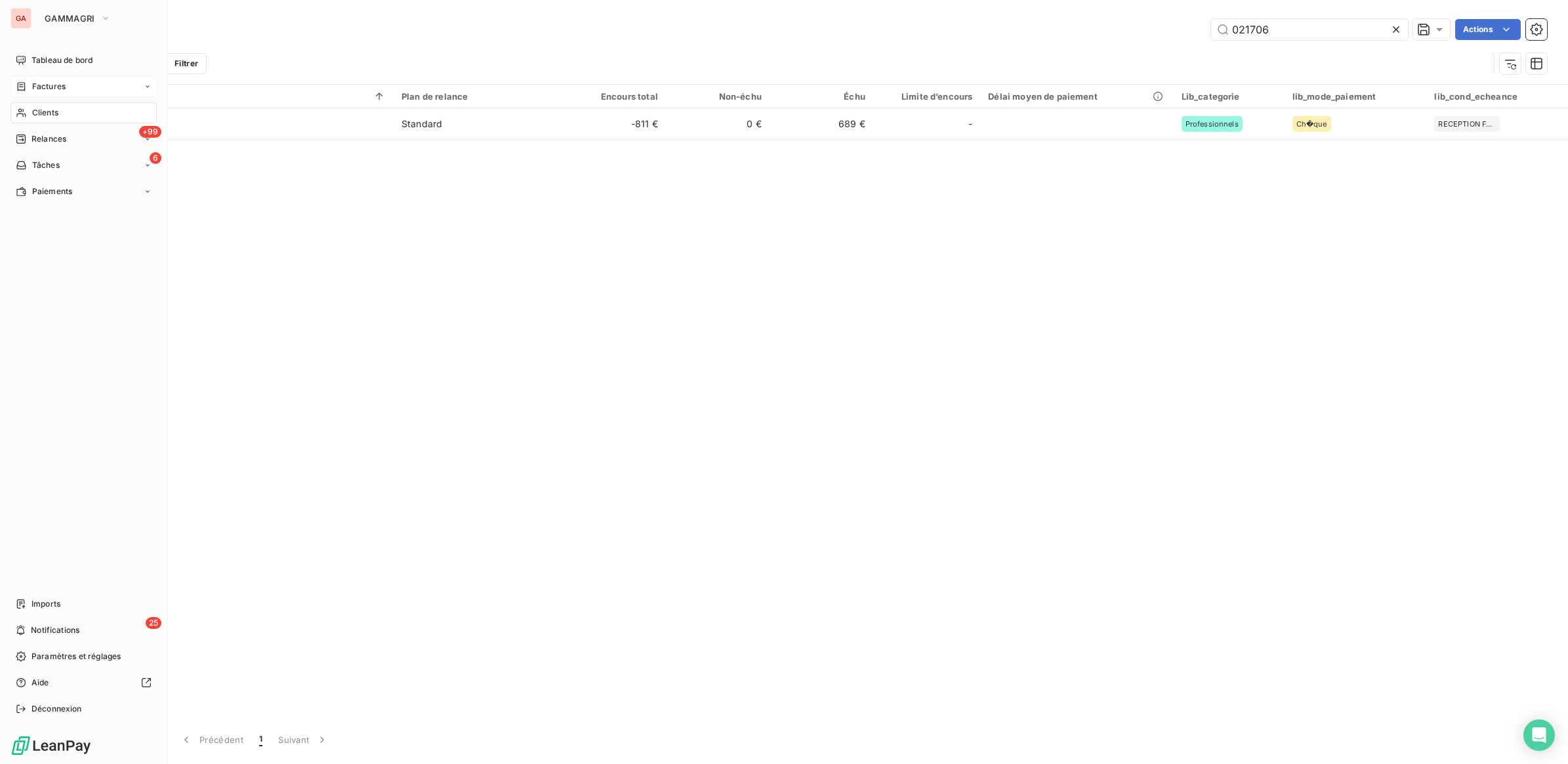
click at [84, 112] on div "Clients" at bounding box center [83, 113] width 146 height 21
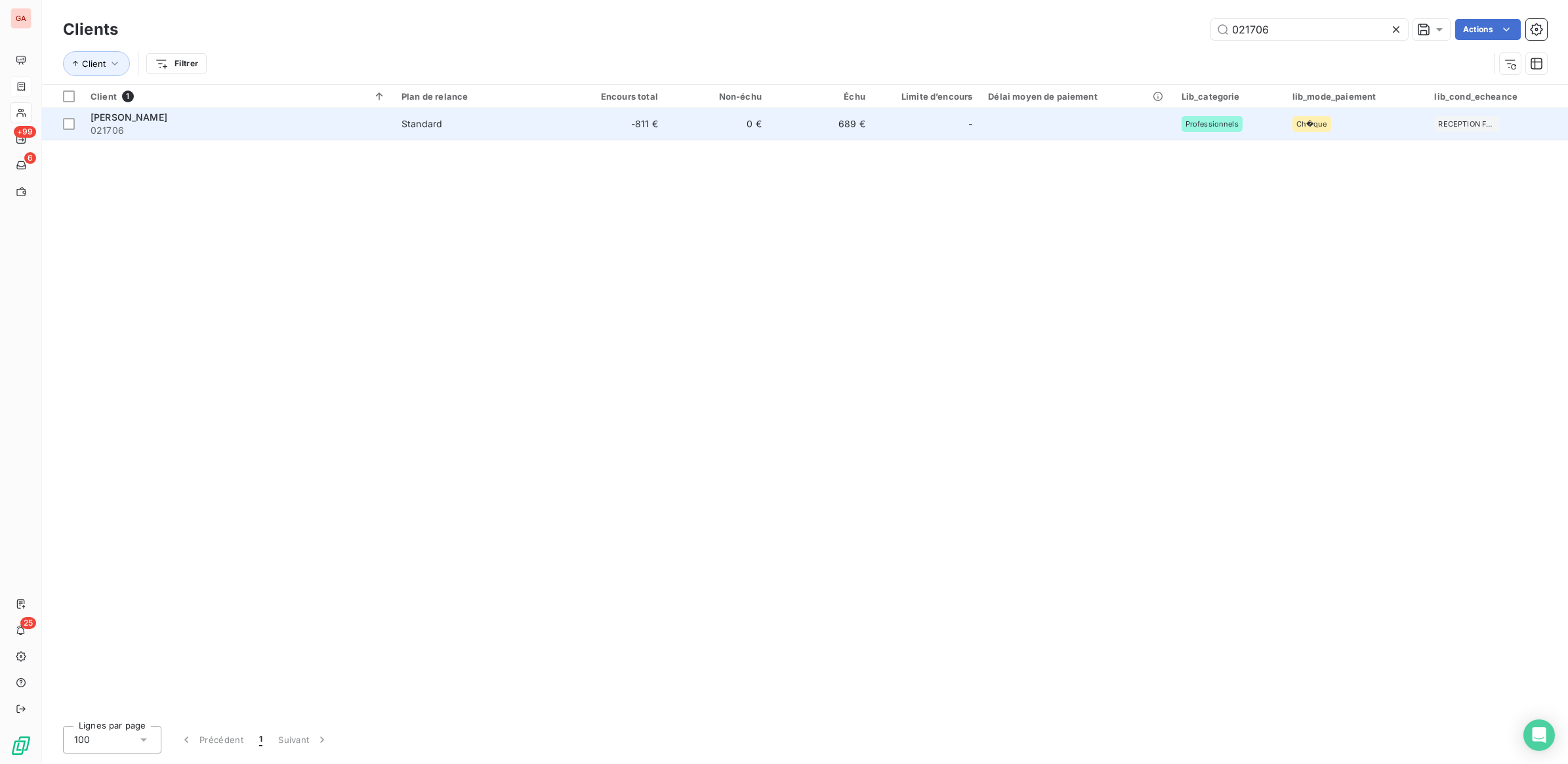
click at [1283, 129] on td "Professionnels" at bounding box center [1229, 124] width 111 height 31
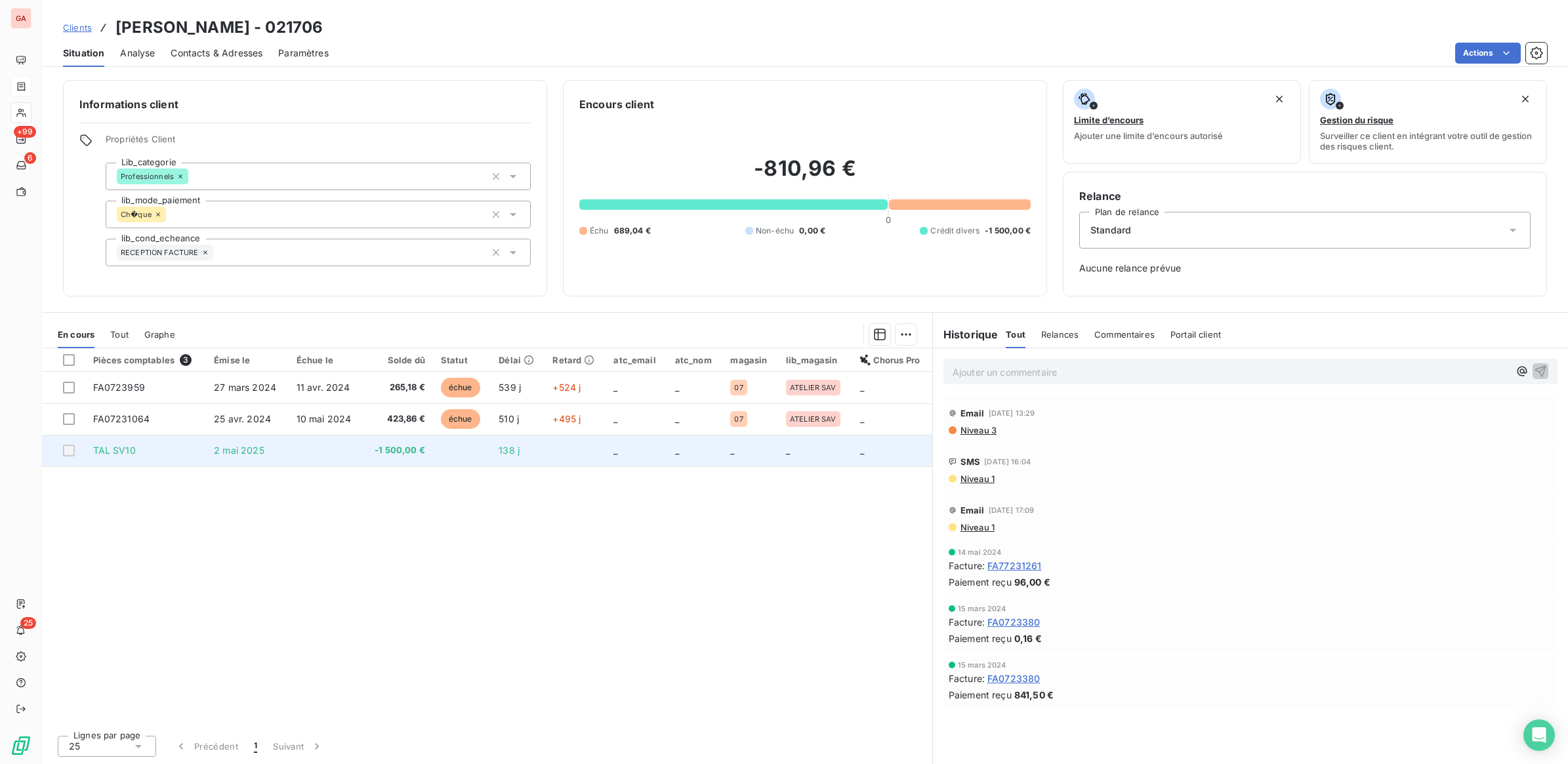
click at [343, 454] on td at bounding box center [325, 451] width 75 height 31
click at [70, 454] on div at bounding box center [68, 450] width 12 height 12
click at [67, 451] on div at bounding box center [68, 450] width 12 height 12
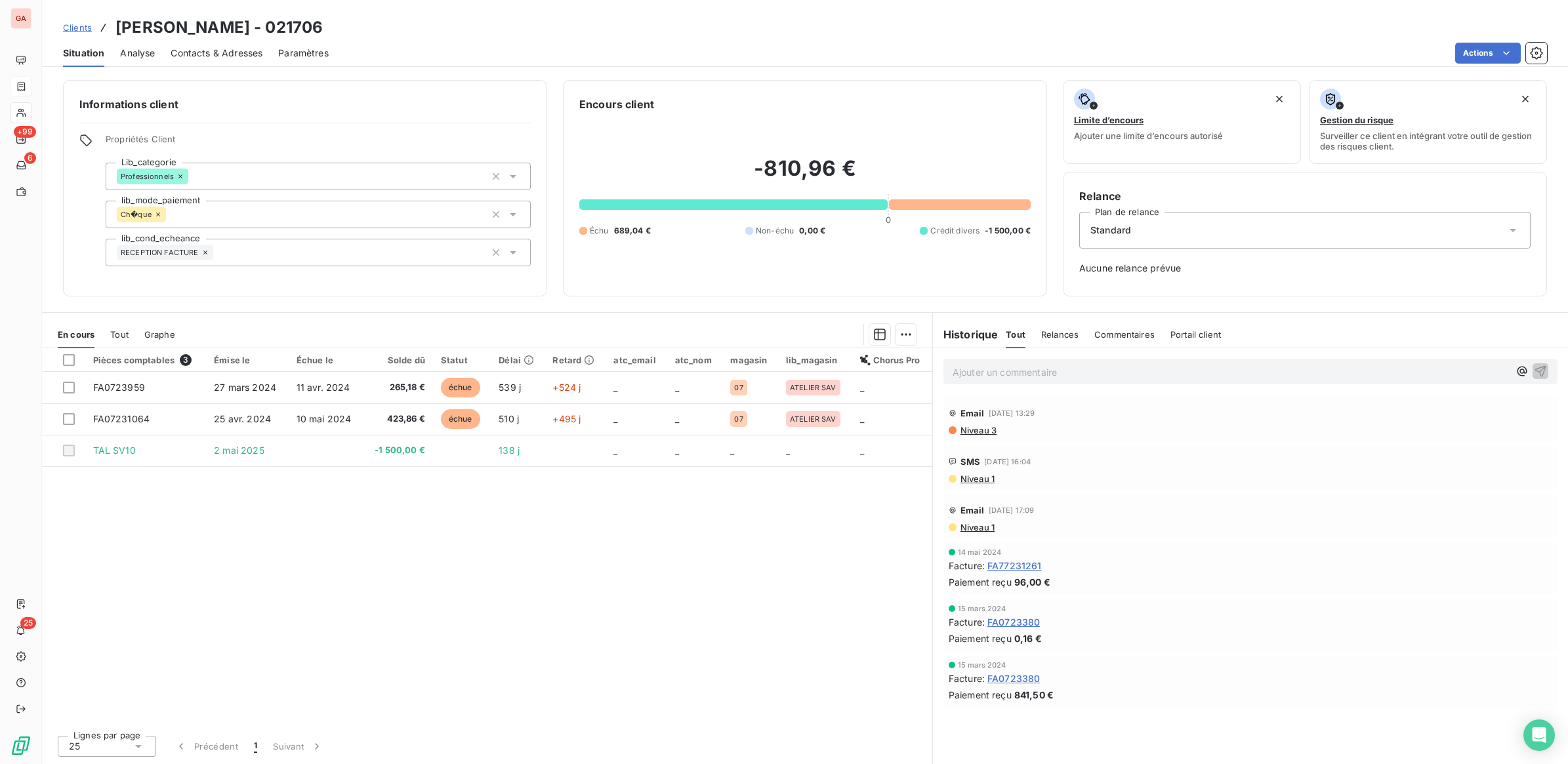
click at [660, 576] on div "Pièces comptables 3 Émise le Échue le Solde dû Statut Délai Retard atc_email at…" at bounding box center [486, 537] width 890 height 377
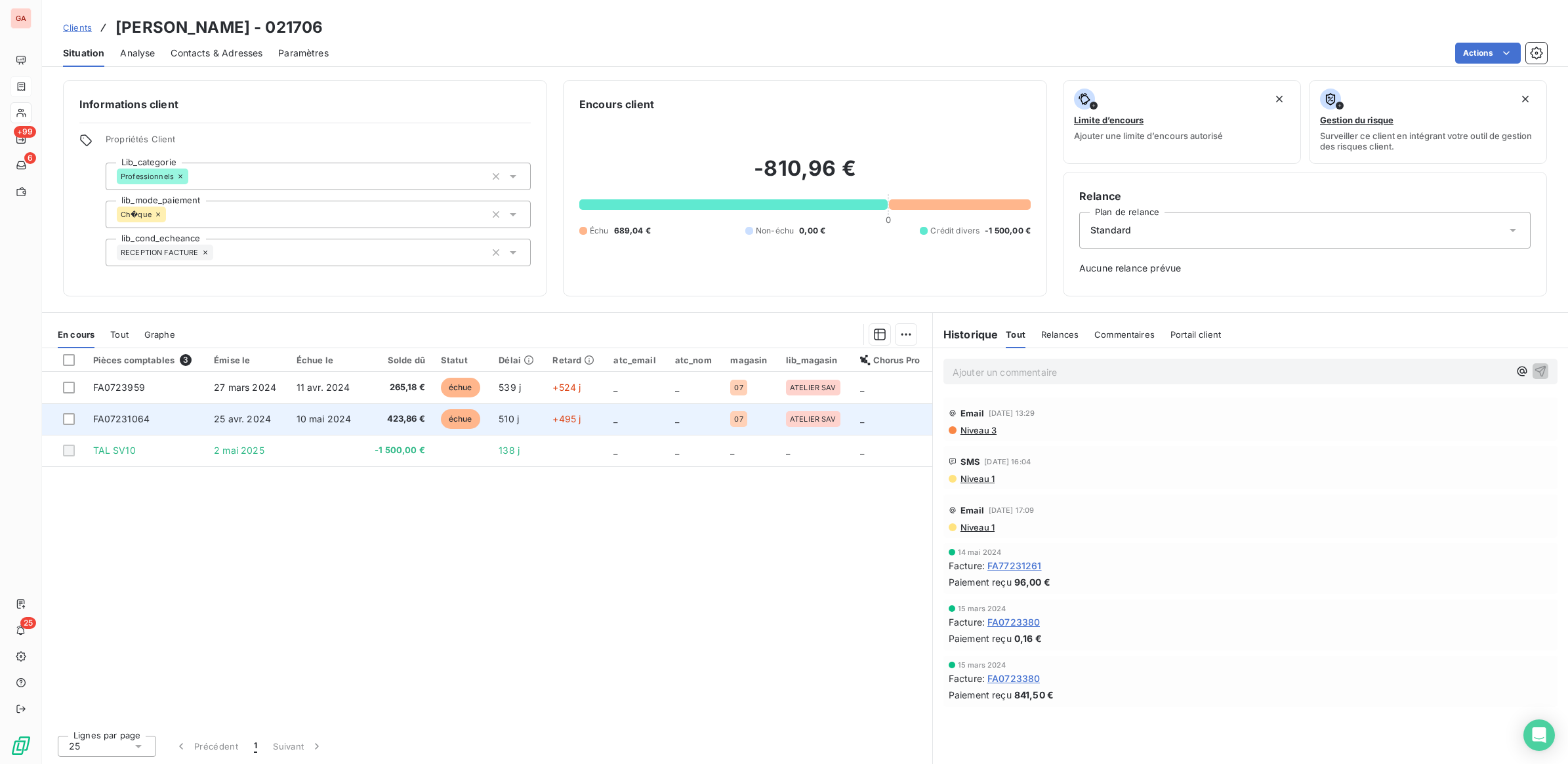
click at [691, 418] on td "_" at bounding box center [695, 419] width 55 height 31
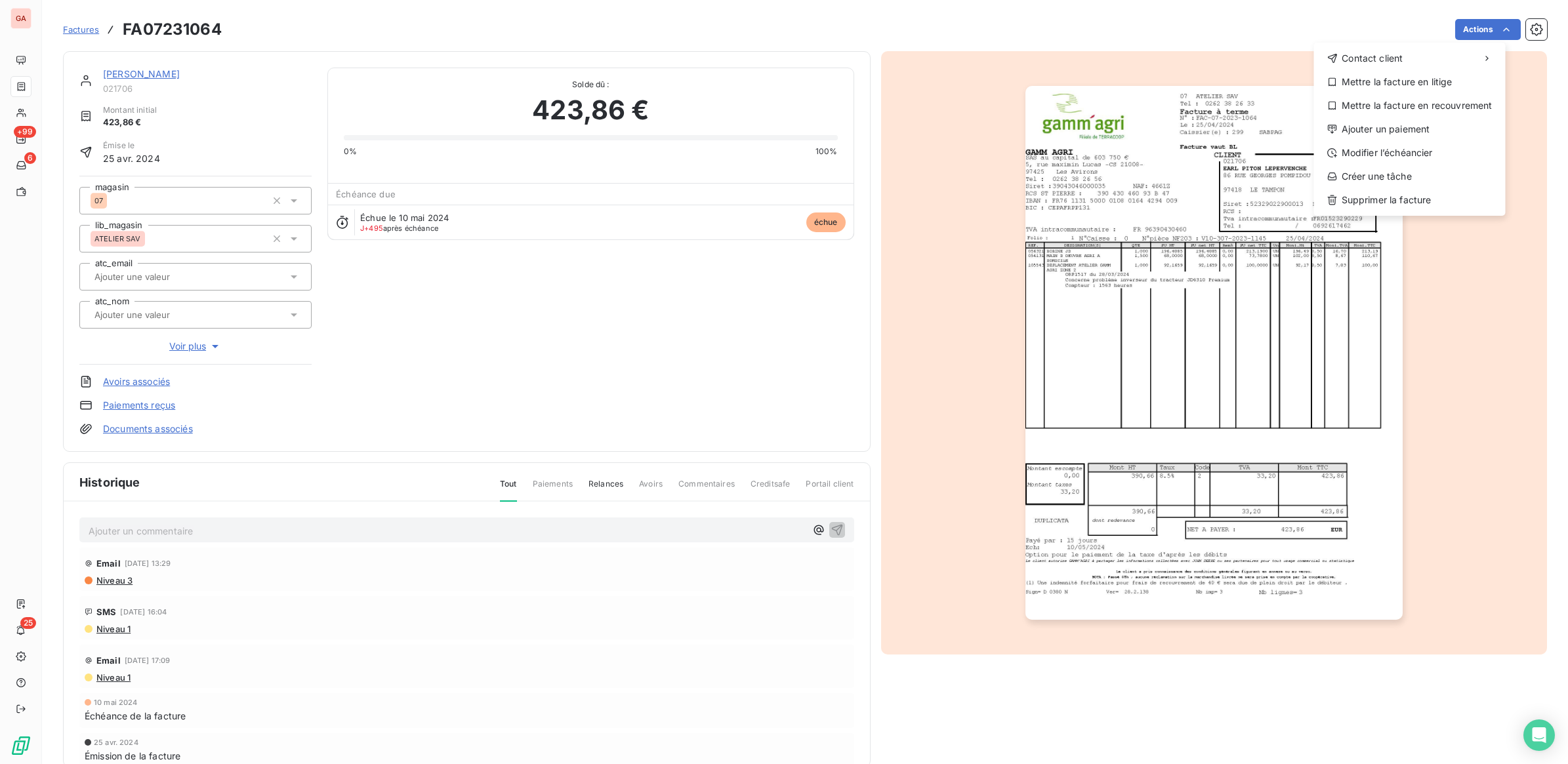
click at [23, 112] on html "GA +99 6 25 Factures FA07231064 Actions Contact client Mettre la facture en lit…" at bounding box center [784, 382] width 1568 height 764
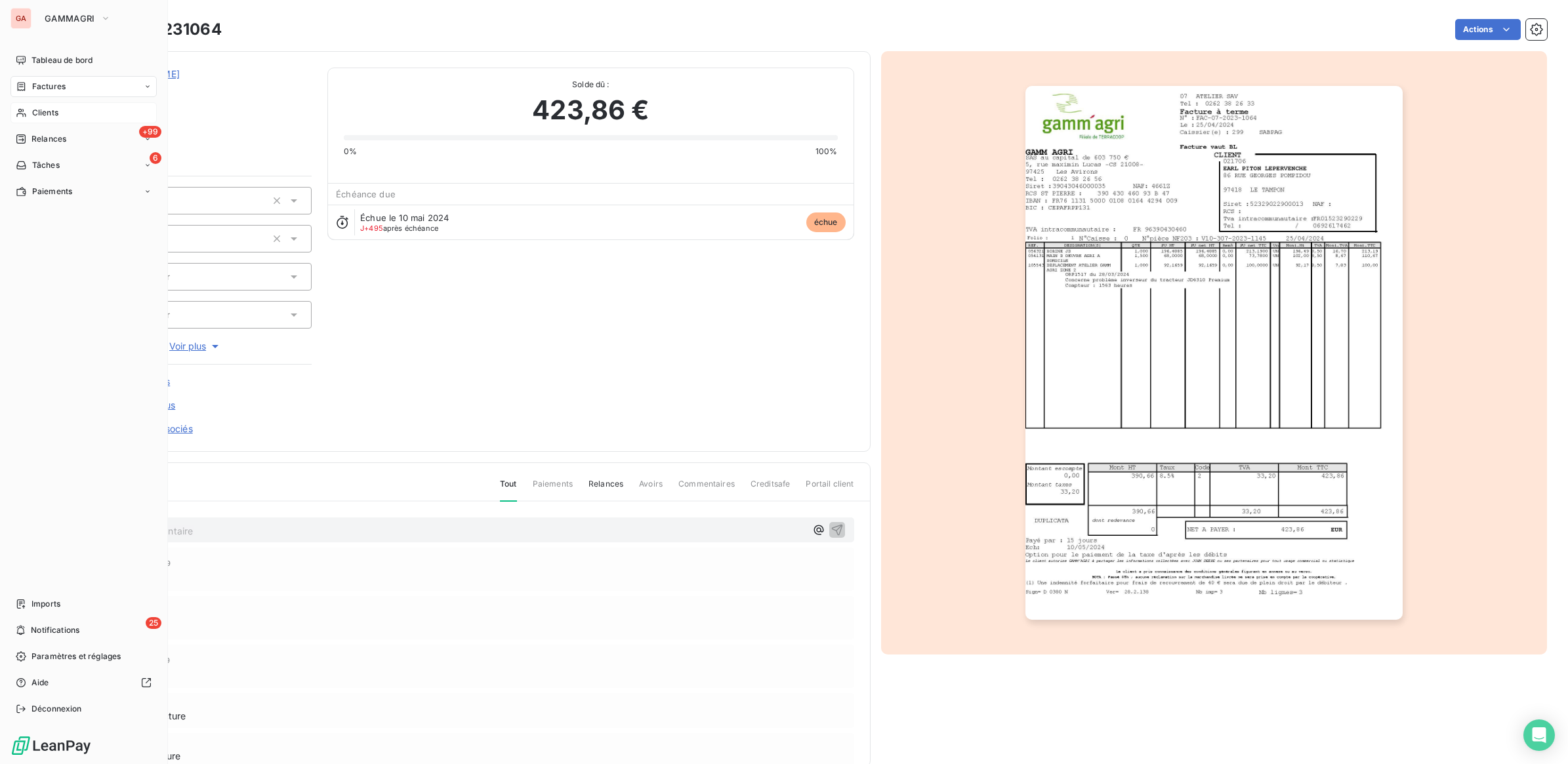
click at [79, 115] on div "Clients" at bounding box center [83, 113] width 146 height 21
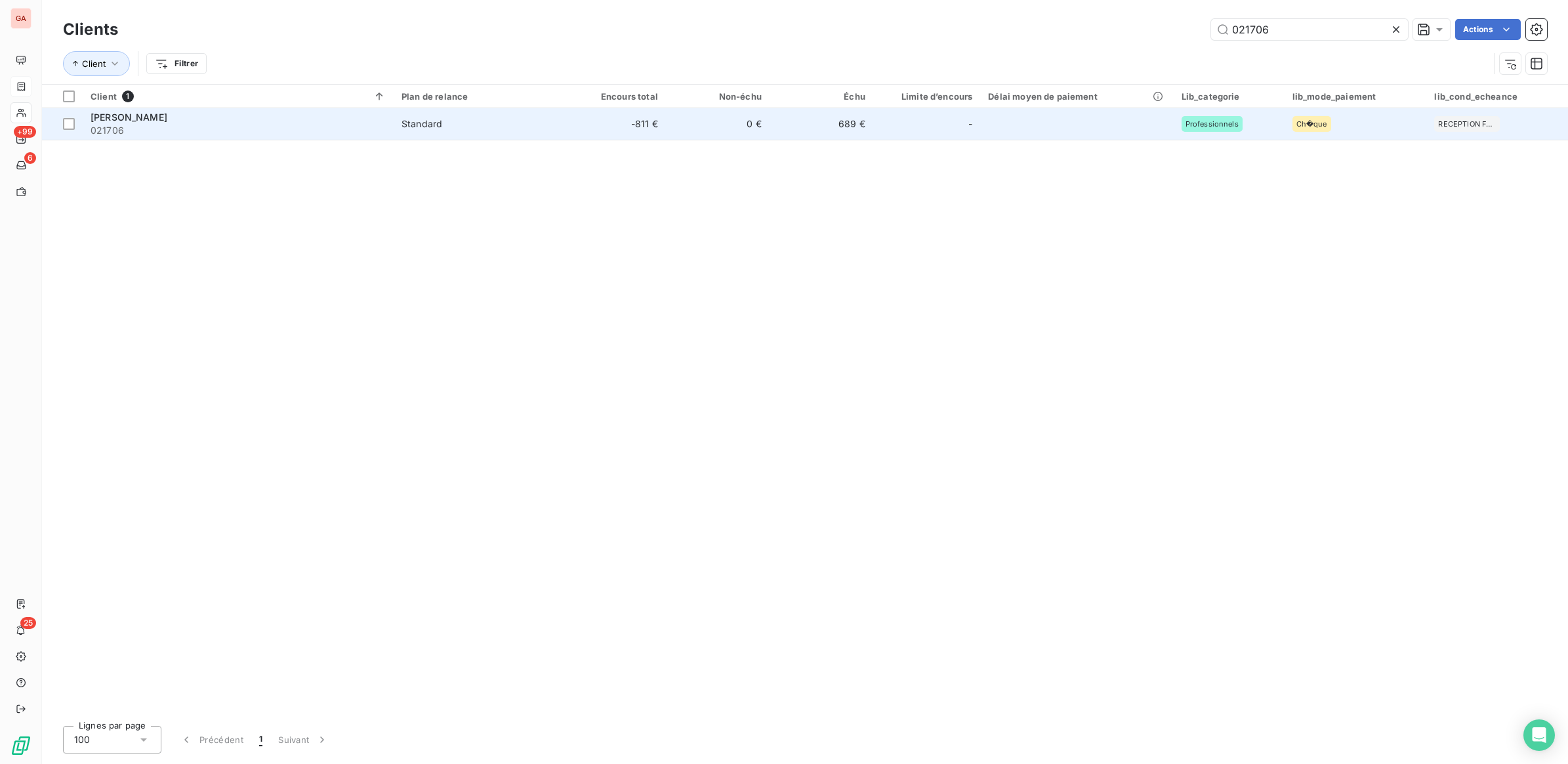
click at [480, 138] on td "Standard" at bounding box center [478, 124] width 168 height 31
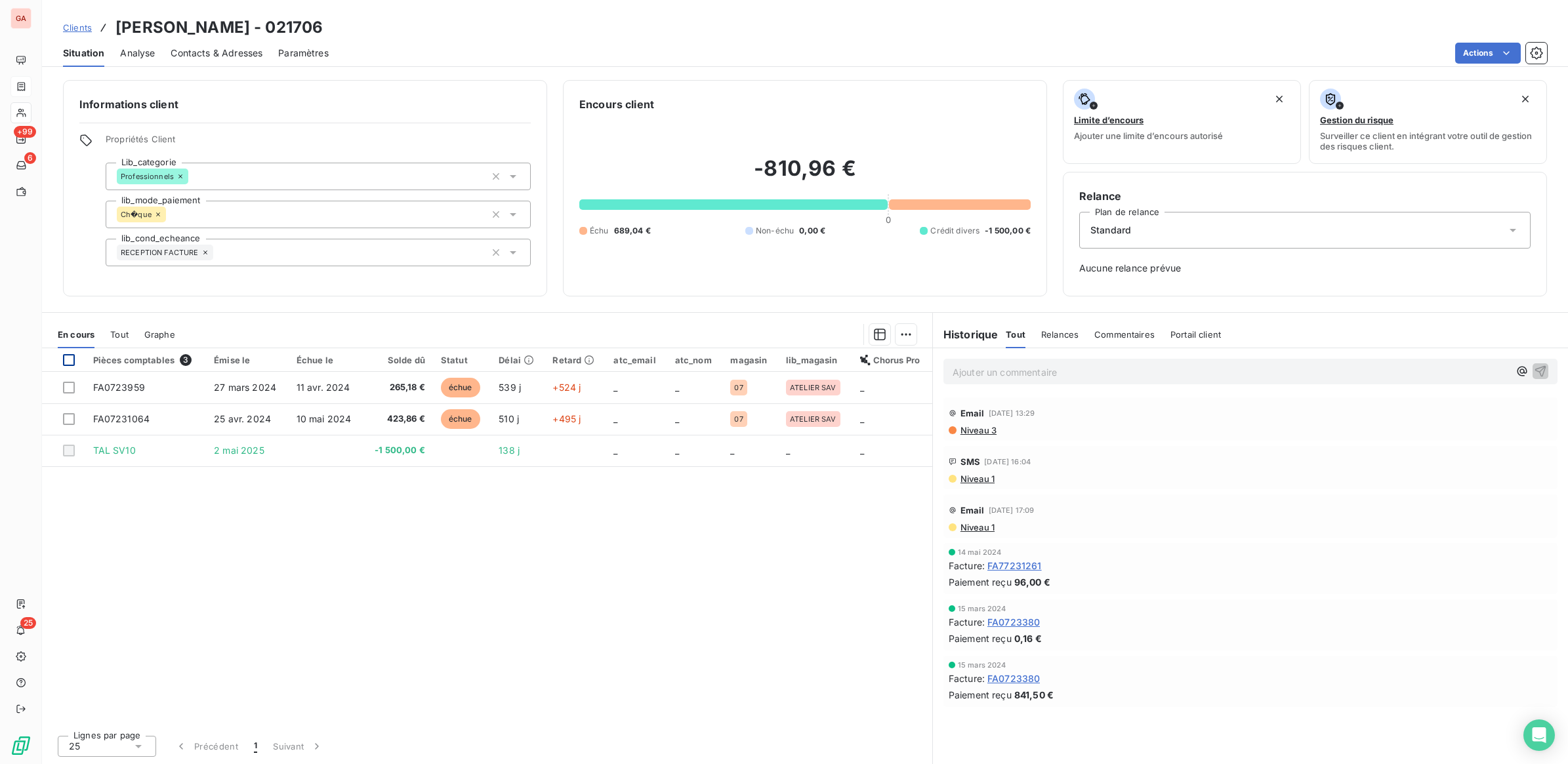
click at [70, 361] on div at bounding box center [68, 359] width 12 height 12
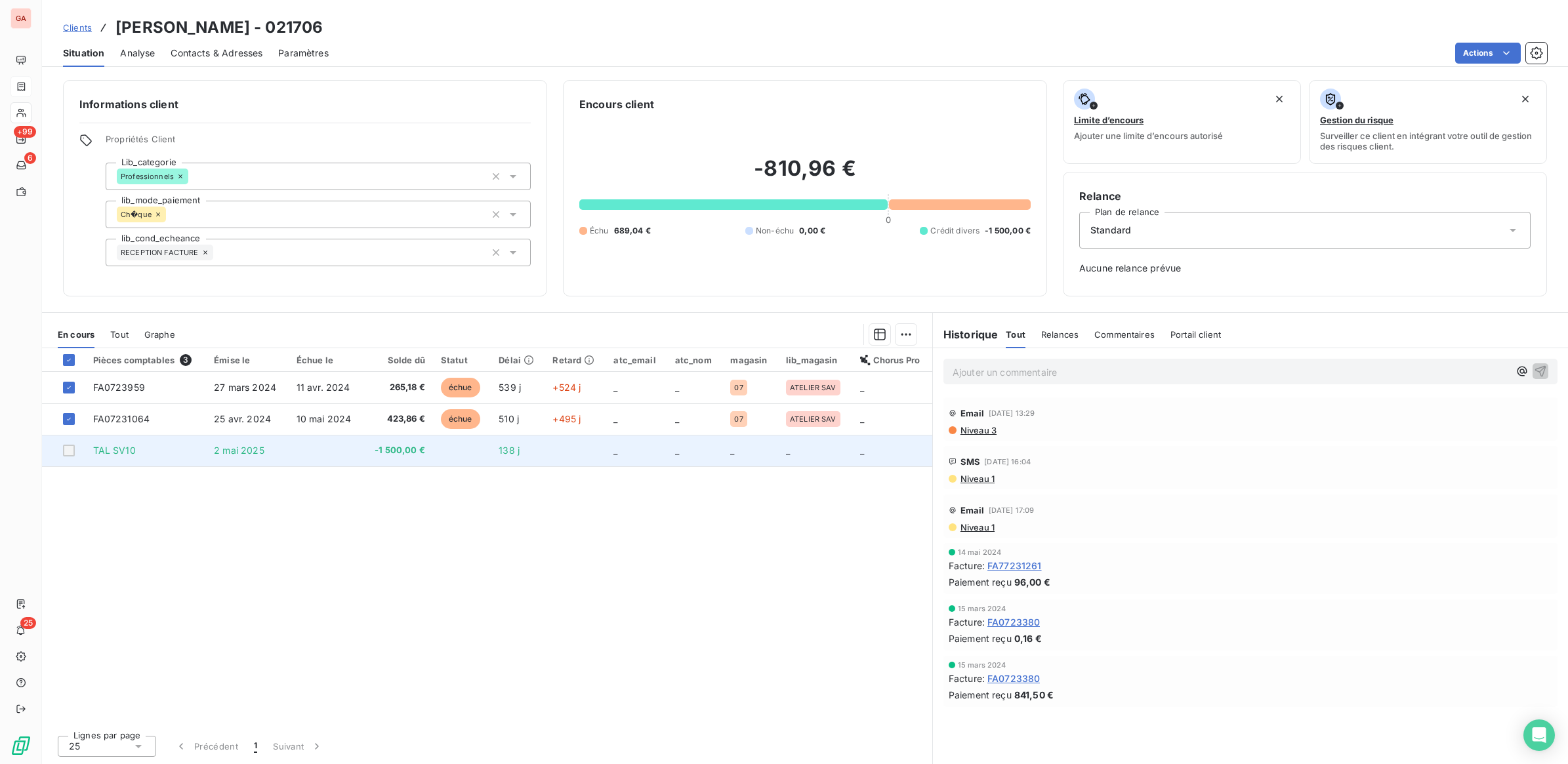
click at [70, 453] on div at bounding box center [68, 450] width 12 height 12
click at [69, 453] on div at bounding box center [68, 450] width 12 height 12
drag, startPoint x: 385, startPoint y: 455, endPoint x: 359, endPoint y: 460, distance: 26.5
click at [359, 460] on td at bounding box center [325, 451] width 75 height 31
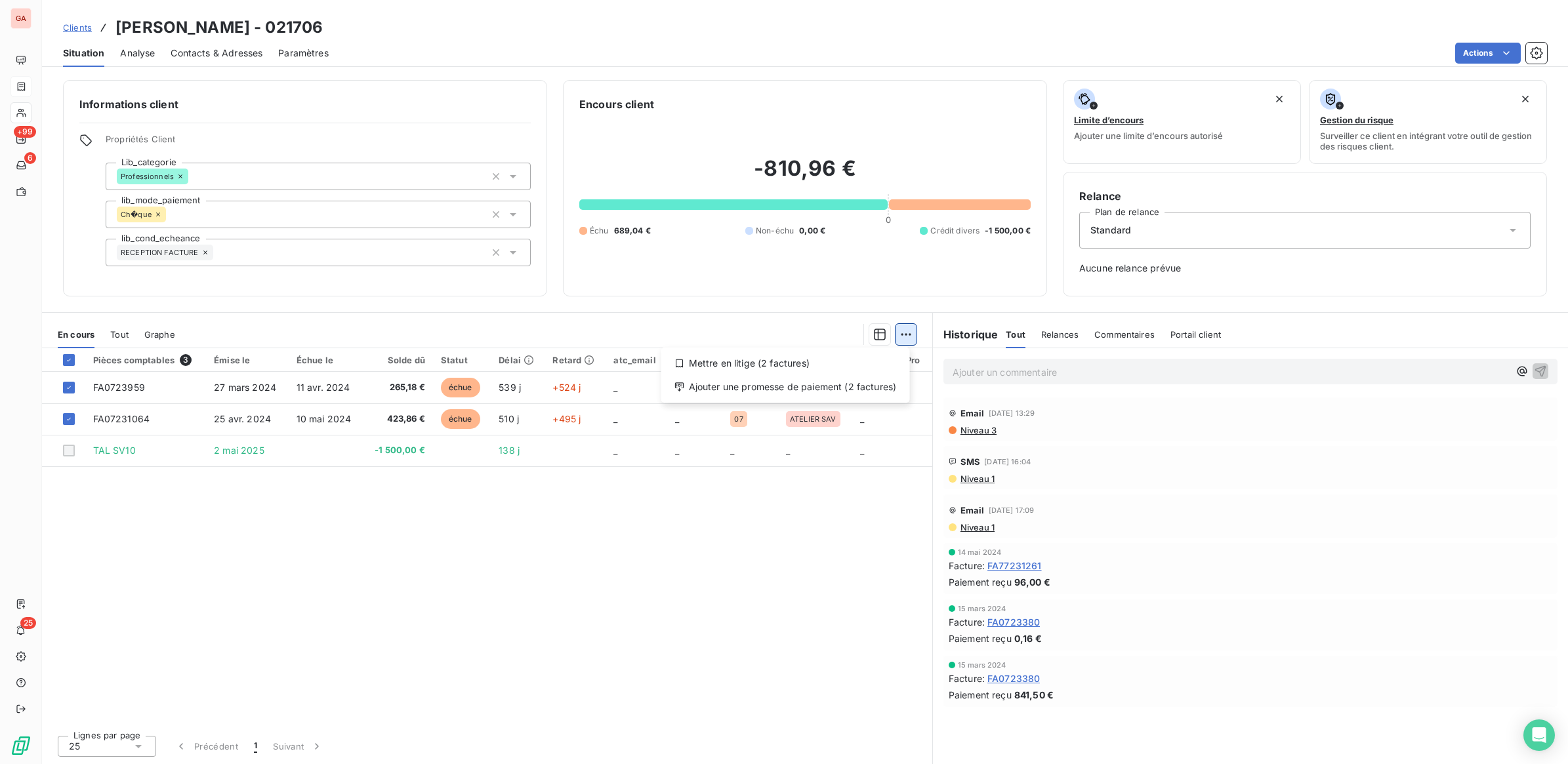
click at [906, 333] on html "GA +99 6 25 Clients [PERSON_NAME] LEPERVENCHE - 021706 Situation Analyse Contac…" at bounding box center [784, 382] width 1568 height 764
click at [906, 329] on html "GA +99 6 25 Clients [PERSON_NAME] LEPERVENCHE - 021706 Situation Analyse Contac…" at bounding box center [784, 382] width 1568 height 764
click at [883, 333] on icon "button" at bounding box center [880, 334] width 12 height 12
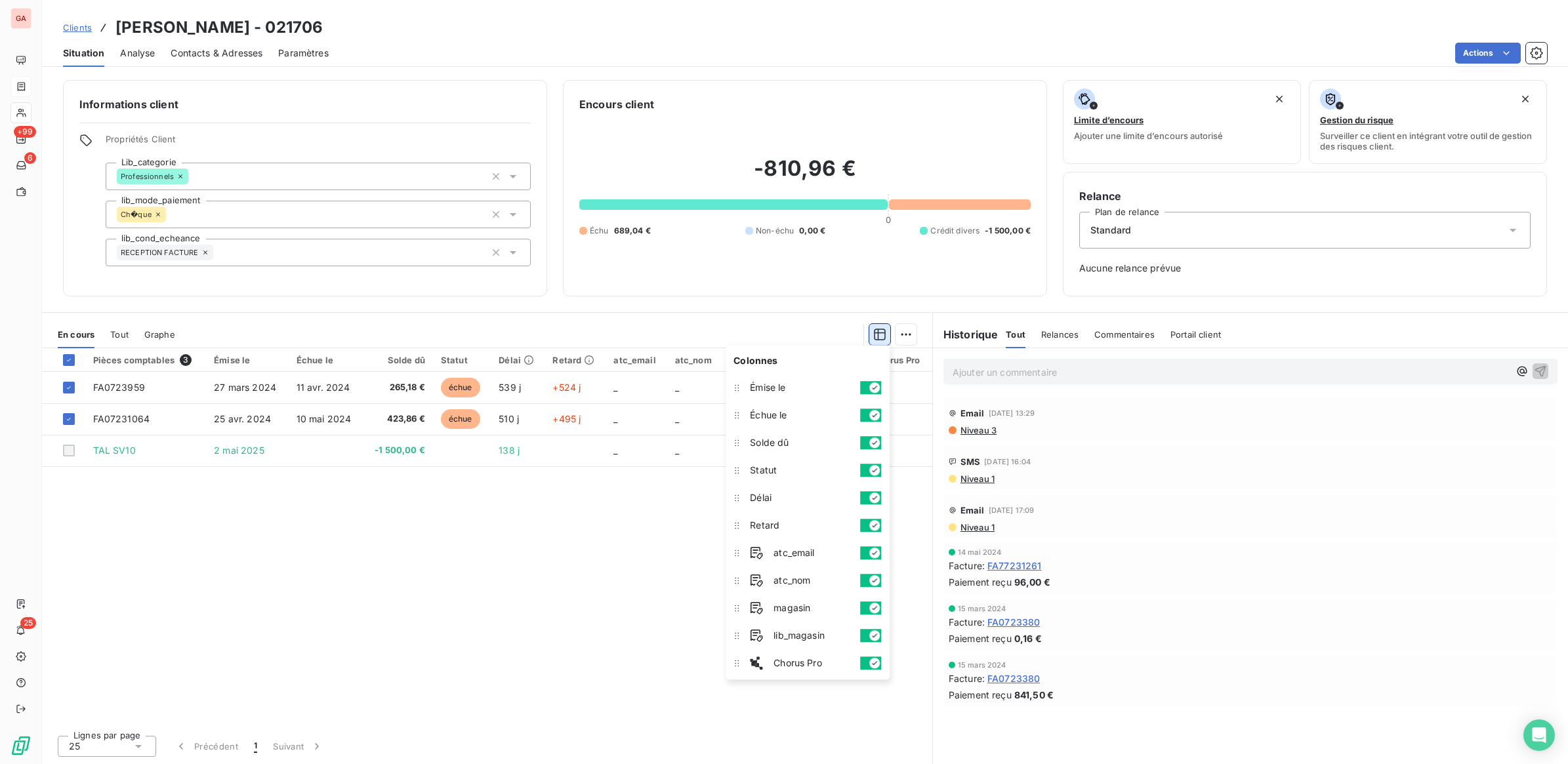
click at [883, 330] on icon "button" at bounding box center [880, 334] width 13 height 13
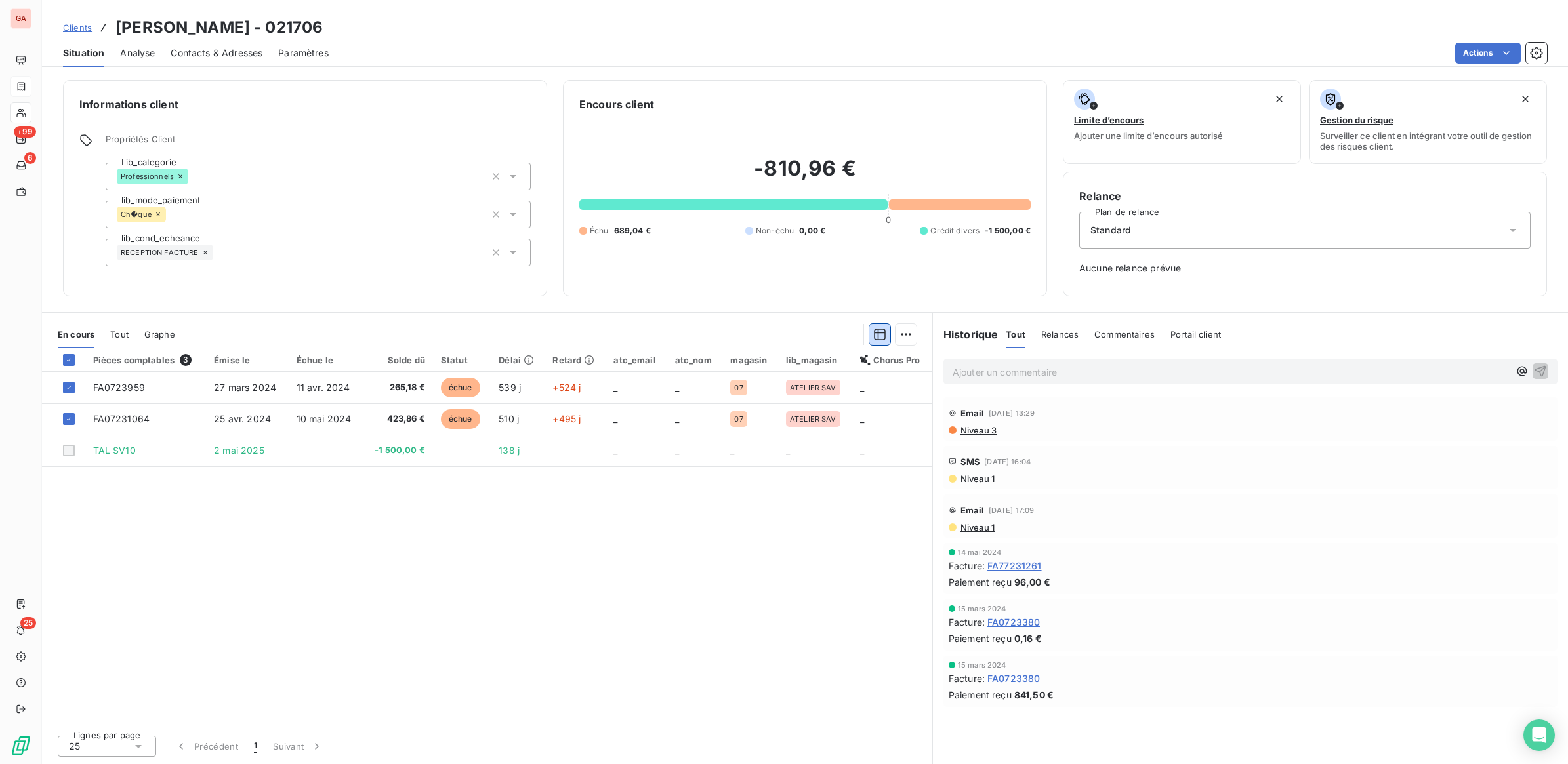
click at [141, 57] on span "Analyse" at bounding box center [138, 53] width 35 height 13
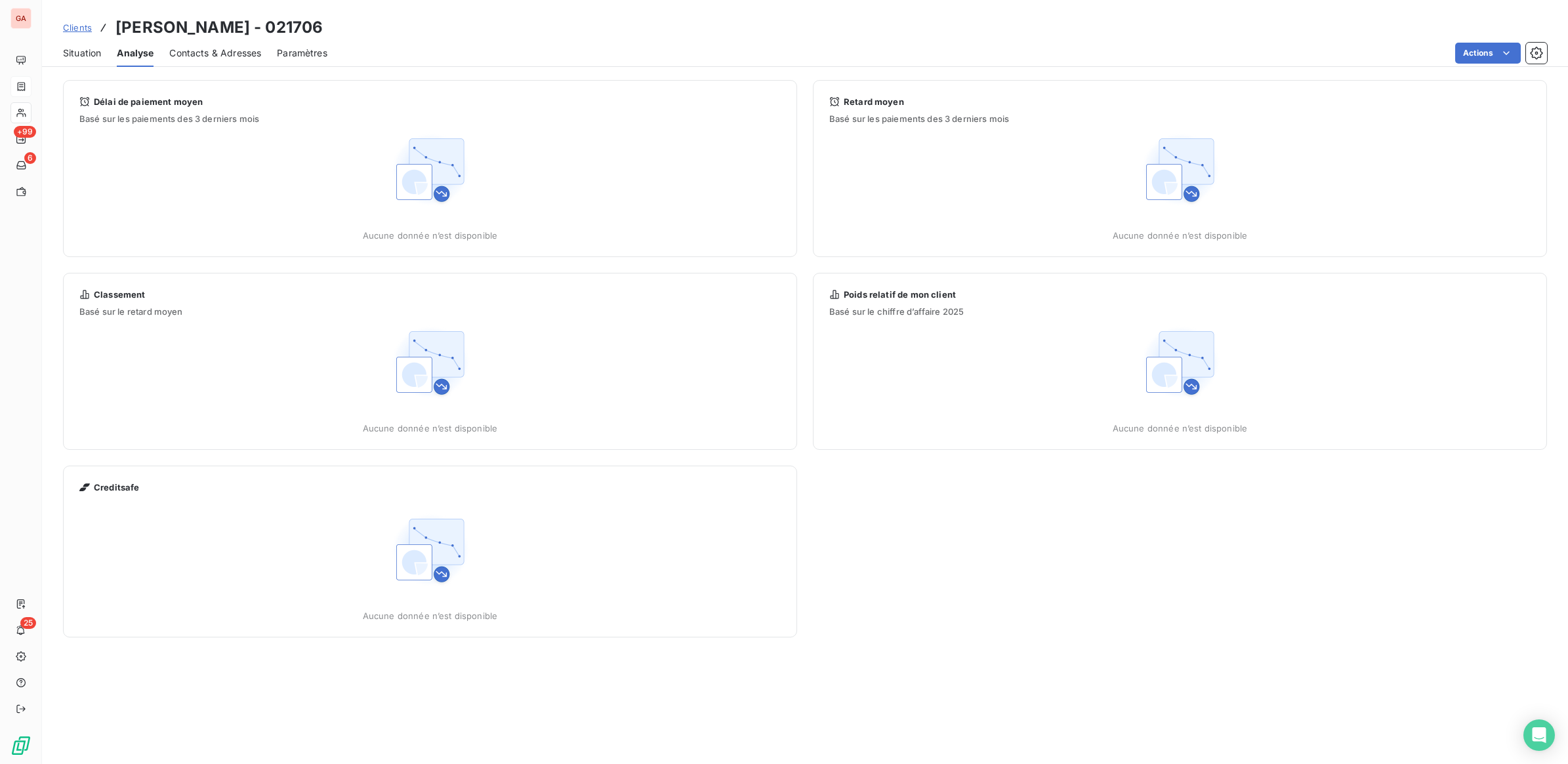
click at [195, 49] on span "Contacts & Adresses" at bounding box center [214, 53] width 91 height 13
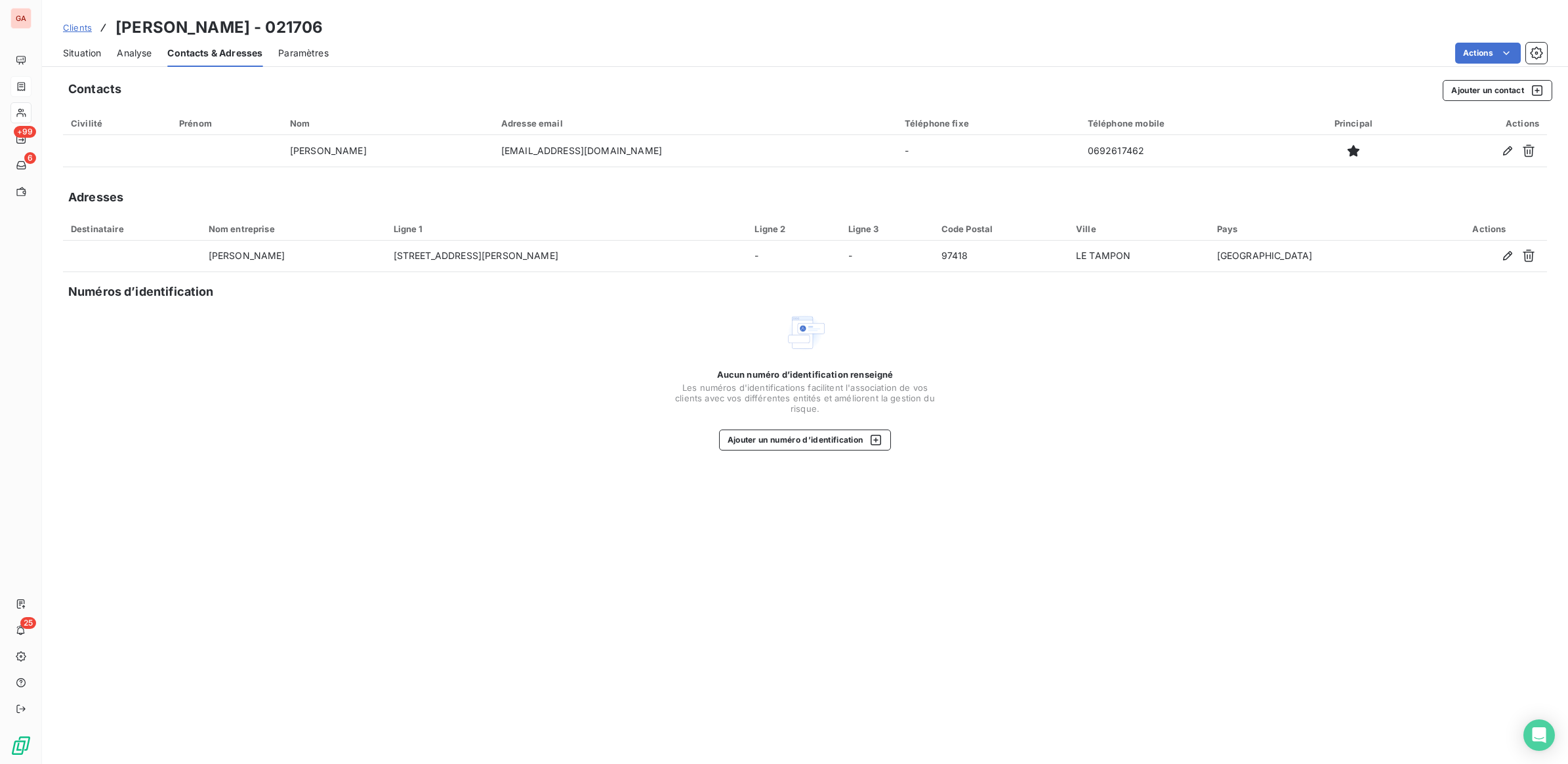
click at [299, 44] on div "Paramètres" at bounding box center [303, 54] width 51 height 28
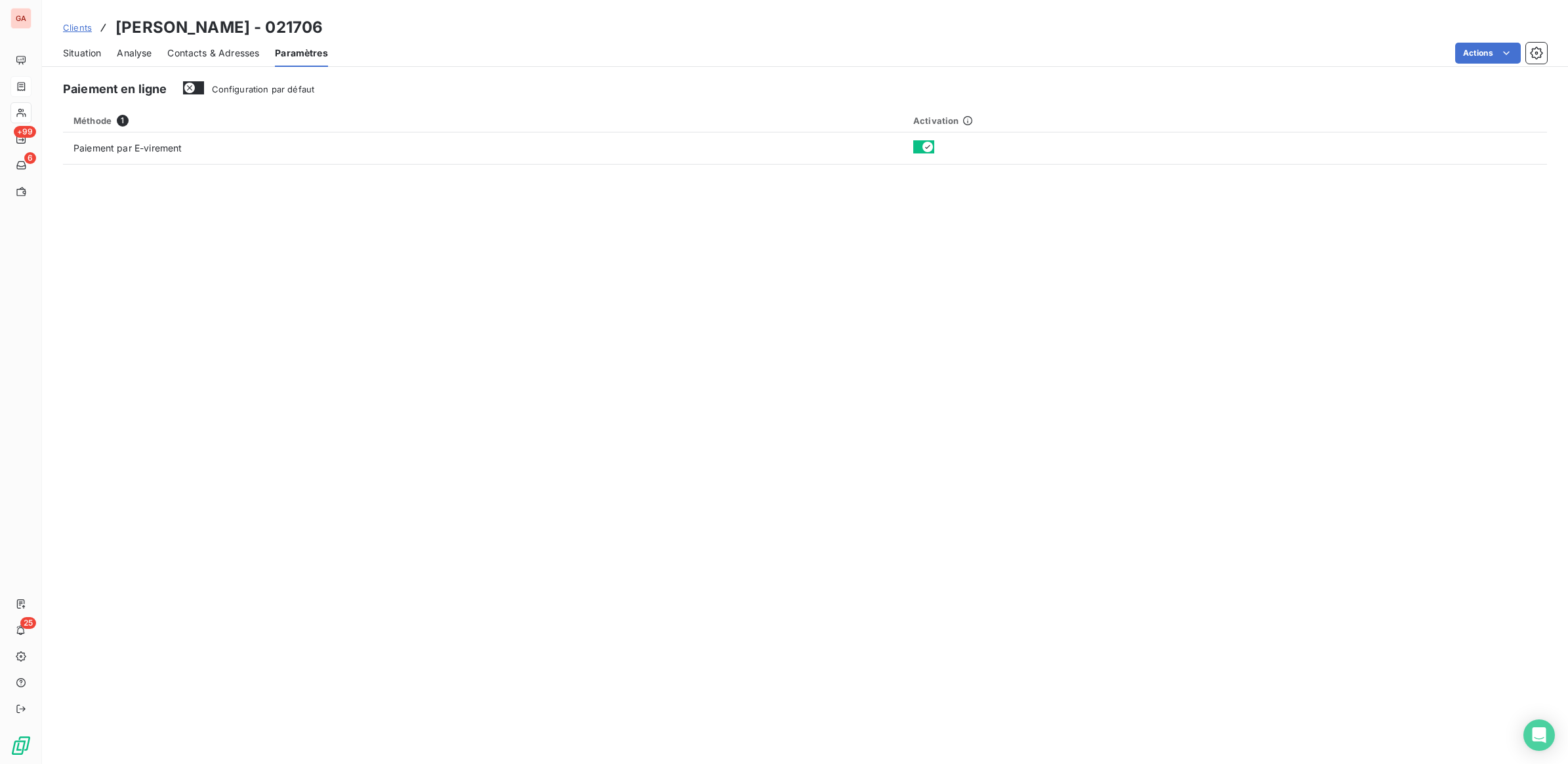
click at [72, 51] on span "Situation" at bounding box center [81, 53] width 38 height 13
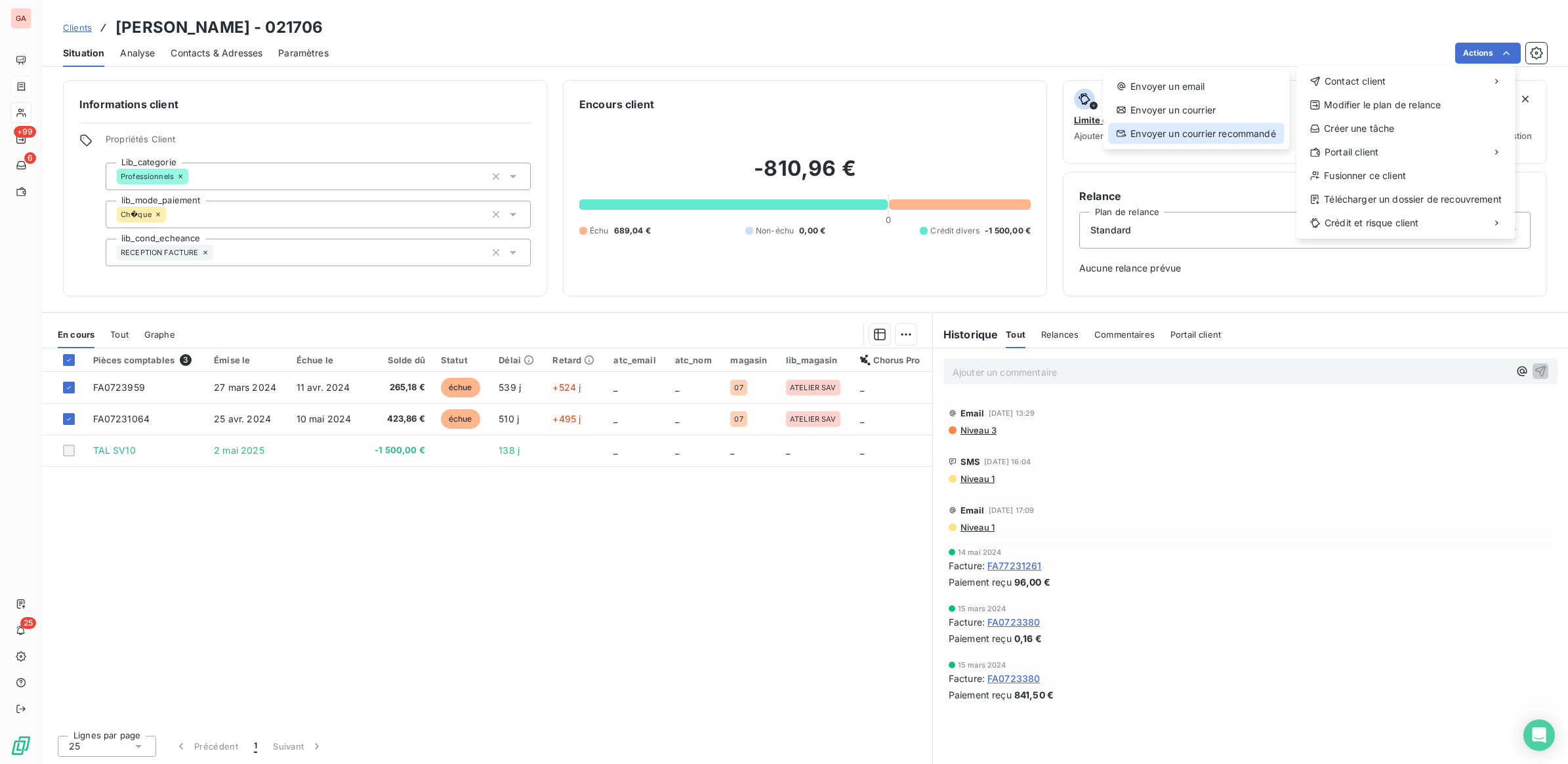
click at [1232, 133] on div "Envoyer un courrier recommandé" at bounding box center [1196, 133] width 176 height 21
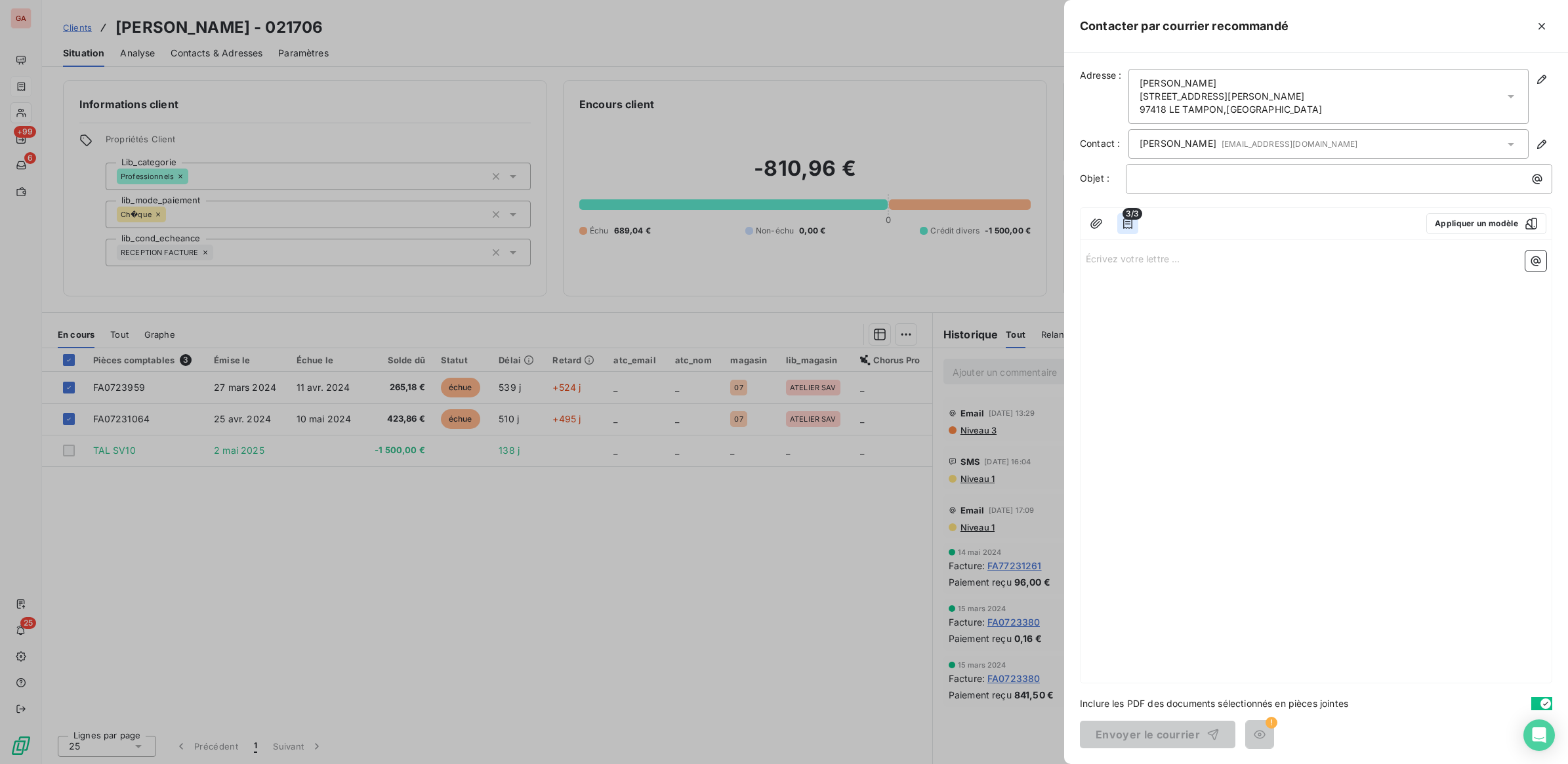
click at [1123, 221] on icon "button" at bounding box center [1127, 223] width 9 height 10
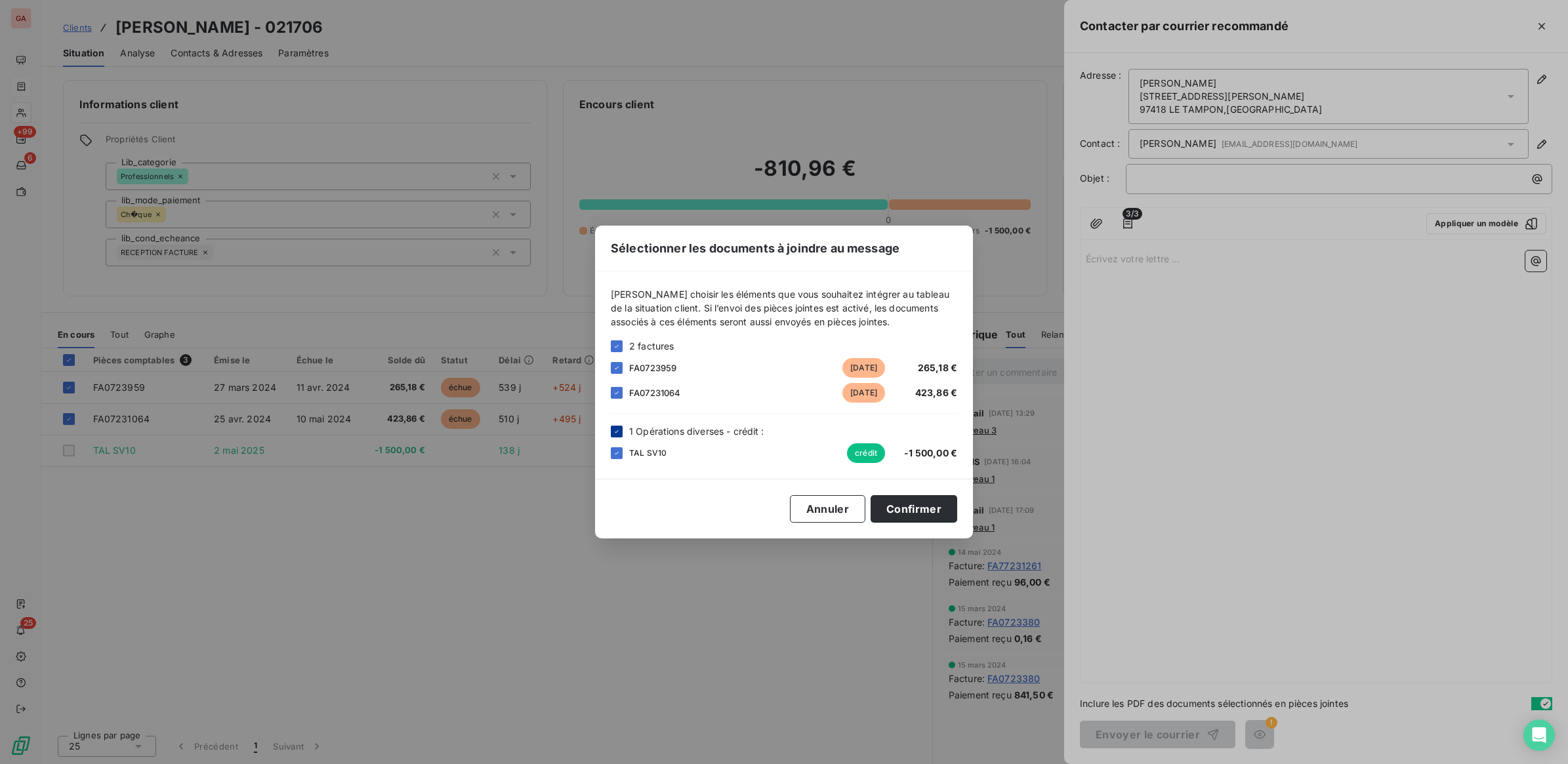
click at [618, 433] on icon at bounding box center [616, 431] width 8 height 8
click at [929, 514] on button "Confirmer" at bounding box center [914, 509] width 87 height 28
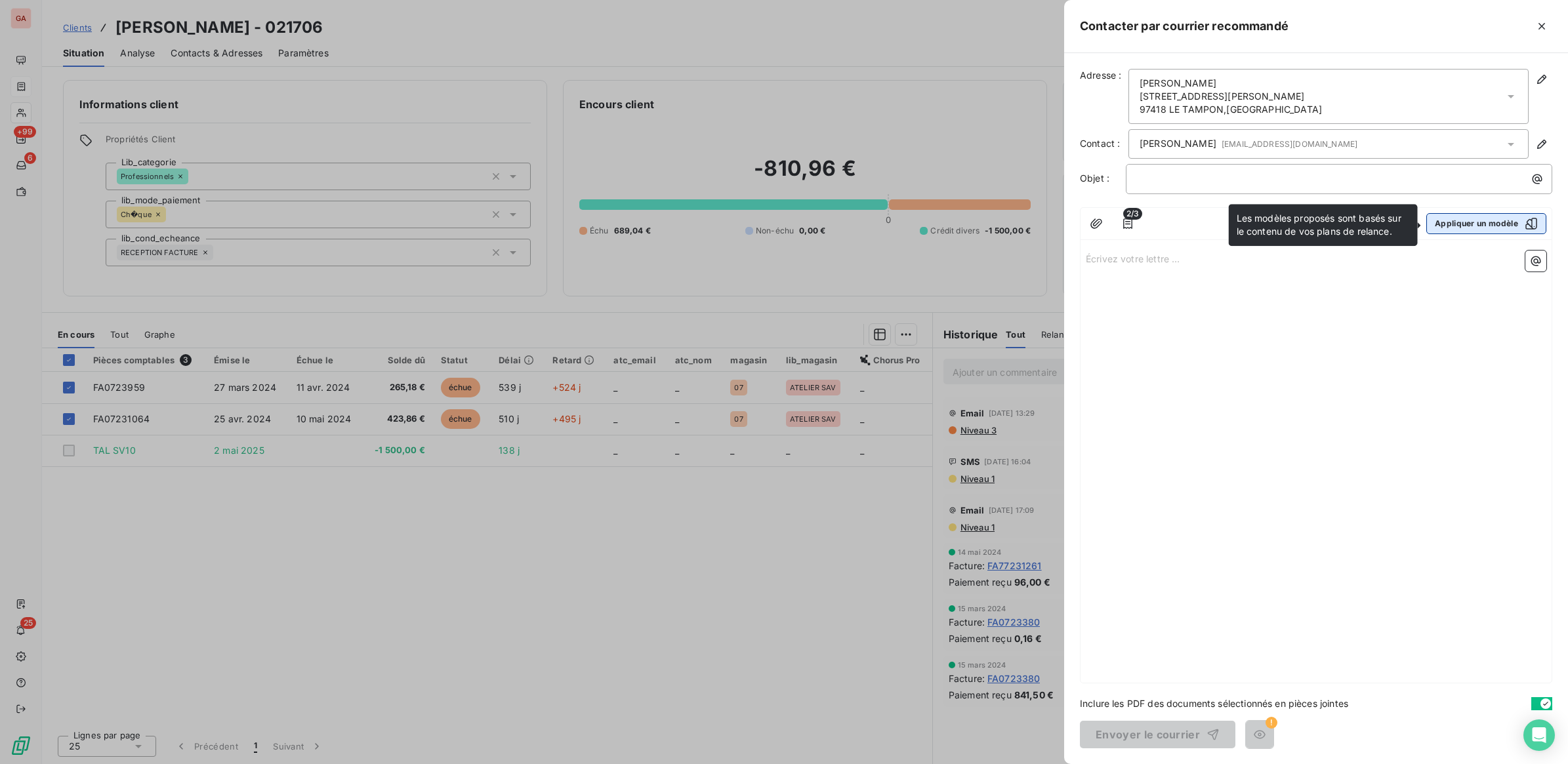
click at [1489, 234] on button "Appliquer un modèle" at bounding box center [1486, 224] width 120 height 21
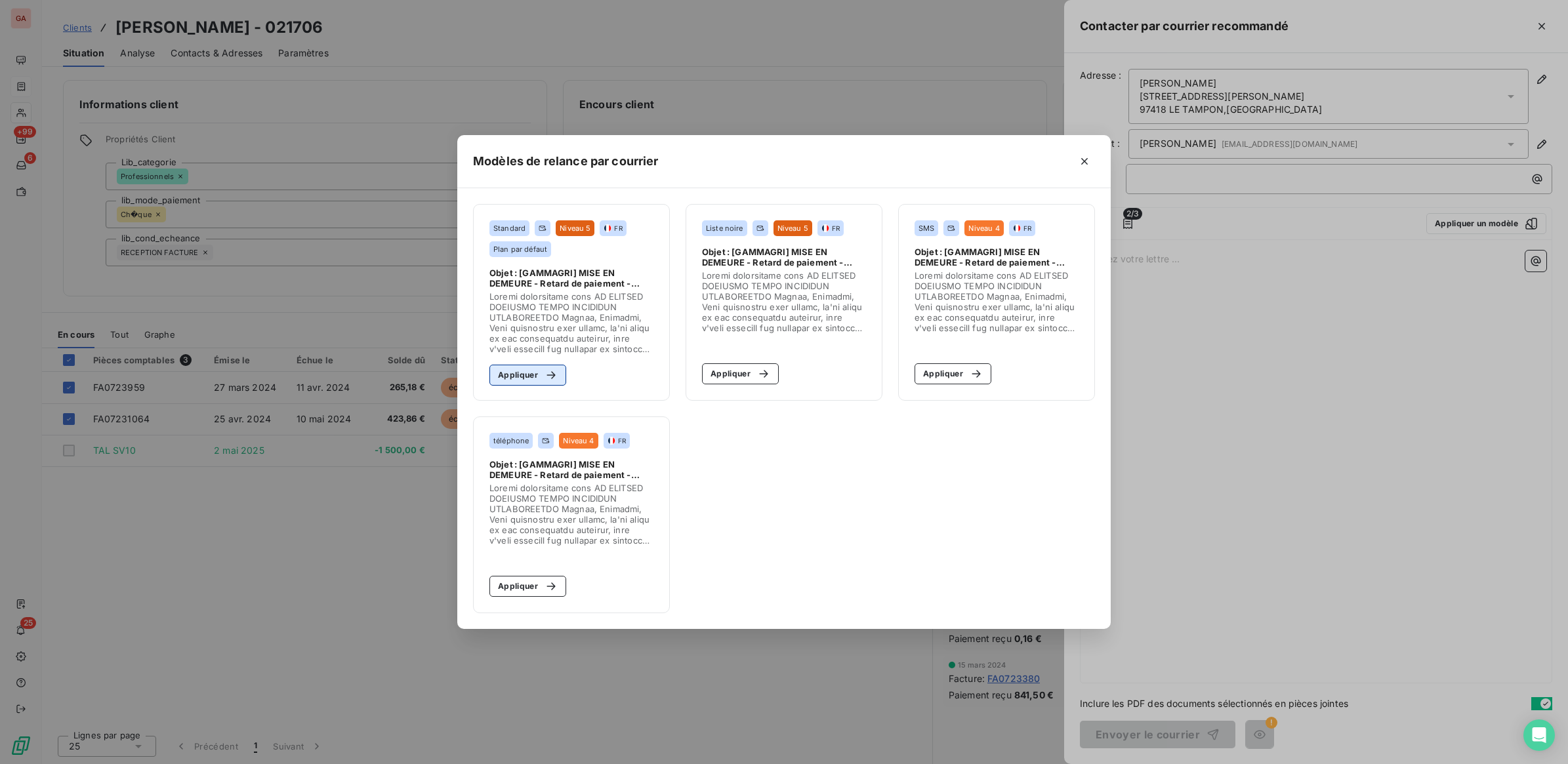
click at [531, 374] on button "Appliquer" at bounding box center [528, 375] width 77 height 21
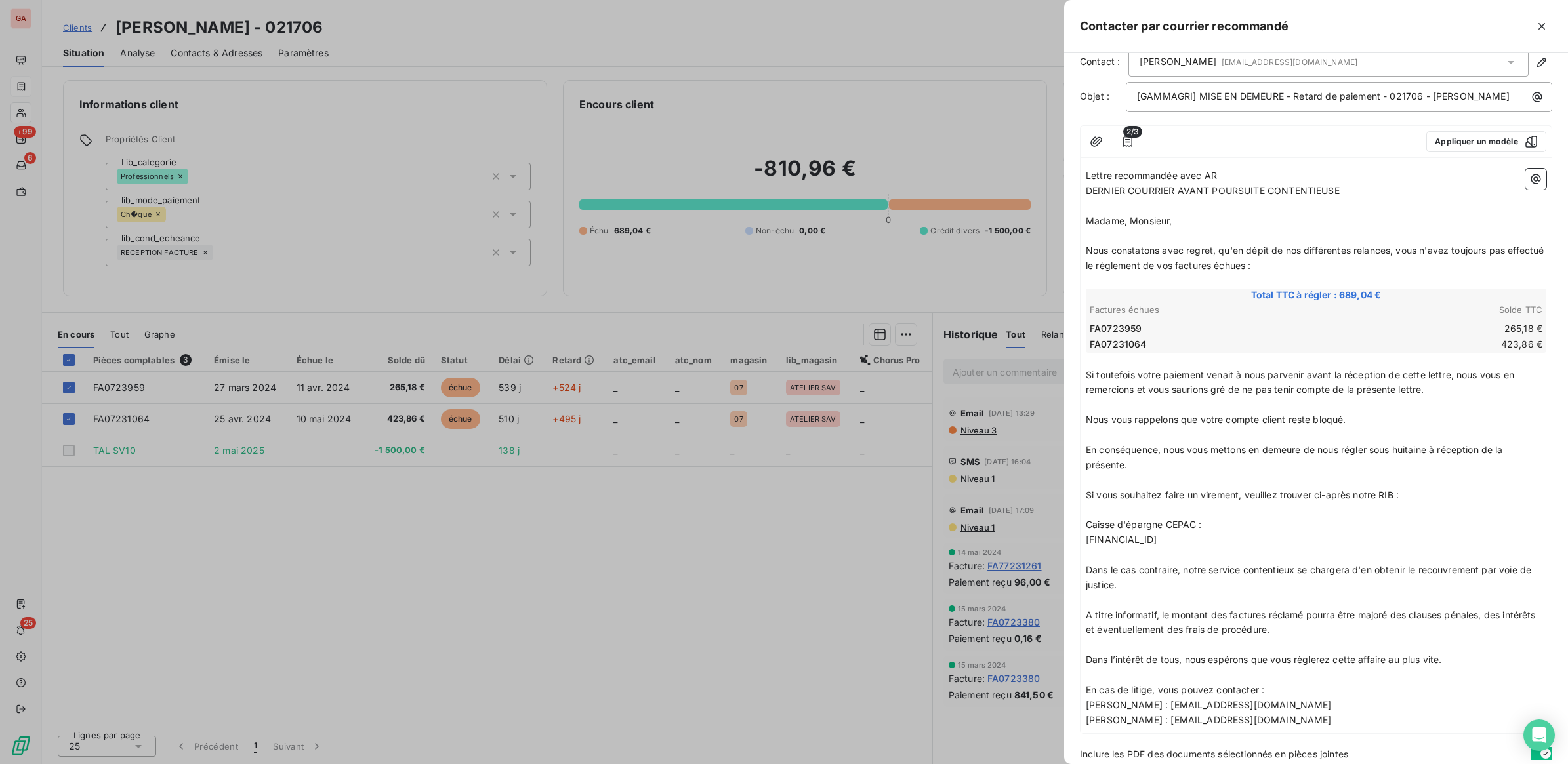
scroll to position [142, 0]
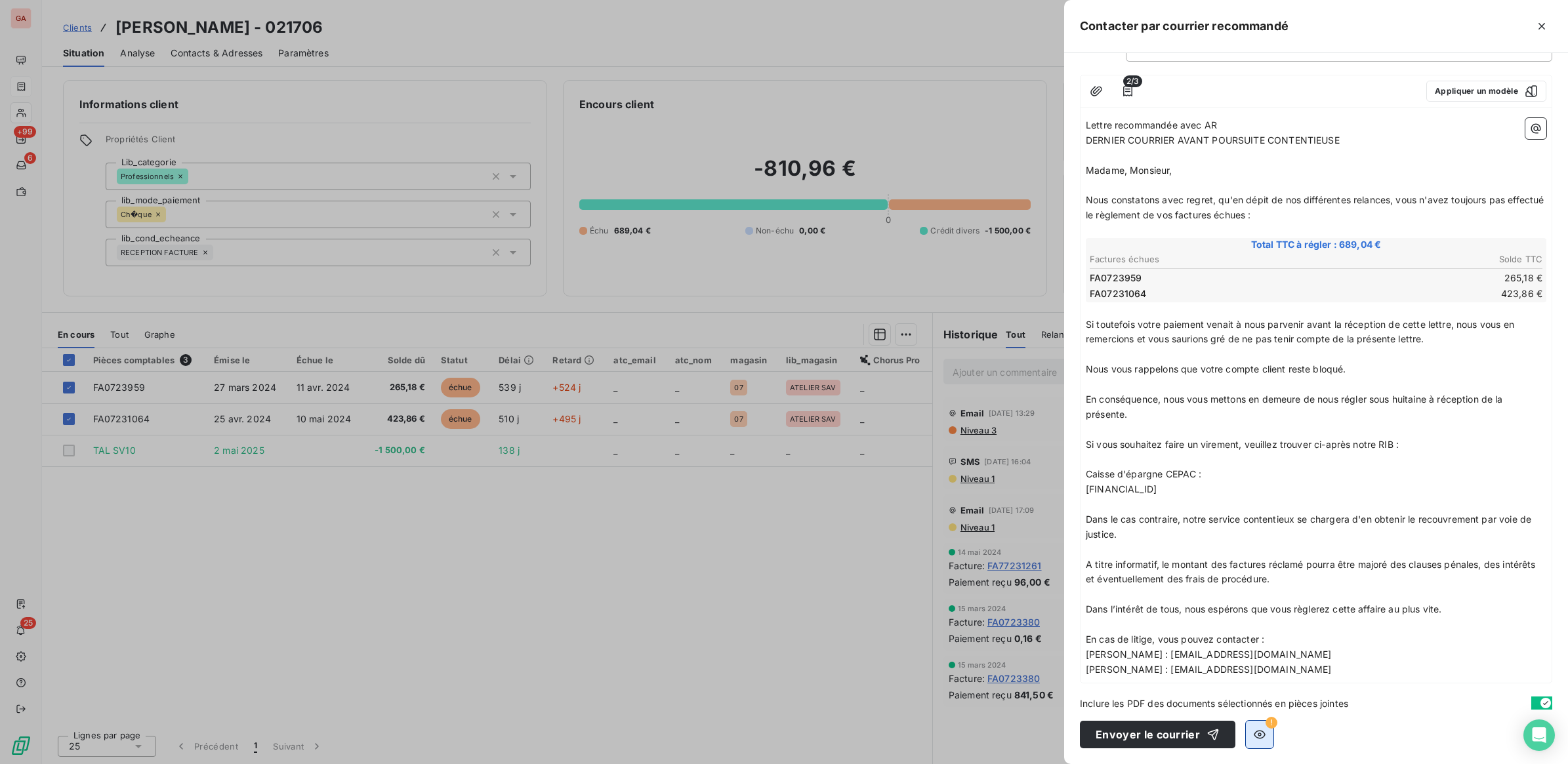
click at [1261, 739] on icon "button" at bounding box center [1259, 734] width 13 height 13
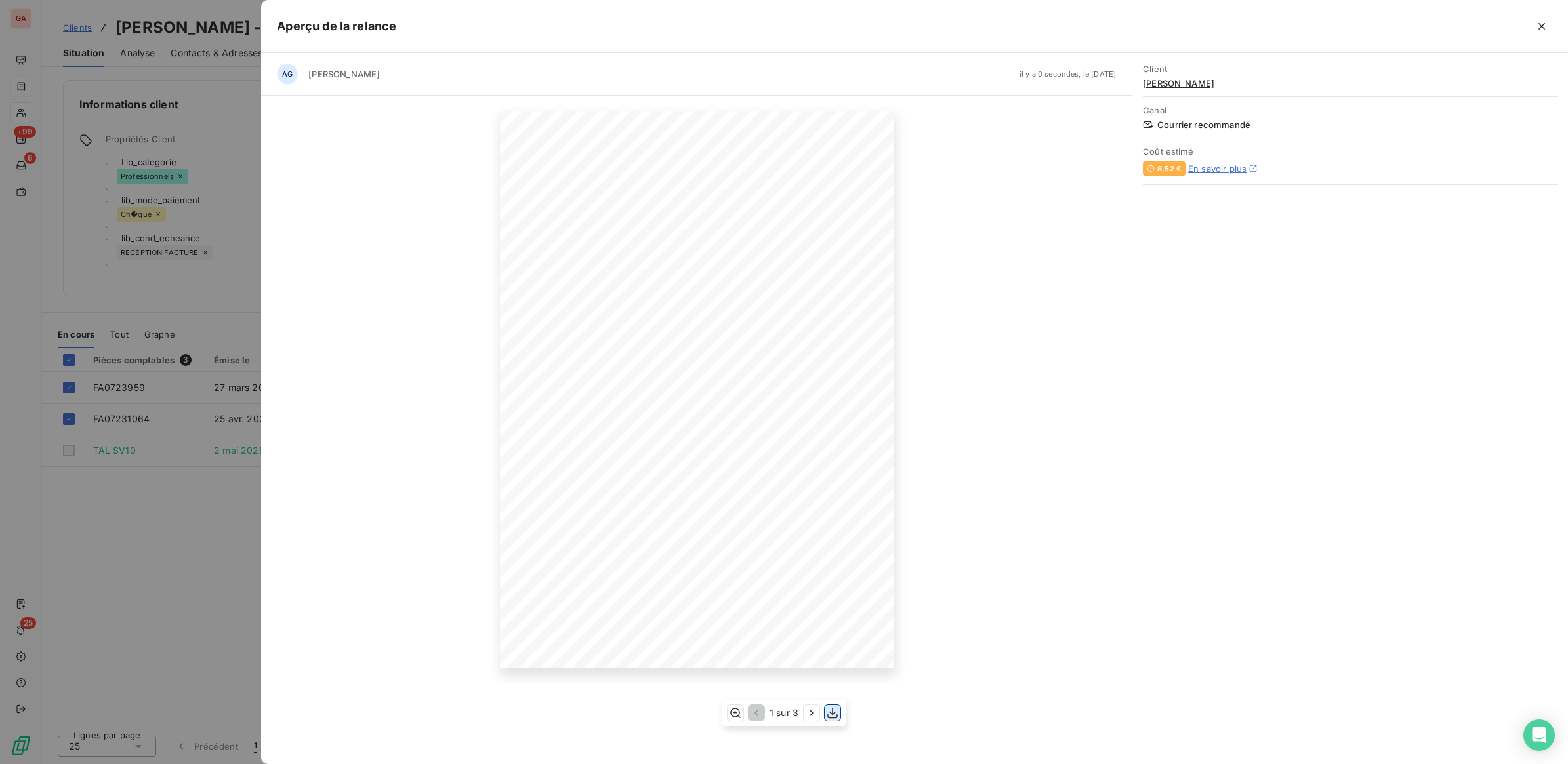
click at [834, 712] on icon "button" at bounding box center [832, 712] width 10 height 11
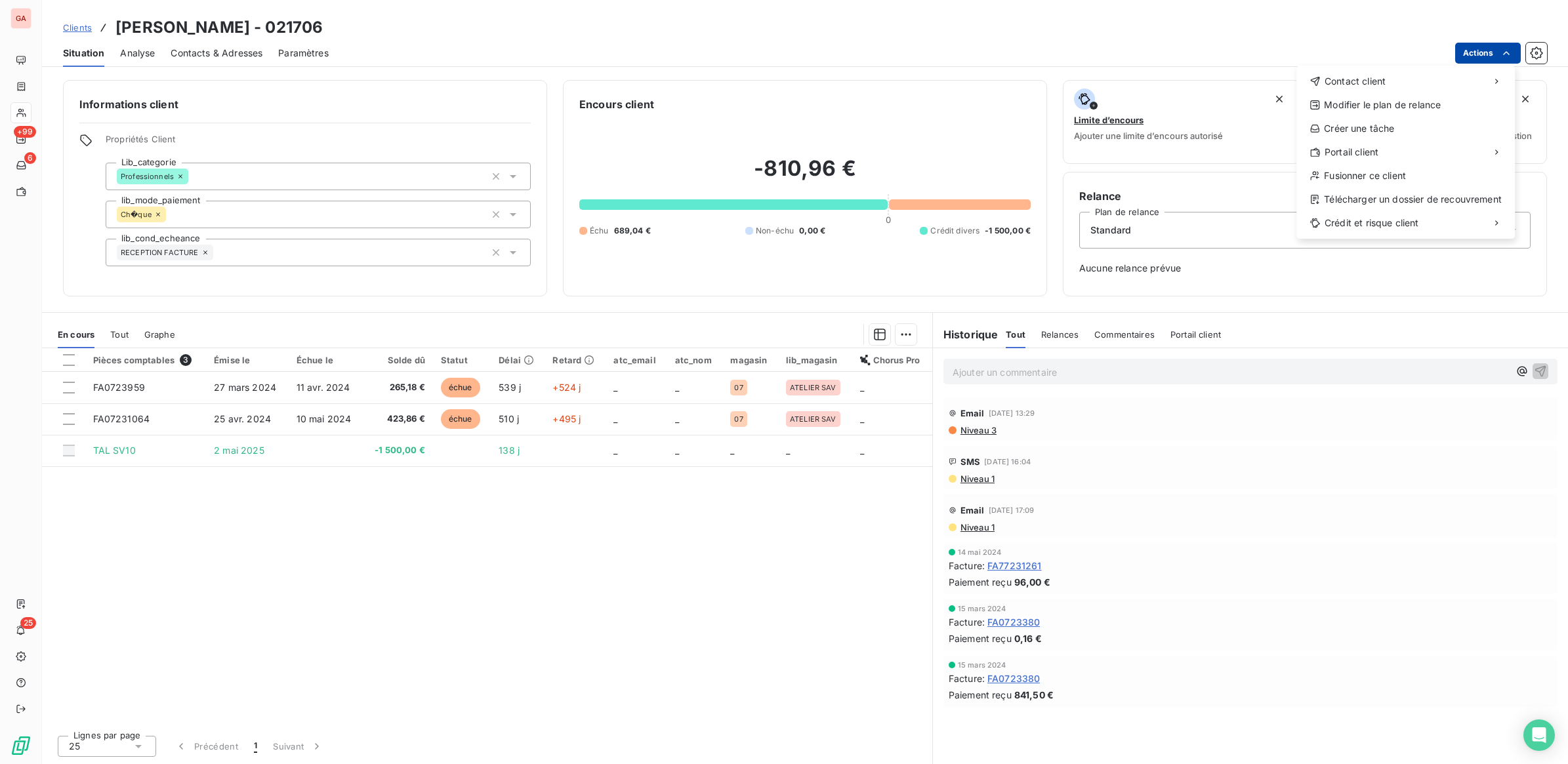
click at [1511, 44] on html "GA +99 6 25 Clients [PERSON_NAME] LEPERVENCHE - 021706 Situation Analyse Contac…" at bounding box center [784, 382] width 1568 height 764
click at [1365, 80] on span "Contact client" at bounding box center [1355, 81] width 61 height 13
click at [1172, 133] on div "Envoyer un courrier recommandé" at bounding box center [1196, 133] width 176 height 21
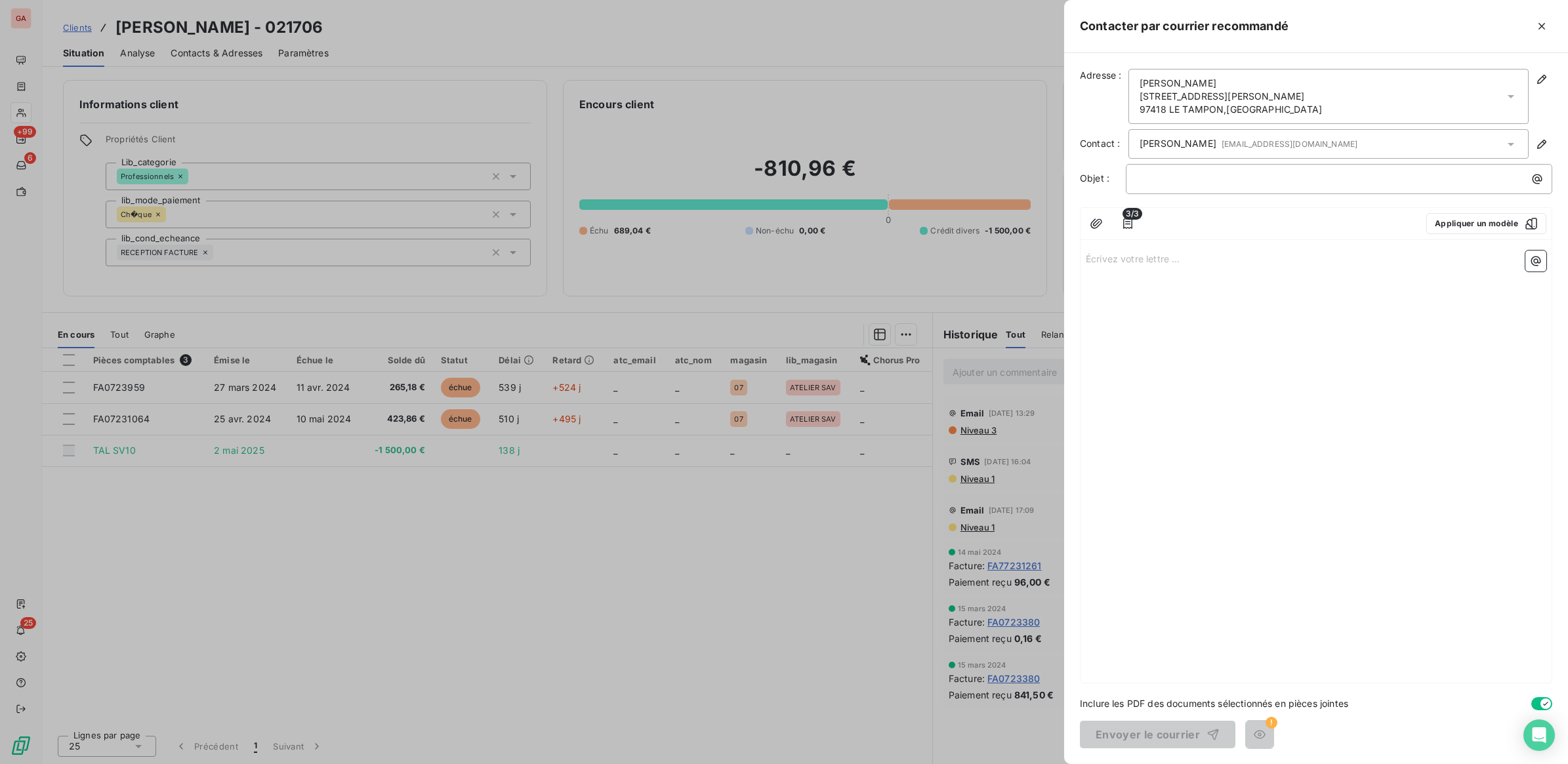
click at [1130, 217] on span "3/3" at bounding box center [1132, 213] width 19 height 12
click at [1126, 227] on icon "button" at bounding box center [1127, 224] width 13 height 13
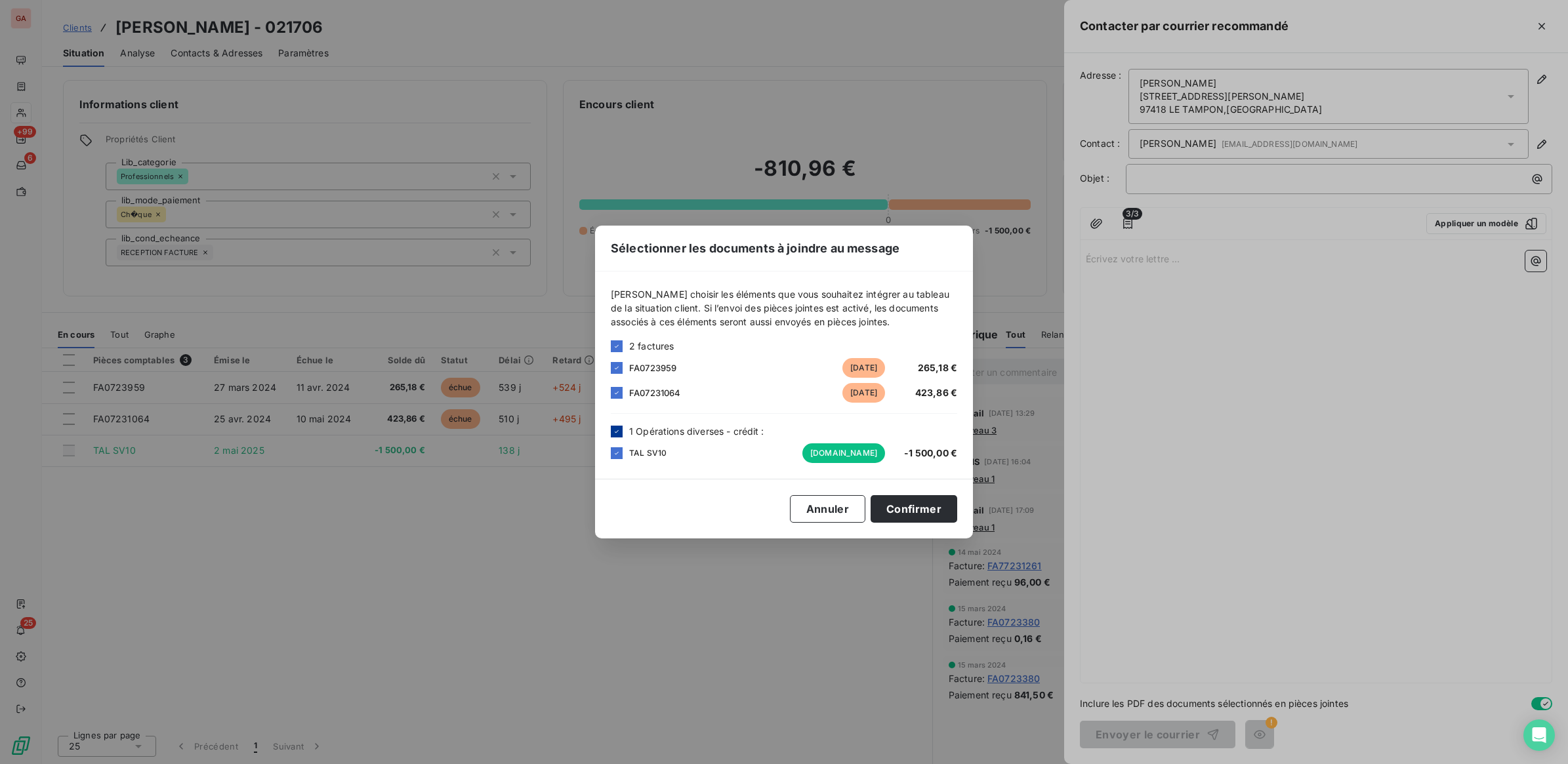
click at [616, 436] on div at bounding box center [616, 431] width 12 height 12
click at [939, 512] on button "Confirmer" at bounding box center [914, 509] width 87 height 28
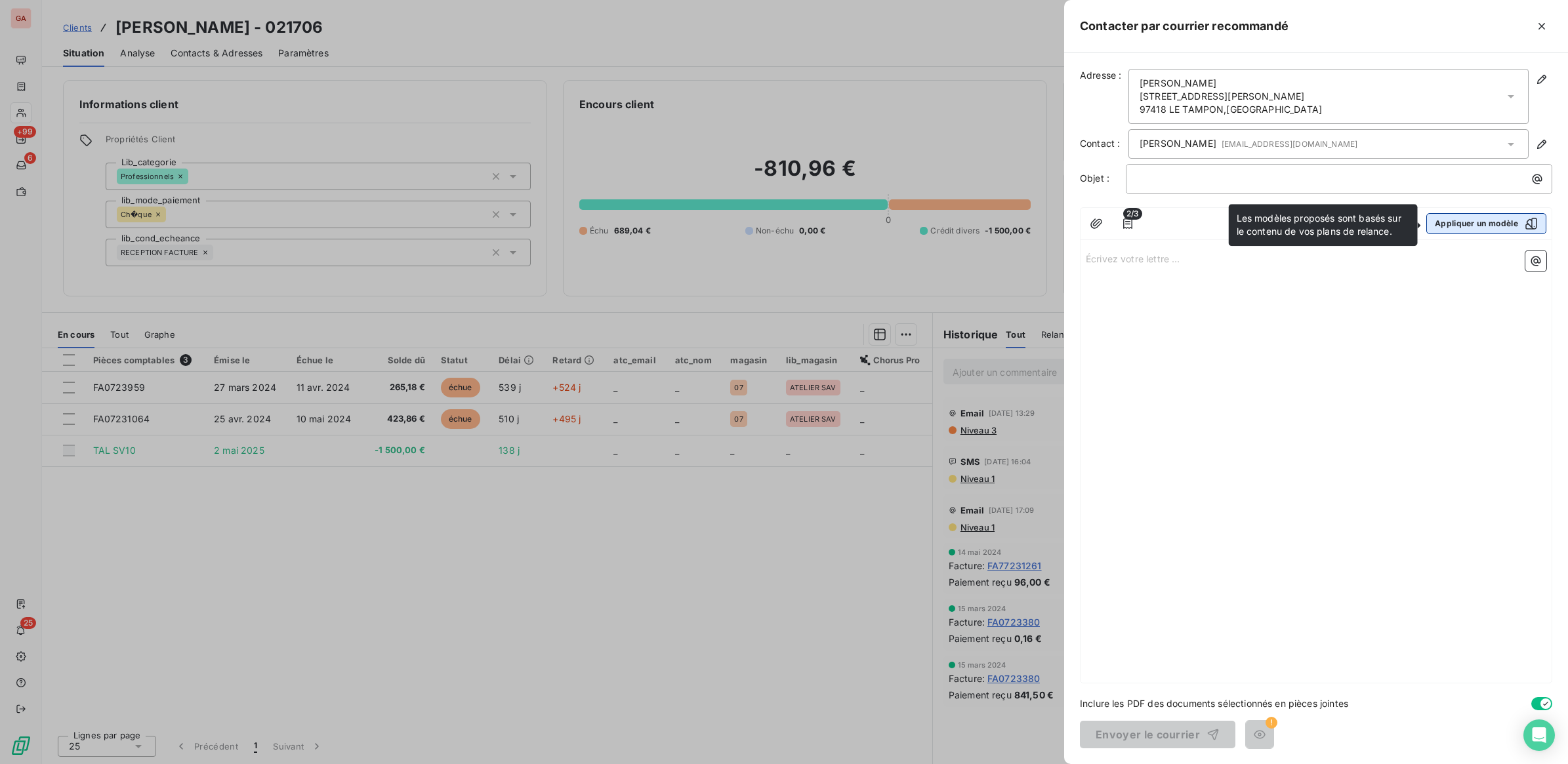
click at [1500, 234] on button "Appliquer un modèle" at bounding box center [1486, 224] width 120 height 21
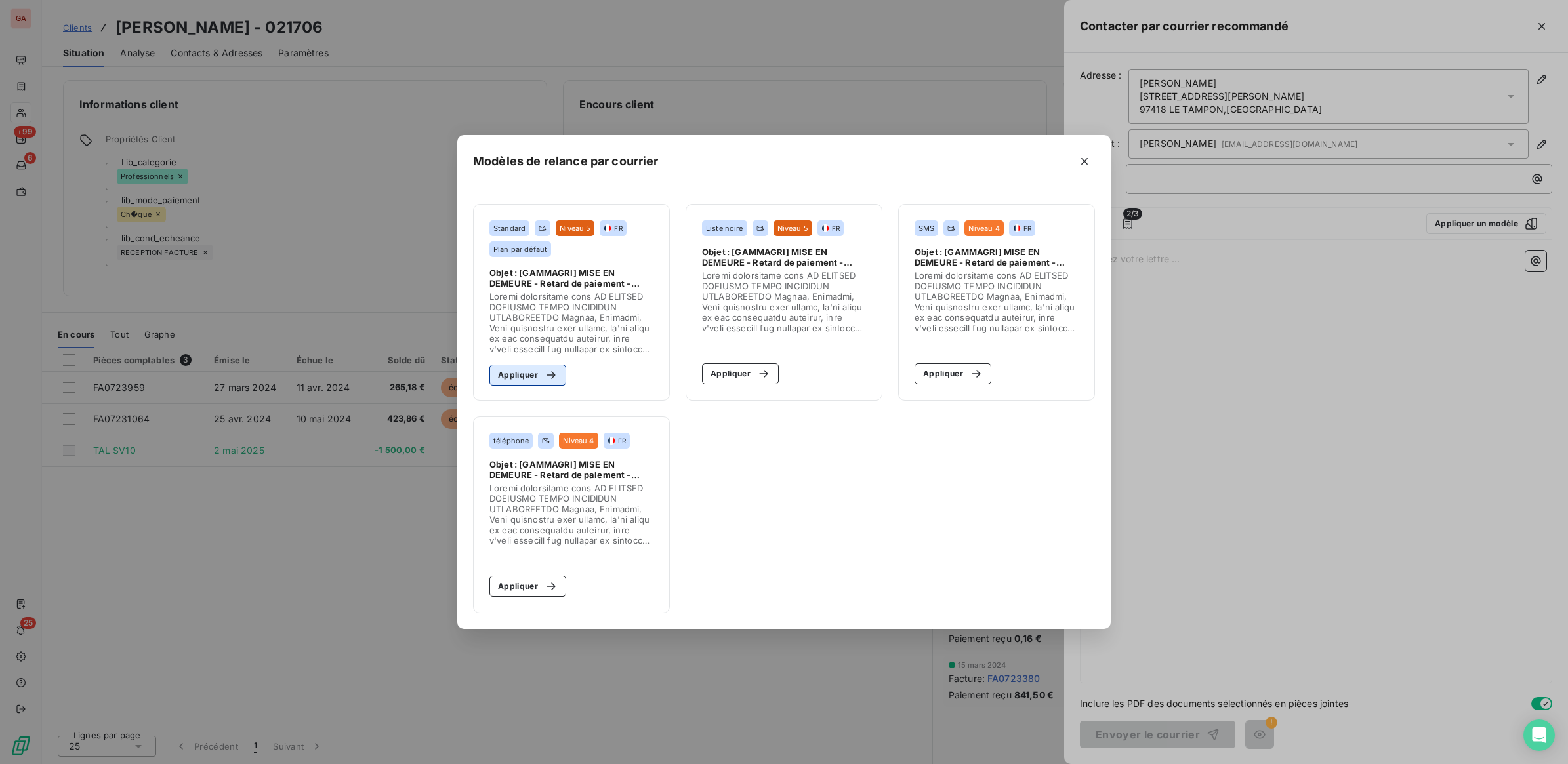
click at [533, 378] on button "Appliquer" at bounding box center [528, 375] width 77 height 21
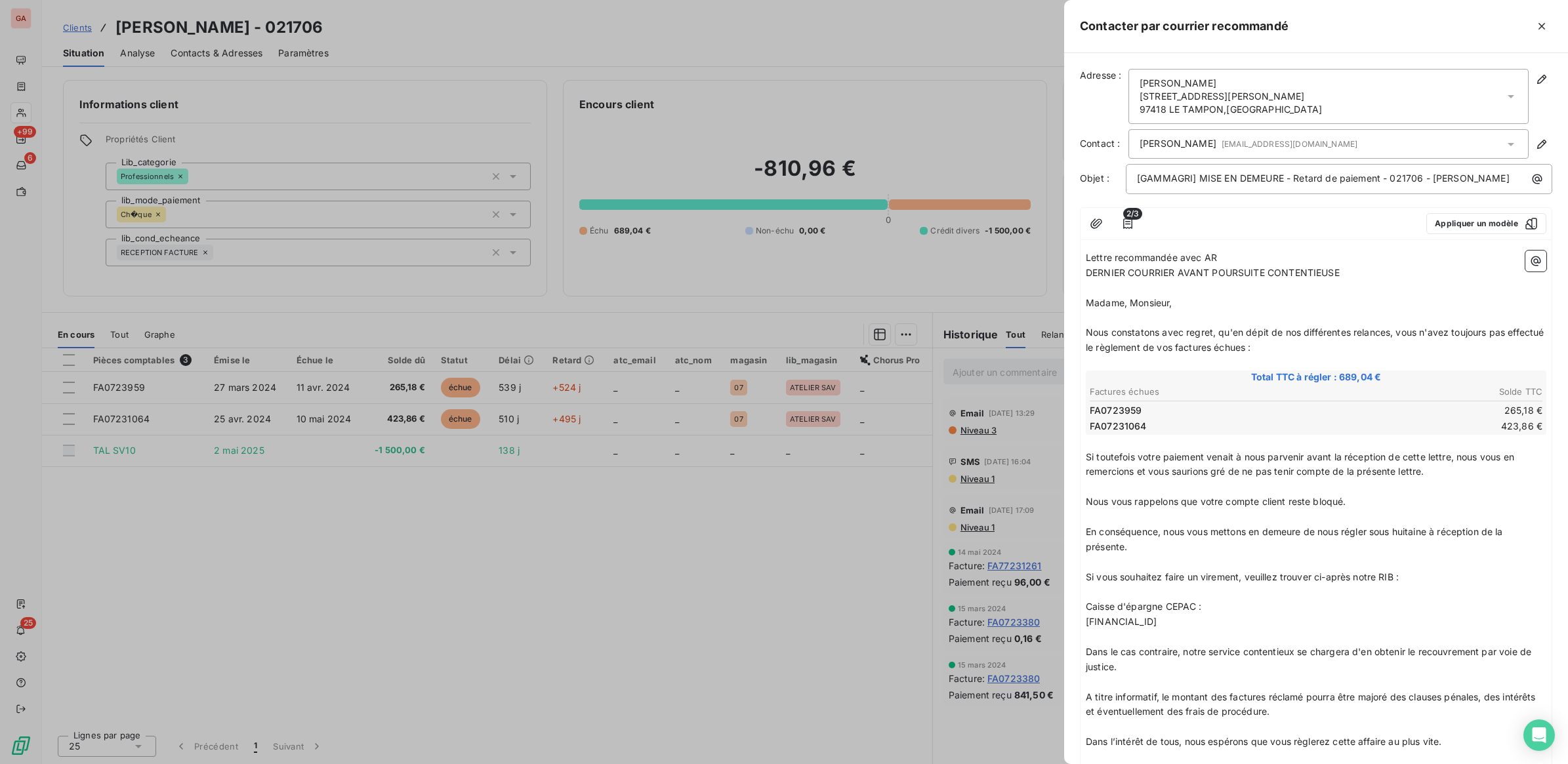
scroll to position [142, 0]
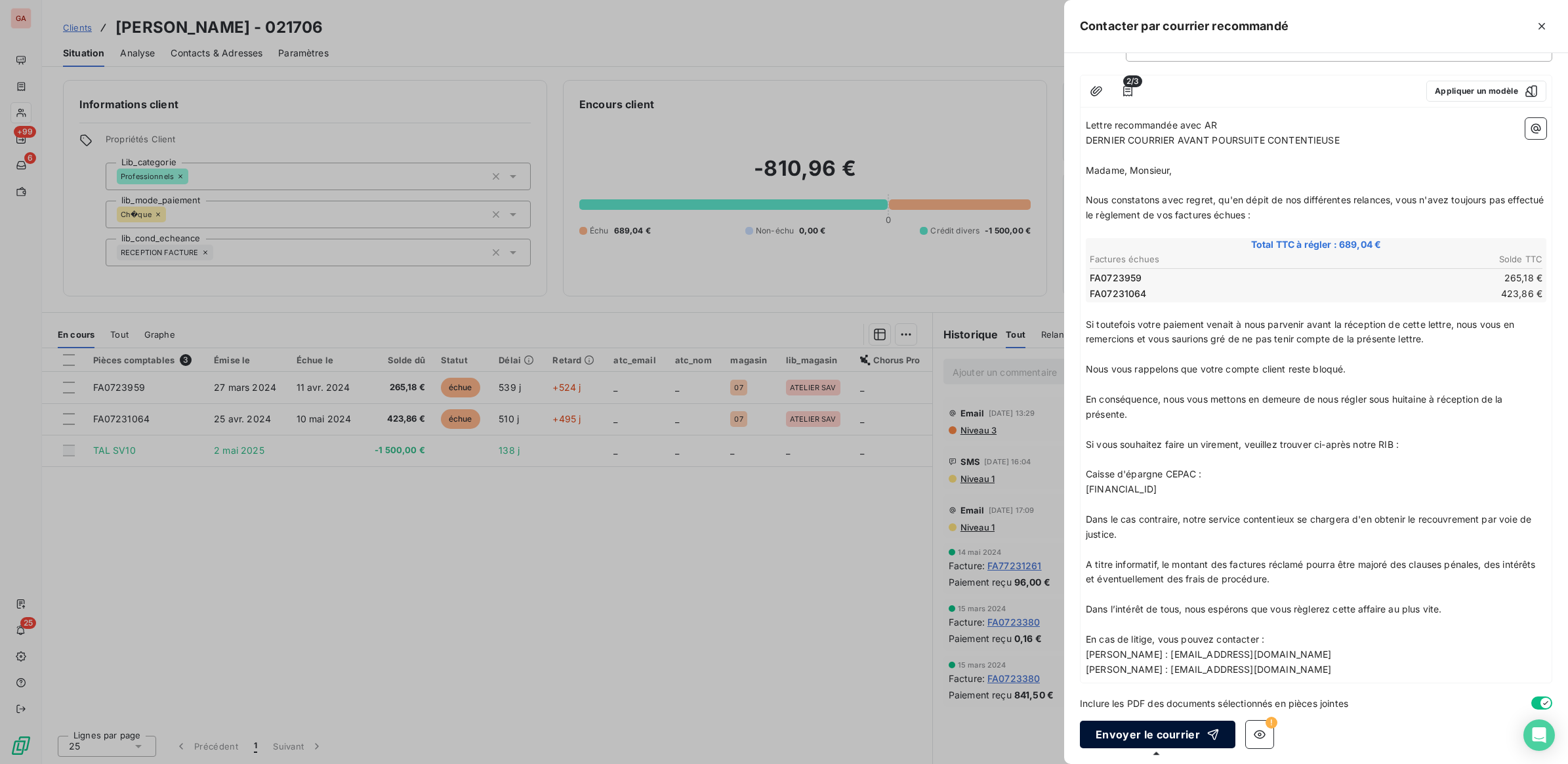
click at [1183, 739] on button "Envoyer le courrier" at bounding box center [1158, 734] width 155 height 28
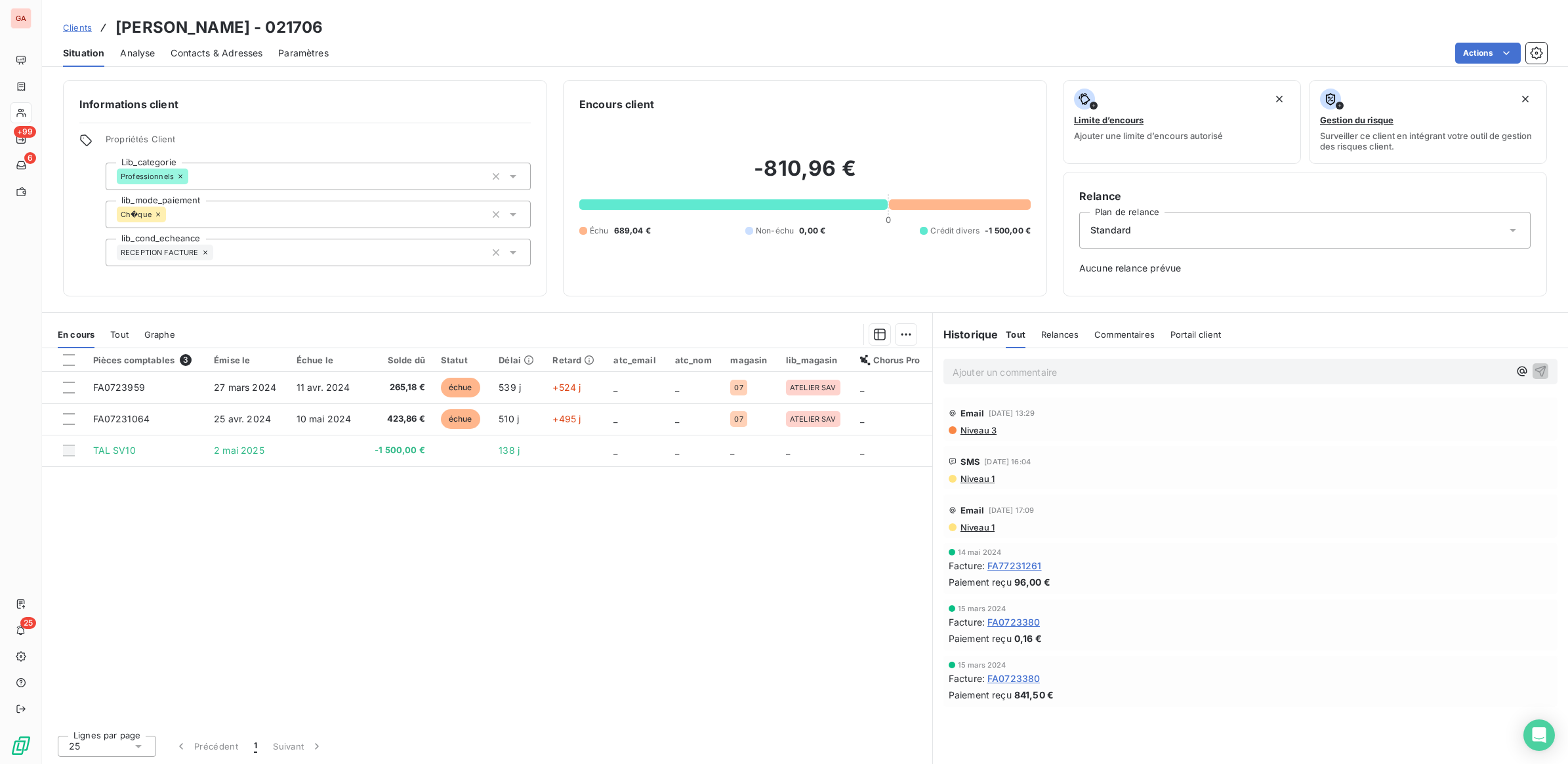
click at [86, 29] on span "Clients" at bounding box center [77, 27] width 29 height 10
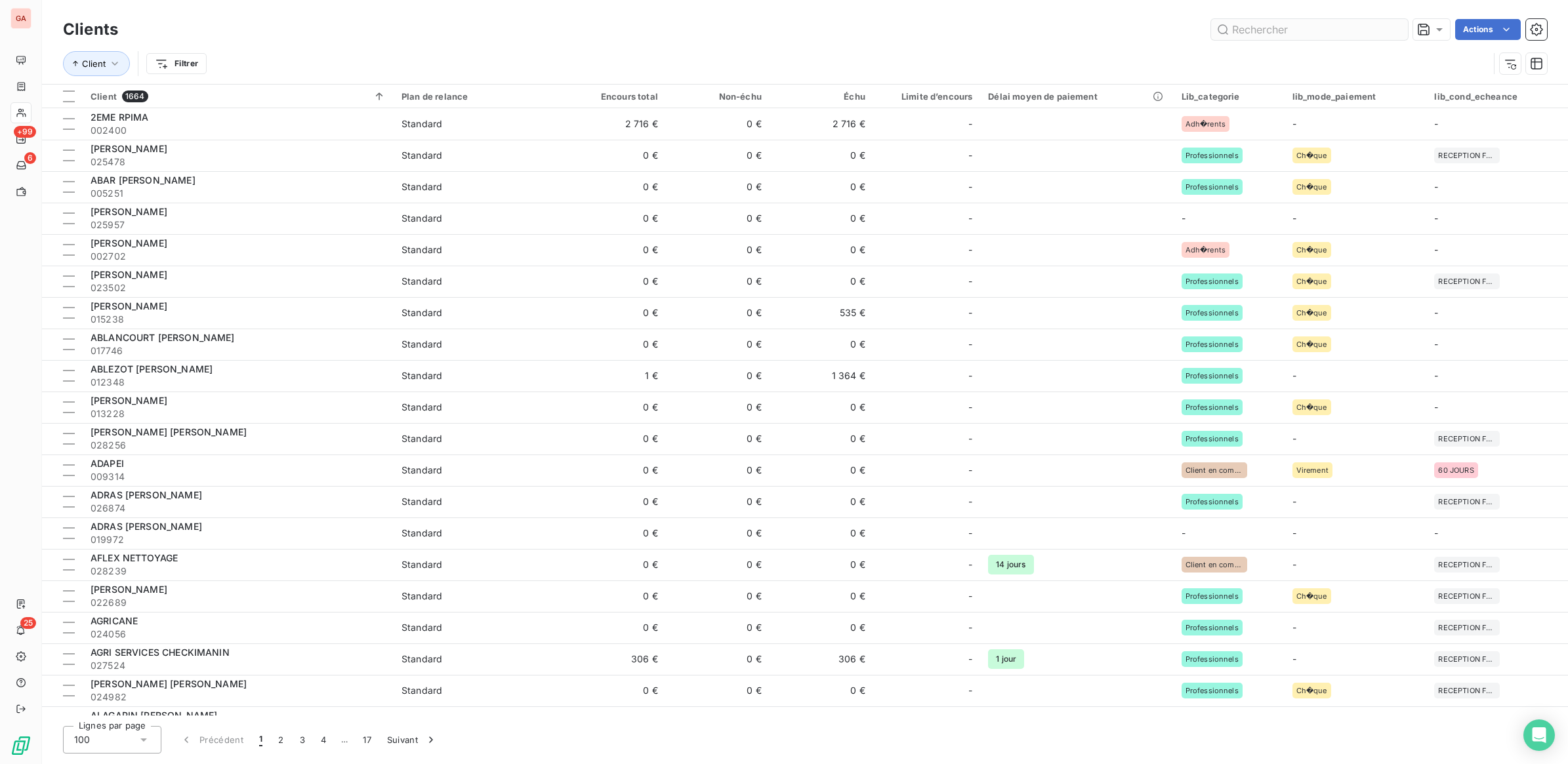
click at [1293, 28] on input "text" at bounding box center [1309, 30] width 197 height 21
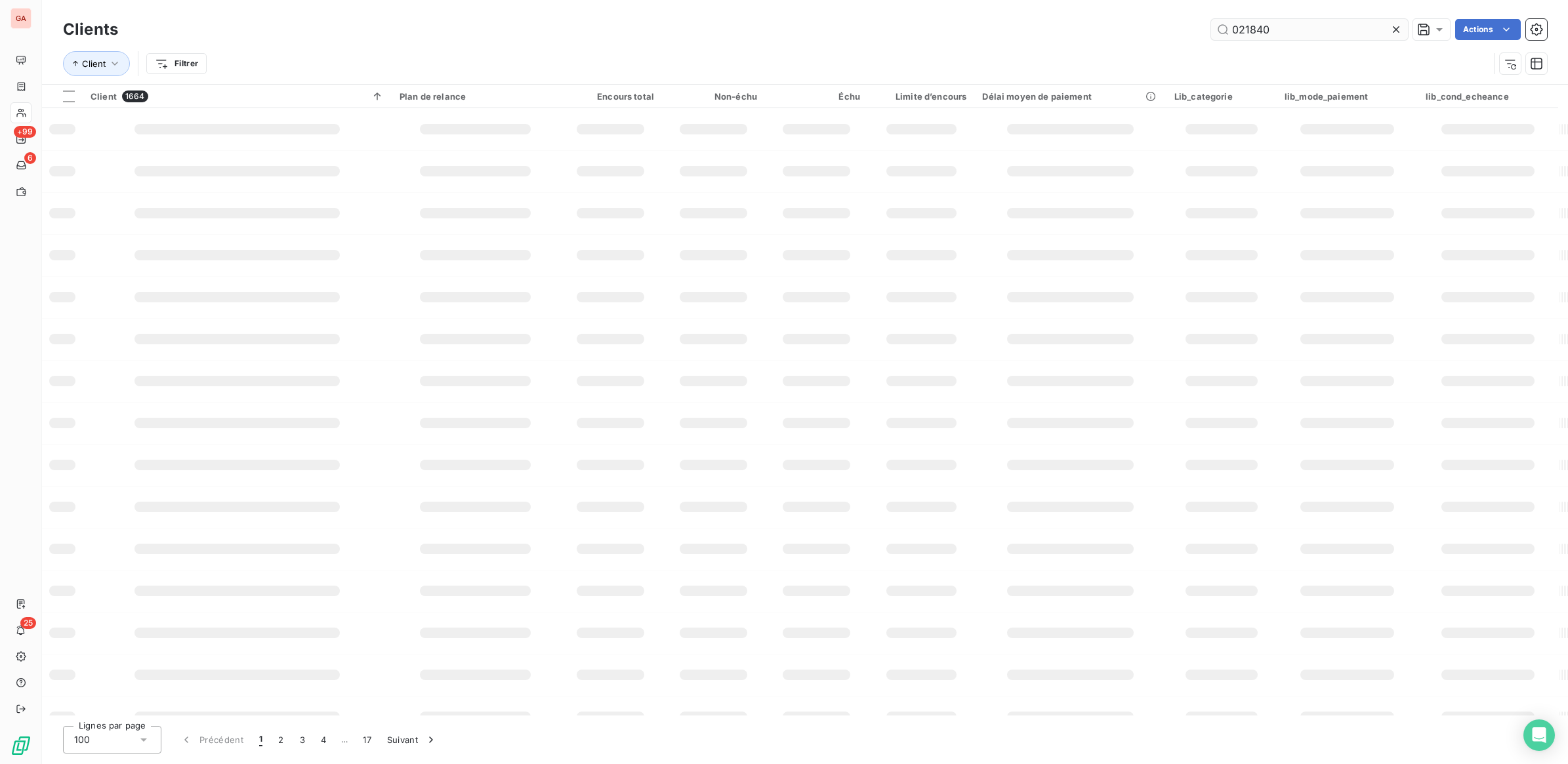
type input "021840"
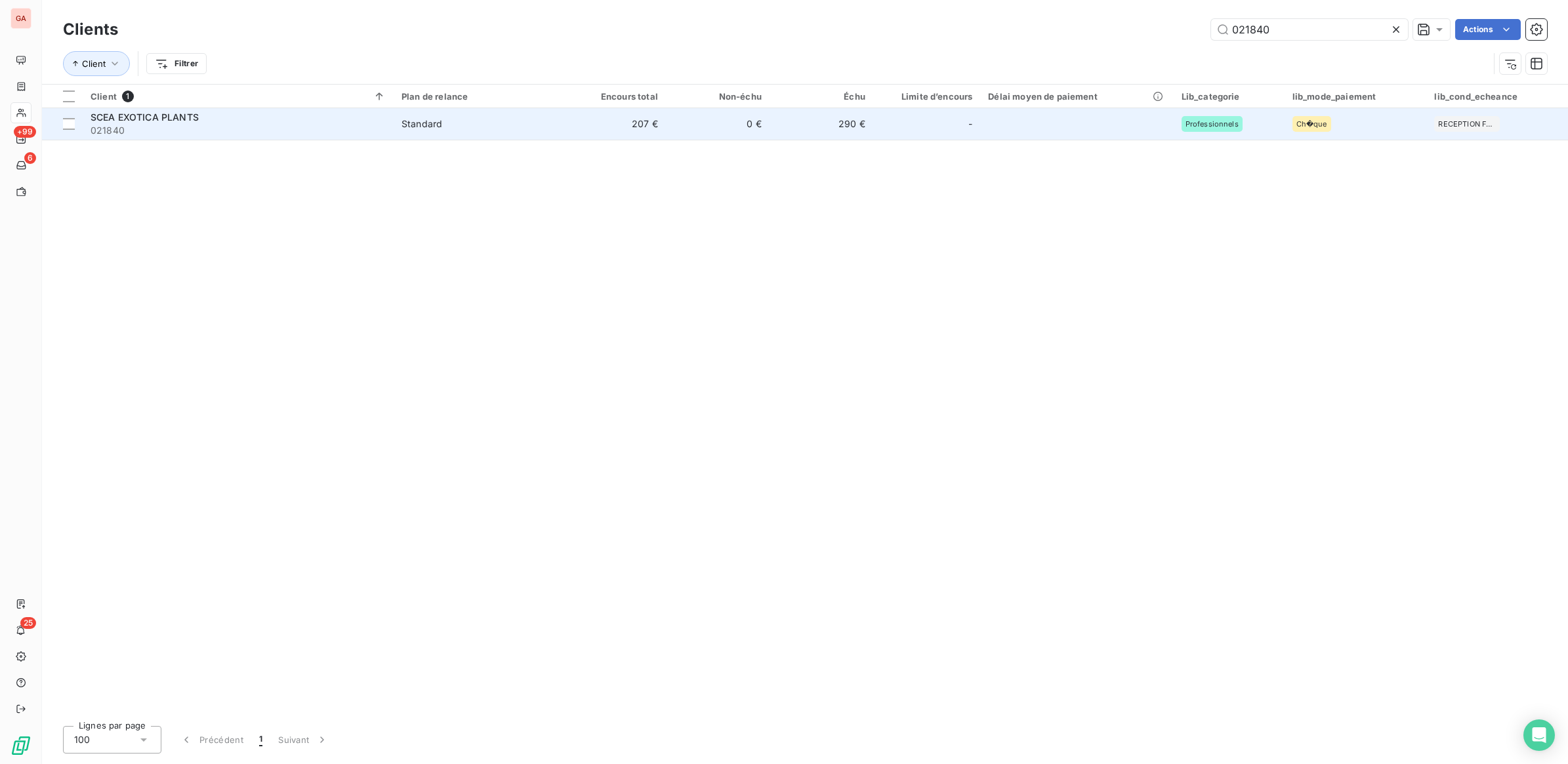
click at [383, 128] on span "021840" at bounding box center [237, 130] width 295 height 13
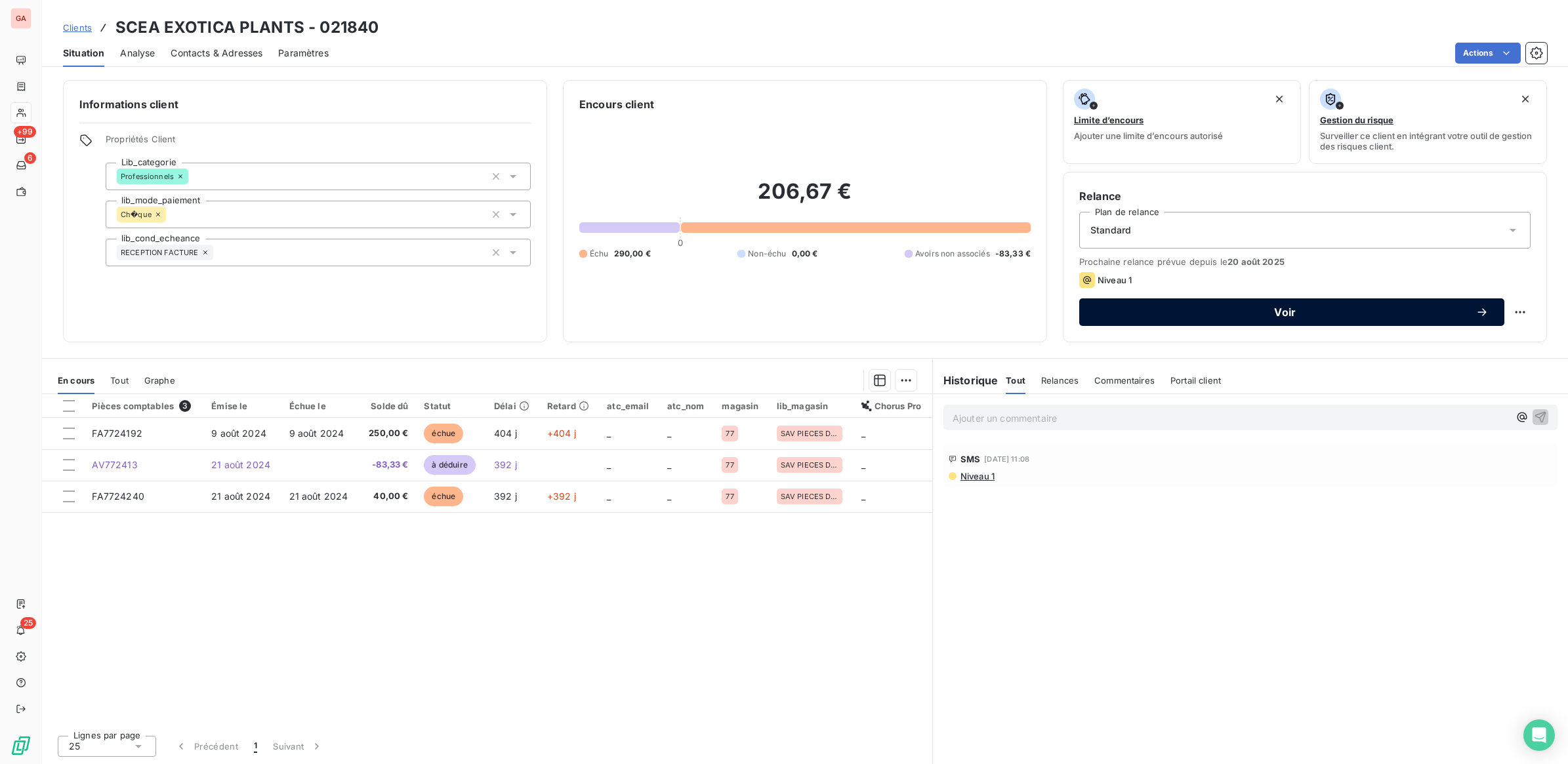
click at [1209, 306] on div "Voir" at bounding box center [1292, 312] width 394 height 13
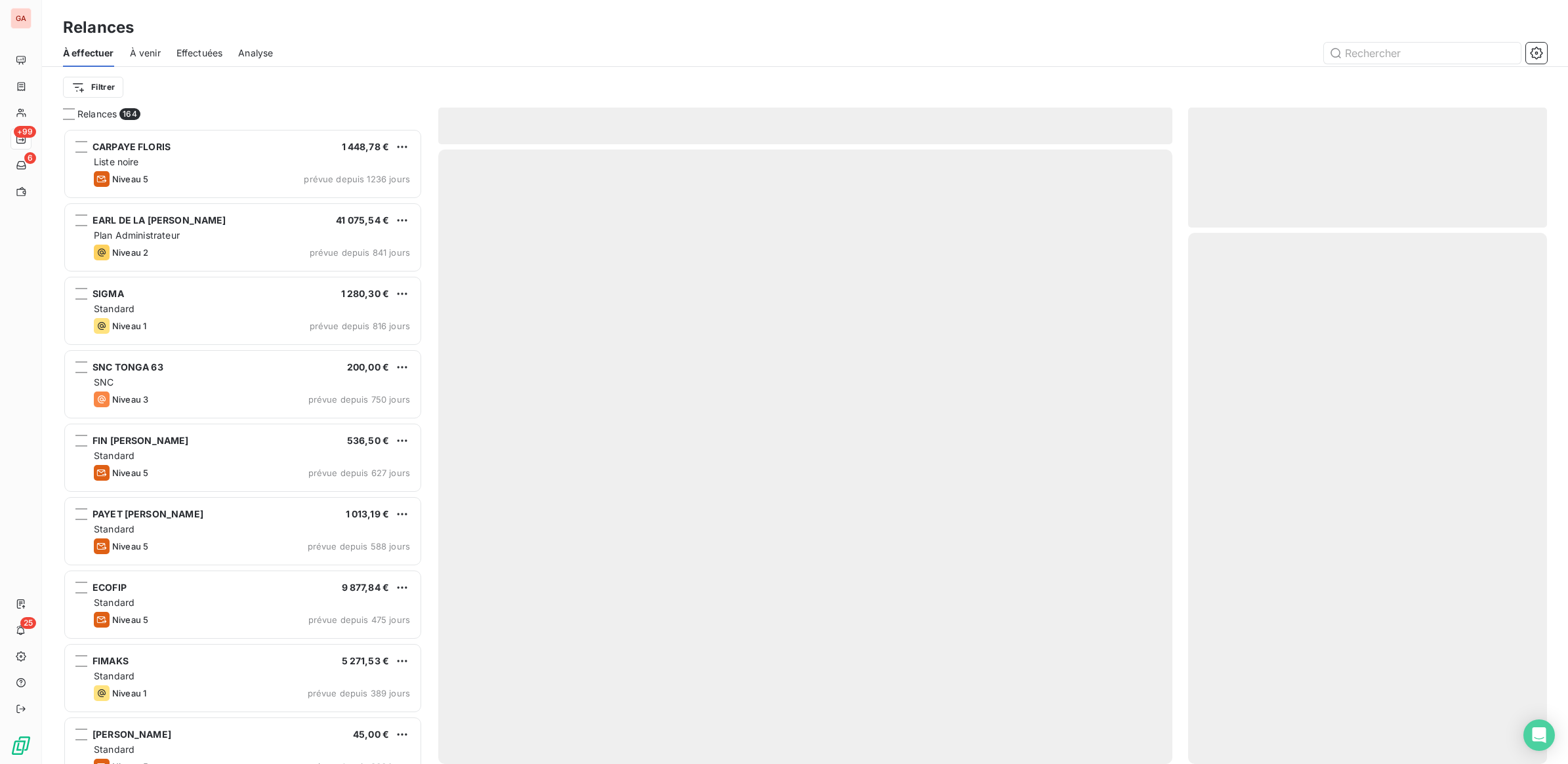
scroll to position [624, 346]
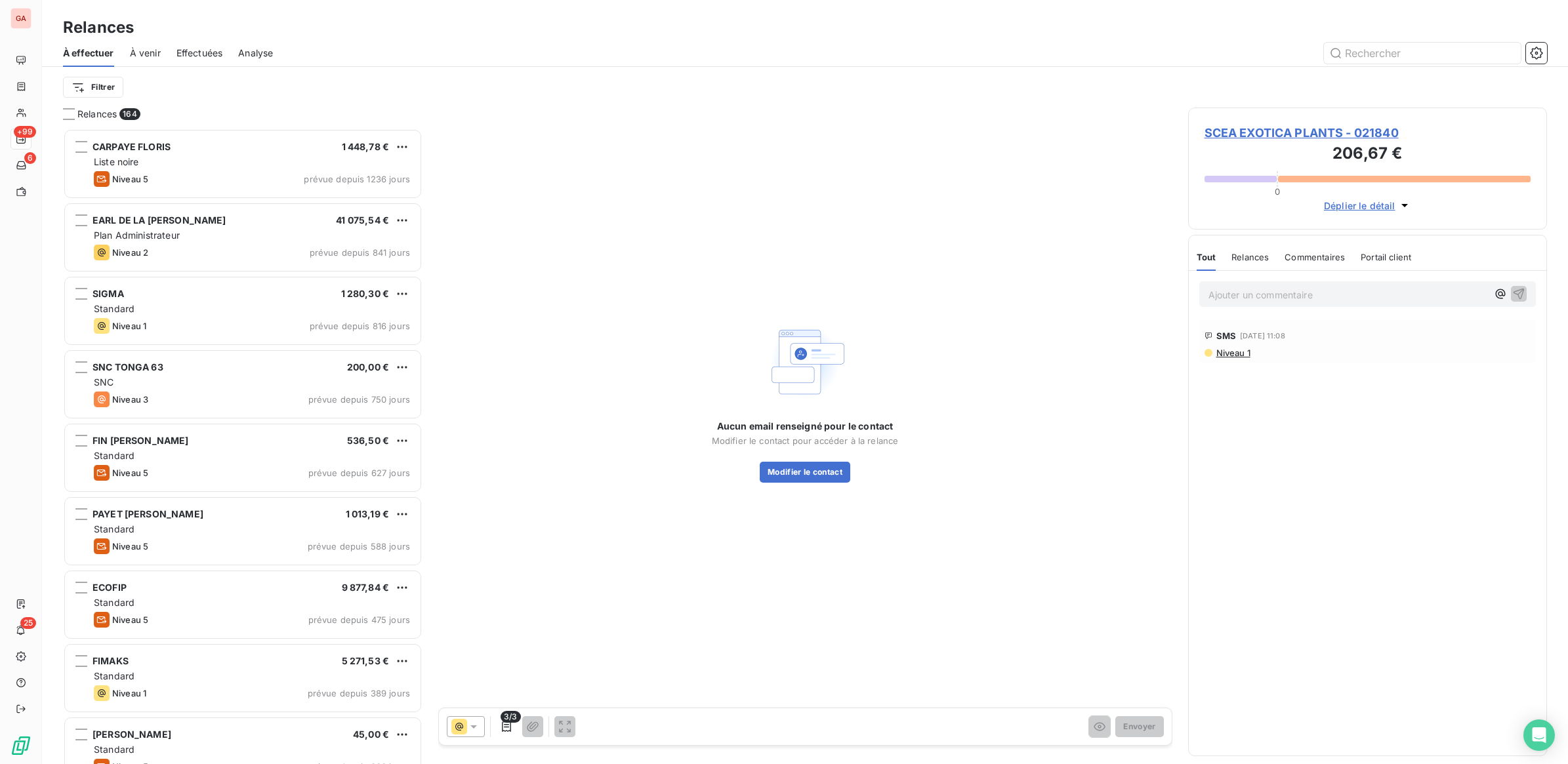
click at [477, 725] on icon at bounding box center [473, 727] width 13 height 13
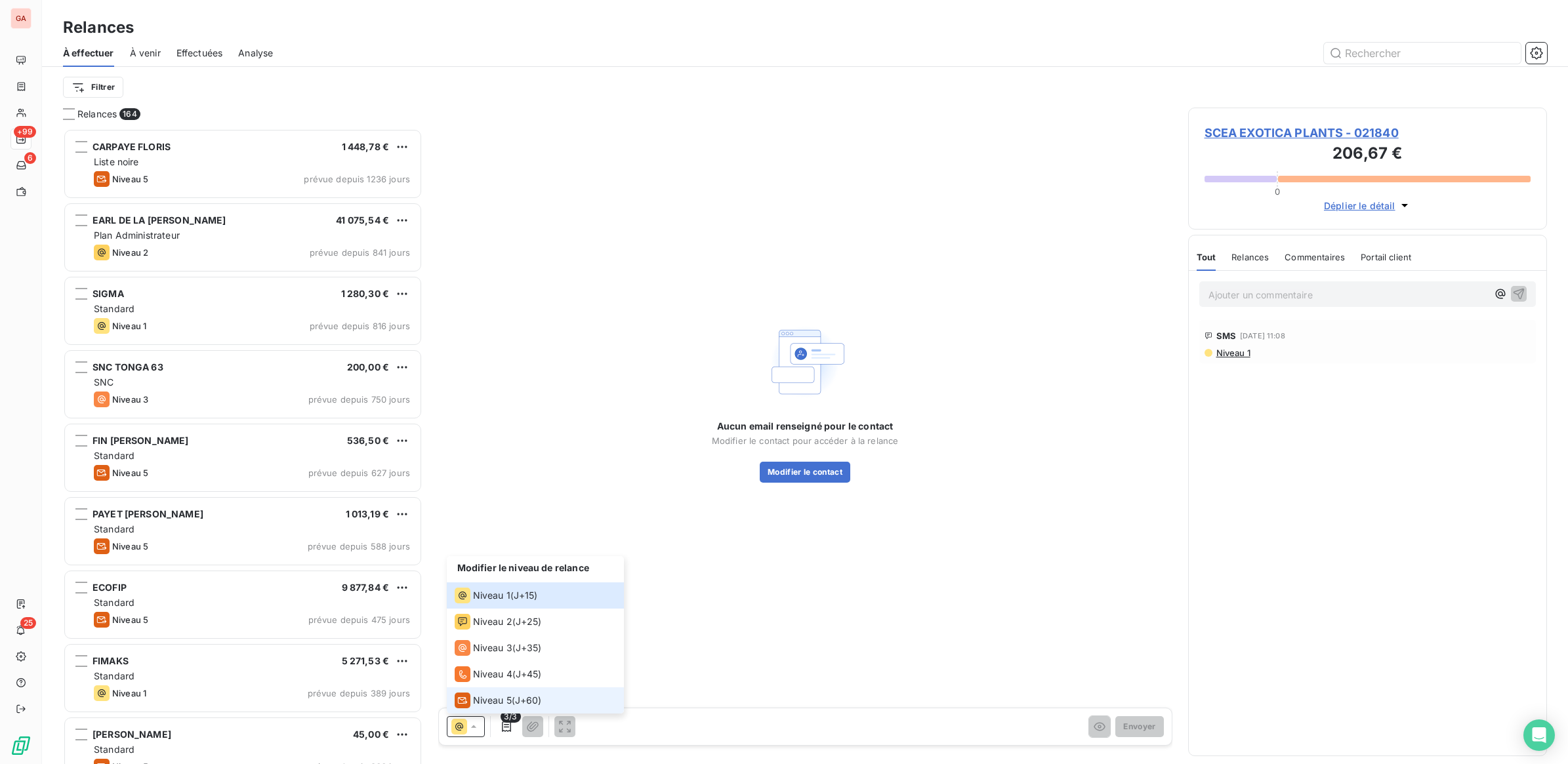
click at [483, 707] on div "Niveau 5" at bounding box center [483, 700] width 57 height 16
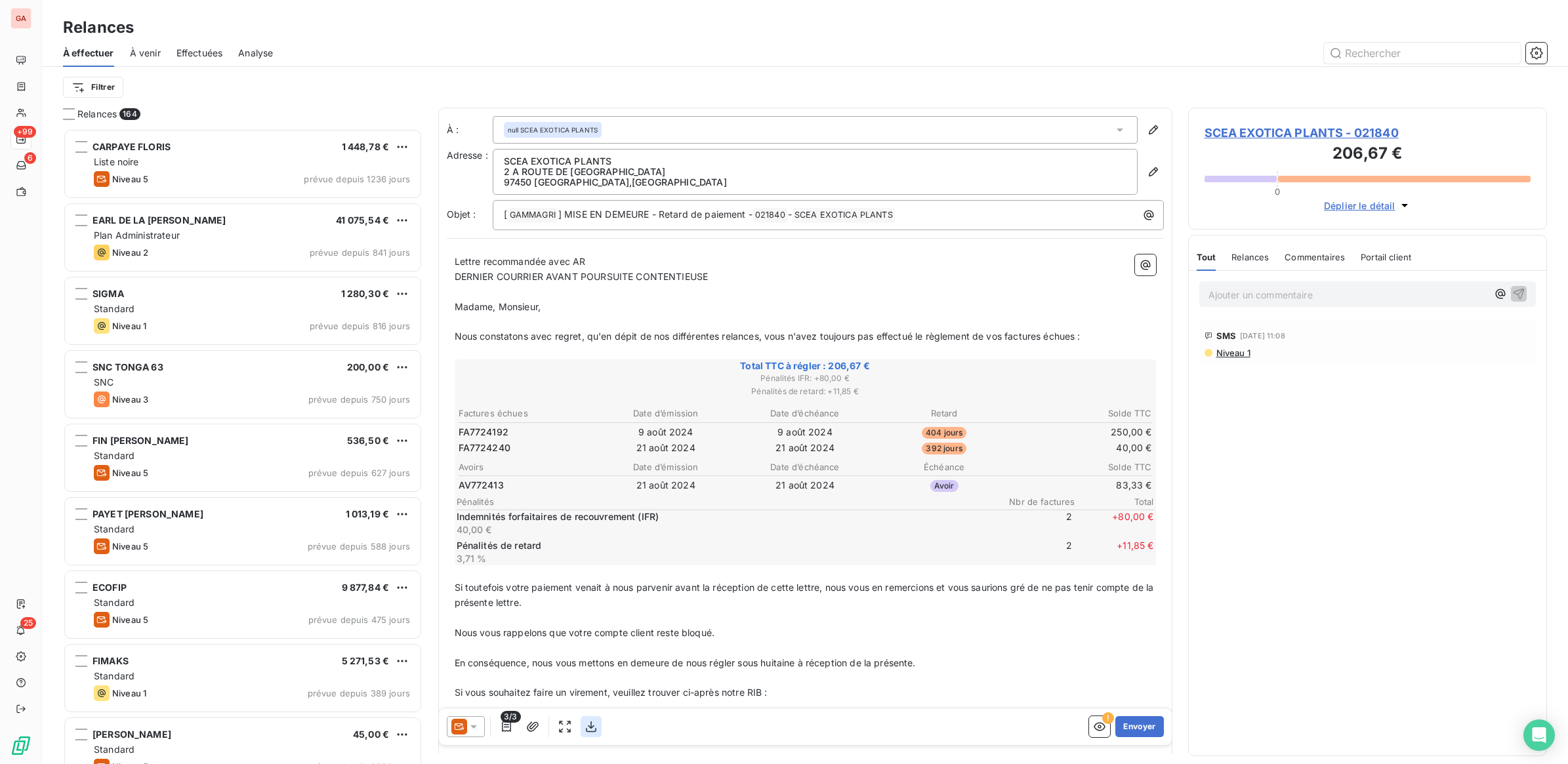
click at [592, 724] on icon "button" at bounding box center [591, 727] width 13 height 13
click at [1128, 734] on button "Envoyer" at bounding box center [1139, 726] width 48 height 21
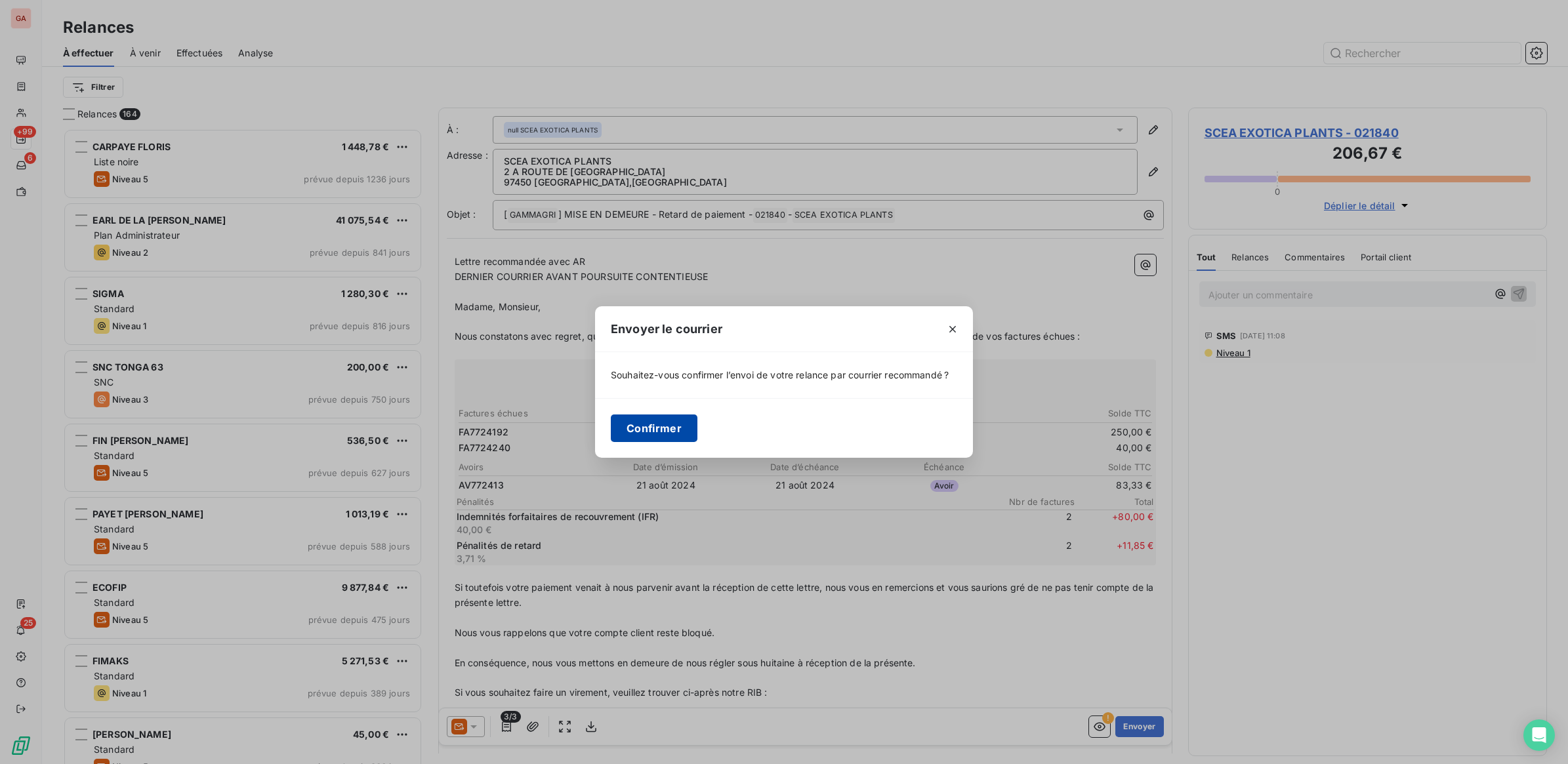
click at [664, 433] on button "Confirmer" at bounding box center [654, 429] width 87 height 28
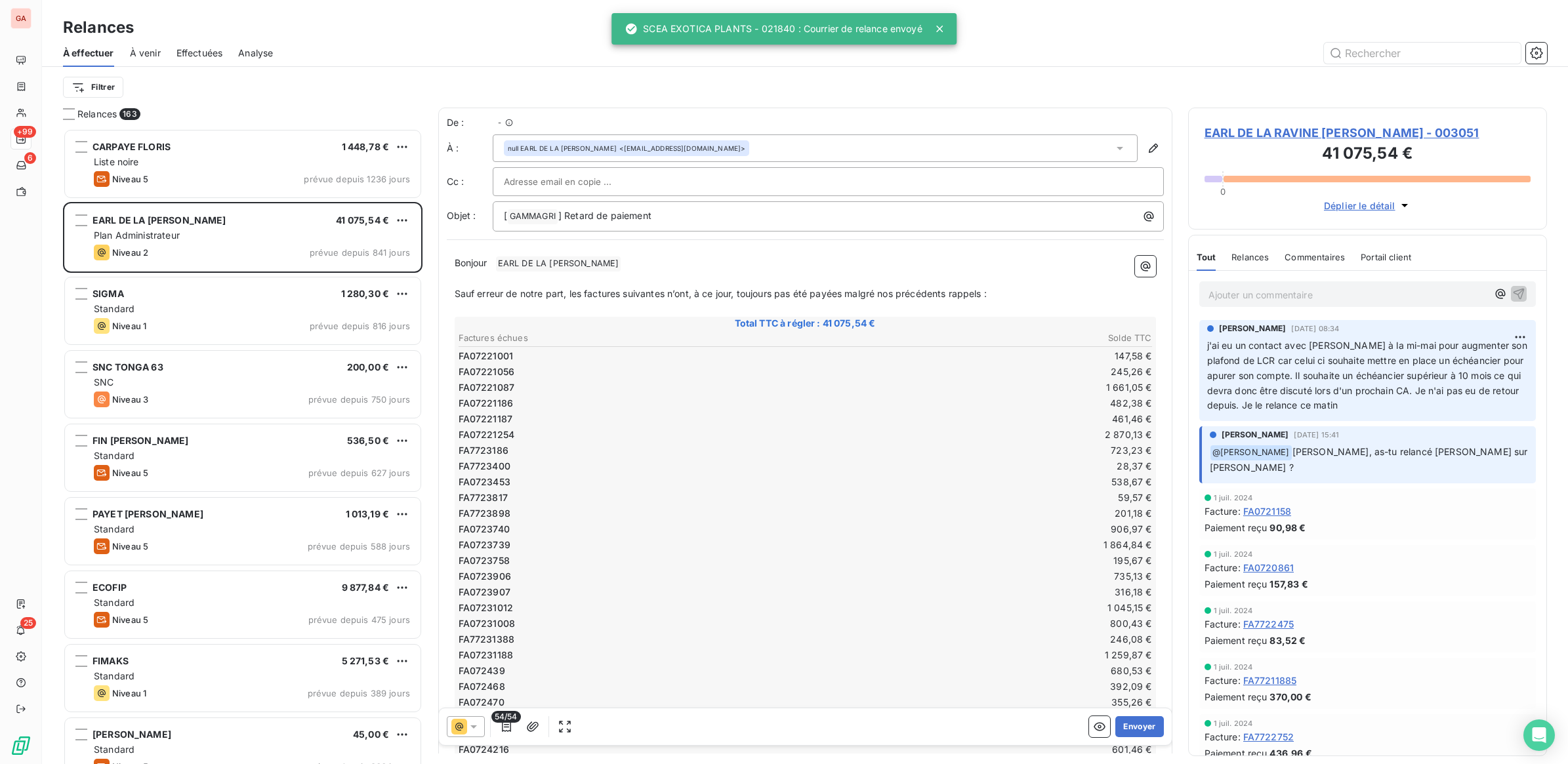
scroll to position [624, 346]
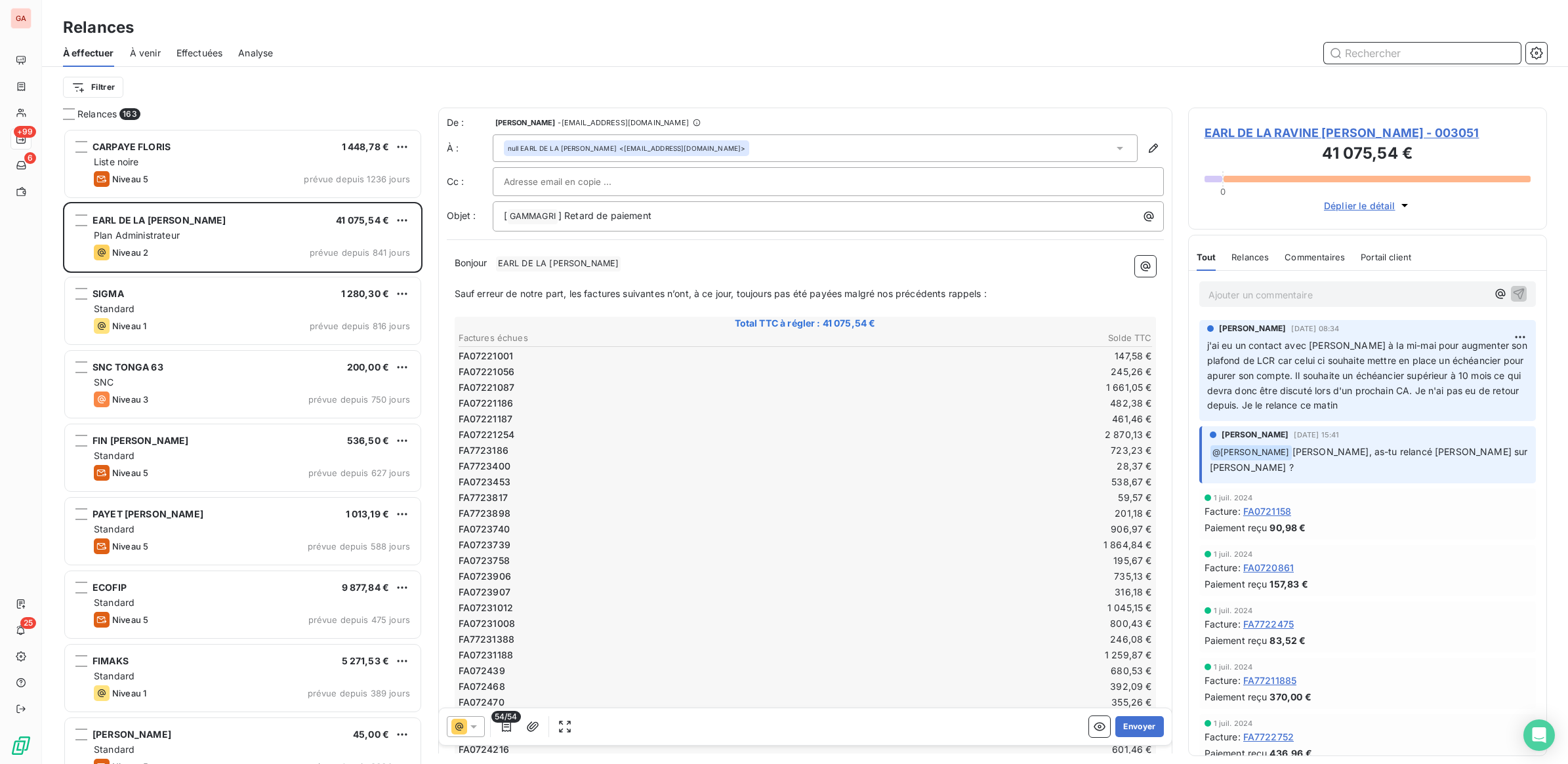
click at [1371, 51] on input "text" at bounding box center [1422, 53] width 197 height 21
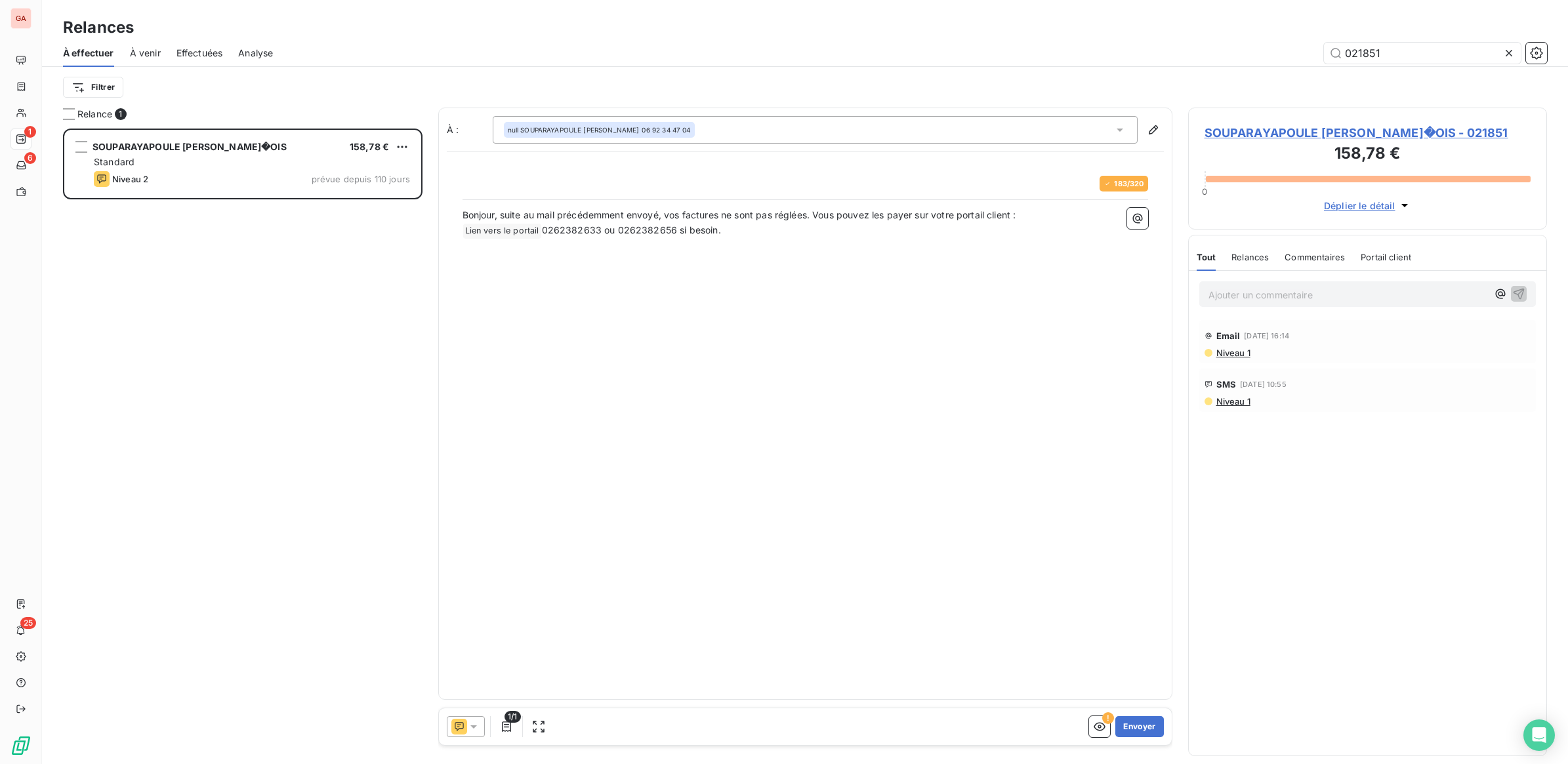
scroll to position [624, 346]
click at [474, 730] on icon at bounding box center [473, 727] width 13 height 13
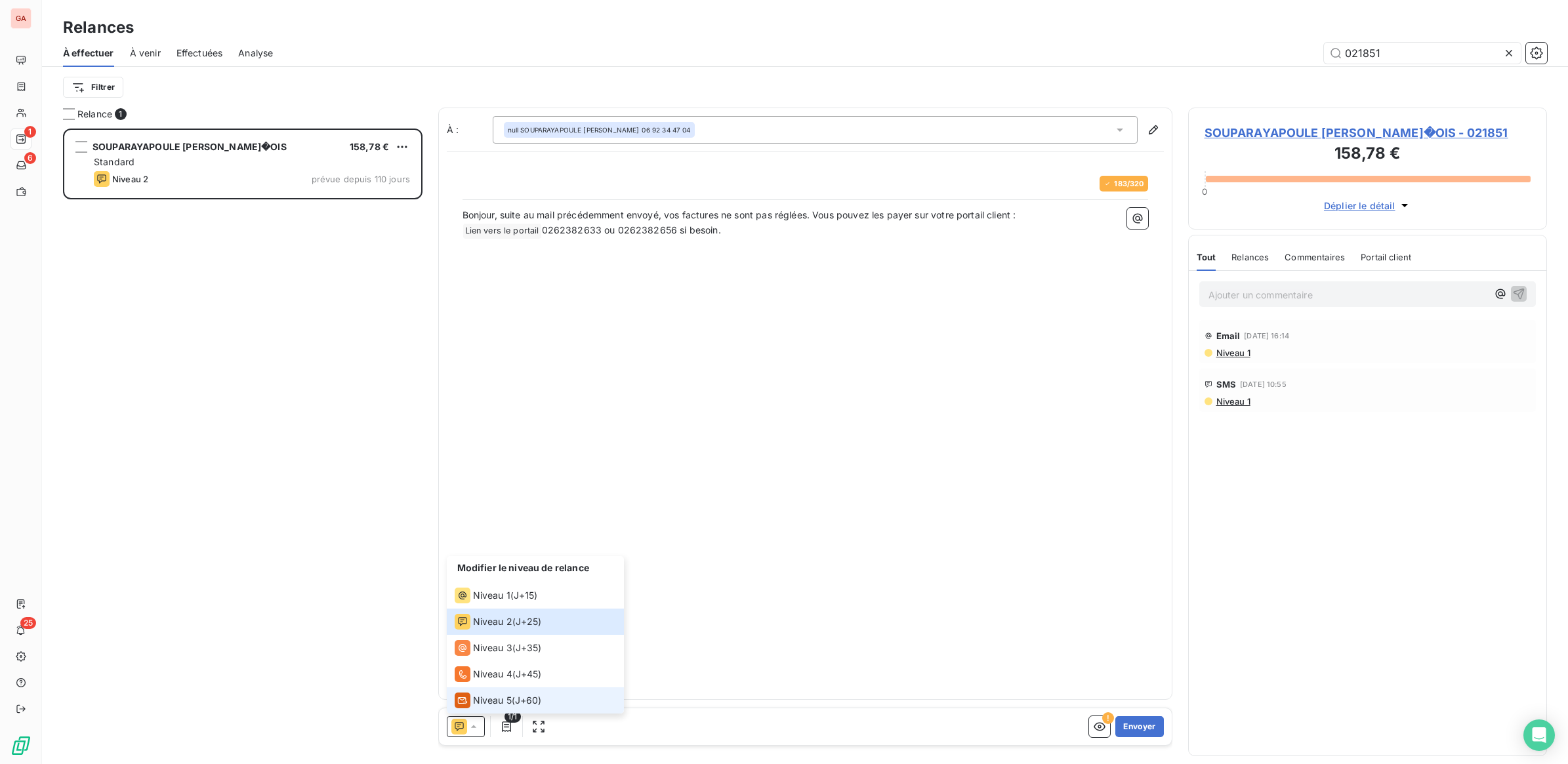
click at [500, 693] on div "Niveau 5" at bounding box center [483, 700] width 57 height 16
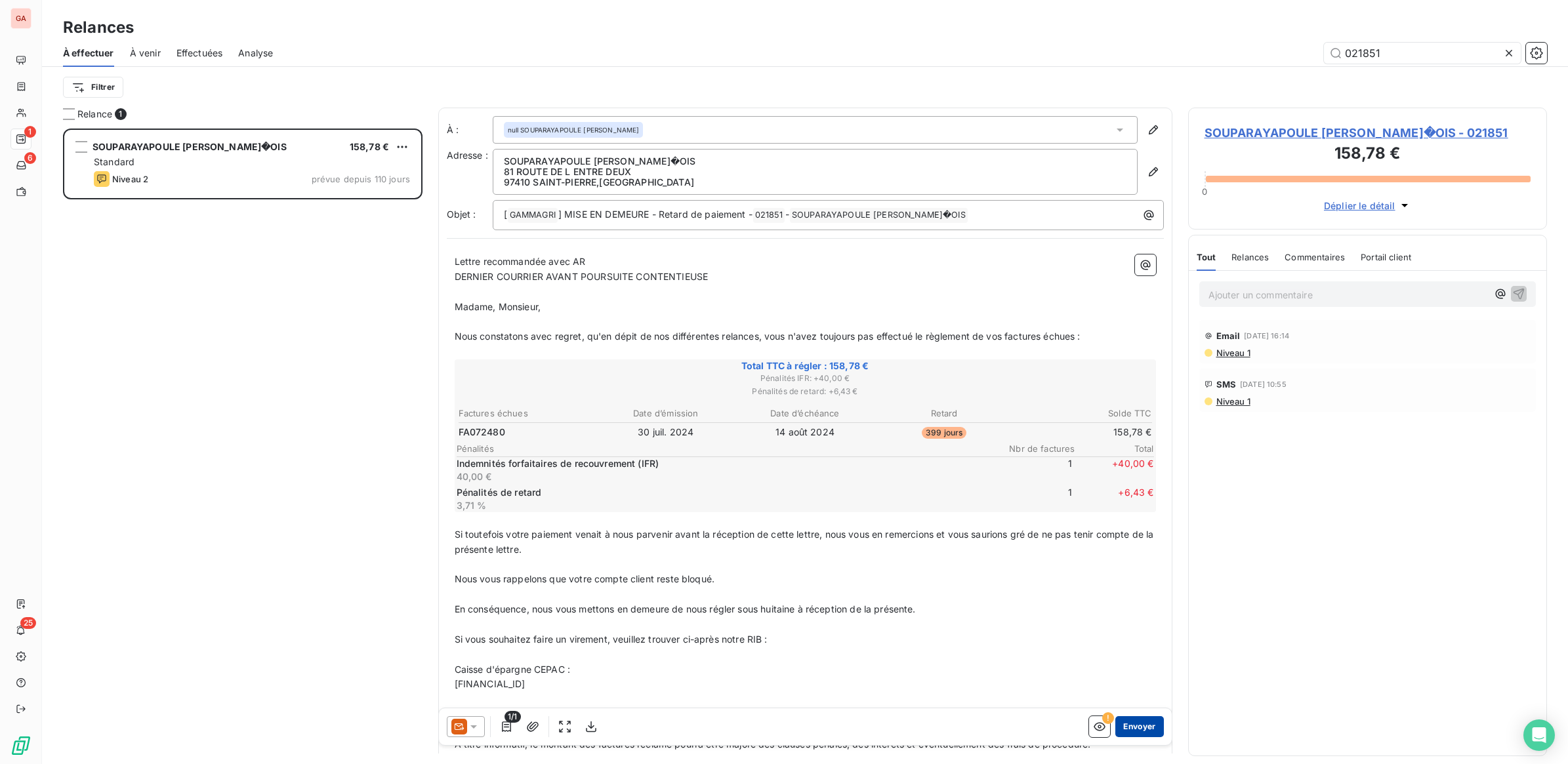
drag, startPoint x: 1132, startPoint y: 721, endPoint x: 1143, endPoint y: 720, distance: 11.0
click at [1133, 721] on button "Envoyer" at bounding box center [1139, 726] width 48 height 21
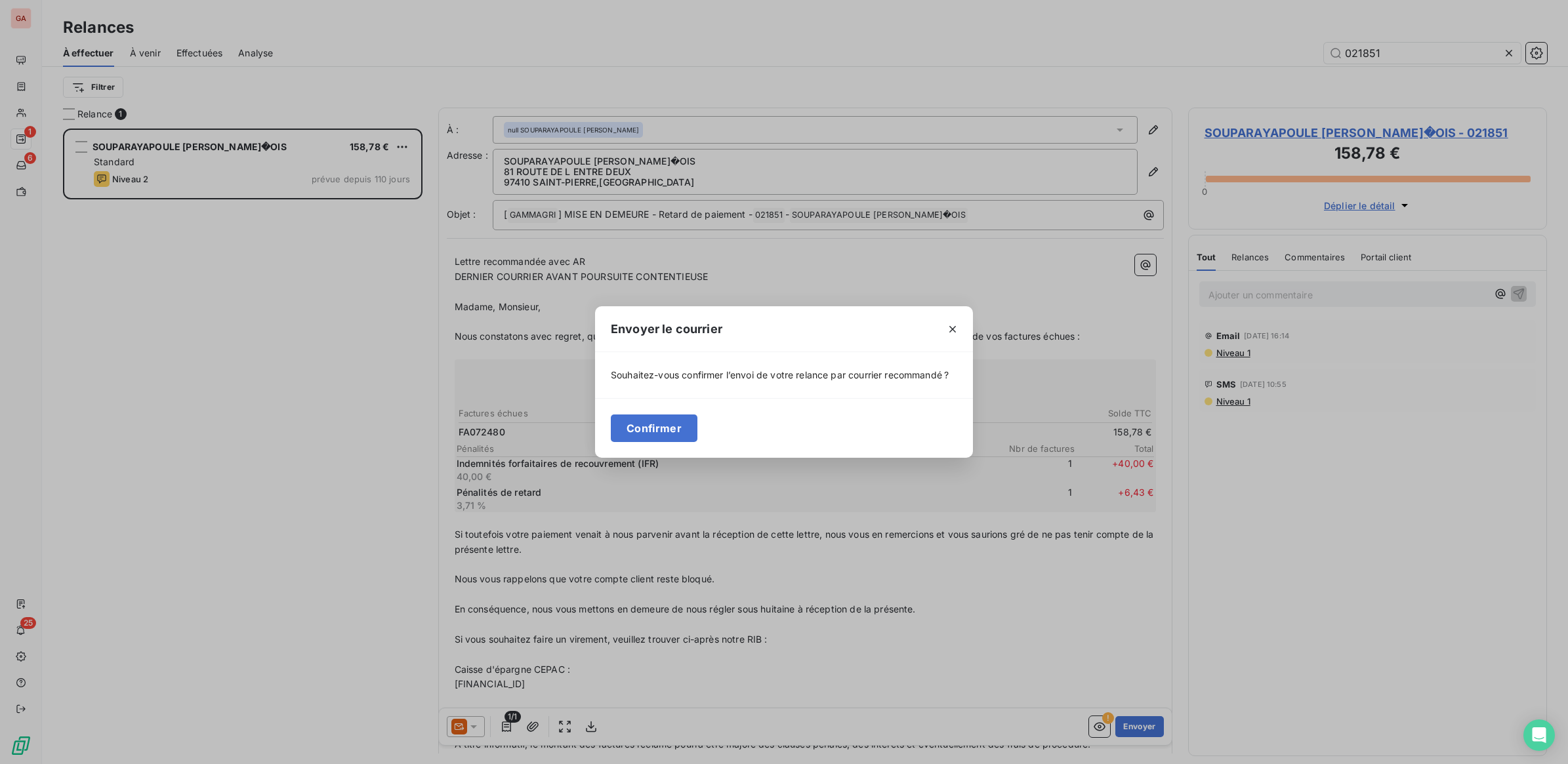
drag, startPoint x: 677, startPoint y: 429, endPoint x: 833, endPoint y: 455, distance: 158.2
click at [693, 431] on button "Confirmer" at bounding box center [654, 429] width 87 height 28
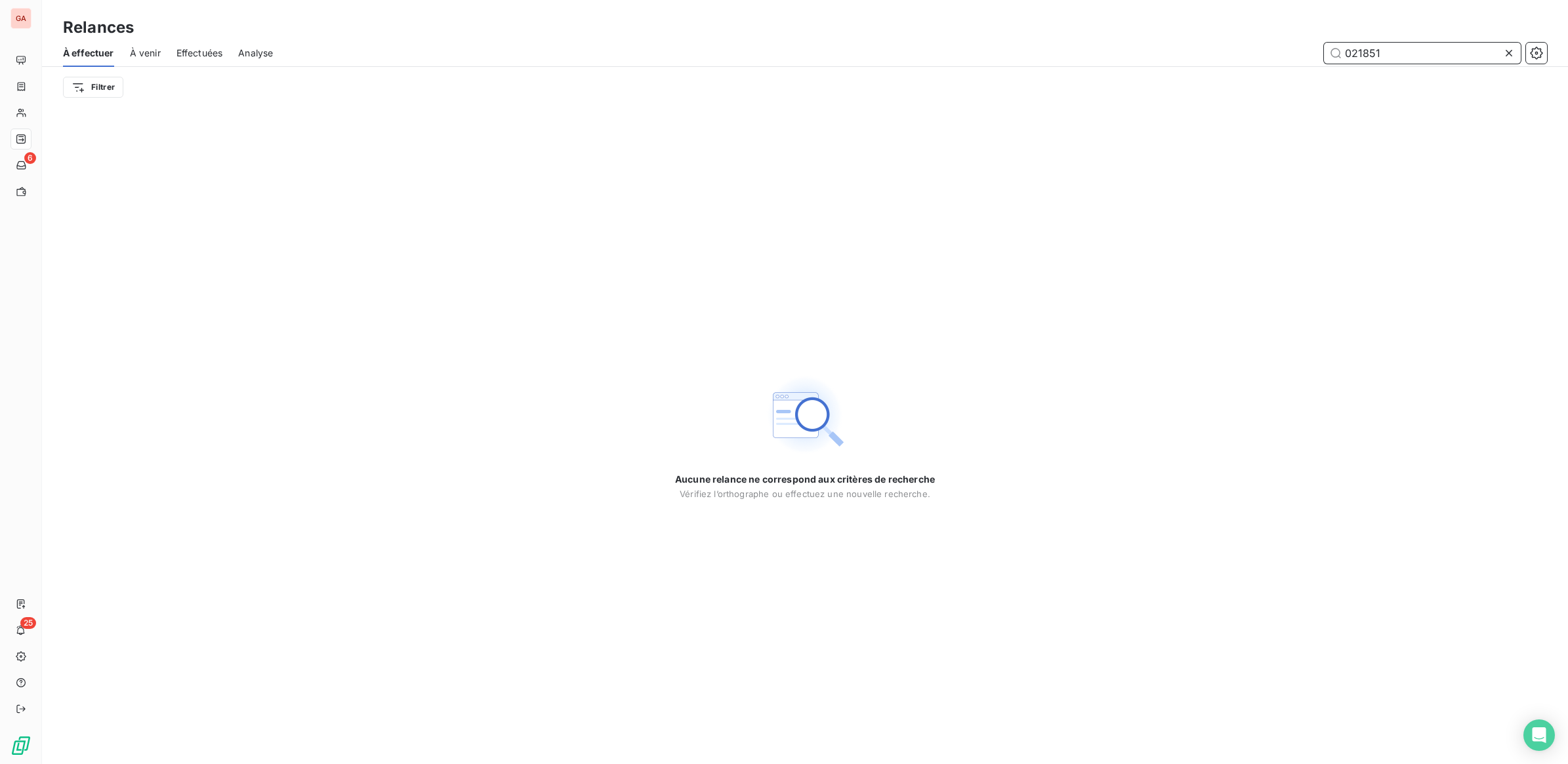
drag, startPoint x: 1376, startPoint y: 51, endPoint x: 1402, endPoint y: 50, distance: 26.0
click at [1402, 50] on input "021851" at bounding box center [1422, 53] width 197 height 21
type input "021865"
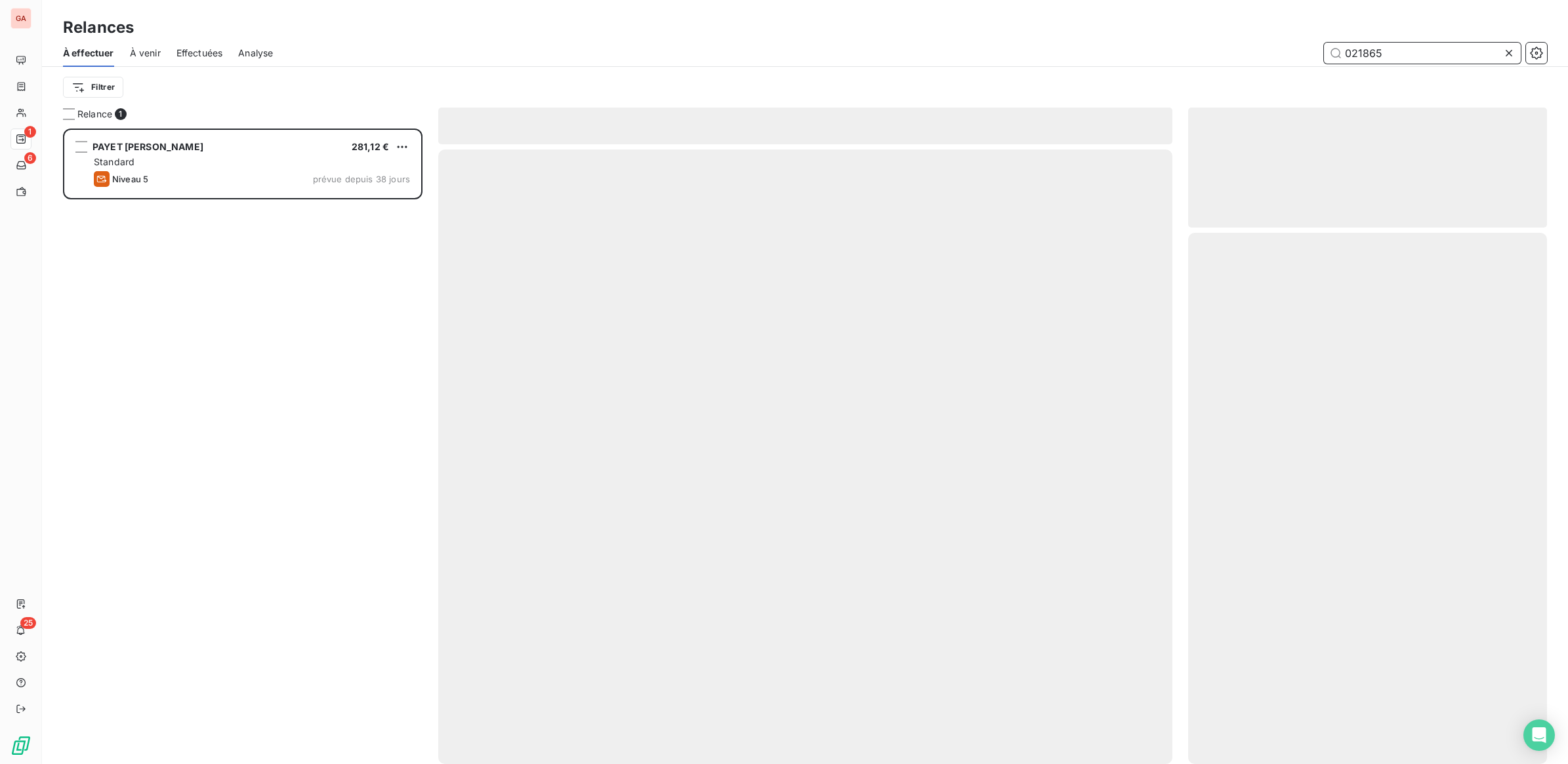
scroll to position [624, 346]
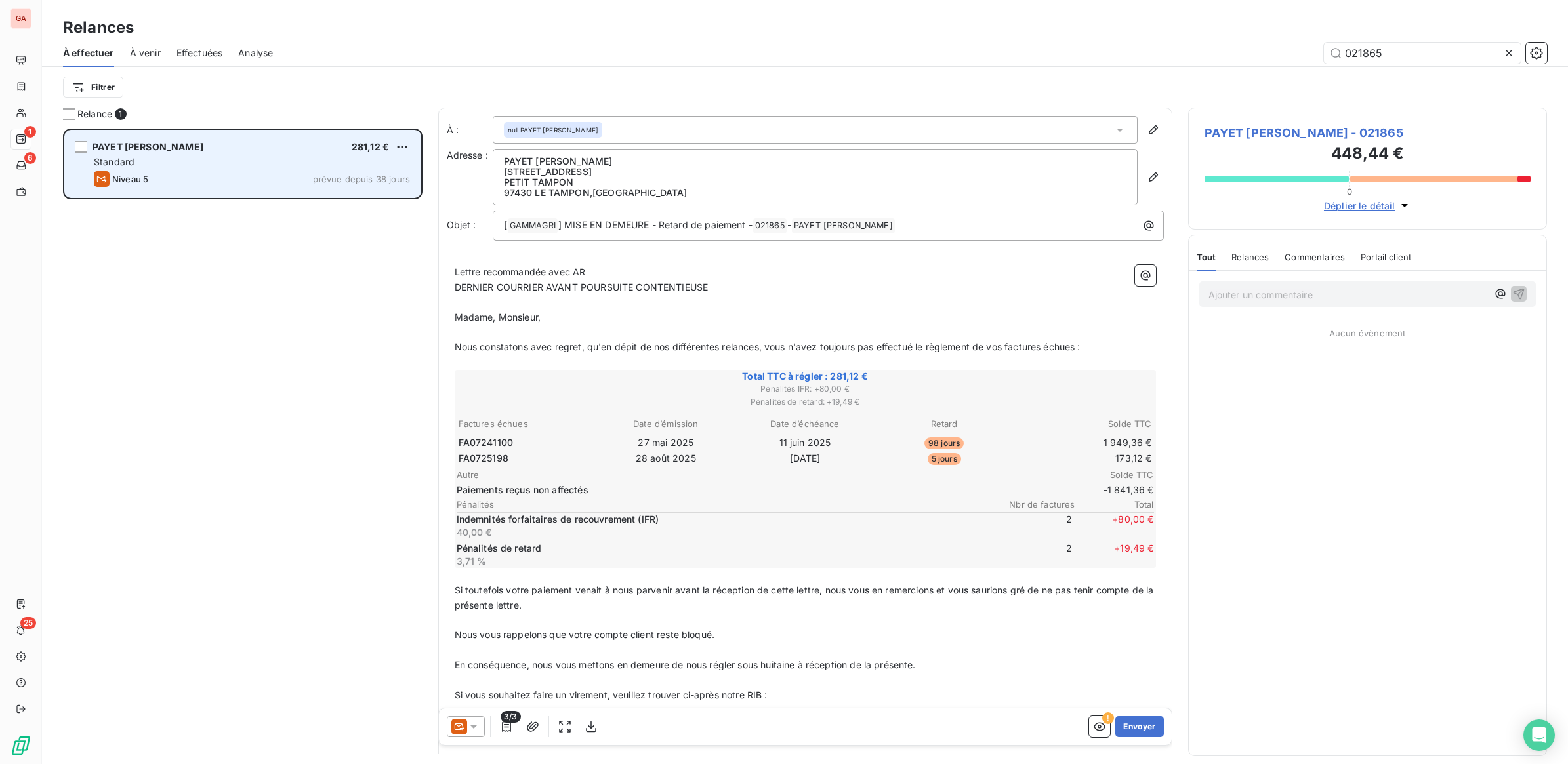
click at [312, 172] on div "Niveau 5 prévue depuis 38 jours" at bounding box center [252, 178] width 316 height 16
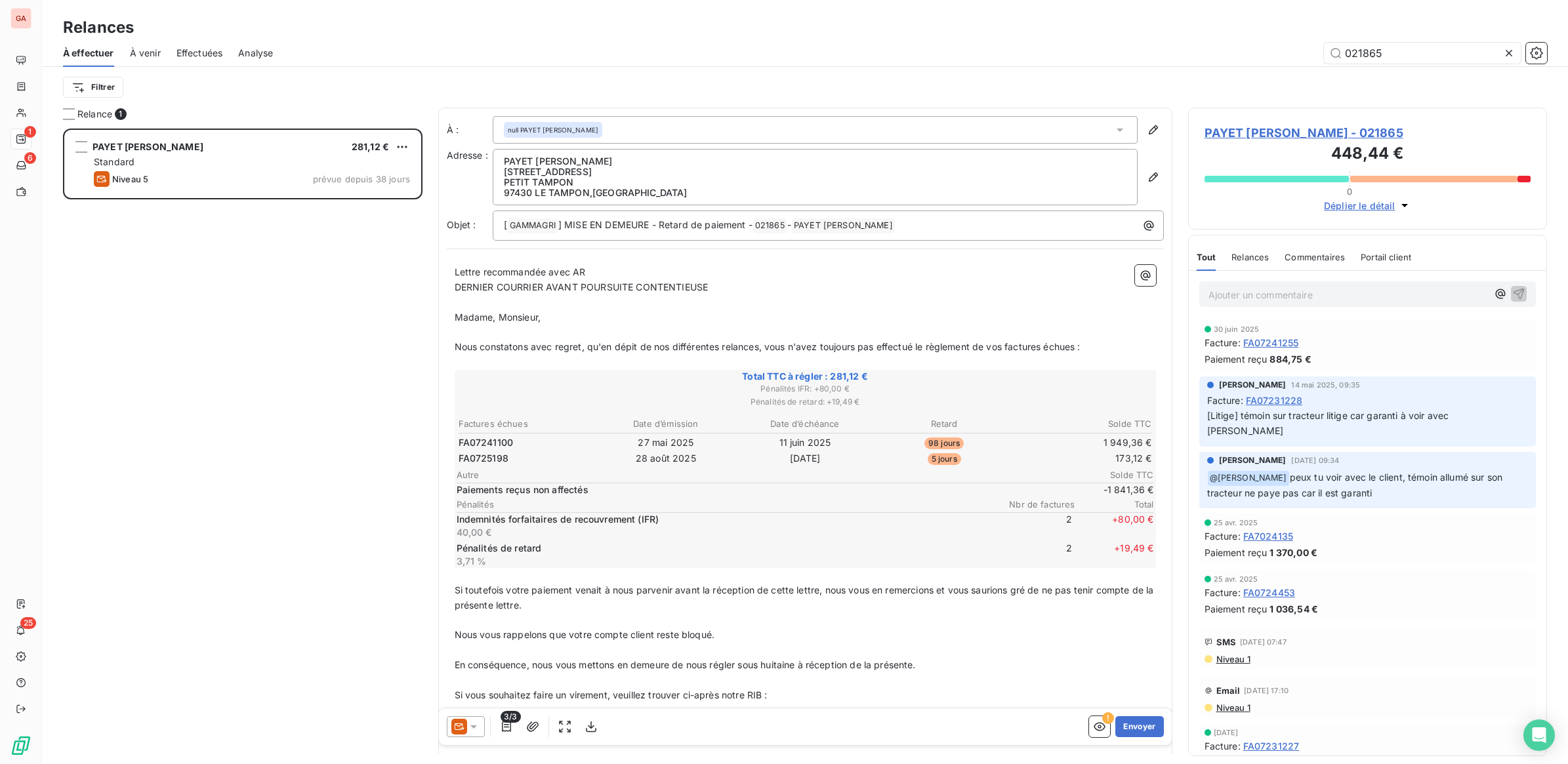
click at [1526, 181] on div at bounding box center [1524, 178] width 13 height 6
click at [1354, 210] on span "Déplier le détail" at bounding box center [1359, 205] width 71 height 14
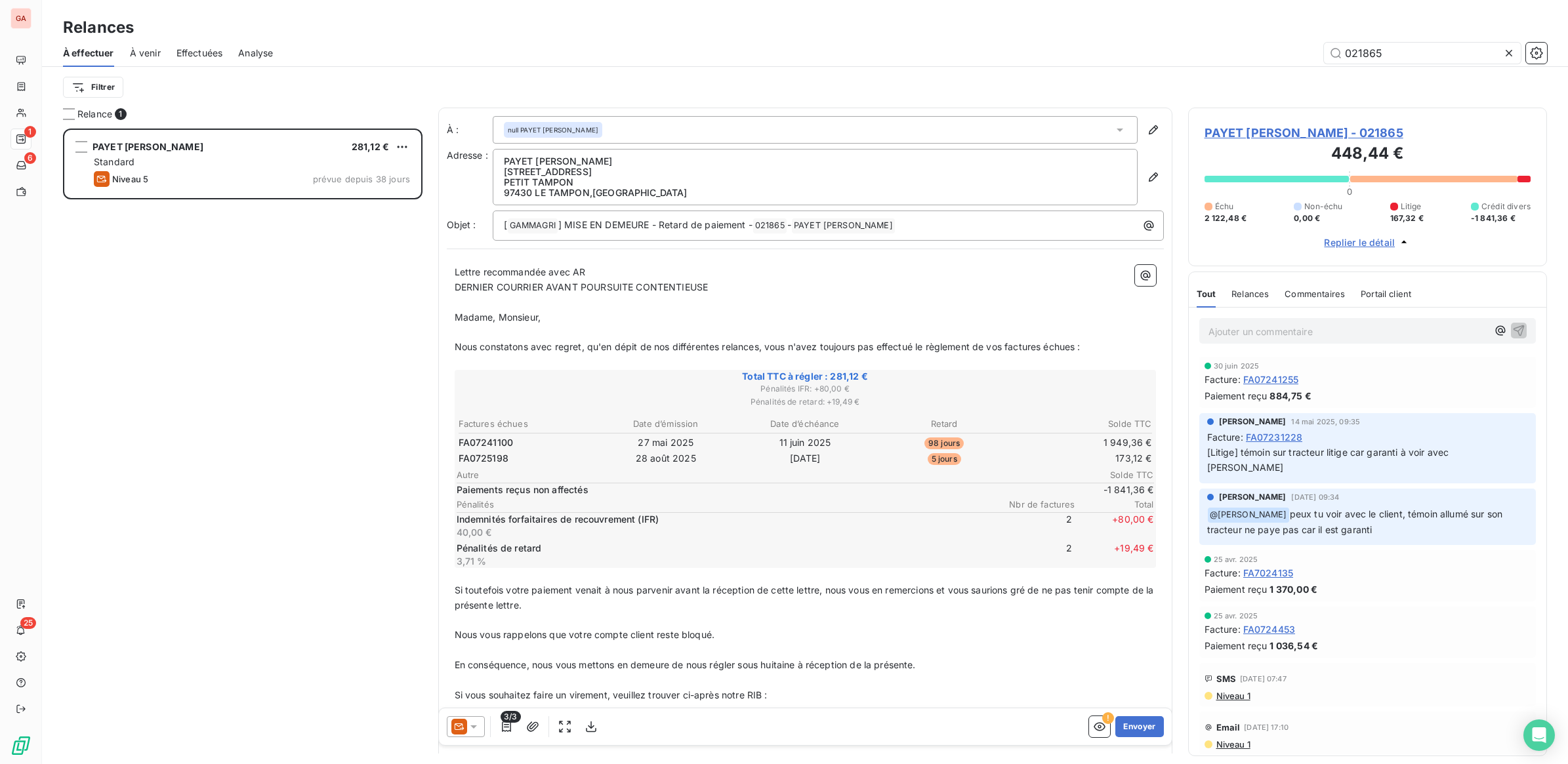
click at [1405, 213] on span "167,32 €" at bounding box center [1406, 218] width 33 height 12
click at [1397, 207] on div at bounding box center [1393, 206] width 8 height 8
click at [1528, 177] on div at bounding box center [1524, 178] width 13 height 6
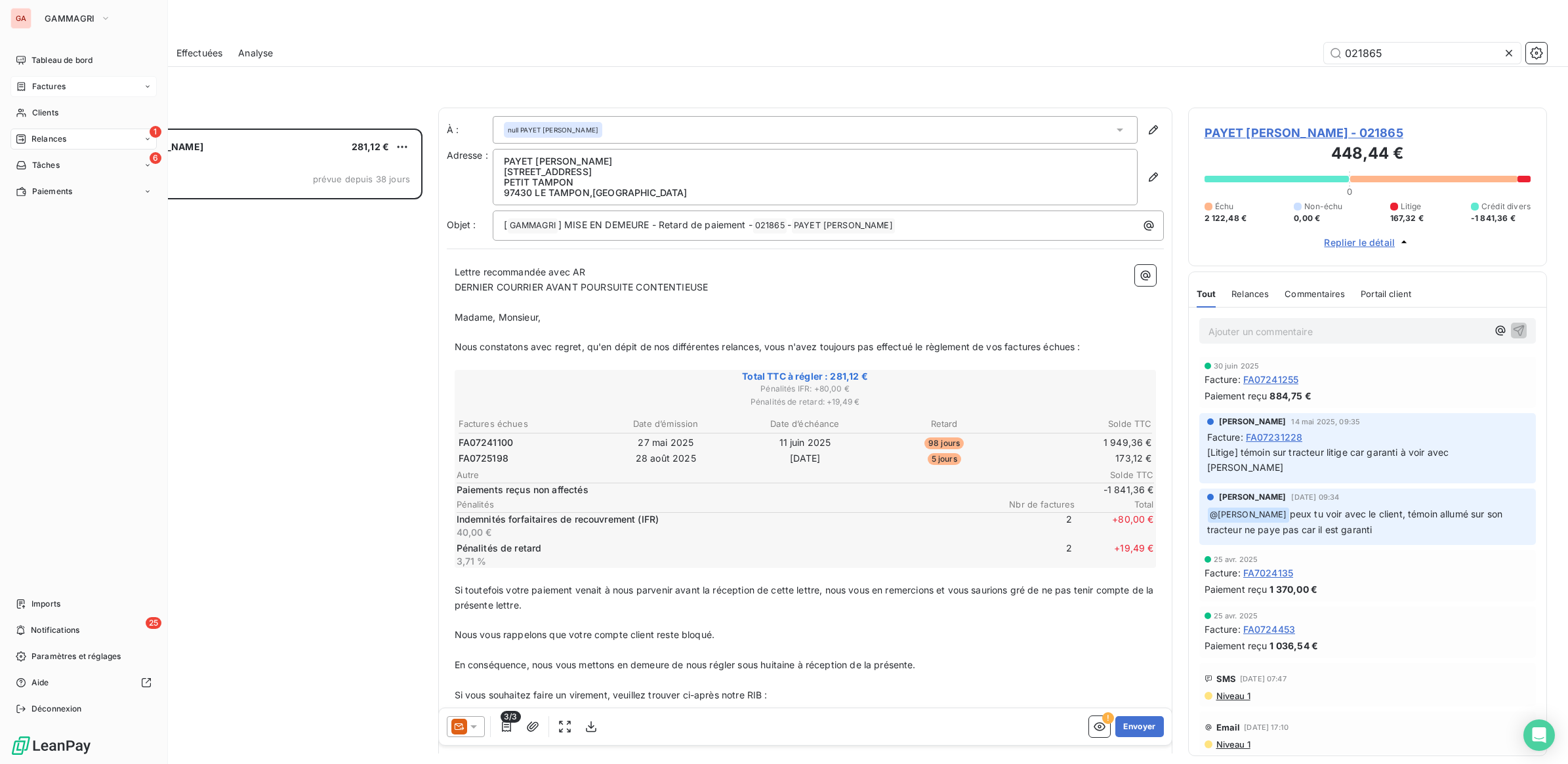
click at [59, 90] on span "Factures" at bounding box center [49, 86] width 33 height 12
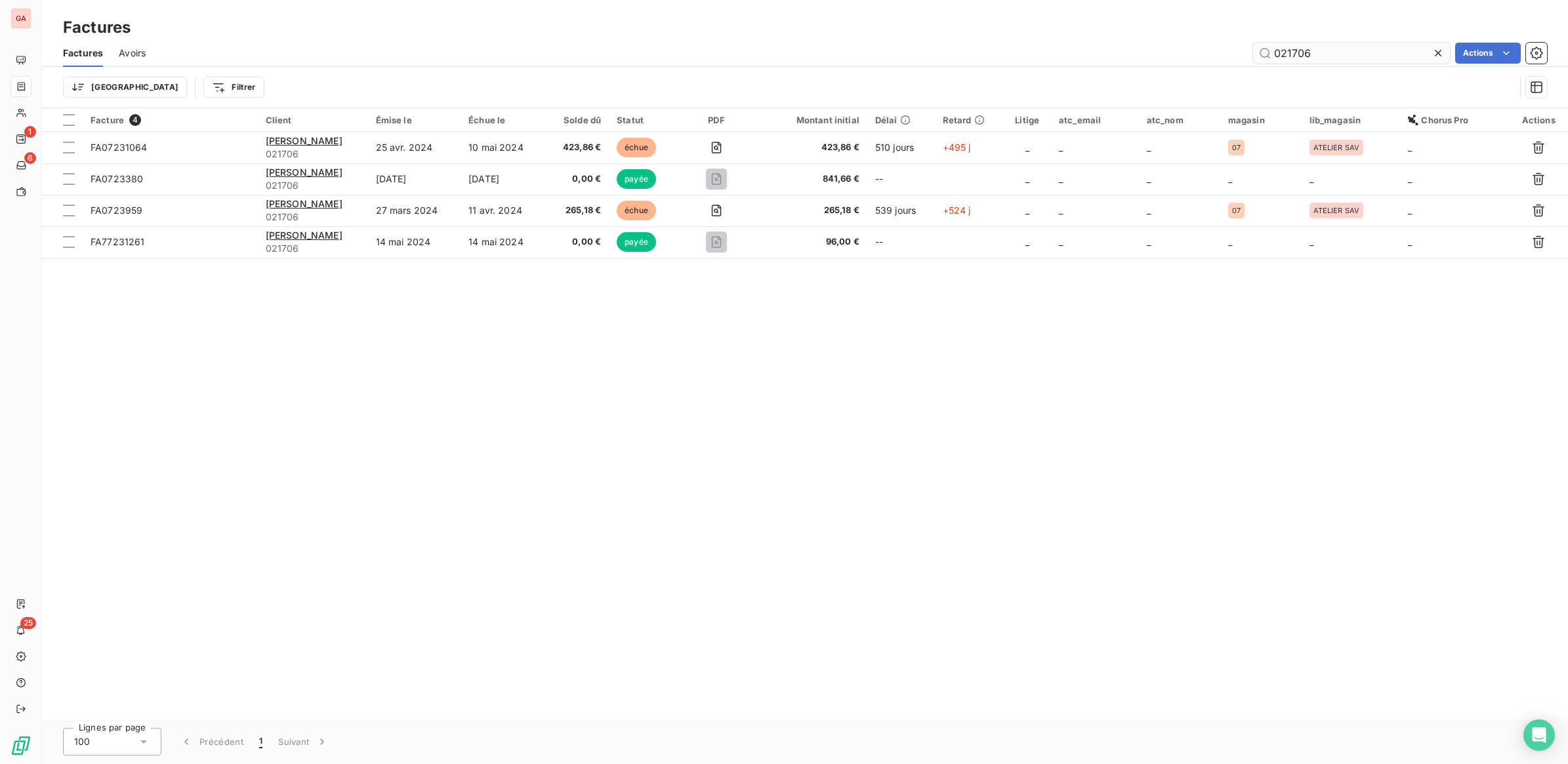
click at [1369, 50] on input "021706" at bounding box center [1351, 53] width 197 height 21
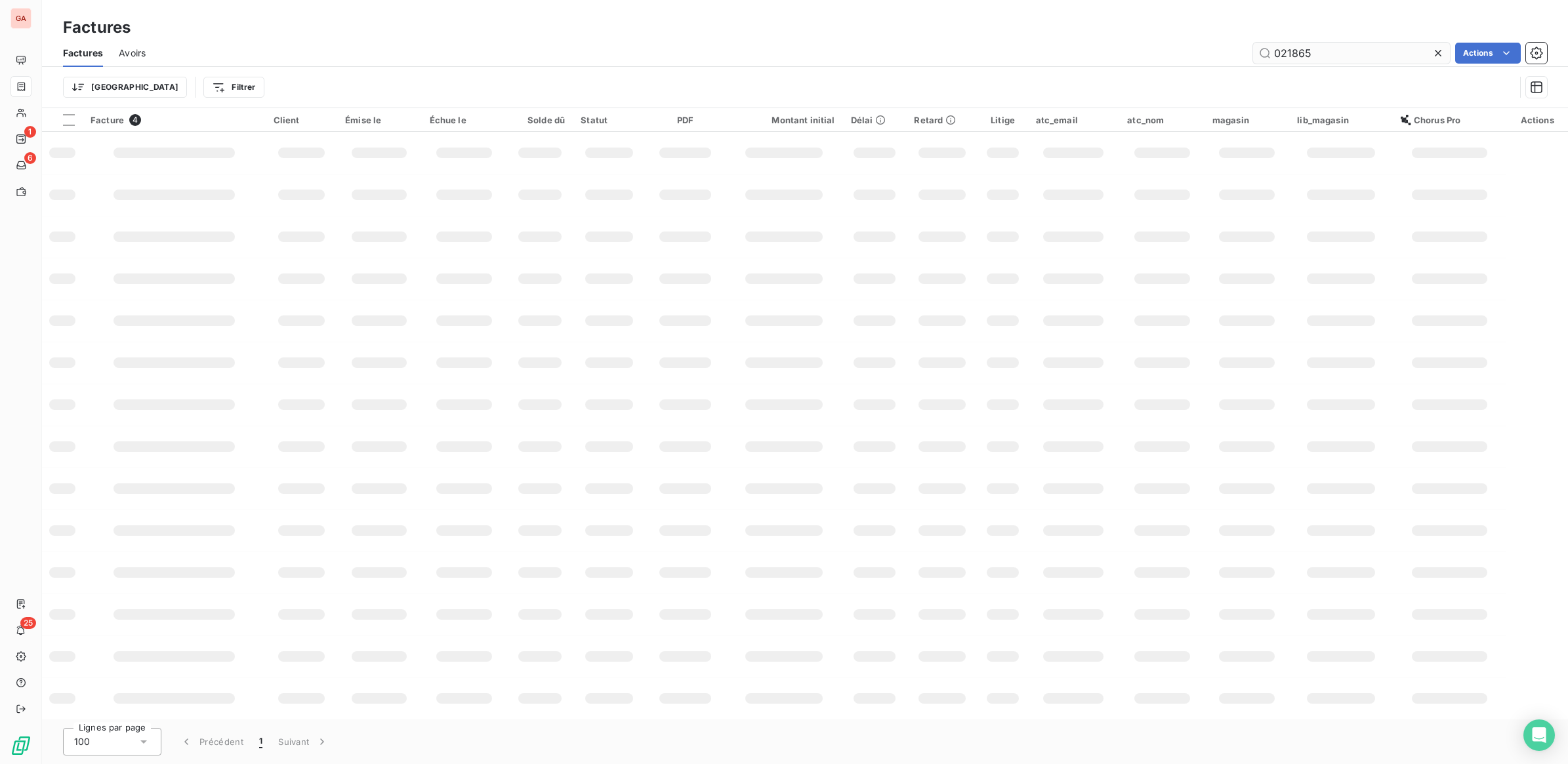
type input "021865"
click at [1363, 55] on input "021865" at bounding box center [1351, 53] width 197 height 21
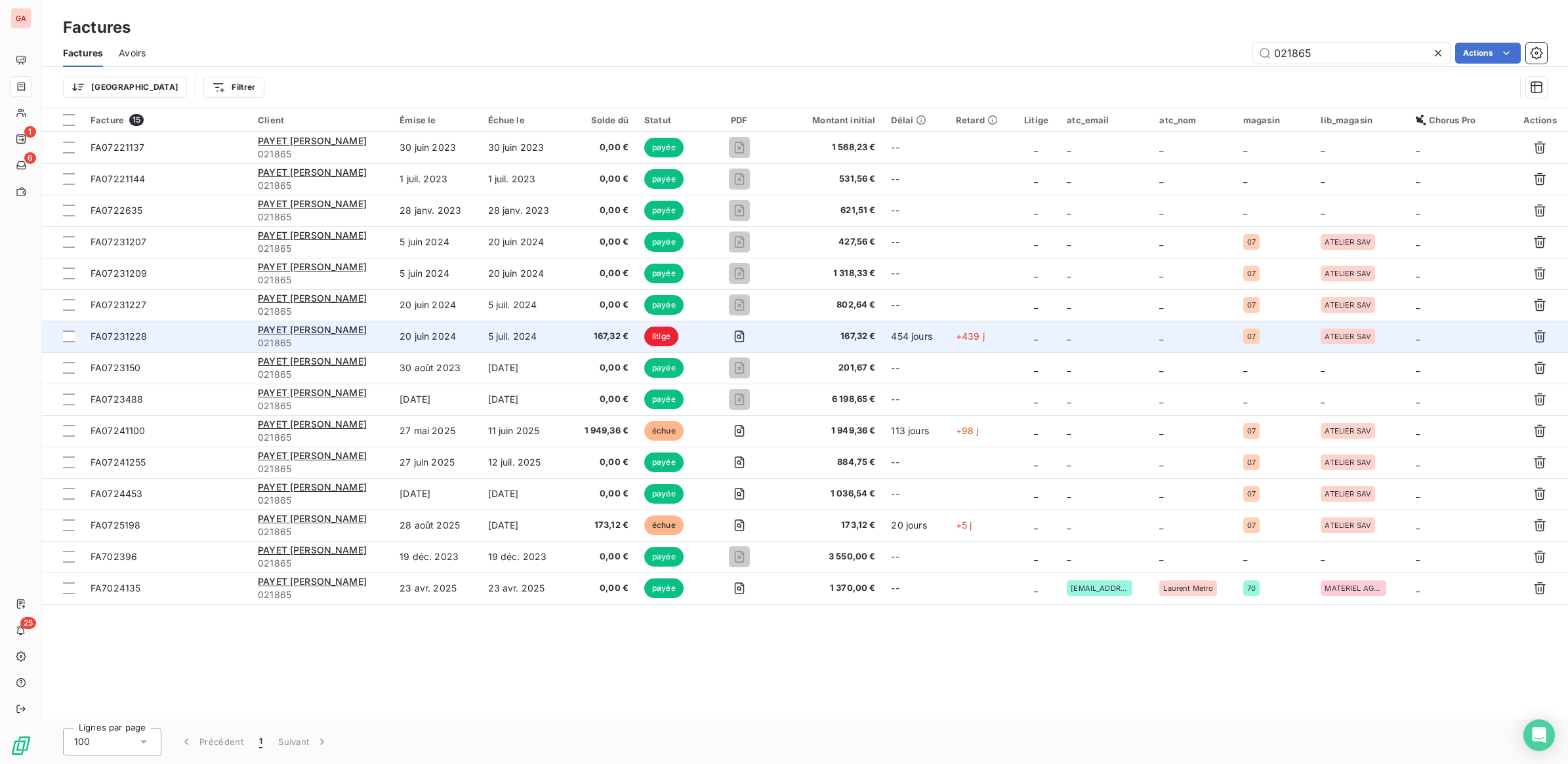
click at [671, 342] on span "litige" at bounding box center [661, 336] width 34 height 19
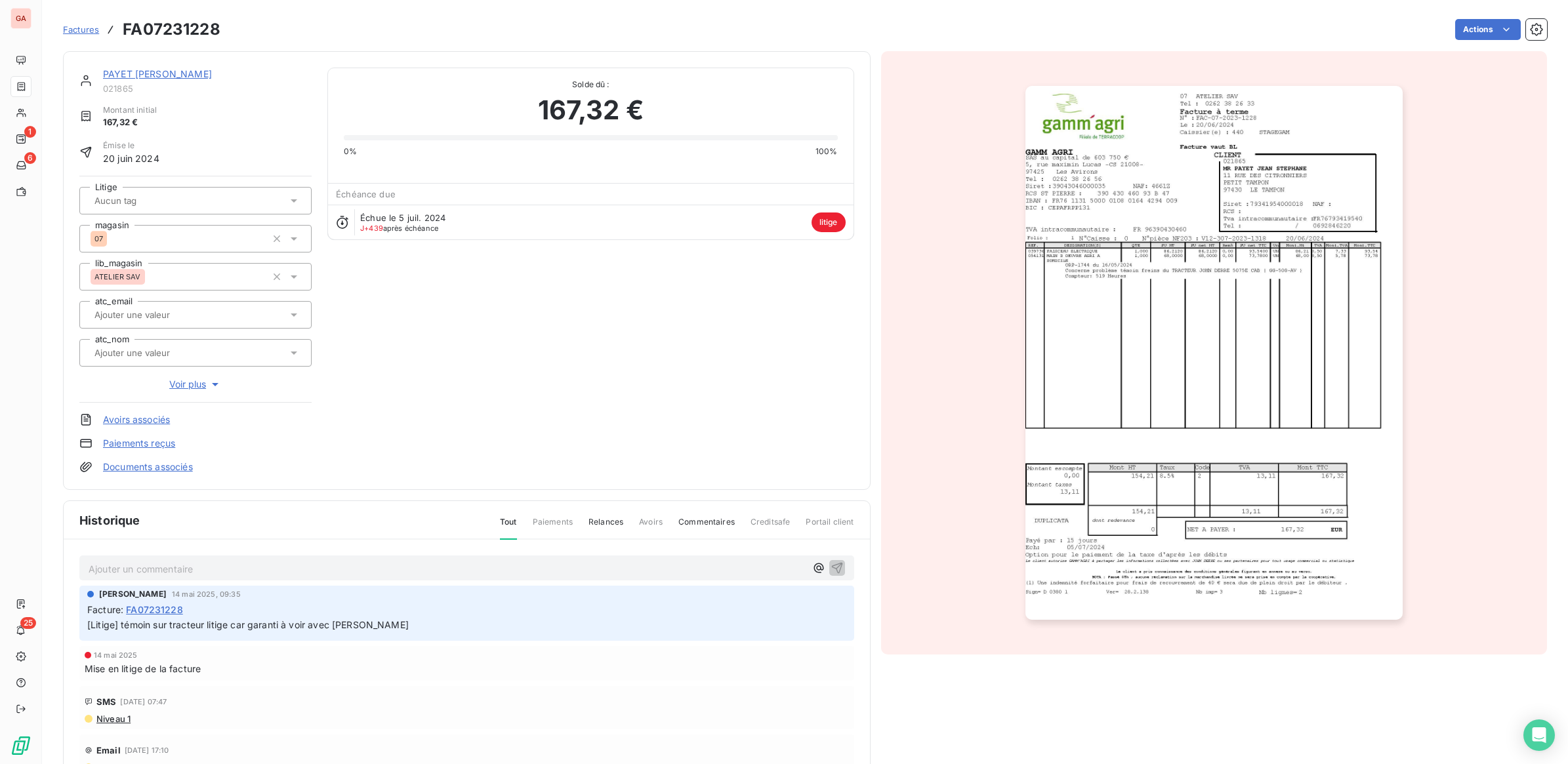
click at [293, 566] on p "Ajouter un commentaire ﻿" at bounding box center [447, 569] width 717 height 17
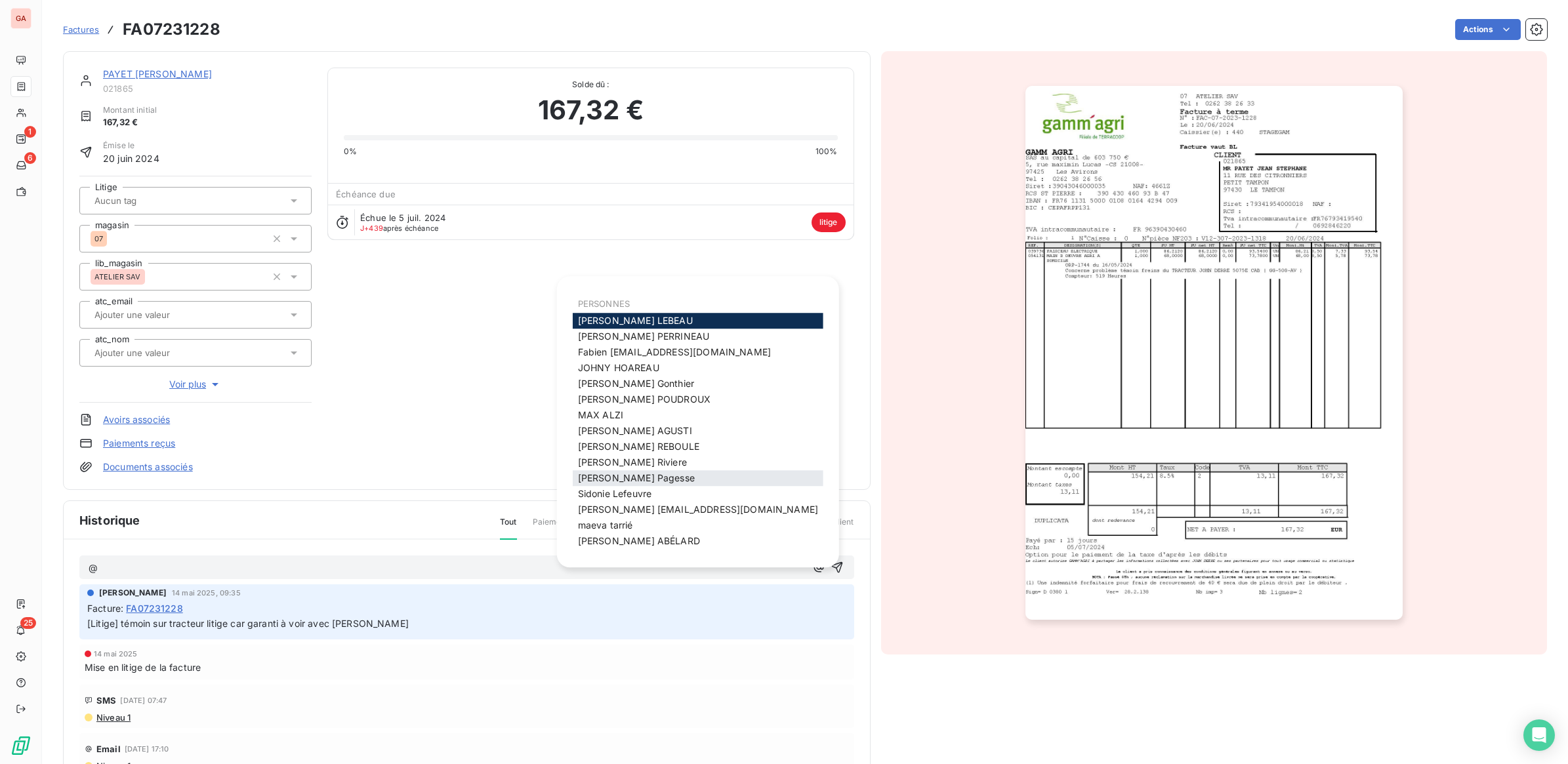
click at [639, 478] on span "[PERSON_NAME]" at bounding box center [636, 478] width 116 height 11
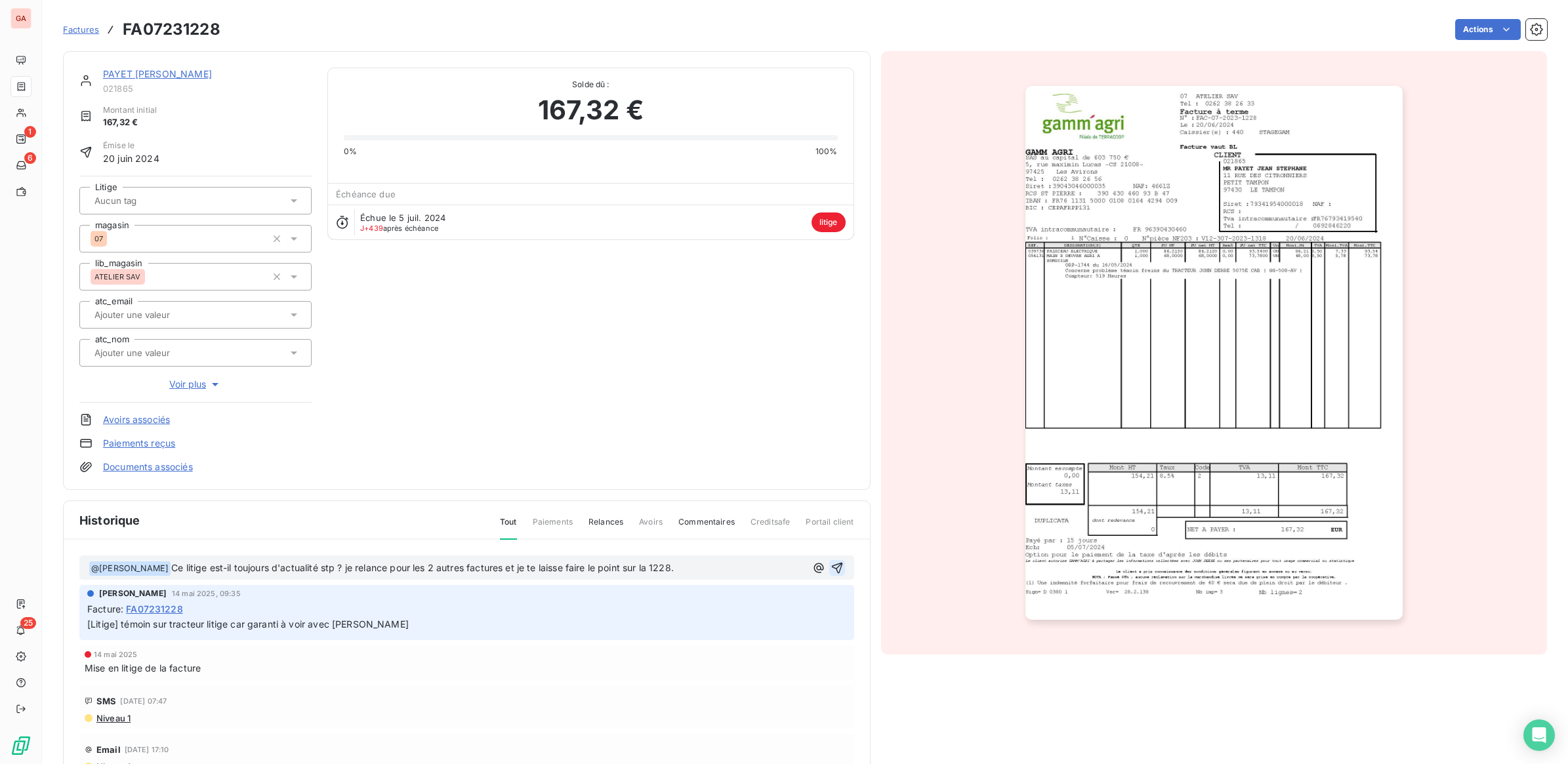
click at [831, 565] on icon "button" at bounding box center [837, 568] width 13 height 13
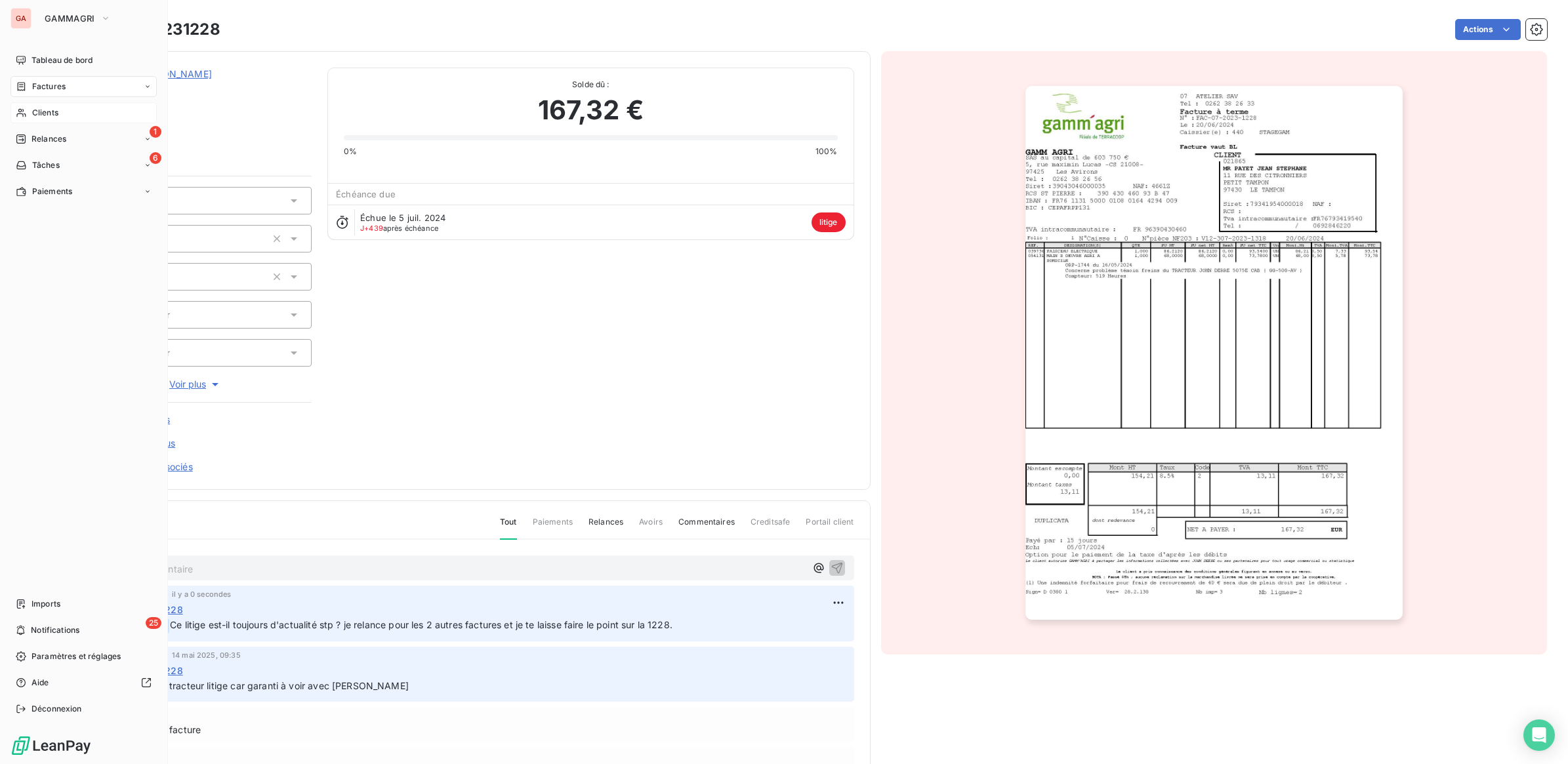
click at [27, 107] on div "Clients" at bounding box center [83, 113] width 146 height 21
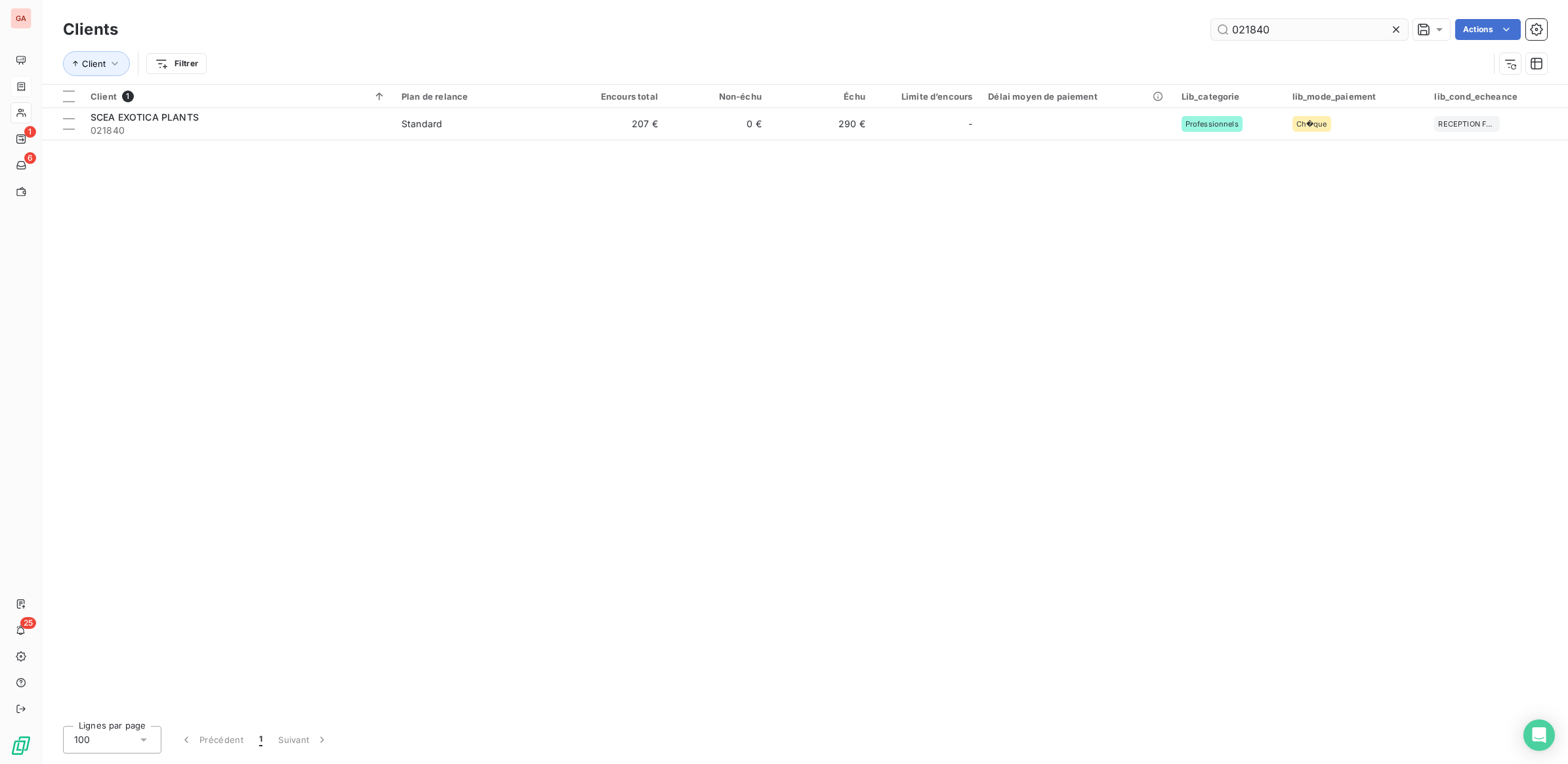
click at [1293, 25] on input "021840" at bounding box center [1309, 30] width 197 height 21
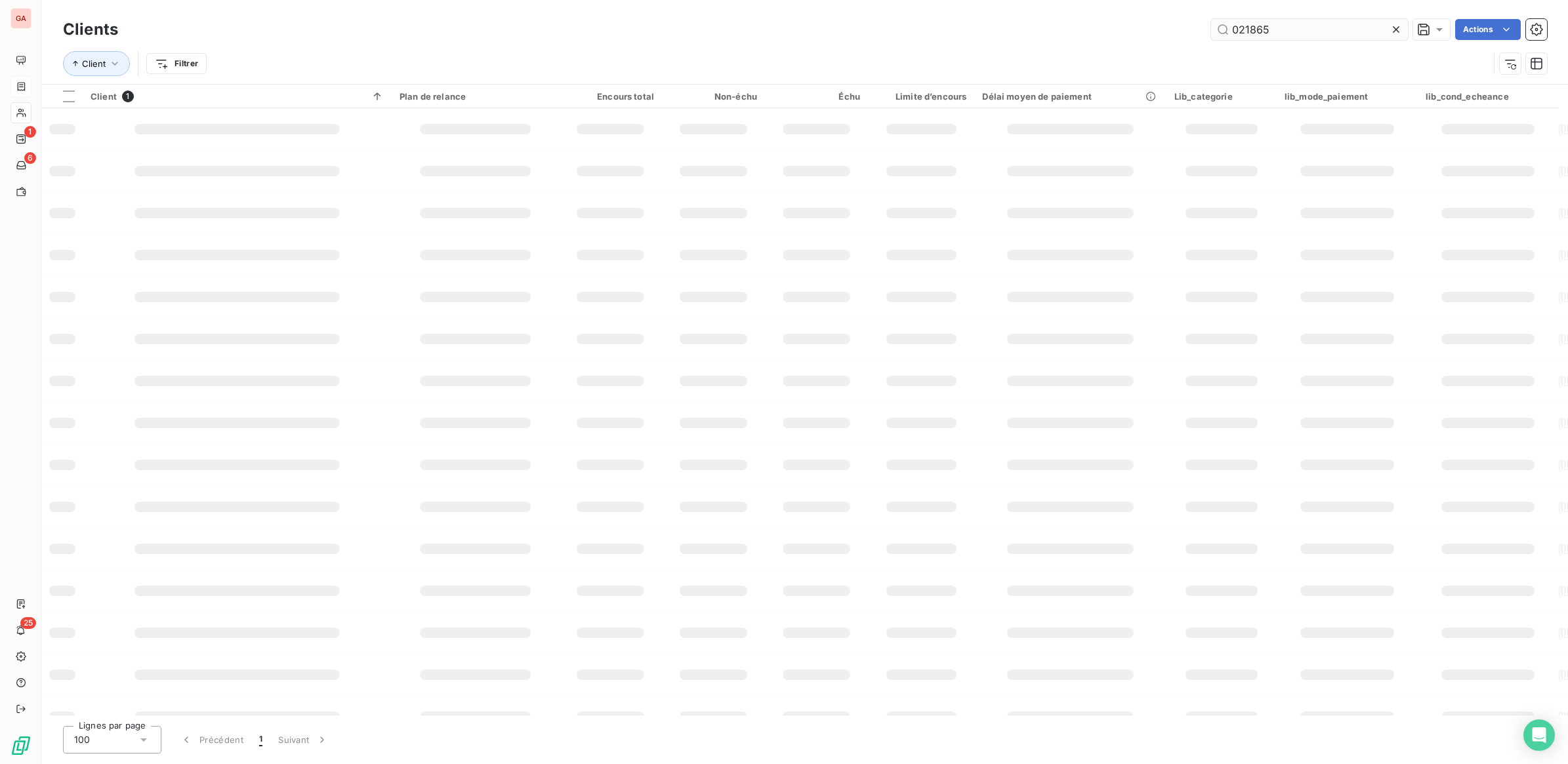
type input "021865"
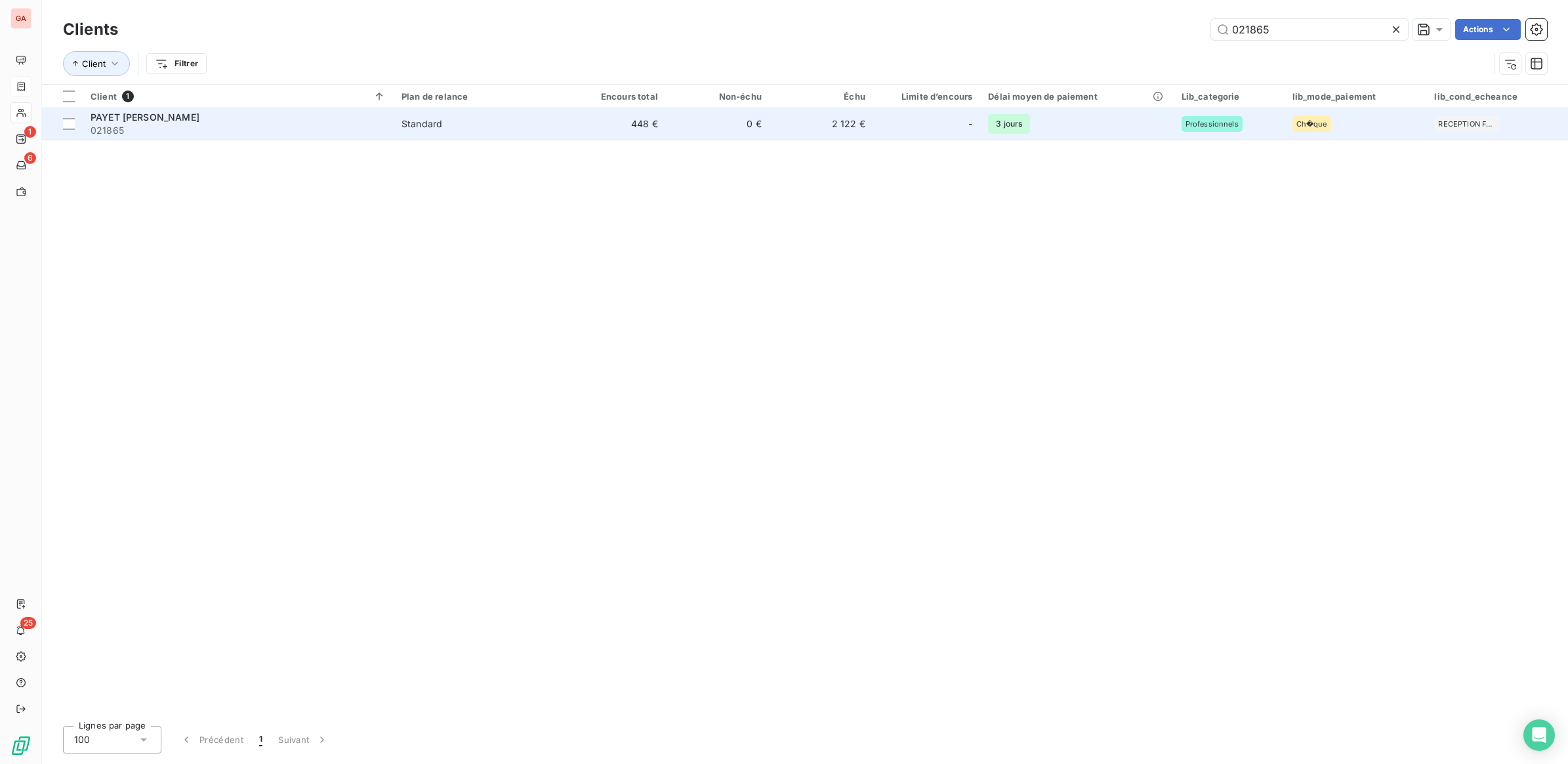
click at [1025, 132] on span "3 jours" at bounding box center [1008, 124] width 42 height 19
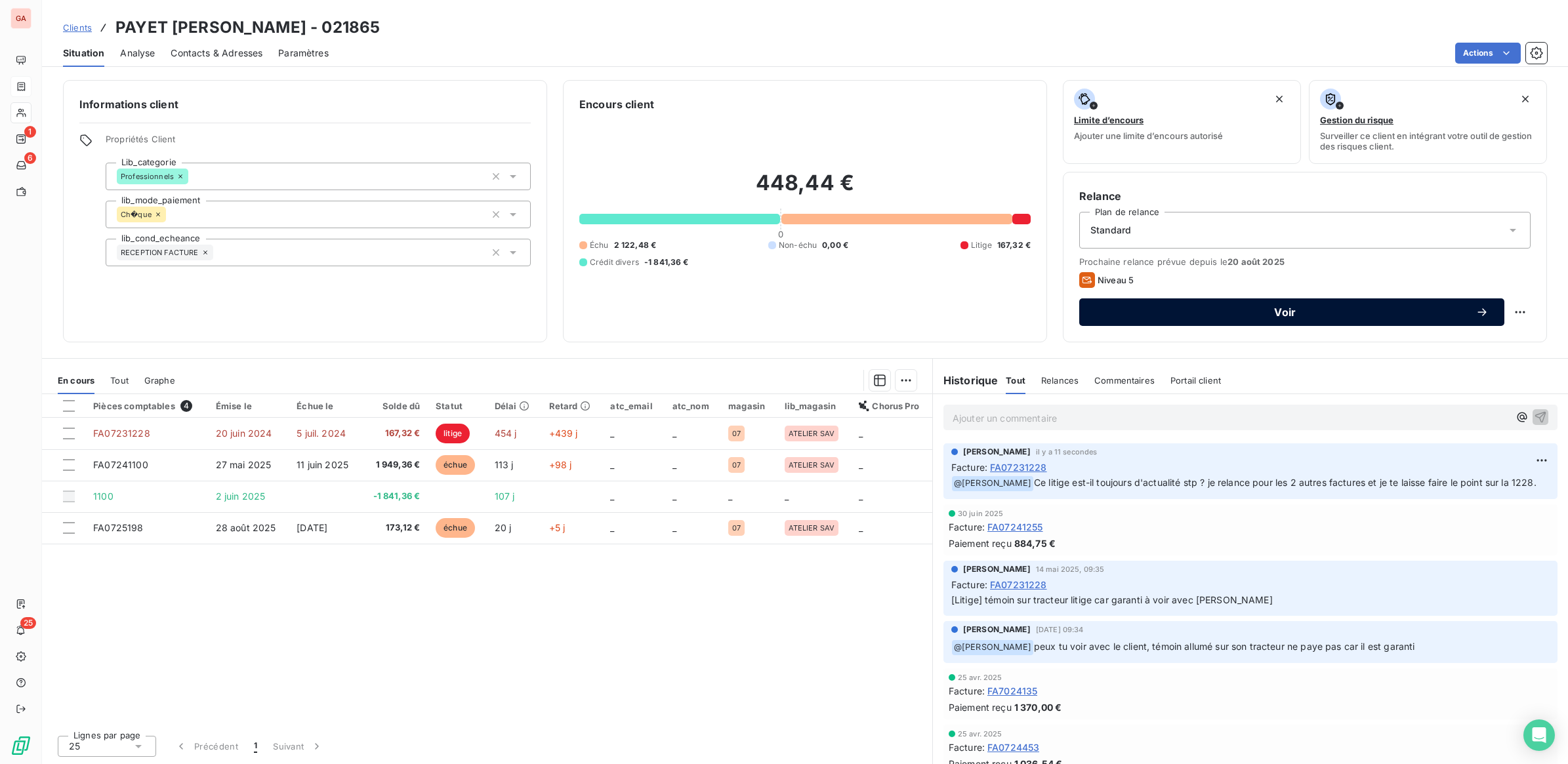
click at [1286, 309] on span "Voir" at bounding box center [1285, 311] width 381 height 10
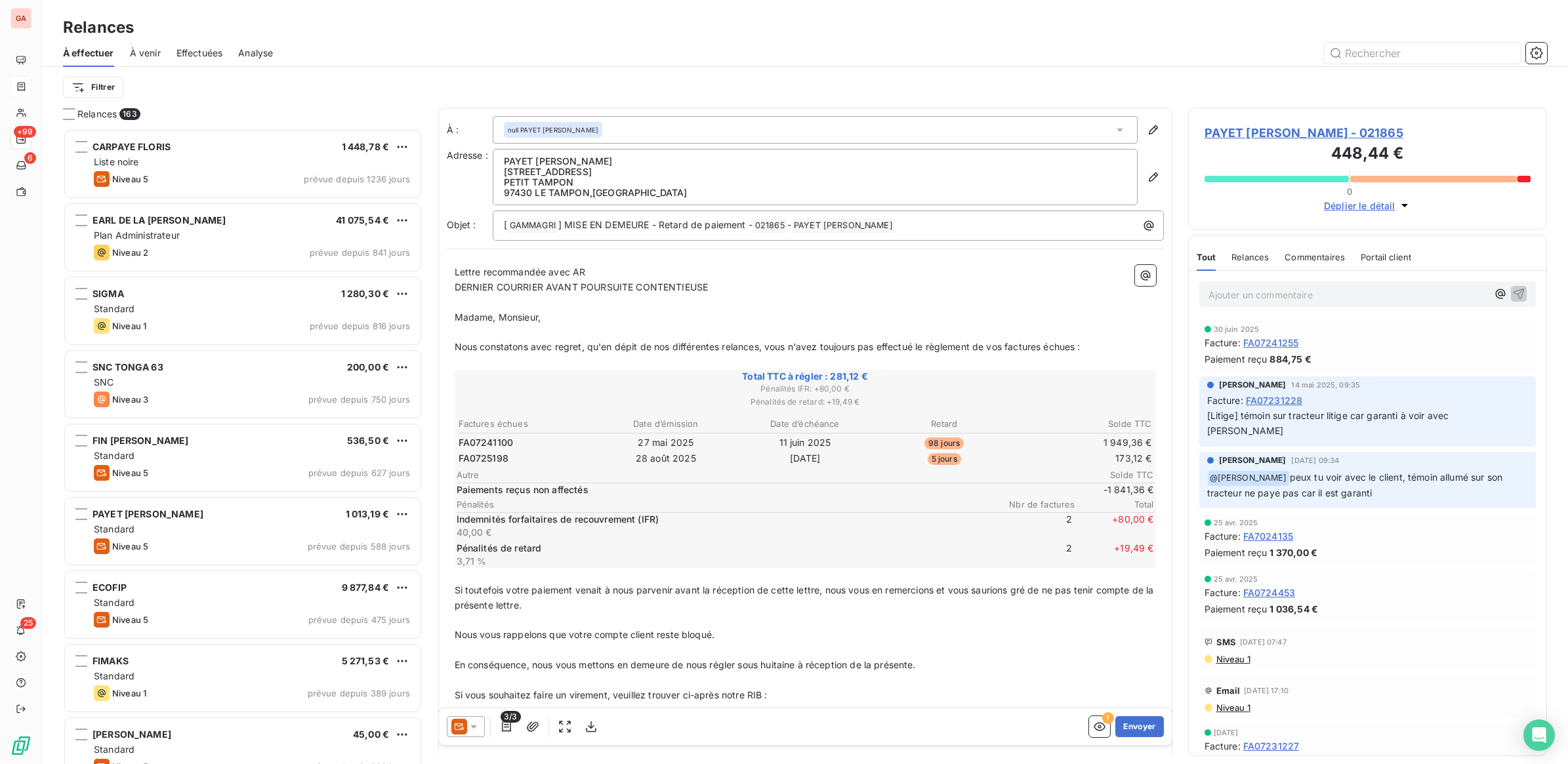
scroll to position [624, 346]
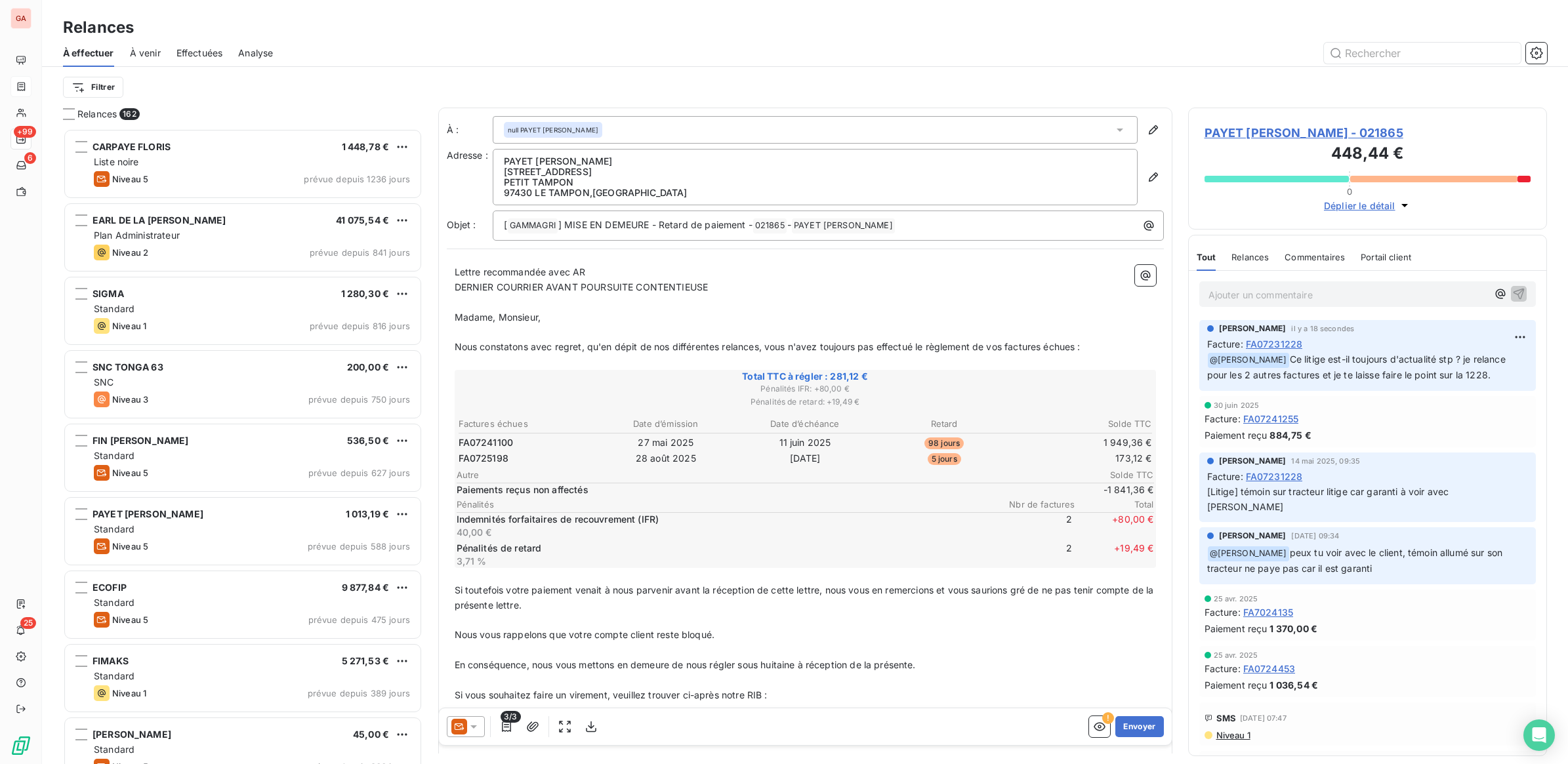
click at [479, 732] on icon at bounding box center [473, 727] width 13 height 13
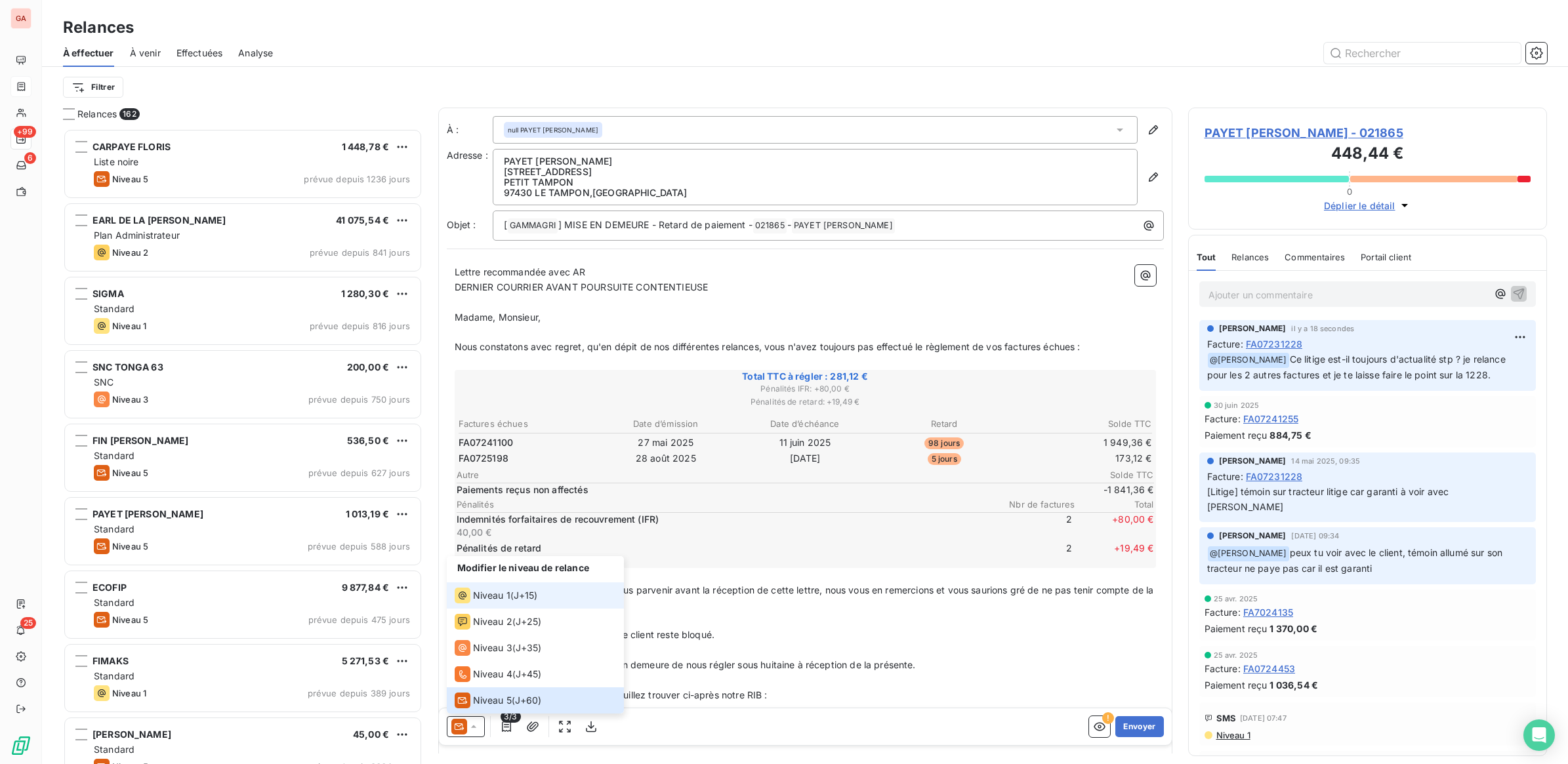
click at [480, 593] on span "Niveau 1" at bounding box center [492, 596] width 37 height 13
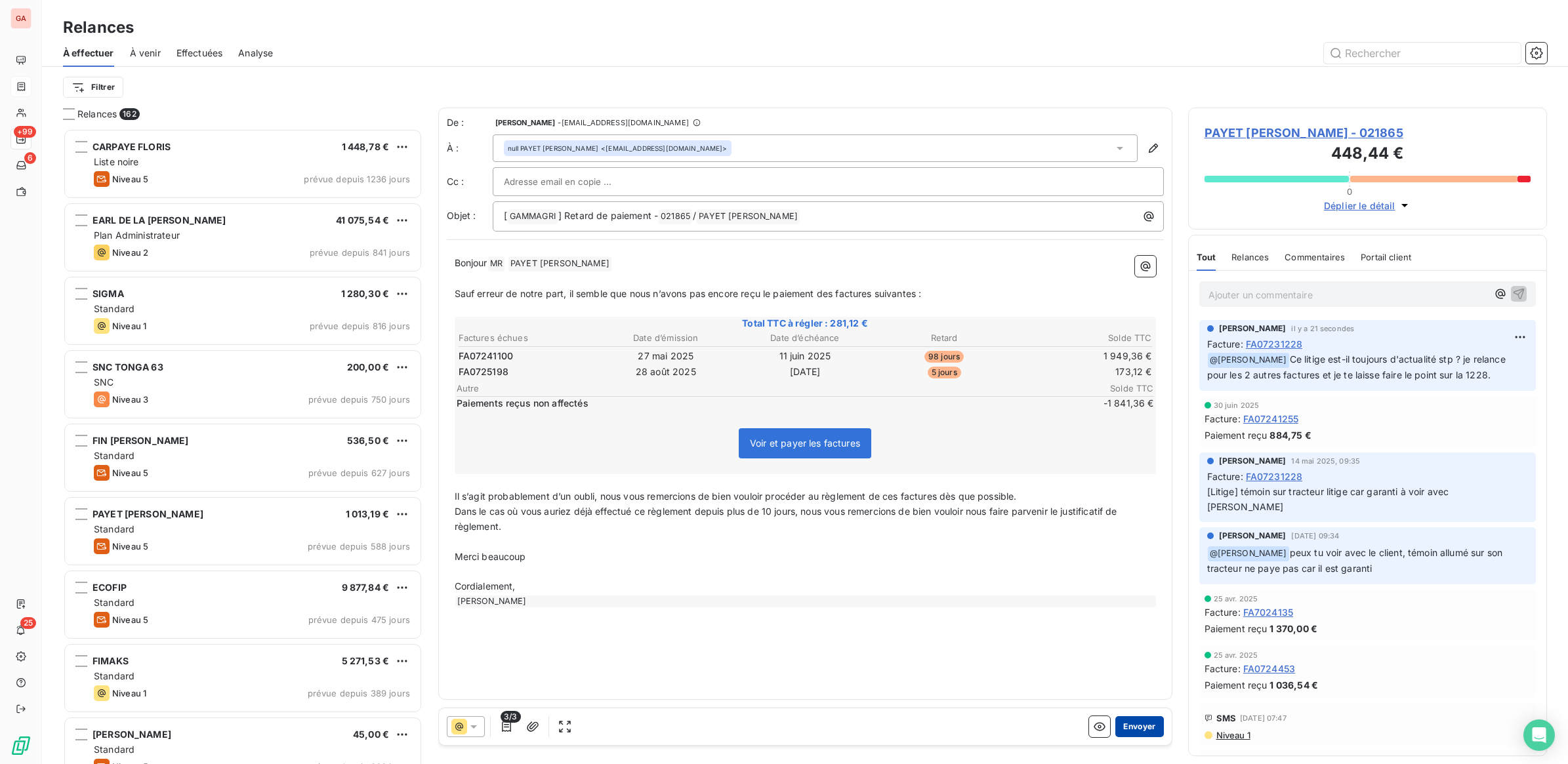
click at [1133, 720] on button "Envoyer" at bounding box center [1139, 726] width 48 height 21
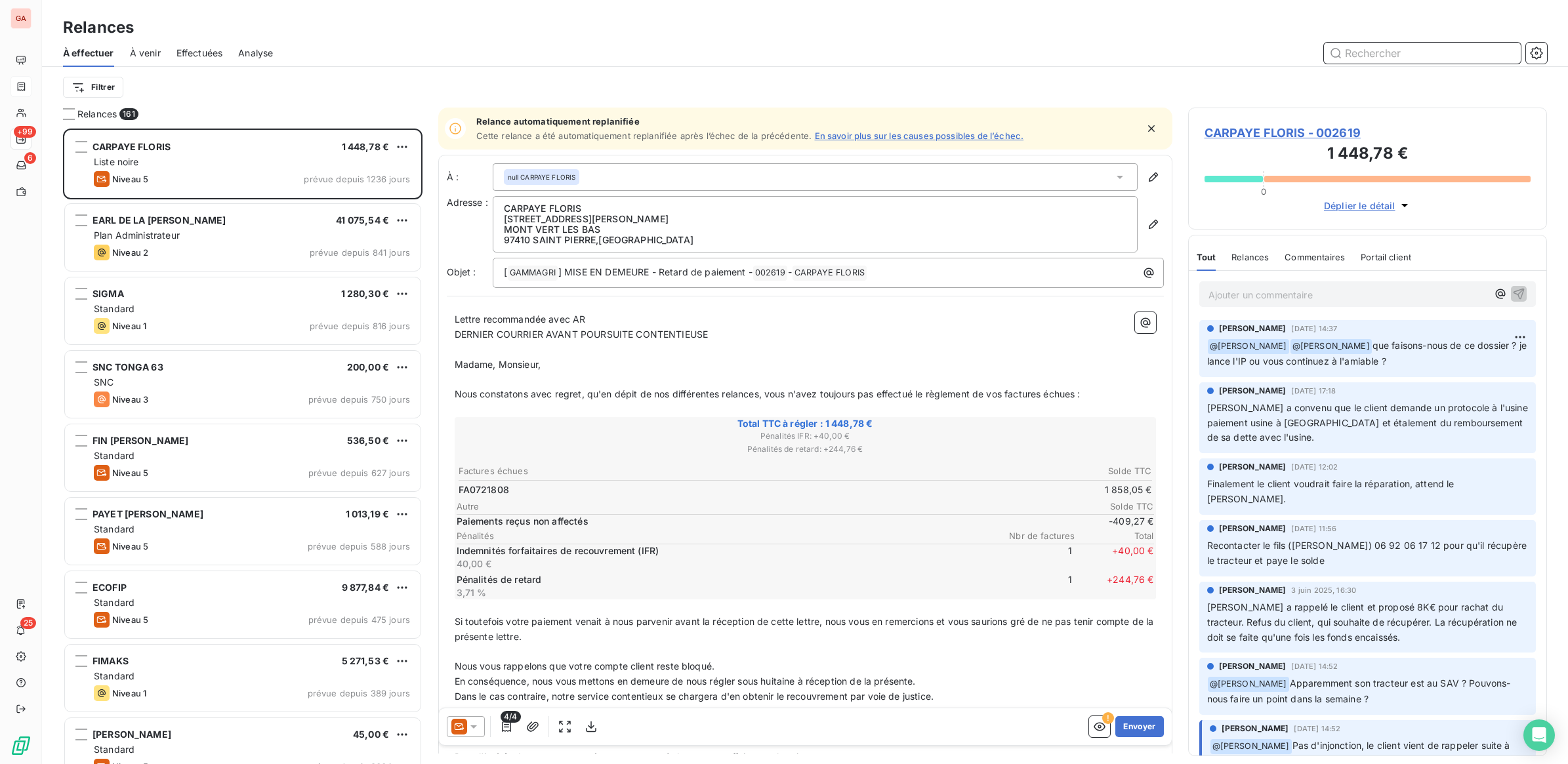
click at [1392, 55] on input "text" at bounding box center [1422, 53] width 197 height 21
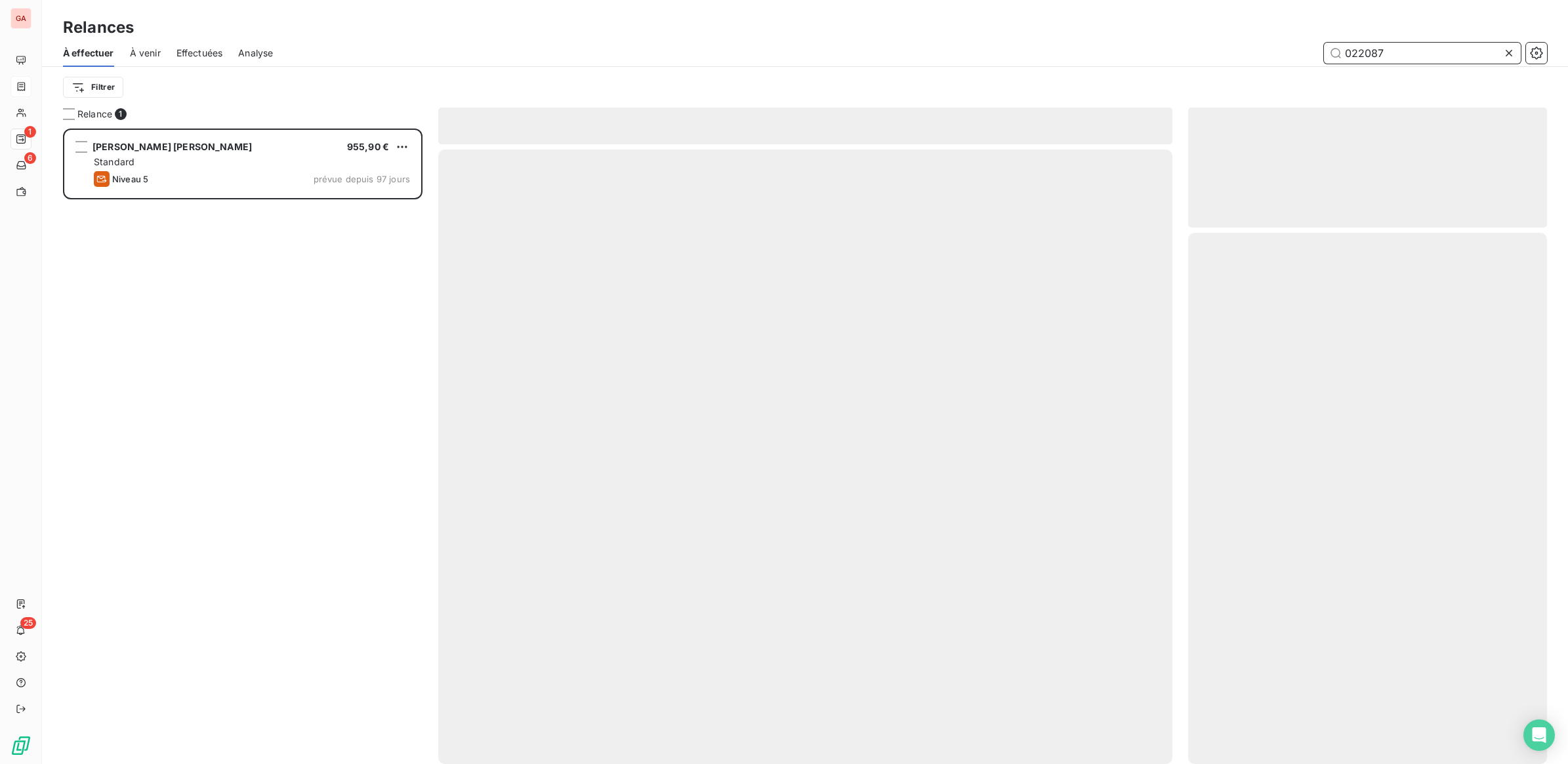
scroll to position [624, 346]
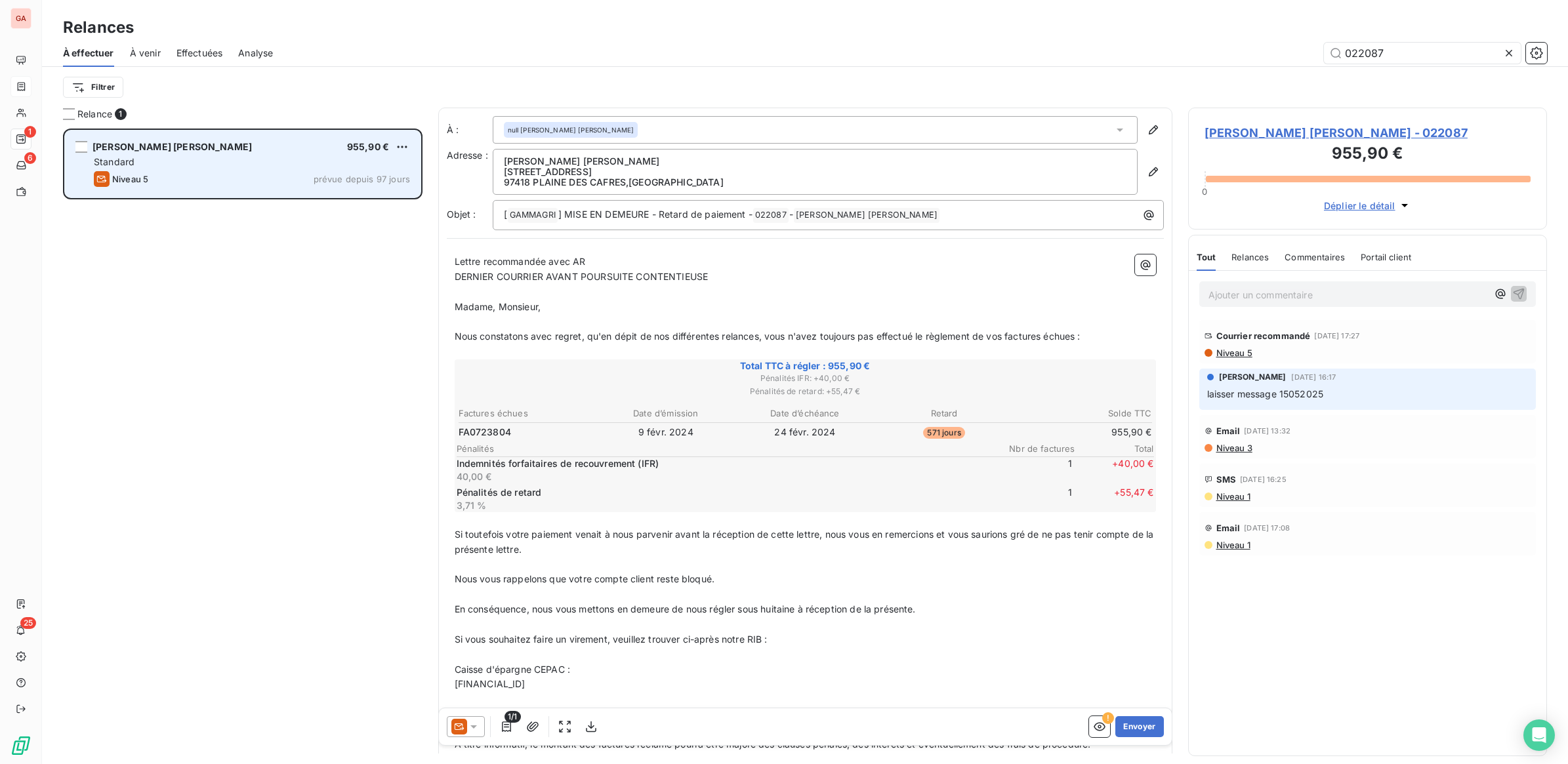
click at [232, 177] on div "Niveau 5 prévue depuis 97 jours" at bounding box center [252, 178] width 316 height 16
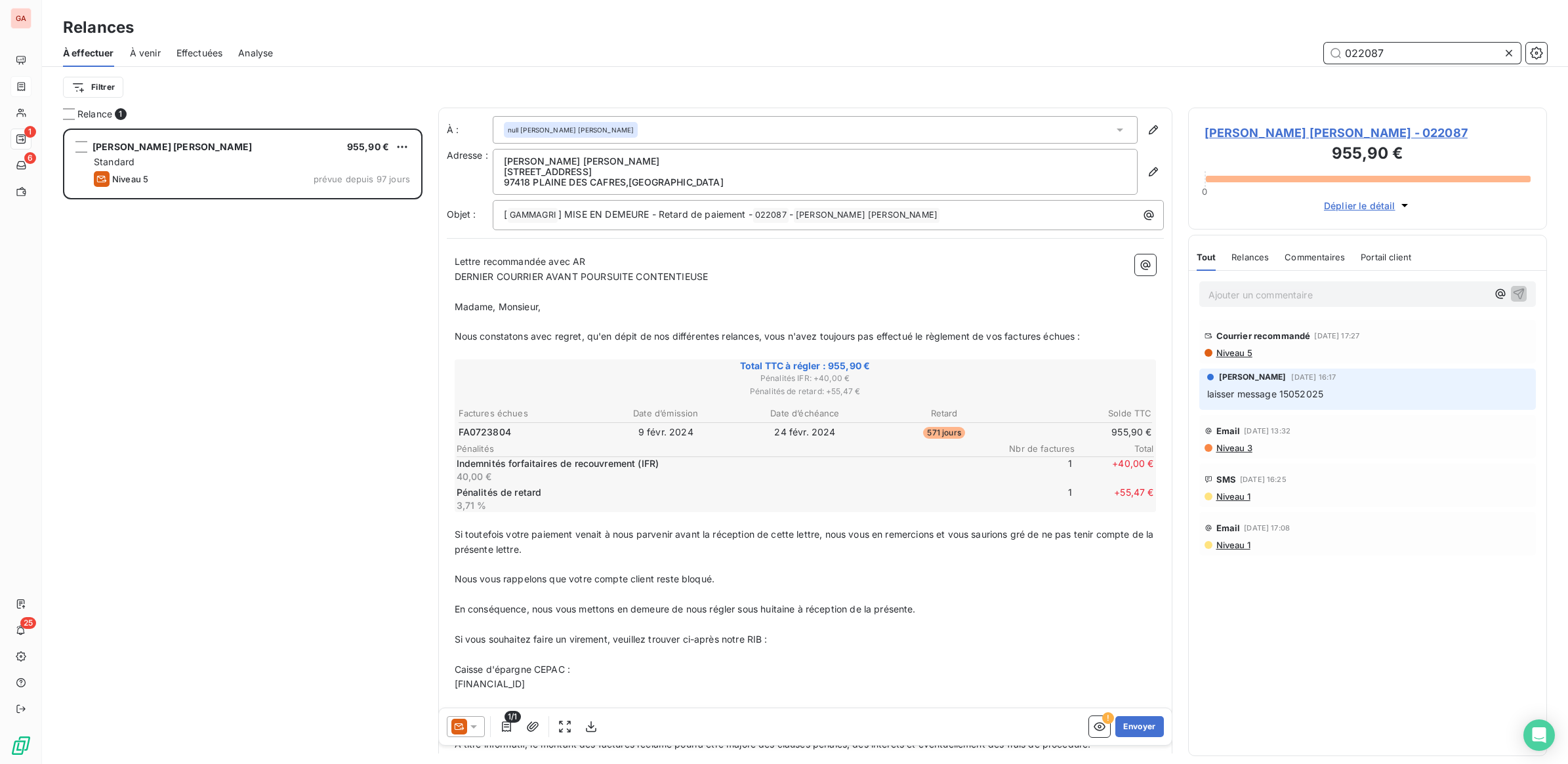
drag, startPoint x: 1361, startPoint y: 51, endPoint x: 1494, endPoint y: 46, distance: 133.1
click at [1471, 46] on input "022087" at bounding box center [1422, 53] width 197 height 21
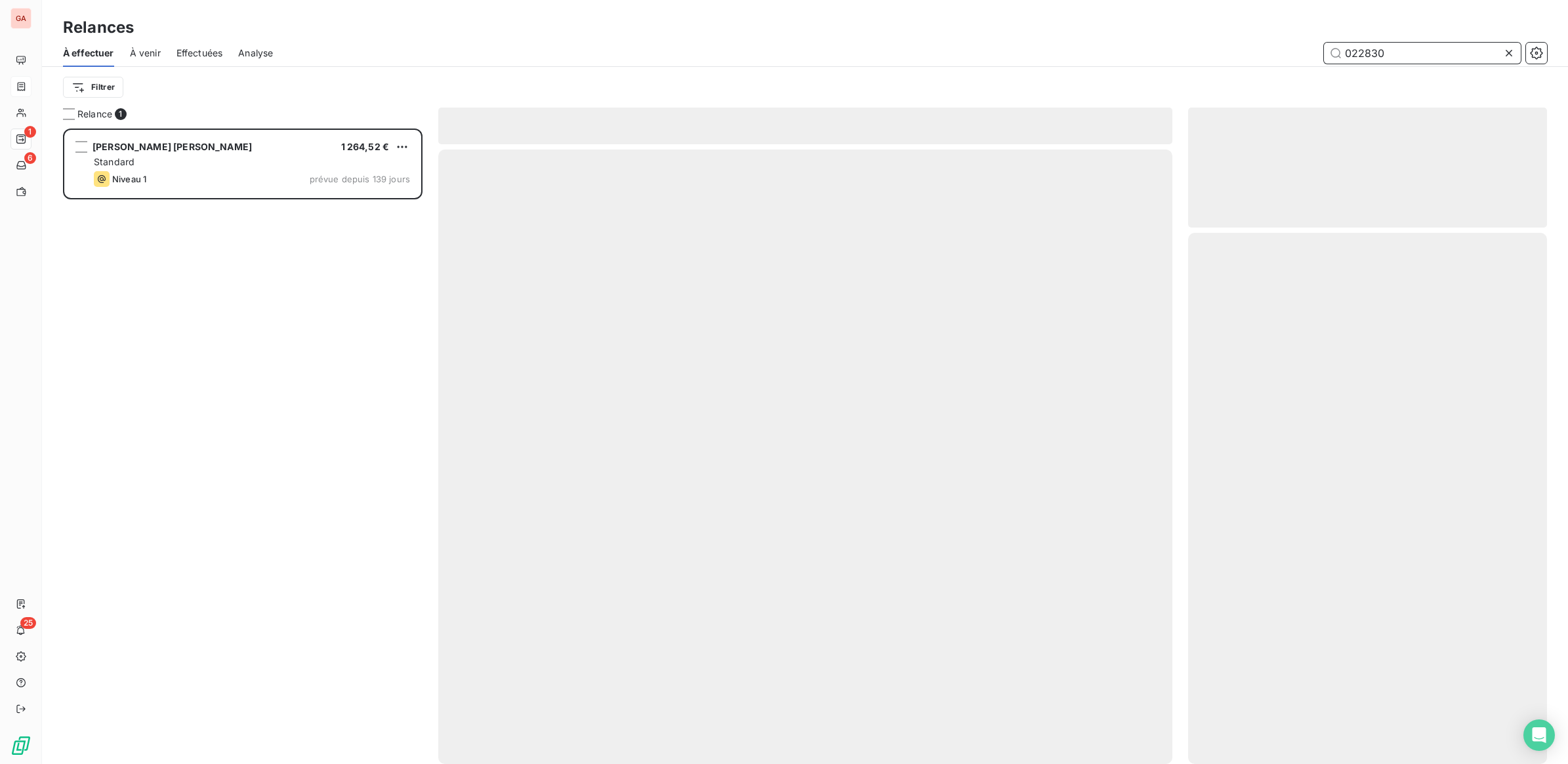
scroll to position [624, 346]
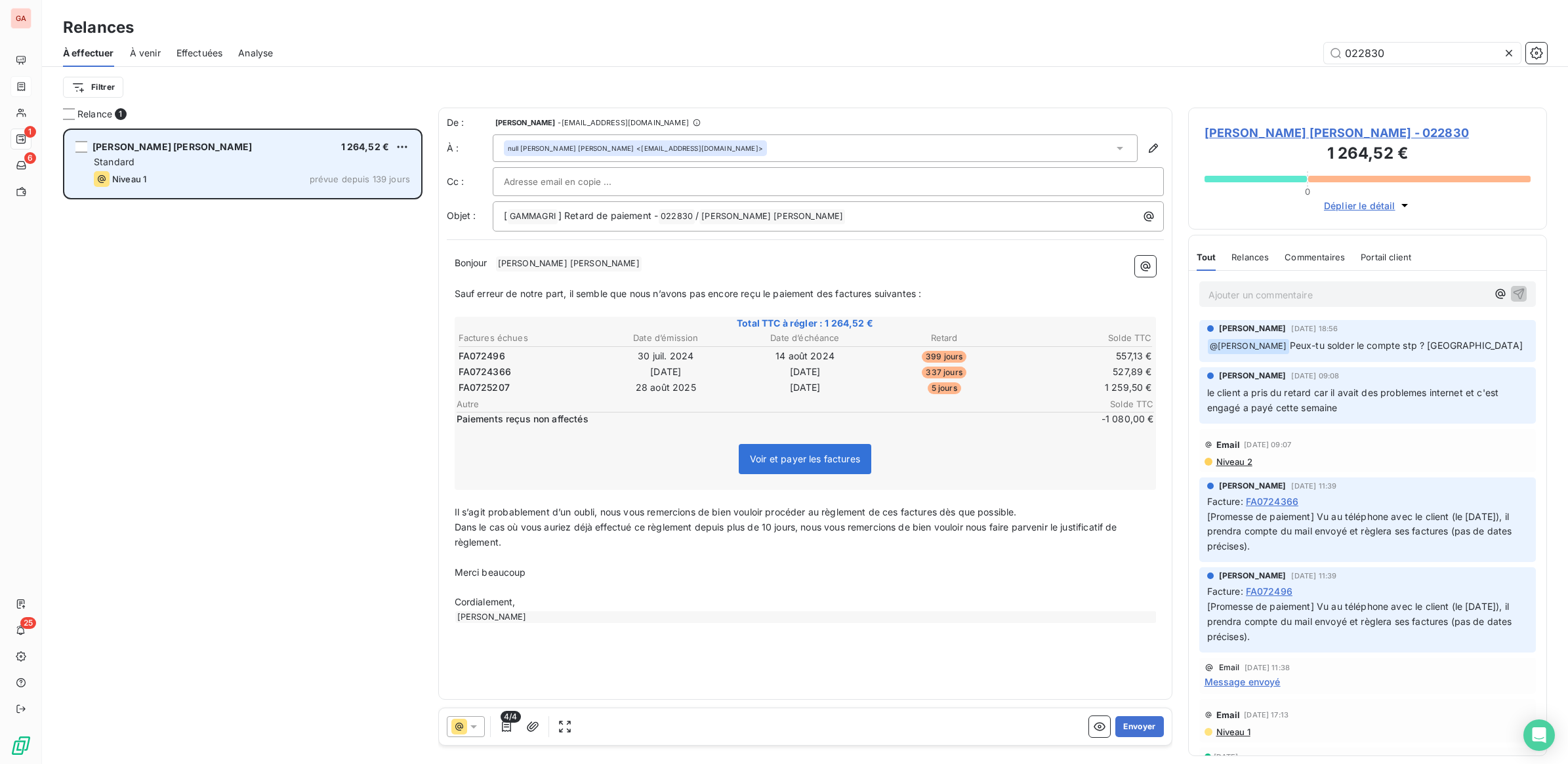
click at [360, 173] on div "Niveau 1 prévue depuis 139 jours" at bounding box center [252, 178] width 316 height 16
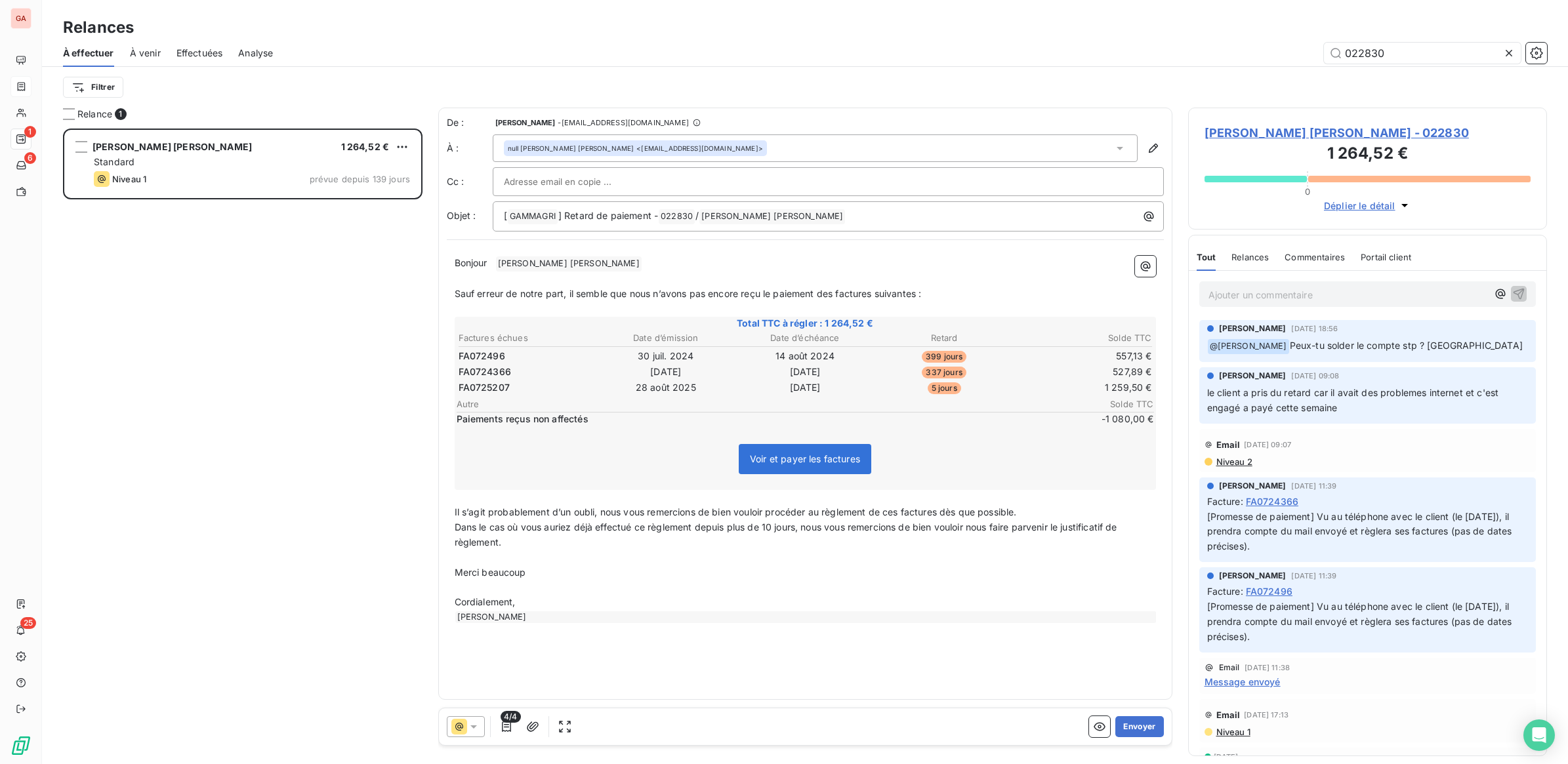
click at [480, 729] on div at bounding box center [465, 726] width 38 height 21
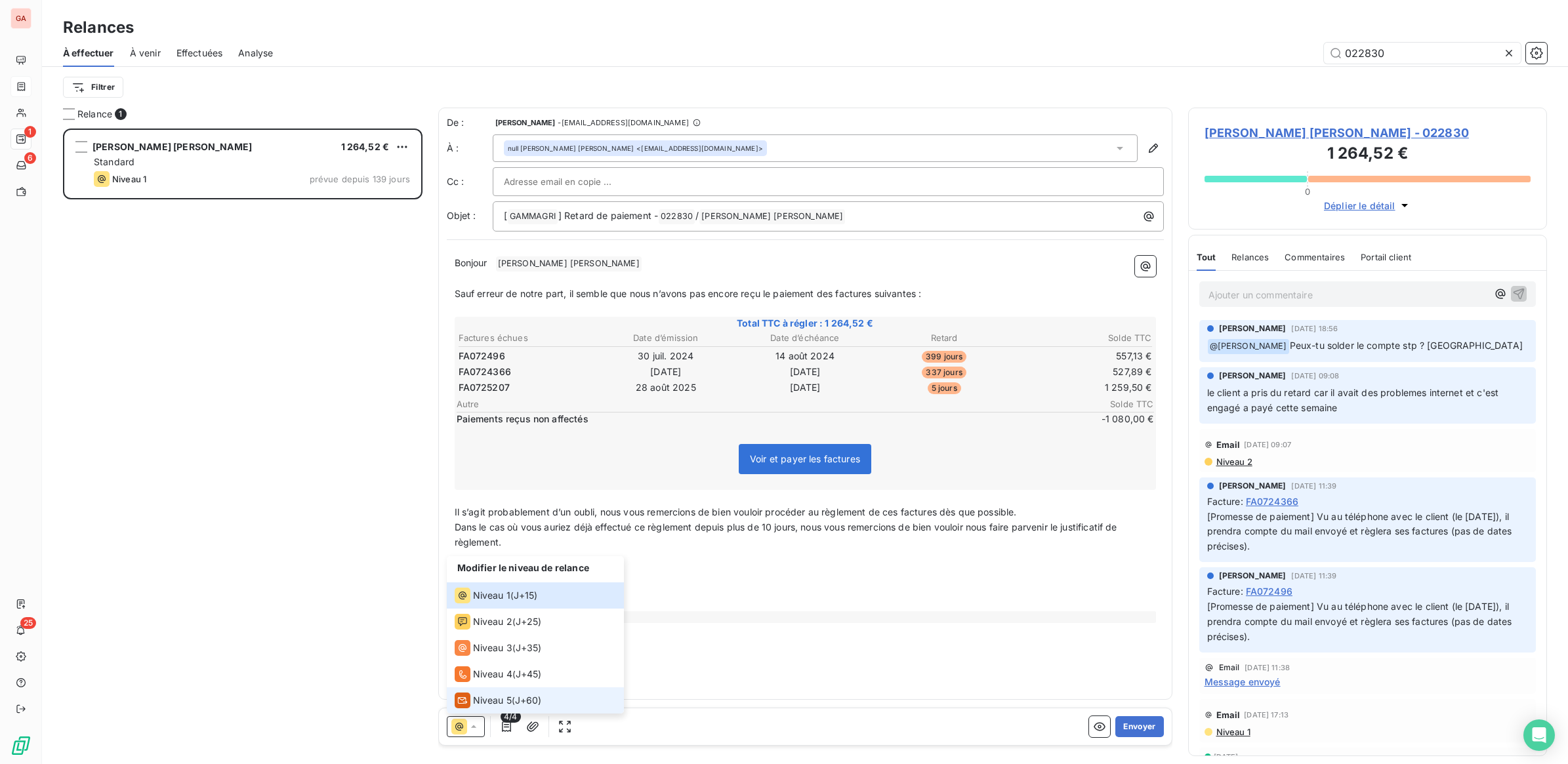
click at [483, 709] on li "Niveau 5 ( J+60 )" at bounding box center [535, 700] width 177 height 26
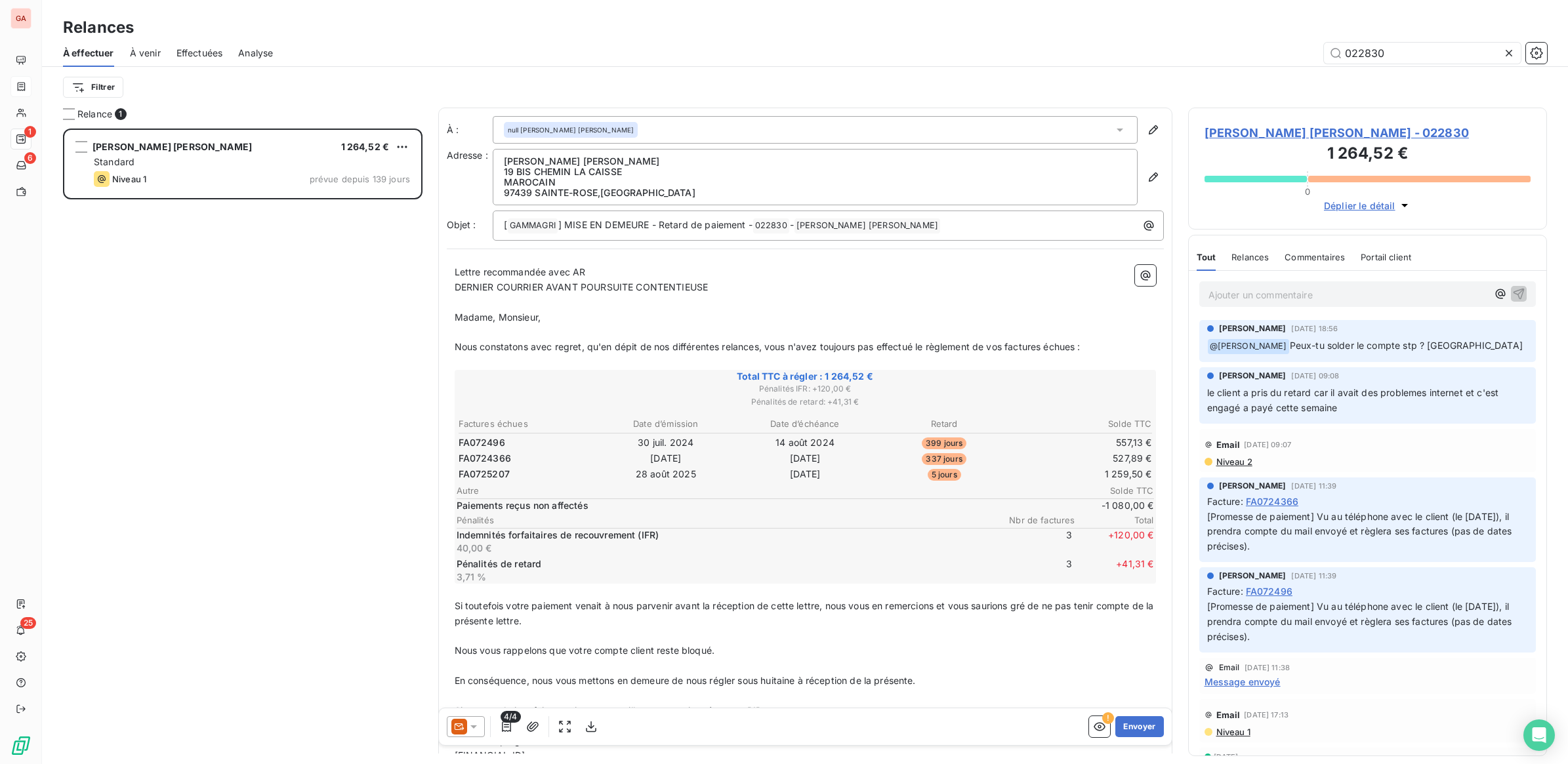
click at [1310, 296] on p "Ajouter un commentaire ﻿" at bounding box center [1348, 295] width 279 height 17
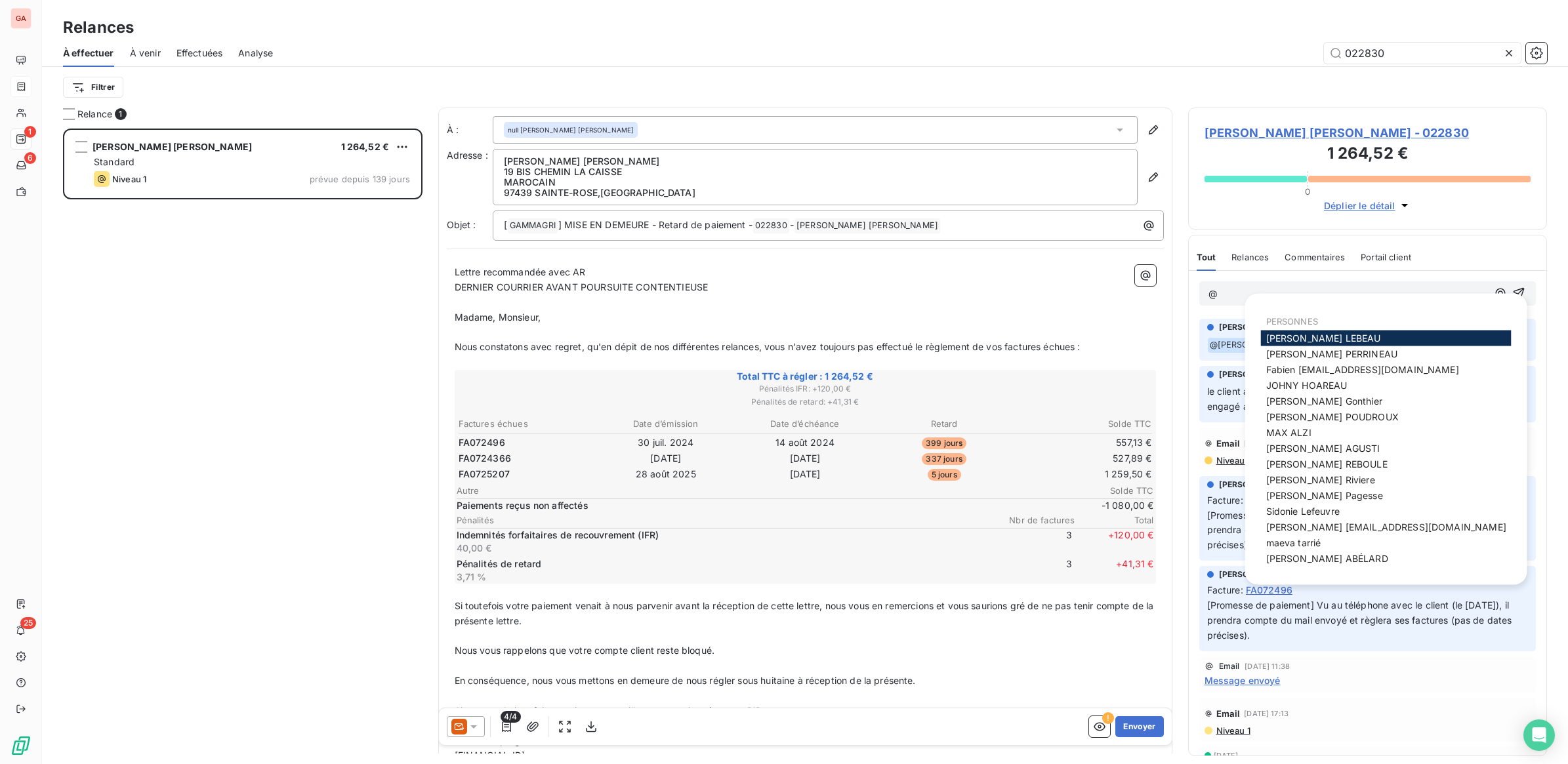
click at [1344, 349] on span "[PERSON_NAME]" at bounding box center [1331, 354] width 131 height 11
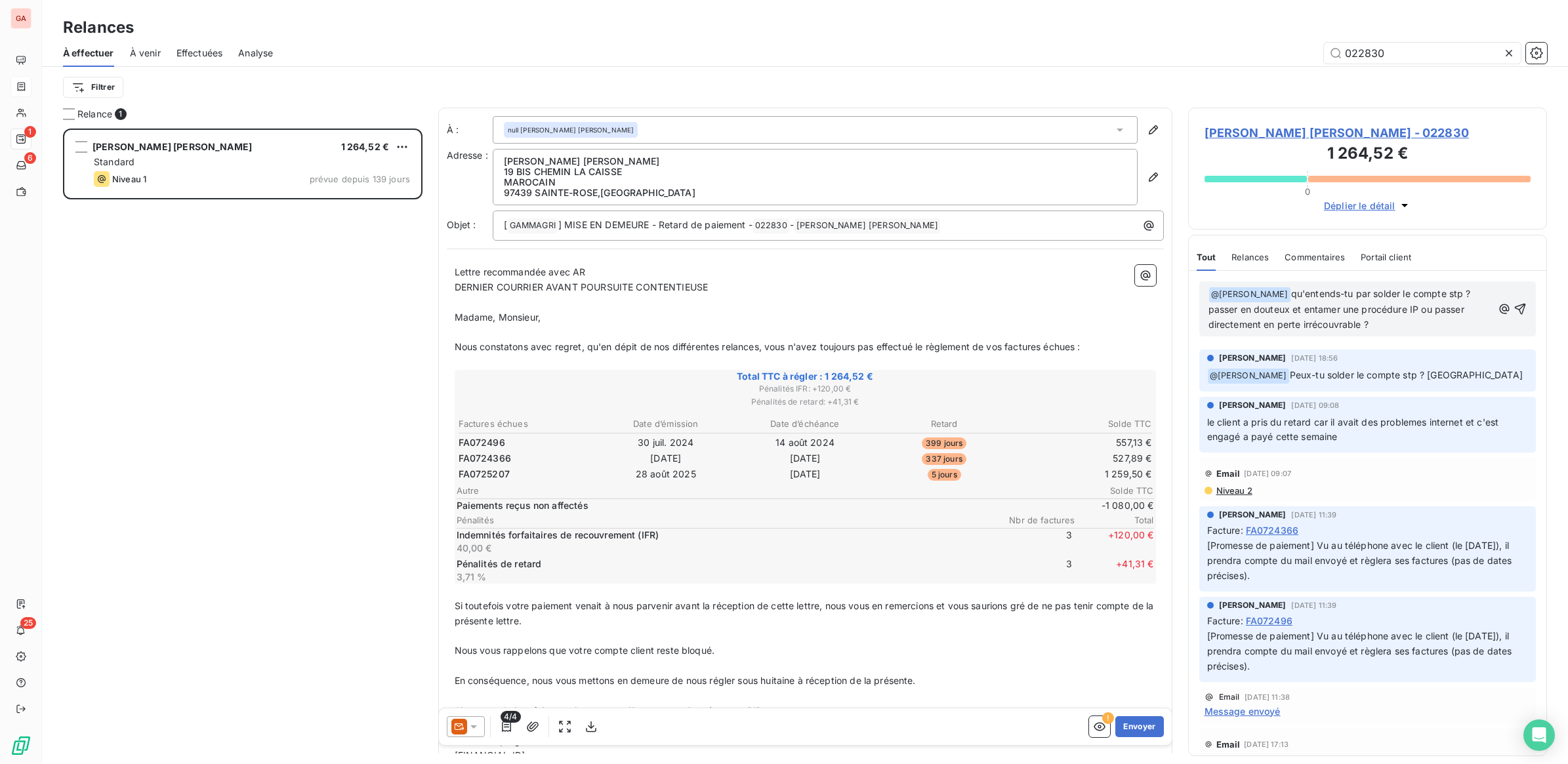
click at [1515, 309] on div "﻿ @ Cédric PERRINEAU ﻿ qu'entends-tu par solder le compte stp ? passer en doute…" at bounding box center [1367, 309] width 337 height 55
click at [1513, 307] on icon "button" at bounding box center [1520, 309] width 13 height 13
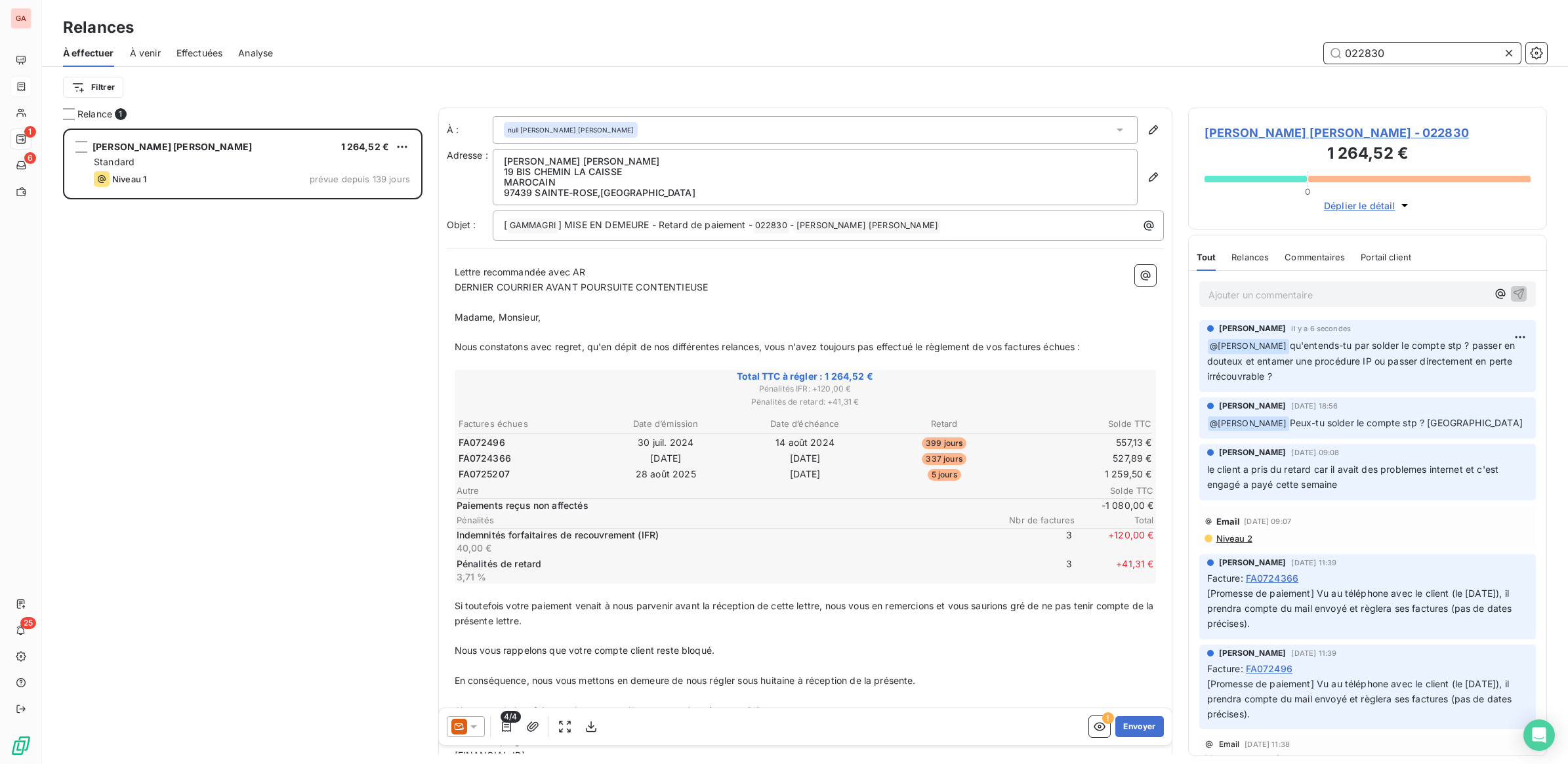
drag, startPoint x: 1372, startPoint y: 51, endPoint x: 1449, endPoint y: 59, distance: 77.4
click at [1439, 54] on input "022830" at bounding box center [1422, 53] width 197 height 21
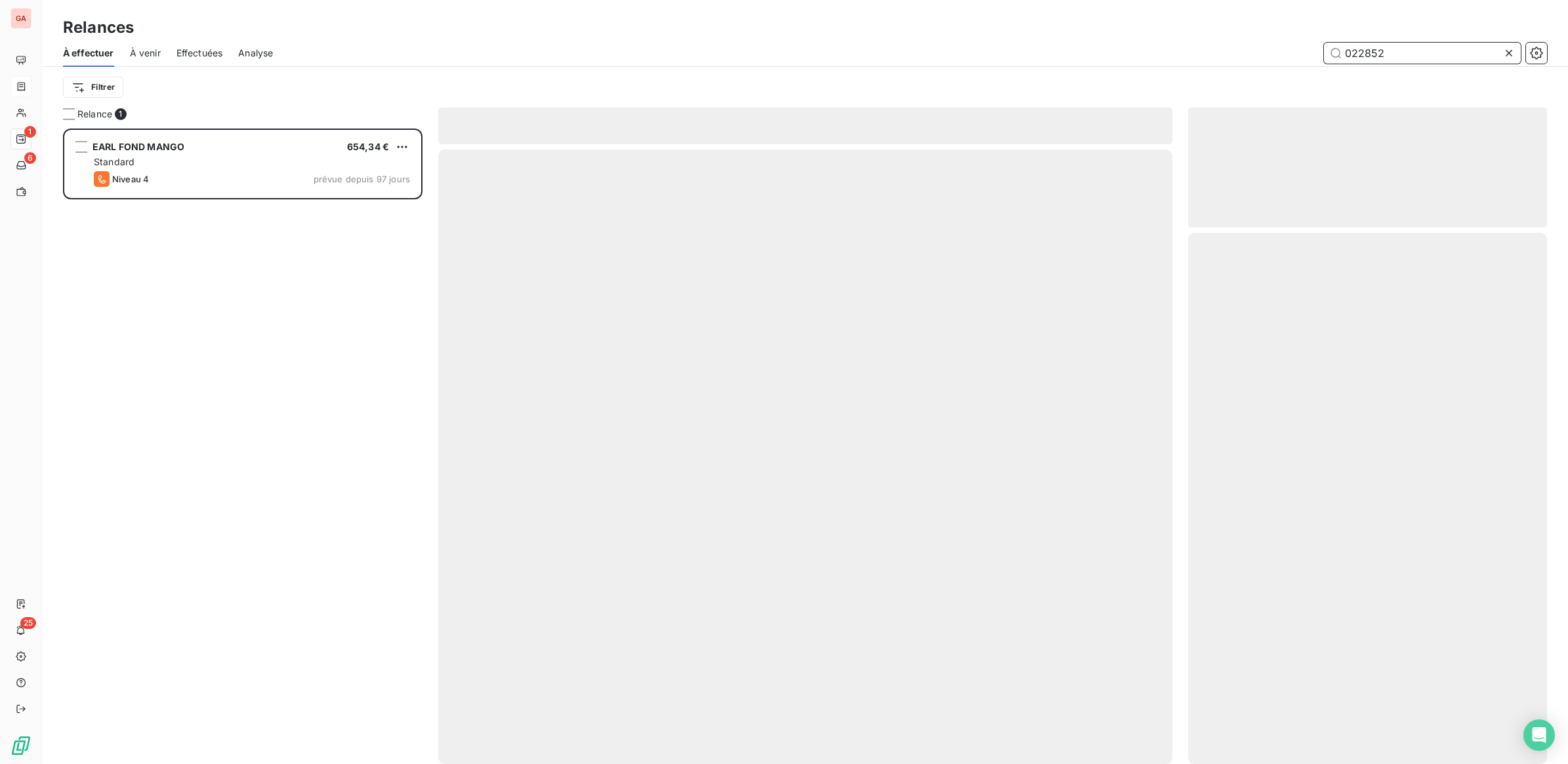
scroll to position [624, 346]
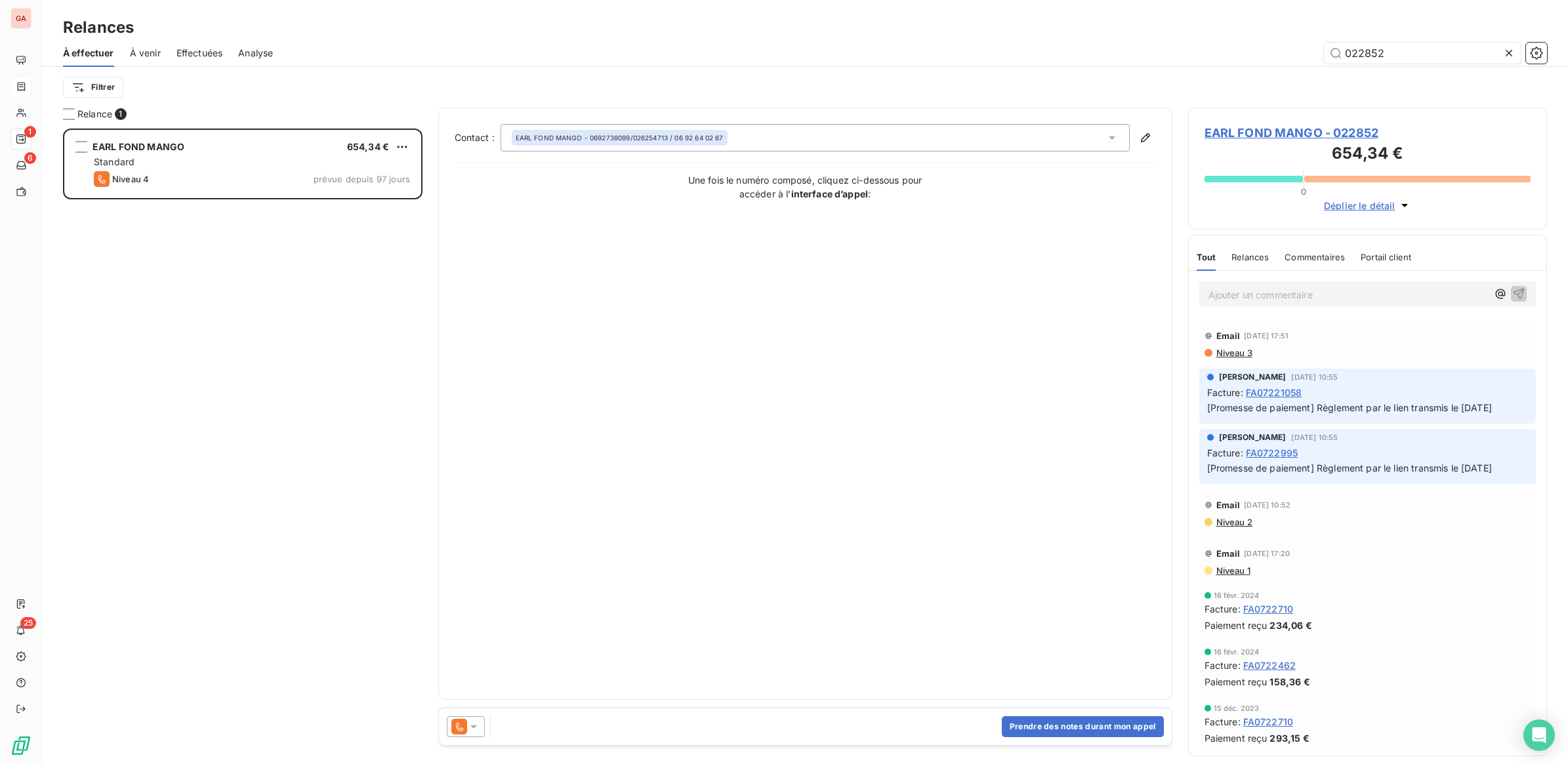
click at [476, 725] on icon at bounding box center [473, 727] width 6 height 4
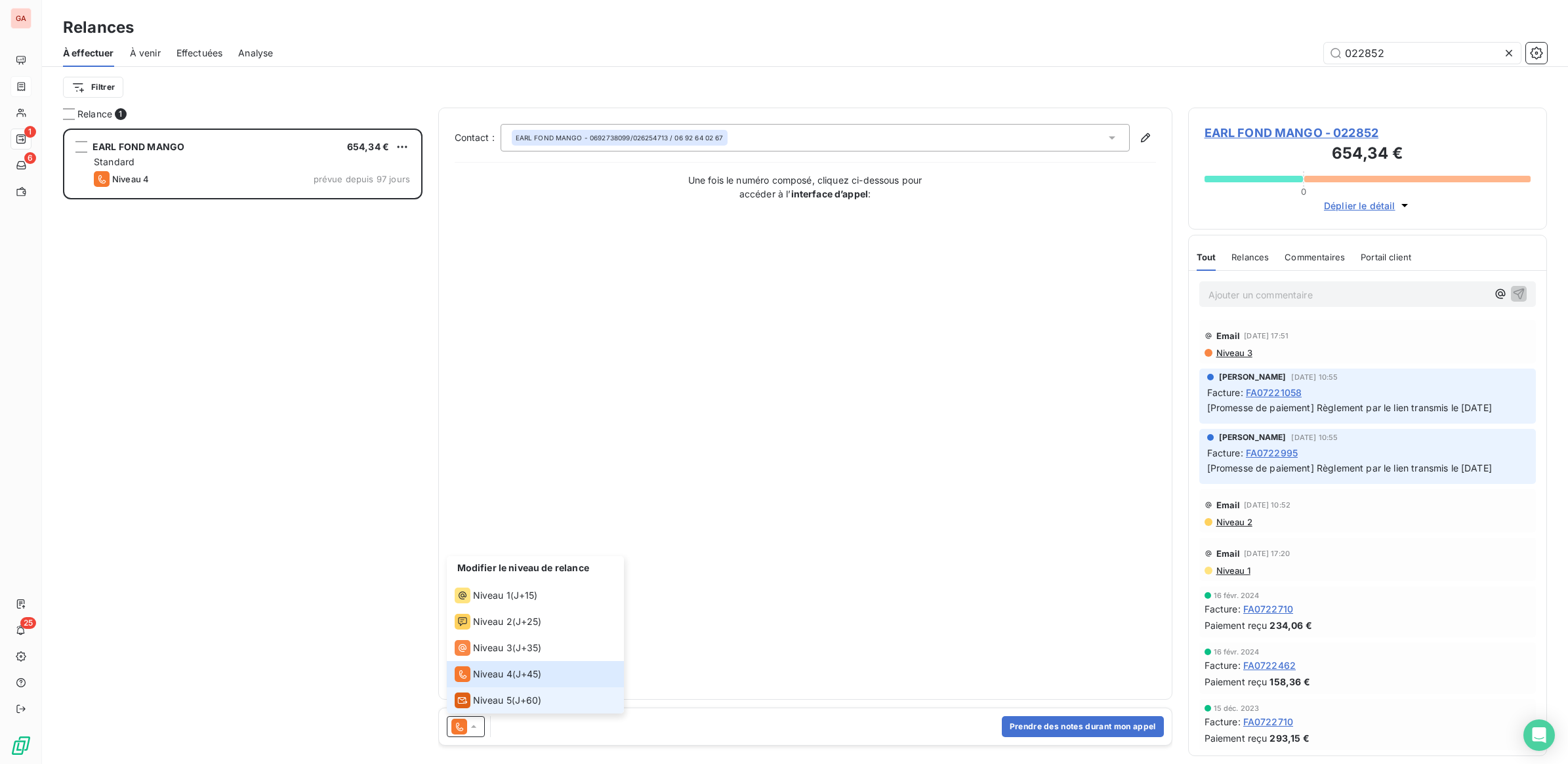
click at [489, 697] on span "Niveau 5" at bounding box center [492, 700] width 39 height 13
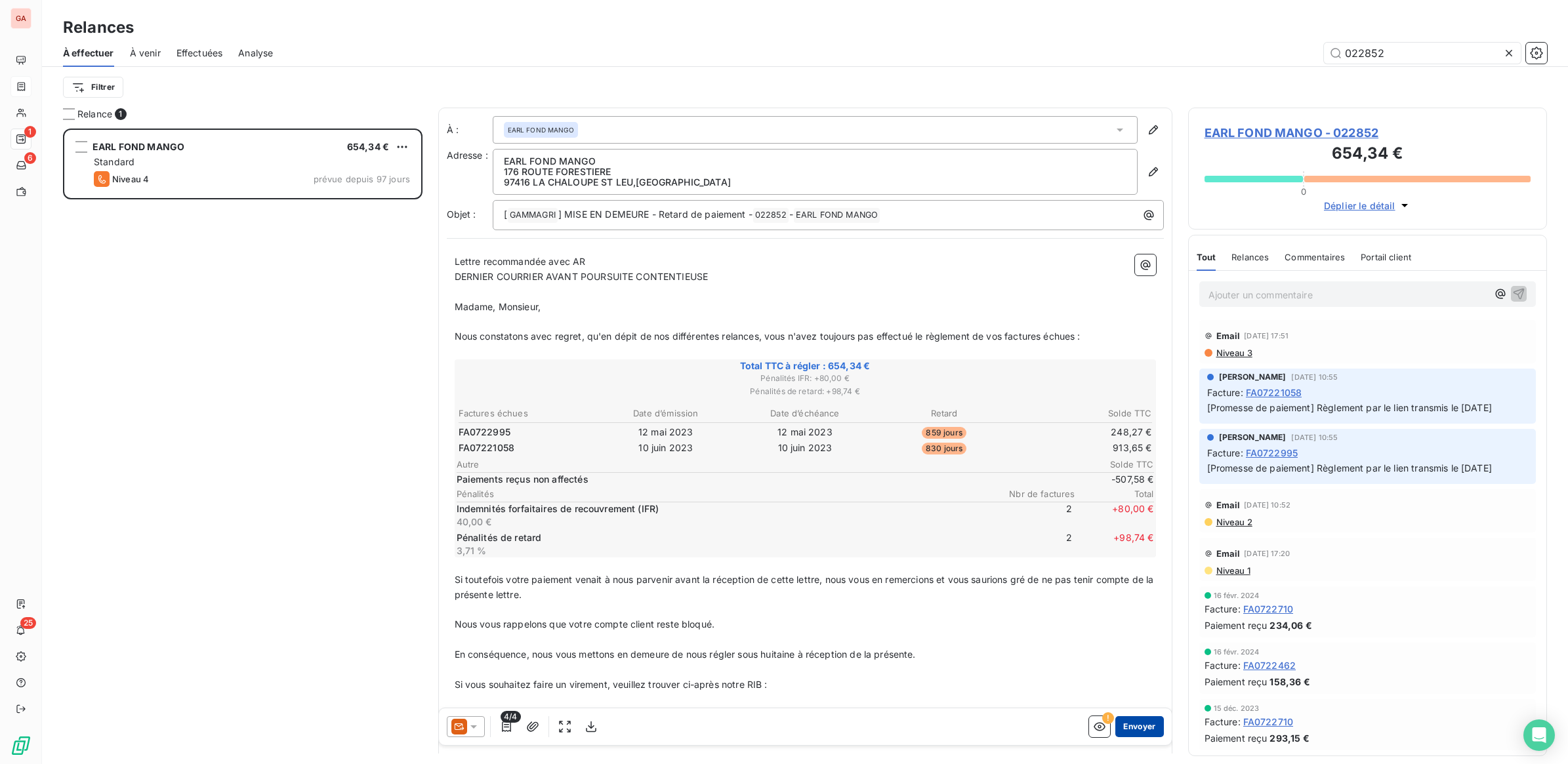
click at [1128, 724] on button "Envoyer" at bounding box center [1139, 726] width 48 height 21
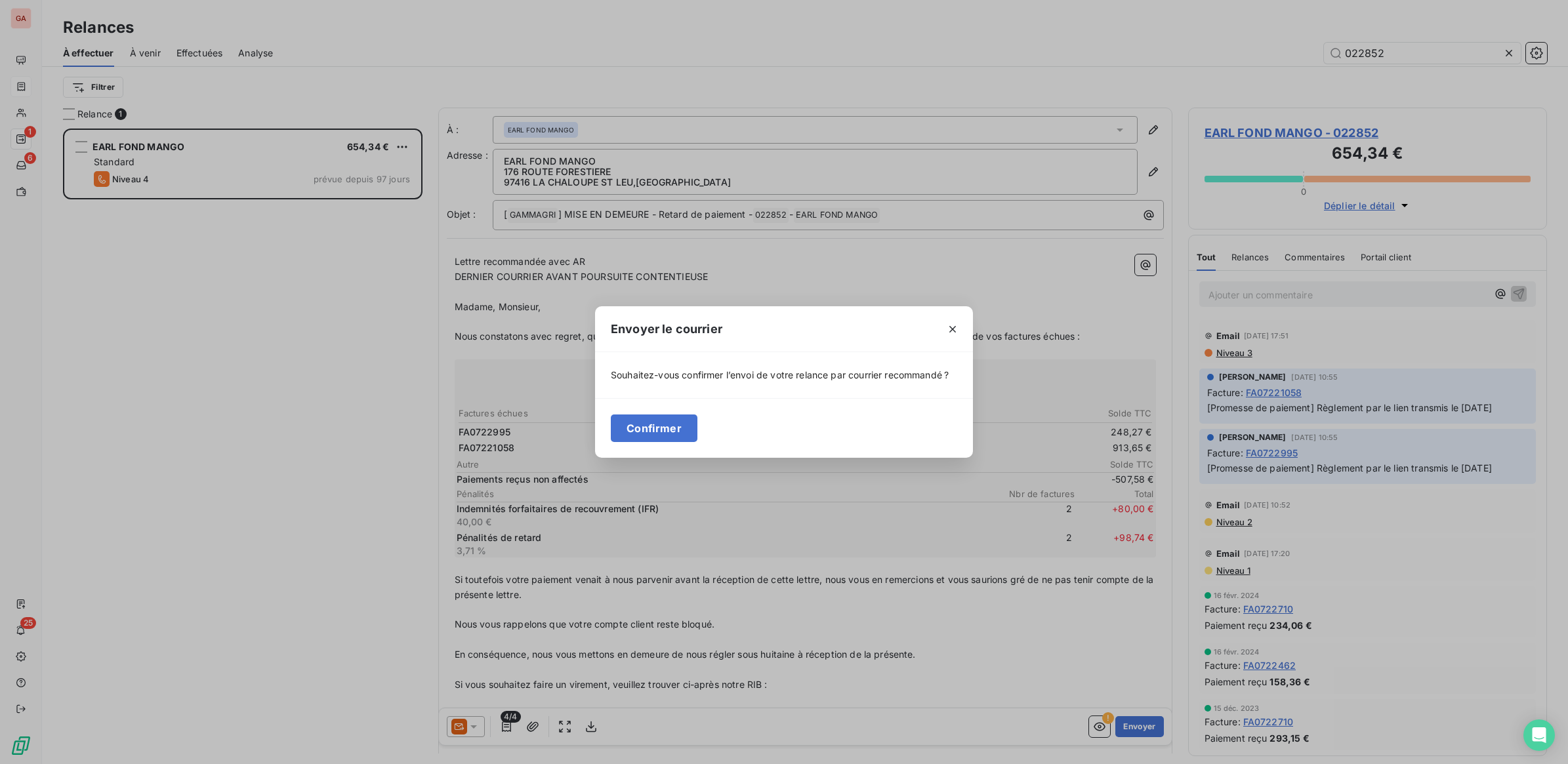
drag, startPoint x: 638, startPoint y: 431, endPoint x: 906, endPoint y: 440, distance: 268.2
click at [658, 431] on button "Confirmer" at bounding box center [654, 429] width 87 height 28
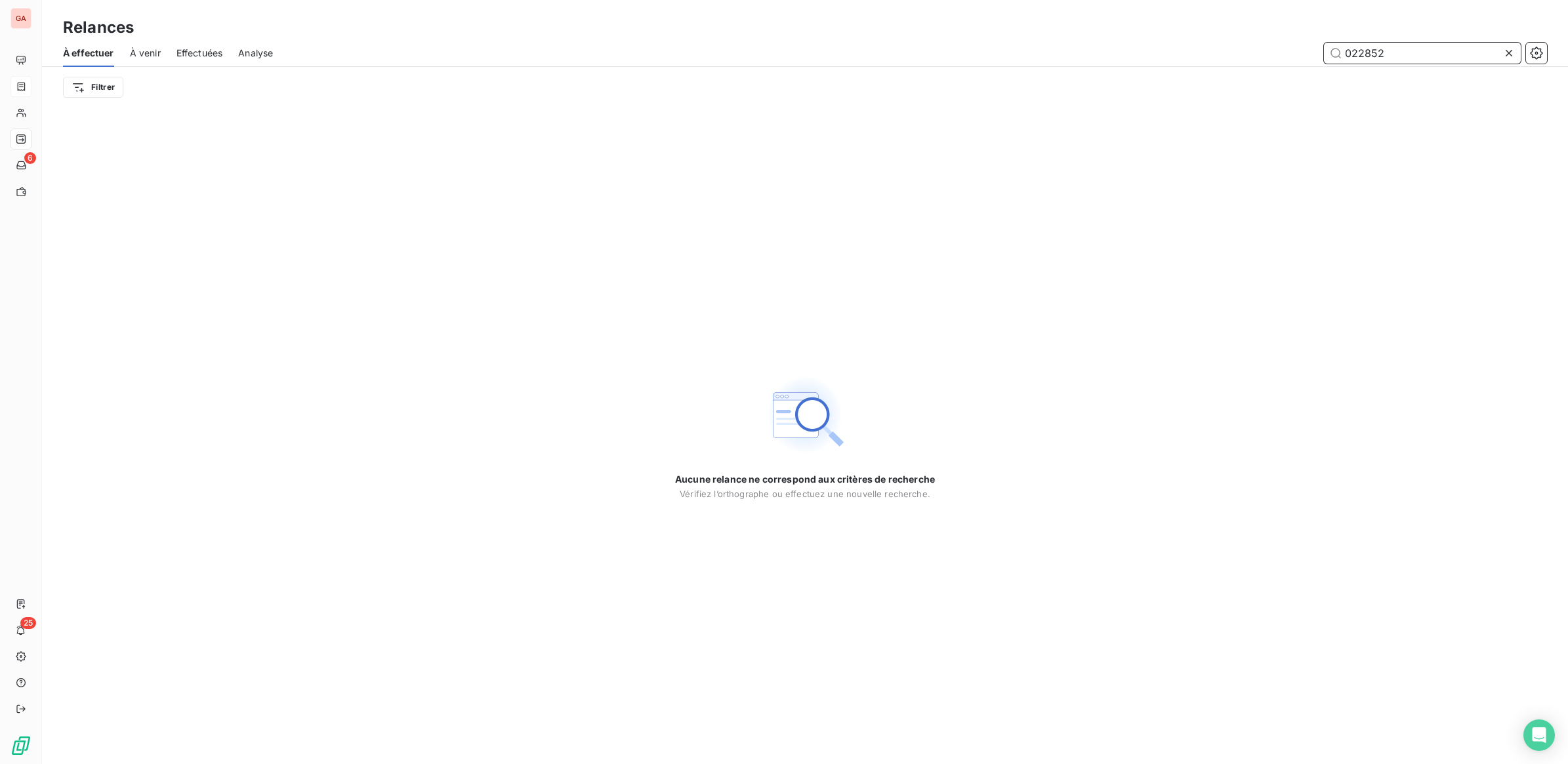
click at [1371, 55] on input "022852" at bounding box center [1422, 53] width 197 height 21
type input "023114"
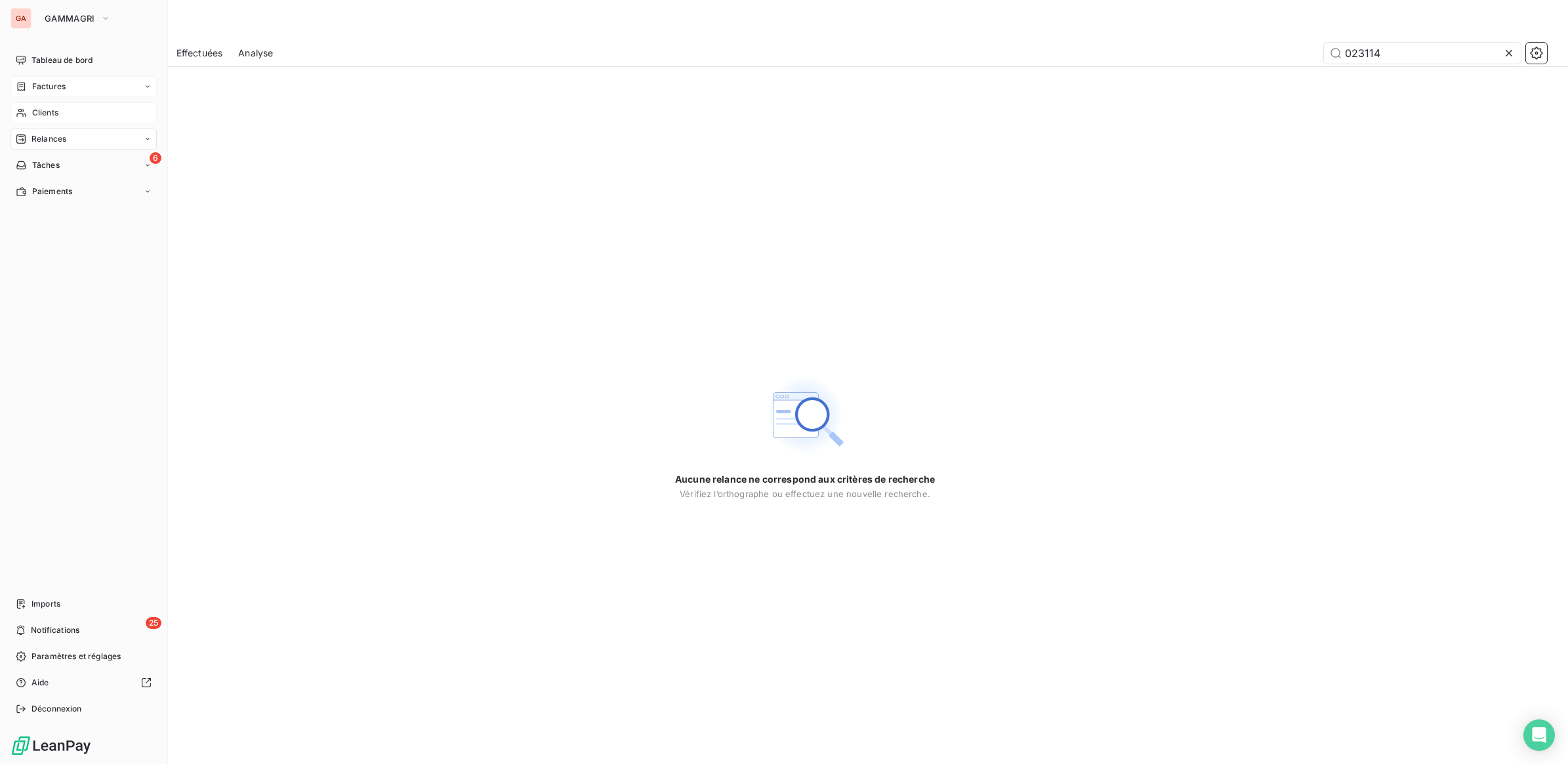
click at [56, 115] on span "Clients" at bounding box center [45, 113] width 26 height 12
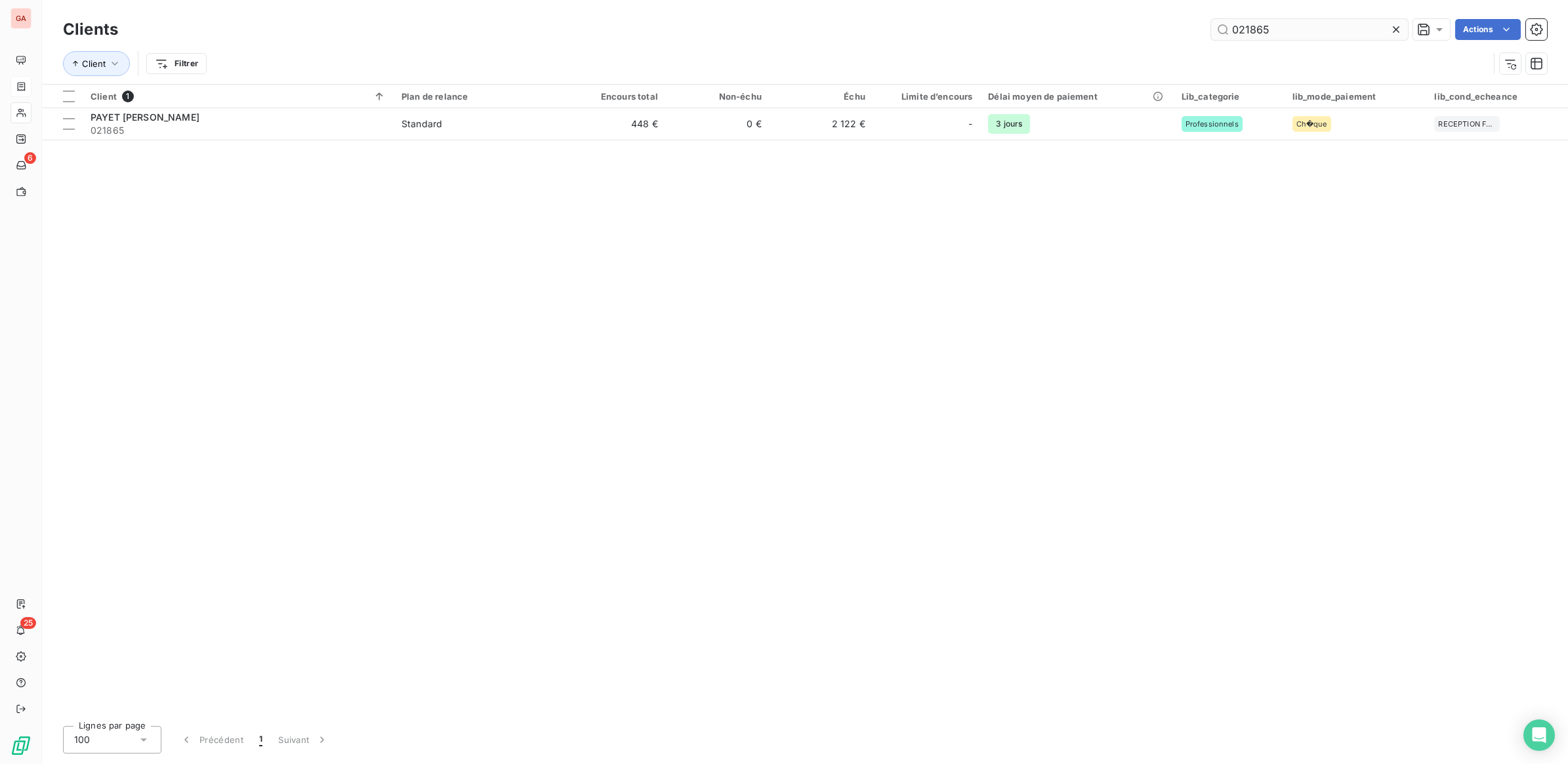
click at [1271, 30] on input "021865" at bounding box center [1309, 30] width 197 height 21
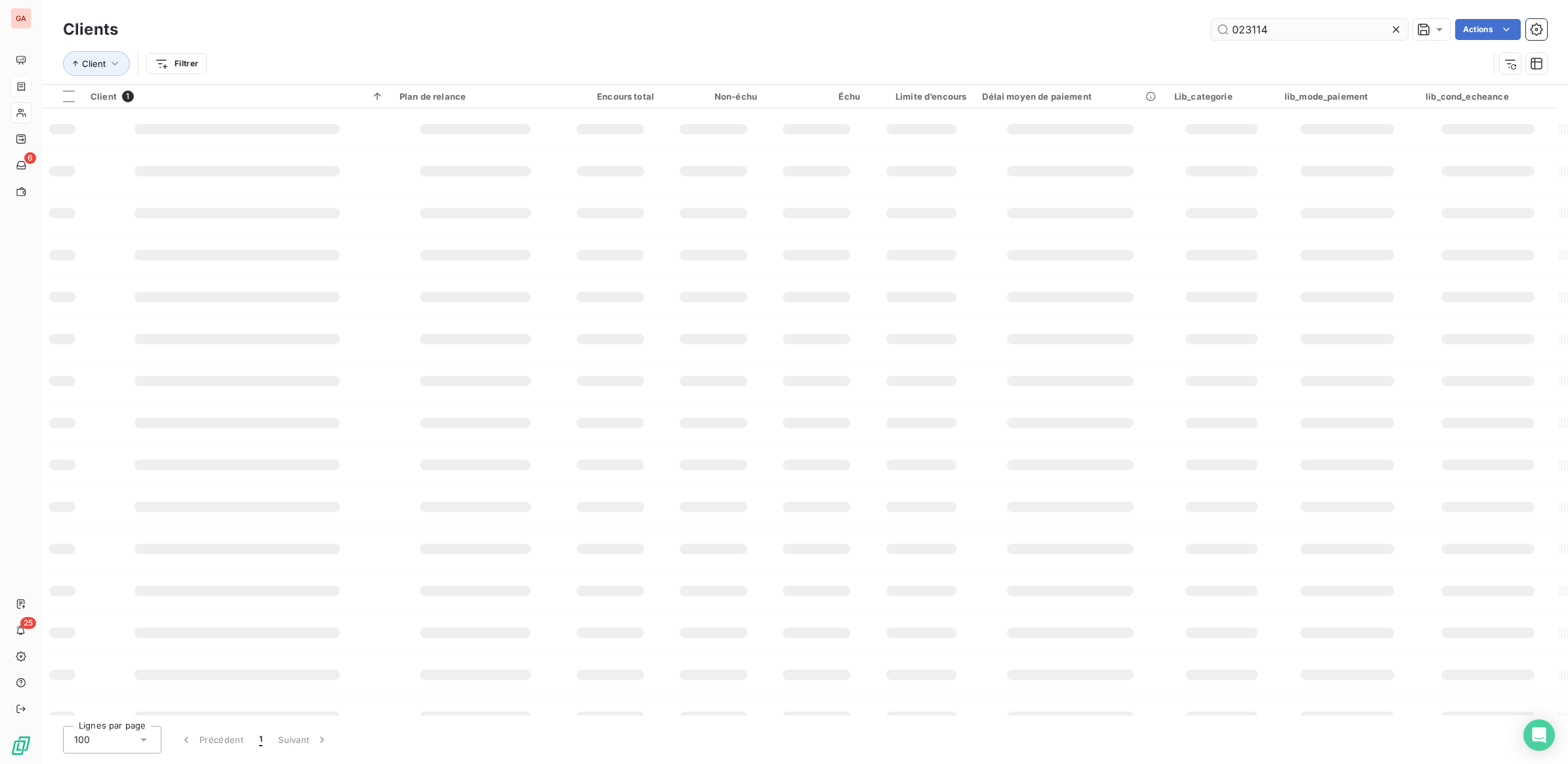
type input "023114"
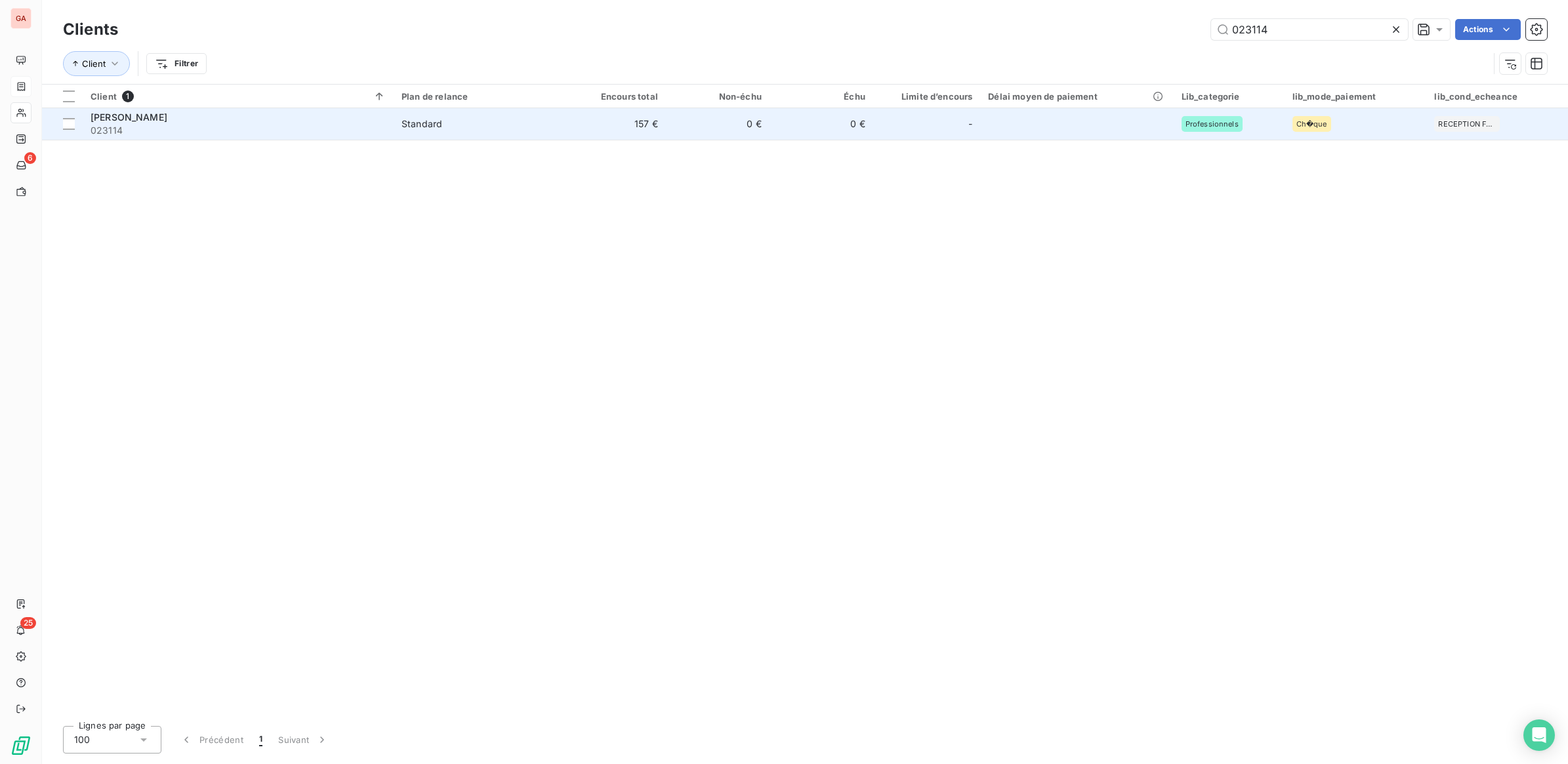
click at [456, 126] on span "Standard" at bounding box center [477, 124] width 152 height 13
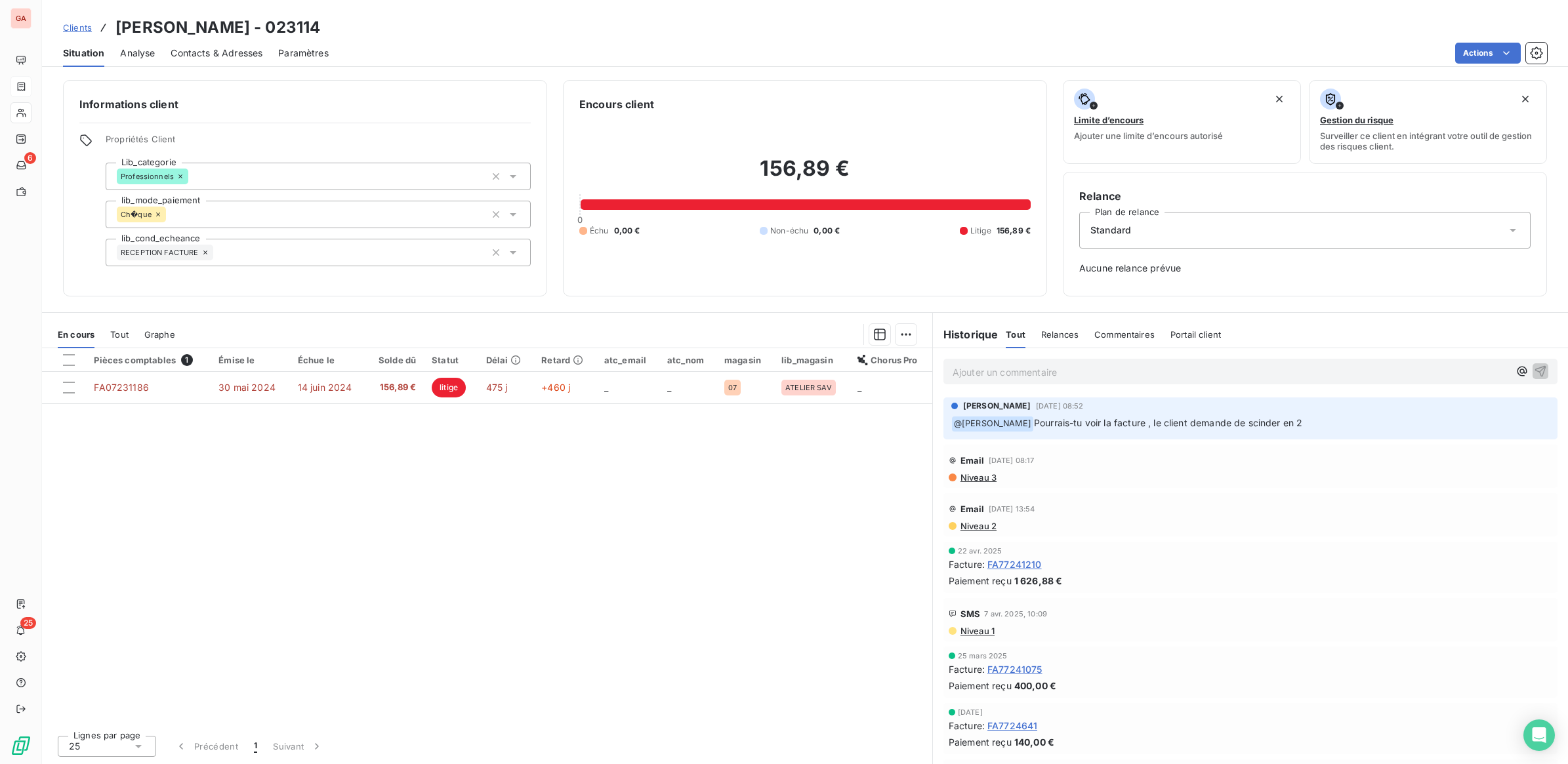
click at [1062, 377] on p "Ajouter un commentaire ﻿" at bounding box center [1231, 372] width 556 height 17
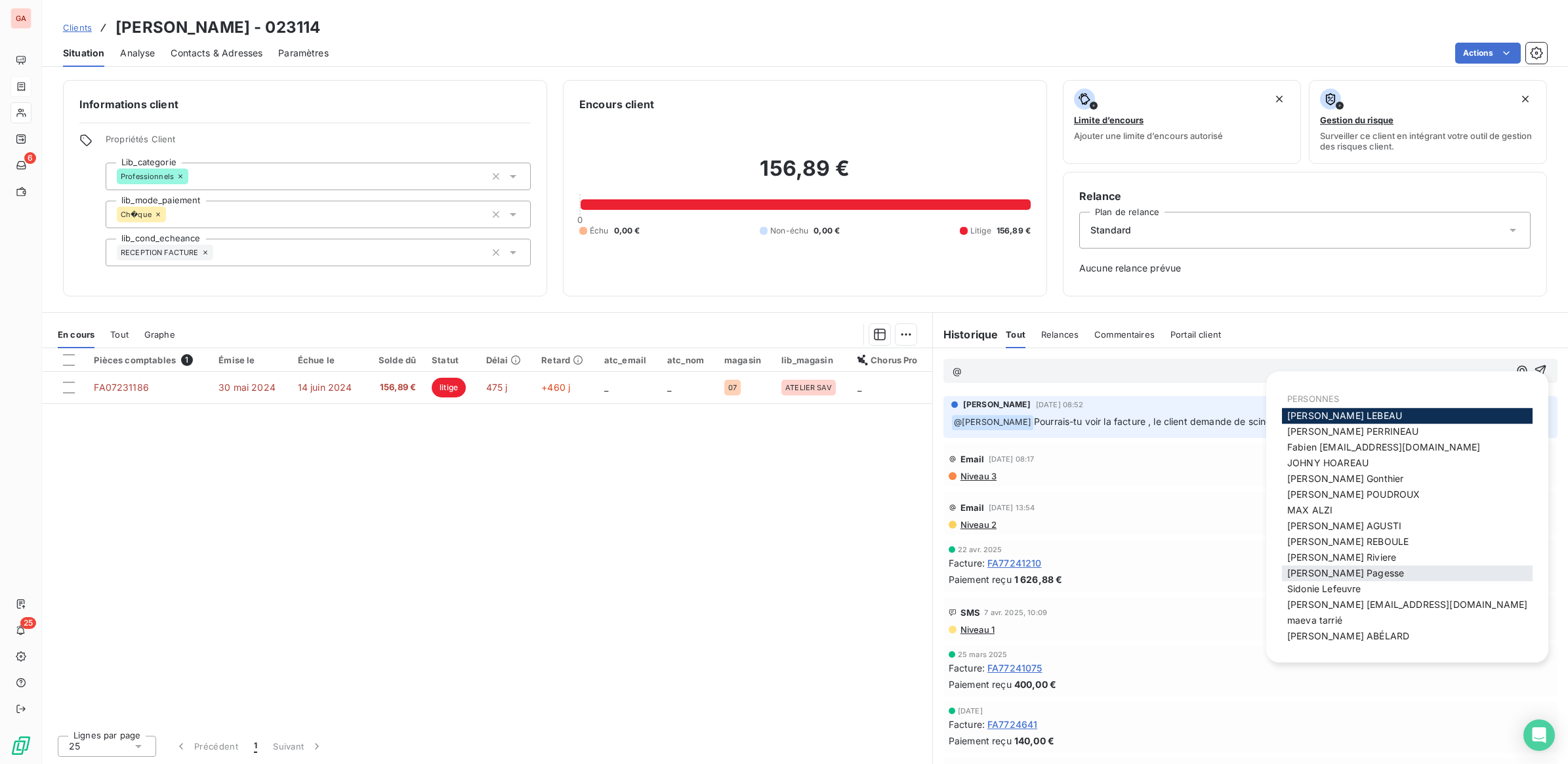
click at [1348, 572] on span "[PERSON_NAME]" at bounding box center [1345, 573] width 116 height 11
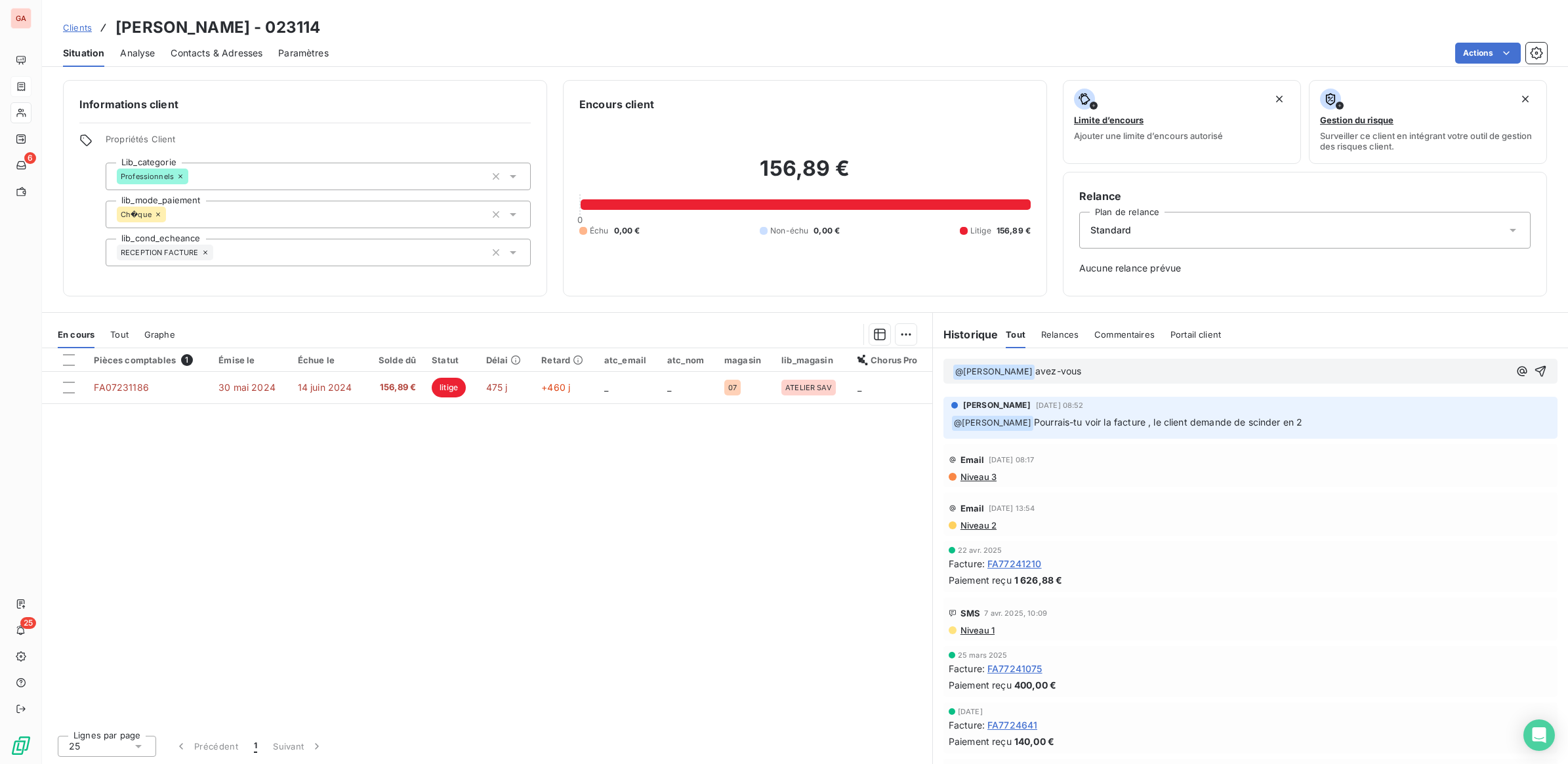
click at [1035, 370] on span "avez-vous" at bounding box center [1058, 370] width 46 height 11
click at [1105, 370] on p "﻿ @ Sabrina Pagesse ﻿ qu'avez-vous" at bounding box center [1231, 371] width 556 height 16
click at [1534, 372] on icon "button" at bounding box center [1540, 371] width 13 height 13
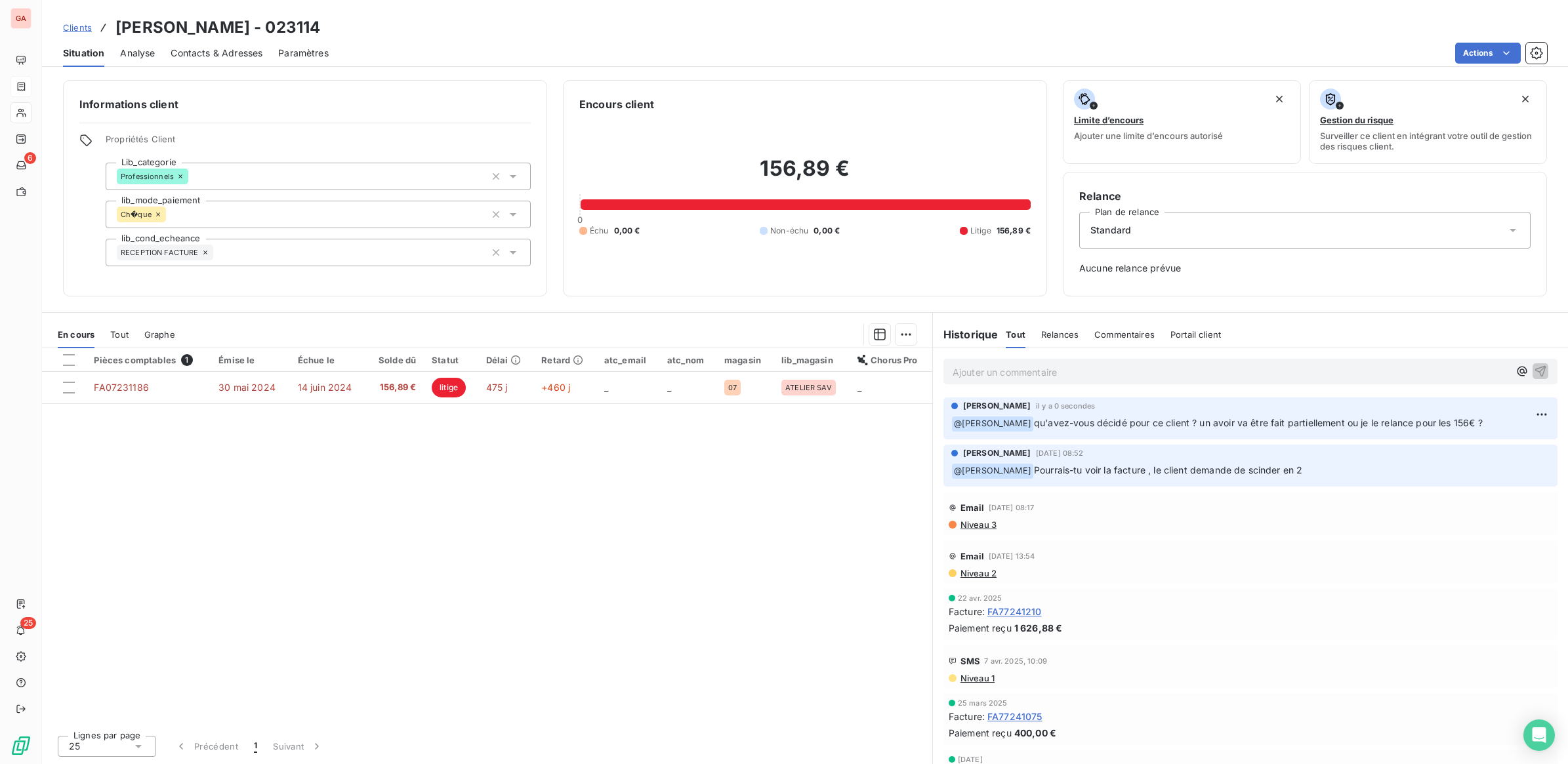
click at [82, 30] on span "Clients" at bounding box center [77, 27] width 29 height 10
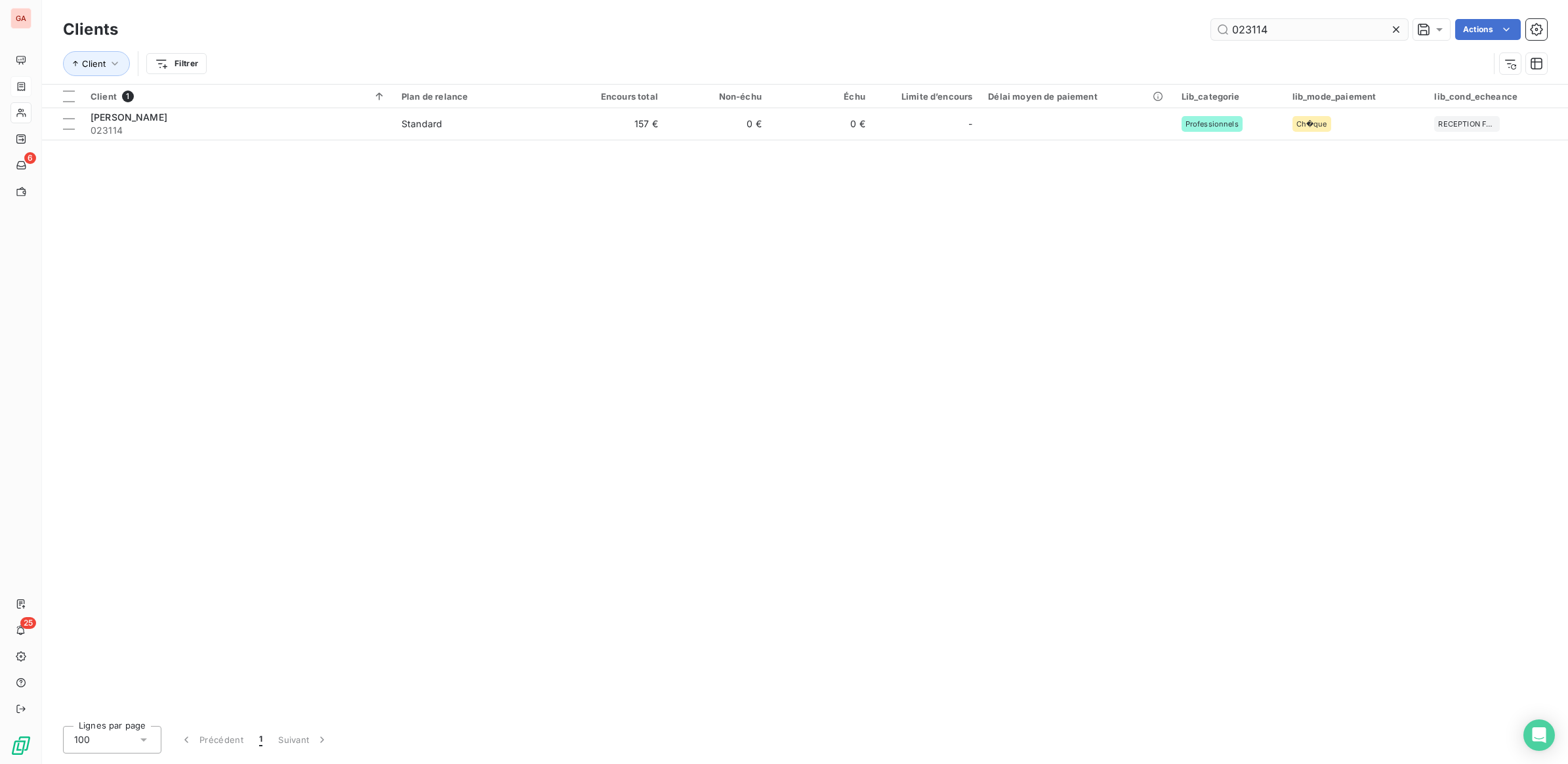
click at [1263, 29] on input "023114" at bounding box center [1309, 30] width 197 height 21
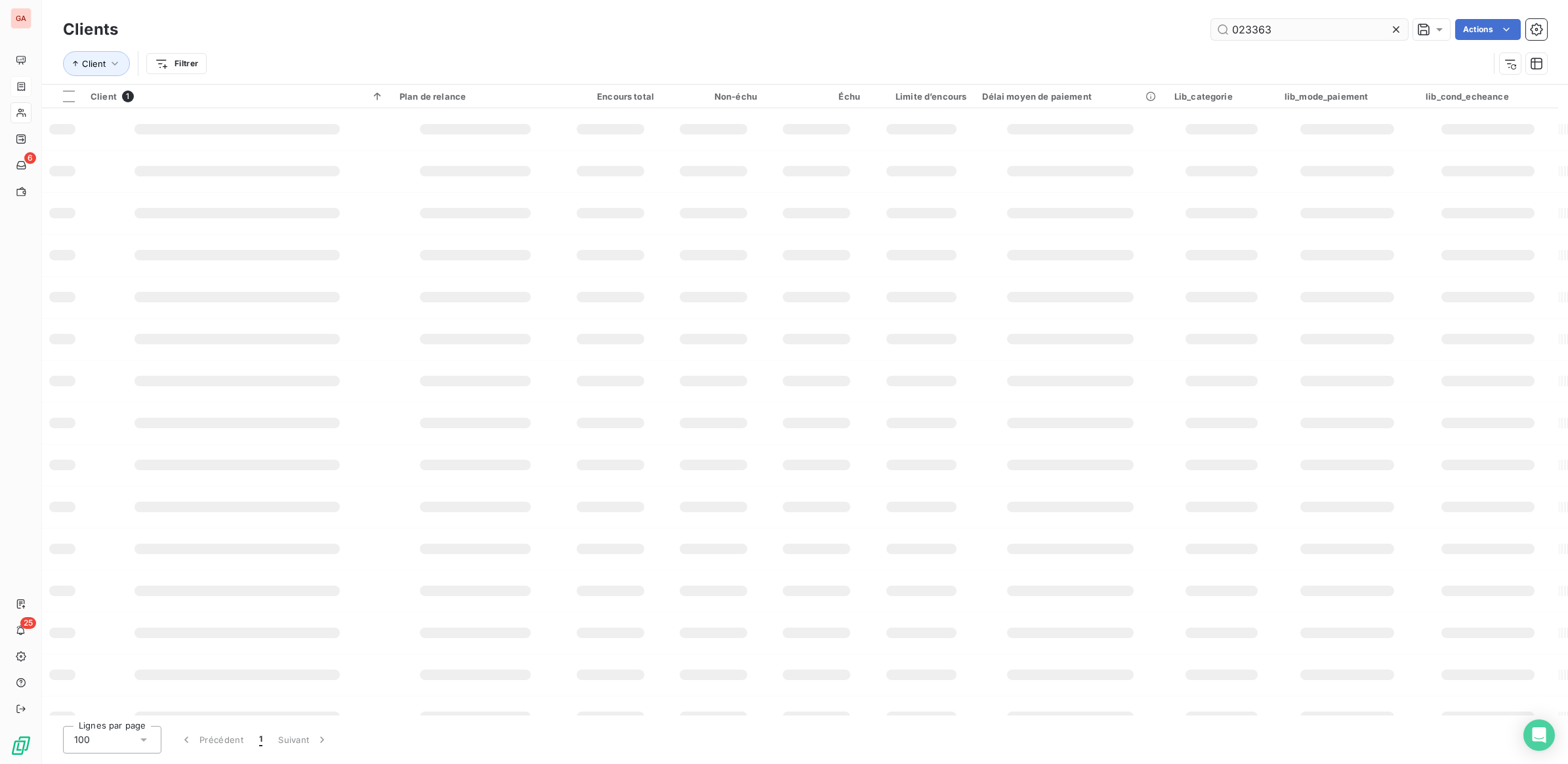
type input "023363"
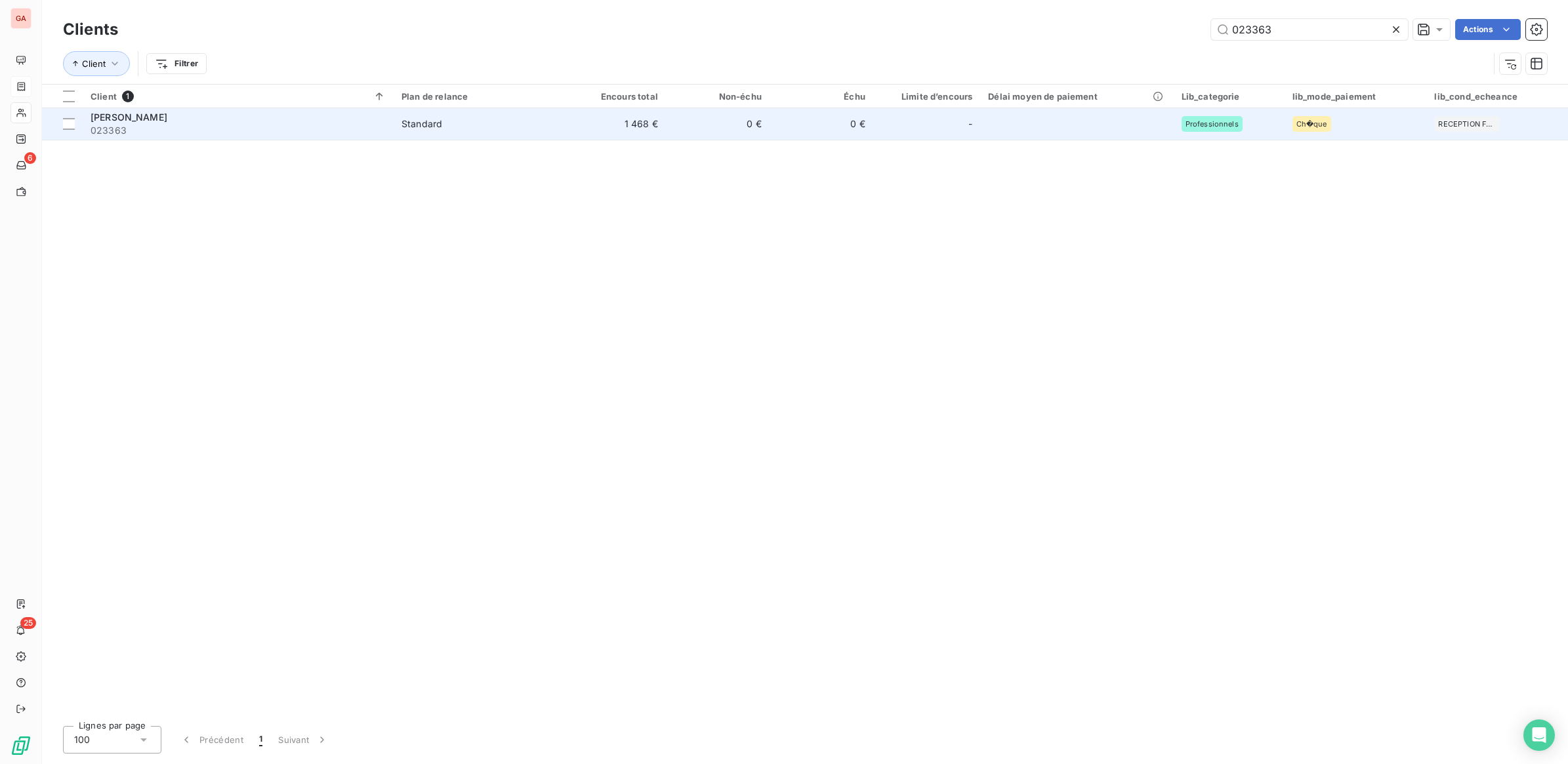
click at [466, 122] on span "Standard" at bounding box center [477, 124] width 152 height 13
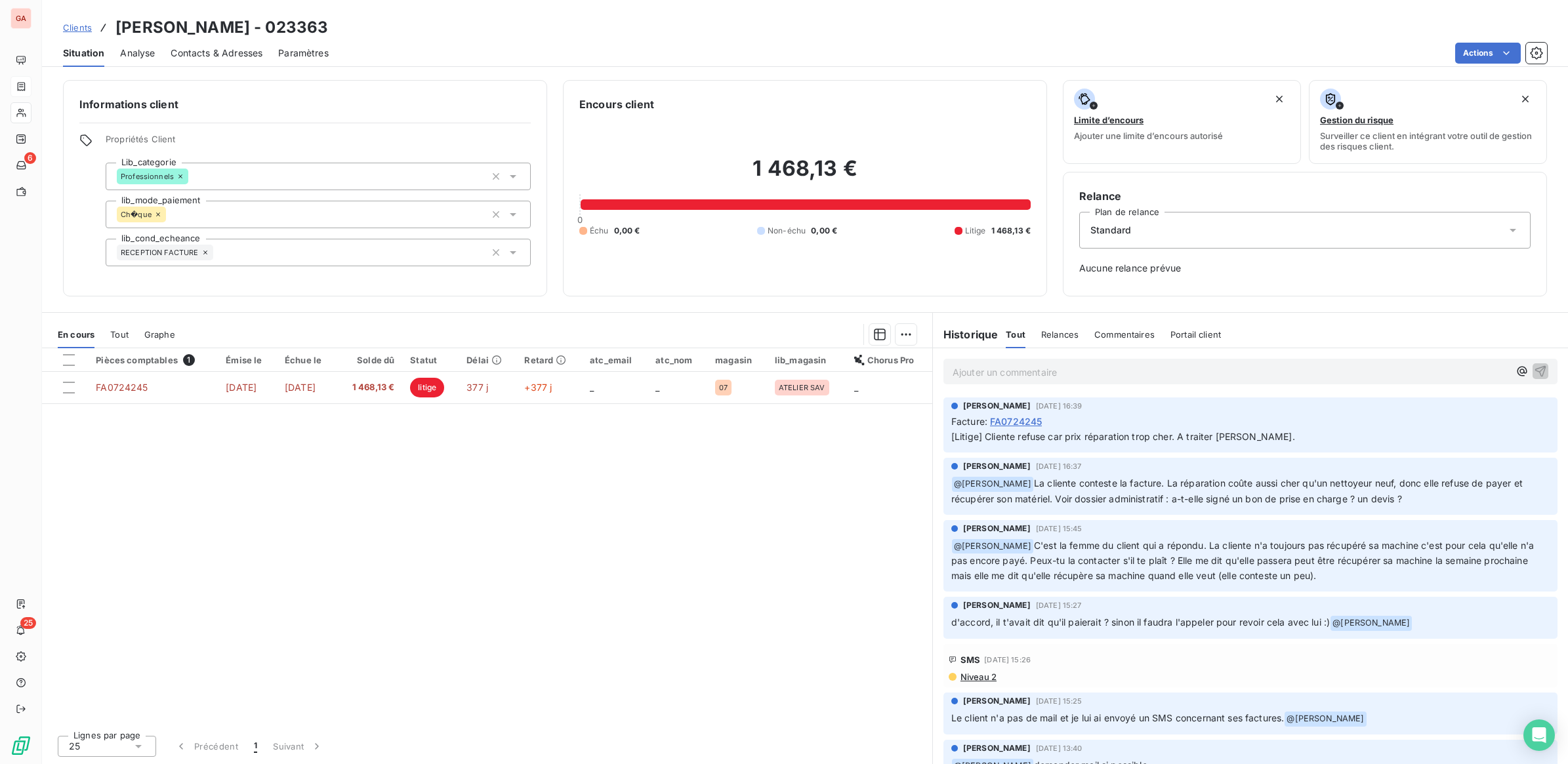
click at [1041, 372] on p "Ajouter un commentaire ﻿" at bounding box center [1231, 372] width 556 height 17
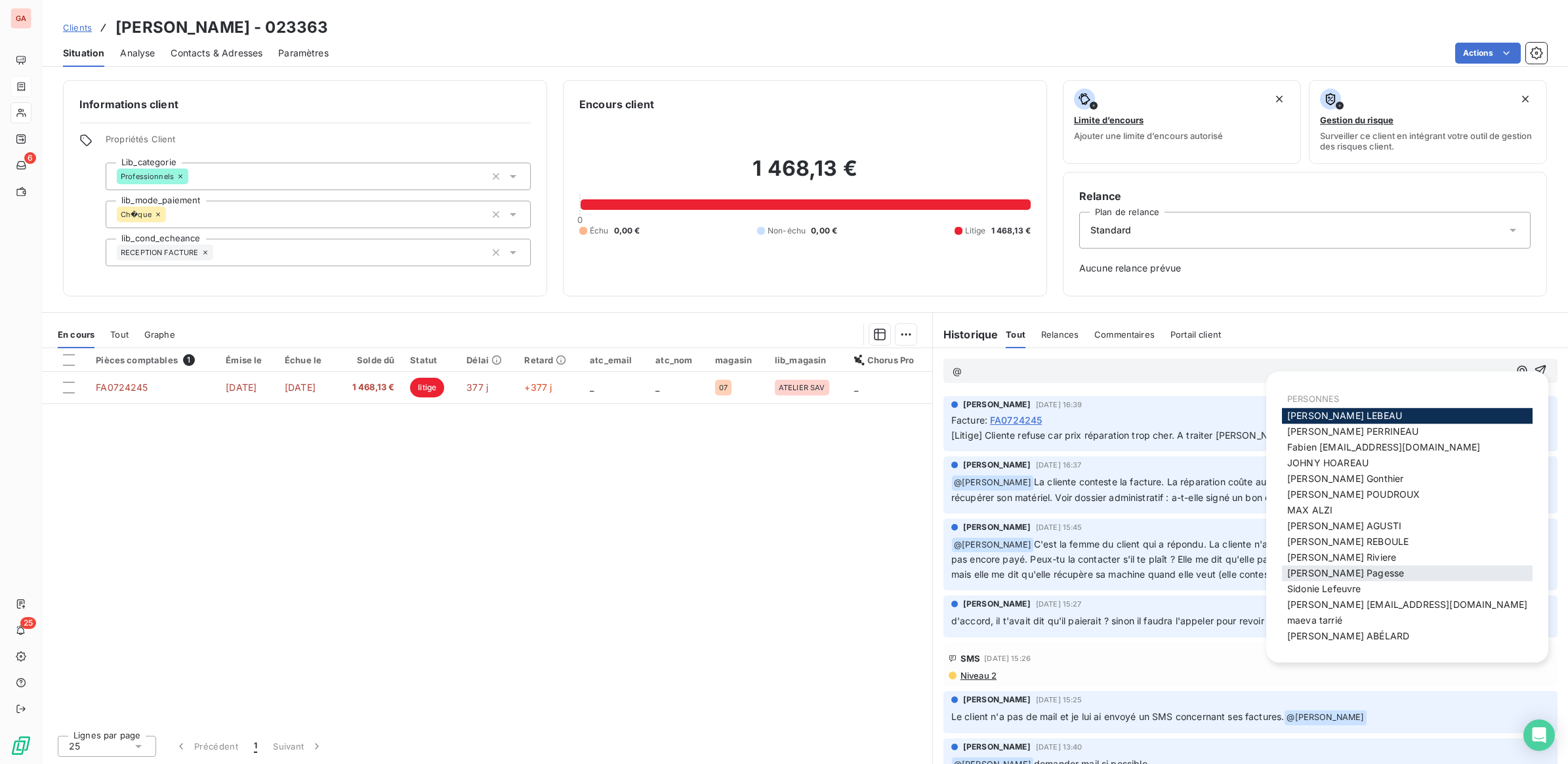
click at [1342, 569] on span "[PERSON_NAME]" at bounding box center [1345, 573] width 116 height 11
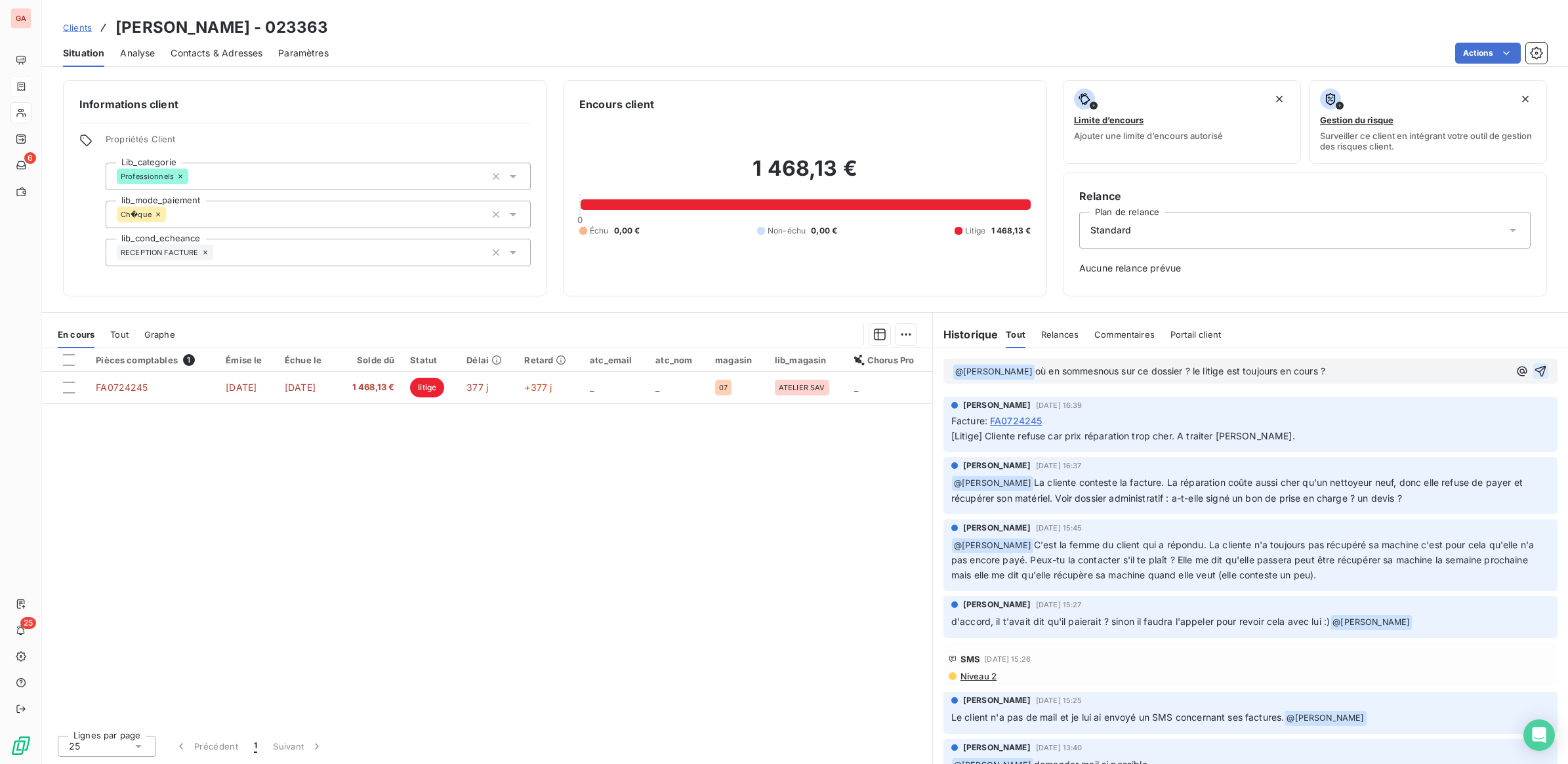
click at [1535, 370] on icon "button" at bounding box center [1540, 371] width 11 height 11
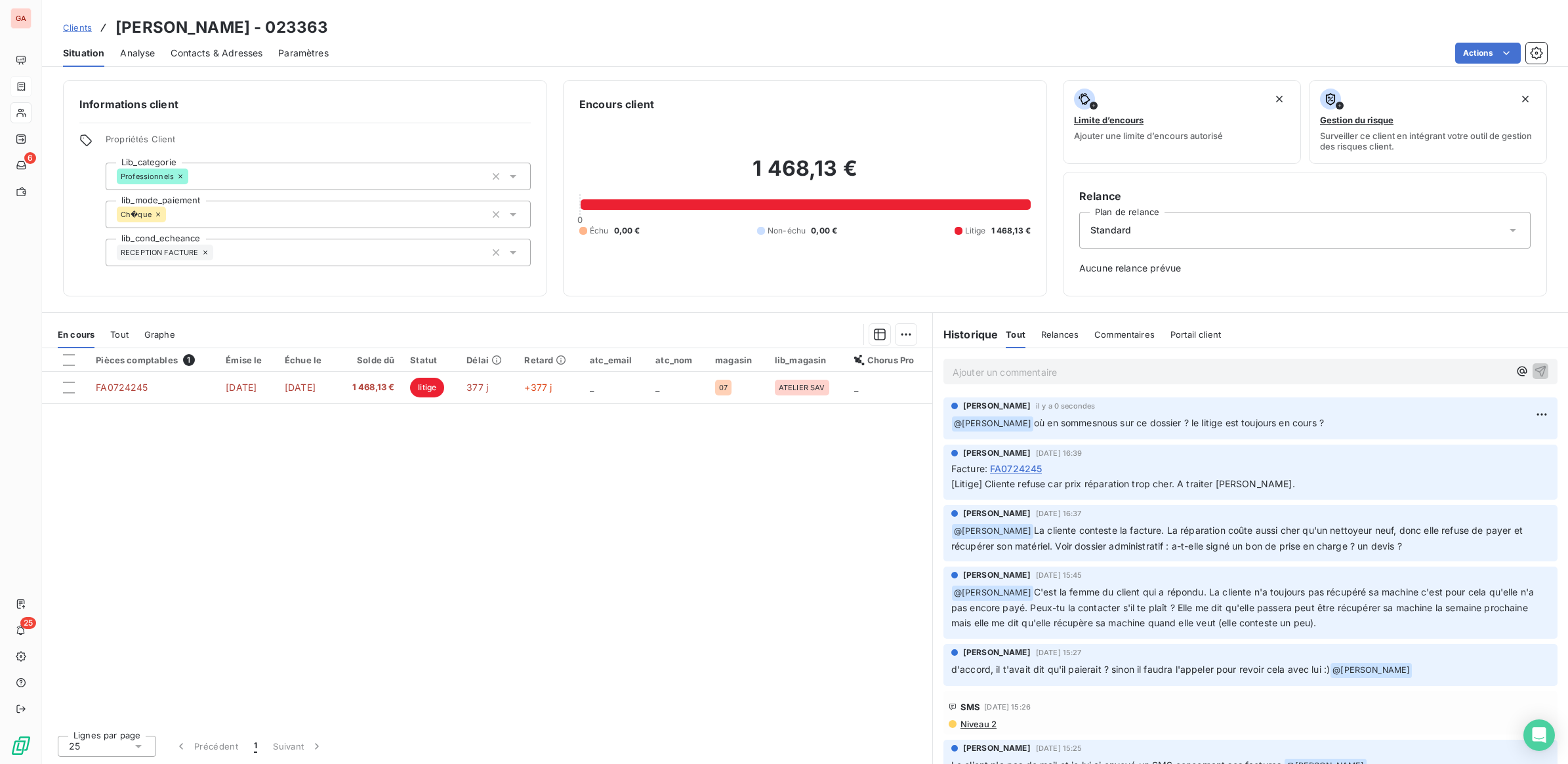
click at [69, 30] on span "Clients" at bounding box center [77, 27] width 29 height 10
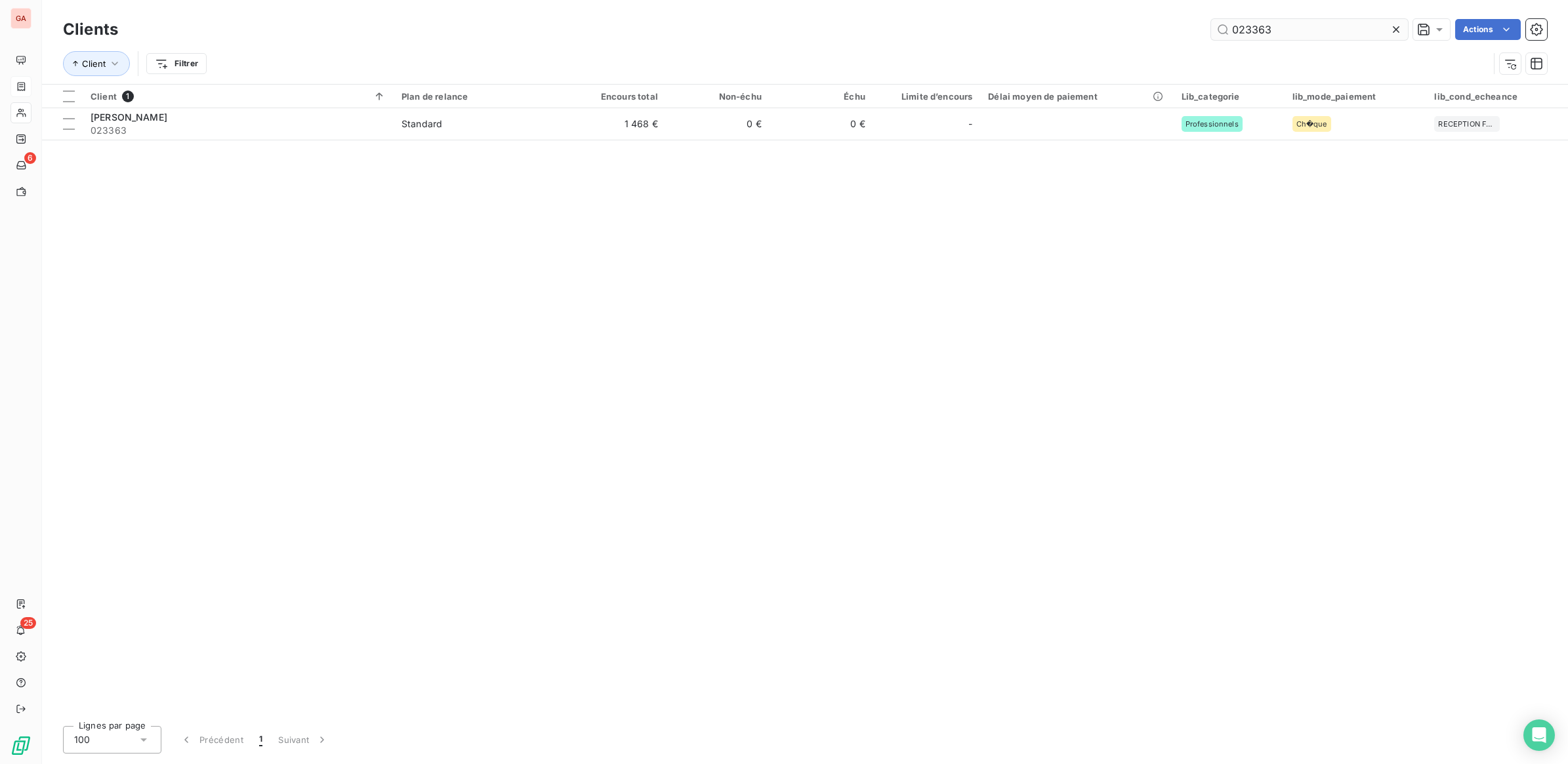
click at [1248, 31] on input "023363" at bounding box center [1309, 30] width 197 height 21
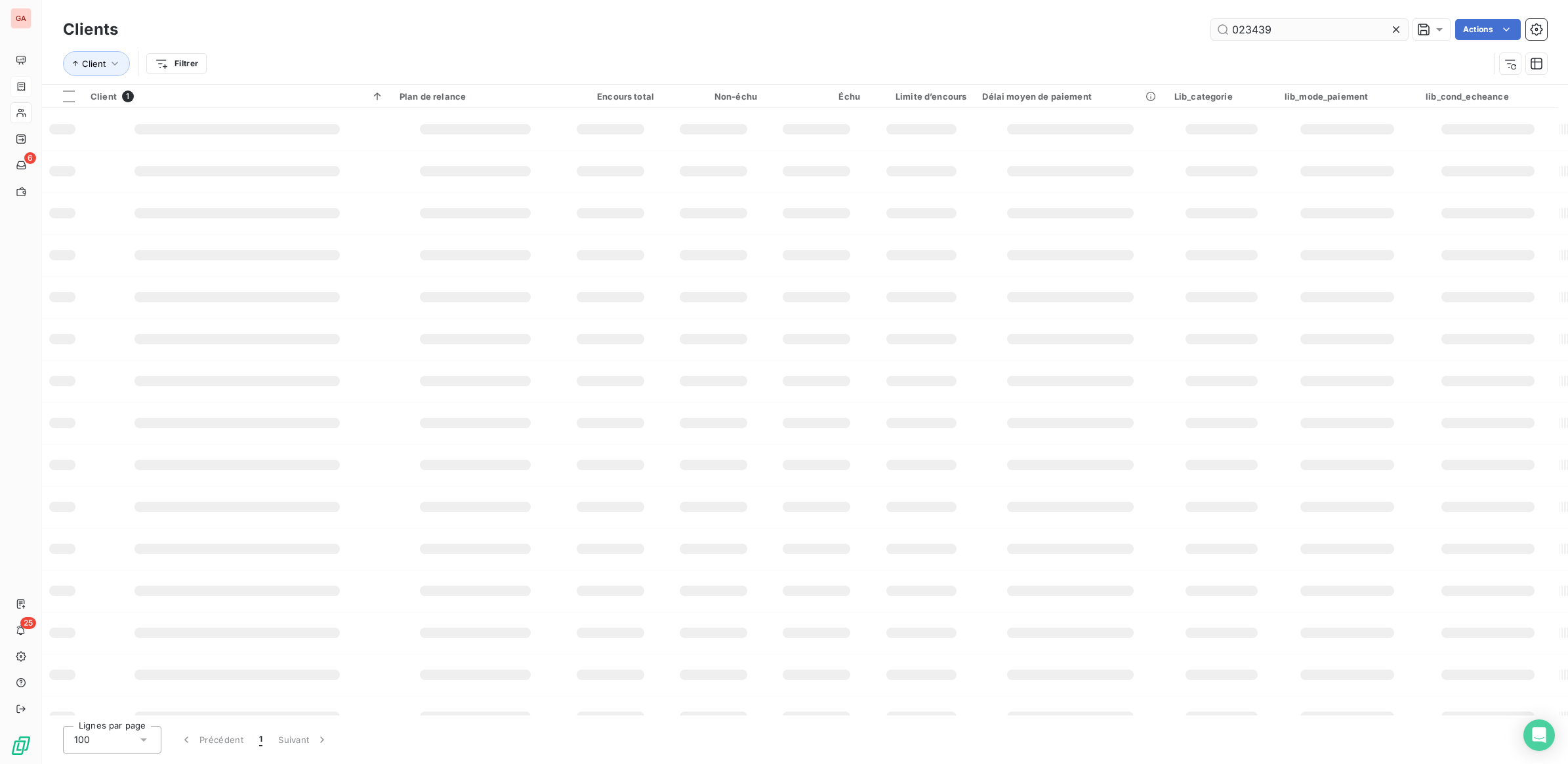
type input "023439"
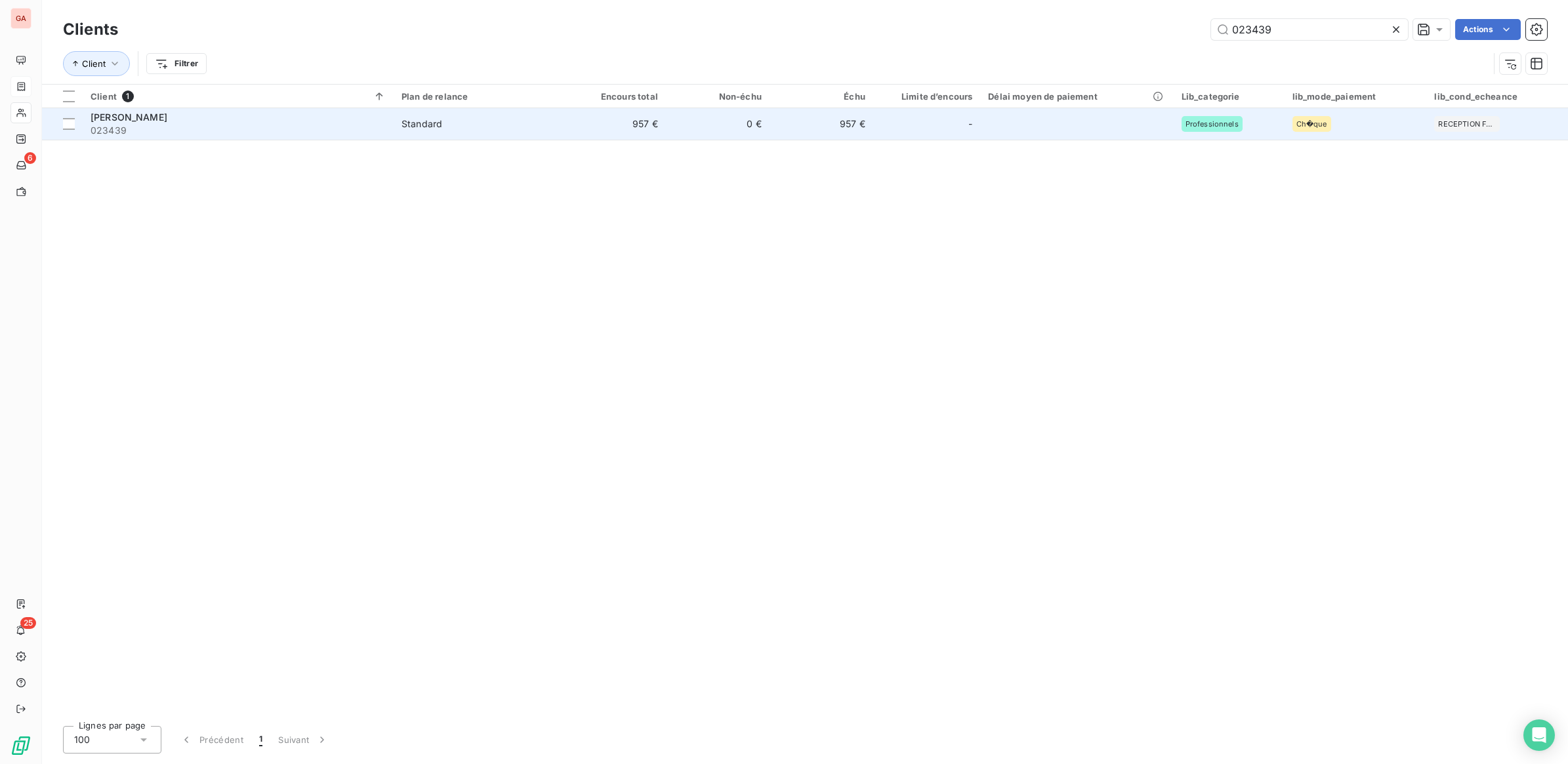
click at [605, 131] on td "957 €" at bounding box center [614, 124] width 103 height 31
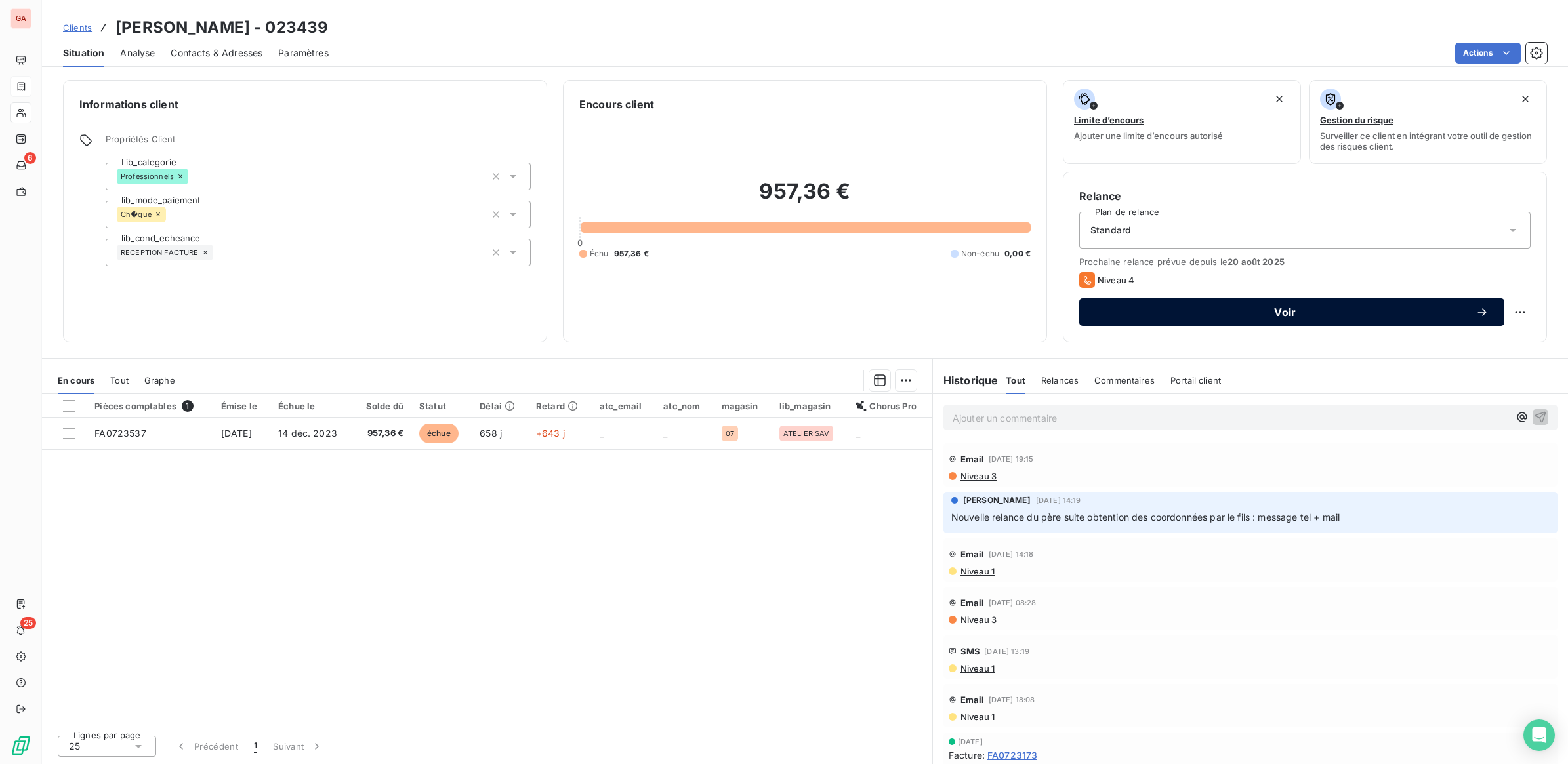
click at [1336, 320] on button "Voir" at bounding box center [1292, 312] width 425 height 28
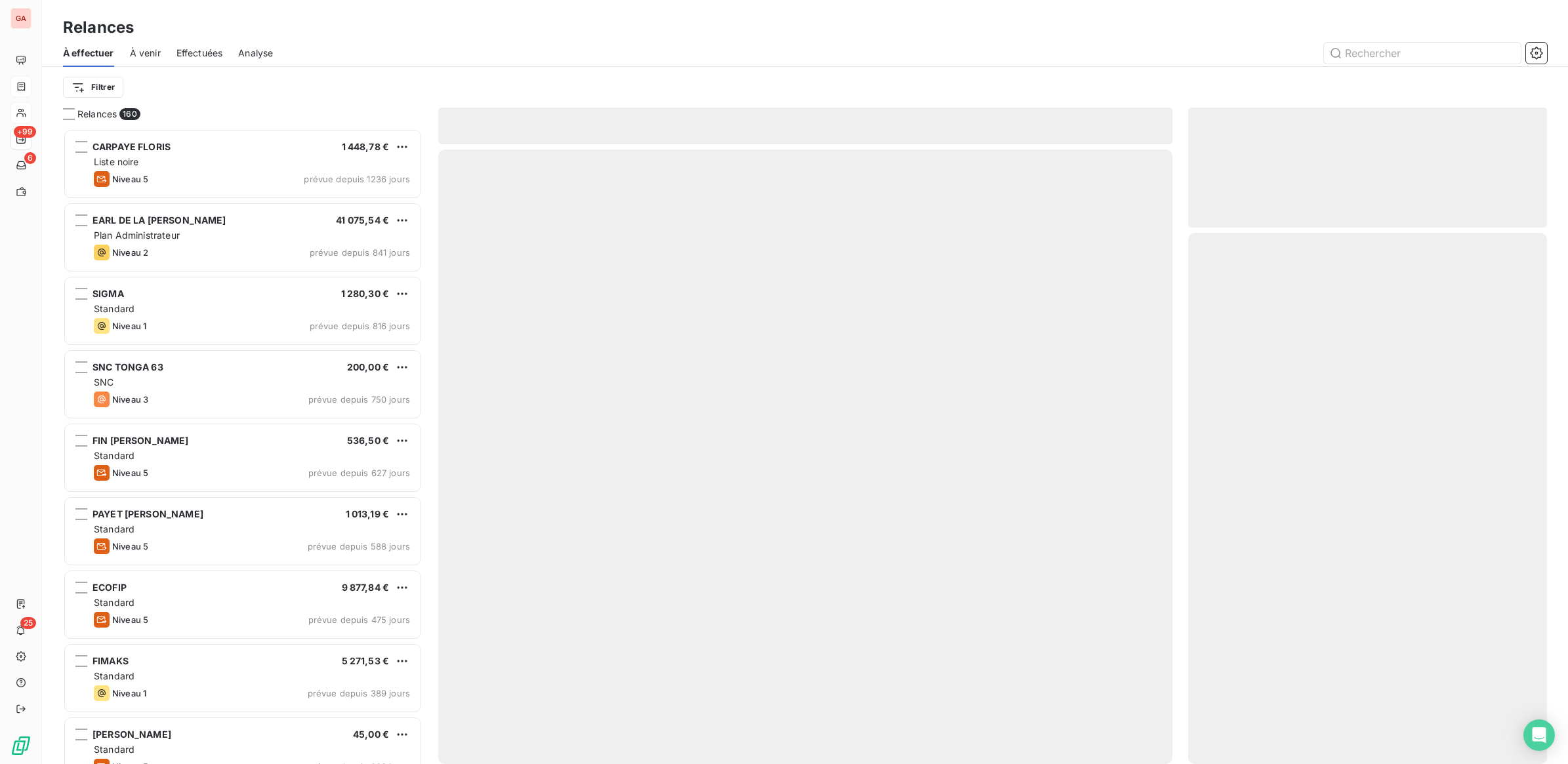
scroll to position [624, 346]
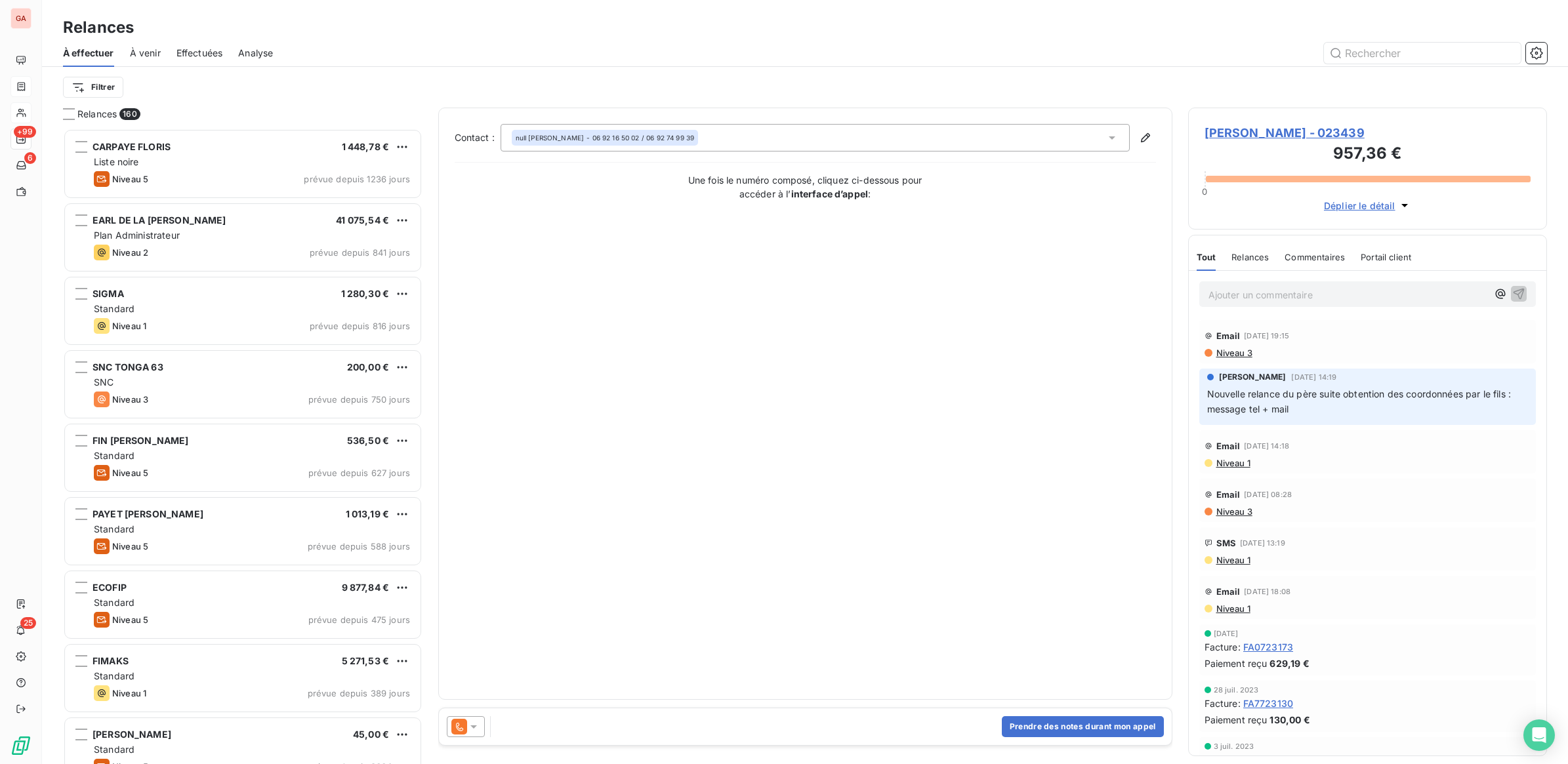
click at [476, 728] on icon at bounding box center [473, 727] width 13 height 13
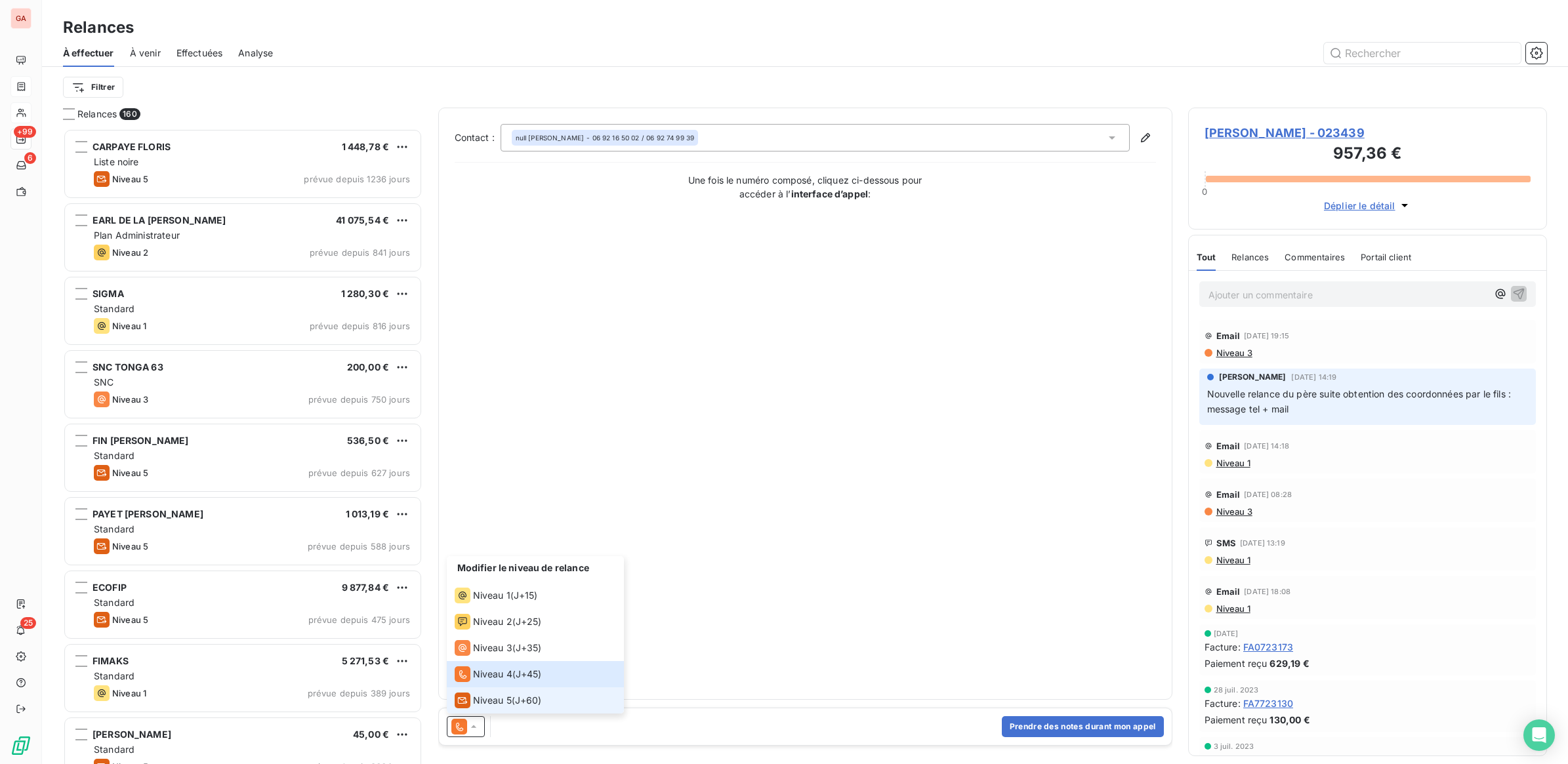
click at [492, 700] on span "Niveau 5" at bounding box center [492, 700] width 39 height 13
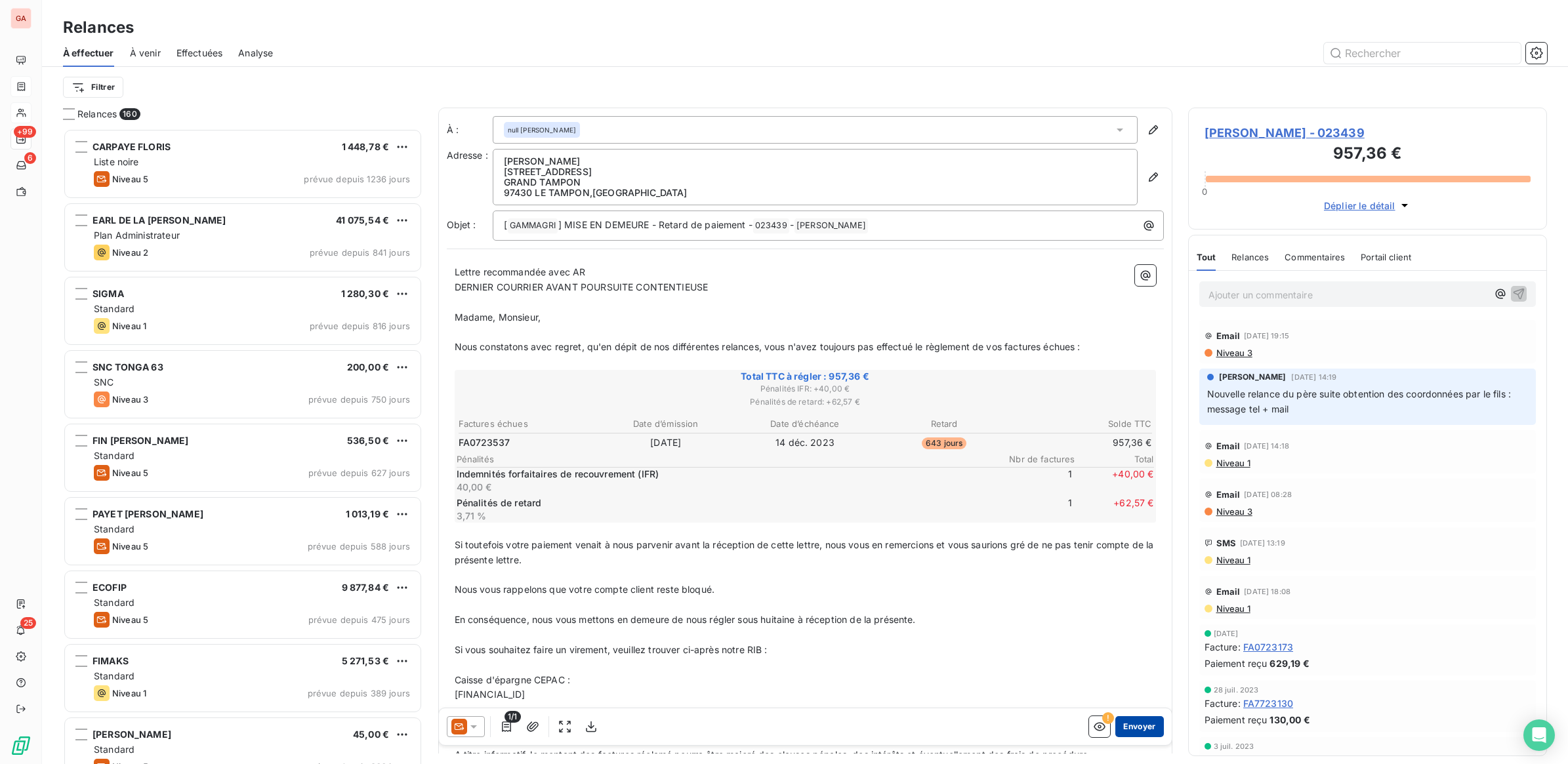
click at [1127, 724] on button "Envoyer" at bounding box center [1139, 726] width 48 height 21
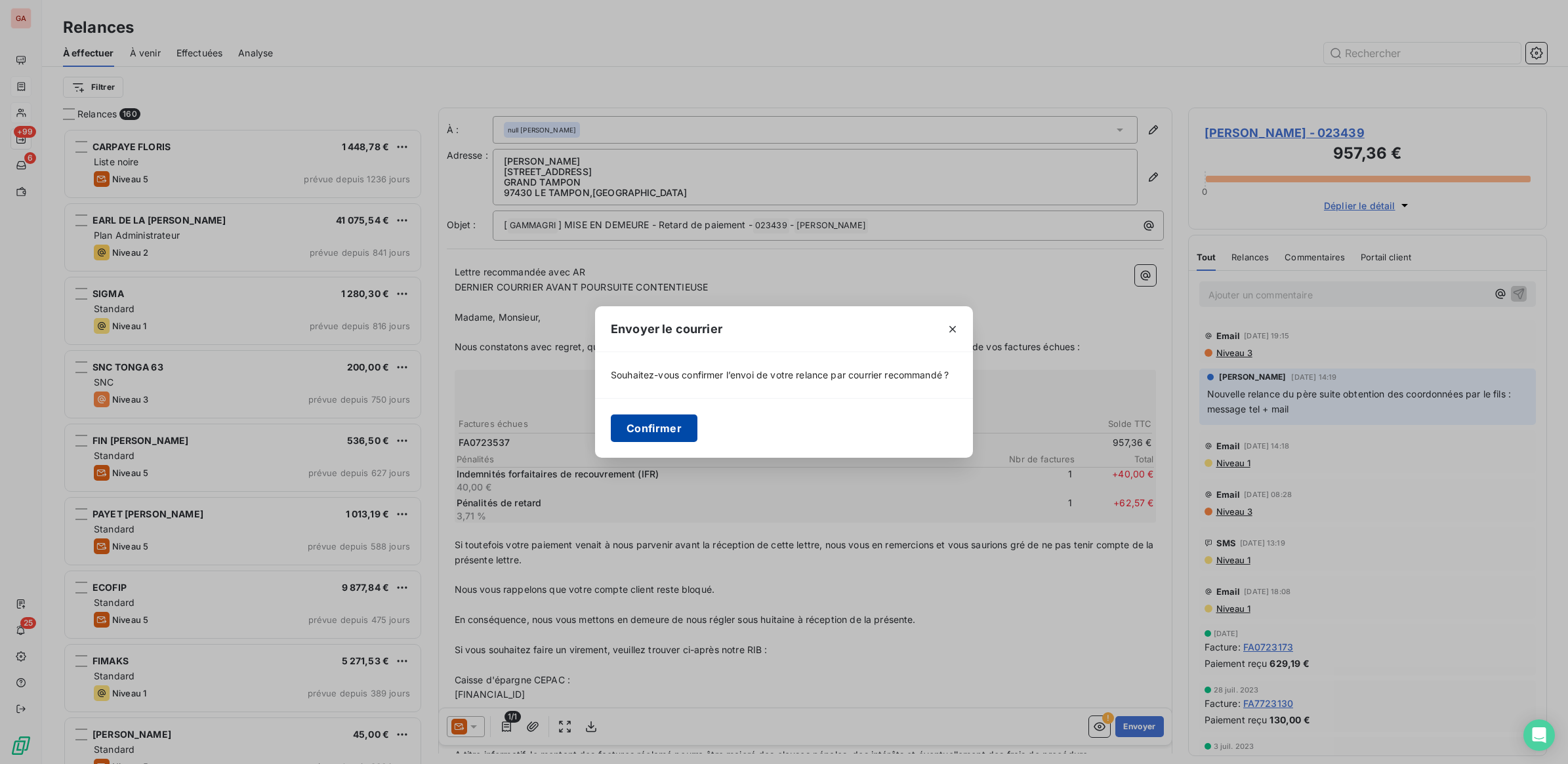
click at [641, 424] on button "Confirmer" at bounding box center [654, 429] width 87 height 28
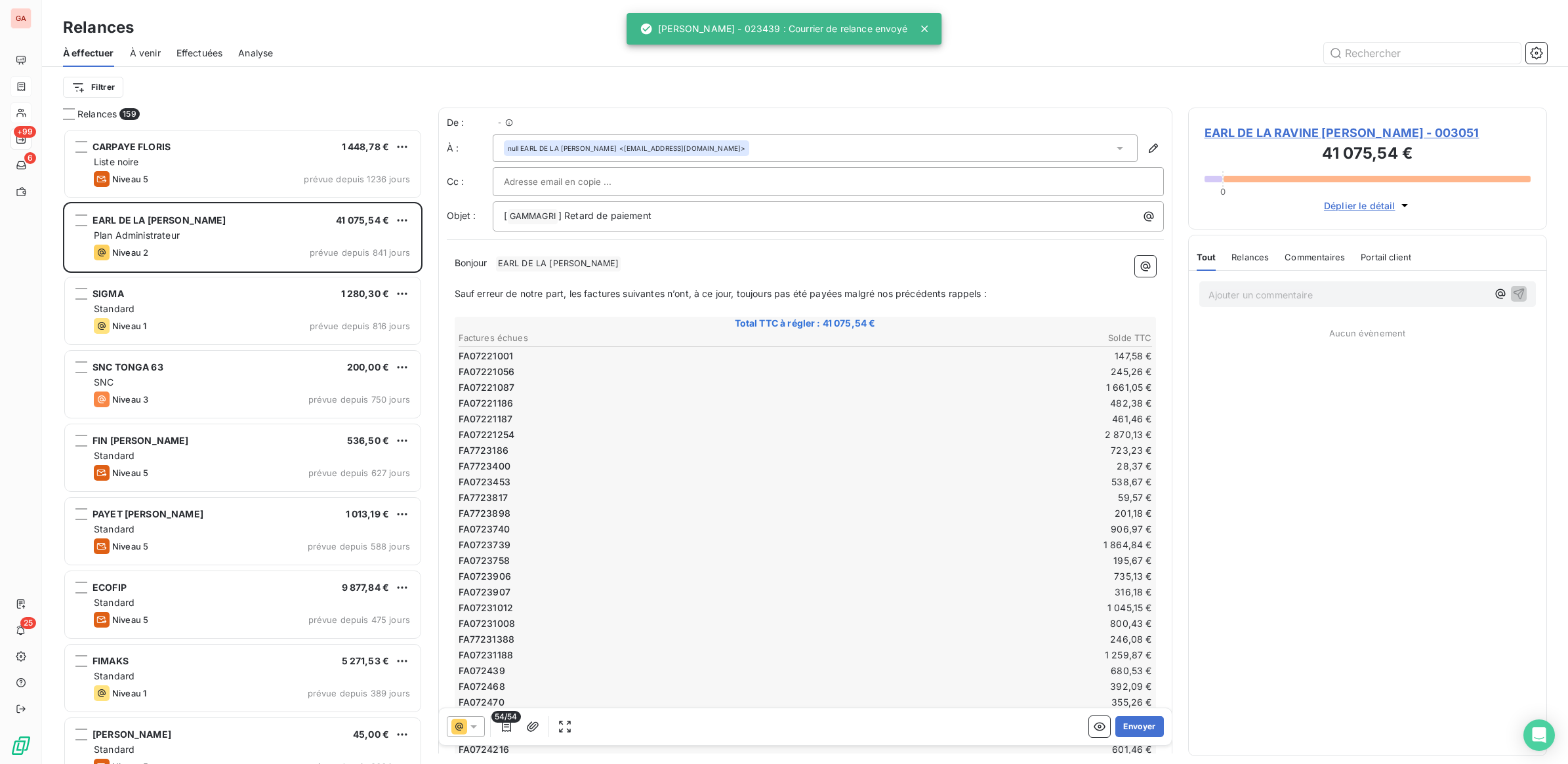
scroll to position [624, 346]
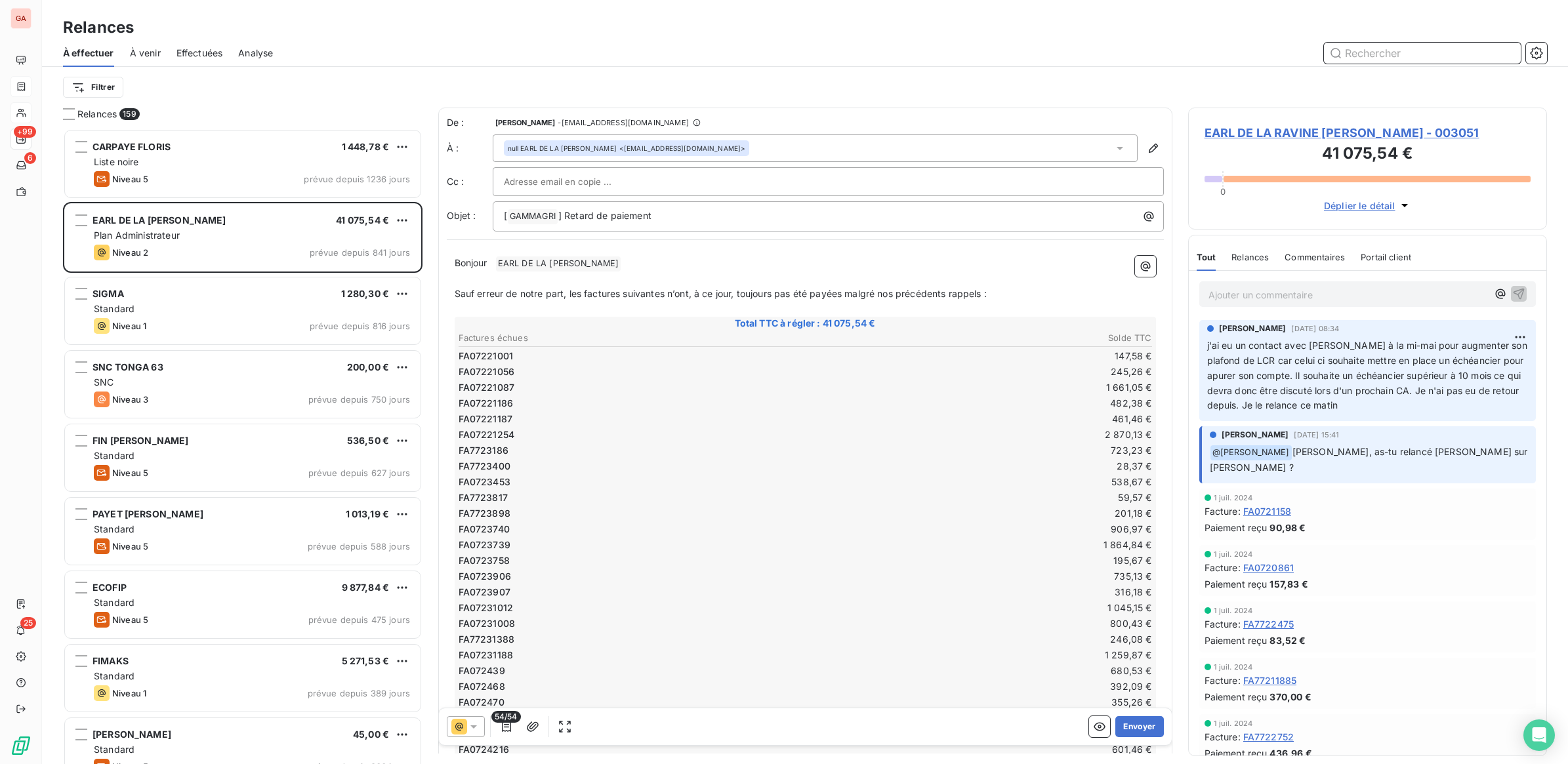
click at [1380, 54] on input "text" at bounding box center [1422, 53] width 197 height 21
type input "023527"
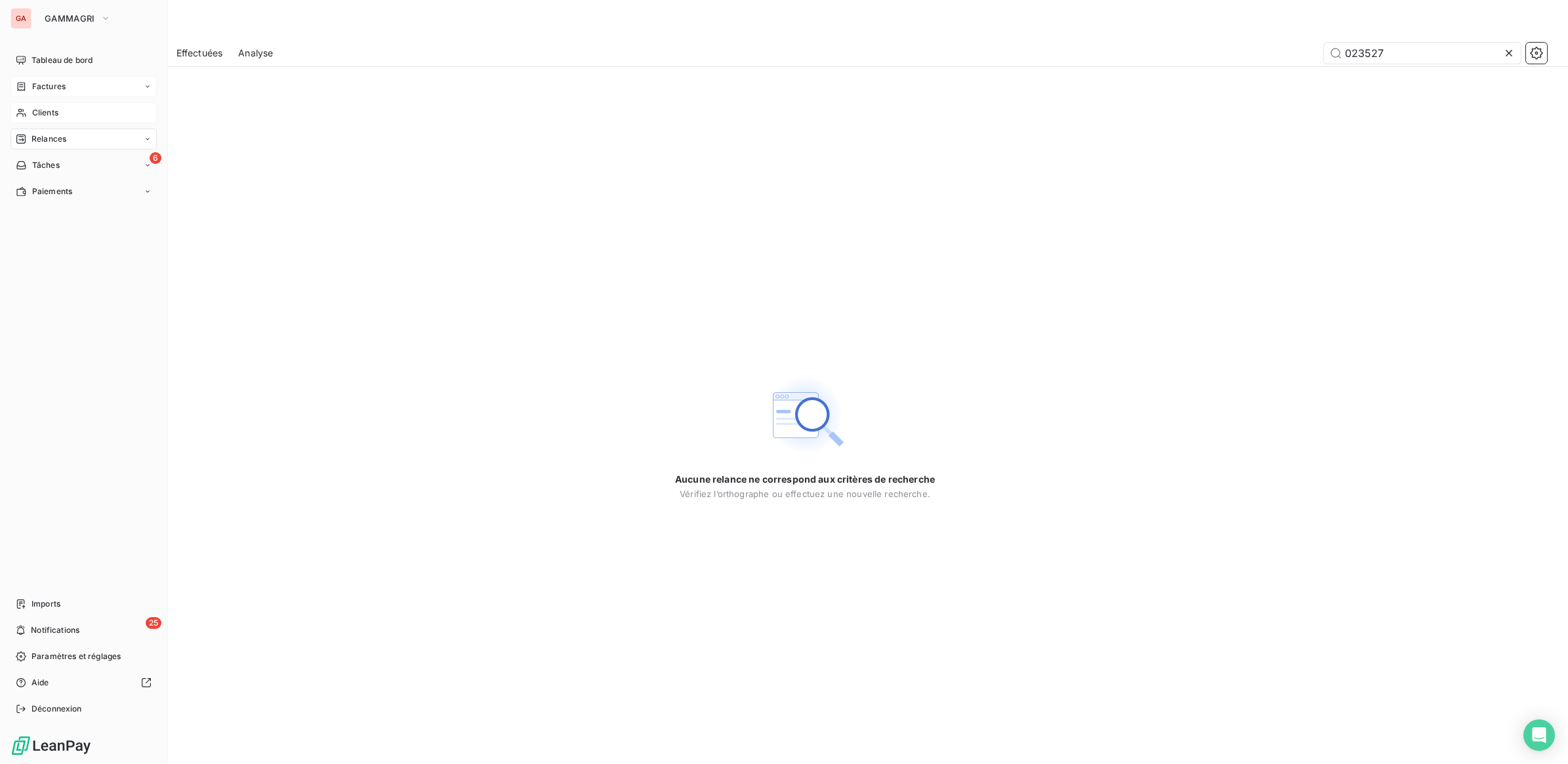
click at [27, 113] on div "Clients" at bounding box center [83, 113] width 146 height 21
click at [65, 112] on div "Clients" at bounding box center [83, 113] width 146 height 21
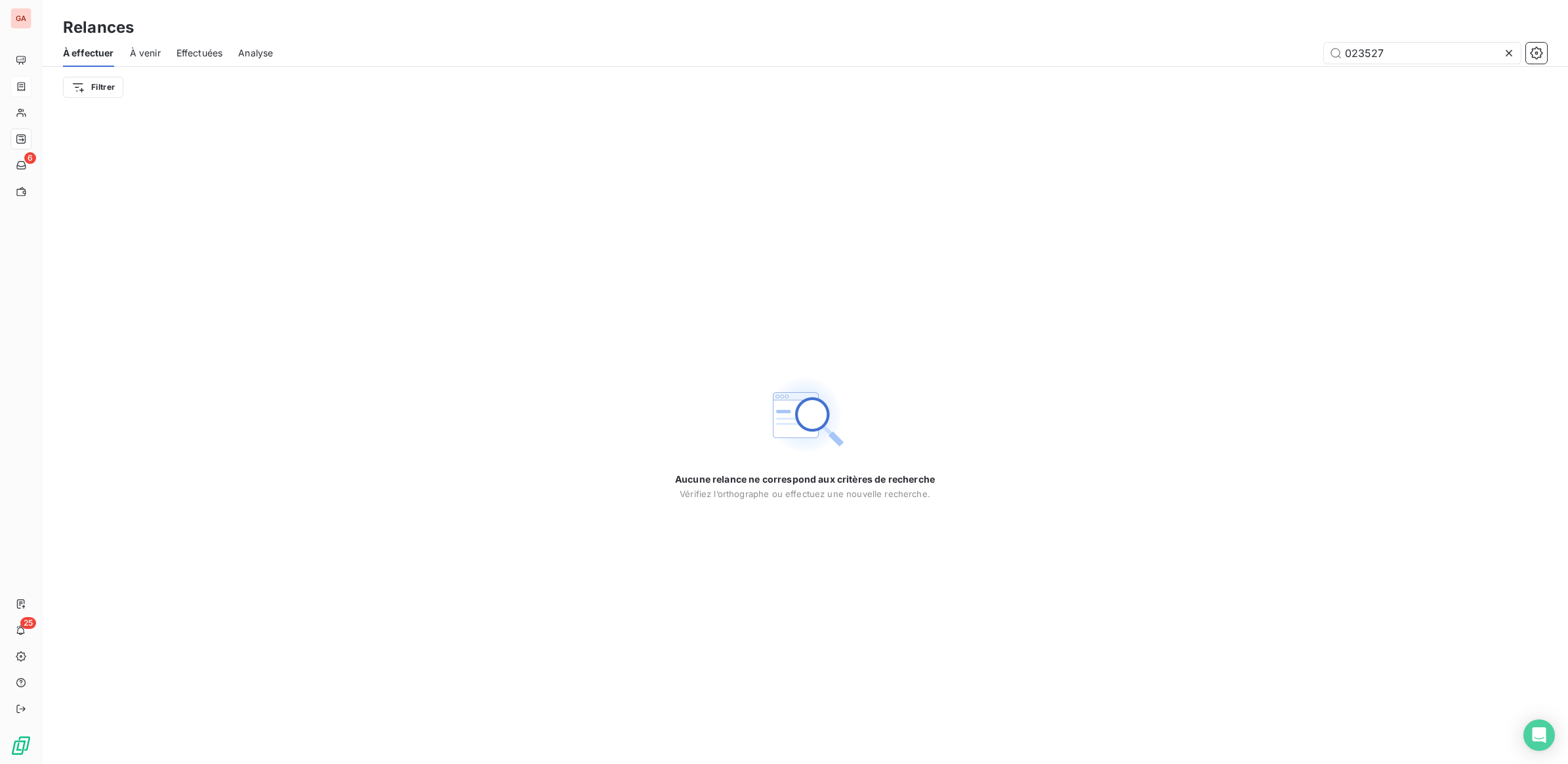
click at [1513, 51] on icon at bounding box center [1509, 53] width 13 height 13
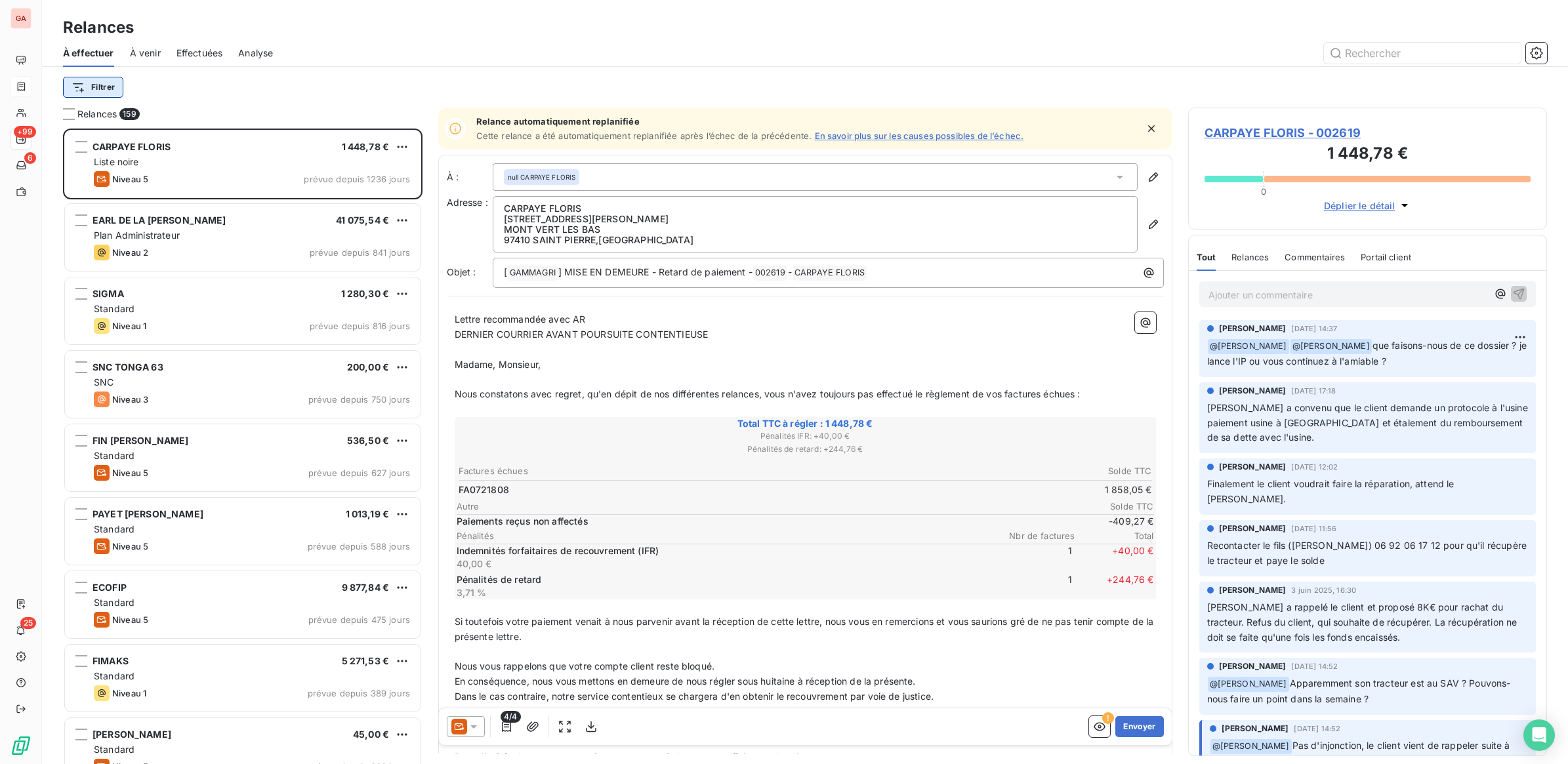
scroll to position [624, 346]
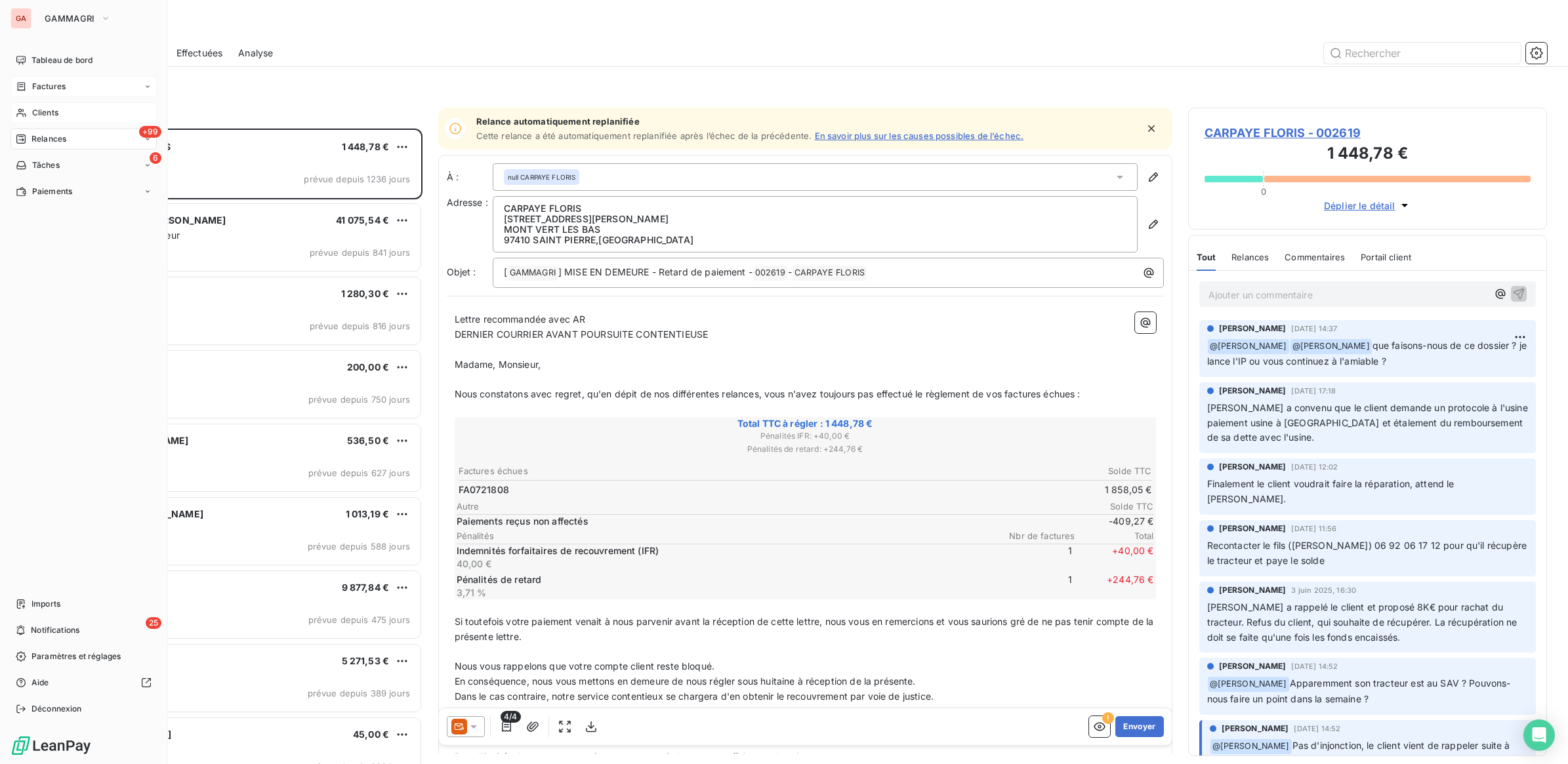
click at [46, 110] on span "Clients" at bounding box center [45, 113] width 26 height 12
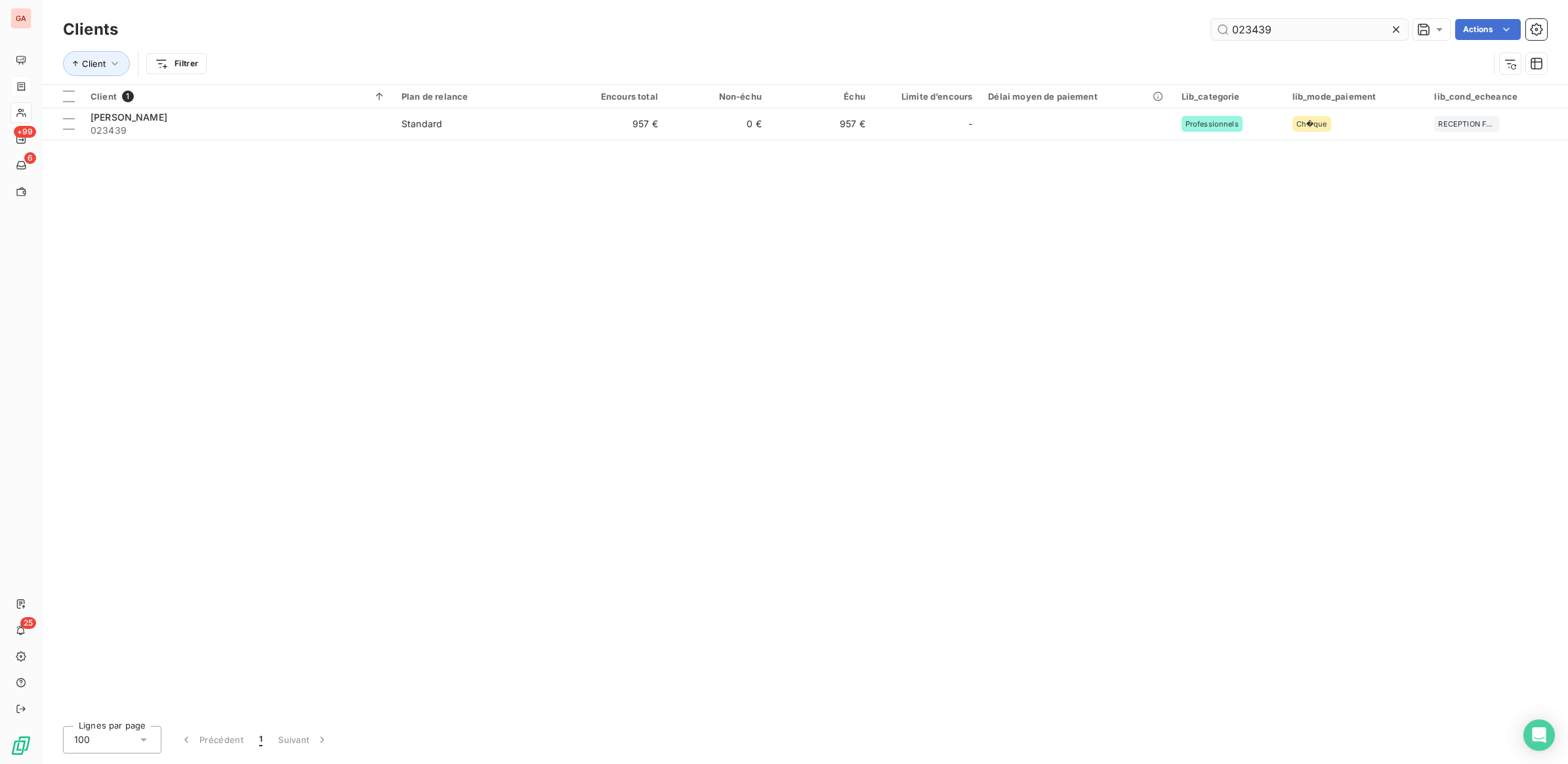
click at [1324, 30] on input "023439" at bounding box center [1309, 30] width 197 height 21
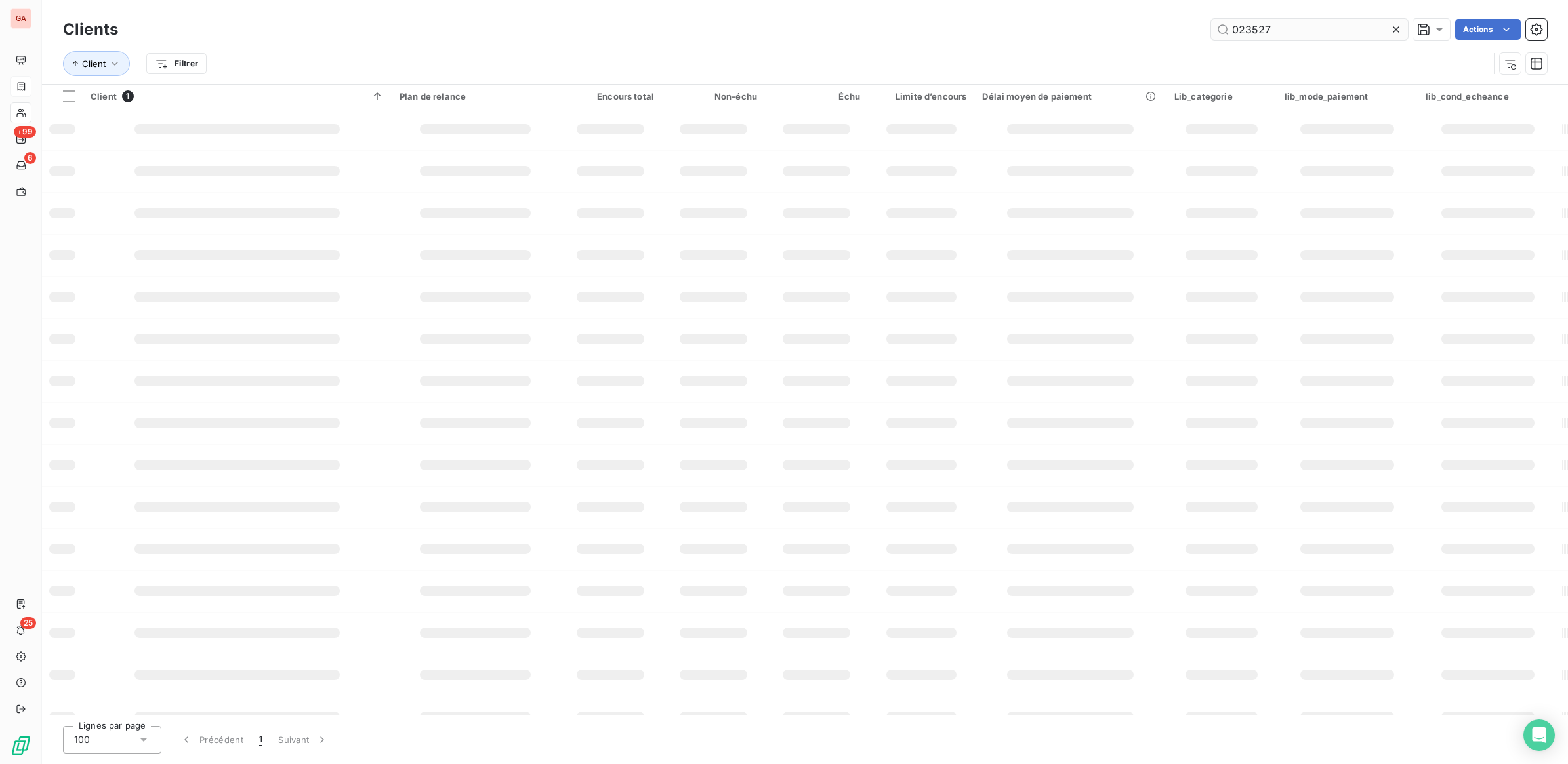
type input "023527"
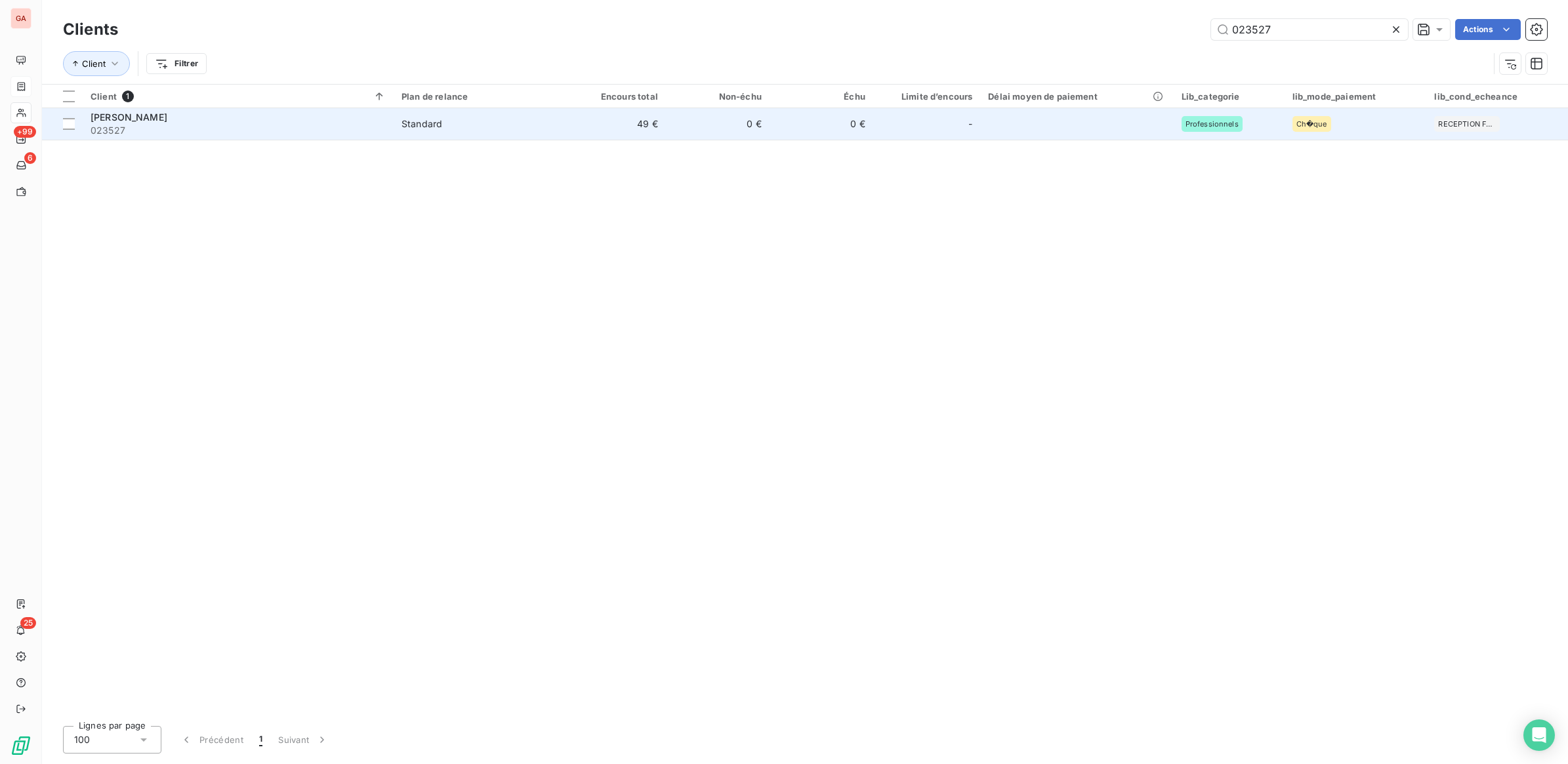
click at [650, 125] on td "49 €" at bounding box center [614, 124] width 103 height 31
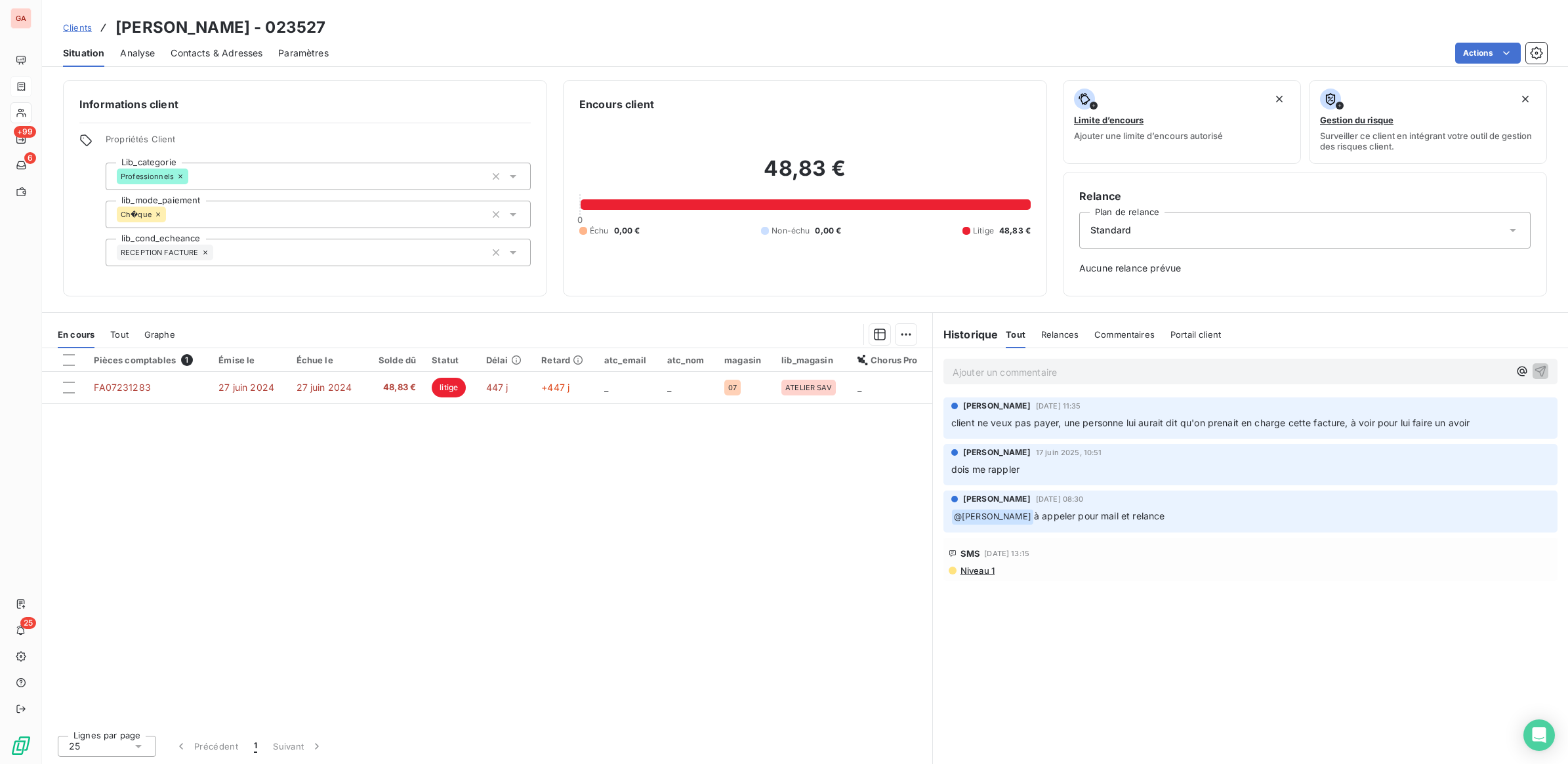
click at [1148, 372] on p "Ajouter un commentaire ﻿" at bounding box center [1231, 372] width 556 height 17
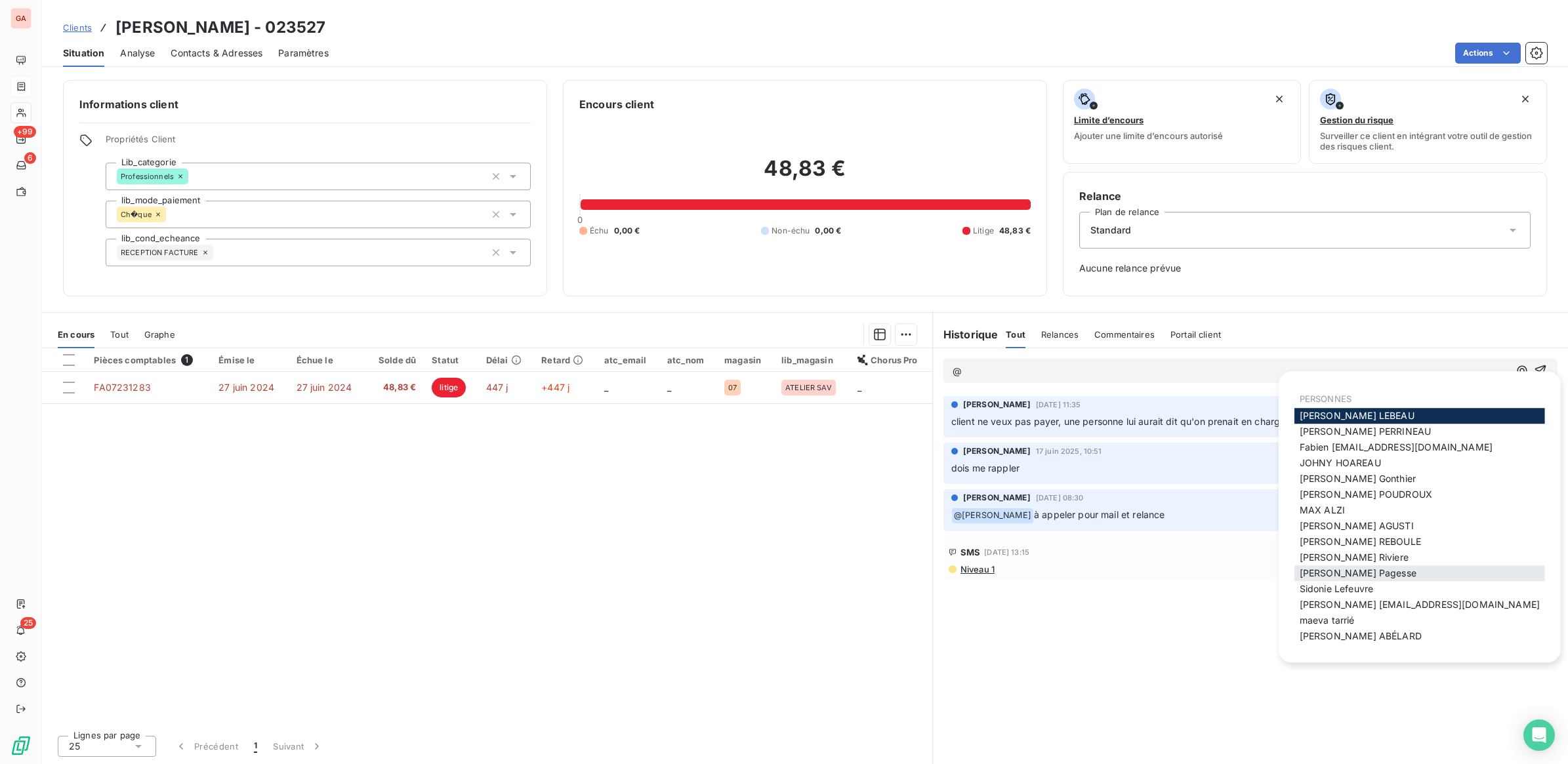
click at [1358, 569] on span "[PERSON_NAME]" at bounding box center [1357, 573] width 116 height 11
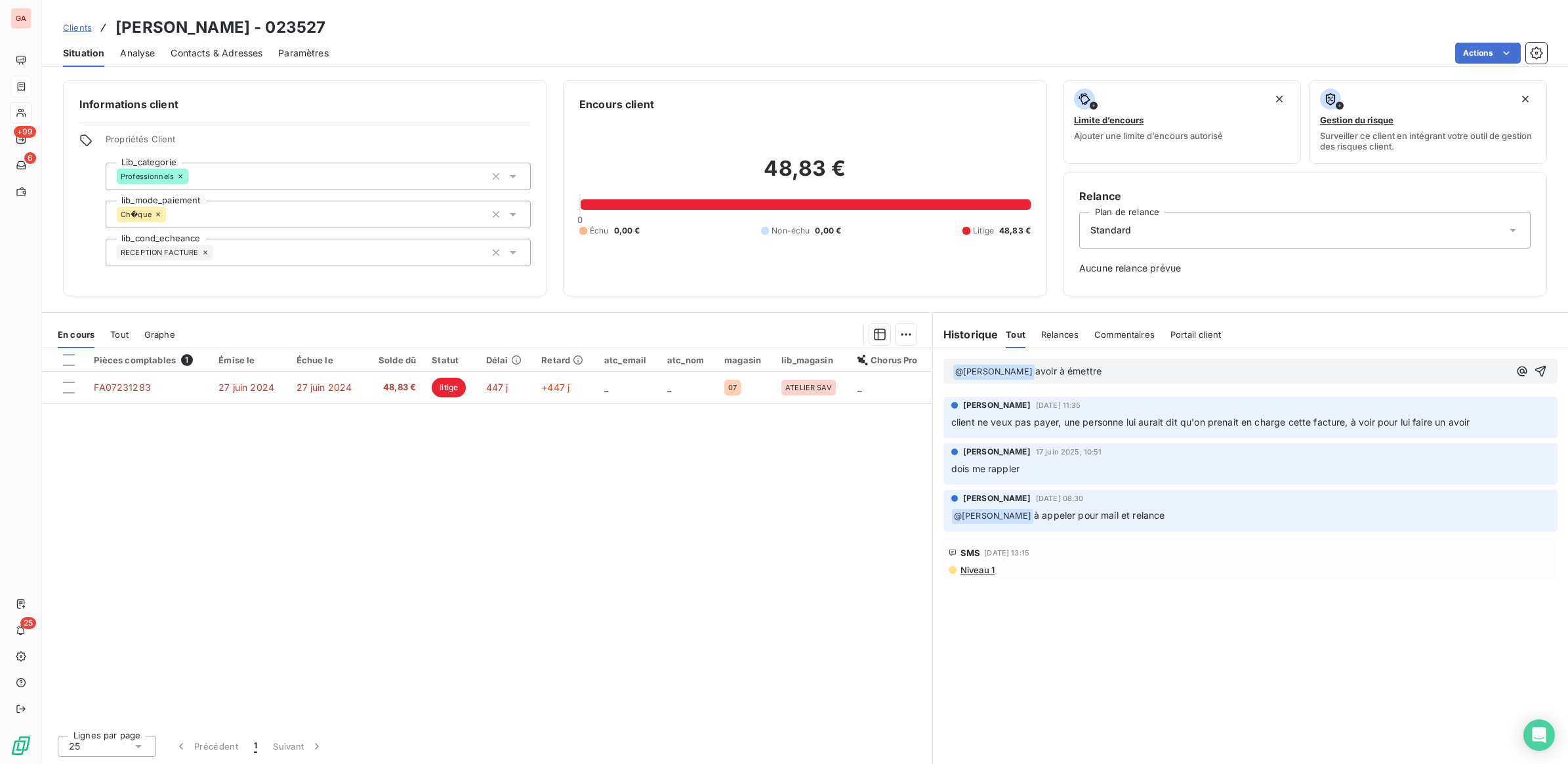
click at [1035, 368] on span "avoir à émettre" at bounding box center [1068, 370] width 67 height 11
click at [1312, 378] on p "﻿ @ Sabrina Pagesse ﻿ peux-tu recontacter le client stp et voir si avoir à émet…" at bounding box center [1231, 371] width 556 height 16
click at [1537, 374] on icon "button" at bounding box center [1540, 371] width 13 height 13
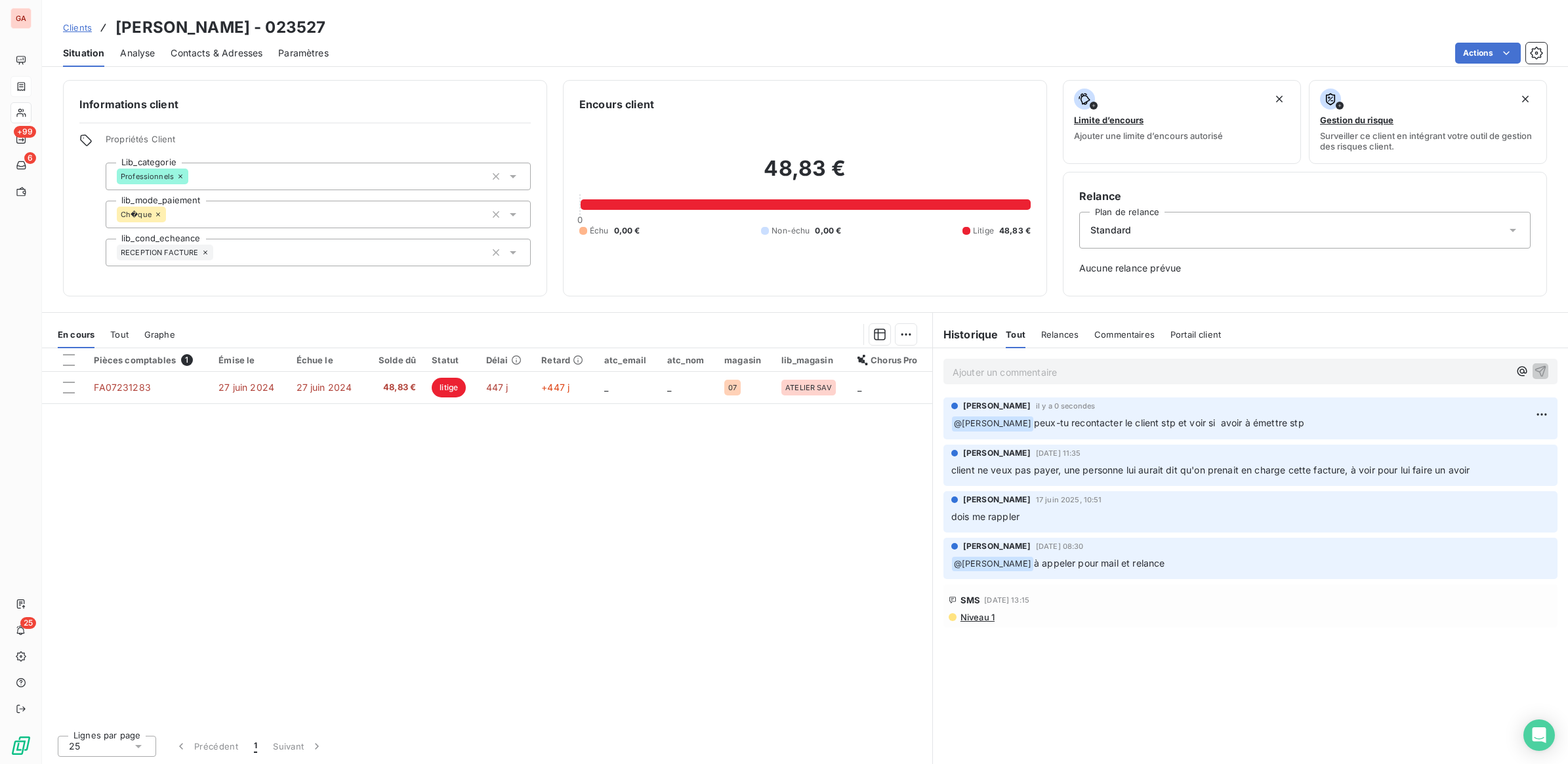
click at [79, 30] on span "Clients" at bounding box center [77, 27] width 29 height 10
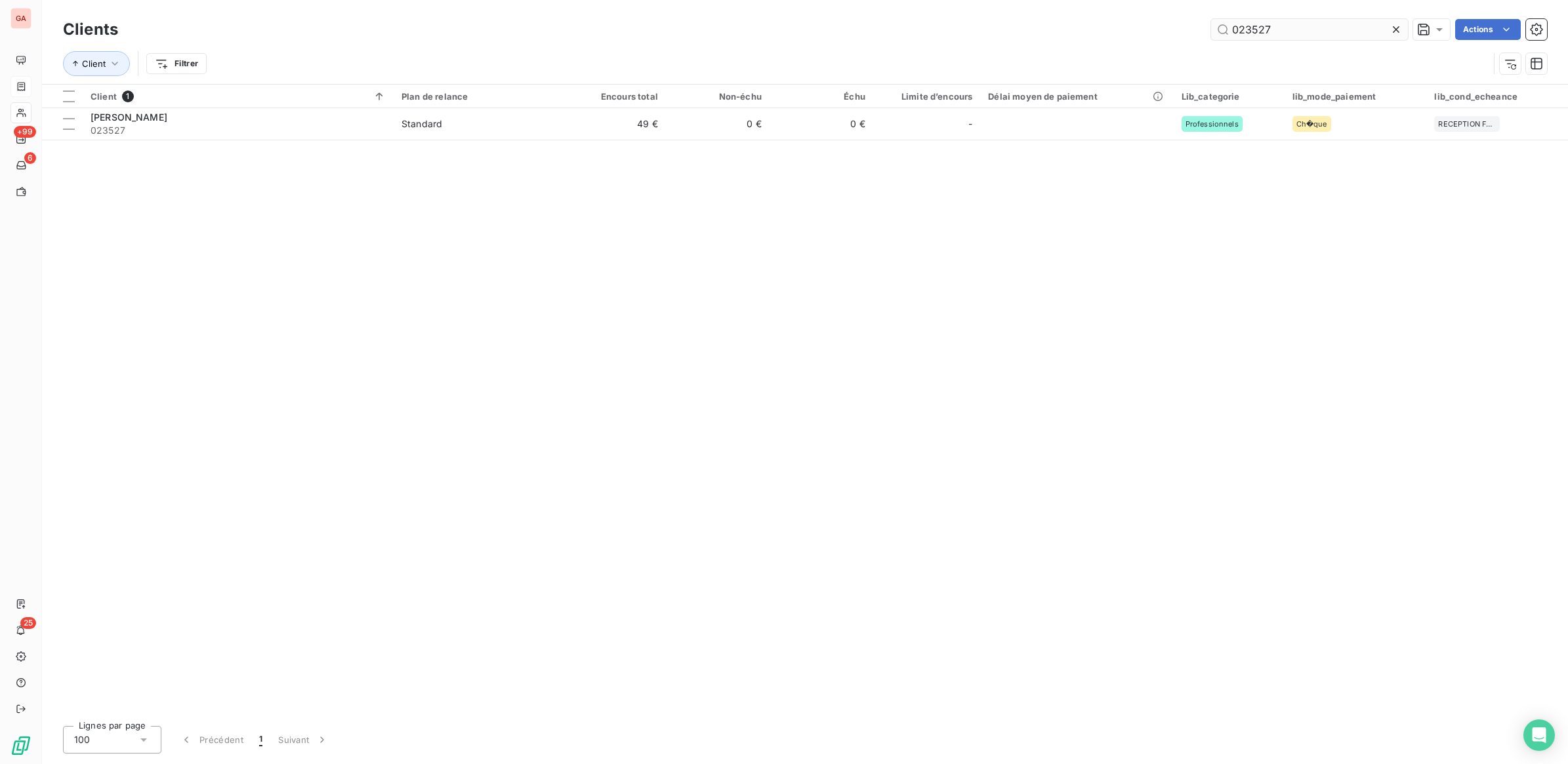
click at [1247, 21] on input "023527" at bounding box center [1309, 30] width 197 height 21
drag, startPoint x: 1257, startPoint y: 27, endPoint x: 1330, endPoint y: 46, distance: 75.4
click at [1297, 30] on input "023527" at bounding box center [1309, 30] width 197 height 21
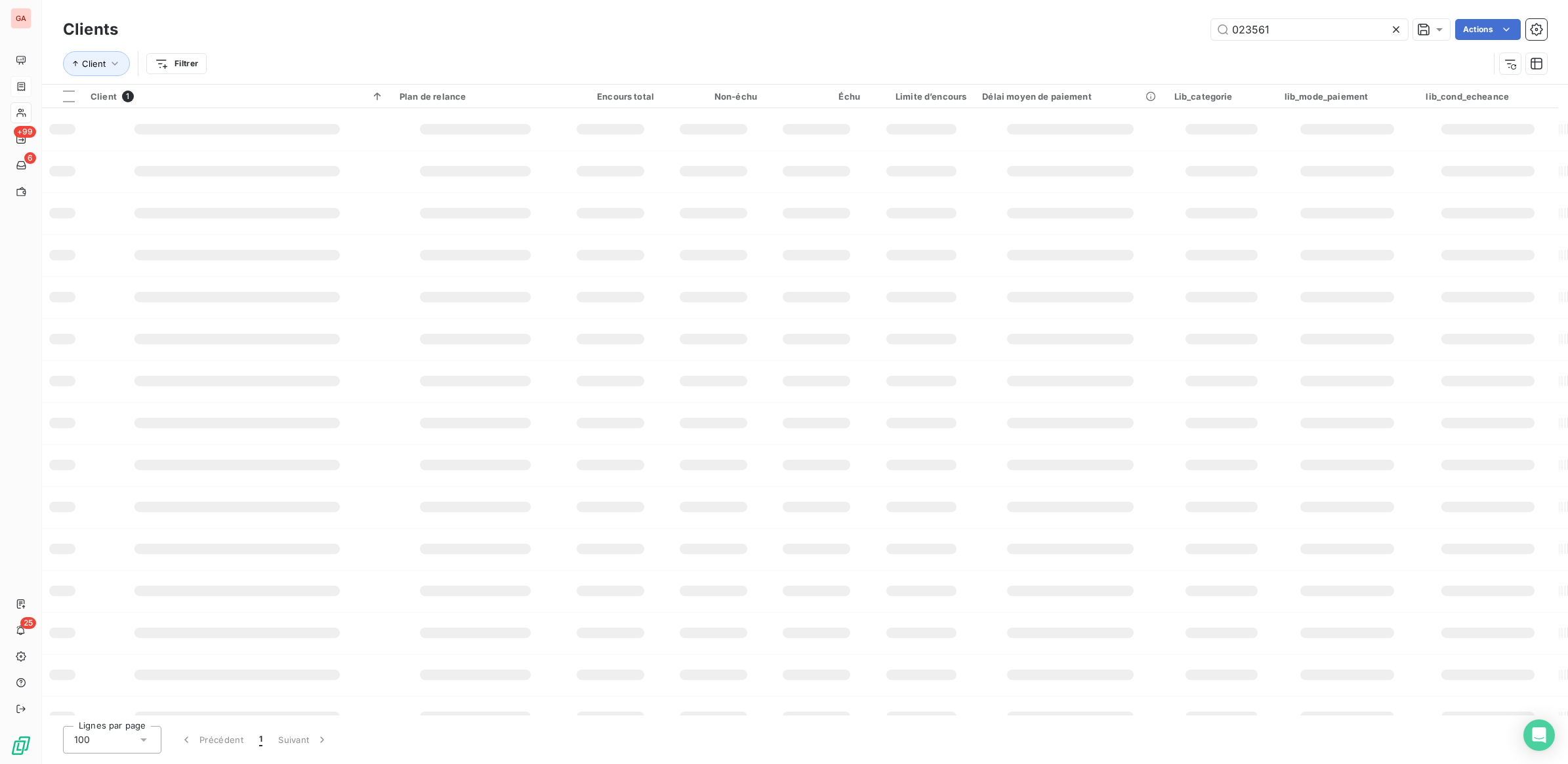
type input "023561"
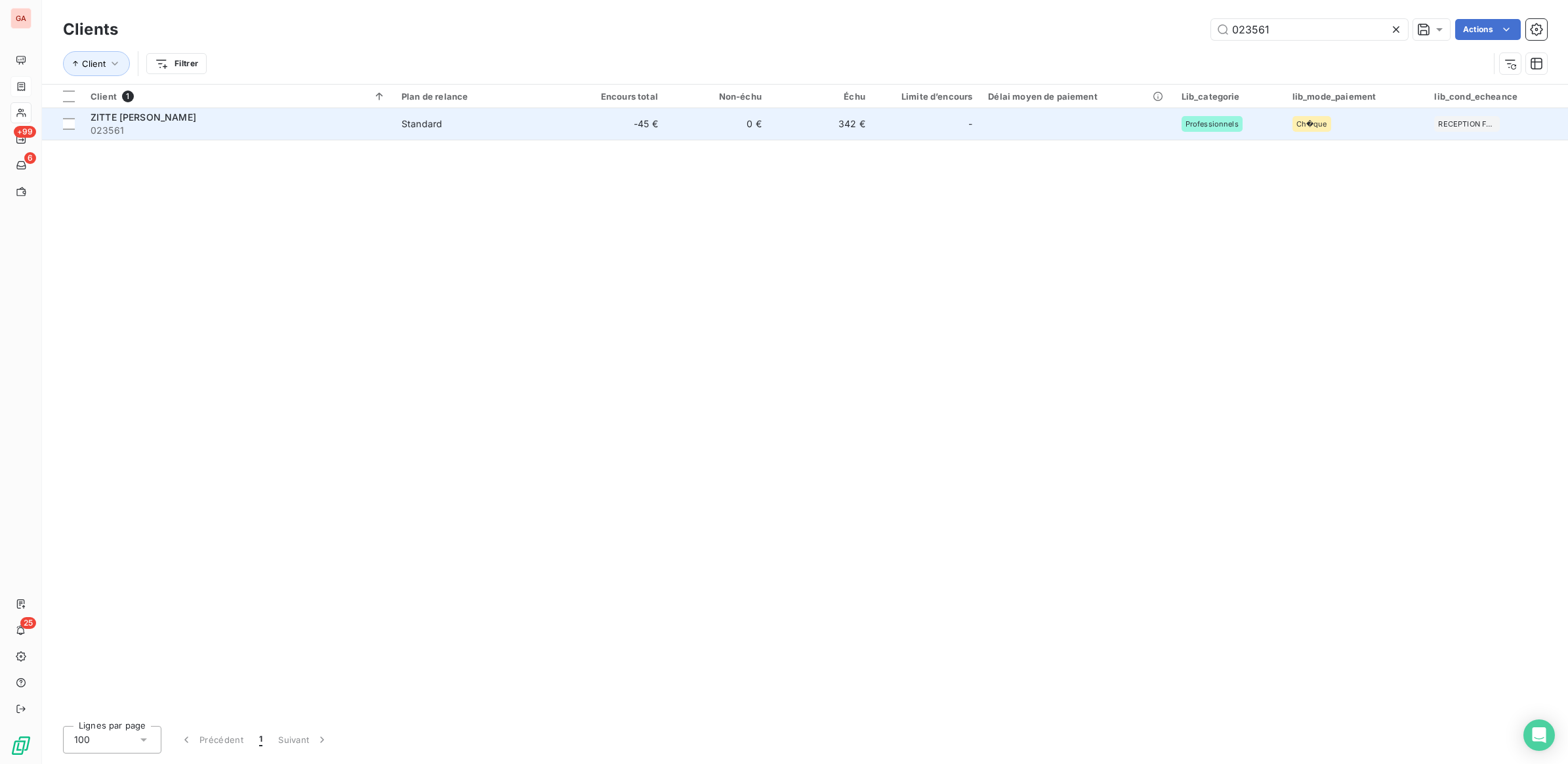
click at [850, 133] on td "342 €" at bounding box center [821, 124] width 103 height 31
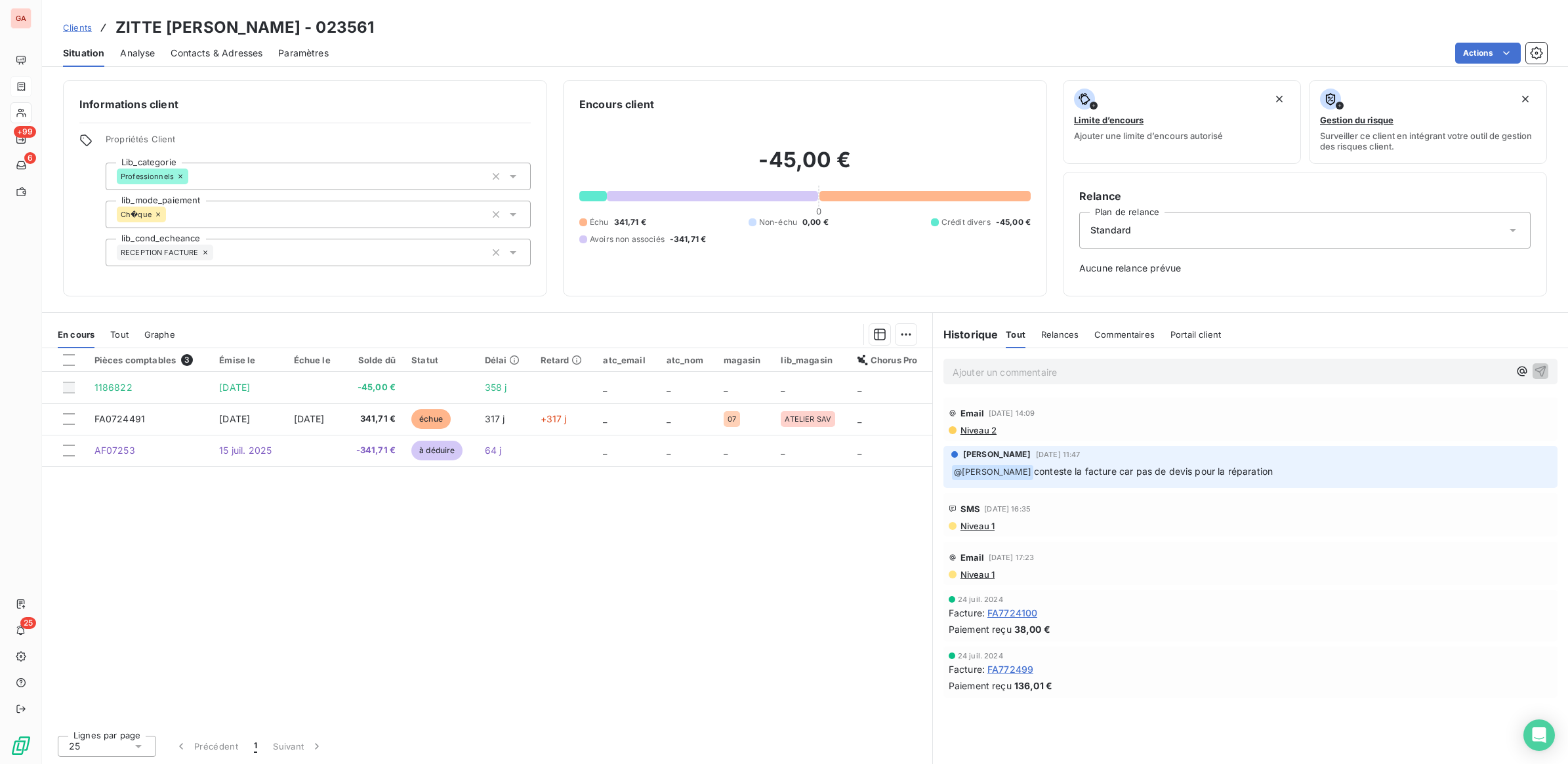
click at [83, 33] on link "Clients" at bounding box center [77, 28] width 29 height 13
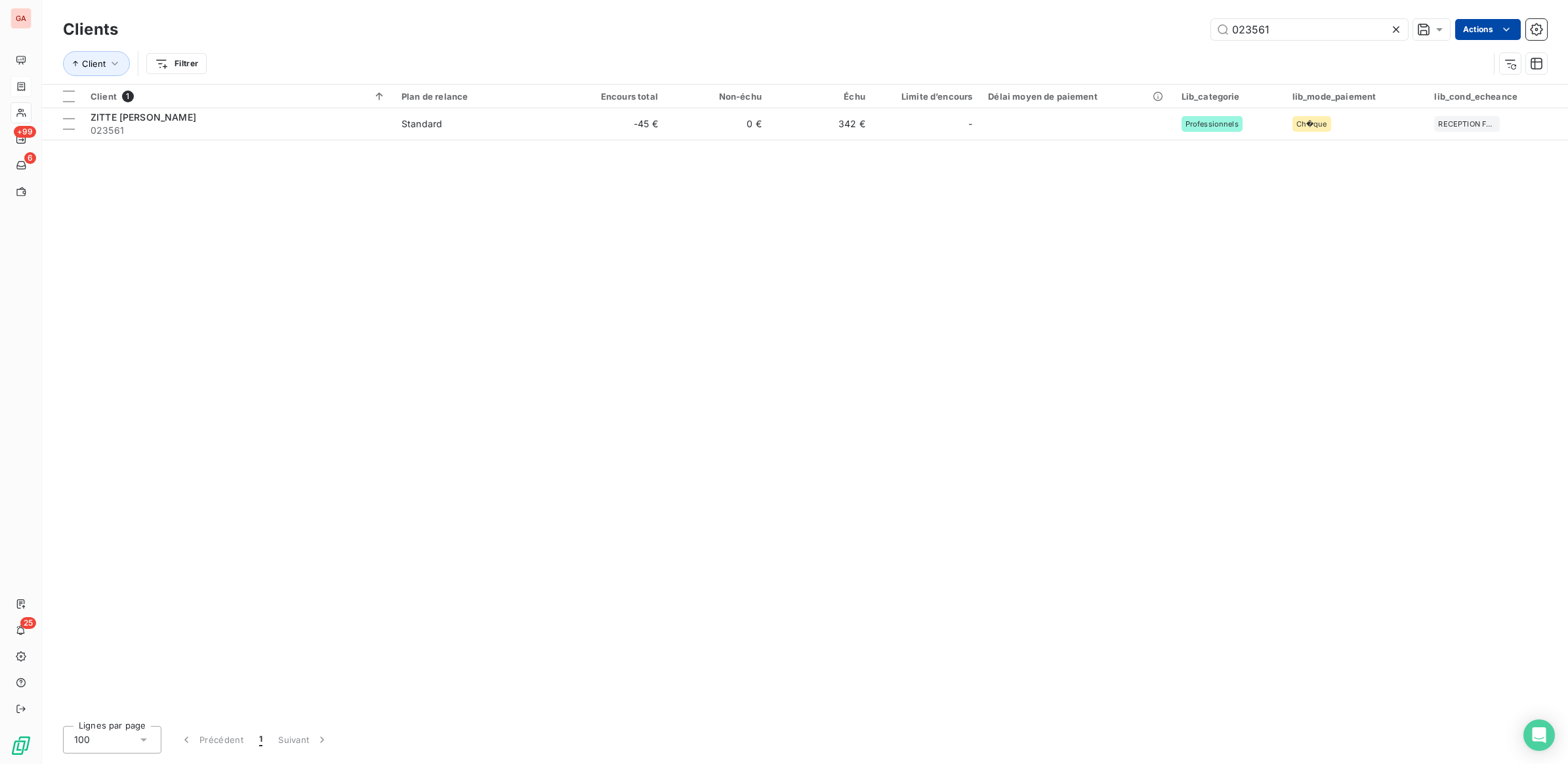
drag, startPoint x: 1251, startPoint y: 30, endPoint x: 1455, endPoint y: 38, distance: 204.2
click at [1443, 41] on div "Clients 023561 Actions" at bounding box center [805, 30] width 1484 height 28
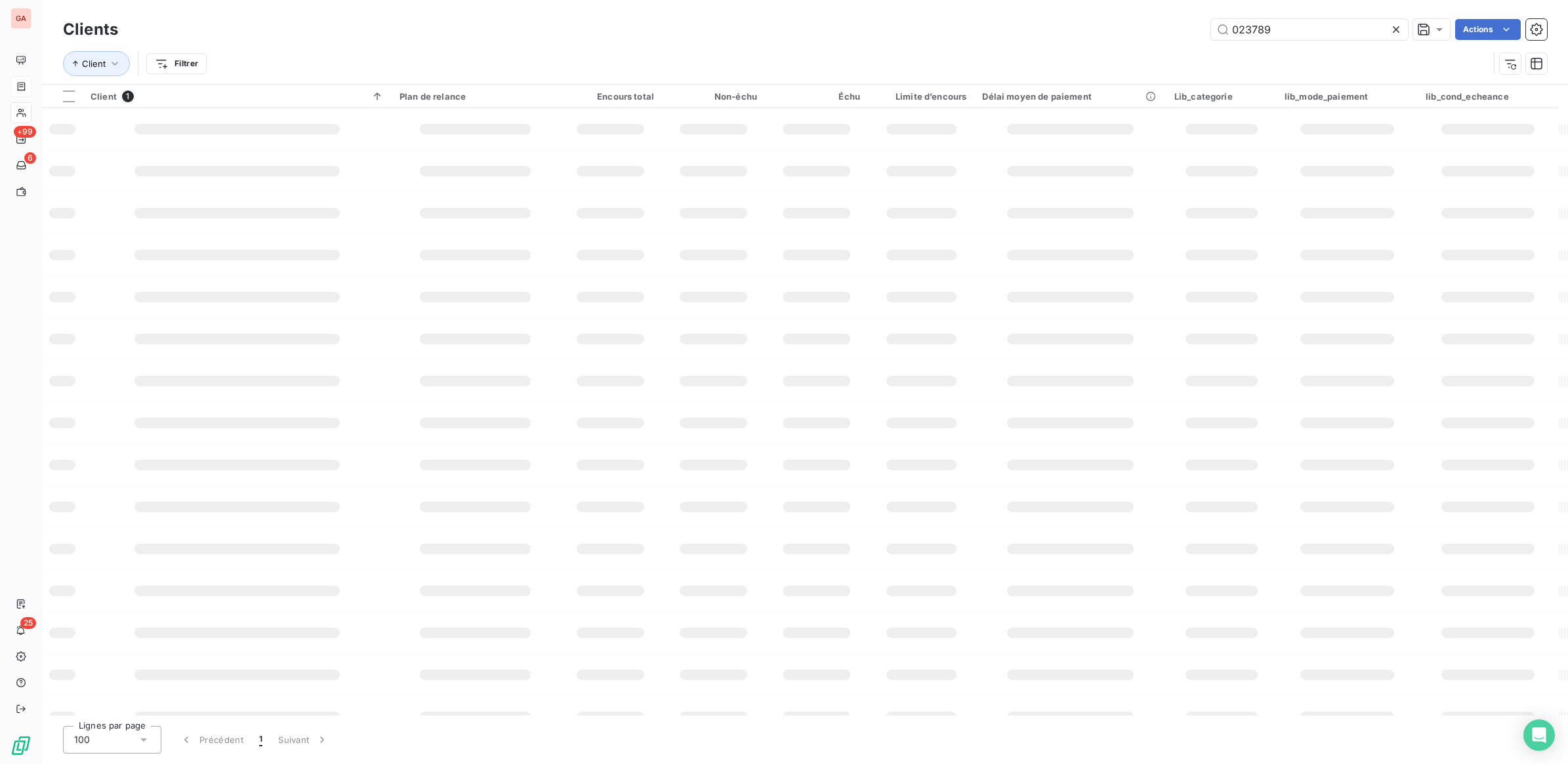
type input "023789"
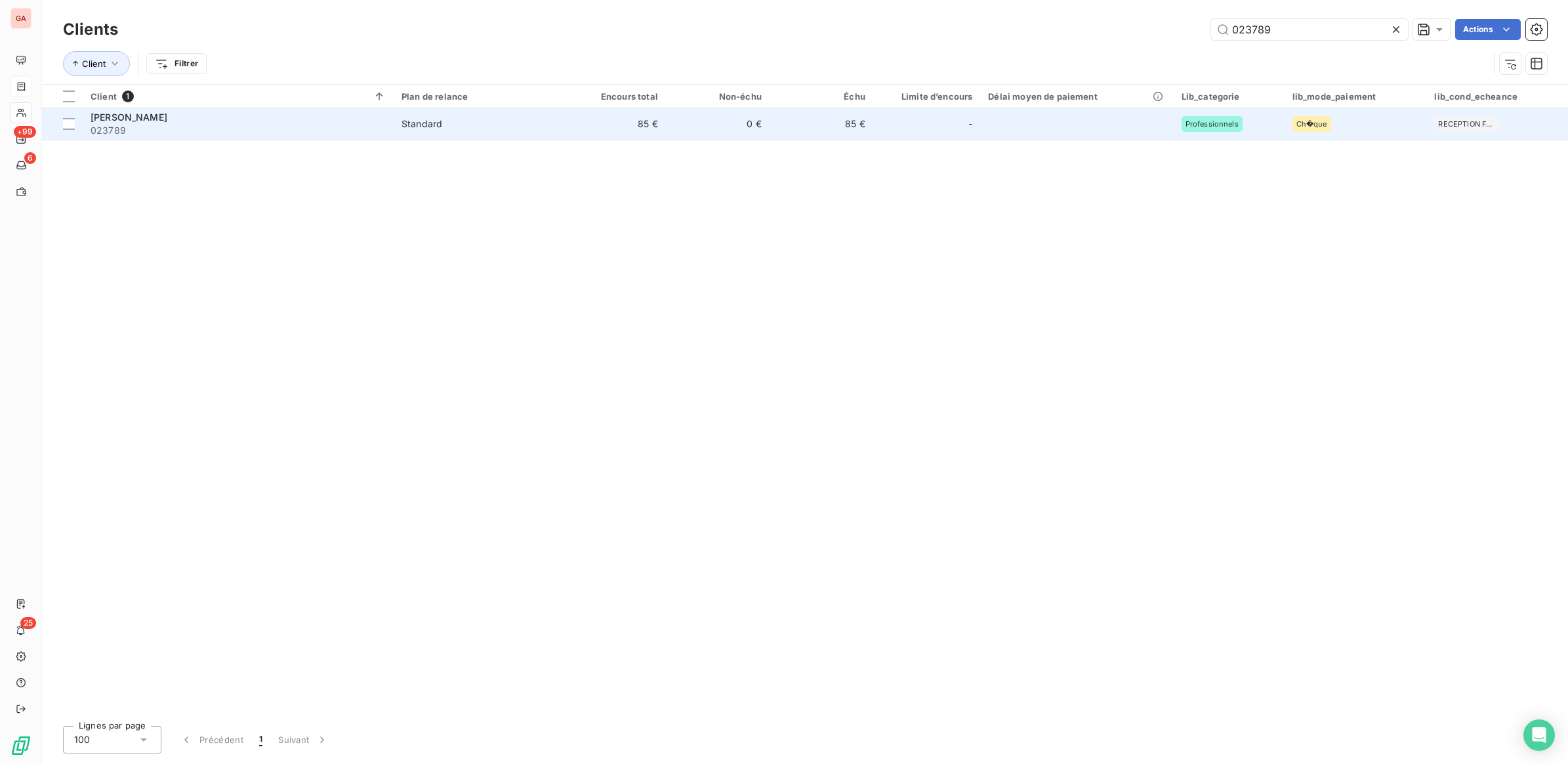
click at [491, 127] on span "Standard" at bounding box center [477, 124] width 152 height 13
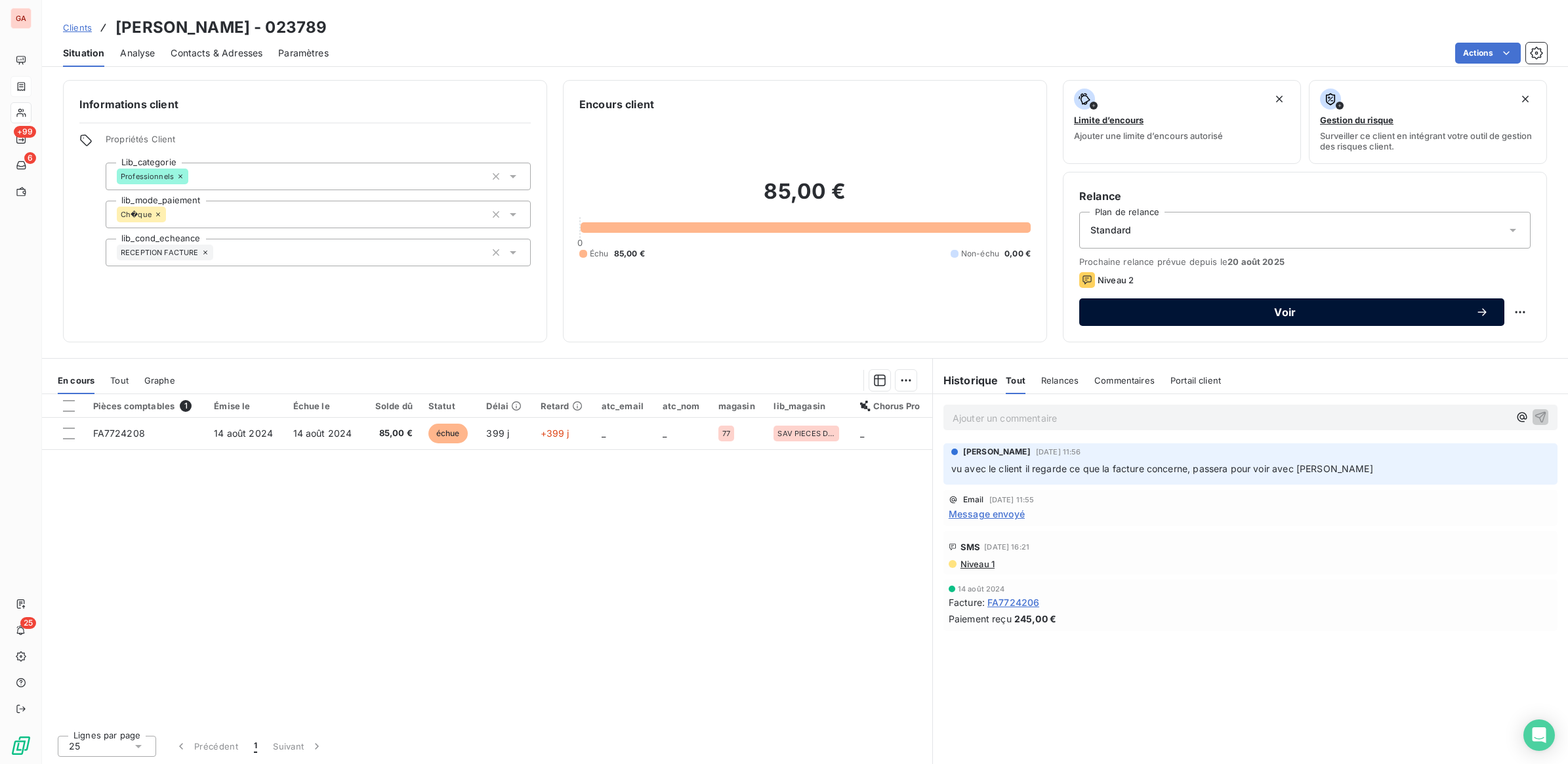
click at [1415, 315] on span "Voir" at bounding box center [1285, 311] width 381 height 10
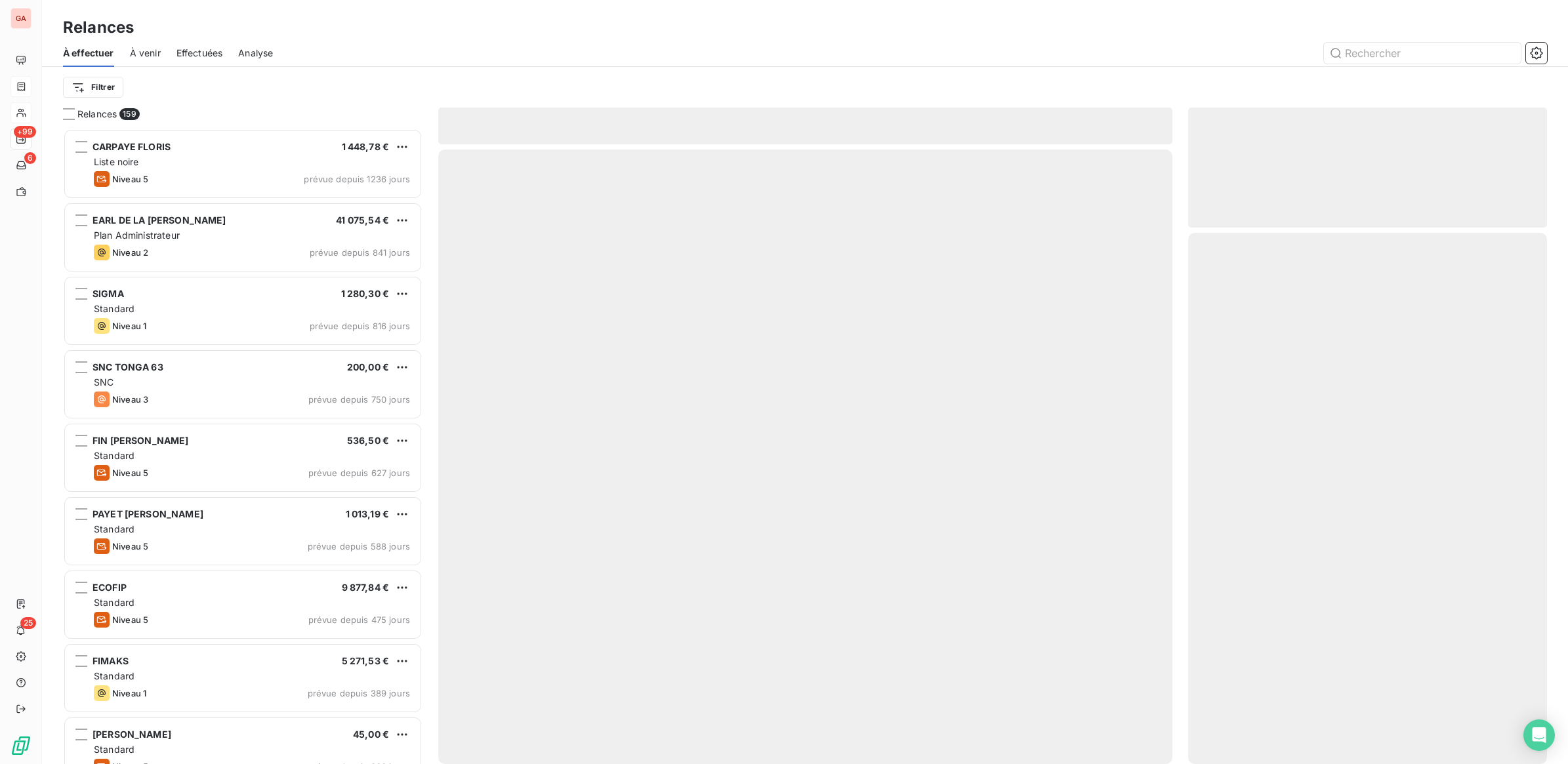
scroll to position [624, 346]
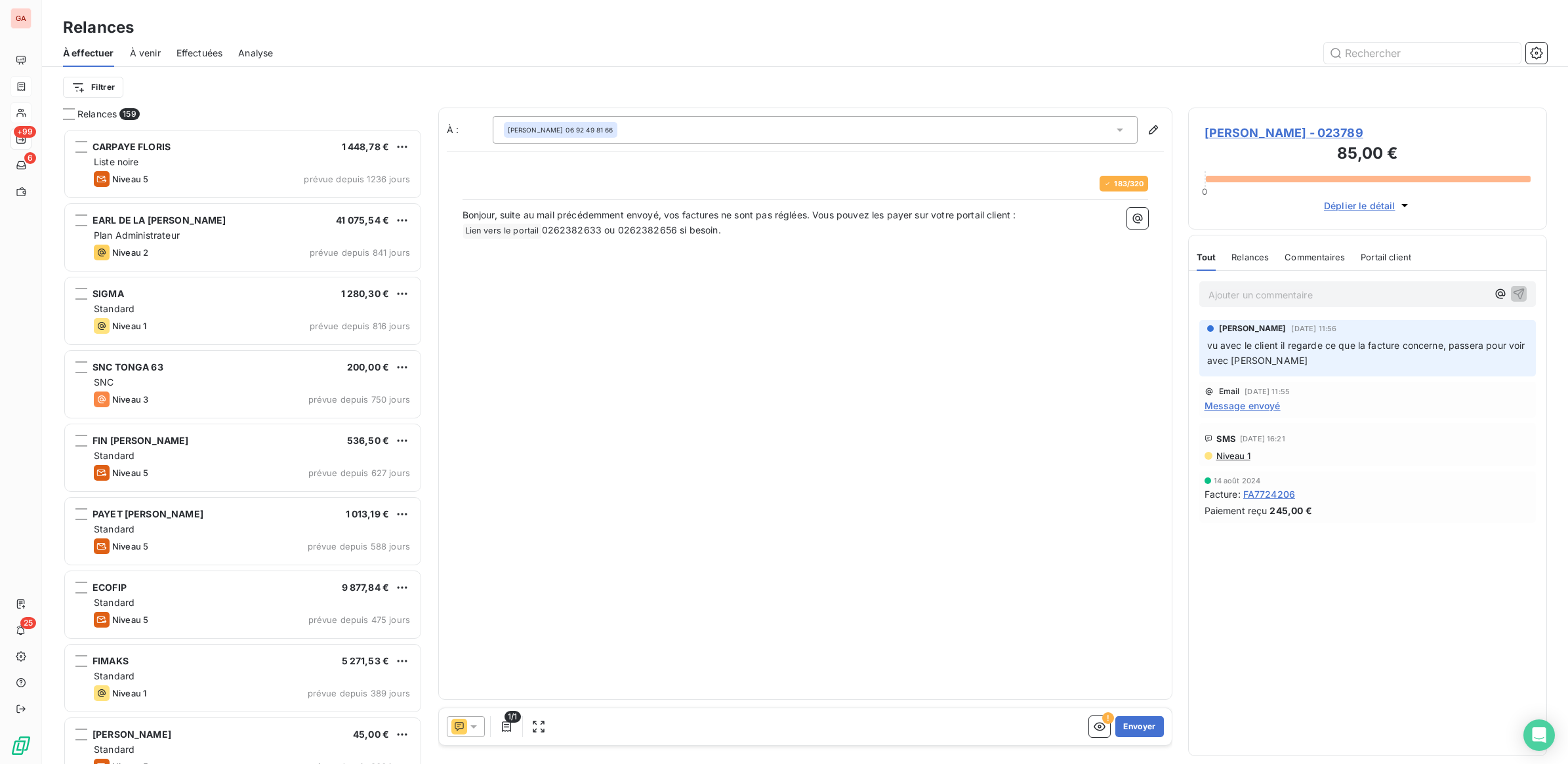
click at [473, 723] on icon at bounding box center [473, 727] width 13 height 13
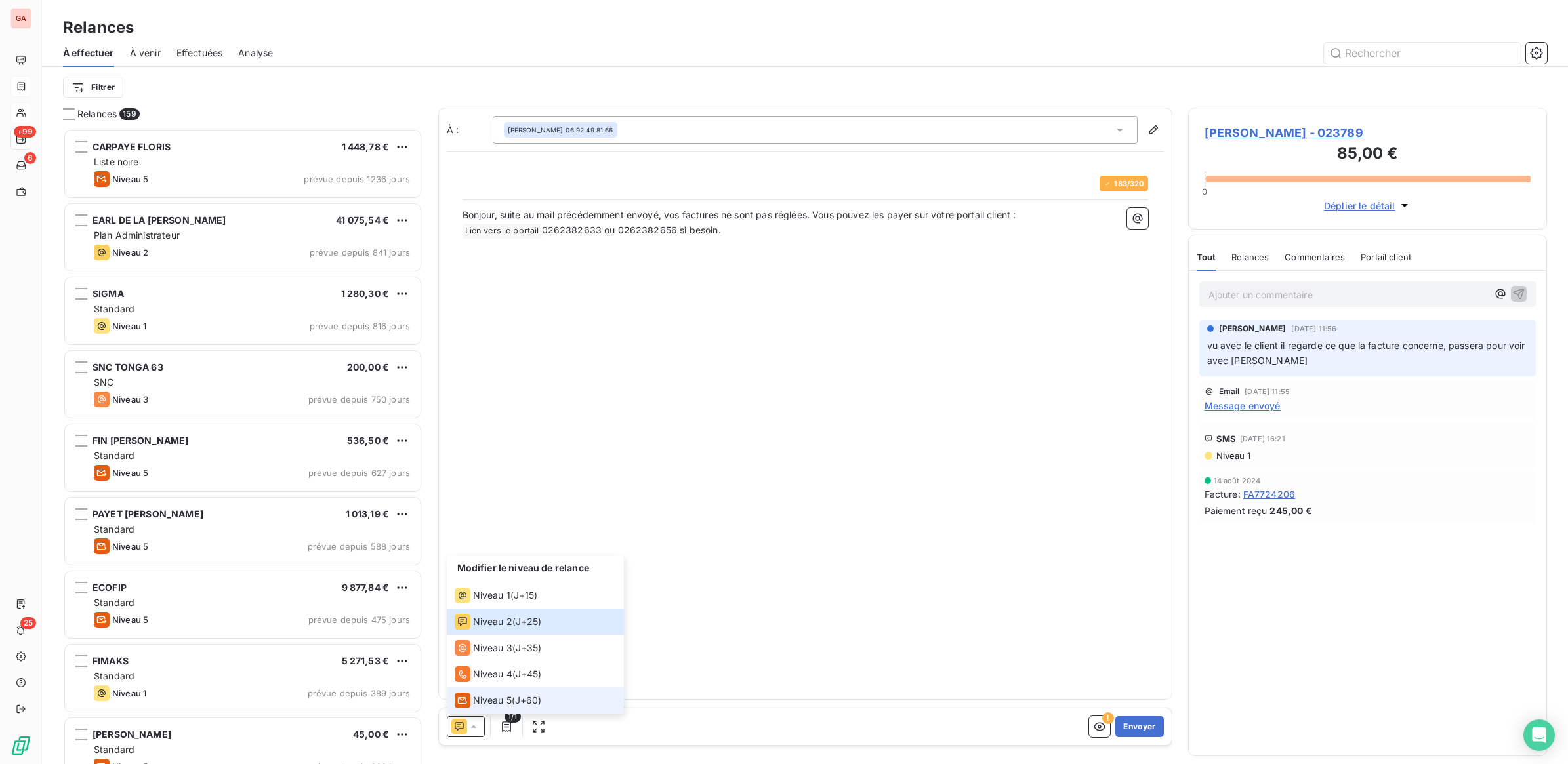
click at [487, 702] on span "Niveau 5" at bounding box center [492, 700] width 39 height 13
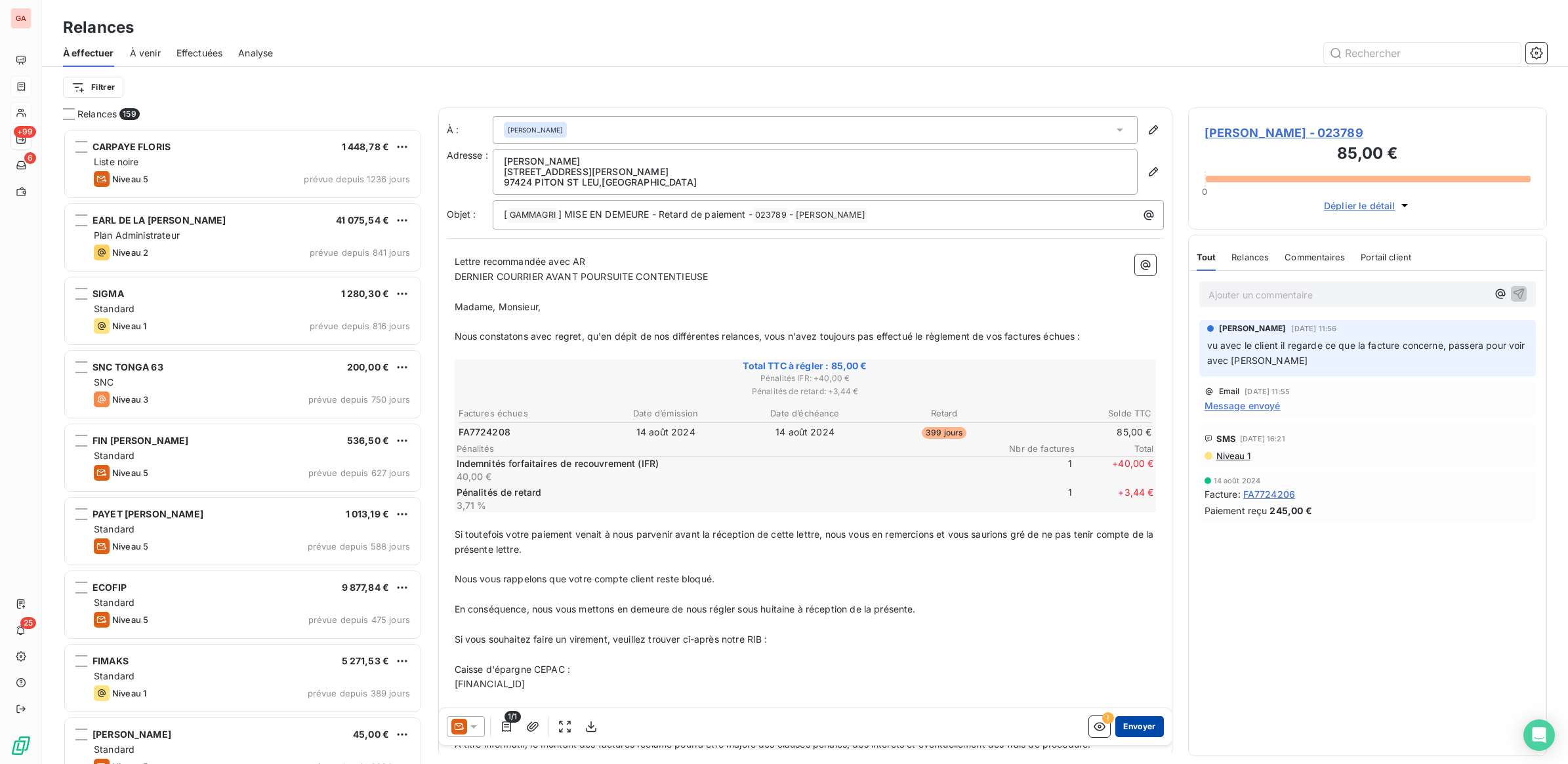
click at [1123, 727] on button "Envoyer" at bounding box center [1139, 726] width 48 height 21
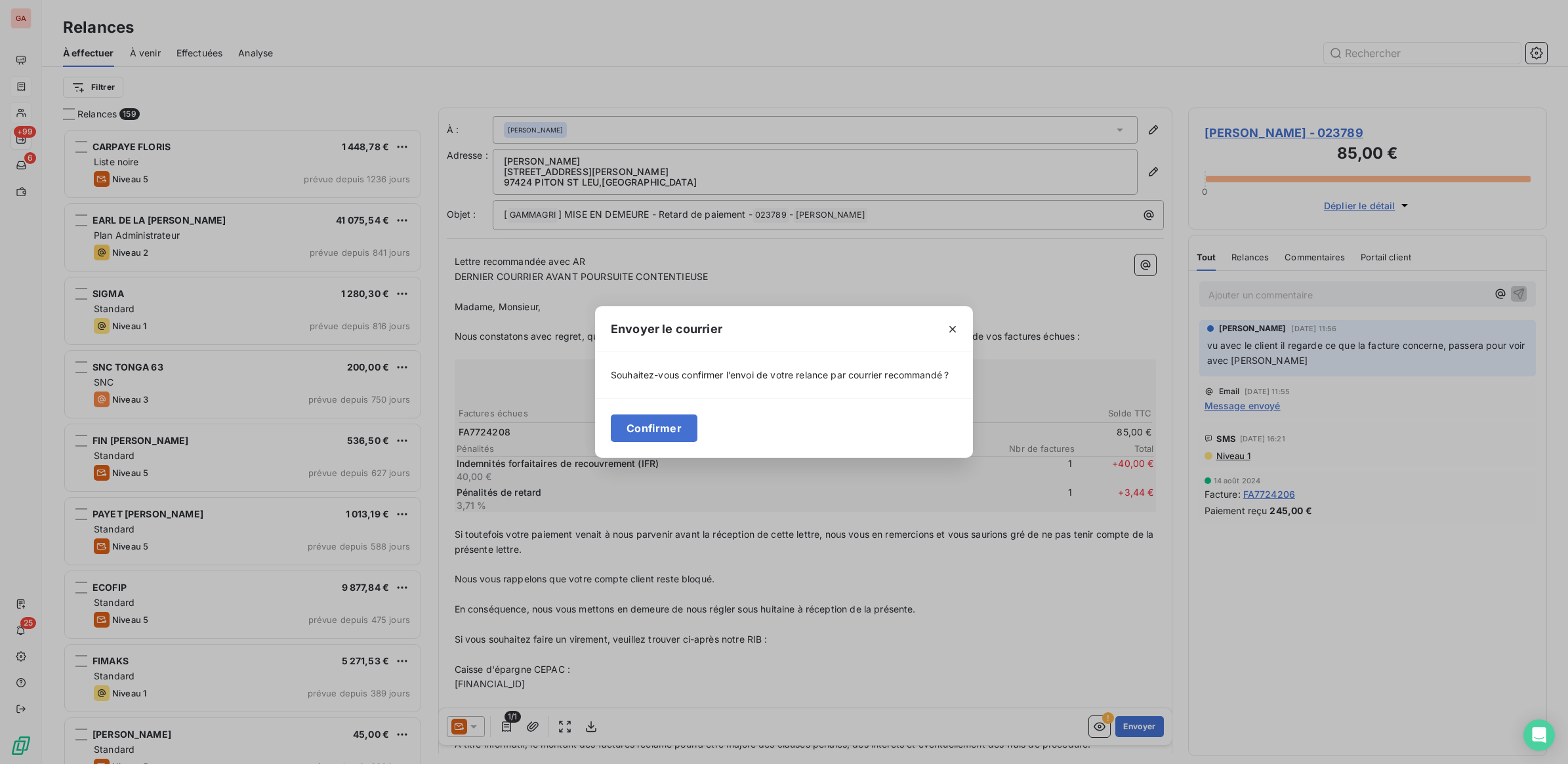
click at [648, 425] on button "Confirmer" at bounding box center [654, 429] width 87 height 28
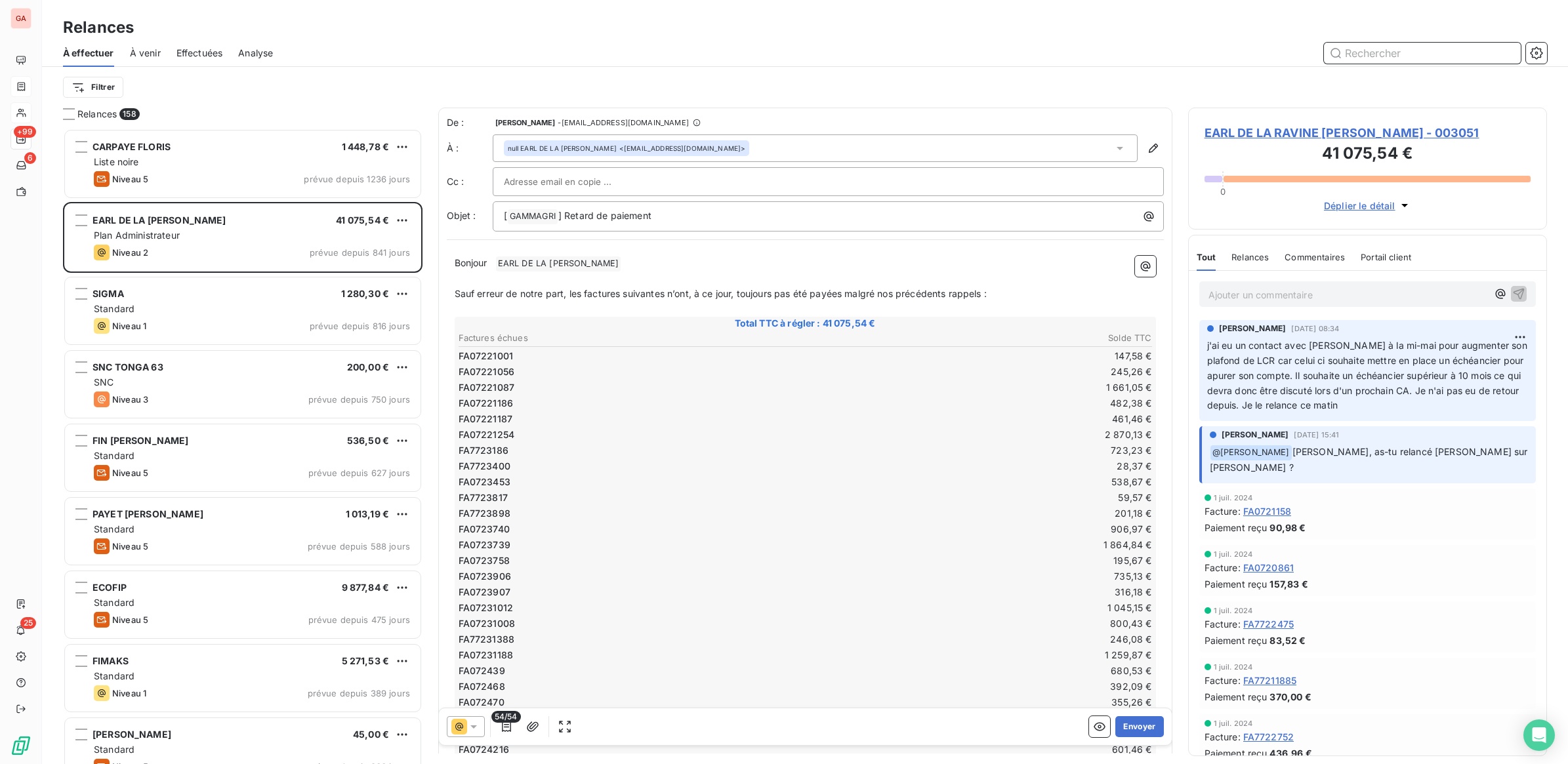
click at [1402, 55] on input "text" at bounding box center [1422, 53] width 197 height 21
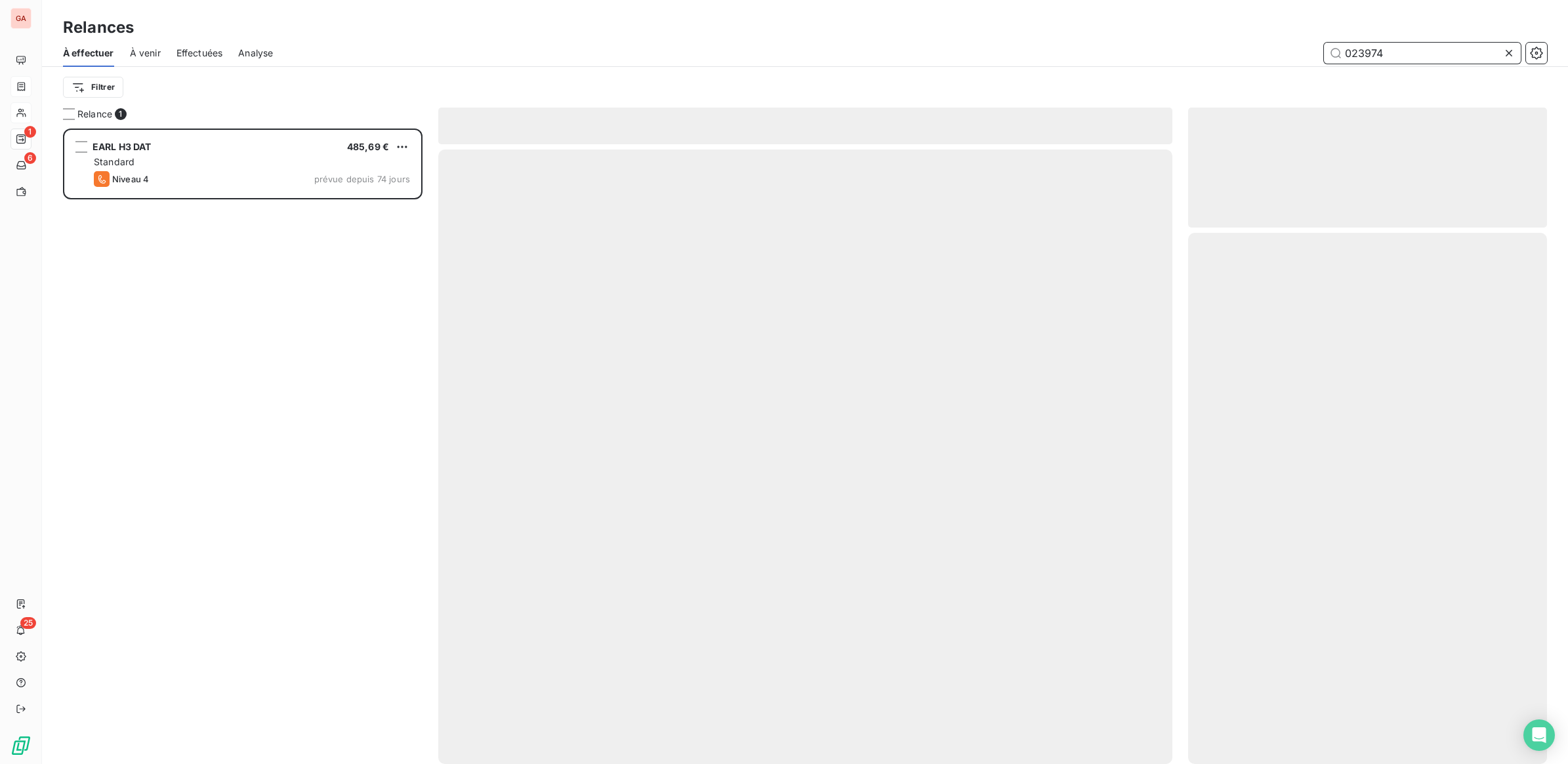
scroll to position [624, 346]
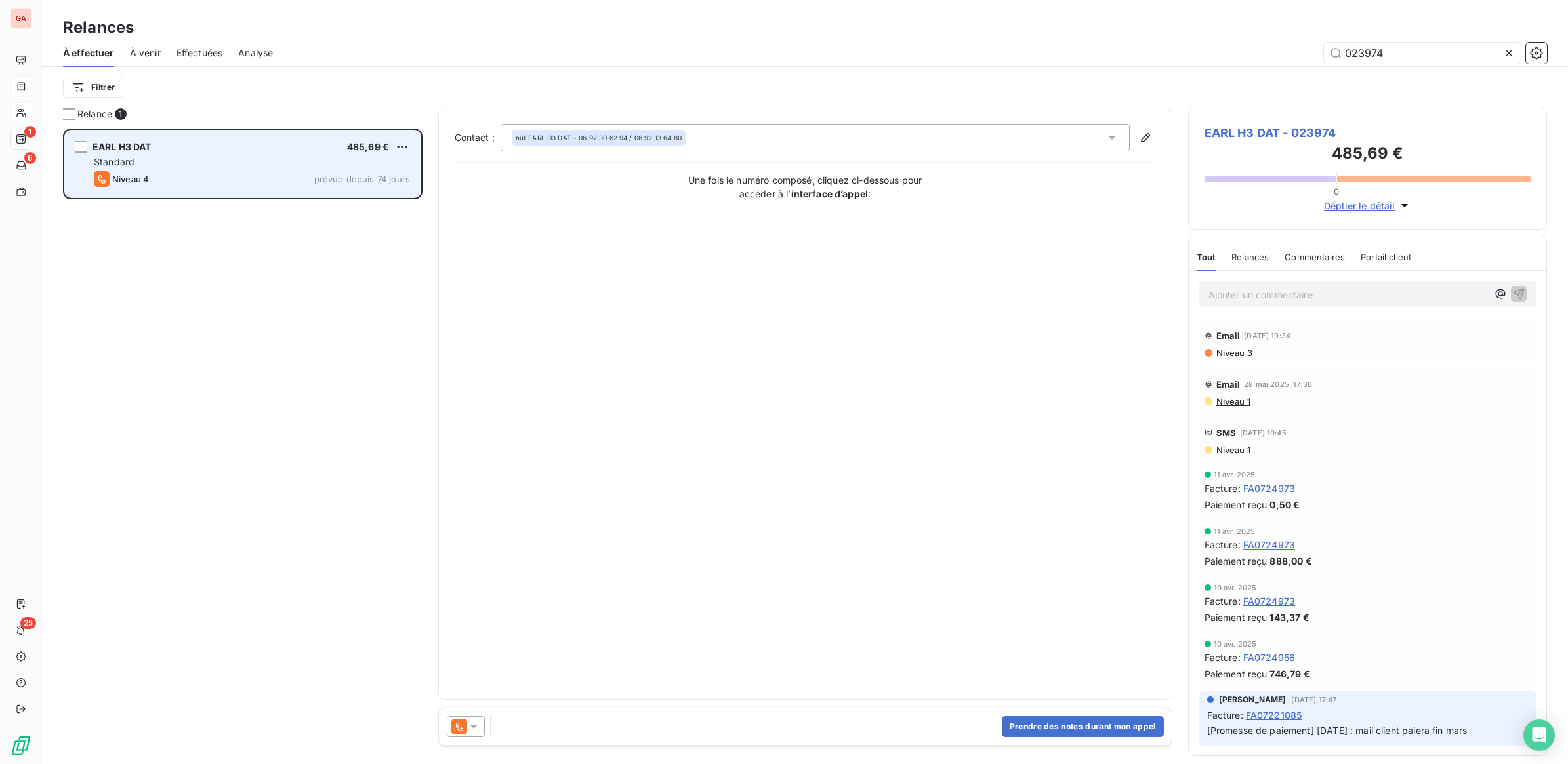
click at [253, 164] on div "Standard" at bounding box center [252, 162] width 316 height 13
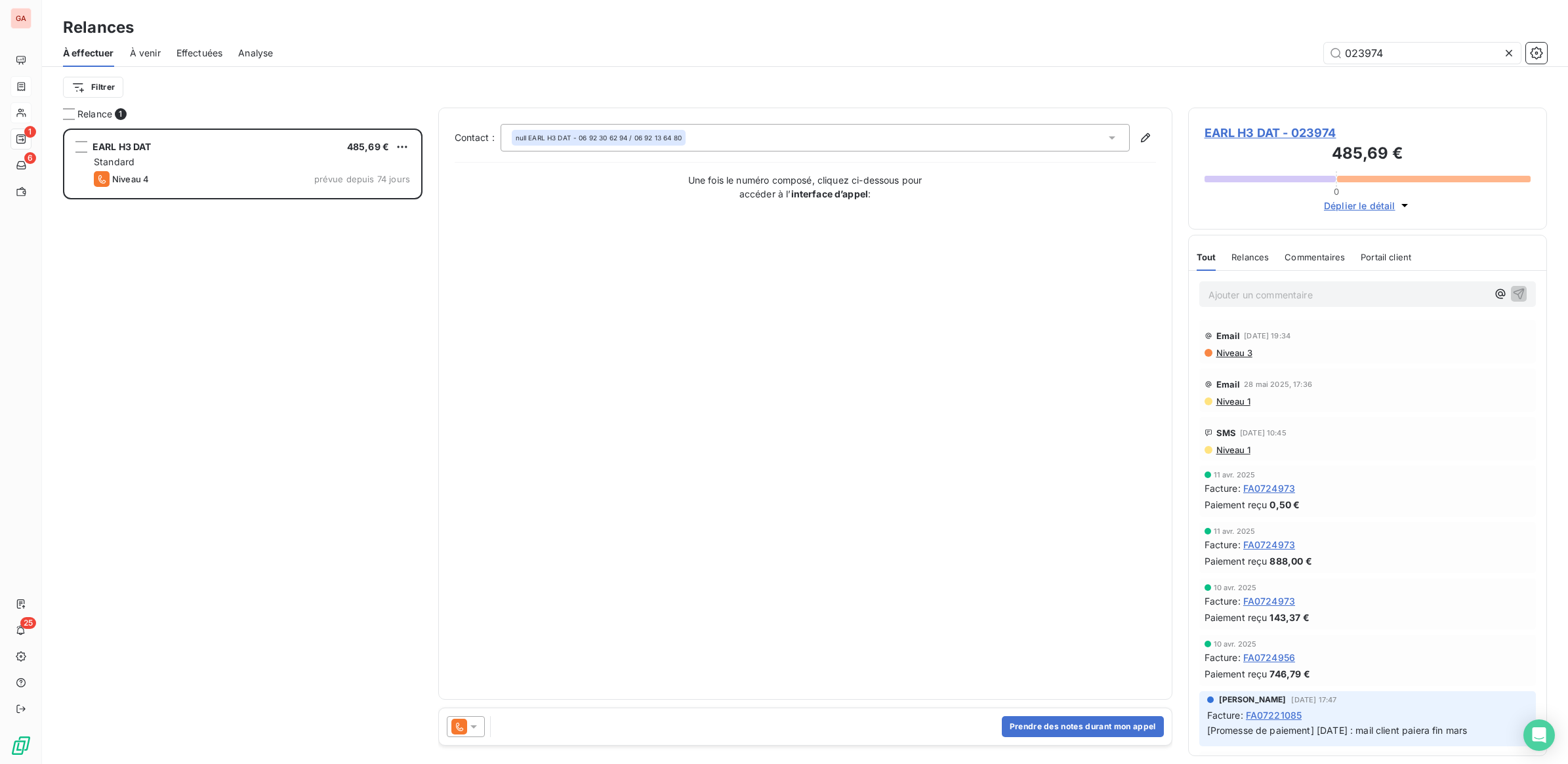
click at [482, 722] on div at bounding box center [465, 726] width 38 height 21
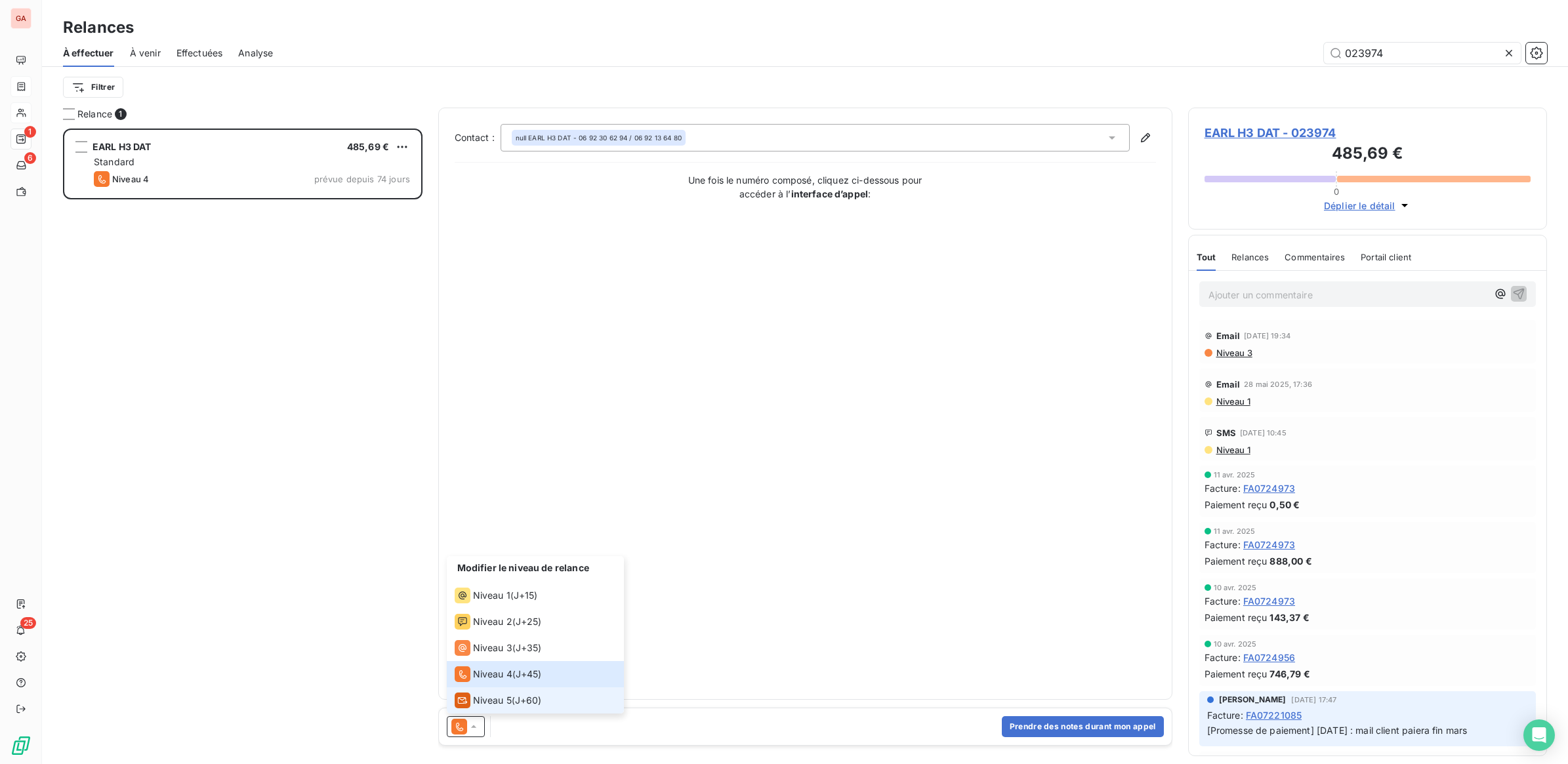
click at [492, 707] on div "Niveau 5" at bounding box center [483, 700] width 57 height 16
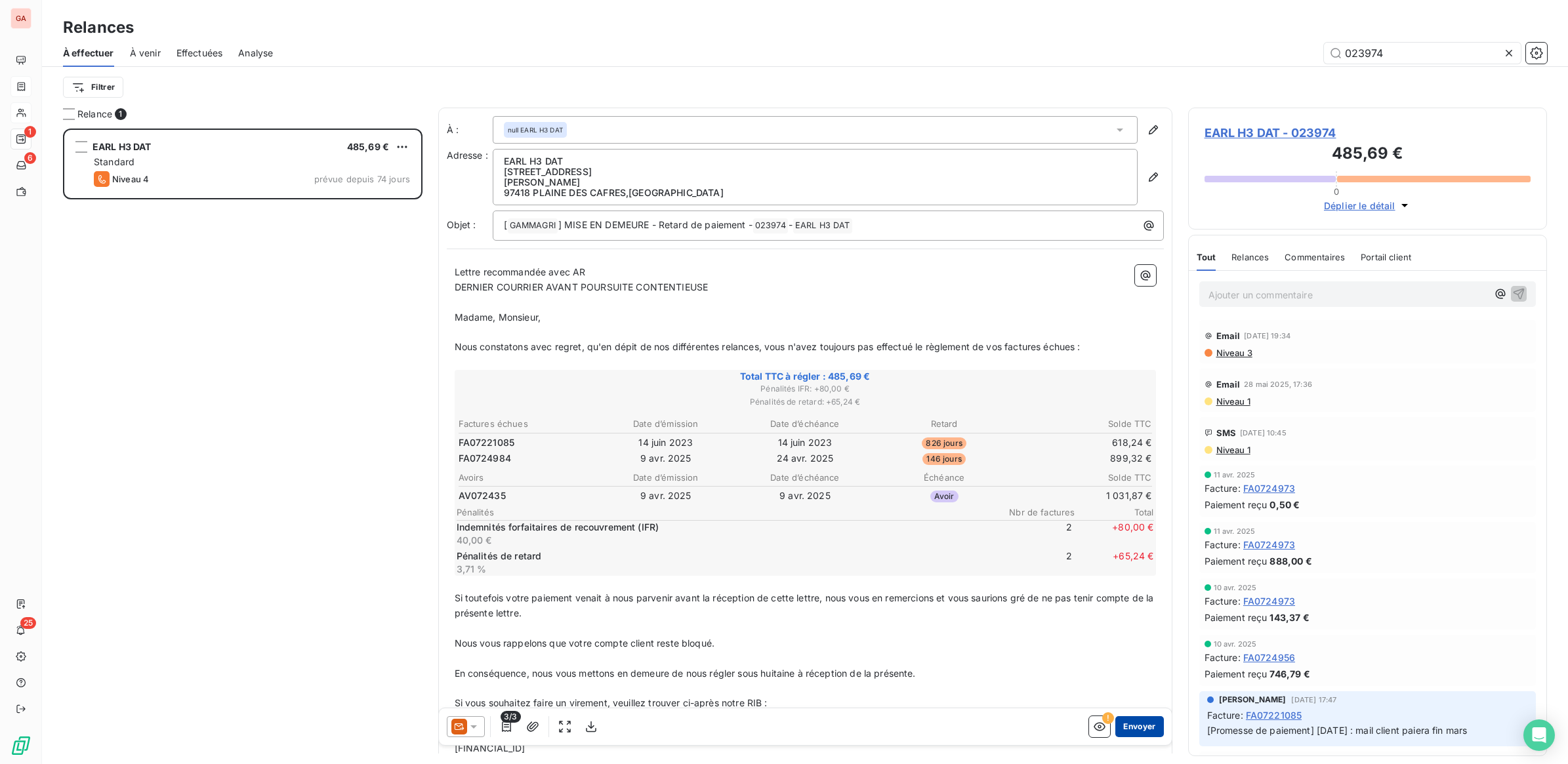
click at [1129, 719] on button "Envoyer" at bounding box center [1139, 726] width 48 height 21
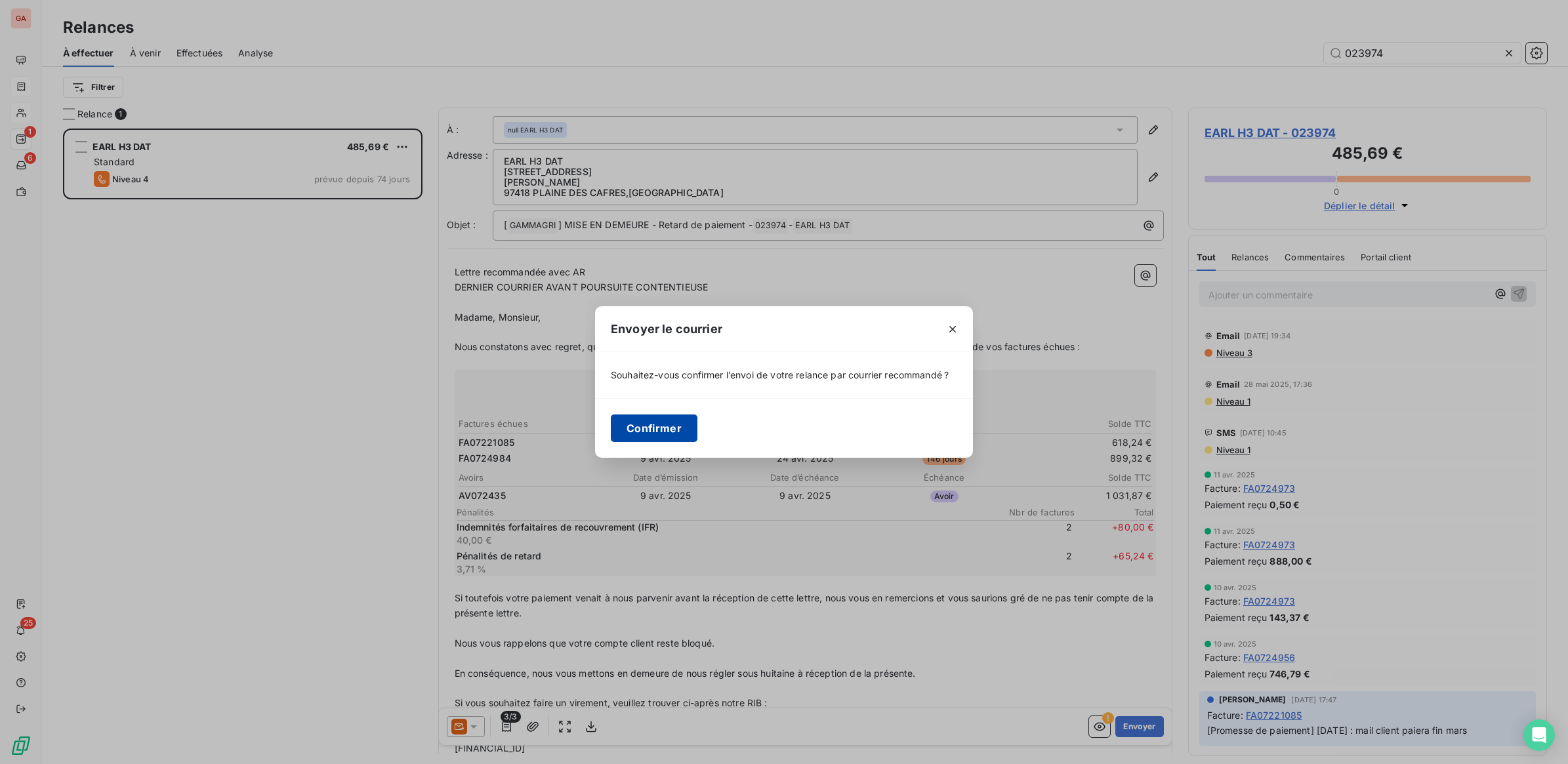
click at [669, 431] on button "Confirmer" at bounding box center [654, 429] width 87 height 28
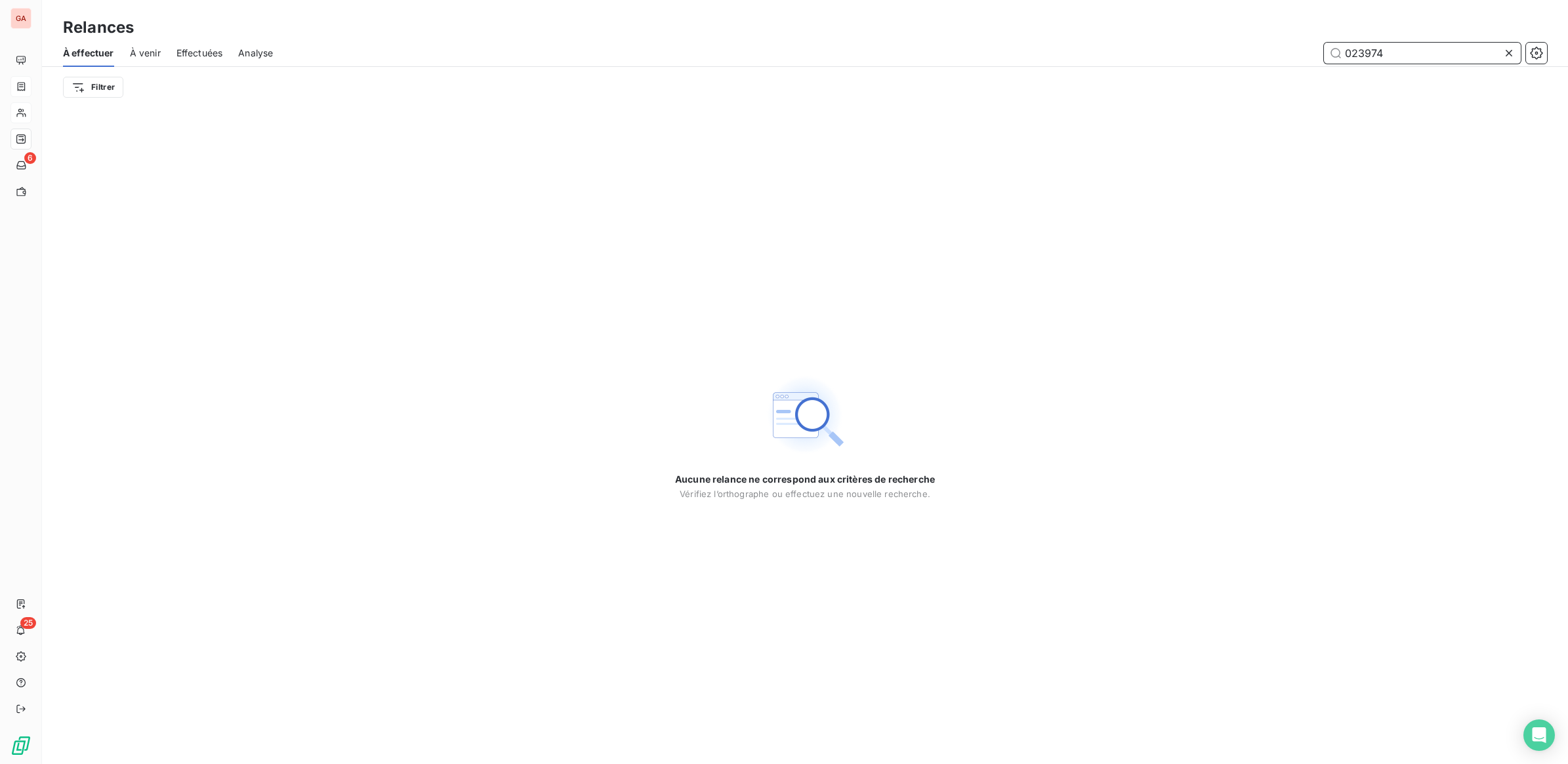
click at [1369, 57] on input "023974" at bounding box center [1422, 53] width 197 height 21
type input "024041"
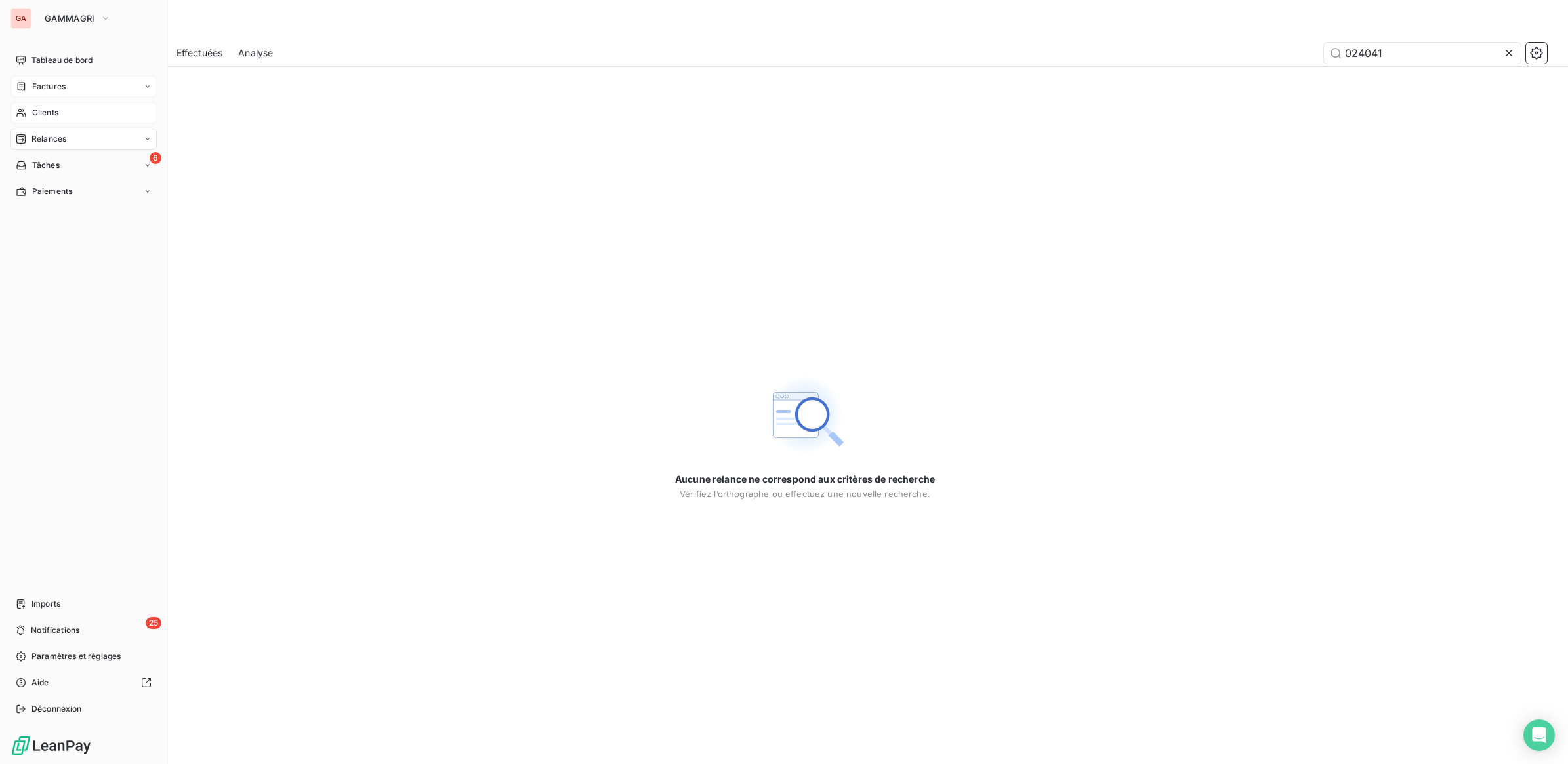
click at [27, 112] on div "Clients" at bounding box center [83, 113] width 146 height 21
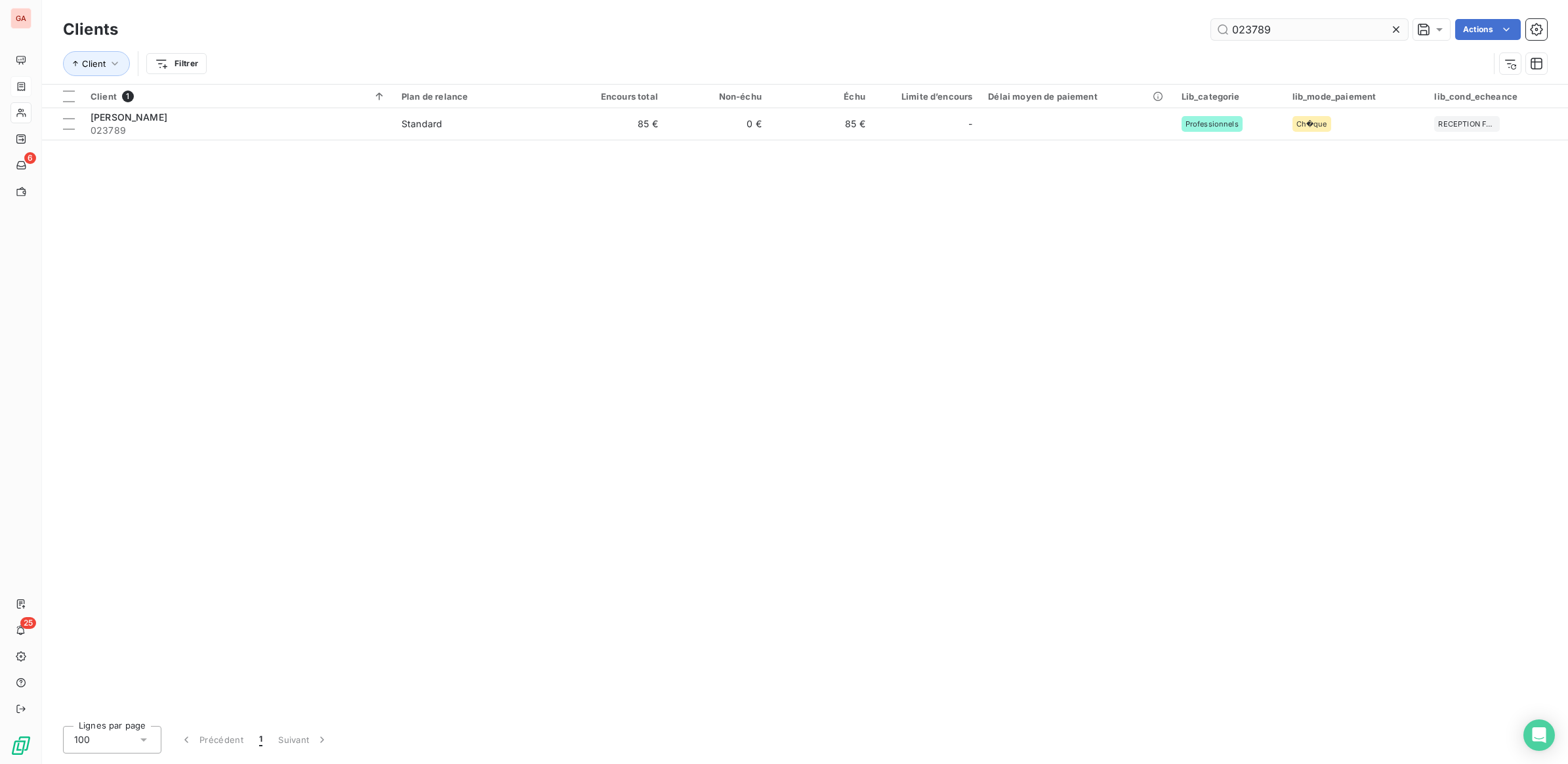
click at [1340, 26] on input "023789" at bounding box center [1309, 30] width 197 height 21
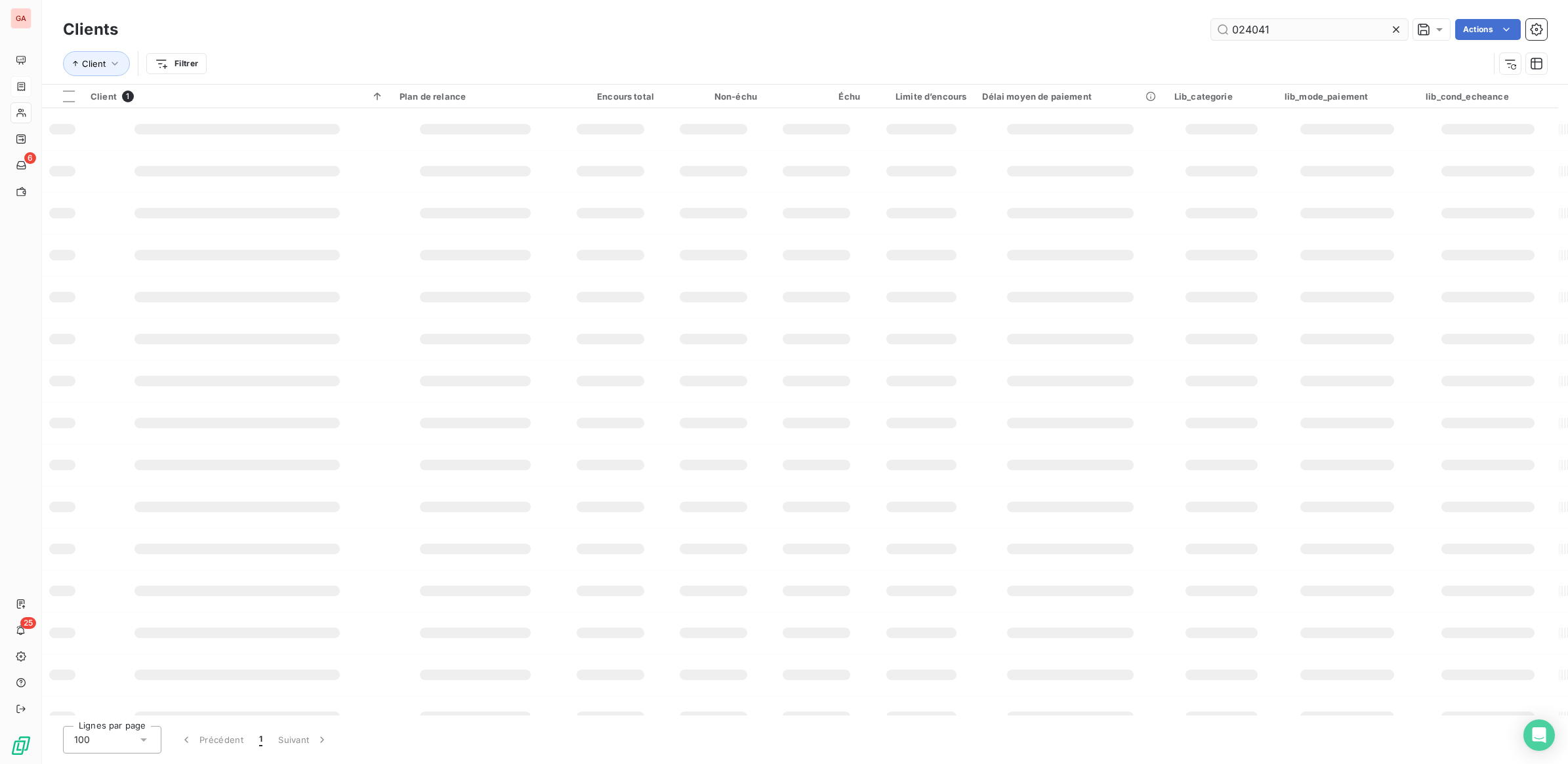
type input "024041"
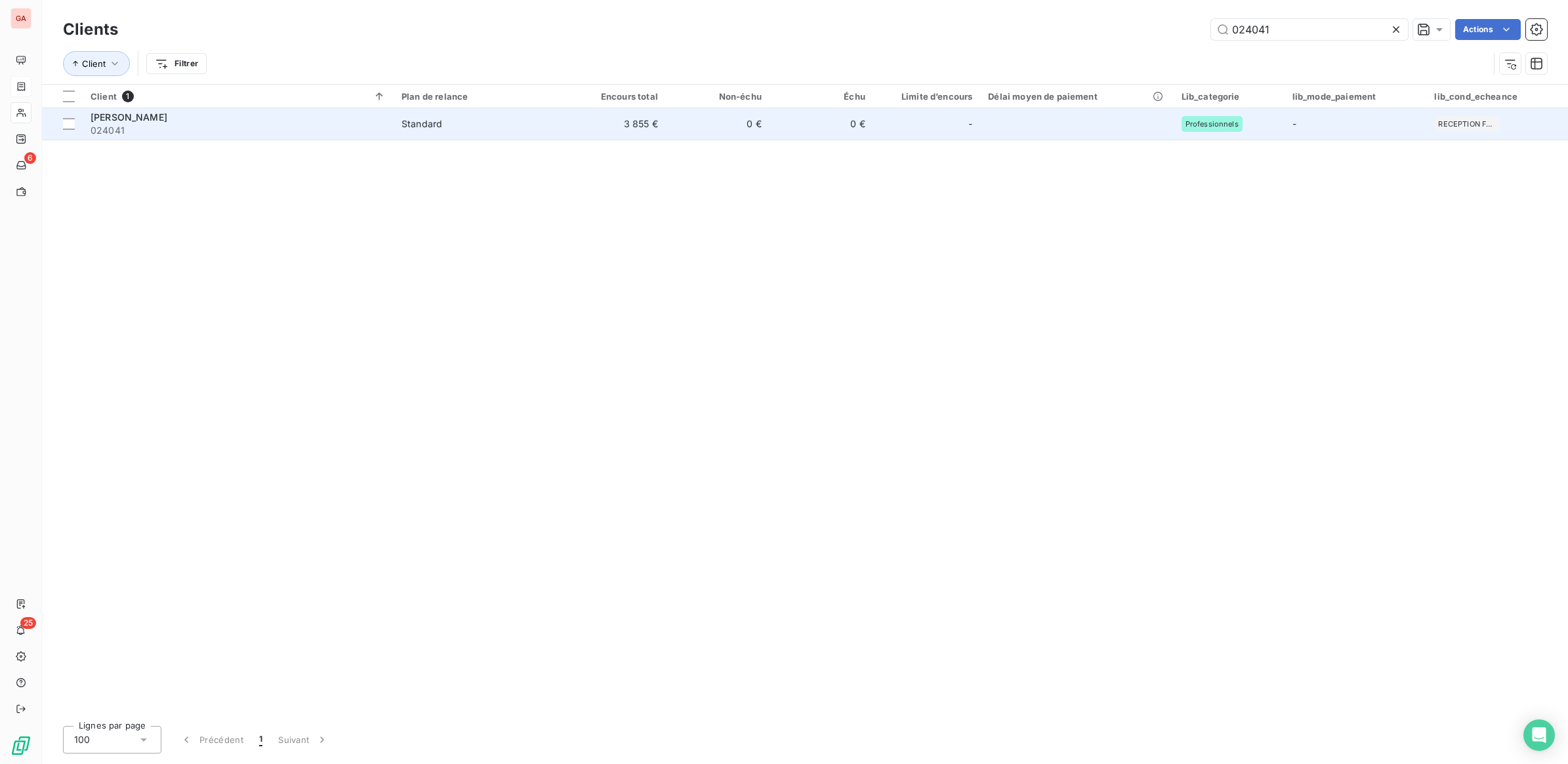
click at [621, 127] on td "3 855 €" at bounding box center [614, 124] width 103 height 31
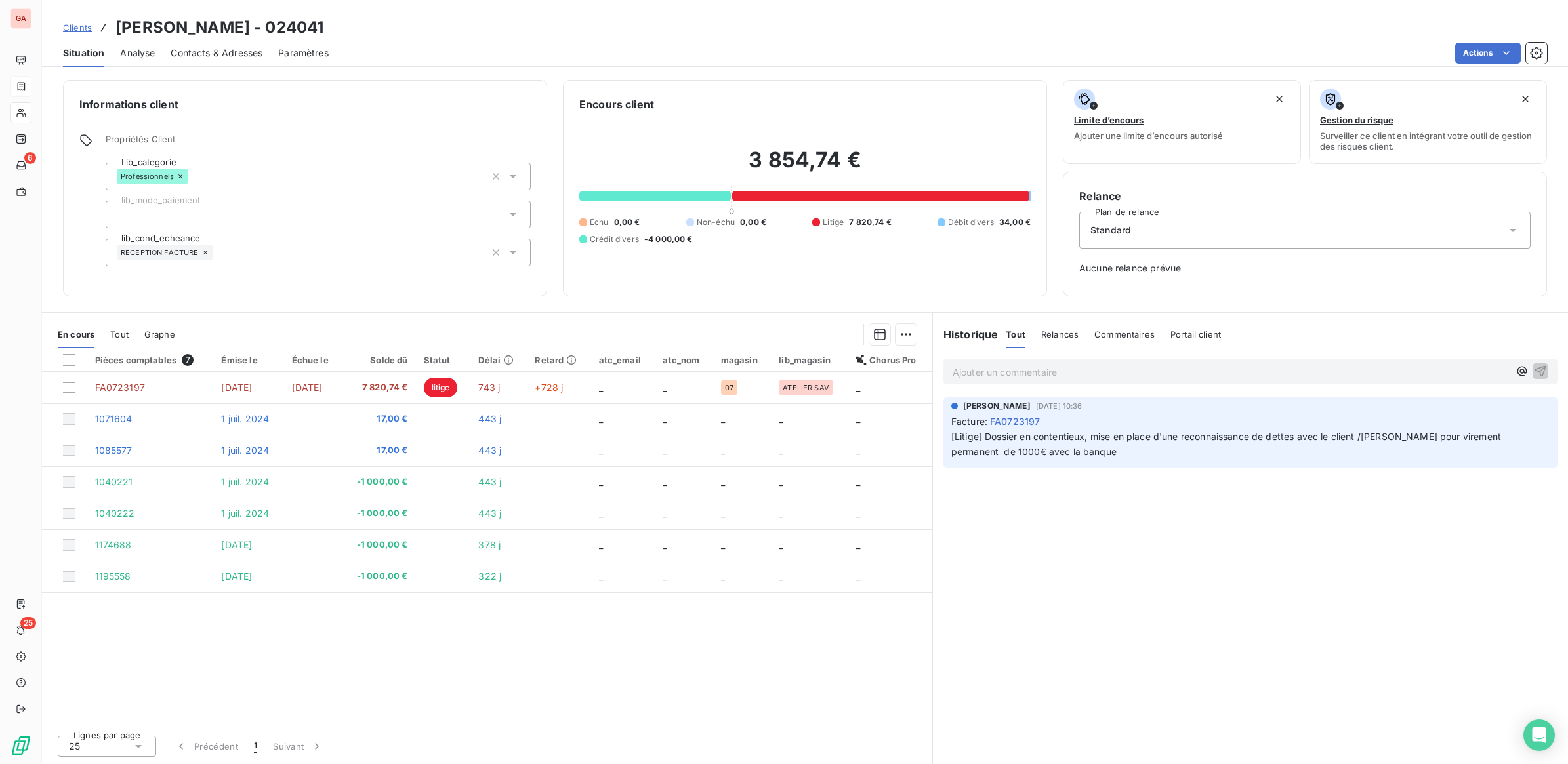
click at [922, 191] on div at bounding box center [881, 196] width 298 height 10
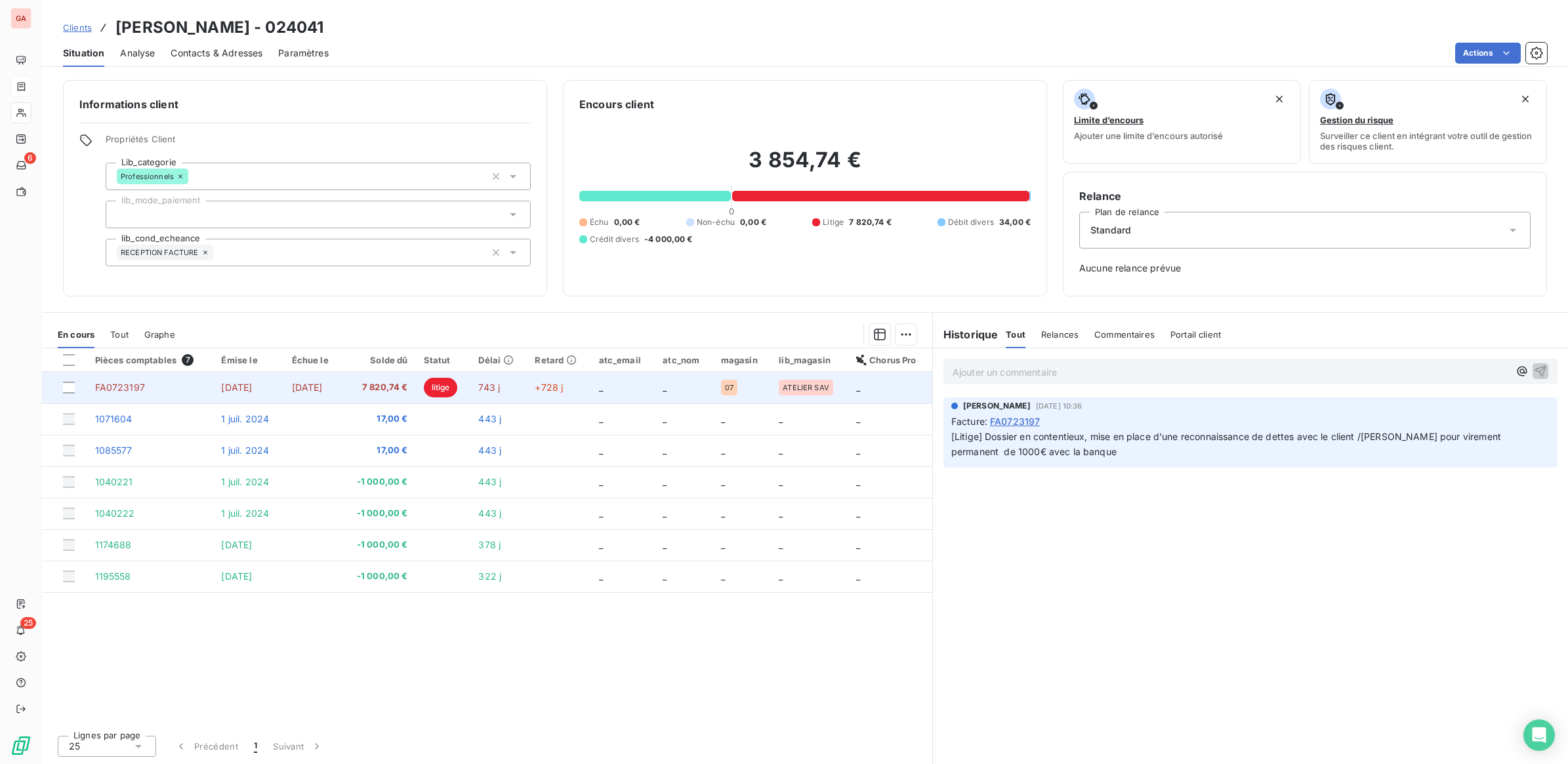
click at [322, 387] on span "[DATE]" at bounding box center [307, 387] width 30 height 11
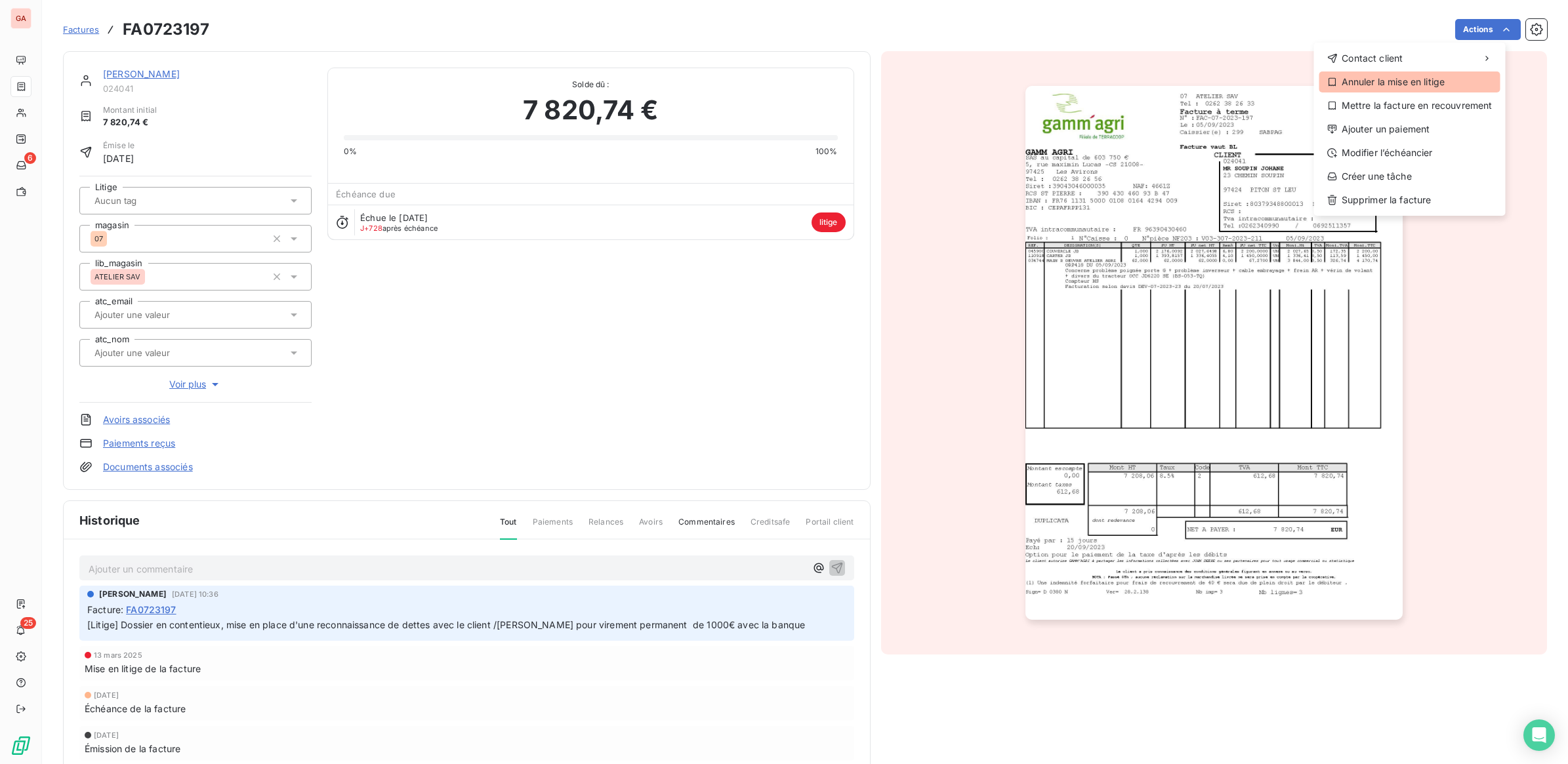
click at [1404, 79] on div "Annuler la mise en litige" at bounding box center [1410, 81] width 181 height 21
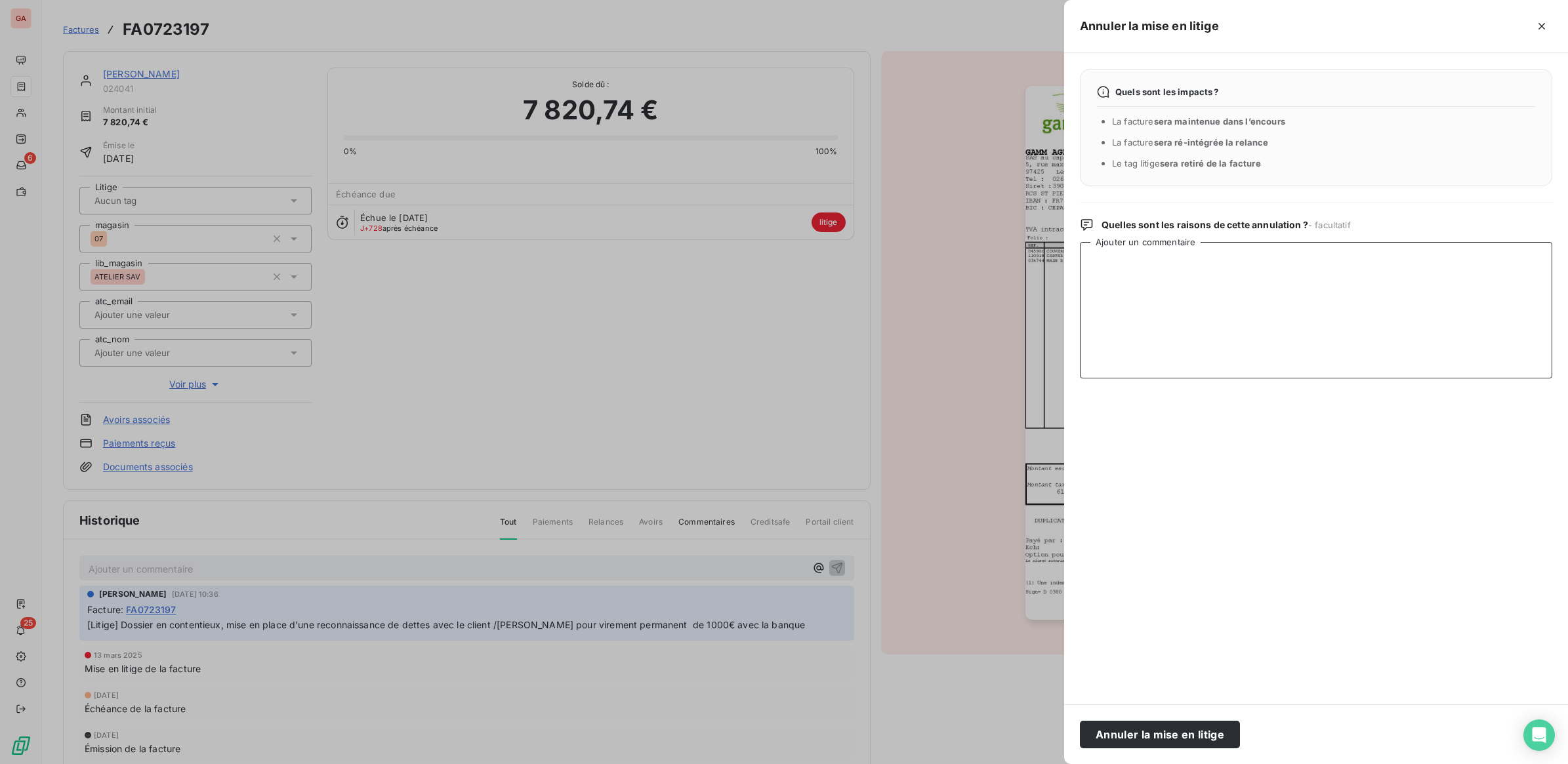
click at [1122, 302] on textarea "Ajouter un commentaire" at bounding box center [1316, 310] width 472 height 137
type textarea "levée du litige pour envoi de la LRAR puis pouvoir entamer l'injonction de payer"
click at [1123, 734] on button "Annuler la mise en litige" at bounding box center [1160, 734] width 160 height 28
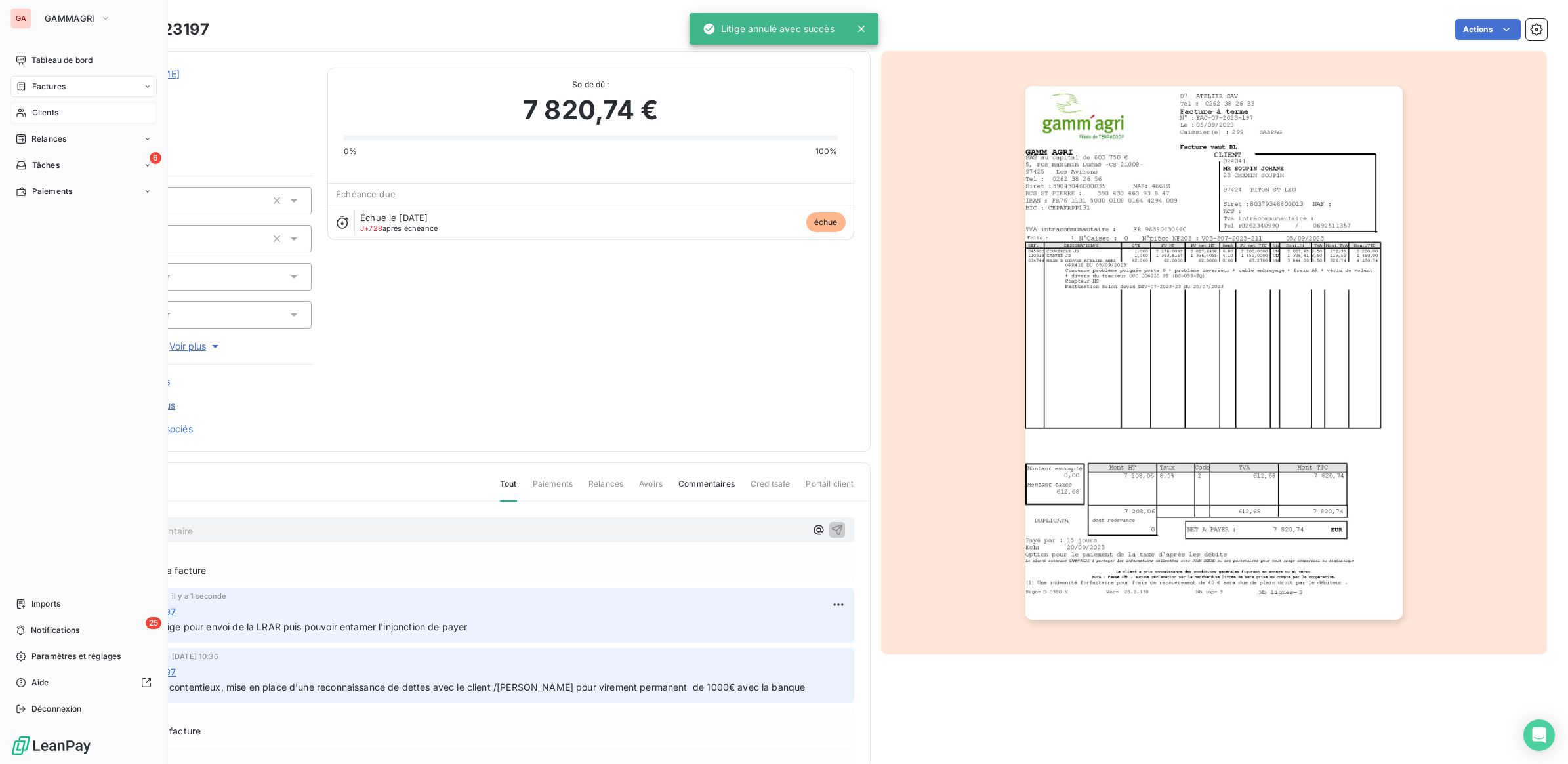
click at [46, 116] on span "Clients" at bounding box center [45, 113] width 26 height 12
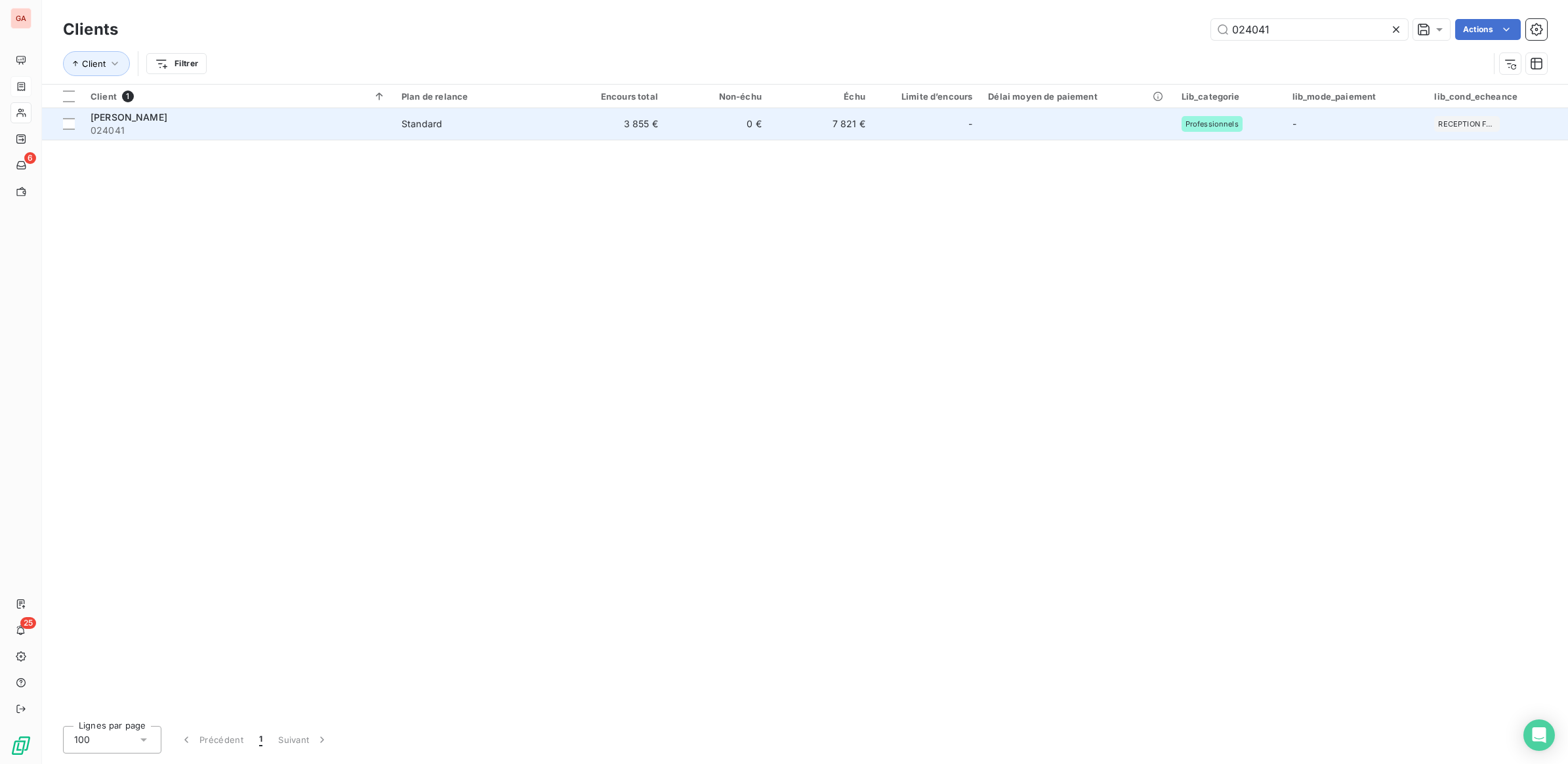
click at [480, 130] on td "Standard" at bounding box center [478, 124] width 168 height 31
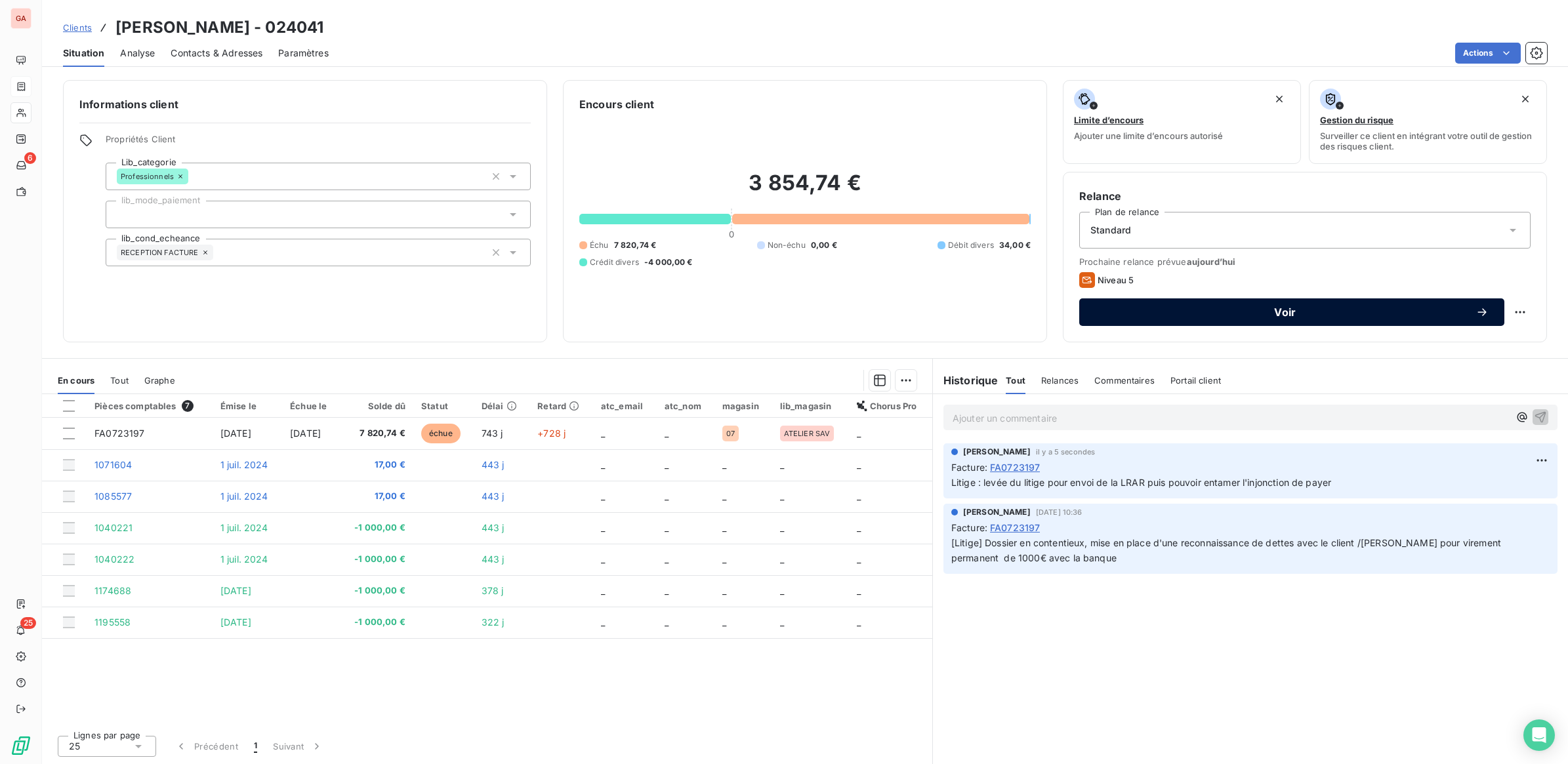
click at [1232, 316] on span "Voir" at bounding box center [1285, 311] width 381 height 10
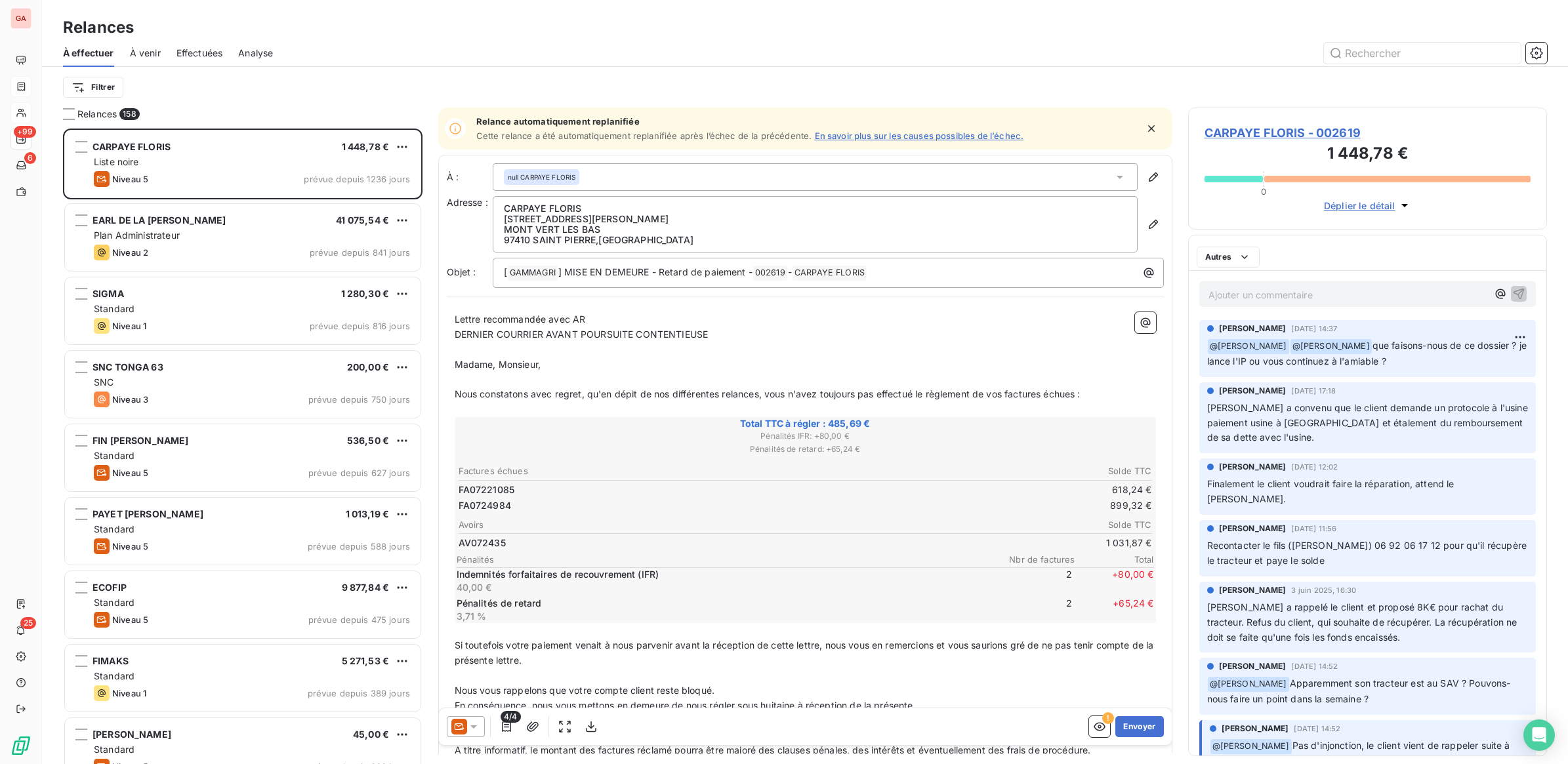
scroll to position [624, 346]
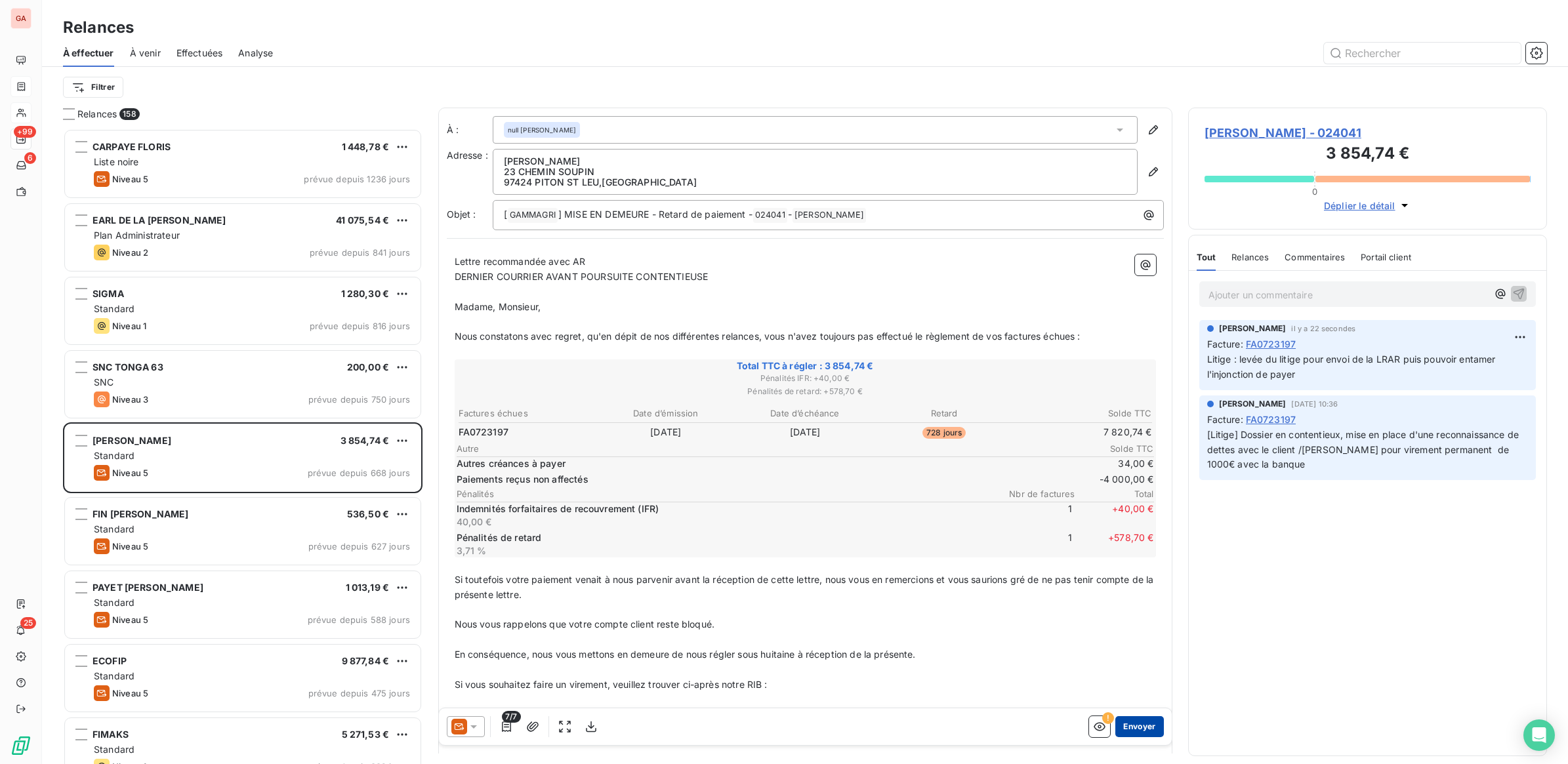
click at [1115, 727] on button "Envoyer" at bounding box center [1139, 726] width 48 height 21
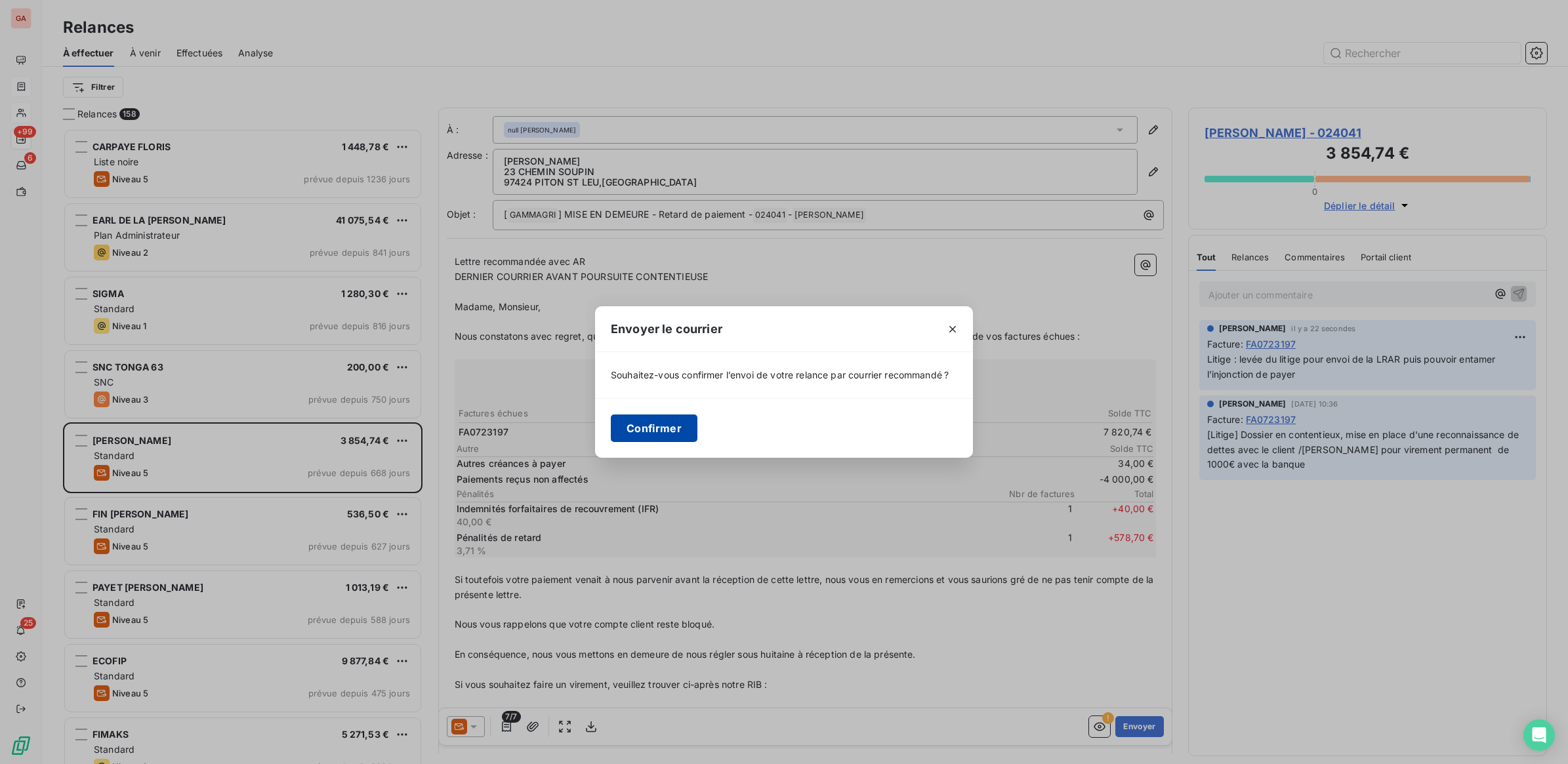
drag, startPoint x: 643, startPoint y: 424, endPoint x: 661, endPoint y: 424, distance: 18.0
click at [644, 425] on button "Confirmer" at bounding box center [654, 429] width 87 height 28
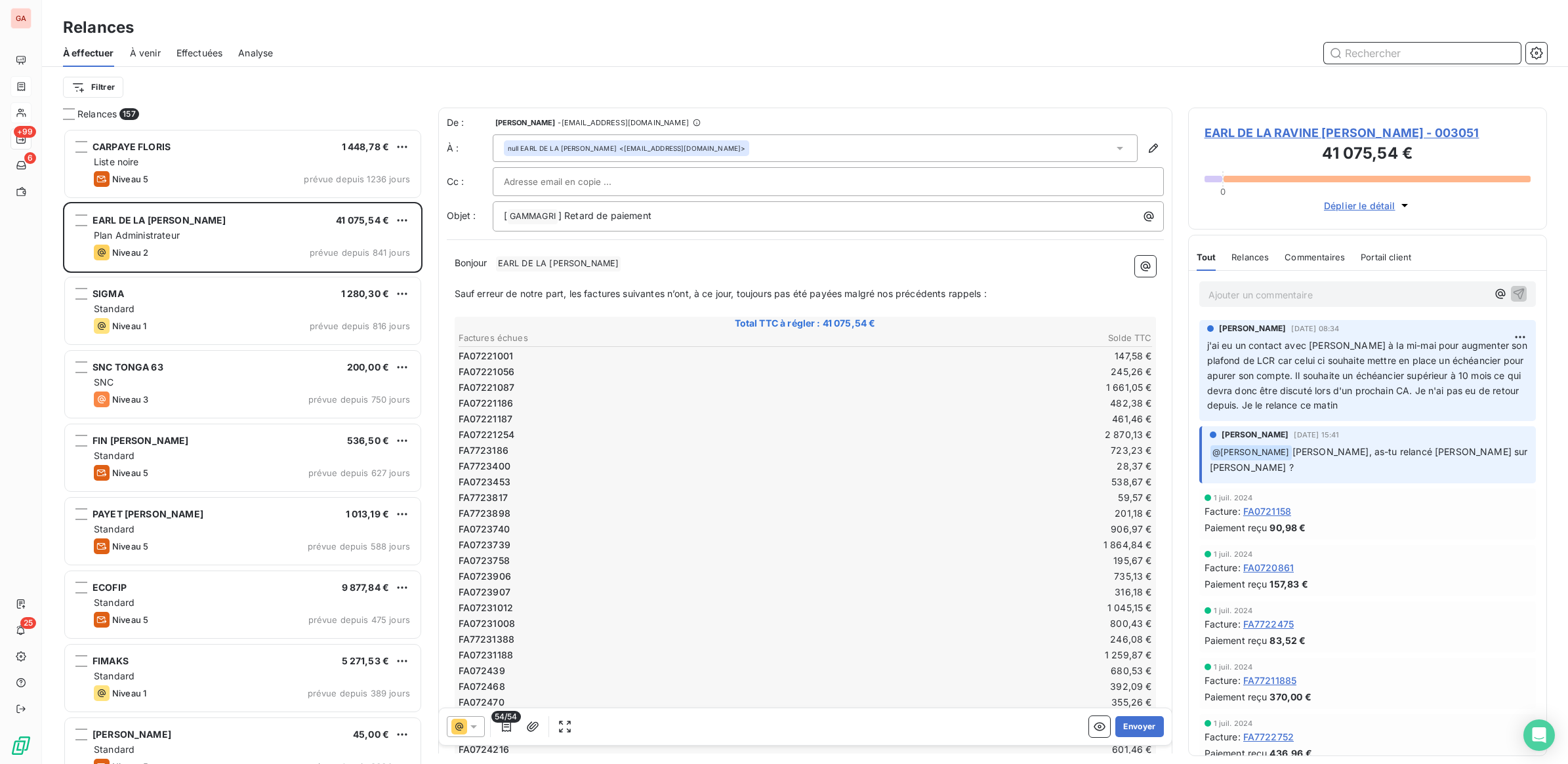
click at [1362, 51] on input "text" at bounding box center [1422, 53] width 197 height 21
type input "024786"
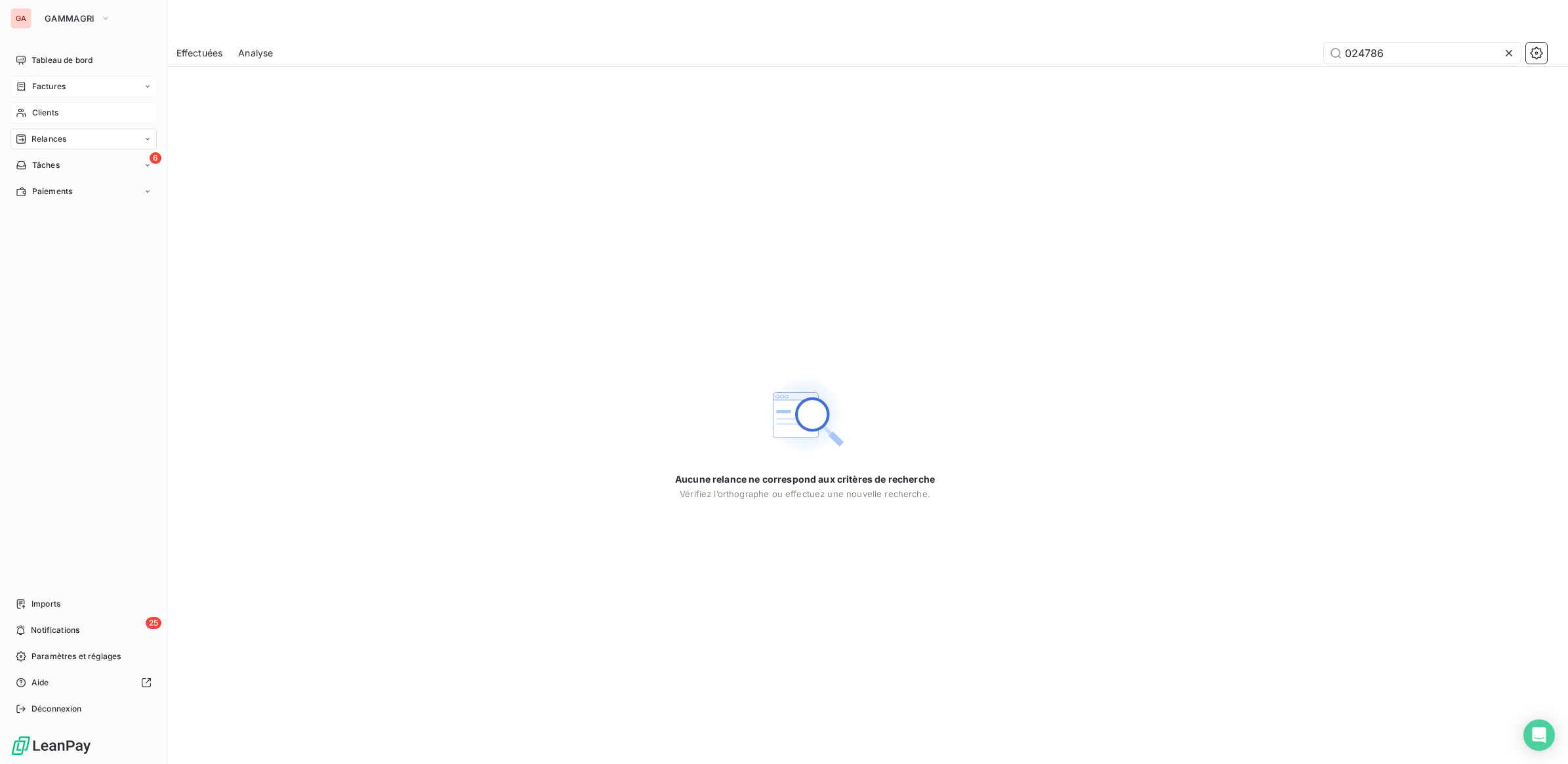
click at [20, 110] on icon at bounding box center [21, 112] width 11 height 10
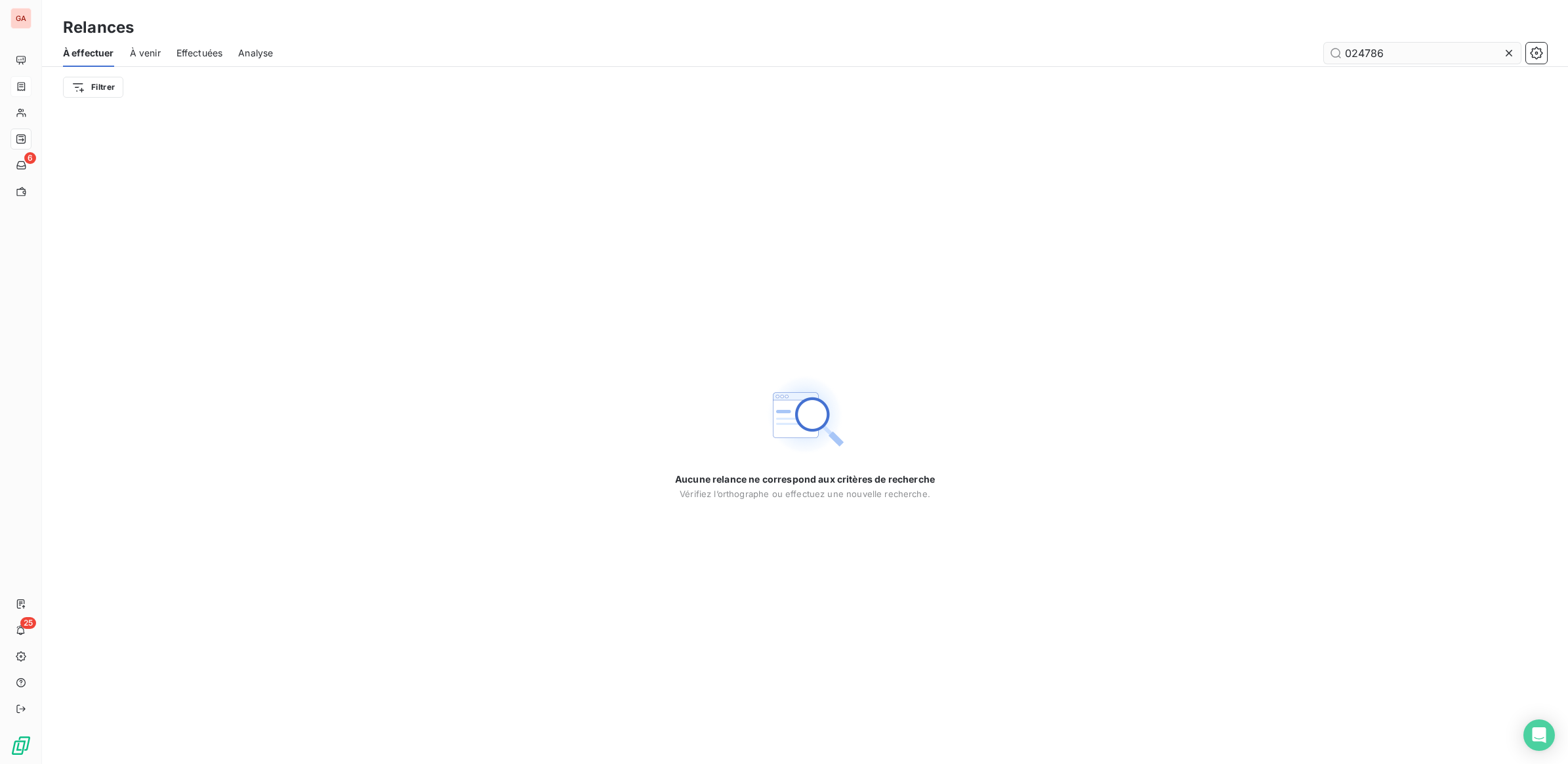
click at [1398, 49] on input "024786" at bounding box center [1422, 53] width 197 height 21
click at [1504, 48] on icon at bounding box center [1509, 53] width 13 height 13
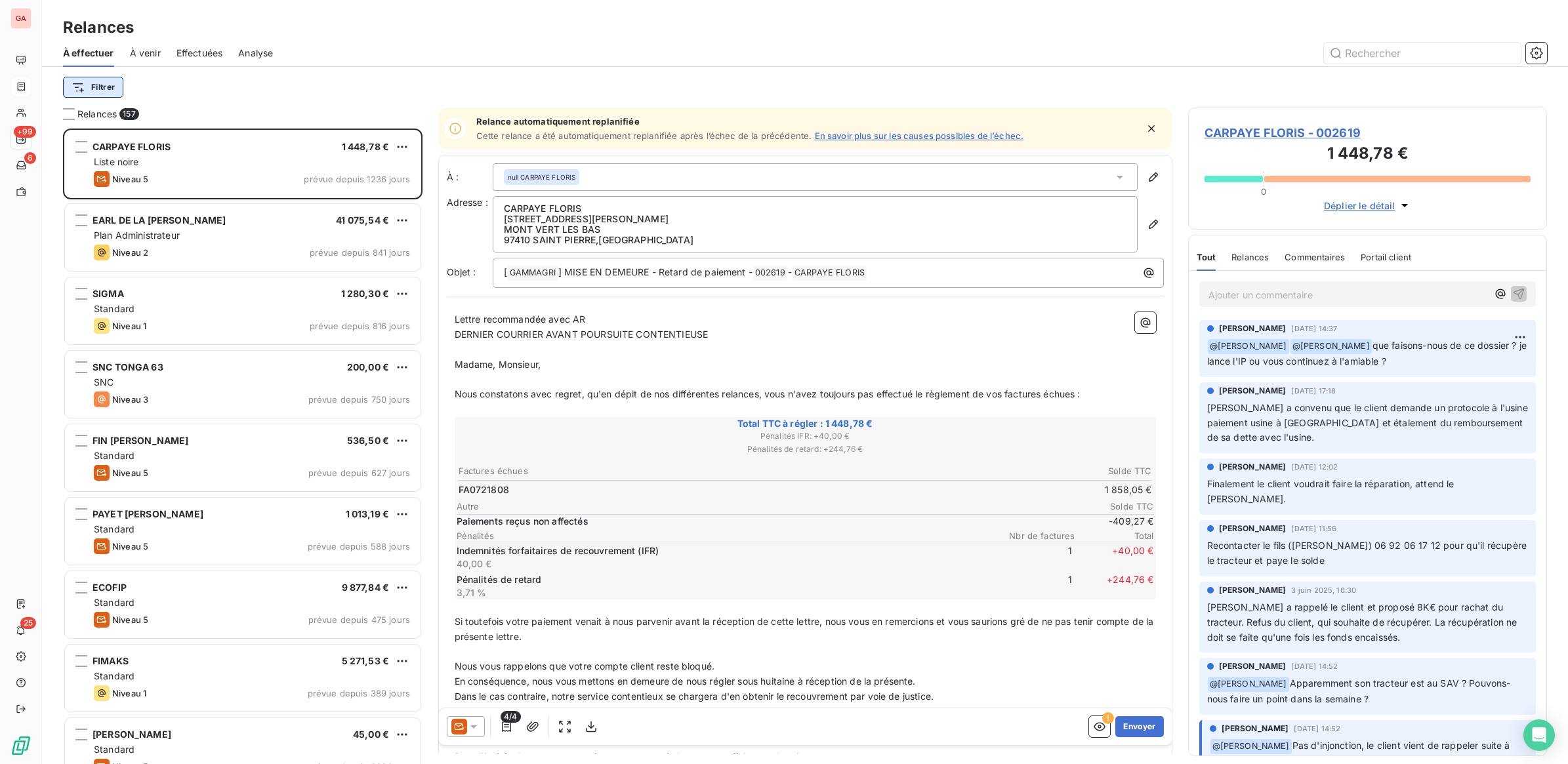
scroll to position [624, 346]
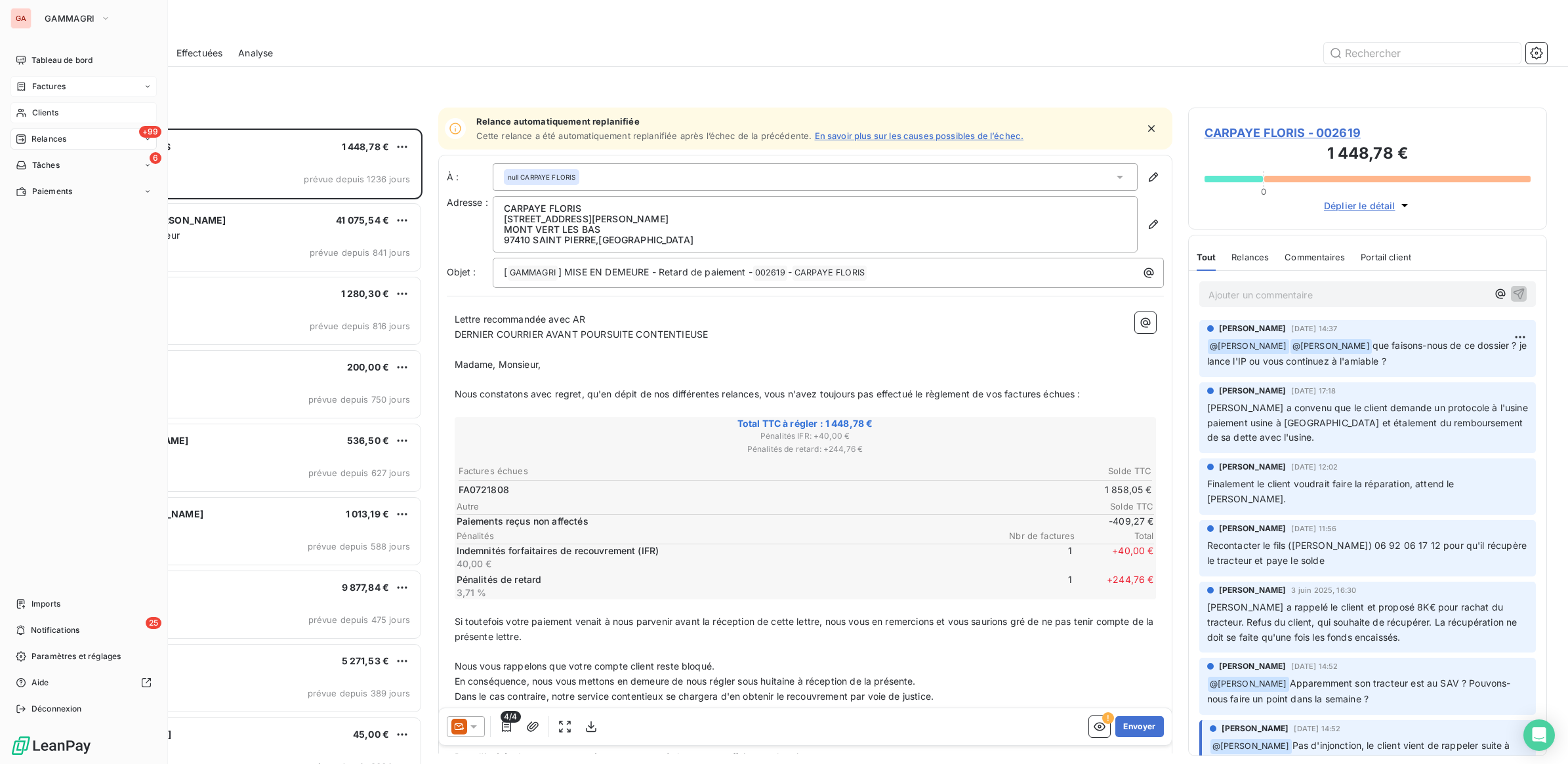
click at [24, 110] on icon at bounding box center [21, 112] width 11 height 10
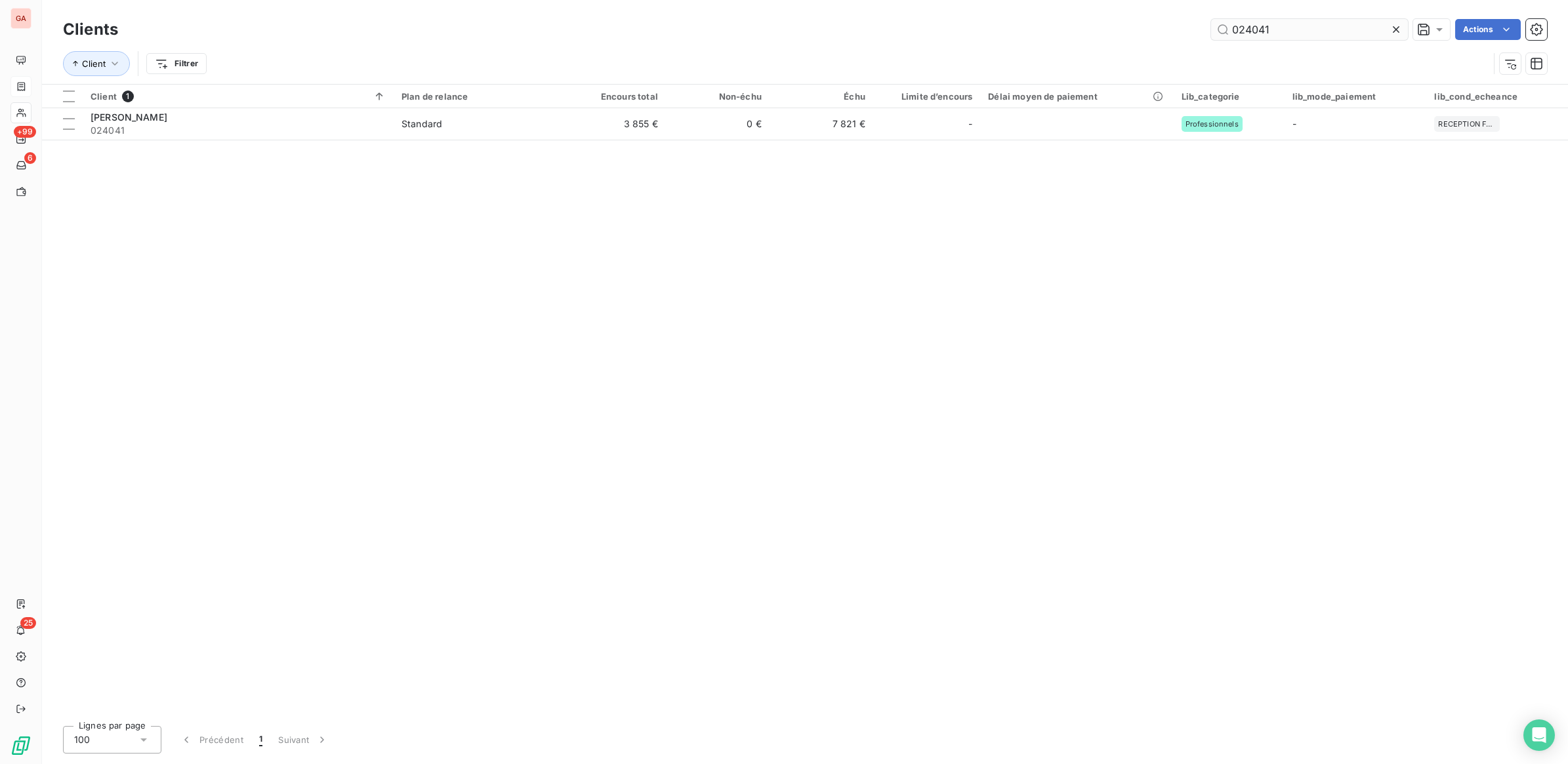
click at [1274, 30] on input "024041" at bounding box center [1309, 30] width 197 height 21
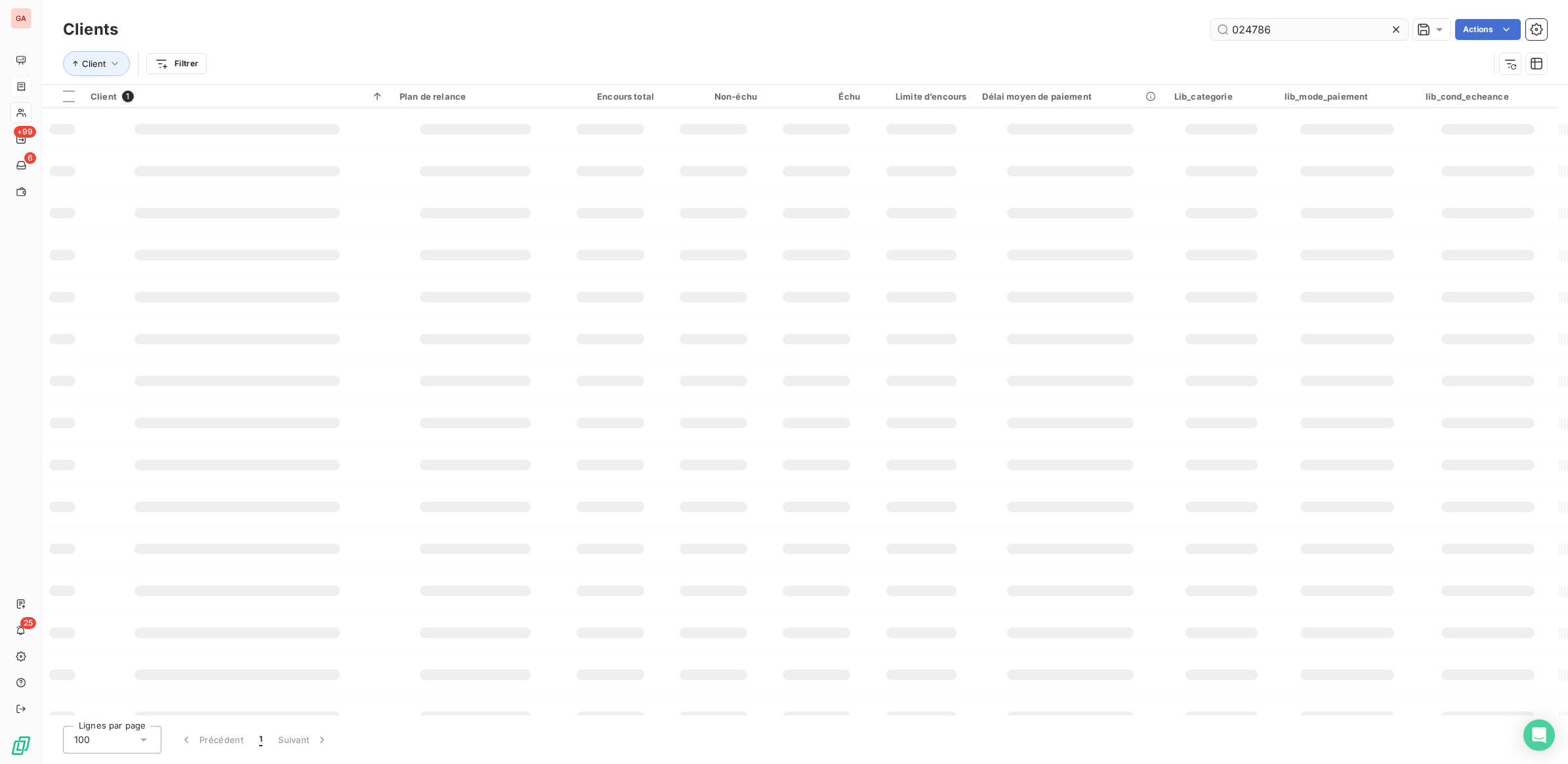
type input "024786"
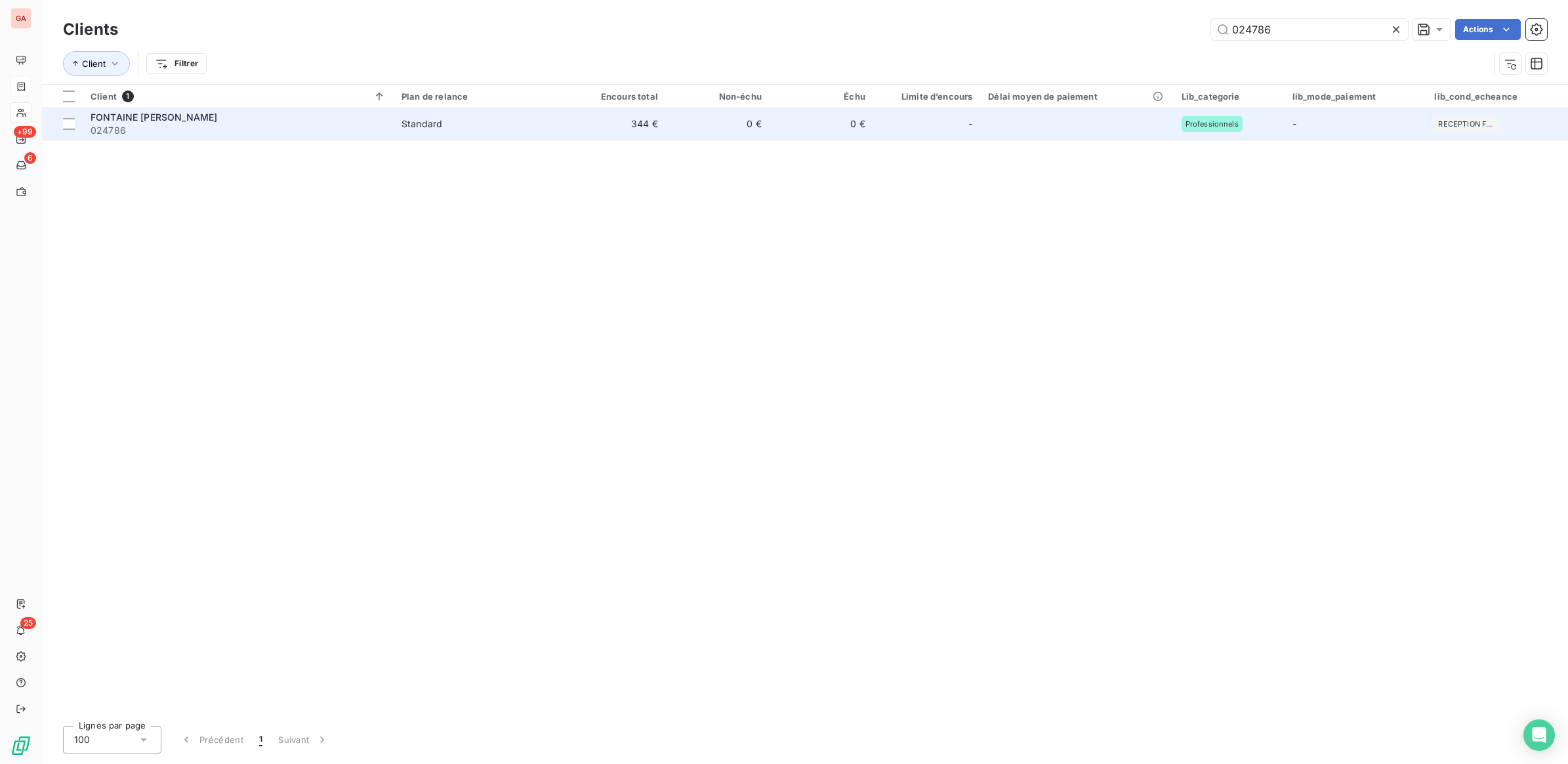
click at [430, 118] on div "Standard" at bounding box center [421, 124] width 41 height 13
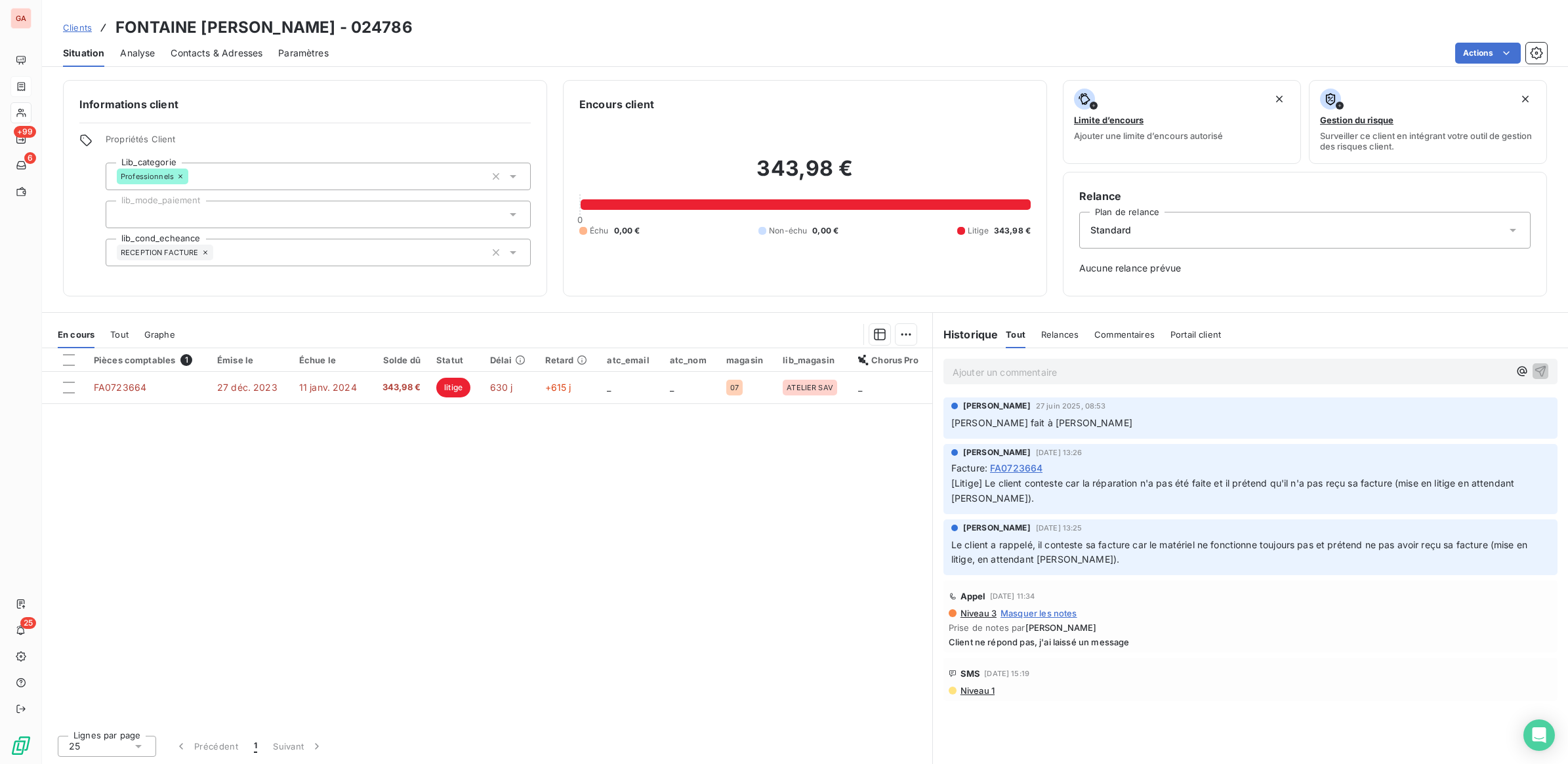
click at [1159, 376] on p "Ajouter un commentaire ﻿" at bounding box center [1231, 372] width 556 height 17
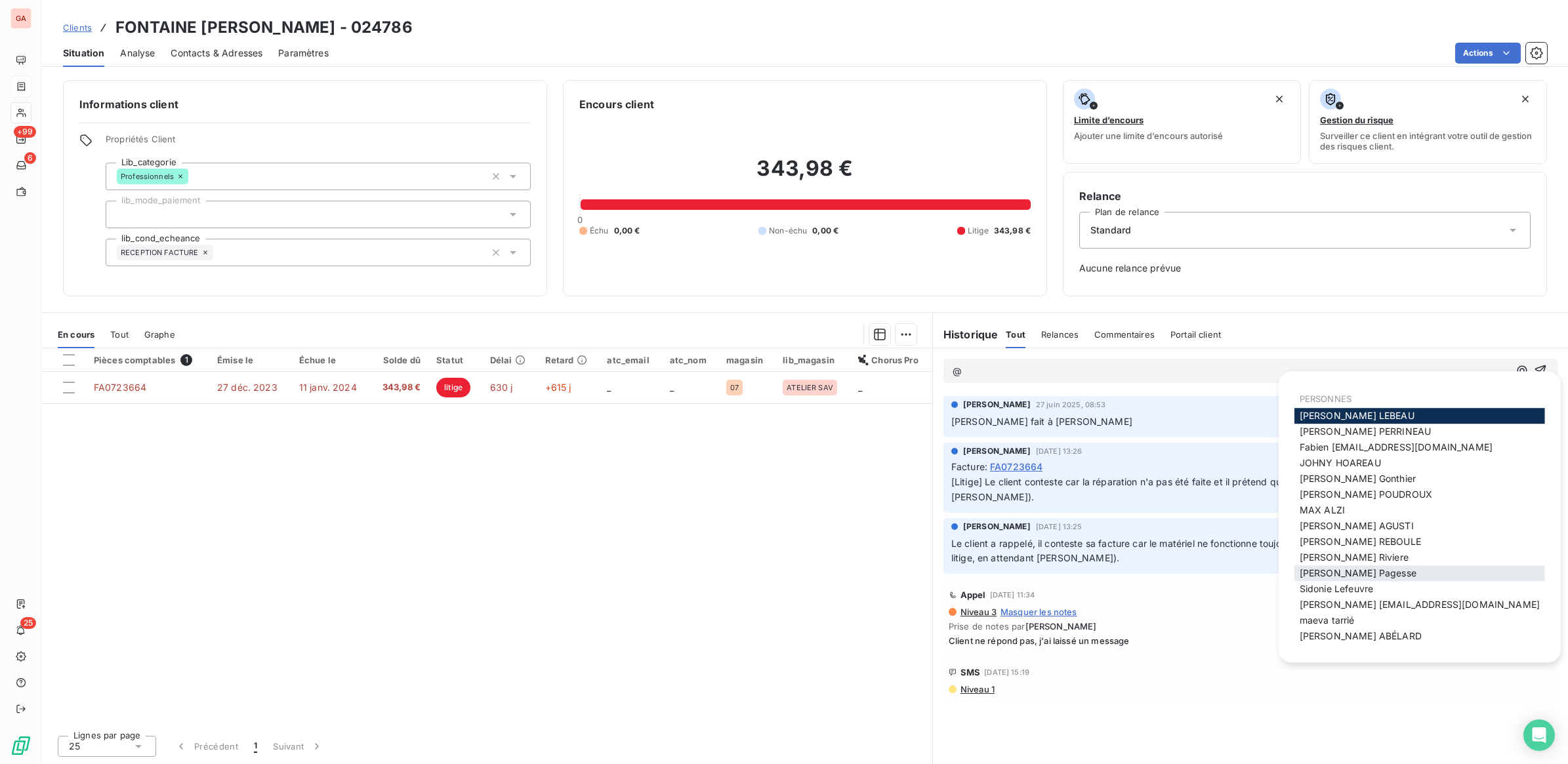
click at [1361, 576] on span "[PERSON_NAME]" at bounding box center [1357, 573] width 116 height 11
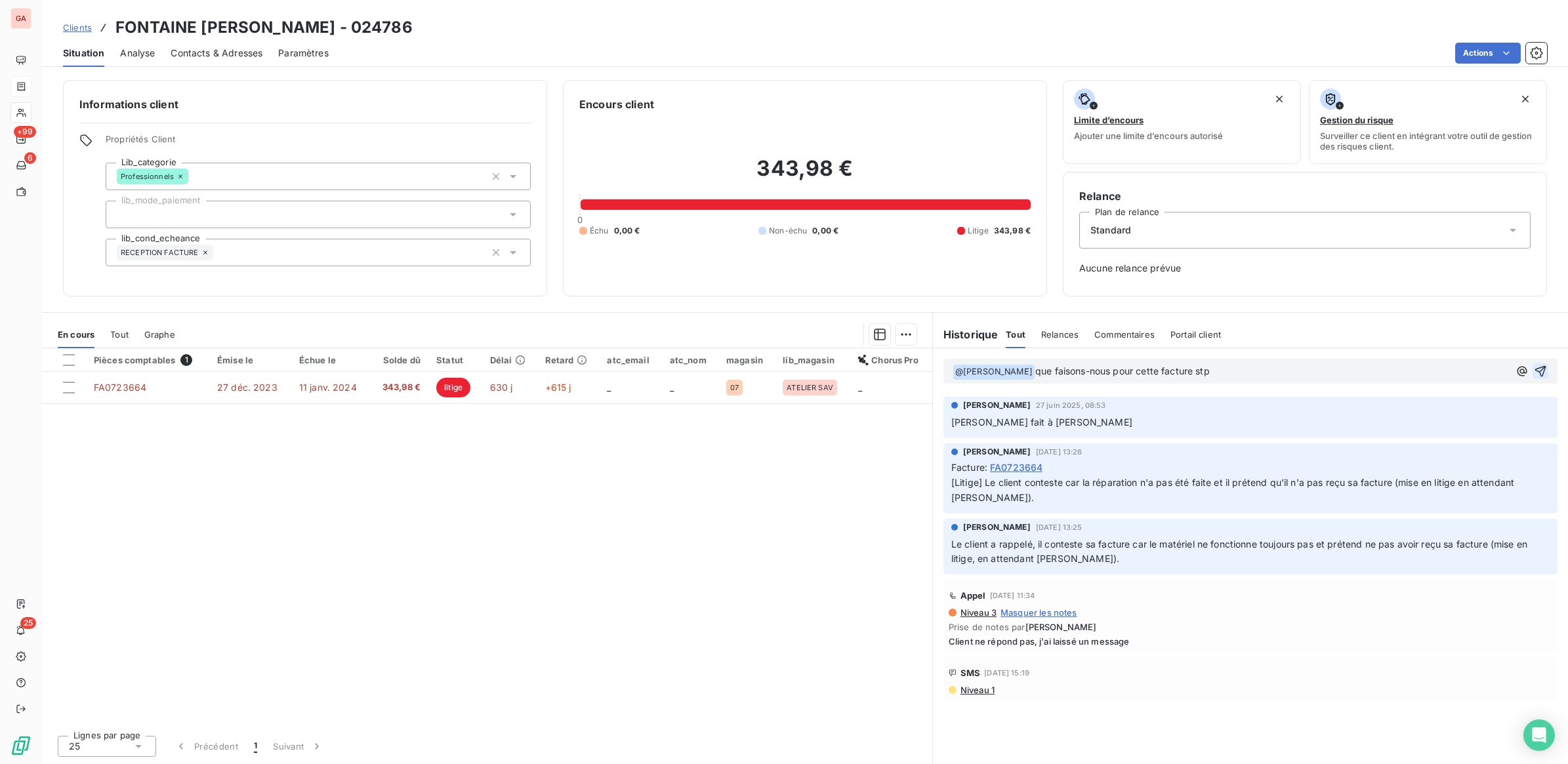
click at [1538, 369] on icon "button" at bounding box center [1540, 371] width 13 height 13
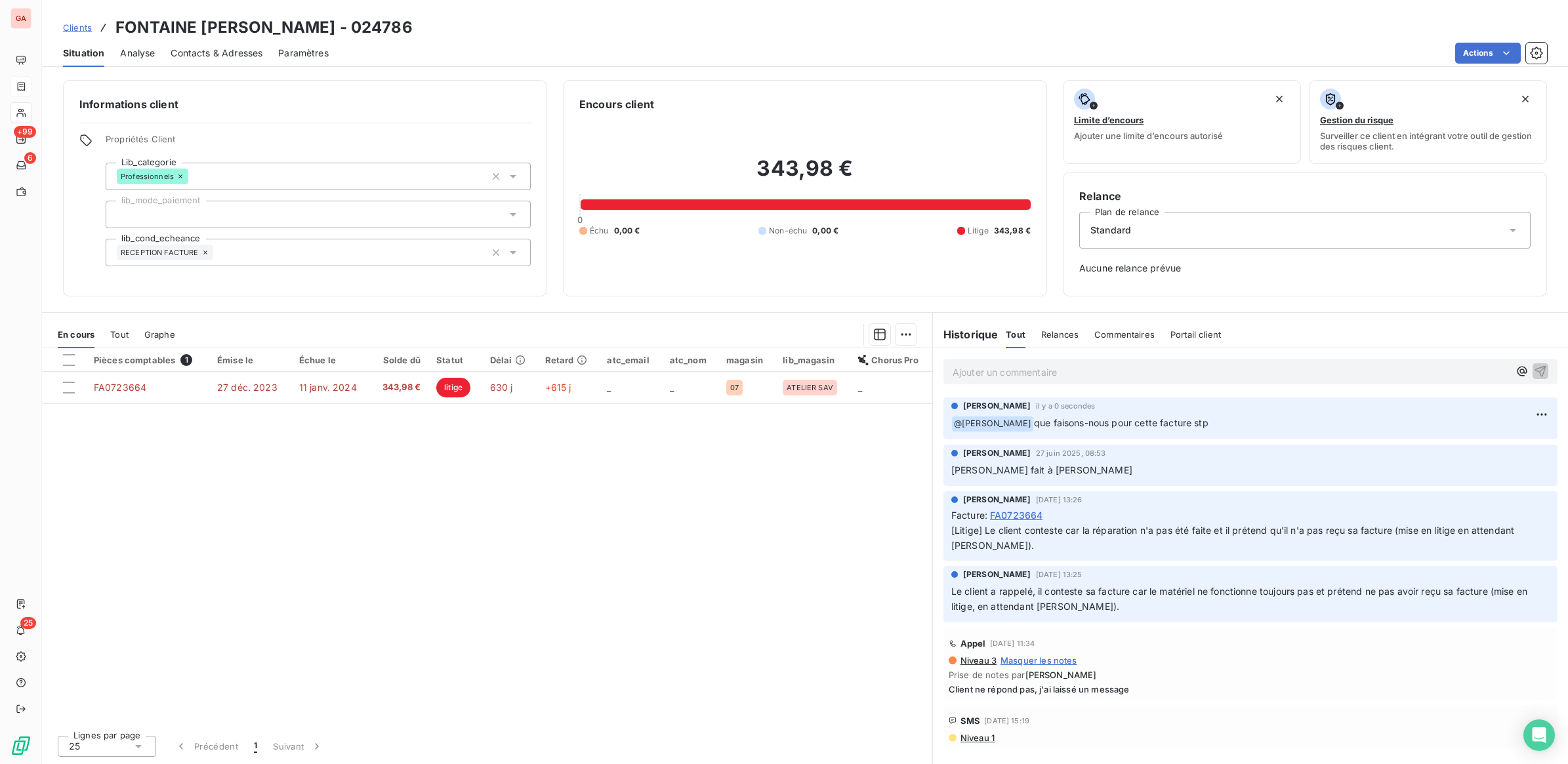
click at [85, 30] on span "Clients" at bounding box center [77, 27] width 29 height 10
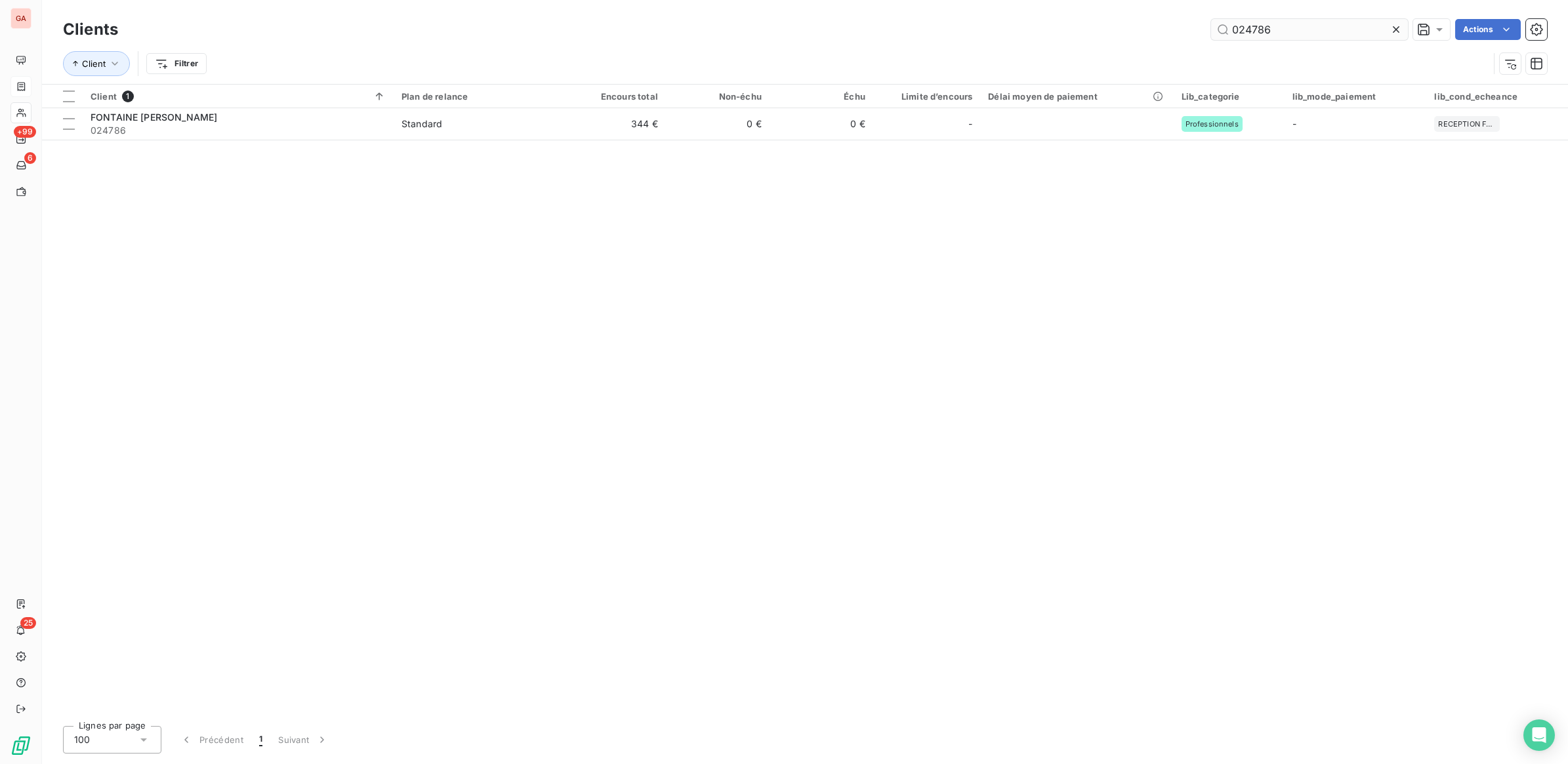
click at [1270, 30] on input "024786" at bounding box center [1309, 30] width 197 height 21
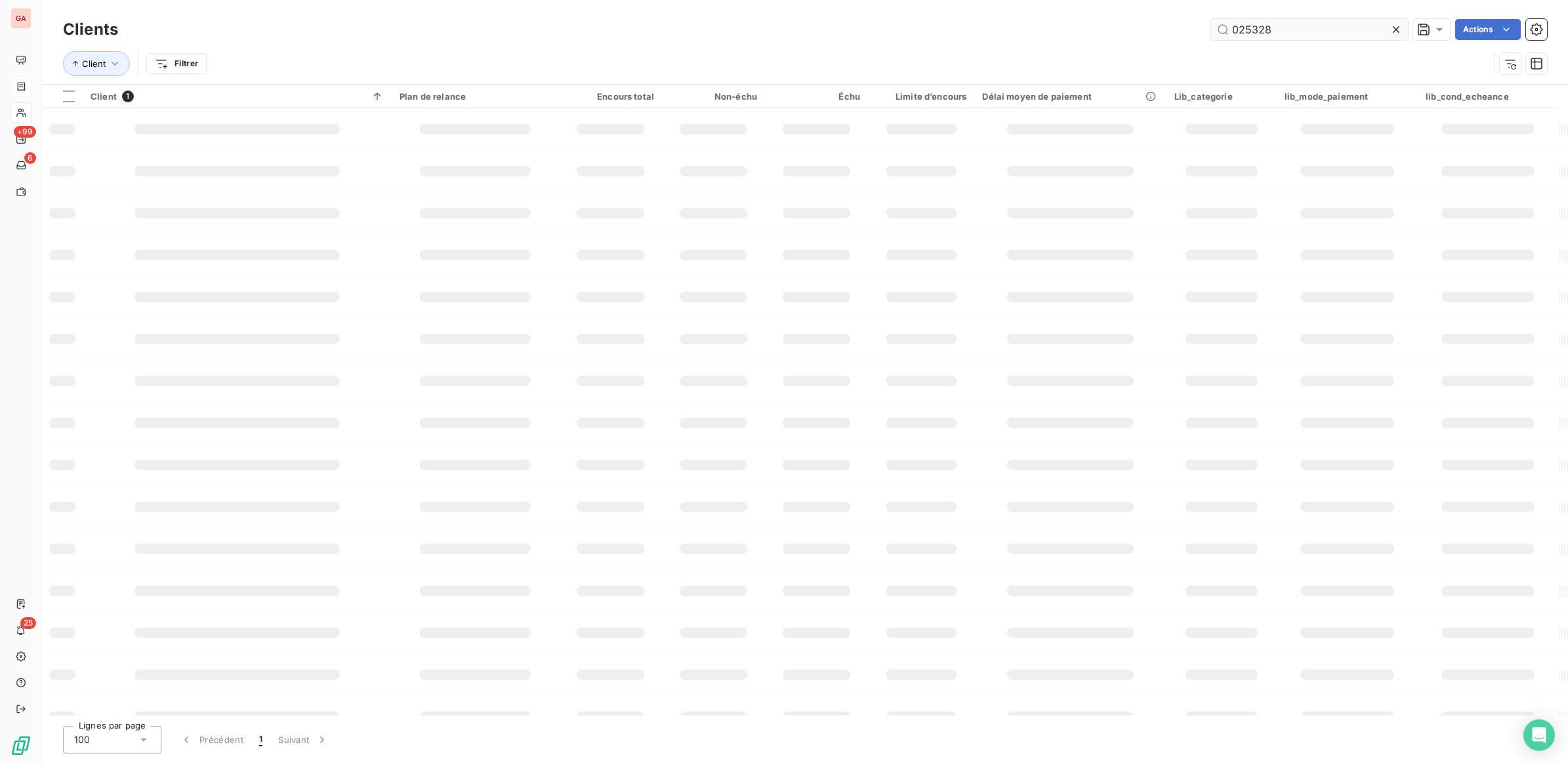
type input "025328"
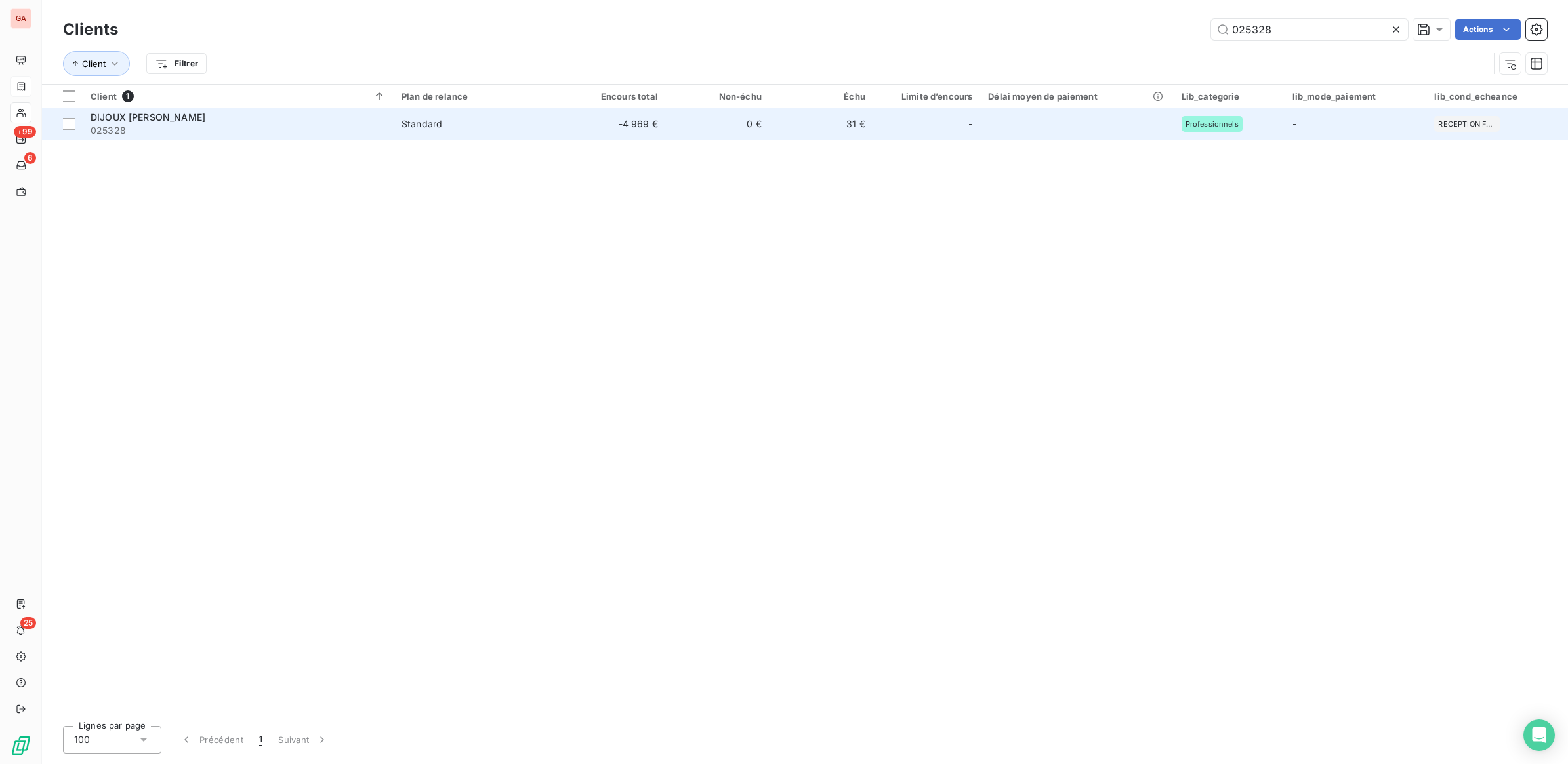
click at [419, 121] on div "Standard" at bounding box center [421, 124] width 41 height 13
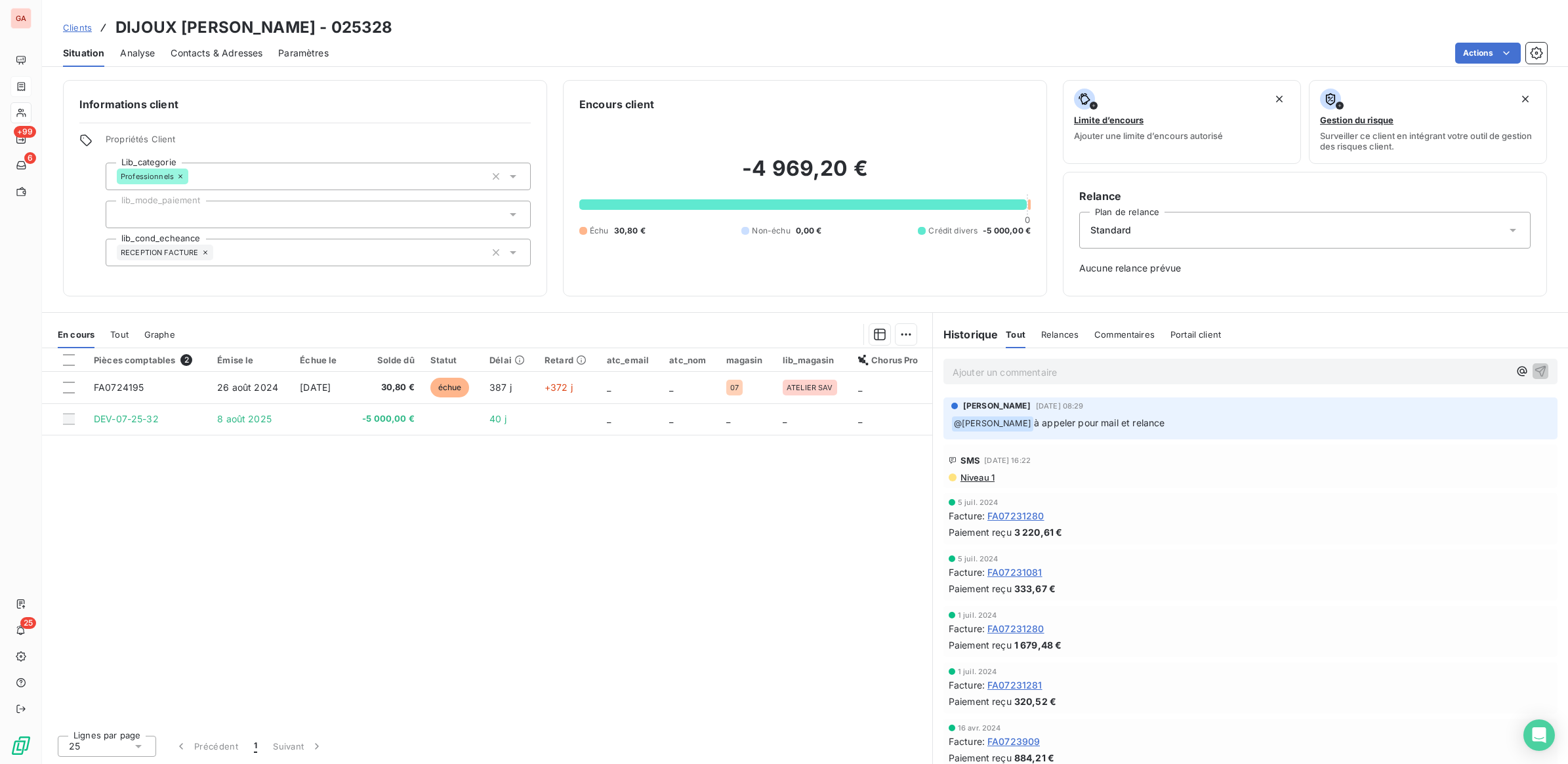
click at [67, 368] on th at bounding box center [64, 360] width 44 height 24
click at [69, 362] on div at bounding box center [68, 359] width 12 height 12
click at [80, 25] on span "Clients" at bounding box center [77, 27] width 29 height 10
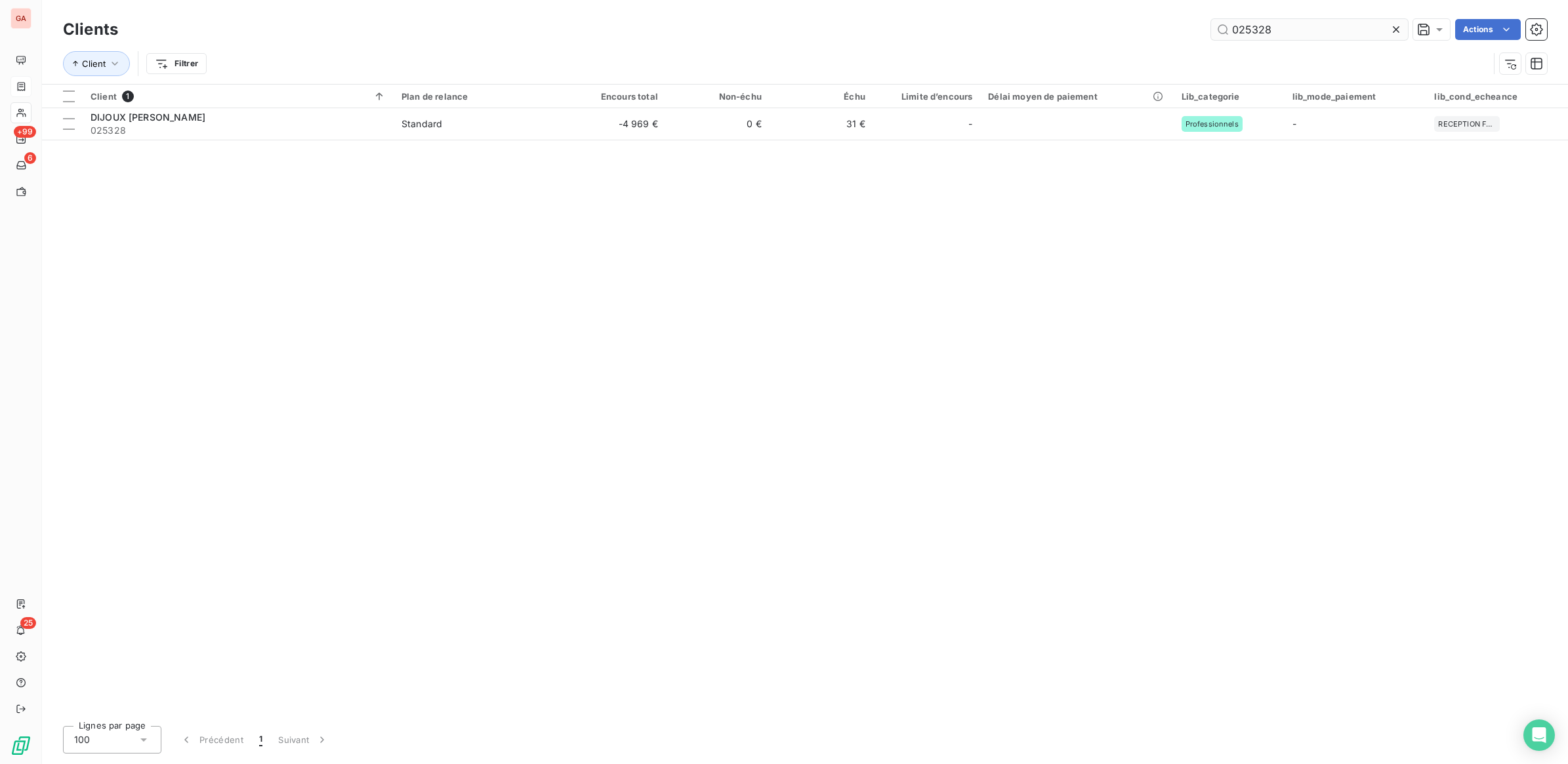
click at [1238, 31] on input "025328" at bounding box center [1309, 30] width 197 height 21
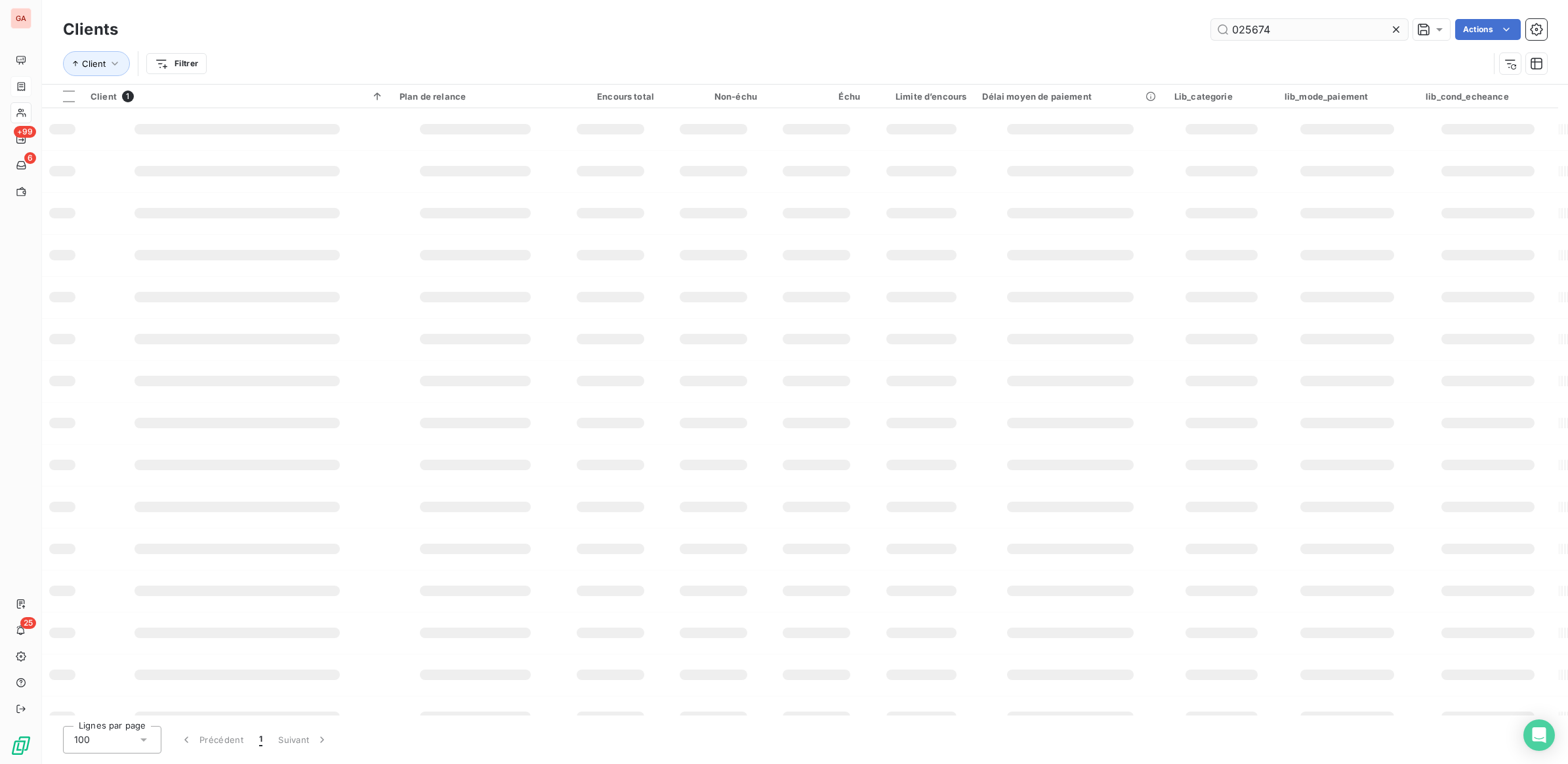
type input "025674"
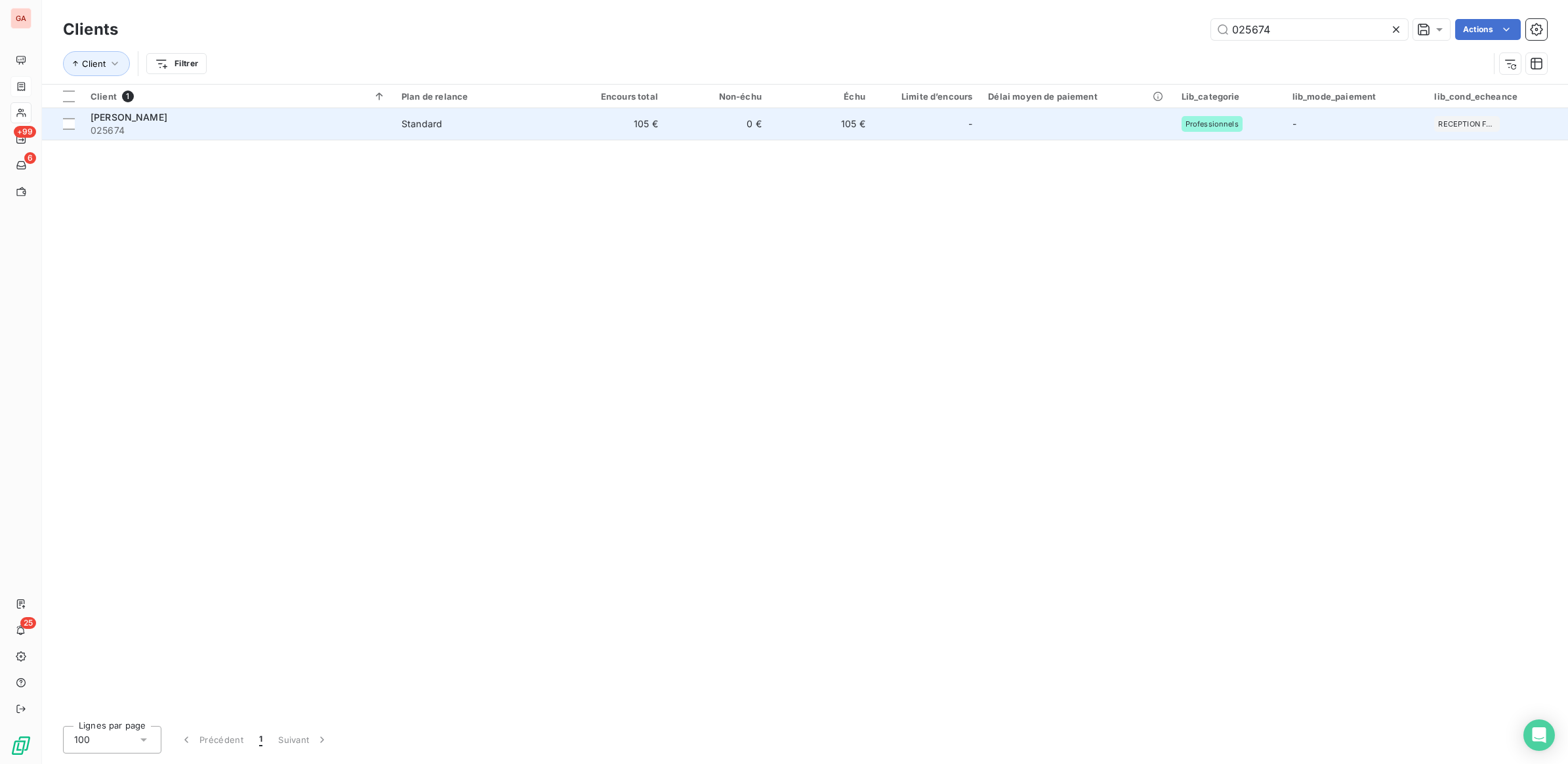
click at [173, 135] on span "025674" at bounding box center [237, 130] width 295 height 13
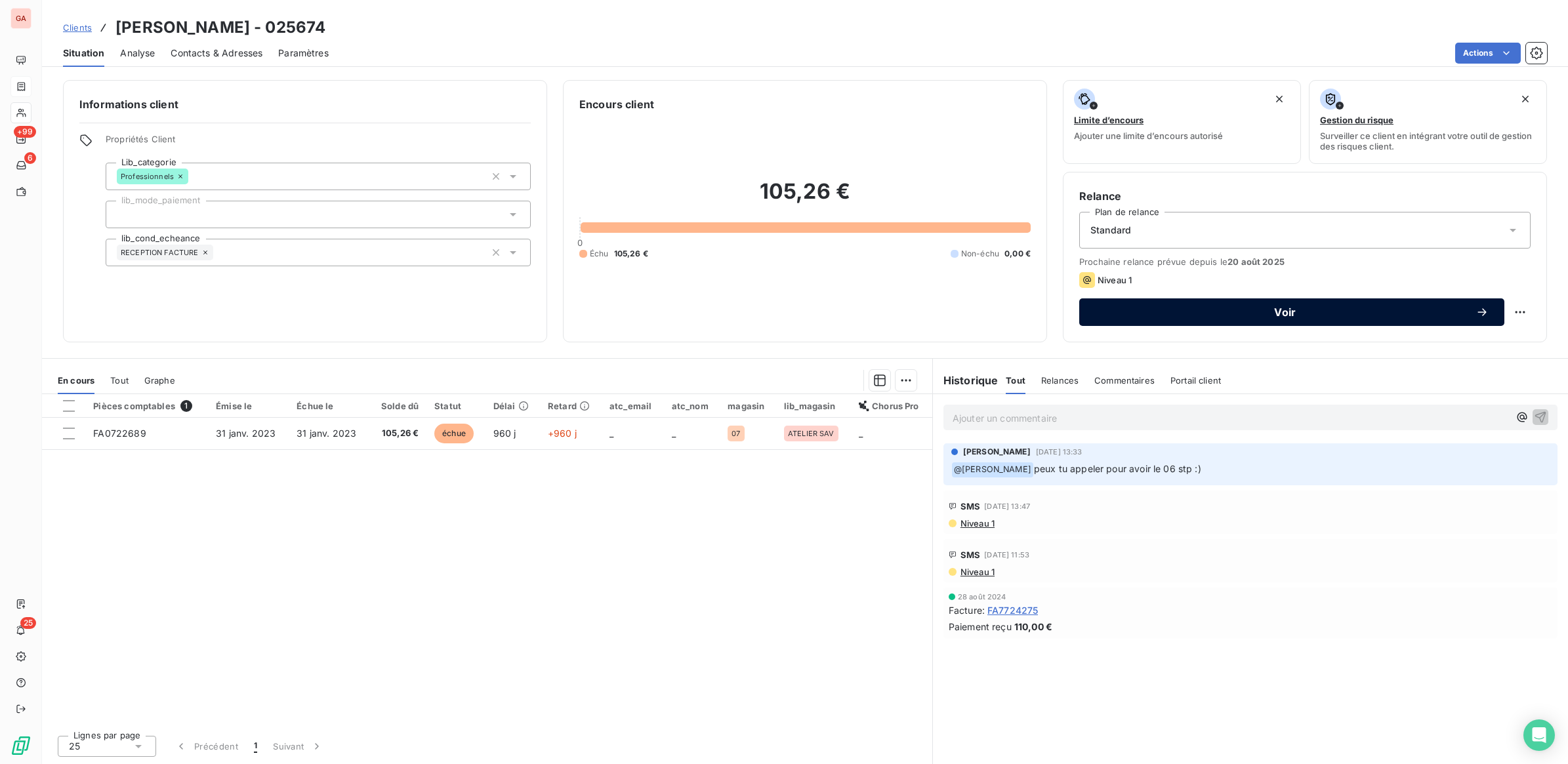
click at [1367, 312] on span "Voir" at bounding box center [1285, 311] width 381 height 10
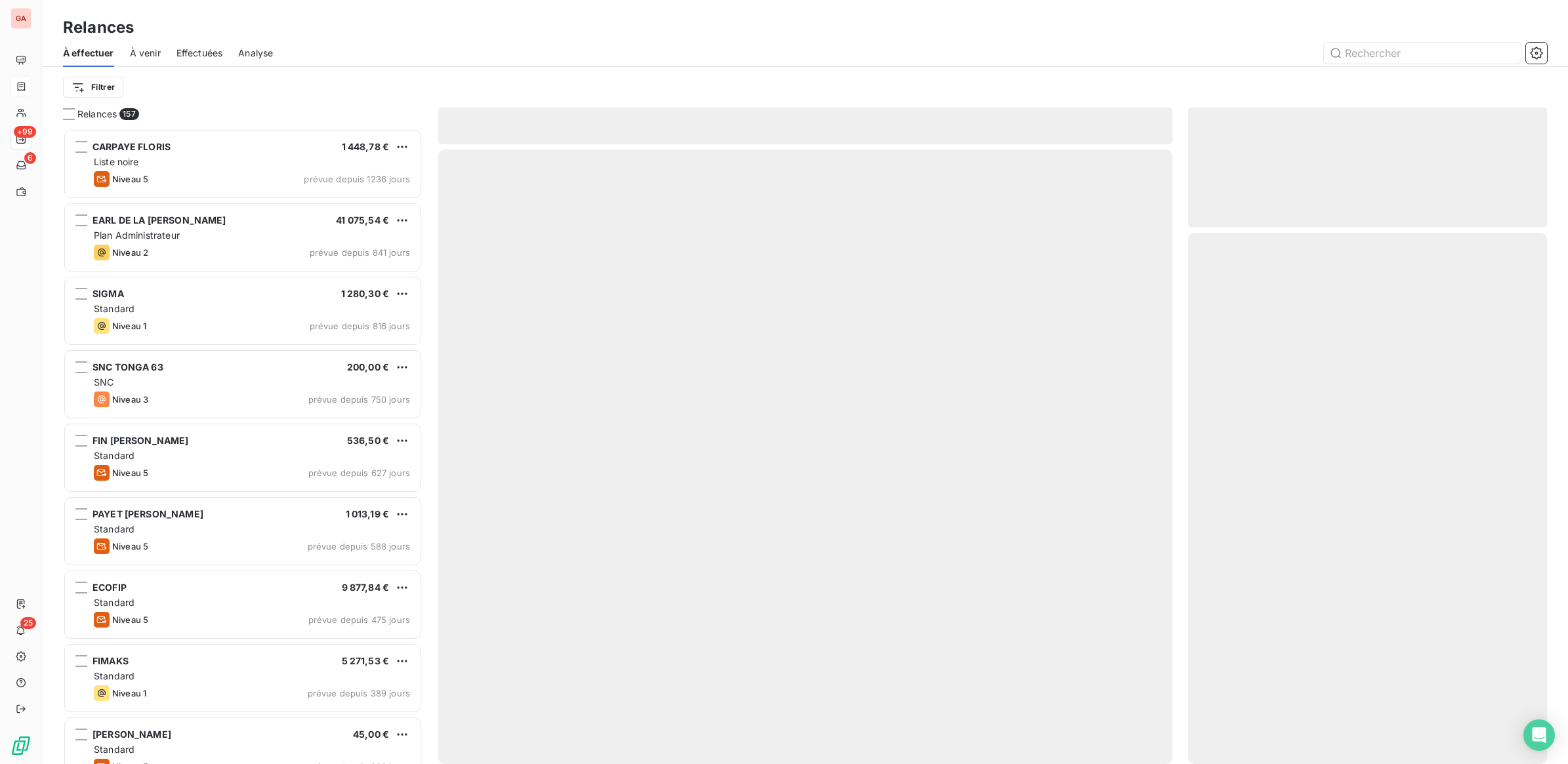
scroll to position [624, 346]
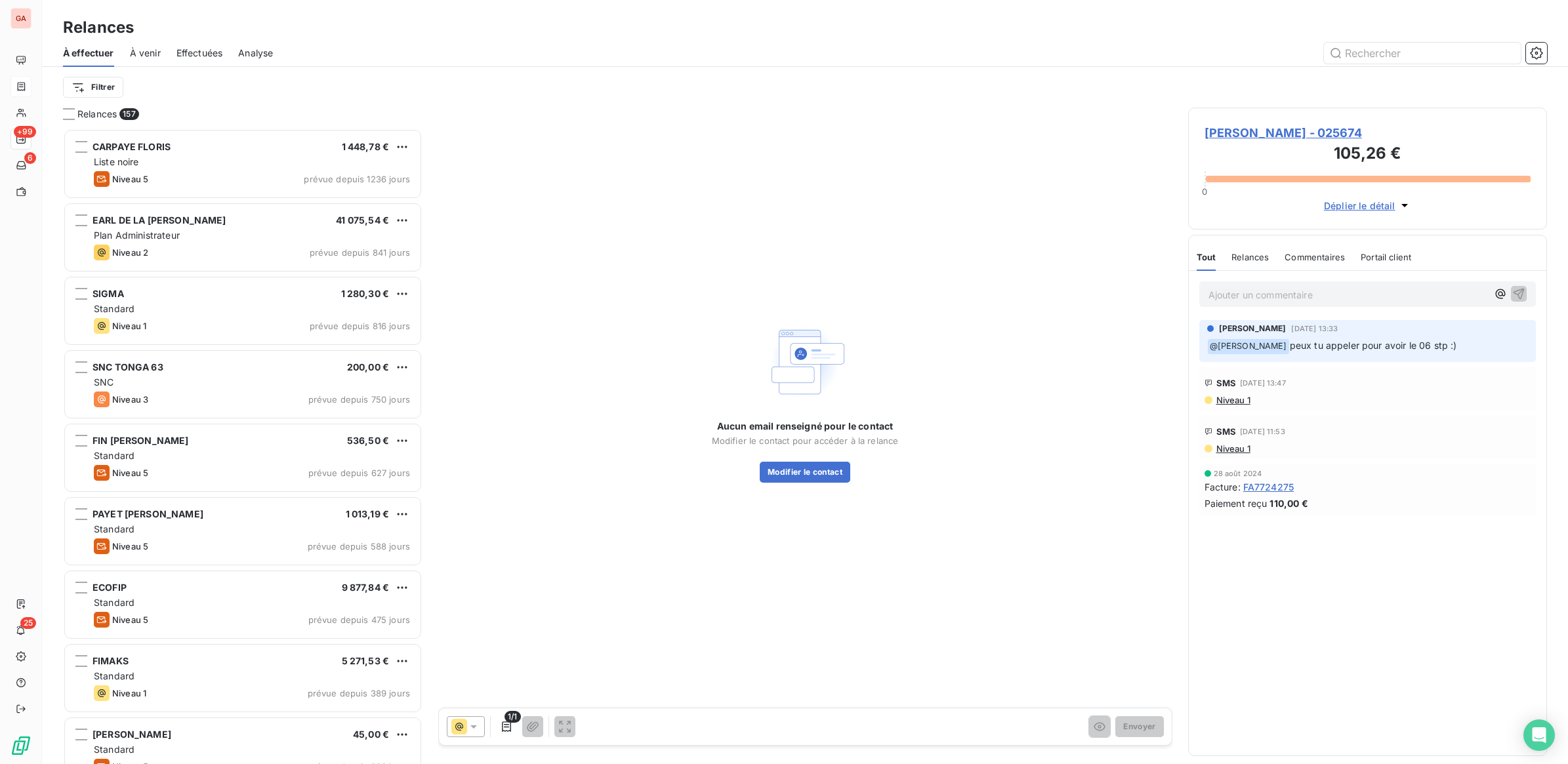
click at [476, 724] on icon at bounding box center [473, 727] width 13 height 13
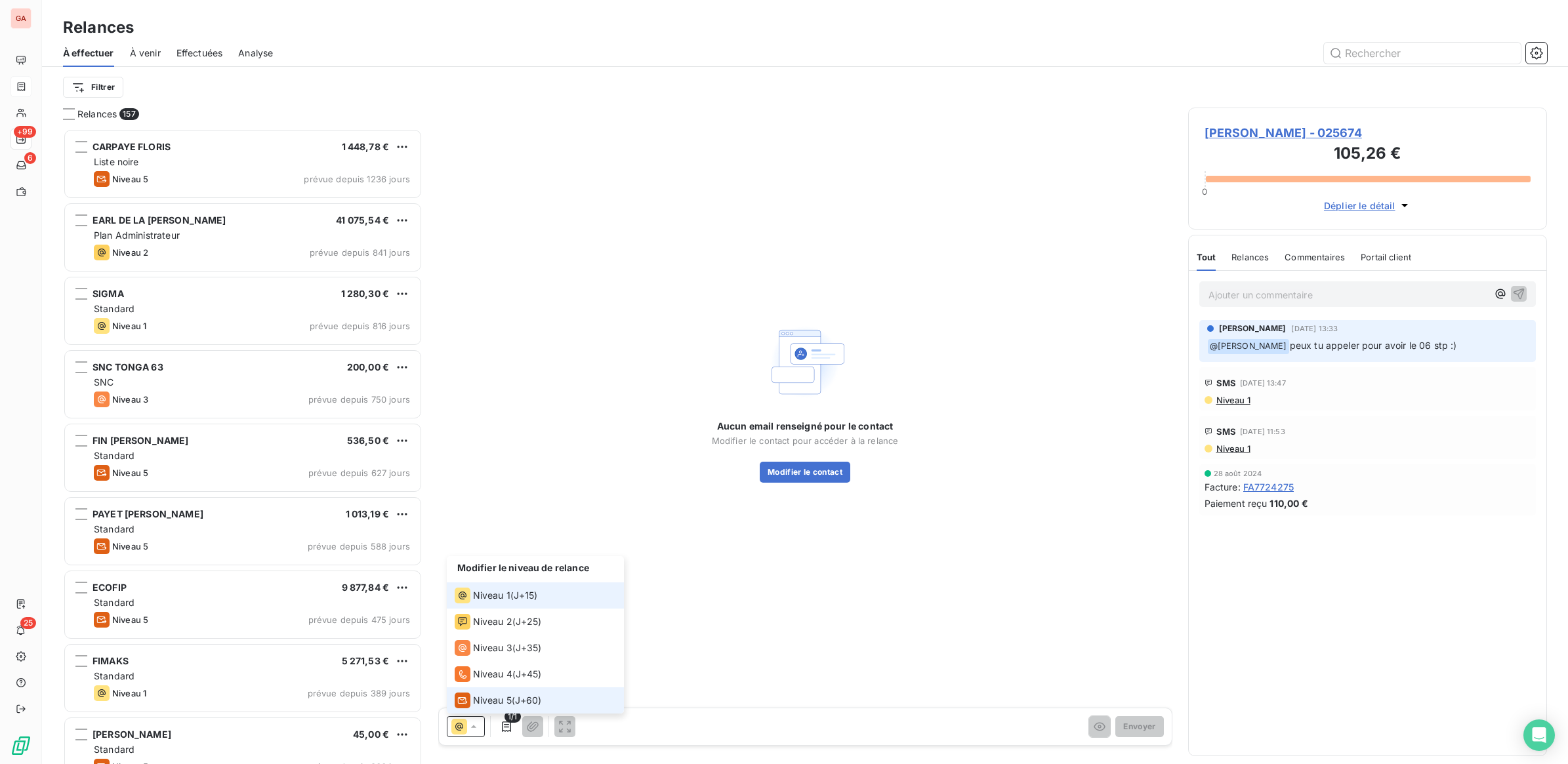
click at [480, 713] on li "Niveau 5 ( J+60 )" at bounding box center [535, 700] width 177 height 26
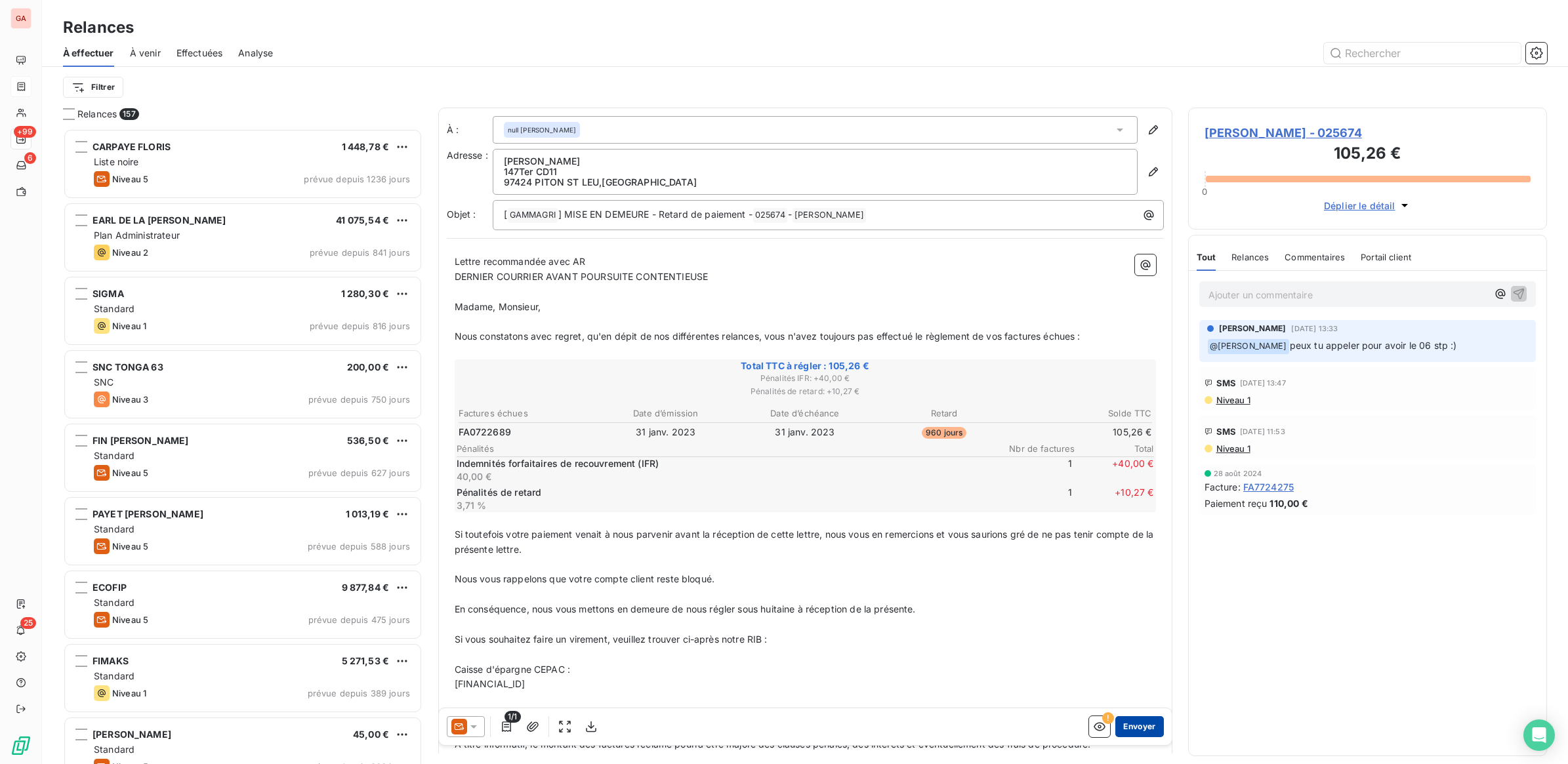
click at [1120, 729] on button "Envoyer" at bounding box center [1139, 726] width 48 height 21
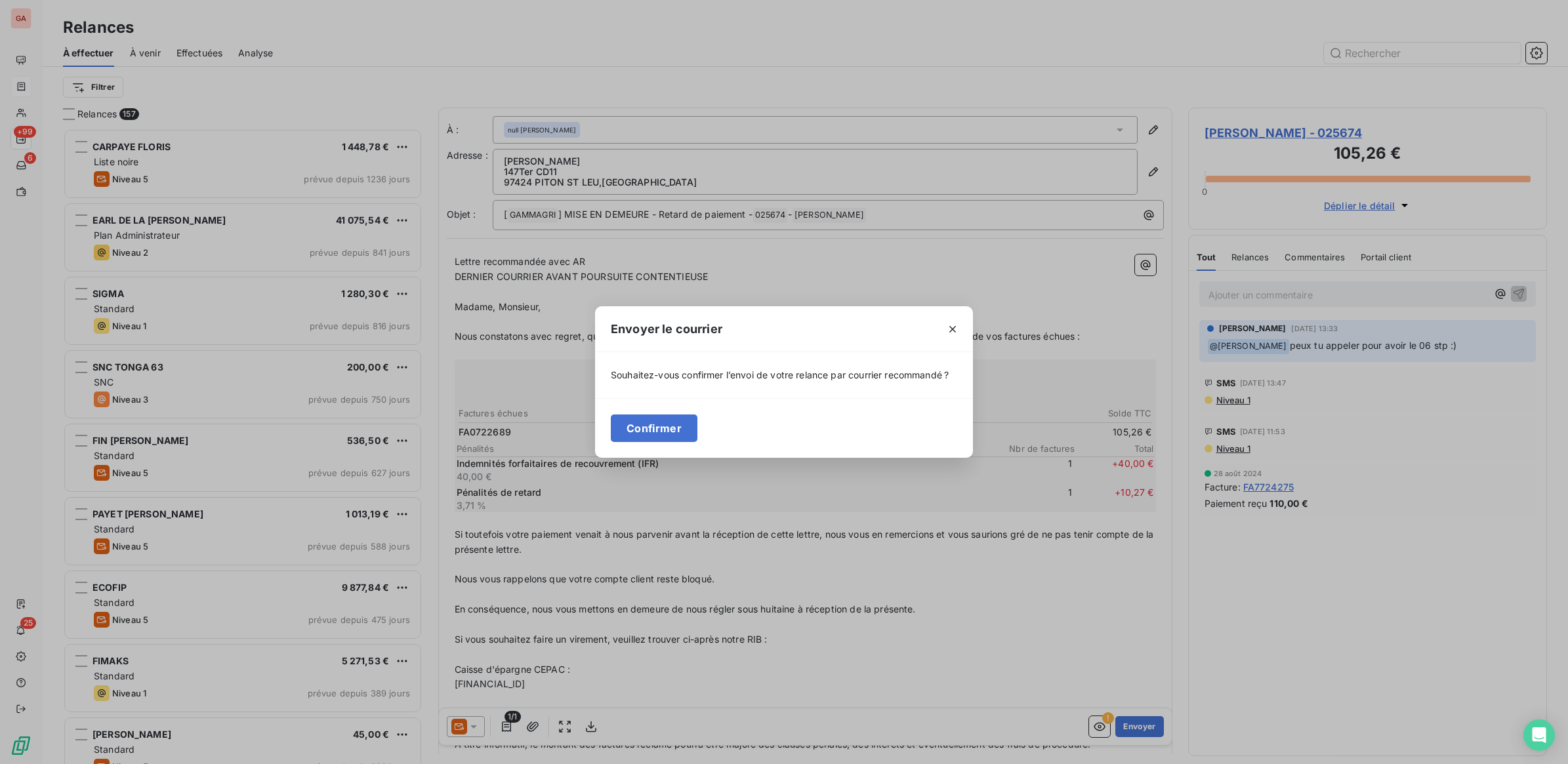
click at [668, 419] on div "Confirmer" at bounding box center [784, 428] width 378 height 60
drag, startPoint x: 671, startPoint y: 430, endPoint x: 745, endPoint y: 440, distance: 74.7
click at [673, 431] on button "Confirmer" at bounding box center [654, 429] width 87 height 28
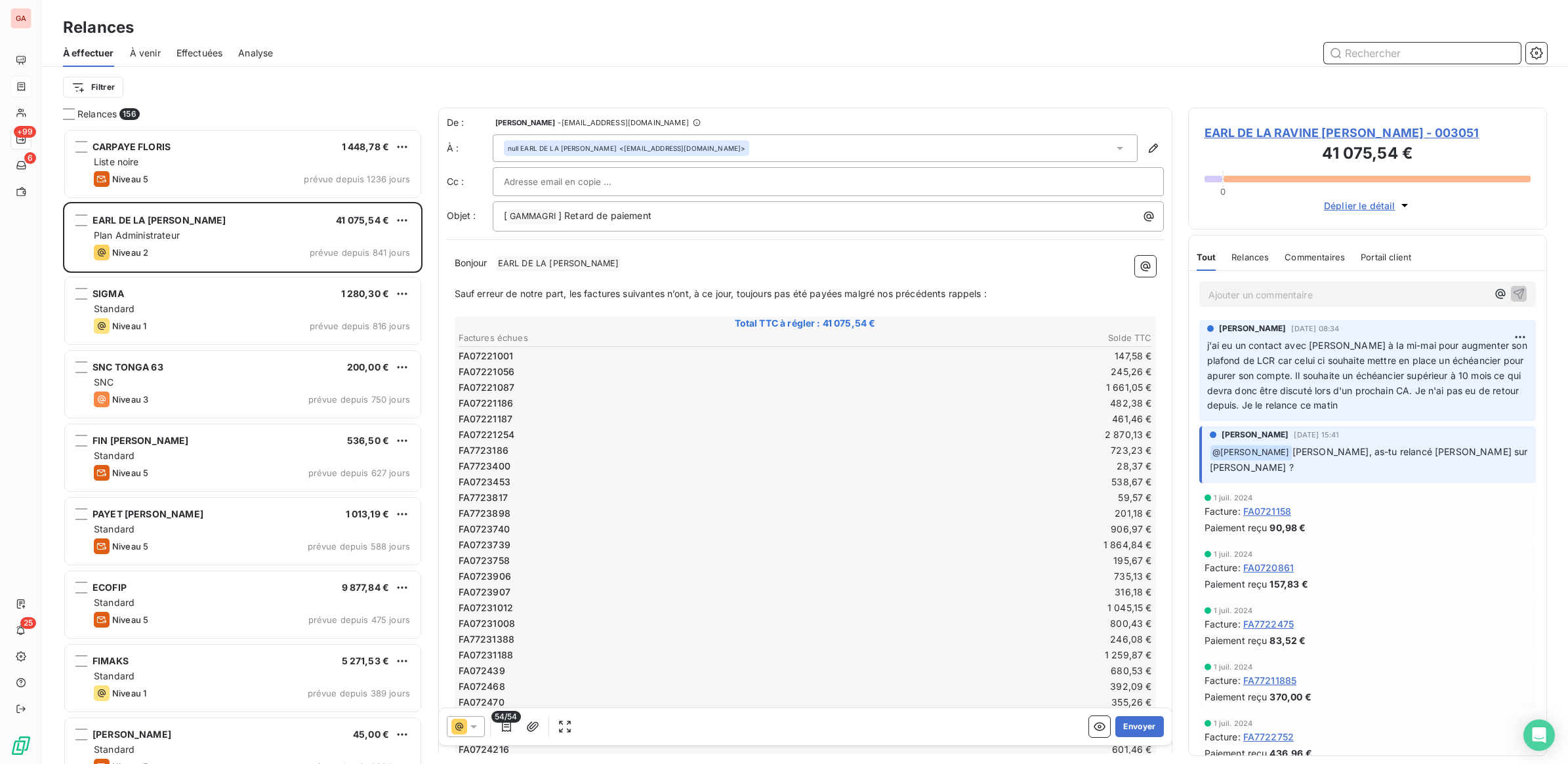
click at [1382, 57] on input "text" at bounding box center [1422, 53] width 197 height 21
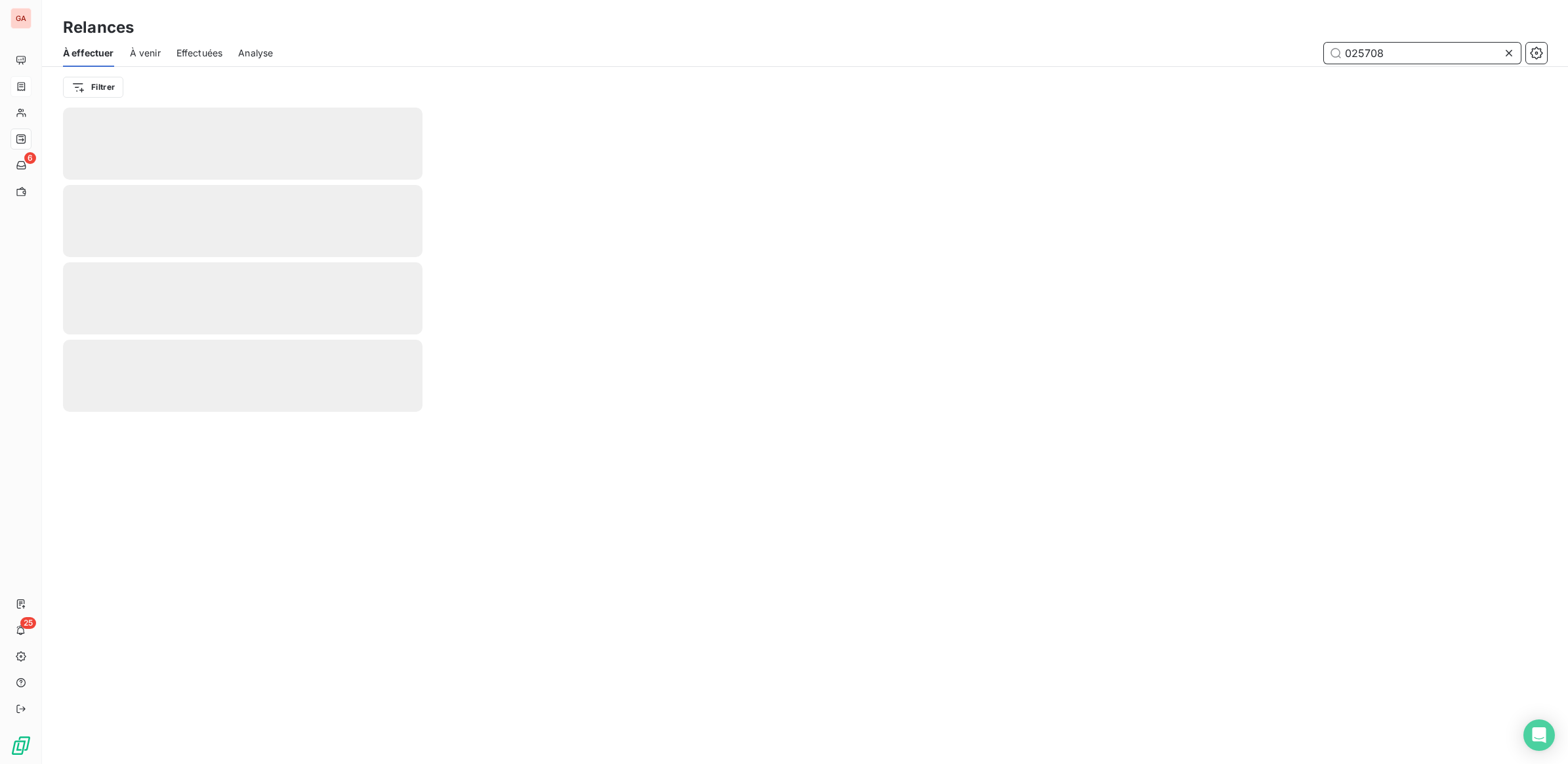
type input "025708"
click at [1435, 47] on input "025708" at bounding box center [1422, 53] width 197 height 21
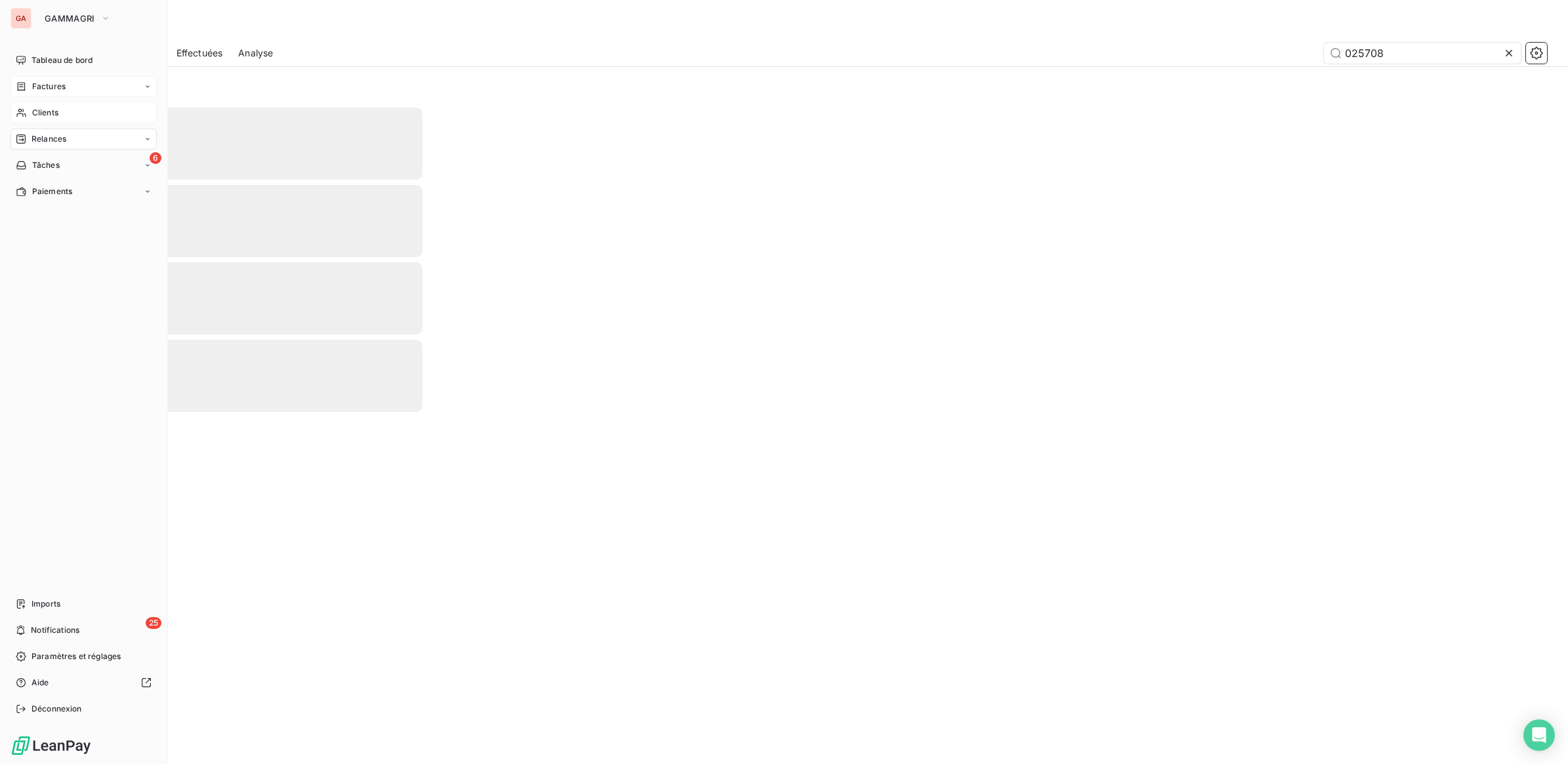
click at [43, 110] on span "Clients" at bounding box center [45, 113] width 26 height 12
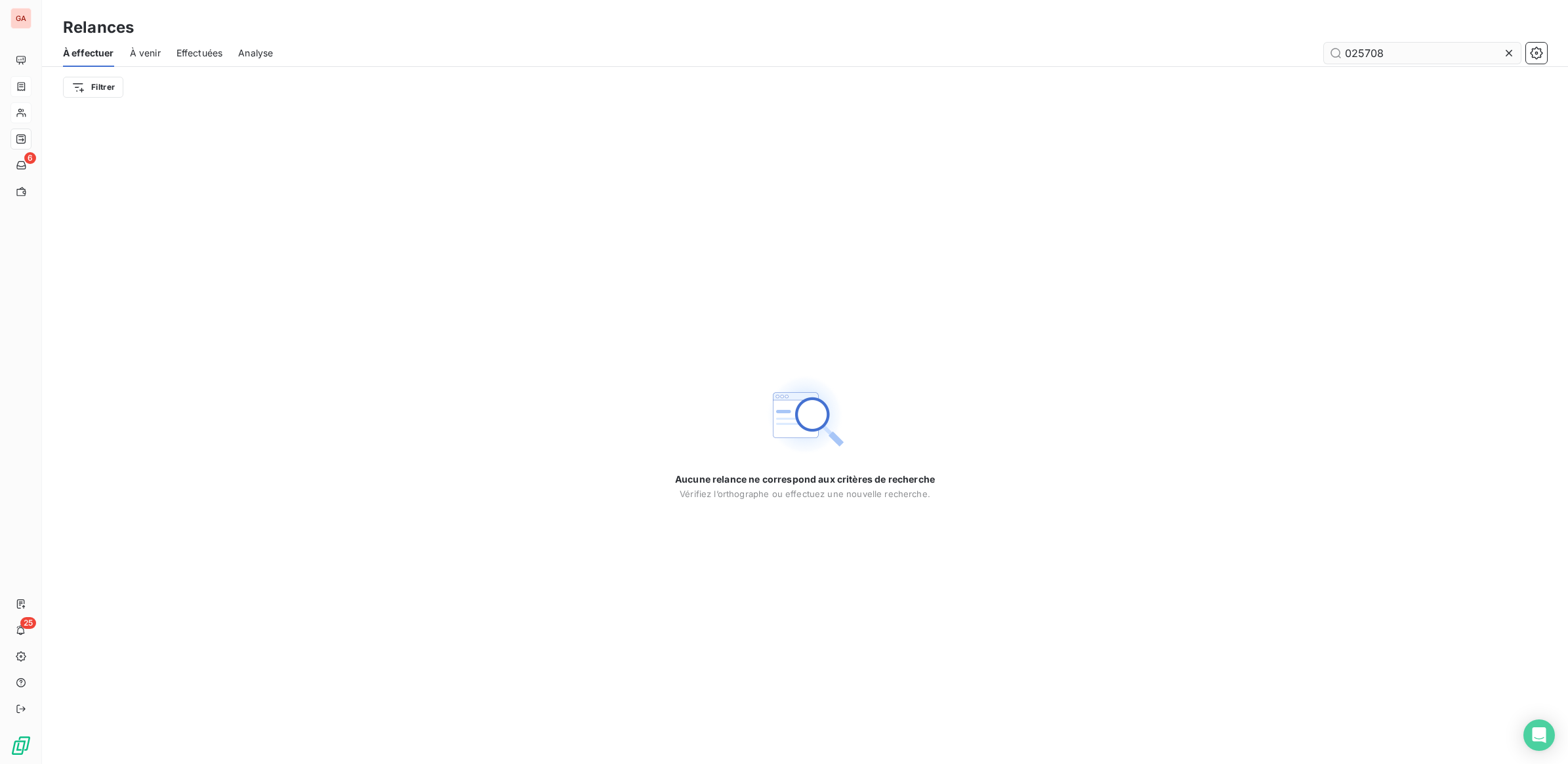
click at [1519, 55] on div at bounding box center [1512, 53] width 18 height 21
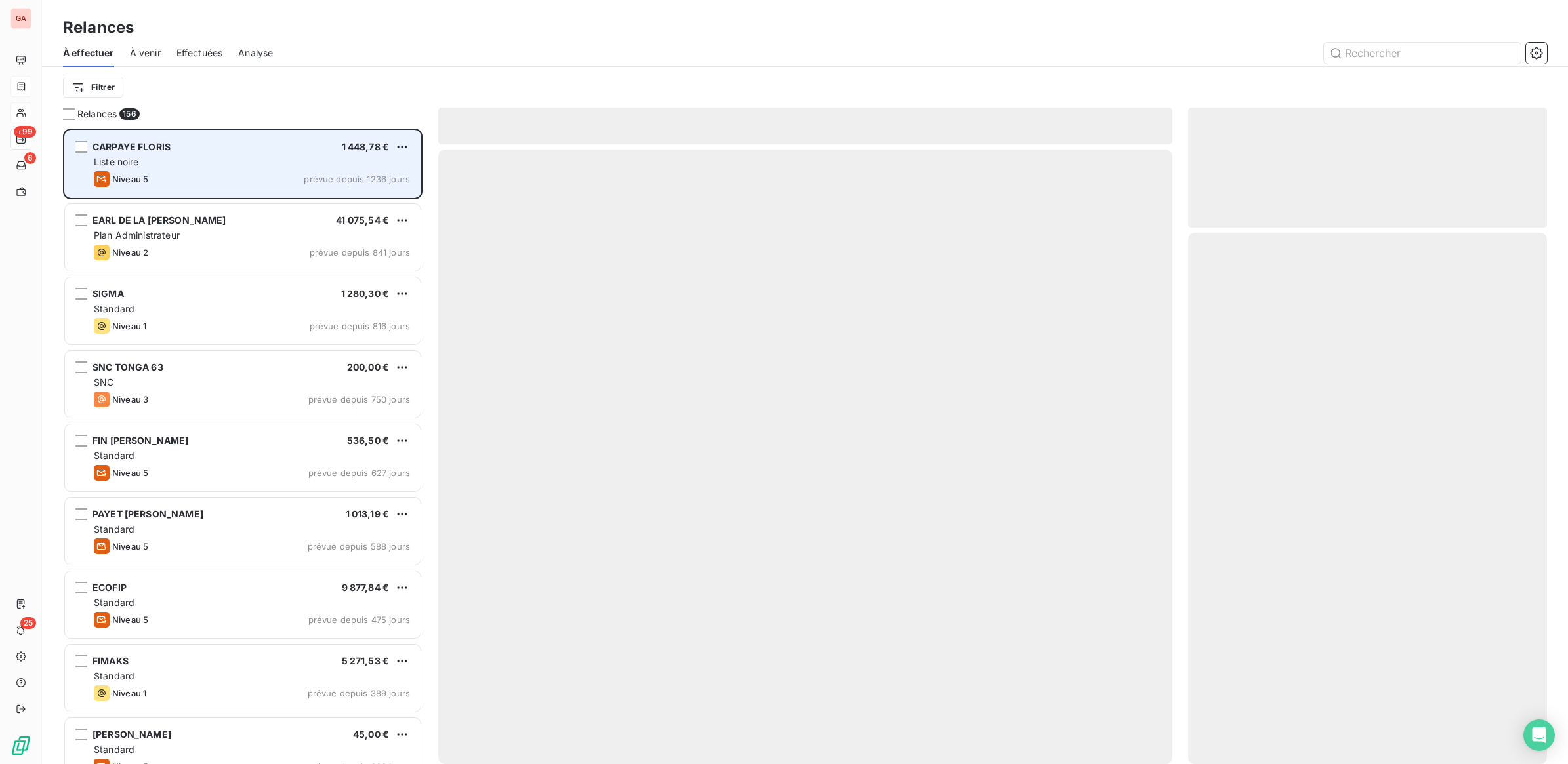
scroll to position [624, 346]
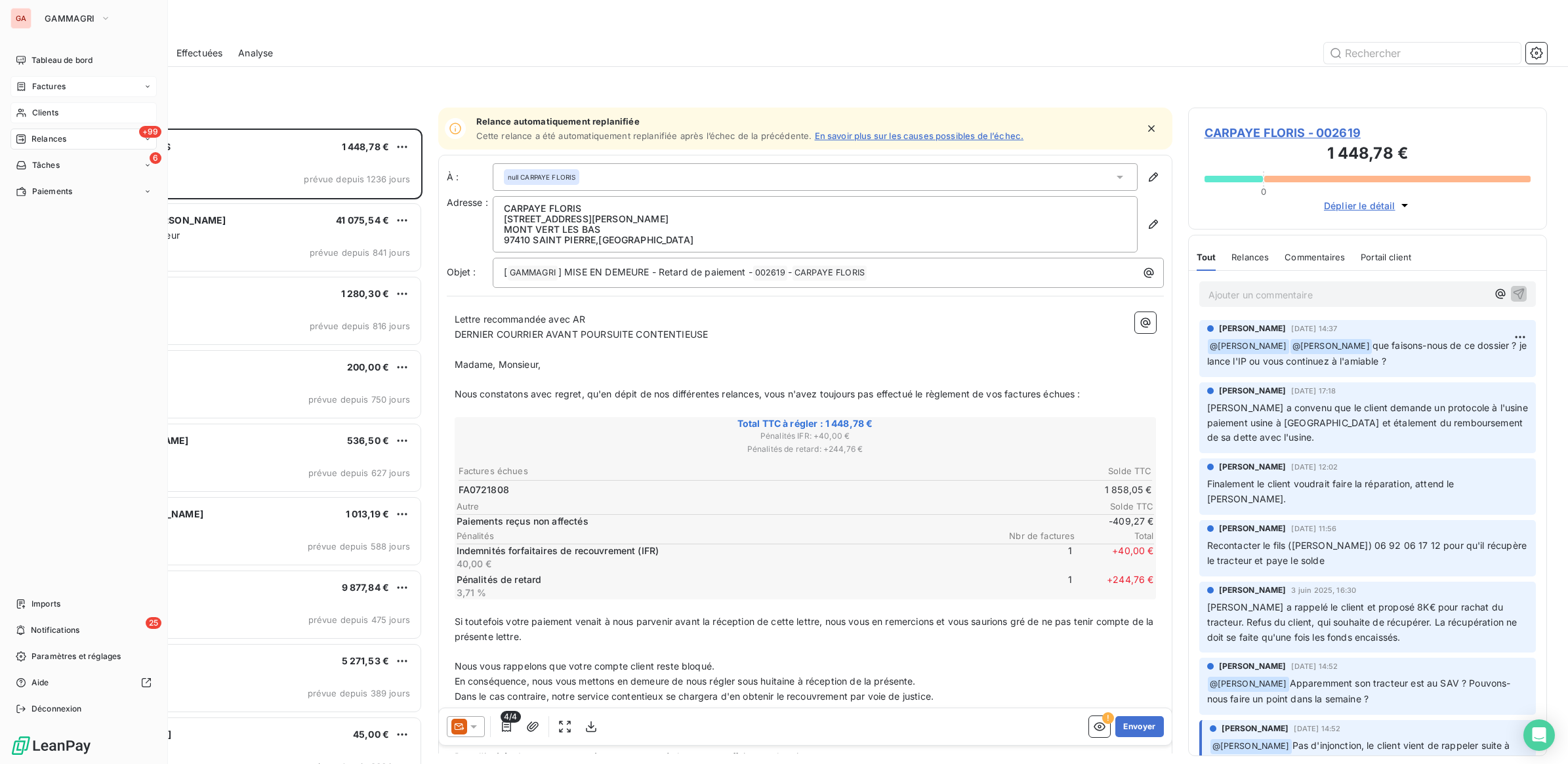
click at [43, 112] on span "Clients" at bounding box center [45, 113] width 26 height 12
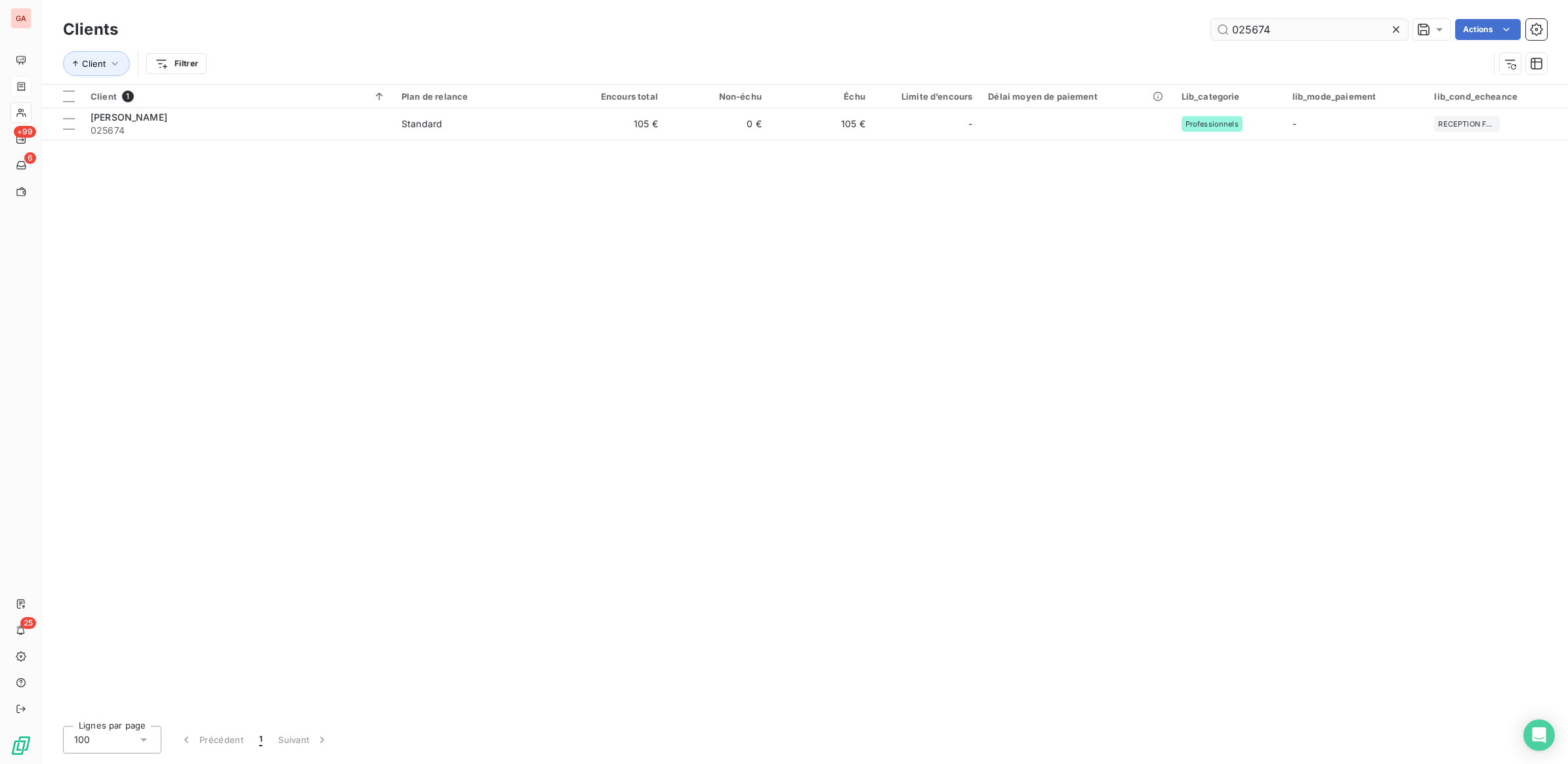
click at [1268, 25] on input "025674" at bounding box center [1309, 30] width 197 height 21
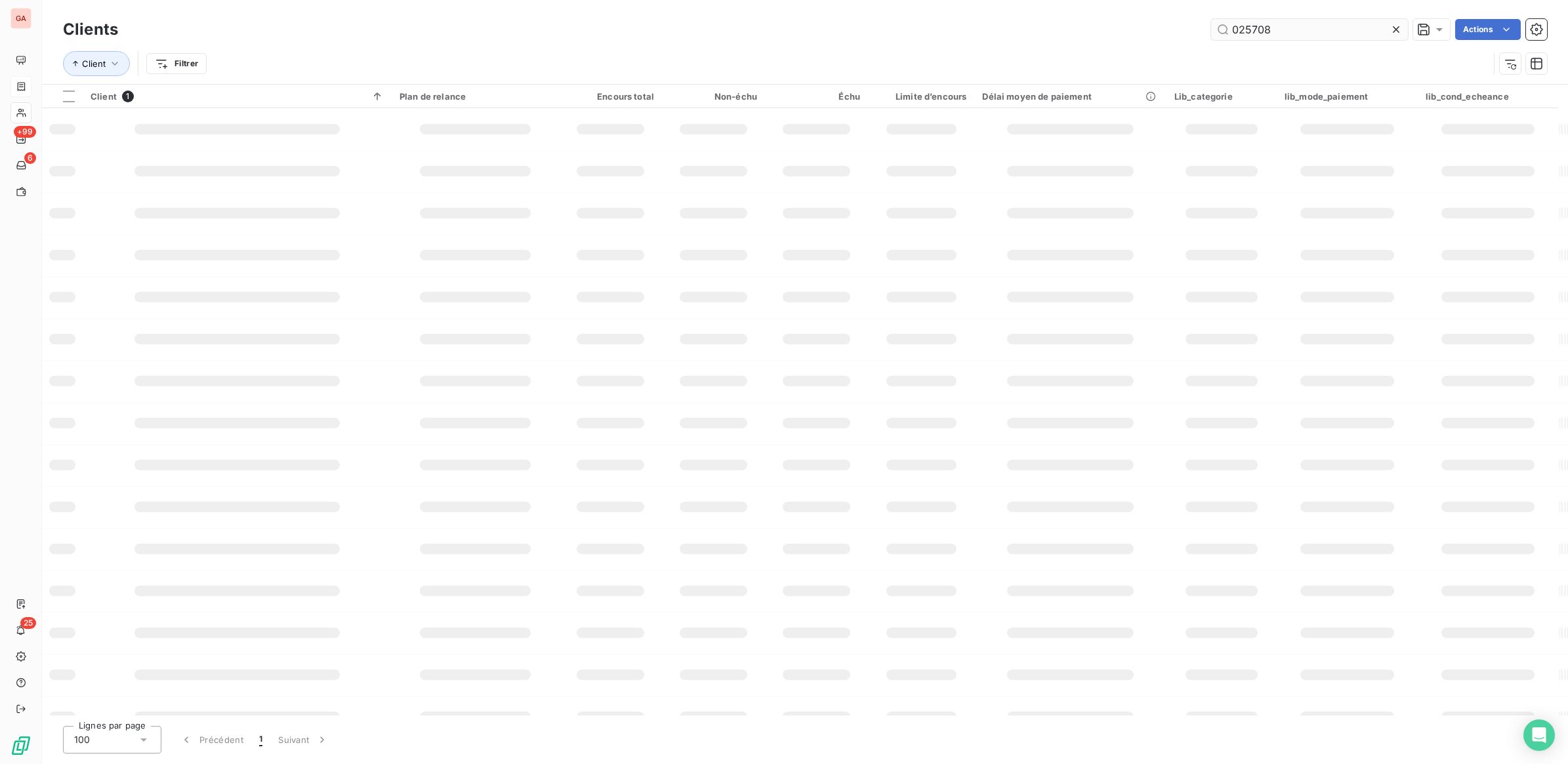
type input "025708"
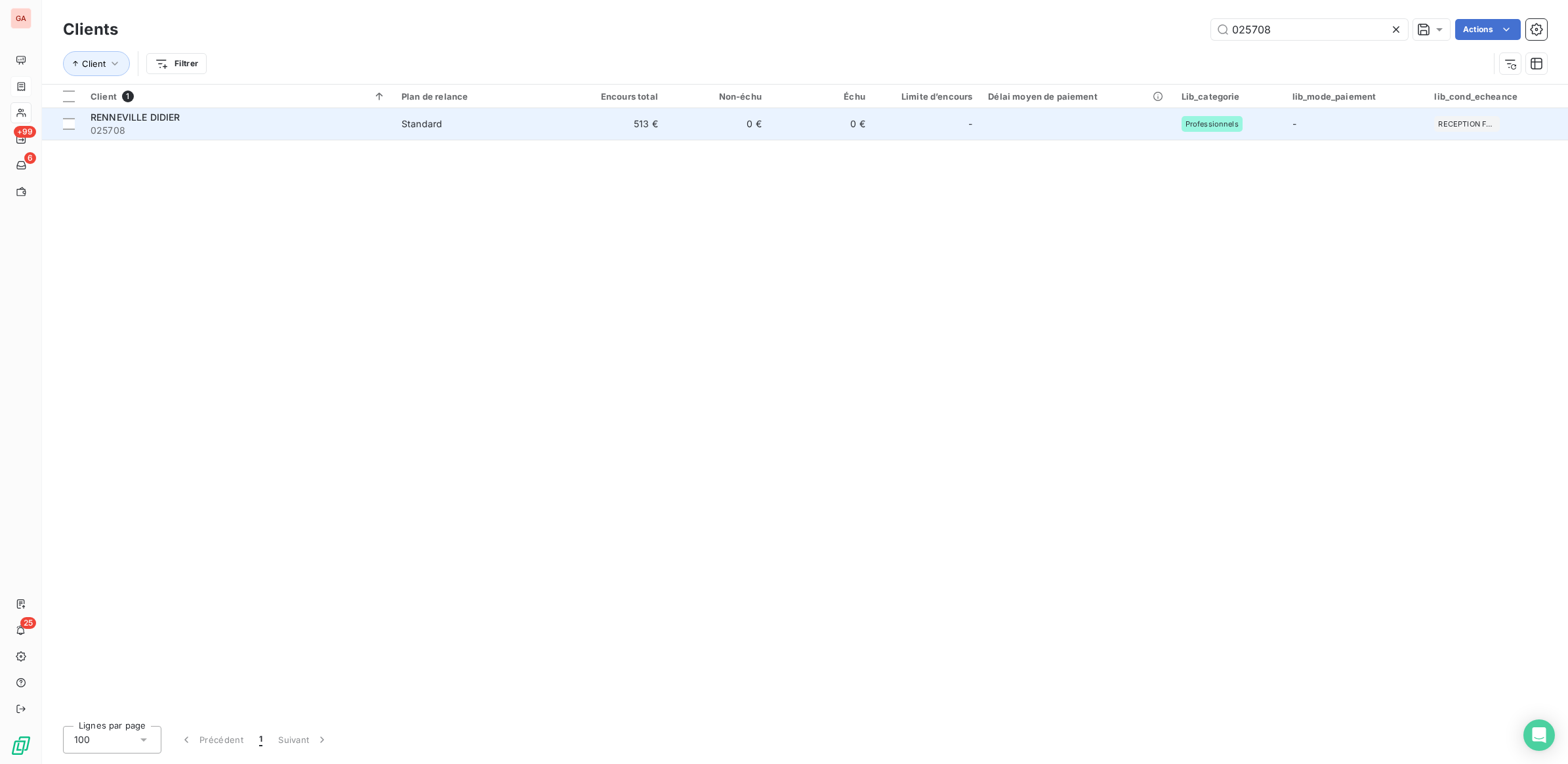
click at [671, 115] on td "0 €" at bounding box center [718, 124] width 103 height 31
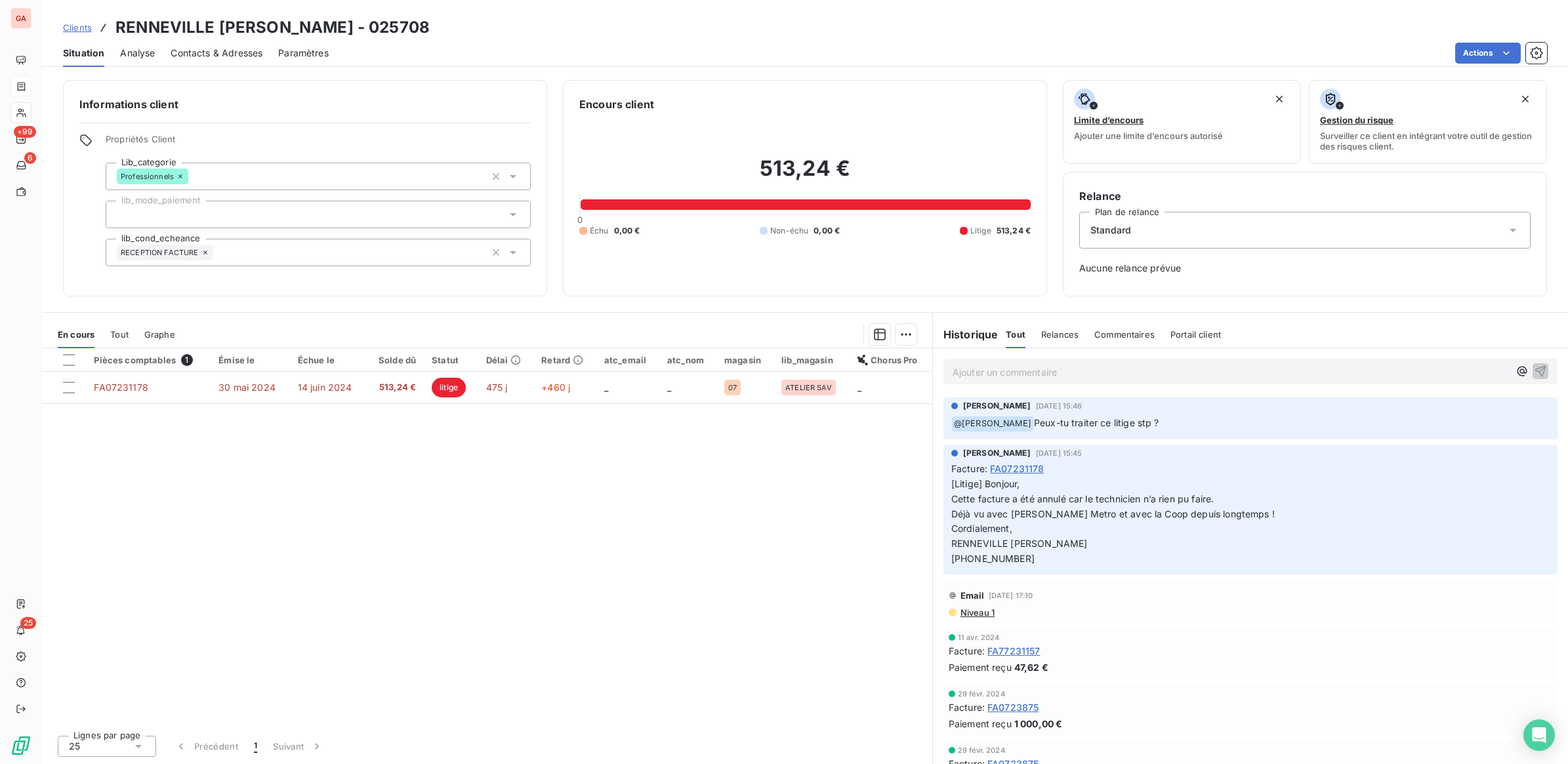
click at [1146, 379] on p "Ajouter un commentaire ﻿" at bounding box center [1231, 372] width 556 height 17
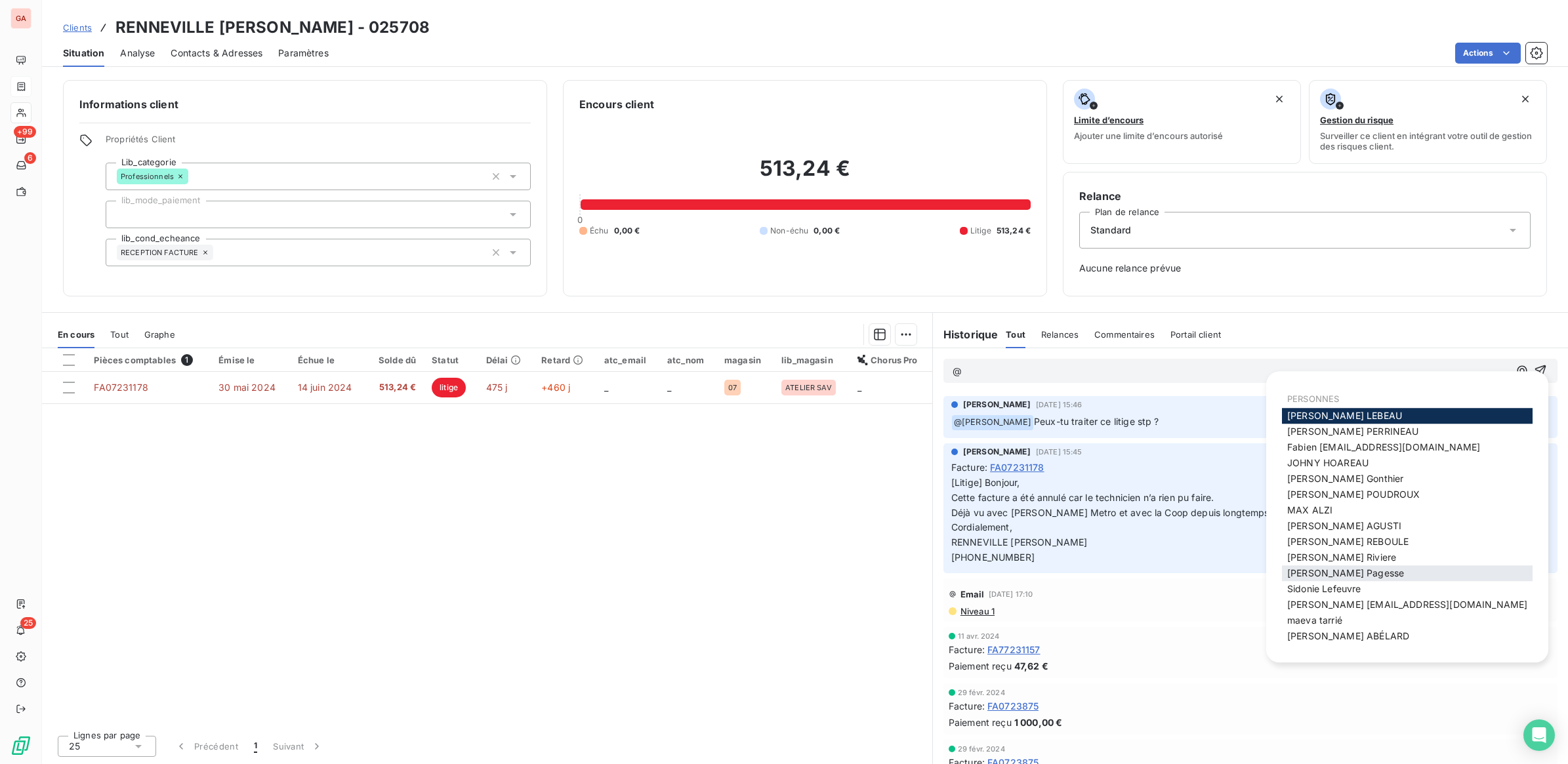
click at [1344, 567] on span "[PERSON_NAME]" at bounding box center [1345, 573] width 116 height 11
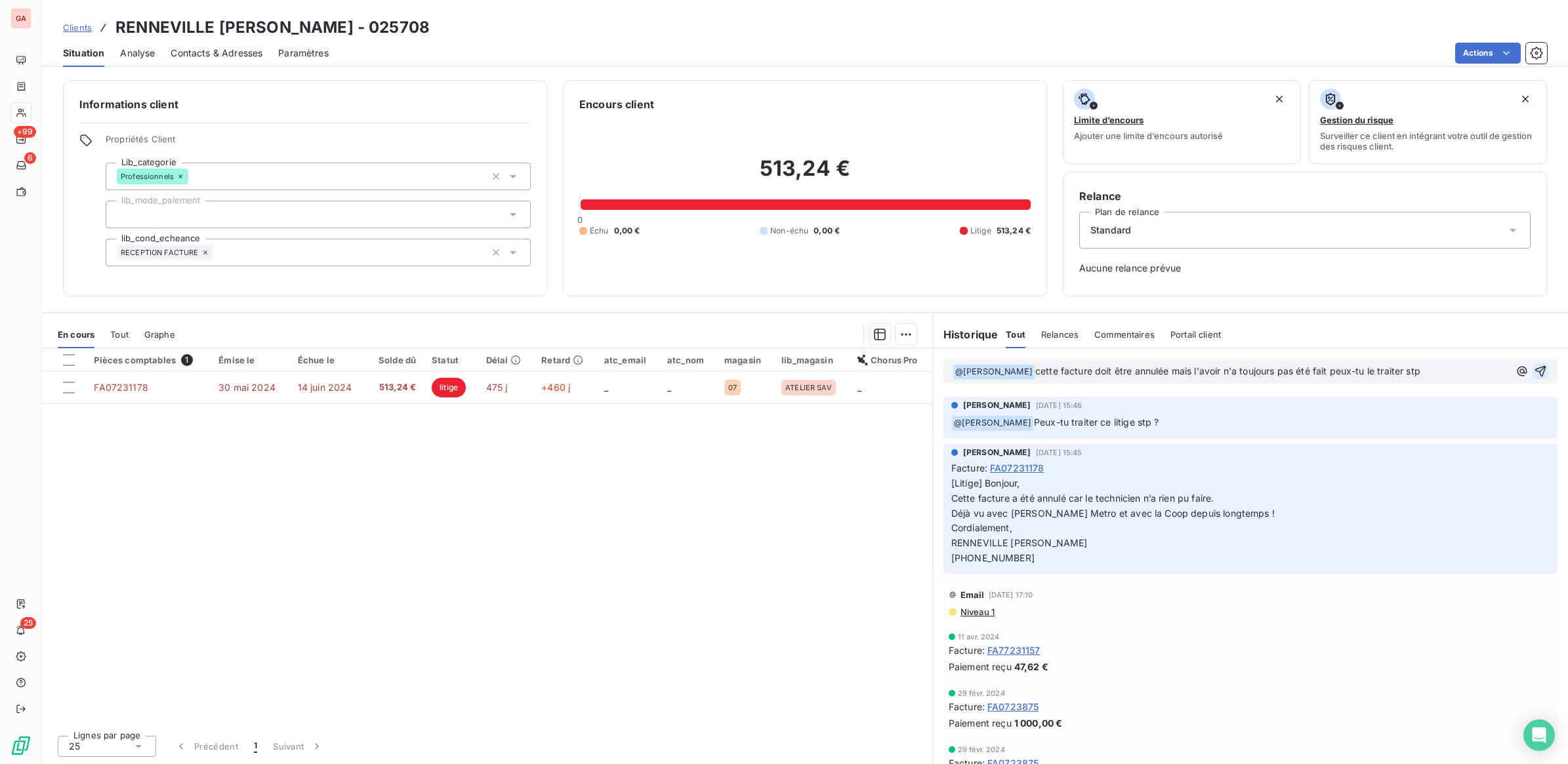
click at [1534, 368] on icon "button" at bounding box center [1540, 371] width 13 height 13
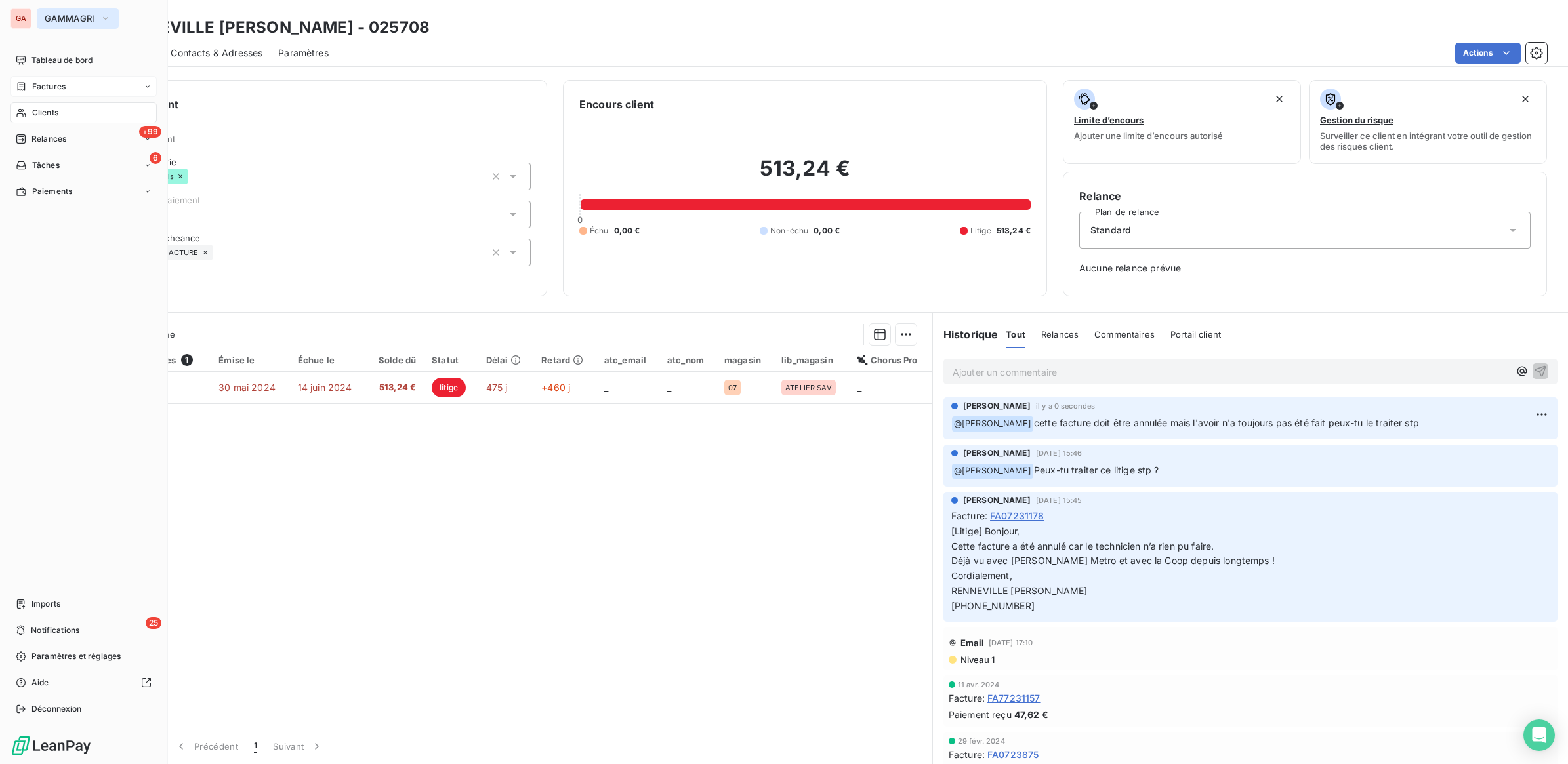
click at [70, 25] on button "GAMMAGRI" at bounding box center [78, 18] width 82 height 21
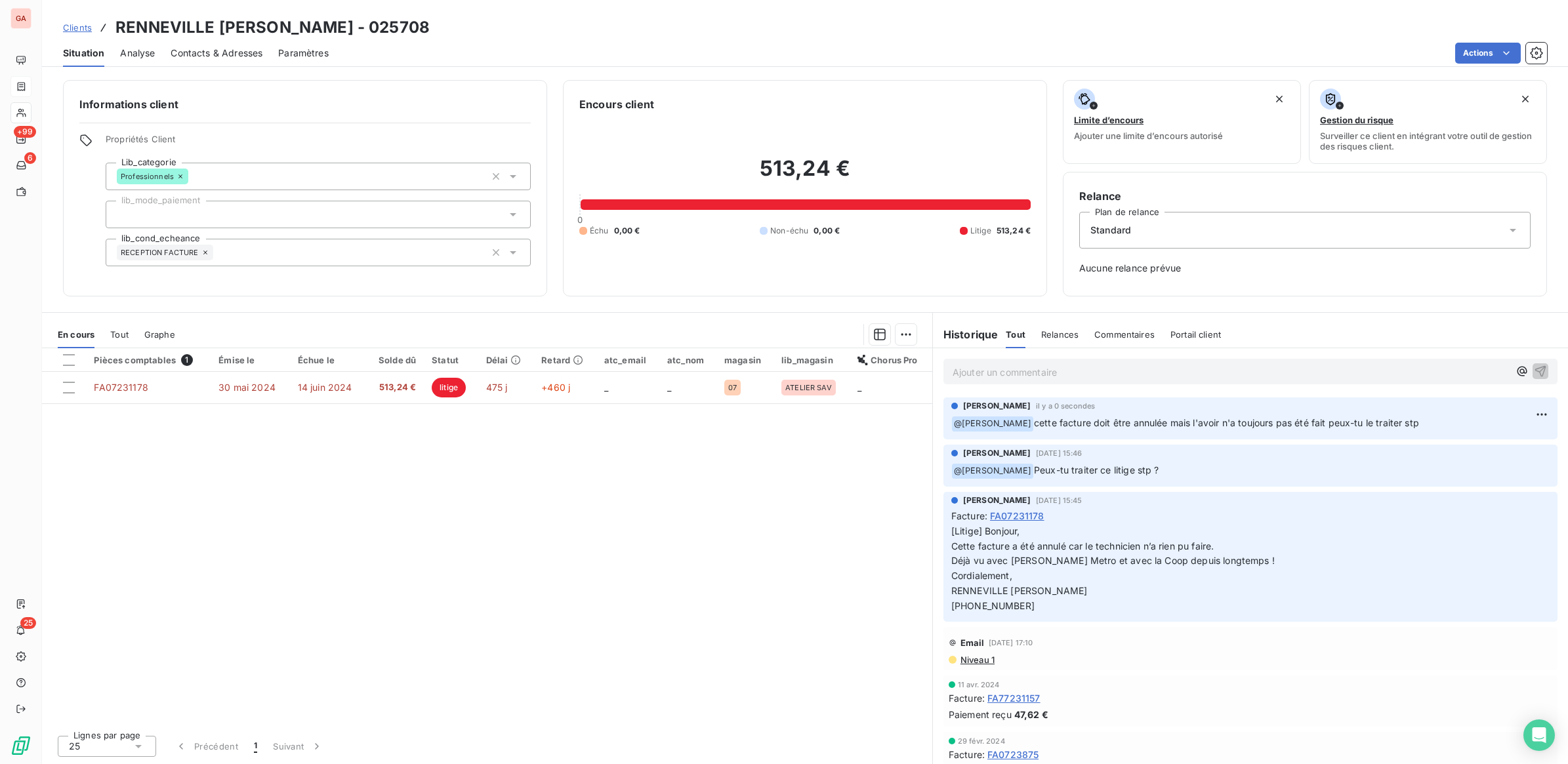
click at [426, 47] on div "Actions" at bounding box center [945, 53] width 1202 height 21
click at [82, 24] on span "Clients" at bounding box center [77, 27] width 29 height 10
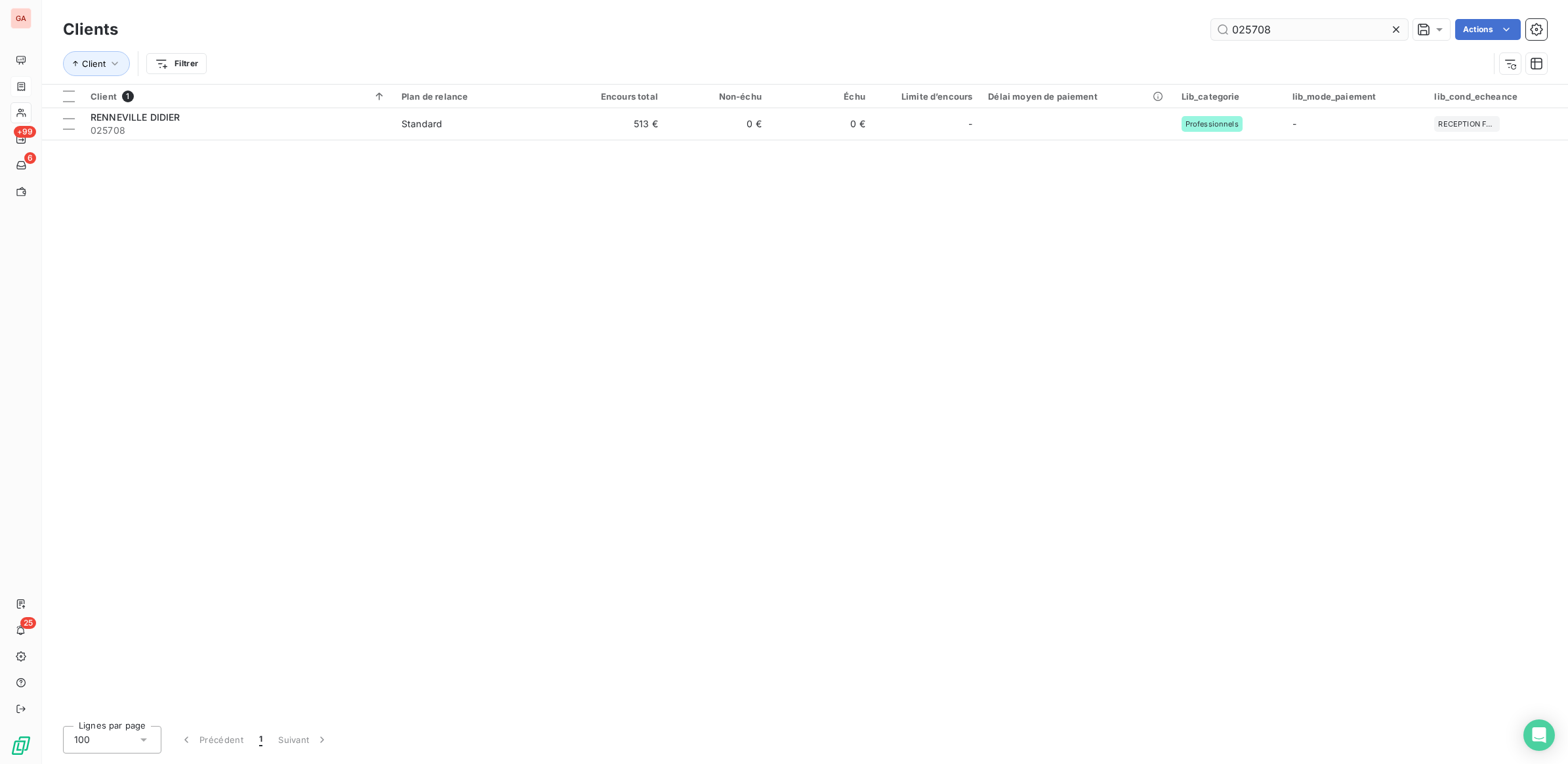
click at [1274, 32] on input "025708" at bounding box center [1309, 30] width 197 height 21
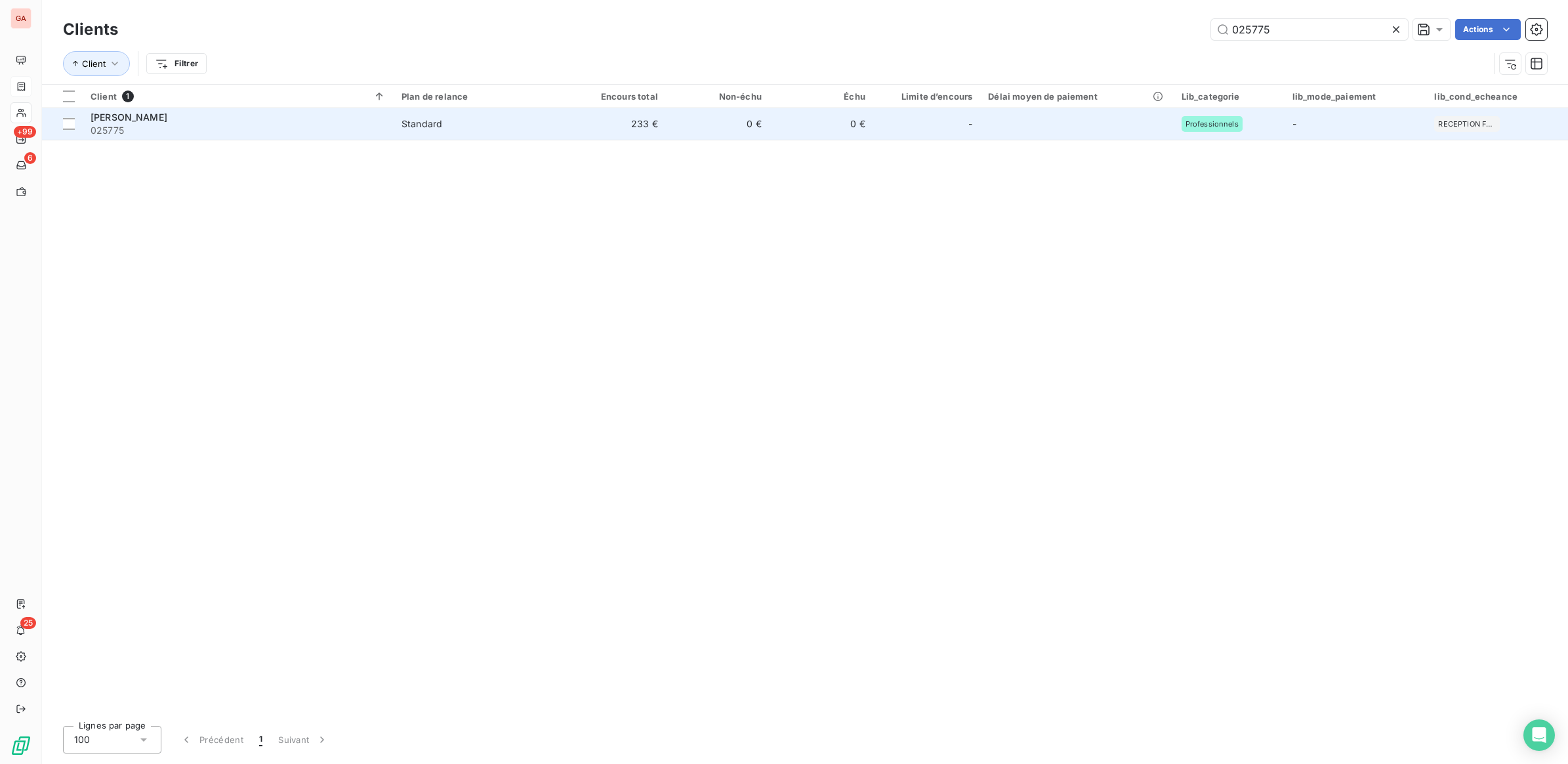
type input "025775"
click at [696, 131] on td "0 €" at bounding box center [718, 124] width 103 height 31
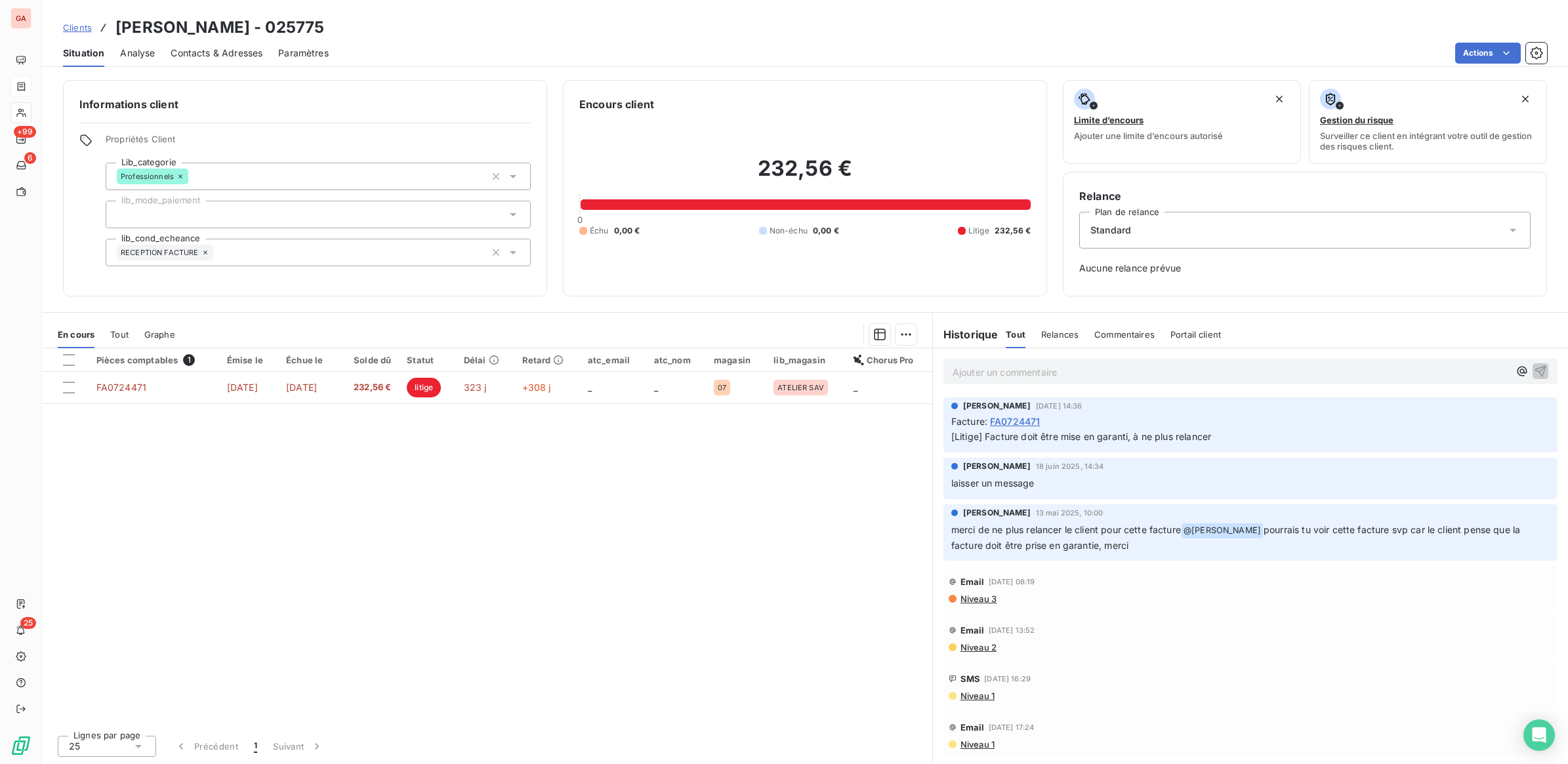
click at [1039, 375] on p "Ajouter un commentaire ﻿" at bounding box center [1231, 372] width 556 height 17
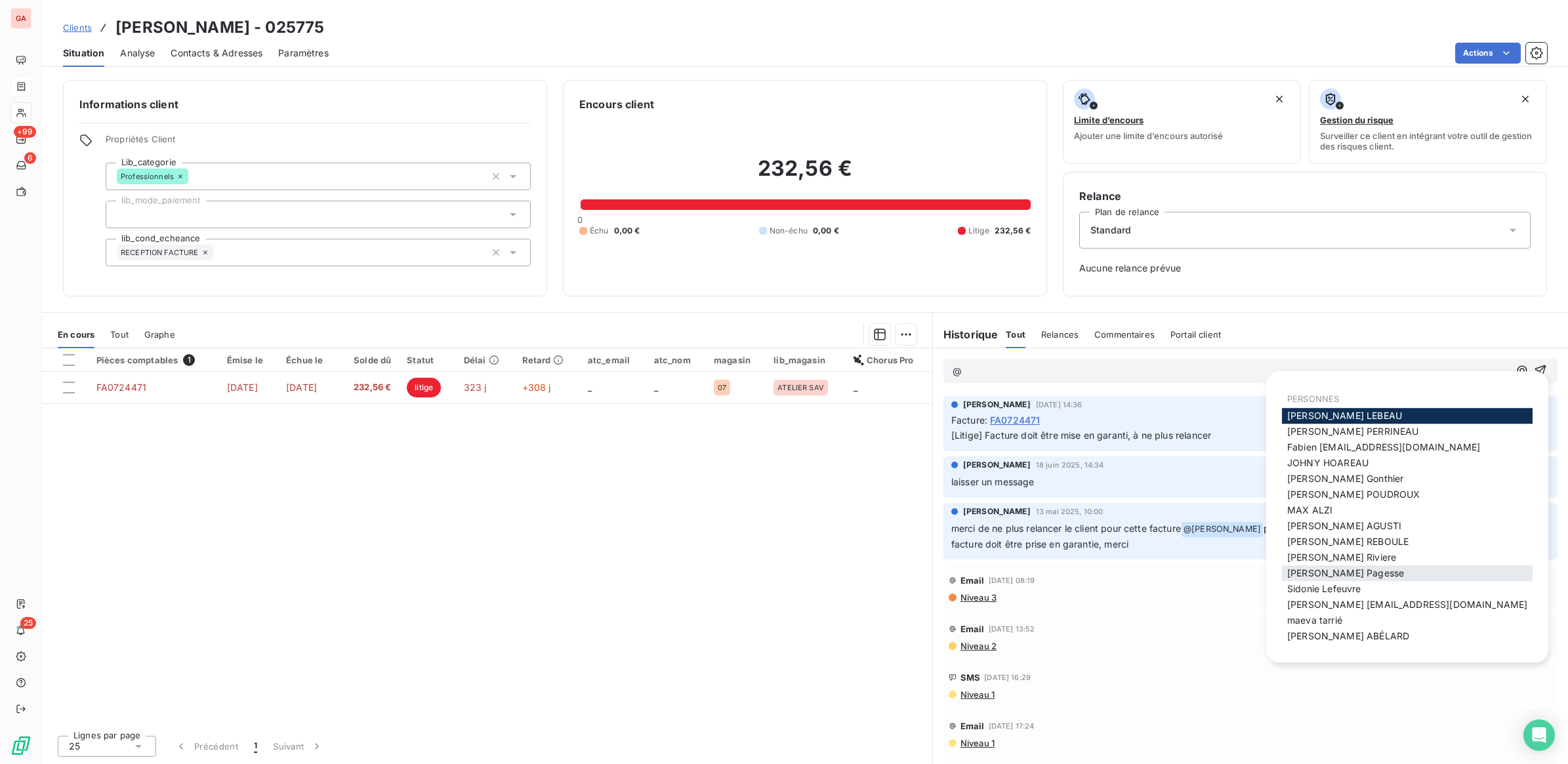
click at [1343, 571] on span "[PERSON_NAME]" at bounding box center [1345, 573] width 116 height 11
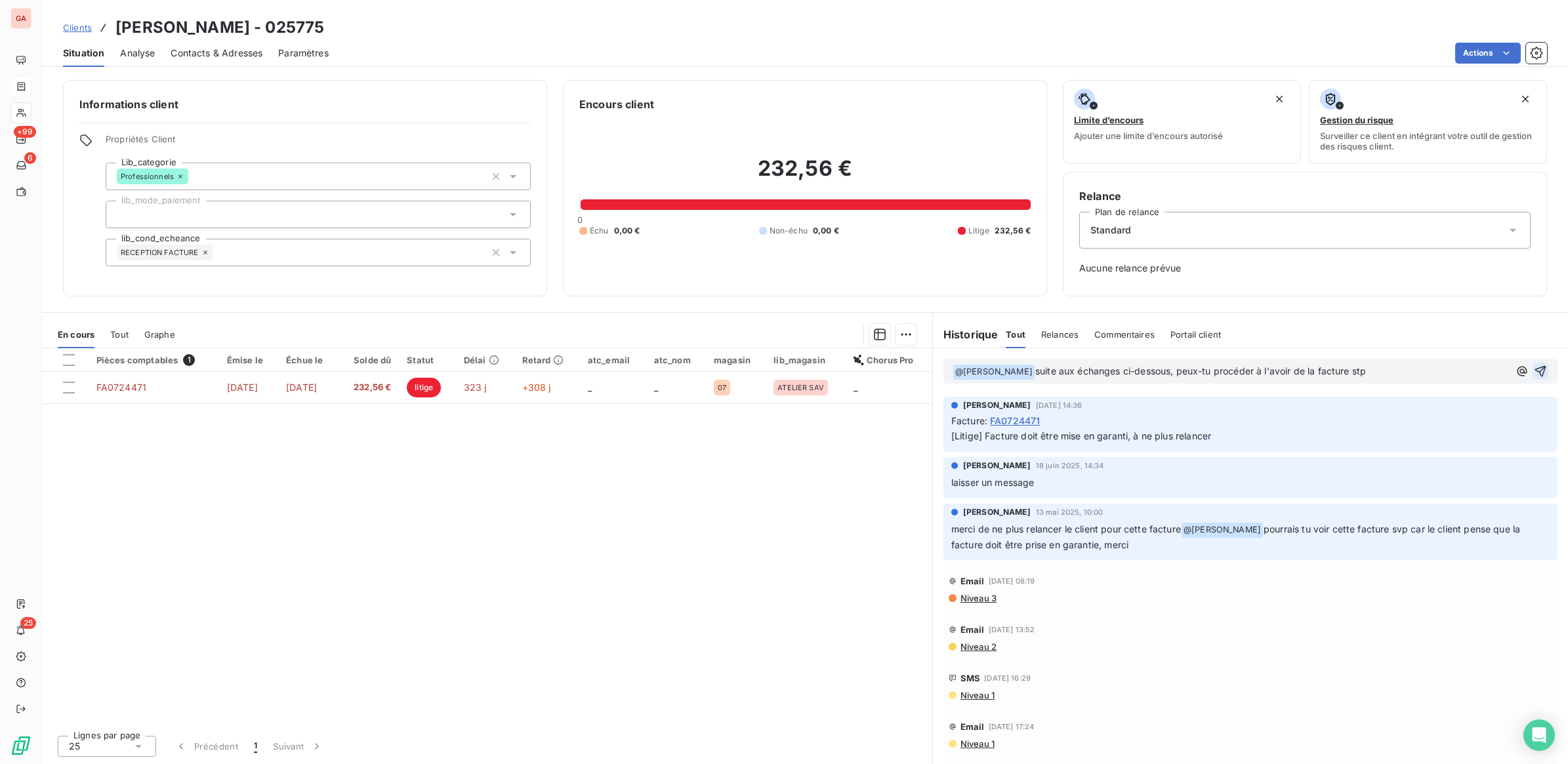
click at [1535, 372] on icon "button" at bounding box center [1540, 371] width 11 height 11
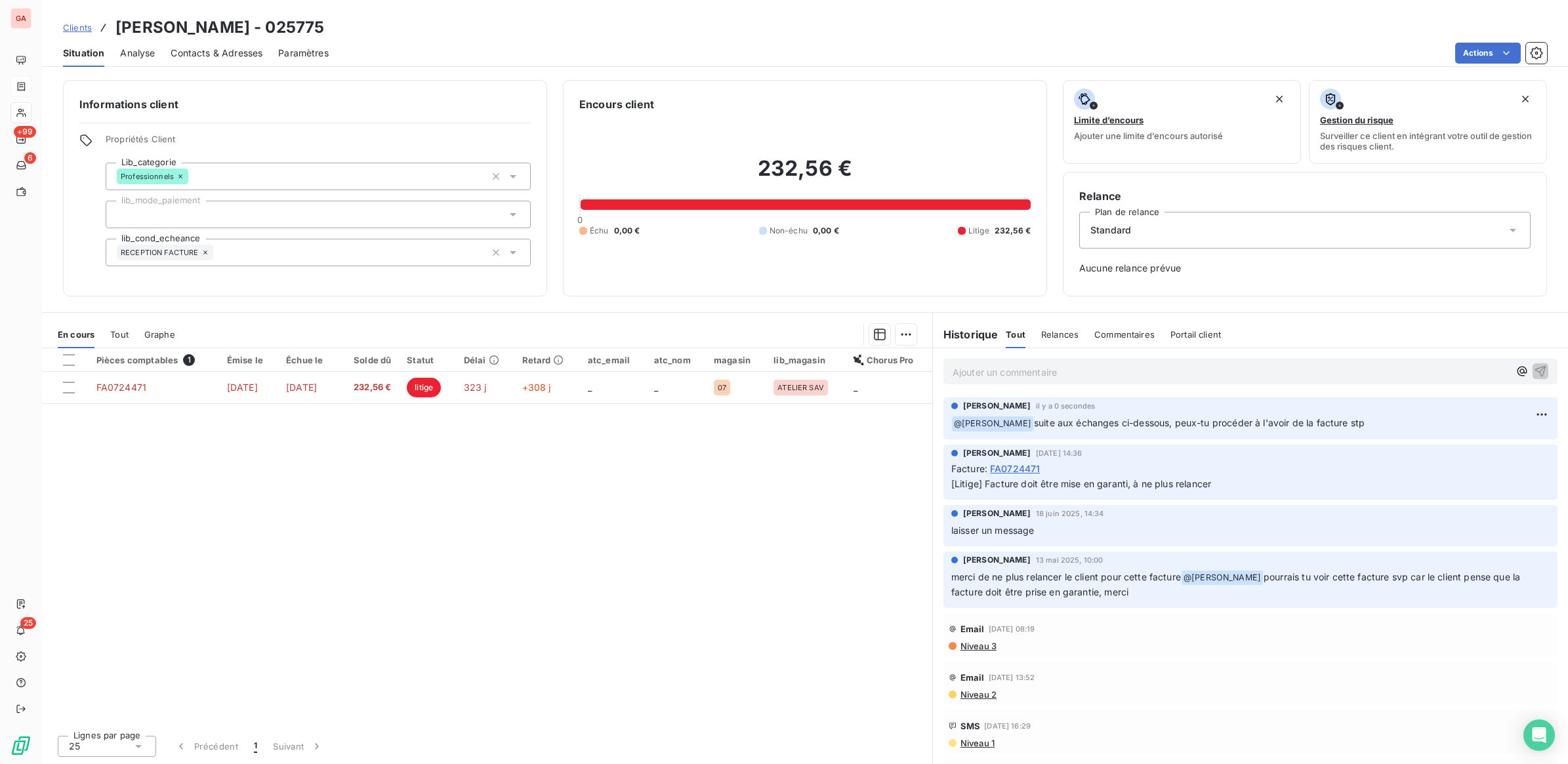
click at [79, 31] on span "Clients" at bounding box center [77, 27] width 29 height 10
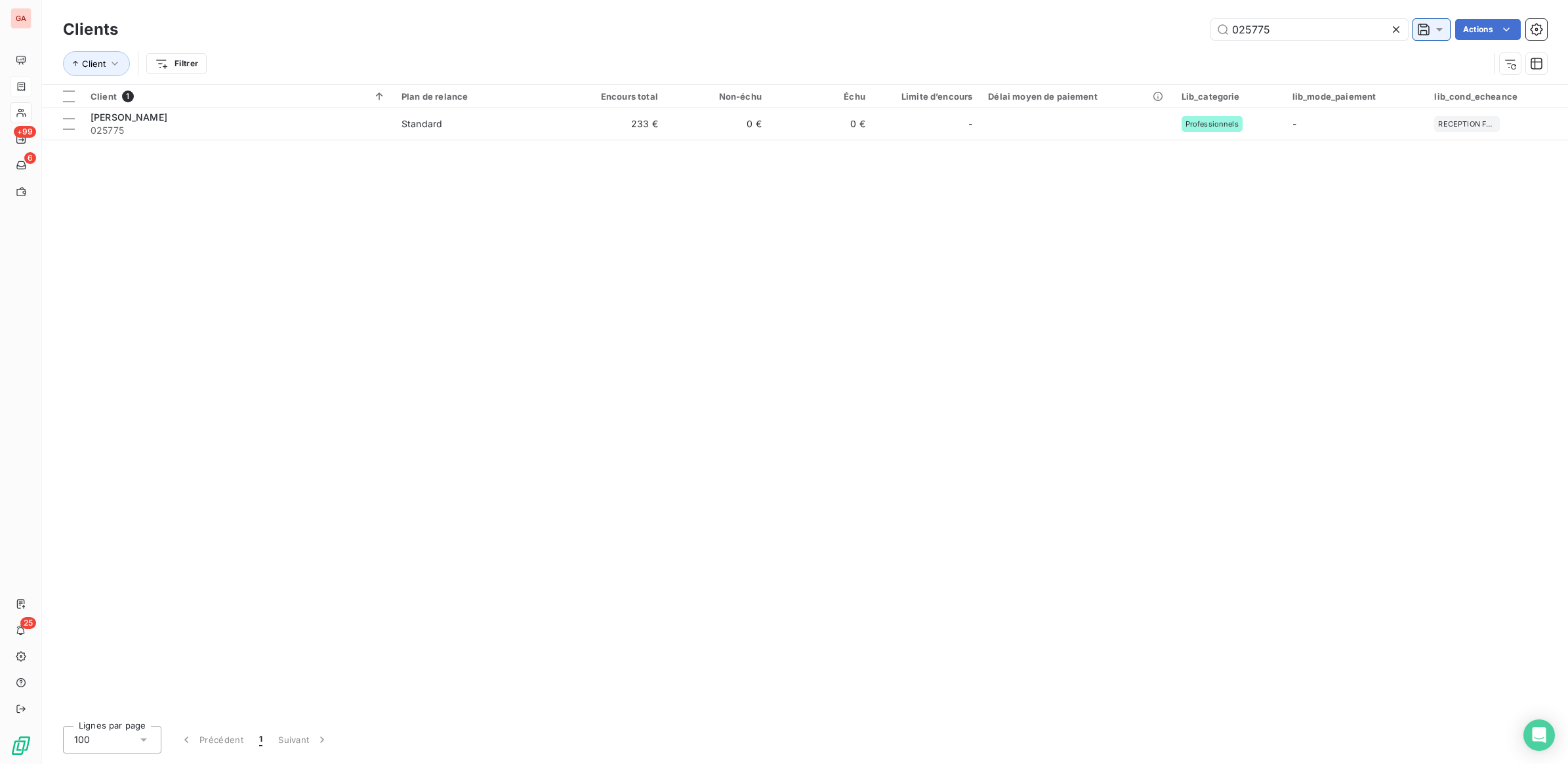
drag, startPoint x: 1250, startPoint y: 28, endPoint x: 1424, endPoint y: 27, distance: 174.0
click at [1407, 30] on div "025775 Actions" at bounding box center [840, 30] width 1413 height 21
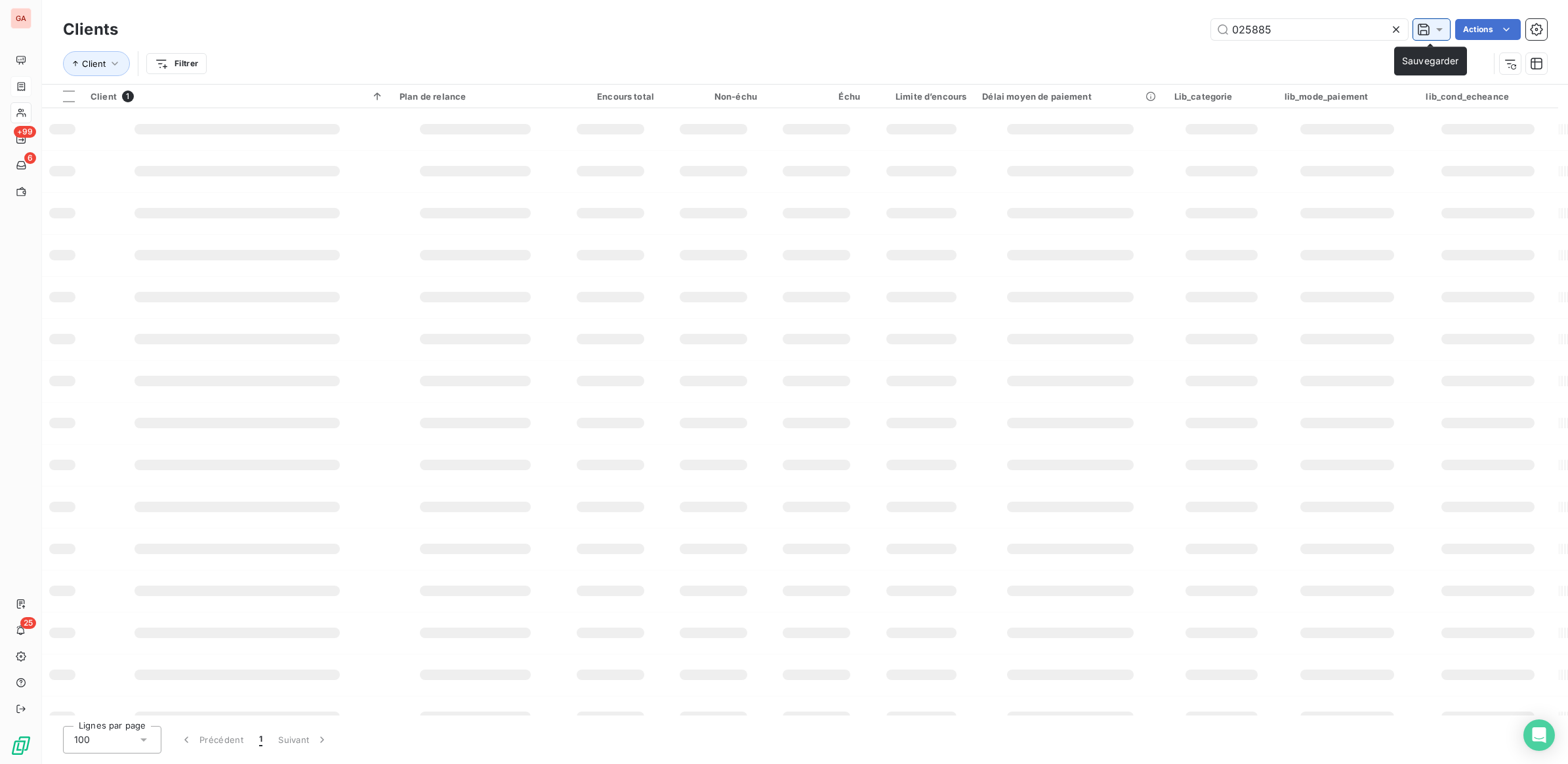
type input "025885"
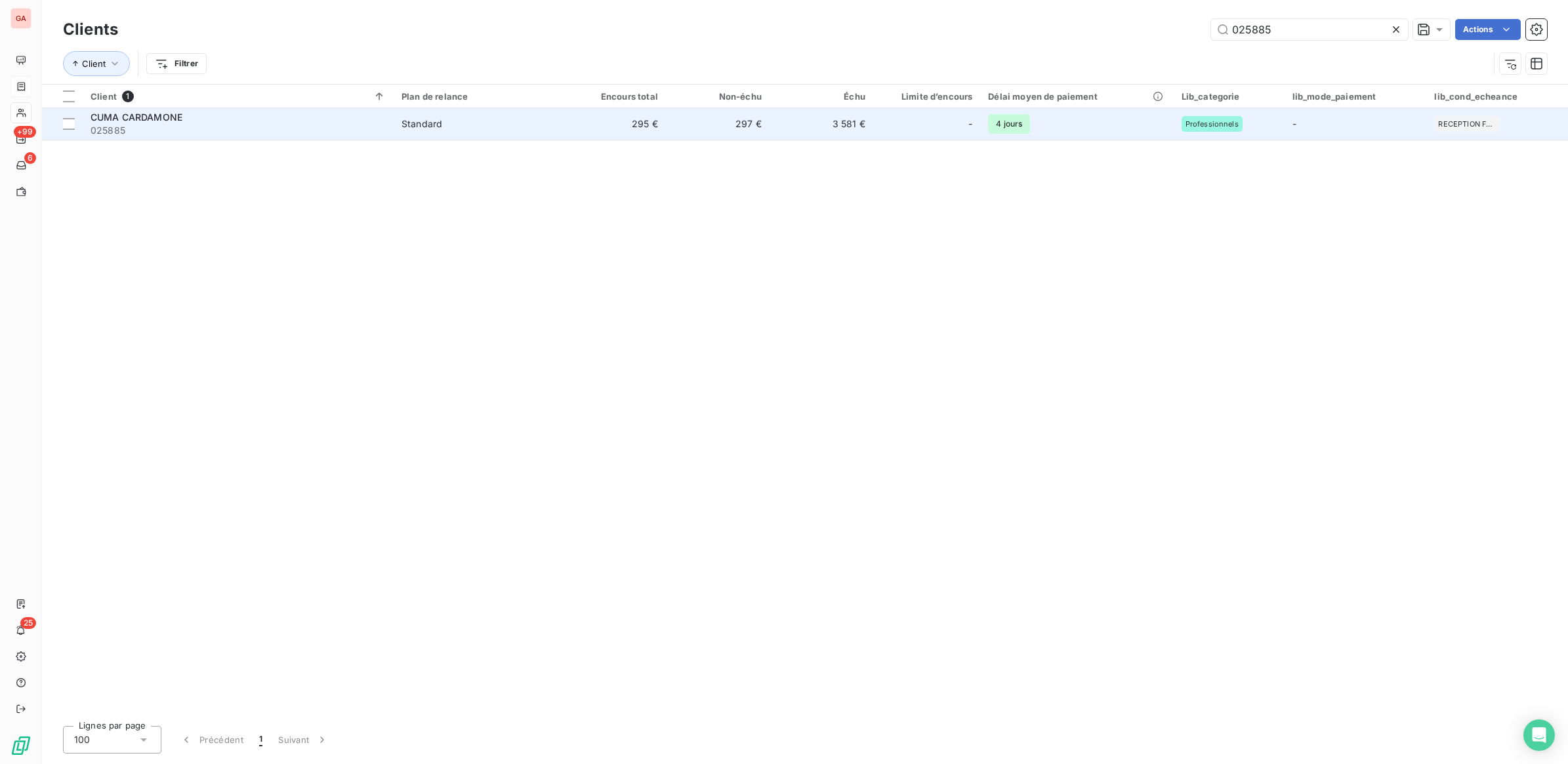
click at [417, 127] on div "Standard" at bounding box center [421, 124] width 41 height 13
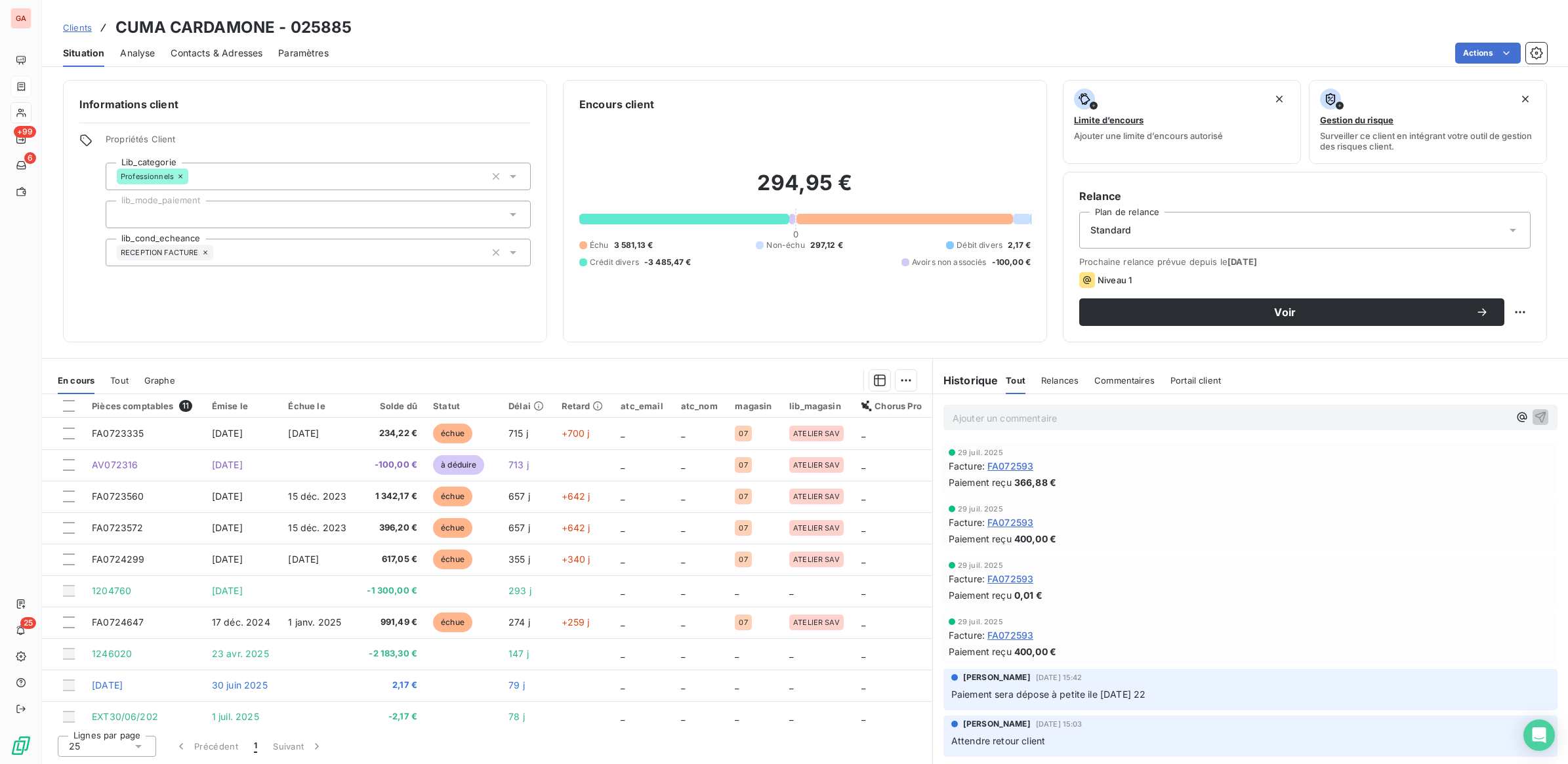
click at [82, 25] on span "Clients" at bounding box center [77, 27] width 29 height 10
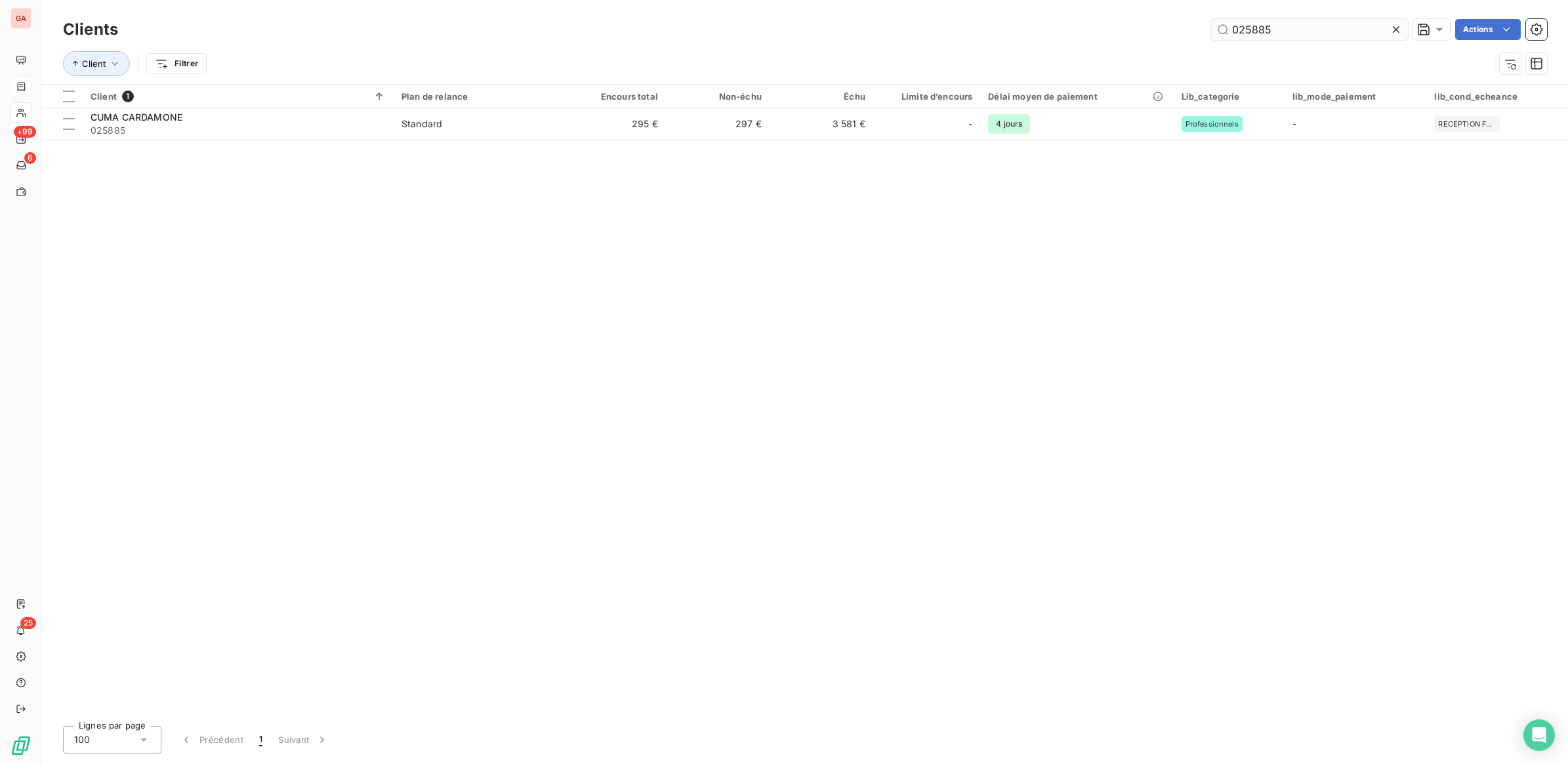
click at [1249, 21] on input "025885" at bounding box center [1309, 30] width 197 height 21
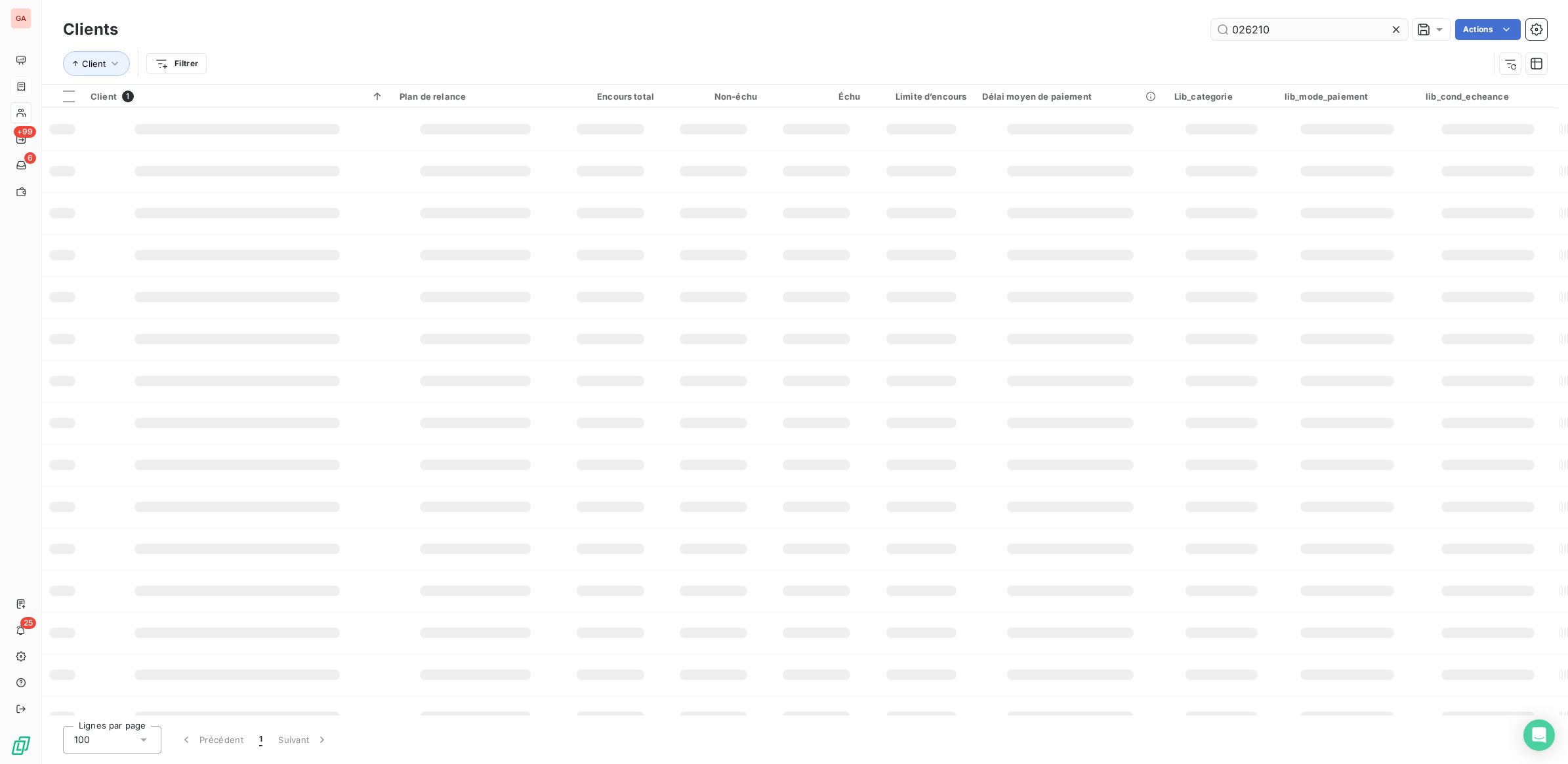
type input "026210"
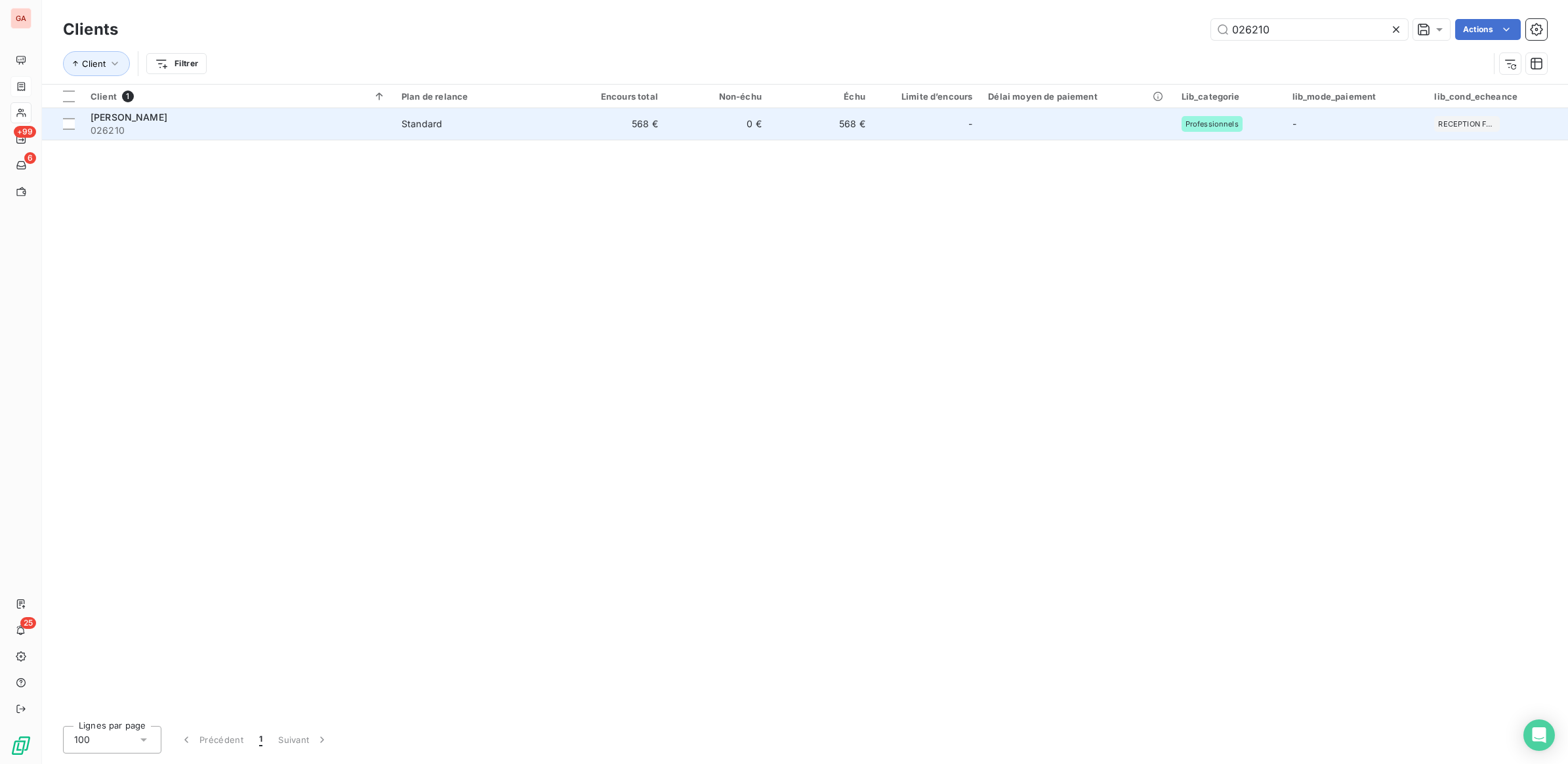
click at [813, 130] on td "568 €" at bounding box center [821, 124] width 103 height 31
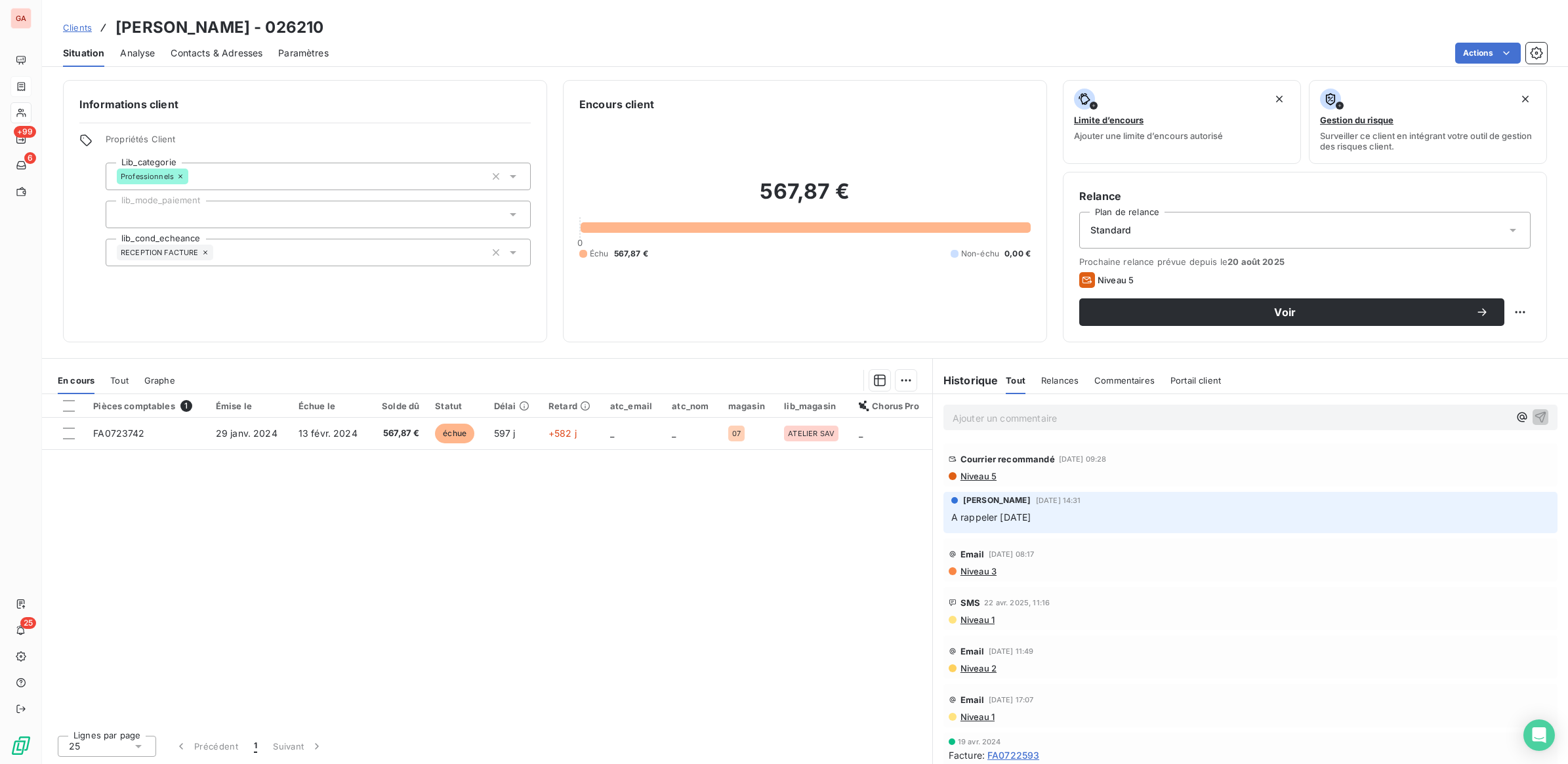
click at [82, 21] on link "Clients" at bounding box center [77, 28] width 29 height 13
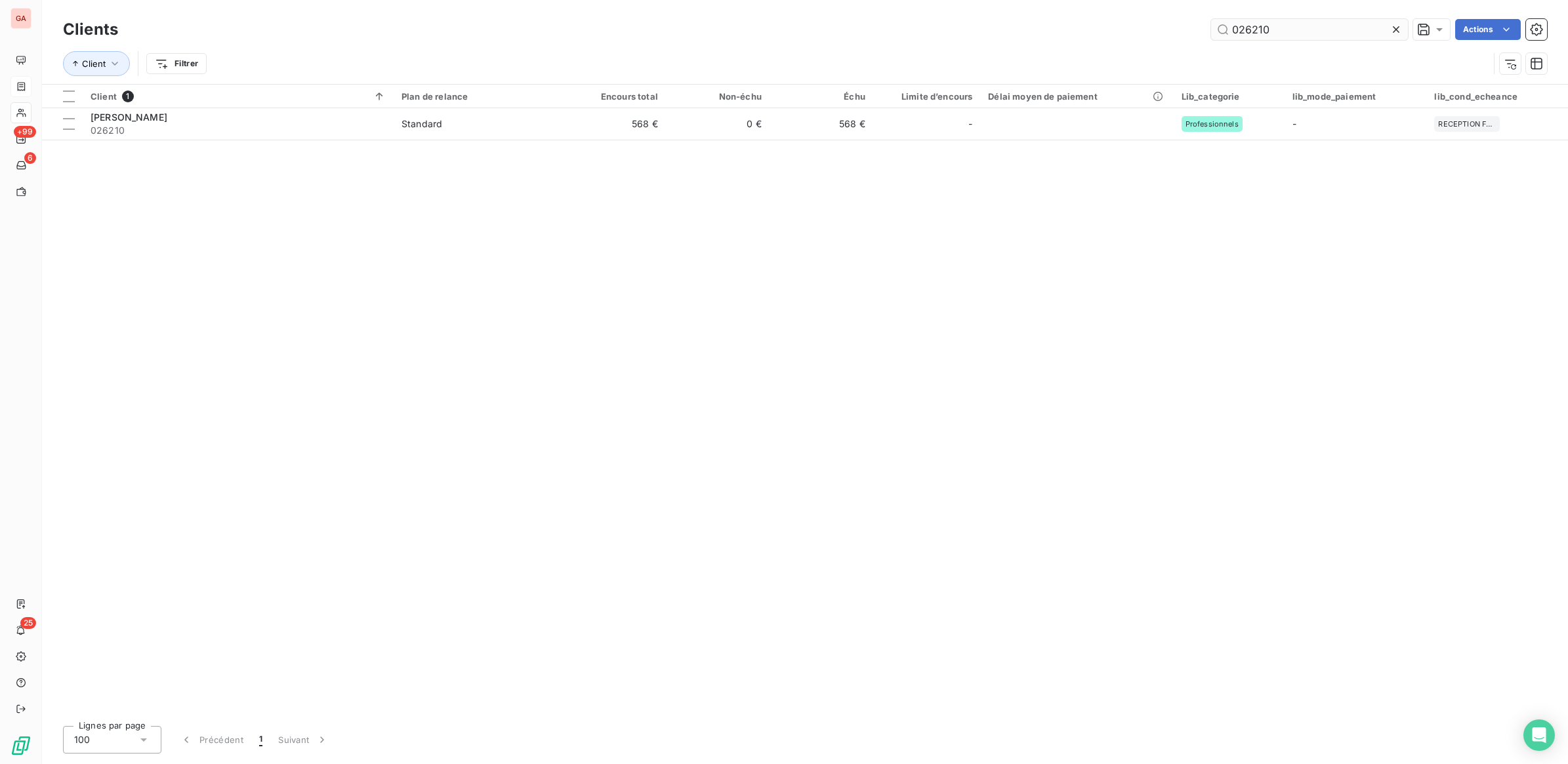
drag, startPoint x: 1257, startPoint y: 30, endPoint x: 1307, endPoint y: 30, distance: 50.0
click at [1307, 30] on input "026210" at bounding box center [1309, 30] width 197 height 21
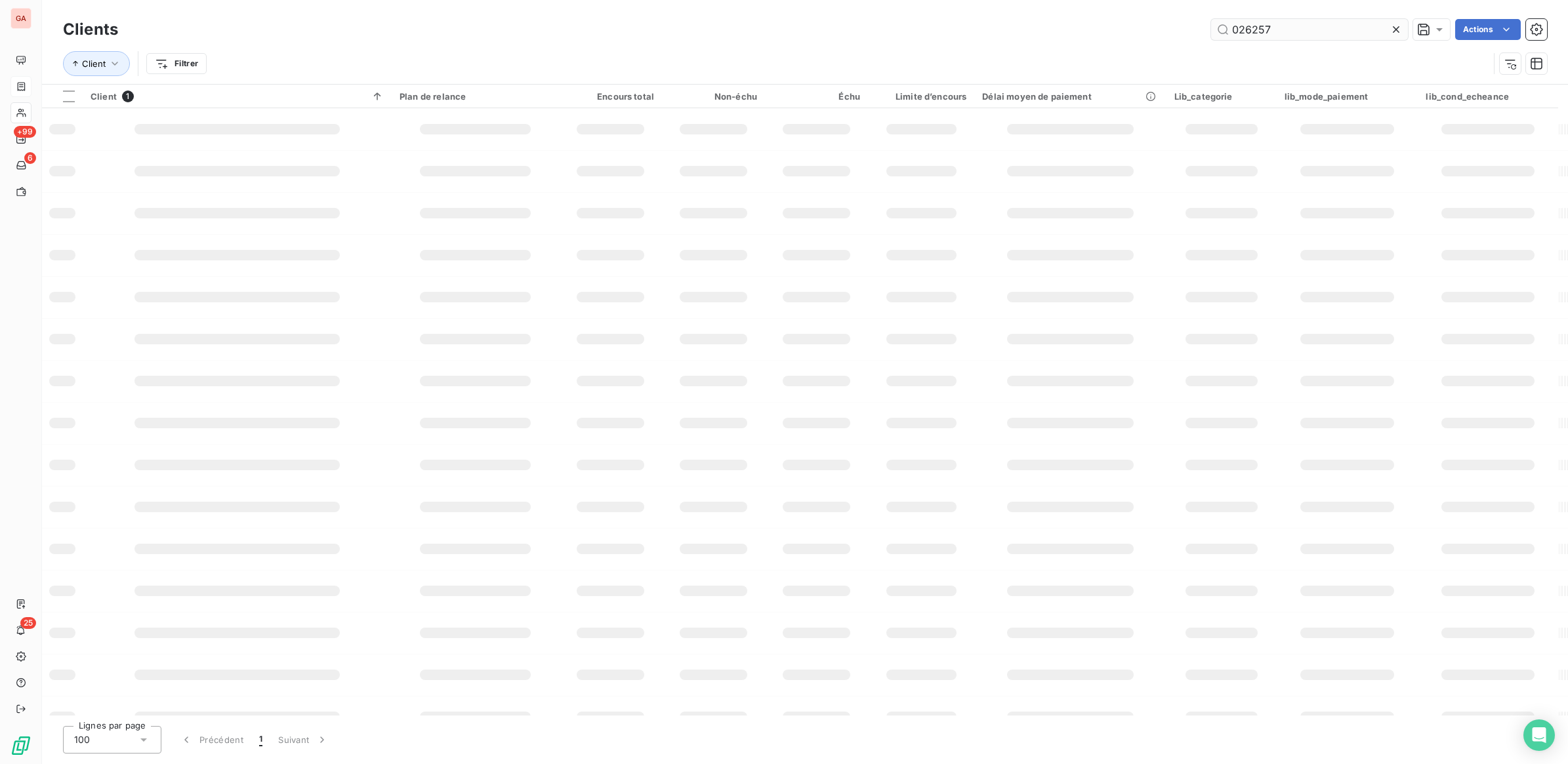
type input "026257"
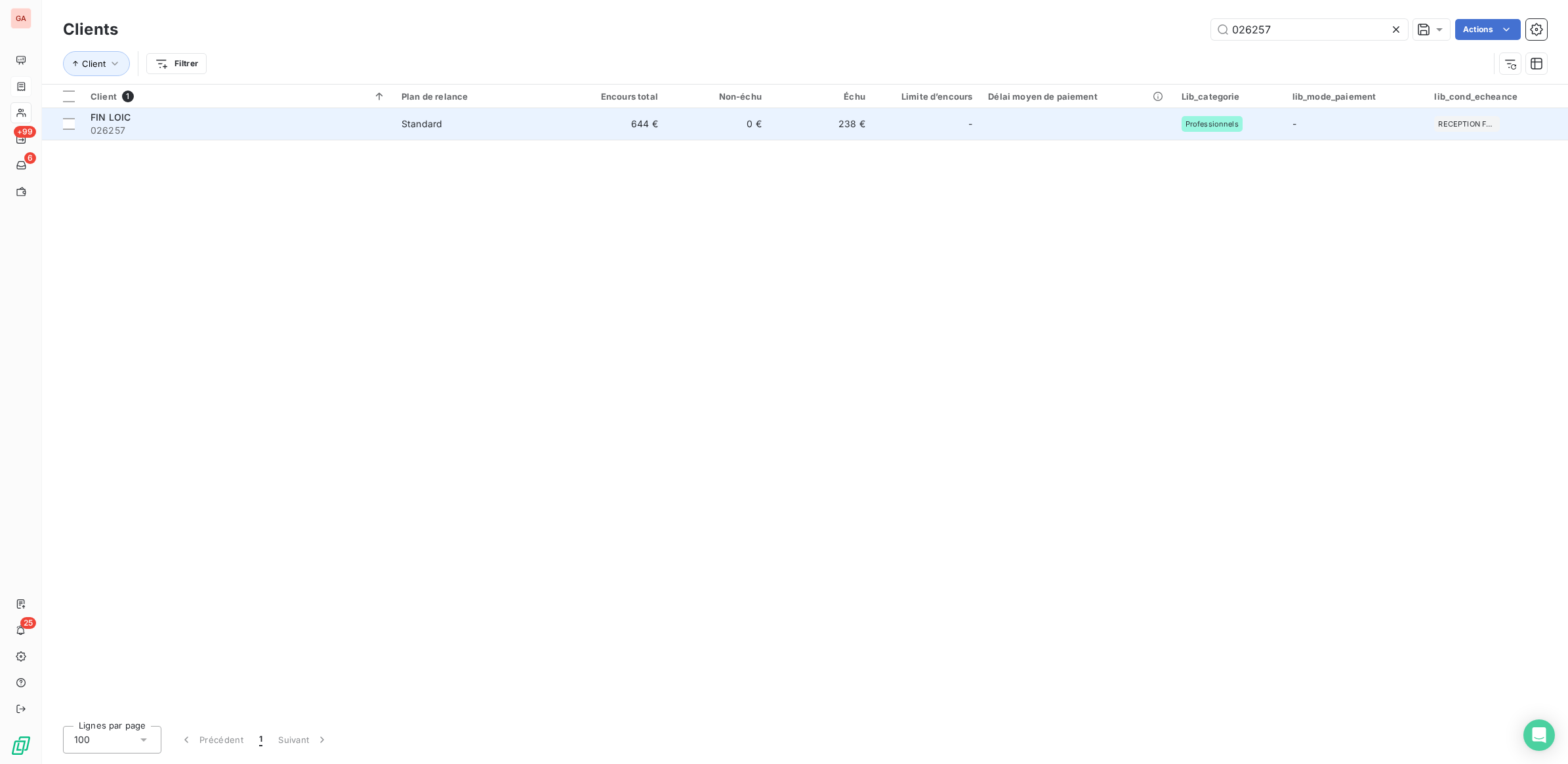
click at [650, 123] on td "644 €" at bounding box center [614, 124] width 103 height 31
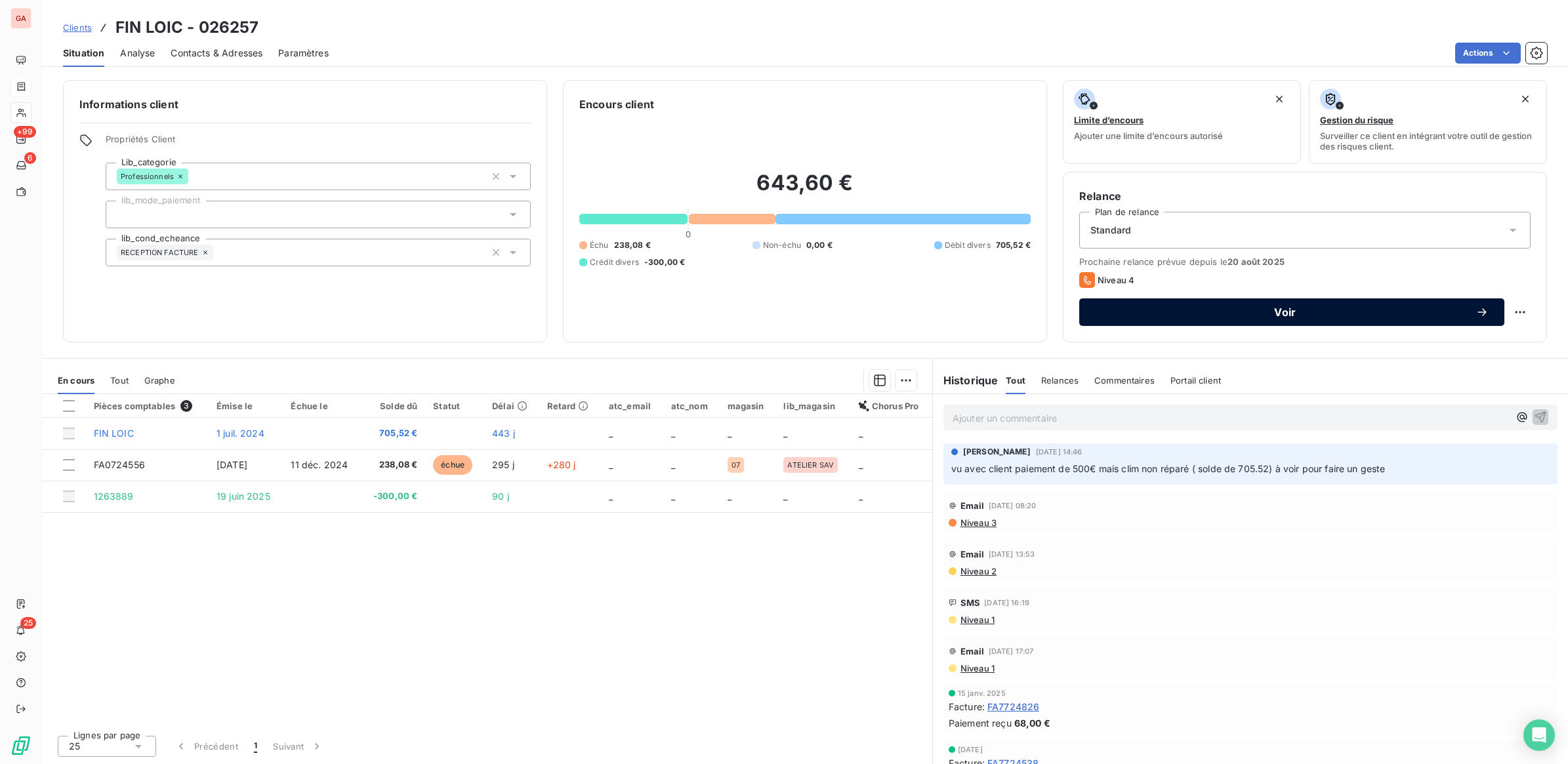
click at [1324, 315] on span "Voir" at bounding box center [1285, 311] width 381 height 10
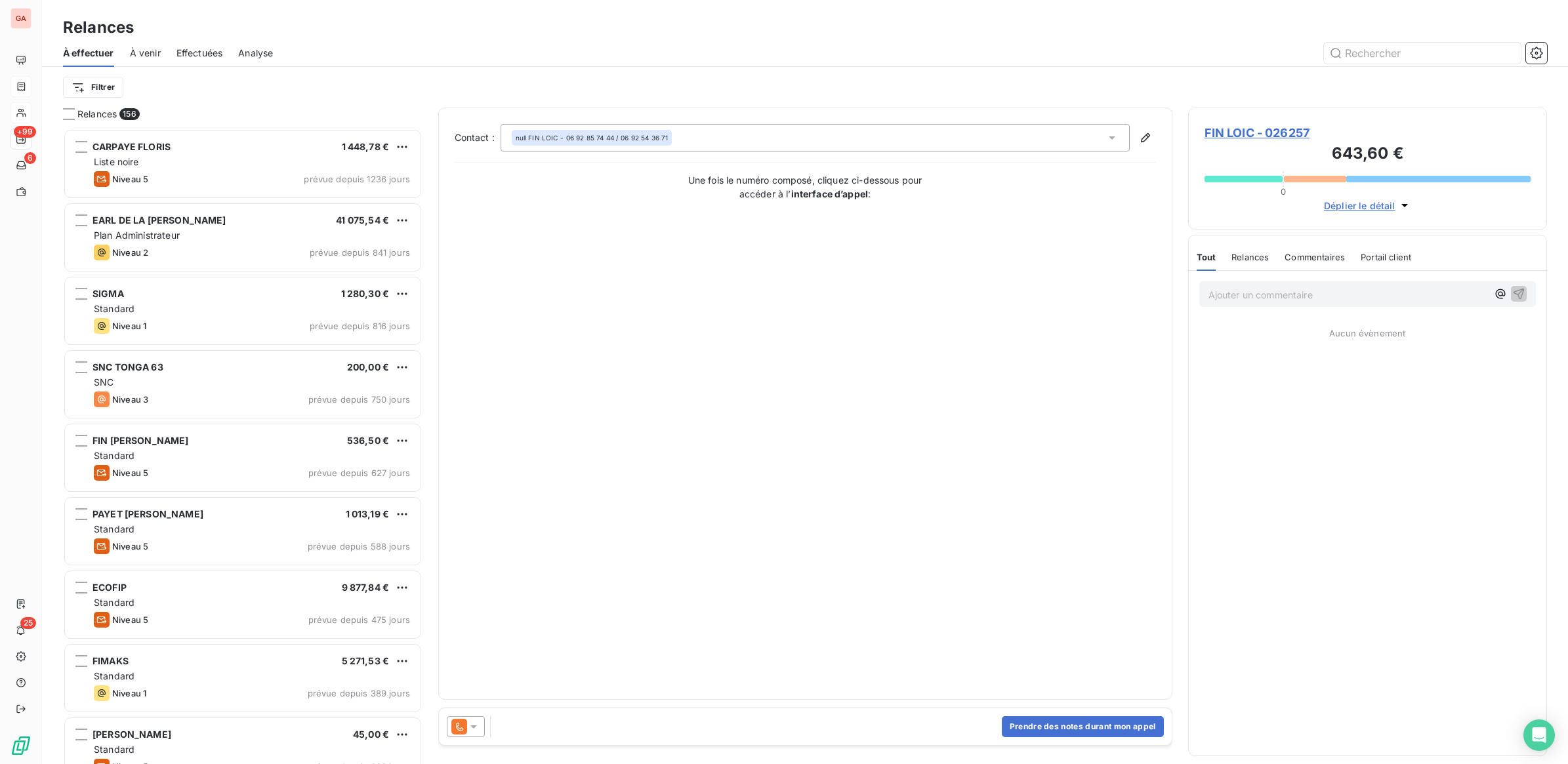
scroll to position [624, 346]
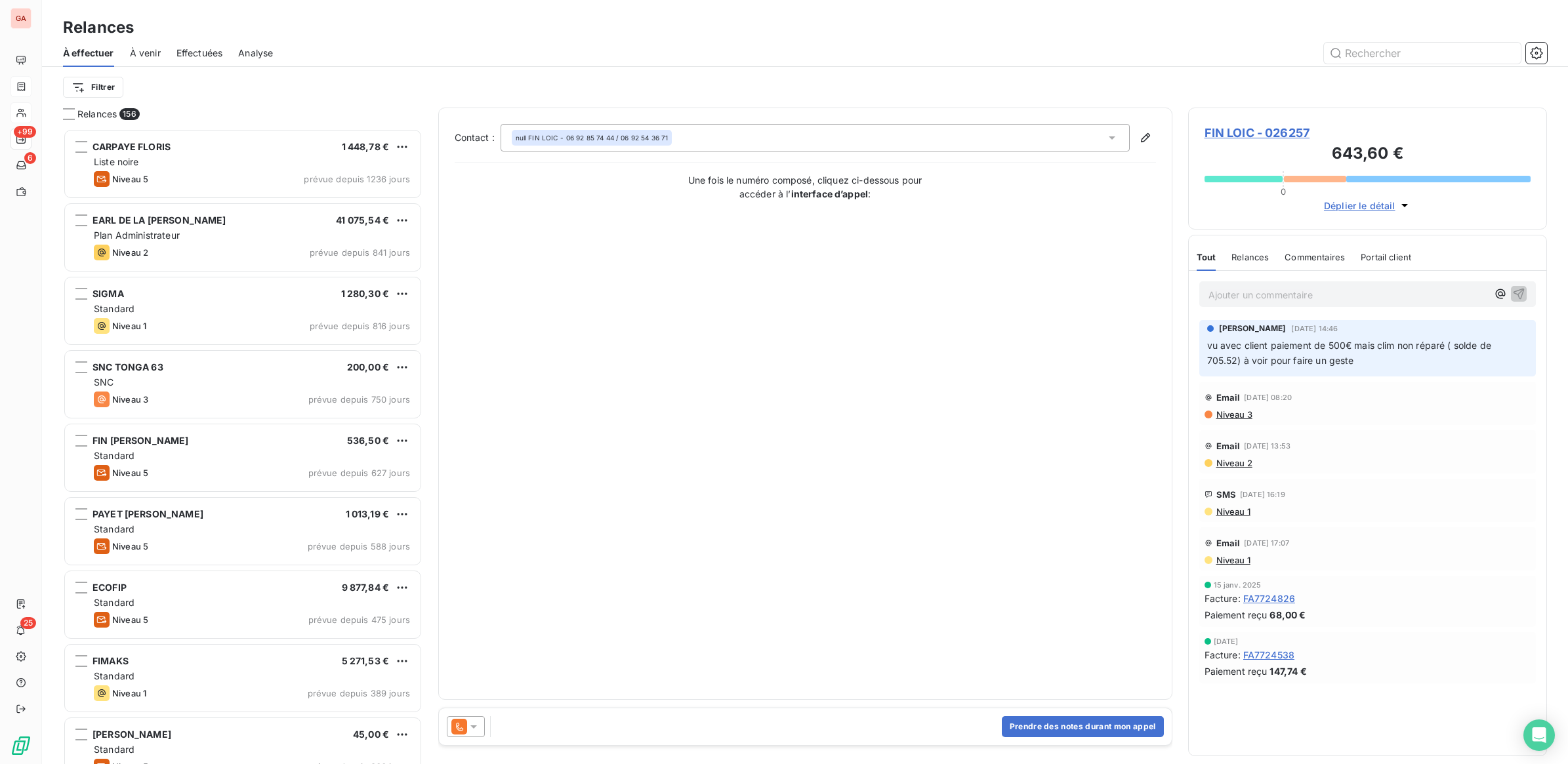
click at [477, 729] on icon at bounding box center [473, 727] width 13 height 13
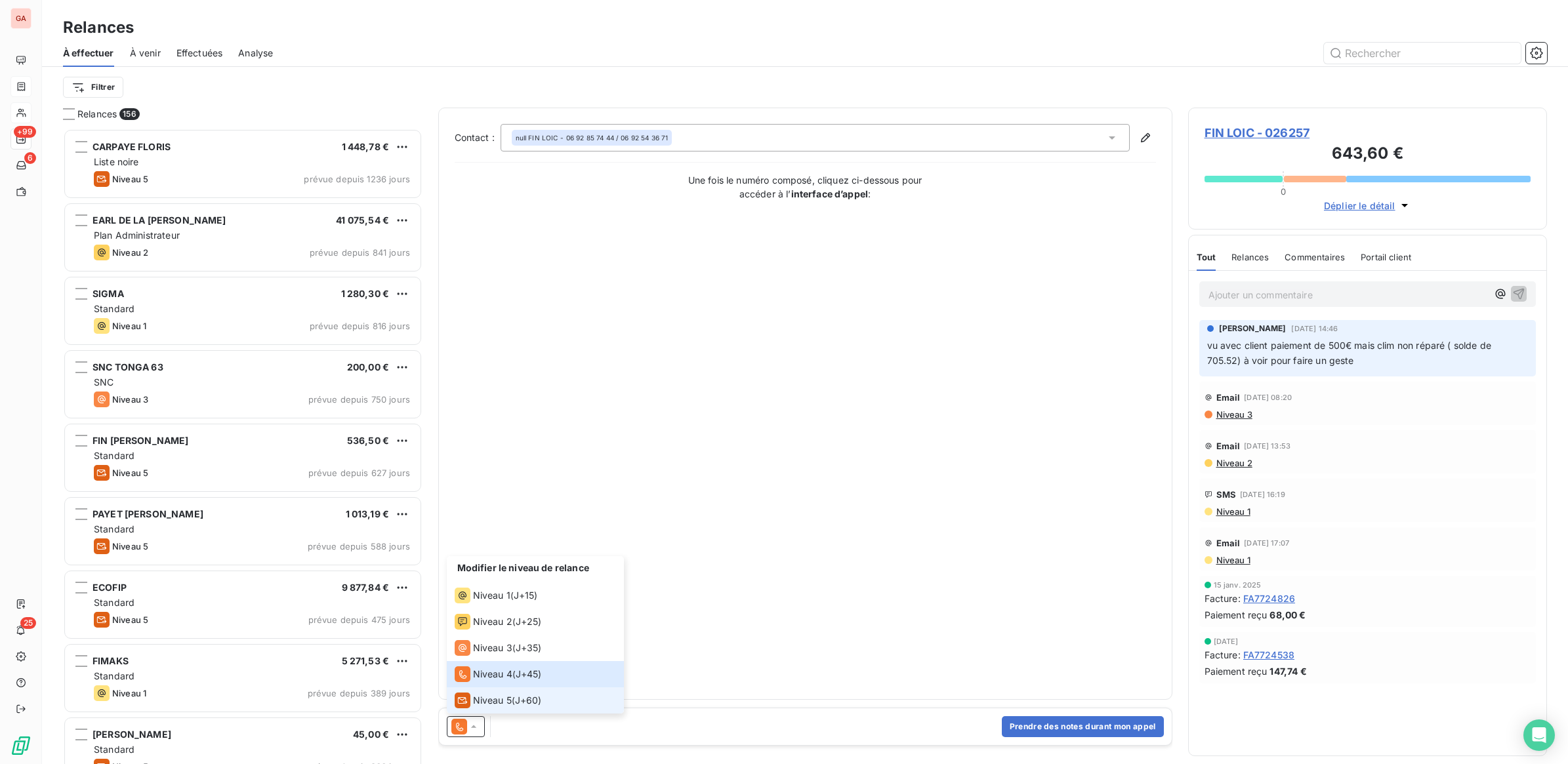
click at [509, 697] on span "Niveau 5" at bounding box center [492, 700] width 39 height 13
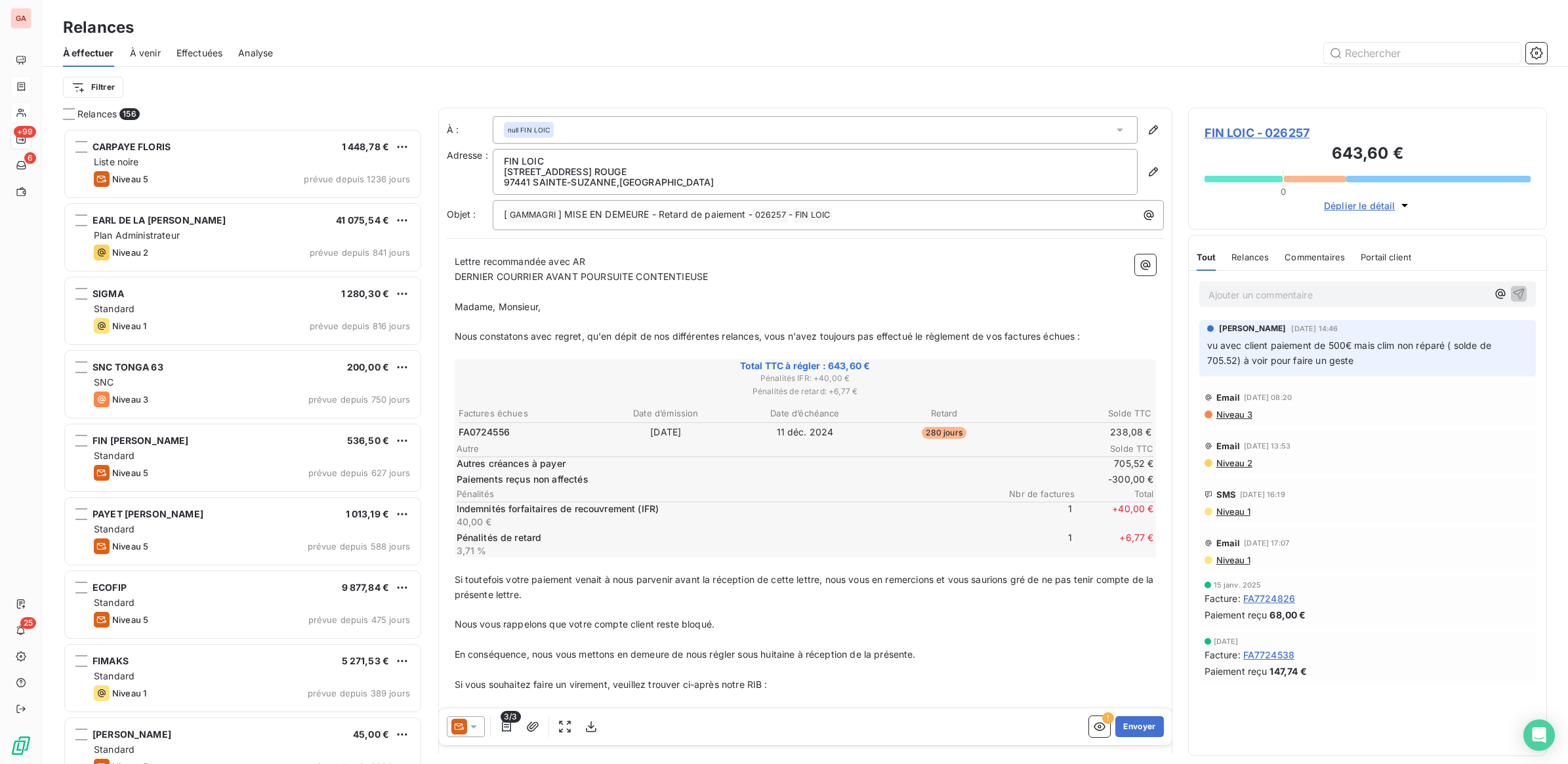
click at [1152, 717] on div "3/3 ! Envoyer" at bounding box center [805, 727] width 733 height 37
click at [1136, 725] on button "Envoyer" at bounding box center [1139, 726] width 48 height 21
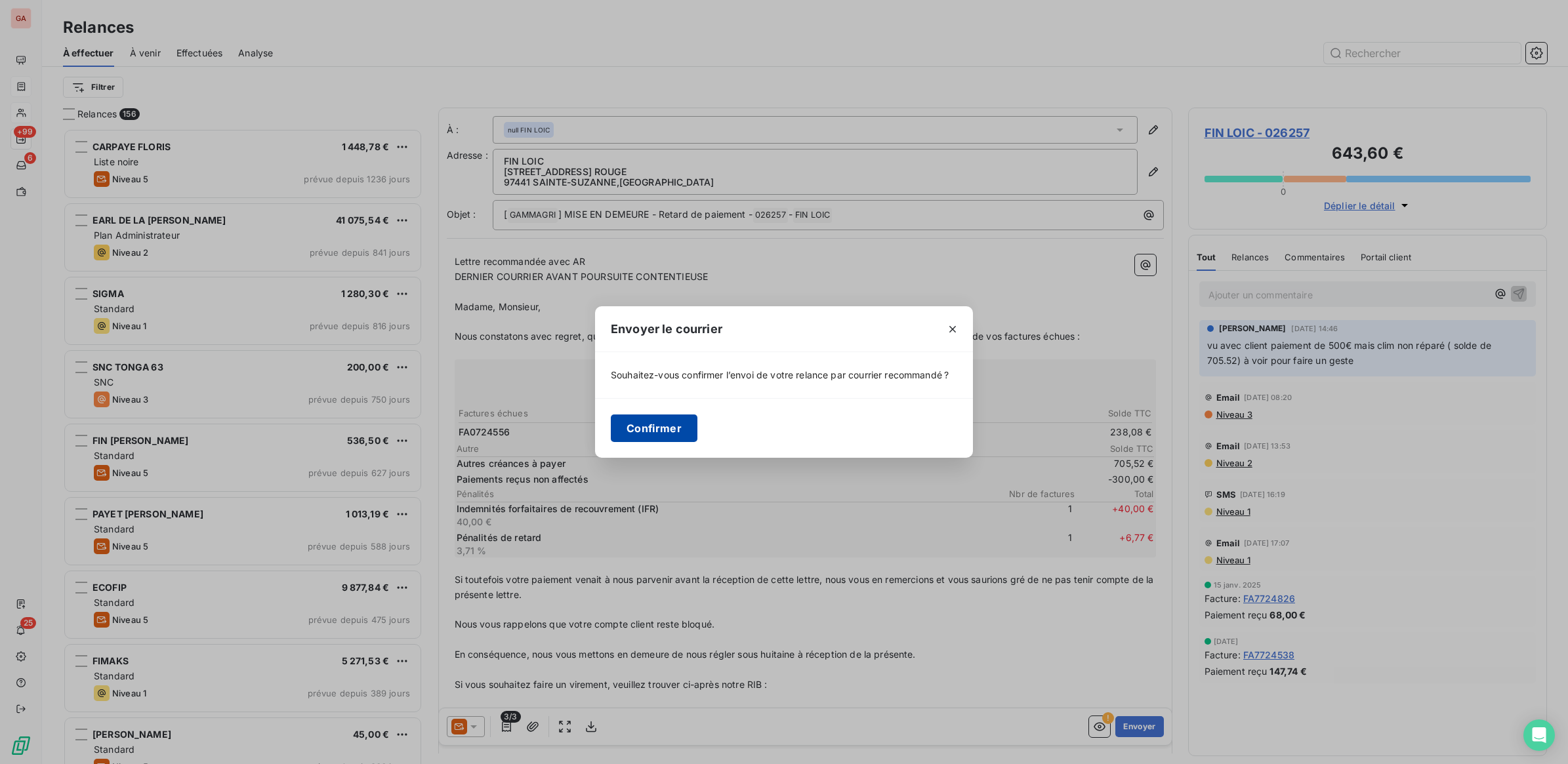
drag, startPoint x: 657, startPoint y: 446, endPoint x: 696, endPoint y: 441, distance: 39.3
click at [668, 443] on button "Confirmer" at bounding box center [654, 429] width 87 height 28
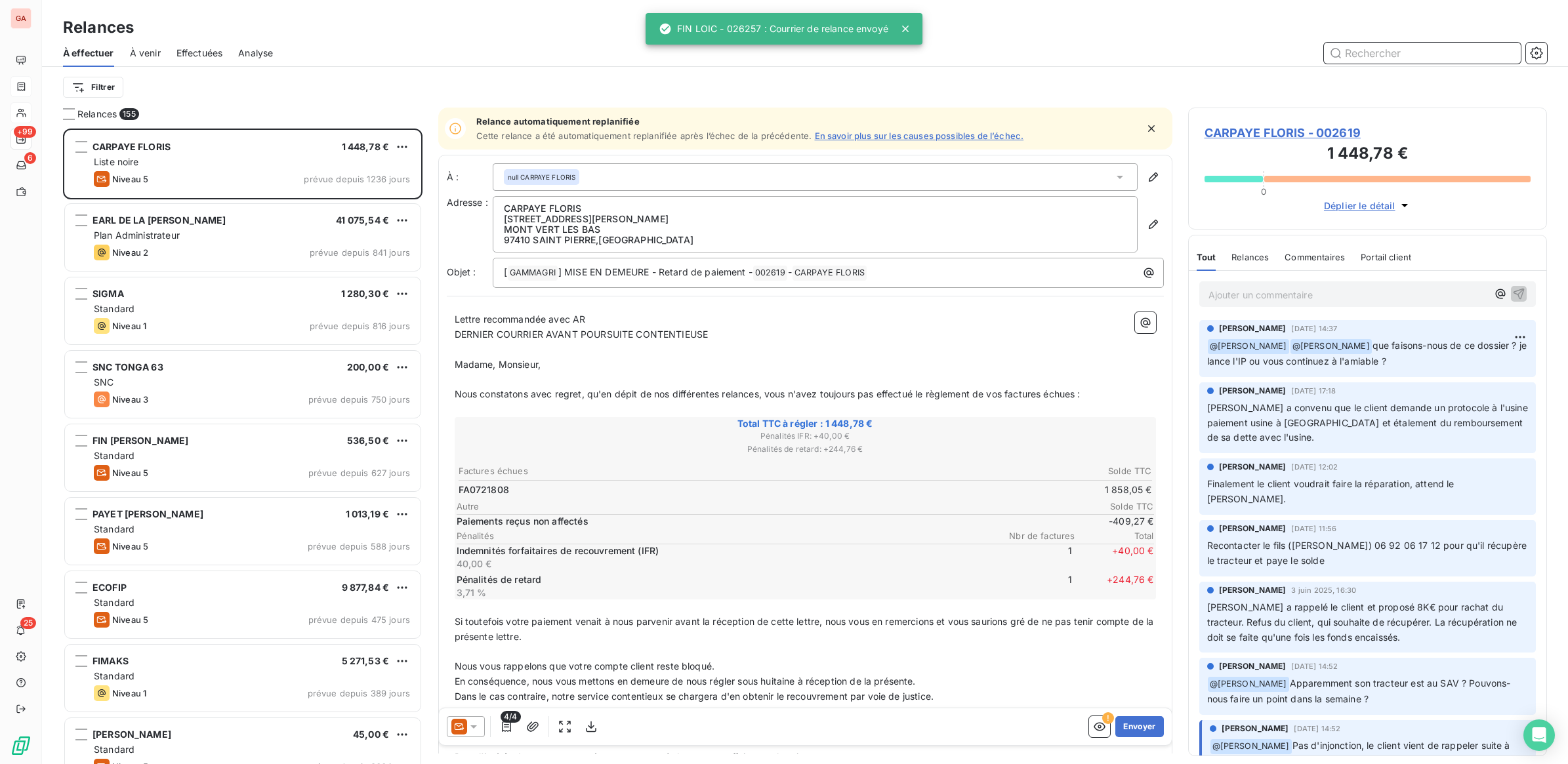
click at [1380, 50] on input "text" at bounding box center [1422, 53] width 197 height 21
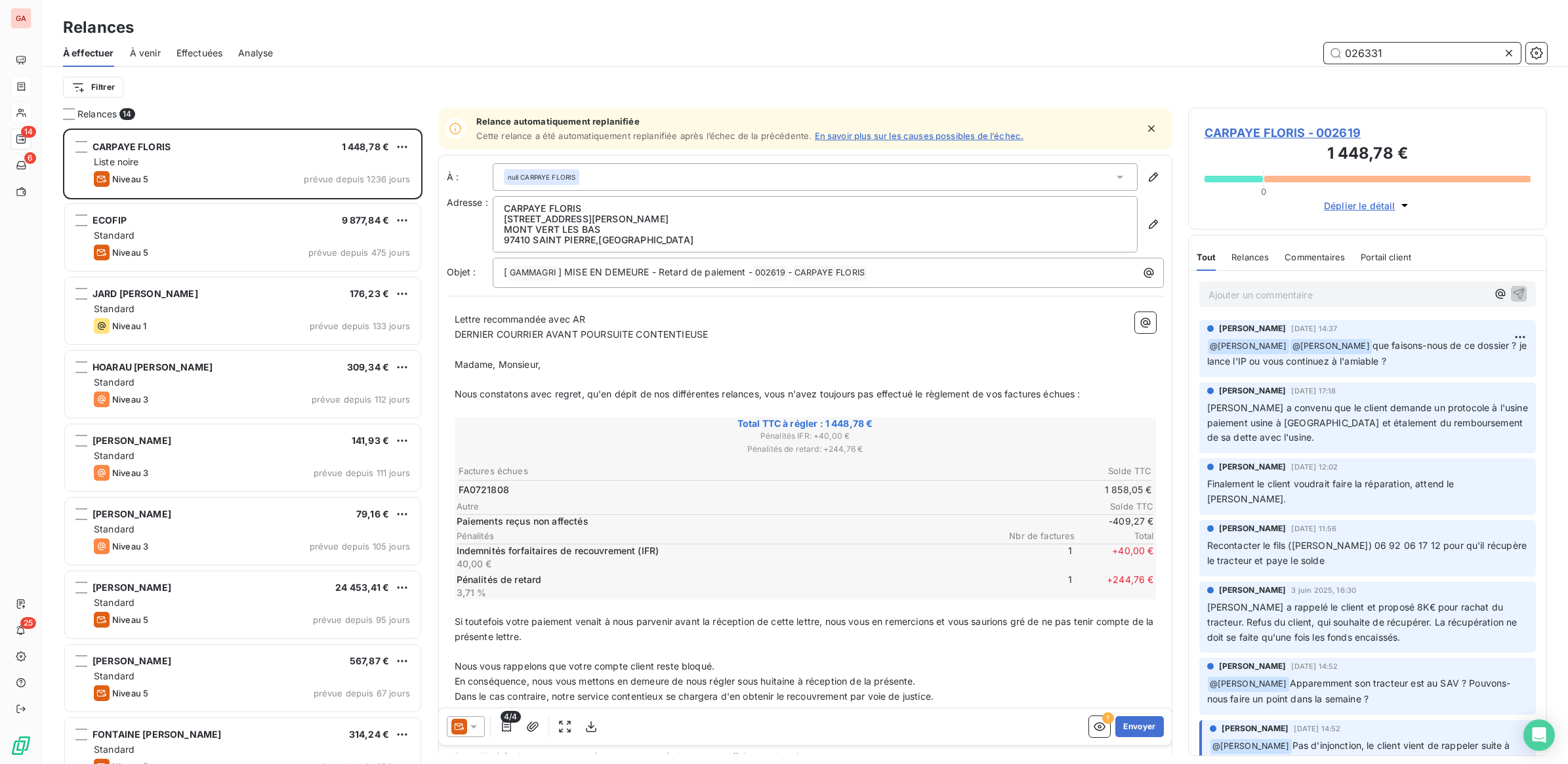
scroll to position [624, 346]
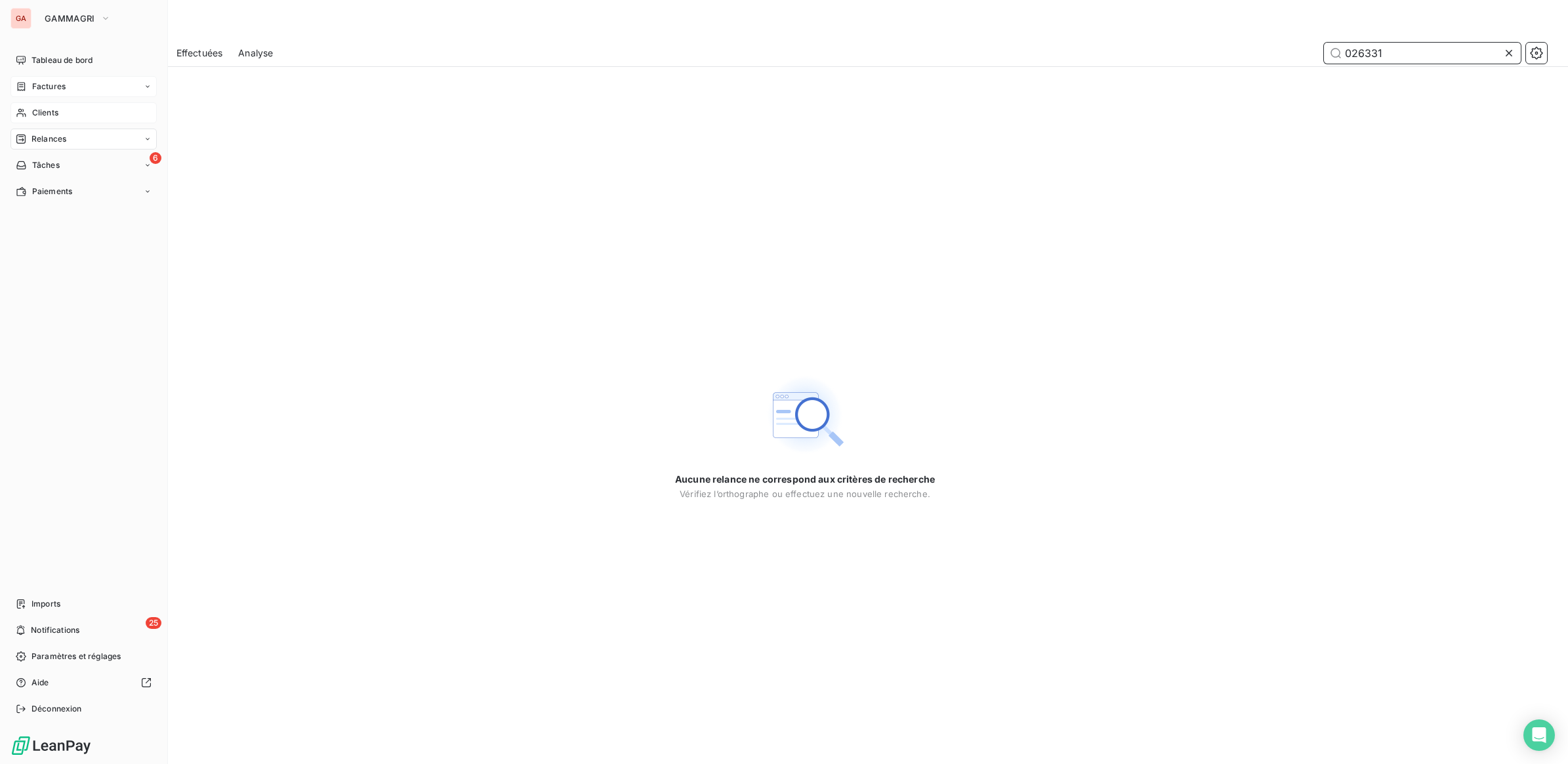
type input "026331"
click at [24, 112] on icon at bounding box center [21, 112] width 11 height 10
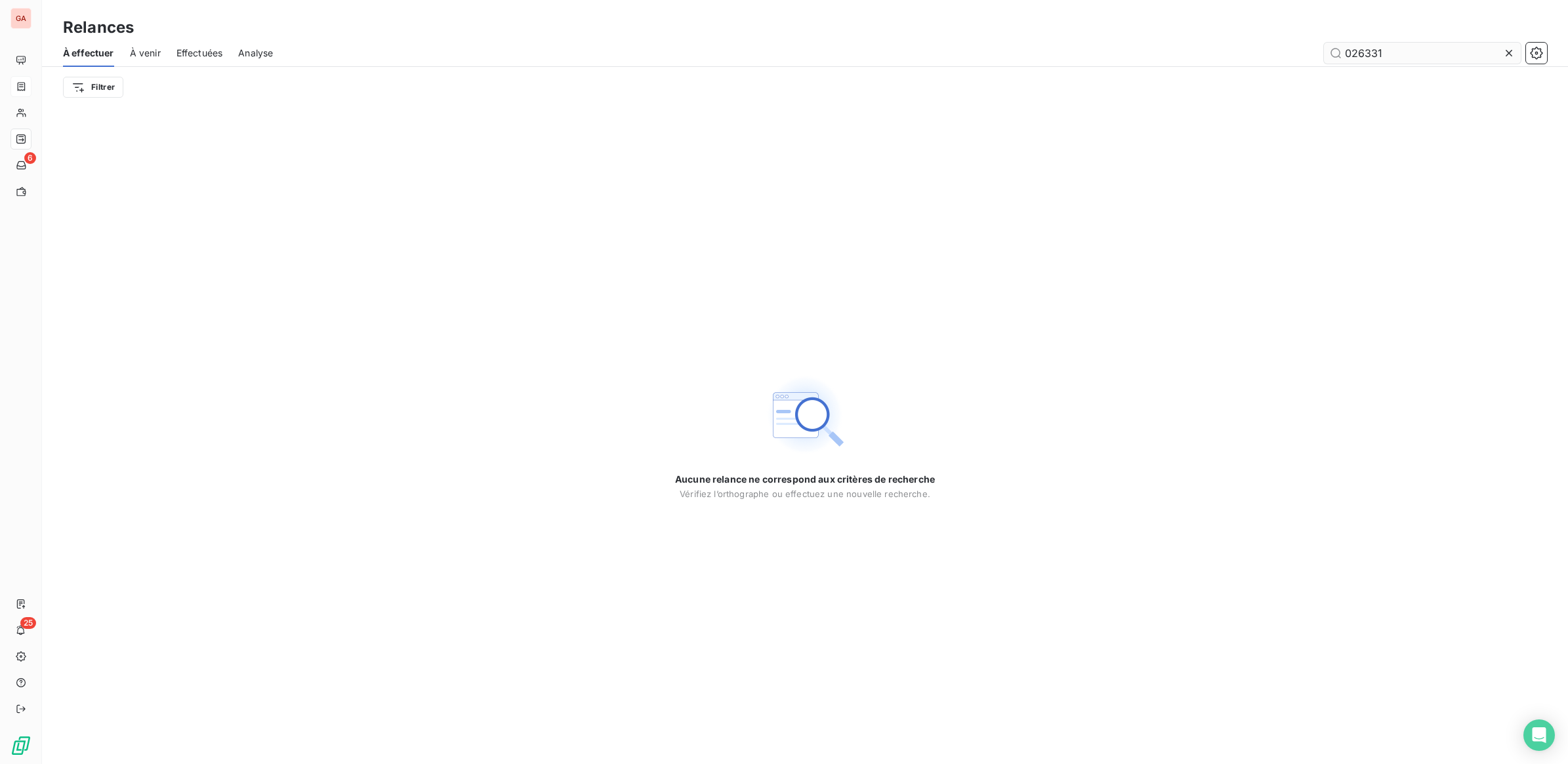
click at [1506, 50] on icon at bounding box center [1509, 53] width 13 height 13
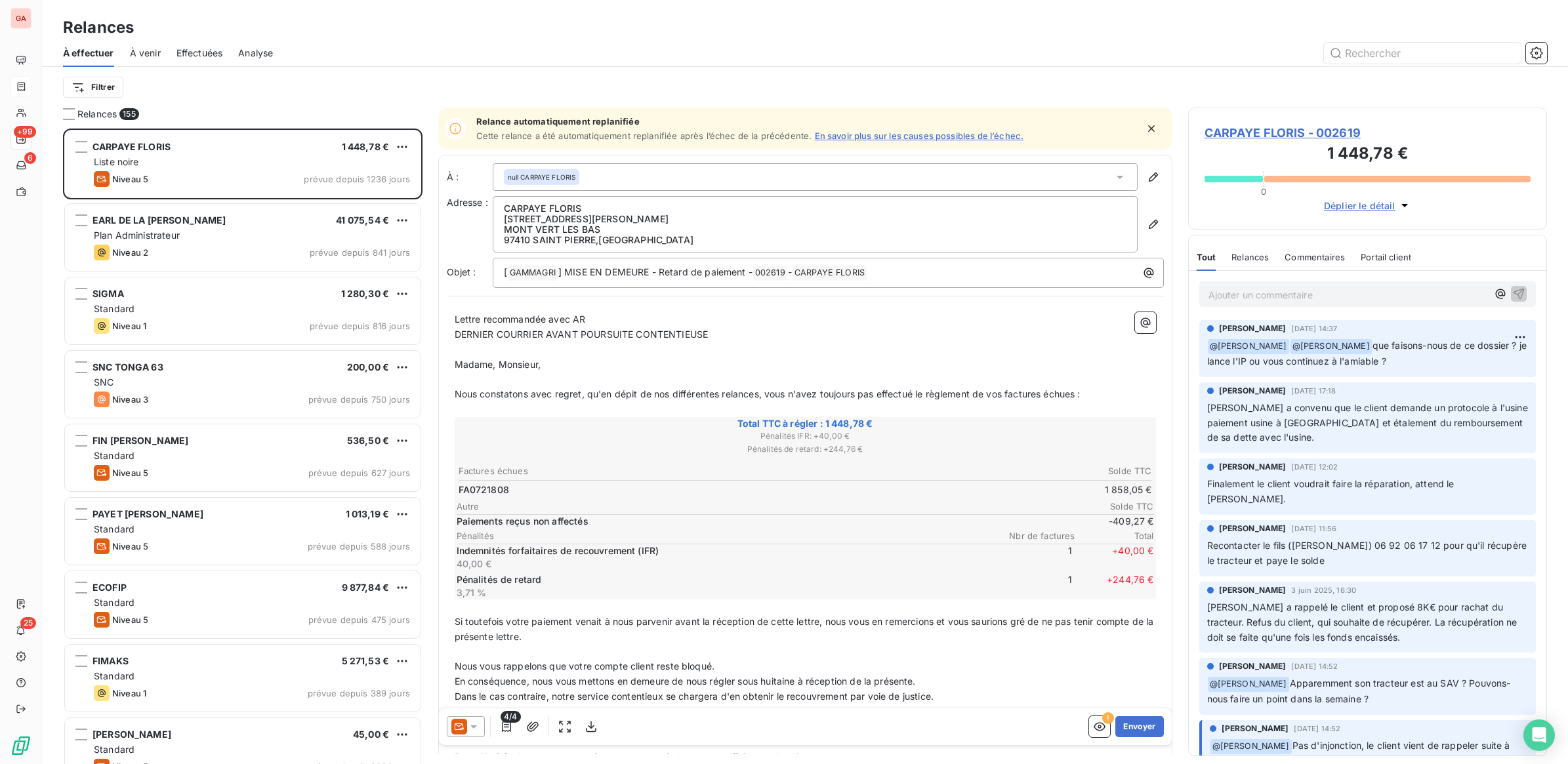
scroll to position [624, 346]
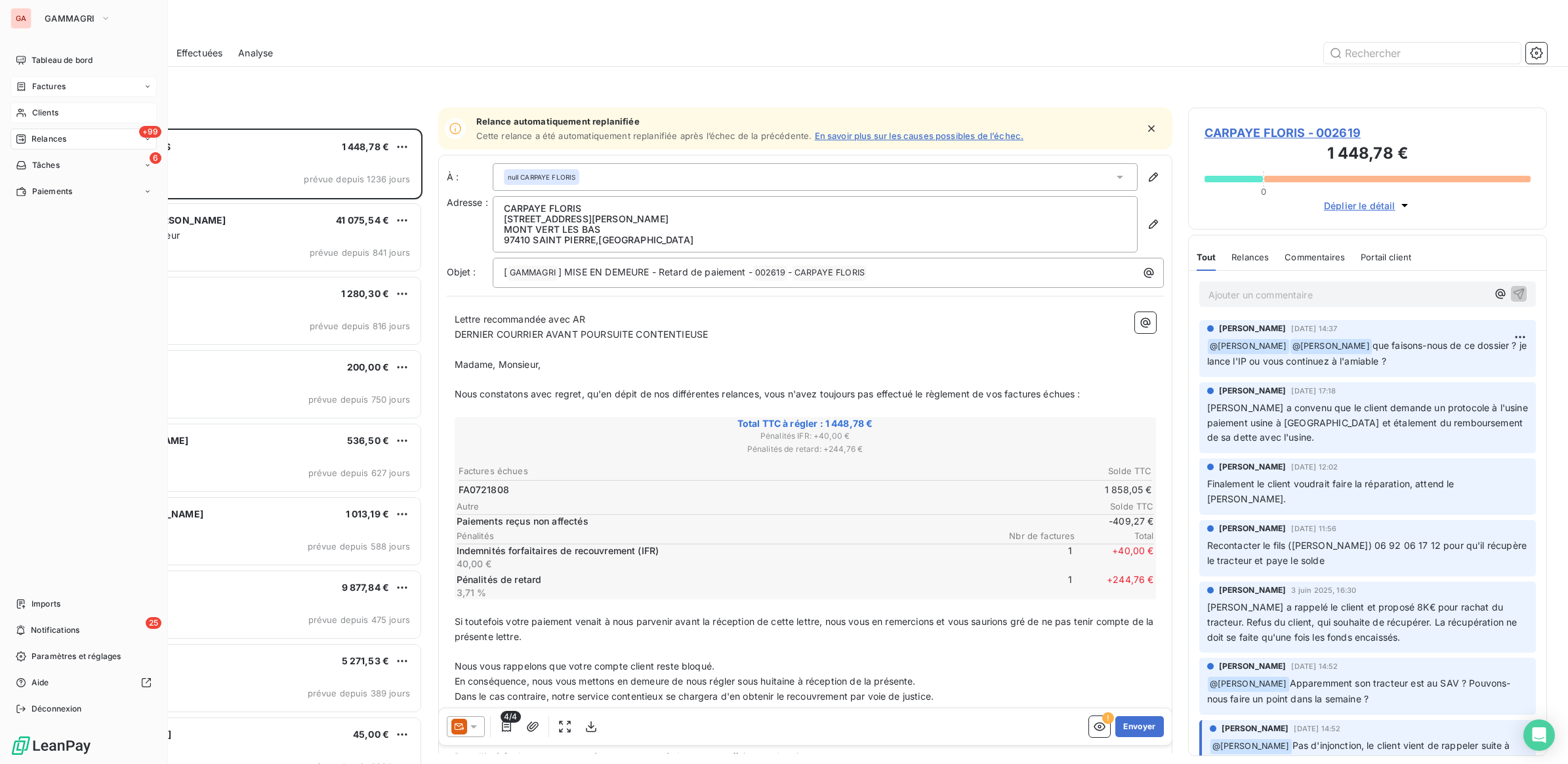
click at [32, 112] on span "Clients" at bounding box center [45, 113] width 26 height 12
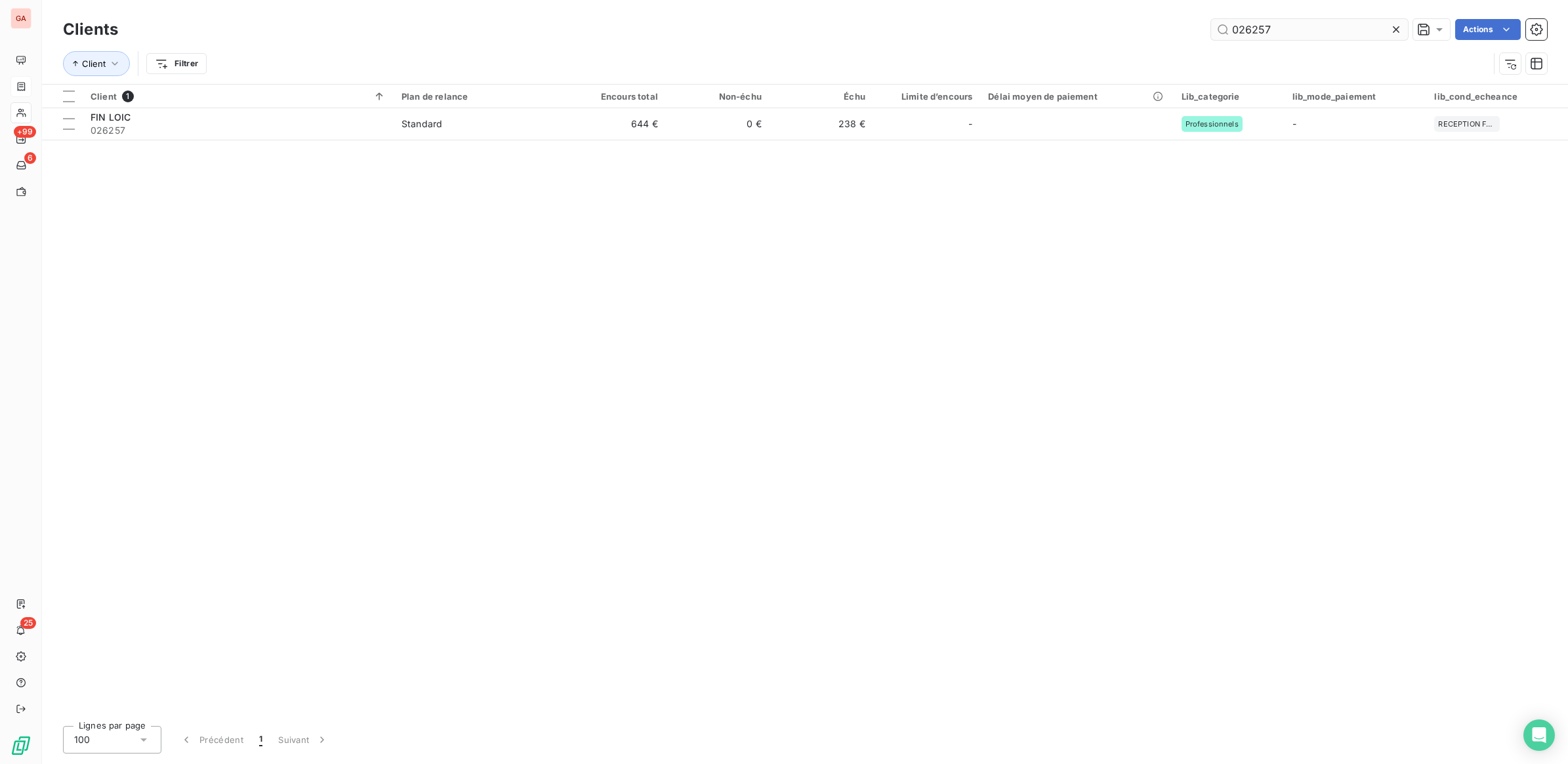
click at [1270, 31] on input "026257" at bounding box center [1309, 30] width 197 height 21
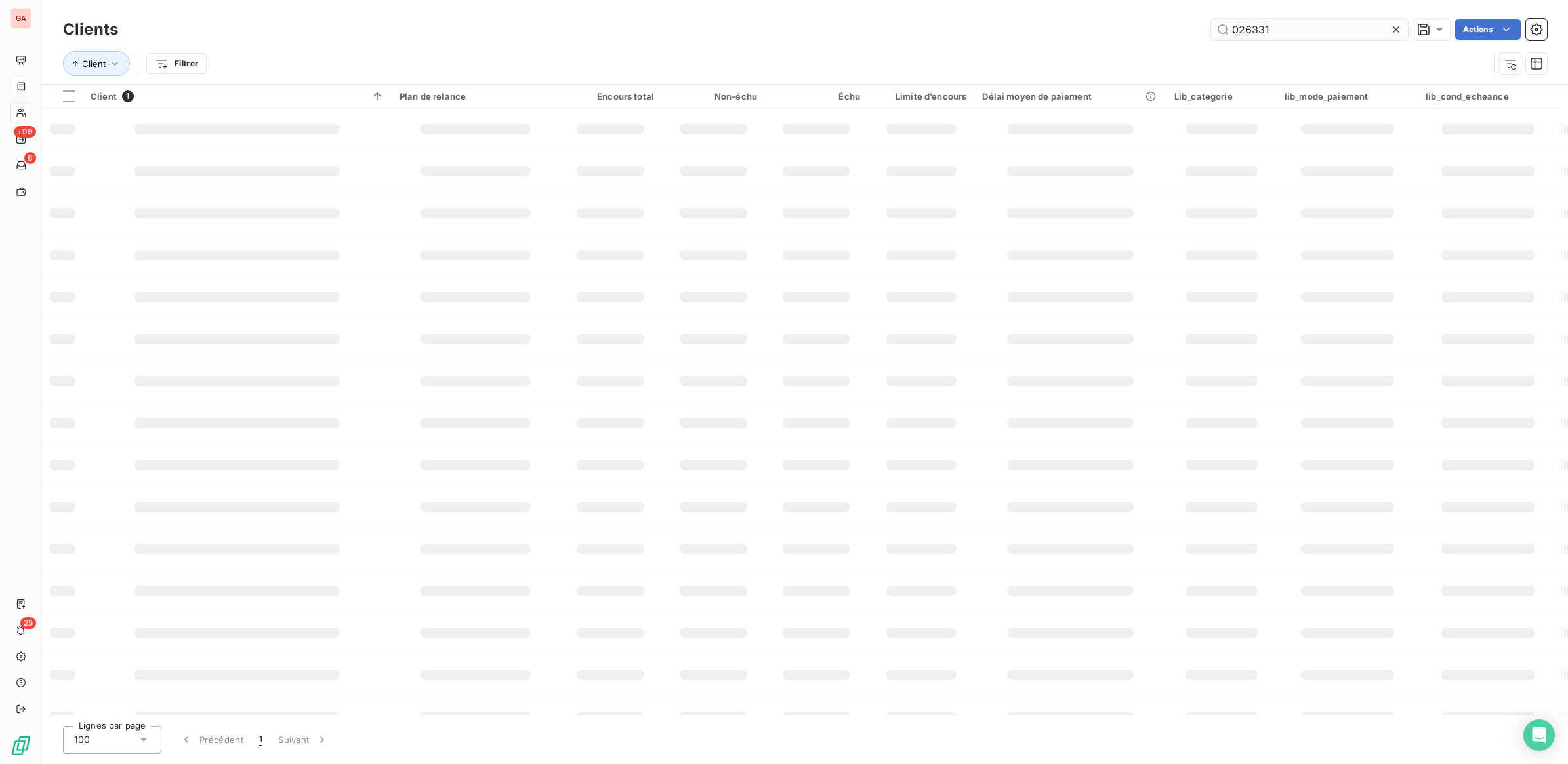
type input "026331"
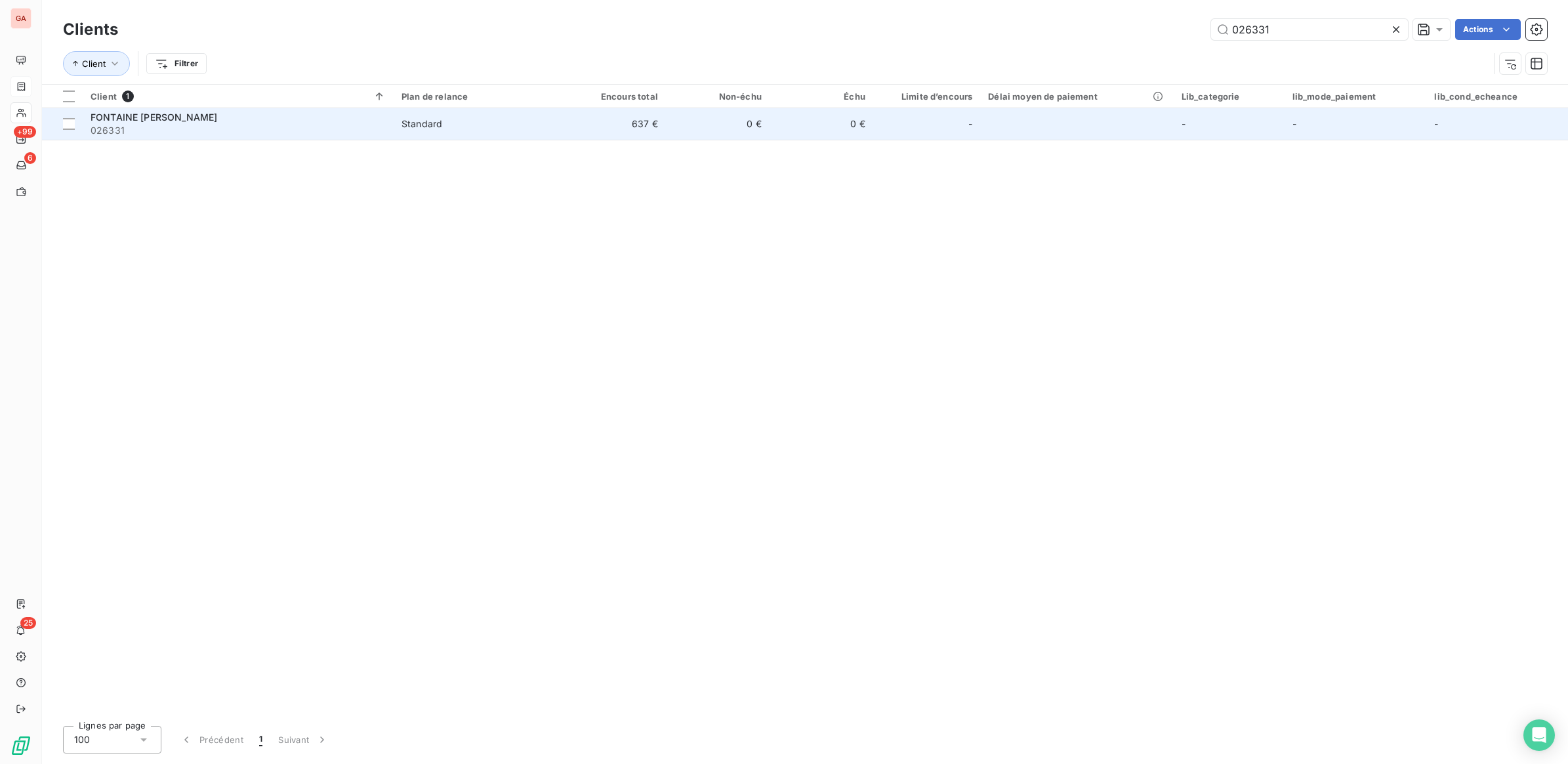
click at [900, 135] on td "-" at bounding box center [927, 124] width 107 height 31
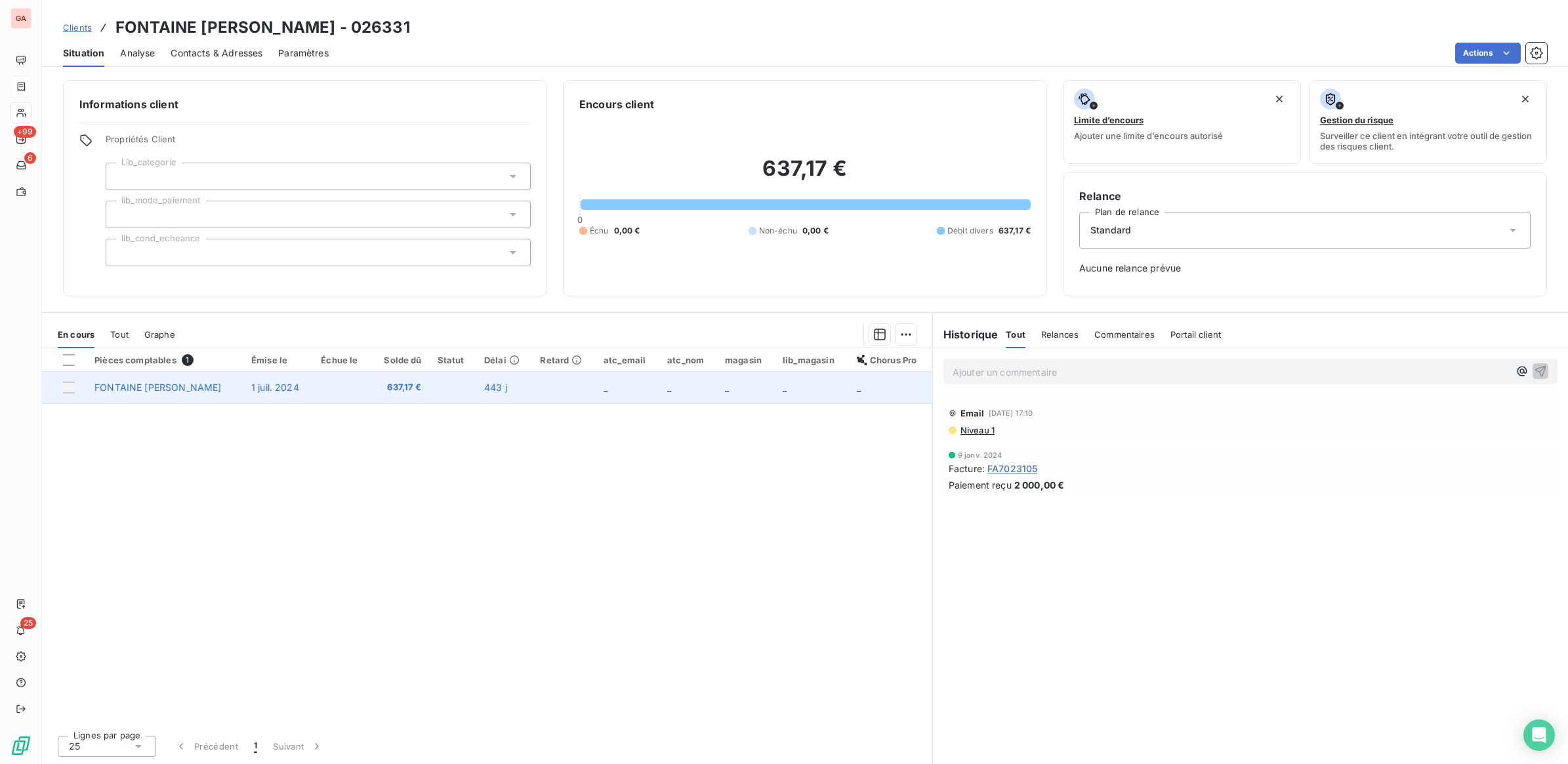
click at [102, 388] on span "FONTAINE JEAN CLAUDE" at bounding box center [157, 387] width 127 height 11
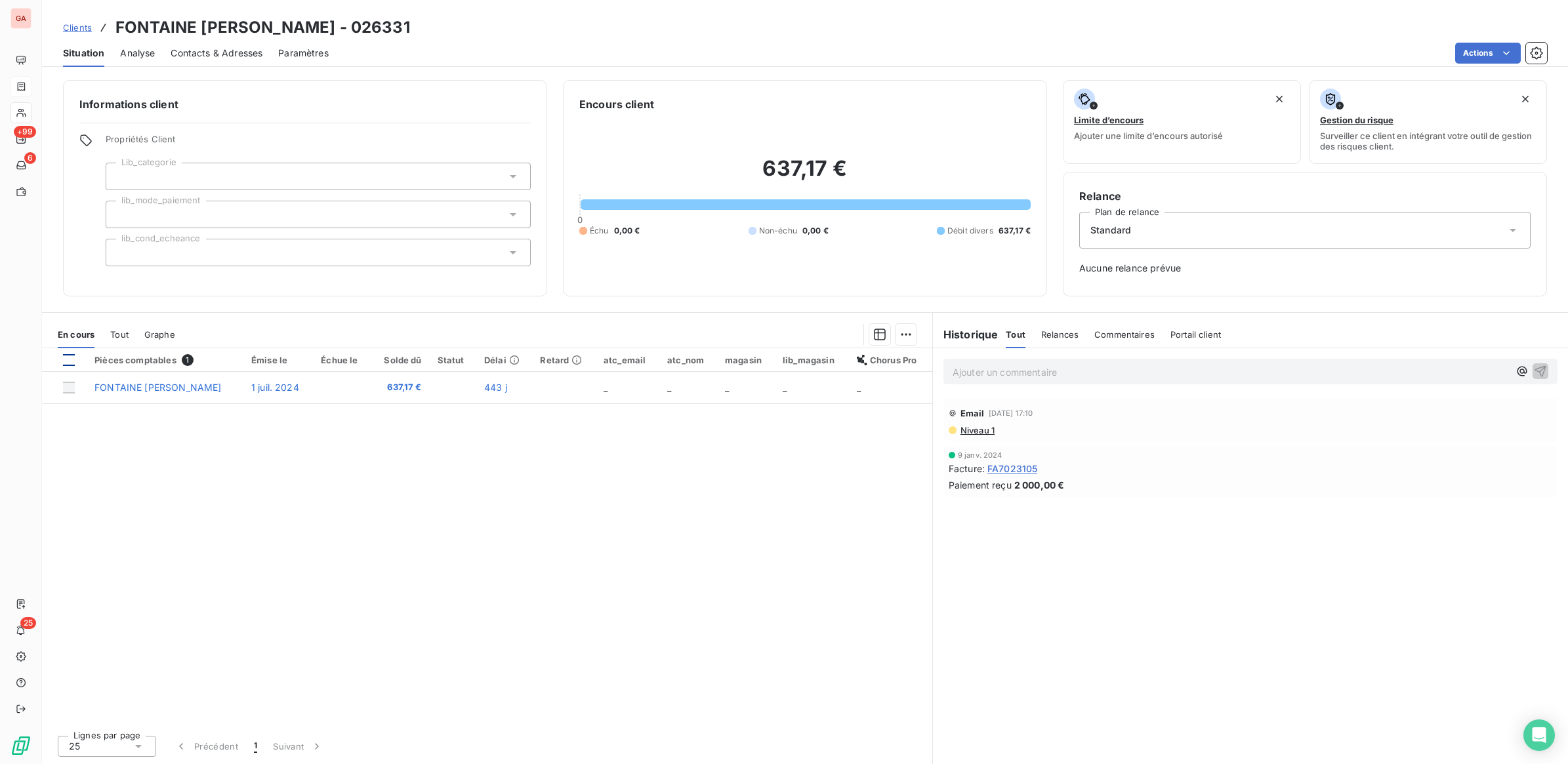
click at [74, 365] on div at bounding box center [68, 359] width 12 height 12
click at [70, 364] on div at bounding box center [68, 359] width 12 height 12
click at [1490, 47] on html "GA +99 6 25 Clients FONTAINE JEAN CLAUDE - 026331 Situation Analyse Contacts & …" at bounding box center [784, 382] width 1568 height 764
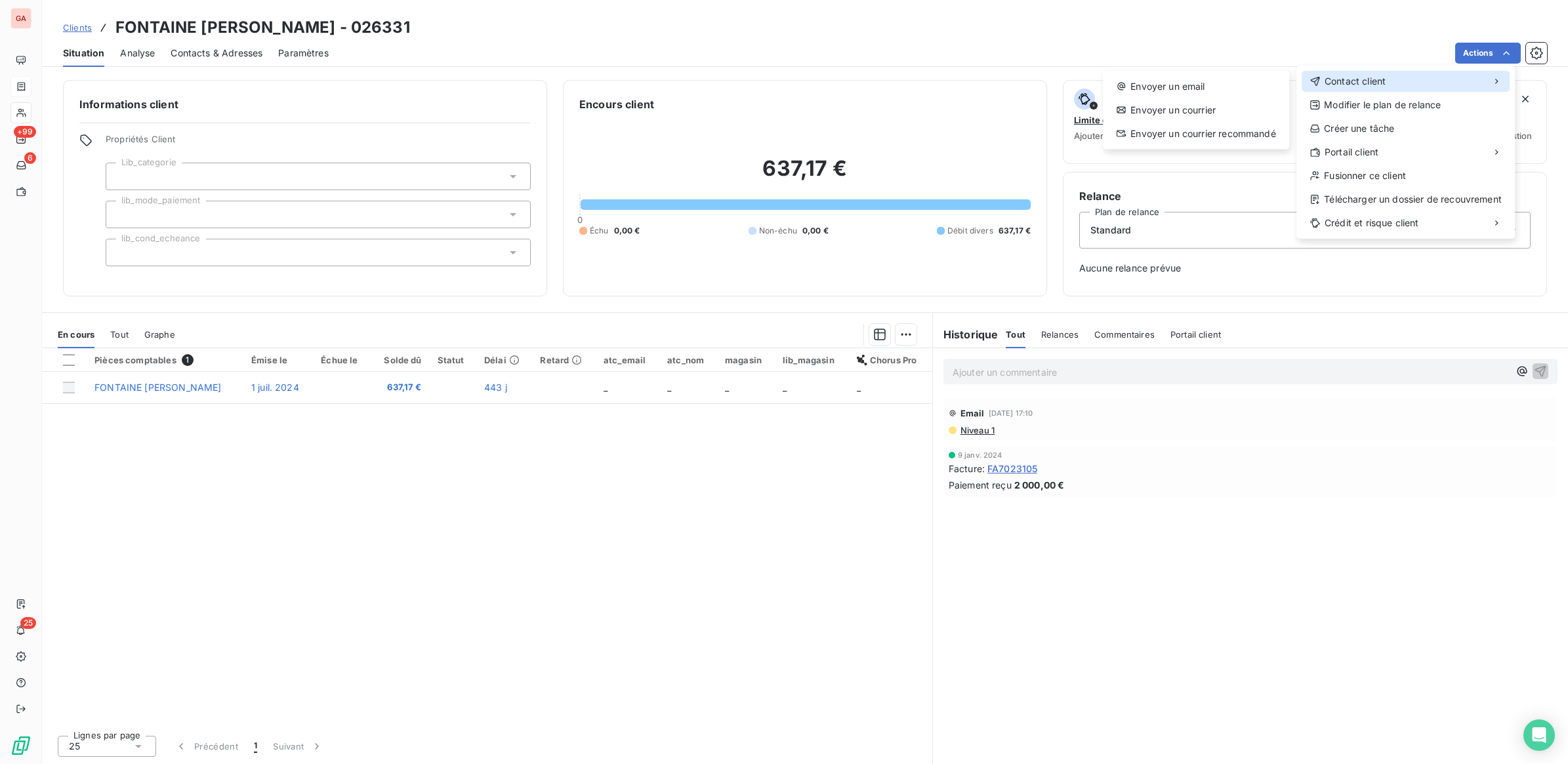
click at [1382, 77] on span "Contact client" at bounding box center [1355, 81] width 61 height 13
click at [1211, 136] on div "Envoyer un courrier recommandé" at bounding box center [1196, 133] width 176 height 21
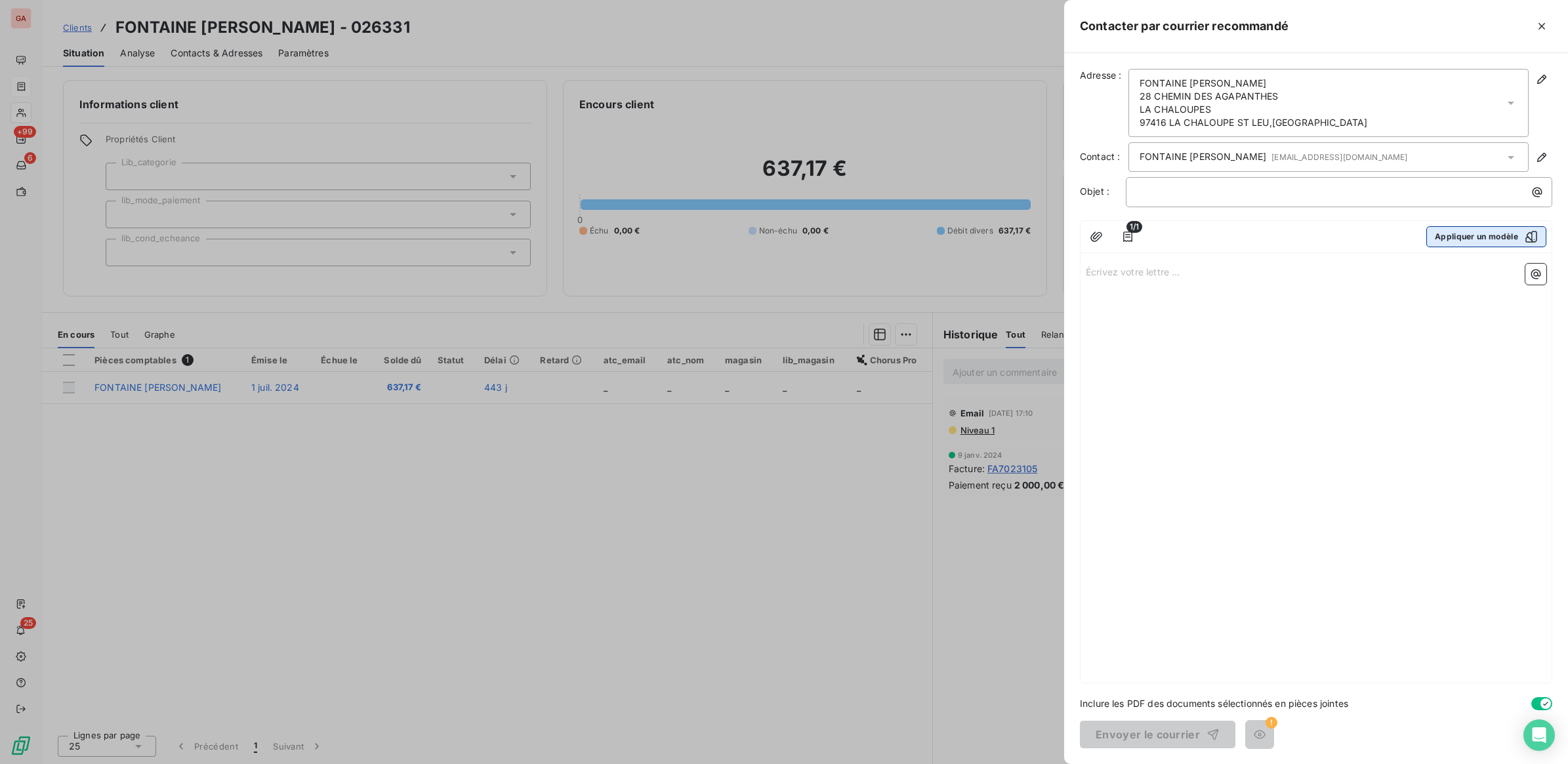
click at [1532, 234] on icon "button" at bounding box center [1531, 236] width 13 height 13
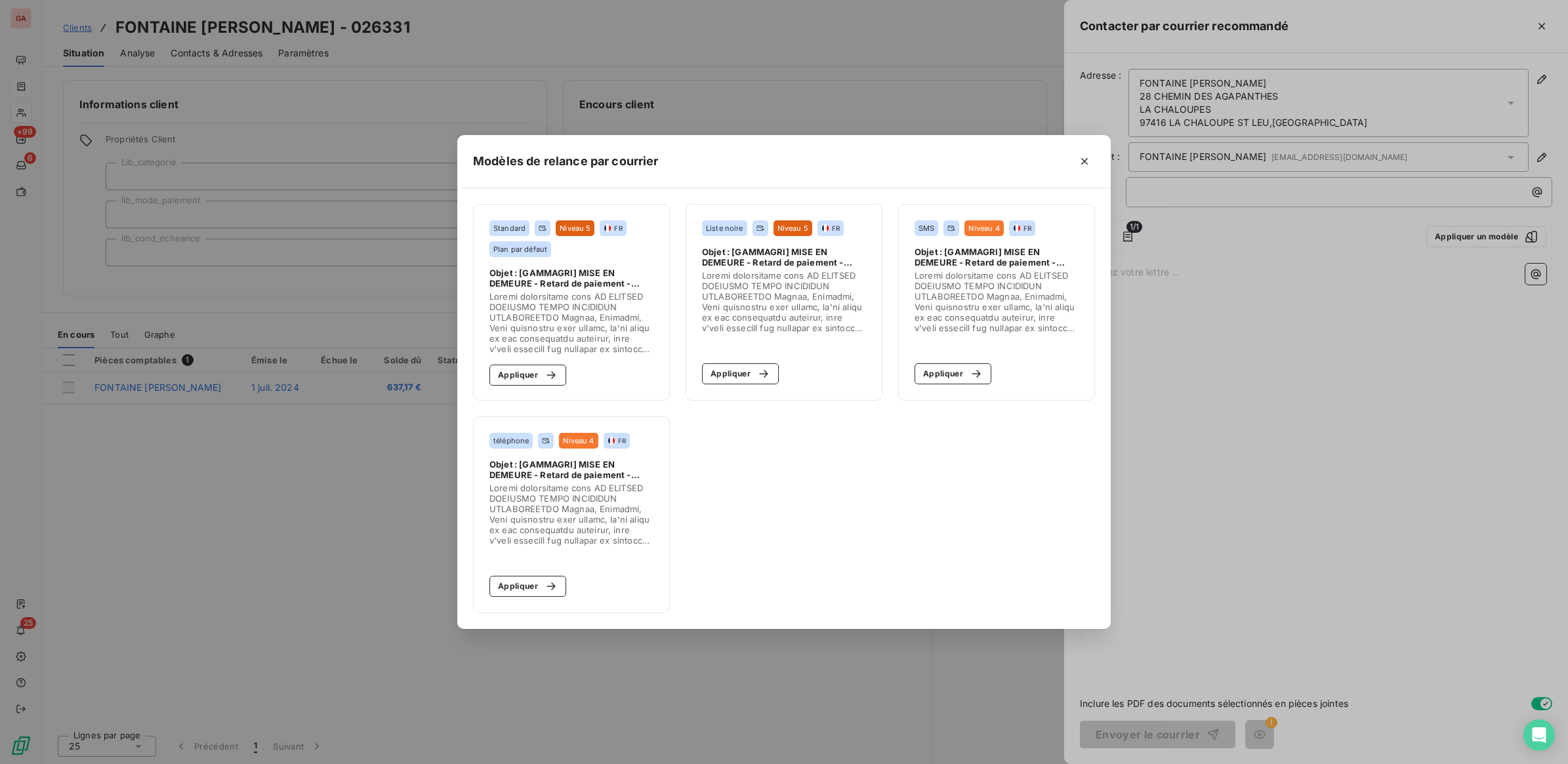
click at [571, 304] on span at bounding box center [571, 322] width 164 height 63
click at [549, 376] on icon "button" at bounding box center [551, 375] width 13 height 13
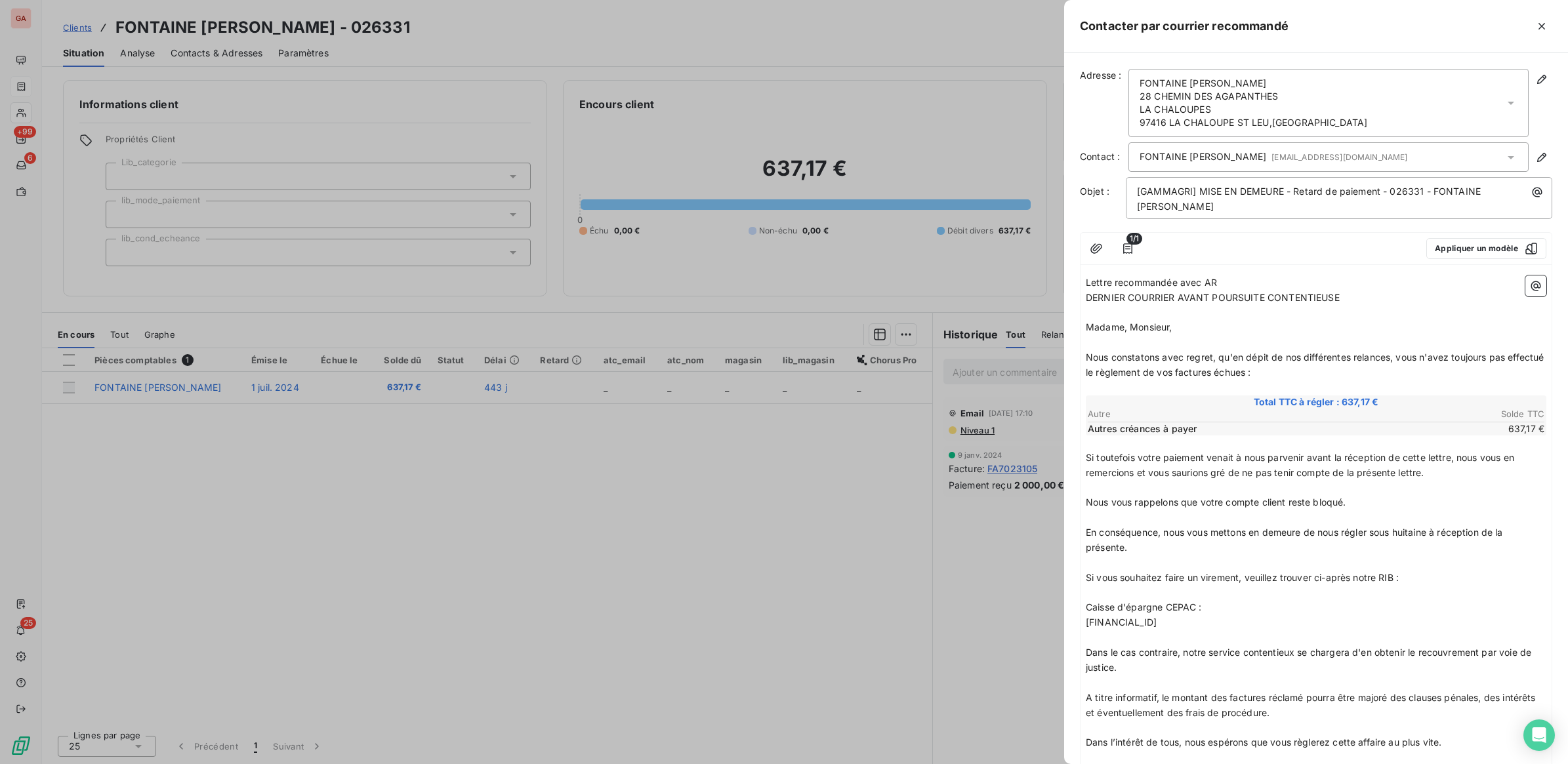
scroll to position [135, 0]
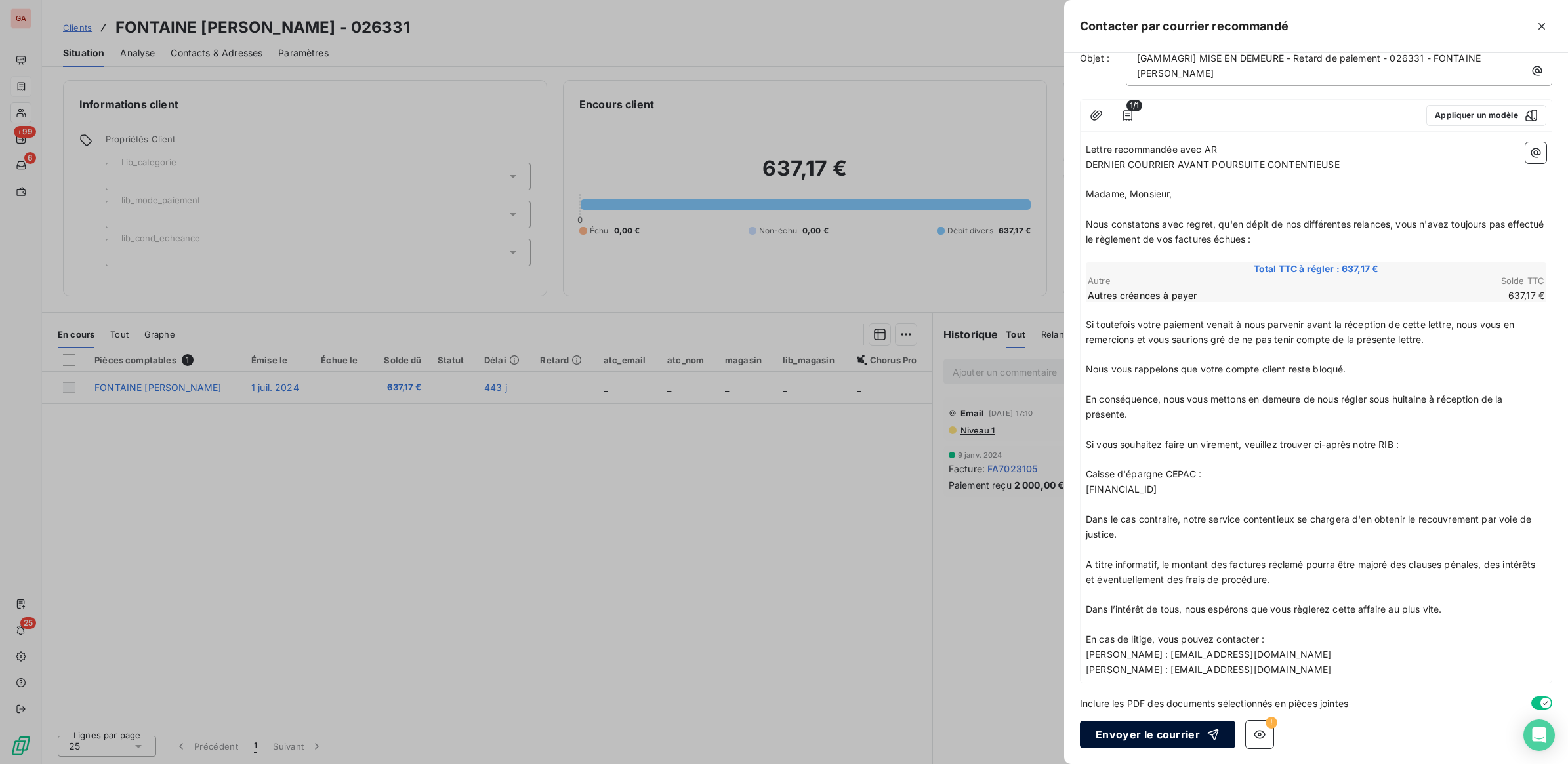
click at [1134, 738] on button "Envoyer le courrier" at bounding box center [1158, 734] width 155 height 28
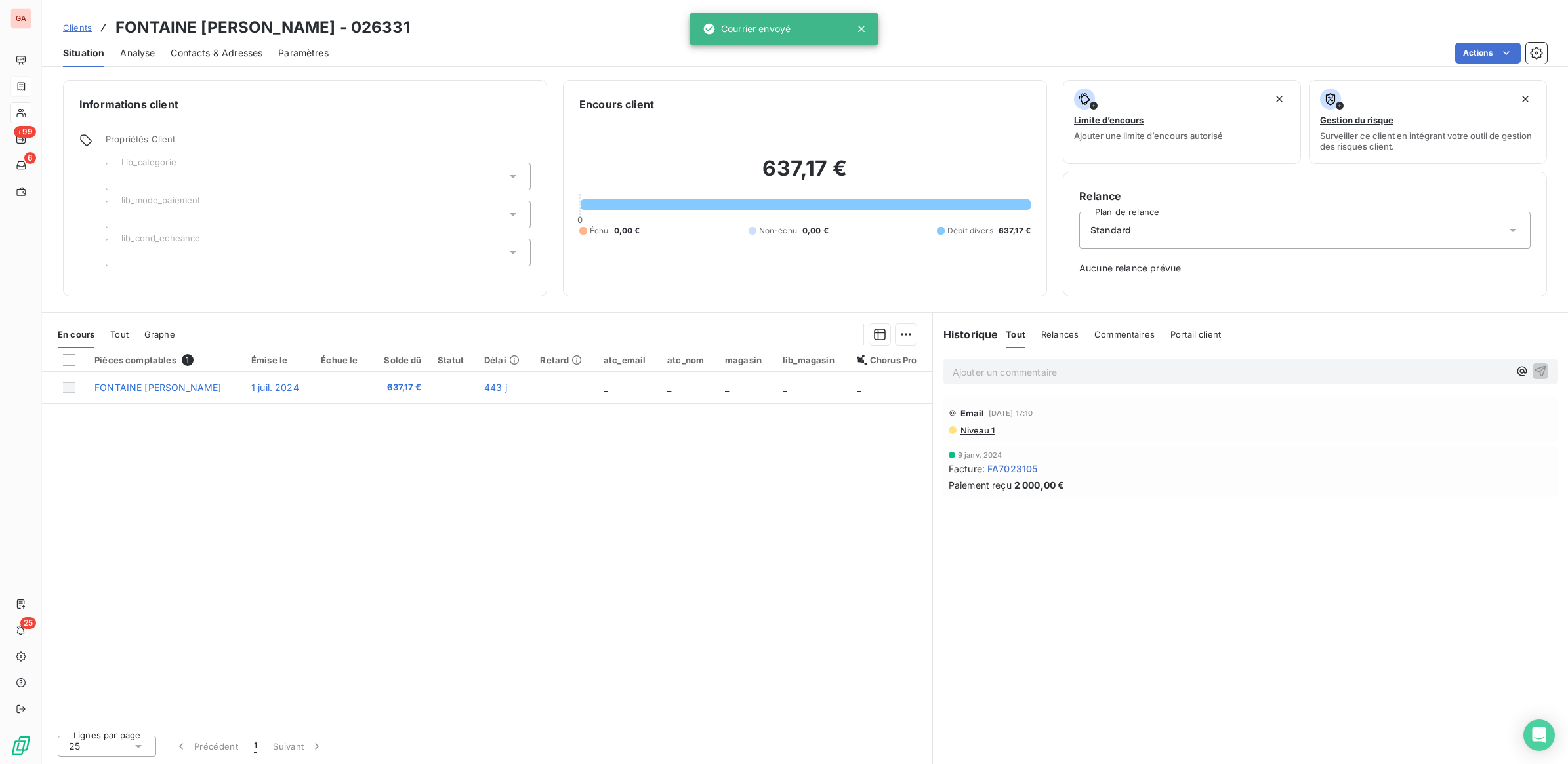
click at [87, 23] on span "Clients" at bounding box center [77, 27] width 29 height 10
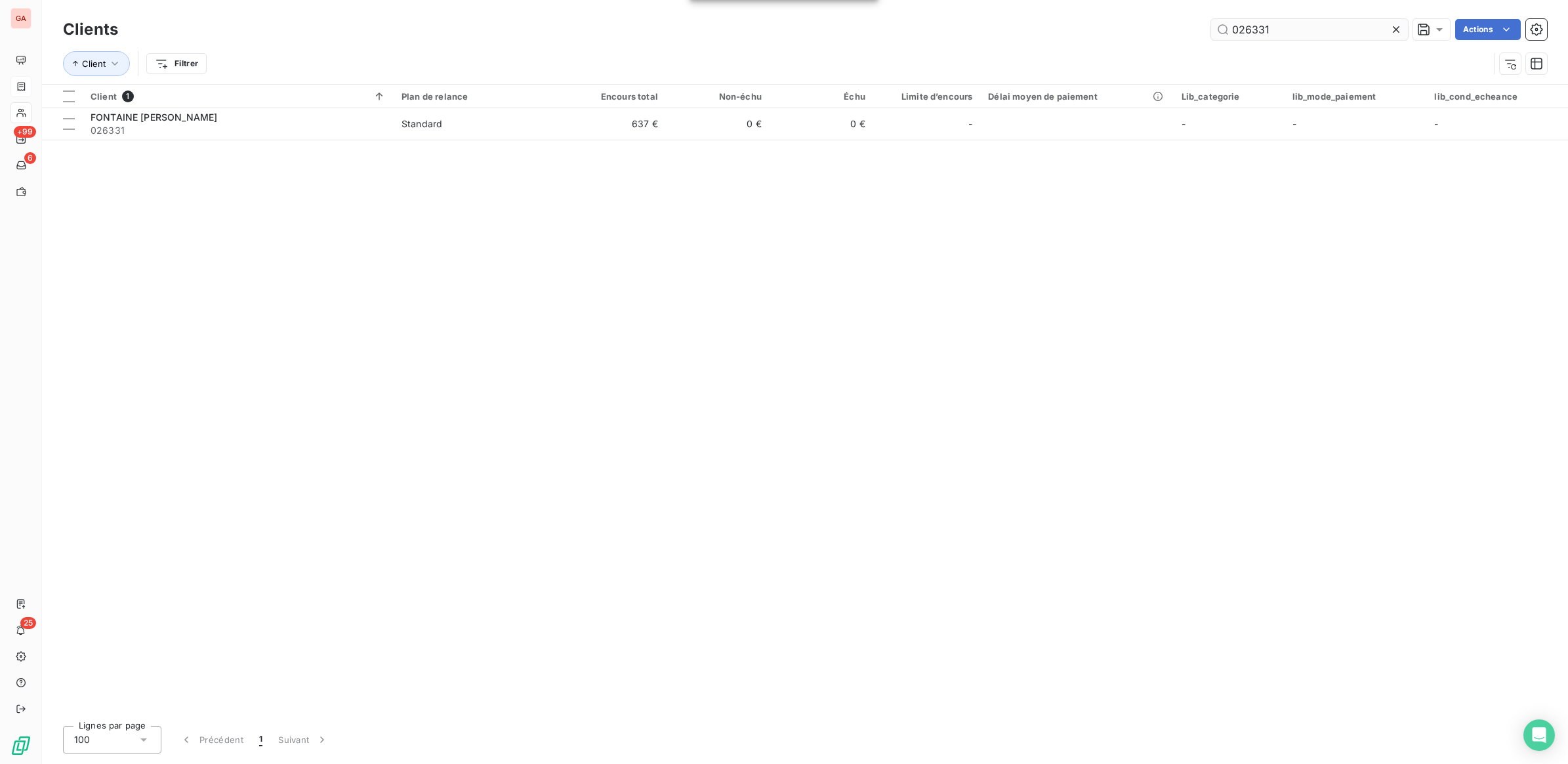
drag, startPoint x: 1250, startPoint y: 30, endPoint x: 1350, endPoint y: 24, distance: 100.2
click at [1343, 24] on input "026331" at bounding box center [1309, 30] width 197 height 21
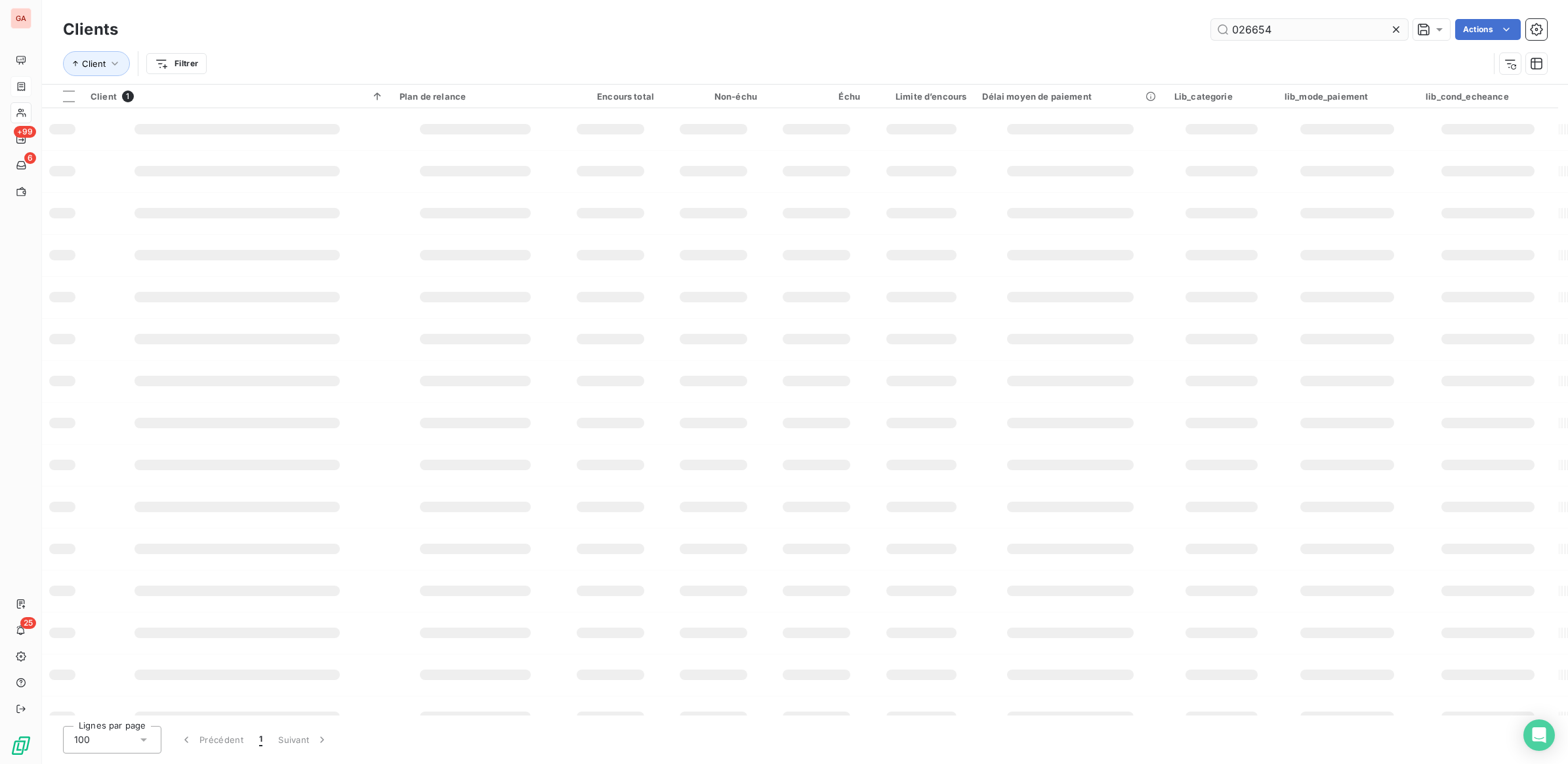
type input "026654"
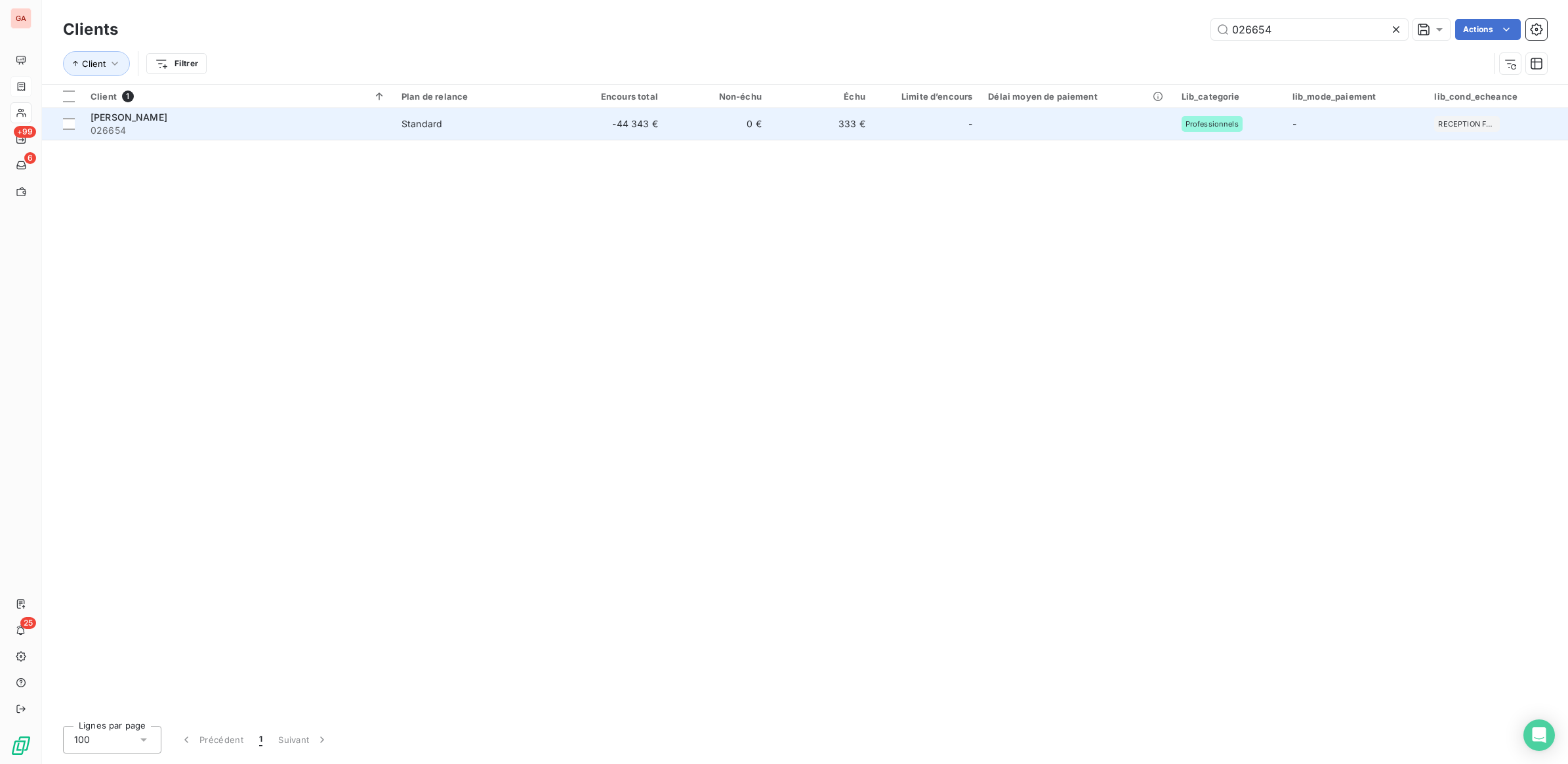
click at [671, 123] on td "0 €" at bounding box center [718, 124] width 103 height 31
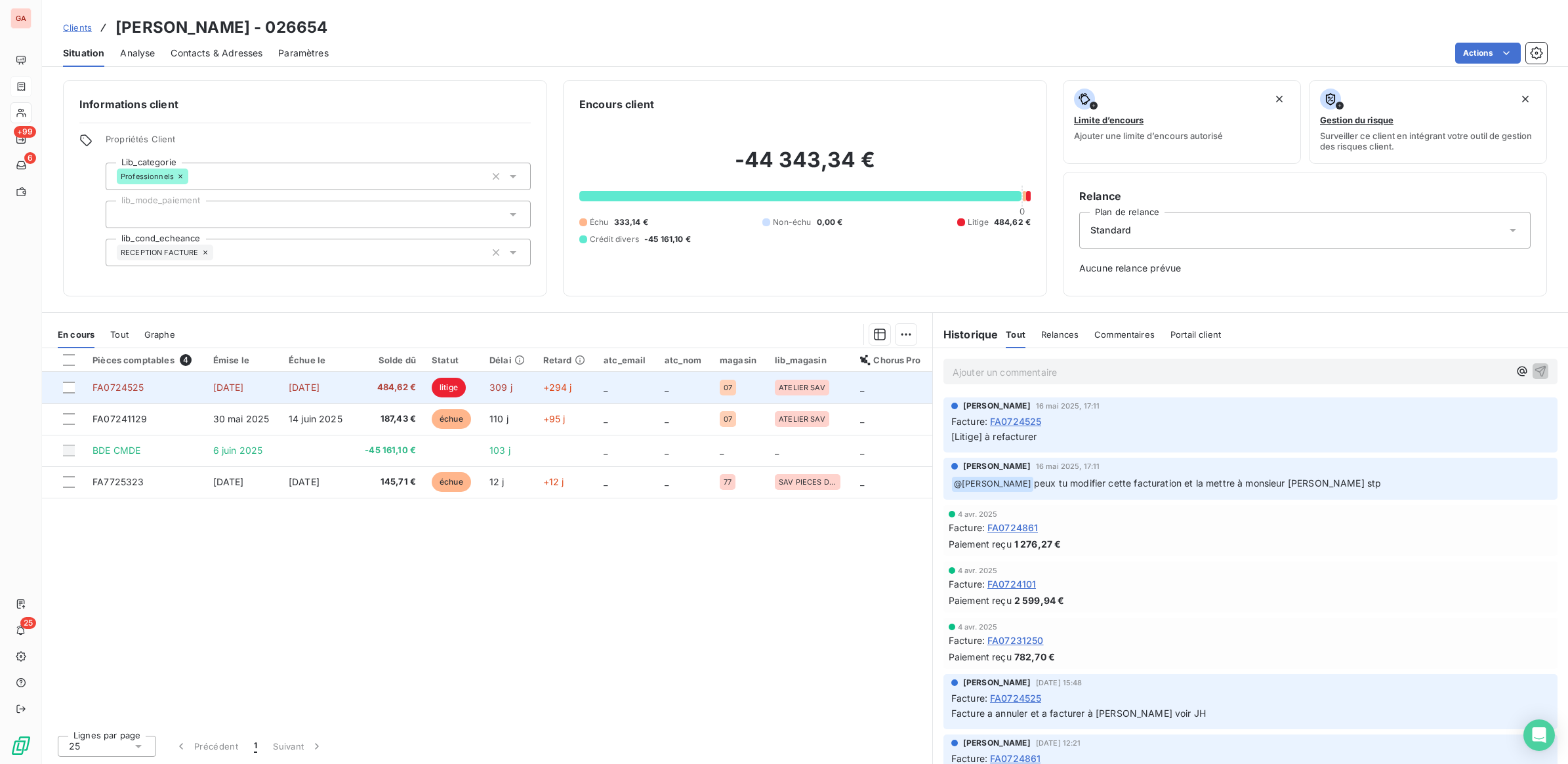
click at [453, 388] on span "litige" at bounding box center [448, 387] width 34 height 19
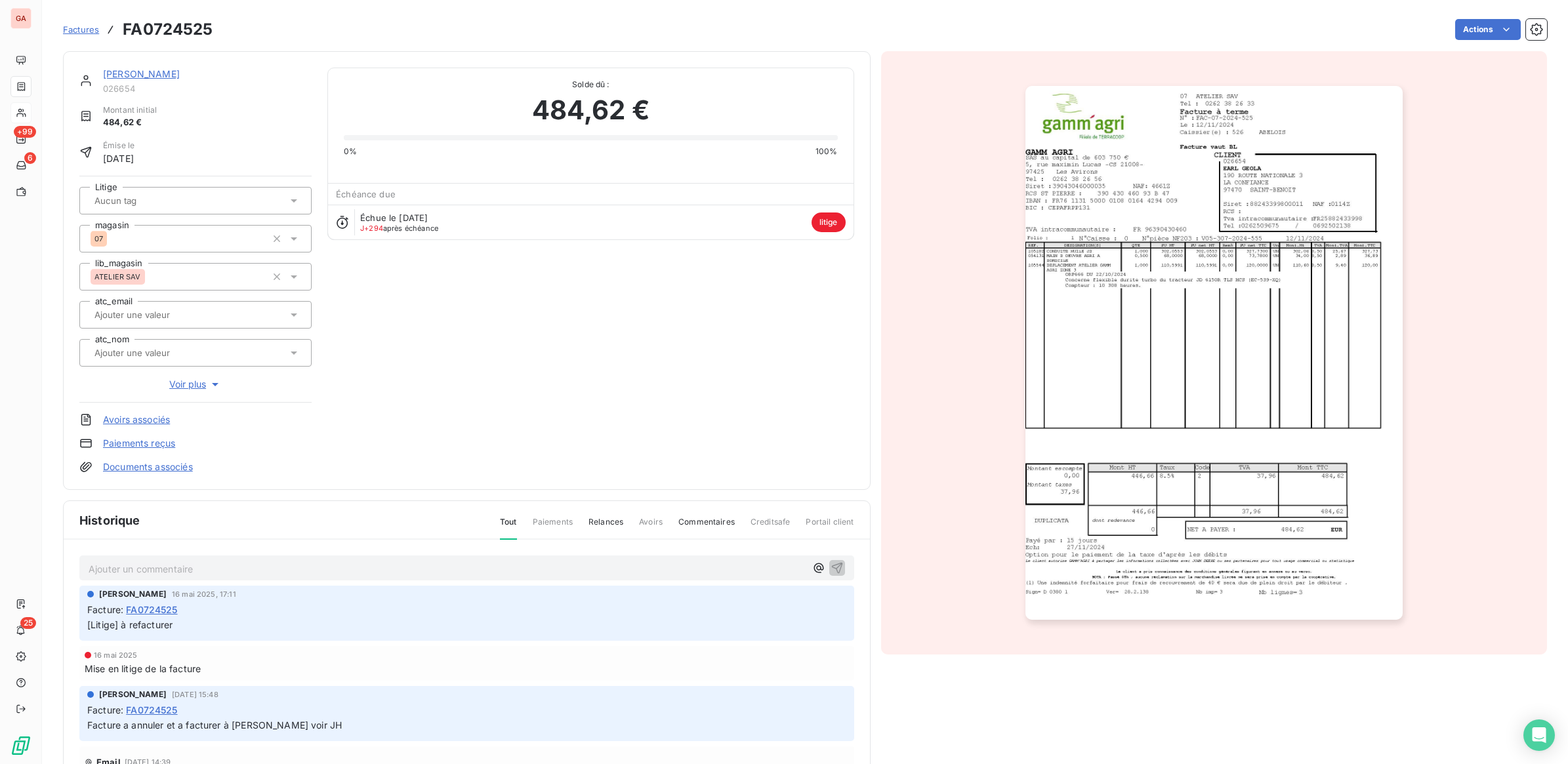
click at [257, 571] on p "Ajouter un commentaire ﻿" at bounding box center [447, 569] width 717 height 17
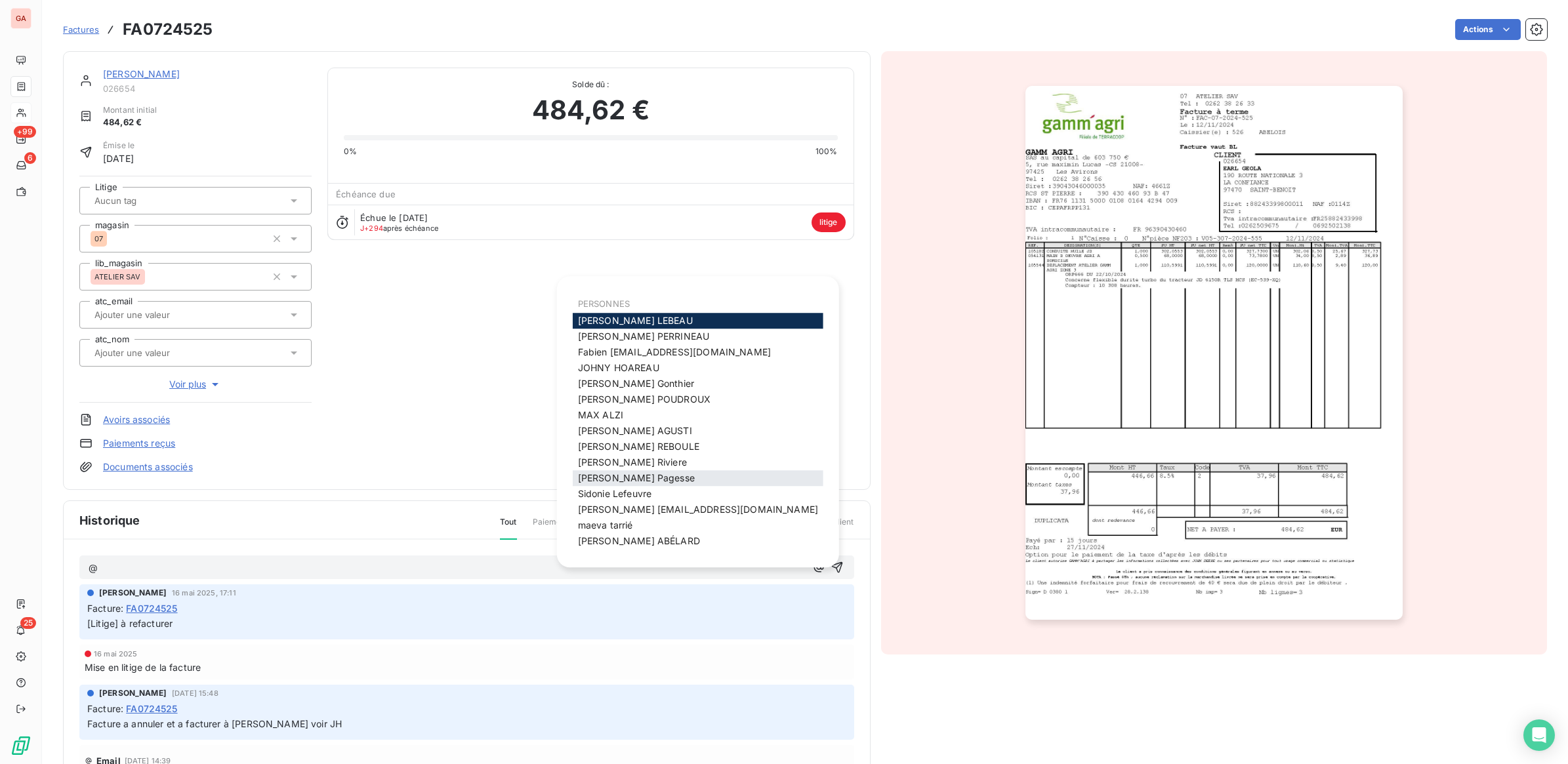
click at [625, 480] on span "[PERSON_NAME]" at bounding box center [636, 478] width 116 height 11
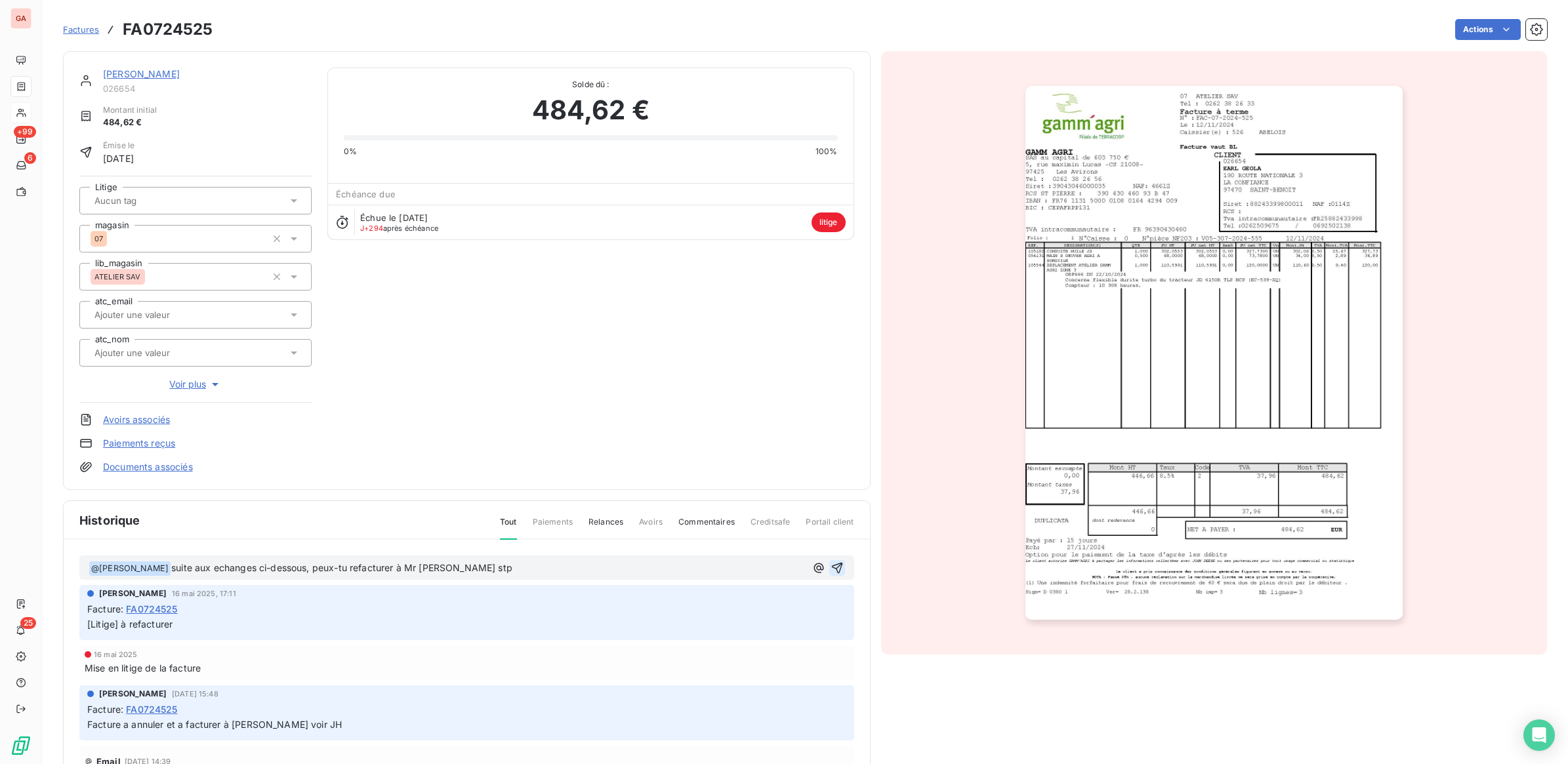
click at [831, 569] on icon "button" at bounding box center [837, 568] width 13 height 13
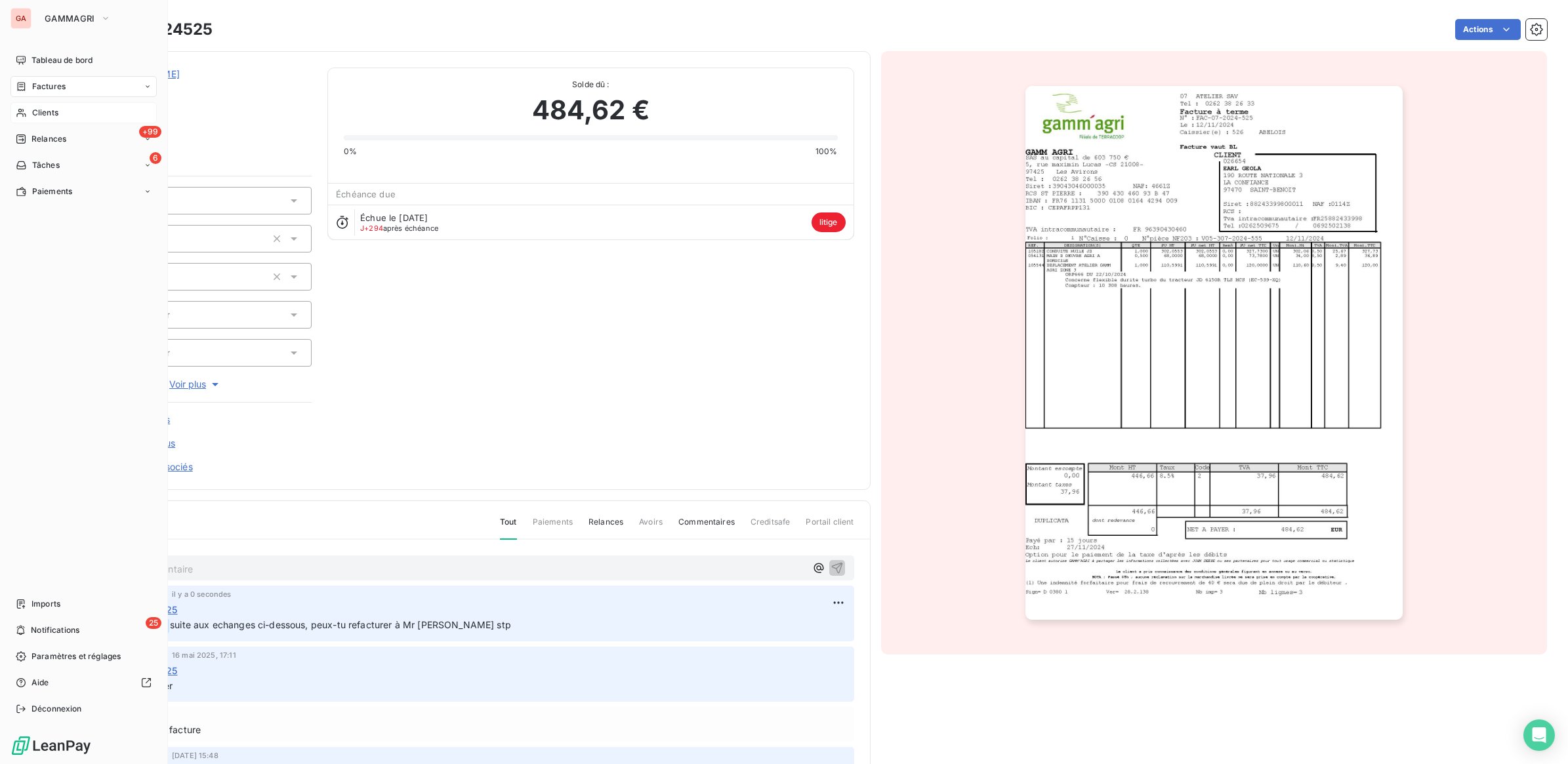
click at [43, 107] on span "Clients" at bounding box center [45, 113] width 26 height 12
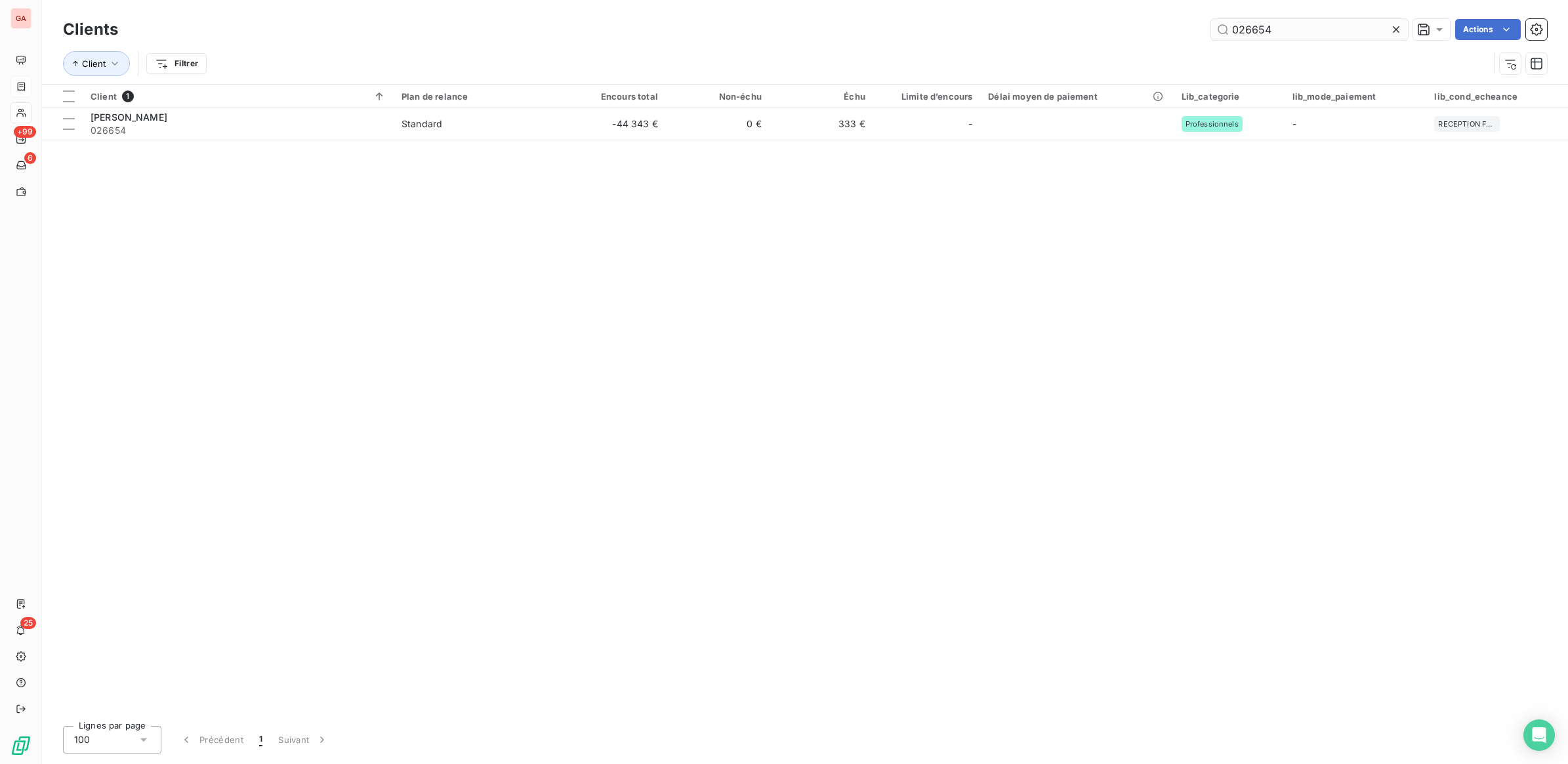
click at [1266, 31] on input "026654" at bounding box center [1309, 30] width 197 height 21
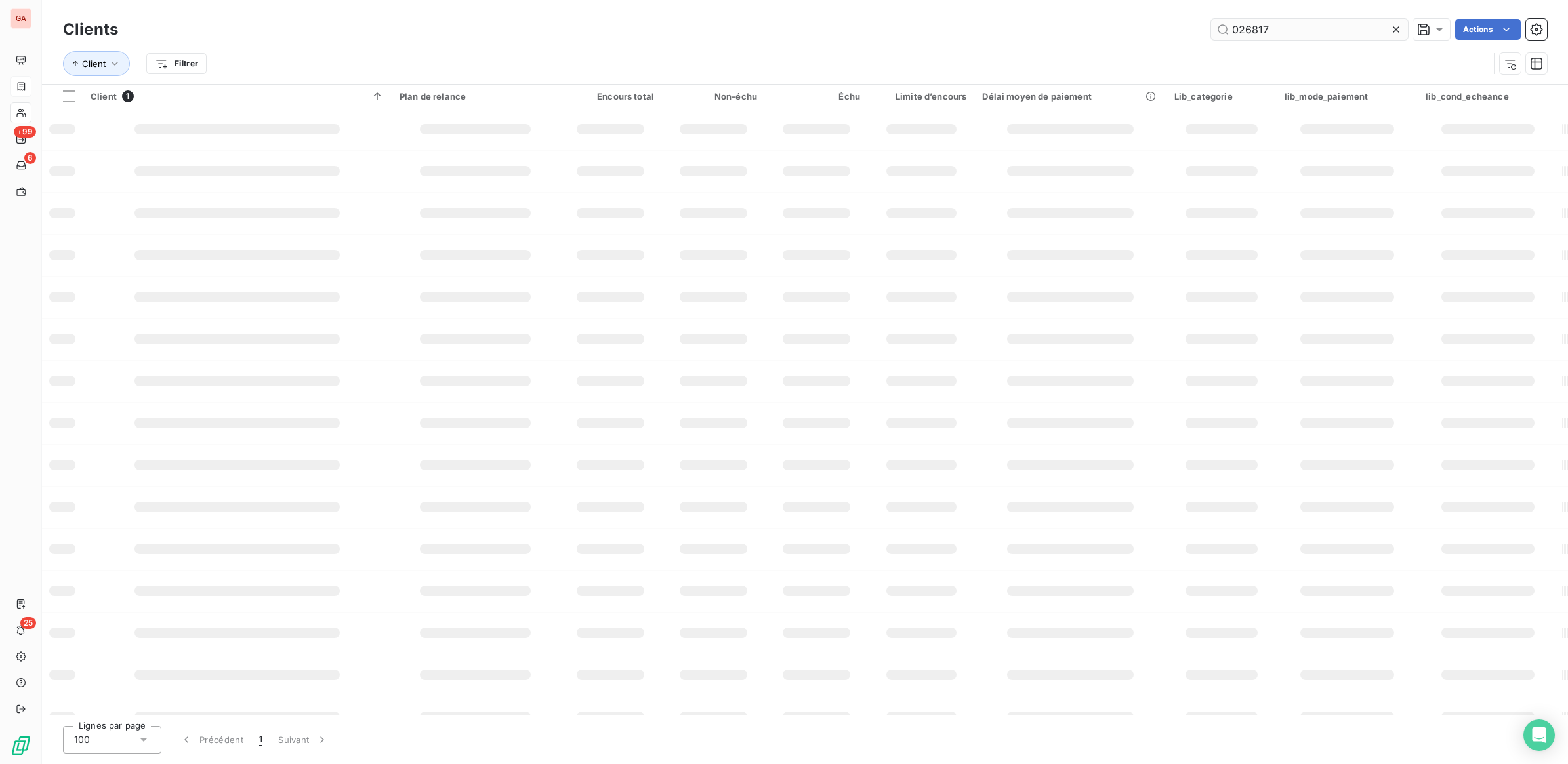
type input "026817"
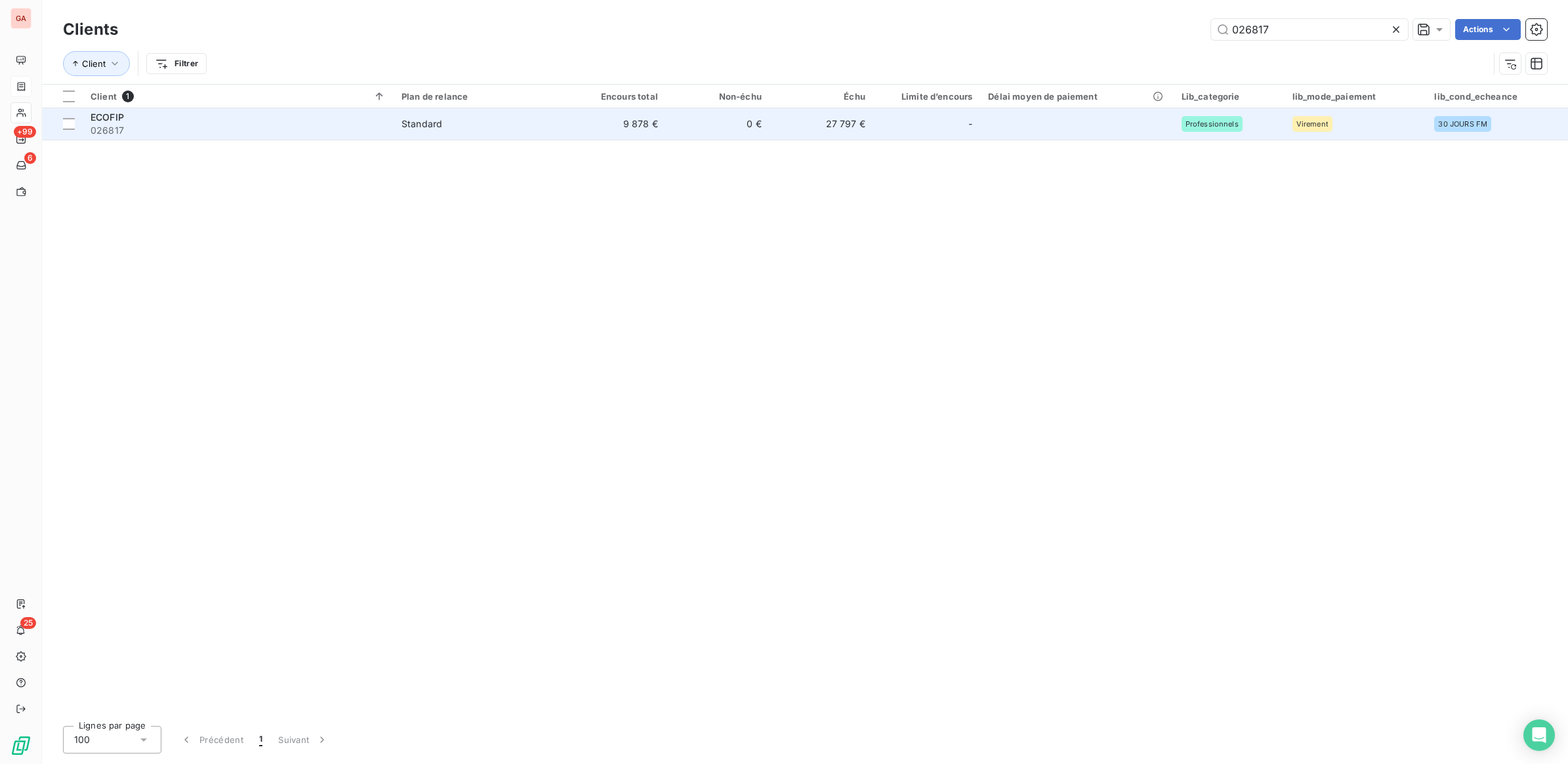
click at [603, 130] on td "9 878 €" at bounding box center [614, 124] width 103 height 31
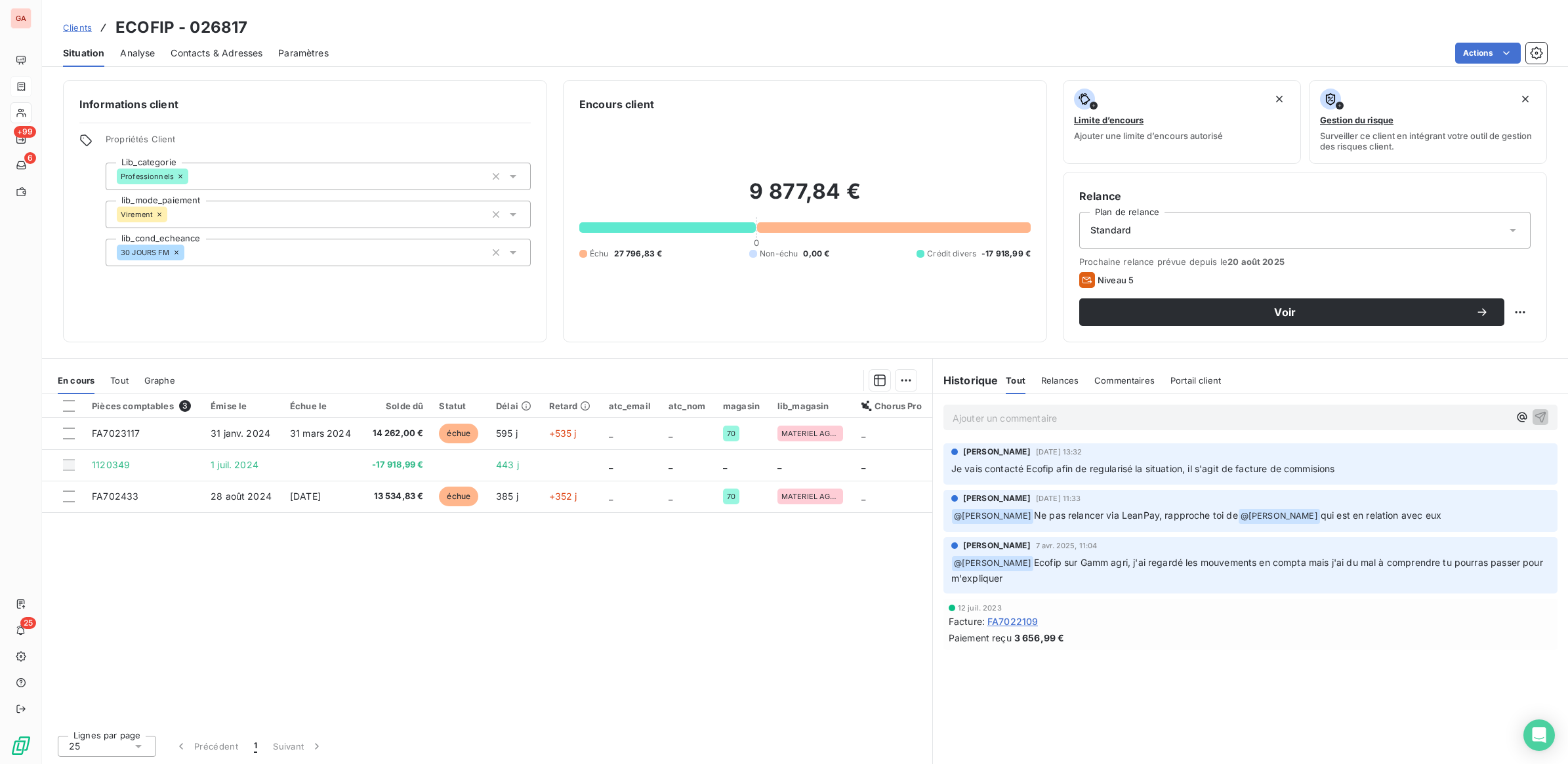
click at [1038, 421] on p "Ajouter un commentaire ﻿" at bounding box center [1231, 418] width 556 height 17
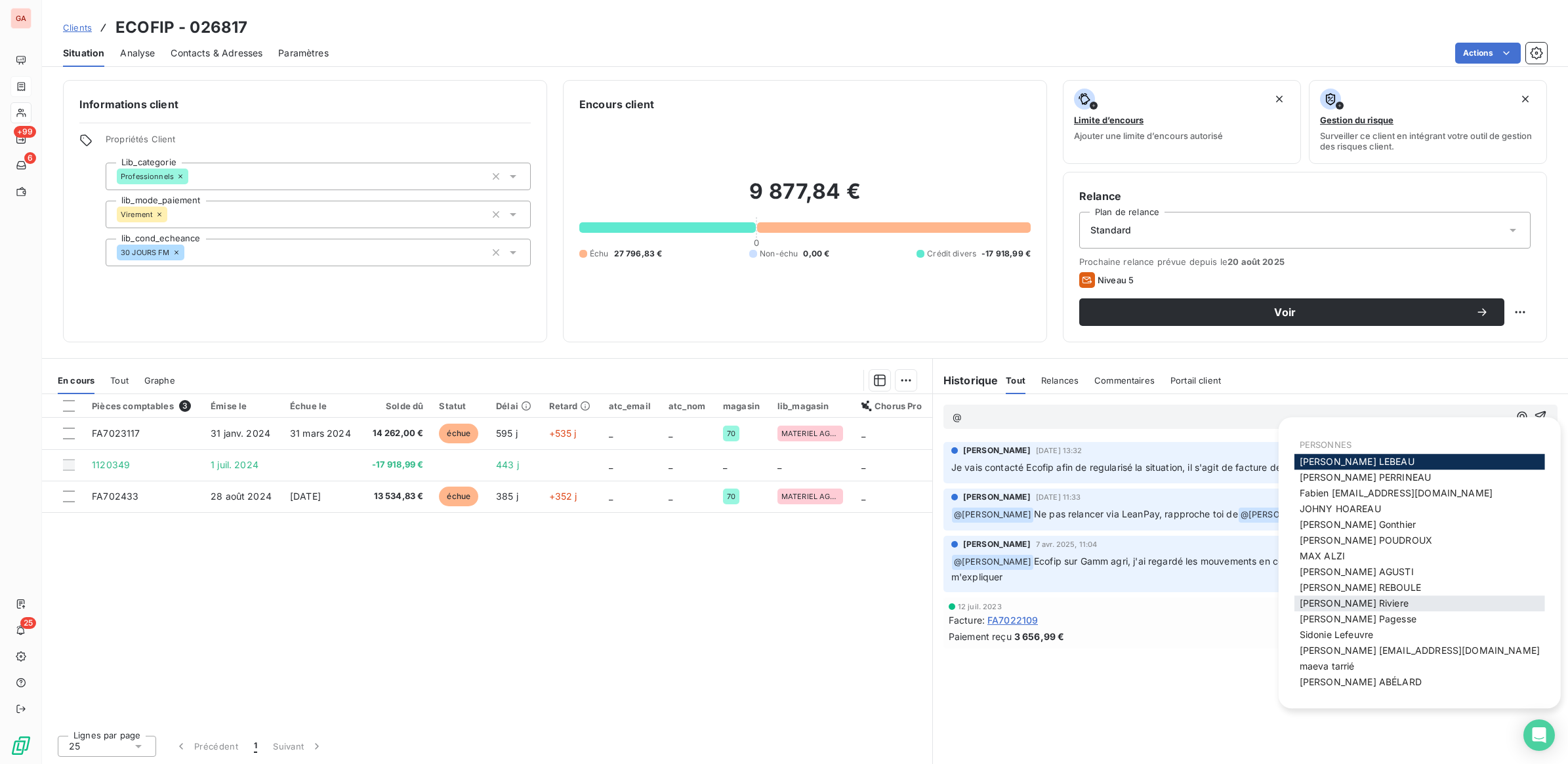
click at [1362, 607] on span "[PERSON_NAME]" at bounding box center [1354, 603] width 109 height 11
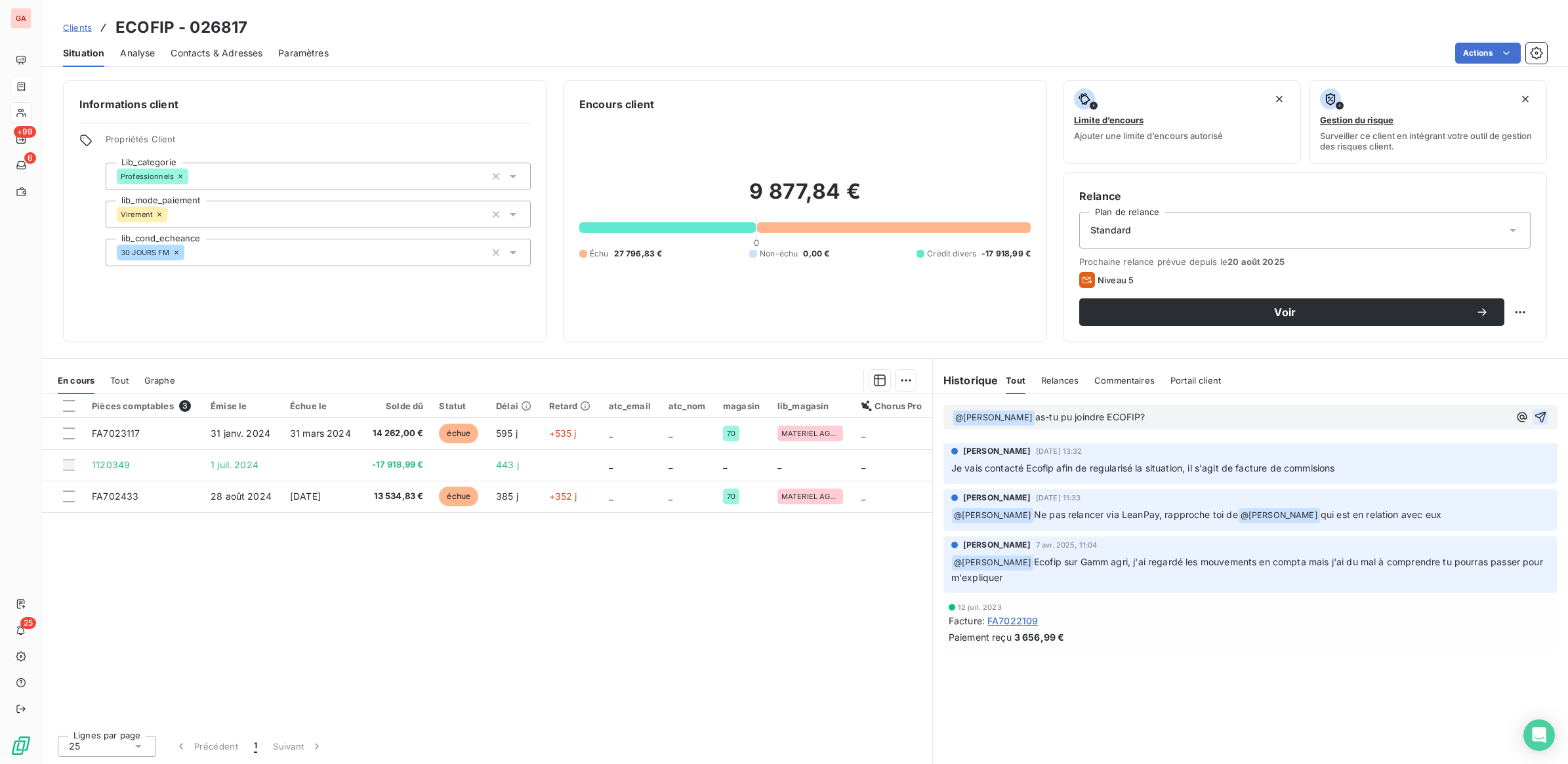
click at [1545, 418] on icon "button" at bounding box center [1540, 417] width 13 height 13
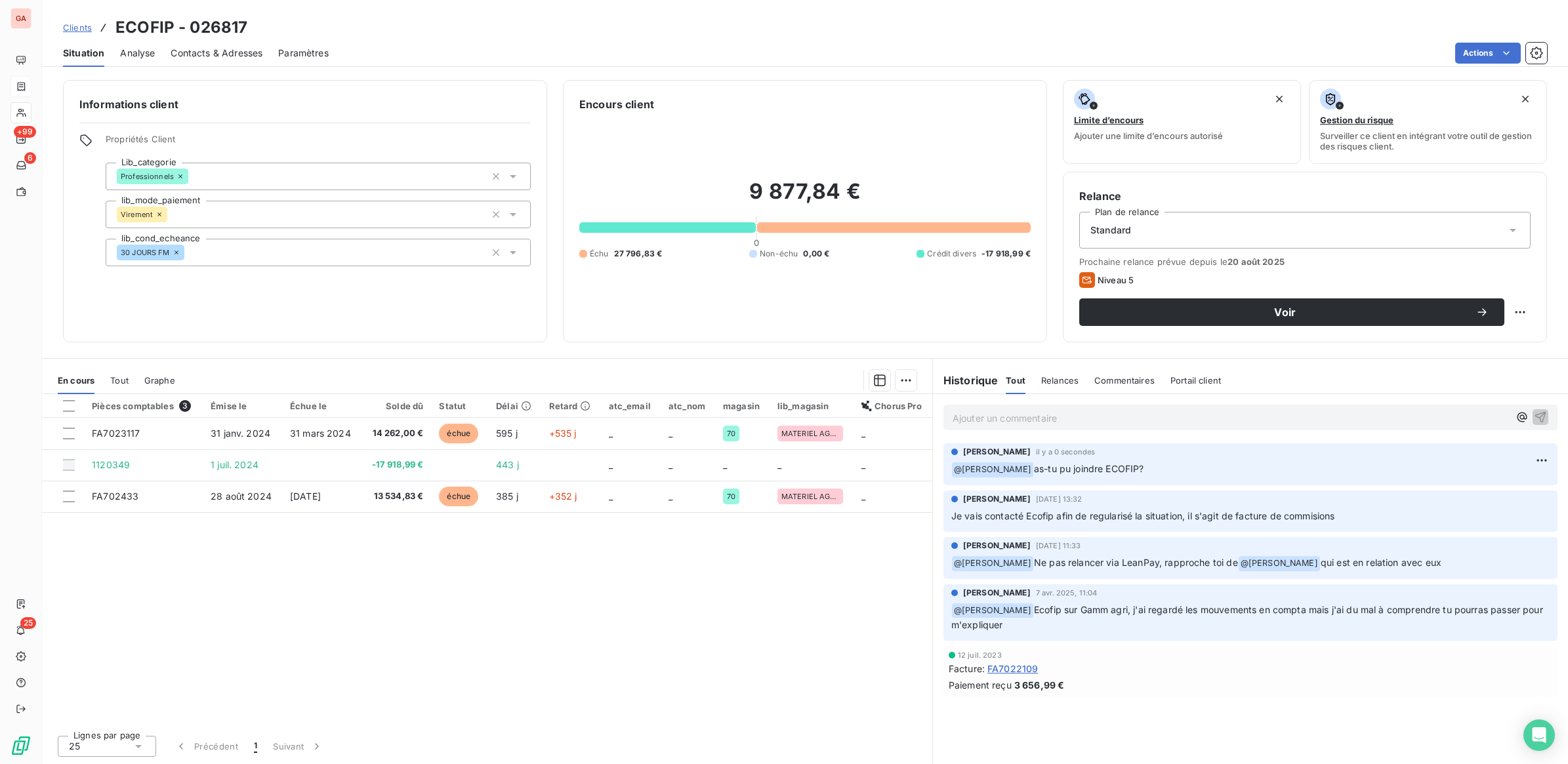
drag, startPoint x: 86, startPoint y: 24, endPoint x: 118, endPoint y: 30, distance: 32.6
click at [86, 24] on span "Clients" at bounding box center [77, 27] width 29 height 10
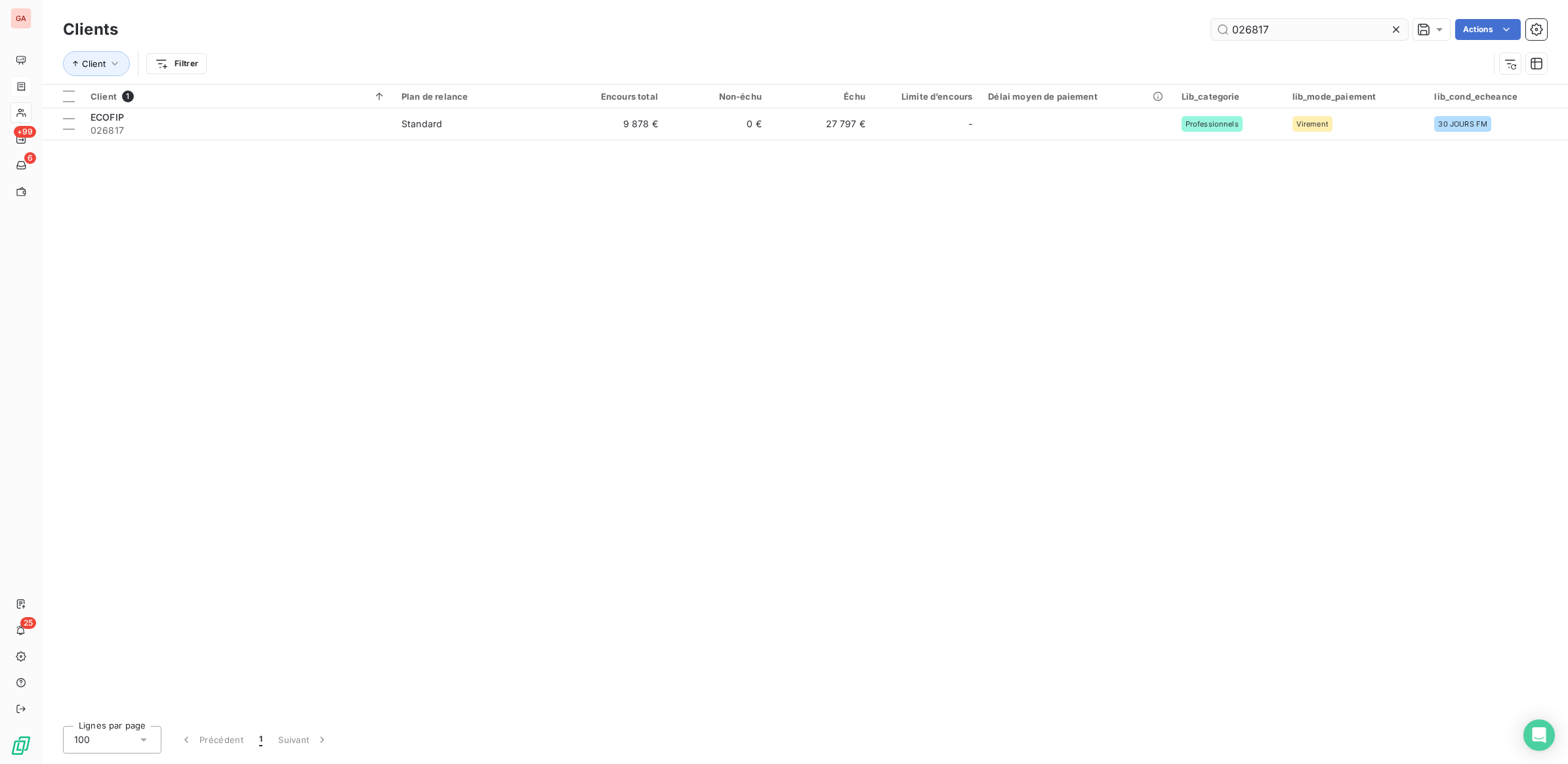
click at [1324, 32] on input "026817" at bounding box center [1309, 30] width 197 height 21
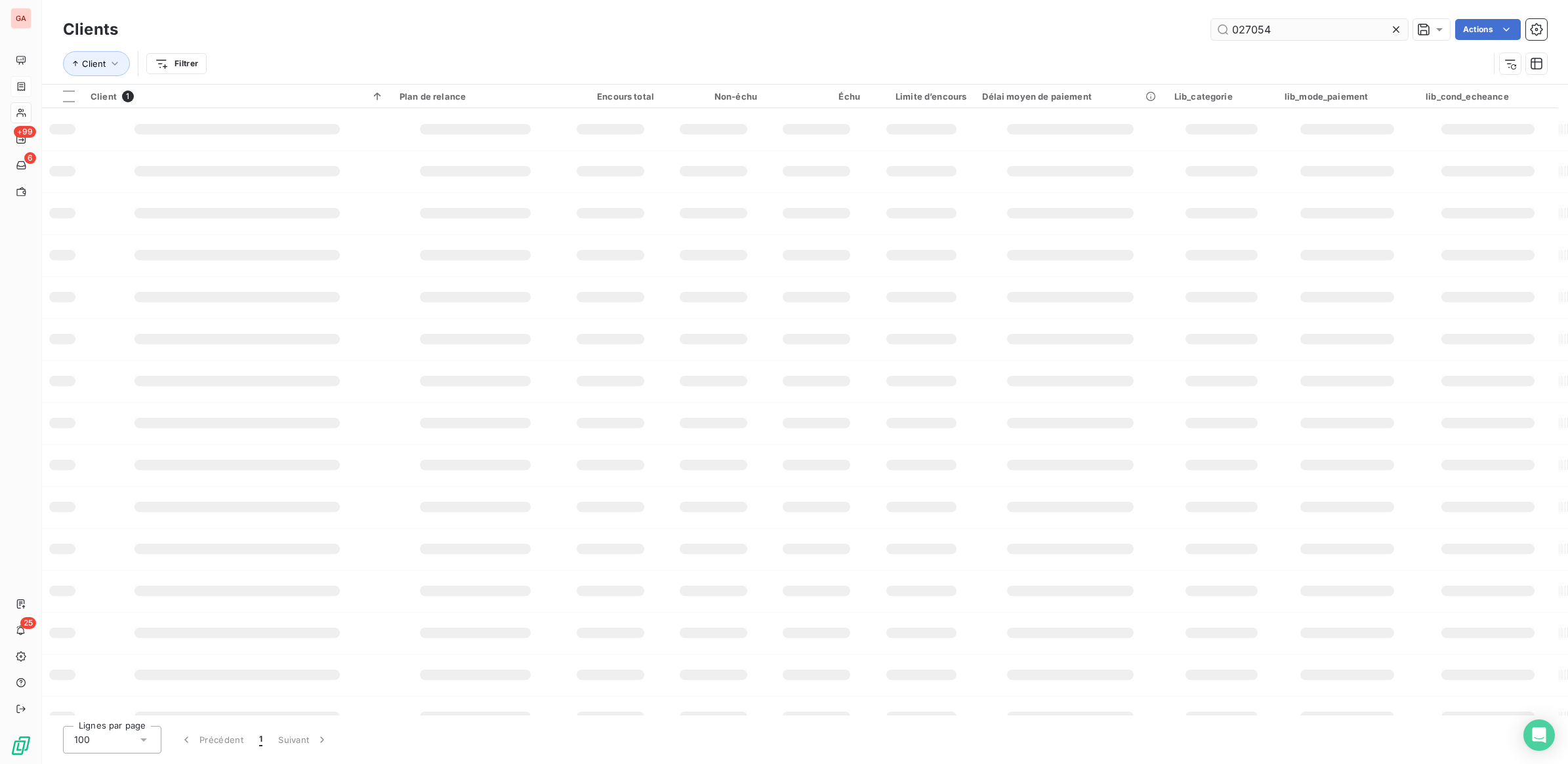
type input "027054"
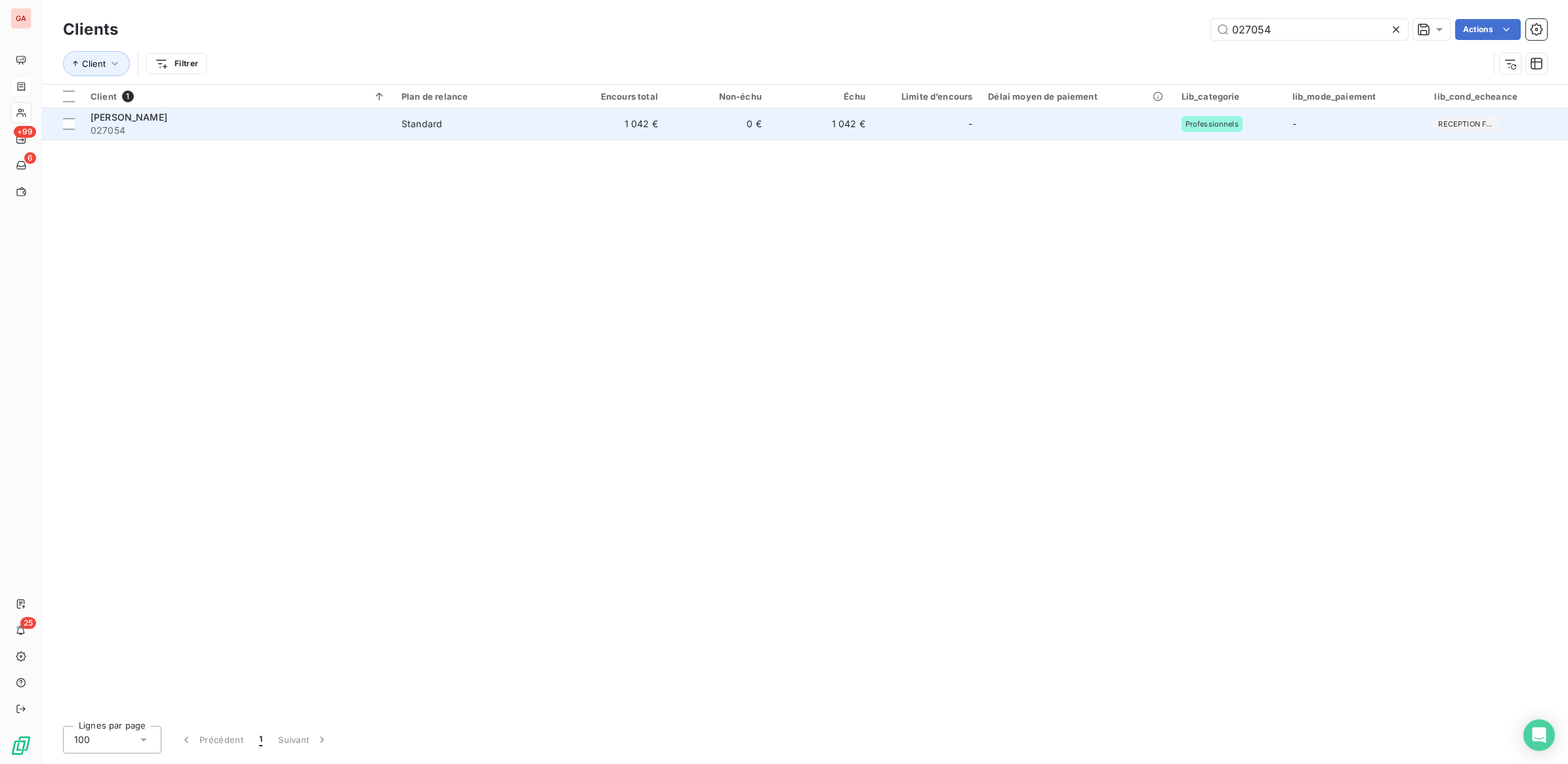
click at [343, 127] on span "027054" at bounding box center [237, 130] width 295 height 13
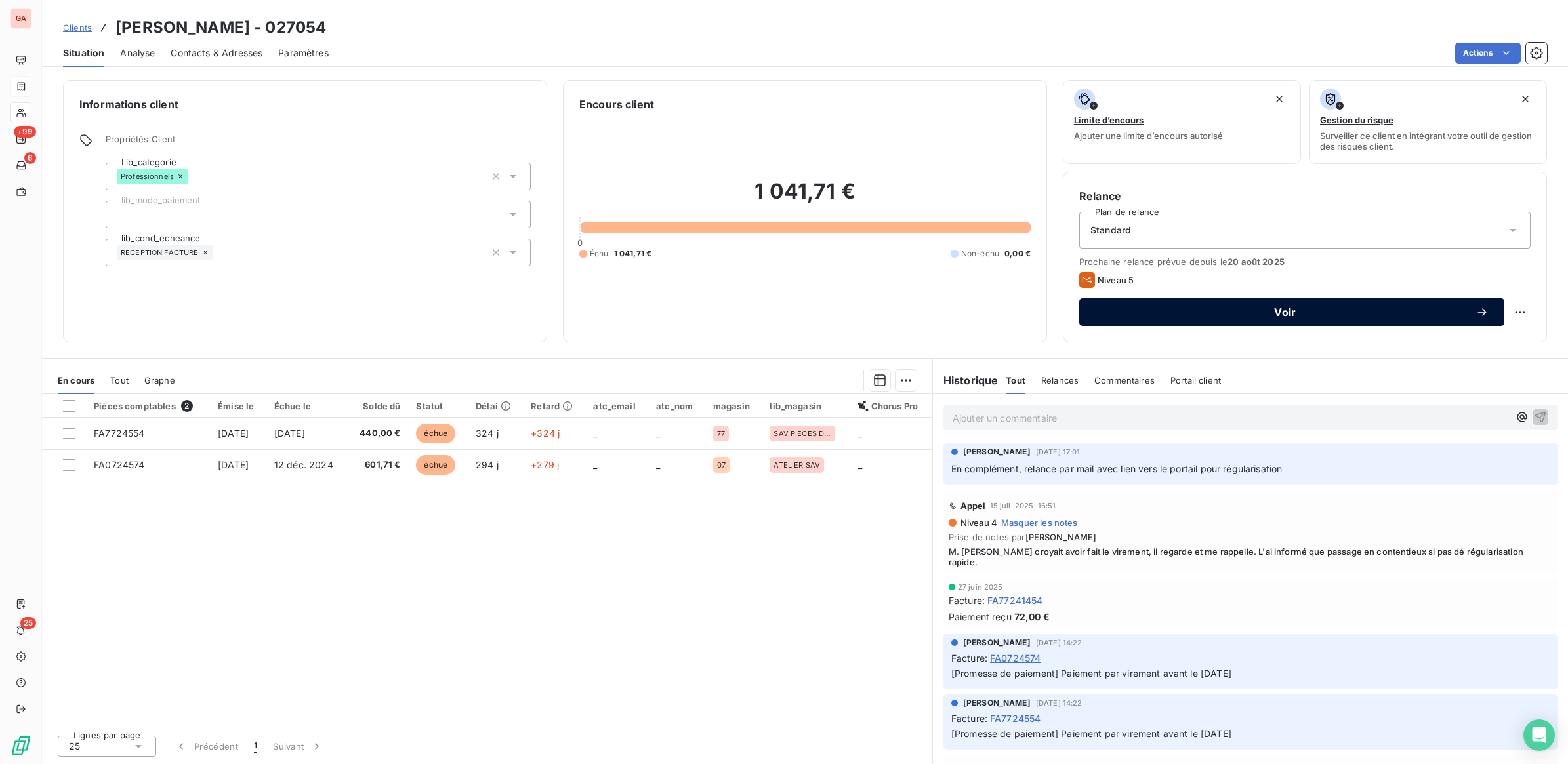
click at [1329, 320] on button "Voir" at bounding box center [1292, 312] width 425 height 28
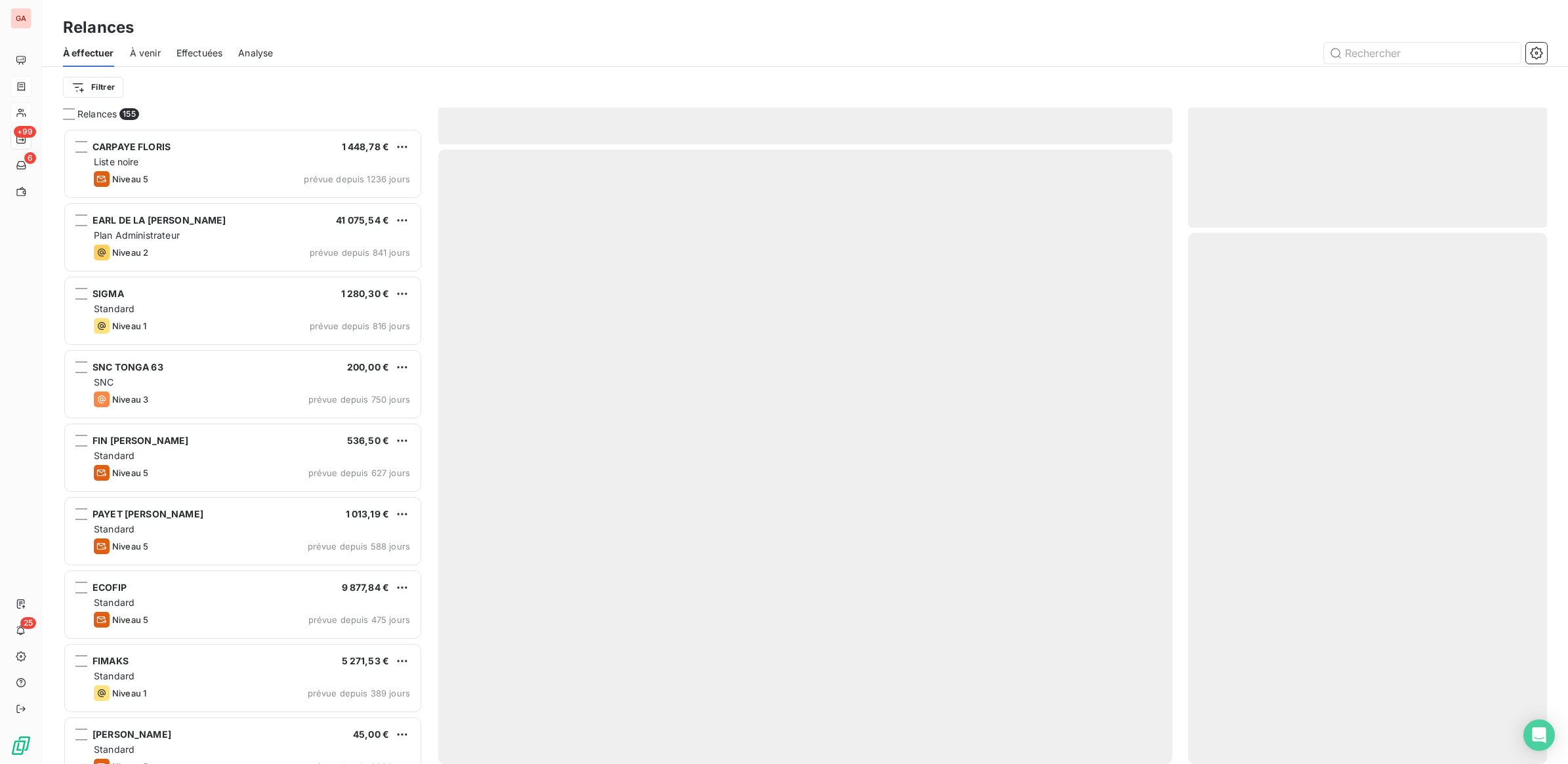
scroll to position [624, 346]
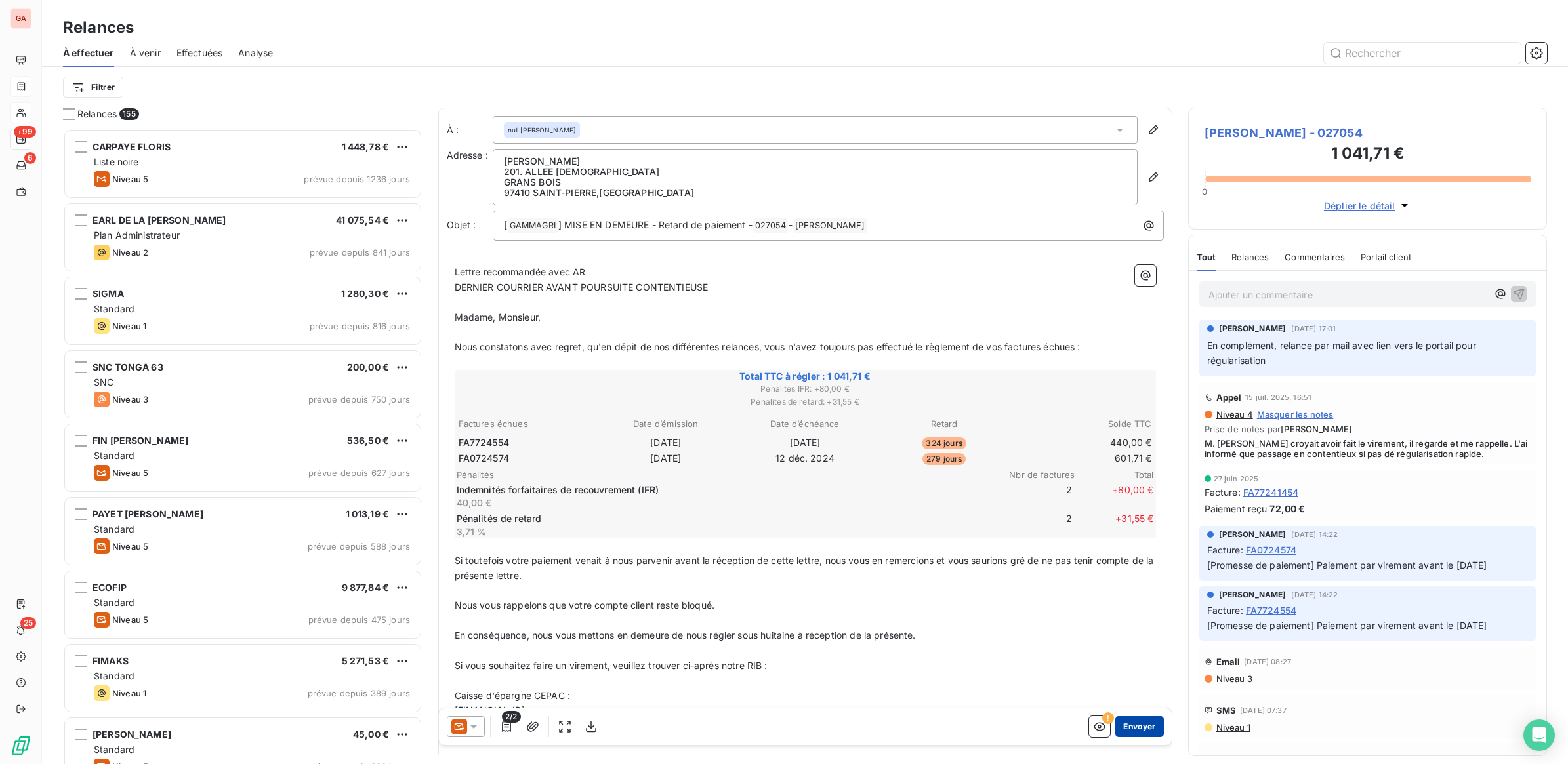
click at [1128, 721] on button "Envoyer" at bounding box center [1139, 726] width 48 height 21
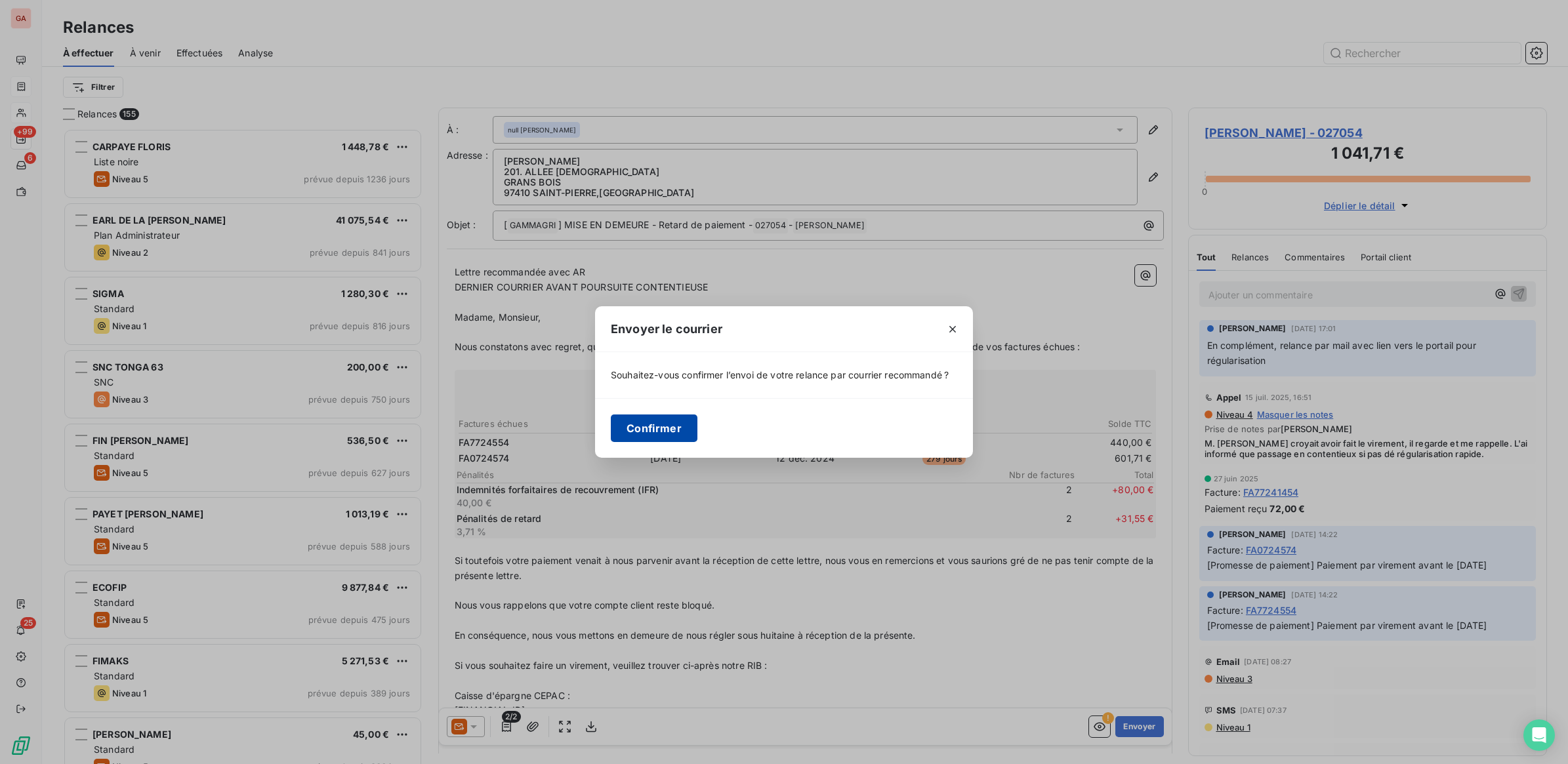
click at [621, 427] on button "Confirmer" at bounding box center [654, 429] width 87 height 28
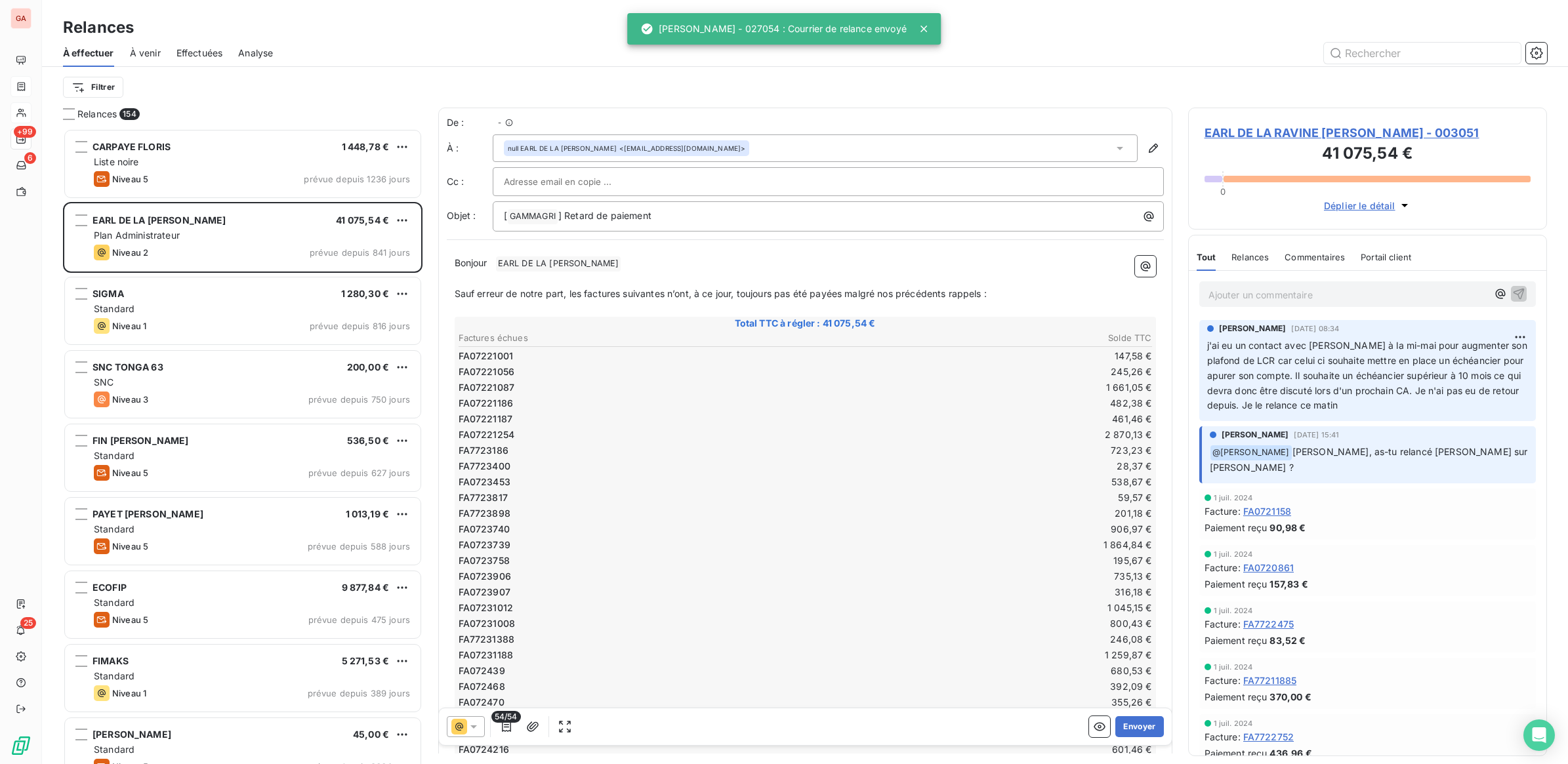
scroll to position [624, 346]
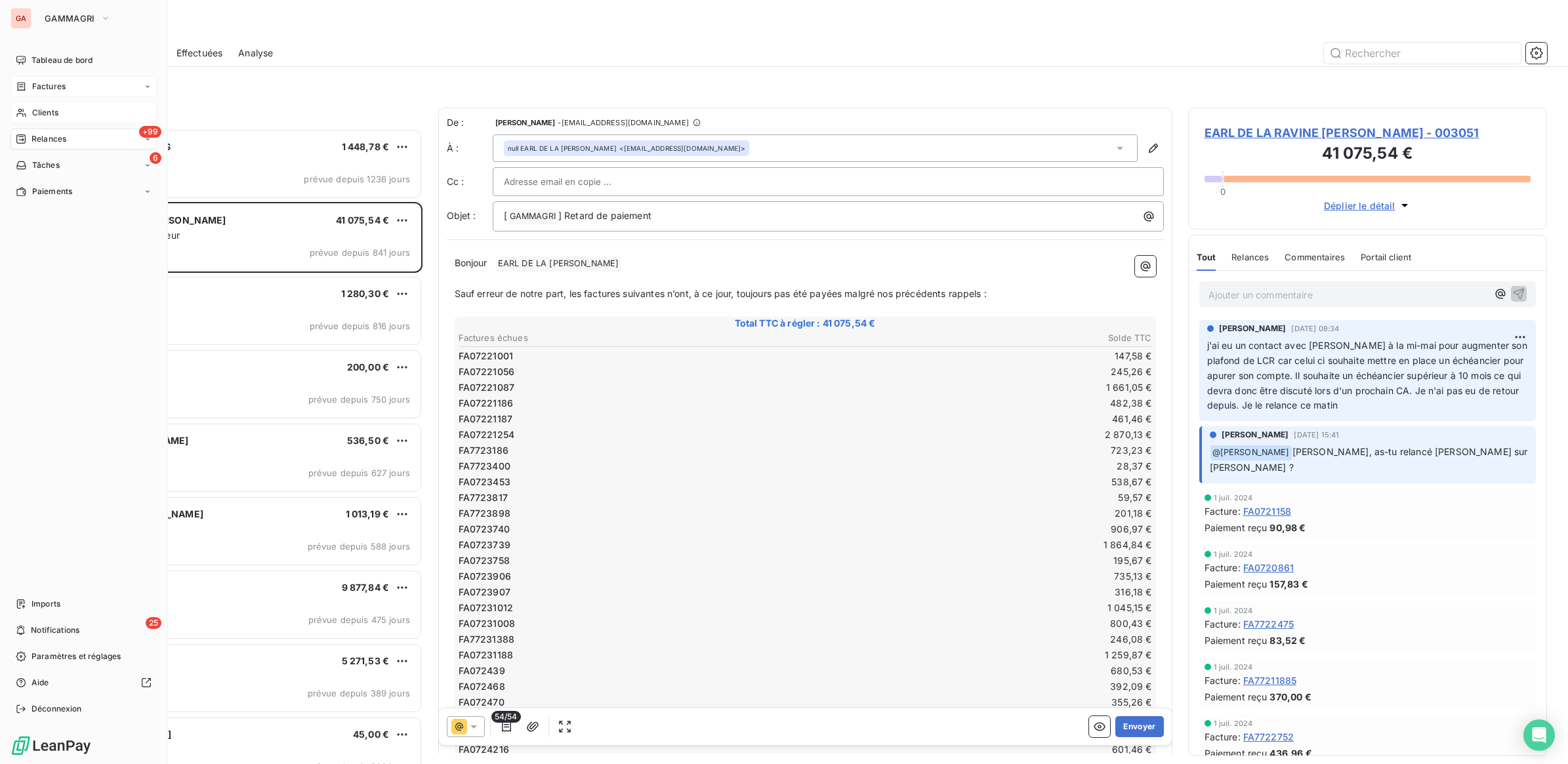
click at [27, 108] on div "Clients" at bounding box center [83, 113] width 146 height 21
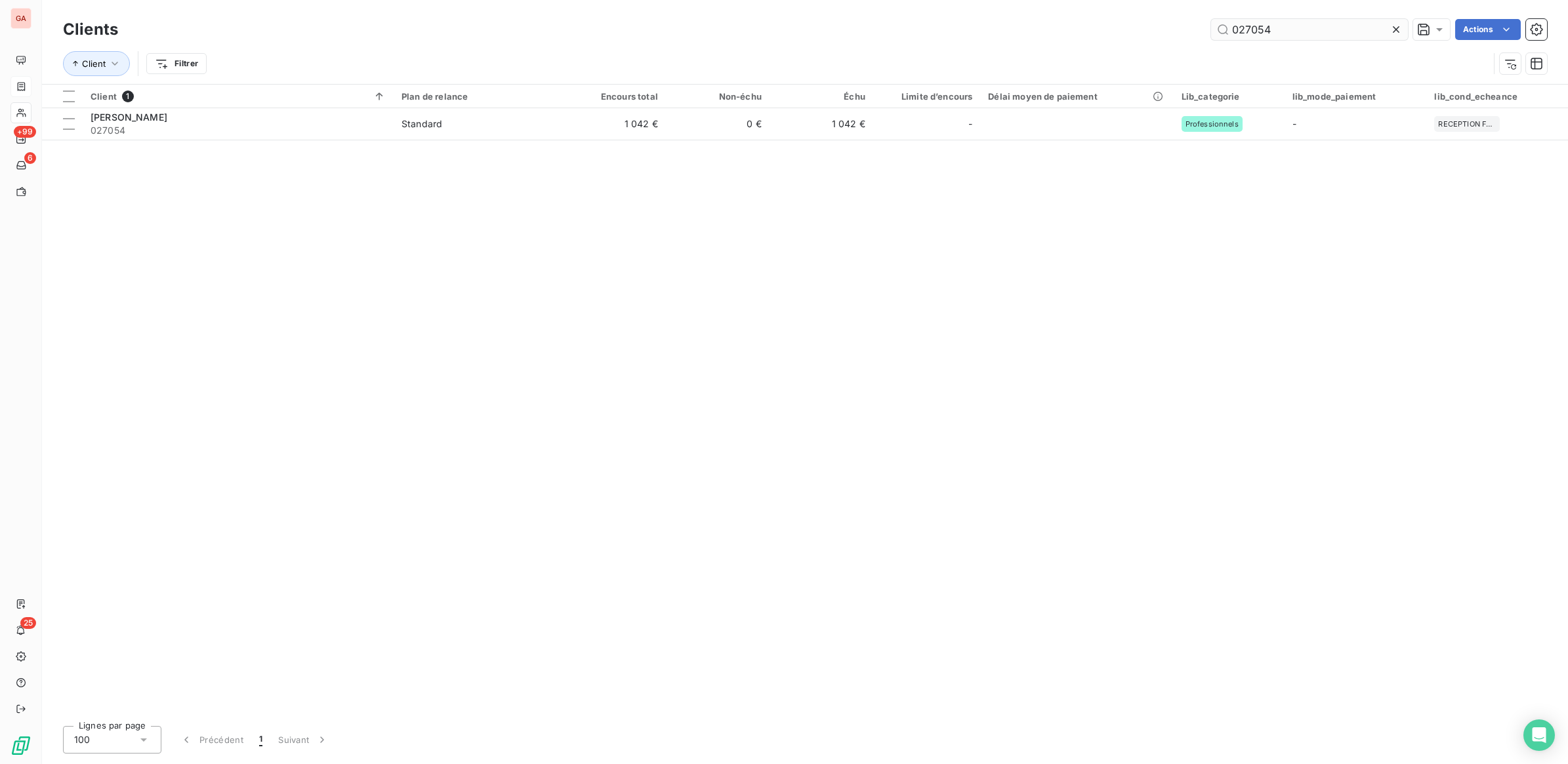
drag, startPoint x: 1254, startPoint y: 26, endPoint x: 1335, endPoint y: 29, distance: 81.1
click at [1335, 29] on input "027054" at bounding box center [1309, 30] width 197 height 21
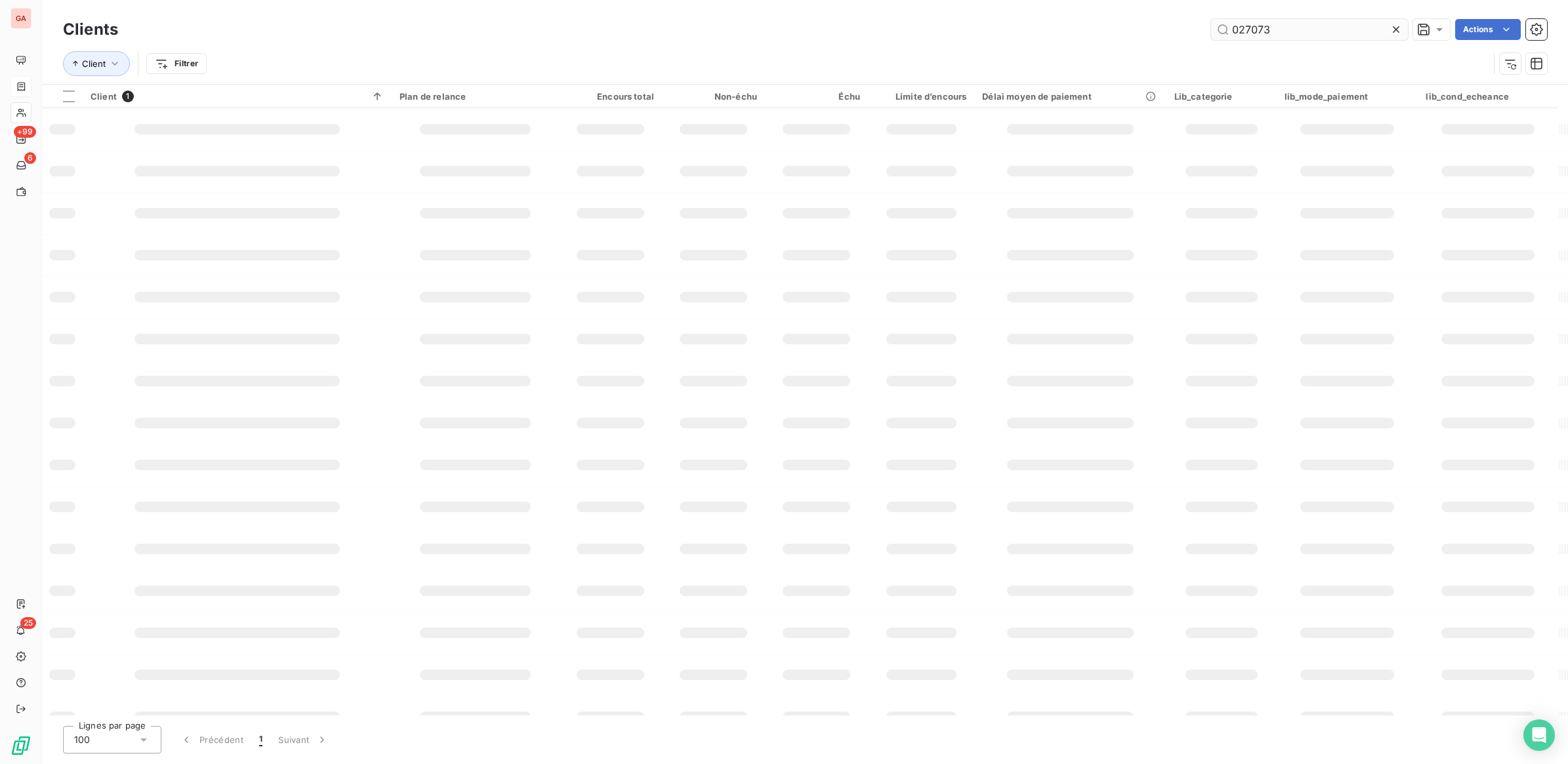
type input "027073"
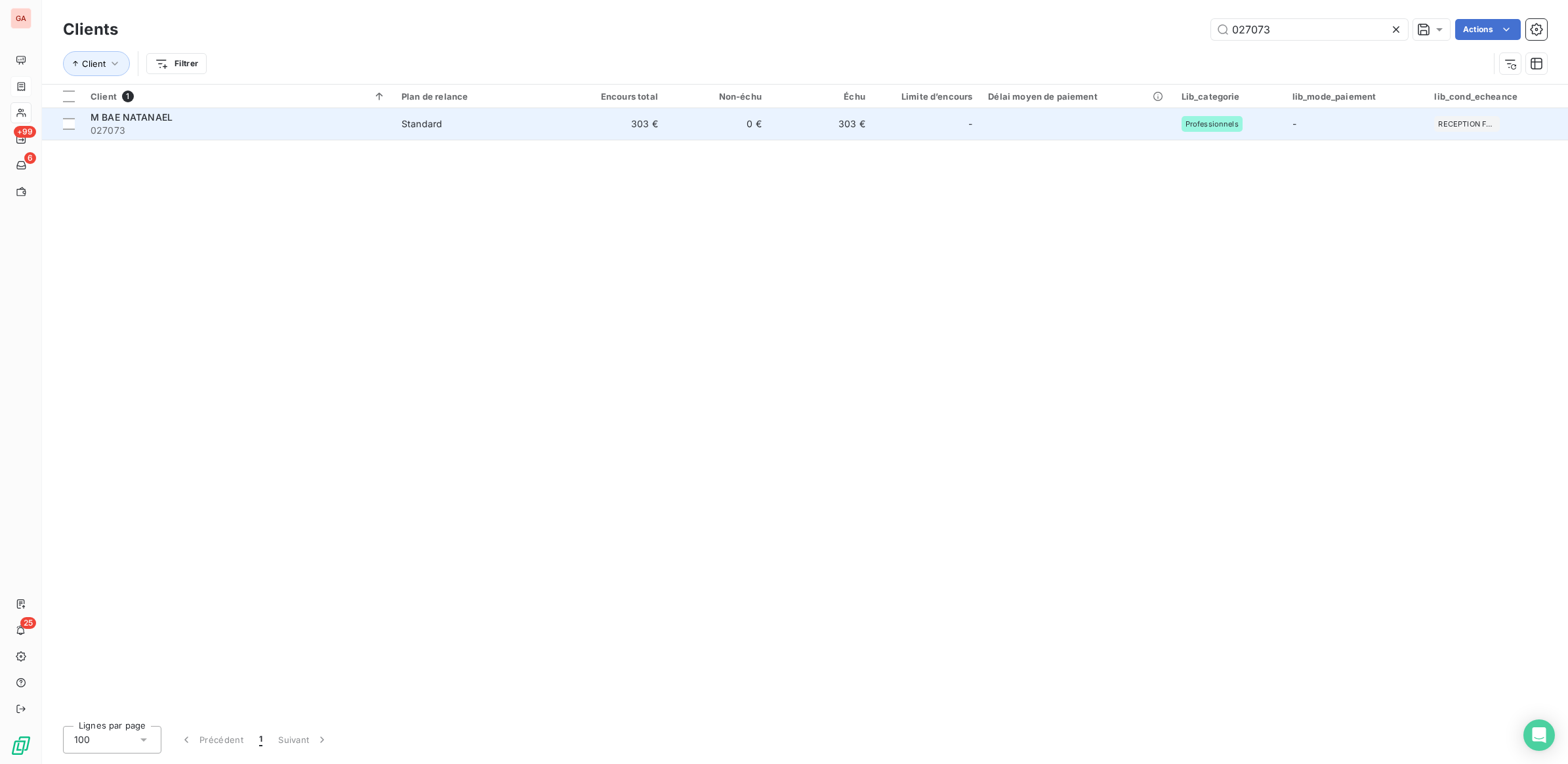
click at [621, 115] on td "303 €" at bounding box center [614, 124] width 103 height 31
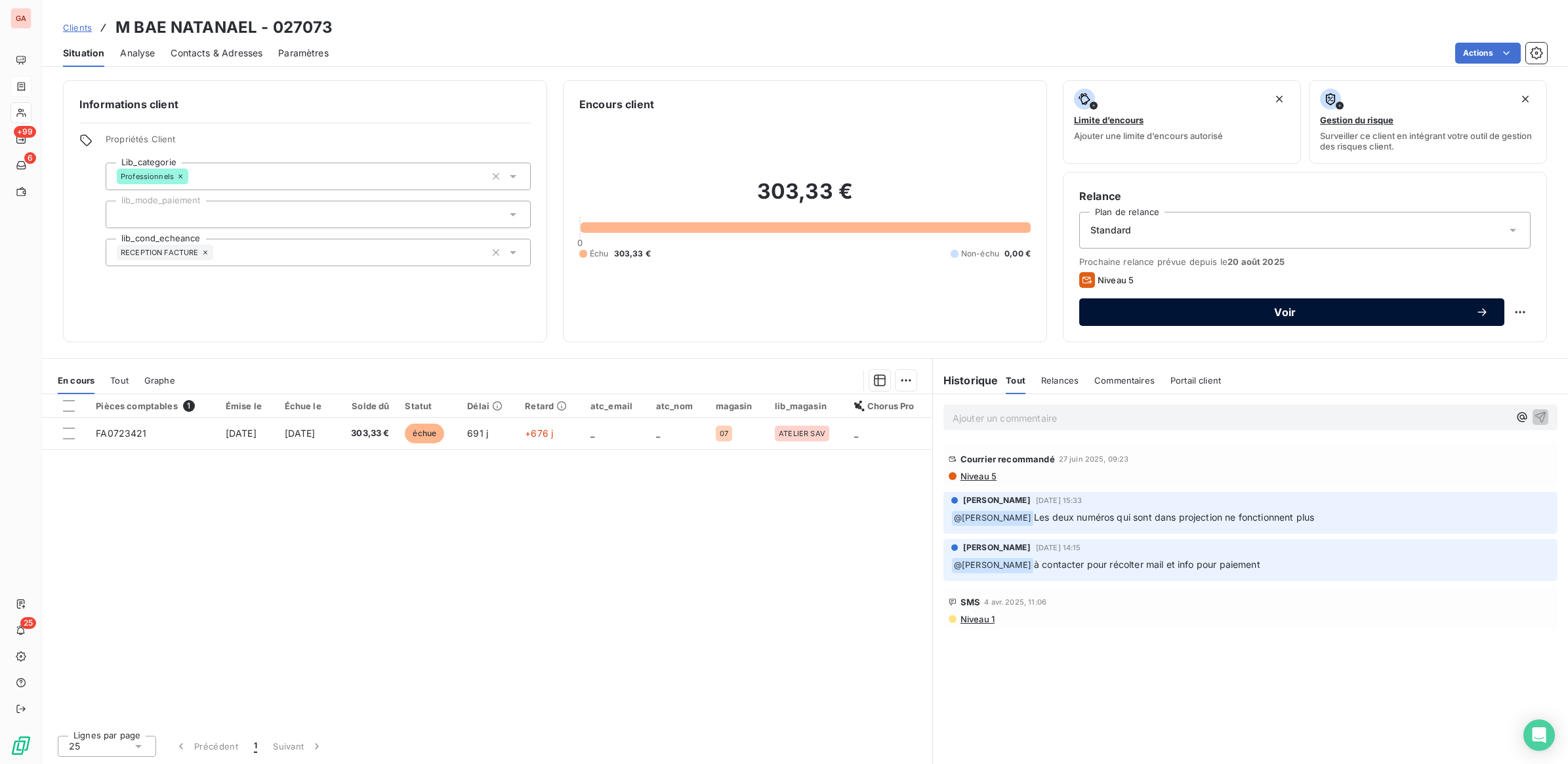
click at [1249, 309] on span "Voir" at bounding box center [1285, 311] width 381 height 10
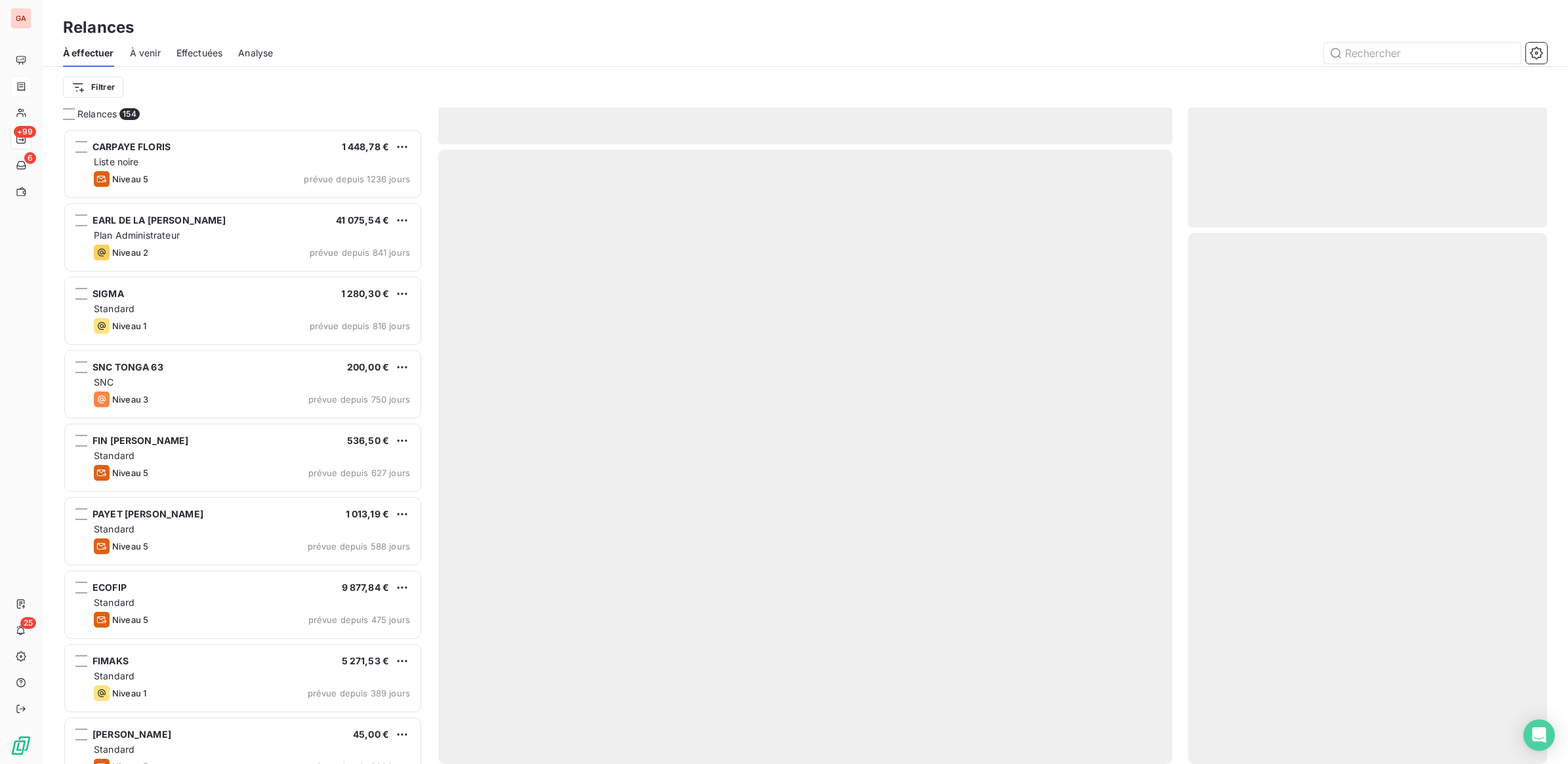
scroll to position [624, 346]
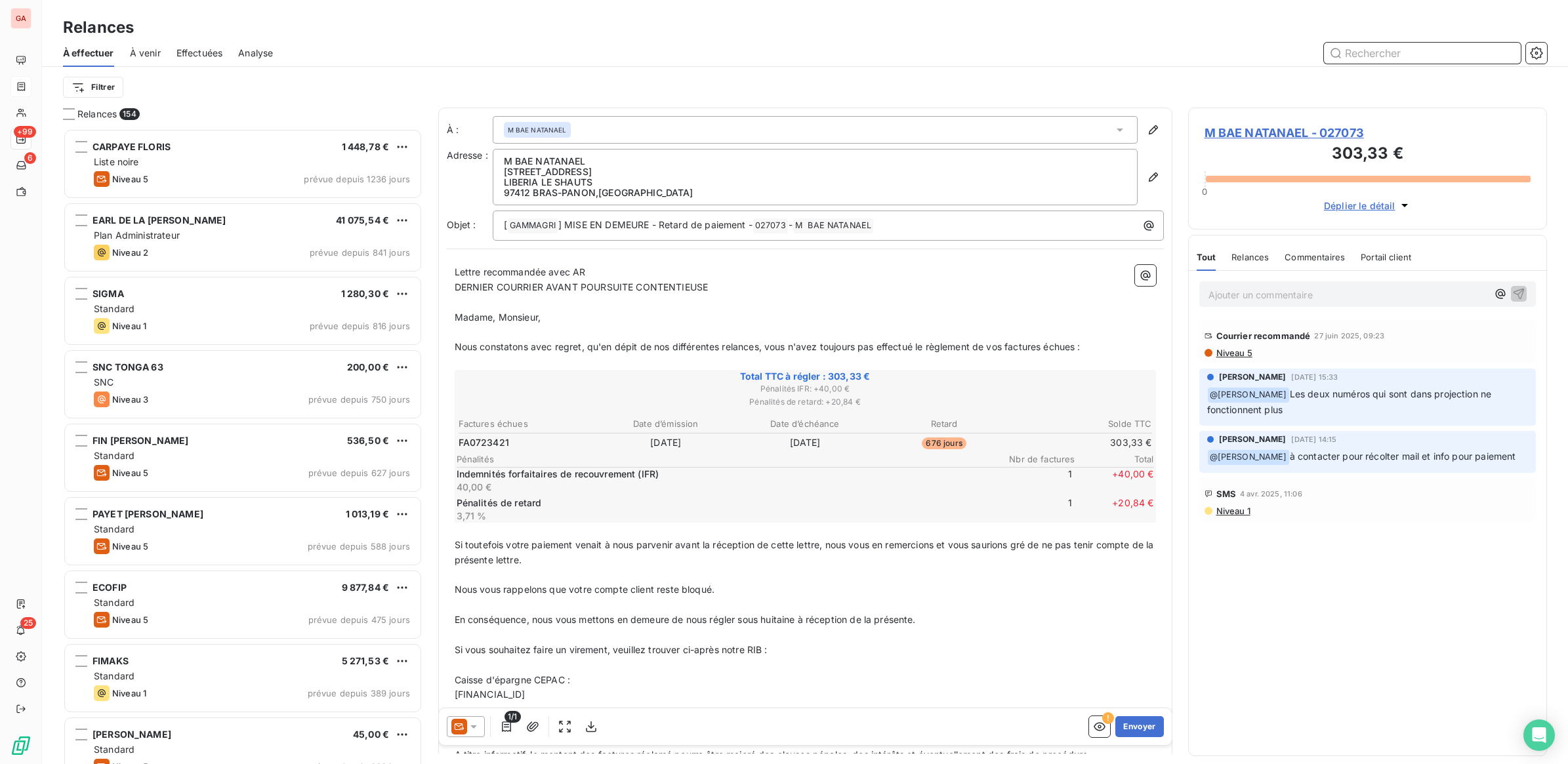
click at [1430, 55] on input "text" at bounding box center [1422, 53] width 197 height 21
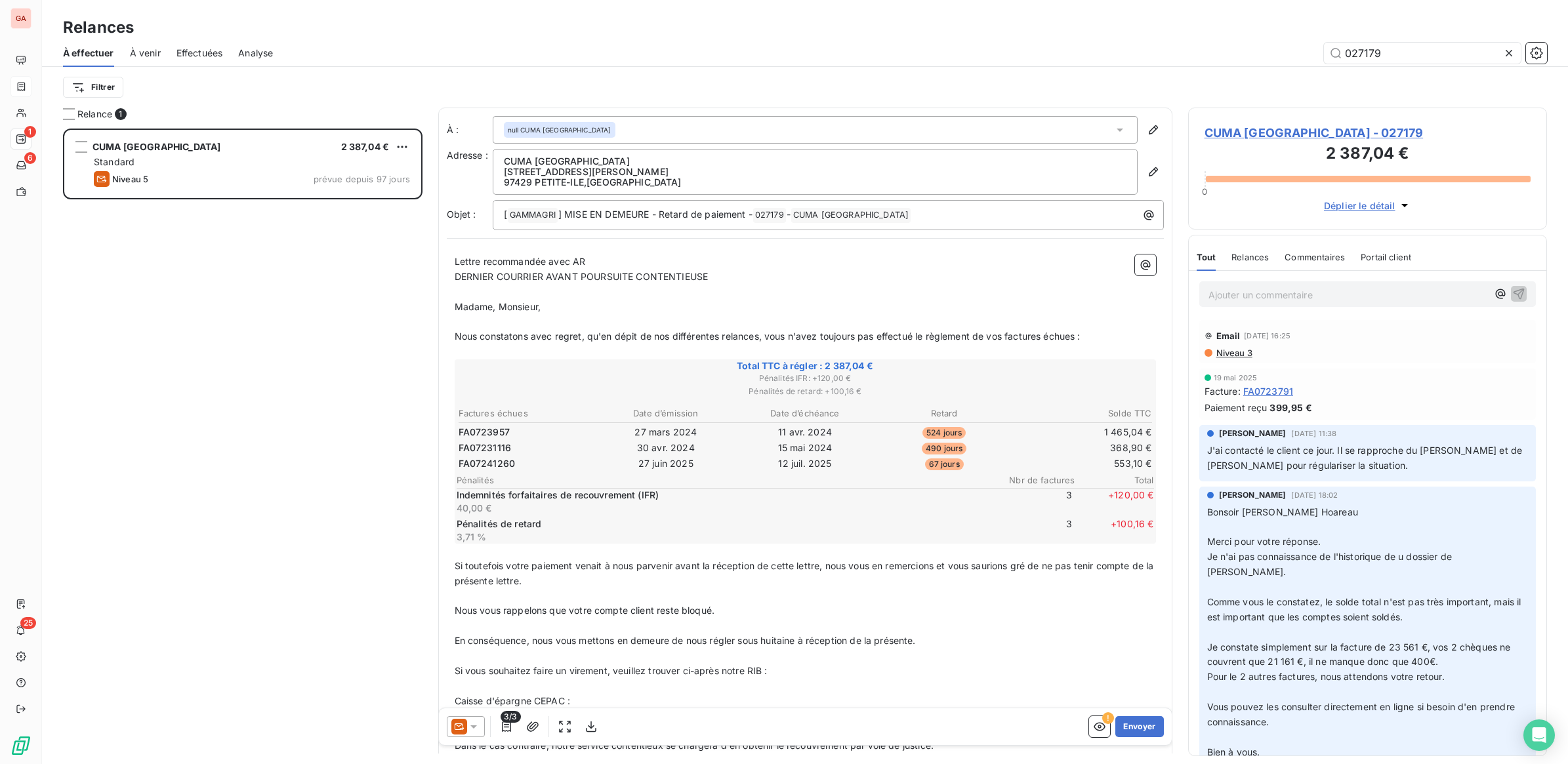
click at [476, 726] on icon at bounding box center [473, 727] width 6 height 4
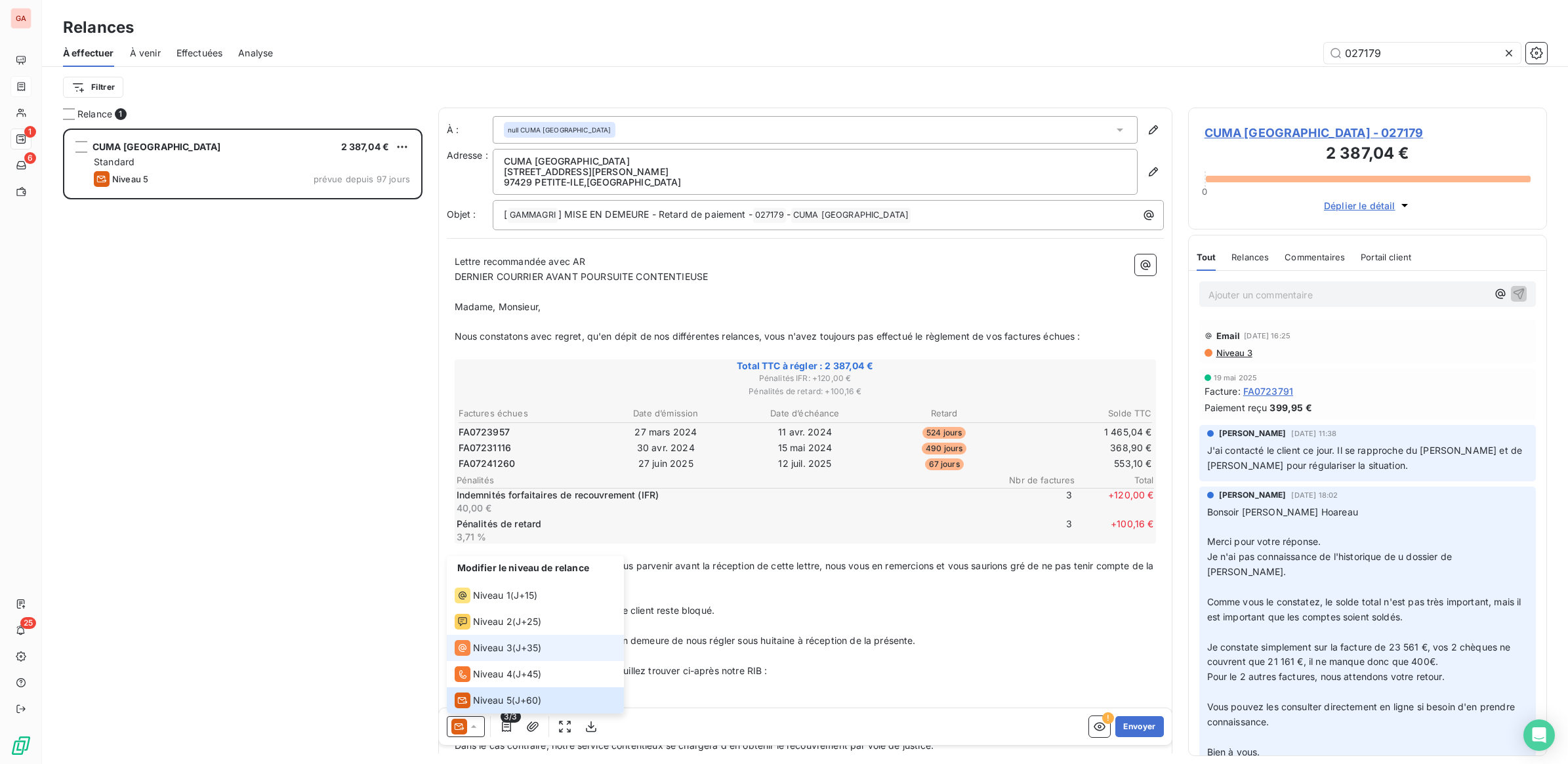
click at [513, 648] on div "Niveau 3 ( J+35 )" at bounding box center [498, 648] width 87 height 16
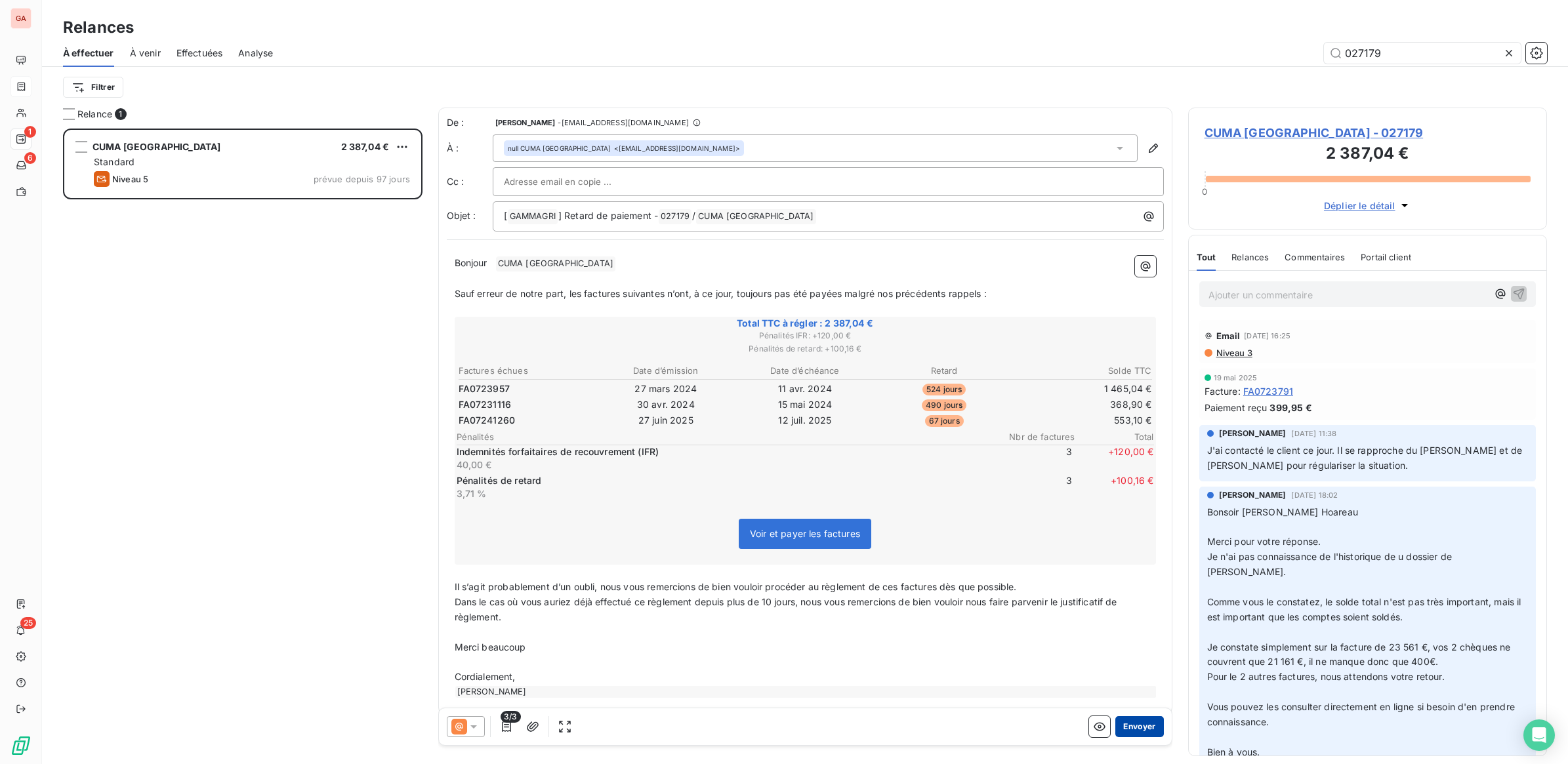
drag, startPoint x: 1116, startPoint y: 721, endPoint x: 1134, endPoint y: 719, distance: 18.1
click at [1126, 721] on button "Envoyer" at bounding box center [1139, 726] width 48 height 21
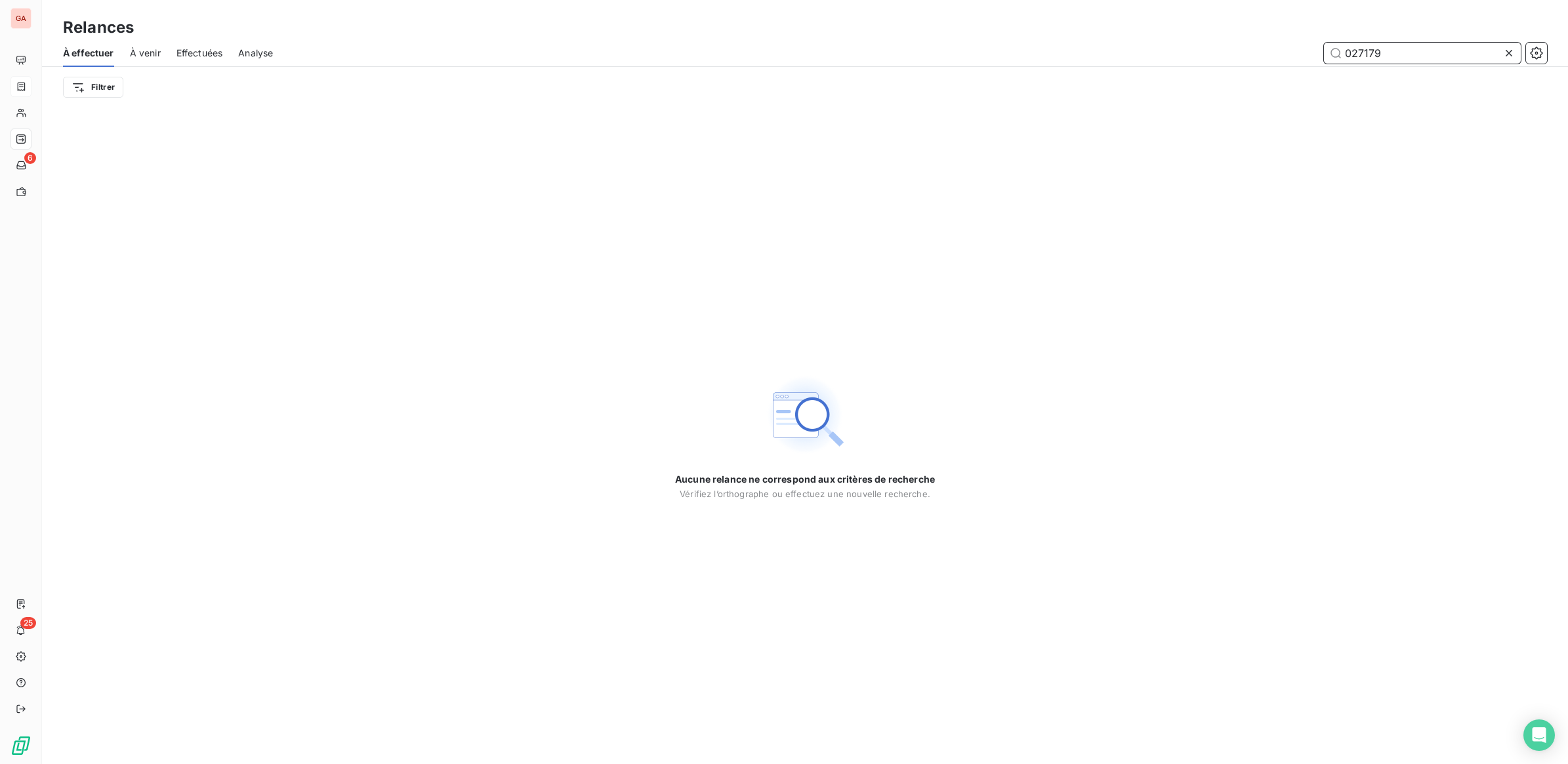
drag, startPoint x: 1366, startPoint y: 51, endPoint x: 1562, endPoint y: 57, distance: 196.1
click at [1547, 57] on div "À effectuer À venir Effectuées Analyse 027179" at bounding box center [804, 54] width 1525 height 28
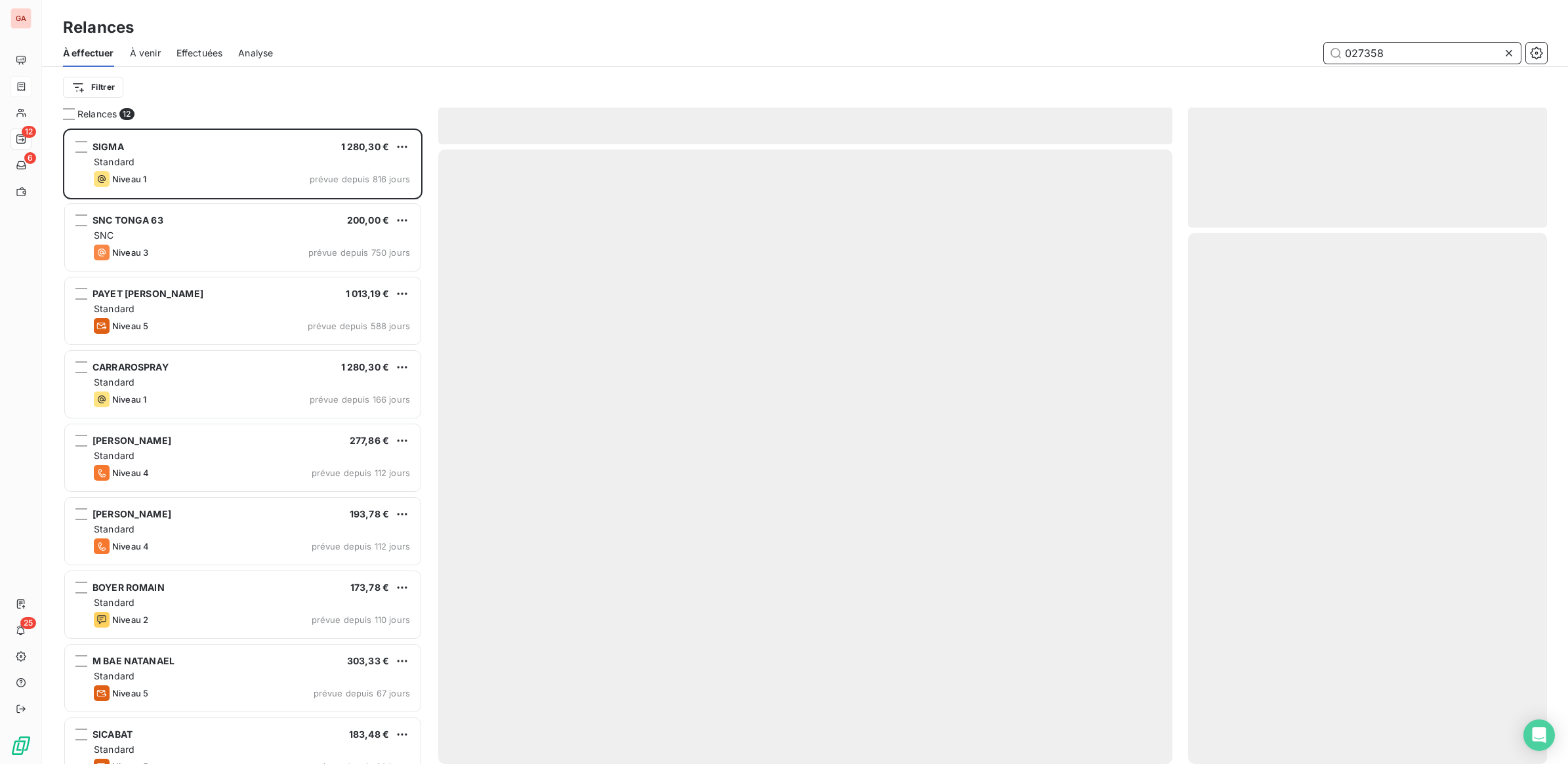
type input "027358"
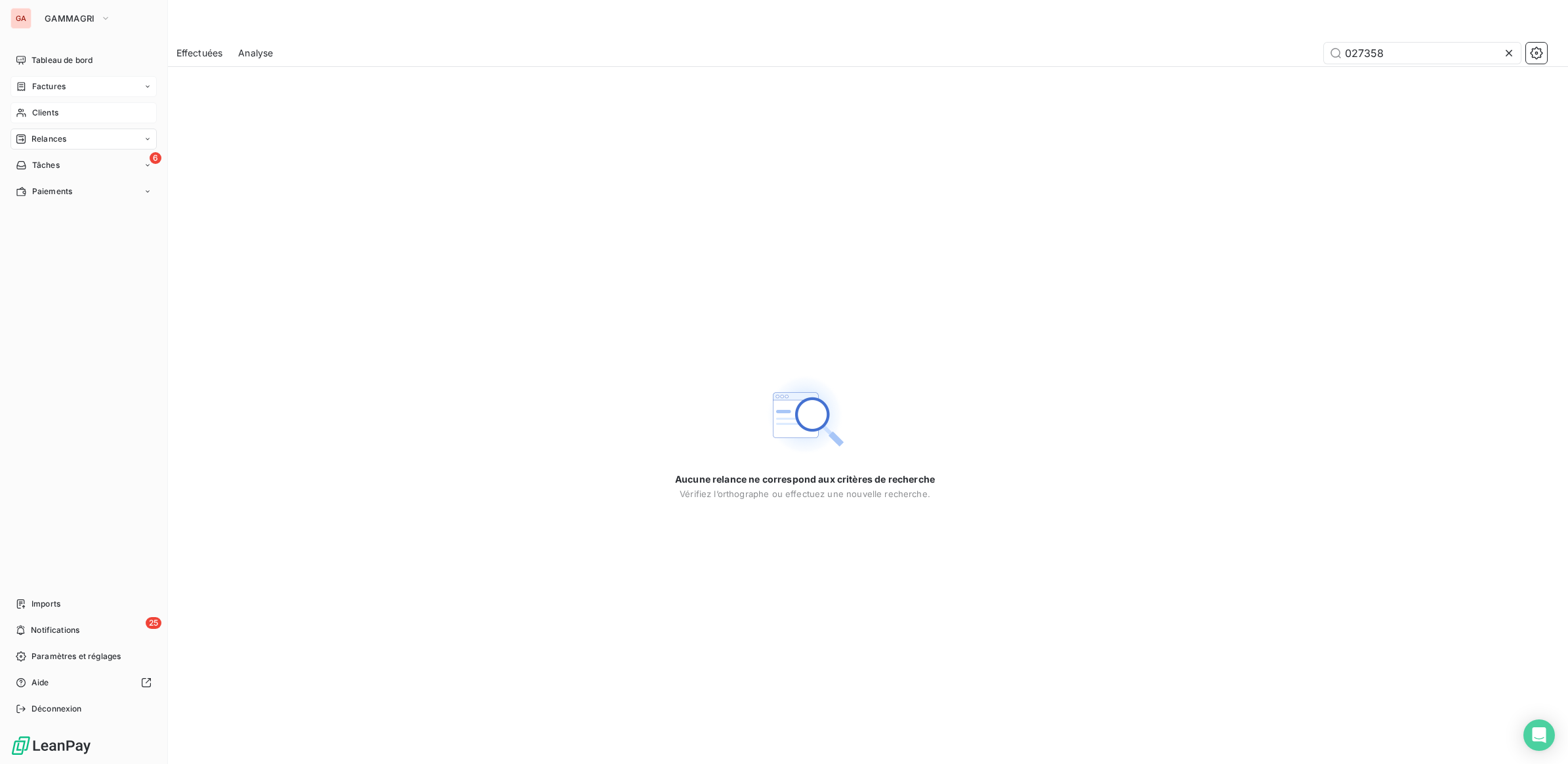
click at [48, 113] on span "Clients" at bounding box center [45, 113] width 26 height 12
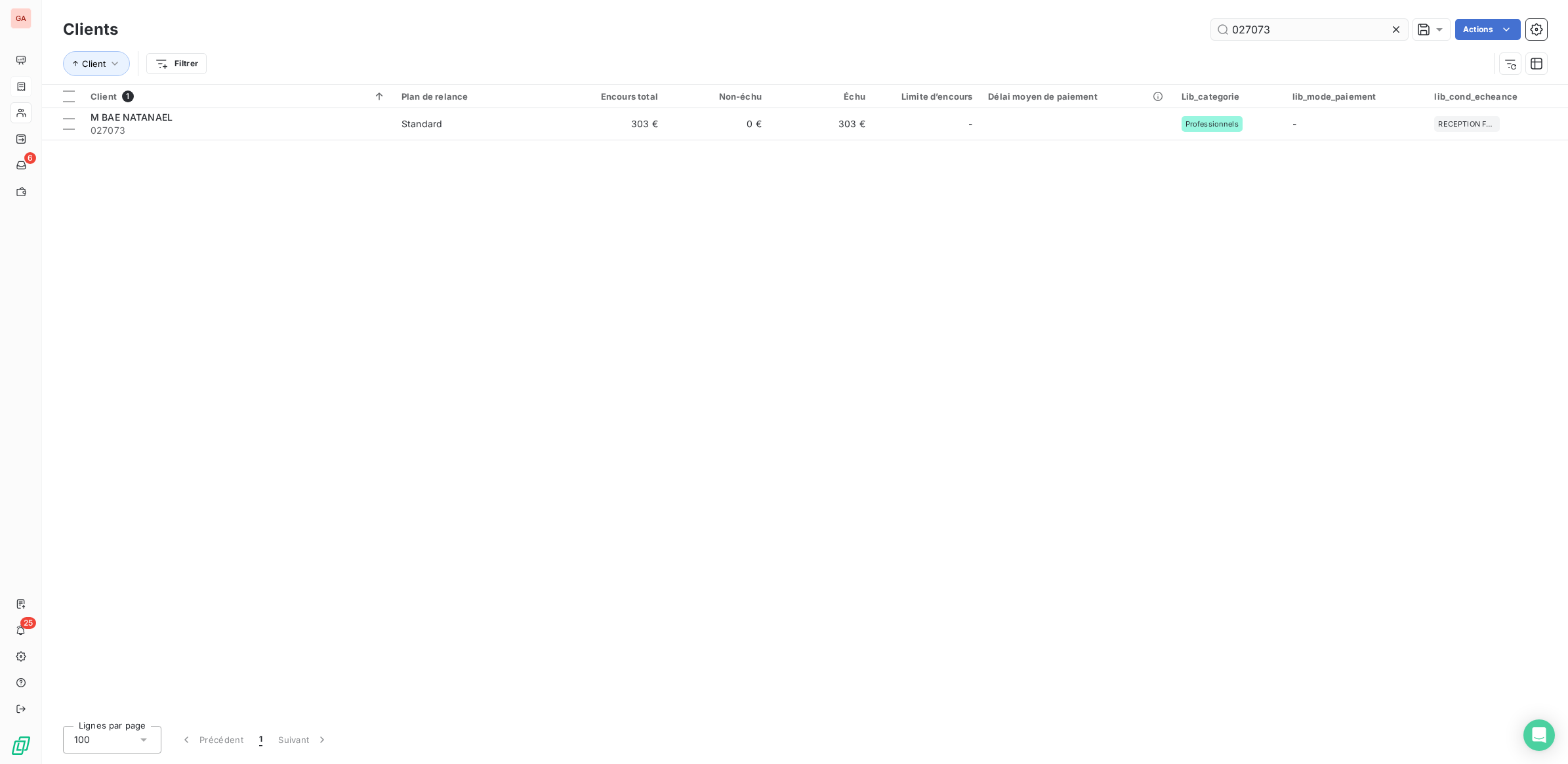
click at [1297, 37] on input "027073" at bounding box center [1309, 30] width 197 height 21
drag, startPoint x: 1247, startPoint y: 27, endPoint x: 1369, endPoint y: 30, distance: 122.0
click at [1335, 23] on input "027073" at bounding box center [1309, 30] width 197 height 21
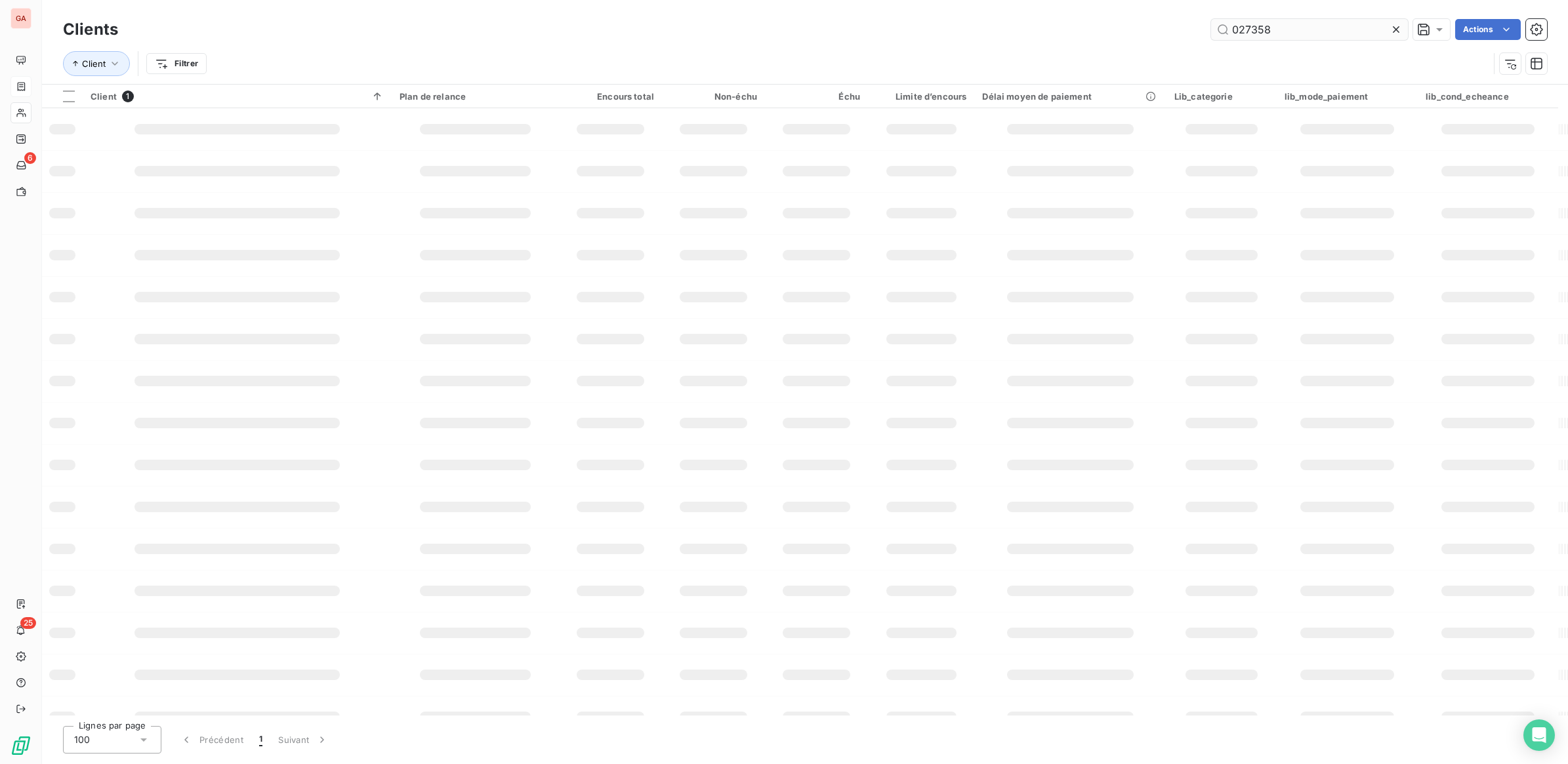
type input "027358"
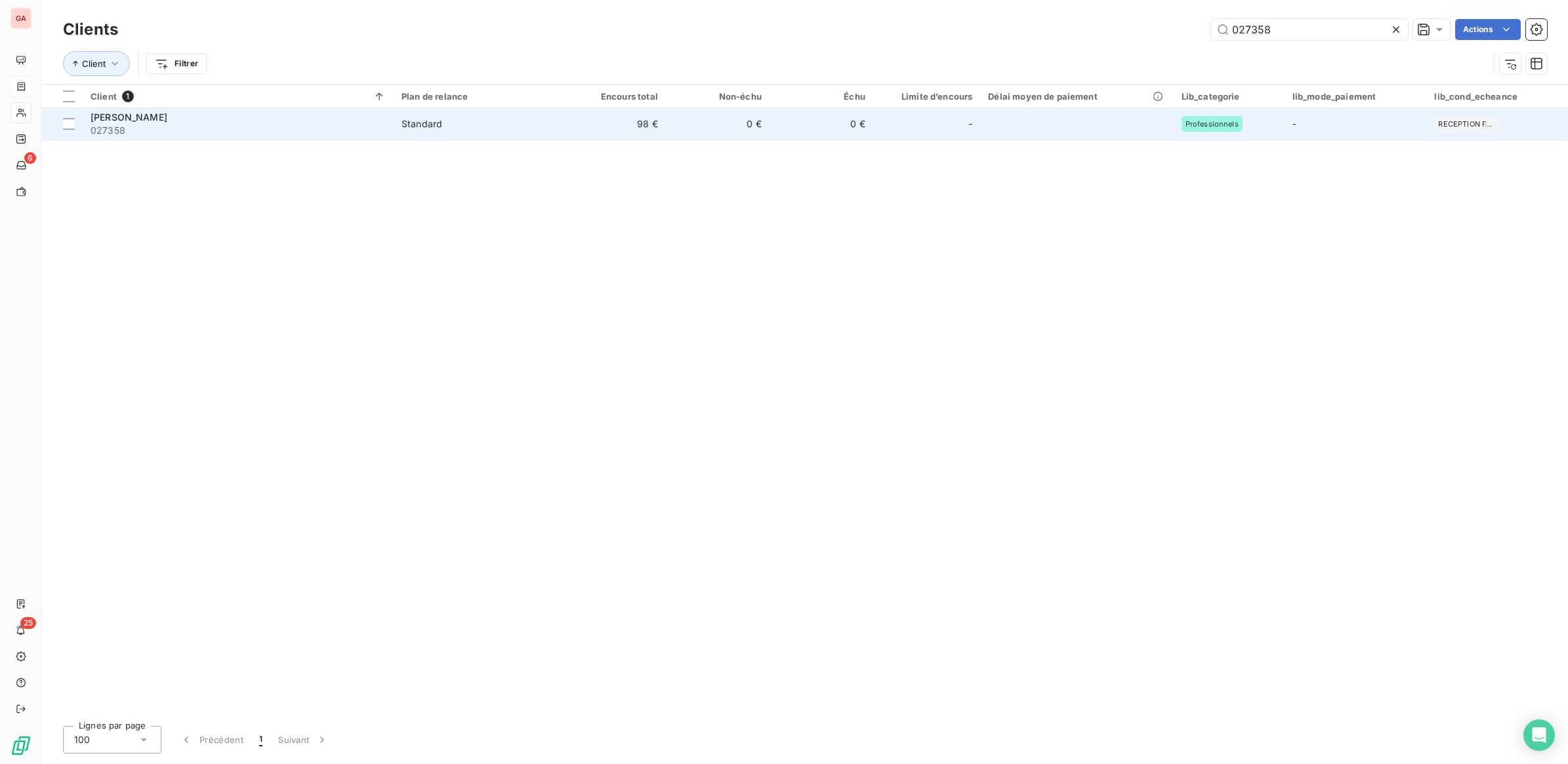
click at [608, 123] on td "98 €" at bounding box center [614, 124] width 103 height 31
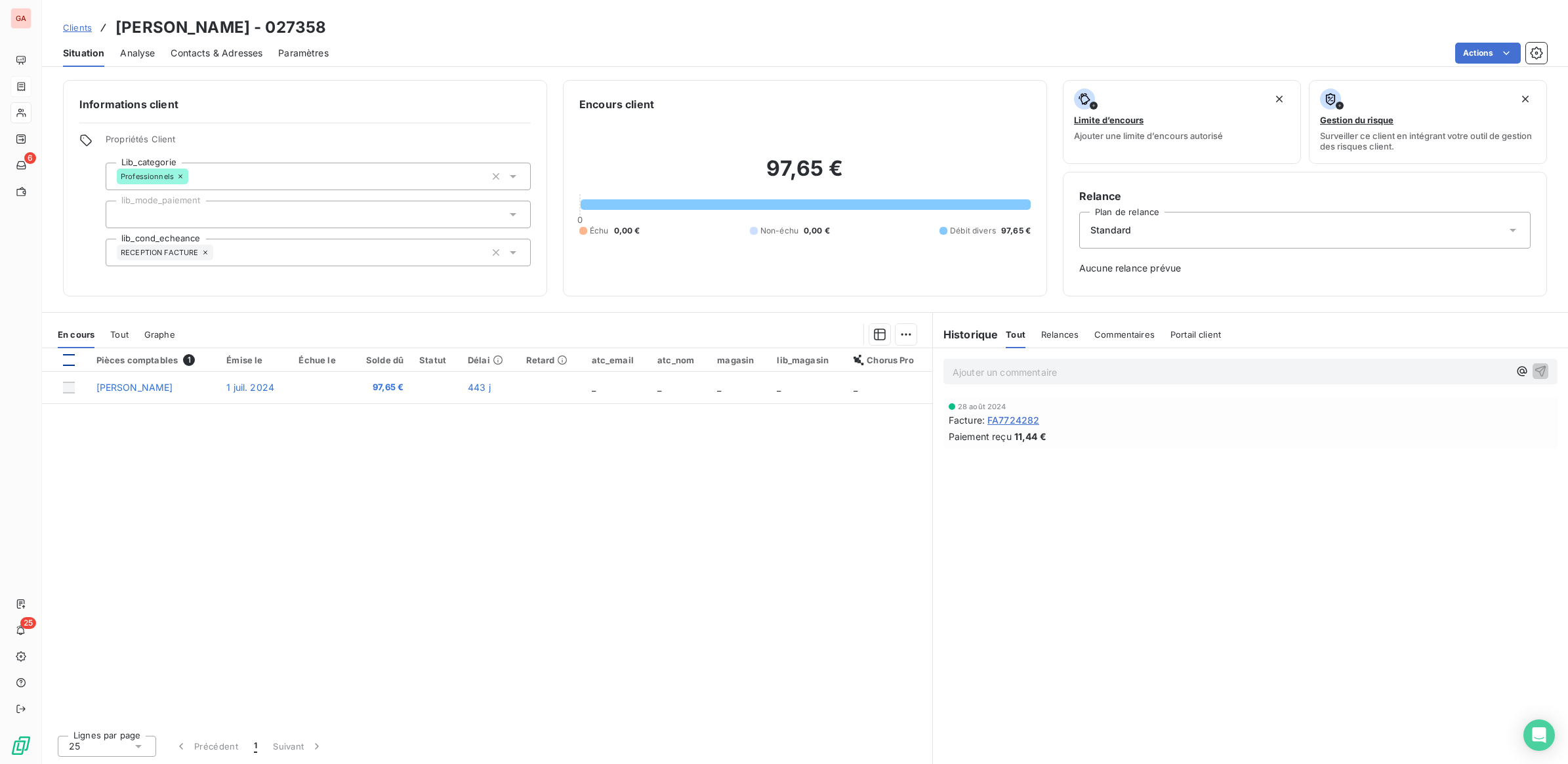
click at [65, 365] on div at bounding box center [68, 359] width 12 height 12
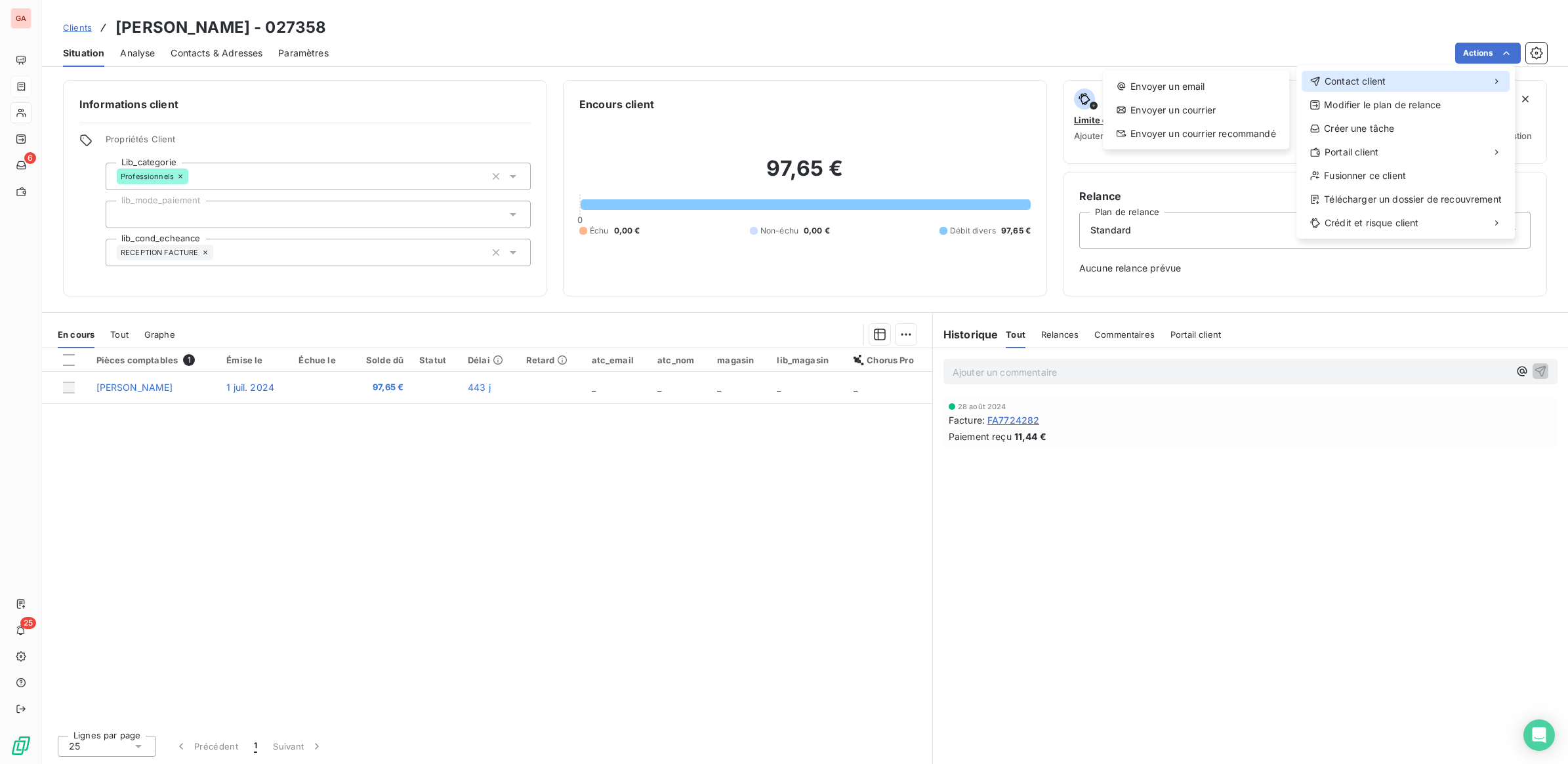
click at [1405, 82] on div "Contact client" at bounding box center [1405, 81] width 208 height 21
click at [1234, 89] on div "Envoyer un email" at bounding box center [1196, 86] width 176 height 21
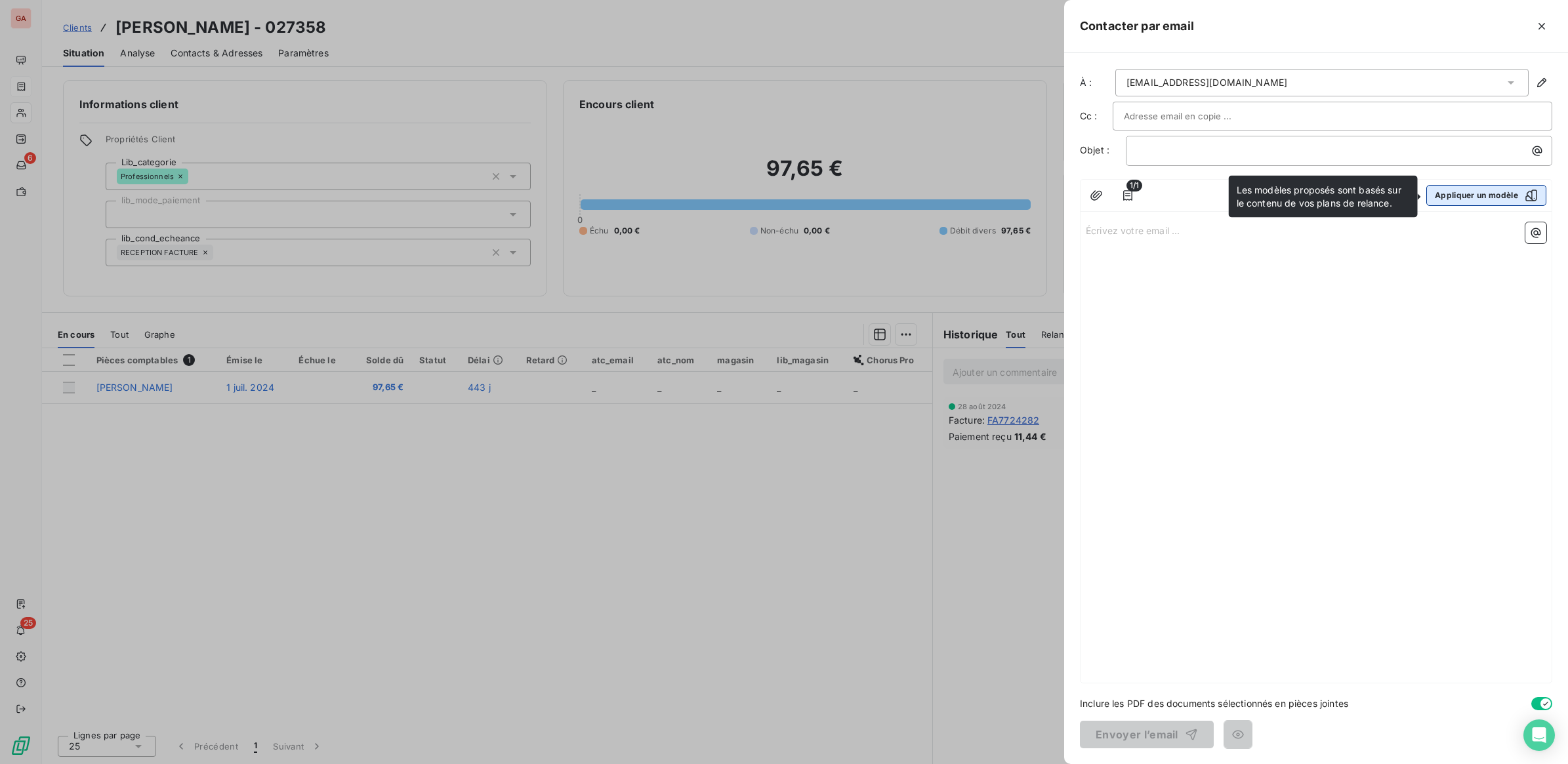
click at [1477, 192] on button "Appliquer un modèle" at bounding box center [1486, 195] width 120 height 21
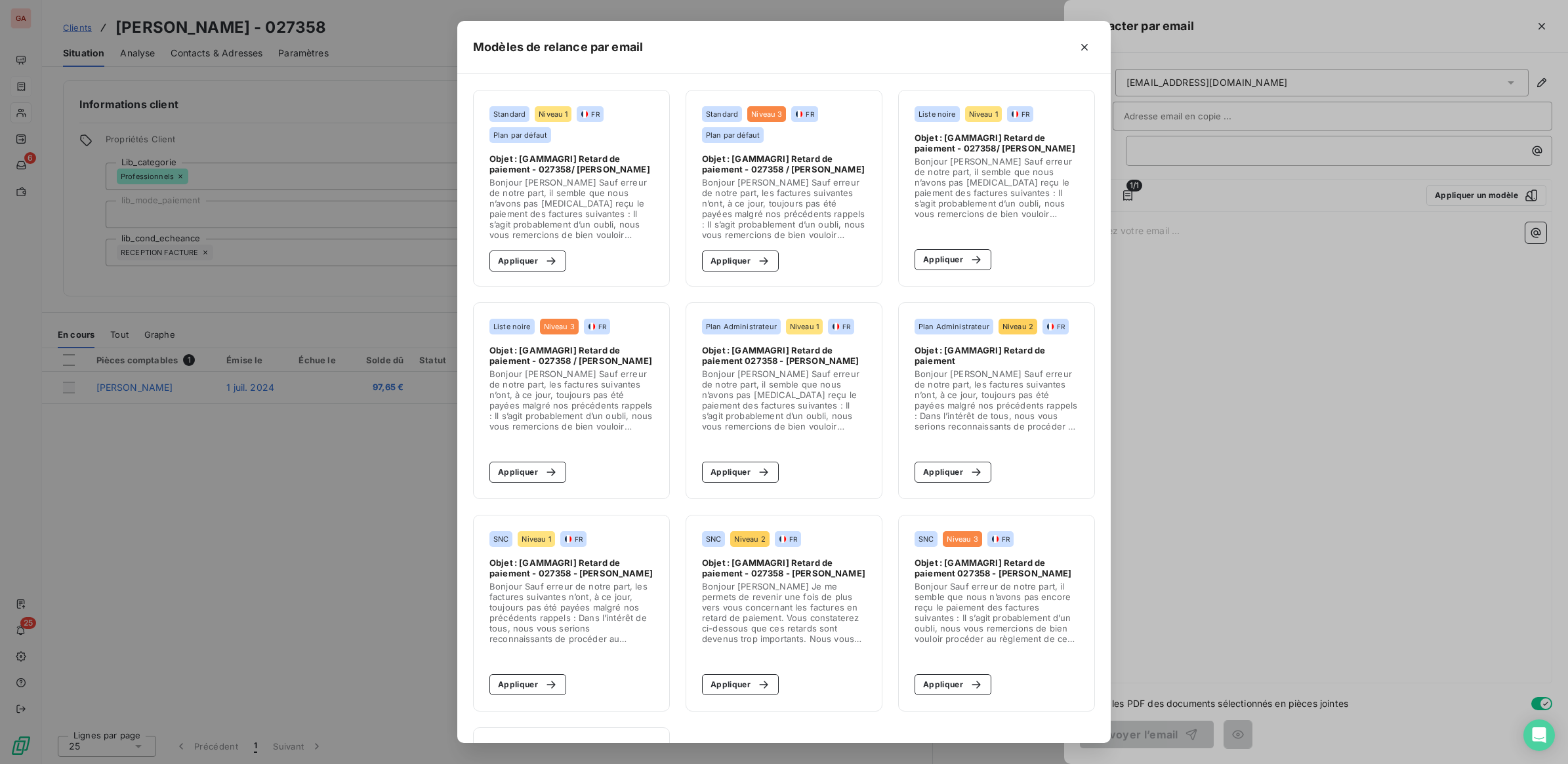
click at [605, 371] on span "Bonjour DORSEUIL CHRISTOPHER Sauf erreur de notre part, les factures suivantes …" at bounding box center [571, 400] width 164 height 63
click at [529, 474] on button "Appliquer" at bounding box center [528, 472] width 77 height 21
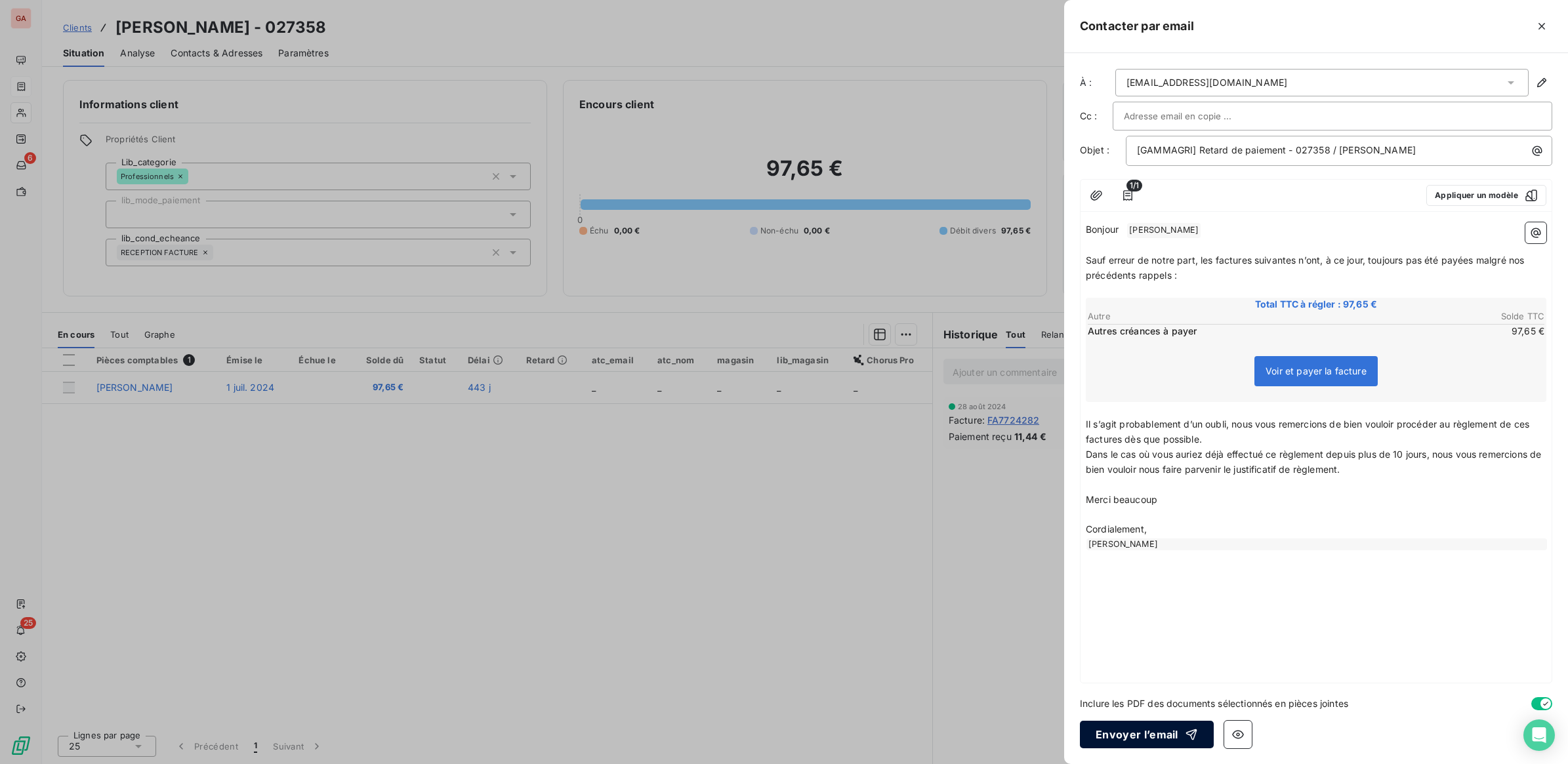
click at [1149, 735] on button "Envoyer l’email" at bounding box center [1147, 734] width 134 height 28
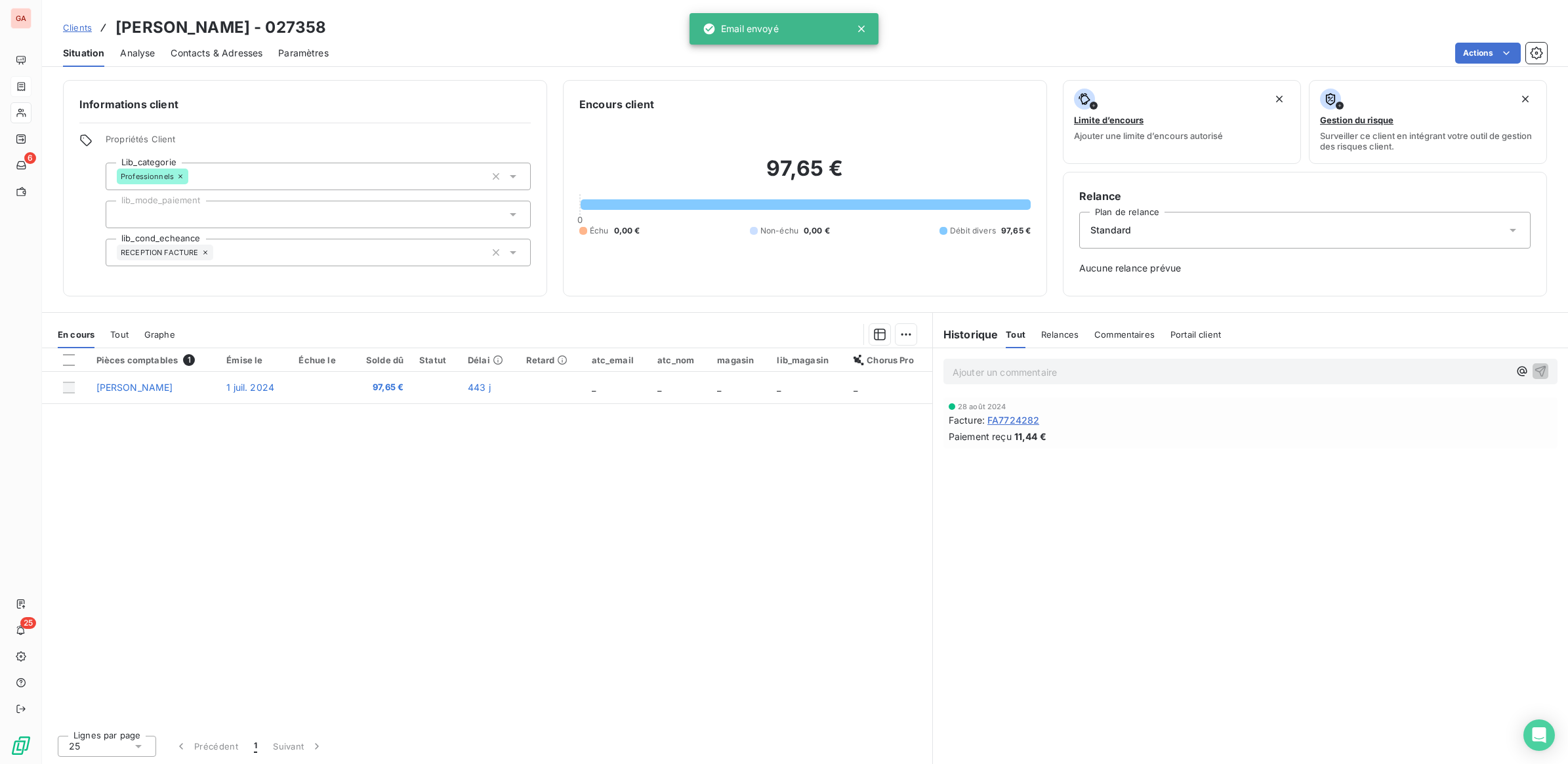
click at [77, 30] on span "Clients" at bounding box center [77, 27] width 29 height 10
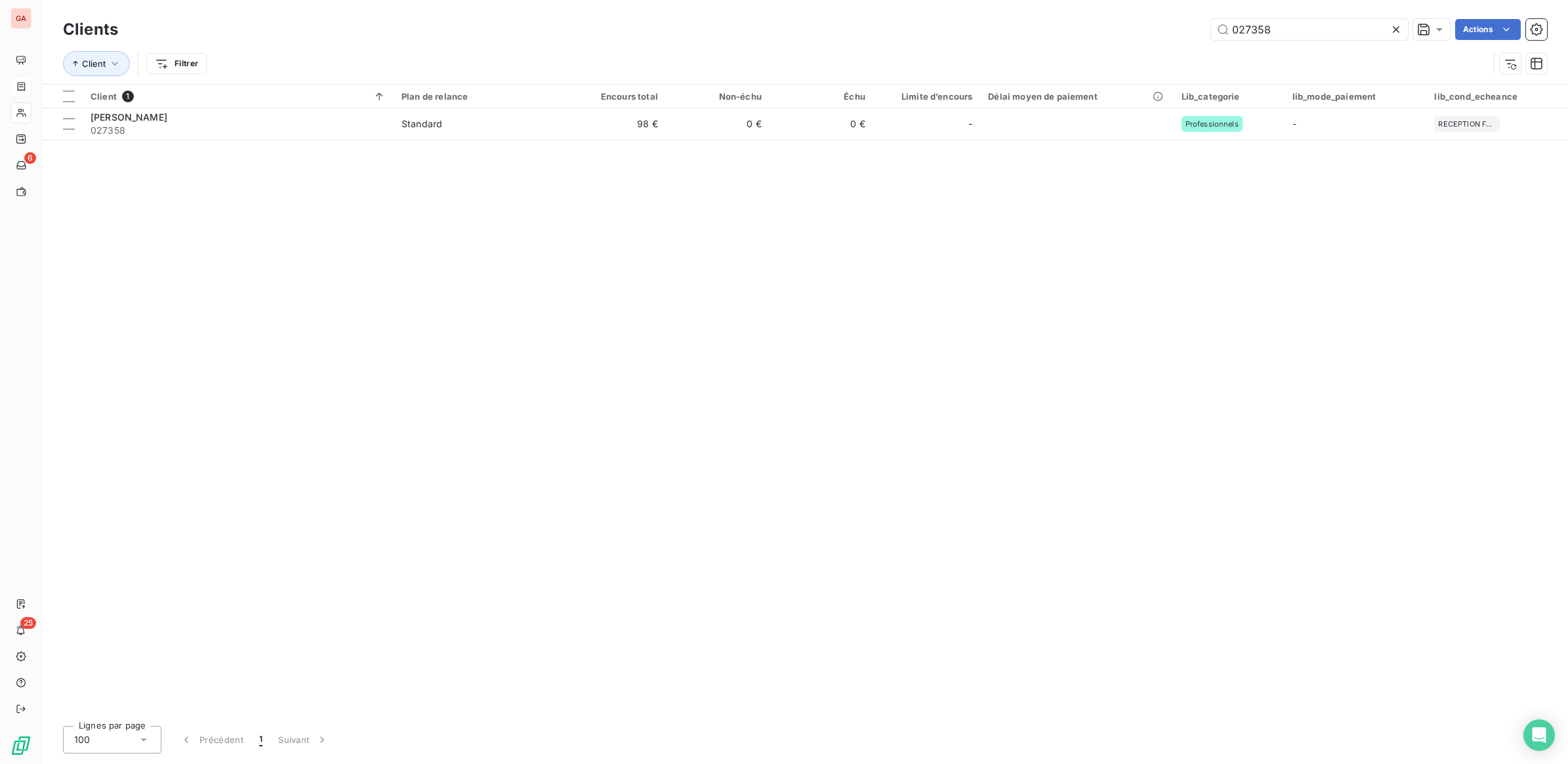
drag, startPoint x: 1251, startPoint y: 32, endPoint x: 1501, endPoint y: 17, distance: 250.4
click at [1486, 19] on div "027358 Actions" at bounding box center [840, 30] width 1413 height 21
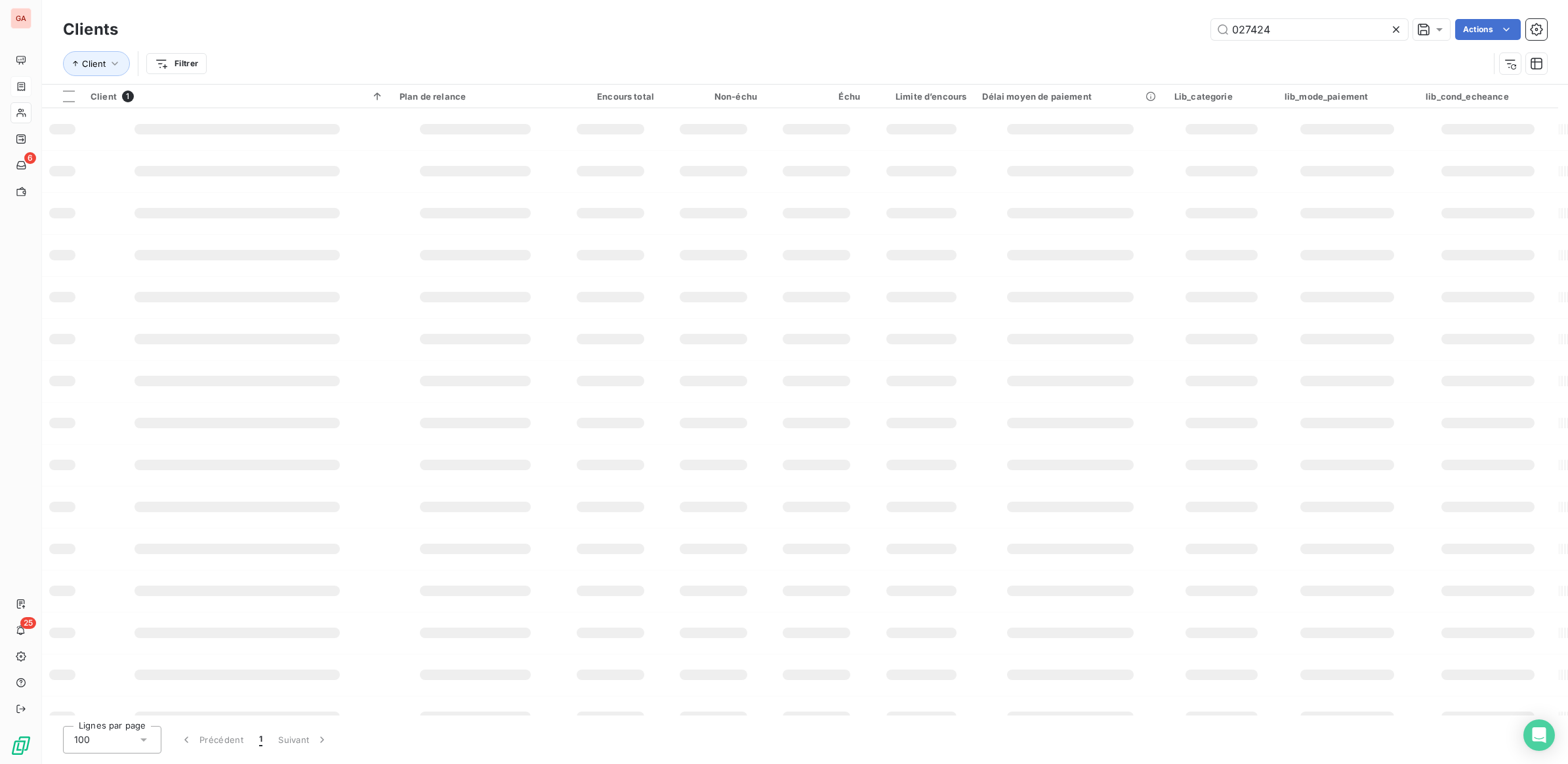
type input "027424"
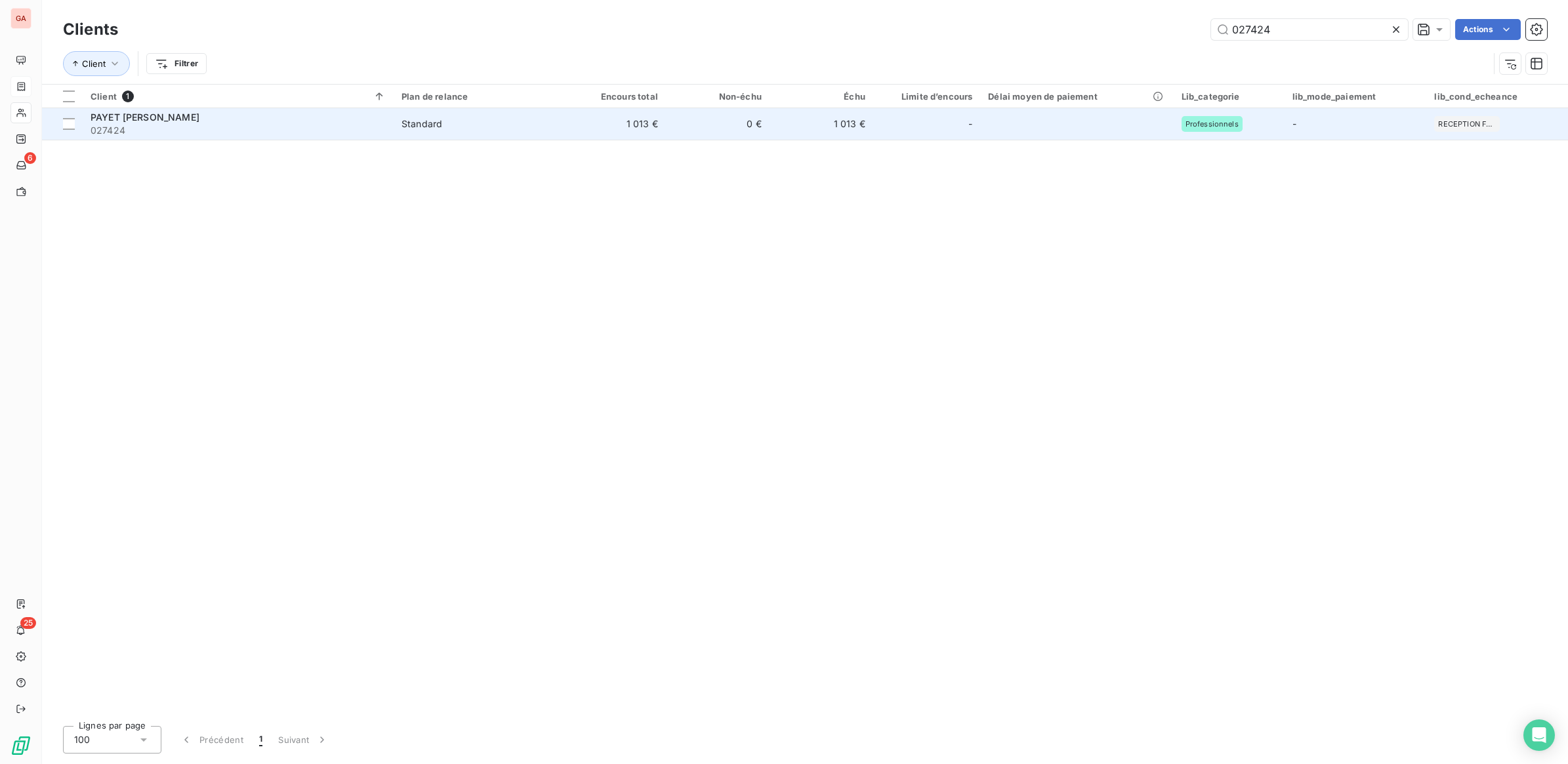
click at [529, 116] on td "Standard" at bounding box center [478, 124] width 168 height 31
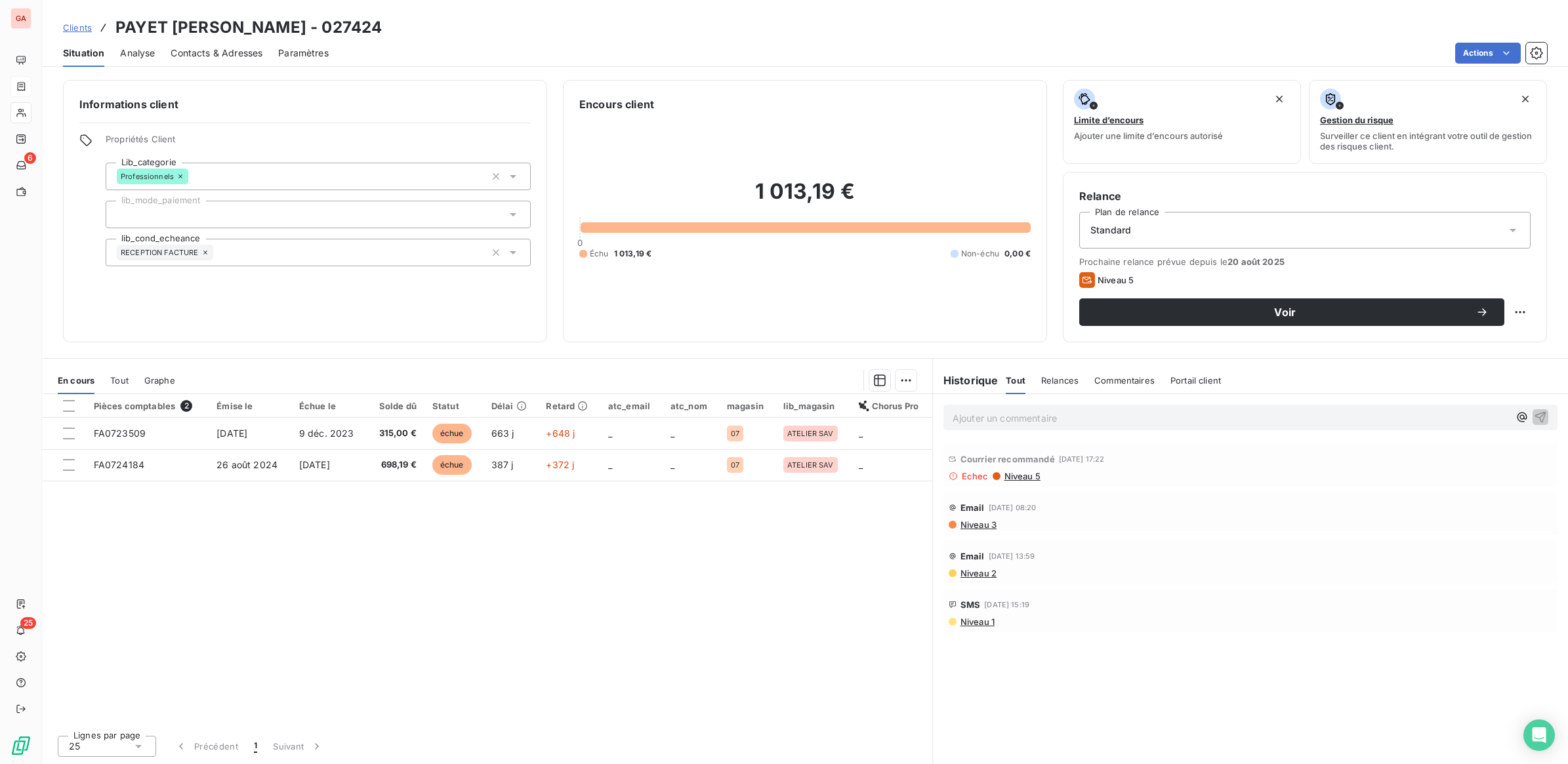
click at [70, 21] on link "Clients" at bounding box center [77, 28] width 29 height 13
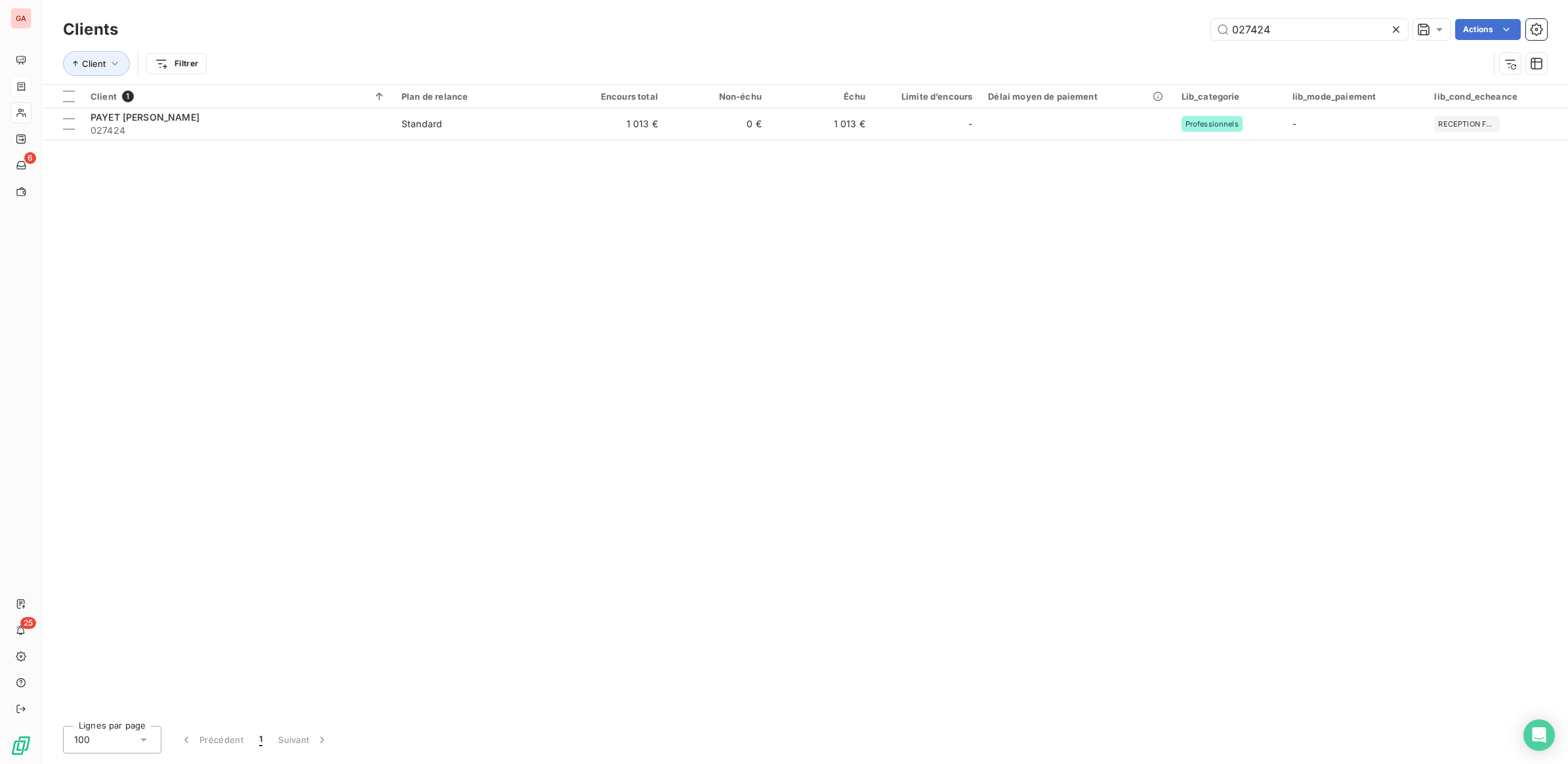
drag, startPoint x: 1254, startPoint y: 28, endPoint x: 1497, endPoint y: 42, distance: 243.4
click at [1430, 31] on div "027424 Actions" at bounding box center [840, 30] width 1413 height 21
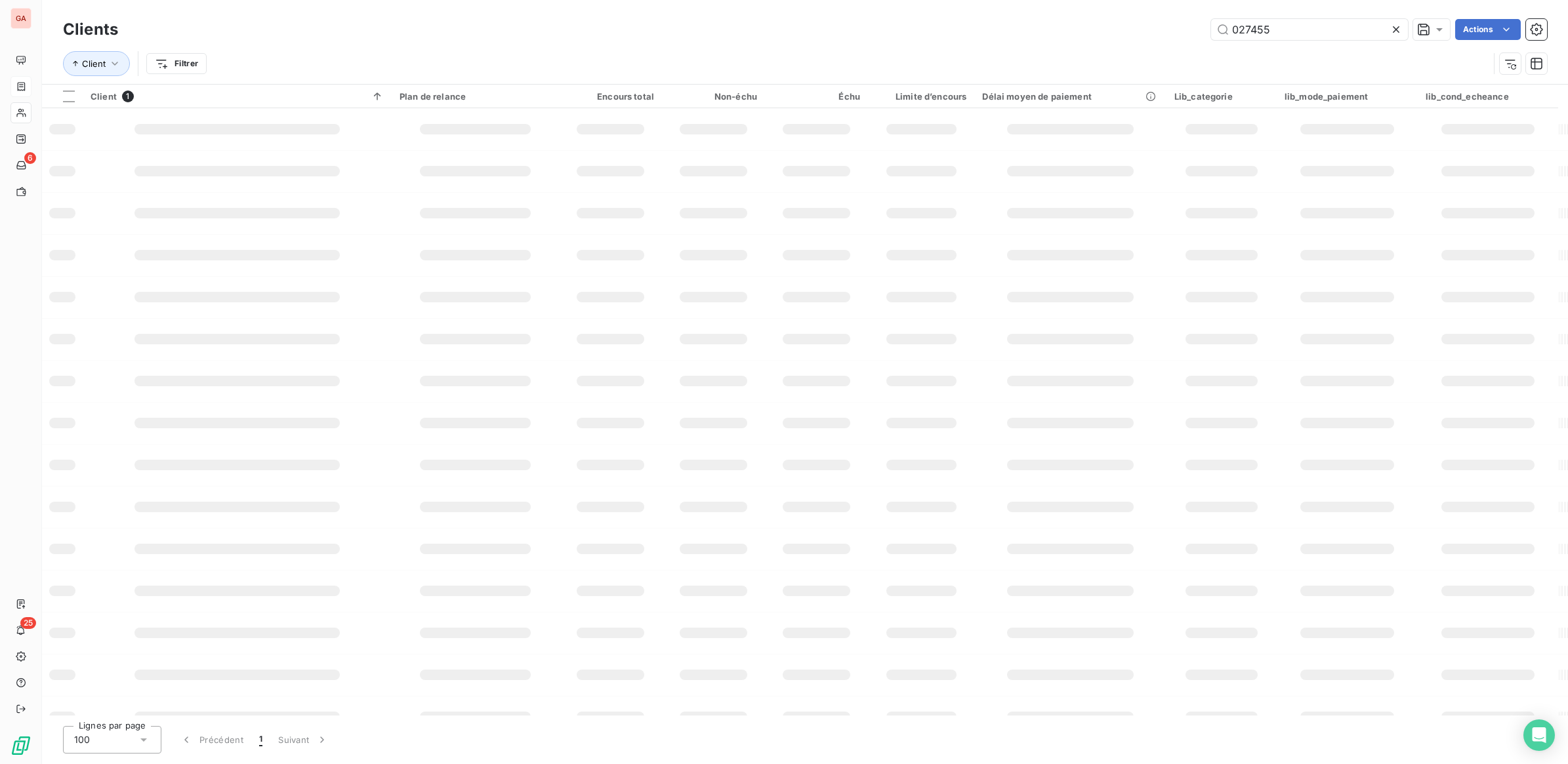
type input "027455"
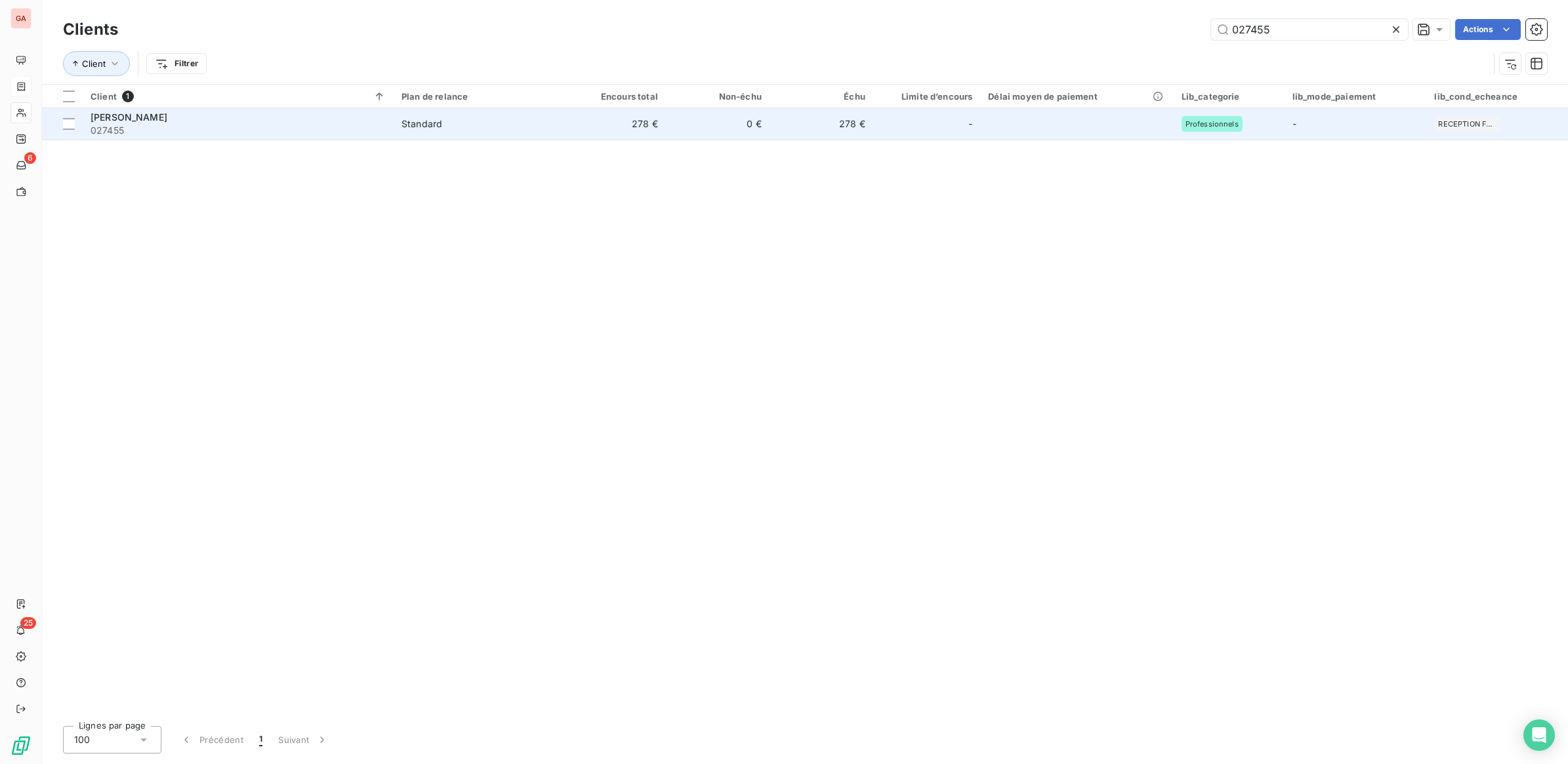
click at [808, 121] on td "278 €" at bounding box center [821, 124] width 103 height 31
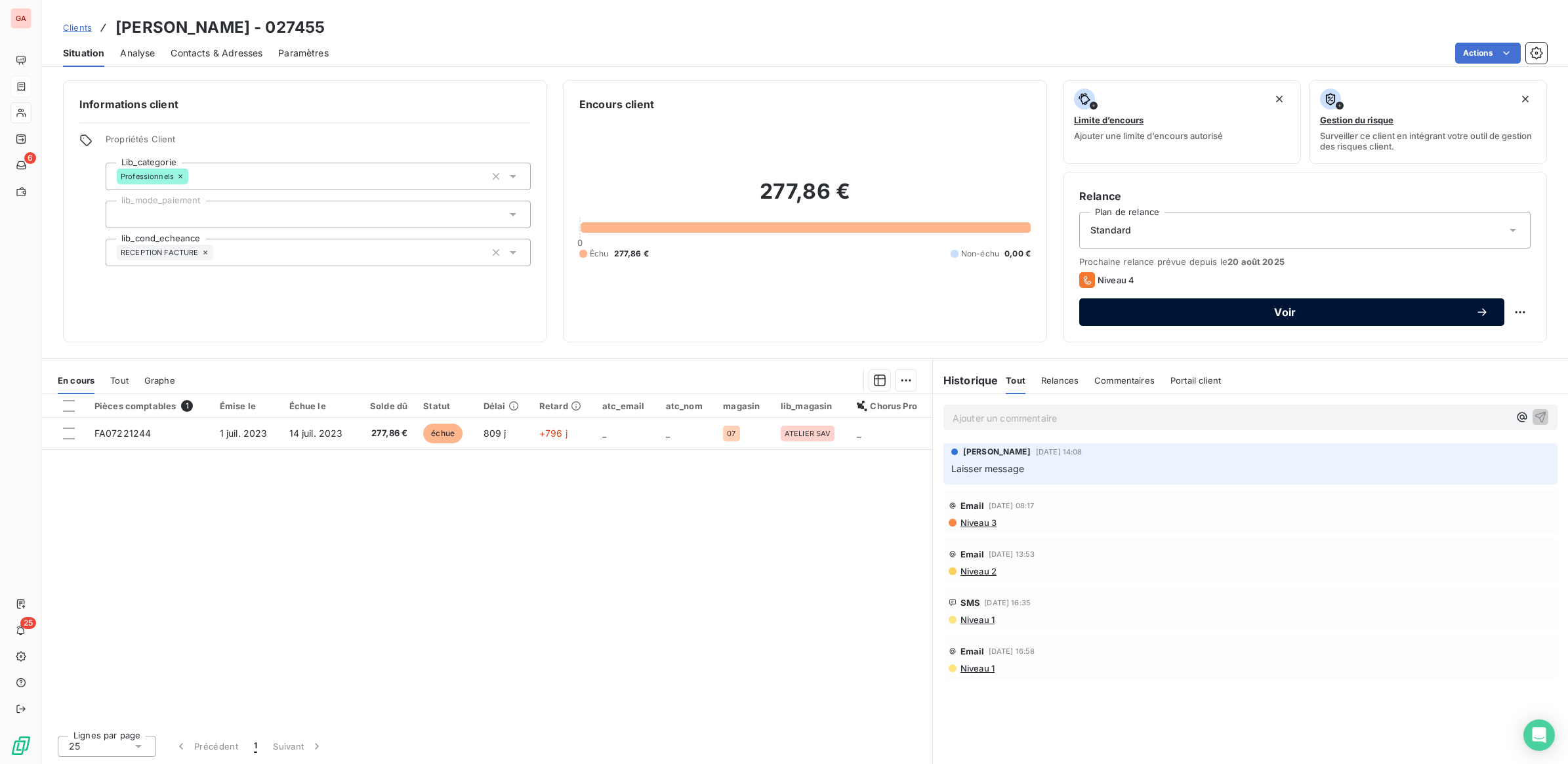
click at [1280, 309] on span "Voir" at bounding box center [1285, 311] width 381 height 10
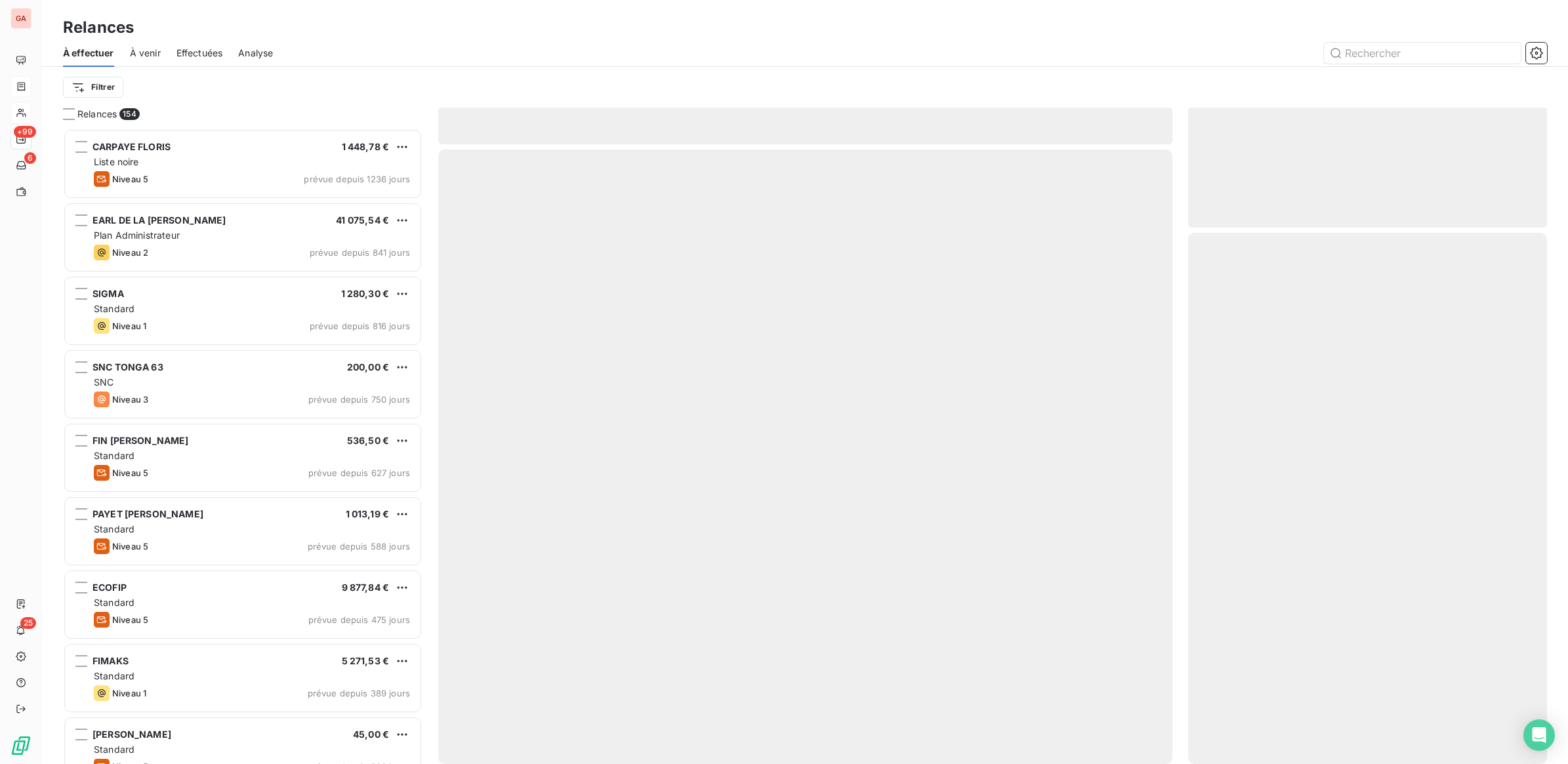
scroll to position [624, 346]
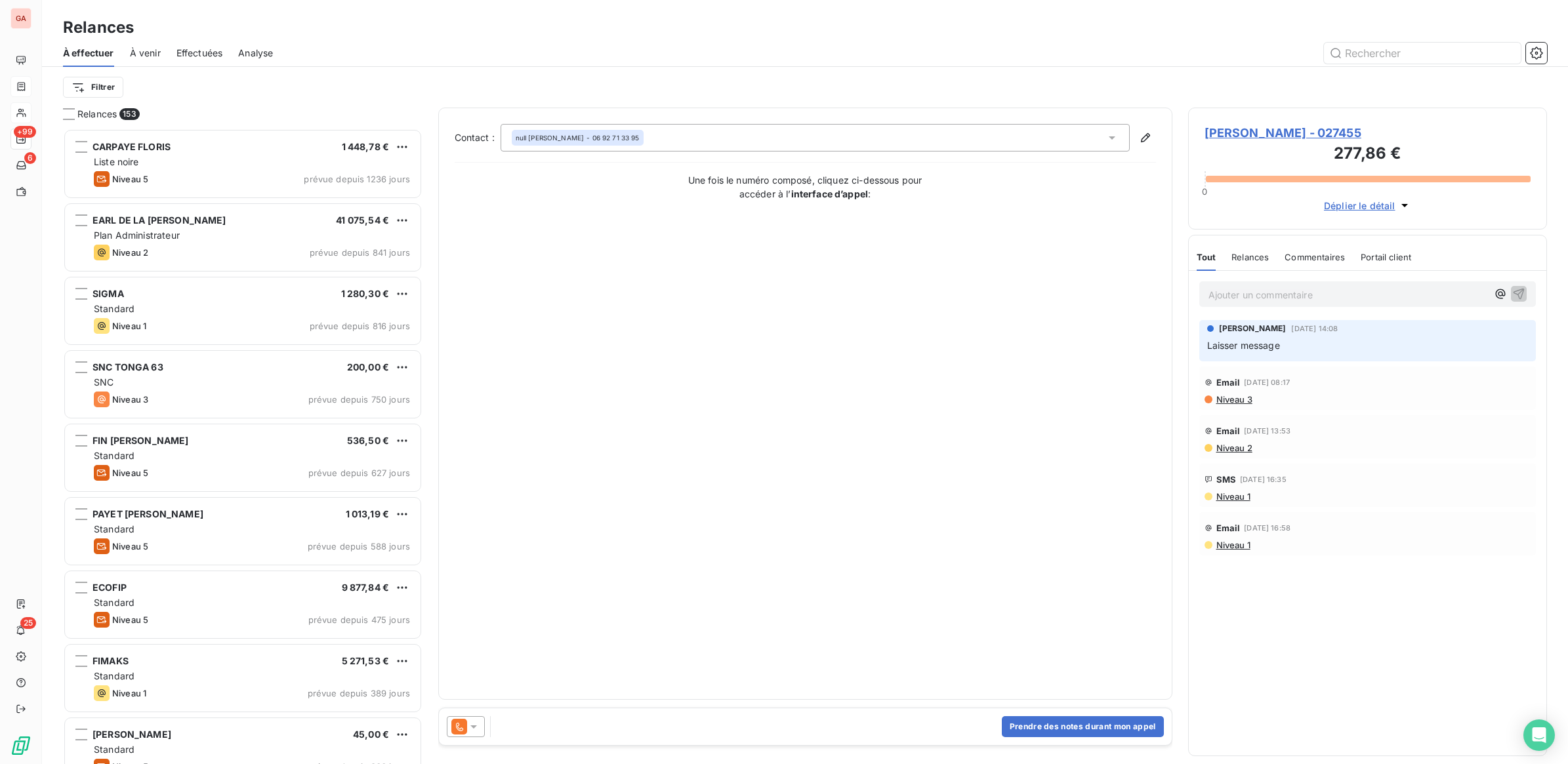
click at [469, 726] on icon at bounding box center [473, 727] width 13 height 13
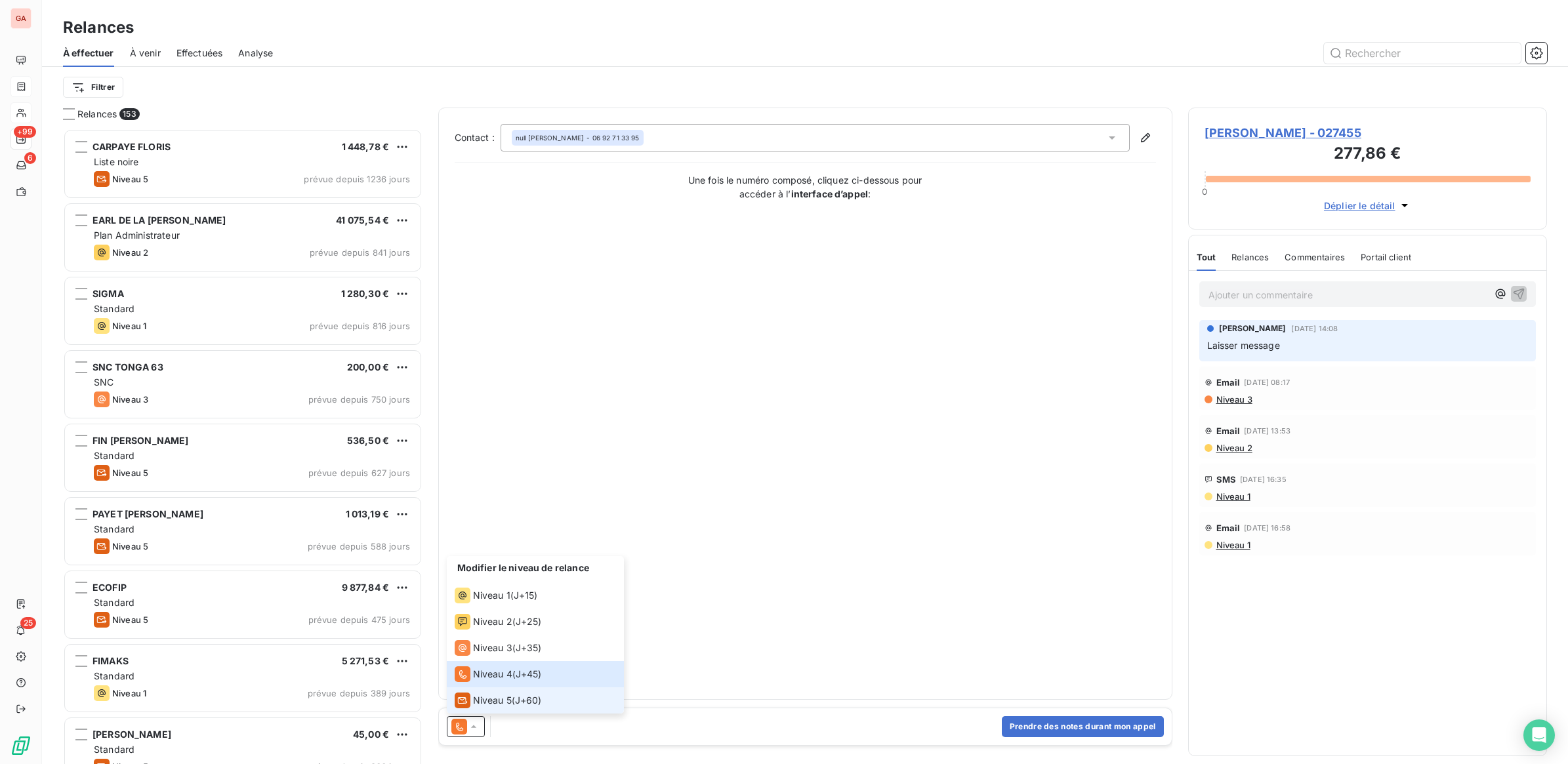
click at [483, 704] on span "Niveau 5" at bounding box center [492, 700] width 39 height 13
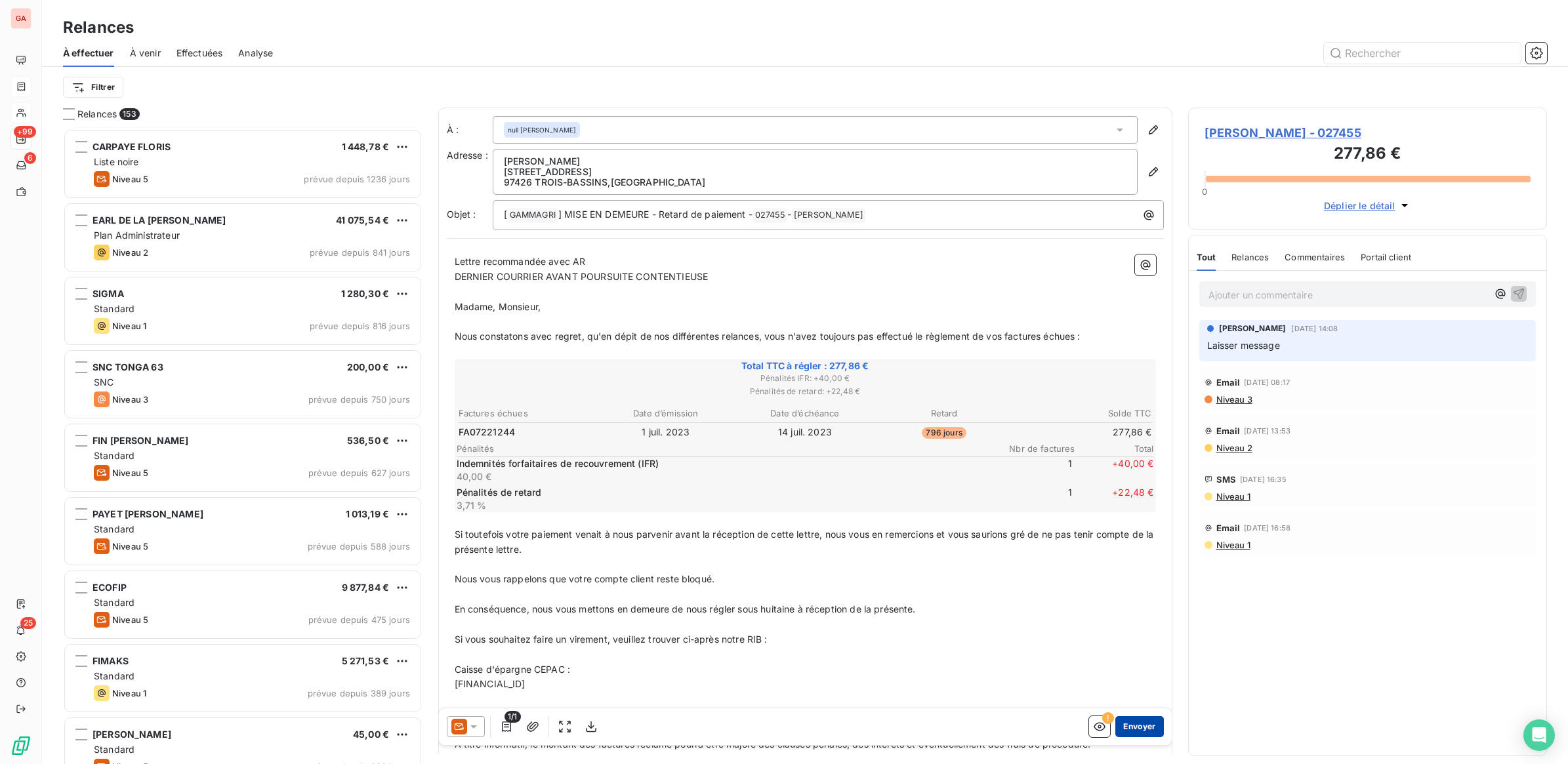
click at [1136, 726] on button "Envoyer" at bounding box center [1139, 726] width 48 height 21
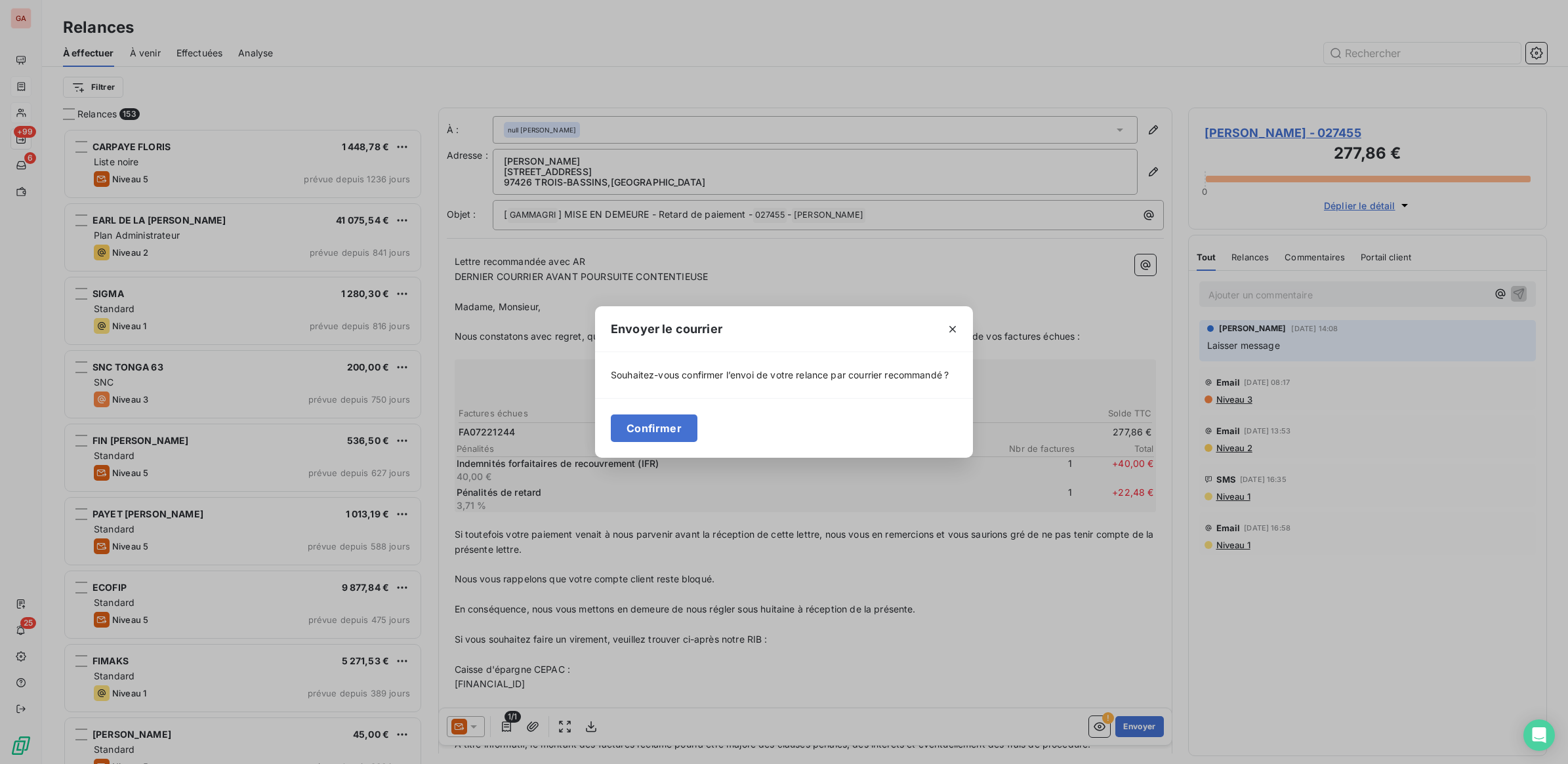
drag, startPoint x: 667, startPoint y: 436, endPoint x: 717, endPoint y: 436, distance: 50.0
click at [680, 436] on button "Confirmer" at bounding box center [654, 429] width 87 height 28
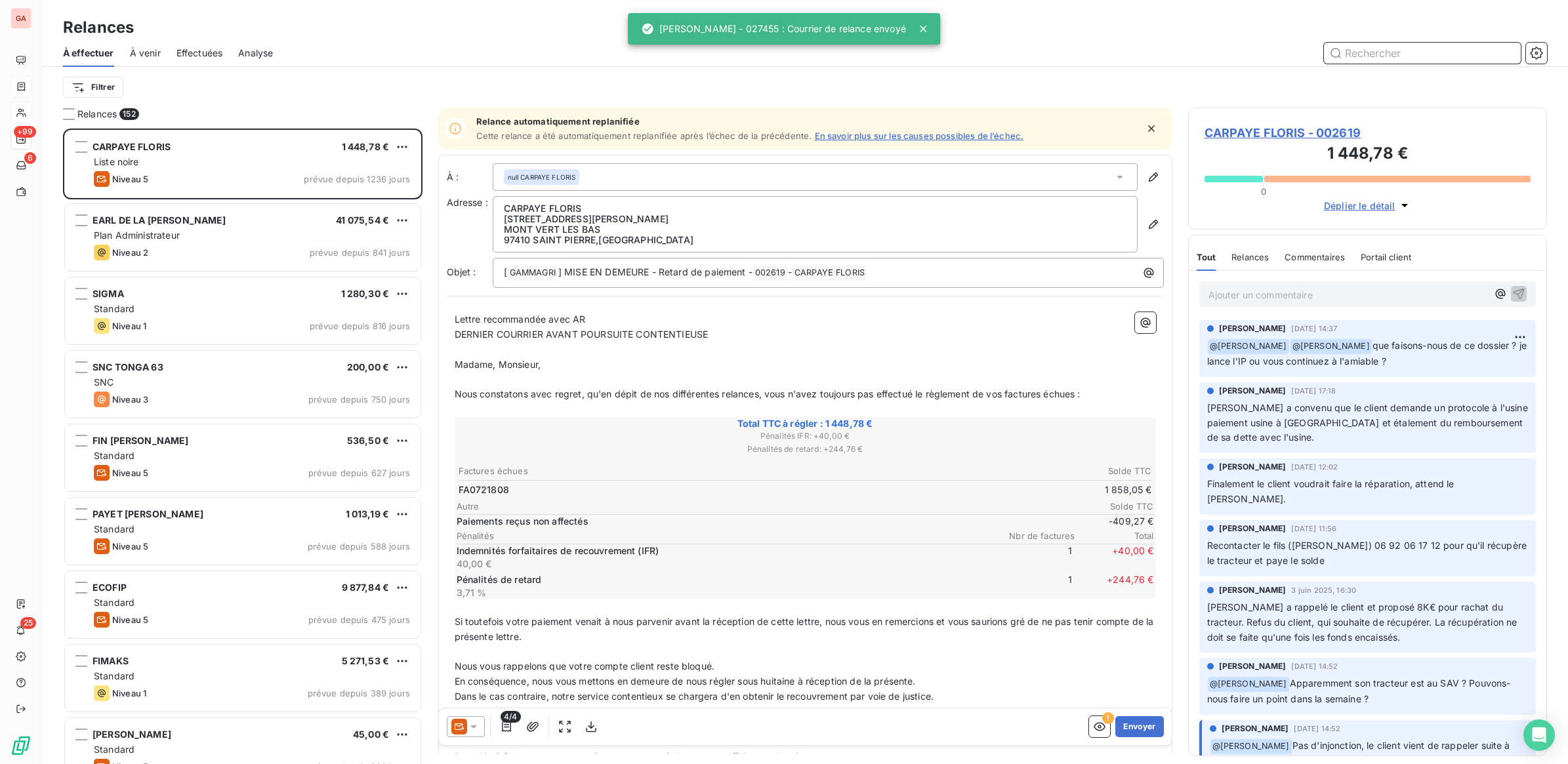
click at [1371, 57] on input "text" at bounding box center [1422, 53] width 197 height 21
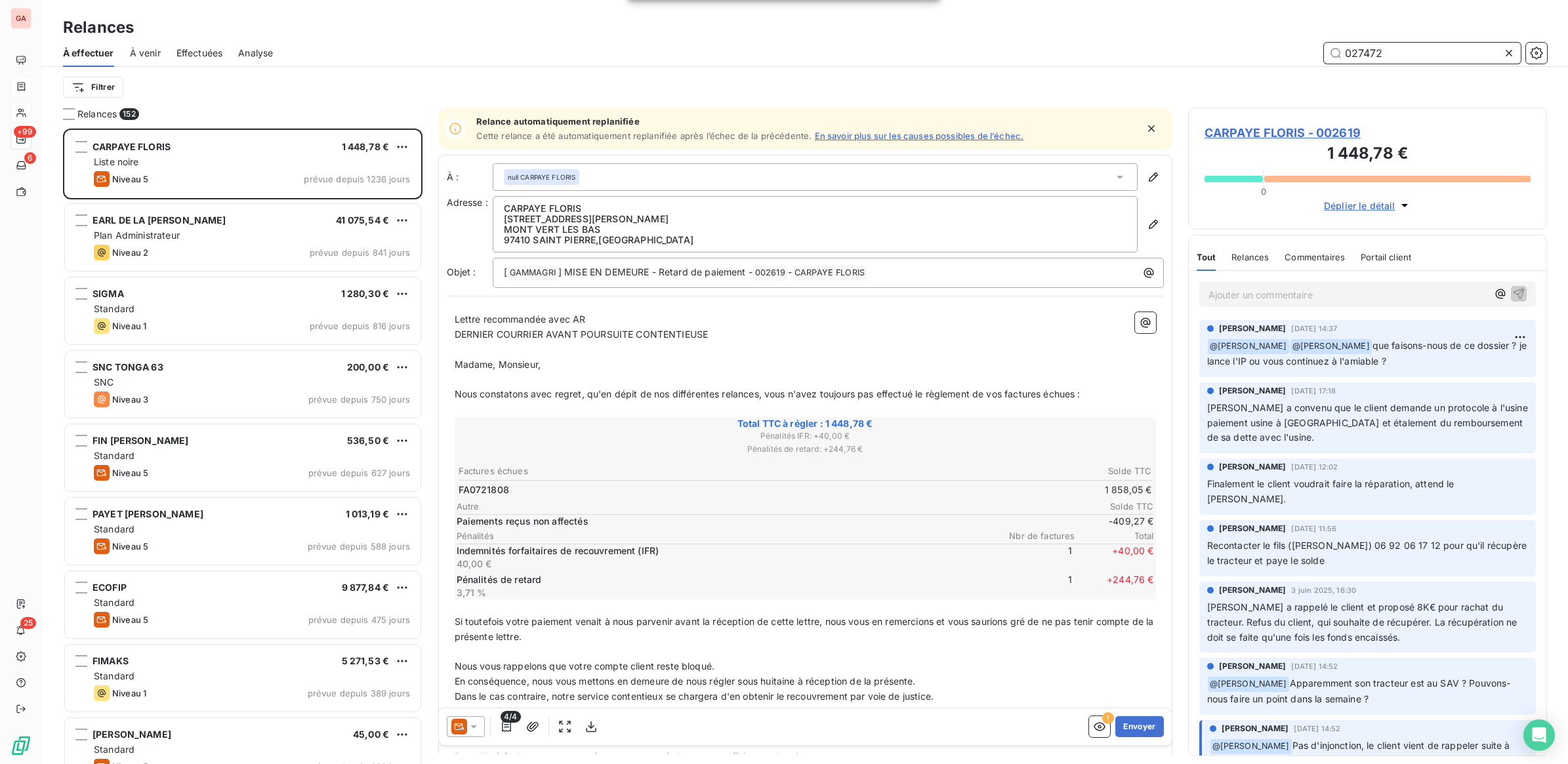
type input "027472"
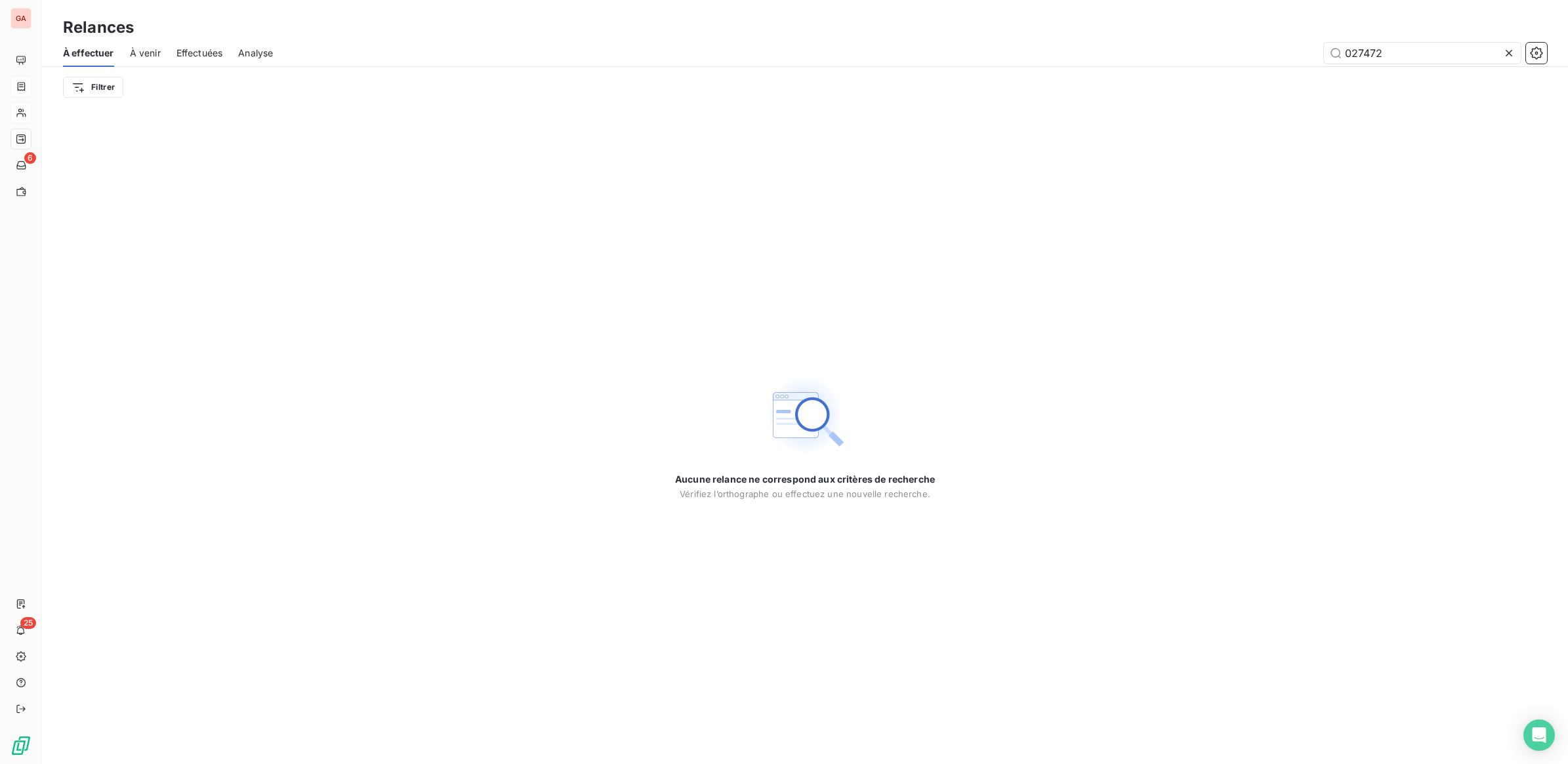
click at [1510, 54] on icon at bounding box center [1509, 53] width 13 height 13
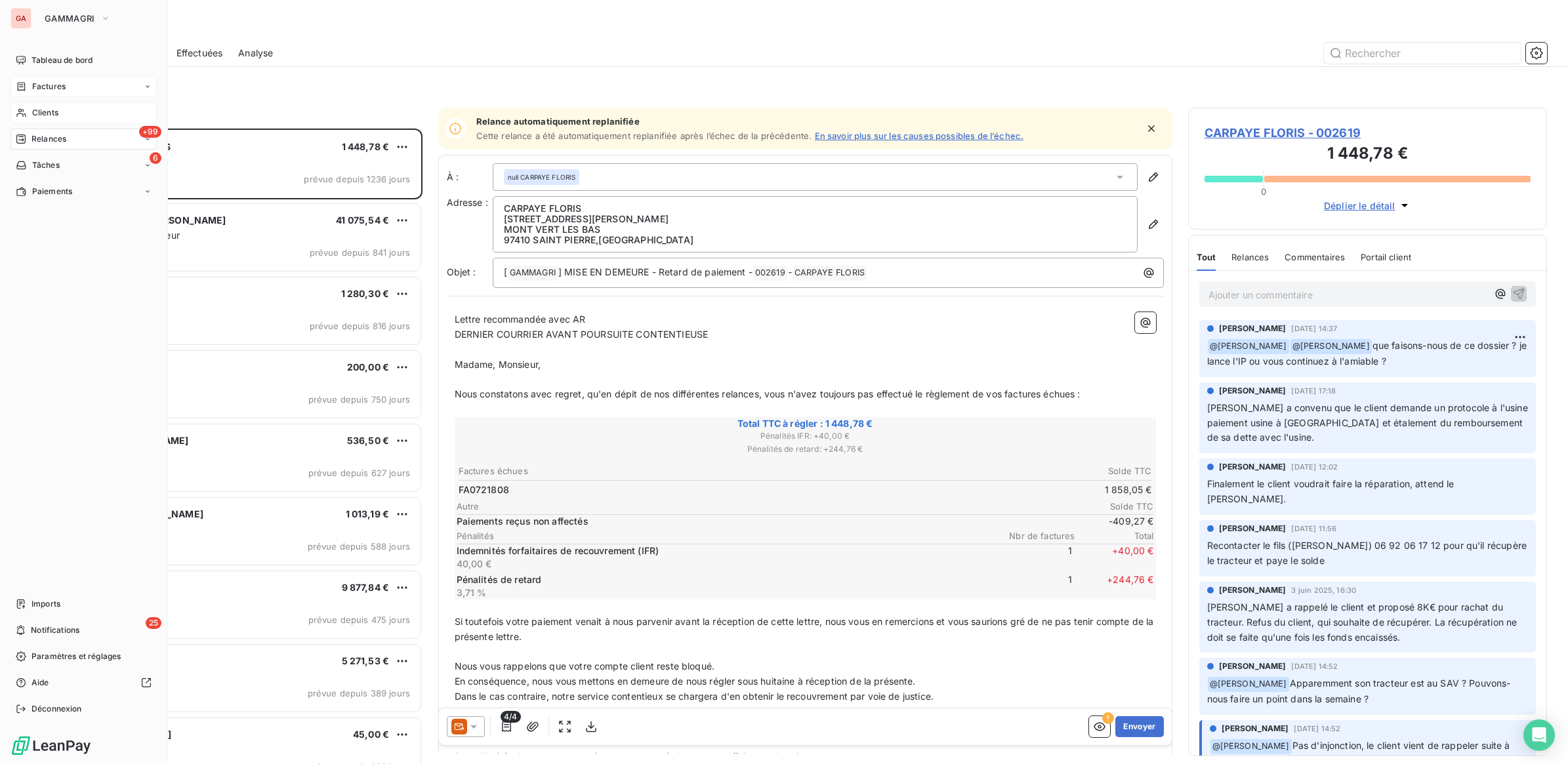
scroll to position [624, 346]
click at [18, 120] on div "Clients" at bounding box center [83, 113] width 146 height 21
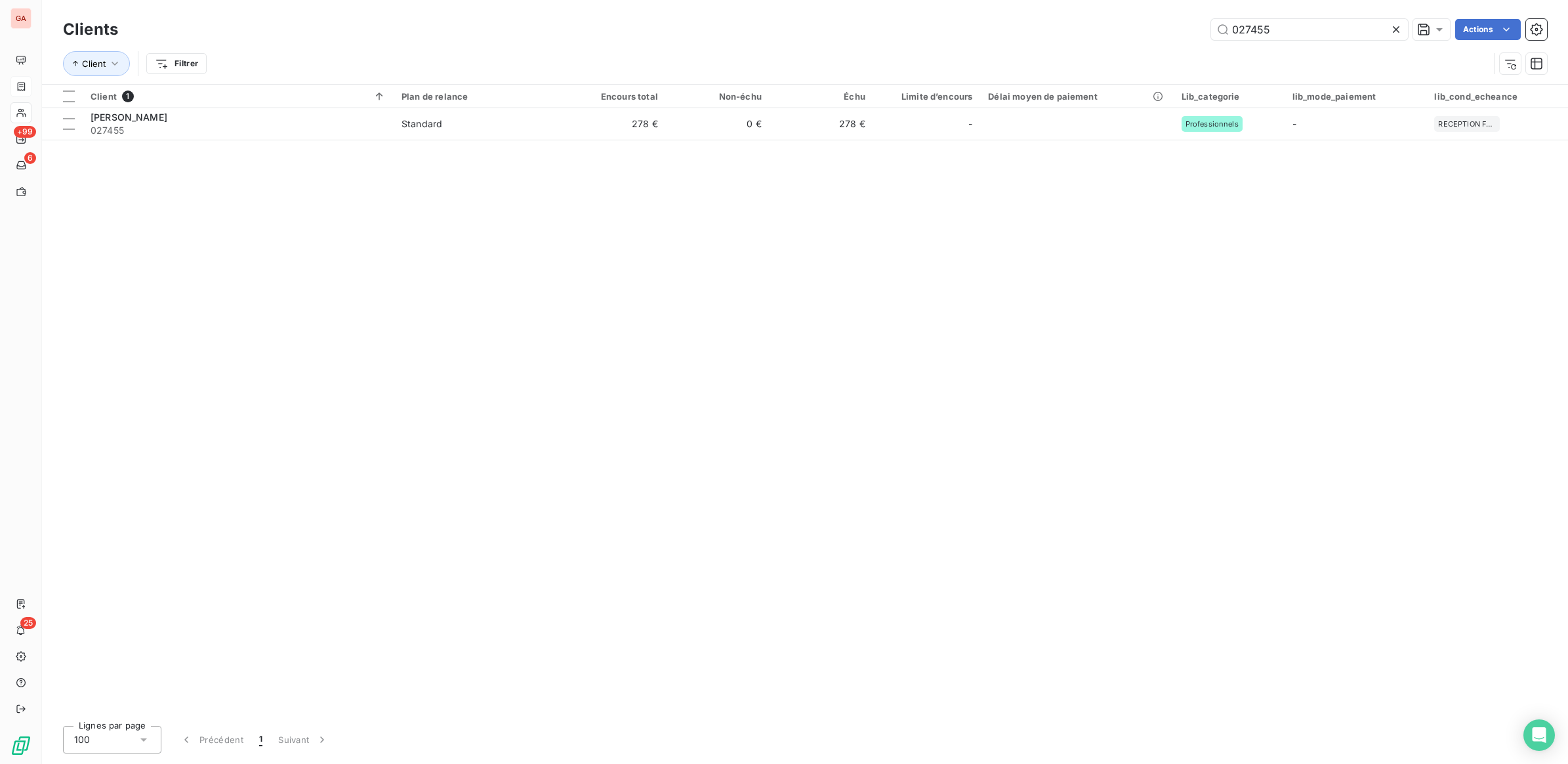
drag, startPoint x: 1257, startPoint y: 30, endPoint x: 1432, endPoint y: 65, distance: 178.5
click at [1395, 35] on div "027455" at bounding box center [1309, 30] width 197 height 21
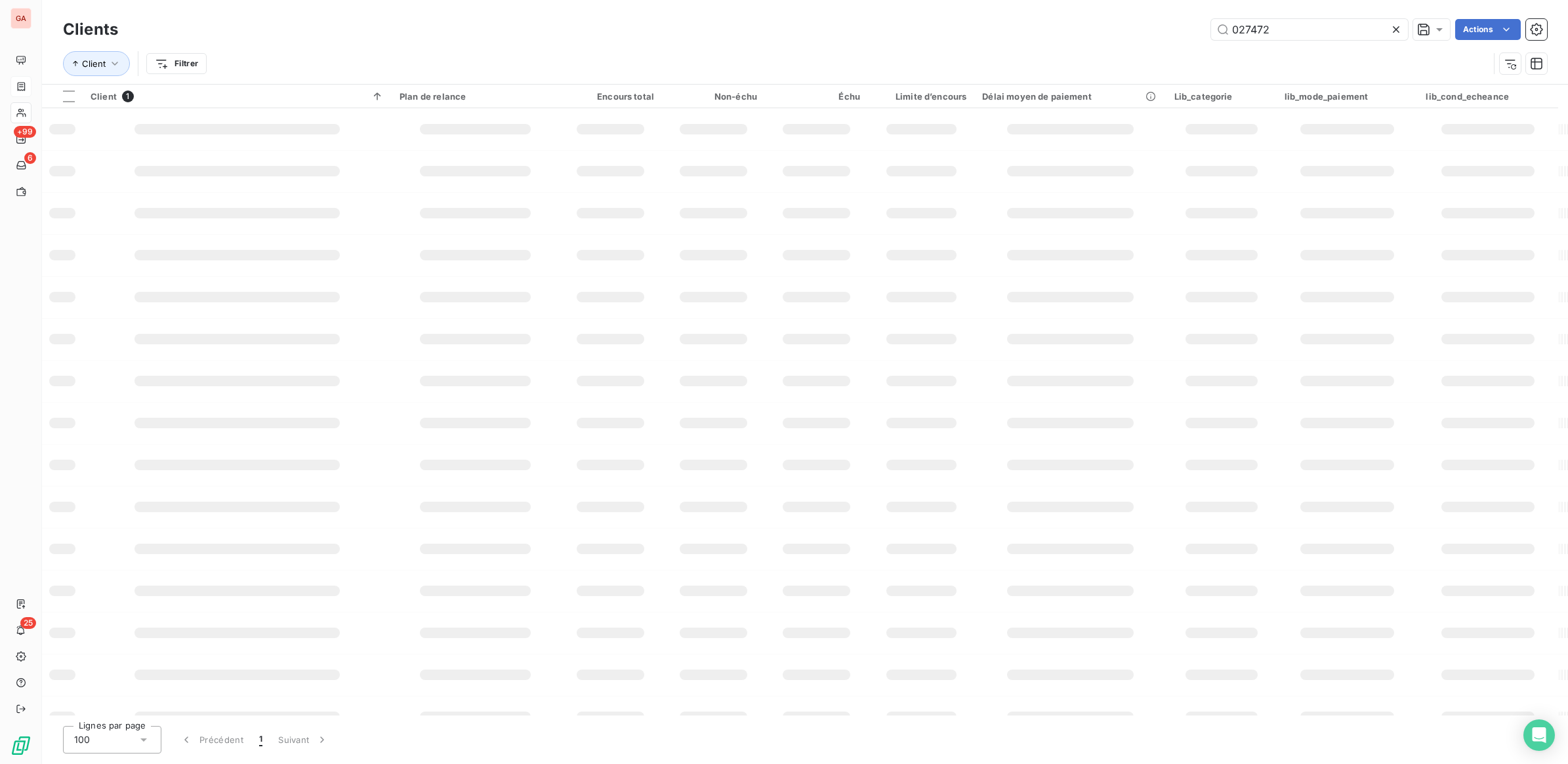
type input "027472"
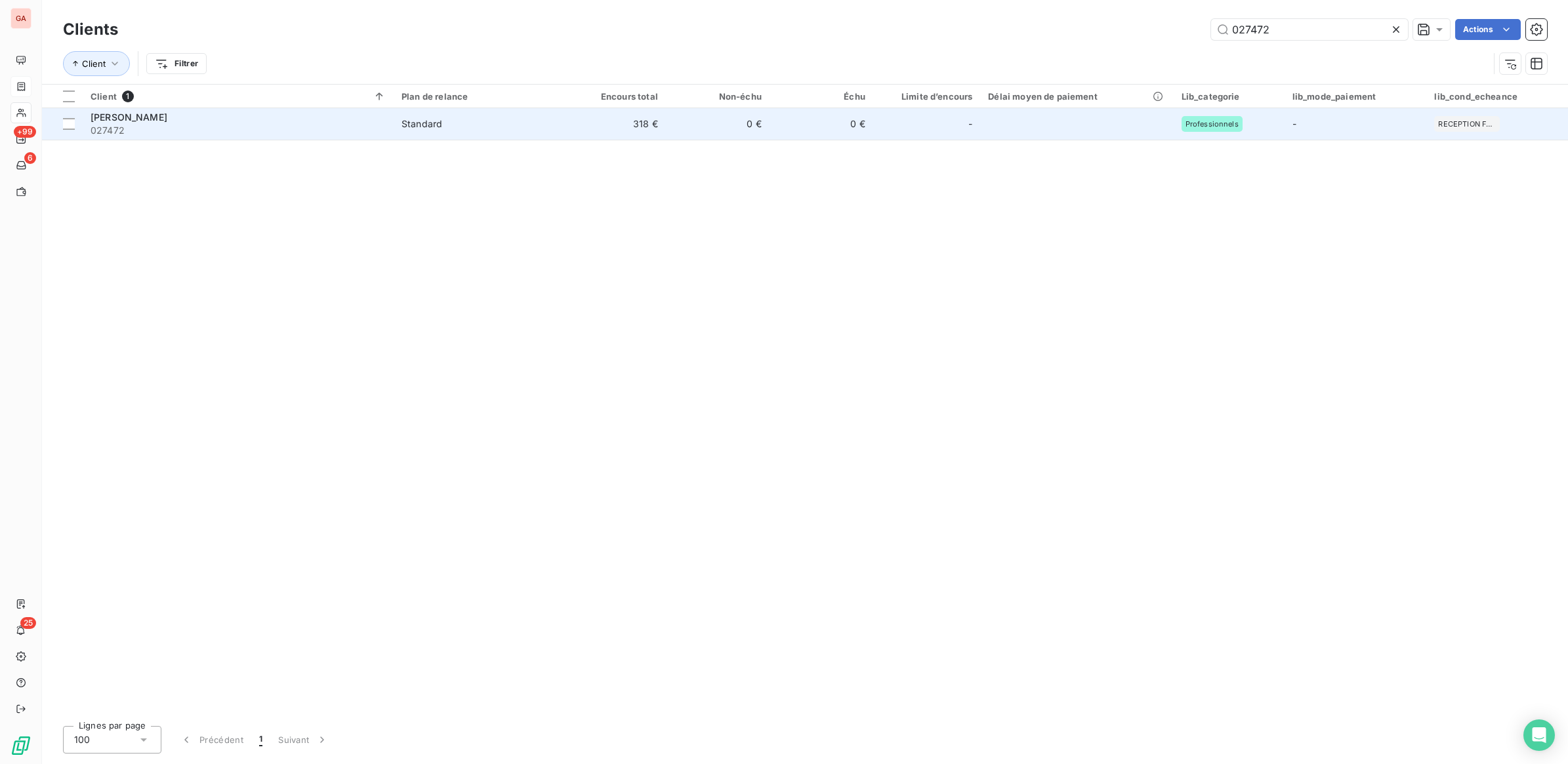
click at [785, 116] on td "0 €" at bounding box center [821, 124] width 103 height 31
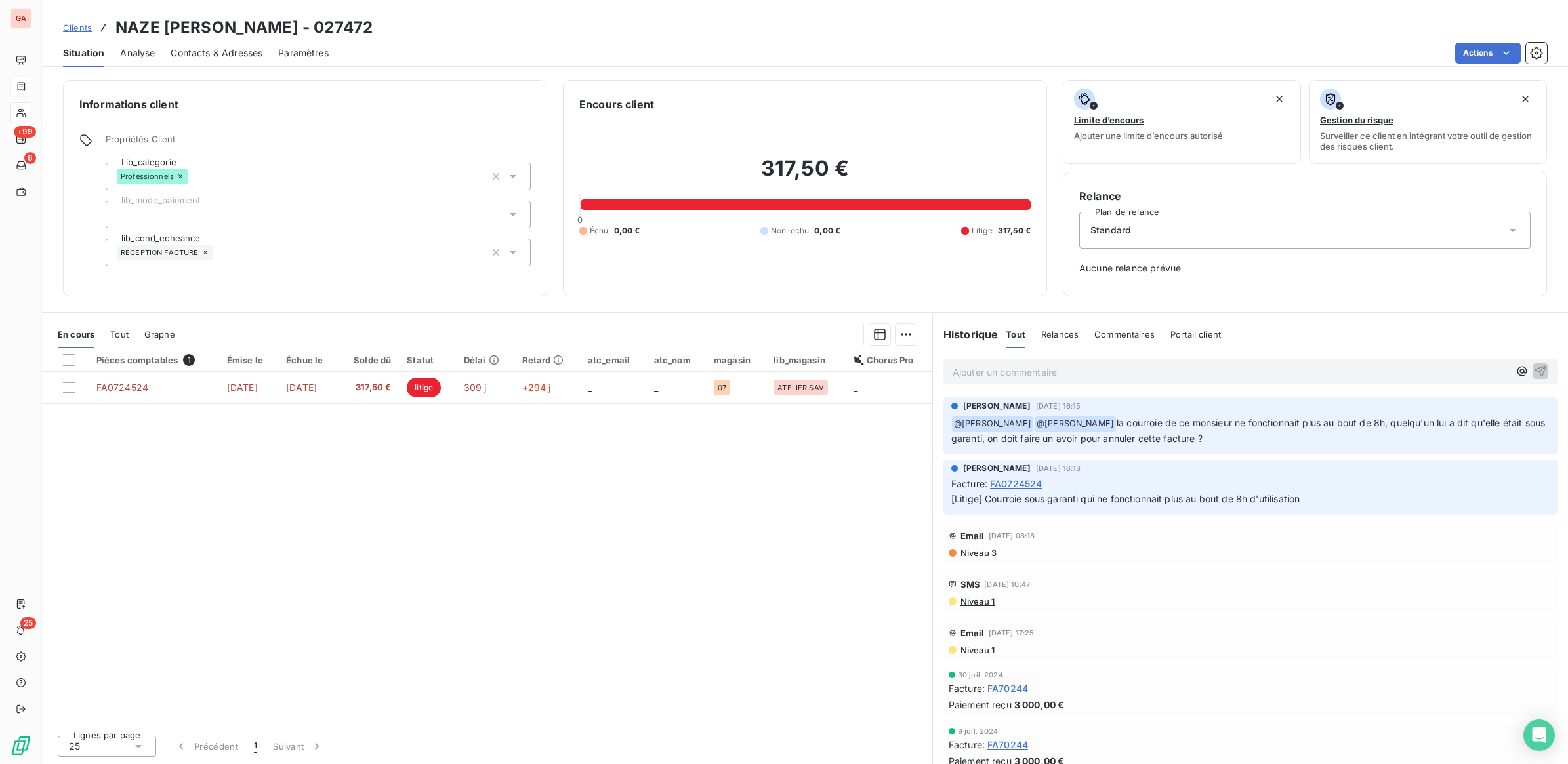
click at [1326, 371] on p "Ajouter un commentaire ﻿" at bounding box center [1231, 372] width 556 height 17
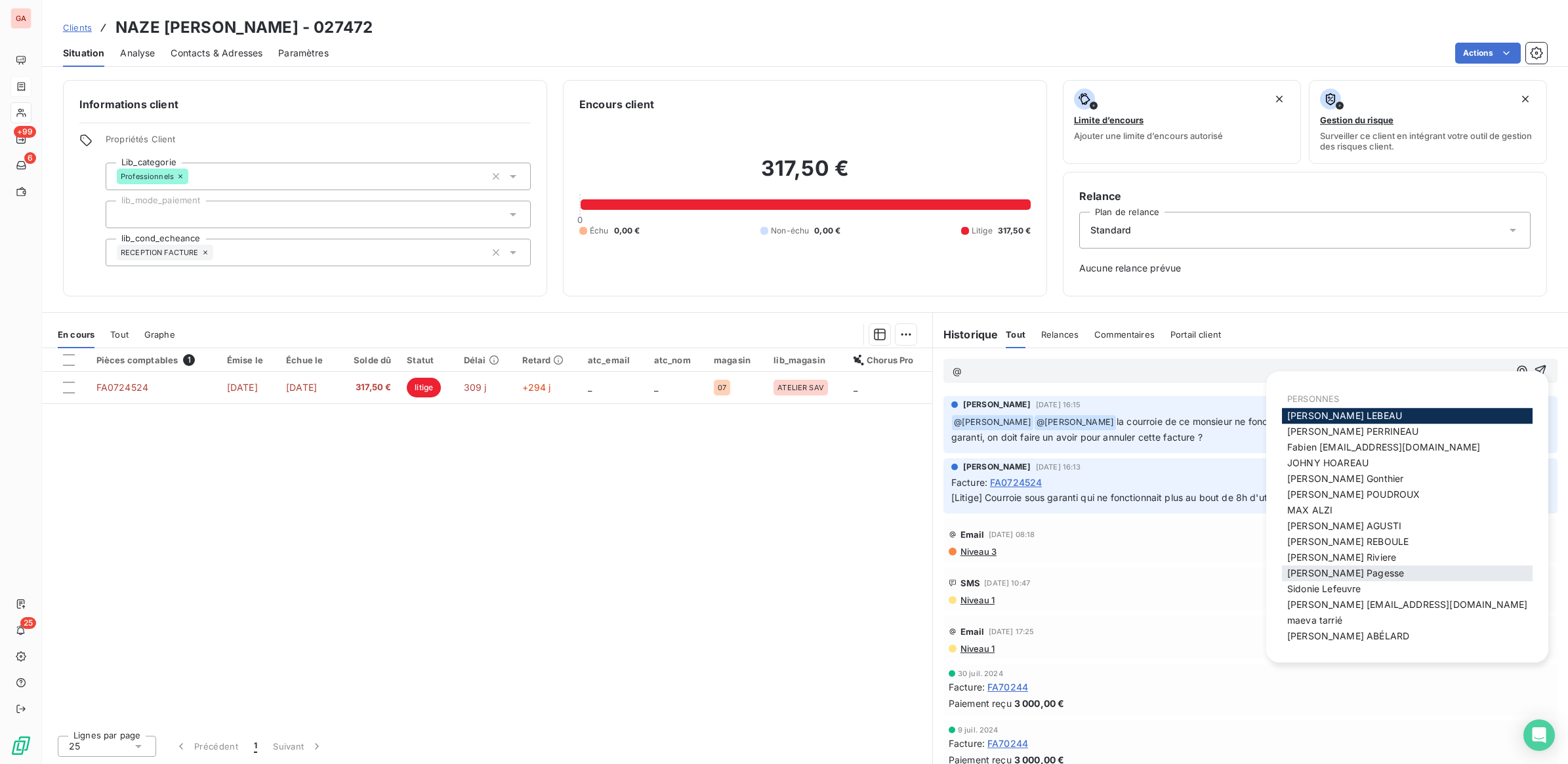
click at [1379, 578] on div "[PERSON_NAME]" at bounding box center [1406, 573] width 250 height 16
click at [1309, 576] on span "[PERSON_NAME]" at bounding box center [1345, 573] width 116 height 11
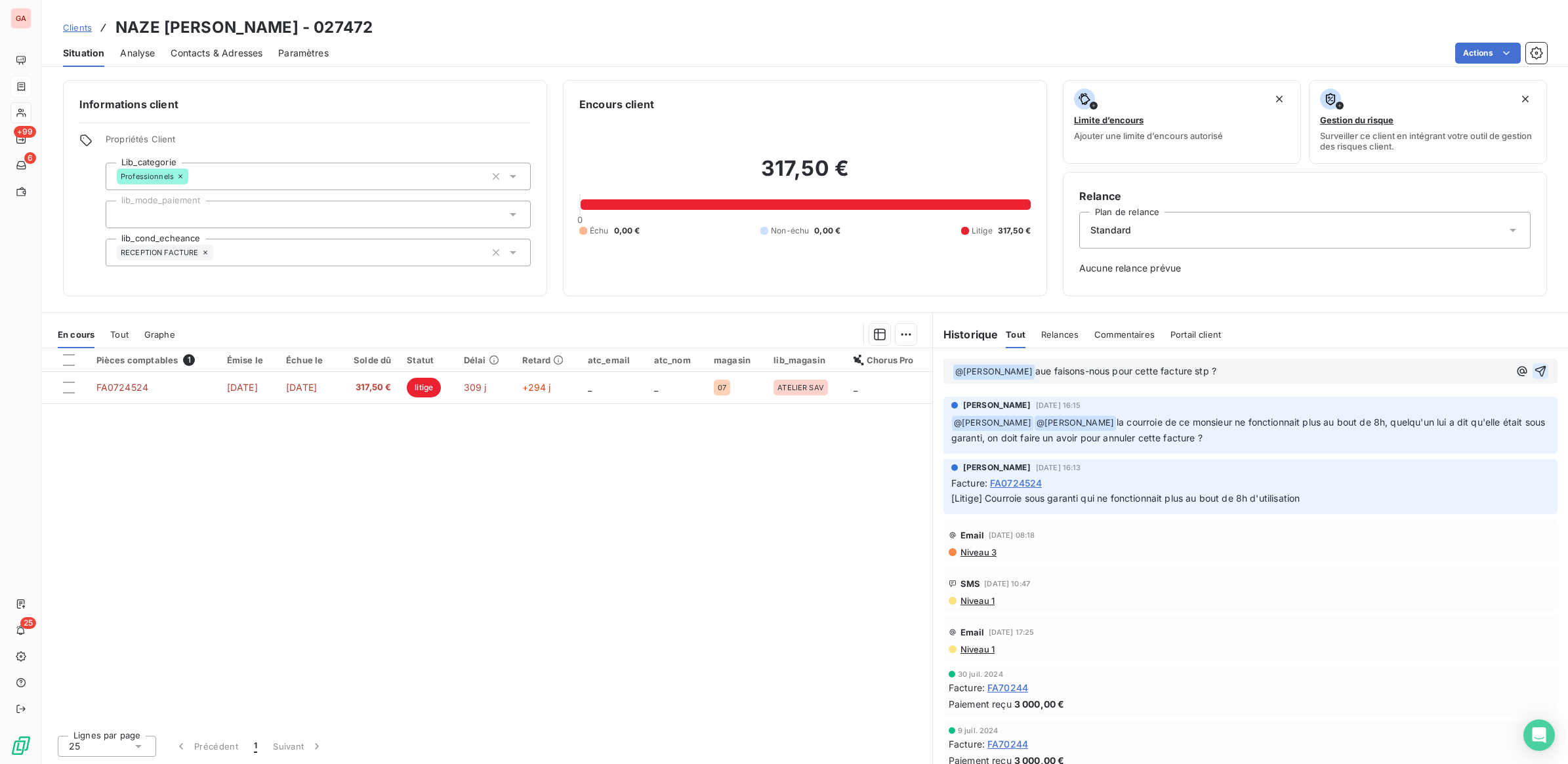
click at [1534, 370] on icon "button" at bounding box center [1540, 371] width 13 height 13
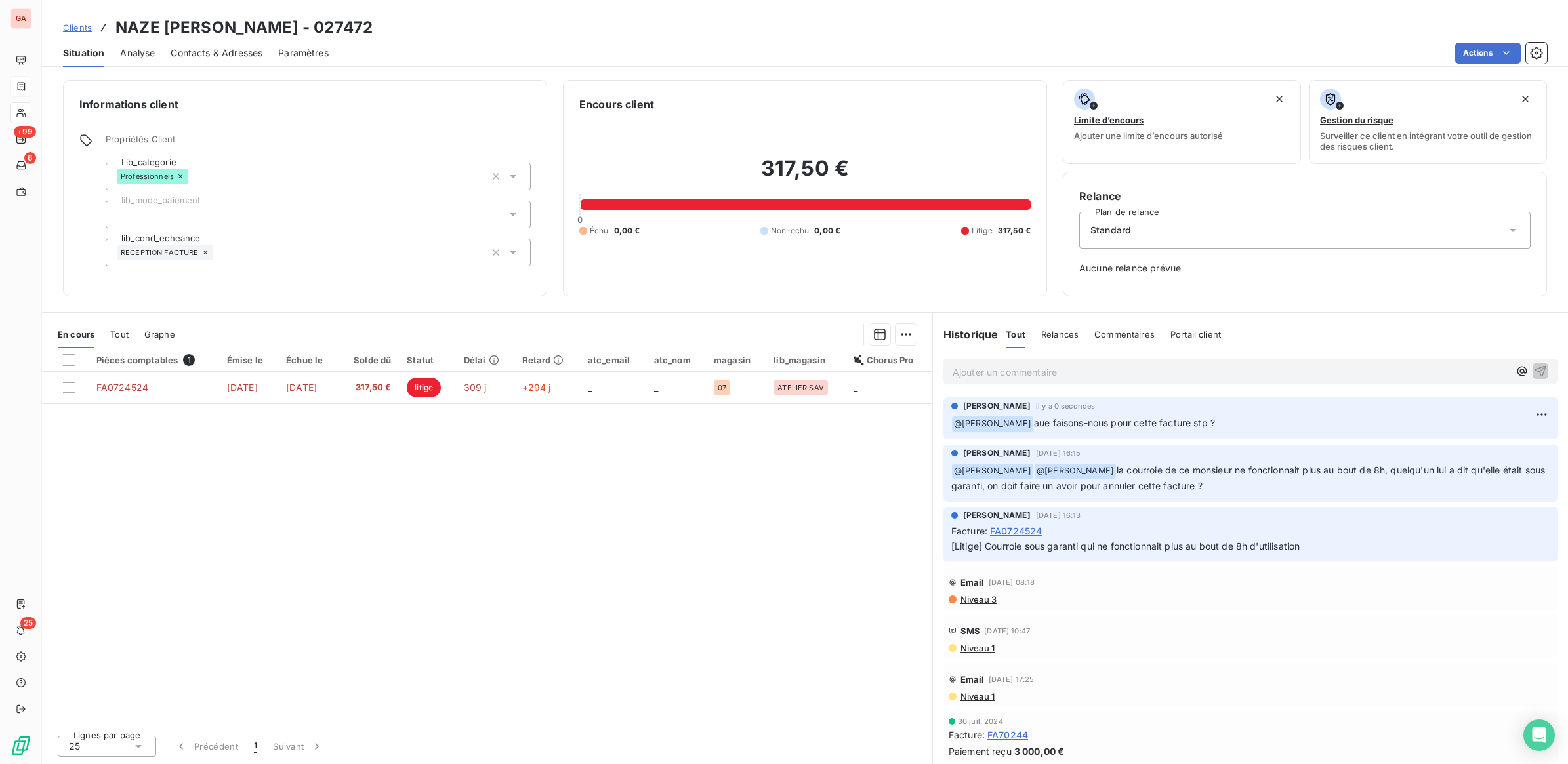
click at [67, 21] on link "Clients" at bounding box center [77, 28] width 29 height 13
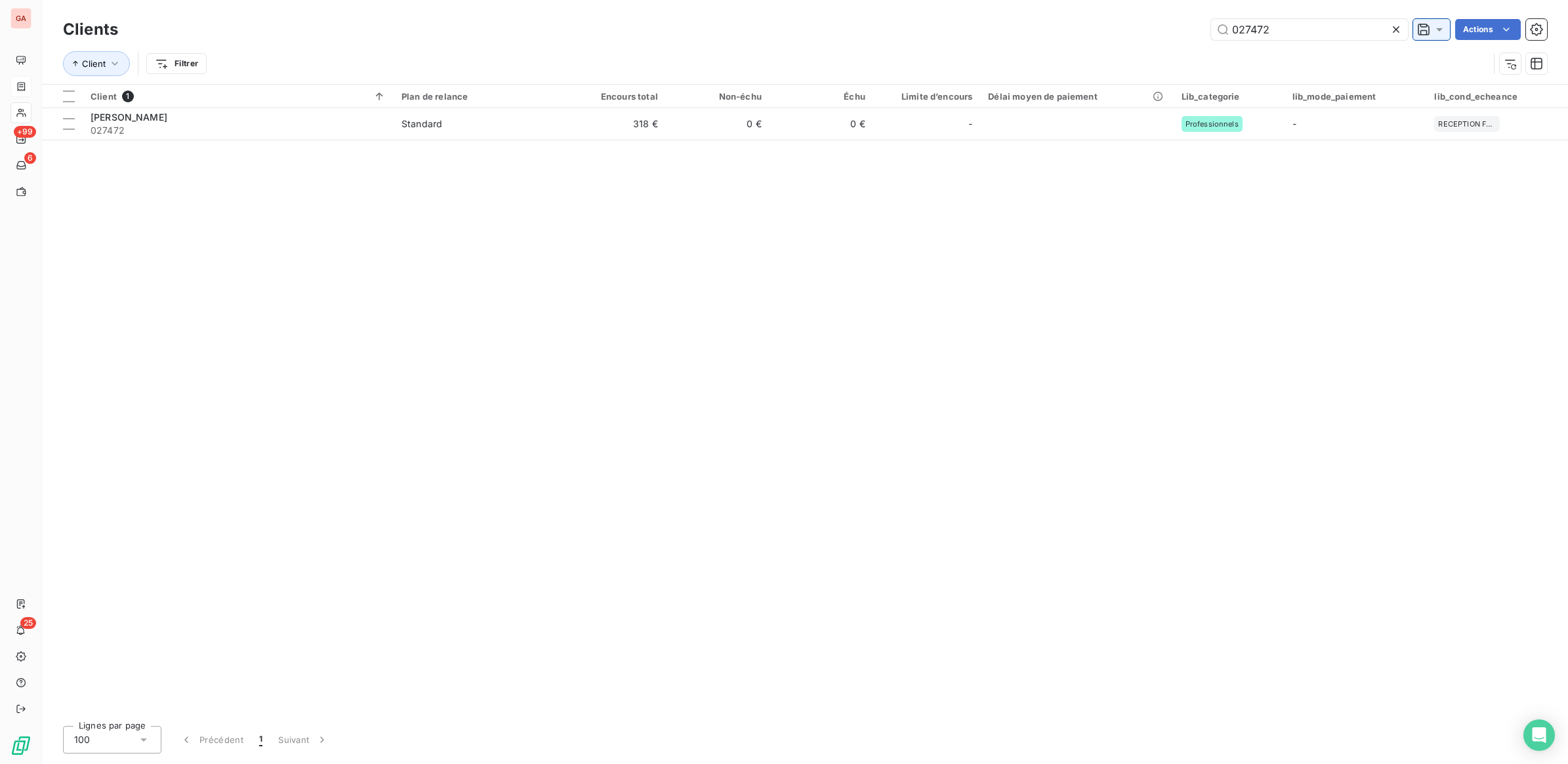
drag, startPoint x: 1246, startPoint y: 30, endPoint x: 1425, endPoint y: 24, distance: 179.1
click at [1420, 26] on div "027472 Actions" at bounding box center [840, 30] width 1413 height 21
type input "027521"
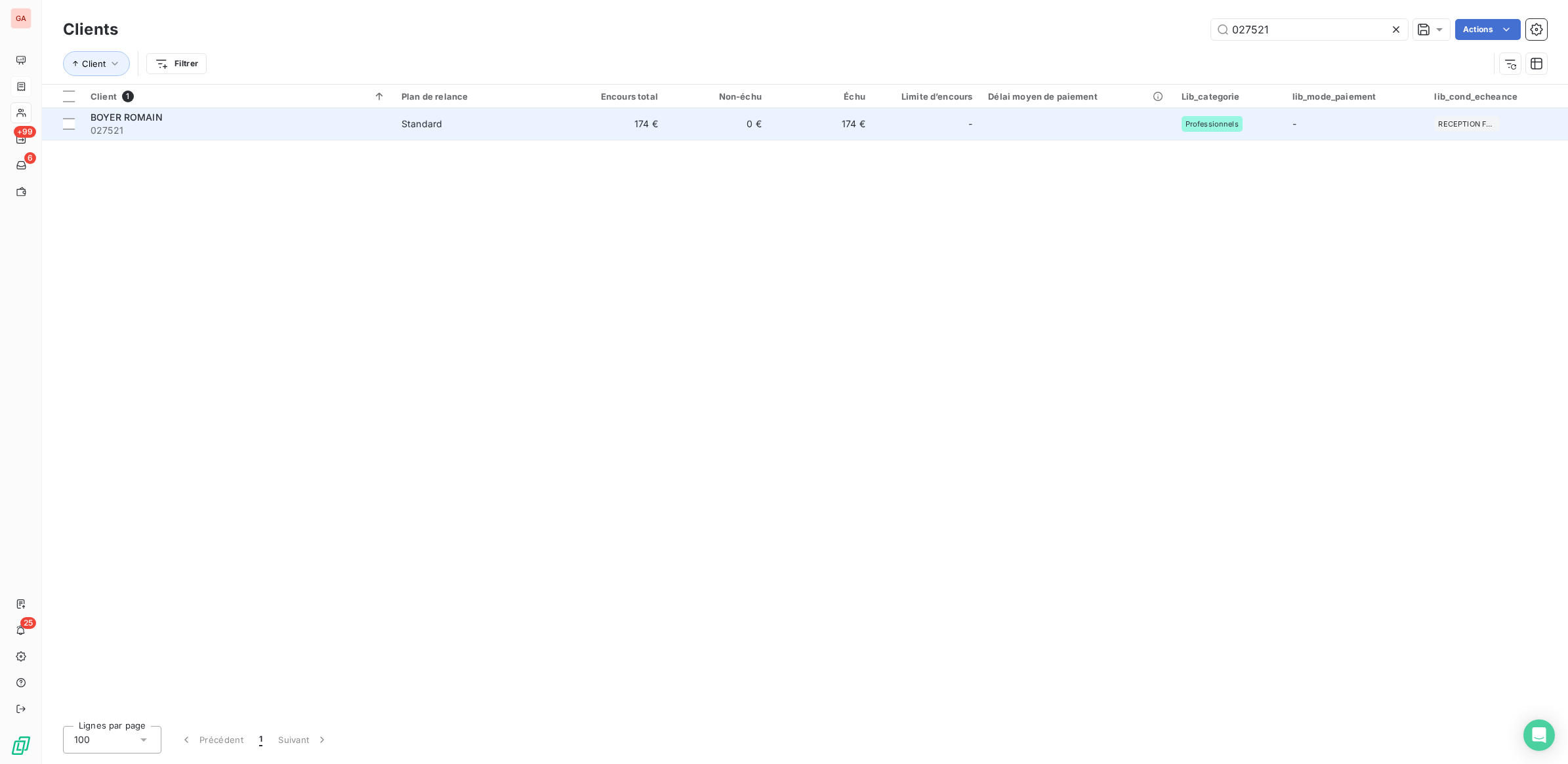
click at [519, 132] on td "Standard" at bounding box center [478, 124] width 168 height 31
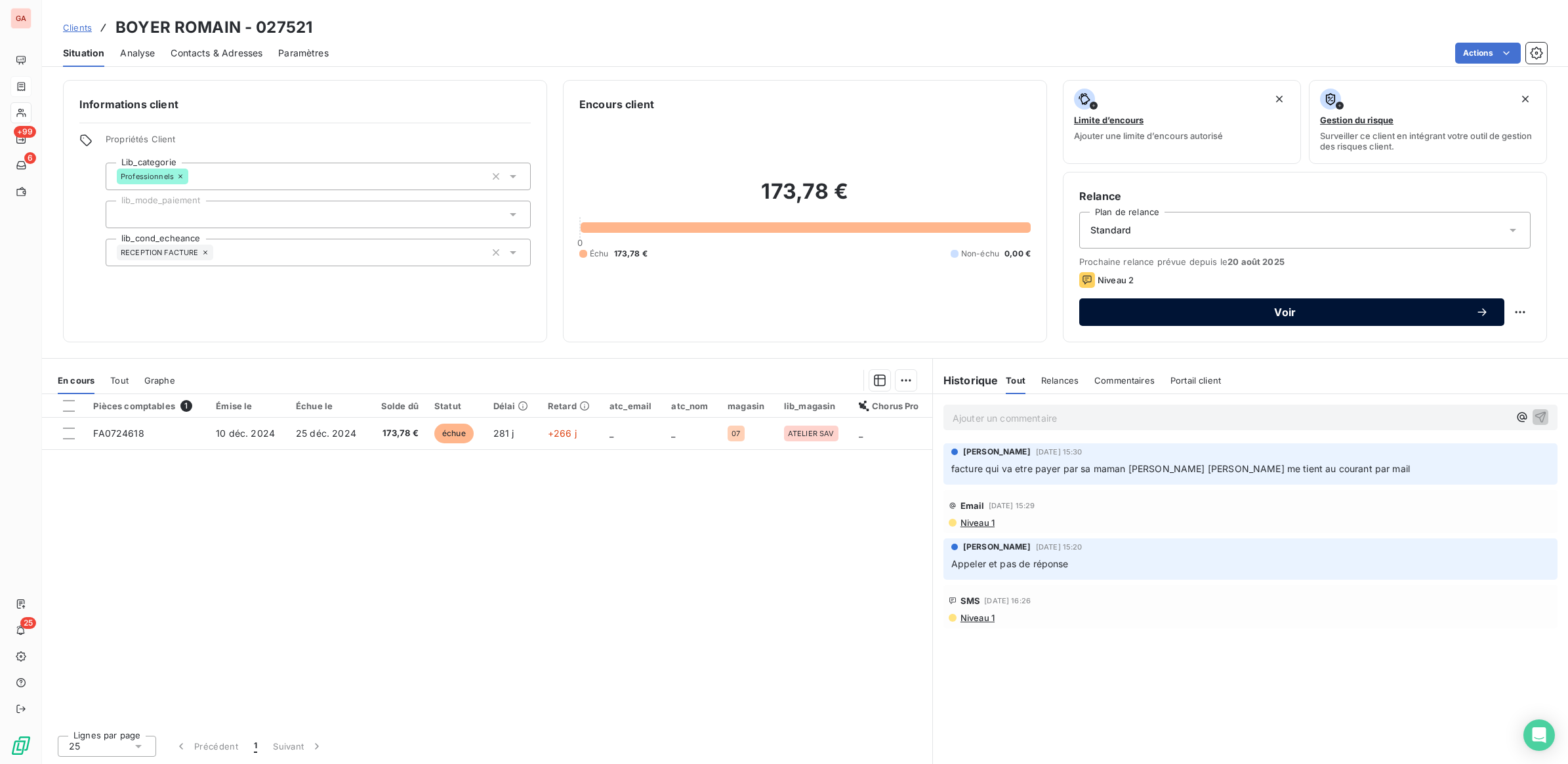
click at [1343, 310] on span "Voir" at bounding box center [1285, 311] width 381 height 10
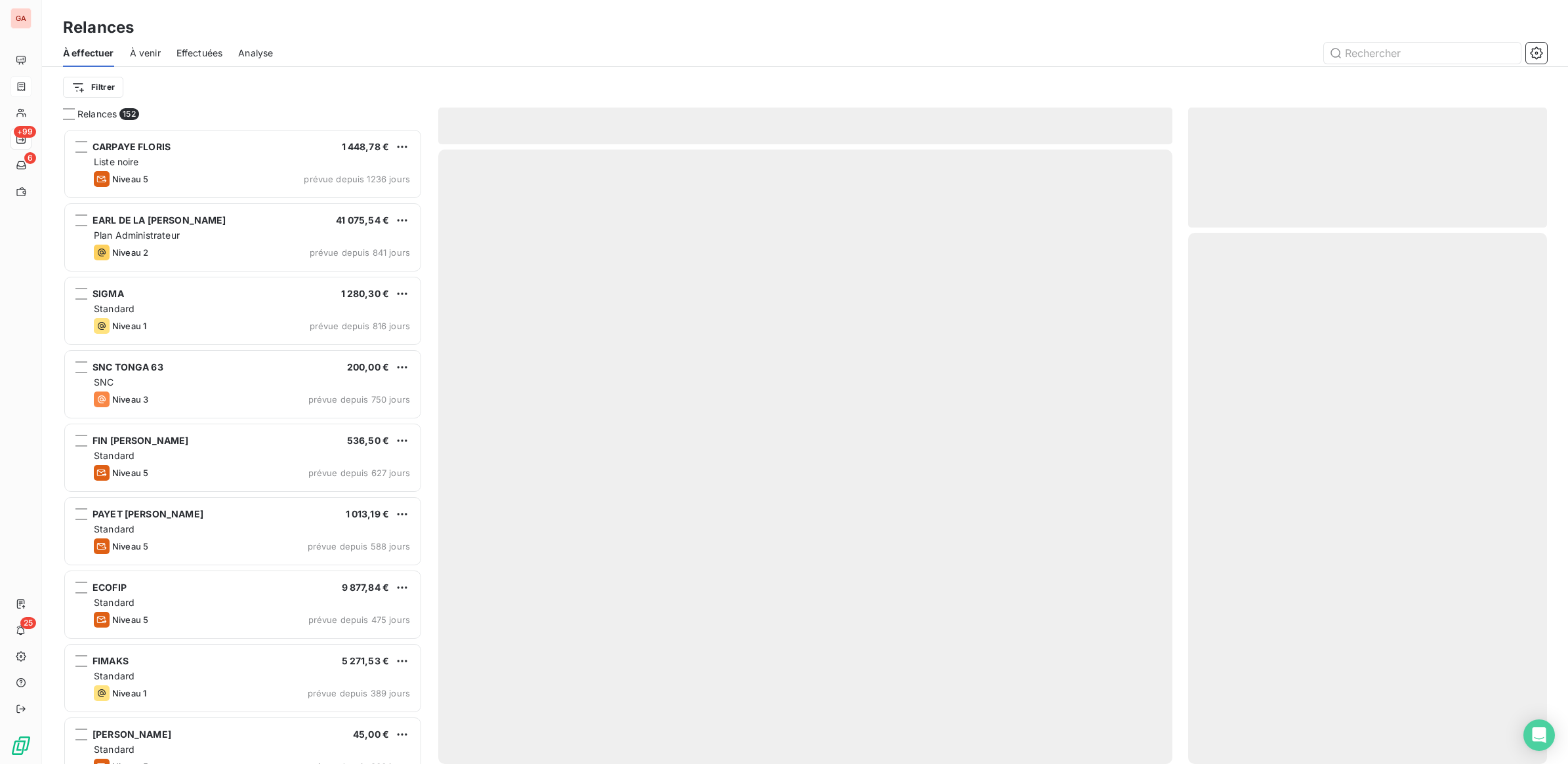
scroll to position [624, 346]
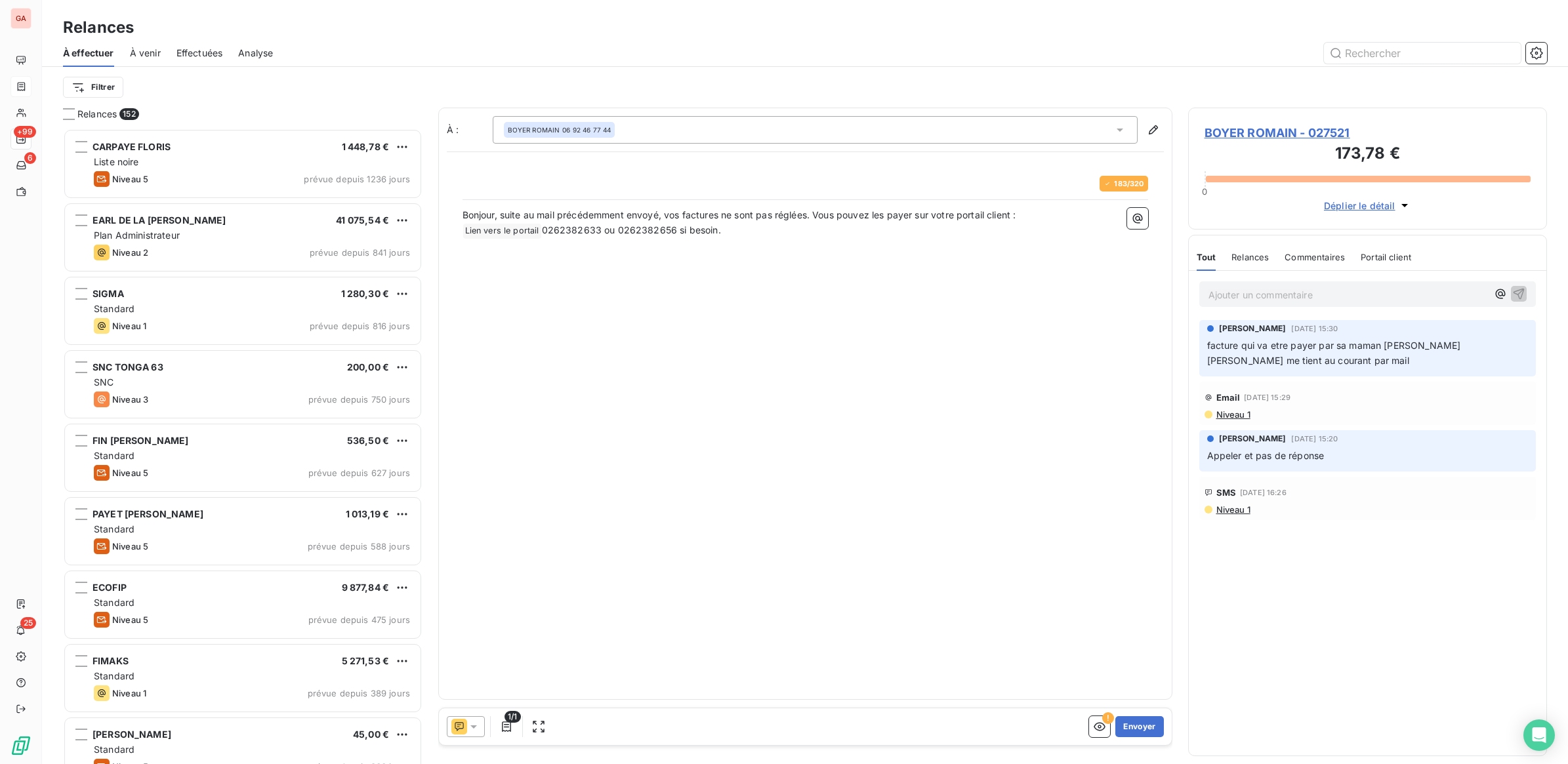
click at [474, 727] on icon at bounding box center [473, 727] width 6 height 4
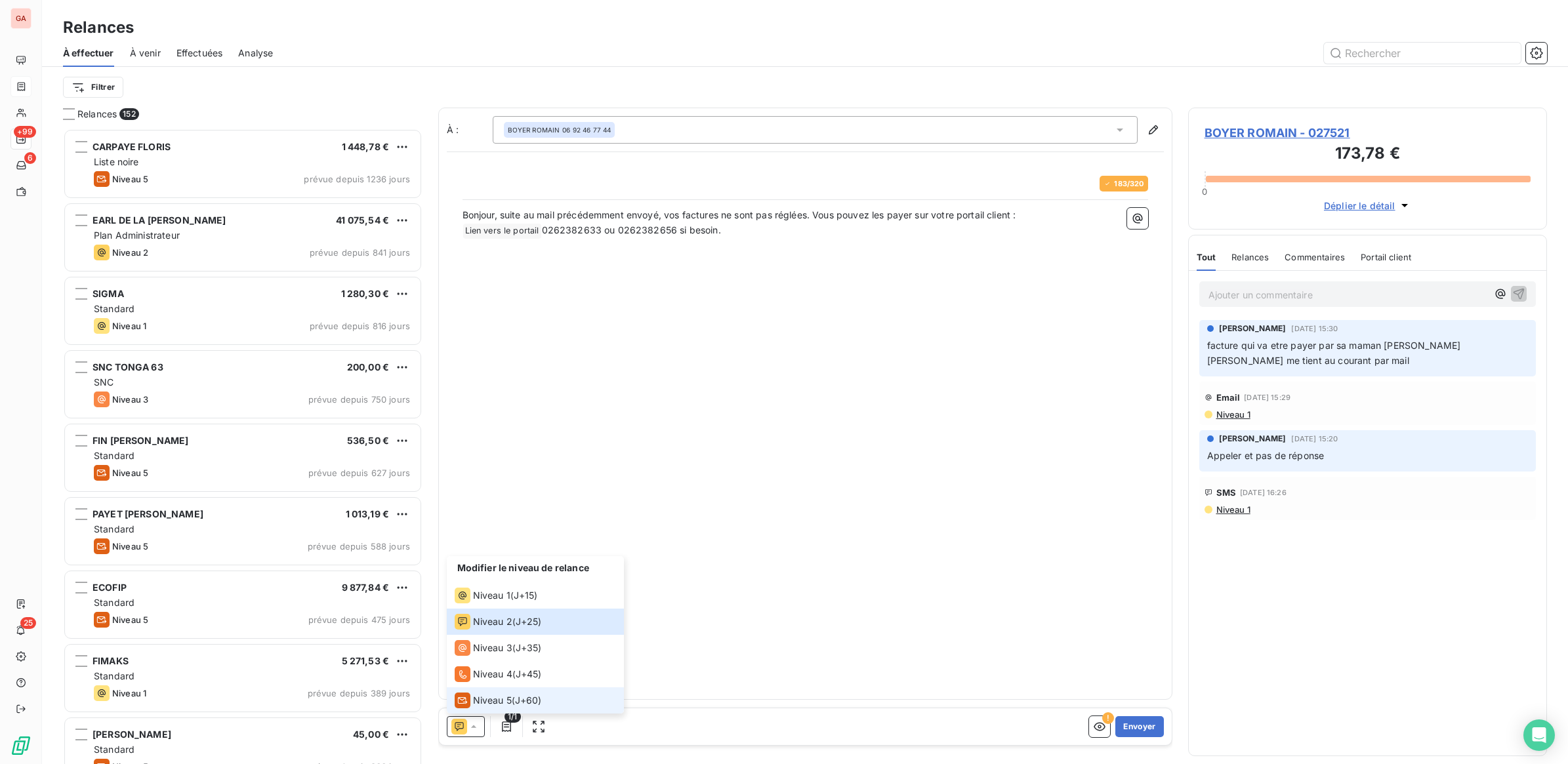
click at [499, 696] on span "Niveau 5" at bounding box center [492, 700] width 39 height 13
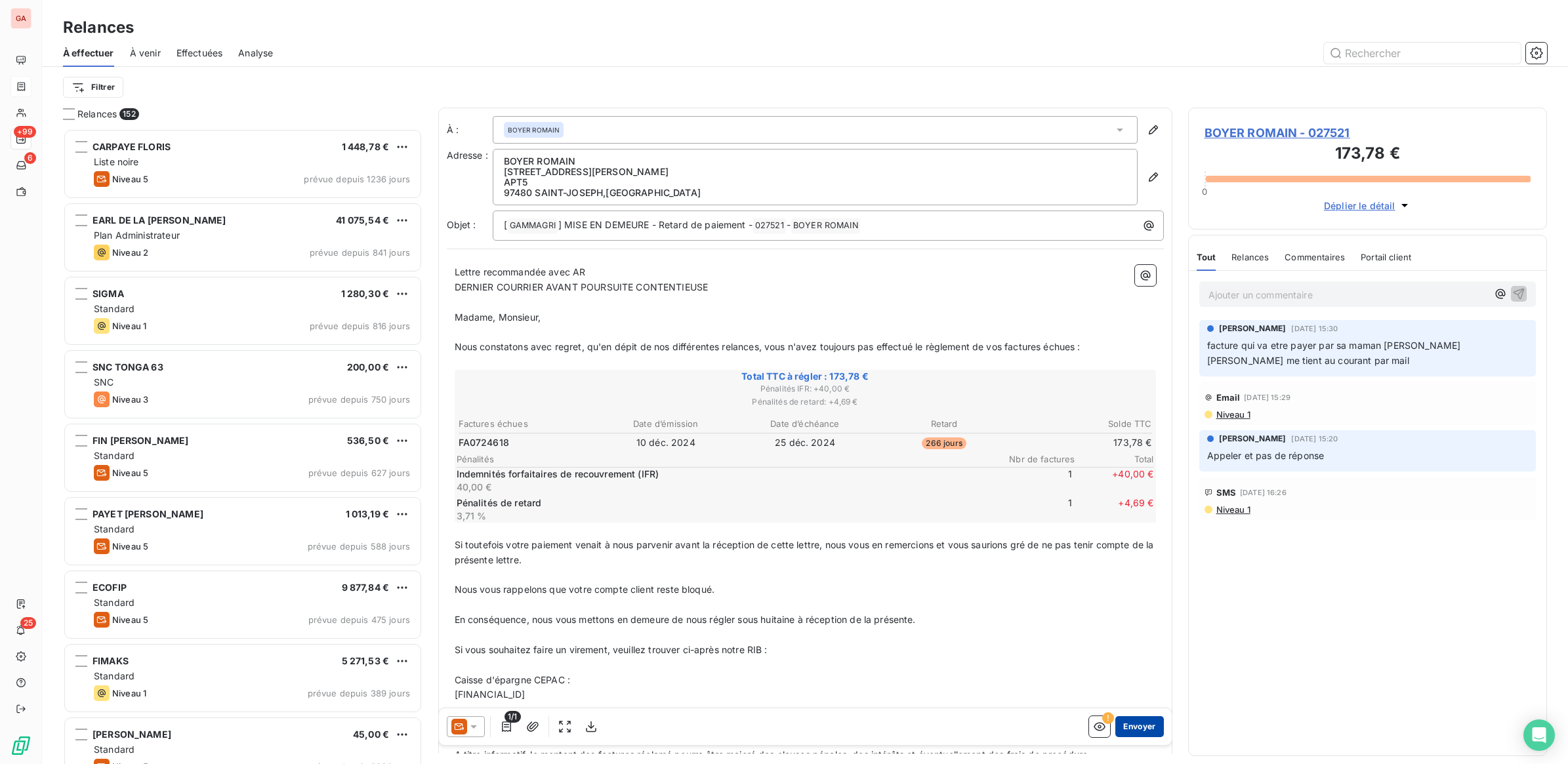
click at [1122, 719] on button "Envoyer" at bounding box center [1139, 726] width 48 height 21
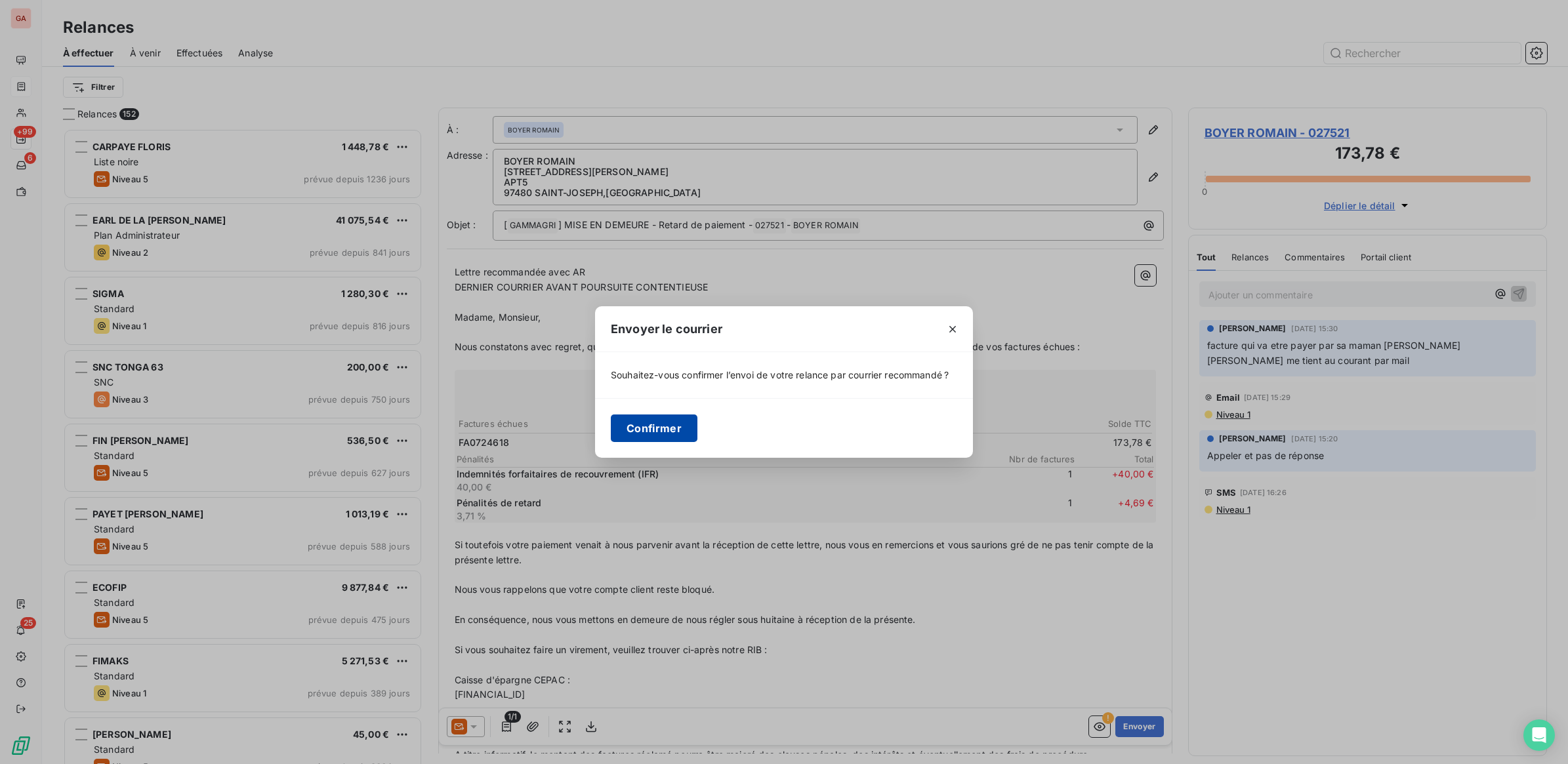
click at [644, 426] on button "Confirmer" at bounding box center [654, 429] width 87 height 28
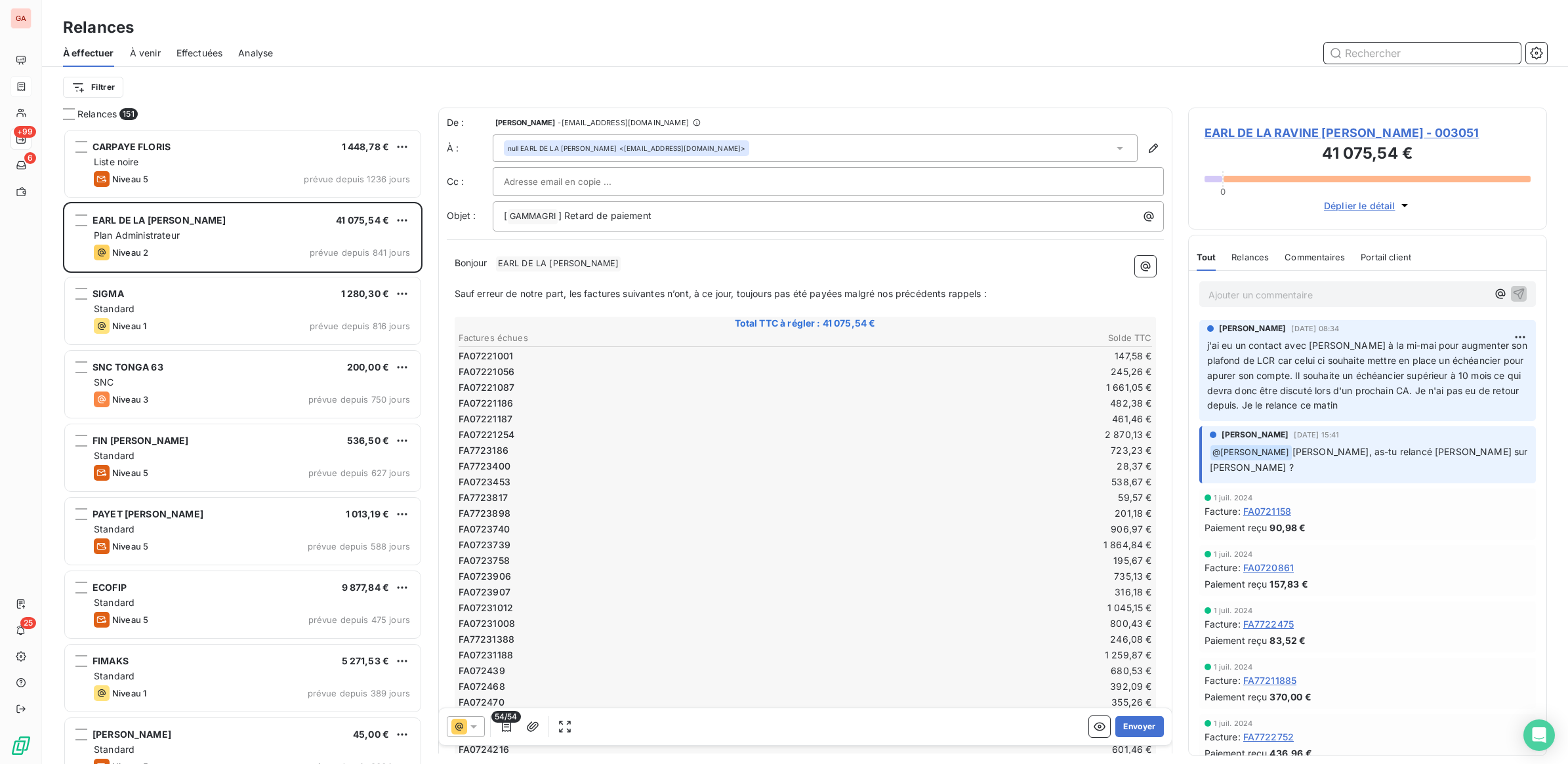
click at [1367, 55] on input "text" at bounding box center [1422, 53] width 197 height 21
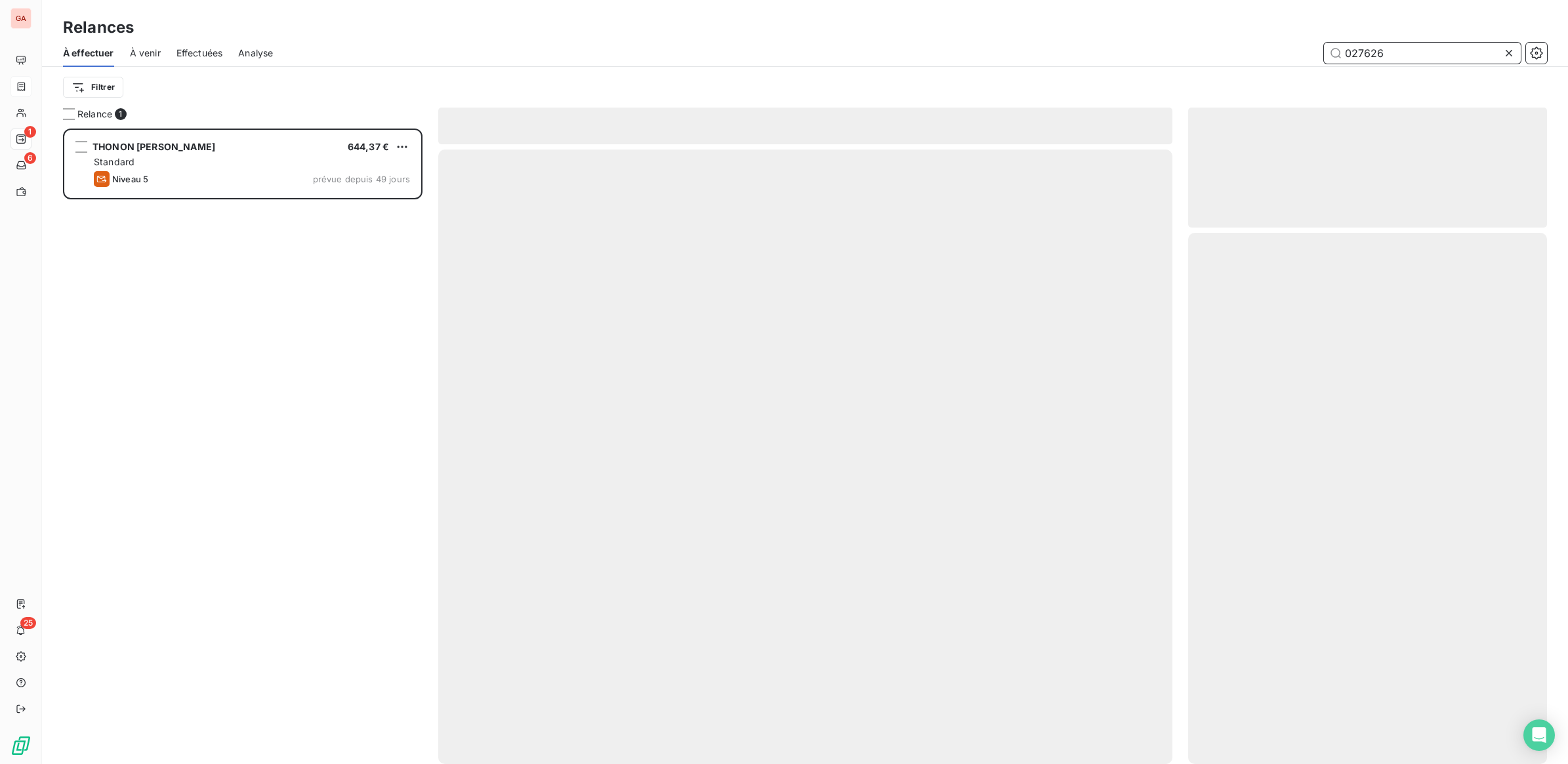
scroll to position [624, 346]
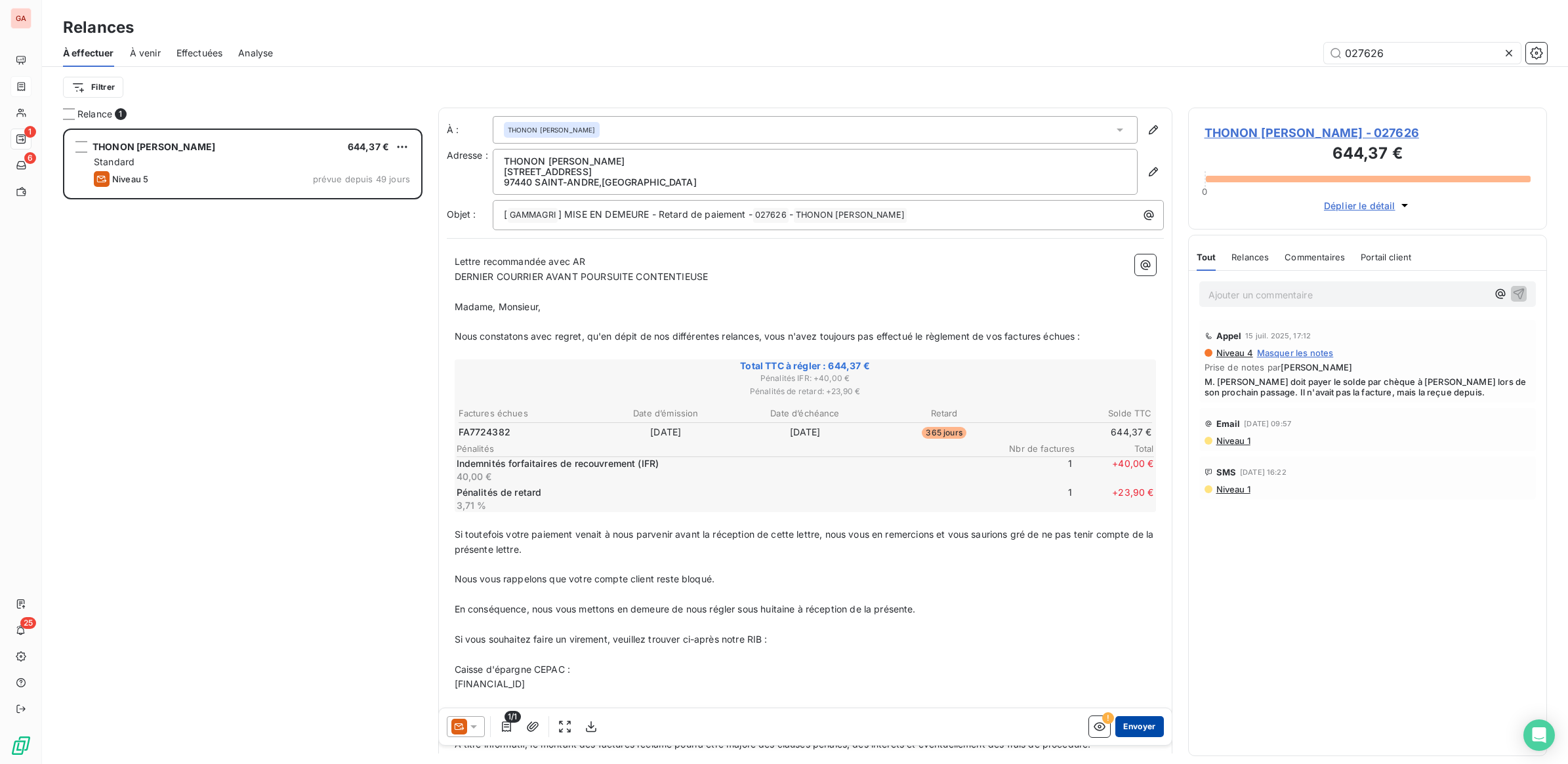
click at [1130, 725] on button "Envoyer" at bounding box center [1139, 726] width 48 height 21
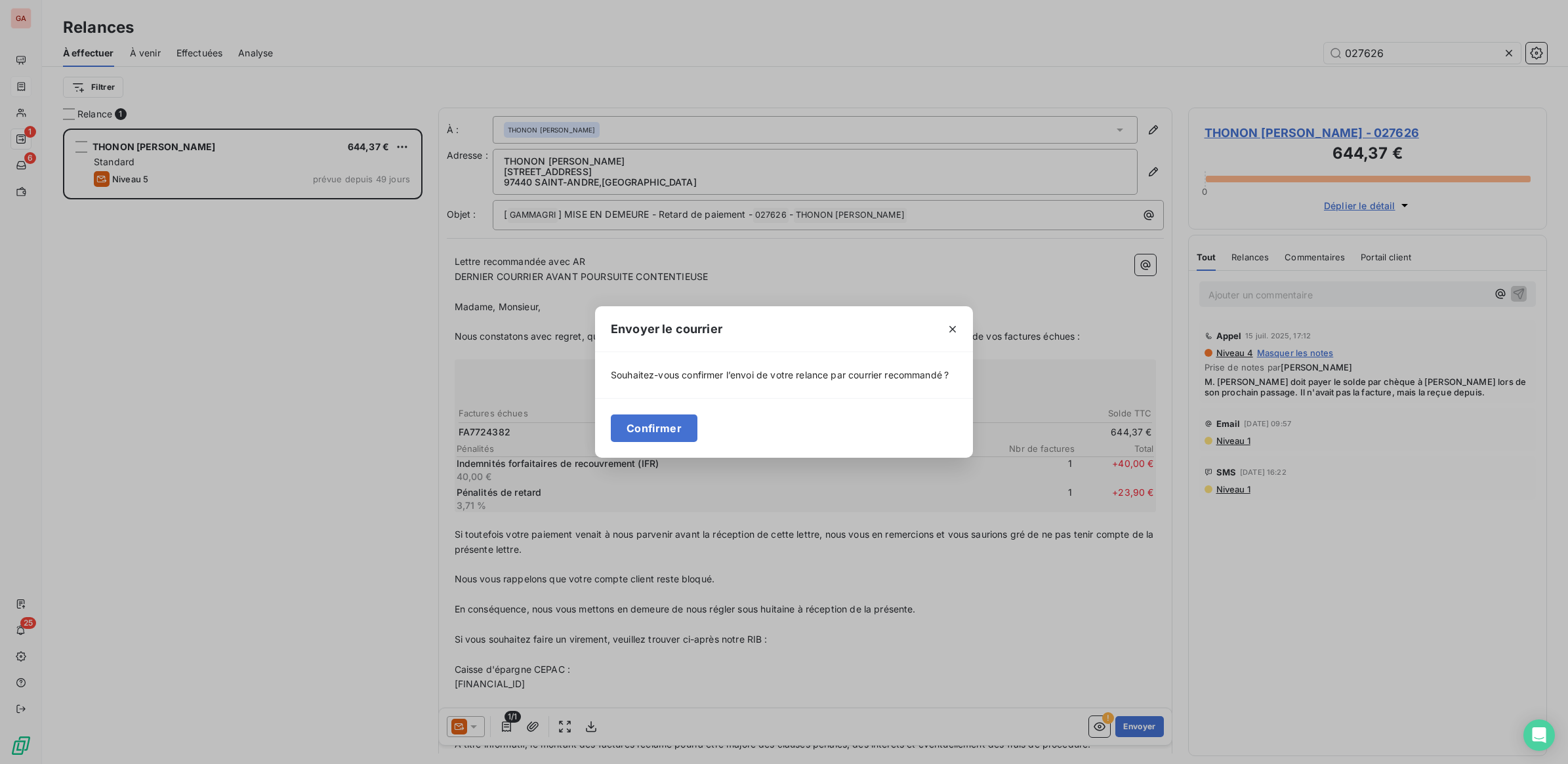
drag, startPoint x: 673, startPoint y: 429, endPoint x: 709, endPoint y: 425, distance: 36.2
click at [686, 428] on button "Confirmer" at bounding box center [654, 429] width 87 height 28
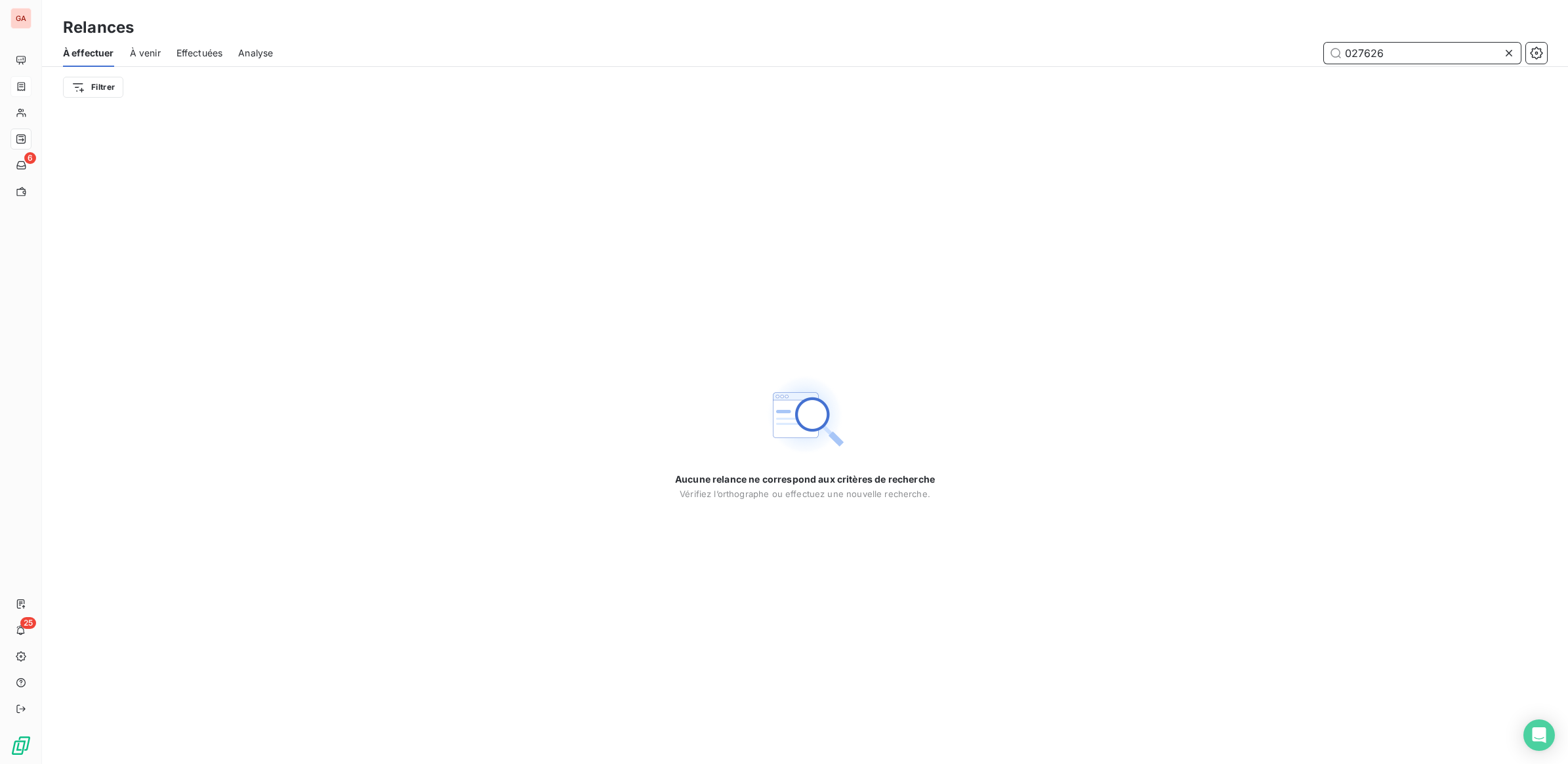
click at [1369, 44] on input "027626" at bounding box center [1422, 53] width 197 height 21
type input "028094"
click at [1509, 50] on icon at bounding box center [1509, 53] width 13 height 13
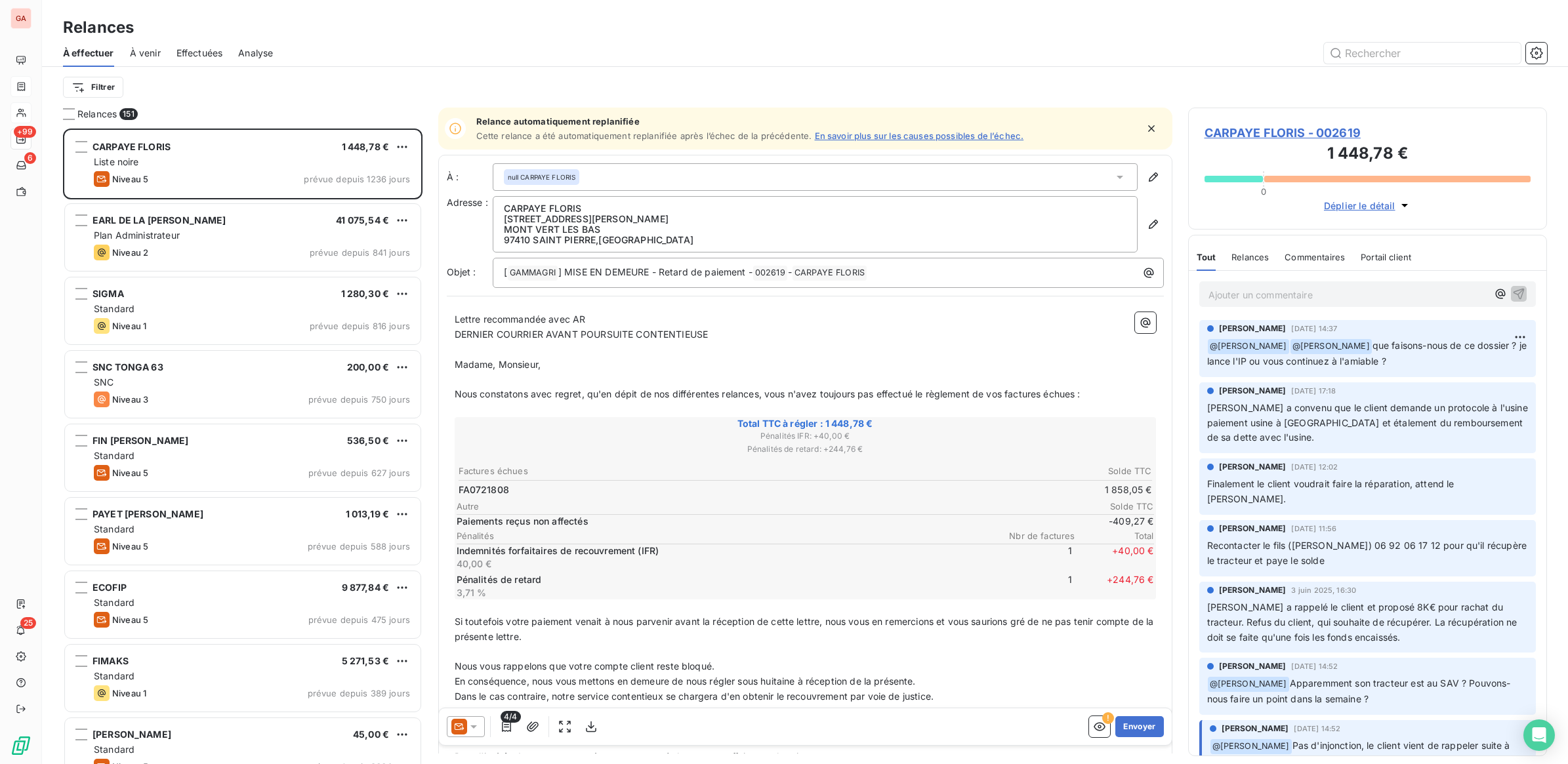
scroll to position [624, 346]
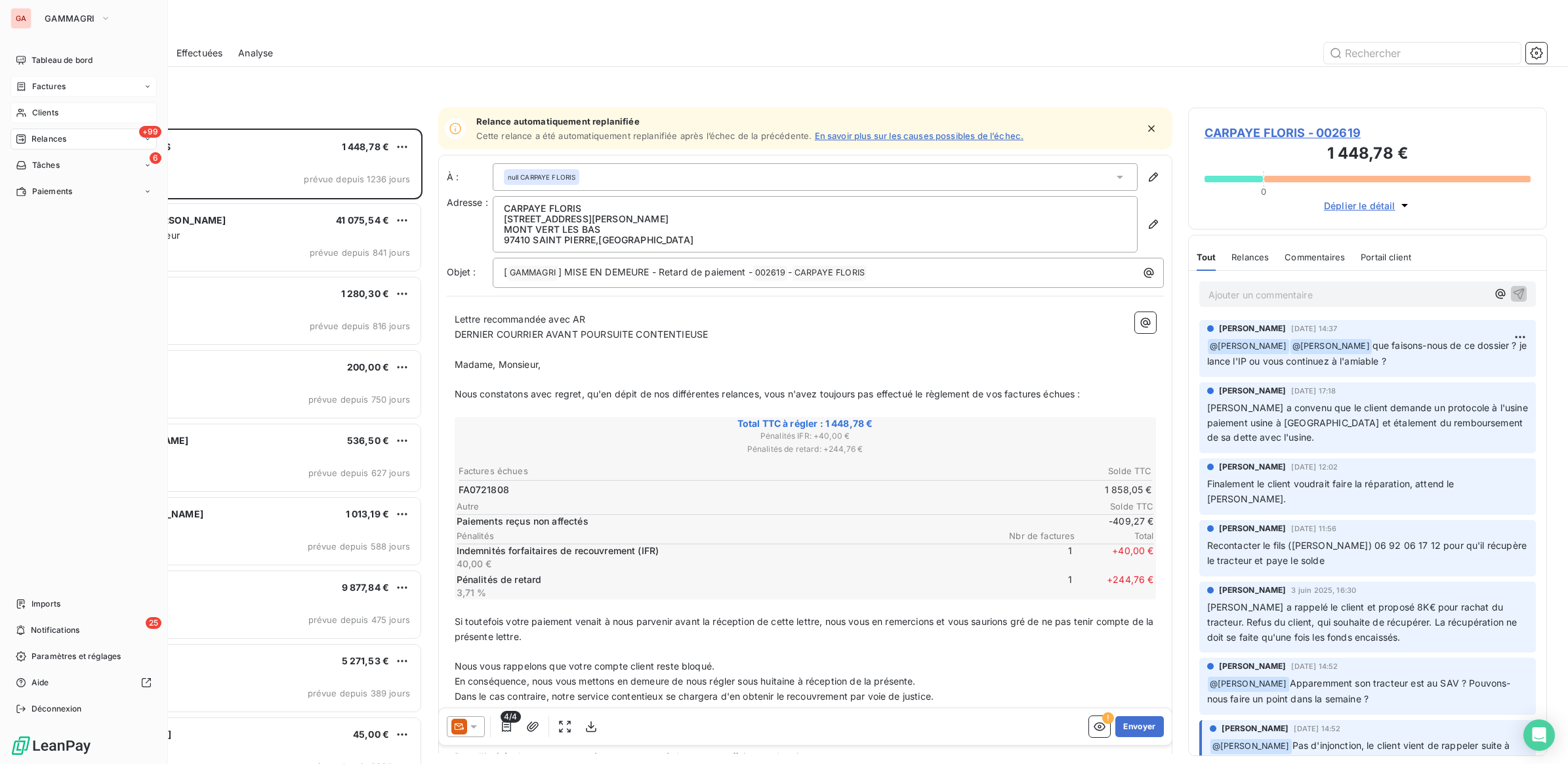
click at [42, 105] on div "Clients" at bounding box center [83, 113] width 146 height 21
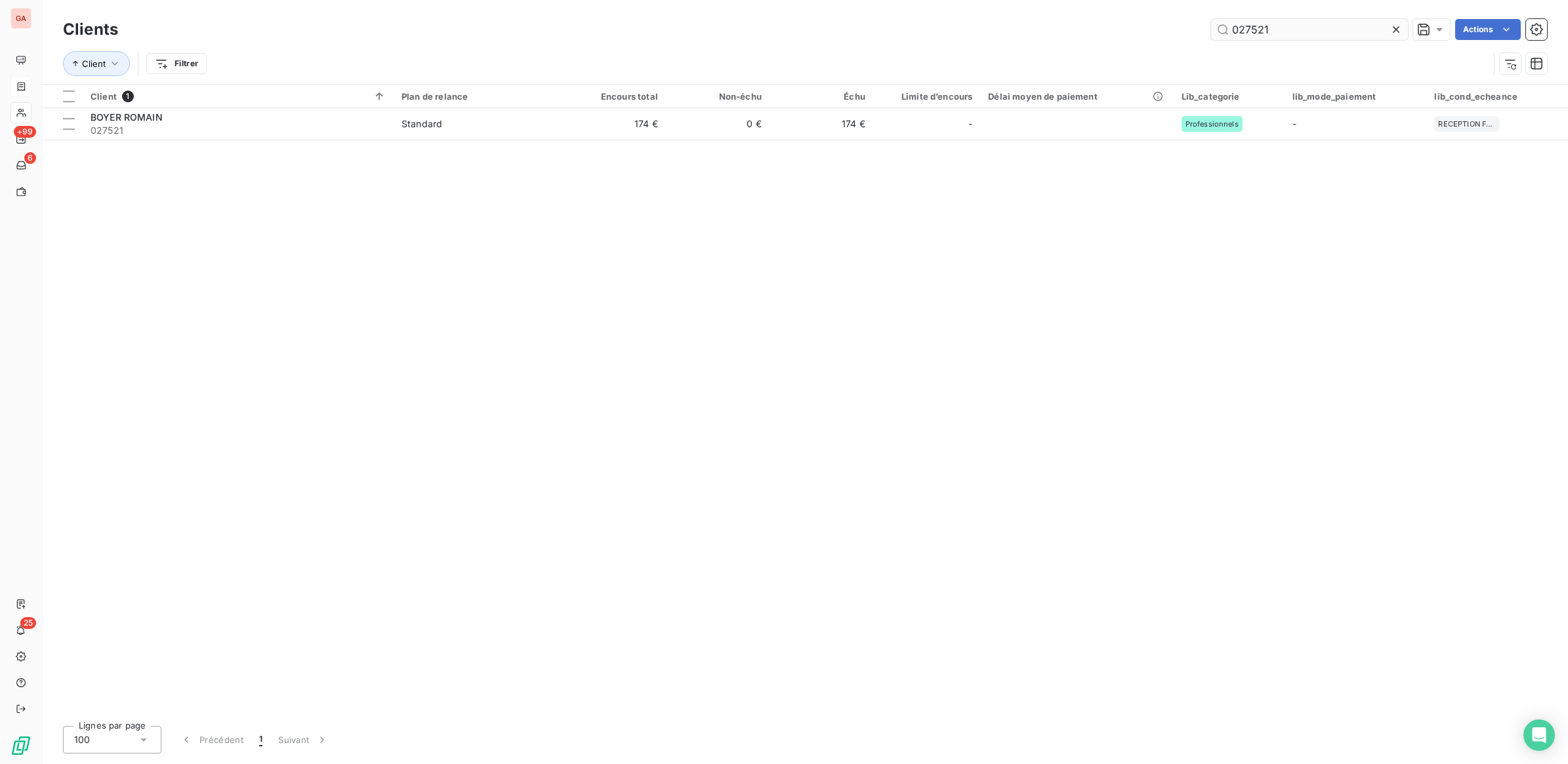
click at [1238, 37] on input "027521" at bounding box center [1309, 30] width 197 height 21
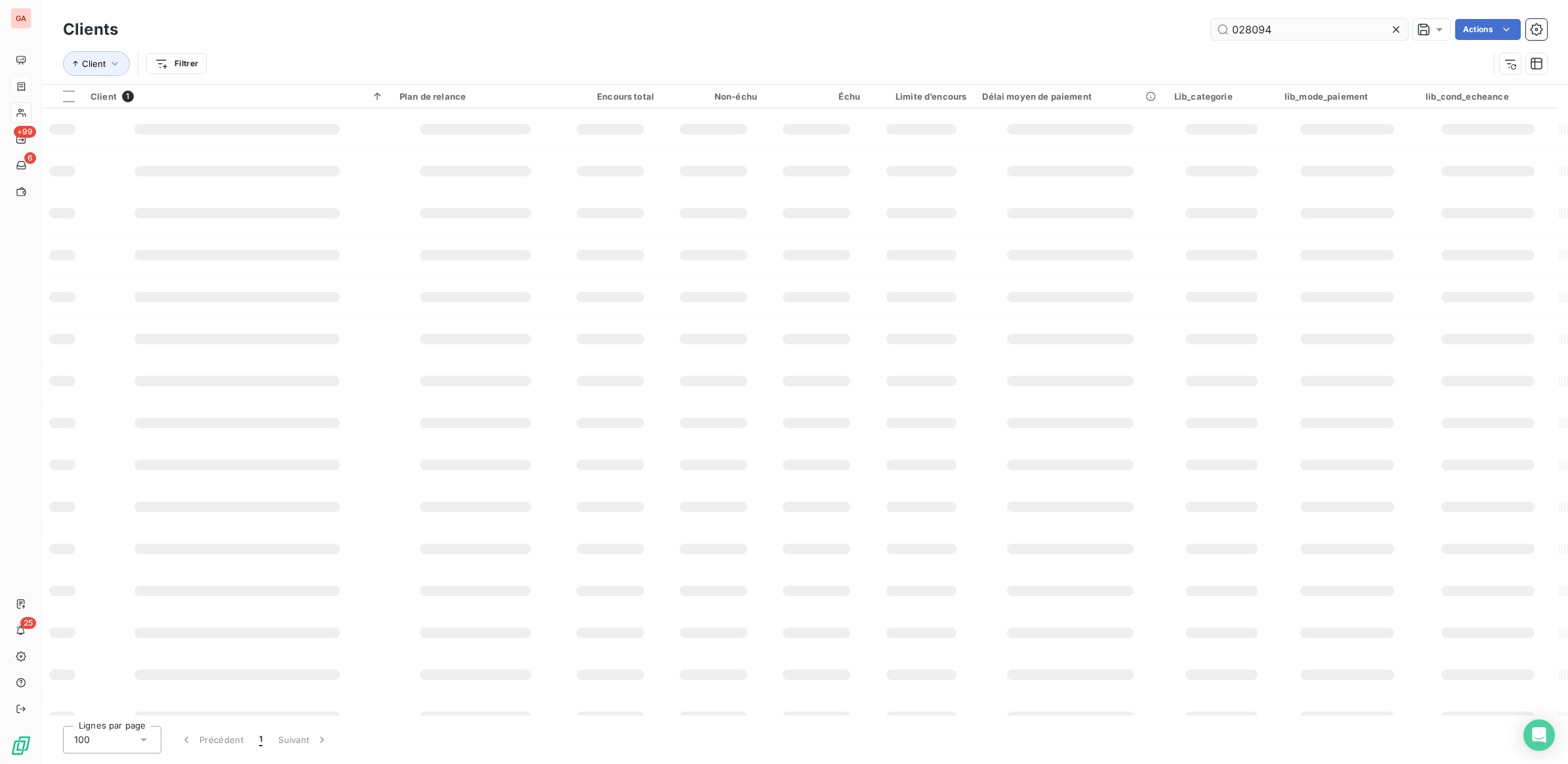
type input "028094"
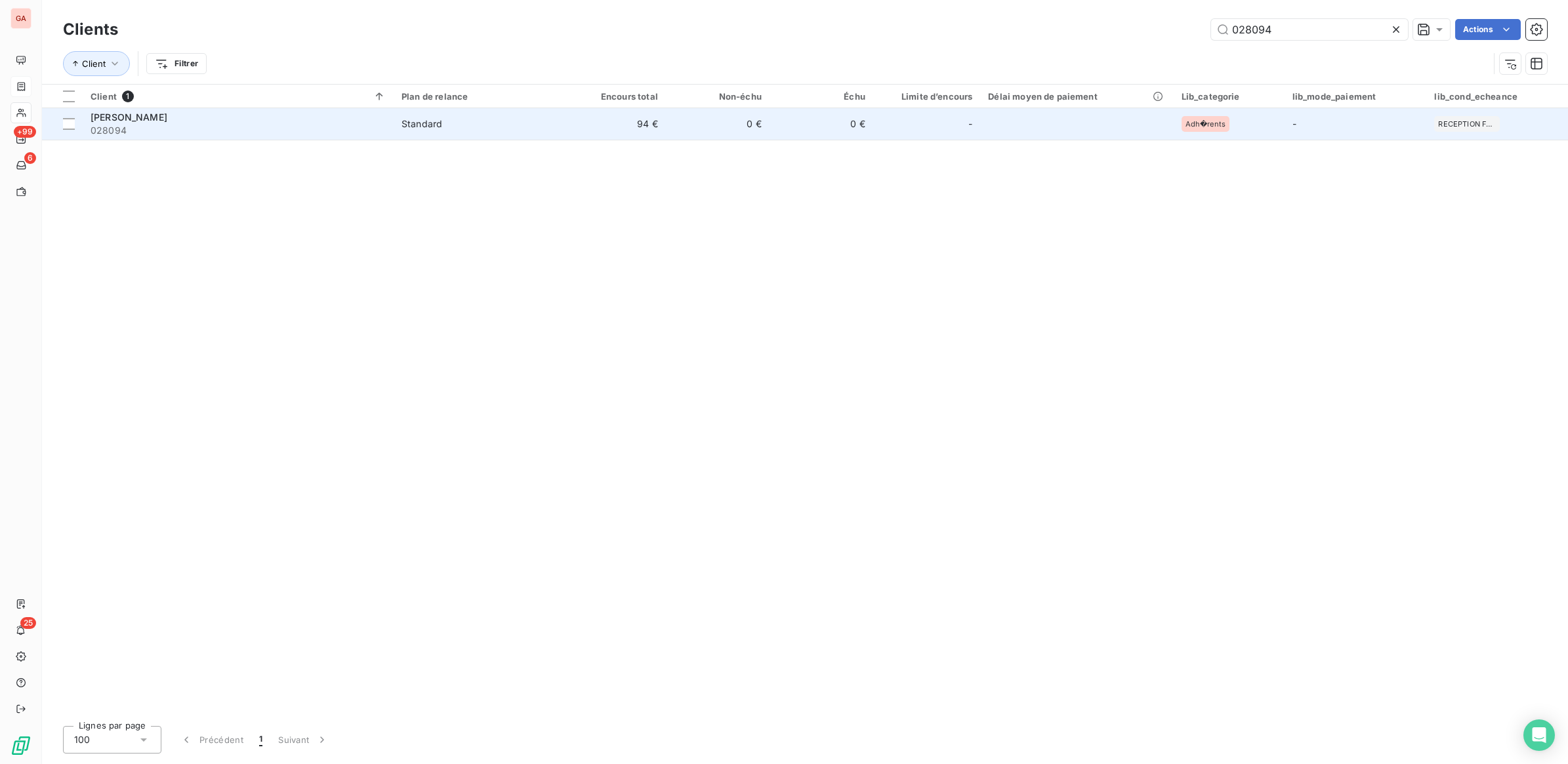
click at [627, 121] on td "94 €" at bounding box center [614, 124] width 103 height 31
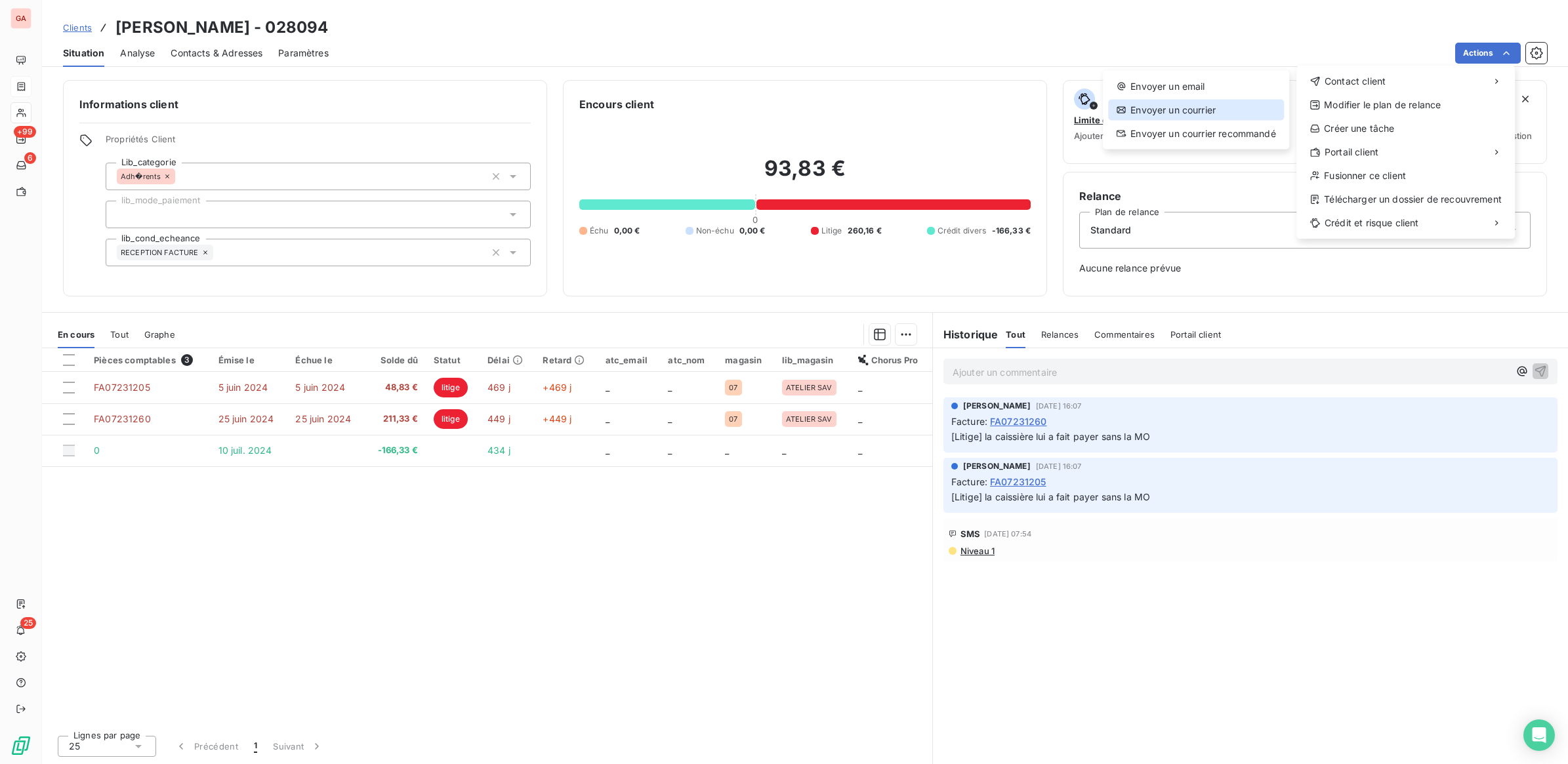
click at [1202, 108] on div "Envoyer un courrier" at bounding box center [1196, 110] width 176 height 21
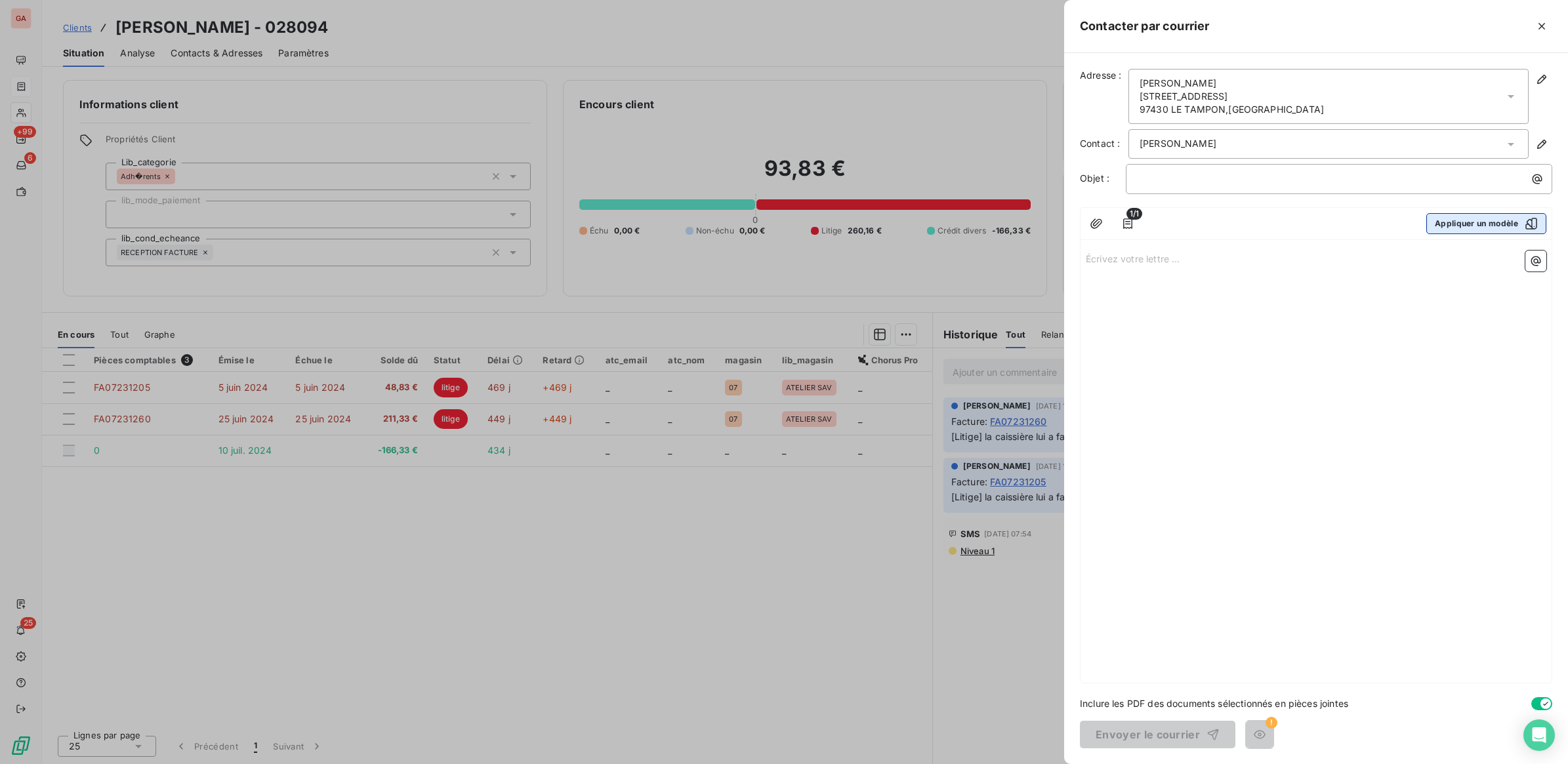
click at [1473, 227] on button "Appliquer un modèle" at bounding box center [1486, 224] width 120 height 21
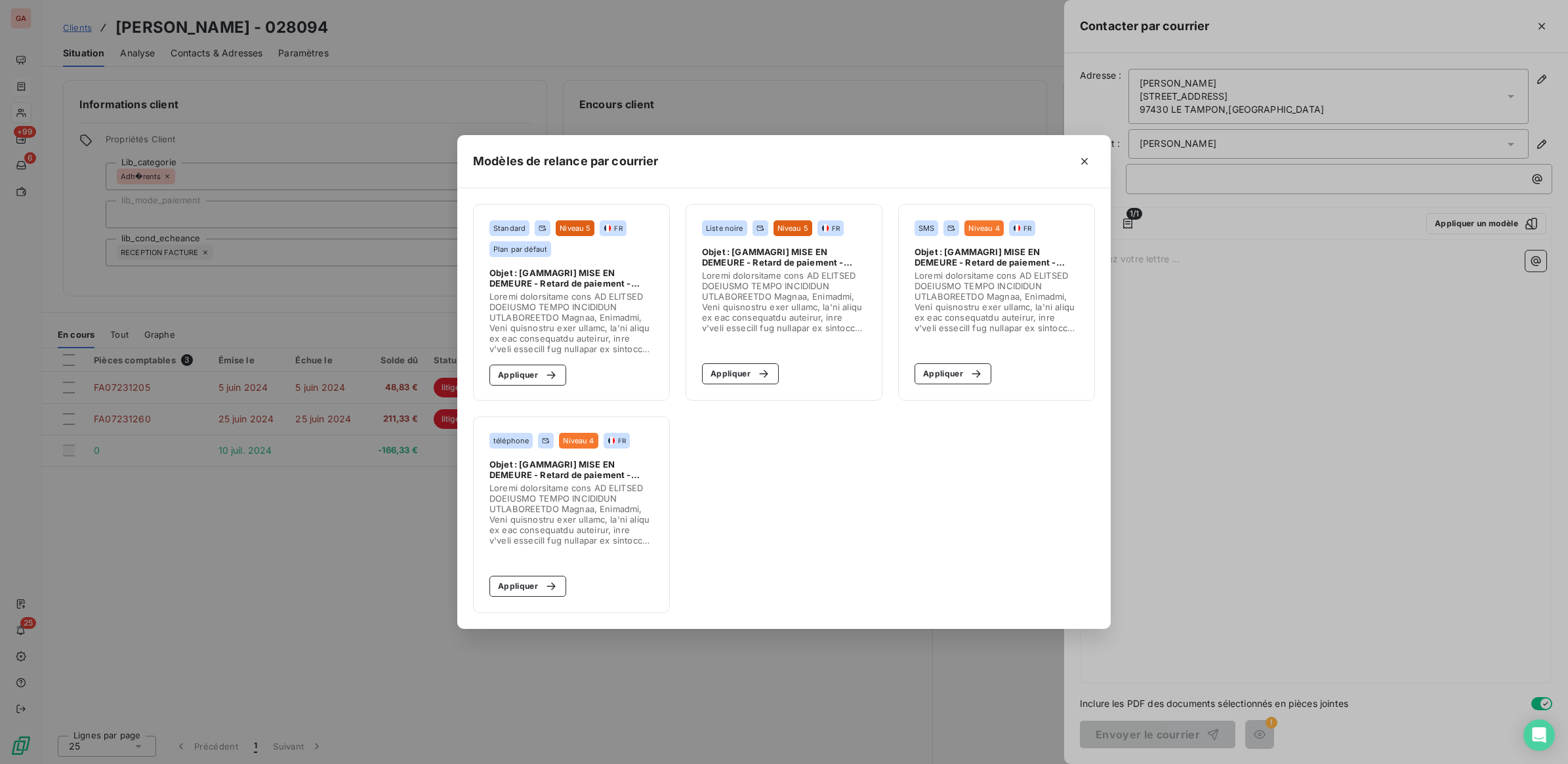
click at [620, 516] on span at bounding box center [571, 515] width 164 height 63
click at [535, 581] on button "Appliquer" at bounding box center [528, 586] width 77 height 21
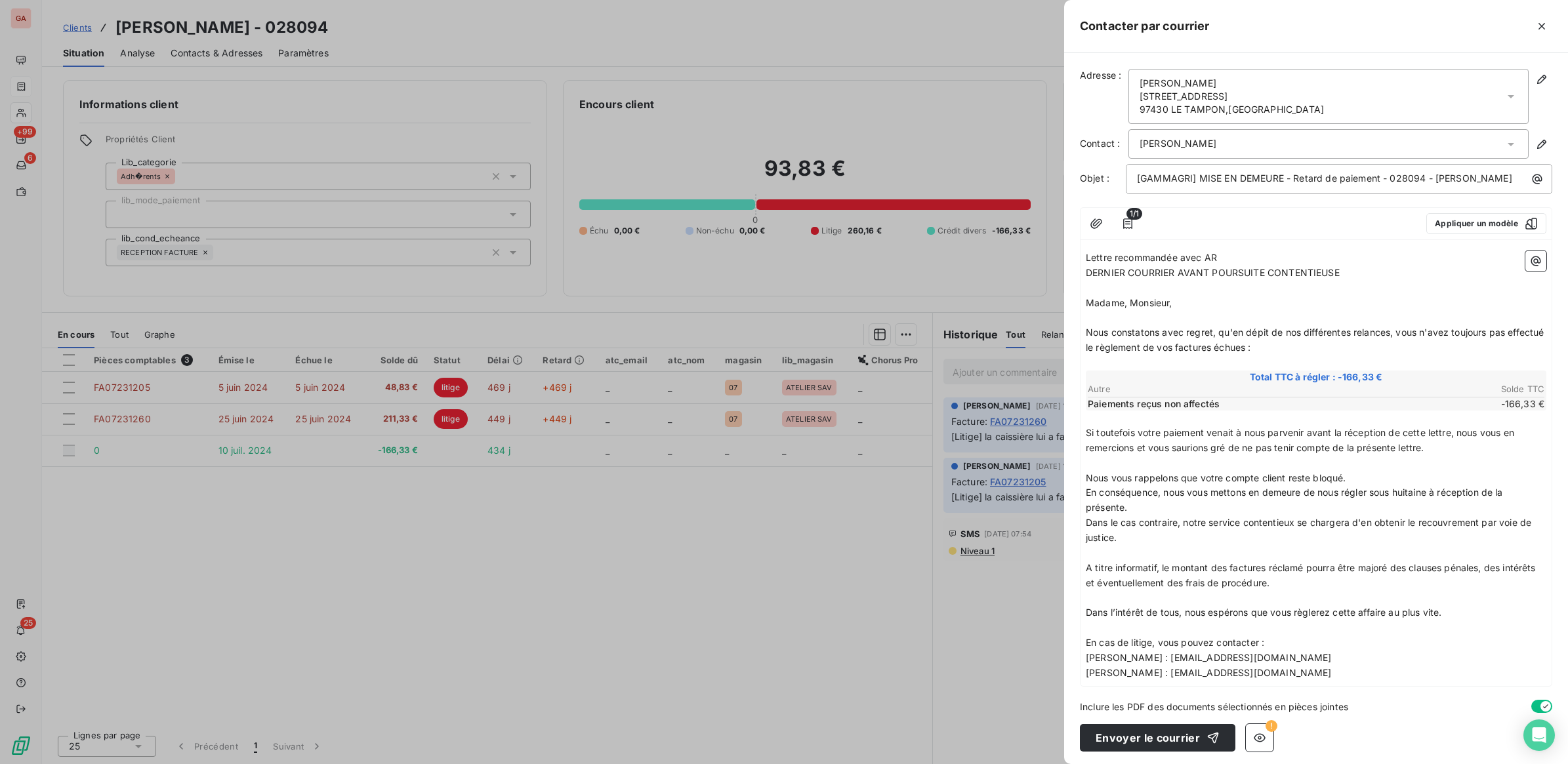
click at [735, 555] on div at bounding box center [784, 382] width 1568 height 764
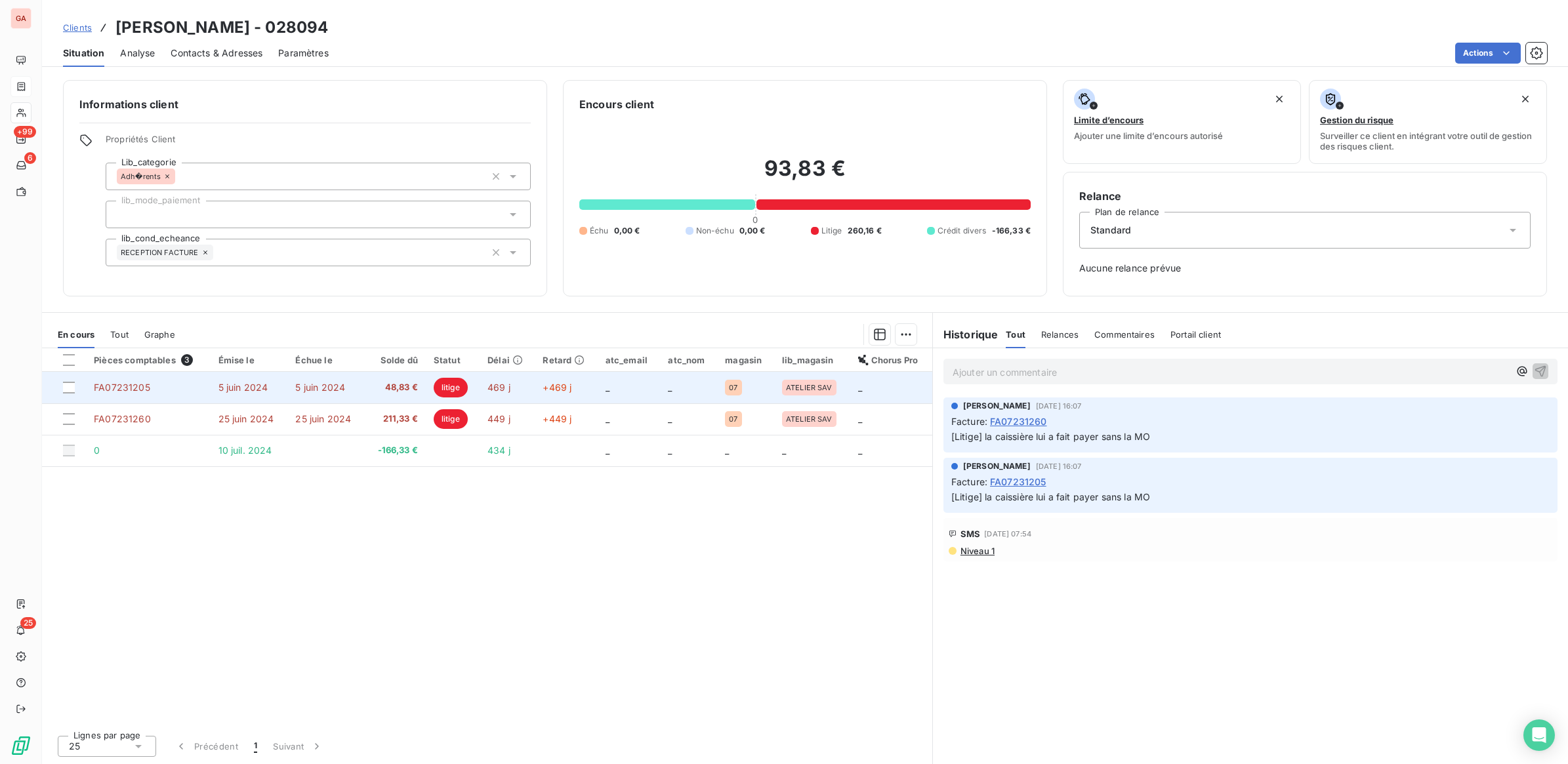
click at [182, 397] on td "FA07231205" at bounding box center [148, 388] width 124 height 31
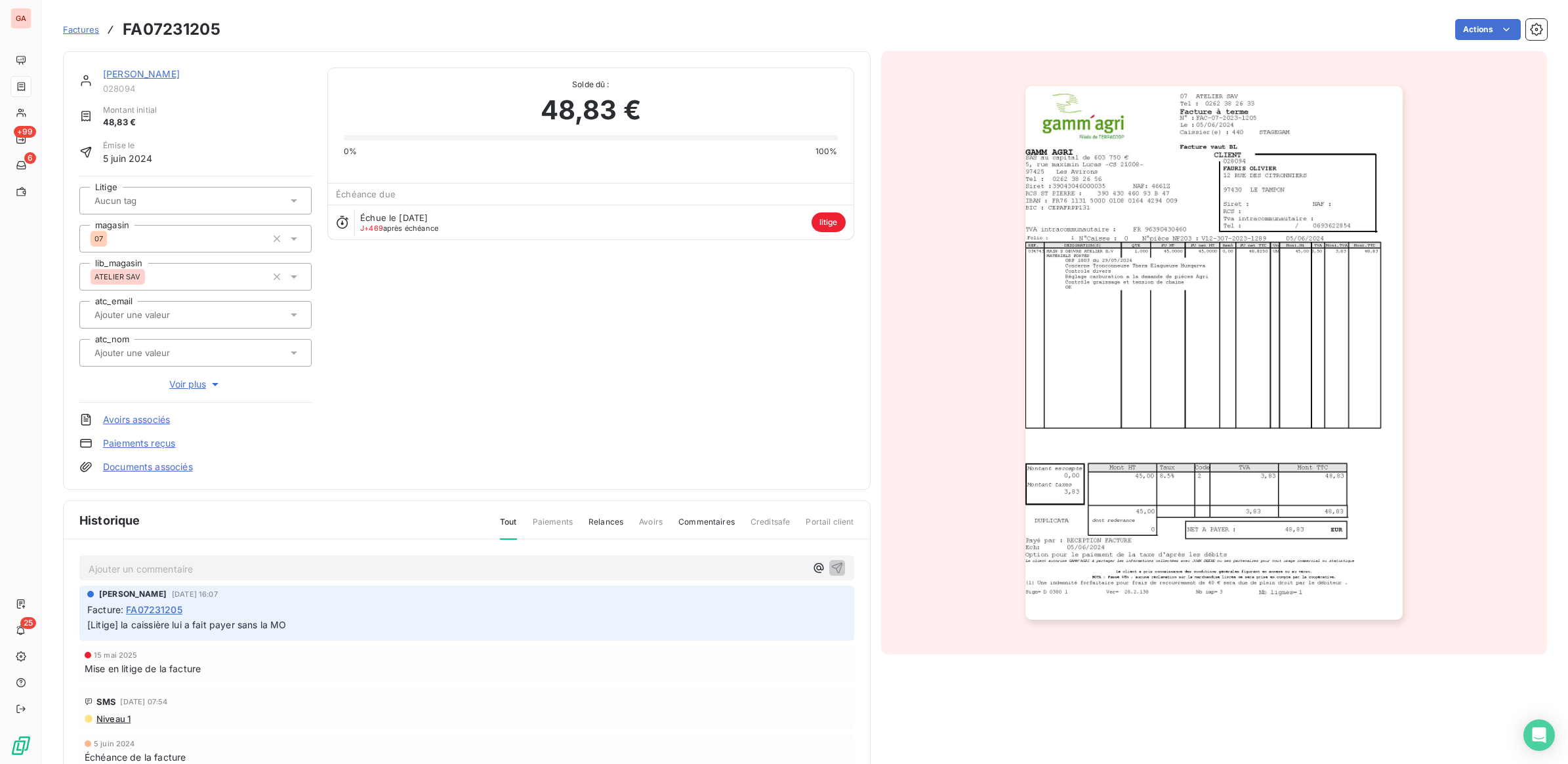
click at [833, 227] on span "litige" at bounding box center [828, 222] width 34 height 19
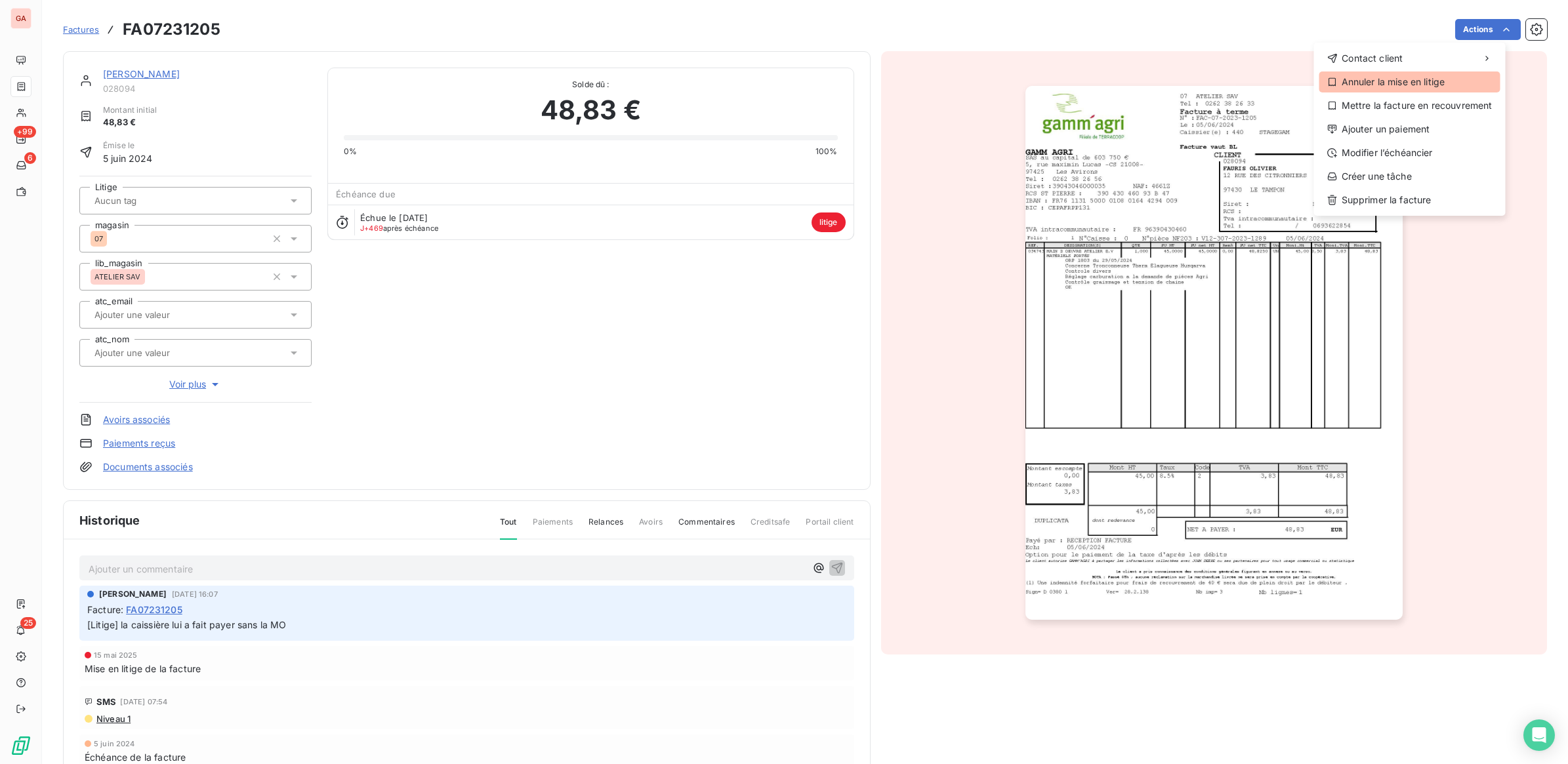
click at [1392, 85] on div "Annuler la mise en litige" at bounding box center [1410, 81] width 181 height 21
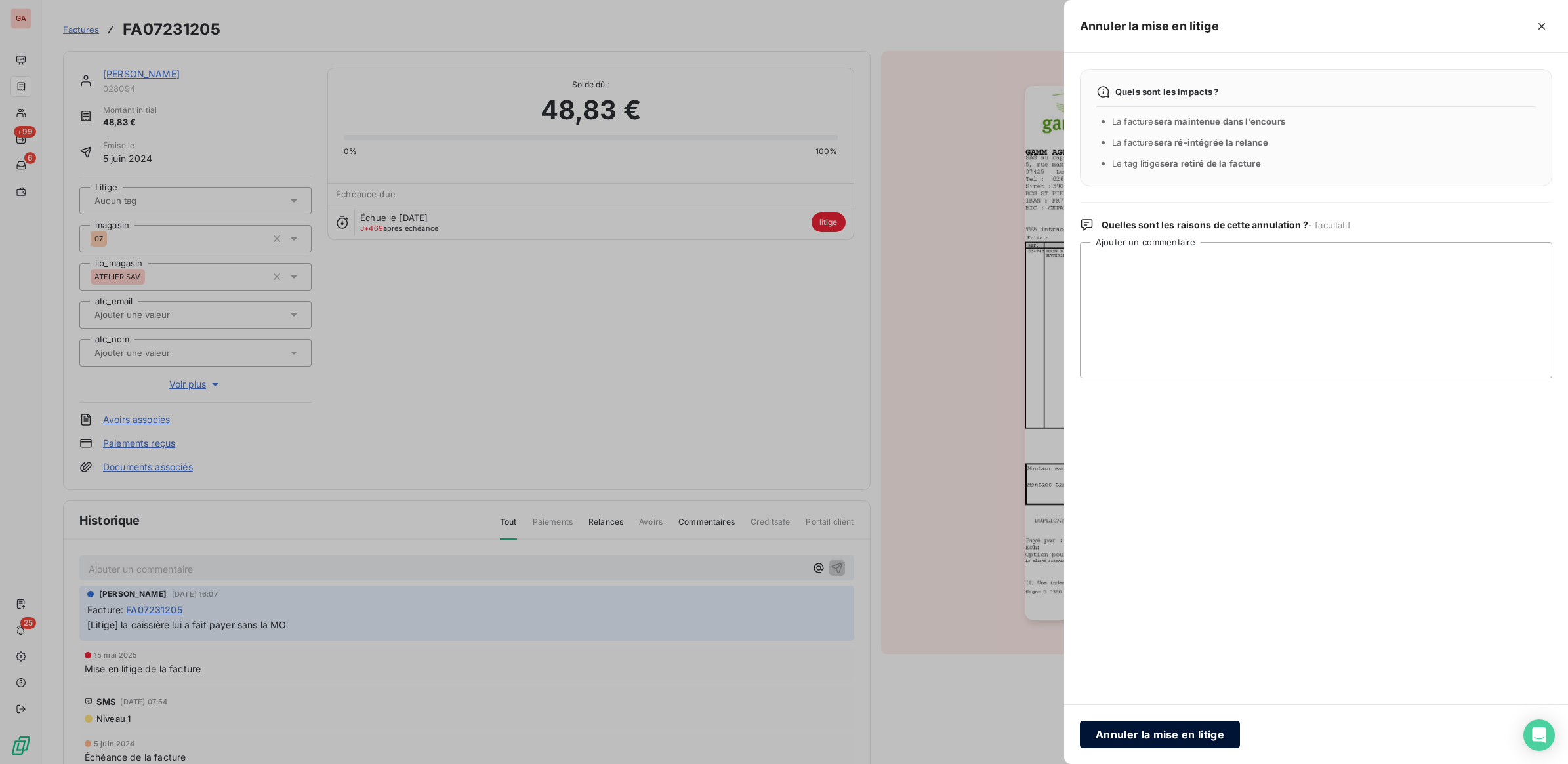
click at [1136, 739] on button "Annuler la mise en litige" at bounding box center [1160, 734] width 160 height 28
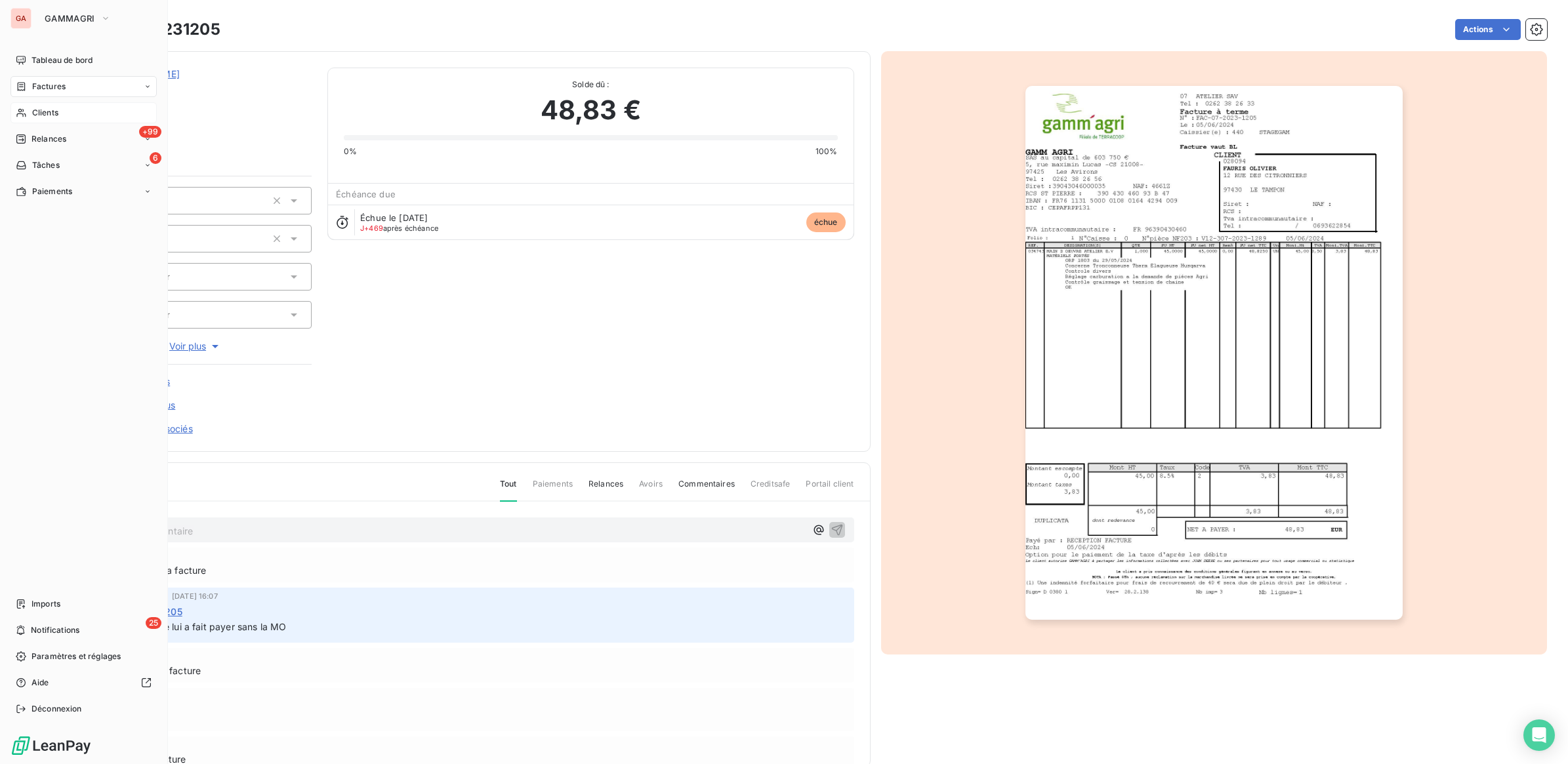
click at [61, 112] on div "Clients" at bounding box center [83, 113] width 146 height 21
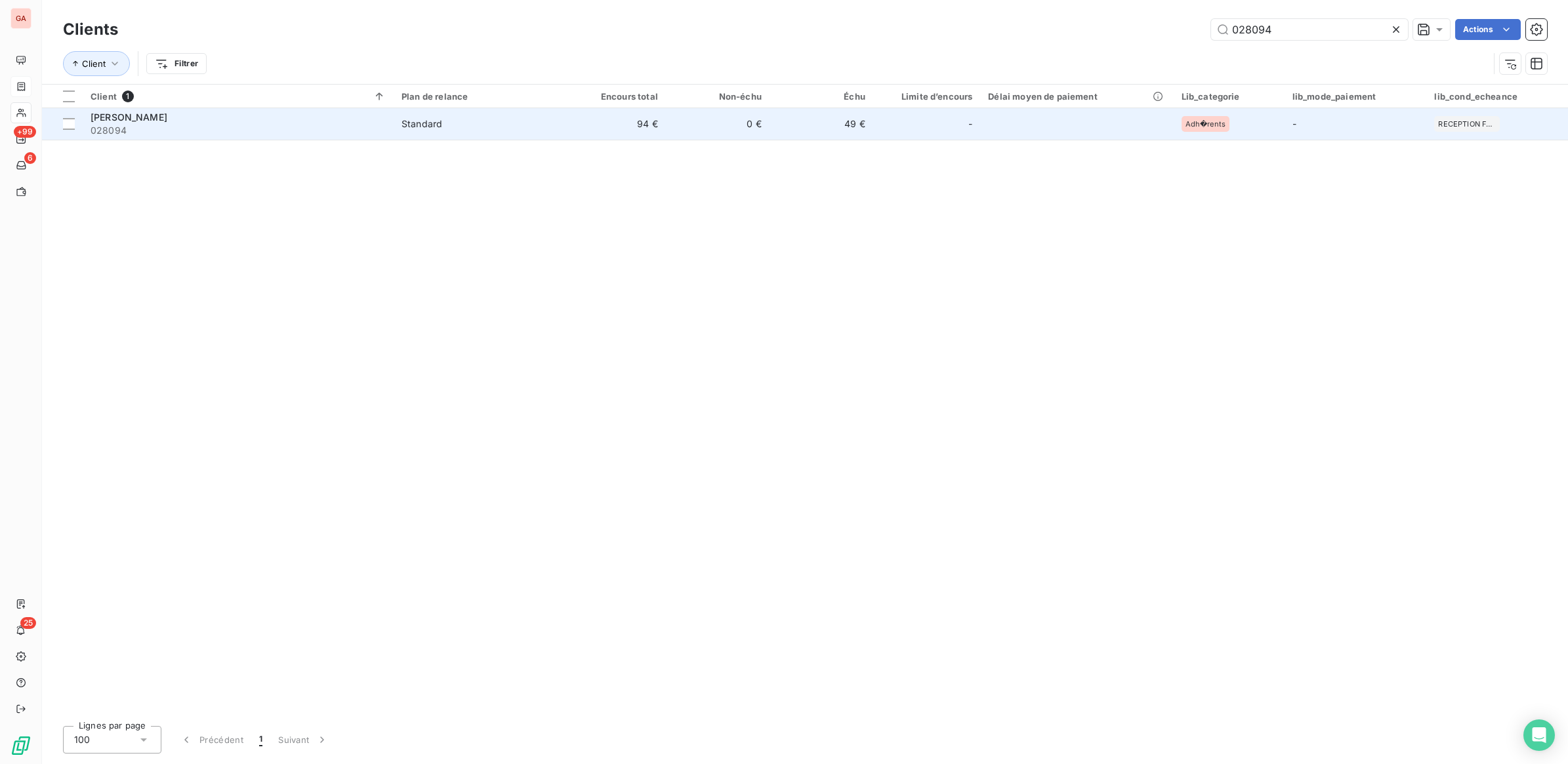
click at [460, 119] on span "Standard" at bounding box center [477, 124] width 152 height 13
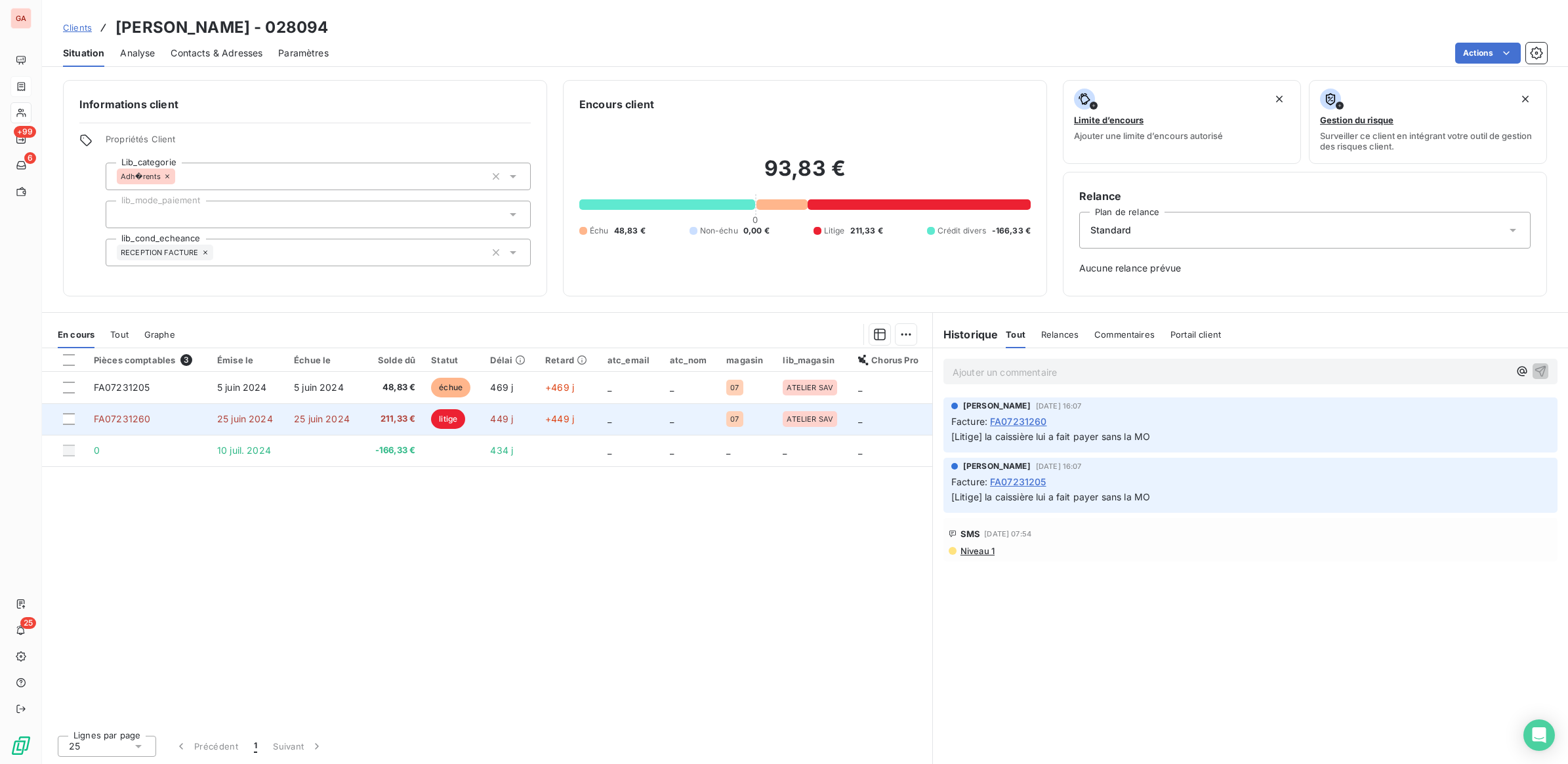
click at [419, 415] on td "211,33 €" at bounding box center [393, 419] width 60 height 31
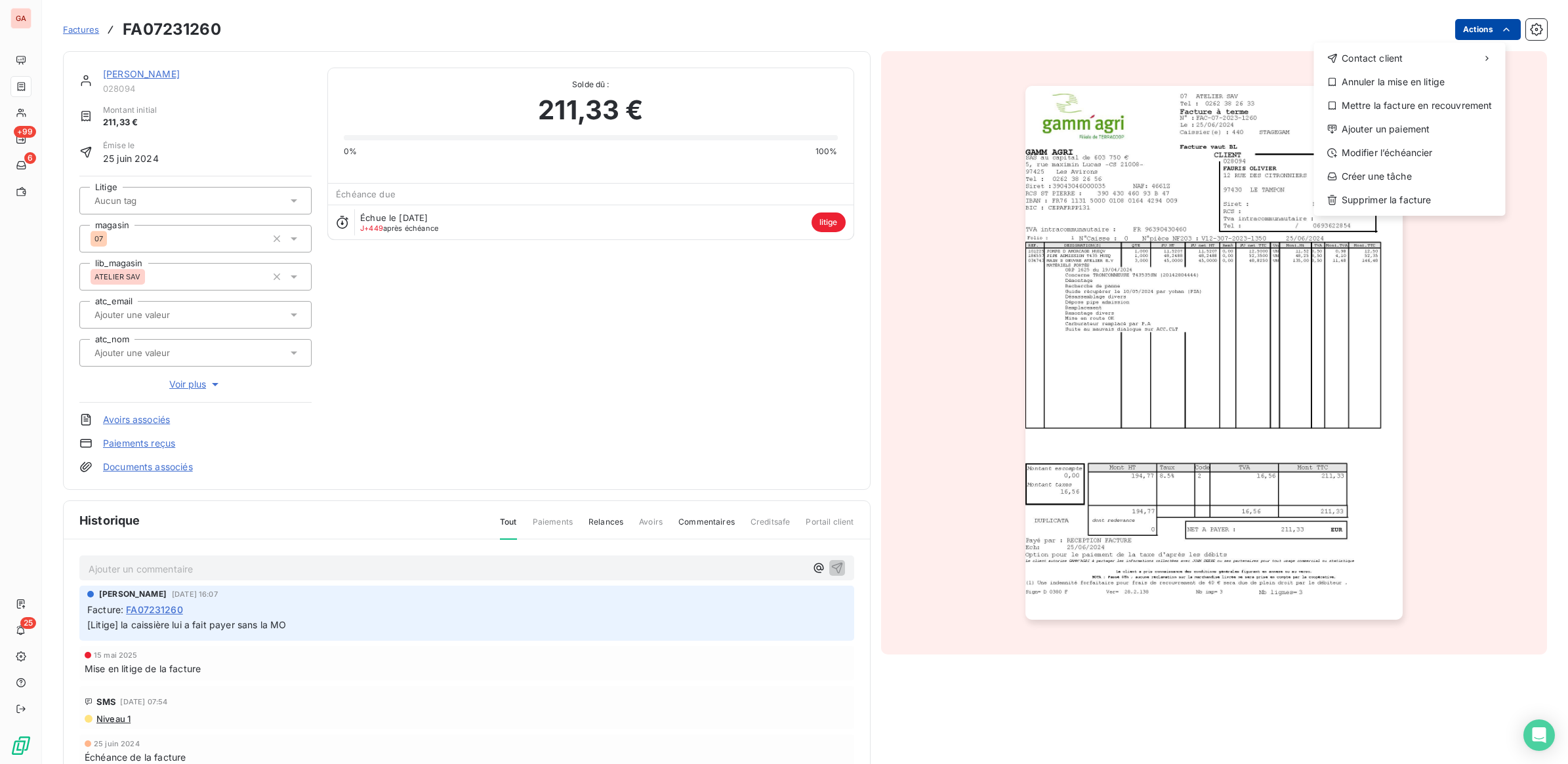
click at [1484, 35] on html "GA +99 6 25 Factures FA07231260 Actions Contact client Annuler la mise en litig…" at bounding box center [784, 382] width 1568 height 764
click at [1402, 87] on div "Annuler la mise en litige" at bounding box center [1410, 81] width 181 height 21
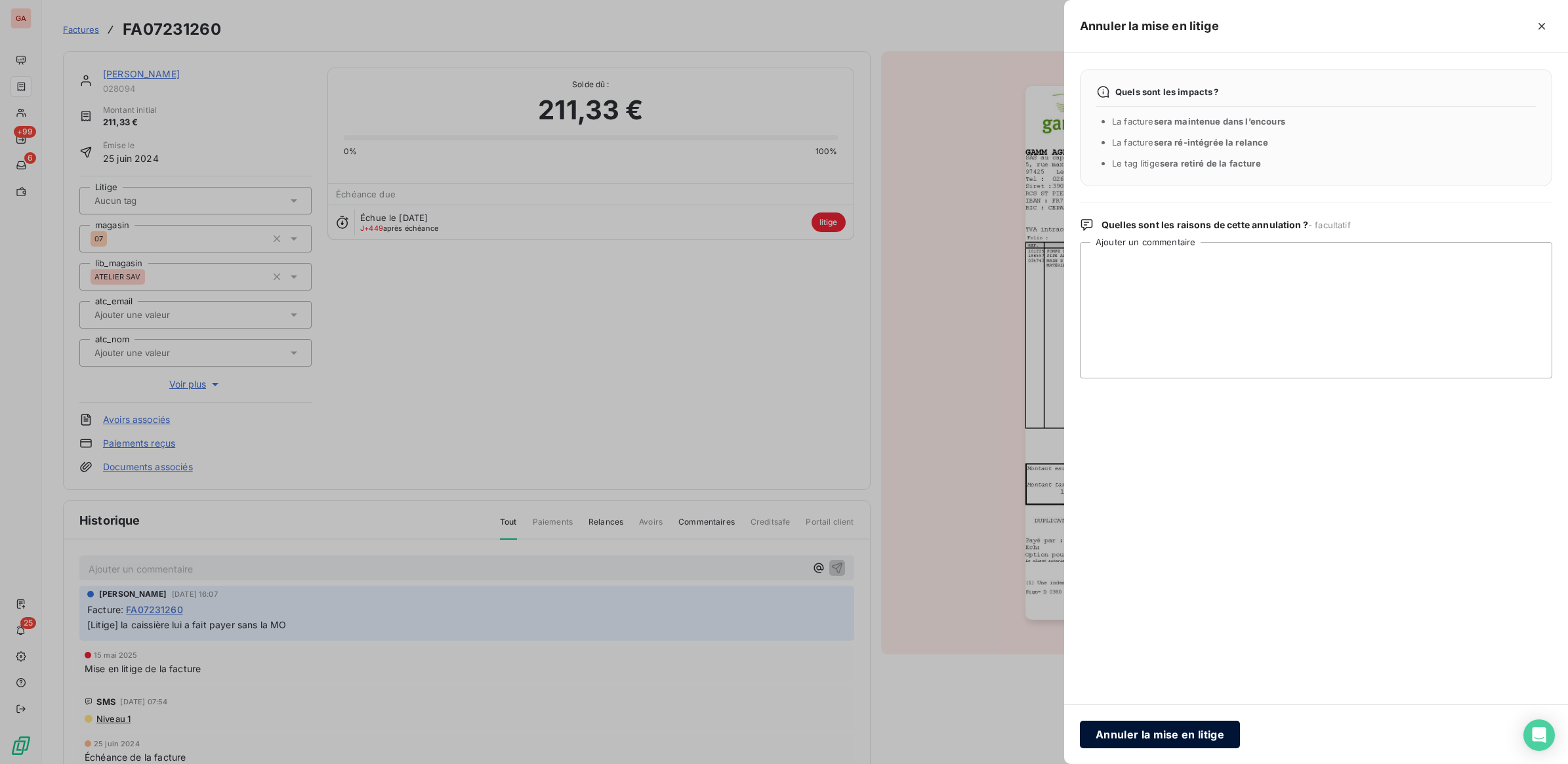
click at [1130, 738] on button "Annuler la mise en litige" at bounding box center [1160, 734] width 160 height 28
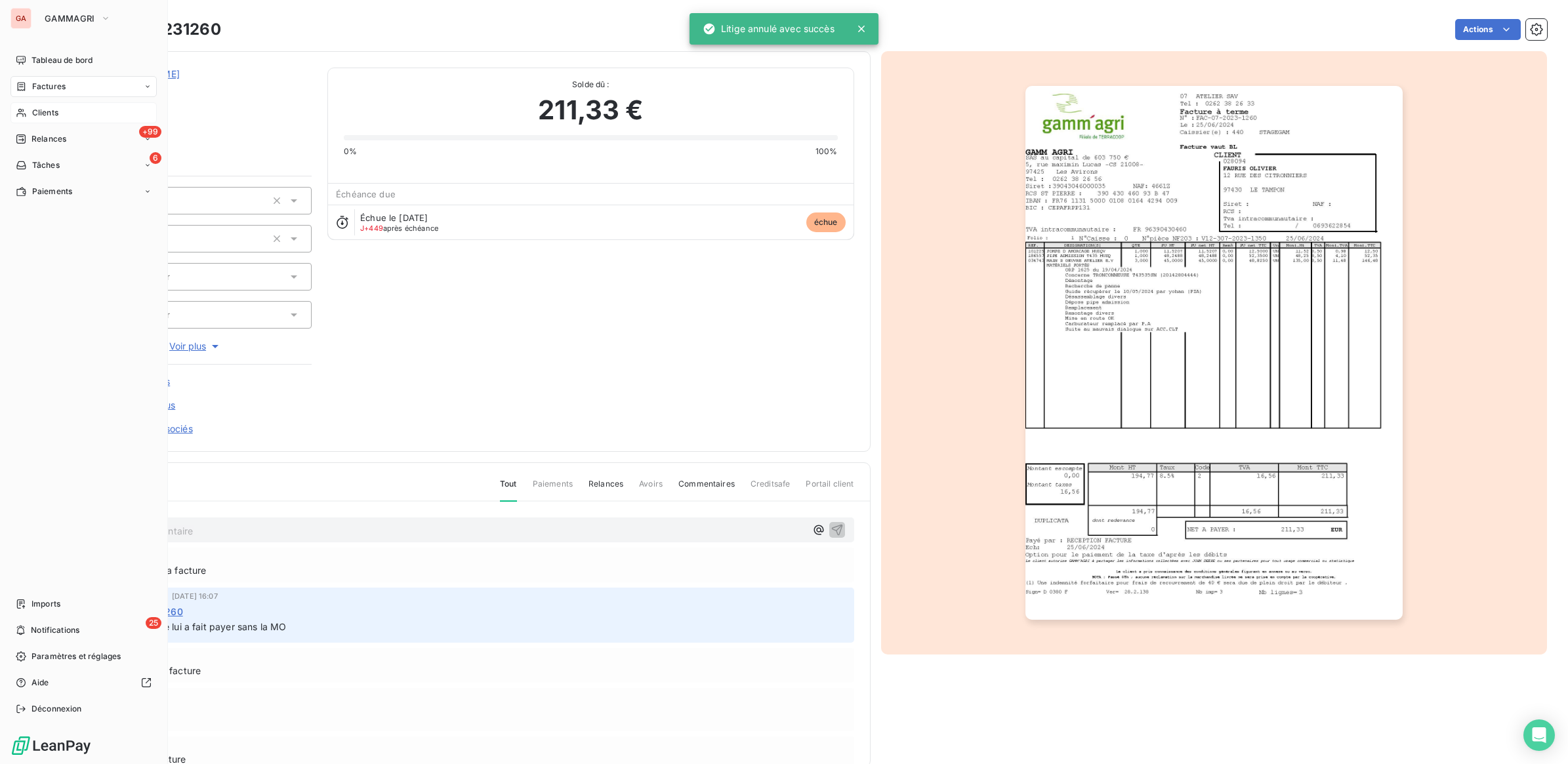
click at [23, 108] on icon at bounding box center [21, 112] width 11 height 10
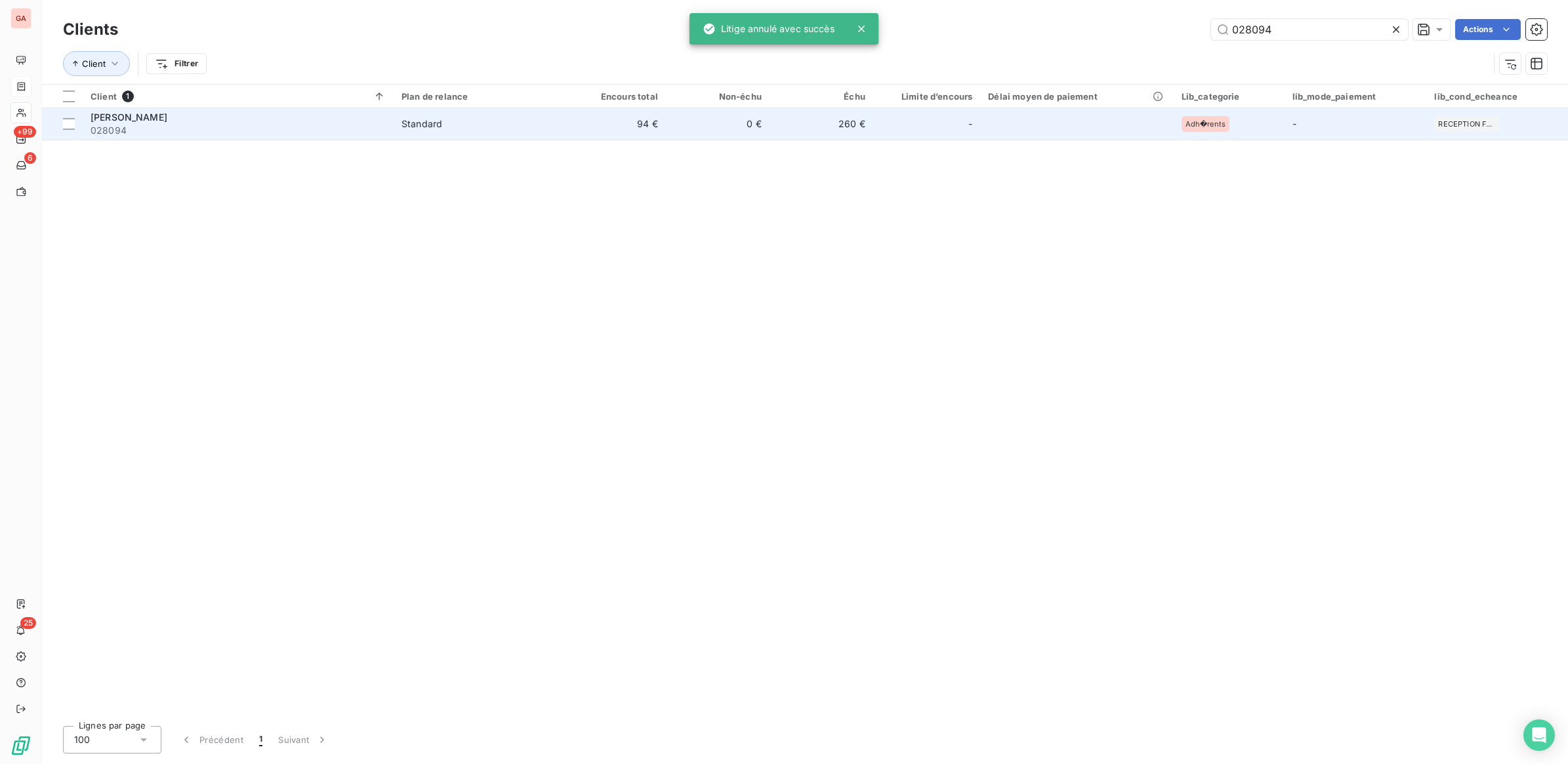
click at [885, 119] on td "-" at bounding box center [927, 124] width 107 height 31
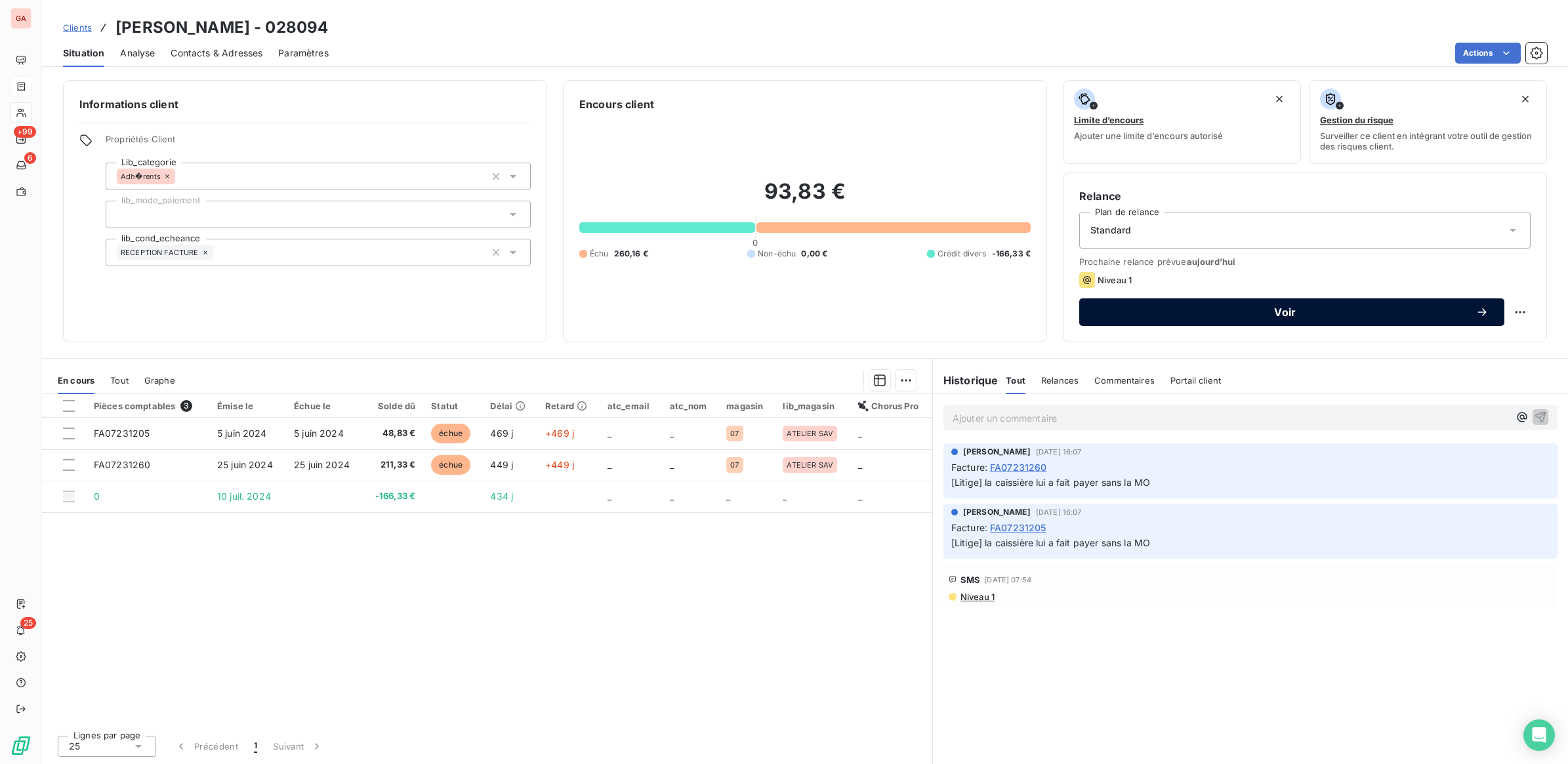
click at [1317, 311] on span "Voir" at bounding box center [1285, 311] width 381 height 10
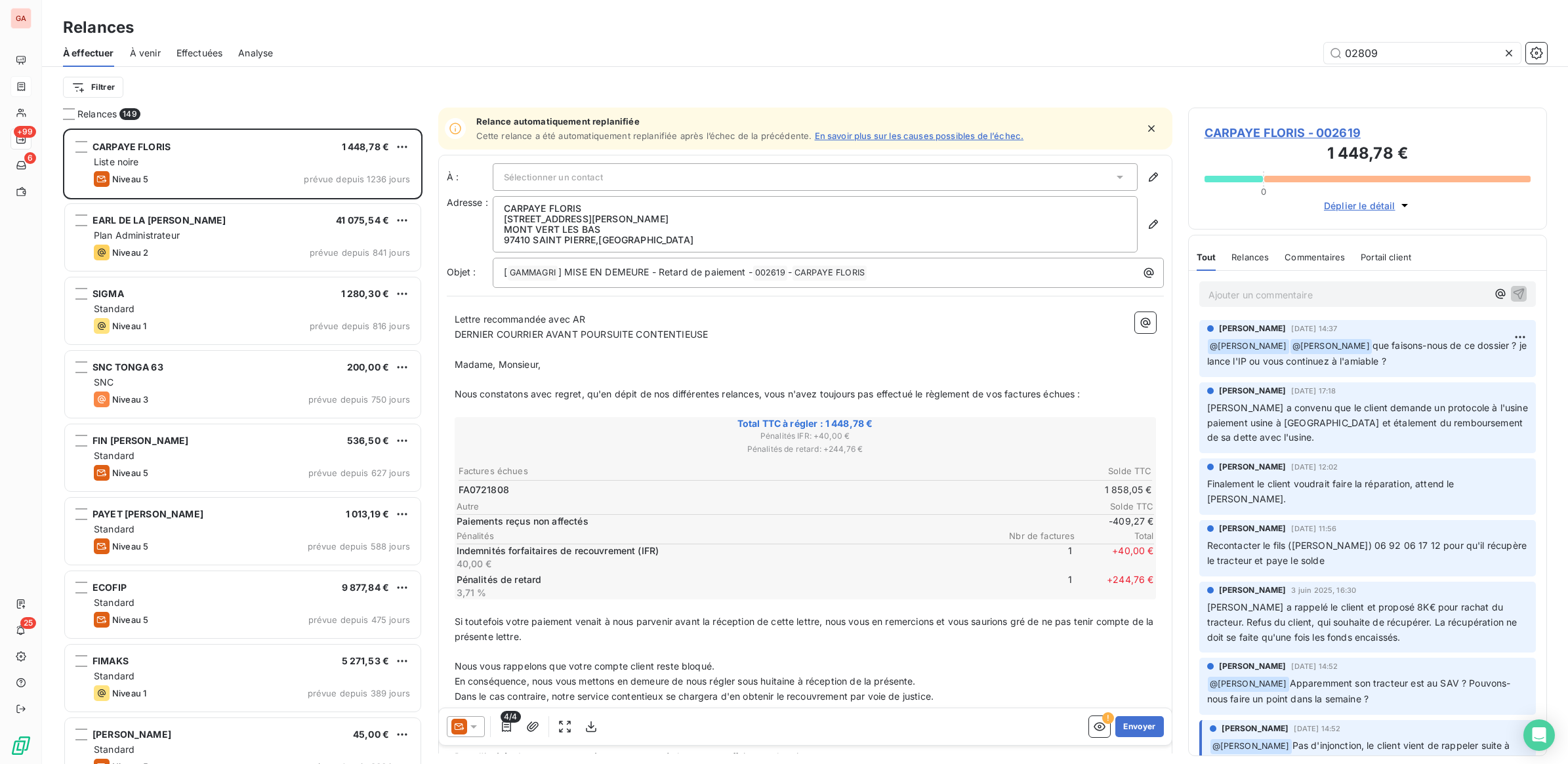
scroll to position [624, 346]
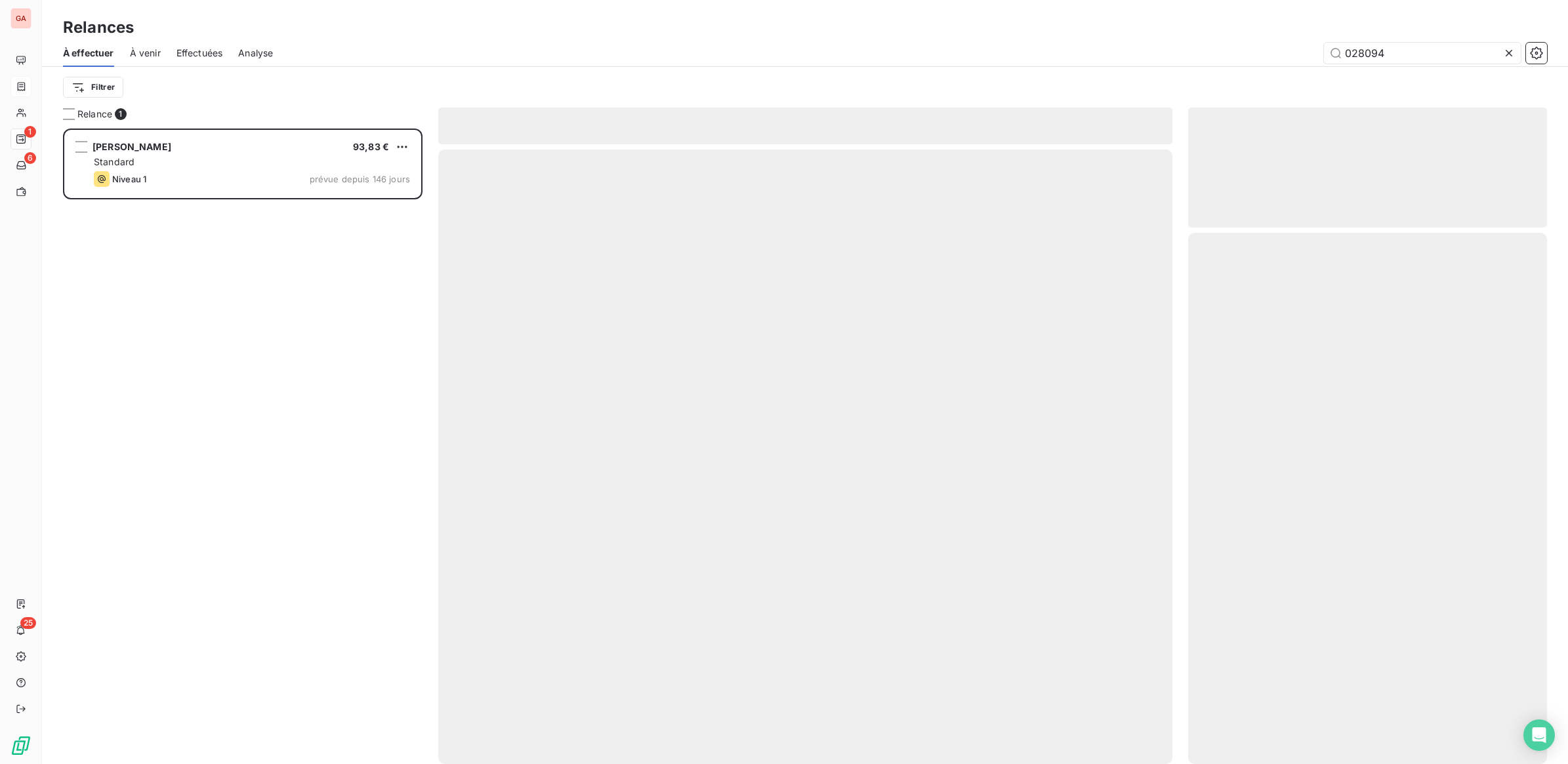
scroll to position [624, 346]
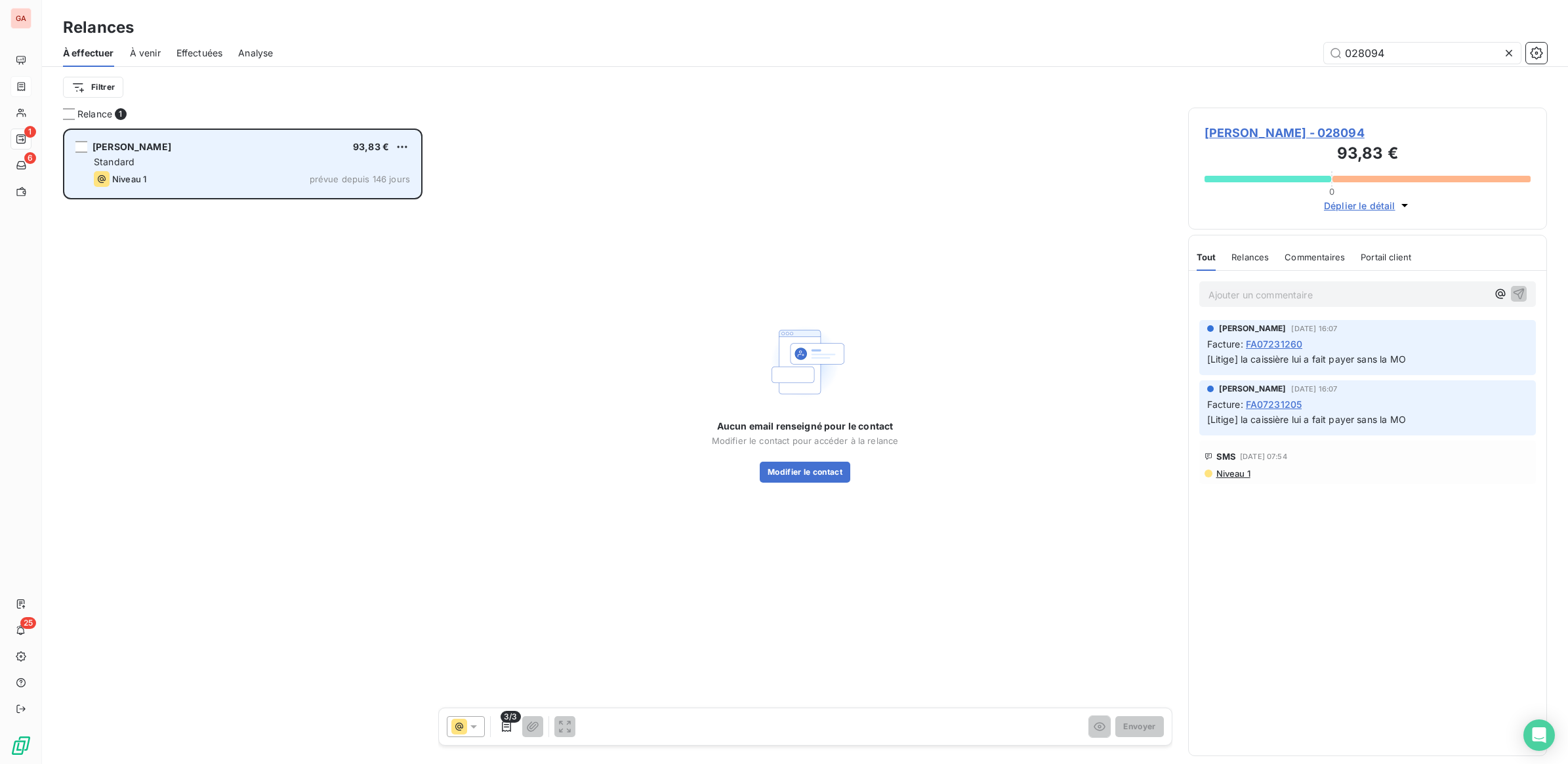
type input "028094"
click at [177, 162] on div "Standard" at bounding box center [252, 162] width 316 height 13
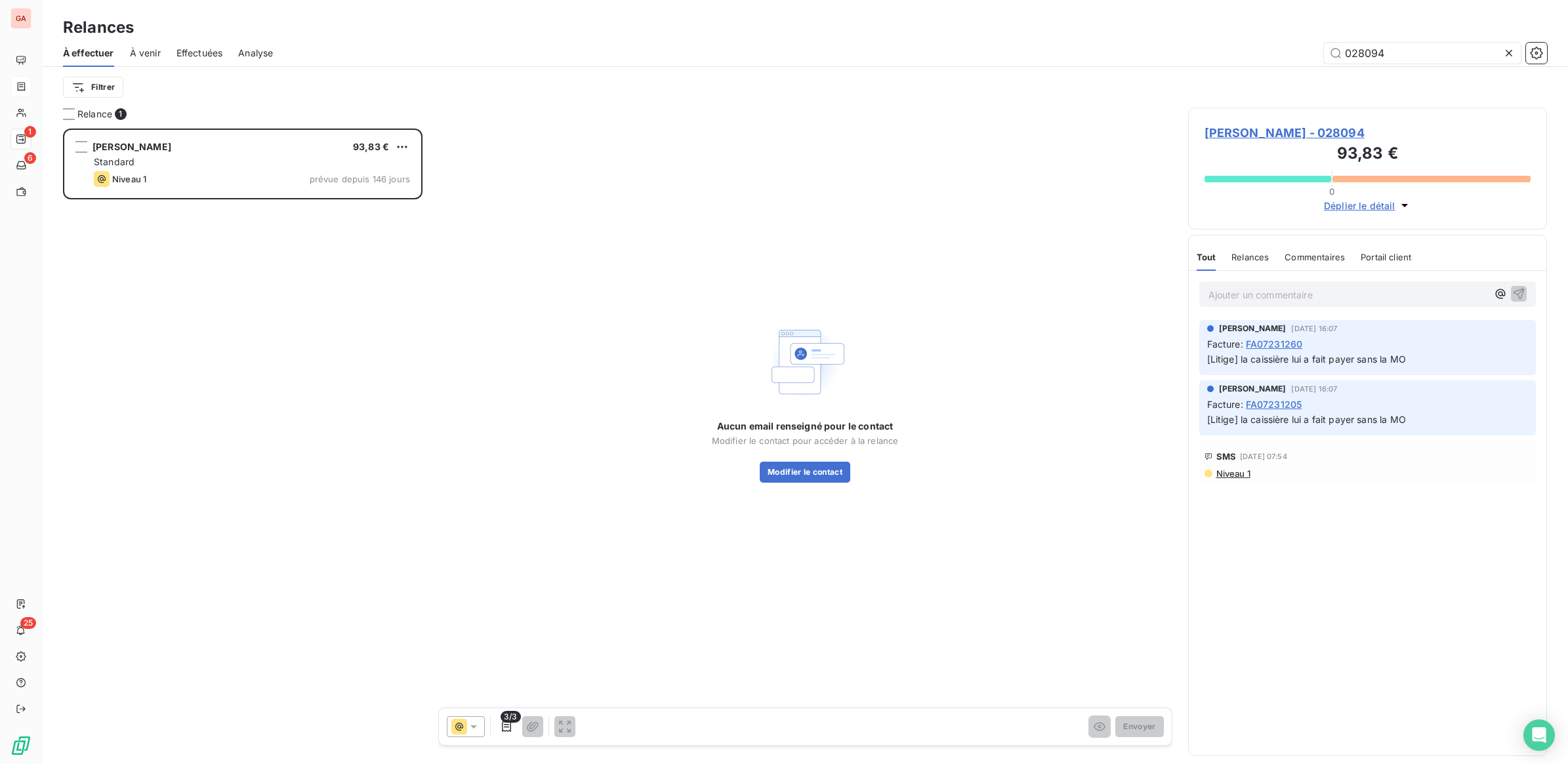
click at [476, 723] on icon at bounding box center [473, 727] width 13 height 13
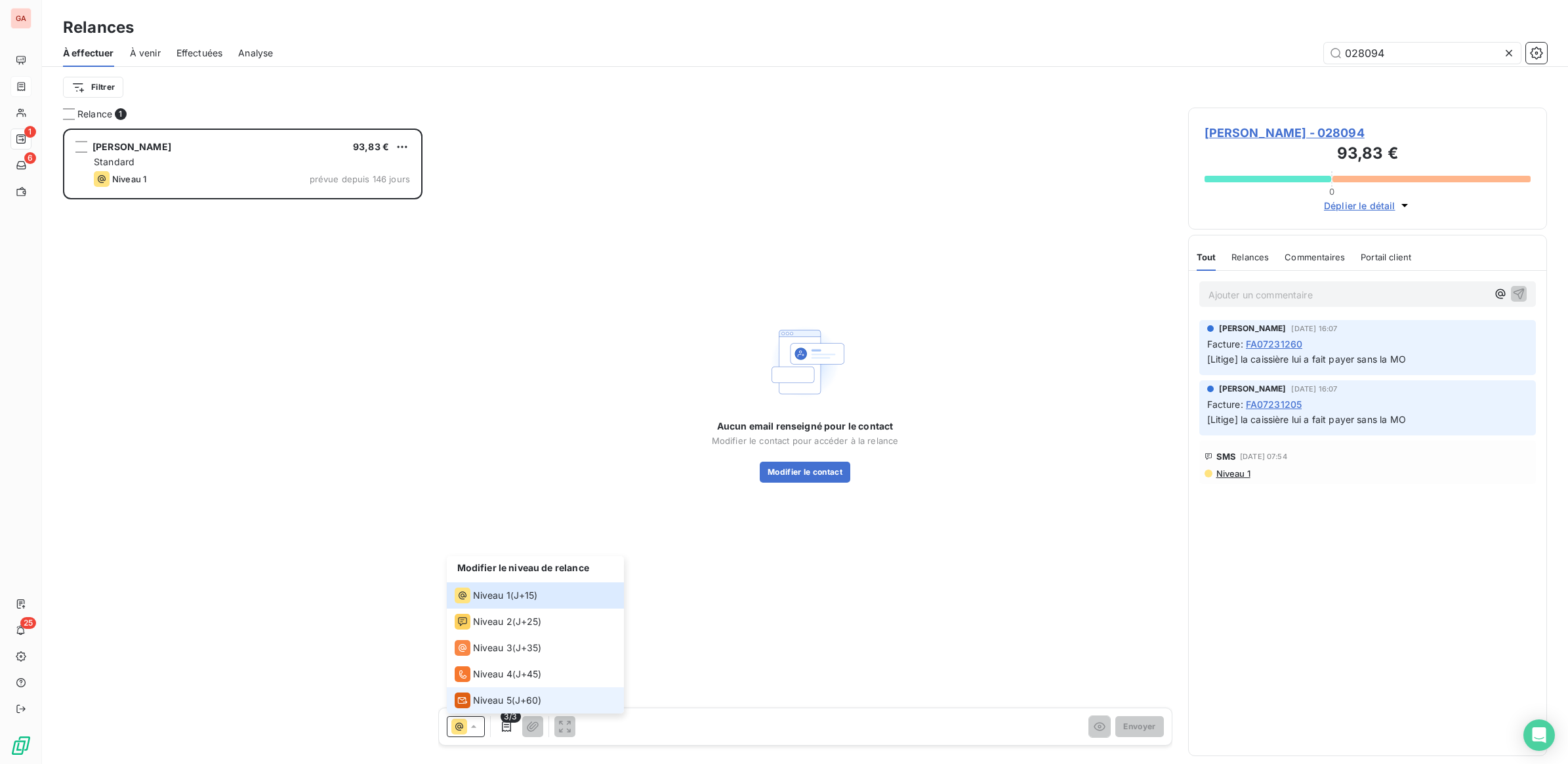
click at [490, 707] on div "Niveau 5" at bounding box center [483, 700] width 57 height 16
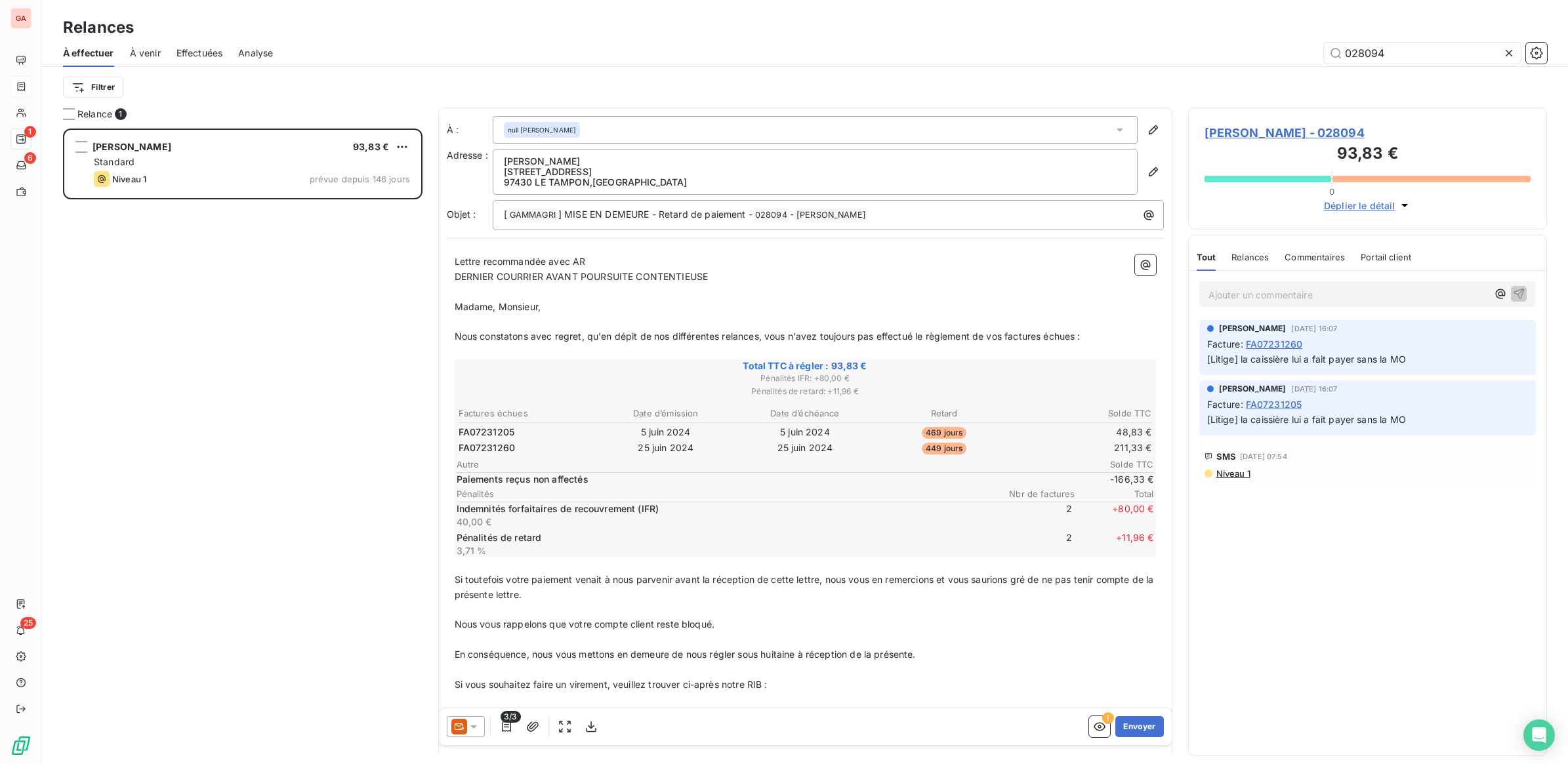
click at [480, 723] on div at bounding box center [465, 726] width 38 height 21
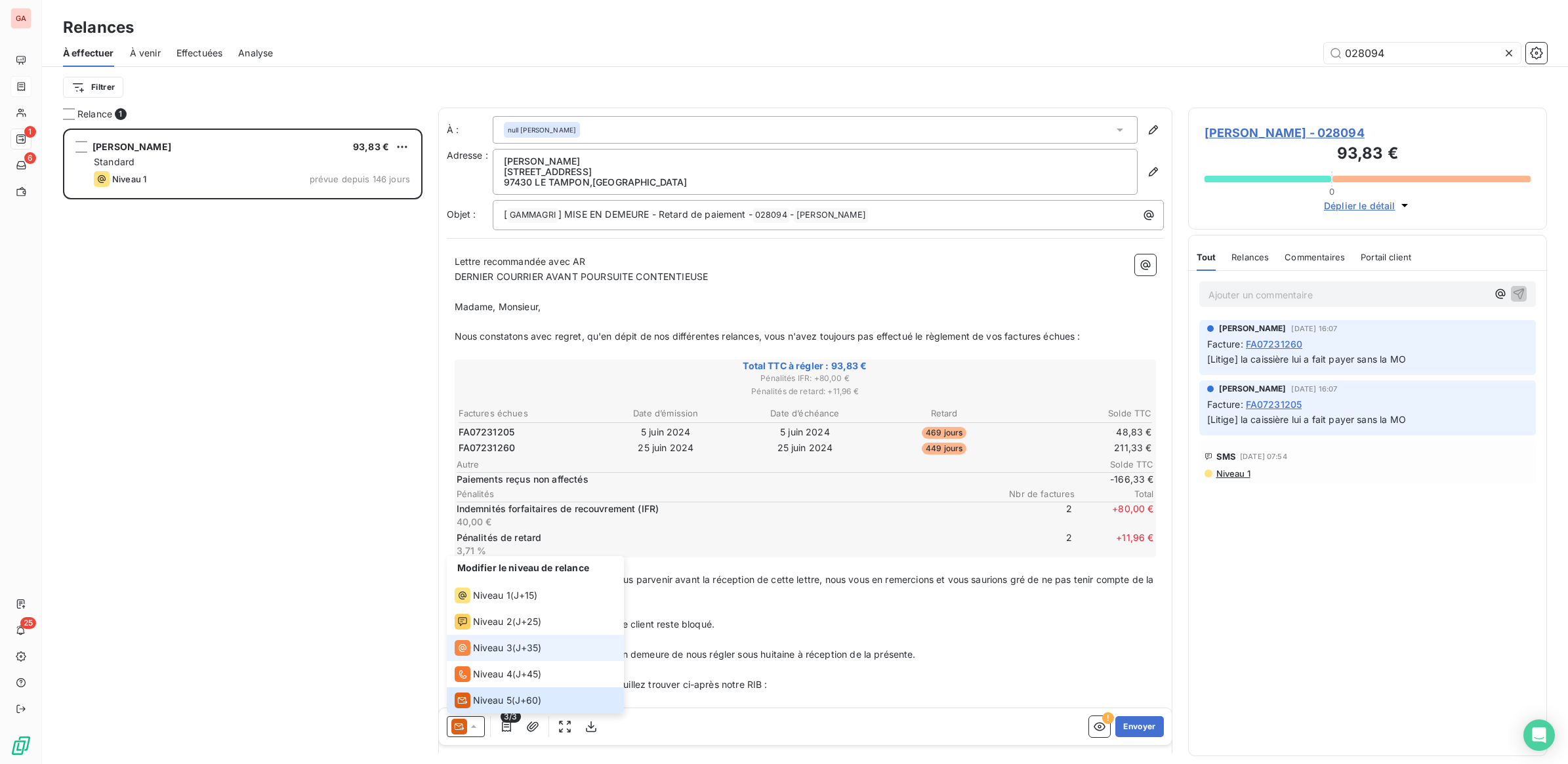
click at [510, 650] on span "Niveau 3" at bounding box center [492, 648] width 40 height 13
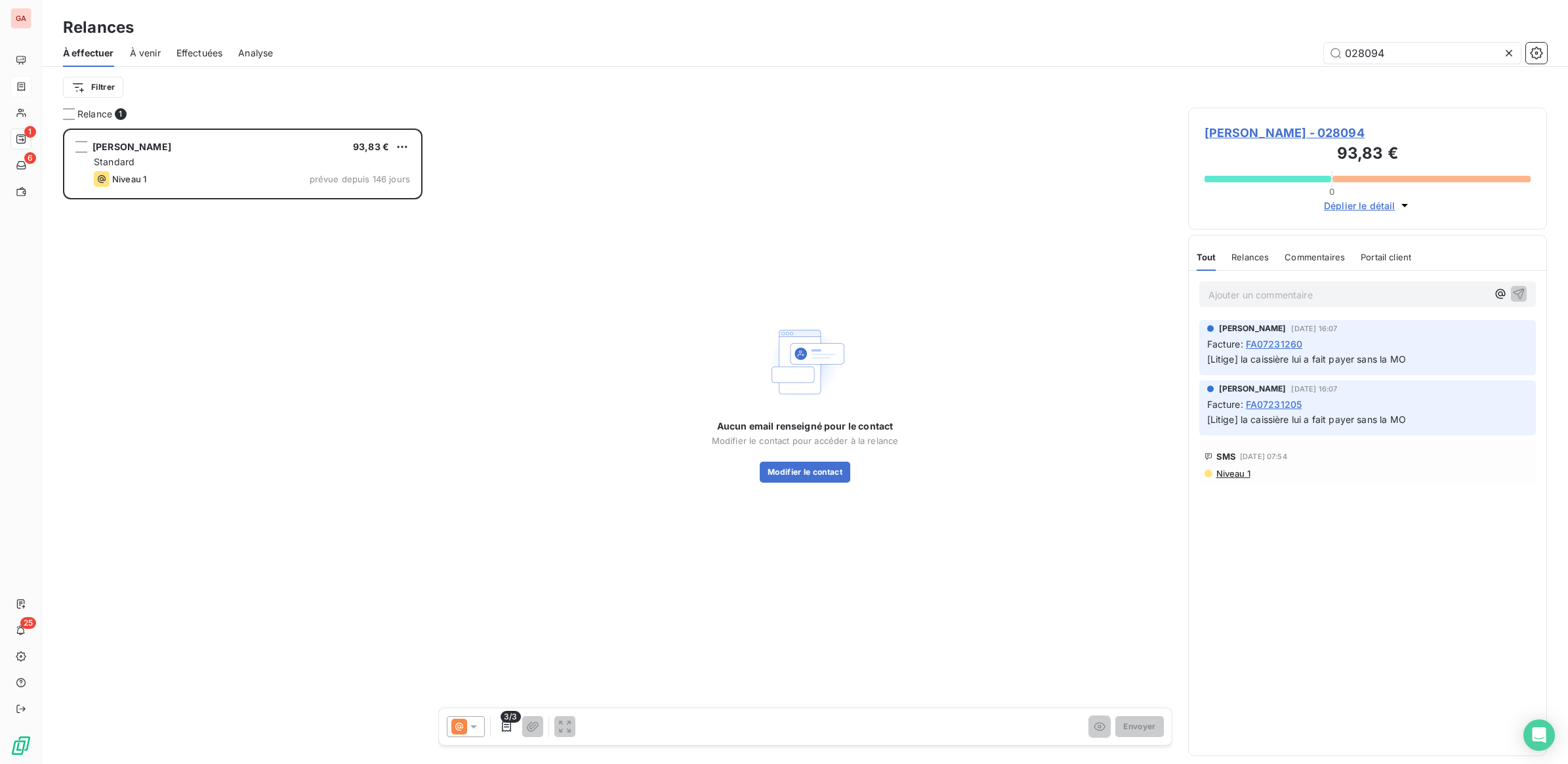
click at [476, 732] on icon at bounding box center [473, 727] width 13 height 13
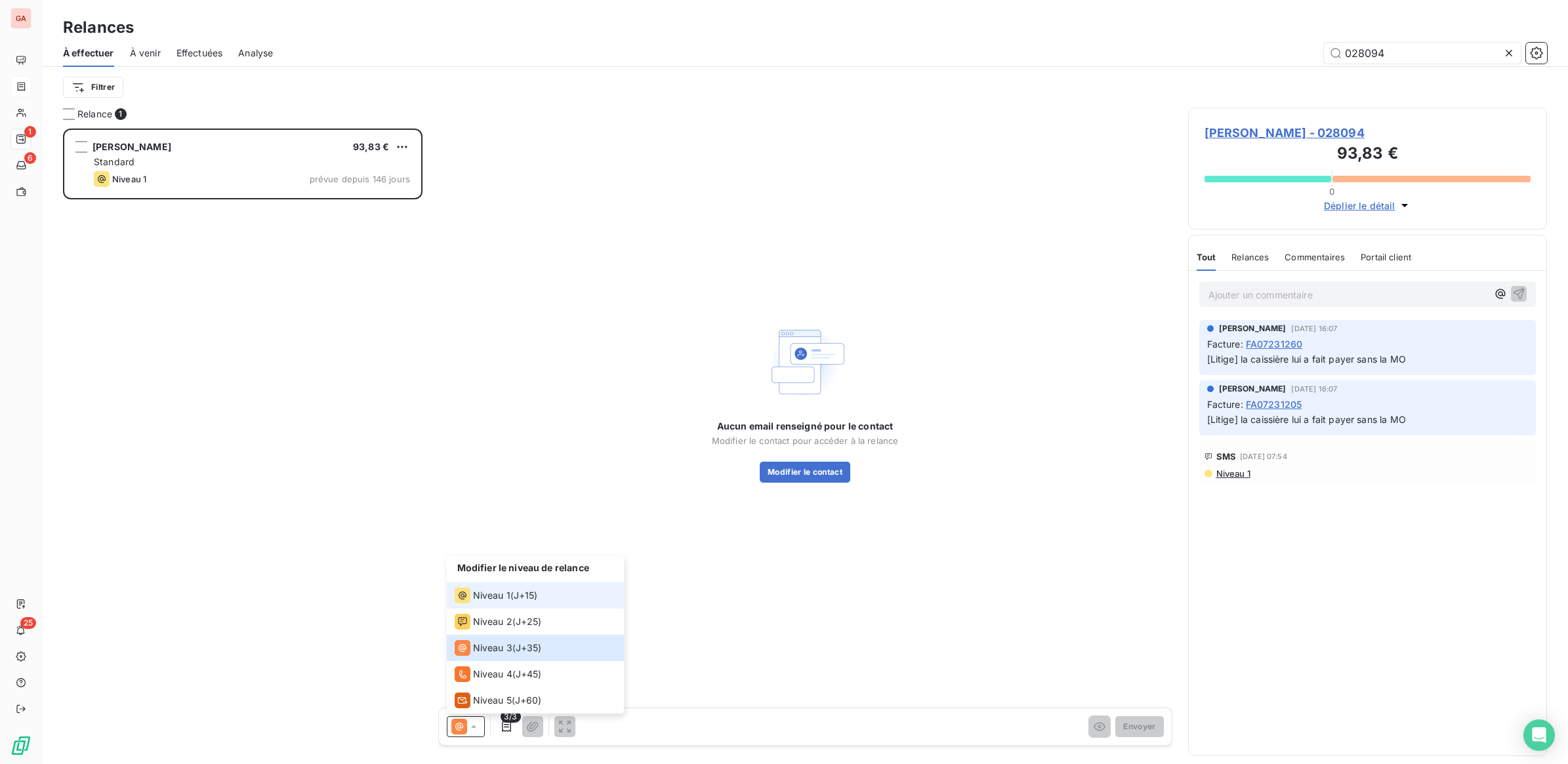
click at [532, 600] on span "J+15 )" at bounding box center [526, 596] width 24 height 13
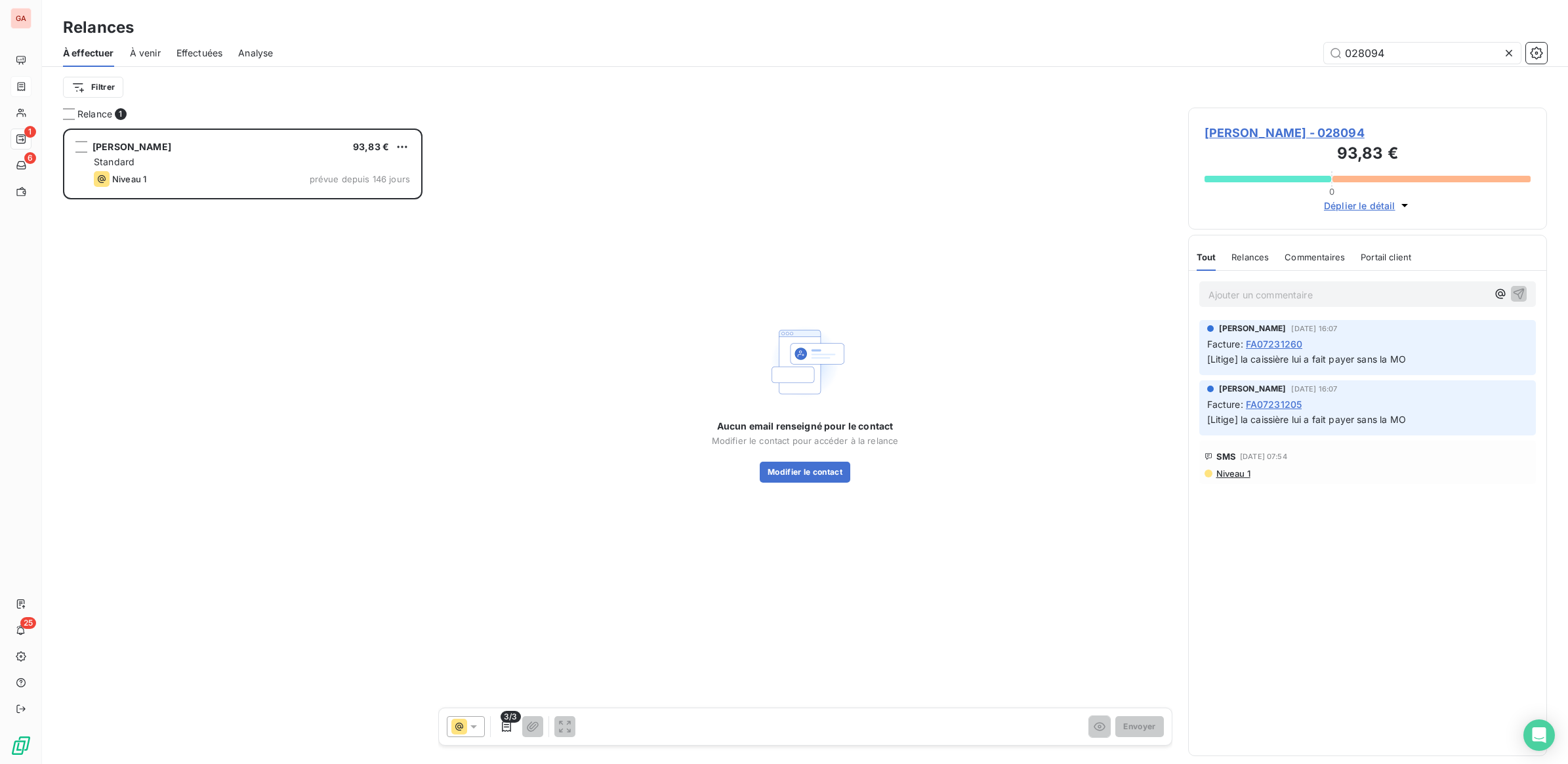
click at [470, 729] on icon at bounding box center [473, 727] width 13 height 13
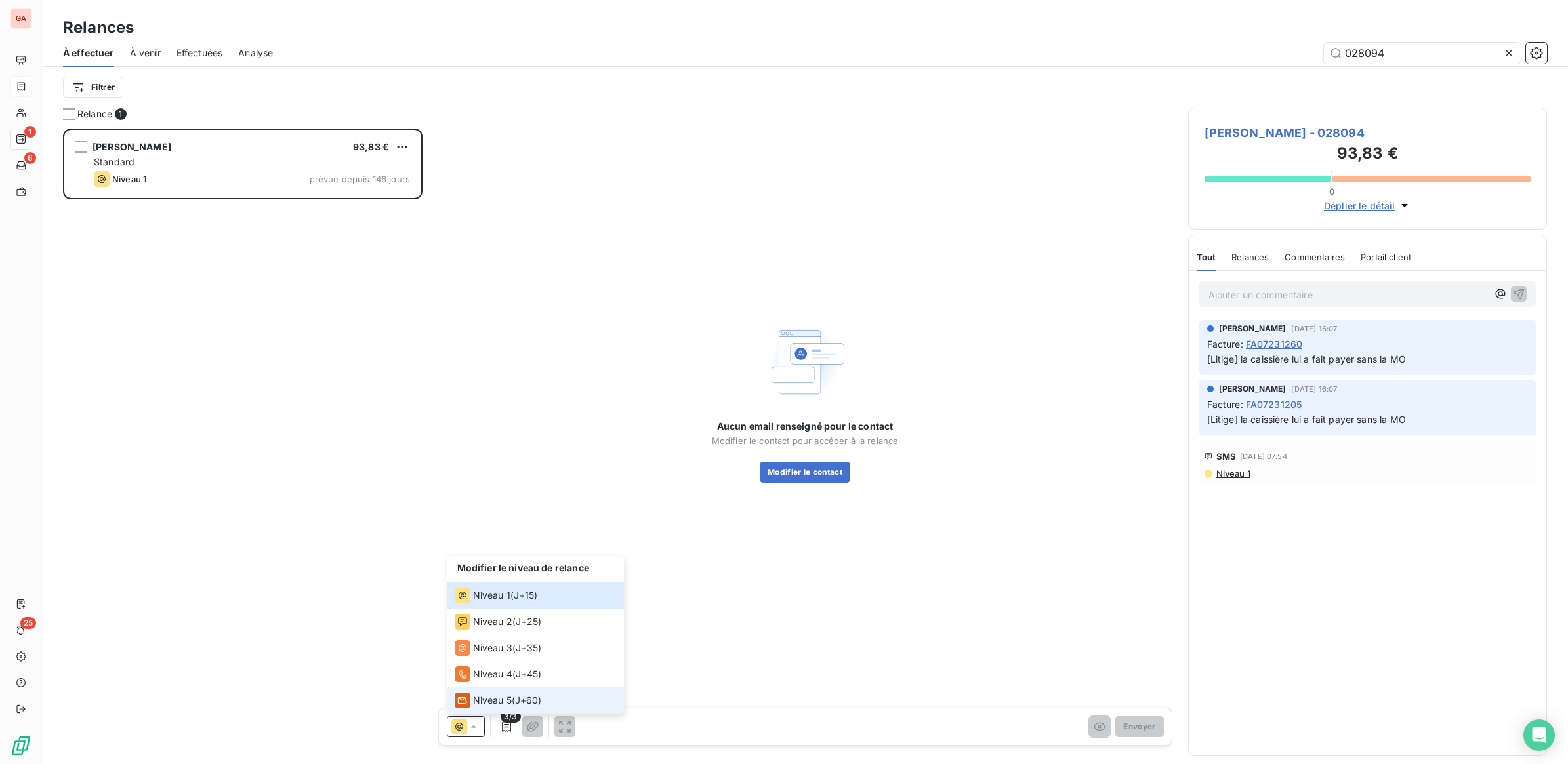
click at [490, 700] on span "Niveau 5" at bounding box center [492, 700] width 39 height 13
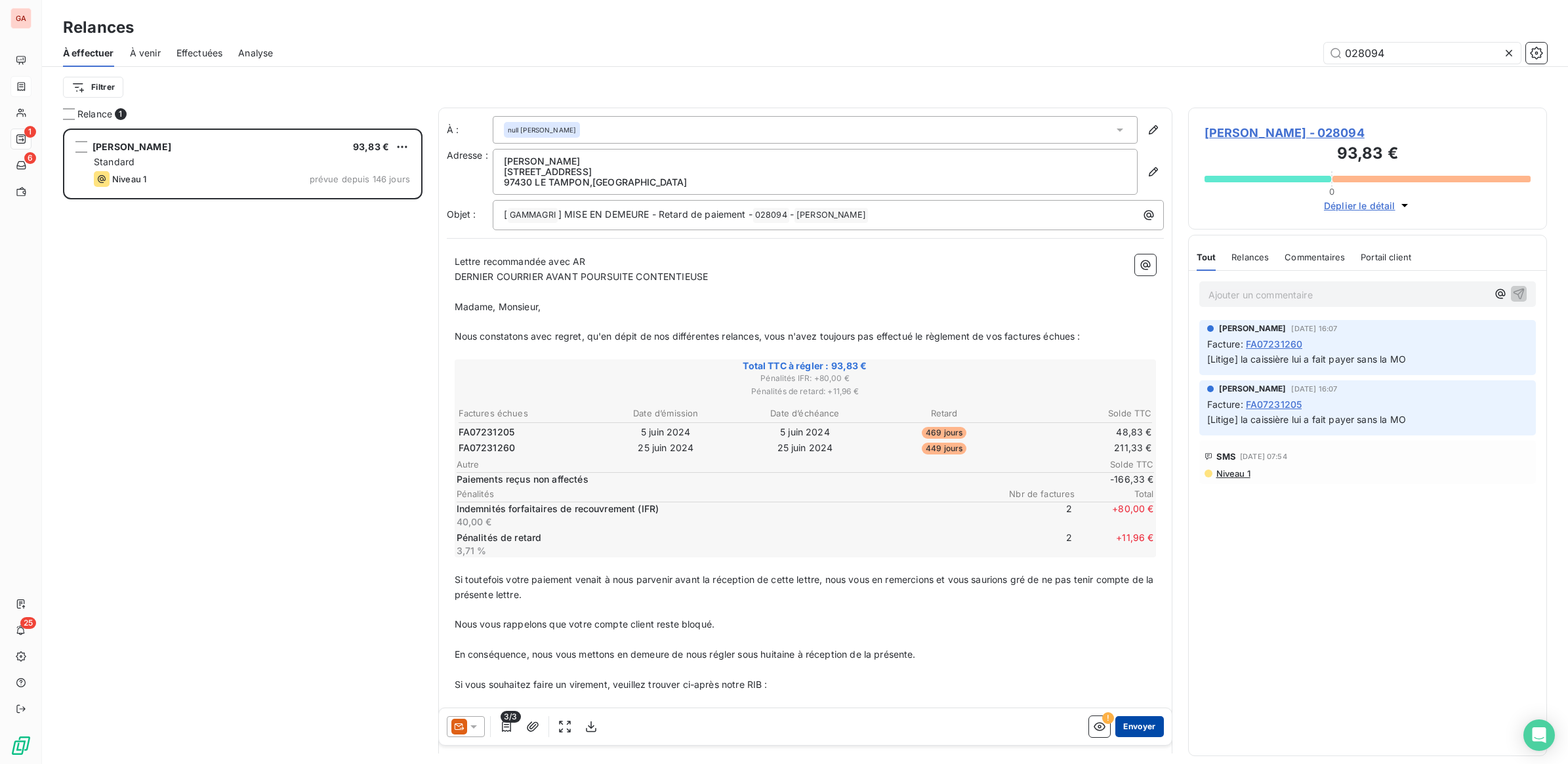
click at [1128, 721] on button "Envoyer" at bounding box center [1139, 726] width 48 height 21
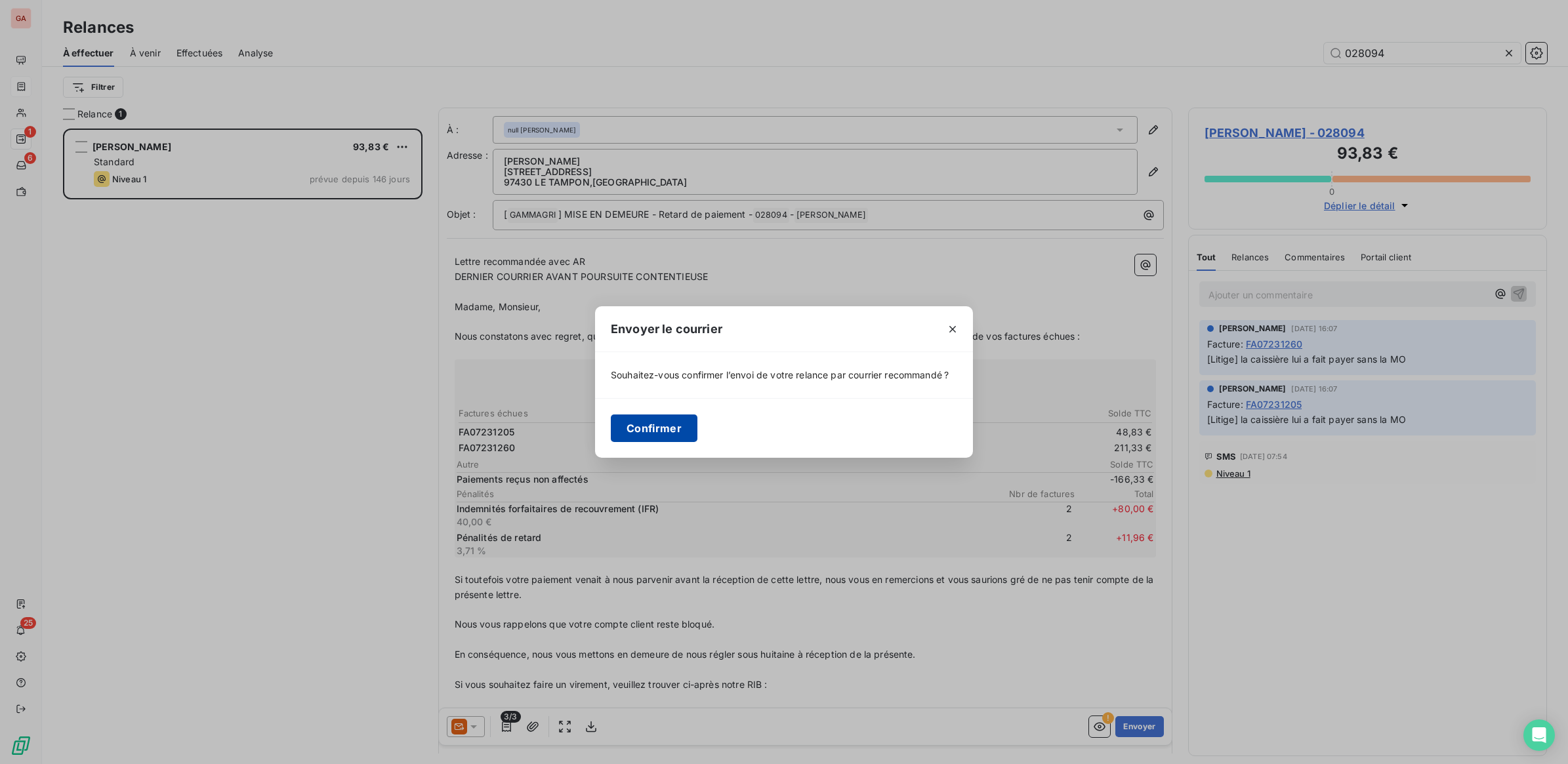
click at [662, 443] on button "Confirmer" at bounding box center [654, 429] width 87 height 28
